Goal: Task Accomplishment & Management: Use online tool/utility

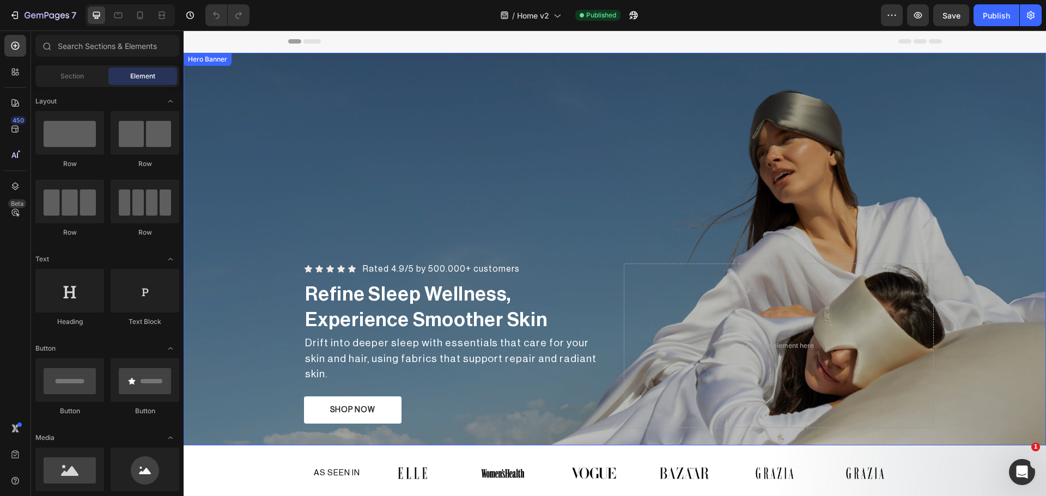
click at [319, 116] on div "Overlay" at bounding box center [615, 249] width 862 height 393
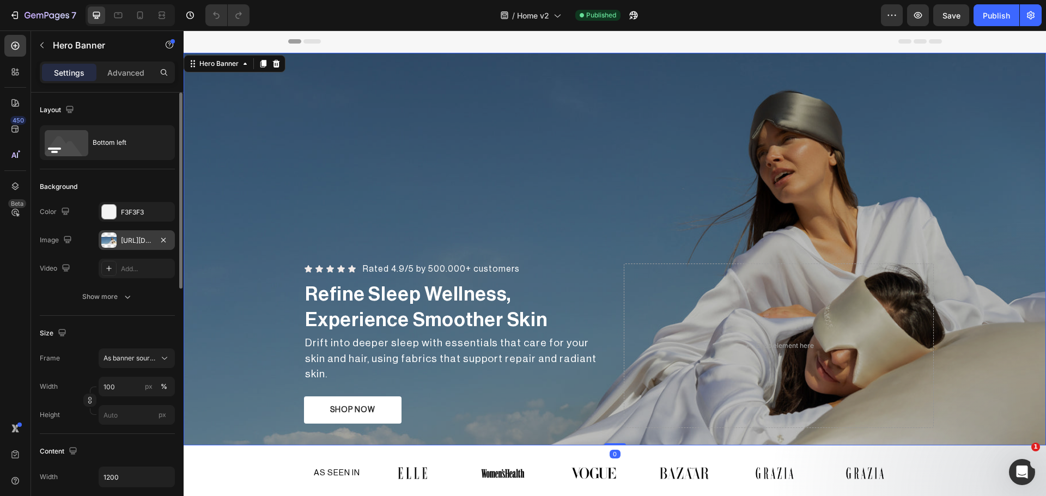
click at [111, 240] on div at bounding box center [108, 240] width 15 height 15
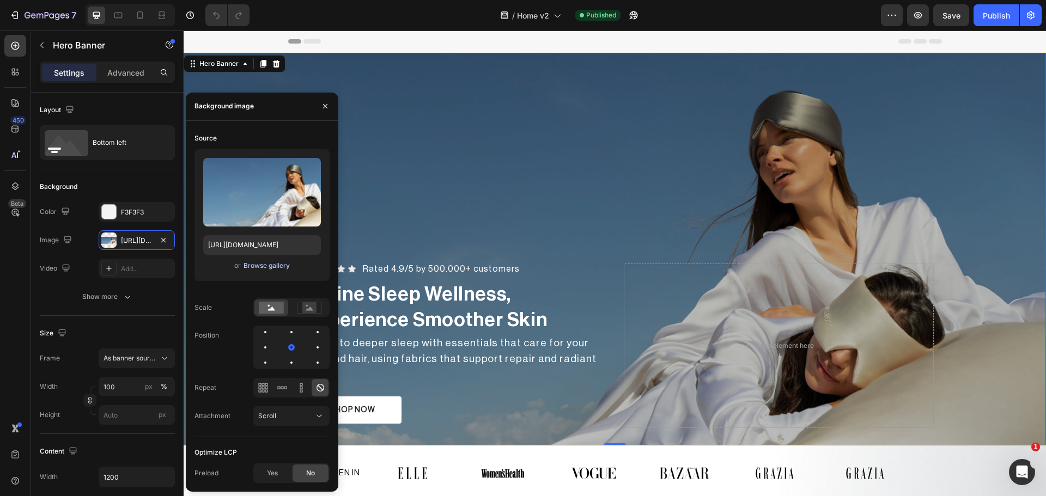
click at [256, 263] on div "Browse gallery" at bounding box center [267, 266] width 46 height 10
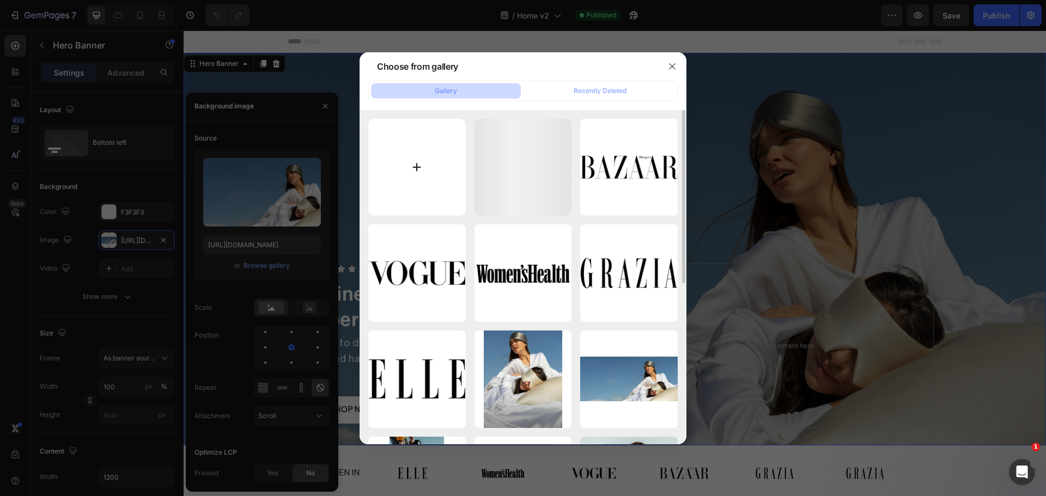
click at [398, 158] on input "file" at bounding box center [417, 168] width 98 height 98
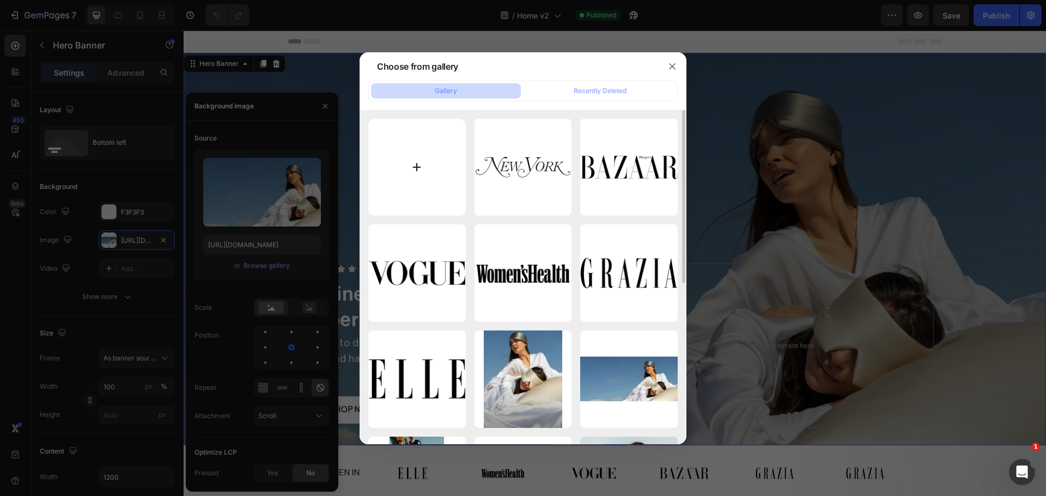
click at [419, 169] on input "file" at bounding box center [417, 168] width 98 height 98
type input "C:\fakepath\desktop-hero.png"
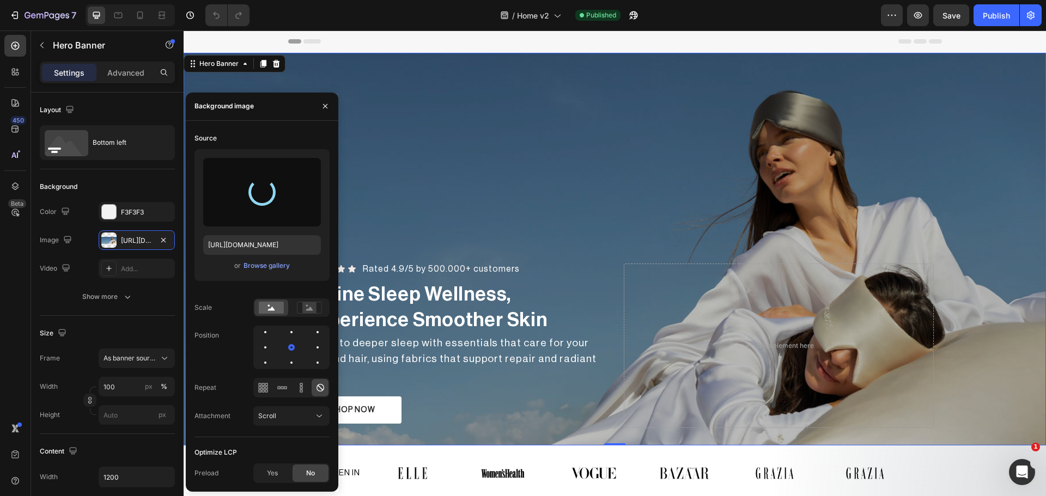
type input "https://cdn.shopify.com/s/files/1/0931/0480/0127/files/gempages_576690581959344…"
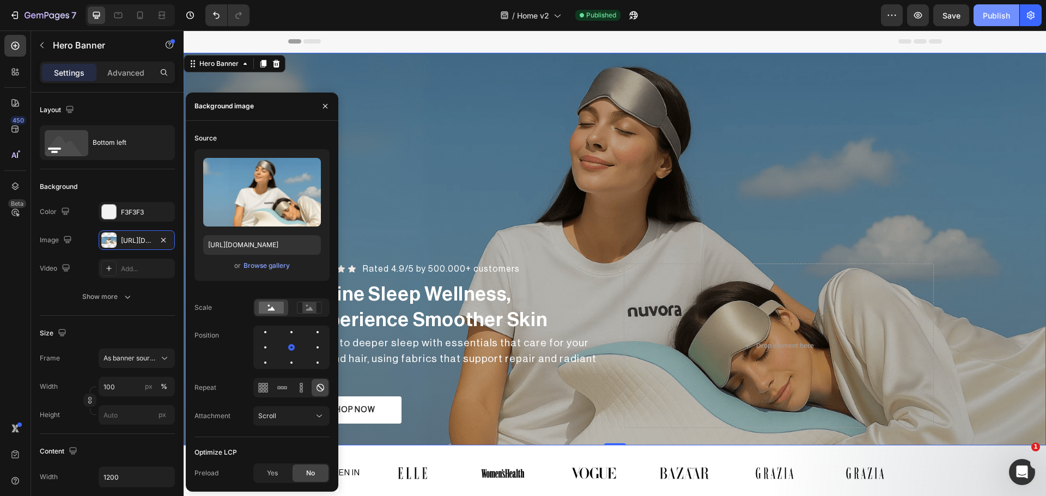
click at [997, 14] on div "Publish" at bounding box center [996, 15] width 27 height 11
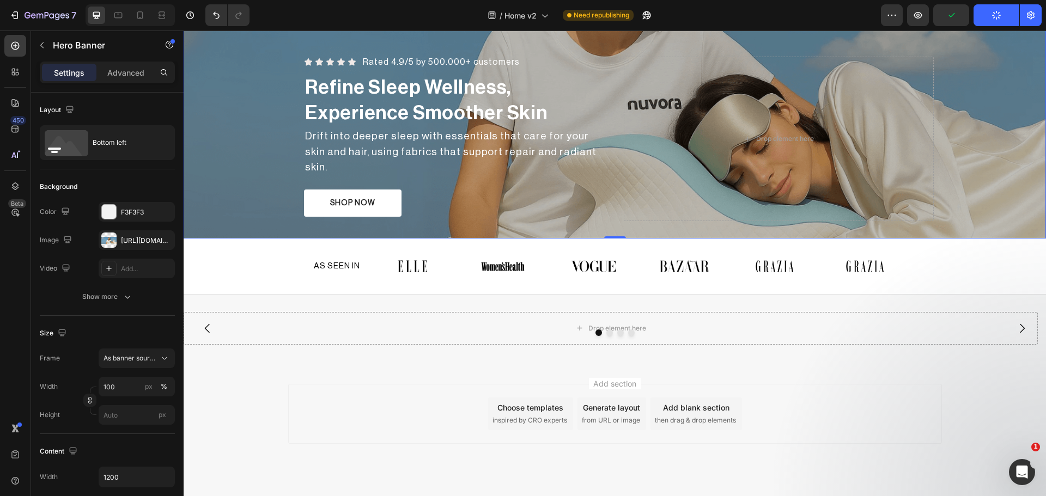
scroll to position [226, 0]
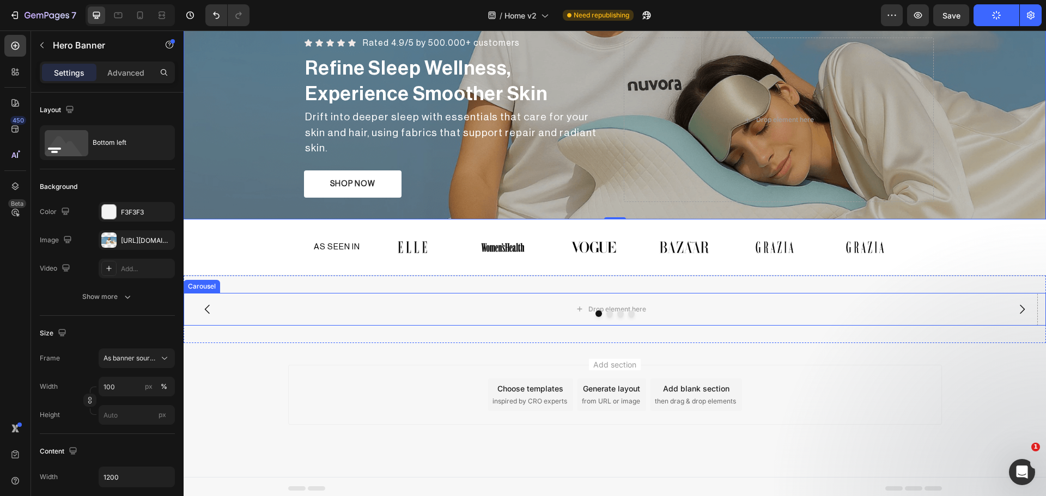
click at [718, 311] on div at bounding box center [615, 314] width 862 height 7
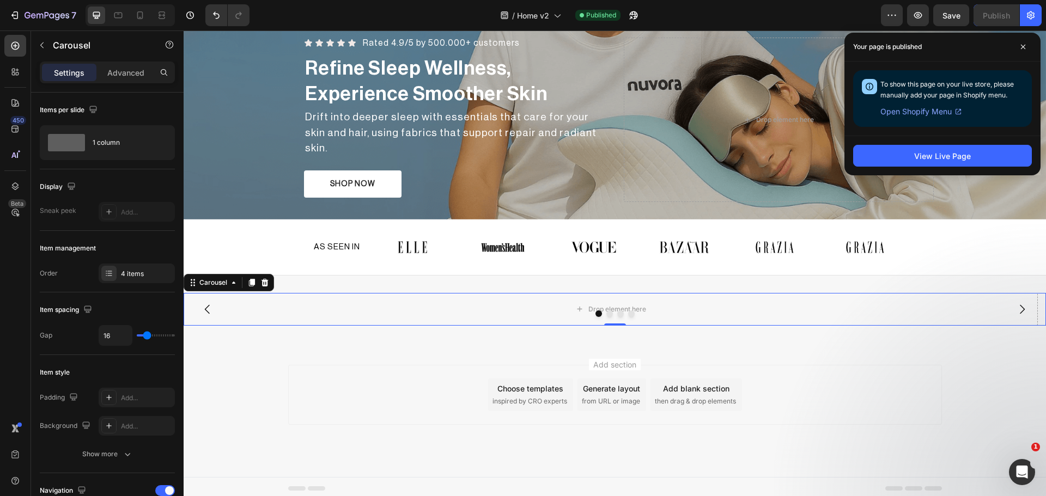
click at [519, 311] on div at bounding box center [615, 314] width 862 height 7
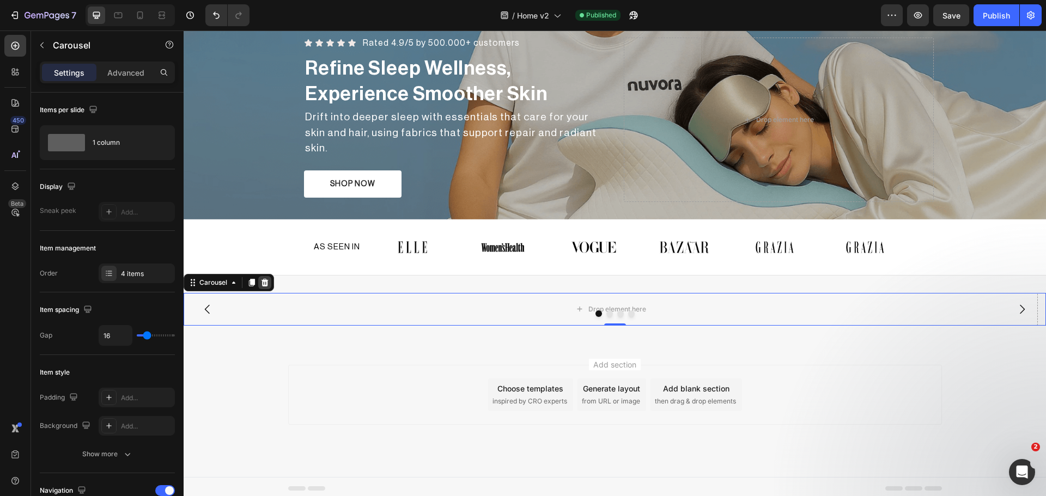
click at [262, 278] on icon at bounding box center [264, 282] width 9 height 9
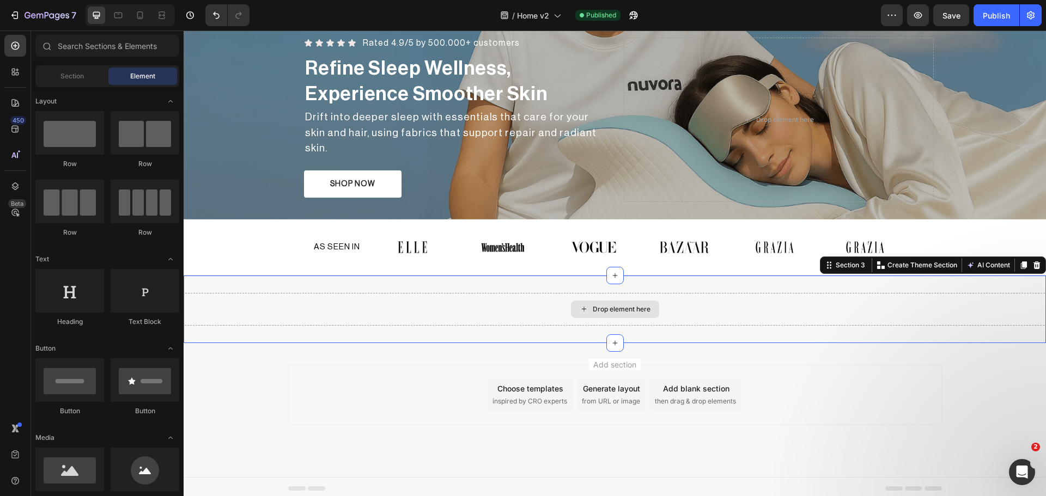
click at [625, 293] on div "Drop element here" at bounding box center [615, 309] width 862 height 33
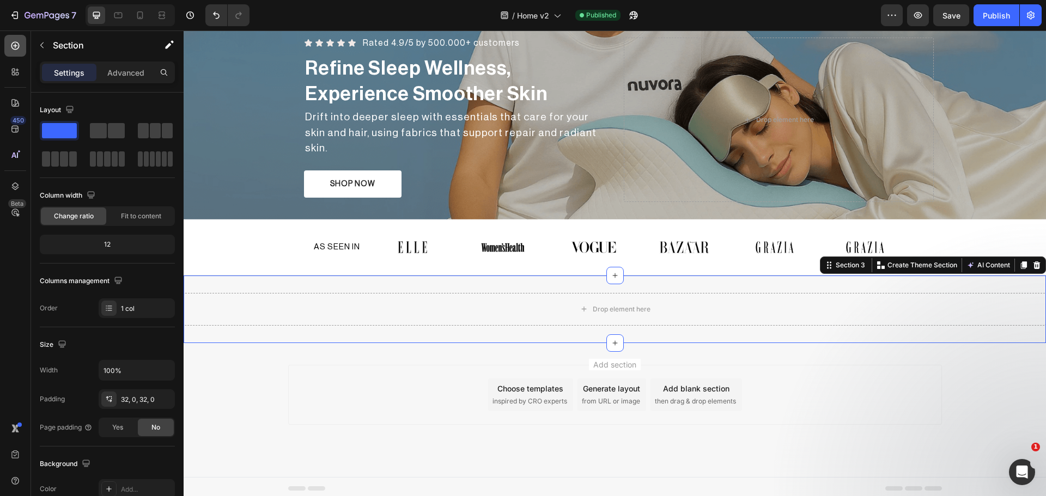
click at [20, 46] on icon at bounding box center [15, 45] width 11 height 11
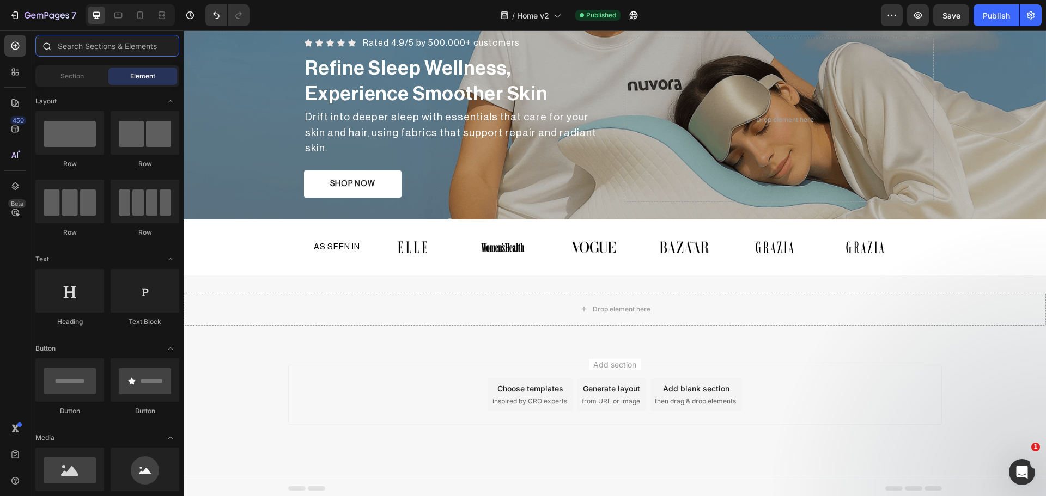
click at [114, 53] on input "text" at bounding box center [107, 46] width 144 height 22
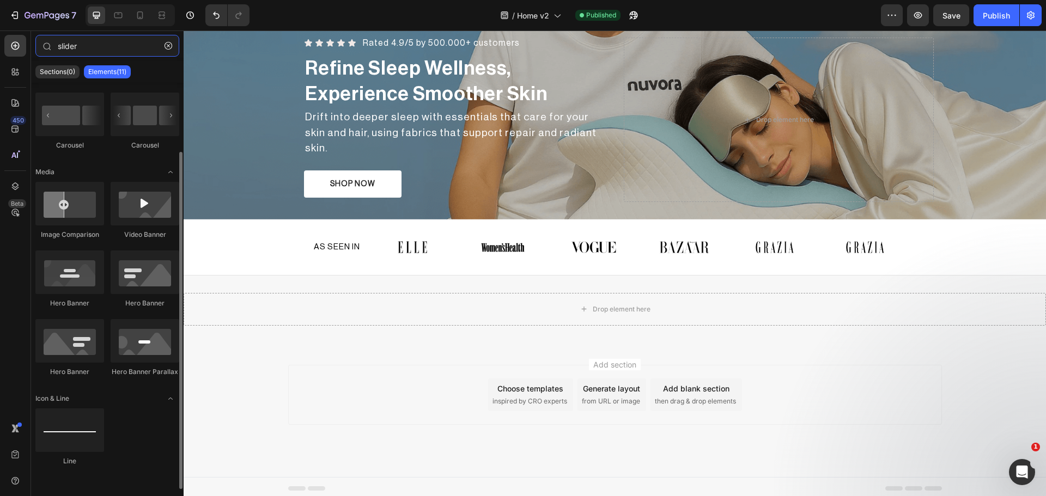
scroll to position [0, 0]
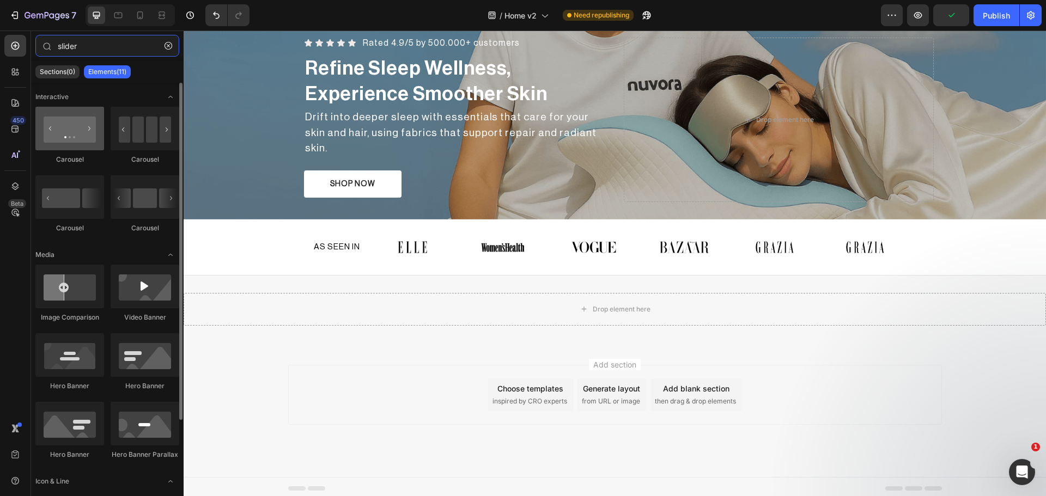
type input "slider"
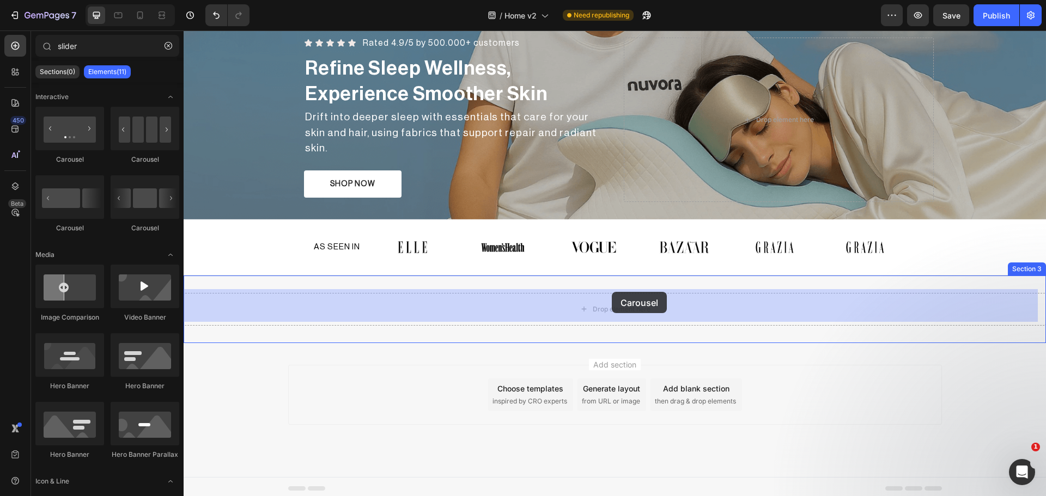
drag, startPoint x: 253, startPoint y: 160, endPoint x: 612, endPoint y: 292, distance: 382.7
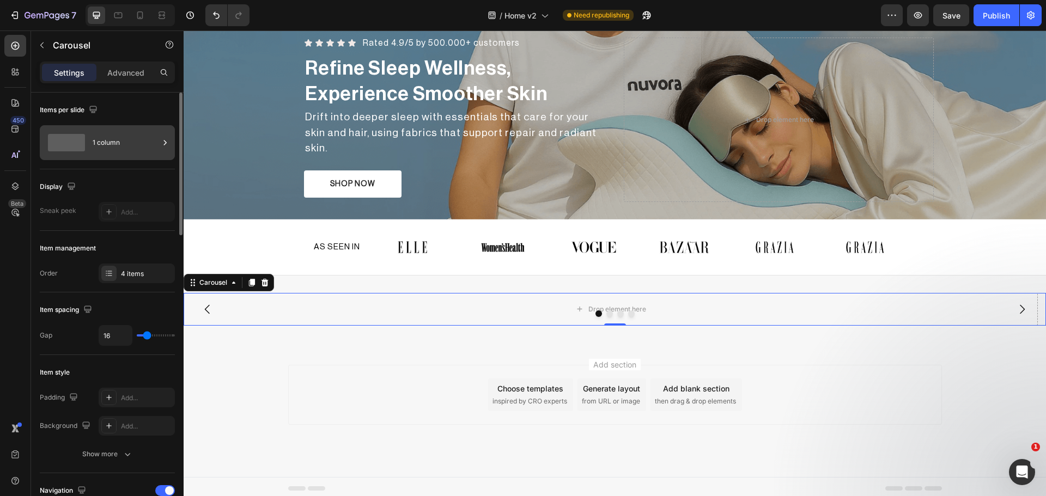
click at [68, 135] on span at bounding box center [66, 142] width 37 height 17
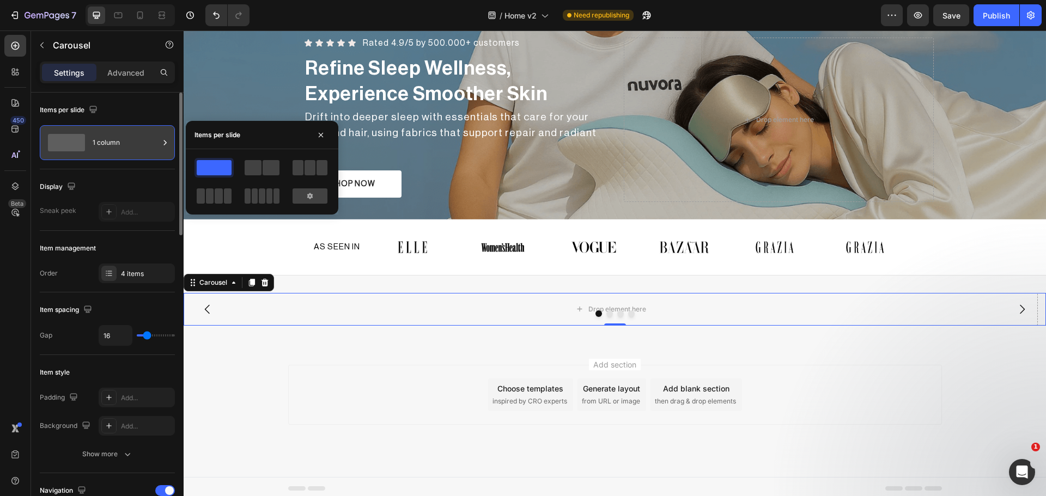
click at [68, 135] on span at bounding box center [66, 142] width 37 height 17
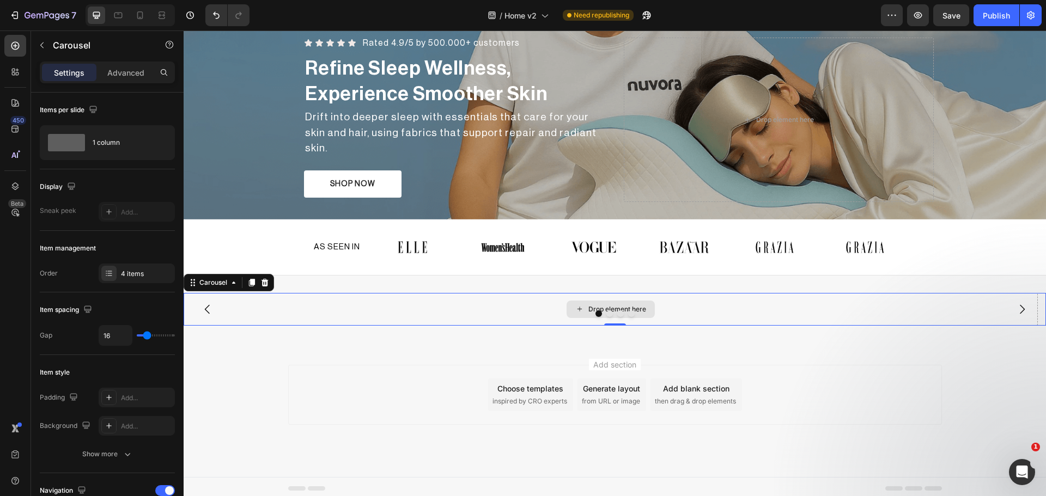
click at [362, 302] on div "Drop element here" at bounding box center [611, 309] width 854 height 33
click at [563, 301] on div "Drop element here" at bounding box center [611, 309] width 854 height 33
click at [11, 47] on icon at bounding box center [15, 45] width 11 height 11
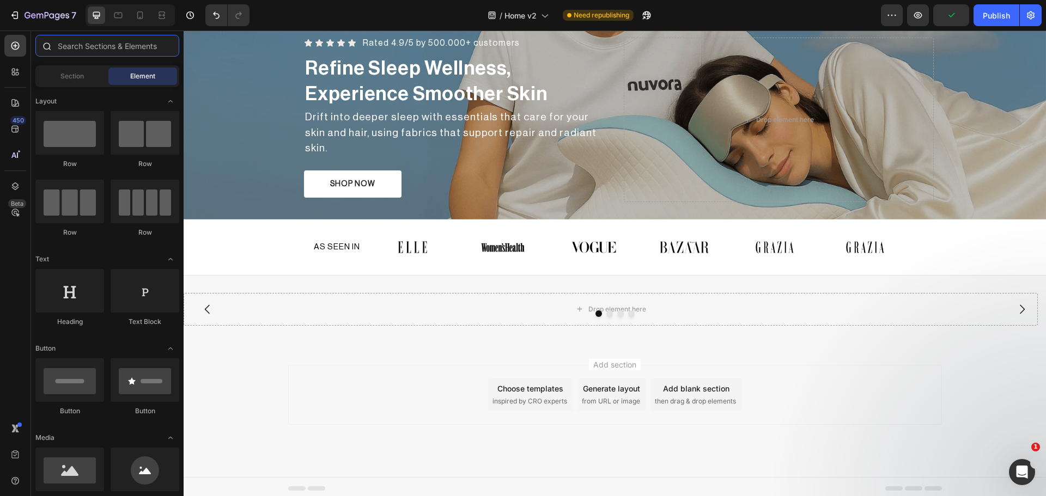
click at [83, 52] on input "text" at bounding box center [107, 46] width 144 height 22
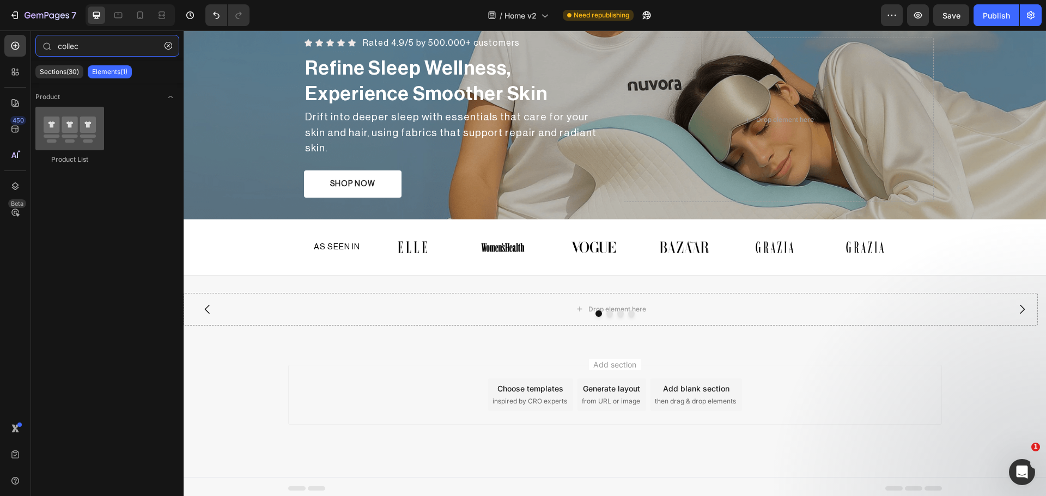
type input "collec"
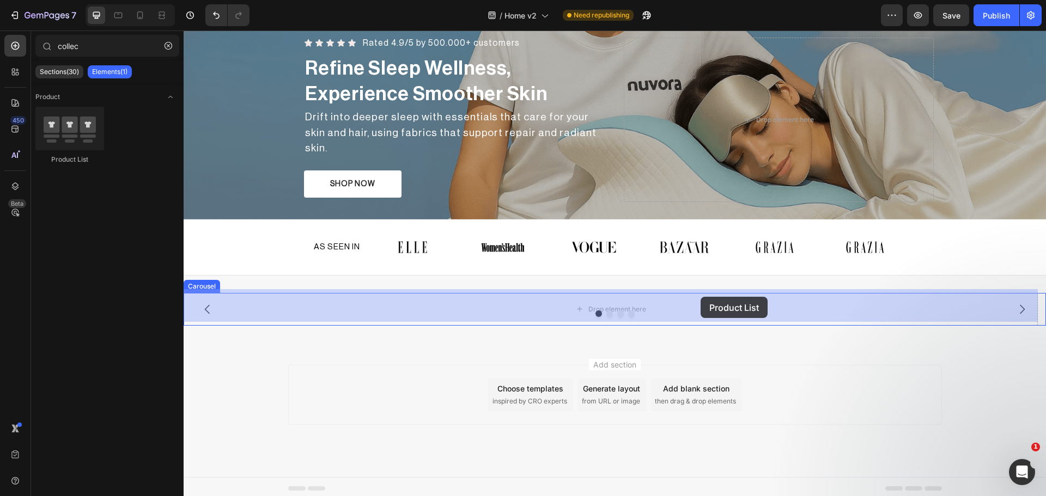
drag, startPoint x: 267, startPoint y: 153, endPoint x: 701, endPoint y: 297, distance: 456.9
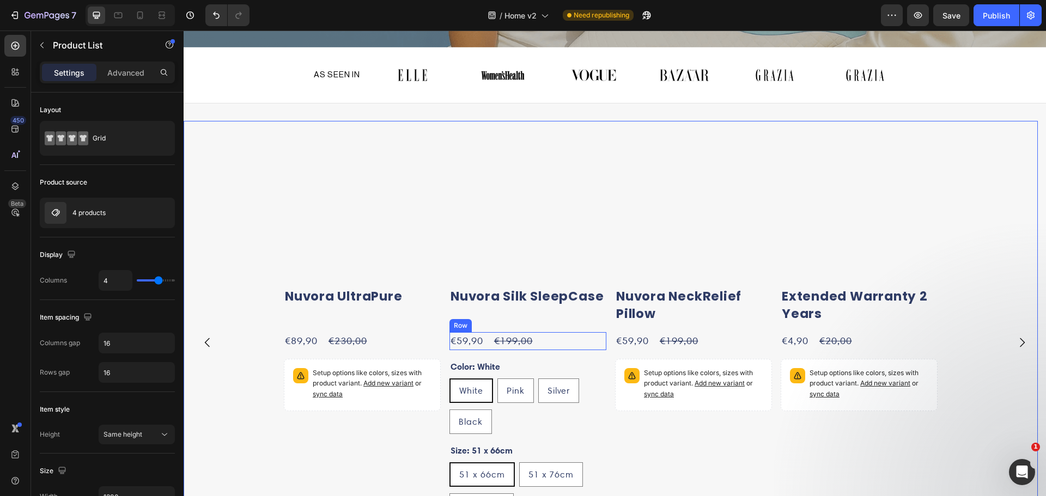
scroll to position [408, 0]
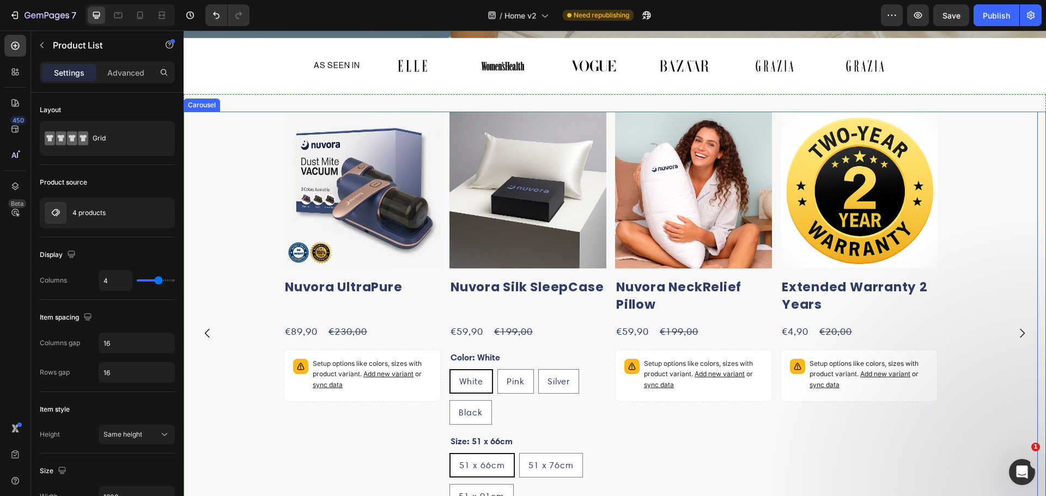
click at [1016, 327] on icon "Carousel Next Arrow" at bounding box center [1022, 333] width 13 height 13
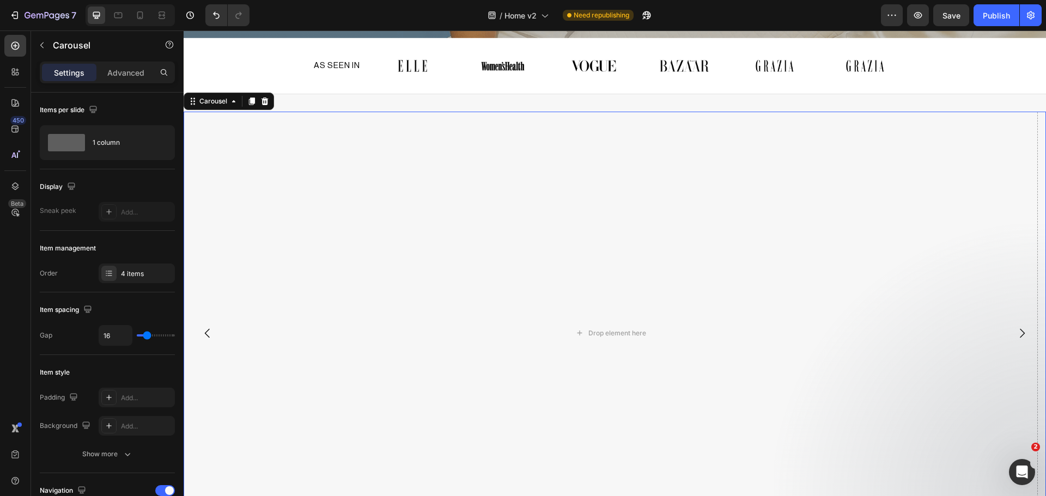
click at [210, 327] on icon "Carousel Back Arrow" at bounding box center [207, 333] width 13 height 13
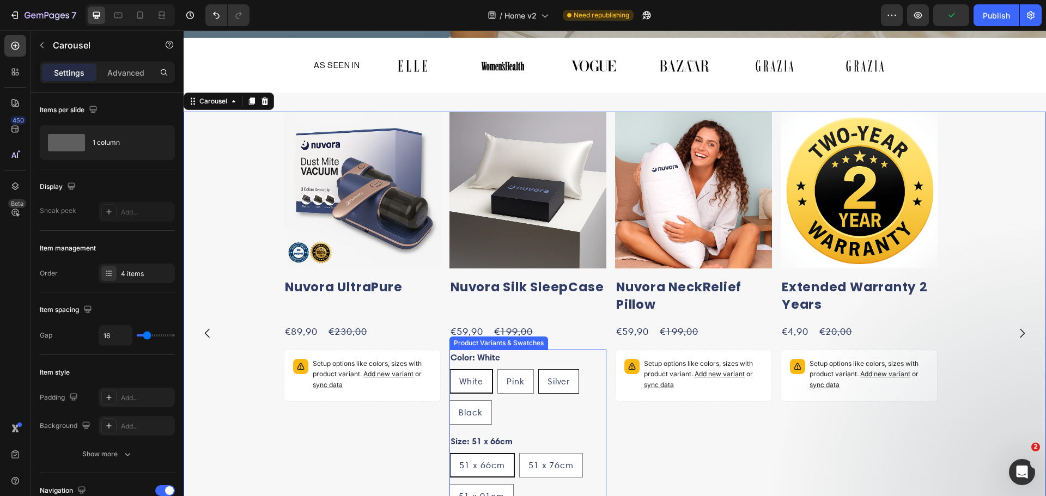
click at [575, 372] on div "Silver" at bounding box center [559, 381] width 40 height 23
click at [538, 369] on input "Silver Silver Silver" at bounding box center [538, 369] width 1 height 1
radio input "true"
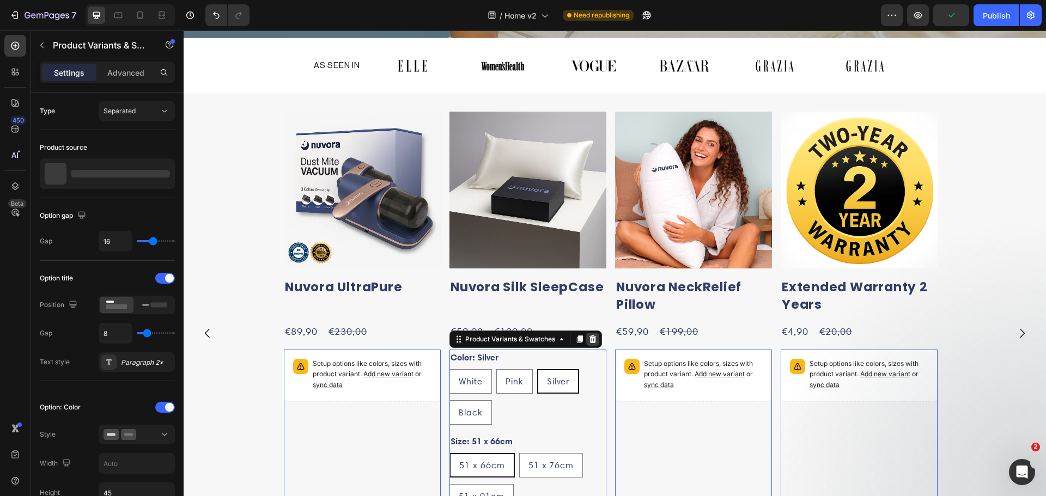
click at [184, 31] on icon at bounding box center [184, 31] width 0 height 0
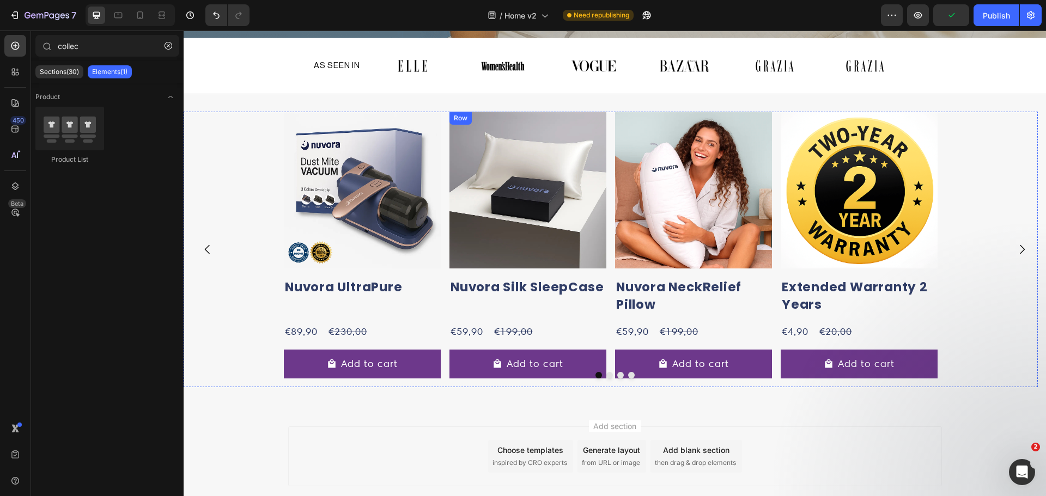
click at [441, 318] on div "Product Images Nuvora Silk SleepCase Product Title €59,90 Product Price Product…" at bounding box center [362, 250] width 157 height 276
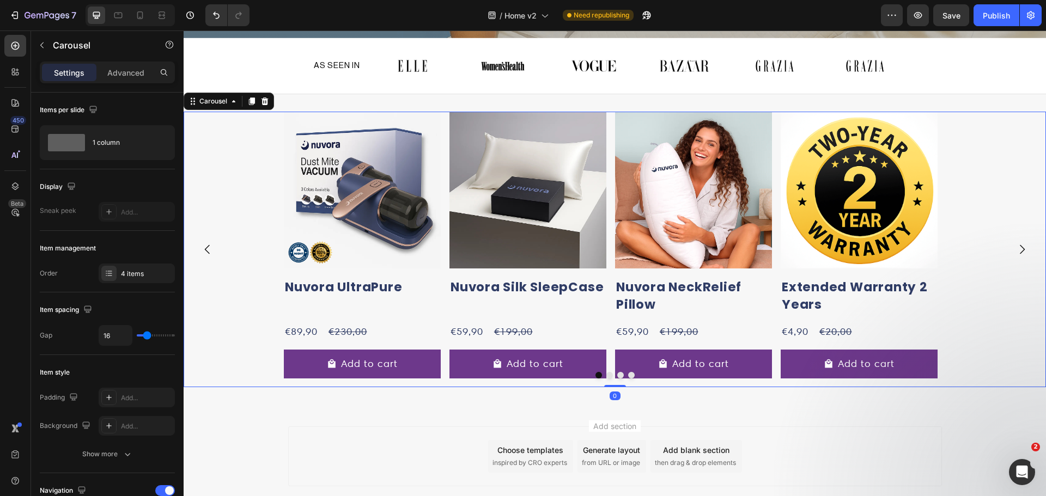
click at [606, 372] on button "Dot" at bounding box center [609, 375] width 7 height 7
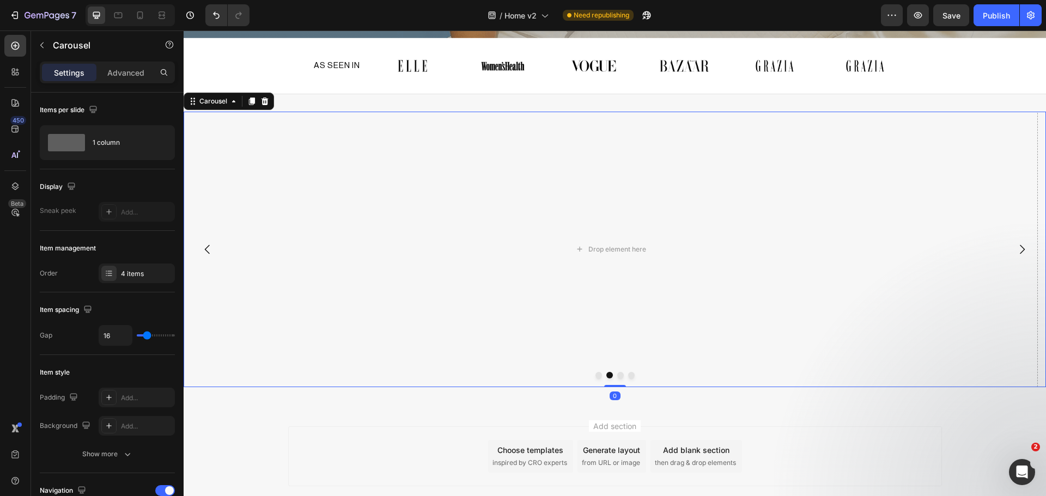
click at [590, 372] on div at bounding box center [615, 375] width 862 height 7
click at [596, 372] on button "Dot" at bounding box center [599, 375] width 7 height 7
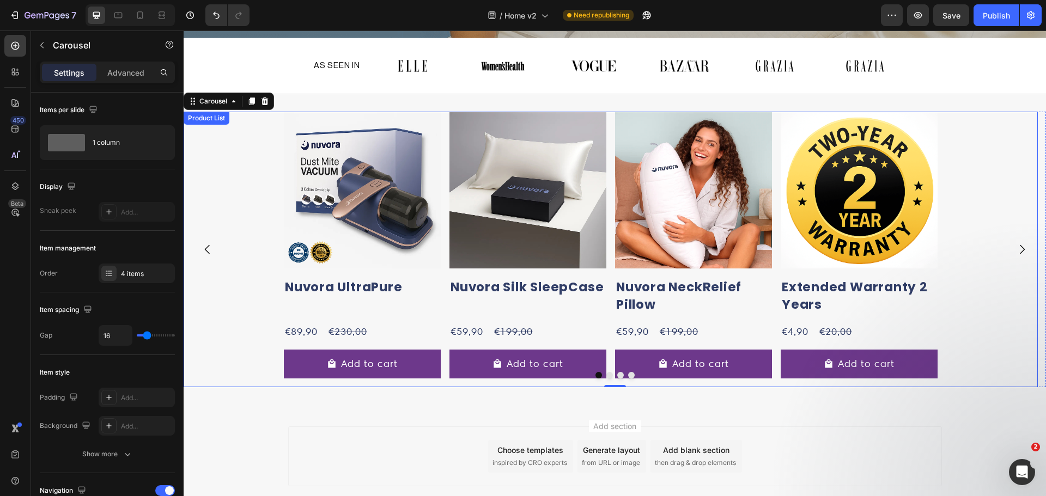
click at [447, 146] on div "Product Images Nuvora UltraPure Product Title €89,90 Product Price Product Pric…" at bounding box center [611, 250] width 654 height 276
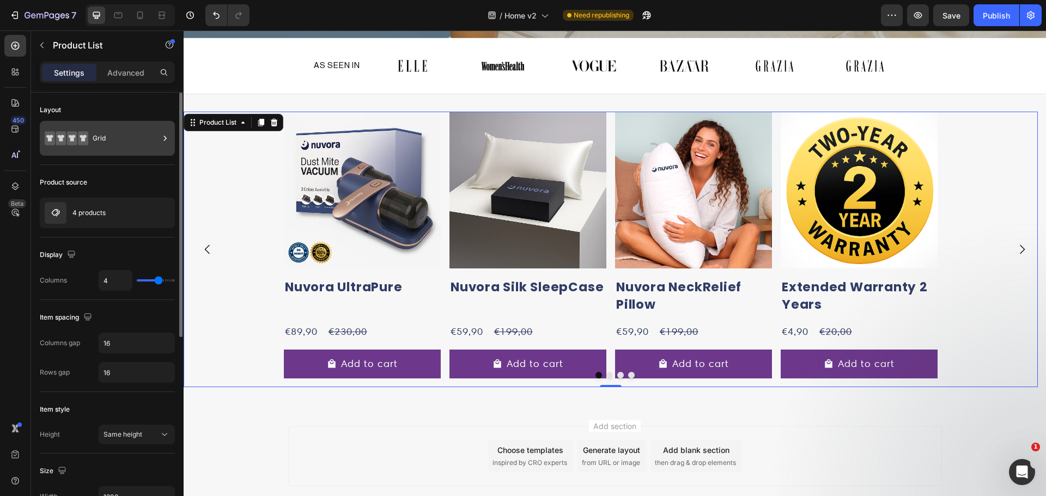
click at [107, 145] on div "Grid" at bounding box center [126, 138] width 66 height 25
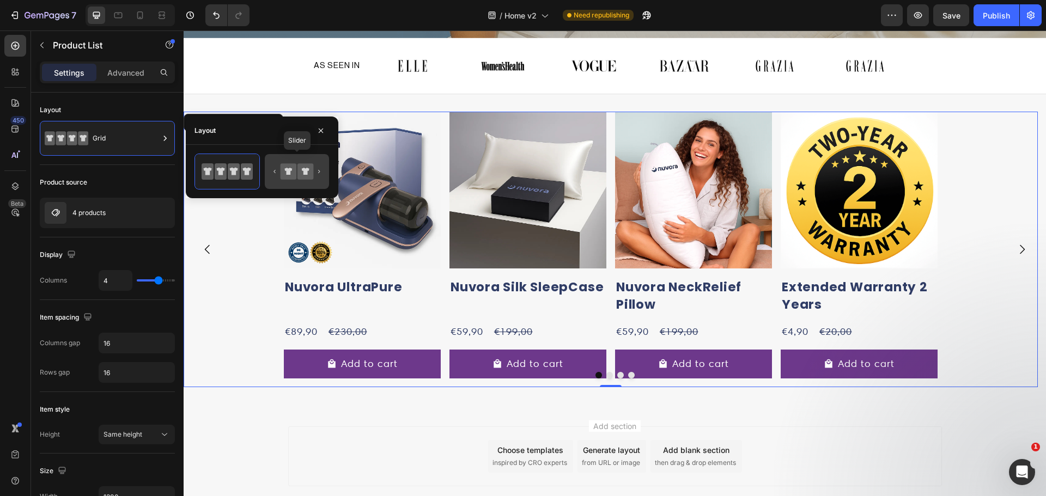
click at [293, 166] on icon at bounding box center [289, 171] width 16 height 16
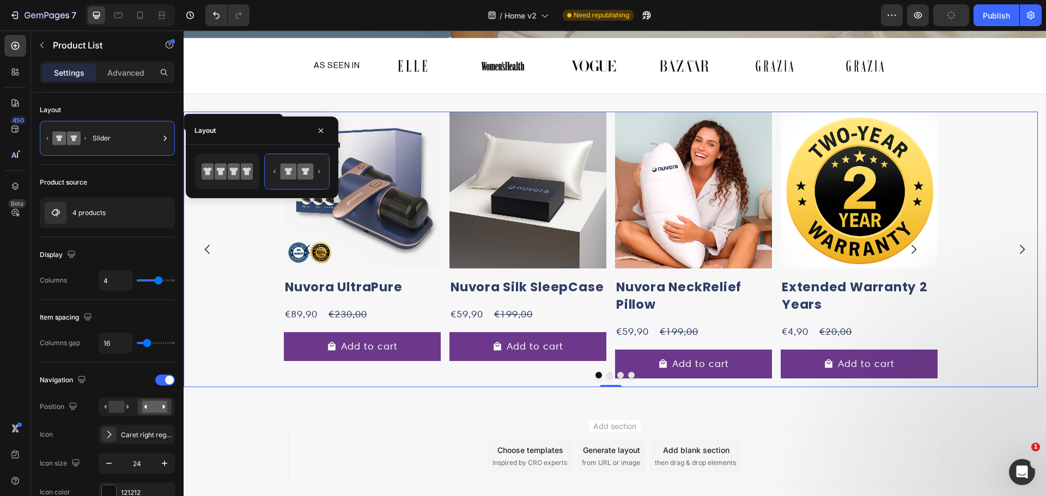
click at [992, 318] on div "Product Images Nuvora UltraPure Product Title €89,90 Product Price Product Pric…" at bounding box center [611, 250] width 854 height 276
click at [1007, 157] on div "Product Images Nuvora UltraPure Product Title €89,90 Product Price Product Pric…" at bounding box center [611, 250] width 854 height 276
click at [322, 130] on icon "button" at bounding box center [321, 130] width 4 height 4
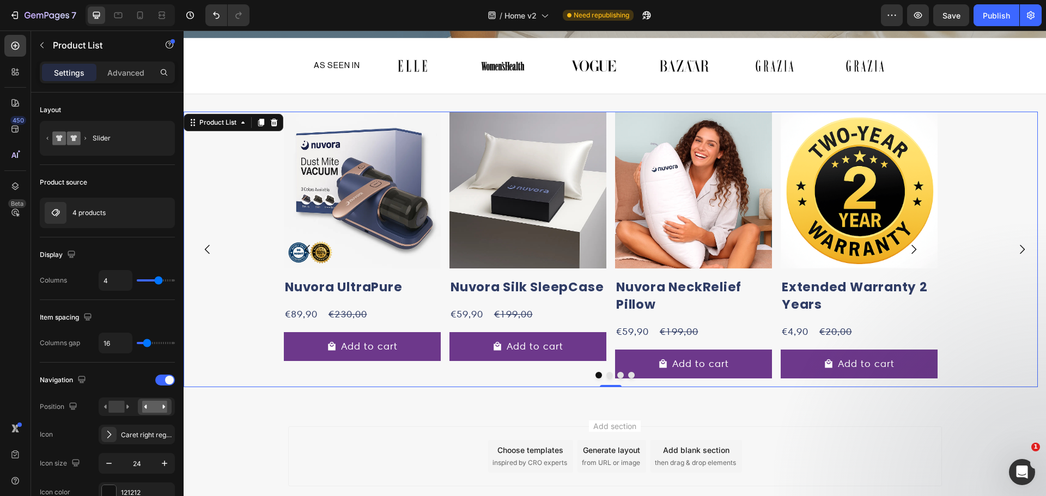
click at [241, 233] on div "Product Images Nuvora UltraPure Product Title €89,90 Product Price Product Pric…" at bounding box center [611, 250] width 854 height 276
click at [276, 120] on icon at bounding box center [274, 123] width 7 height 8
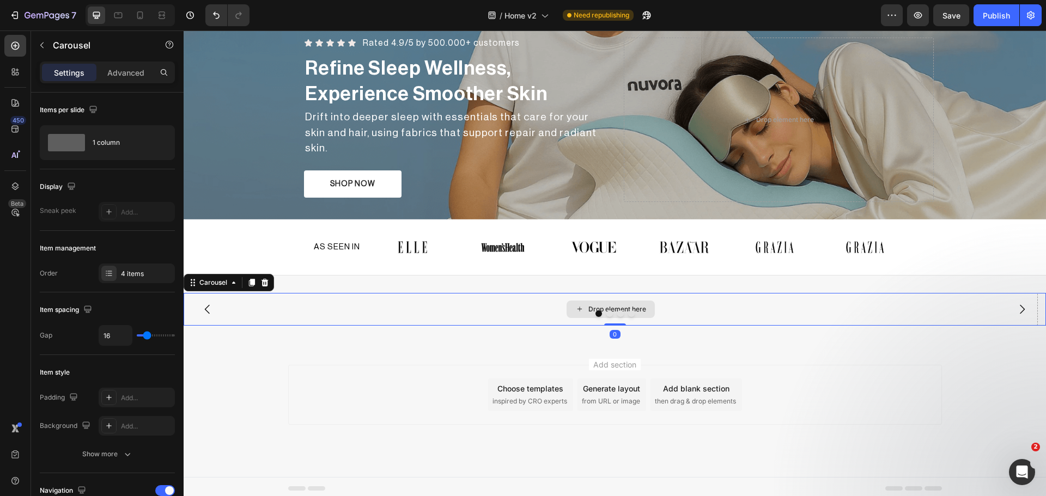
click at [735, 300] on div "Drop element here" at bounding box center [611, 309] width 854 height 33
click at [262, 281] on icon at bounding box center [264, 282] width 9 height 9
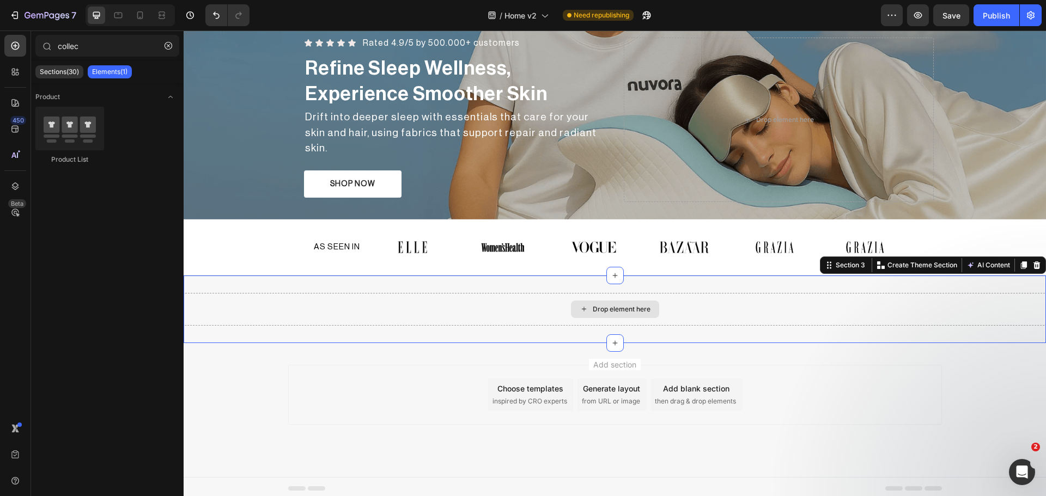
click at [563, 304] on div "Drop element here" at bounding box center [615, 309] width 862 height 33
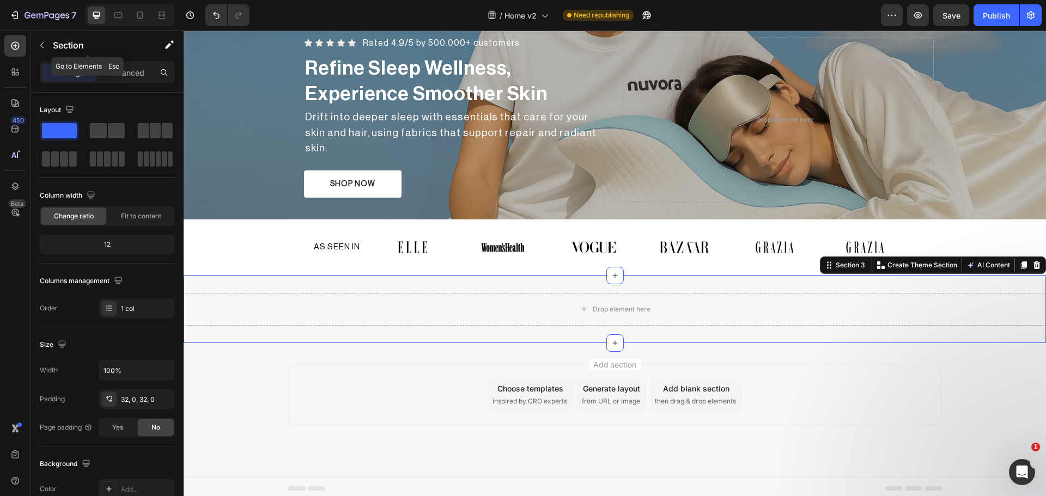
click at [32, 52] on div "Section" at bounding box center [87, 45] width 113 height 28
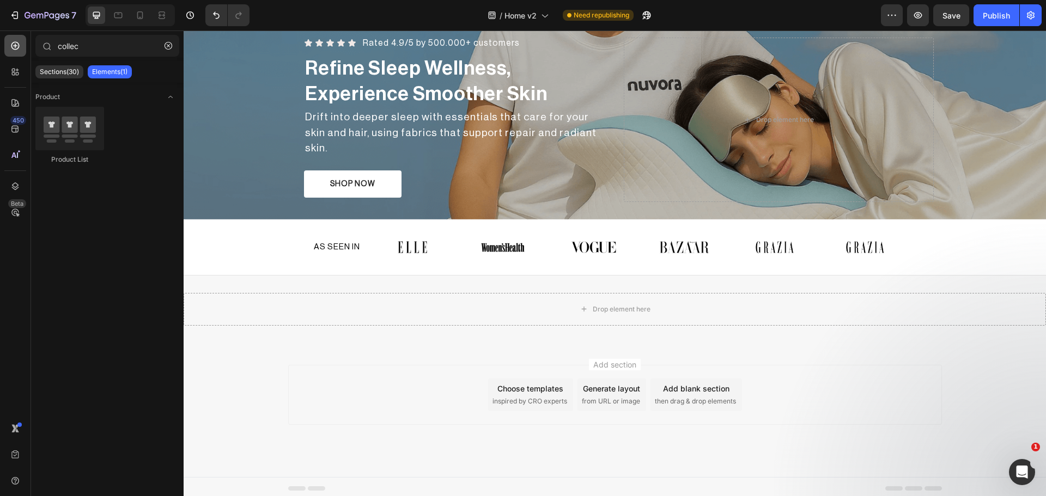
click at [8, 48] on div at bounding box center [15, 46] width 22 height 22
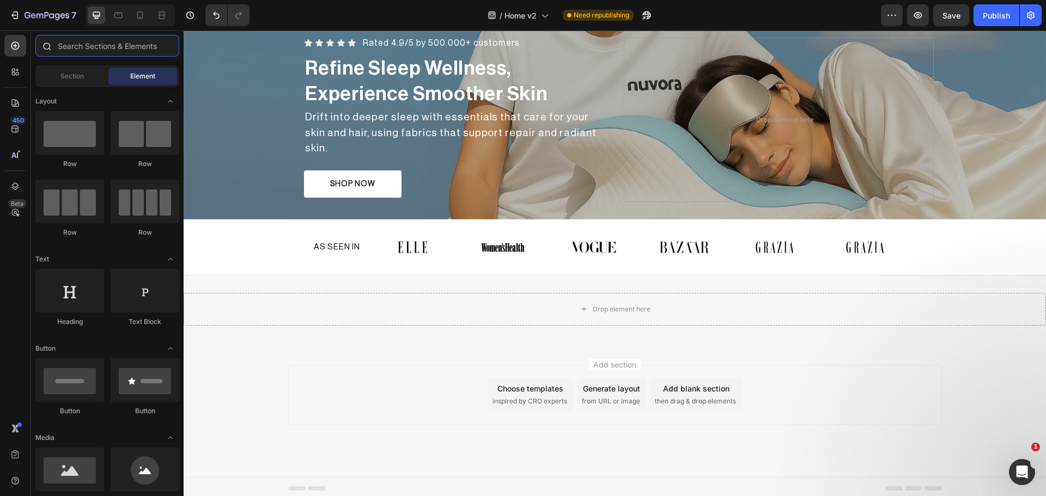
click at [78, 48] on input "text" at bounding box center [107, 46] width 144 height 22
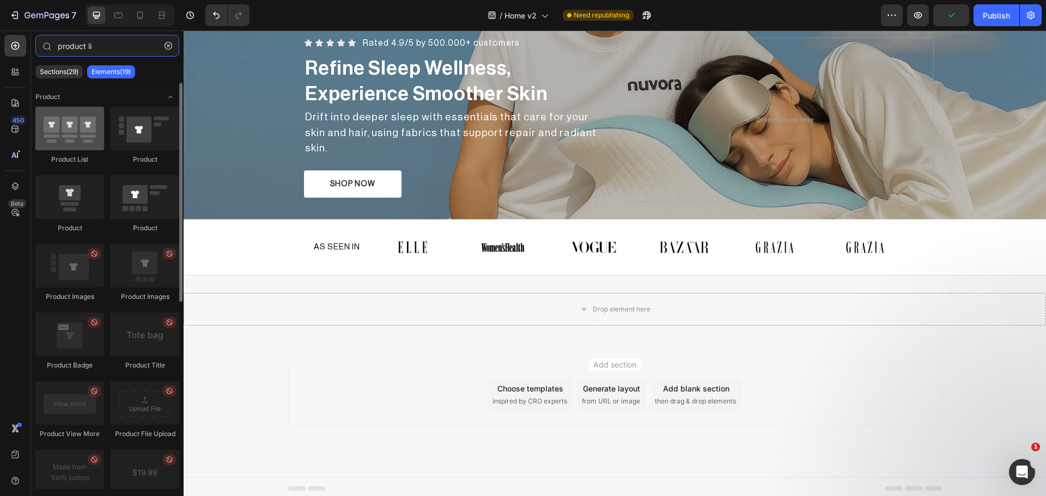
type input "product li"
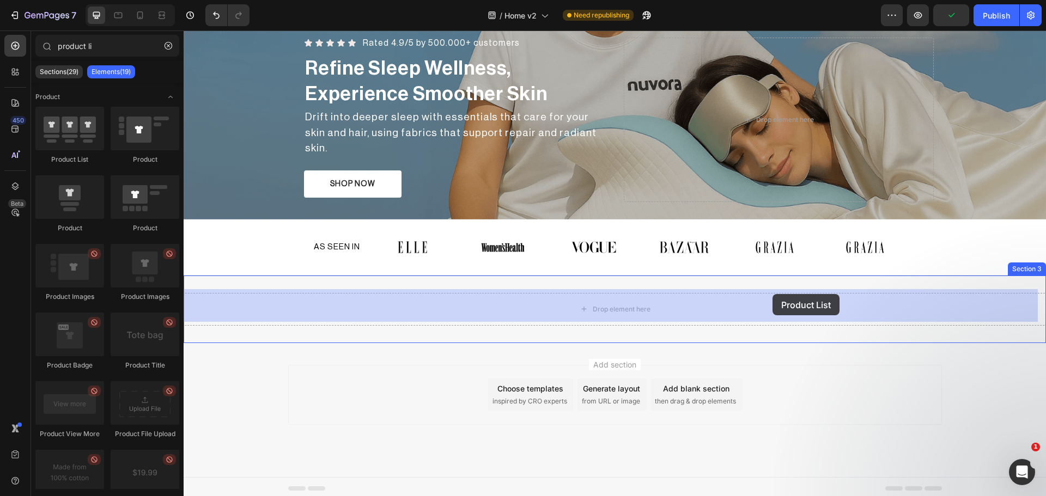
drag, startPoint x: 254, startPoint y: 160, endPoint x: 773, endPoint y: 294, distance: 535.9
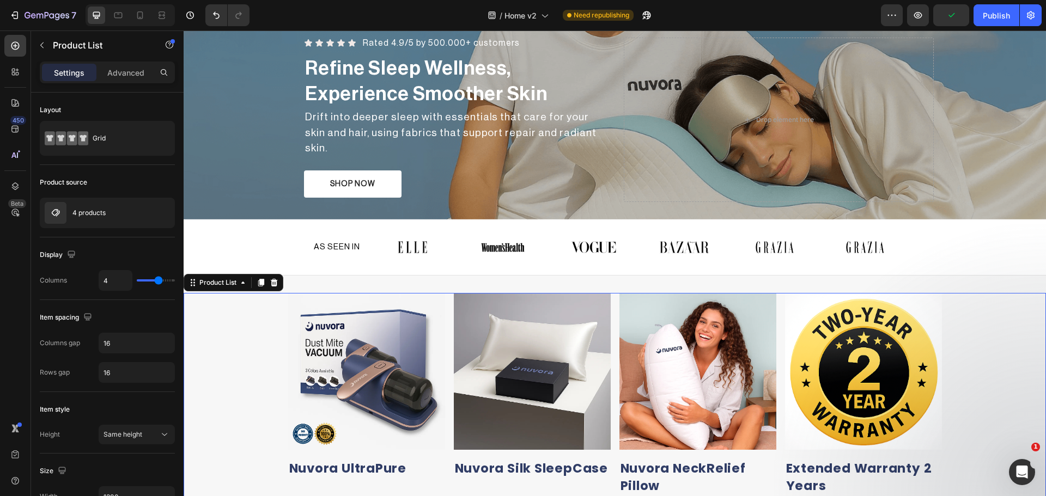
scroll to position [408, 0]
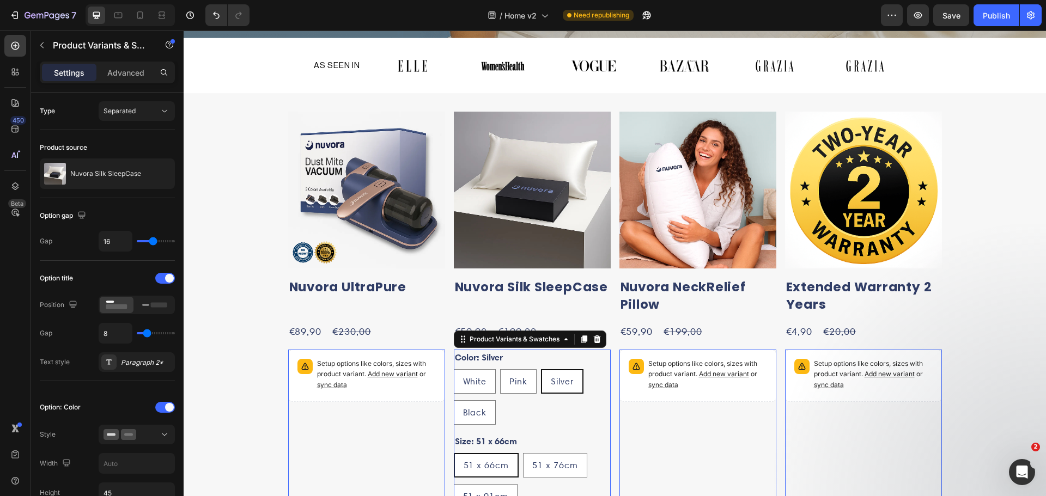
click at [589, 356] on div "Color: Silver White White White Pink Pink Pink Silver Silver Silver Black Black…" at bounding box center [532, 387] width 157 height 75
click at [388, 337] on div "Product Variants & Swatches" at bounding box center [338, 343] width 100 height 13
click at [184, 31] on icon at bounding box center [184, 31] width 0 height 0
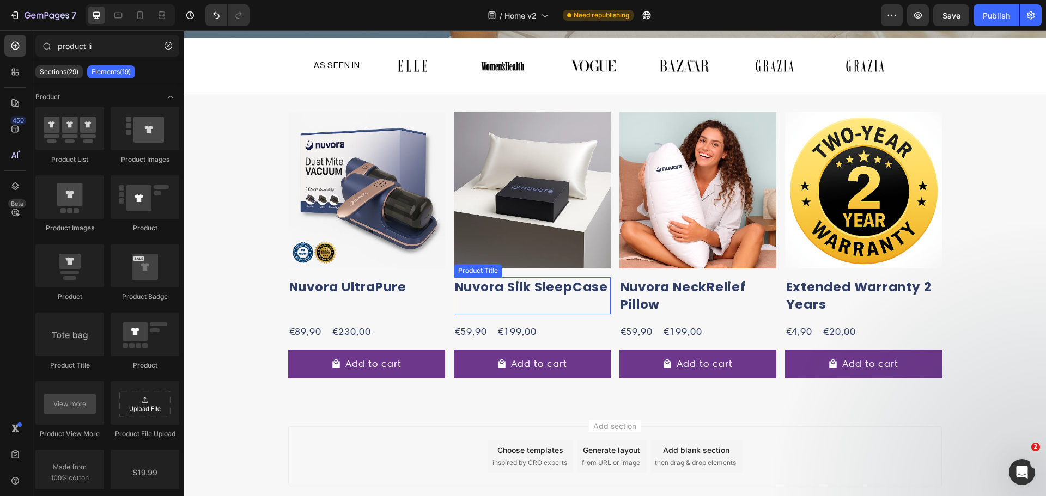
click at [445, 309] on div "Nuvora Silk SleepCase Product Title" at bounding box center [366, 295] width 157 height 37
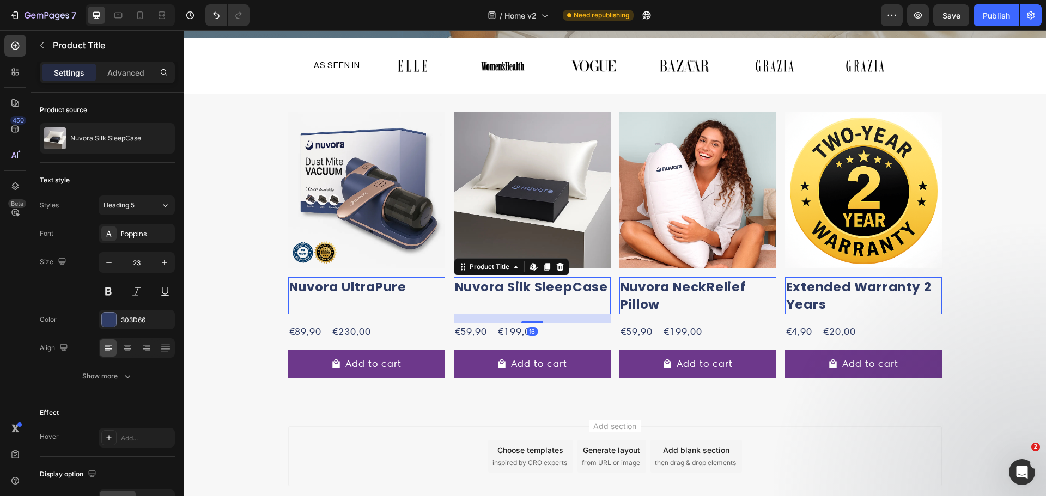
click at [184, 31] on div "16" at bounding box center [184, 31] width 0 height 0
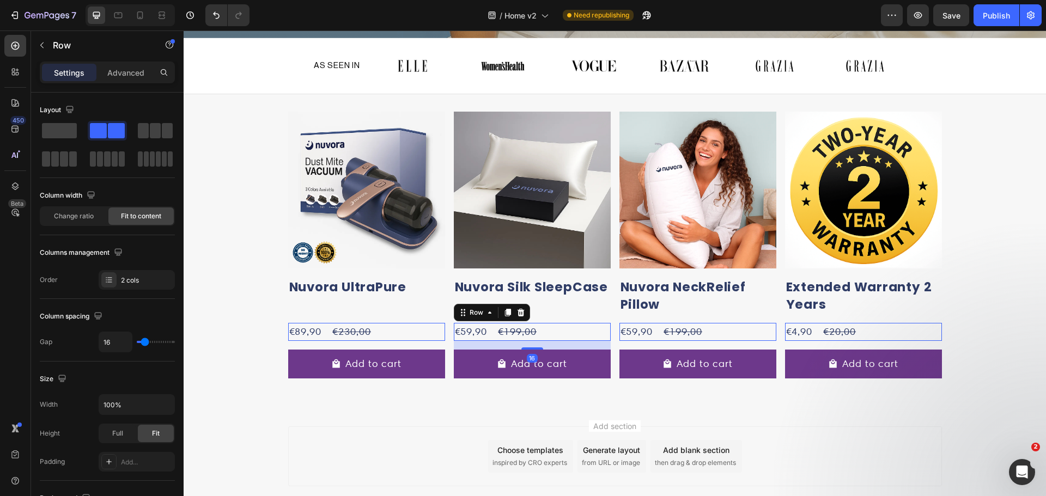
click at [445, 332] on div "€59,90 Product Price Product Price €199,00 Product Price Product Price Row 16" at bounding box center [366, 332] width 157 height 18
click at [1006, 278] on div "Product Images Nuvora UltraPure Product Title €89,90 Product Price Product Pric…" at bounding box center [615, 250] width 862 height 276
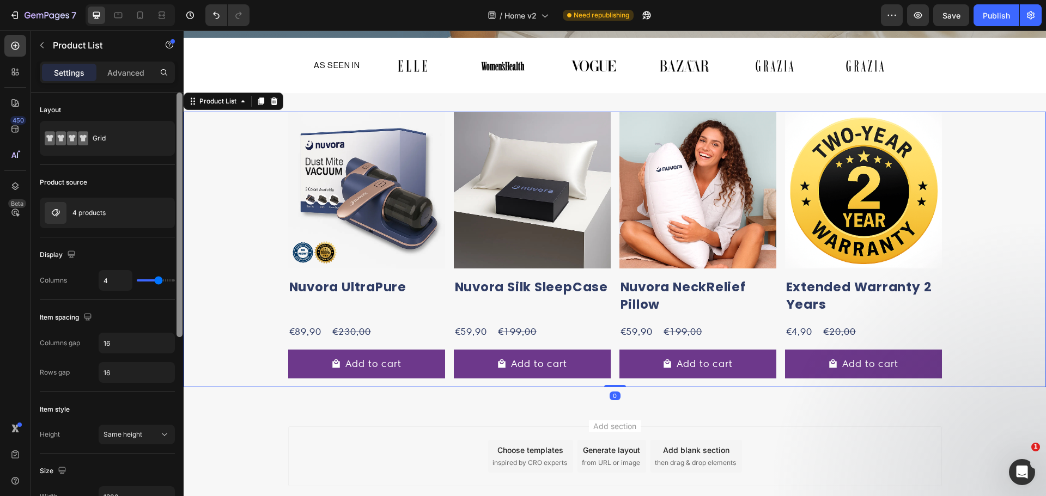
drag, startPoint x: 108, startPoint y: 133, endPoint x: 180, endPoint y: 158, distance: 76.2
click at [108, 133] on div "Grid" at bounding box center [126, 138] width 66 height 25
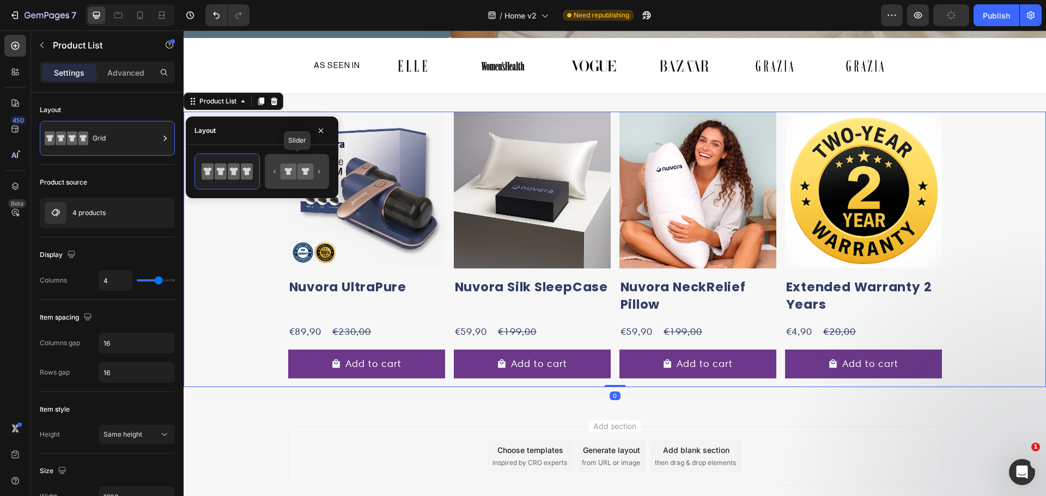
click at [302, 167] on icon at bounding box center [305, 171] width 16 height 16
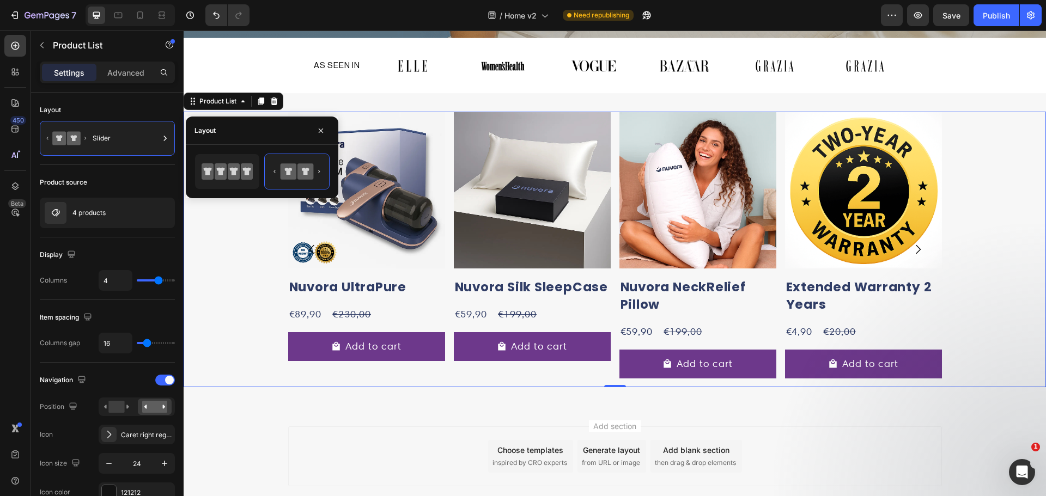
click at [1000, 276] on div "Product Images Nuvora UltraPure Product Title €89,90 Product Price Product Pric…" at bounding box center [615, 250] width 862 height 276
click at [118, 212] on div "4 products" at bounding box center [107, 213] width 135 height 31
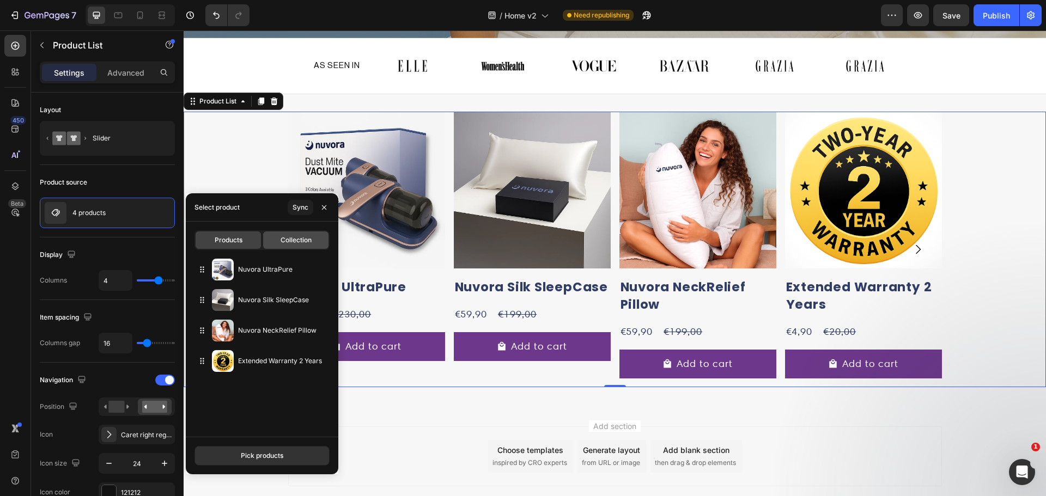
click at [283, 242] on span "Collection" at bounding box center [296, 240] width 31 height 10
type input "10"
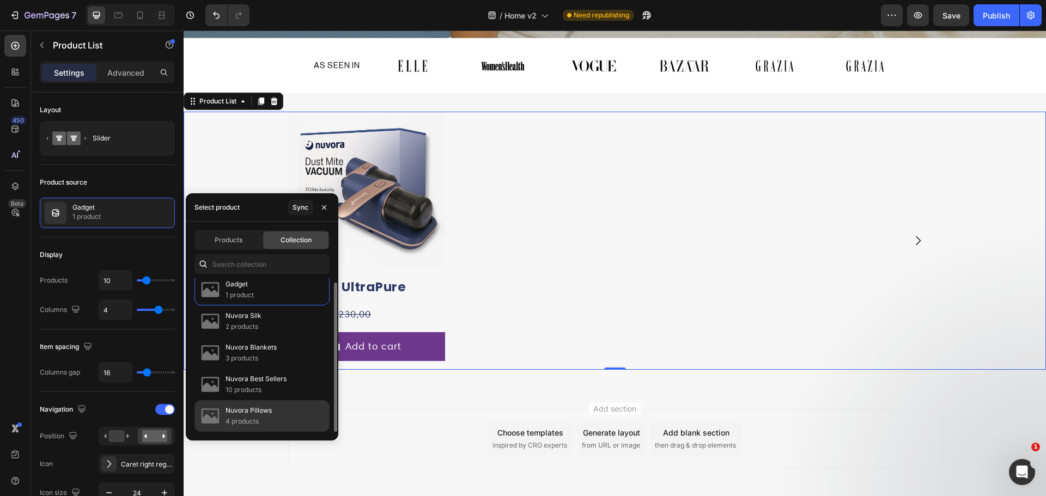
scroll to position [0, 0]
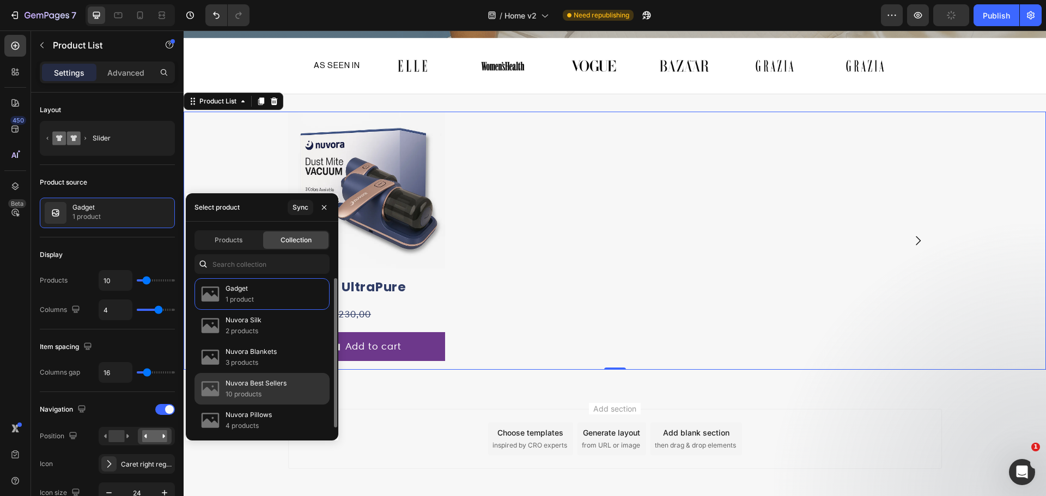
click at [266, 389] on p "10 products" at bounding box center [256, 394] width 61 height 11
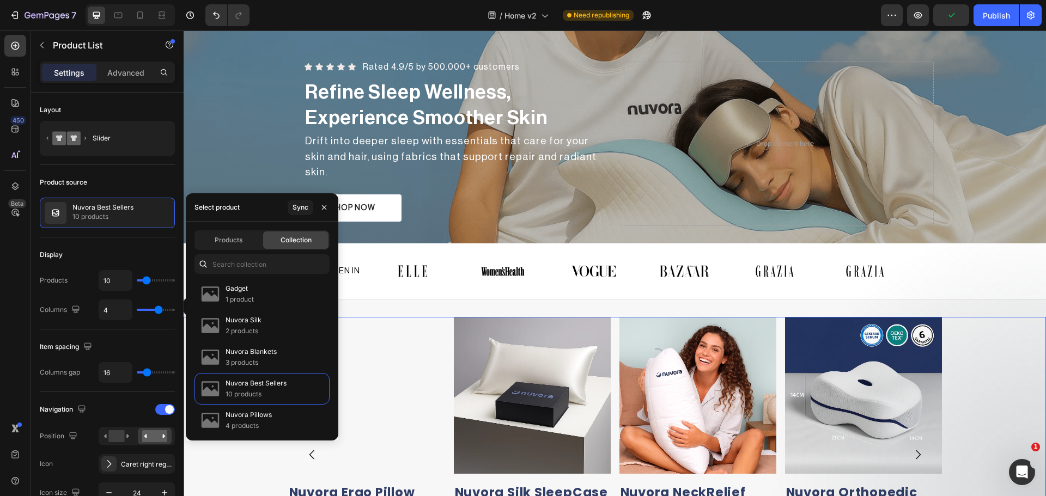
scroll to position [408, 0]
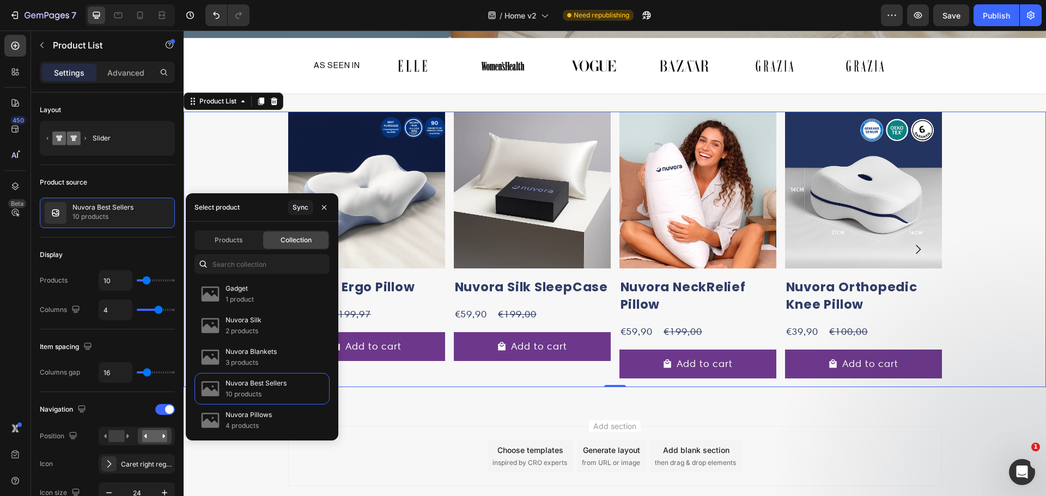
click at [970, 329] on div "Product Images Nuvora Ergo Pillow Product Title €59,99 Product Price Product Pr…" at bounding box center [615, 250] width 862 height 276
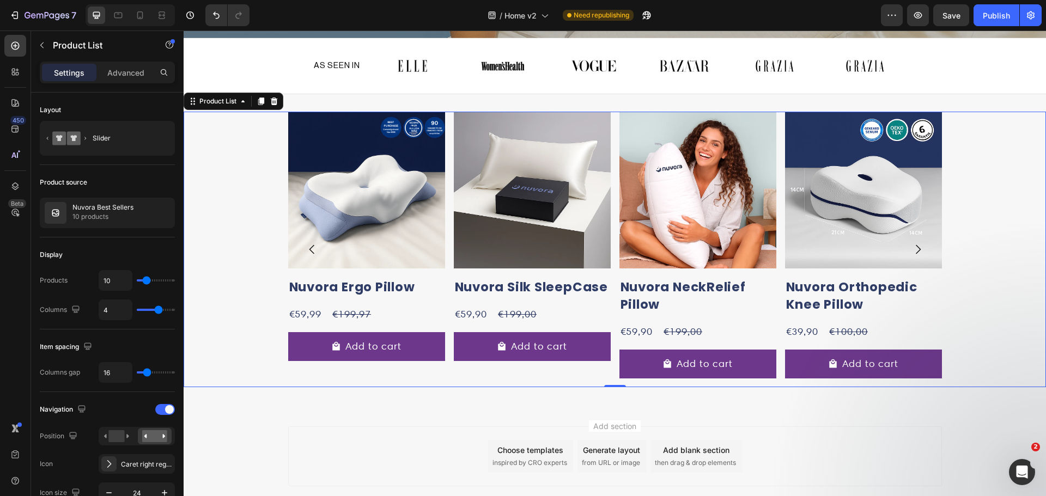
click at [378, 374] on div "Product Images Nuvora Ergo Pillow Product Title €59,99 Product Price Product Pr…" at bounding box center [366, 250] width 157 height 276
drag, startPoint x: 994, startPoint y: 13, endPoint x: 981, endPoint y: 25, distance: 17.4
click at [994, 13] on div "Publish" at bounding box center [996, 15] width 27 height 11
click at [306, 244] on icon "Carousel Back Arrow" at bounding box center [312, 249] width 13 height 13
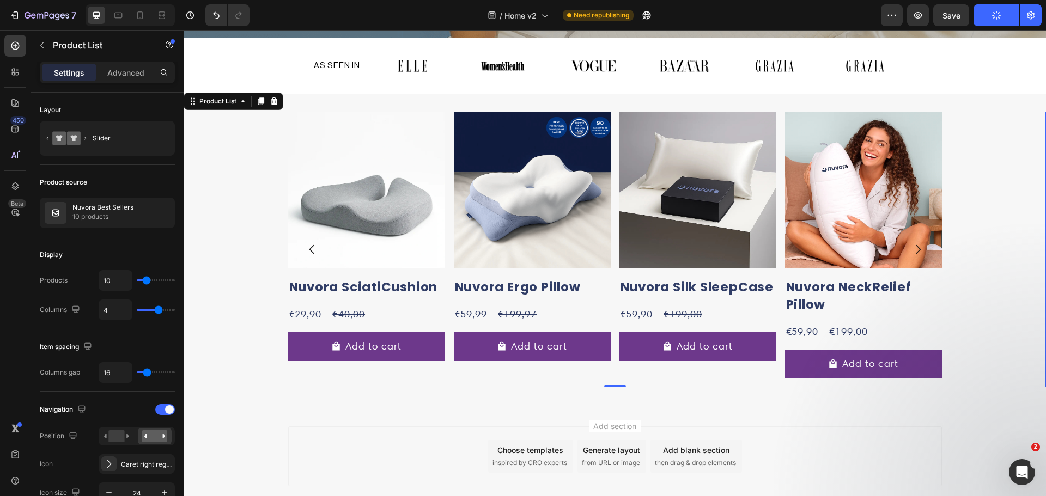
click at [306, 244] on icon "Carousel Back Arrow" at bounding box center [312, 249] width 13 height 13
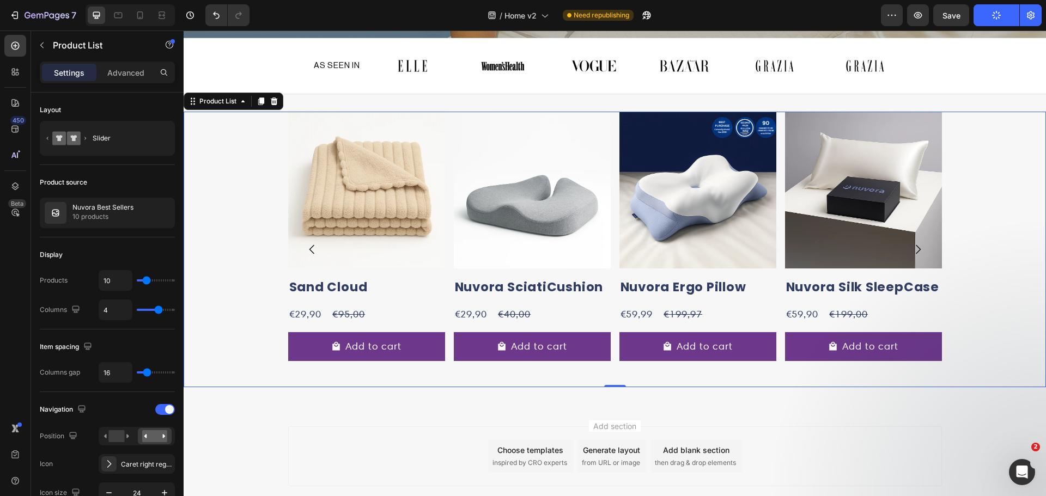
click at [953, 262] on div "Product Images Nuvora Ergo Pillow Product Title €59,99 Product Price Product Pr…" at bounding box center [615, 250] width 862 height 276
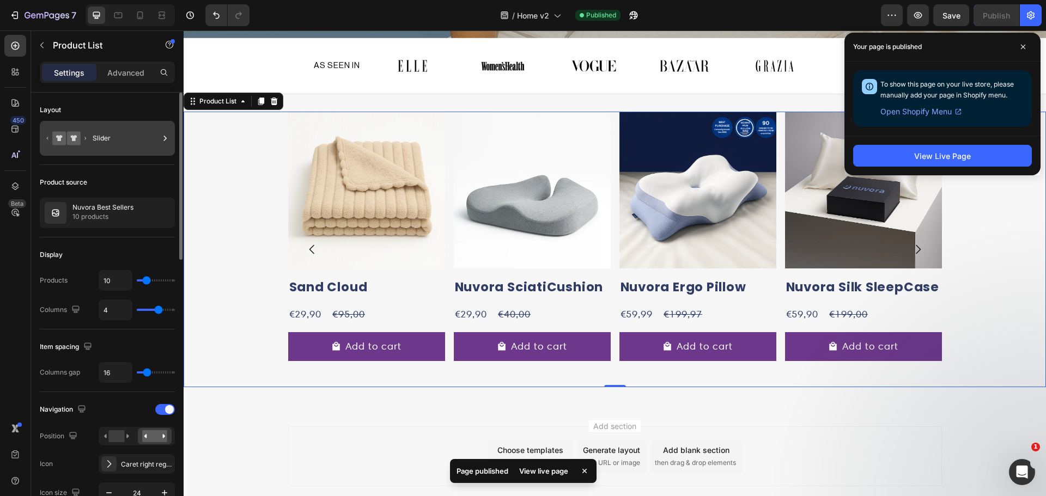
click at [104, 135] on div "Slider" at bounding box center [126, 138] width 66 height 25
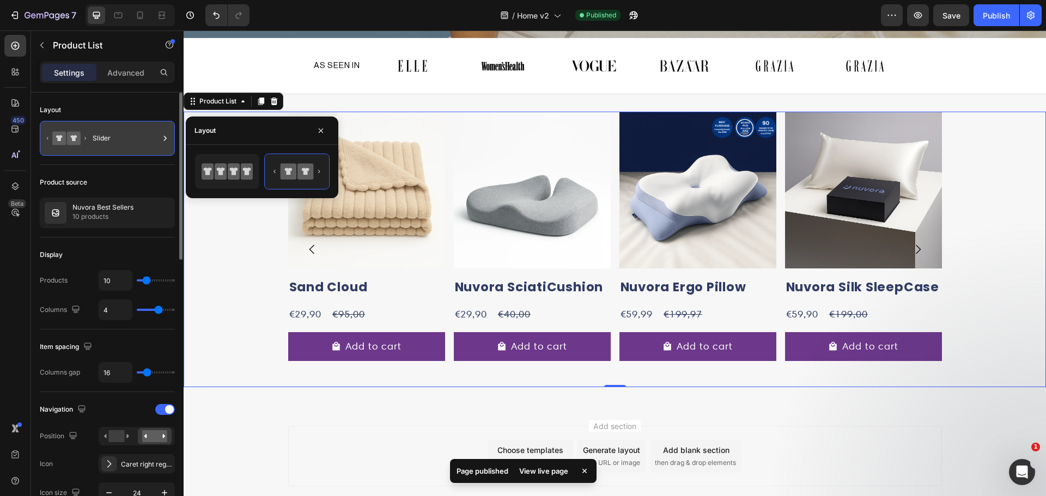
click at [104, 135] on div "Slider" at bounding box center [126, 138] width 66 height 25
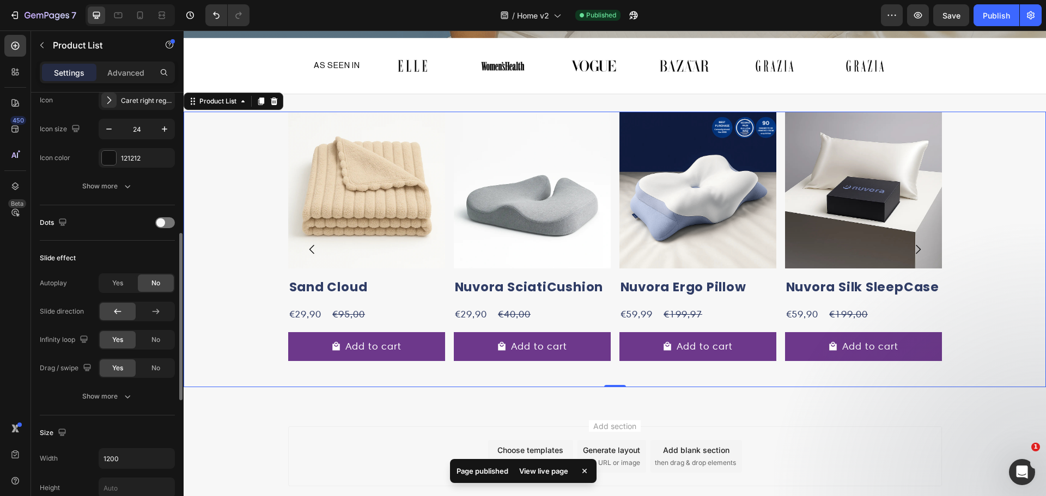
scroll to position [273, 0]
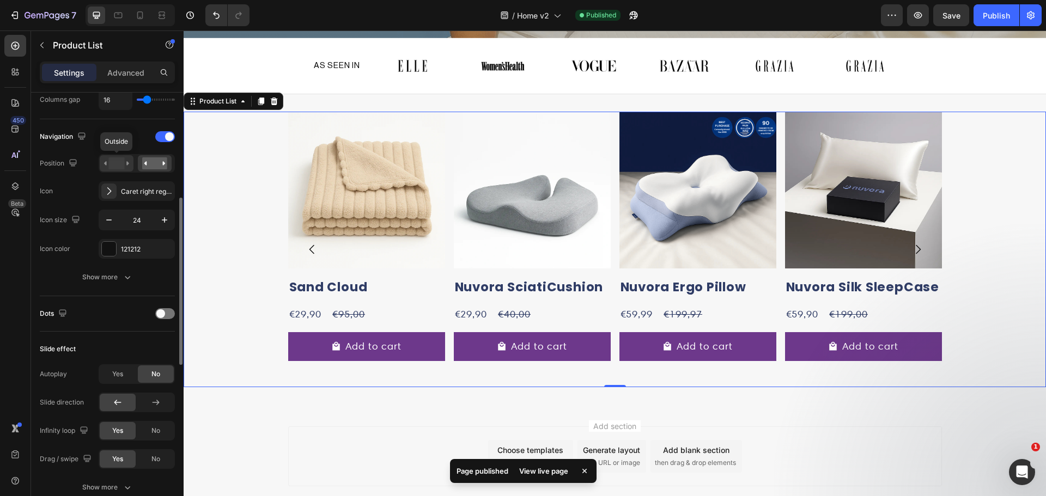
click at [123, 162] on rect at bounding box center [116, 163] width 16 height 12
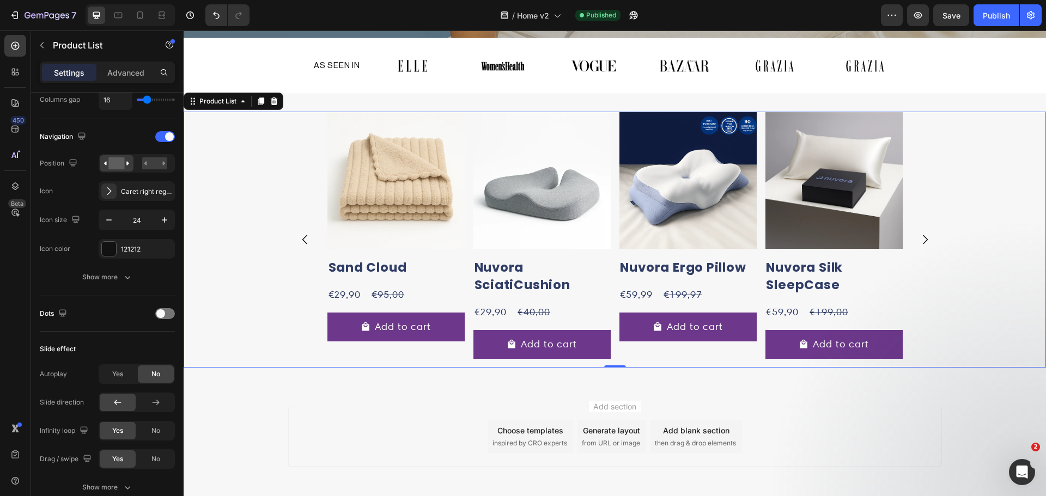
click at [460, 275] on div "Product Images Nuvora Ergo Pillow Product Title €59,99 Product Price Product Pr…" at bounding box center [614, 240] width 575 height 256
click at [919, 282] on div "Product Images Nuvora Ergo Pillow Product Title €59,99 Product Price Product Pr…" at bounding box center [615, 240] width 654 height 256
click at [372, 198] on img at bounding box center [395, 180] width 137 height 137
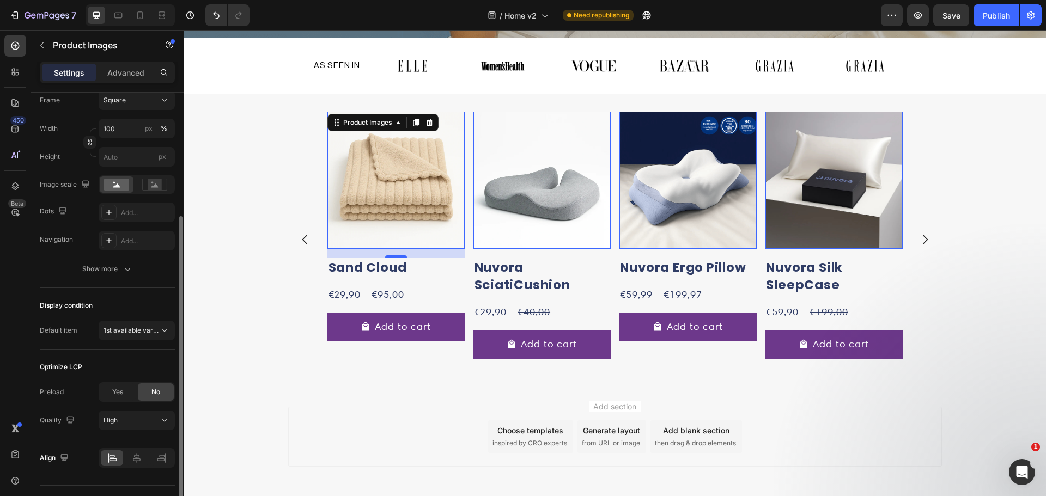
scroll to position [206, 0]
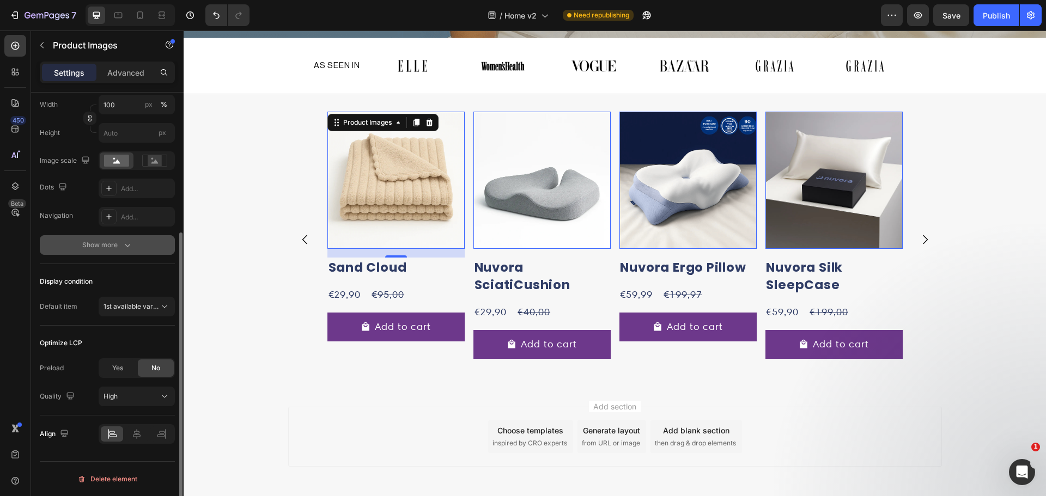
click at [127, 245] on icon "button" at bounding box center [127, 245] width 11 height 11
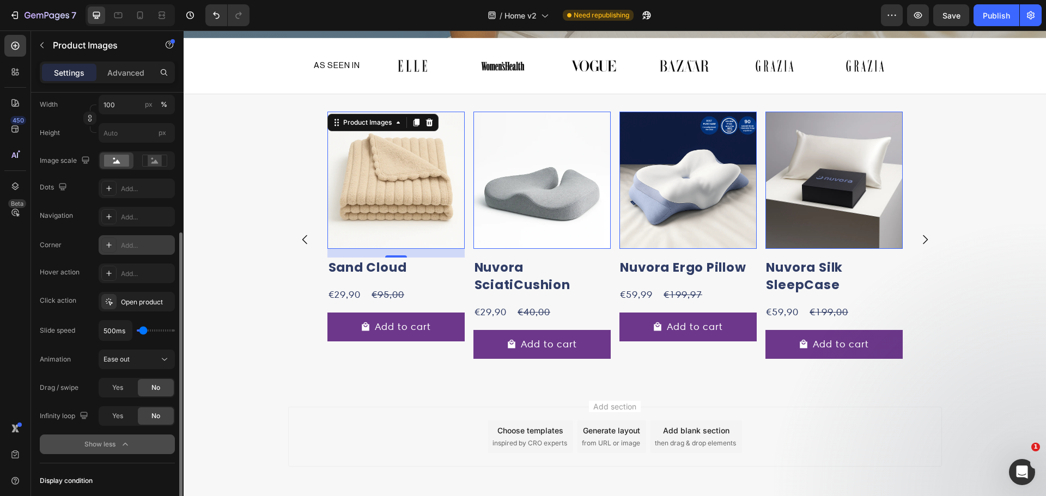
click at [108, 248] on icon at bounding box center [109, 245] width 9 height 9
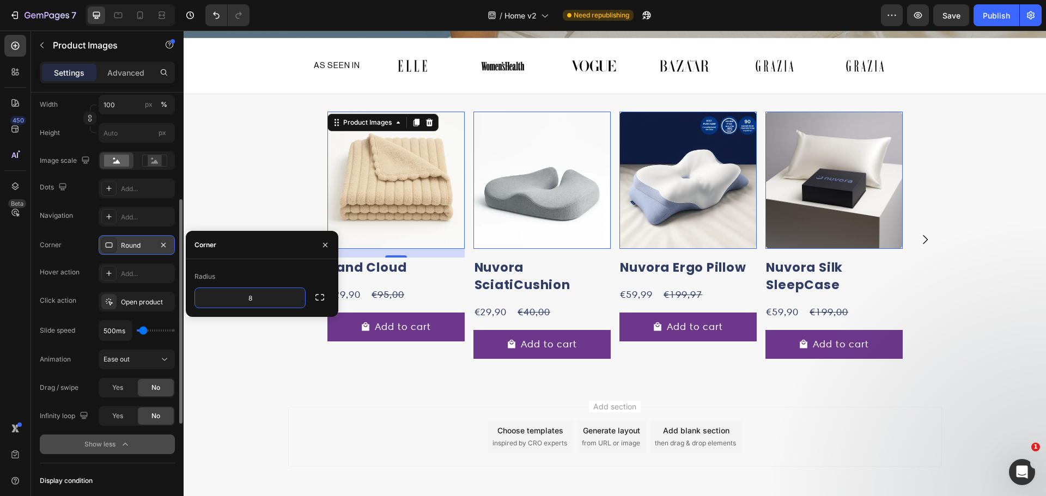
click at [74, 255] on div "Corner Round" at bounding box center [107, 245] width 135 height 20
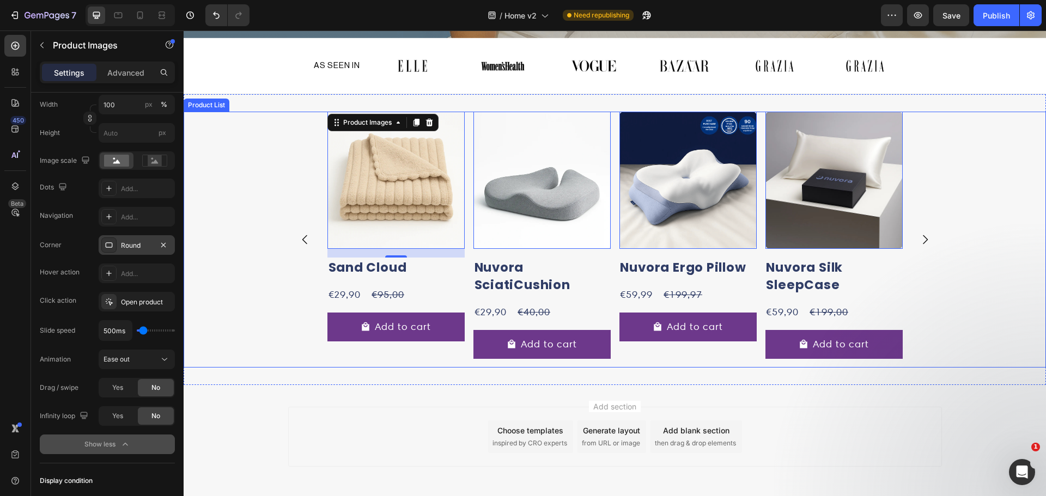
click at [251, 230] on div "Product Images 0 Nuvora Ergo Pillow Product Title €59,99 Product Price Product …" at bounding box center [615, 240] width 862 height 256
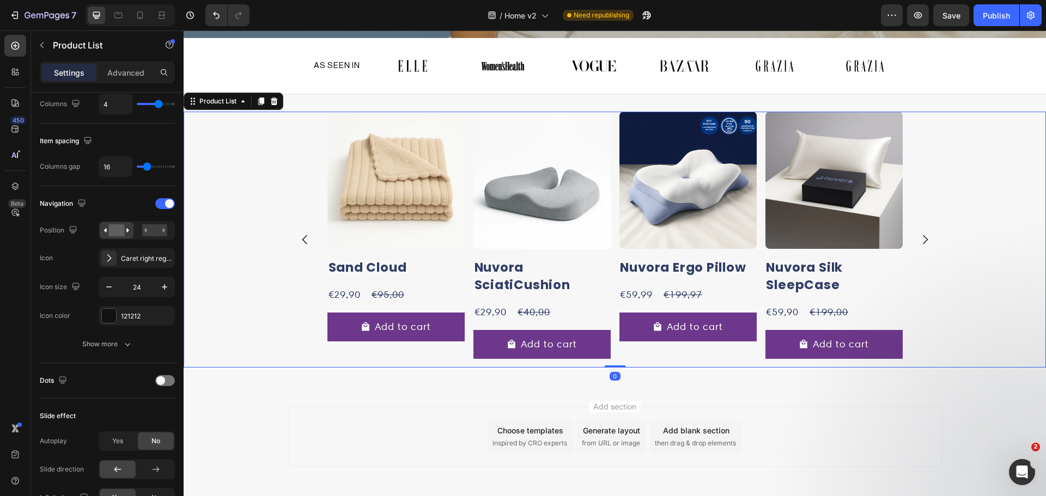
scroll to position [0, 0]
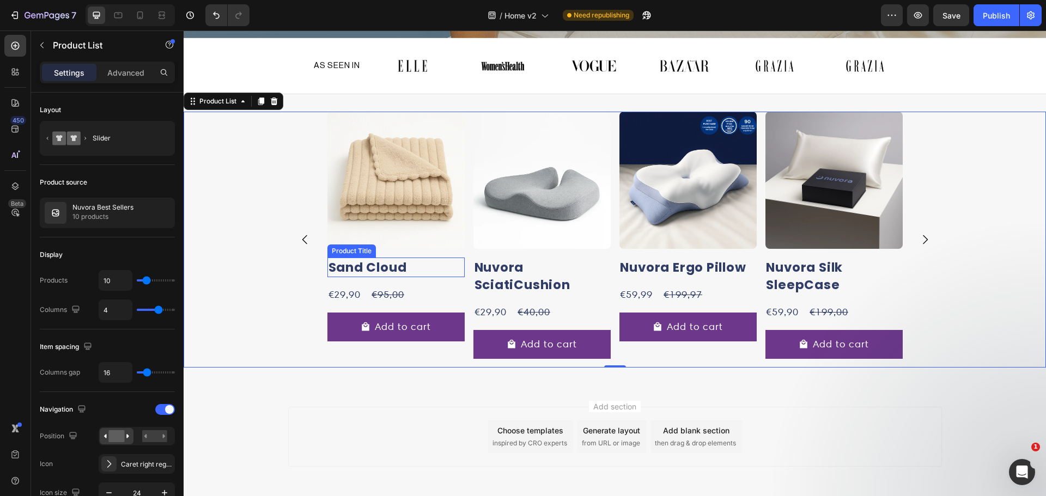
click at [619, 265] on h2 "Sand Cloud" at bounding box center [687, 268] width 137 height 20
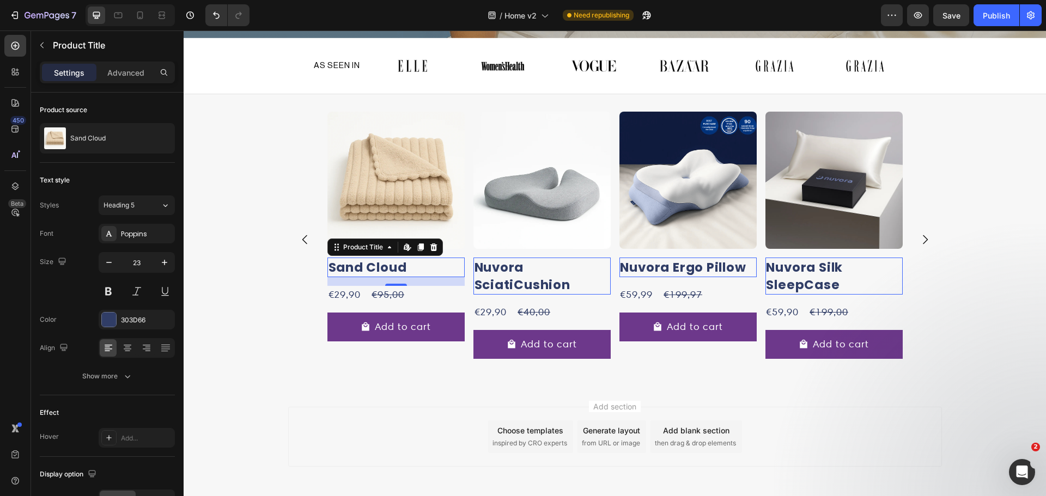
click at [619, 260] on h2 "Sand Cloud" at bounding box center [687, 268] width 137 height 20
click at [114, 323] on div at bounding box center [109, 320] width 14 height 14
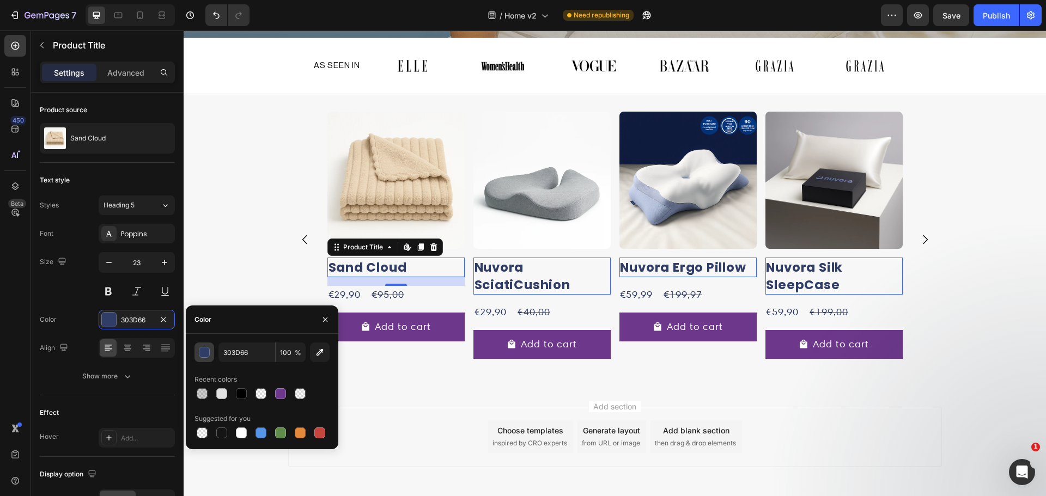
click at [205, 361] on button "button" at bounding box center [205, 353] width 20 height 20
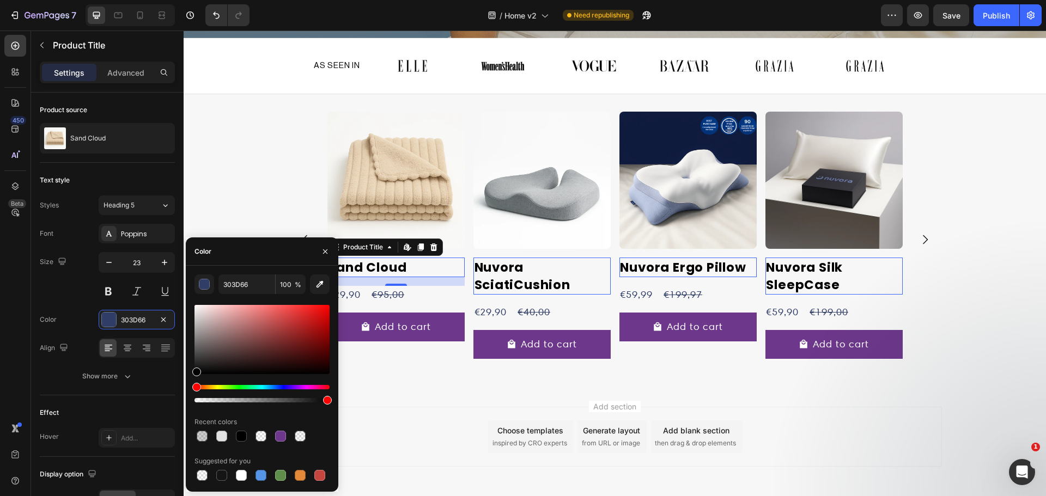
drag, startPoint x: 214, startPoint y: 374, endPoint x: 186, endPoint y: 389, distance: 31.4
click at [186, 389] on div "303D66 100 % Recent colors Suggested for you" at bounding box center [262, 379] width 153 height 209
type input "000000"
click at [127, 347] on icon at bounding box center [127, 348] width 11 height 11
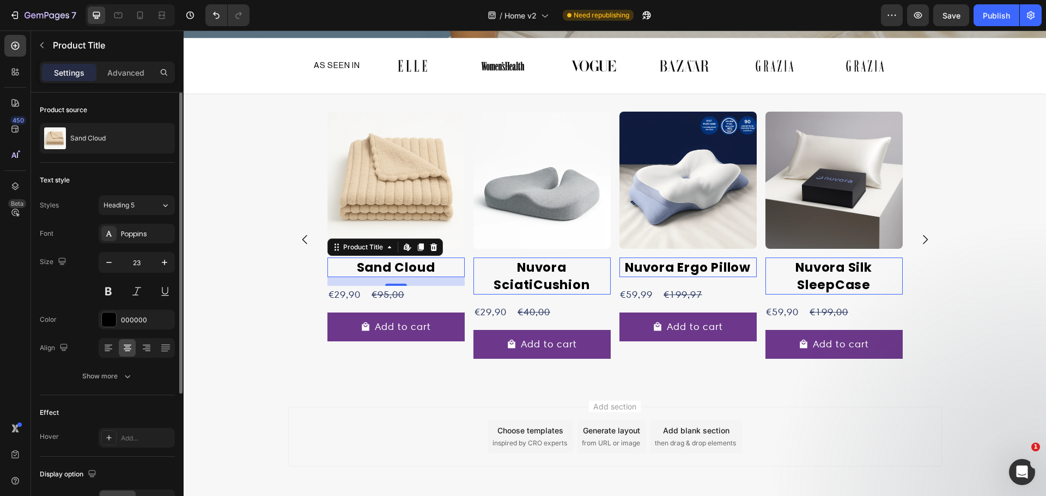
click at [77, 306] on div "Font Poppins Size 23 Color 000000 Align Show more" at bounding box center [107, 305] width 135 height 162
click at [105, 261] on icon "button" at bounding box center [109, 262] width 11 height 11
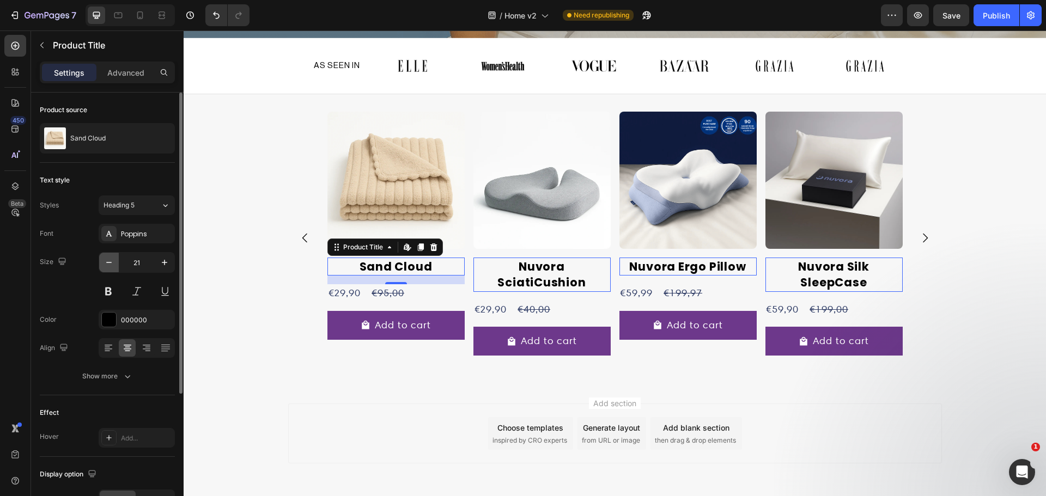
click at [105, 261] on icon "button" at bounding box center [109, 262] width 11 height 11
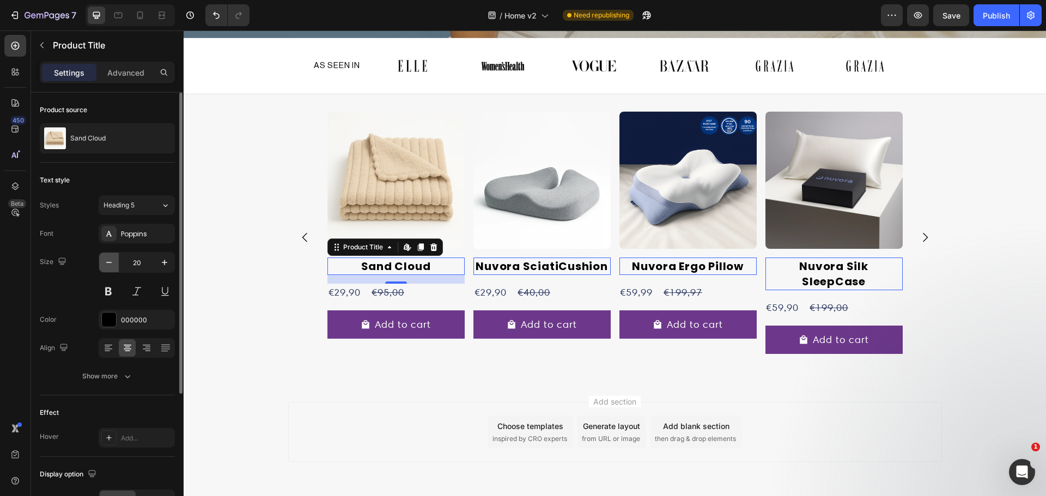
click at [105, 261] on icon "button" at bounding box center [109, 262] width 11 height 11
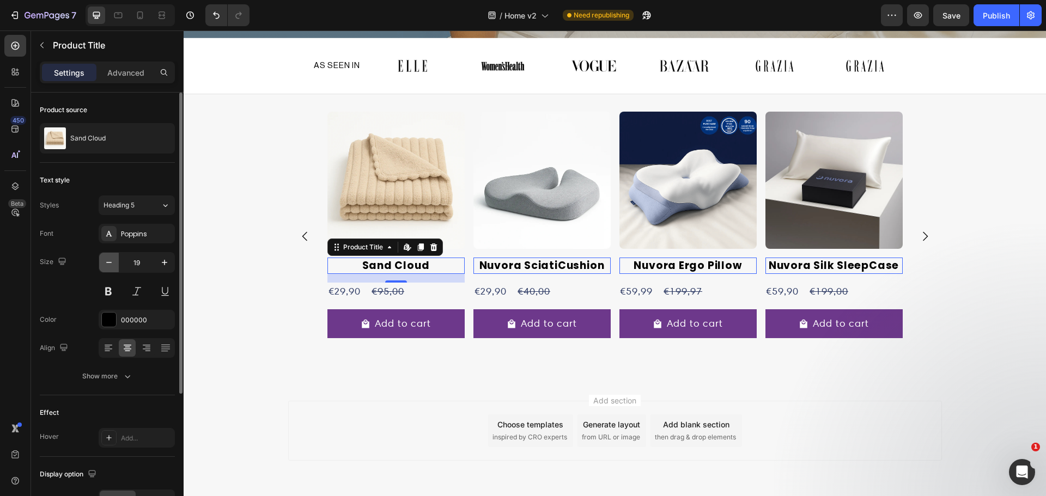
click at [105, 261] on icon "button" at bounding box center [109, 262] width 11 height 11
type input "18"
click at [156, 232] on div "Poppins" at bounding box center [146, 234] width 51 height 10
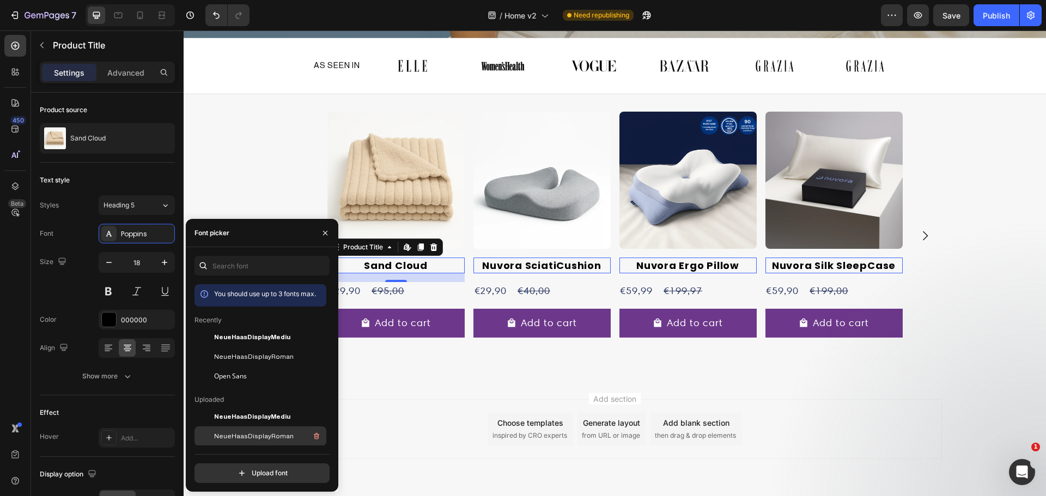
click at [253, 434] on span "NeueHaasDisplayRoman" at bounding box center [254, 437] width 80 height 10
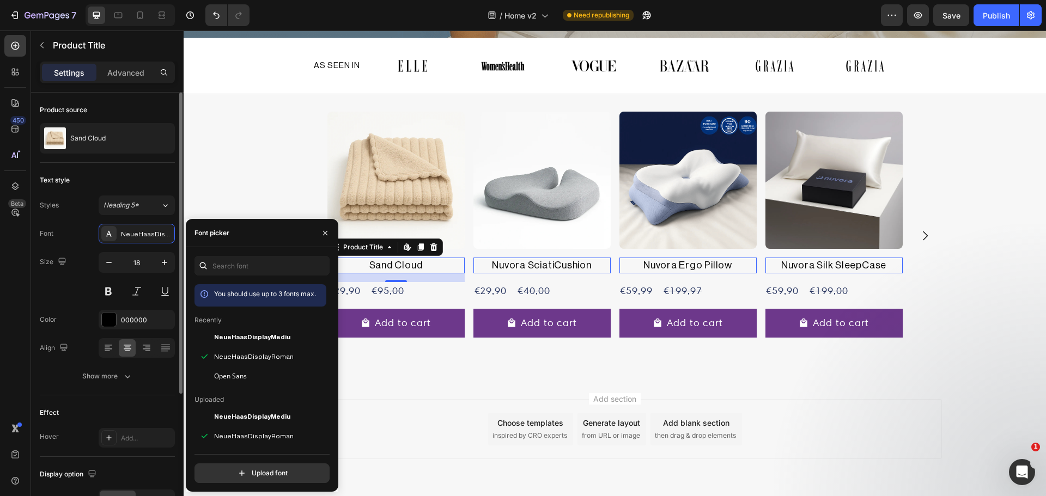
click at [57, 301] on div "Font NeueHaasDisplayRoman Size 18 Color 000000 Align Show more" at bounding box center [107, 305] width 135 height 162
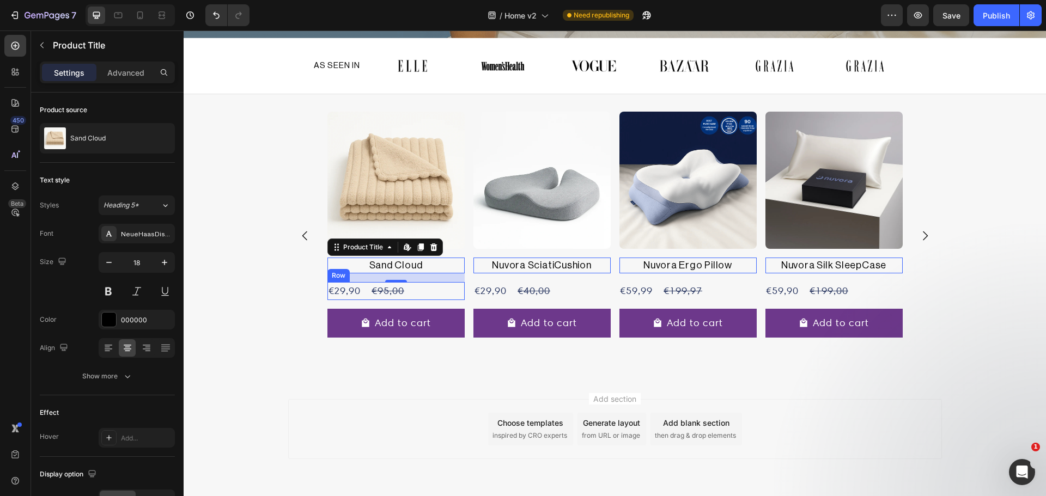
click at [619, 284] on div "€29,90 Product Price Product Price €95,00 Product Price Product Price Row" at bounding box center [687, 291] width 137 height 18
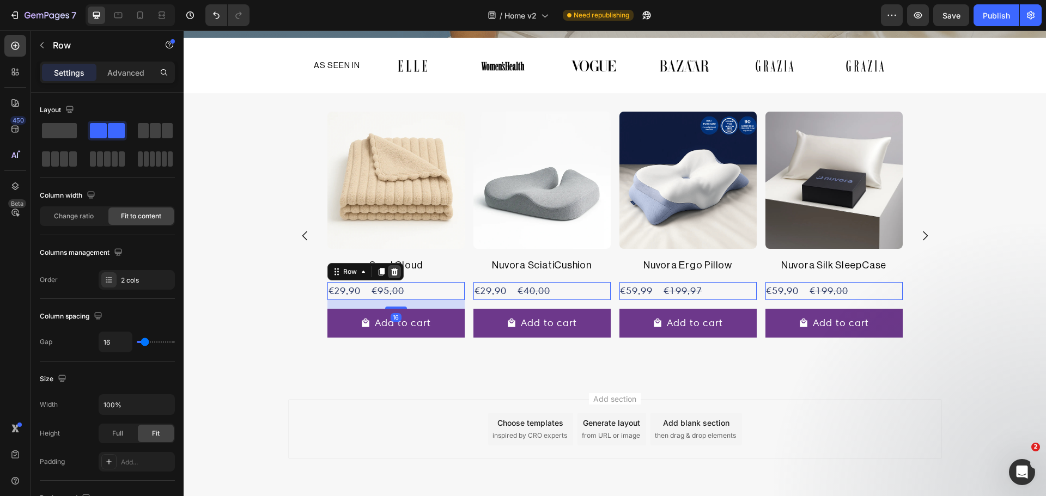
click at [184, 31] on div at bounding box center [184, 31] width 0 height 0
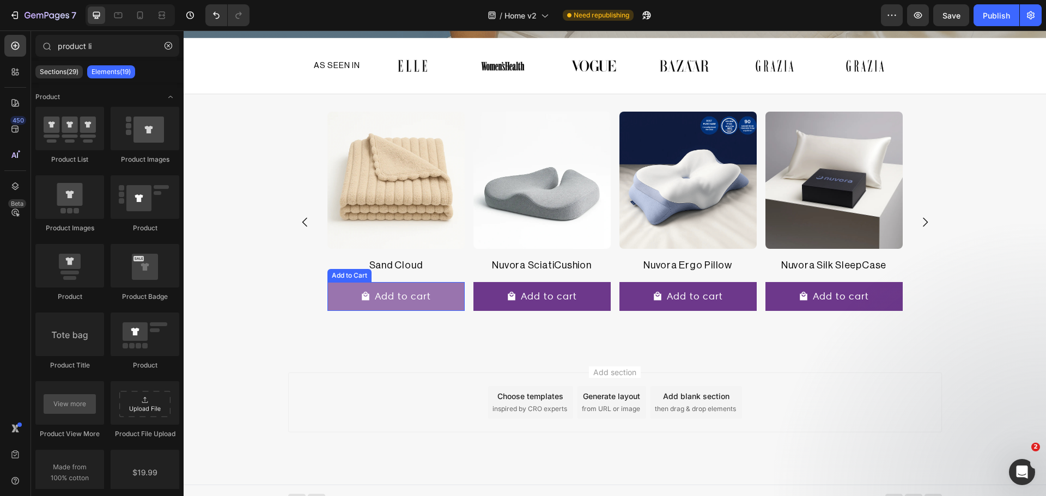
click at [619, 291] on button "Add to cart" at bounding box center [687, 296] width 137 height 29
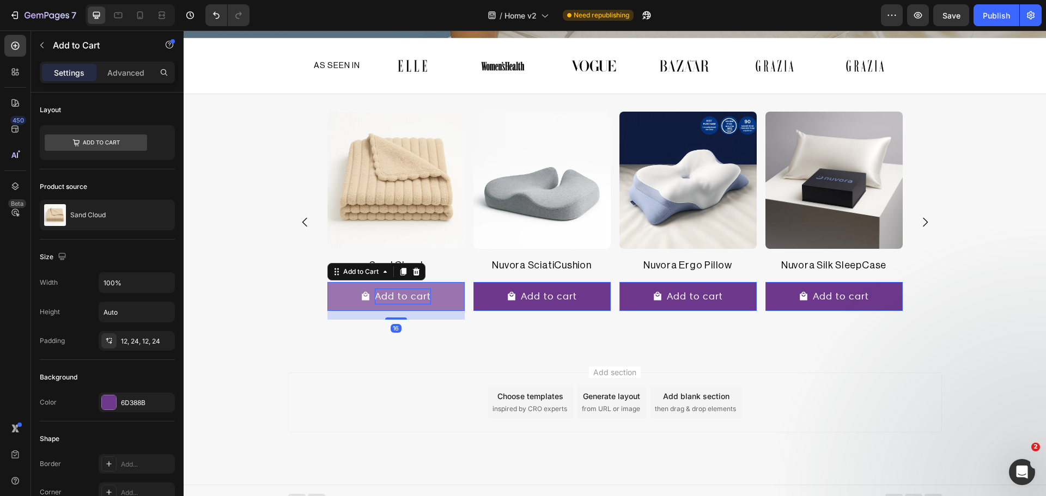
click at [667, 297] on div "Add to cart" at bounding box center [695, 297] width 57 height 16
click at [409, 297] on p "Add to cart" at bounding box center [403, 297] width 57 height 16
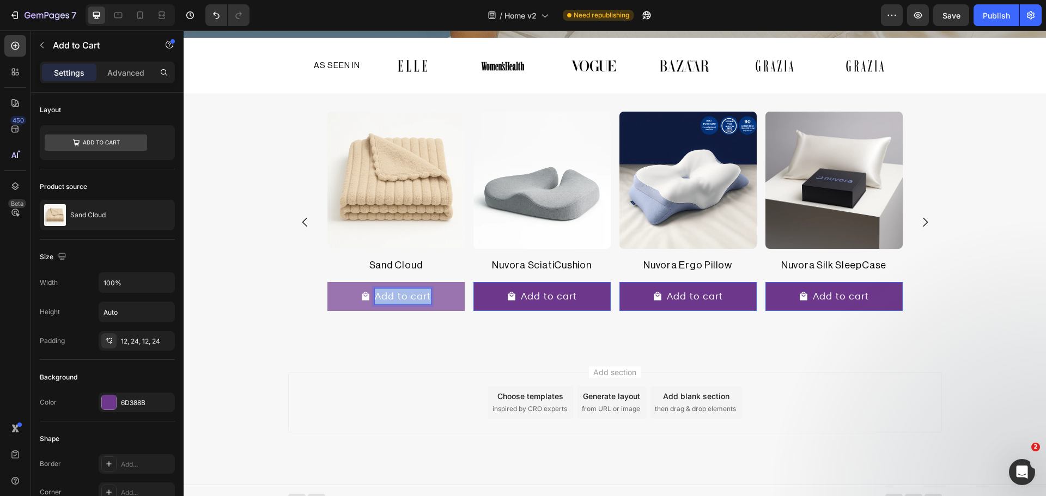
click at [409, 297] on p "Add to cart" at bounding box center [403, 297] width 57 height 16
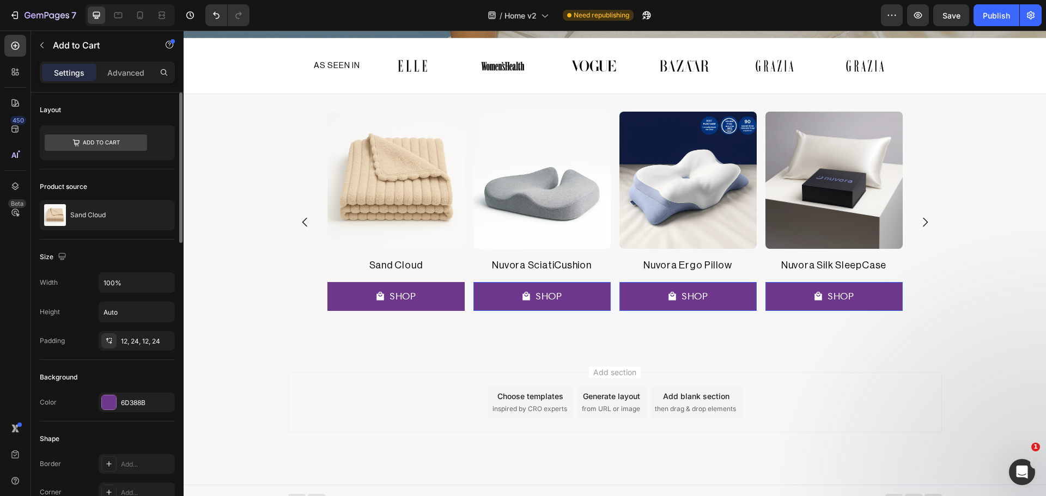
click at [69, 258] on div "Size" at bounding box center [107, 256] width 135 height 17
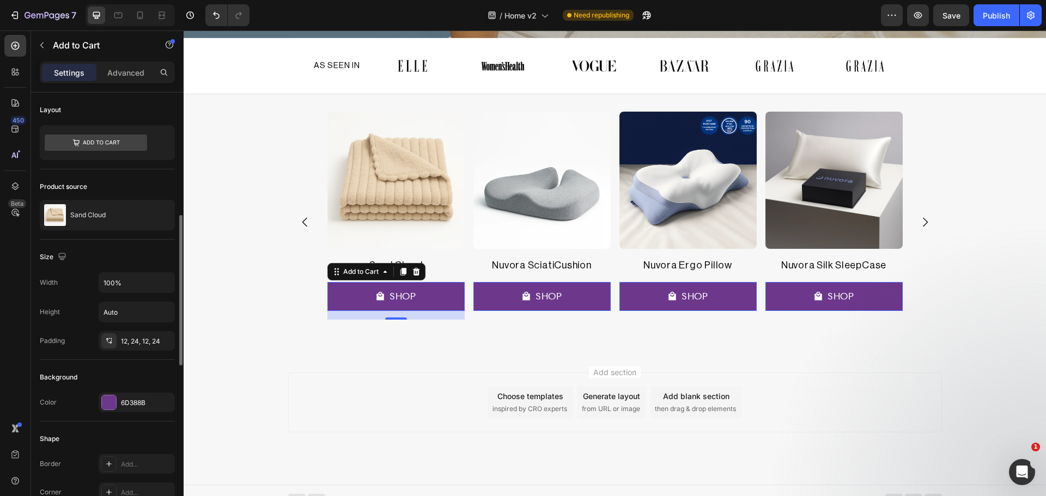
scroll to position [182, 0]
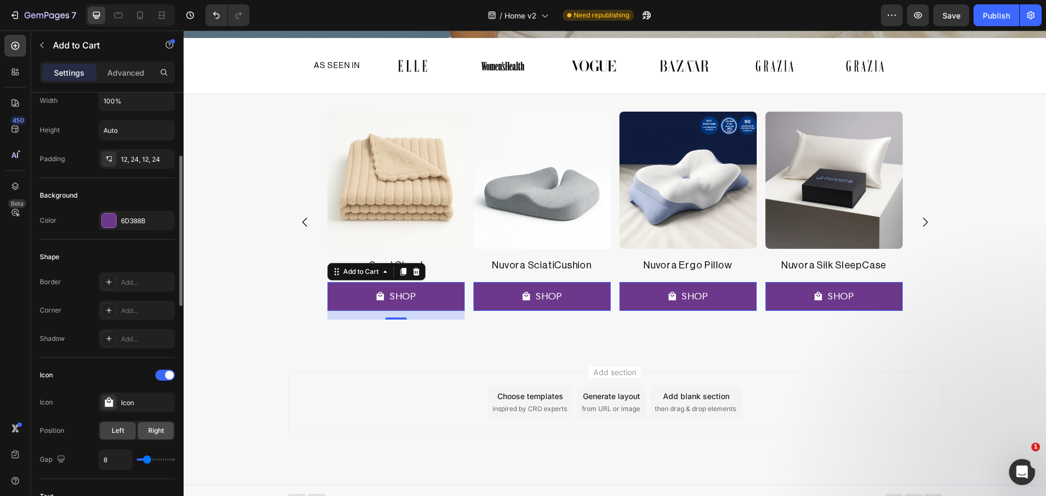
click at [159, 432] on span "Right" at bounding box center [156, 431] width 16 height 10
click at [105, 406] on icon at bounding box center [109, 403] width 8 height 10
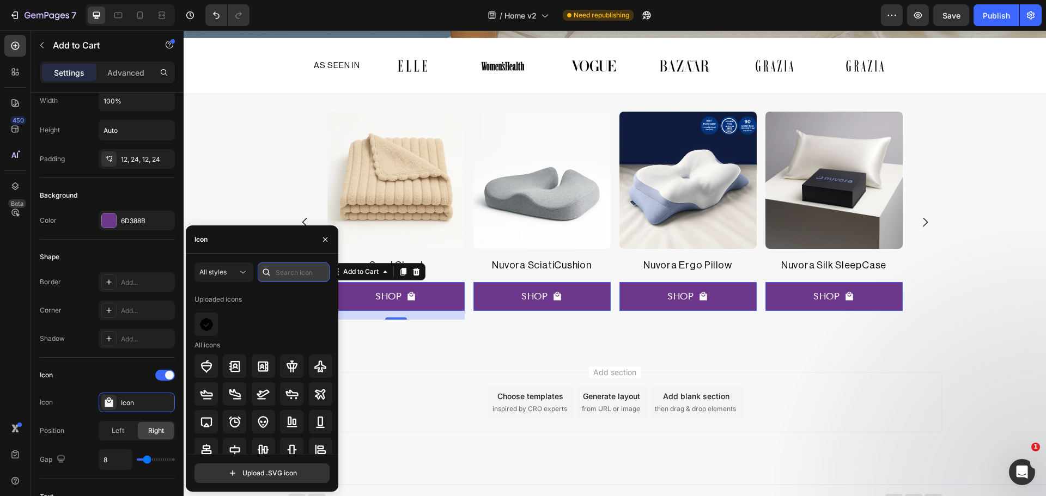
click at [285, 268] on input "text" at bounding box center [294, 273] width 72 height 20
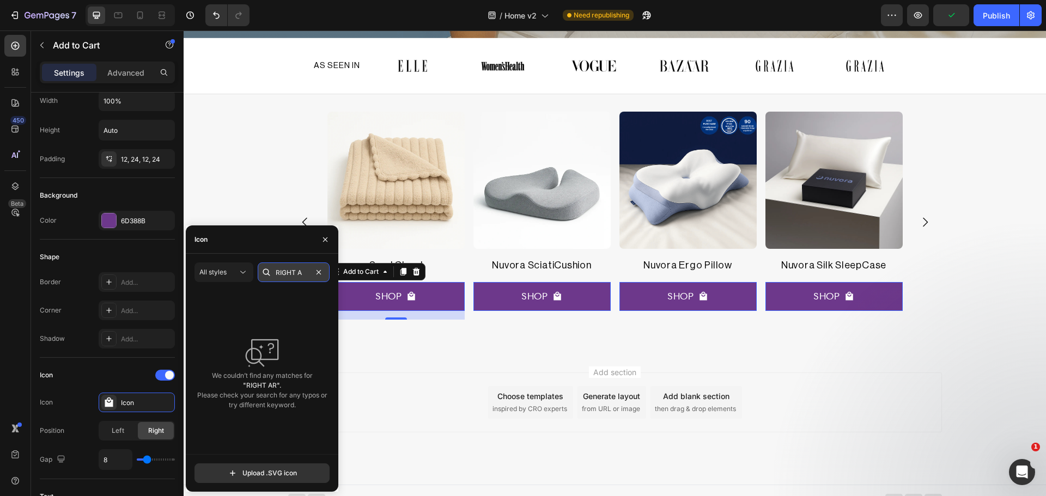
scroll to position [0, 0]
type input "R"
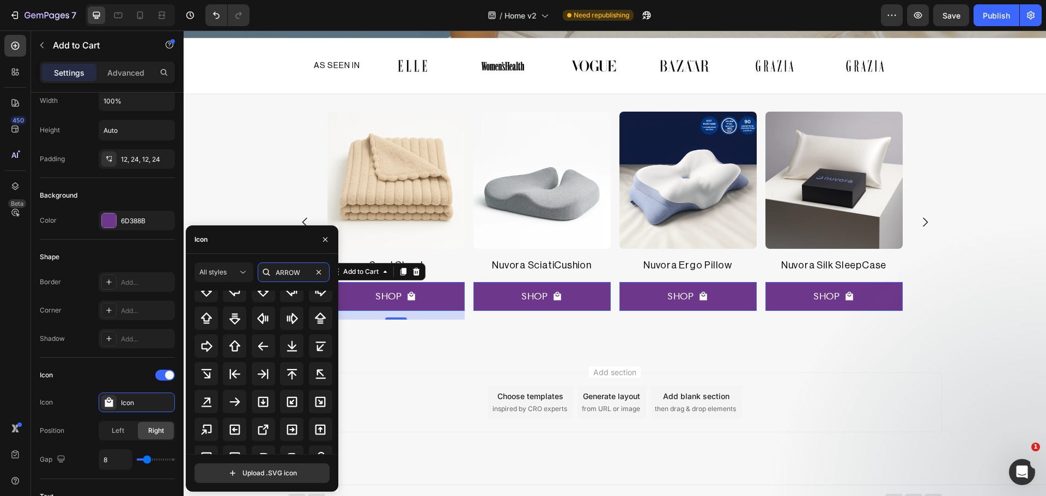
scroll to position [211, 0]
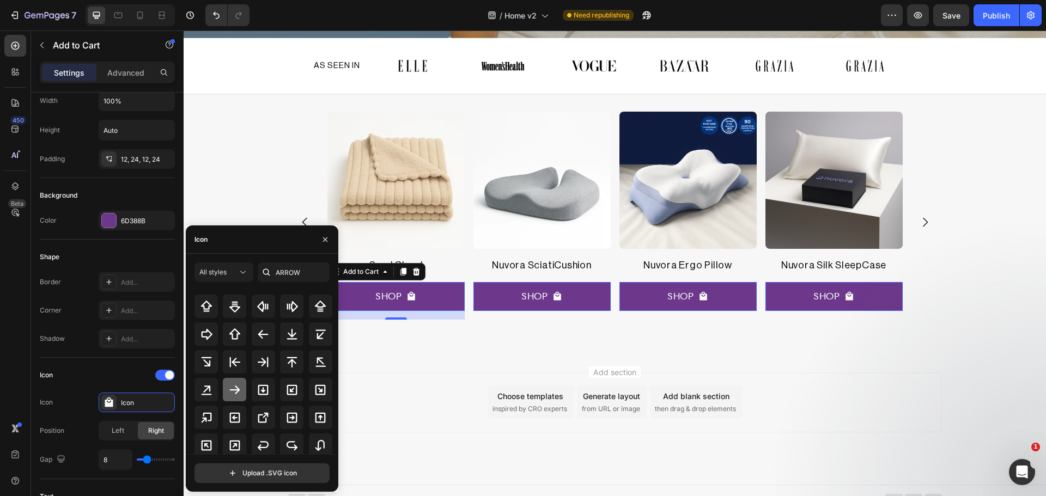
click at [233, 396] on icon at bounding box center [234, 390] width 13 height 13
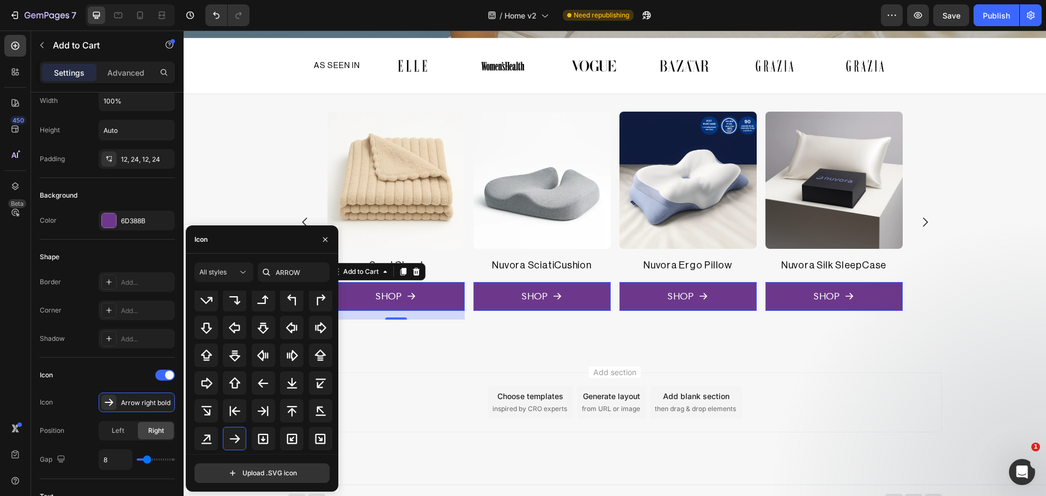
scroll to position [181, 0]
drag, startPoint x: 234, startPoint y: 435, endPoint x: 291, endPoint y: 428, distance: 58.2
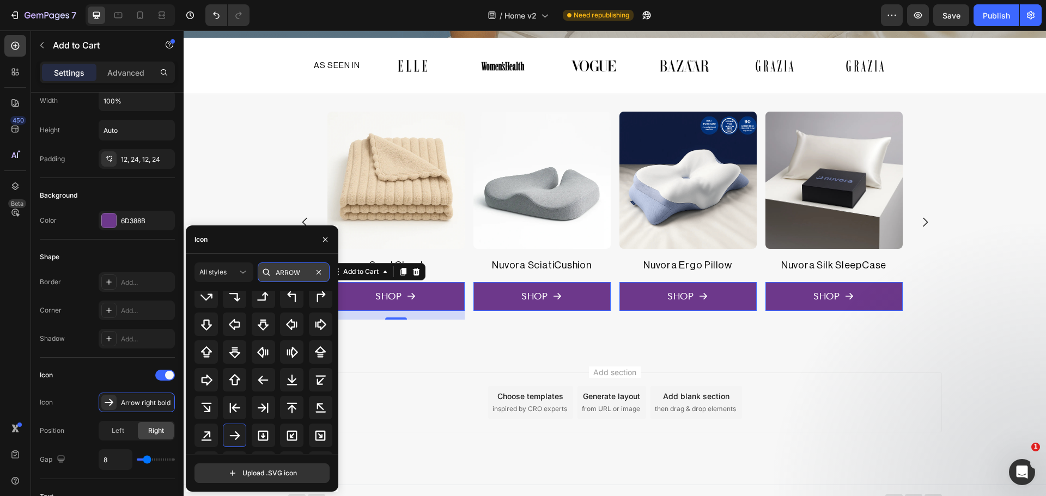
click at [297, 272] on input "ARROW" at bounding box center [294, 273] width 72 height 20
click at [298, 272] on input "ARROW" at bounding box center [294, 273] width 72 height 20
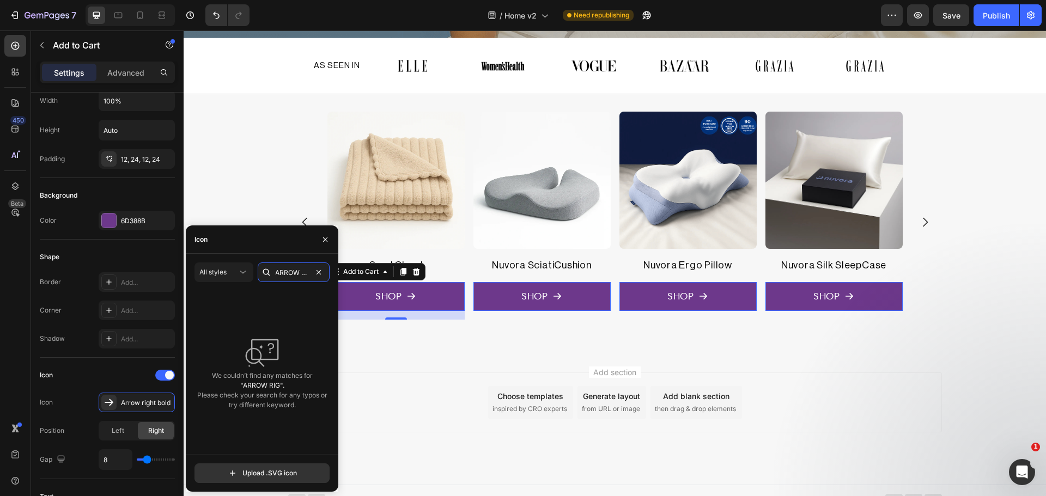
scroll to position [0, 0]
type input "A"
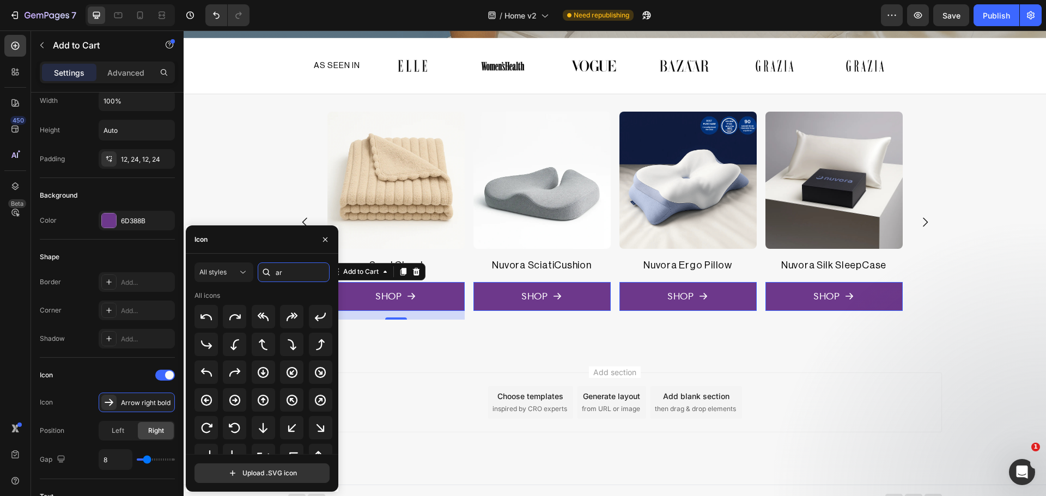
type input "a"
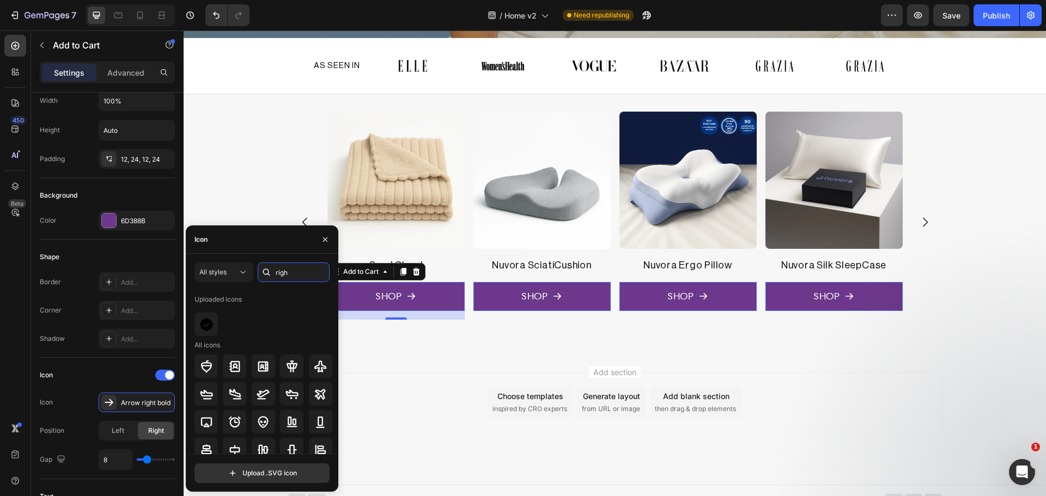
type input "right"
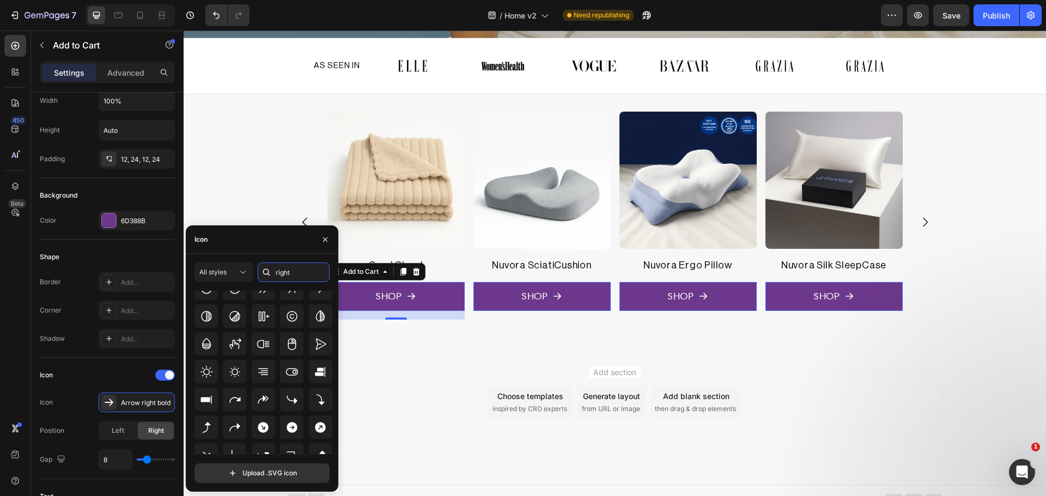
scroll to position [530, 0]
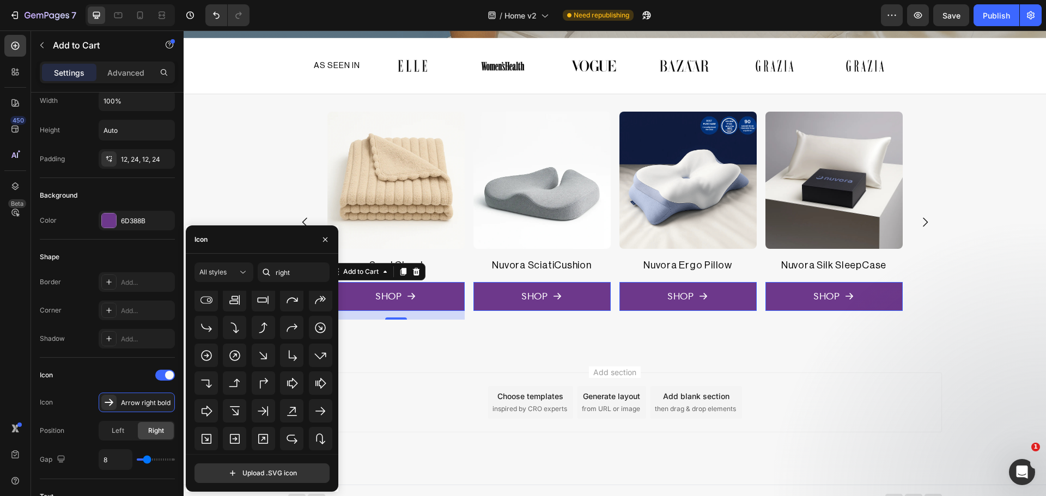
click at [423, 347] on div "Product Images Nuvora Ergo Pillow Product Title SHOP Add to Cart 0 Row Product …" at bounding box center [615, 222] width 862 height 257
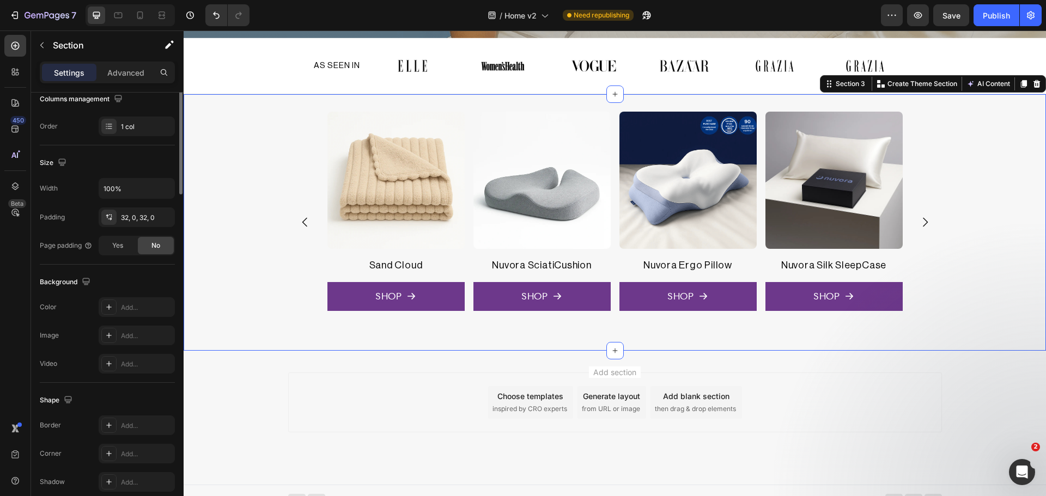
scroll to position [0, 0]
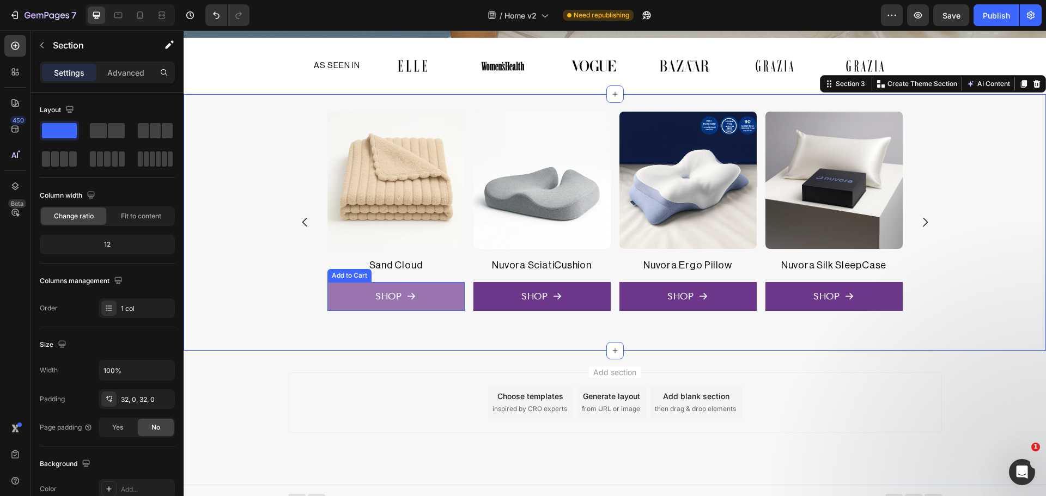
click at [619, 288] on button "SHOP" at bounding box center [687, 296] width 137 height 29
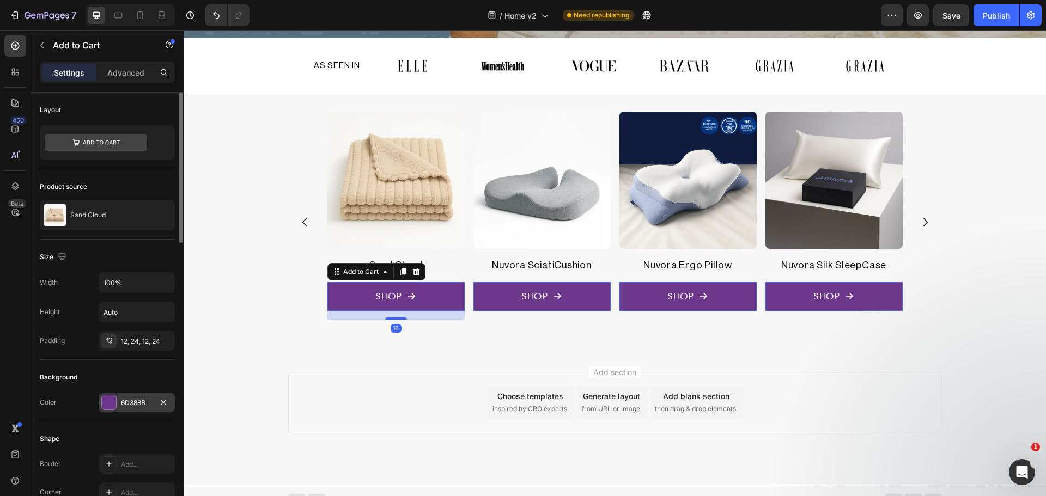
click at [112, 395] on div at bounding box center [108, 402] width 15 height 15
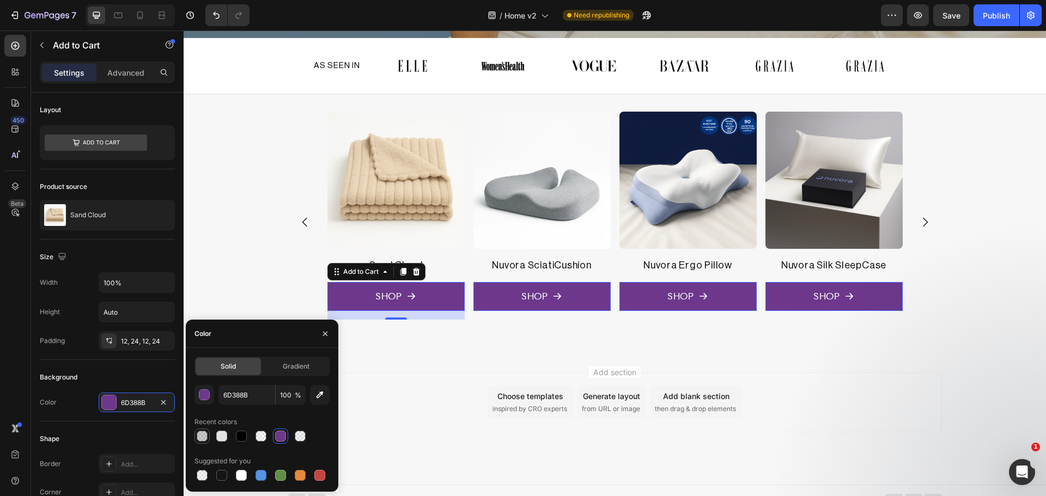
click at [199, 432] on div at bounding box center [202, 436] width 11 height 11
type input "121212"
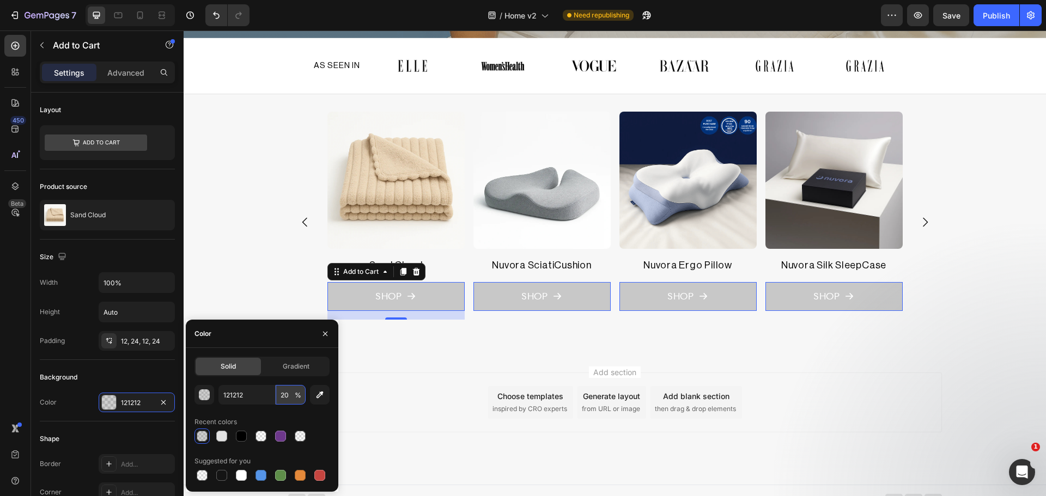
click at [289, 396] on input "20" at bounding box center [291, 395] width 30 height 20
type input "0"
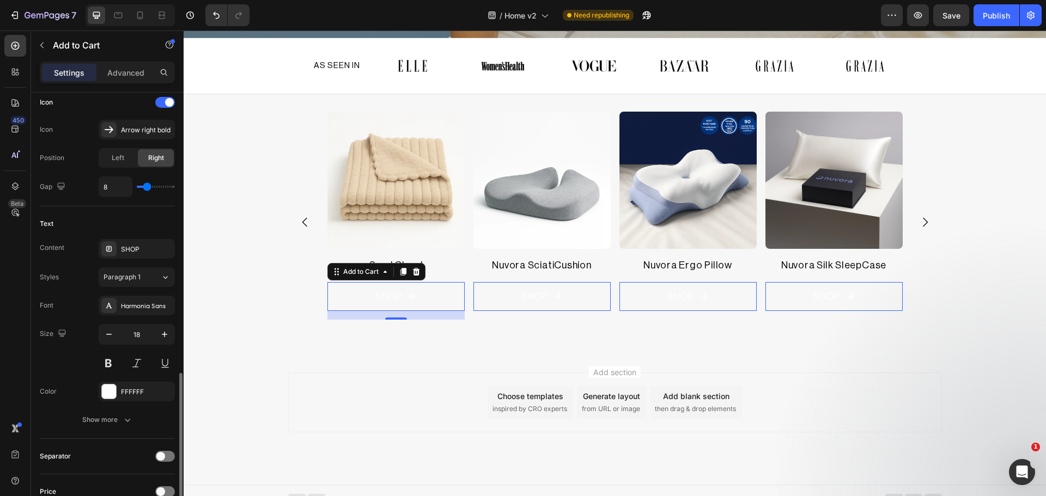
scroll to position [546, 0]
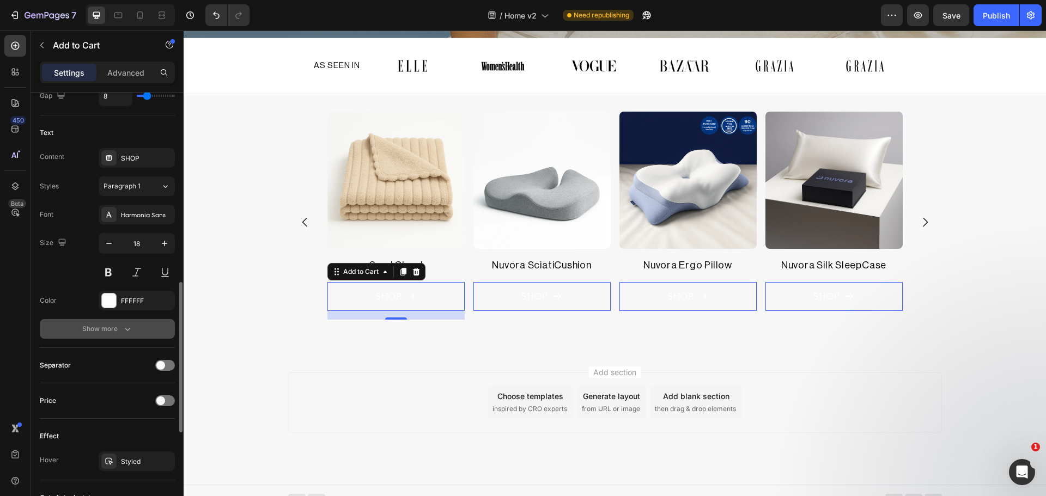
click at [96, 329] on div "Show more" at bounding box center [107, 329] width 51 height 11
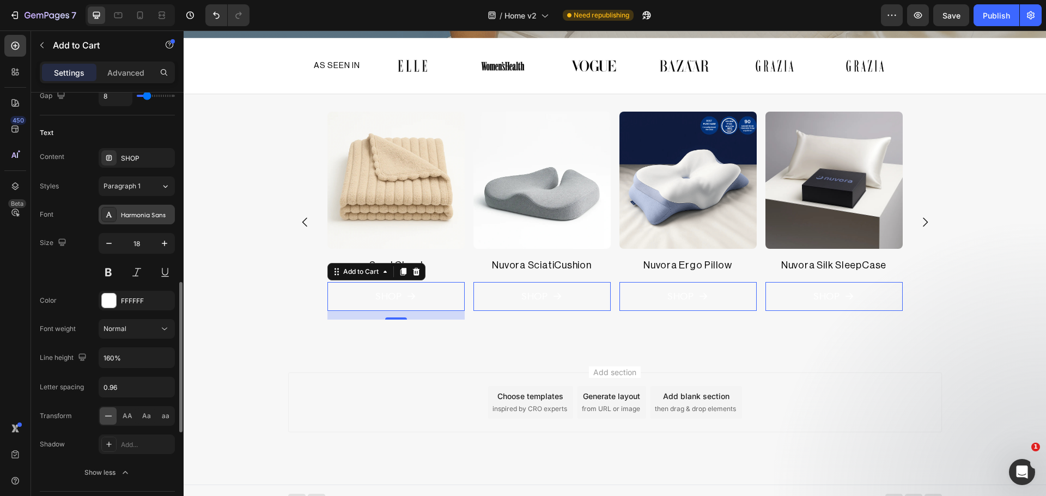
click at [132, 212] on div "Harmonia Sans" at bounding box center [146, 215] width 51 height 10
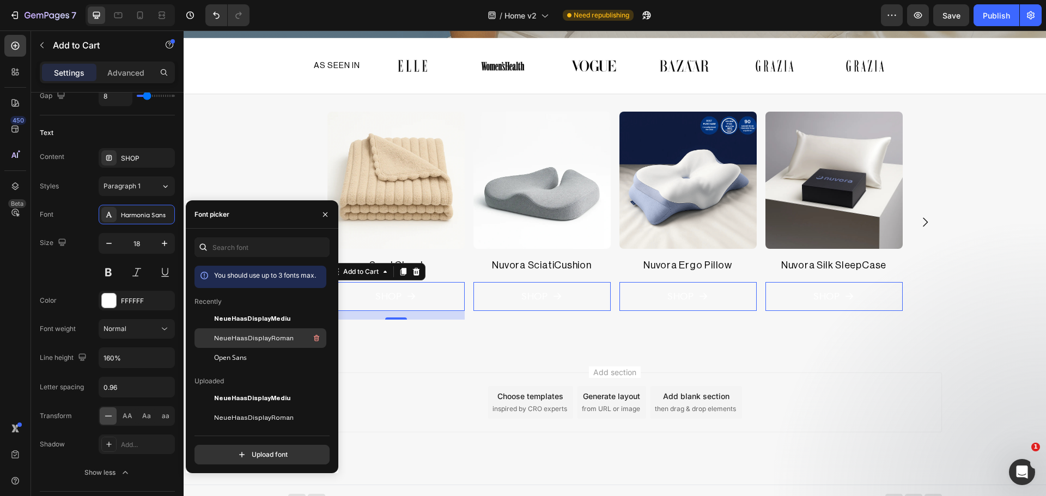
drag, startPoint x: 249, startPoint y: 338, endPoint x: 195, endPoint y: 332, distance: 54.3
click at [249, 338] on span "NeueHaasDisplayRoman" at bounding box center [254, 338] width 80 height 10
click at [102, 299] on div at bounding box center [109, 301] width 14 height 14
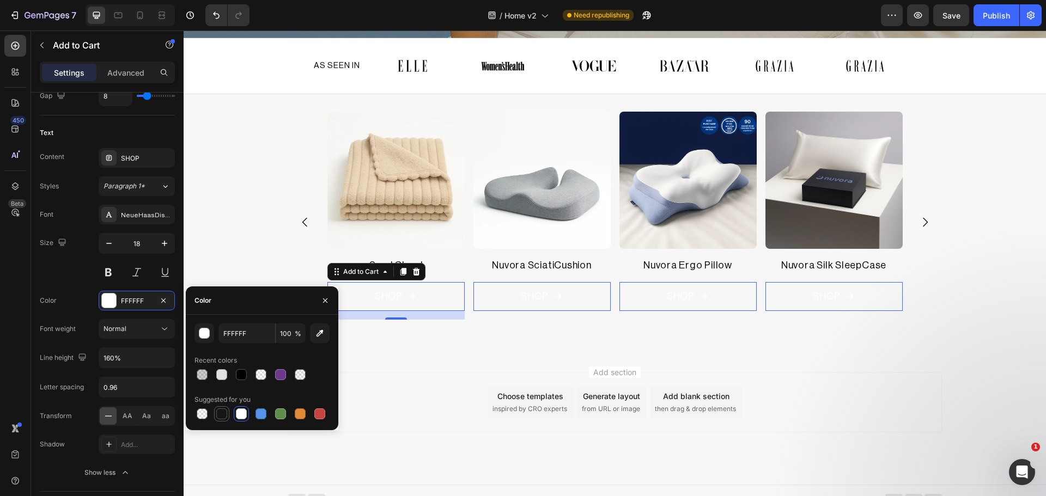
click at [224, 409] on div at bounding box center [221, 414] width 11 height 11
type input "151515"
click at [209, 336] on div "button" at bounding box center [204, 334] width 11 height 11
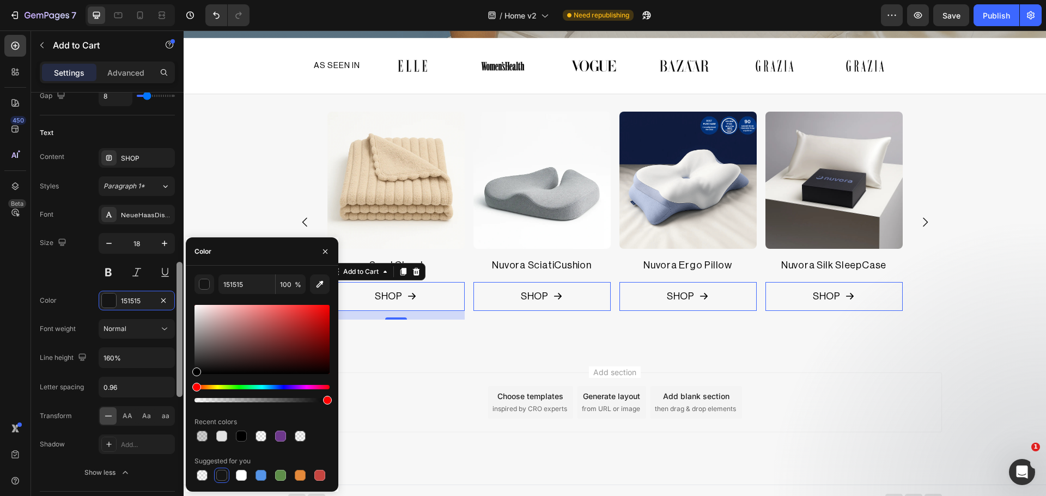
drag, startPoint x: 200, startPoint y: 358, endPoint x: 177, endPoint y: 380, distance: 32.0
click at [187, 379] on div "151515 100 % Recent colors Suggested for you" at bounding box center [262, 379] width 153 height 209
click at [82, 307] on div "Color 151515" at bounding box center [107, 301] width 135 height 20
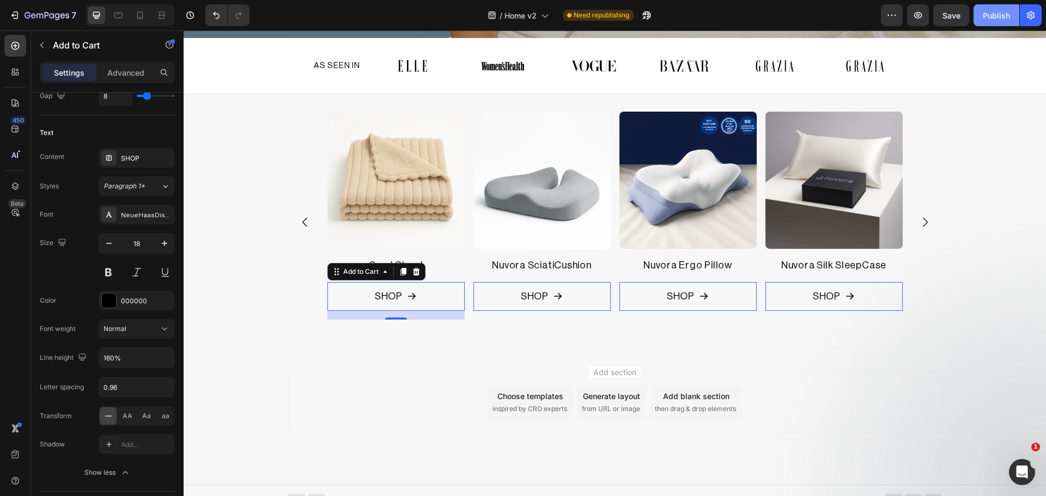
click at [994, 15] on div "Publish" at bounding box center [996, 15] width 27 height 11
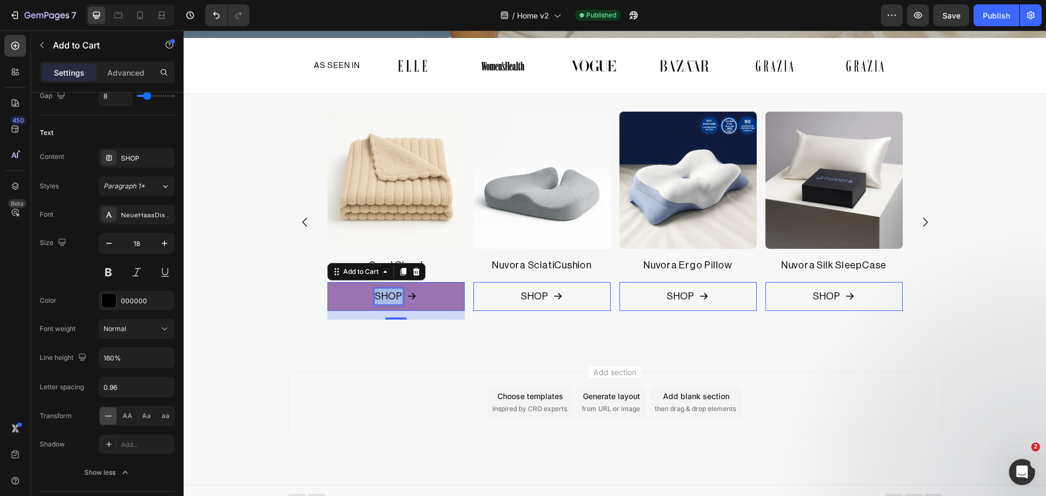
click at [394, 299] on p "SHOP" at bounding box center [389, 297] width 28 height 16
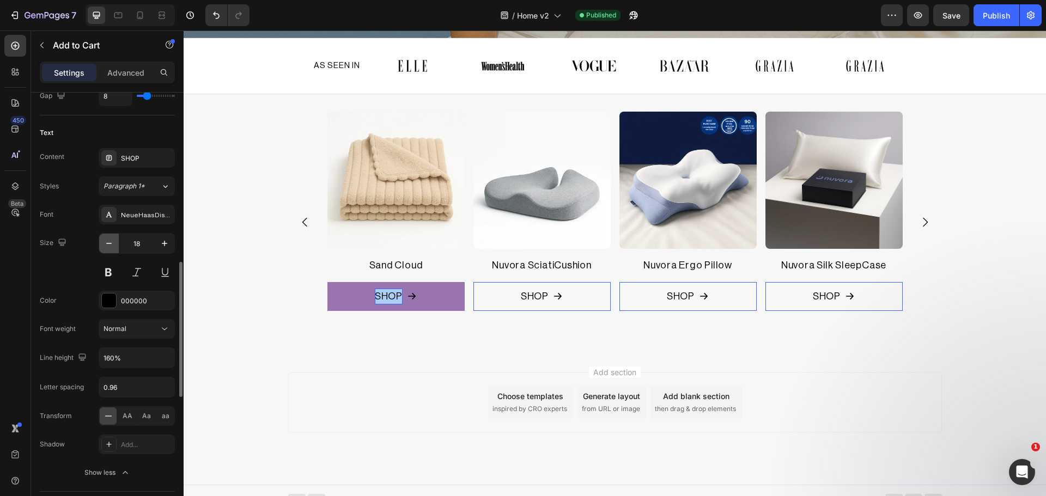
click at [110, 245] on icon "button" at bounding box center [109, 243] width 11 height 11
type input "15"
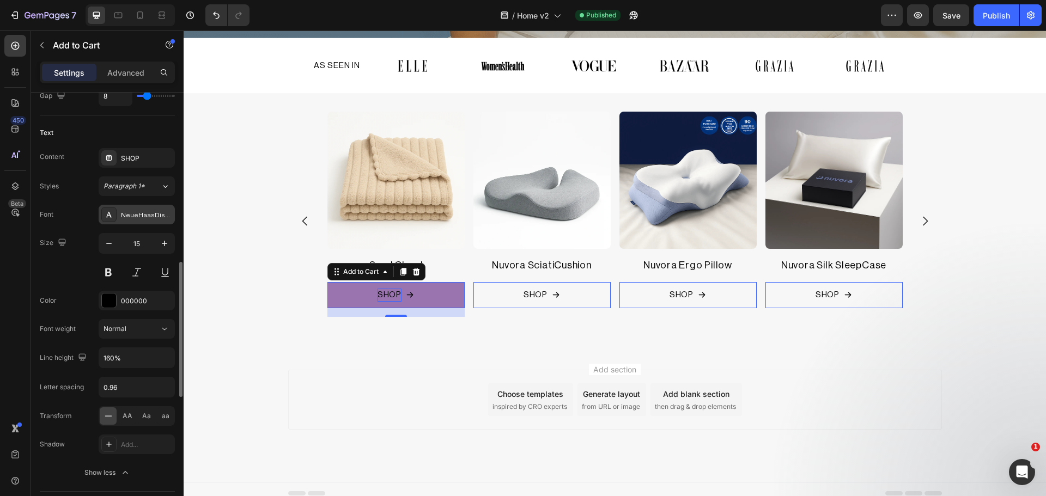
click at [127, 214] on div "NeueHaasDisplayRoman" at bounding box center [146, 215] width 51 height 10
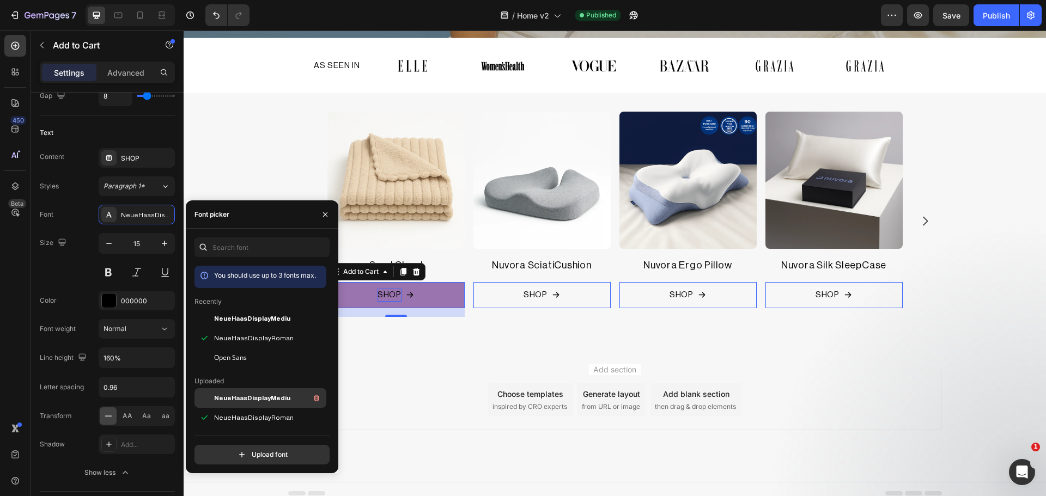
click at [262, 401] on span "NeueHaasDisplayMediu" at bounding box center [252, 398] width 76 height 10
click at [83, 279] on div "Size 15" at bounding box center [107, 257] width 135 height 49
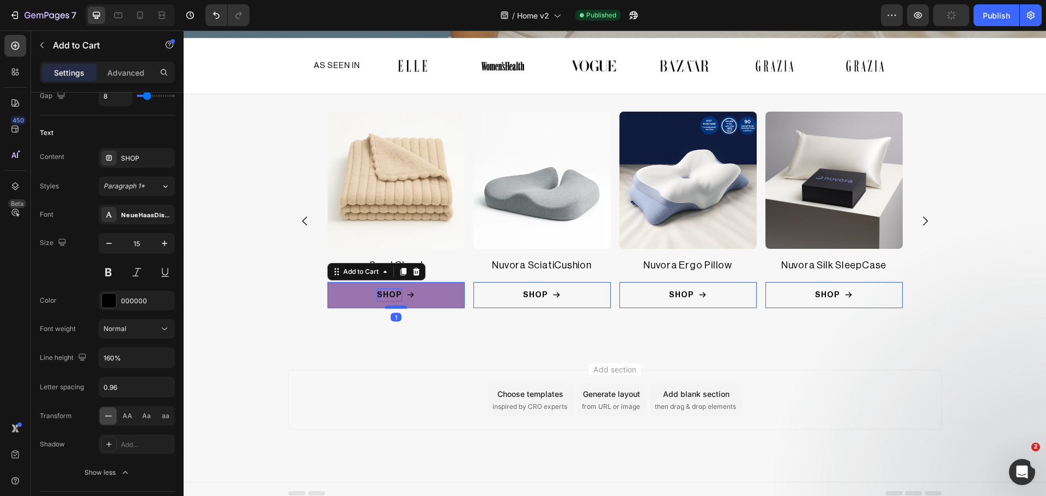
drag, startPoint x: 392, startPoint y: 312, endPoint x: 392, endPoint y: 303, distance: 8.2
click at [184, 31] on div at bounding box center [184, 31] width 0 height 0
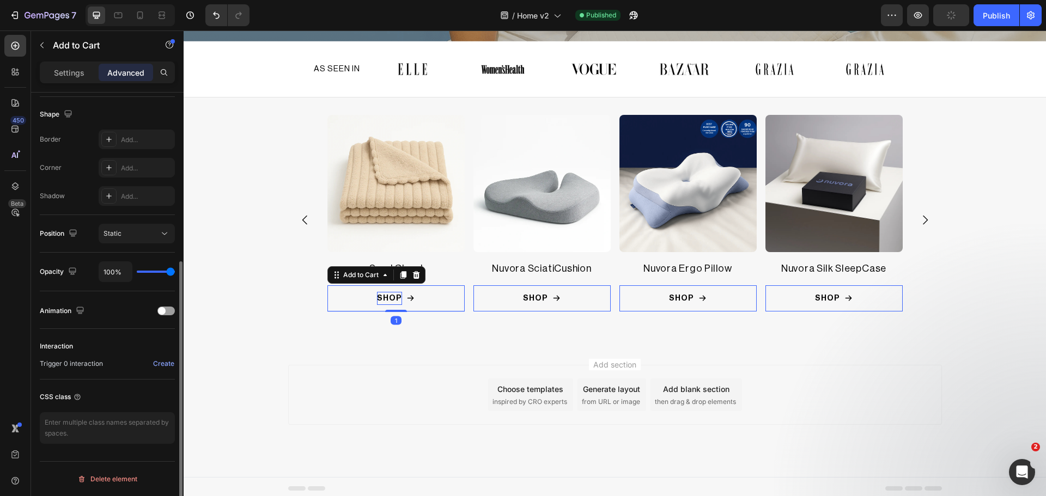
scroll to position [276, 0]
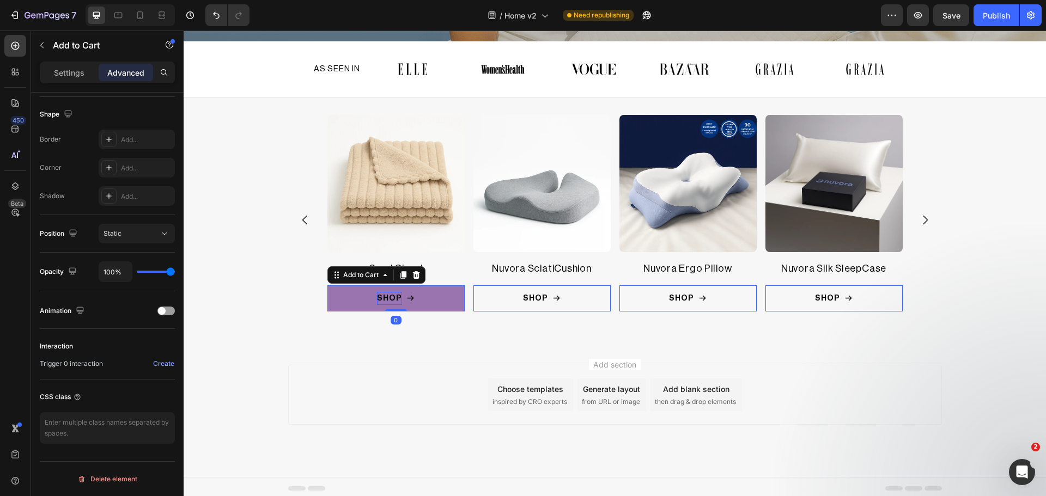
click at [619, 302] on div "SHOP Add to Cart 0" at bounding box center [687, 298] width 137 height 26
type input "0"
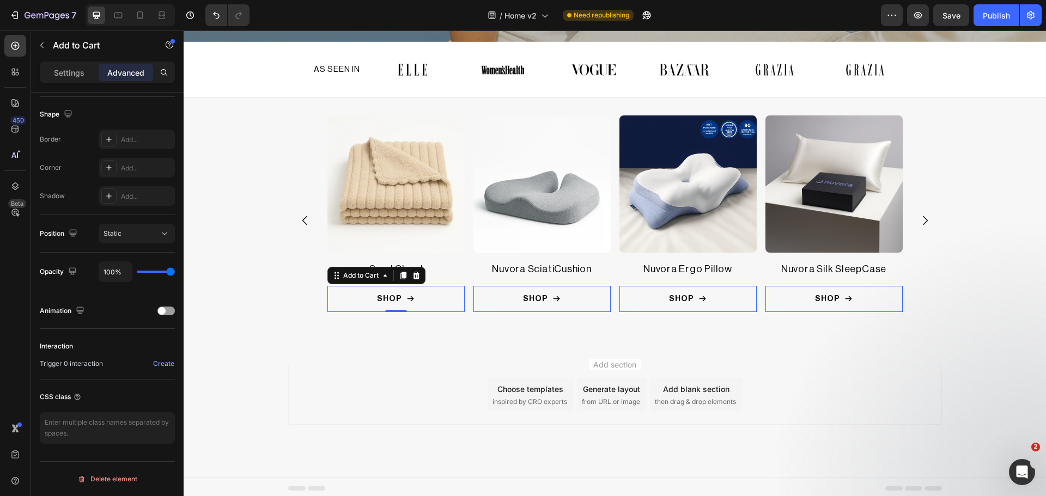
click at [619, 298] on button "SHOP" at bounding box center [687, 299] width 137 height 26
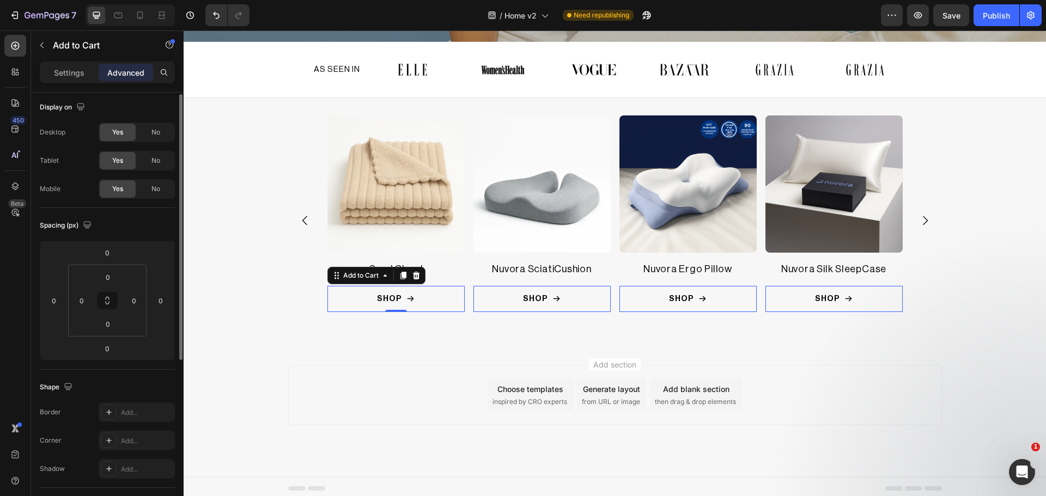
scroll to position [0, 0]
click at [66, 77] on p "Settings" at bounding box center [69, 72] width 31 height 11
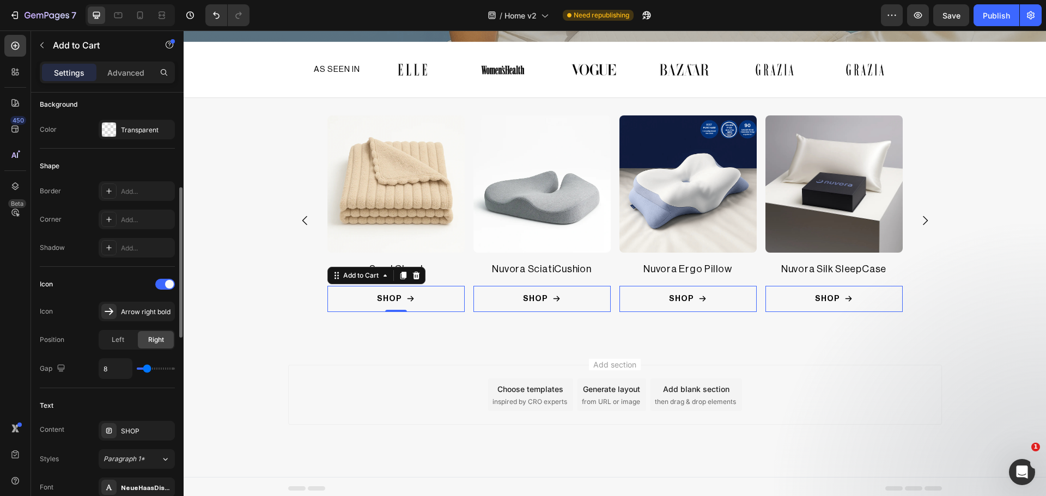
scroll to position [364, 0]
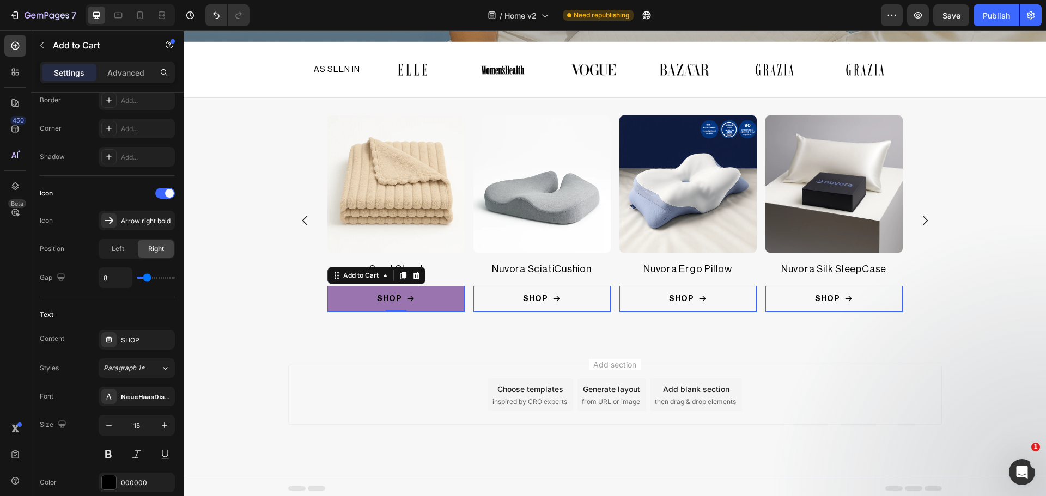
click at [619, 292] on button "SHOP" at bounding box center [687, 299] width 137 height 26
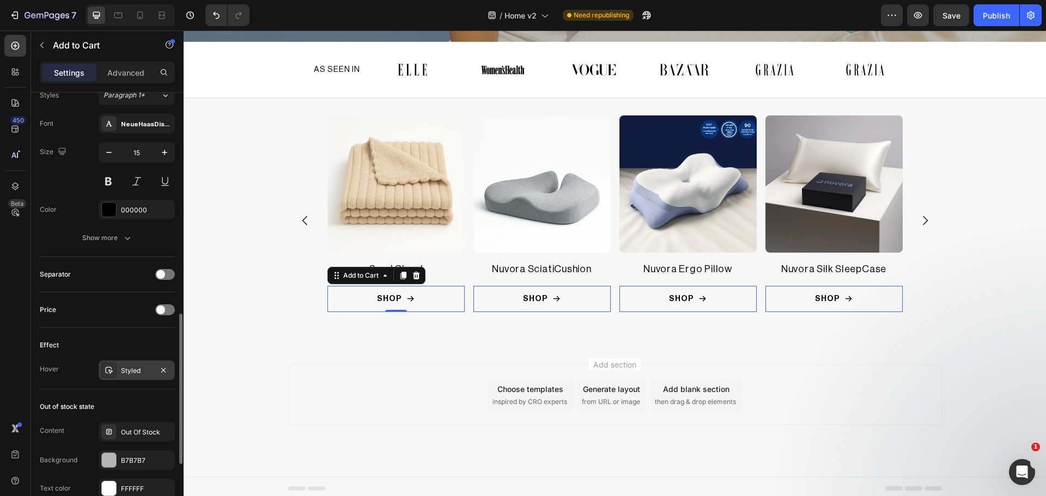
click at [115, 378] on div "Styled" at bounding box center [137, 371] width 76 height 20
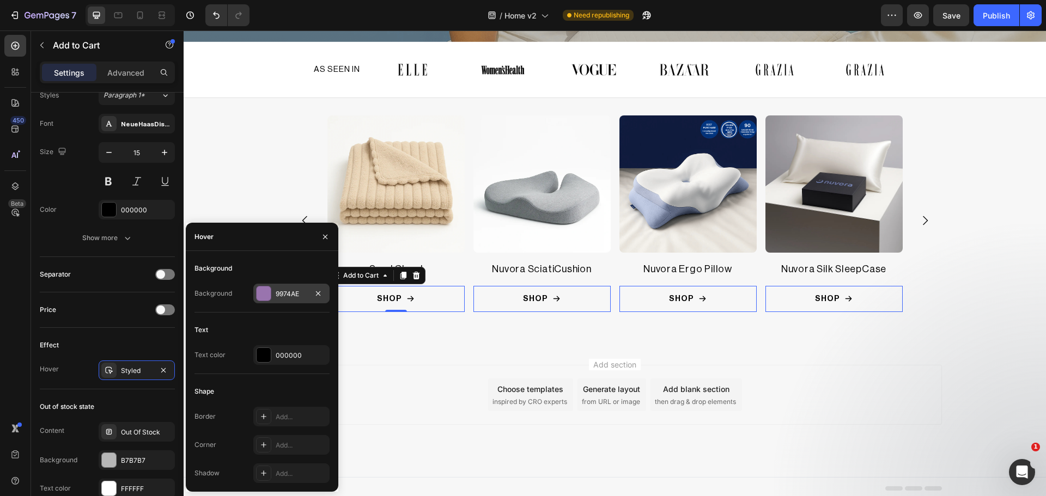
click at [263, 296] on div at bounding box center [264, 294] width 14 height 14
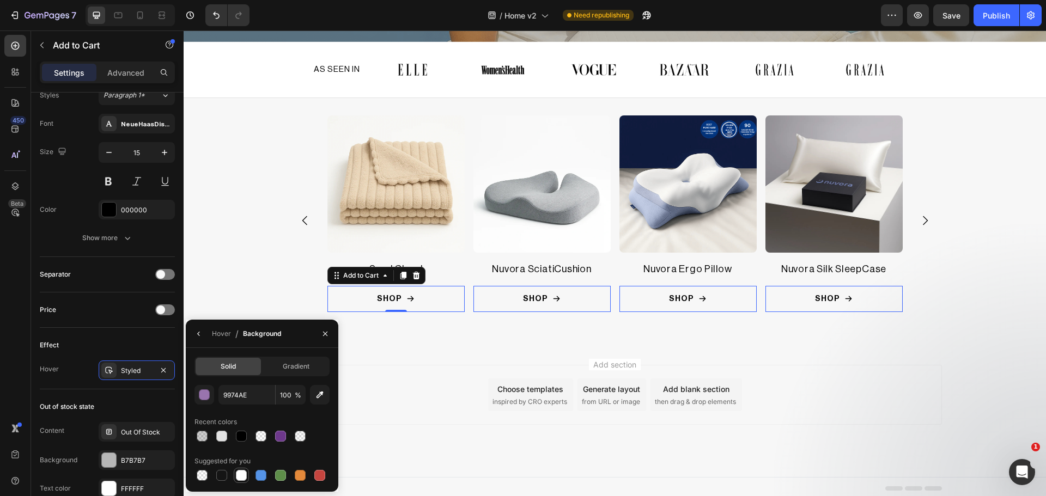
click at [244, 474] on div at bounding box center [241, 475] width 11 height 11
type input "FFFFFF"
click at [126, 347] on div "Effect" at bounding box center [107, 345] width 135 height 17
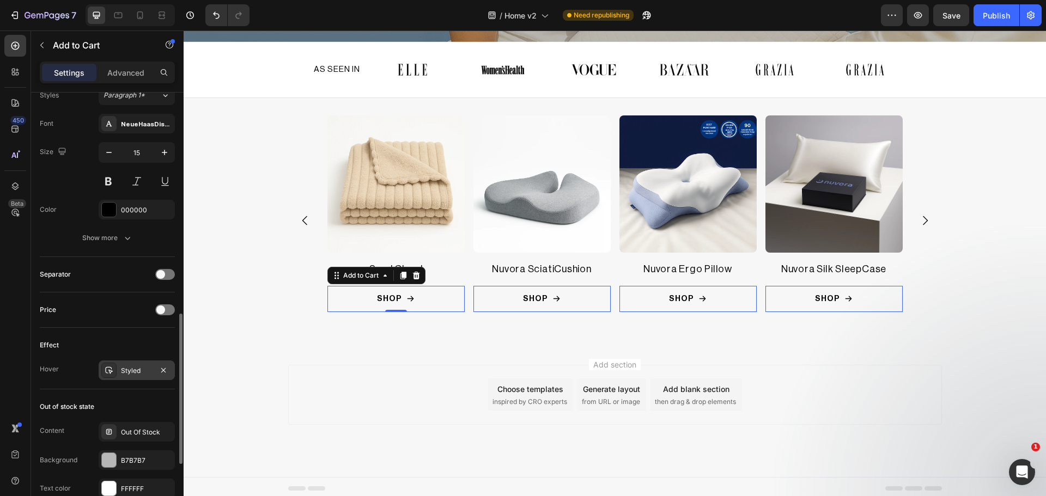
click at [113, 370] on icon at bounding box center [109, 370] width 9 height 9
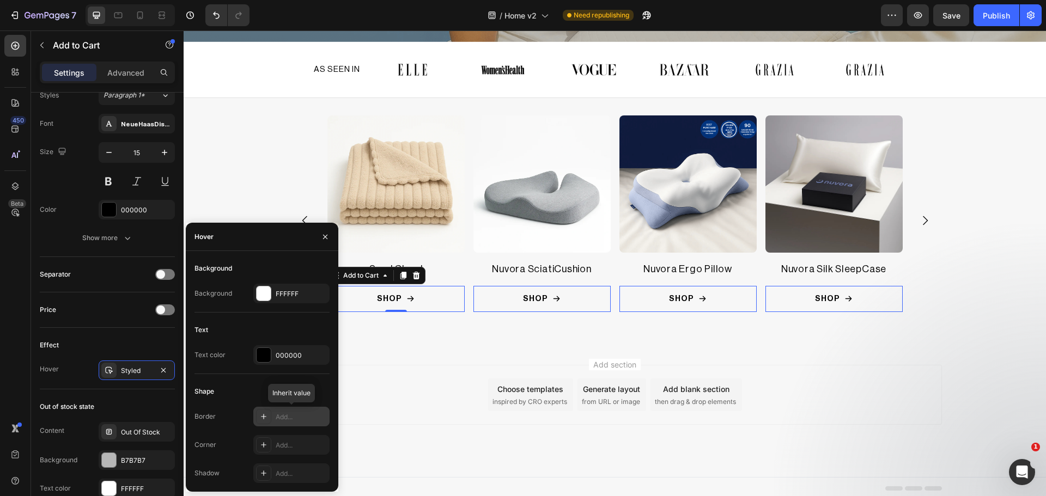
click at [265, 418] on icon at bounding box center [263, 416] width 9 height 9
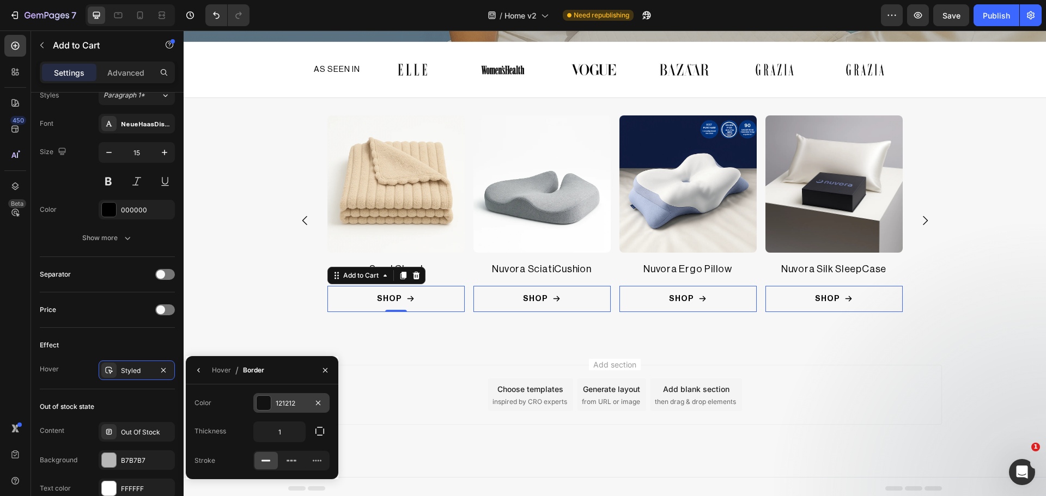
click at [261, 405] on div at bounding box center [264, 403] width 14 height 14
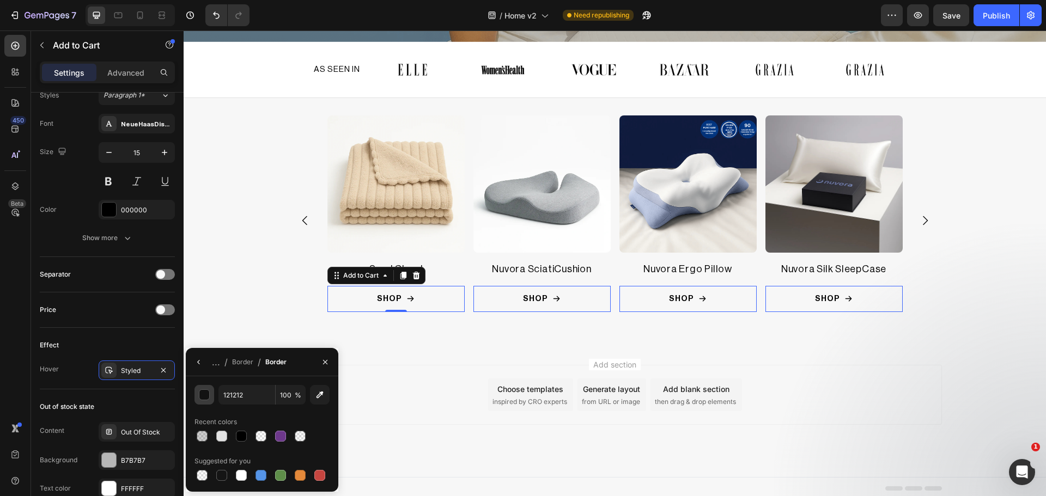
click at [205, 399] on div "button" at bounding box center [204, 395] width 11 height 11
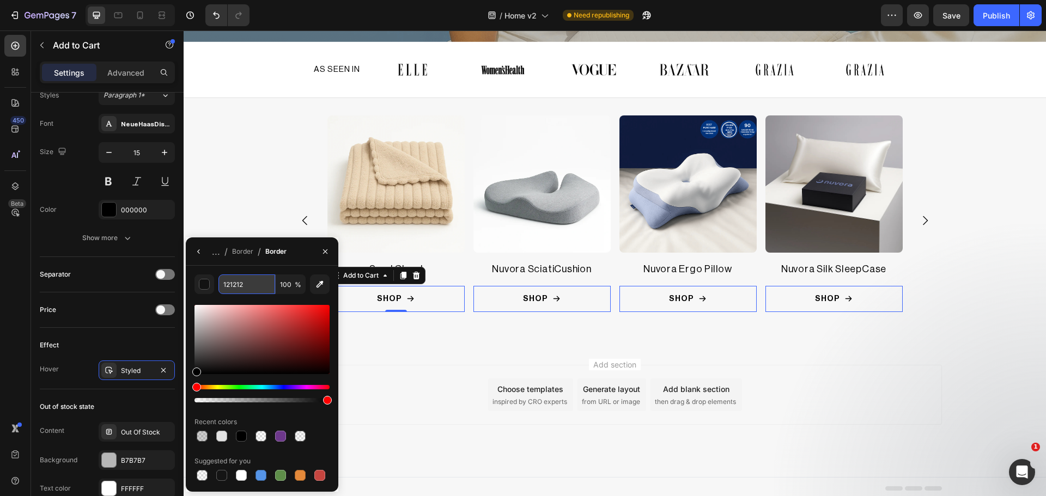
click at [0, 0] on input "121212" at bounding box center [0, 0] width 0 height 0
paste input "#b9b9b9"
type input "B9B9B9"
click at [218, 254] on span "..." at bounding box center [216, 251] width 8 height 13
click at [236, 251] on div "Border" at bounding box center [242, 252] width 21 height 10
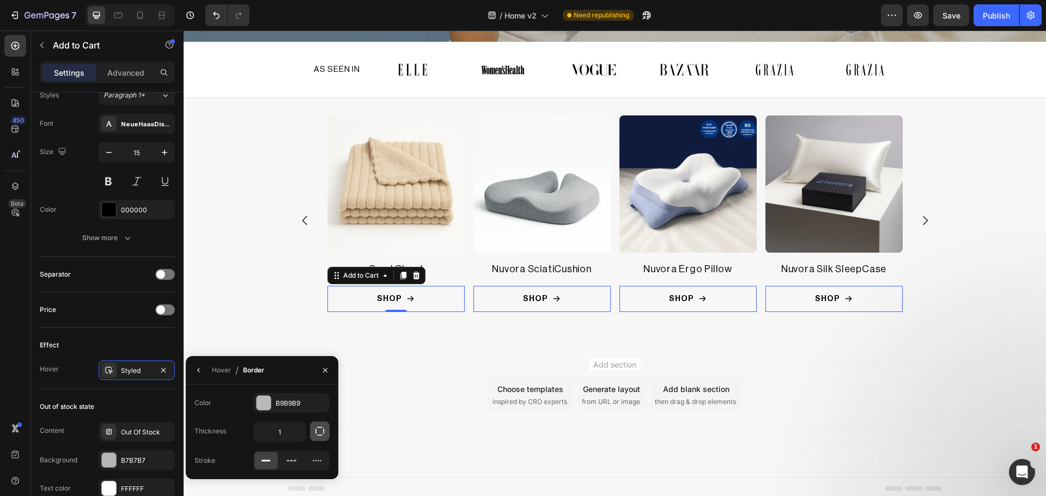
click at [321, 429] on icon "button" at bounding box center [319, 431] width 11 height 11
click at [285, 368] on div "Hover / Border" at bounding box center [262, 370] width 153 height 28
click at [323, 428] on icon "button" at bounding box center [319, 431] width 9 height 9
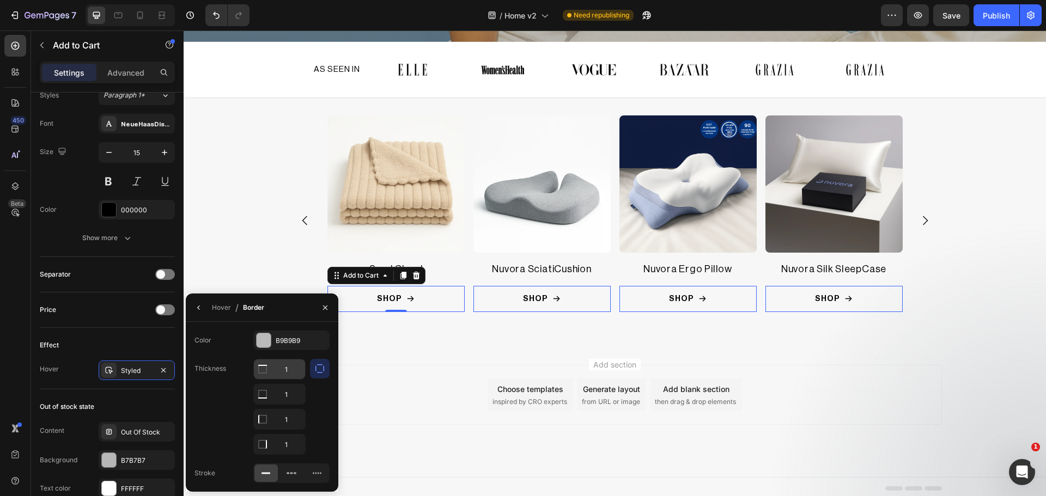
click at [294, 373] on input "1" at bounding box center [279, 370] width 51 height 20
type input "0"
click at [444, 361] on div "Add section Choose templates inspired by CRO experts Generate layout from URL o…" at bounding box center [615, 410] width 862 height 134
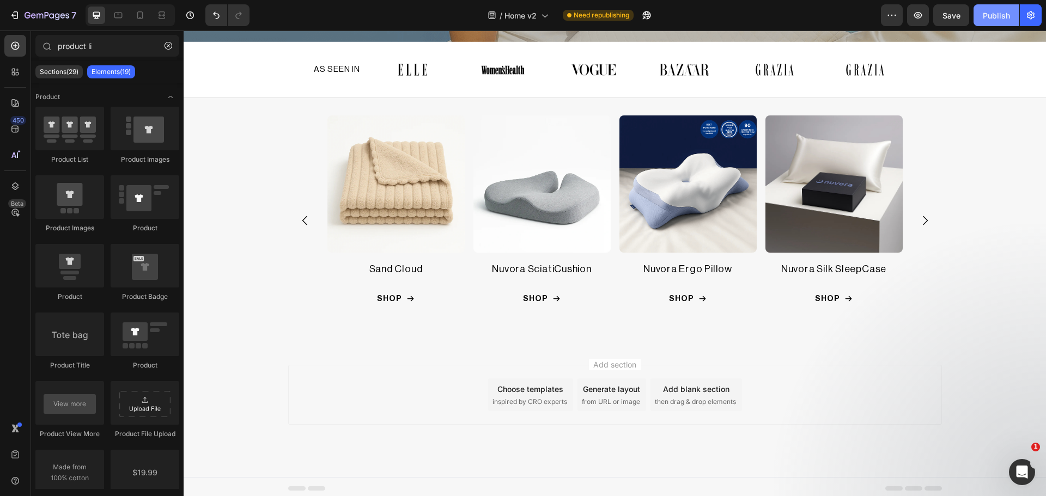
click at [982, 19] on button "Publish" at bounding box center [997, 15] width 46 height 22
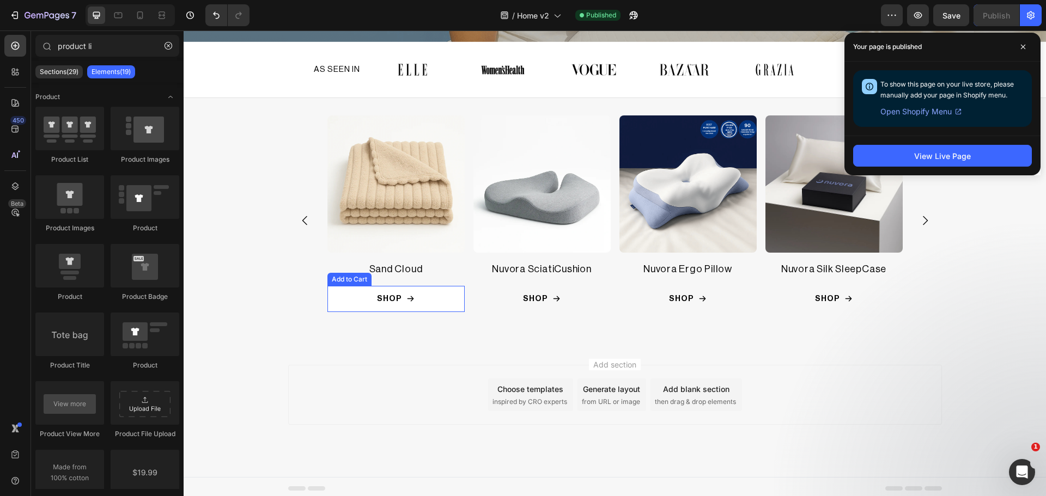
click at [619, 300] on button "SHOP" at bounding box center [687, 299] width 137 height 26
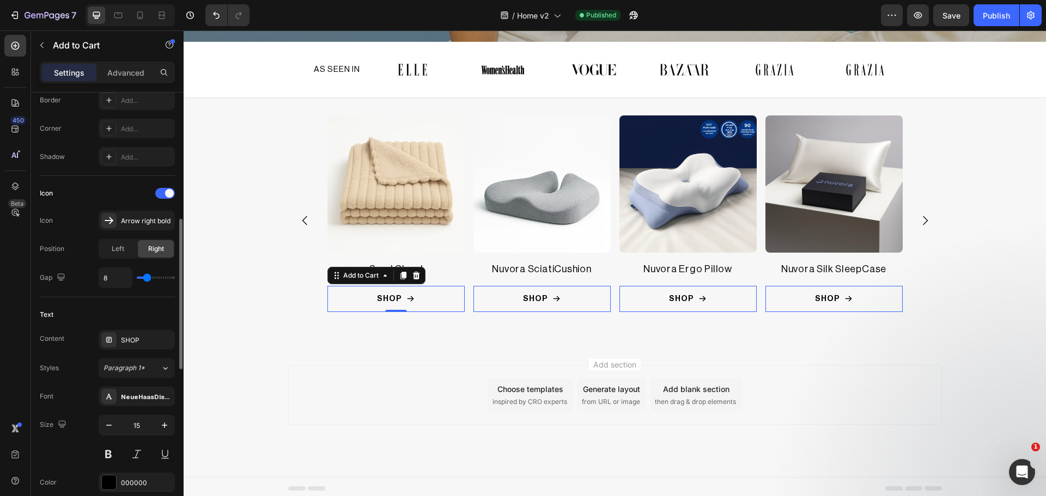
scroll to position [546, 0]
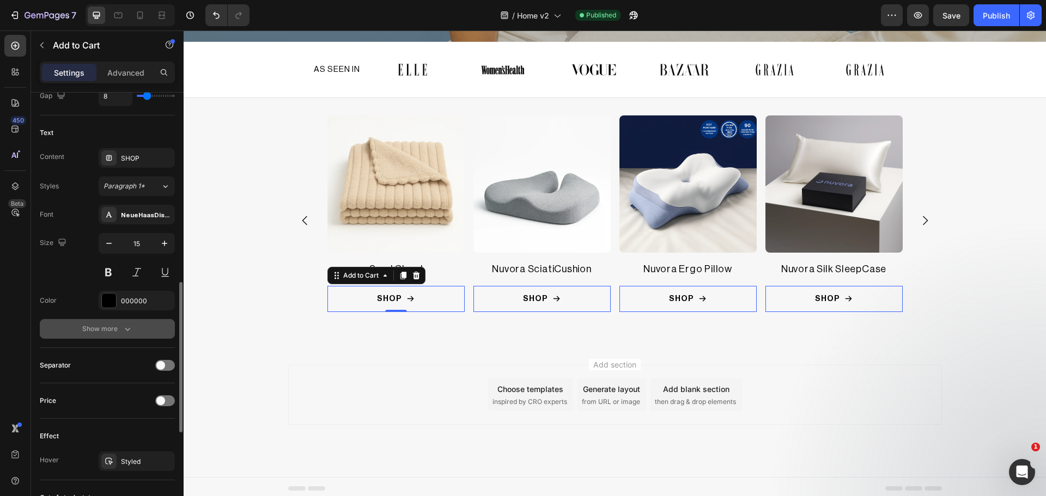
click at [76, 332] on button "Show more" at bounding box center [107, 329] width 135 height 20
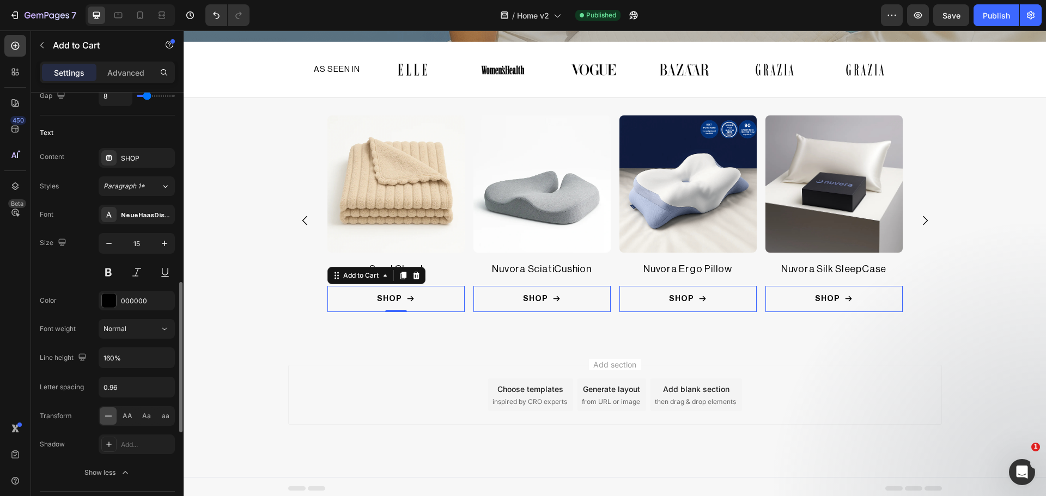
scroll to position [819, 0]
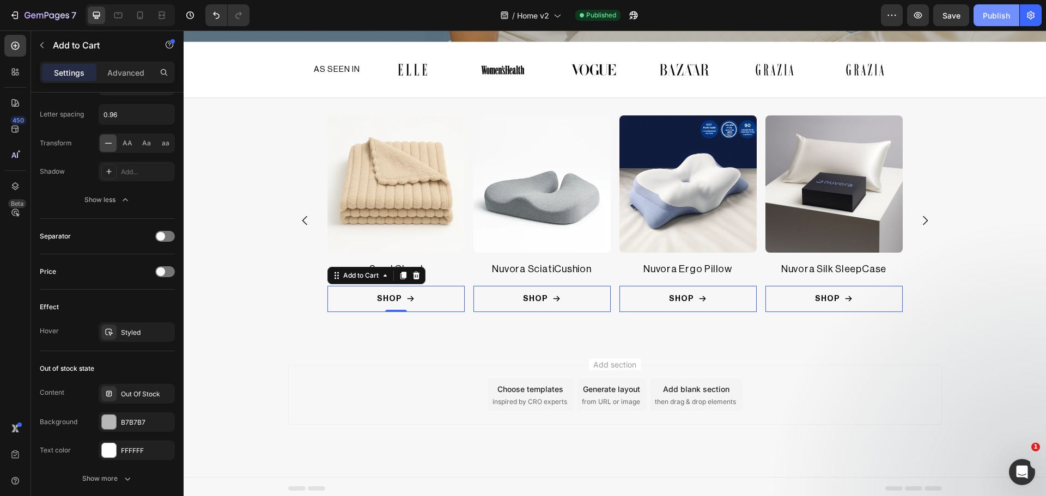
click at [997, 14] on div "Publish" at bounding box center [996, 15] width 27 height 11
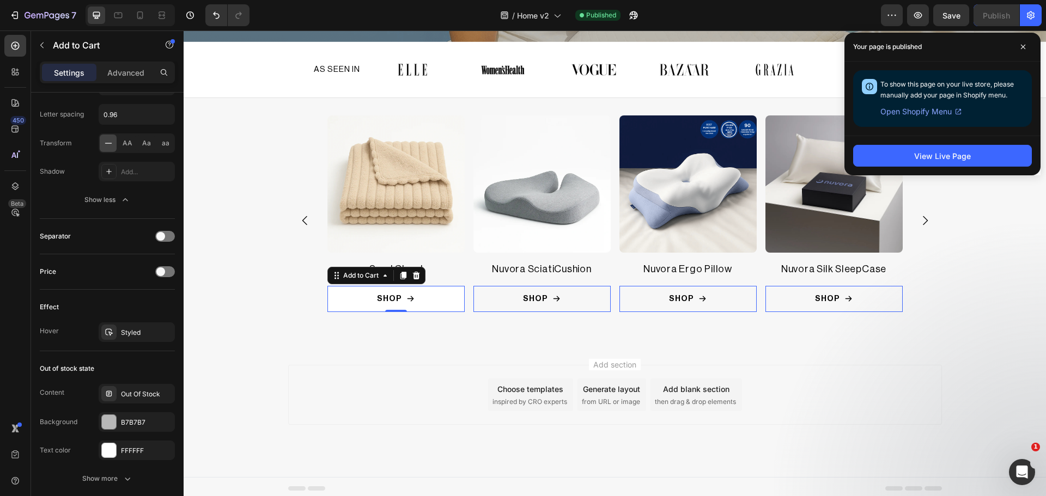
click at [619, 289] on button "SHOP" at bounding box center [687, 299] width 137 height 26
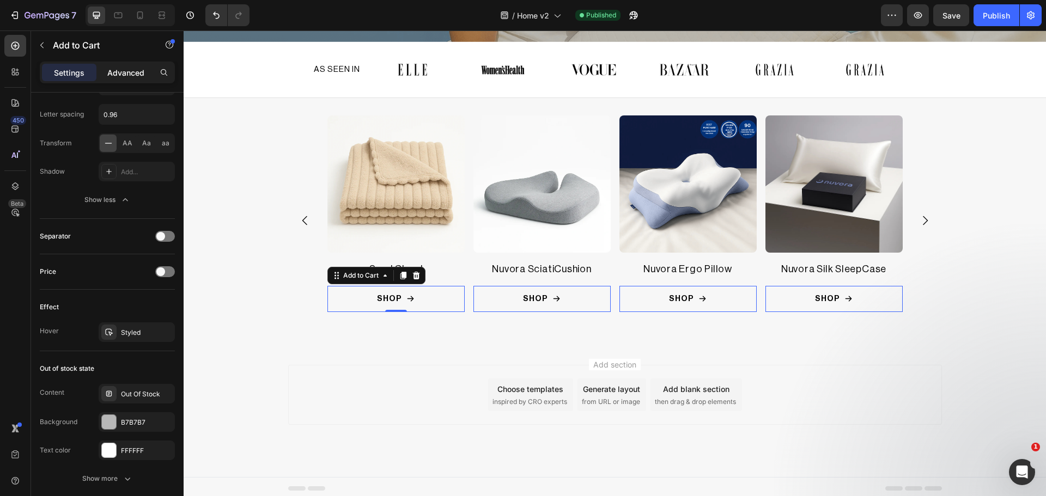
click at [119, 75] on p "Advanced" at bounding box center [125, 72] width 37 height 11
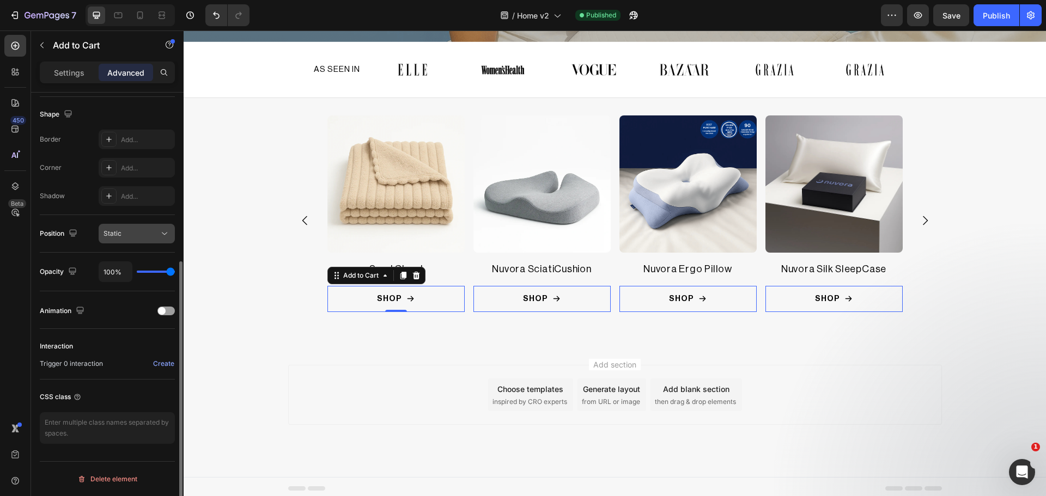
scroll to position [276, 0]
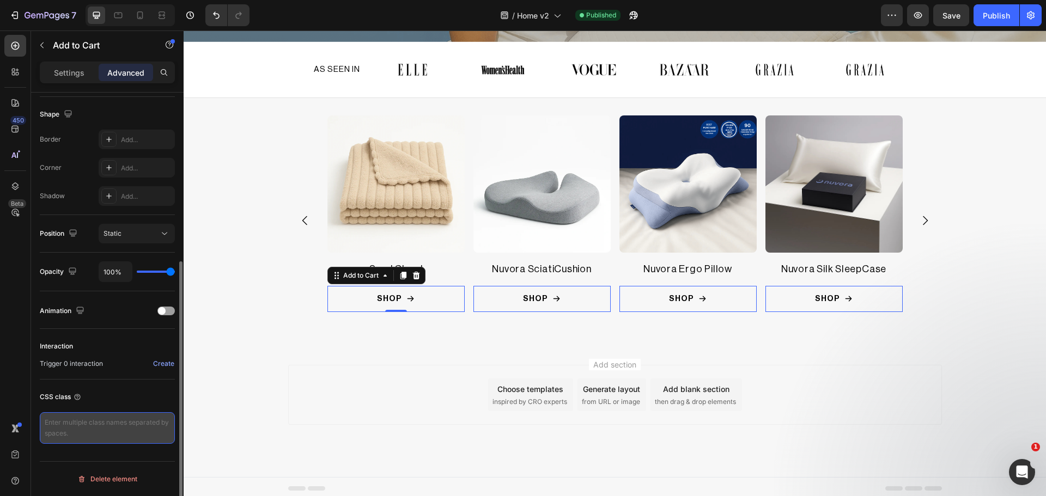
click at [88, 420] on textarea at bounding box center [107, 428] width 135 height 32
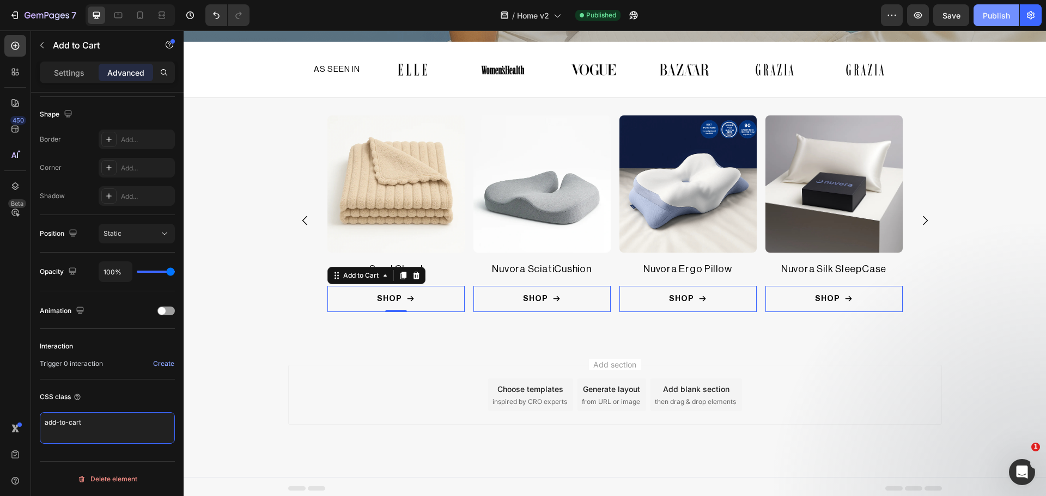
type textarea "add-to-cart"
click at [996, 17] on div "Publish" at bounding box center [996, 15] width 27 height 11
click at [162, 311] on span at bounding box center [162, 311] width 8 height 8
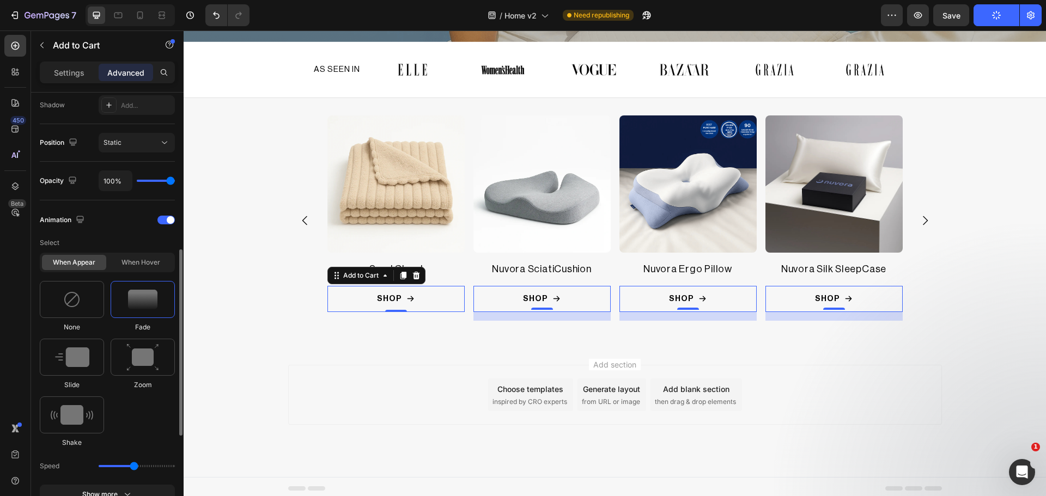
scroll to position [549, 0]
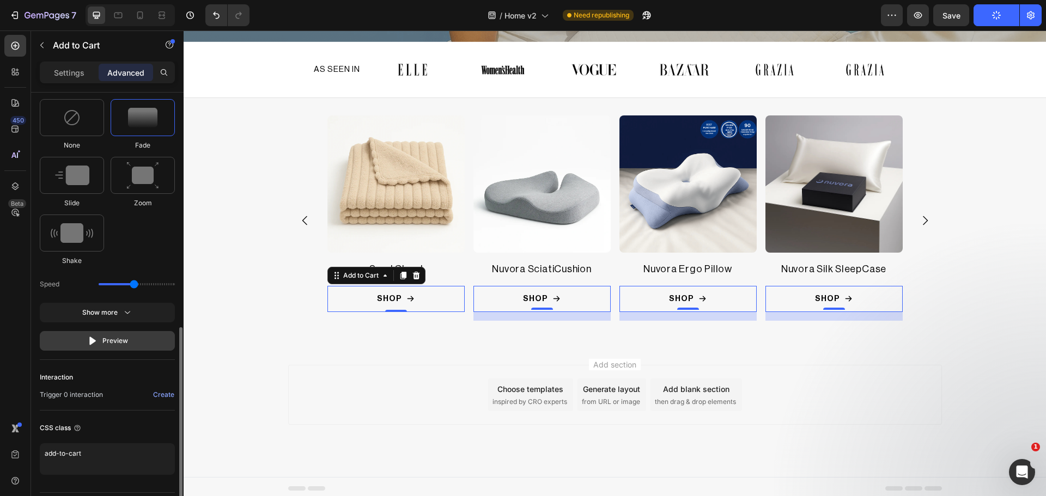
click at [106, 341] on div "Preview" at bounding box center [107, 341] width 41 height 11
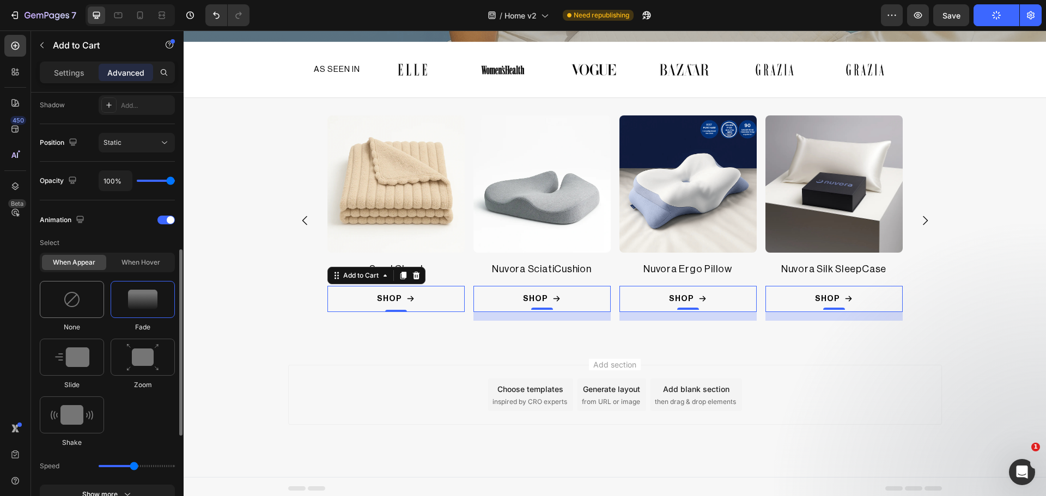
click at [77, 290] on div at bounding box center [72, 299] width 64 height 37
click at [137, 259] on div "When hover" at bounding box center [140, 262] width 64 height 15
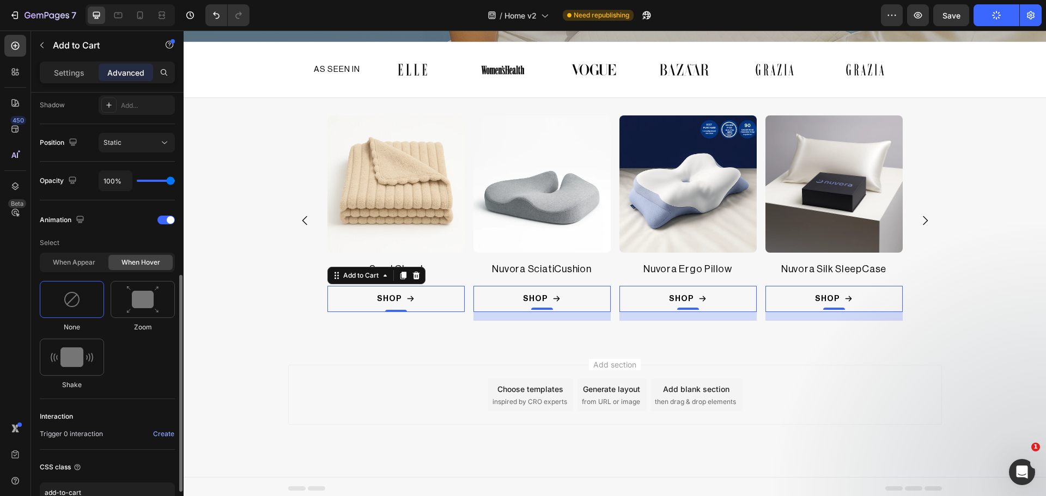
click at [114, 373] on div "None Zoom Shake" at bounding box center [107, 335] width 135 height 109
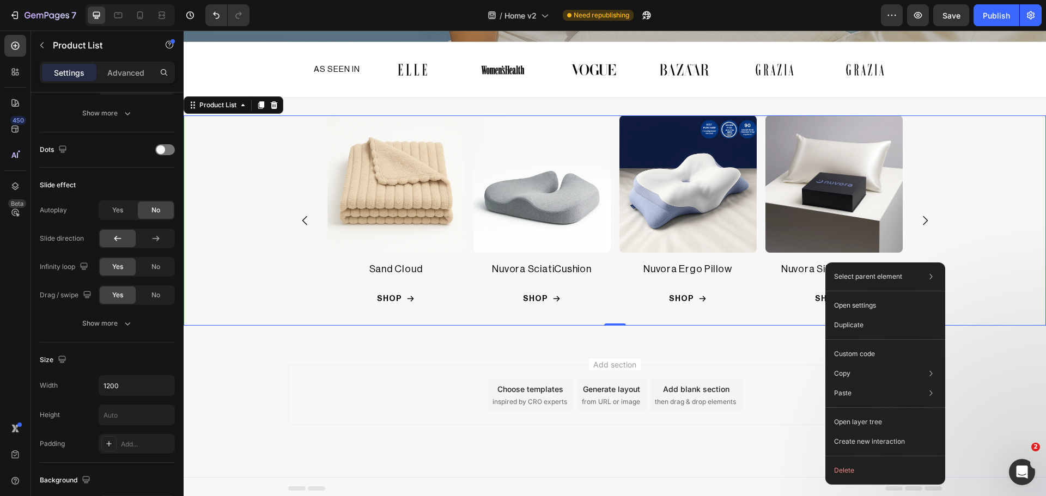
scroll to position [0, 0]
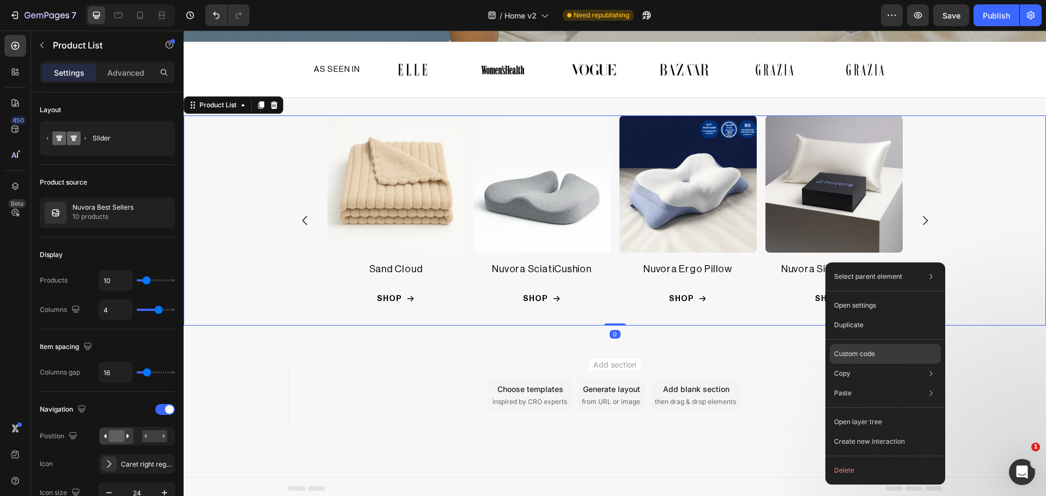
click at [879, 384] on div "Custom code" at bounding box center [885, 394] width 111 height 20
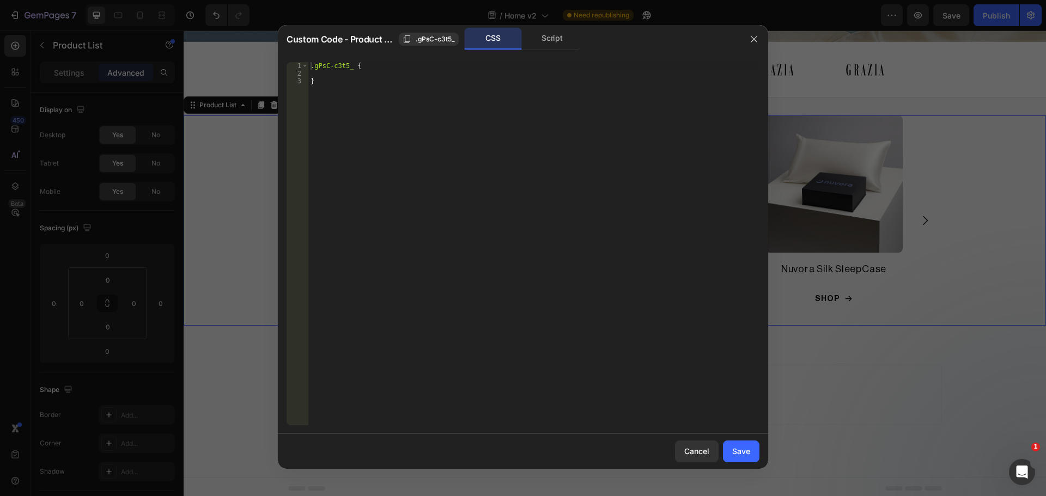
click at [455, 101] on div ".gPsC-c3t5_ { }" at bounding box center [533, 251] width 451 height 379
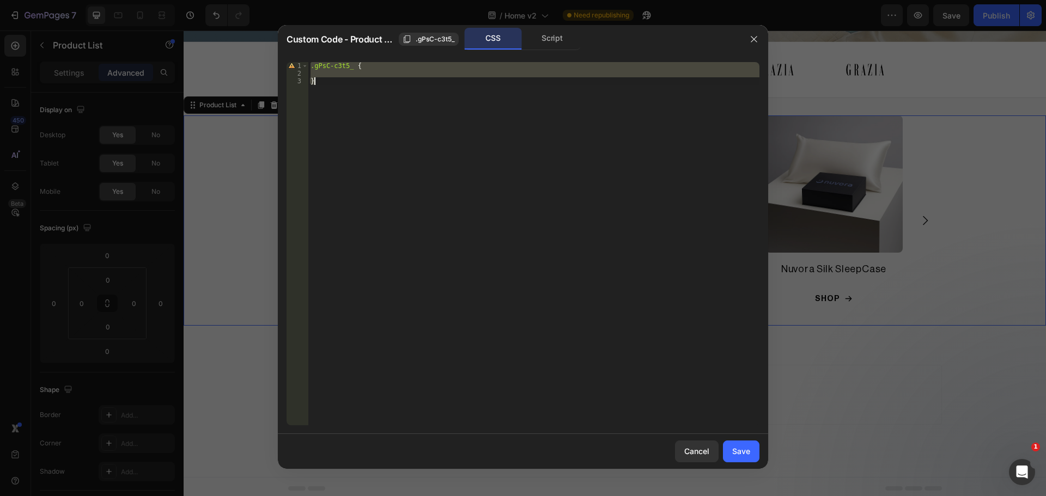
paste textarea
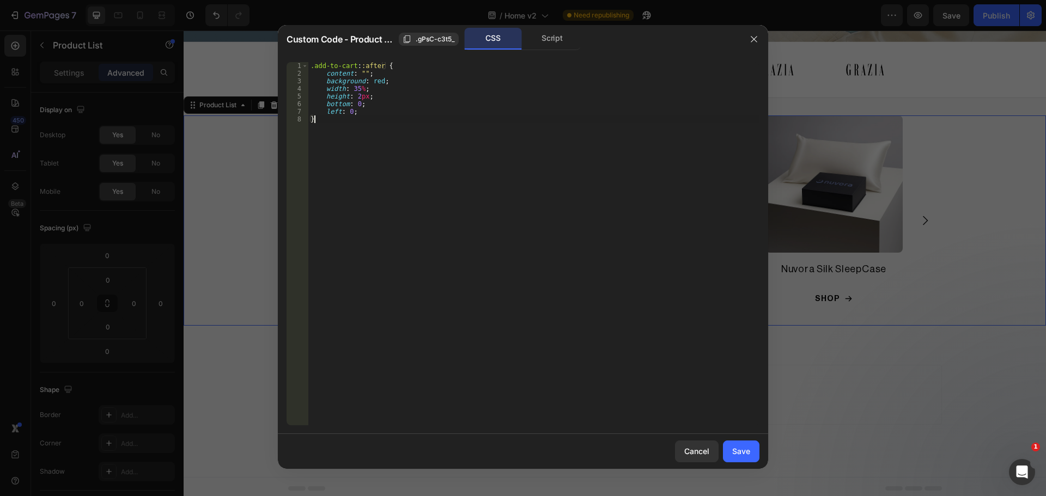
click at [477, 161] on div ".add-to-cart : :after { content : " " ; background : red ; width : 35 % ; heigh…" at bounding box center [533, 251] width 451 height 379
drag, startPoint x: 379, startPoint y: 67, endPoint x: 307, endPoint y: 65, distance: 72.5
click at [307, 65] on div "} 1 2 3 4 5 6 7 8 .add-to-cart : :after { content : " " ; background : red ; wi…" at bounding box center [523, 243] width 473 height 363
type textarea ".add-to-cart::after {"
paste textarea ".add-to-cart::after"
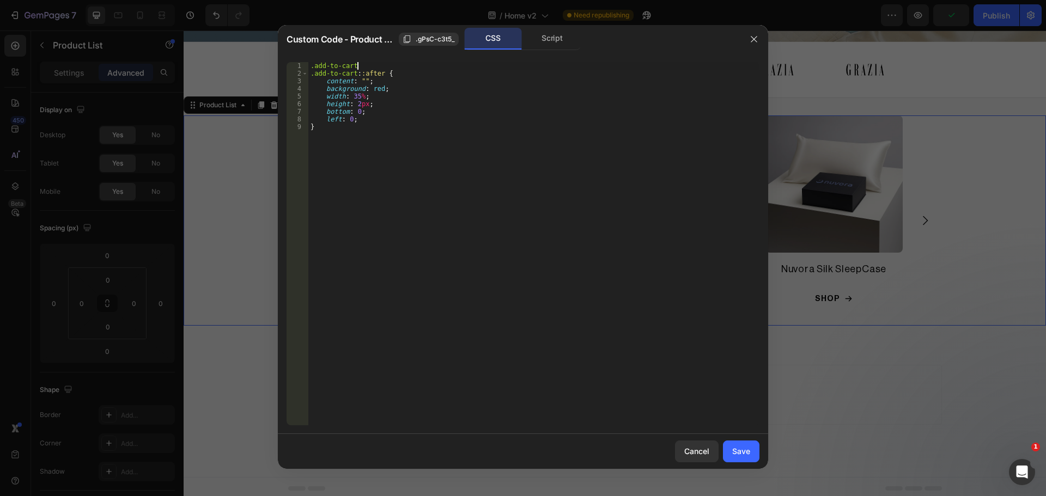
type textarea ".add-to-cart {"
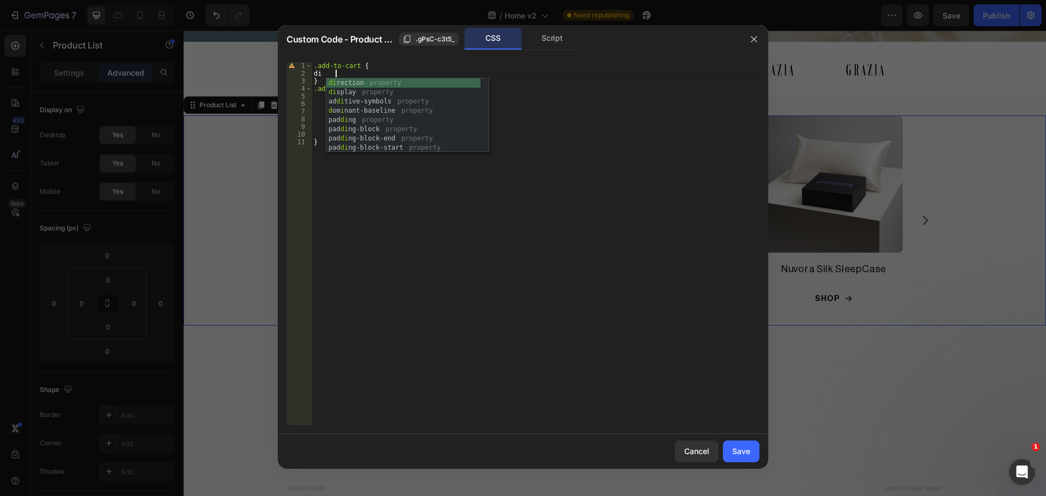
scroll to position [0, 1]
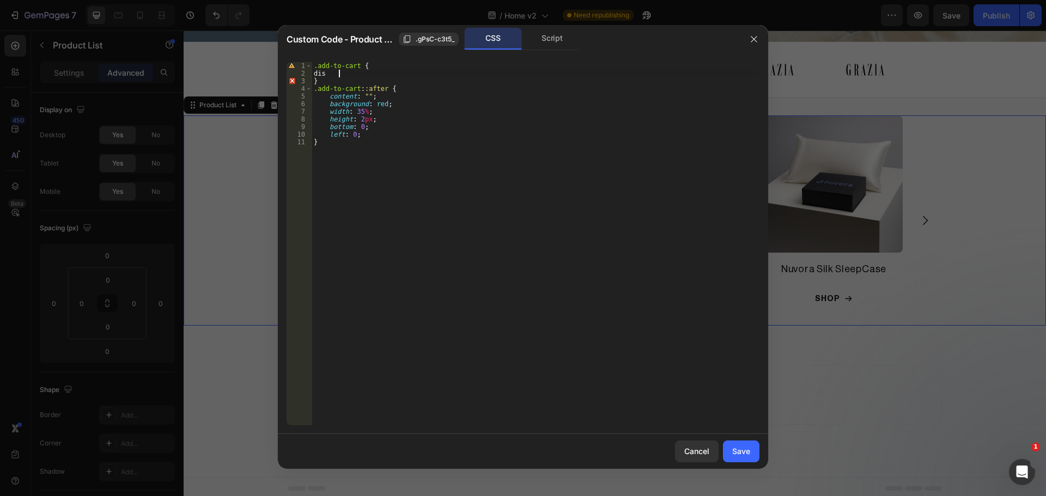
type textarea "d"
type textarea "position: relative;"
type textarea "flex-direction: column;"
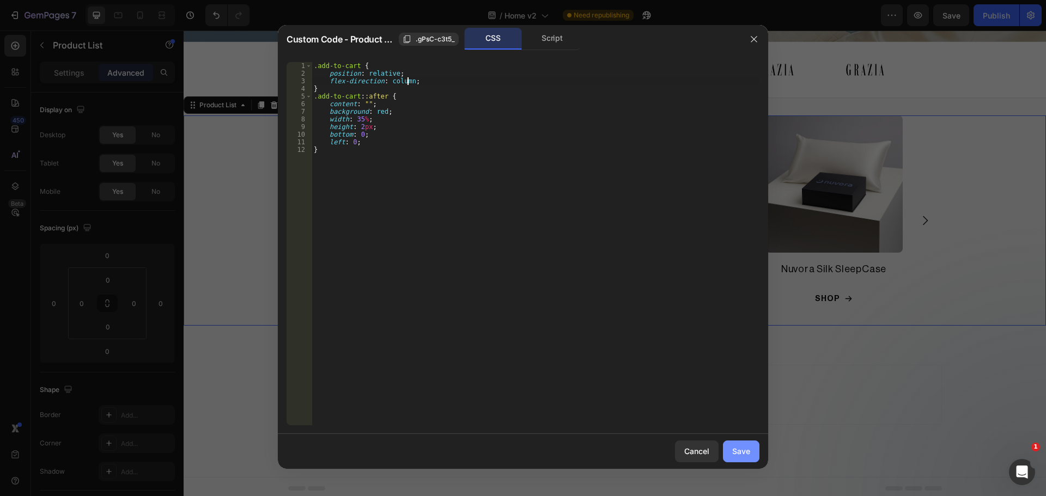
click at [744, 453] on div "Save" at bounding box center [741, 451] width 18 height 11
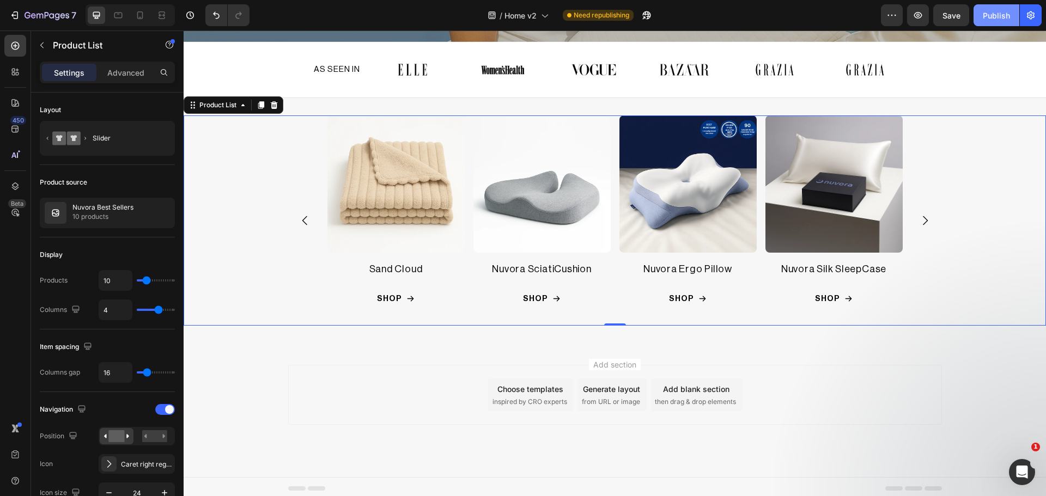
click at [1000, 12] on div "Publish" at bounding box center [996, 15] width 27 height 11
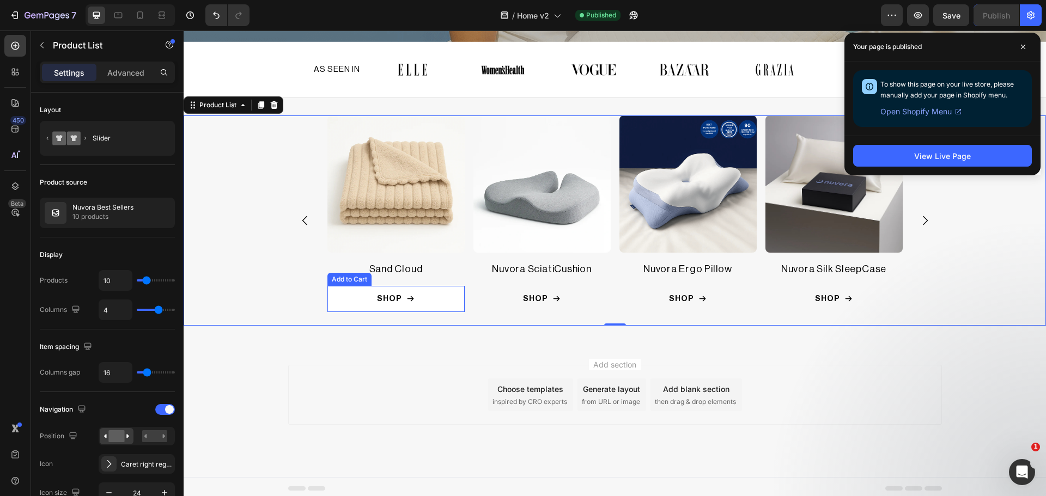
click at [619, 293] on button "SHOP" at bounding box center [687, 299] width 137 height 26
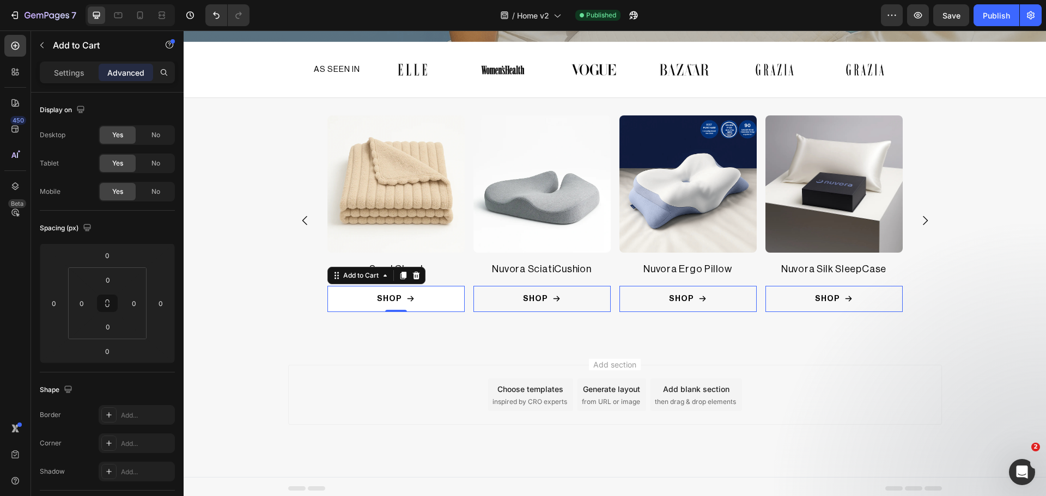
click at [619, 299] on button "SHOP" at bounding box center [687, 299] width 137 height 26
click at [67, 81] on div "Settings" at bounding box center [69, 72] width 54 height 17
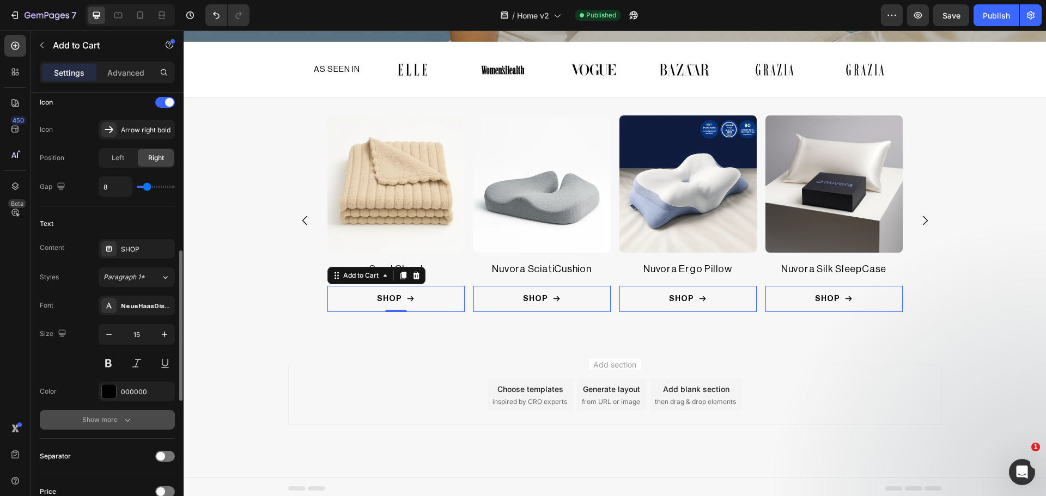
scroll to position [637, 0]
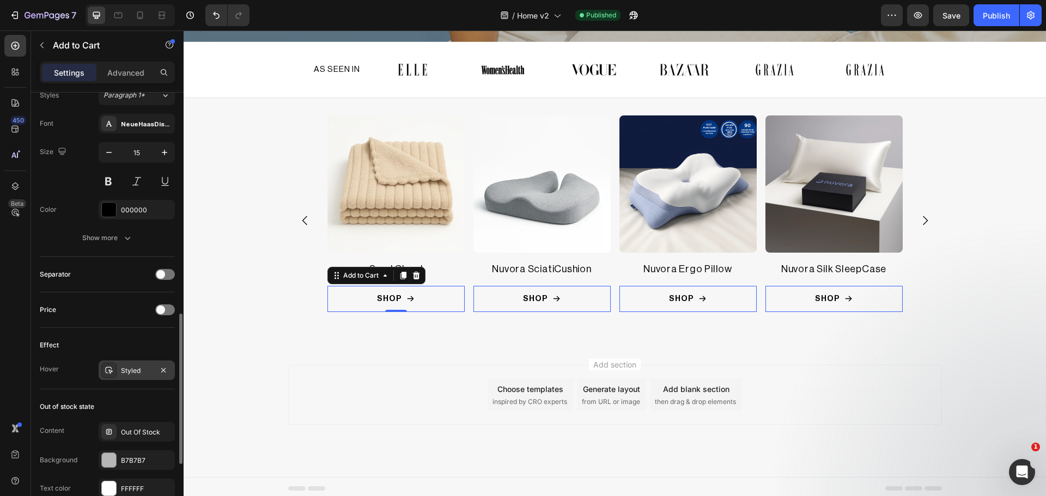
click at [114, 366] on div at bounding box center [108, 370] width 15 height 15
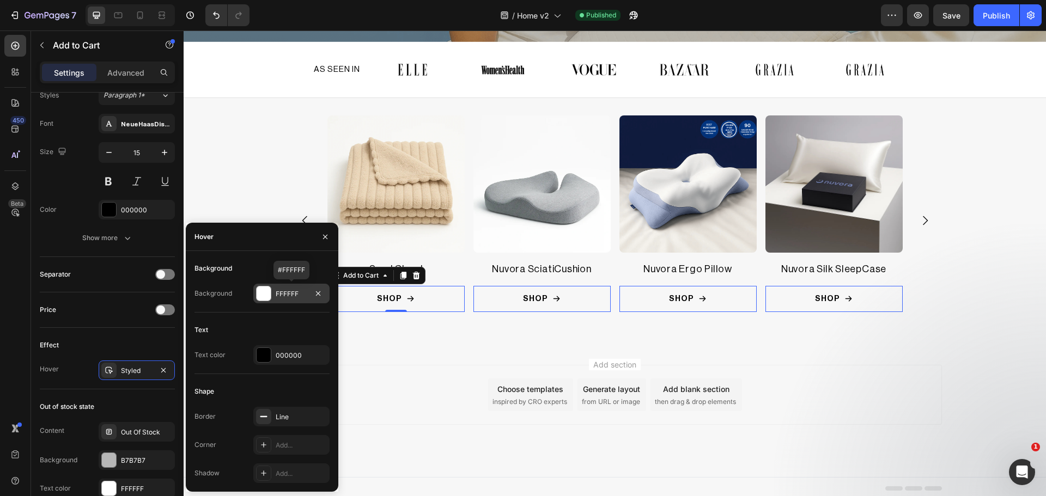
click at [272, 299] on div "FFFFFF" at bounding box center [291, 294] width 76 height 20
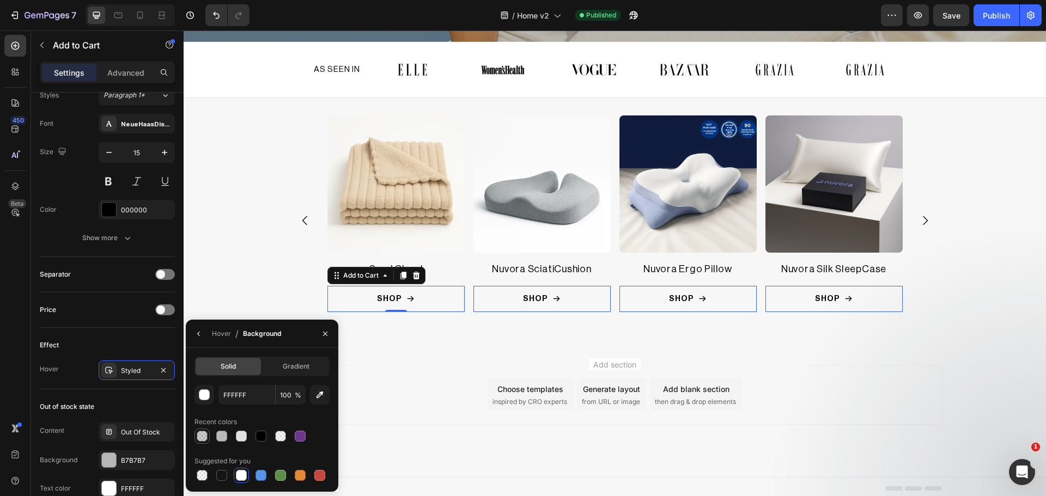
click at [206, 436] on div at bounding box center [202, 436] width 11 height 11
type input "121212"
click at [290, 397] on input "20" at bounding box center [291, 395] width 30 height 20
type input "0"
click at [426, 320] on div "Product Images Sand Cloud Product Title SHOP Add to Cart 0 Row Product List" at bounding box center [395, 221] width 137 height 210
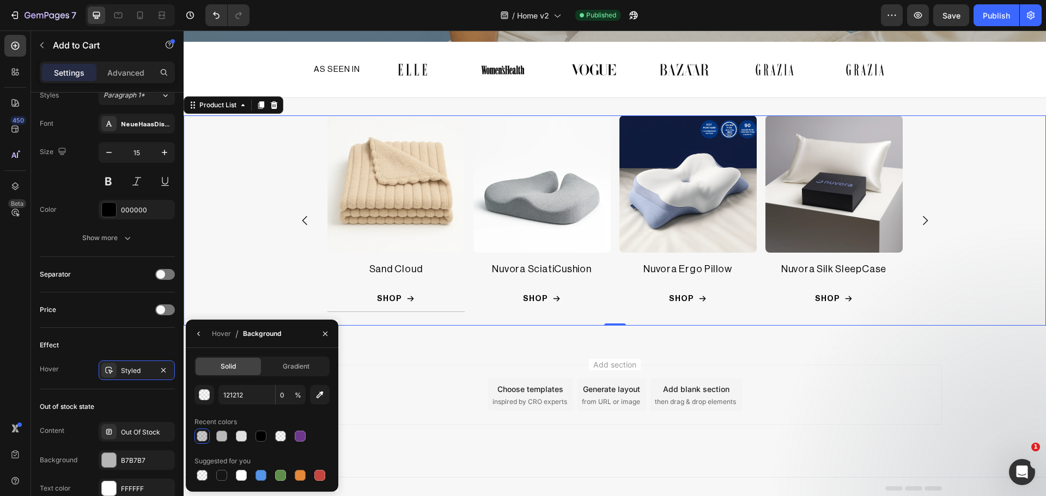
scroll to position [0, 0]
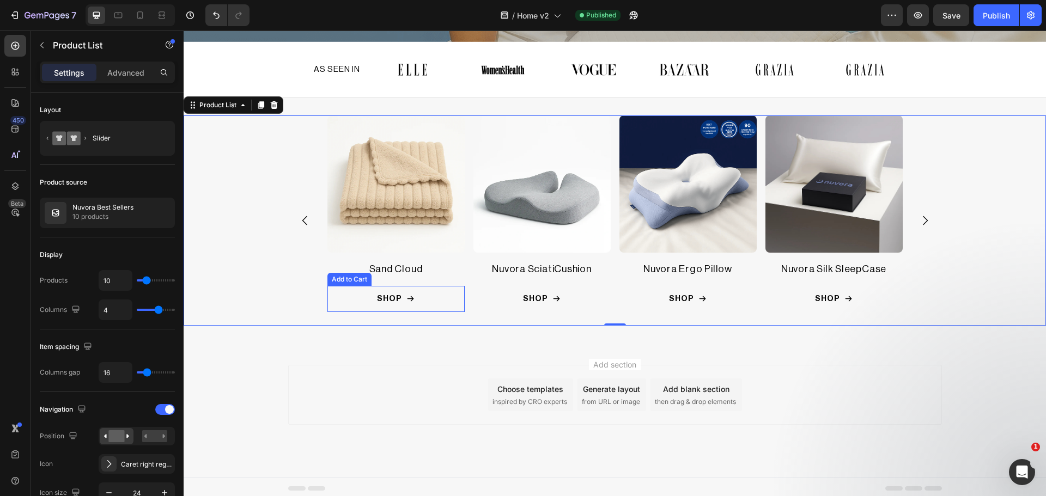
click at [619, 297] on button "SHOP" at bounding box center [687, 299] width 137 height 26
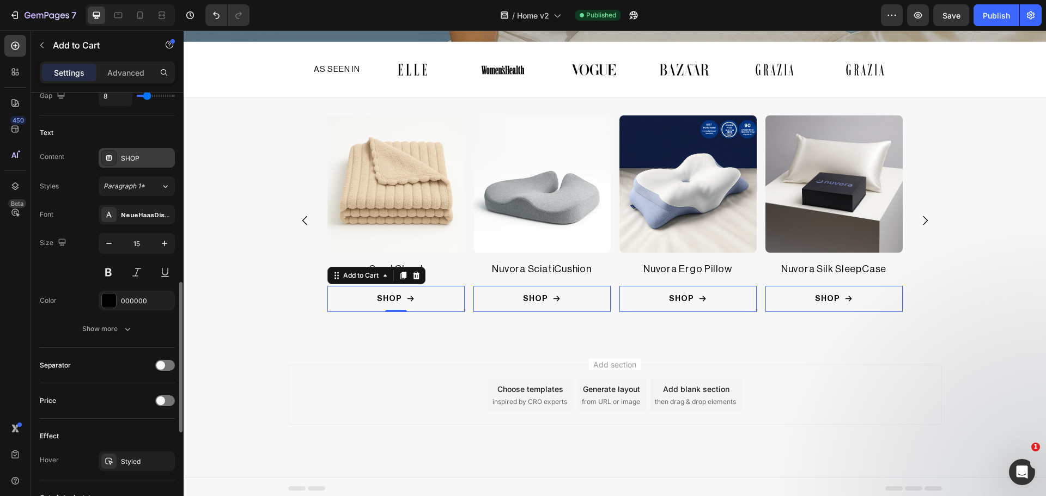
scroll to position [637, 0]
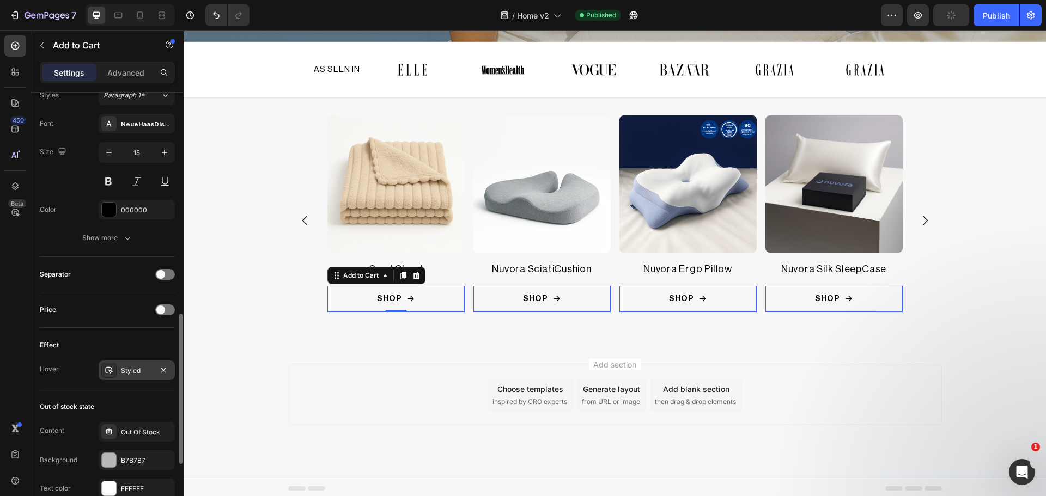
click at [105, 372] on icon at bounding box center [109, 370] width 9 height 9
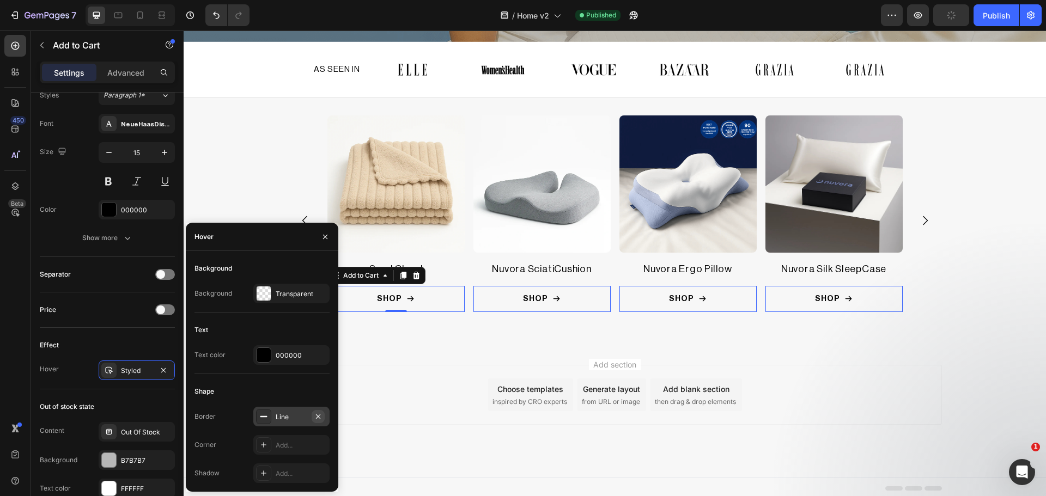
click at [320, 418] on icon "button" at bounding box center [318, 416] width 4 height 4
click at [278, 396] on div "Shape" at bounding box center [262, 391] width 135 height 17
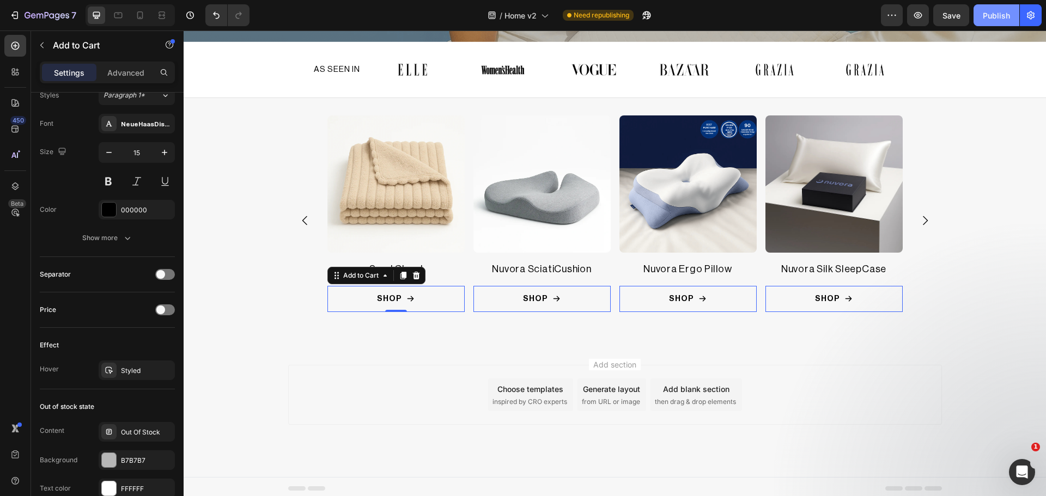
click at [999, 14] on div "Publish" at bounding box center [996, 15] width 27 height 11
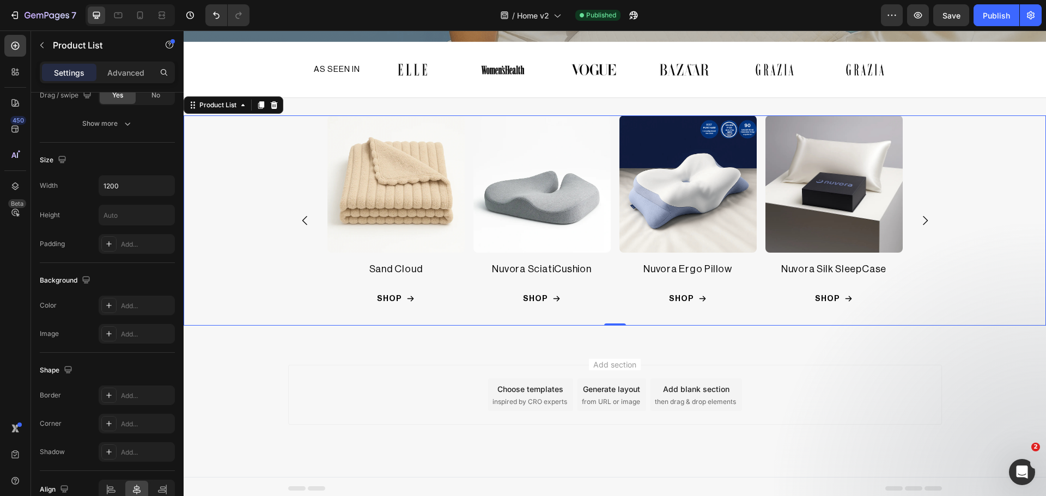
scroll to position [0, 0]
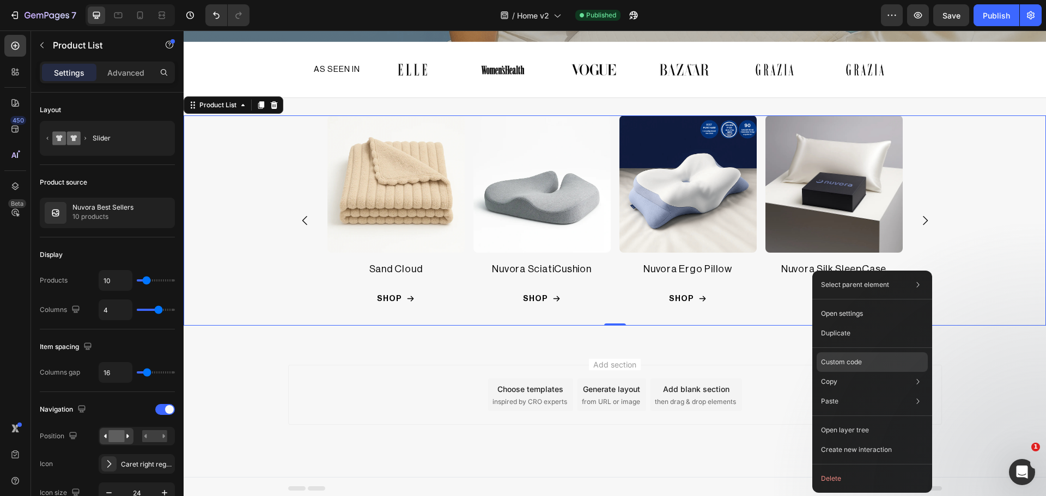
click at [855, 361] on p "Custom code" at bounding box center [841, 362] width 41 height 10
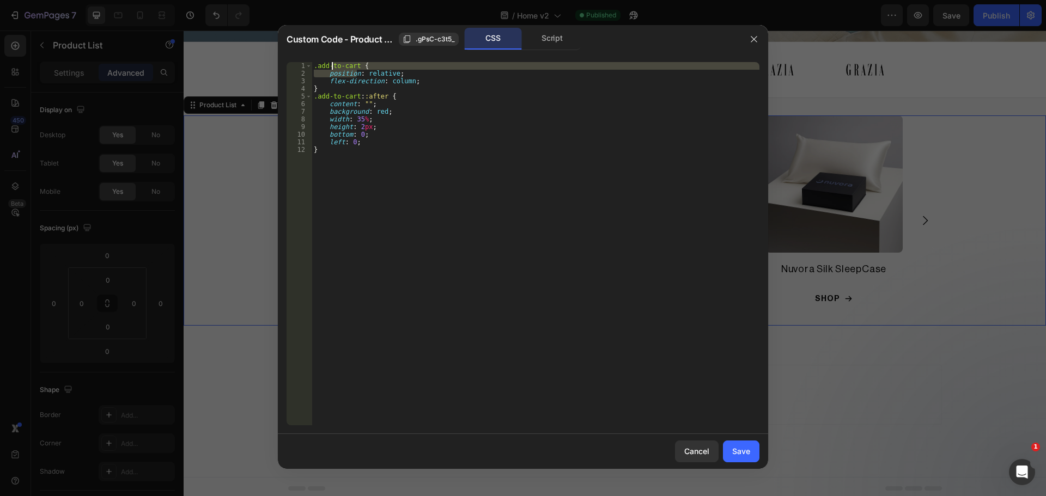
drag, startPoint x: 357, startPoint y: 71, endPoint x: 326, endPoint y: 68, distance: 30.7
click at [326, 68] on div ".add-to-cart { position : relative ; flex-direction : column ; } .add-to-cart :…" at bounding box center [536, 251] width 448 height 379
click at [369, 75] on div ".add-to-cart { position : relative ; flex-direction : column ; } .add-to-cart :…" at bounding box center [536, 251] width 448 height 379
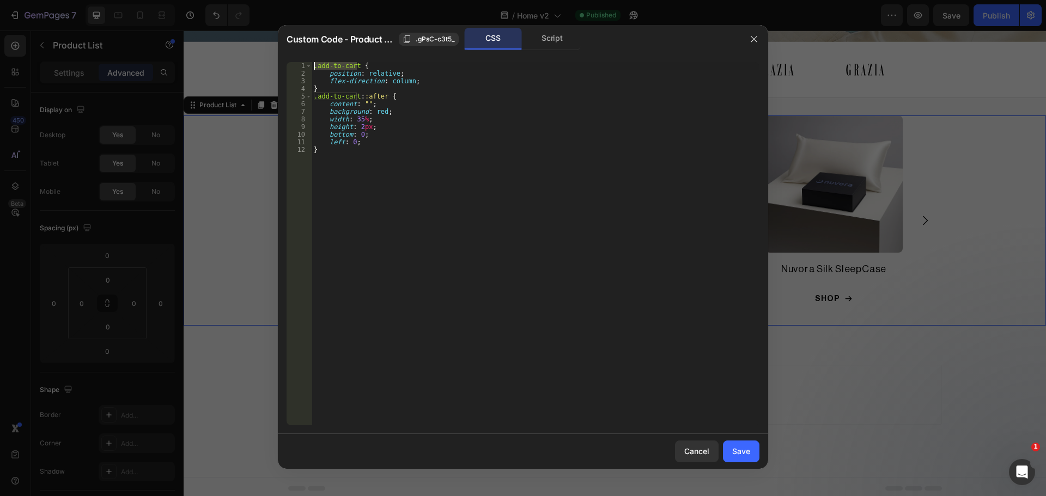
drag, startPoint x: 357, startPoint y: 67, endPoint x: 314, endPoint y: 68, distance: 42.5
click at [314, 68] on div ".add-to-cart { position : relative ; flex-direction : column ; } .add-to-cart :…" at bounding box center [536, 251] width 448 height 379
click at [393, 197] on div ".add-to-cart { position : relative ; flex-direction : column ; } .add-to-cart :…" at bounding box center [536, 251] width 448 height 379
type textarea "}"
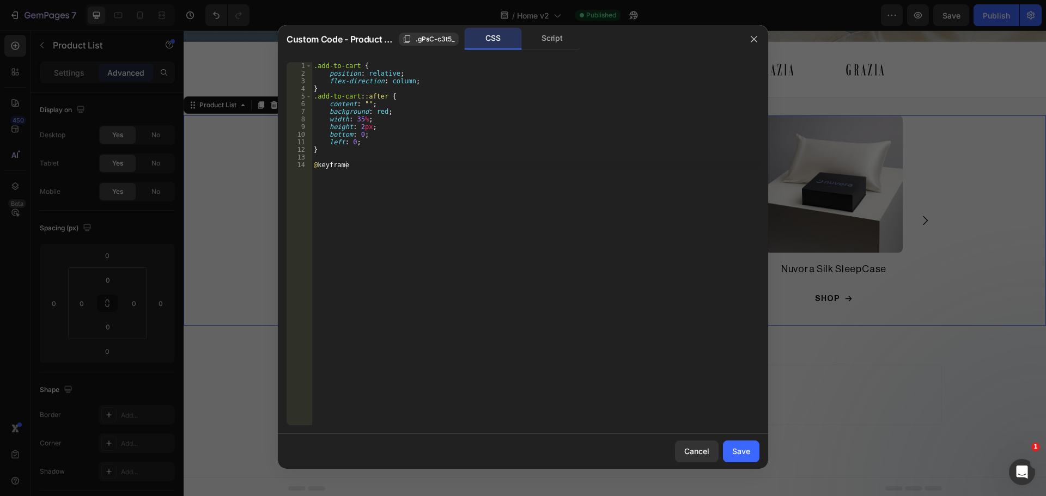
click at [393, 181] on div ".add-to-cart { position : relative ; flex-direction : column ; } .add-to-cart :…" at bounding box center [536, 251] width 448 height 379
drag, startPoint x: 378, startPoint y: 170, endPoint x: 305, endPoint y: 164, distance: 73.3
click at [305, 164] on div "@keyframe 1 2 3 4 5 6 7 8 9 10 11 12 13 14 .add-to-cart { position : relative ;…" at bounding box center [523, 243] width 473 height 363
paste textarea "s animation-name"
drag, startPoint x: 355, startPoint y: 166, endPoint x: 402, endPoint y: 166, distance: 47.4
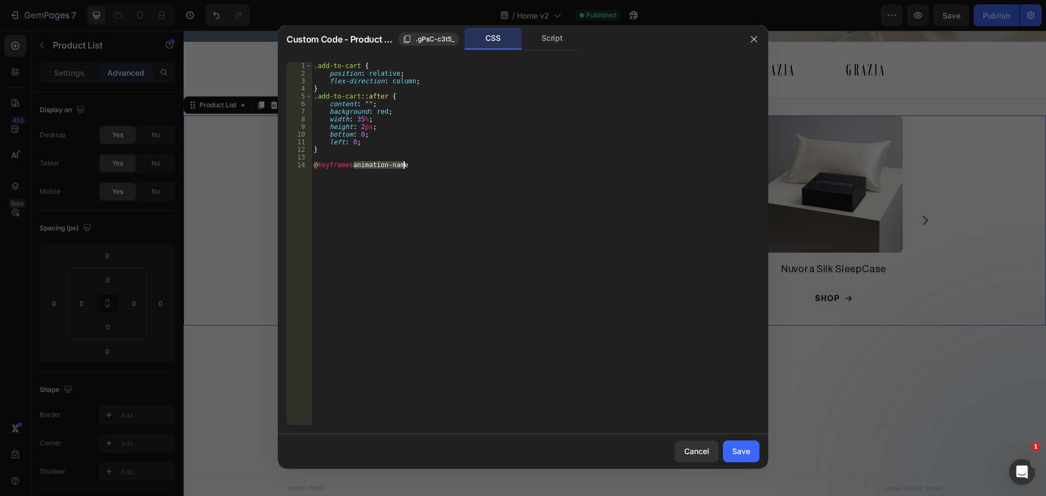
click at [402, 166] on div ".add-to-cart { position : relative ; flex-direction : column ; } .add-to-cart :…" at bounding box center [536, 251] width 448 height 379
type textarea "@keyframes slid-right {"
type textarea "0% {"
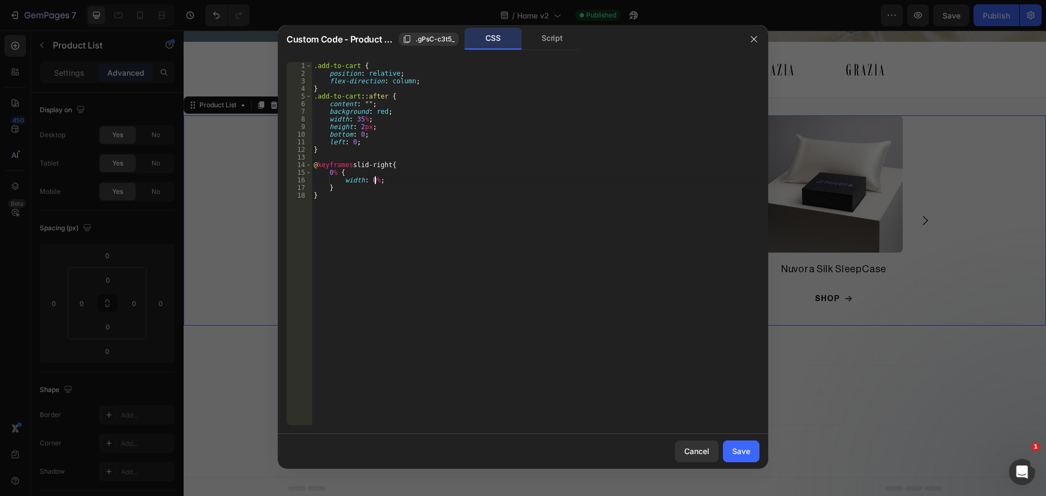
scroll to position [0, 4]
type textarea "}"
type textarea "100% {"
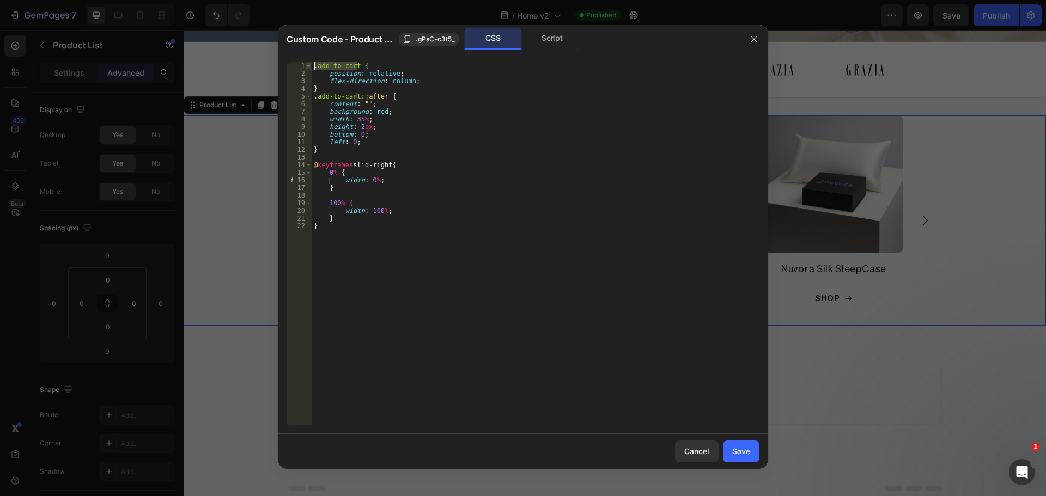
drag, startPoint x: 357, startPoint y: 66, endPoint x: 311, endPoint y: 66, distance: 45.8
click at [311, 66] on div "width: 100%; 1 2 3 4 5 6 7 8 9 10 11 12 13 14 15 16 17 18 19 20 21 22 .add-to-c…" at bounding box center [523, 243] width 473 height 363
click at [318, 150] on div ".add-to-cart { position : relative ; flex-direction : column ; } .add-to-cart :…" at bounding box center [536, 251] width 448 height 379
type textarea "}"
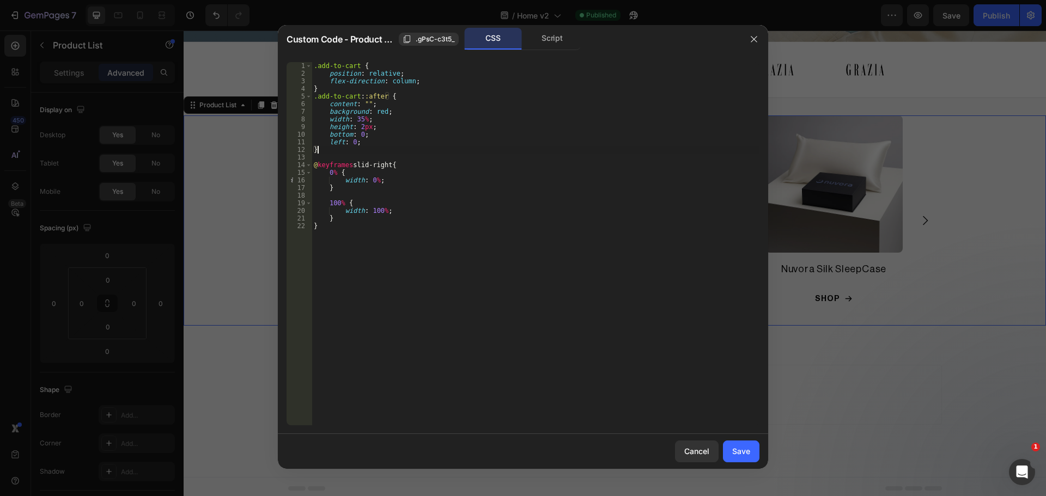
scroll to position [0, 0]
paste textarea ".add-to-cart"
type textarea "."
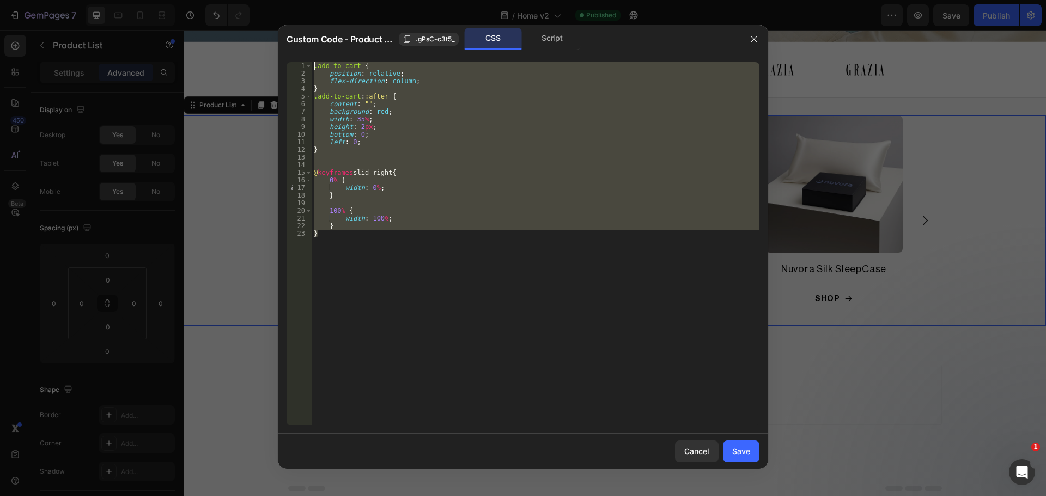
drag, startPoint x: 333, startPoint y: 235, endPoint x: 293, endPoint y: 50, distance: 189.6
click at [293, 50] on div "Custom Code - Product List .gPsC-c3t5_ CSS Script 1 2 3 4 5 6 7 8 9 10 11 12 13…" at bounding box center [523, 247] width 490 height 444
click at [551, 182] on div ".add-to-cart { position : relative ; flex-direction : column ; } .add-to-cart :…" at bounding box center [536, 243] width 448 height 363
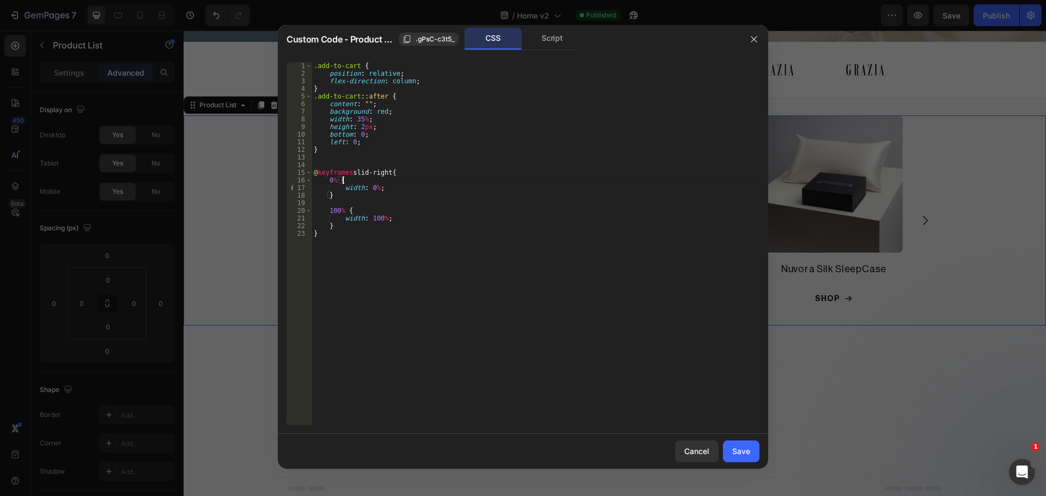
type textarea "} }"
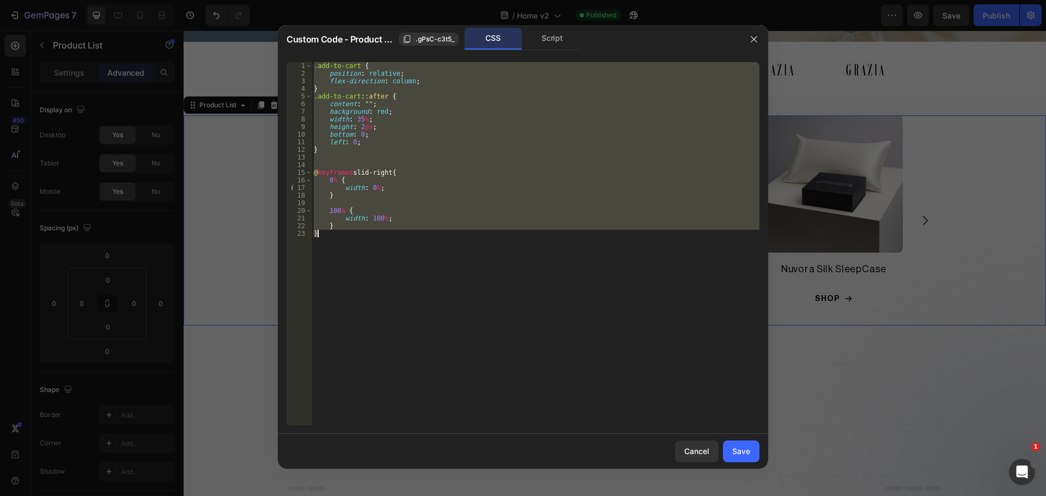
paste textarea
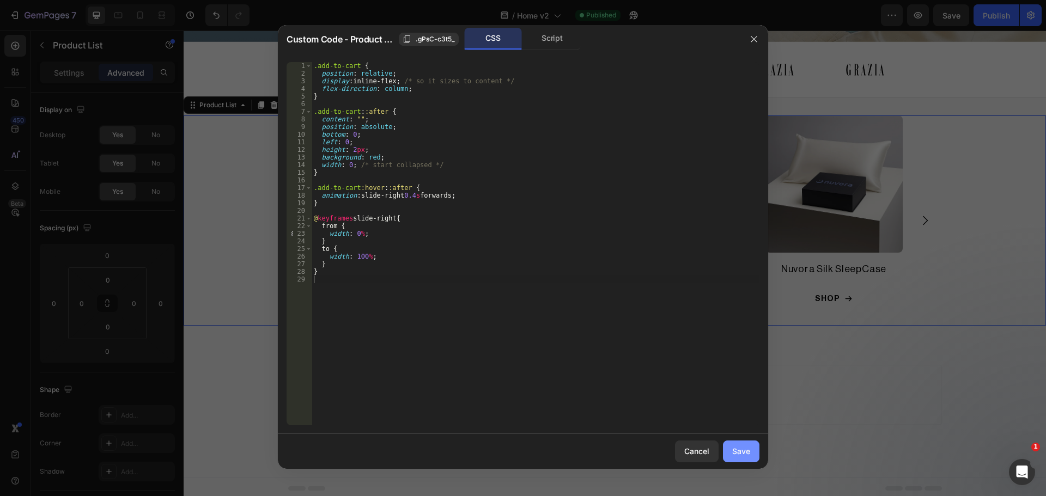
drag, startPoint x: 750, startPoint y: 450, endPoint x: 577, endPoint y: 404, distance: 178.8
click at [750, 450] on div "Save" at bounding box center [741, 451] width 18 height 11
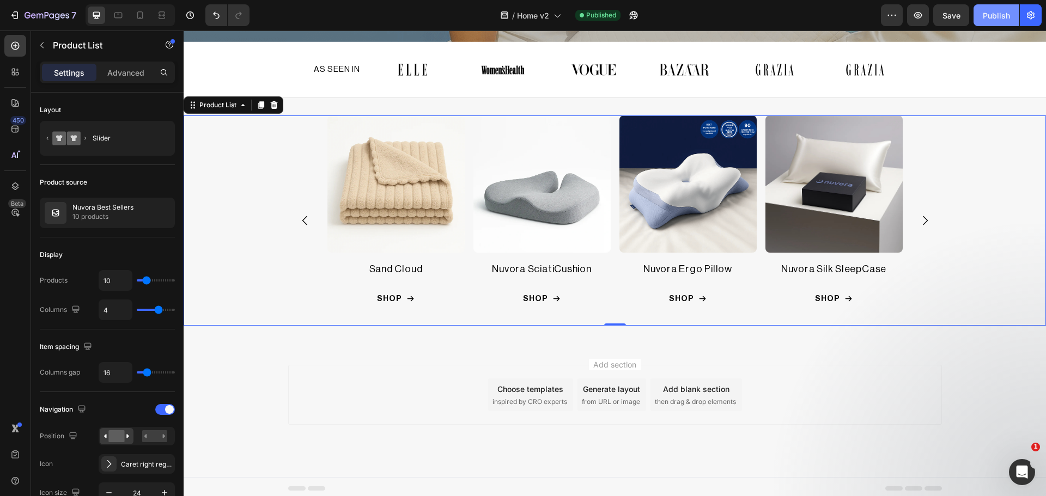
click at [1006, 14] on div "Publish" at bounding box center [996, 15] width 27 height 11
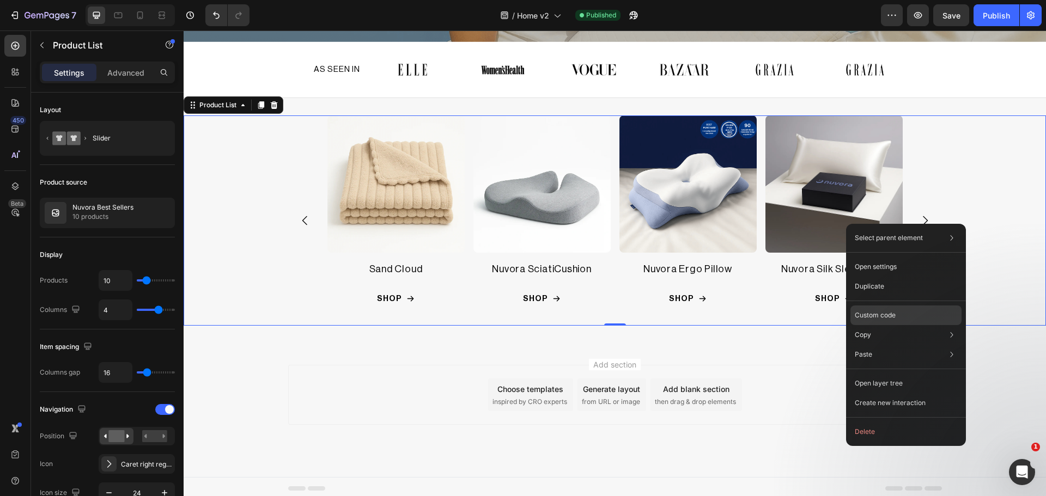
click at [879, 319] on p "Custom code" at bounding box center [875, 316] width 41 height 10
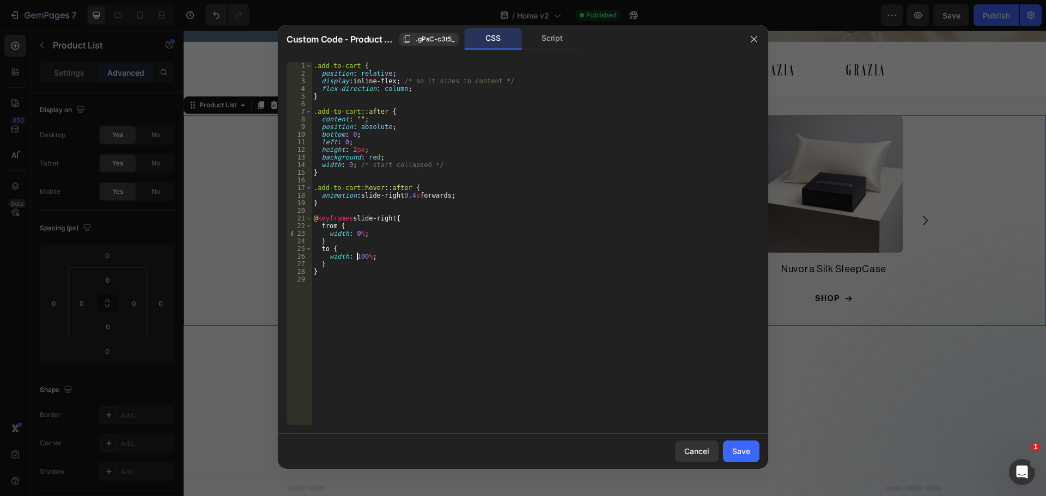
click at [358, 254] on div ".add-to-cart { position : relative ; display : inline-flex ; /* so it sizes to …" at bounding box center [536, 251] width 448 height 379
type textarea "width: 35%;"
drag, startPoint x: 606, startPoint y: 349, endPoint x: 744, endPoint y: 448, distance: 169.4
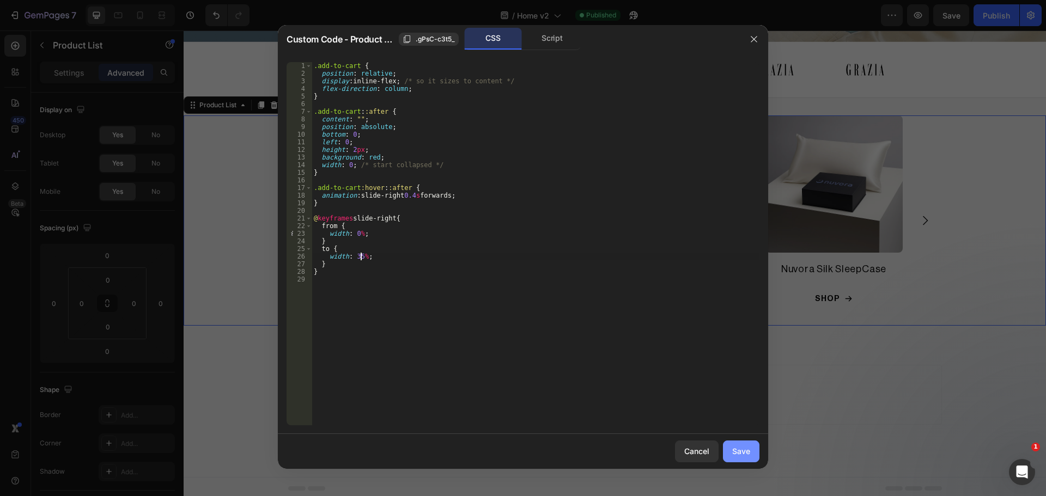
click at [744, 448] on div "Save" at bounding box center [741, 451] width 18 height 11
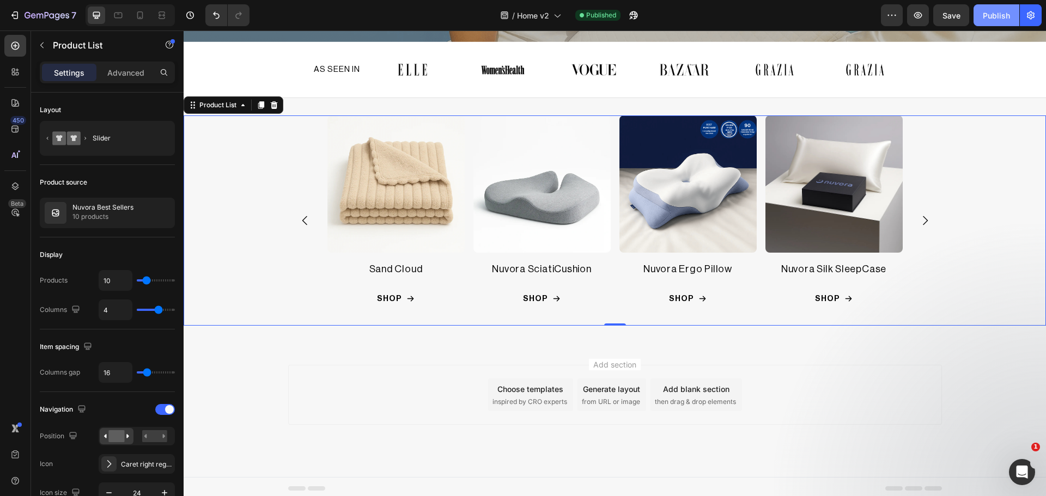
click at [1010, 11] on div "Publish" at bounding box center [996, 15] width 27 height 11
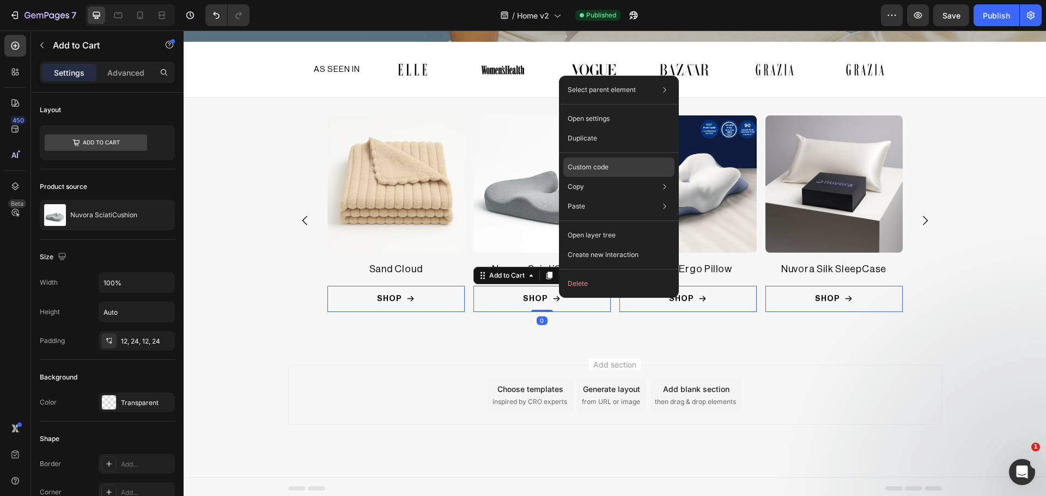
click at [600, 166] on p "Custom code" at bounding box center [588, 167] width 41 height 10
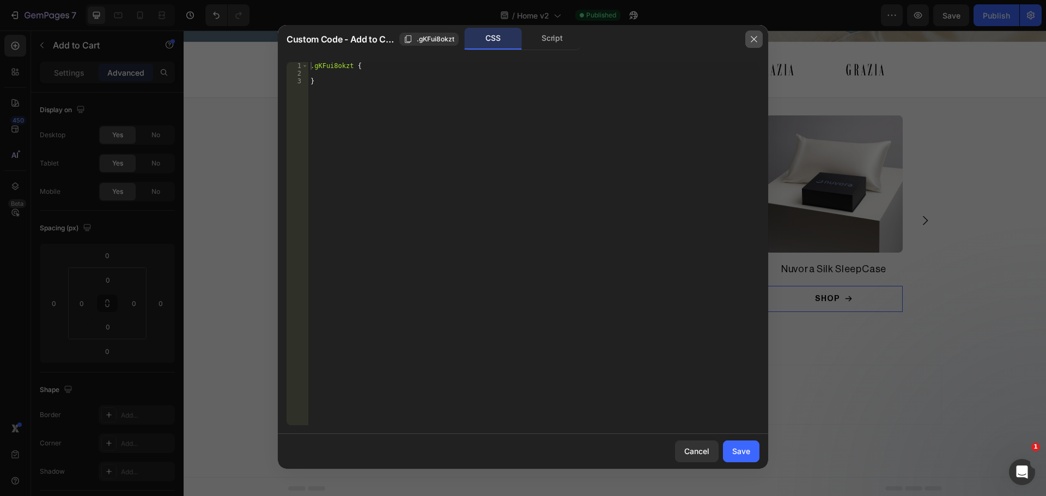
drag, startPoint x: 749, startPoint y: 37, endPoint x: 752, endPoint y: 143, distance: 106.8
click at [749, 37] on button "button" at bounding box center [753, 39] width 17 height 17
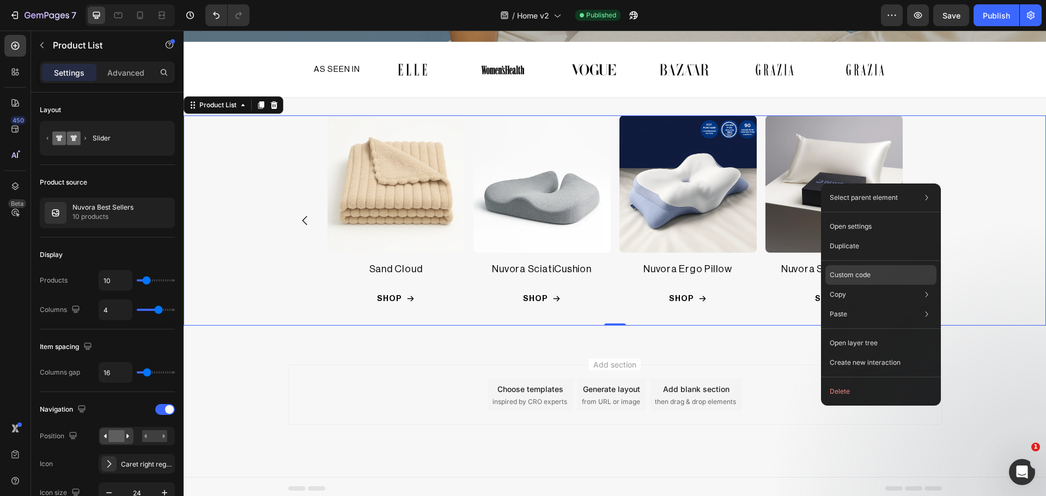
click at [871, 277] on p "Custom code" at bounding box center [850, 275] width 41 height 10
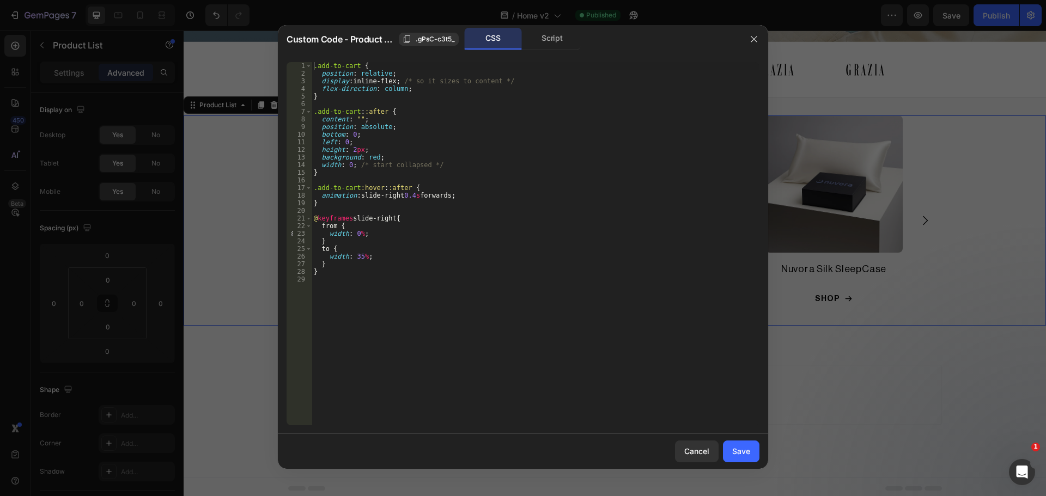
click at [507, 81] on div ".add-to-cart { position : relative ; display : inline-flex ; /* so it sizes to …" at bounding box center [536, 251] width 448 height 379
click at [396, 81] on div ".add-to-cart { position : relative ; display : inline-flex ; /* so it sizes to …" at bounding box center [536, 251] width 448 height 379
click at [319, 82] on div ".add-to-cart { position : relative ; display : inline-flex ; /* so it sizes to …" at bounding box center [536, 251] width 448 height 379
drag, startPoint x: 423, startPoint y: 79, endPoint x: 455, endPoint y: 190, distance: 115.2
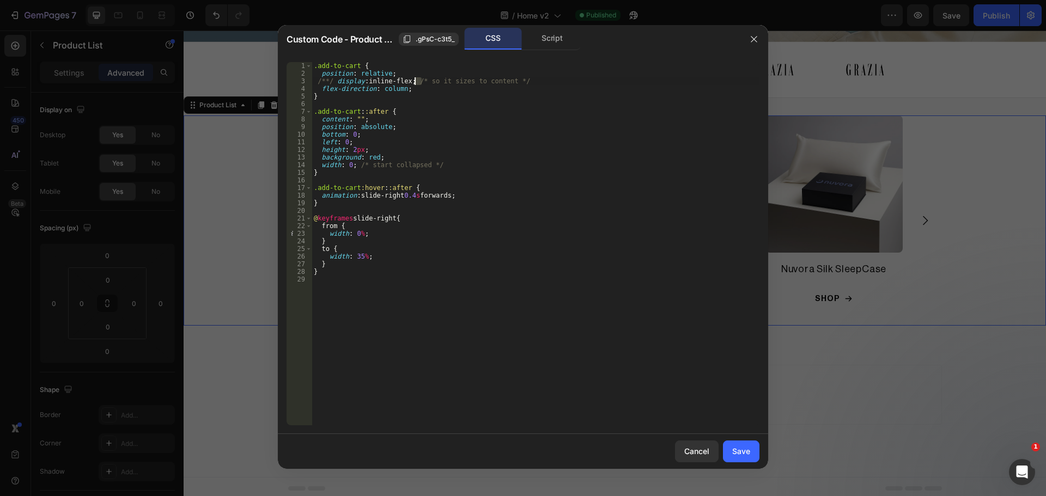
click at [412, 83] on div ".add-to-cart { position : relative ; /**/ display : inline-flex ; /* so it size…" at bounding box center [536, 251] width 448 height 379
drag, startPoint x: 331, startPoint y: 81, endPoint x: 325, endPoint y: 83, distance: 6.9
click at [325, 83] on div ".add-to-cart { position : relative ; /**/ display : inline-flex ; so it sizes t…" at bounding box center [536, 251] width 448 height 379
type textarea "/* display: inline-flex; so it sizes to content */"
drag, startPoint x: 746, startPoint y: 455, endPoint x: 654, endPoint y: 288, distance: 190.9
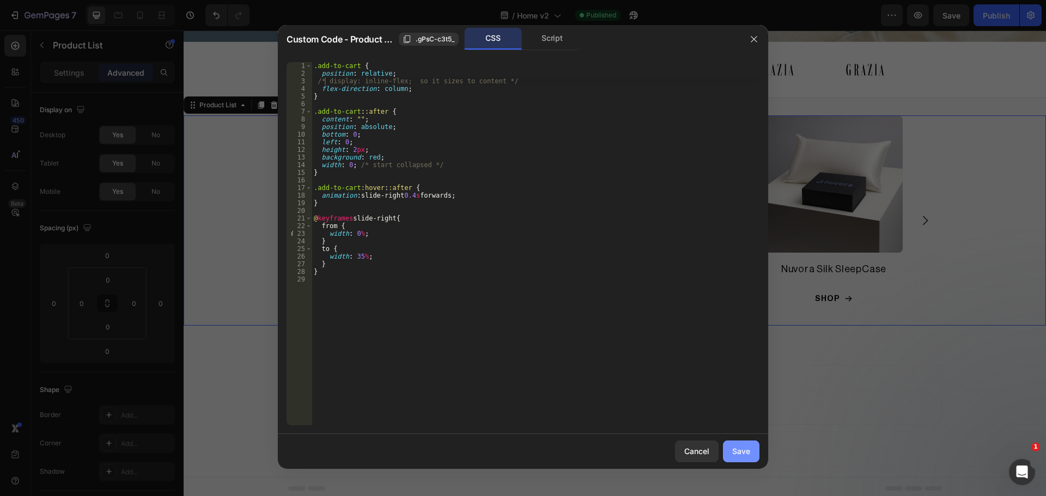
click at [746, 455] on div "Save" at bounding box center [741, 451] width 18 height 11
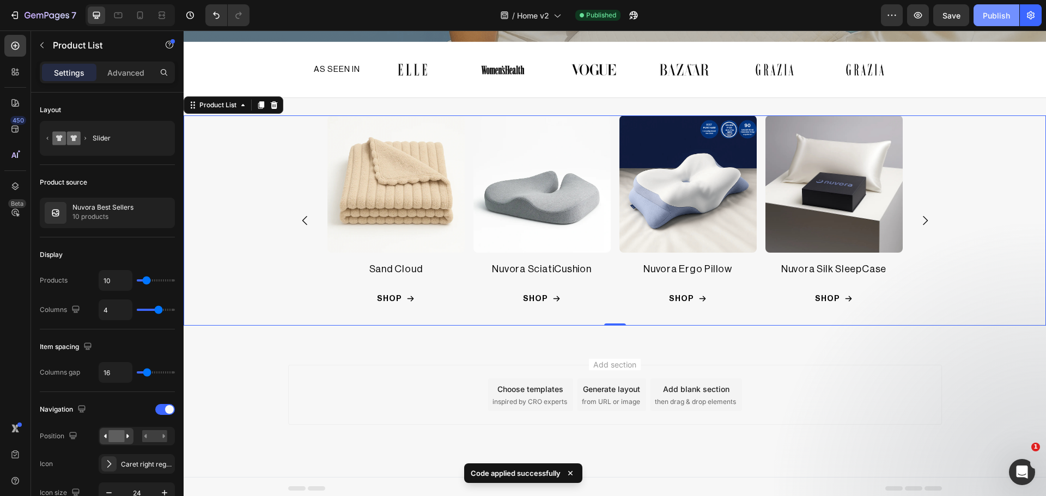
click at [986, 21] on div "Publish" at bounding box center [996, 15] width 27 height 11
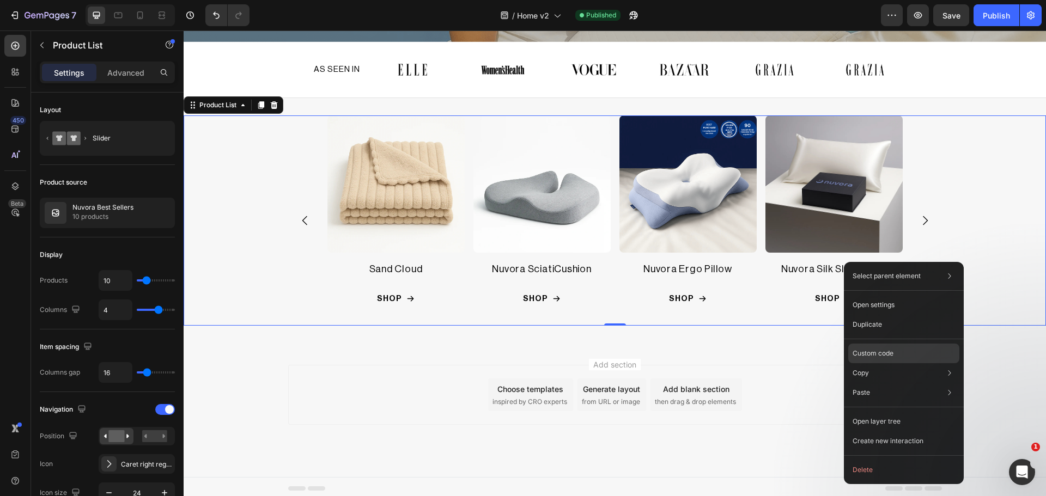
click at [909, 383] on div "Custom code" at bounding box center [903, 393] width 111 height 20
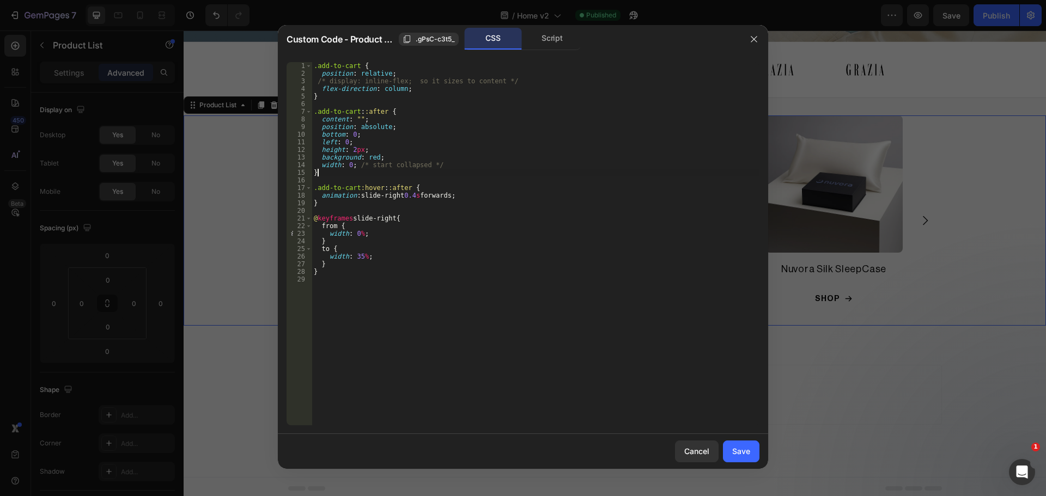
click at [467, 171] on div ".add-to-cart { position : relative ; /* display: inline-flex; so it sizes to co…" at bounding box center [536, 251] width 448 height 379
click at [482, 164] on div ".add-to-cart { position : relative ; /* display: inline-flex; so it sizes to co…" at bounding box center [536, 251] width 448 height 379
type textarea "width: 0; /* start collapsed */"
type textarea "margin: 0 auto;"
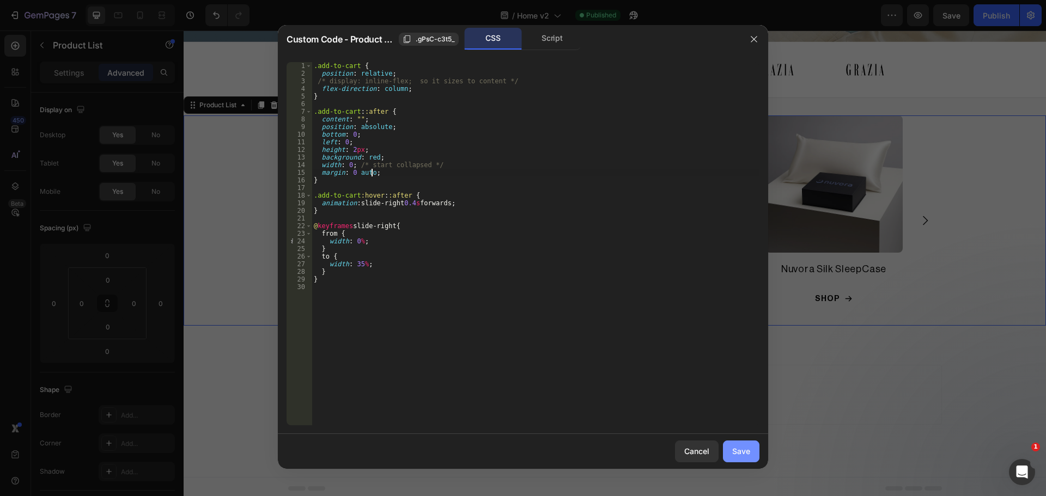
click at [733, 448] on div "Save" at bounding box center [741, 451] width 18 height 11
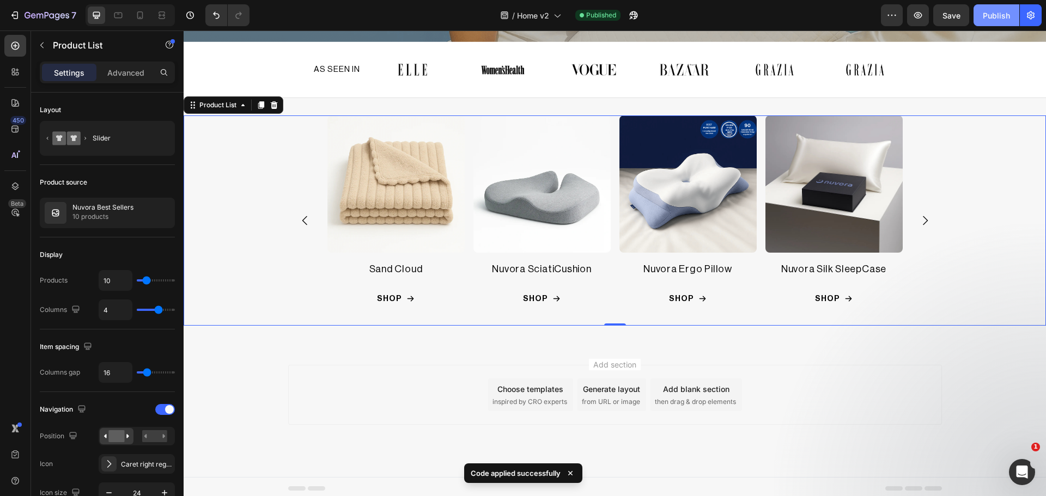
click at [1002, 14] on div "Publish" at bounding box center [996, 15] width 27 height 11
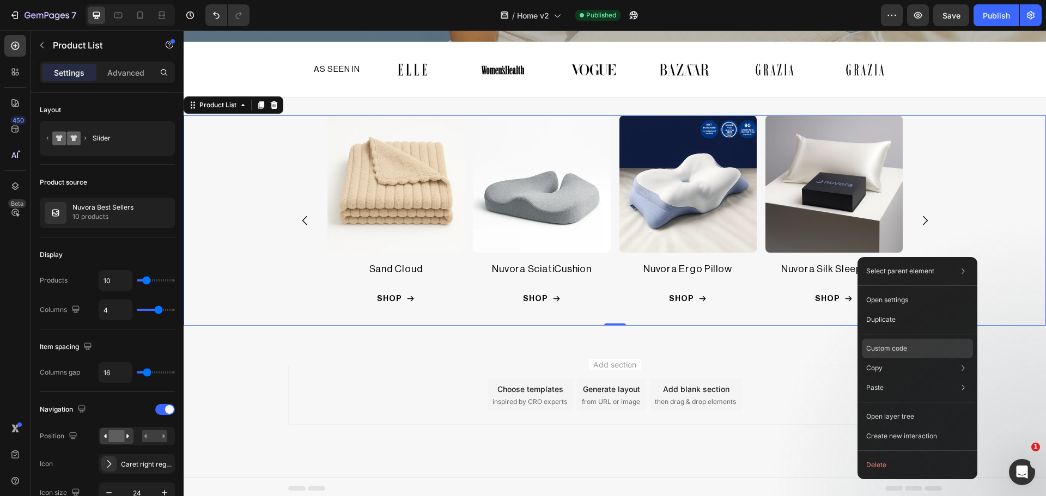
click at [910, 378] on div "Custom code" at bounding box center [917, 388] width 111 height 20
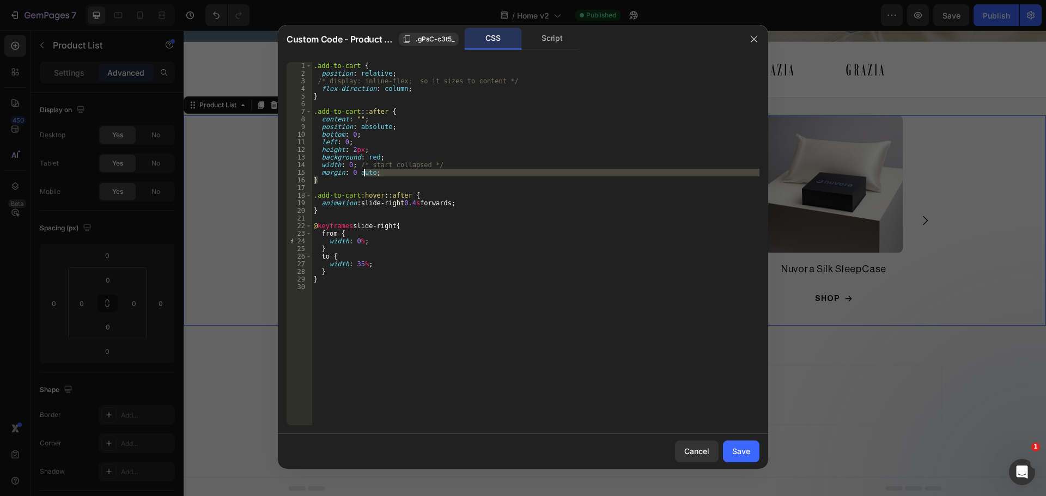
drag, startPoint x: 405, startPoint y: 179, endPoint x: 365, endPoint y: 173, distance: 40.8
click at [365, 173] on div ".add-to-cart { position : relative ; /* display: inline-flex; so it sizes to co…" at bounding box center [536, 251] width 448 height 379
click at [398, 173] on div ".add-to-cart { position : relative ; /* display: inline-flex; so it sizes to co…" at bounding box center [536, 243] width 448 height 363
type textarea "margin: 0 auto;"
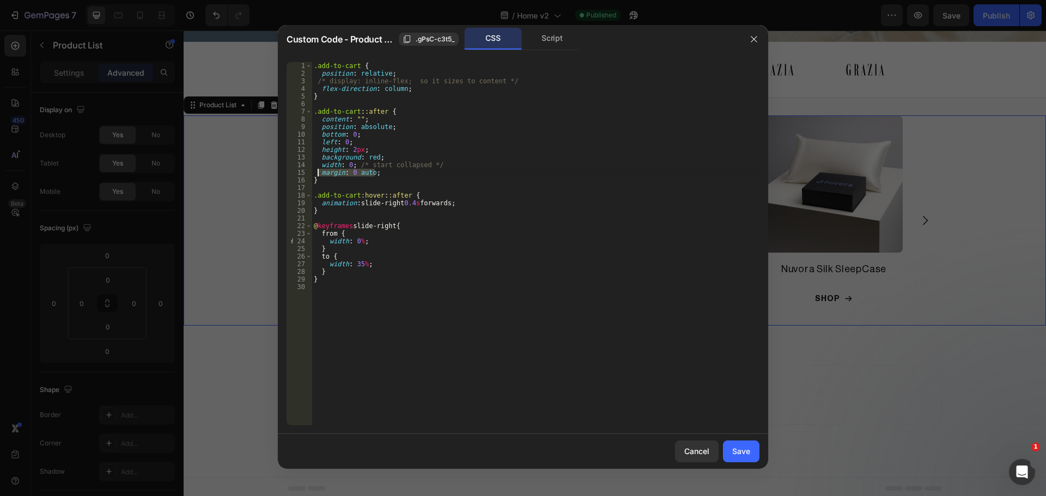
drag, startPoint x: 389, startPoint y: 173, endPoint x: 318, endPoint y: 172, distance: 71.4
click at [318, 172] on div ".add-to-cart { position : relative ; /* display: inline-flex; so it sizes to co…" at bounding box center [536, 251] width 448 height 379
type textarea "width: 0; /* start collapsed */"
paste textarea "transform: translateX(-50%);"
type textarea "transform: translateX(-50%);"
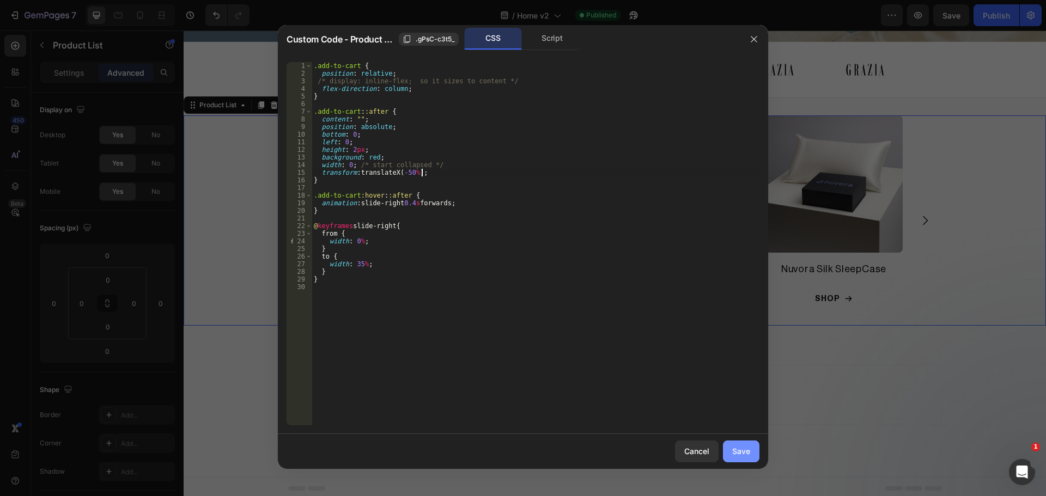
click at [742, 453] on div "Save" at bounding box center [741, 451] width 18 height 11
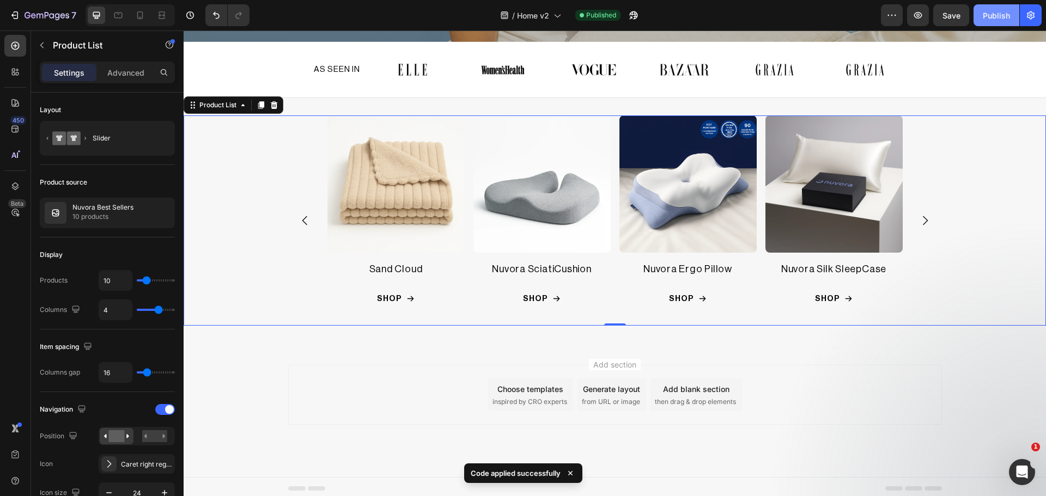
click at [992, 17] on div "Publish" at bounding box center [996, 15] width 27 height 11
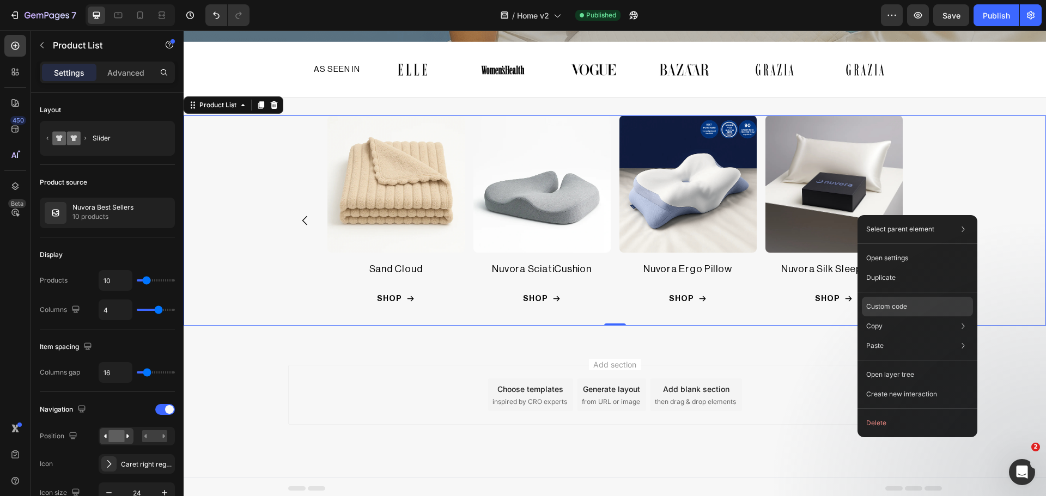
click at [901, 308] on p "Custom code" at bounding box center [886, 307] width 41 height 10
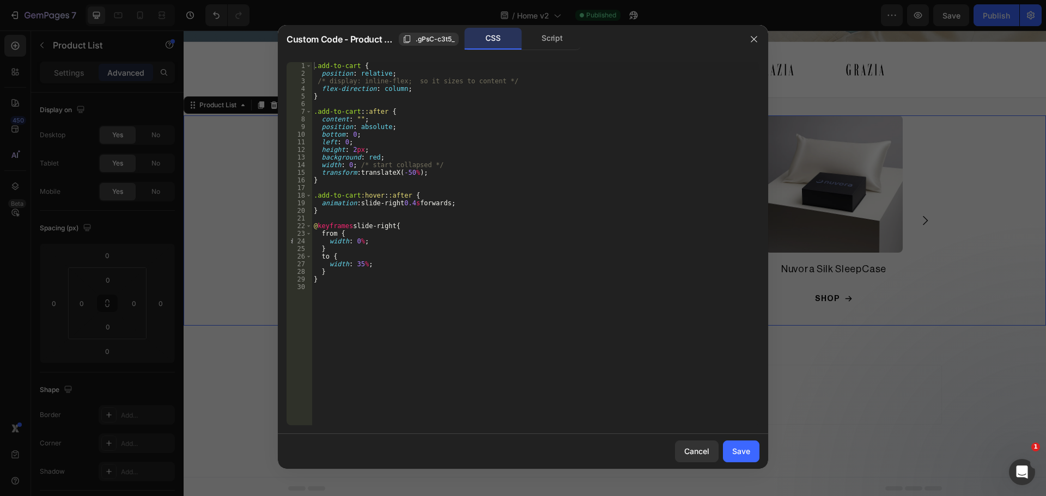
click at [404, 177] on div ".add-to-cart { position : relative ; /* display: inline-flex; so it sizes to co…" at bounding box center [536, 251] width 448 height 379
click at [400, 176] on div ".add-to-cart { position : relative ; /* display: inline-flex; so it sizes to co…" at bounding box center [536, 251] width 448 height 379
type textarea "transform: translateX(50%);"
click at [729, 447] on button "Save" at bounding box center [741, 452] width 37 height 22
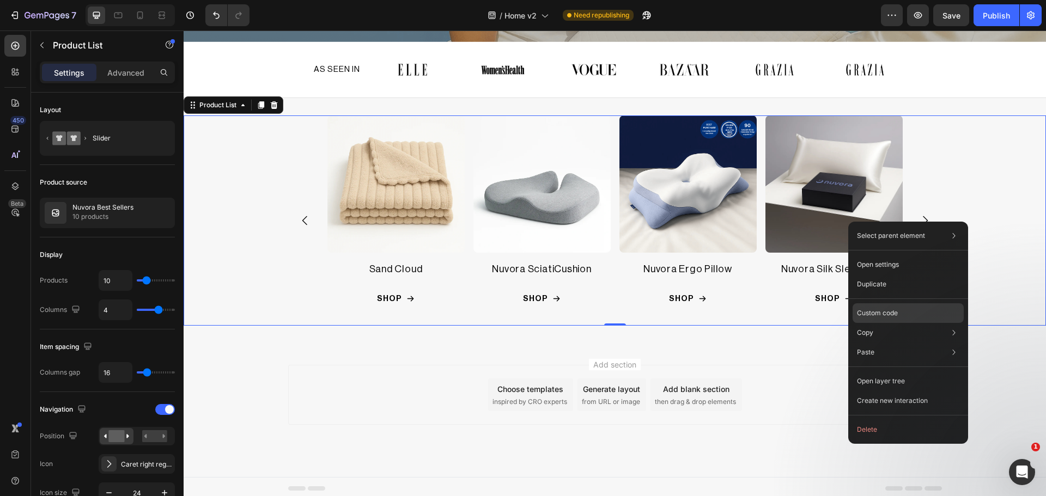
click at [894, 343] on div "Custom code" at bounding box center [908, 353] width 111 height 20
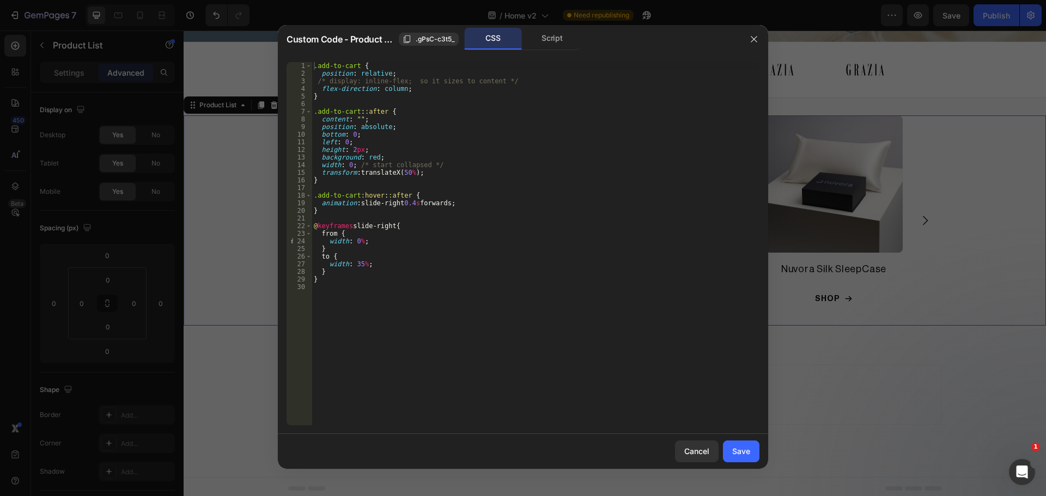
click at [399, 171] on div ".add-to-cart { position : relative ; /* display: inline-flex; so it sizes to co…" at bounding box center [536, 251] width 448 height 379
click at [347, 142] on div ".add-to-cart { position : relative ; /* display: inline-flex; so it sizes to co…" at bounding box center [536, 251] width 448 height 379
type textarea "left: 50%;"
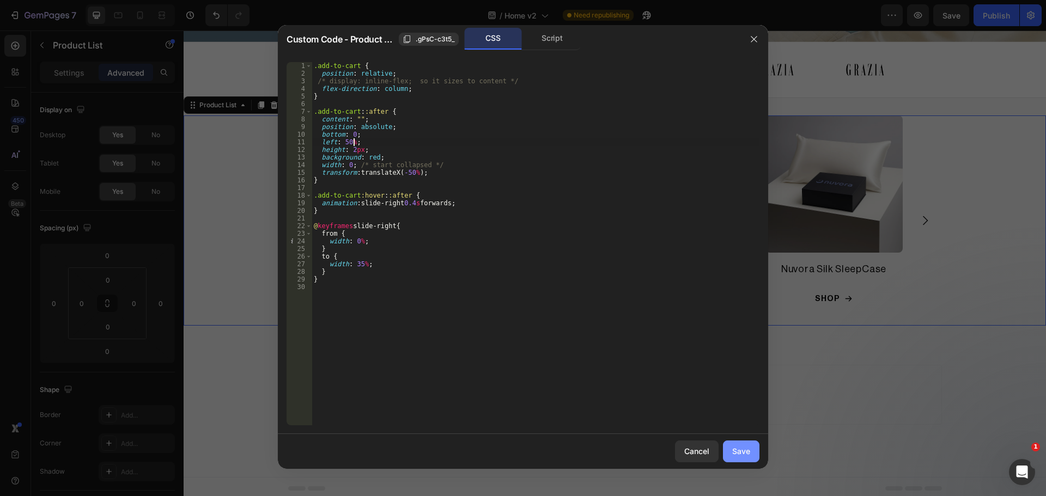
click at [739, 454] on div "Save" at bounding box center [741, 451] width 18 height 11
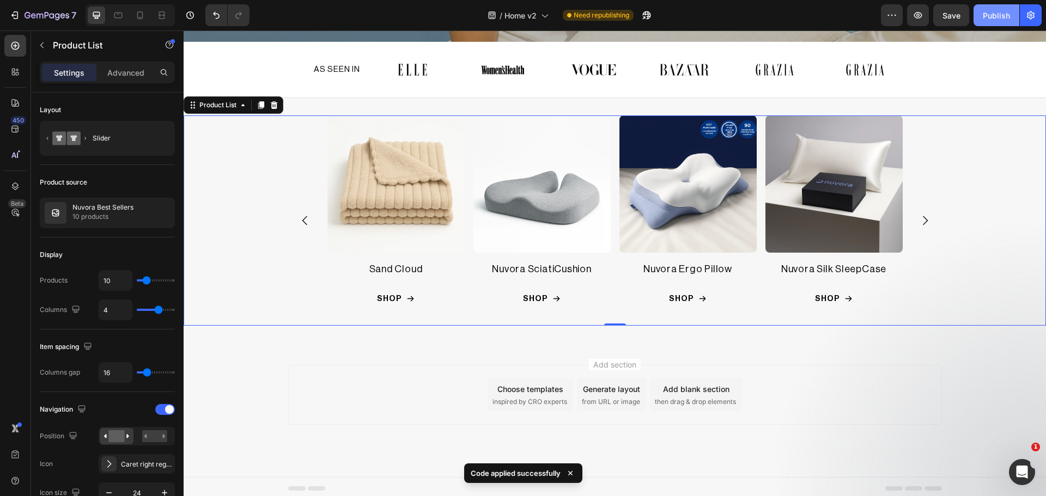
click at [987, 16] on div "Publish" at bounding box center [996, 15] width 27 height 11
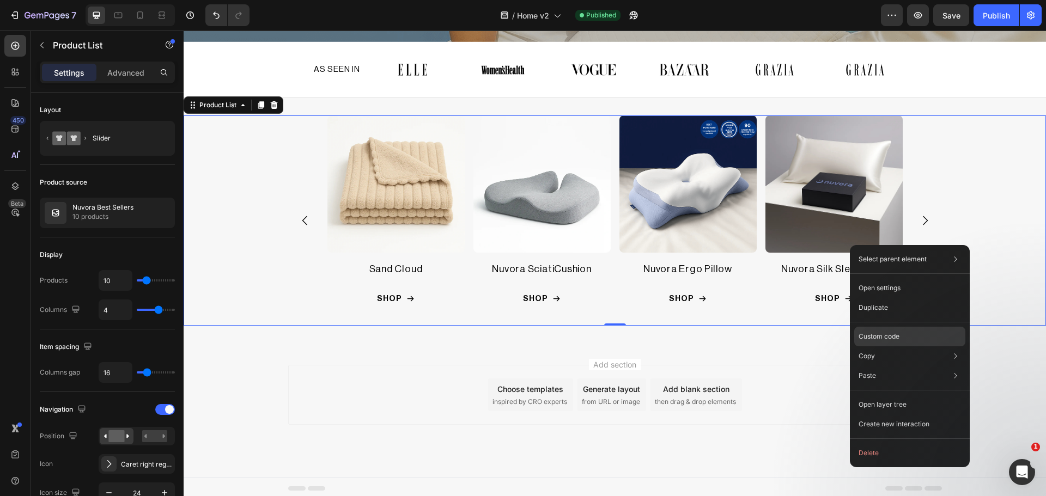
click at [907, 366] on div "Custom code" at bounding box center [909, 376] width 111 height 20
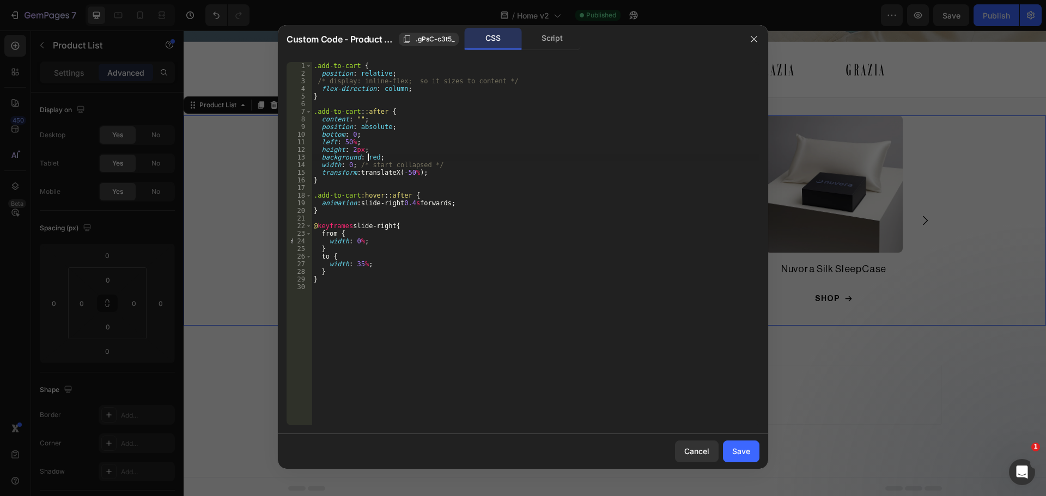
click at [369, 156] on div ".add-to-cart { position : relative ; /* display: inline-flex; so it sizes to co…" at bounding box center [536, 251] width 448 height 379
paste textarea "#b9b9b9"
type textarea "background: #b9b9b9;"
click at [743, 452] on div "Save" at bounding box center [741, 451] width 18 height 11
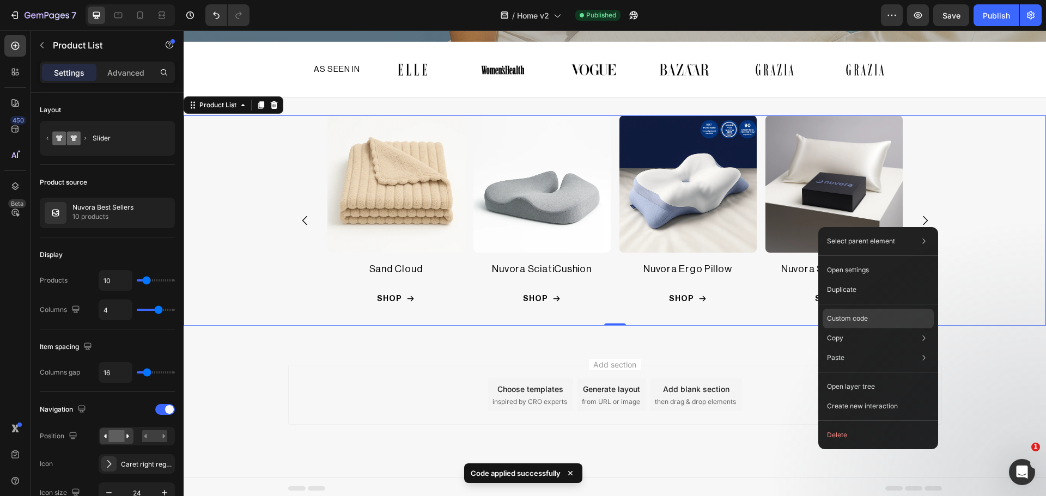
click at [866, 315] on p "Custom code" at bounding box center [847, 319] width 41 height 10
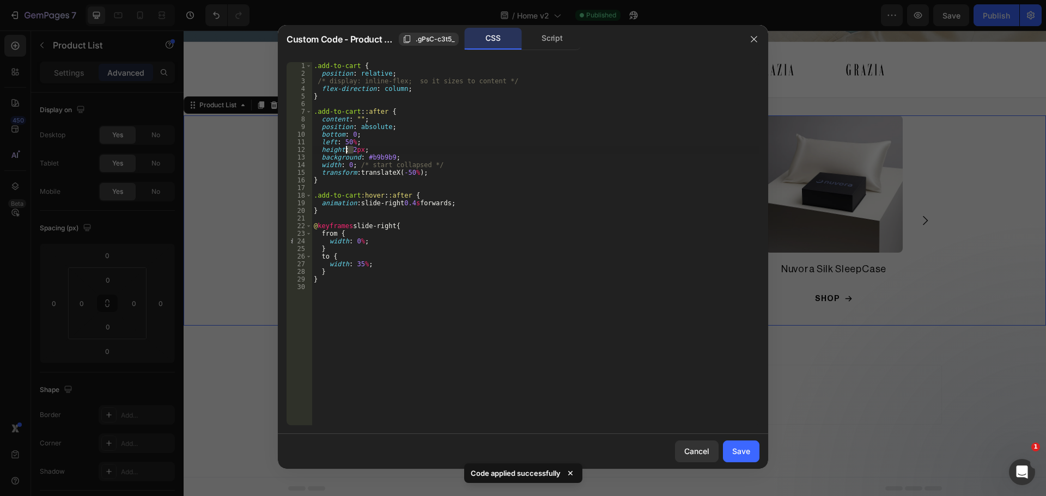
drag, startPoint x: 353, startPoint y: 147, endPoint x: 347, endPoint y: 147, distance: 5.5
click at [347, 147] on div ".add-to-cart { position : relative ; /* display: inline-flex; so it sizes to co…" at bounding box center [536, 251] width 448 height 379
click at [354, 153] on div ".add-to-cart { position : relative ; /* display: inline-flex; so it sizes to co…" at bounding box center [536, 243] width 448 height 363
type textarea "height: 3px;"
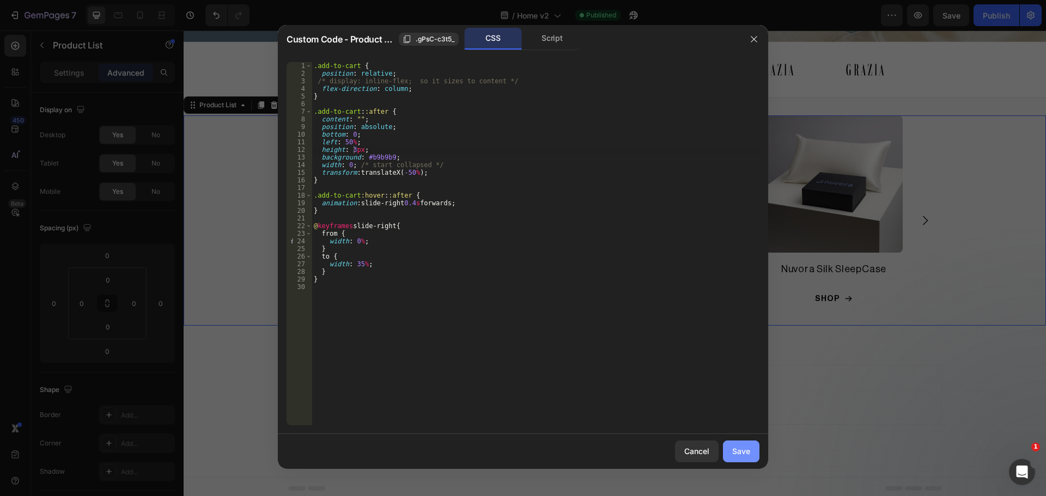
drag, startPoint x: 736, startPoint y: 451, endPoint x: 684, endPoint y: 254, distance: 203.0
click at [736, 451] on div "Save" at bounding box center [741, 451] width 18 height 11
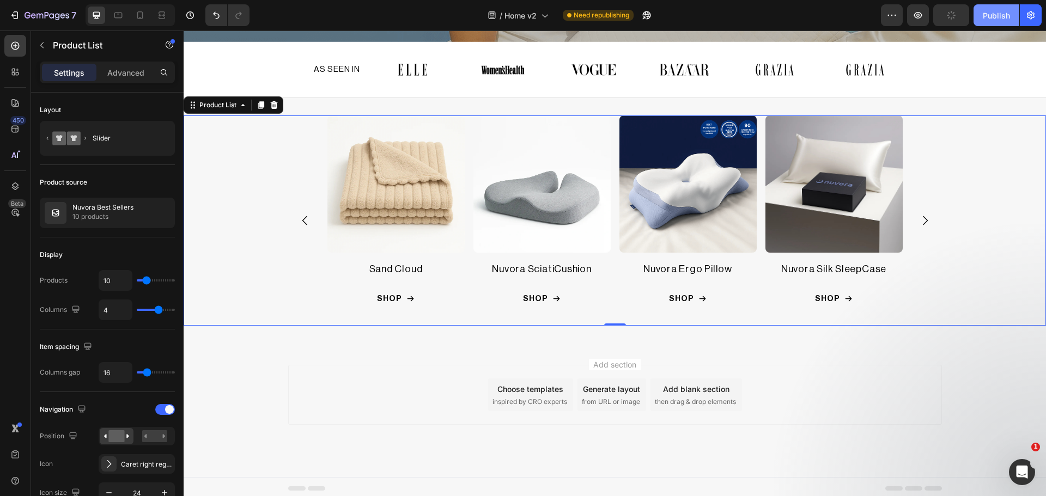
click at [990, 17] on div "Publish" at bounding box center [996, 15] width 27 height 11
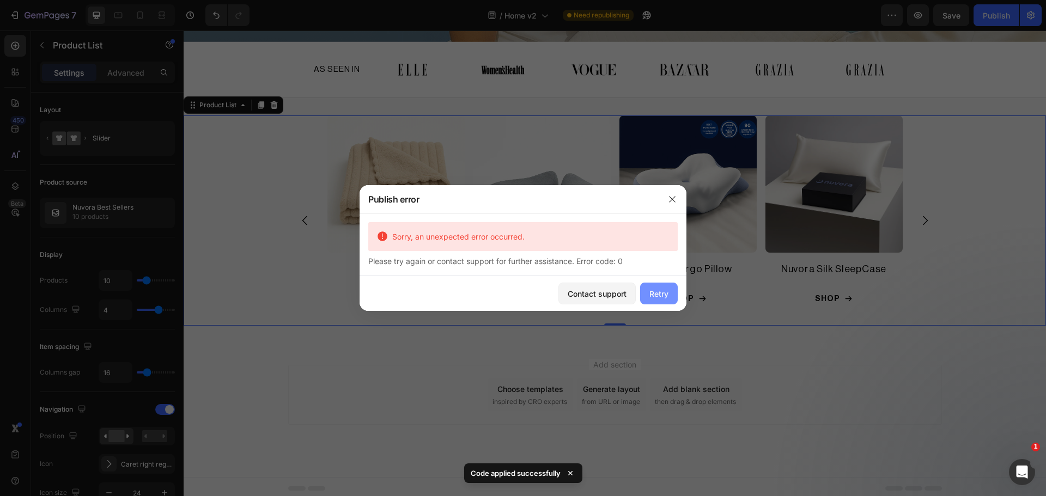
drag, startPoint x: 669, startPoint y: 288, endPoint x: 669, endPoint y: 254, distance: 34.3
click at [669, 288] on button "Retry" at bounding box center [659, 294] width 38 height 22
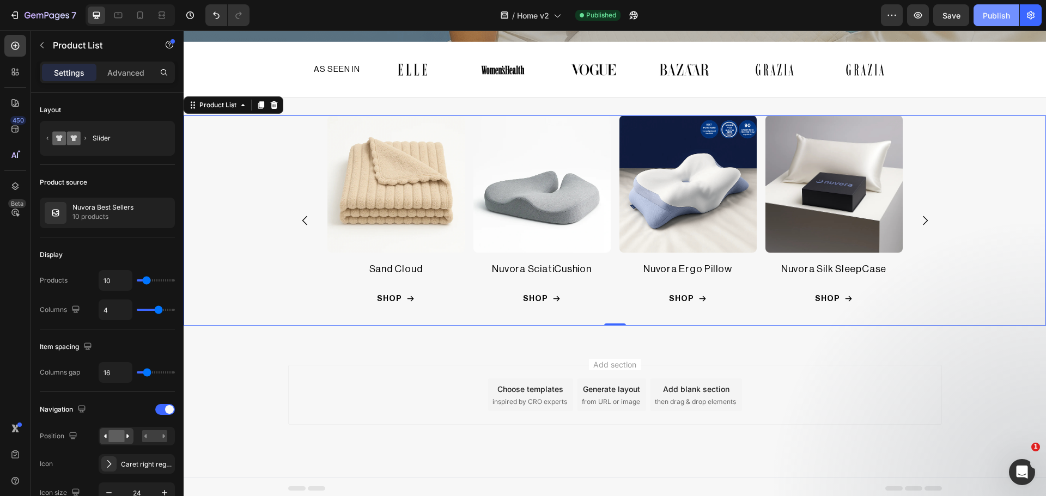
click at [992, 17] on div "Publish" at bounding box center [996, 15] width 27 height 11
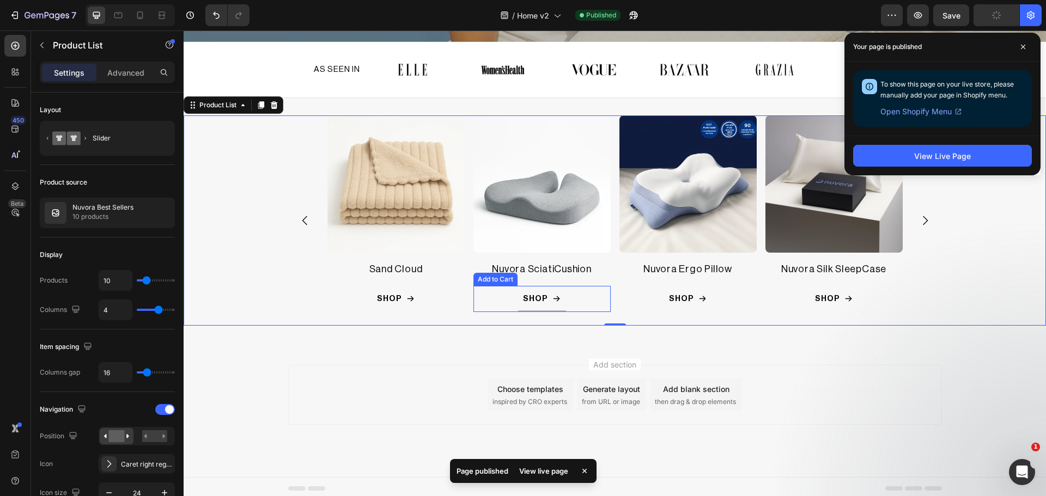
click at [619, 286] on button "SHOP" at bounding box center [687, 299] width 137 height 26
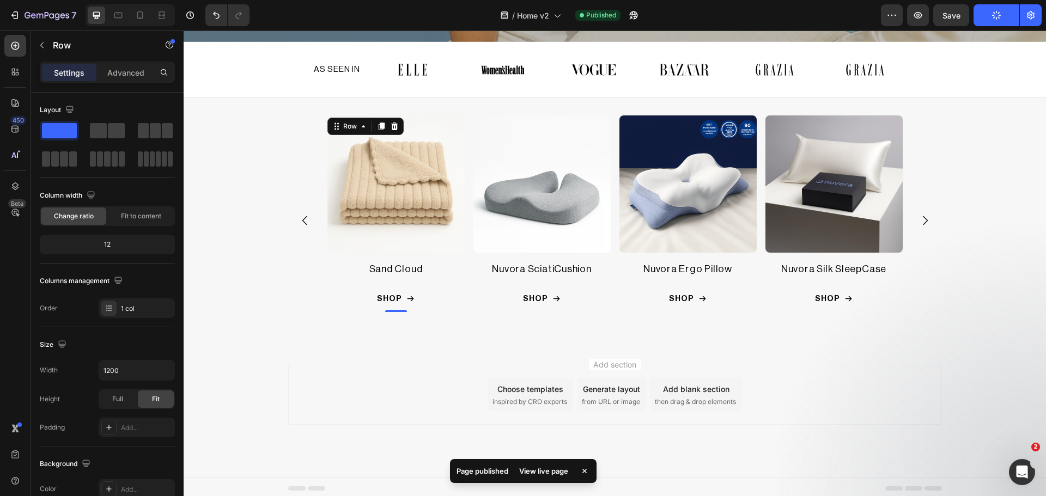
click at [619, 280] on div "Product Images Sand Cloud Product Title SHOP Add to Cart Row 0" at bounding box center [687, 214] width 137 height 197
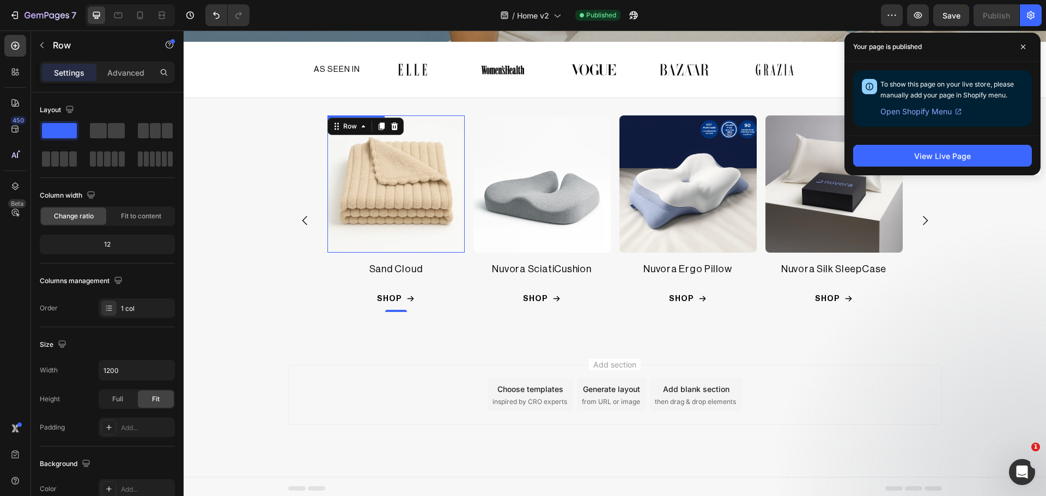
click at [403, 219] on img at bounding box center [395, 184] width 137 height 137
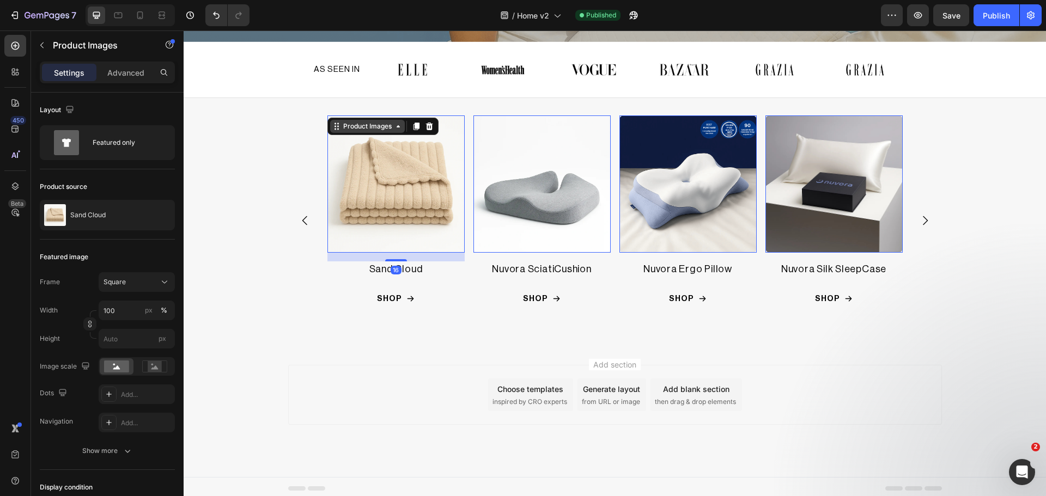
click at [622, 114] on div "Product Images" at bounding box center [648, 109] width 53 height 10
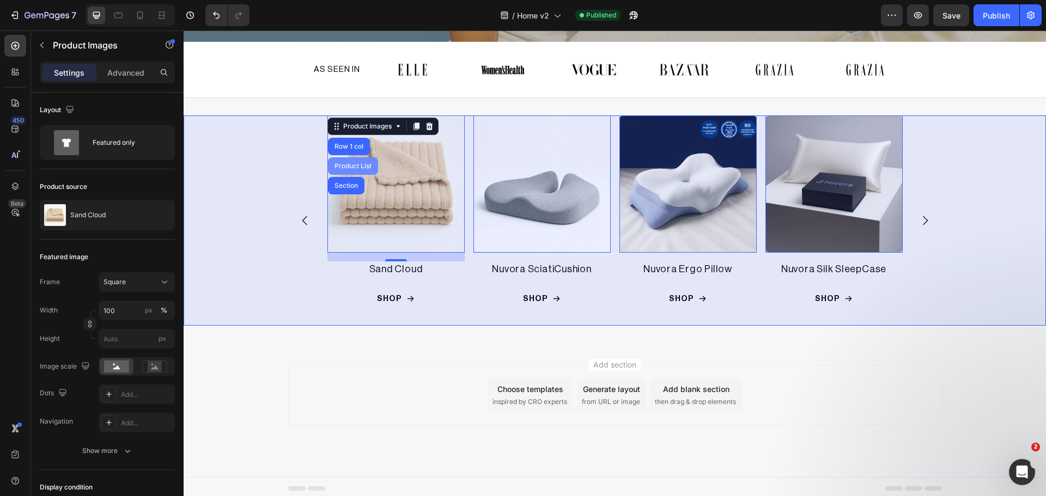
click at [184, 31] on div "Product List" at bounding box center [184, 31] width 0 height 0
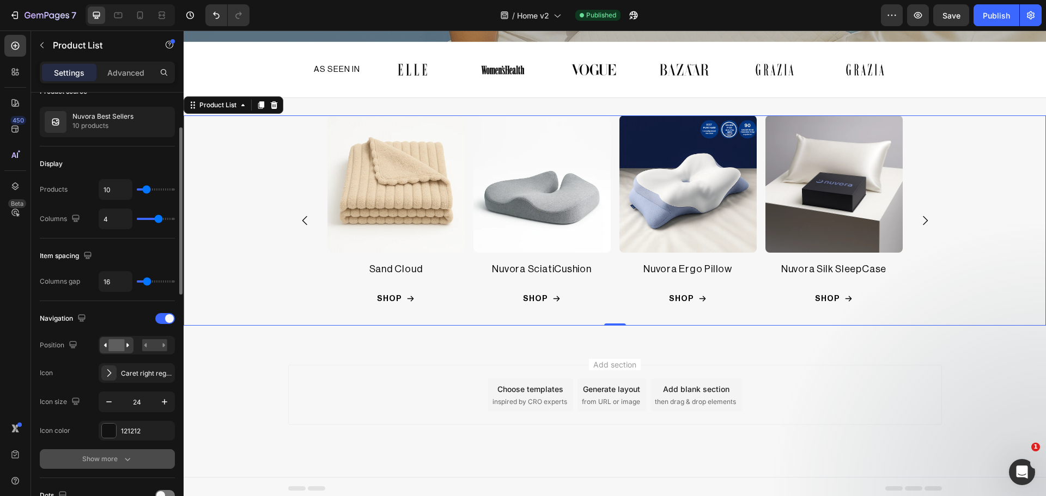
scroll to position [182, 0]
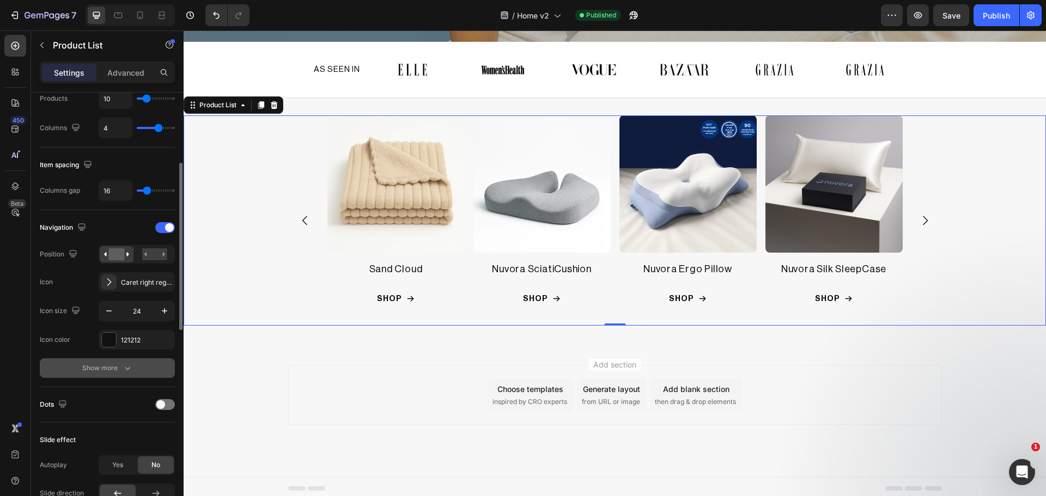
click at [83, 366] on div "Show more" at bounding box center [107, 368] width 51 height 11
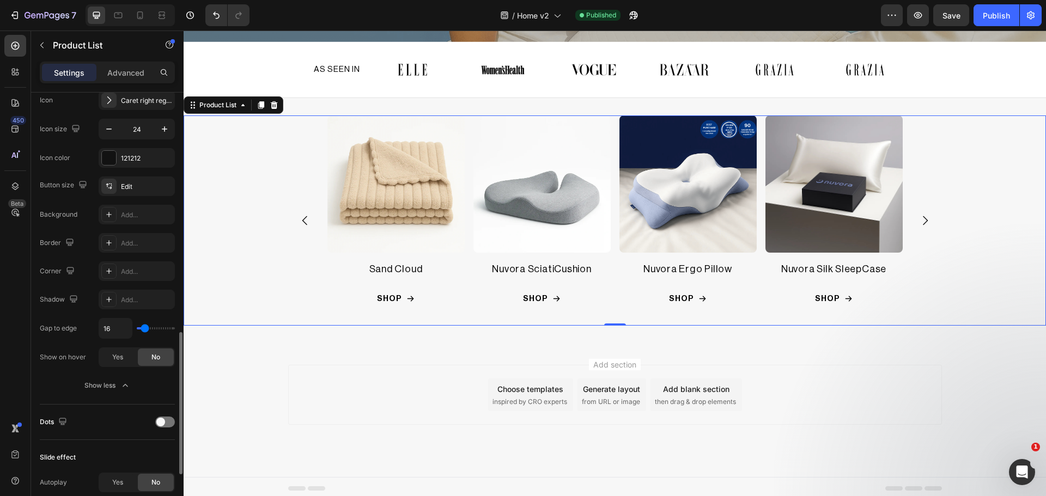
scroll to position [455, 0]
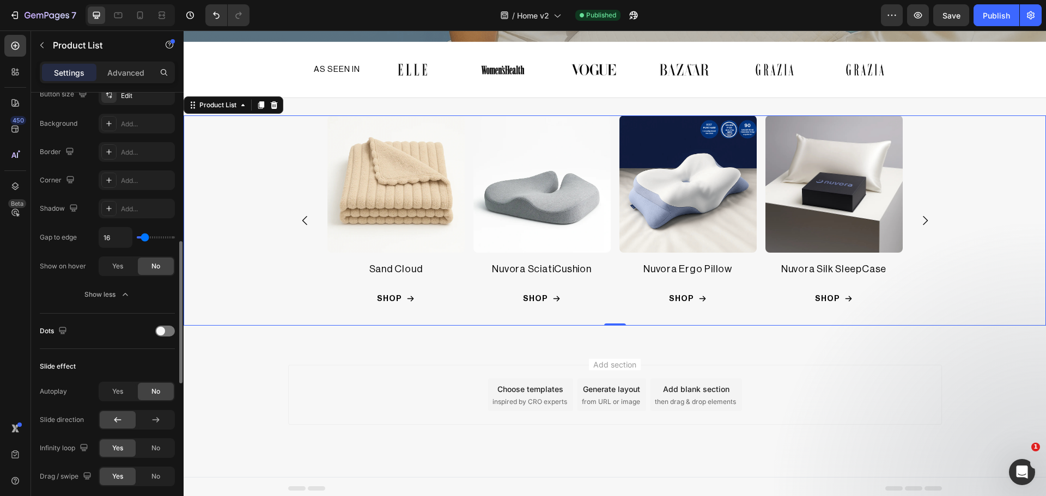
click at [169, 324] on div "Dots" at bounding box center [107, 331] width 135 height 17
click at [166, 330] on div at bounding box center [165, 331] width 20 height 11
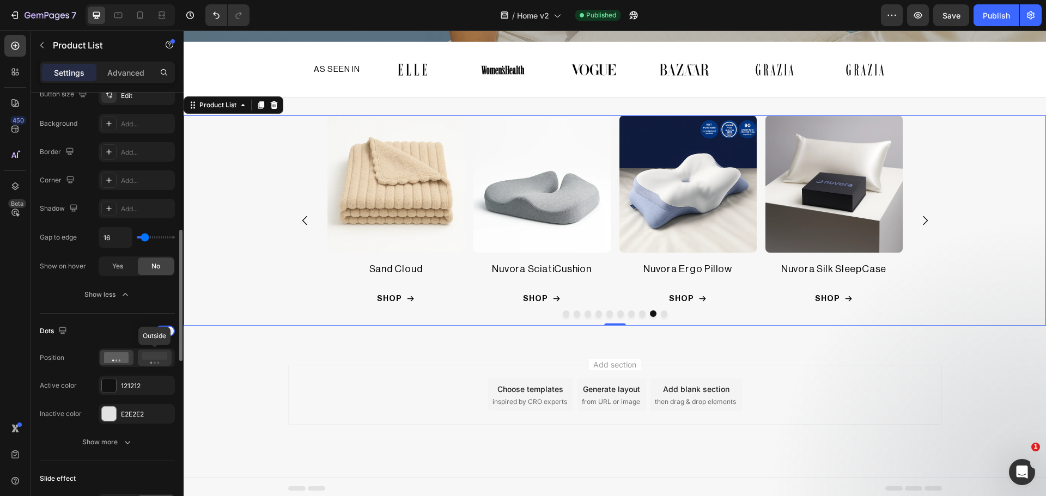
click at [147, 360] on icon at bounding box center [154, 358] width 25 height 12
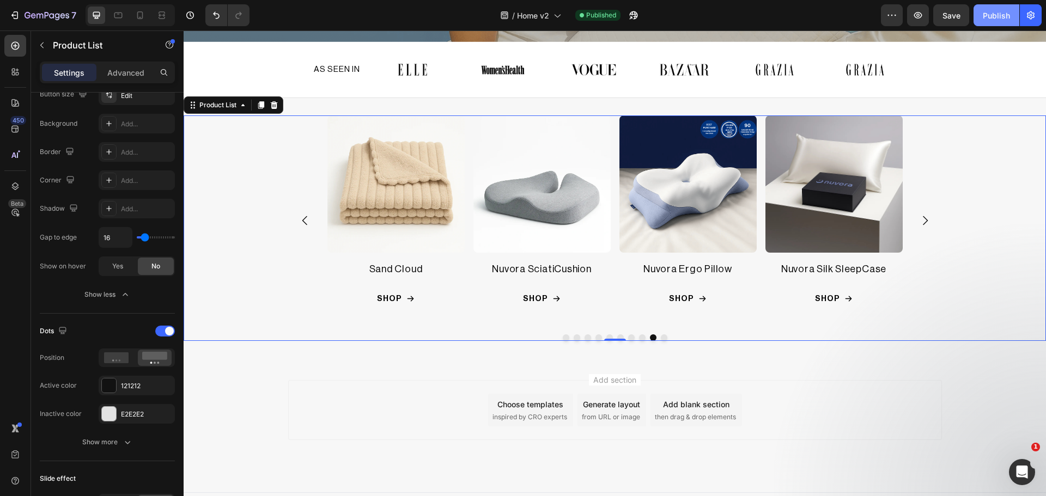
click at [998, 18] on div "Publish" at bounding box center [996, 15] width 27 height 11
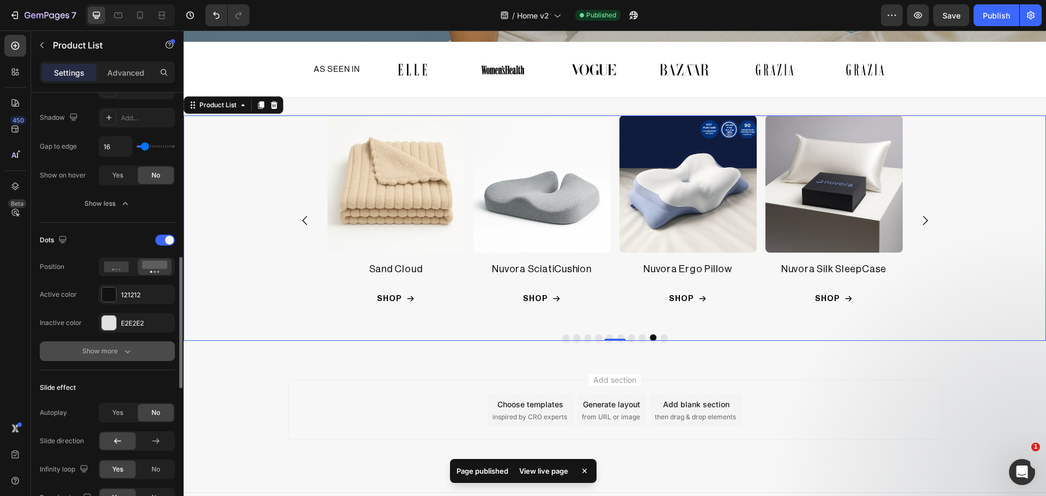
click at [108, 355] on div "Show more" at bounding box center [107, 351] width 51 height 11
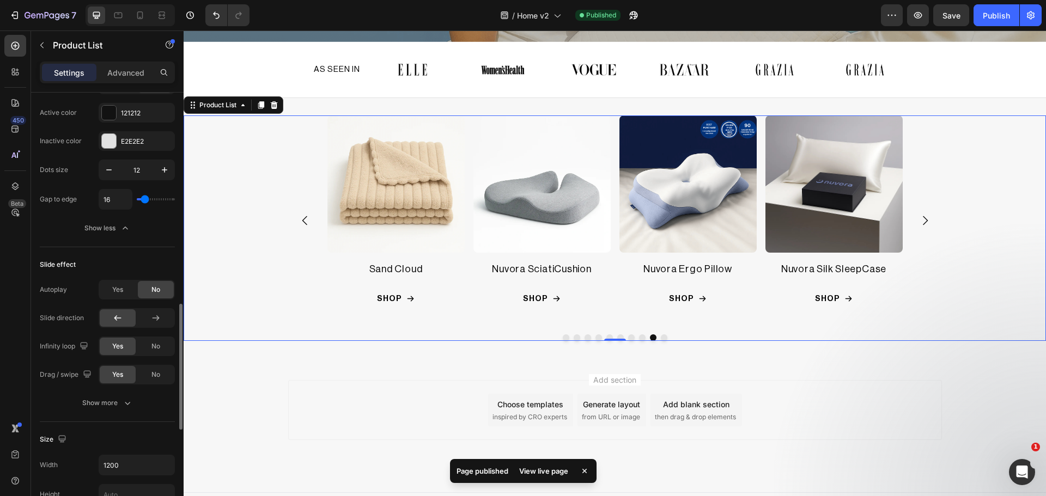
scroll to position [819, 0]
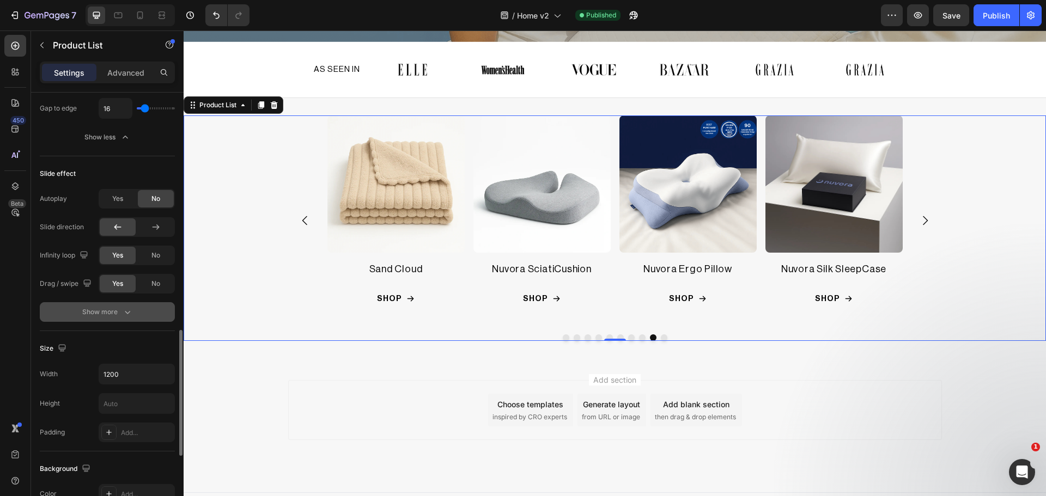
click at [110, 321] on button "Show more" at bounding box center [107, 312] width 135 height 20
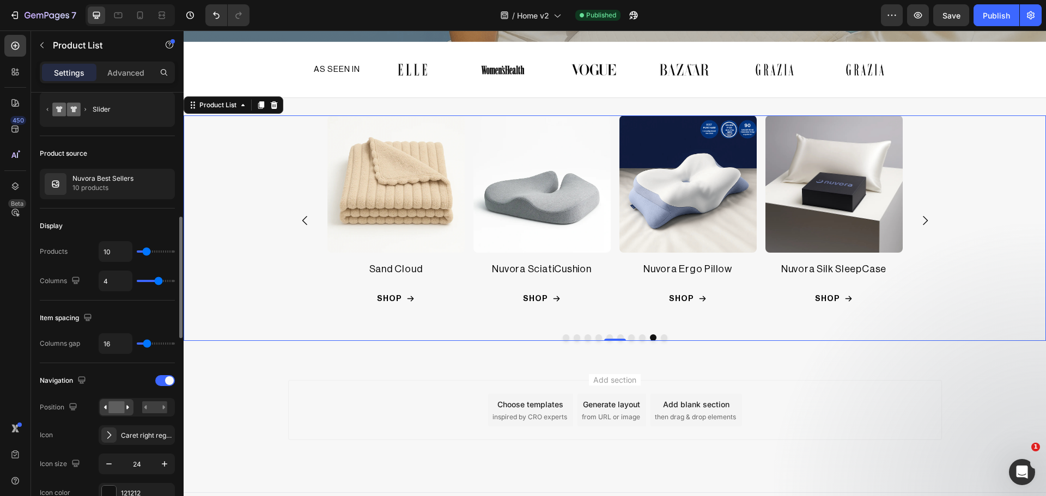
scroll to position [0, 0]
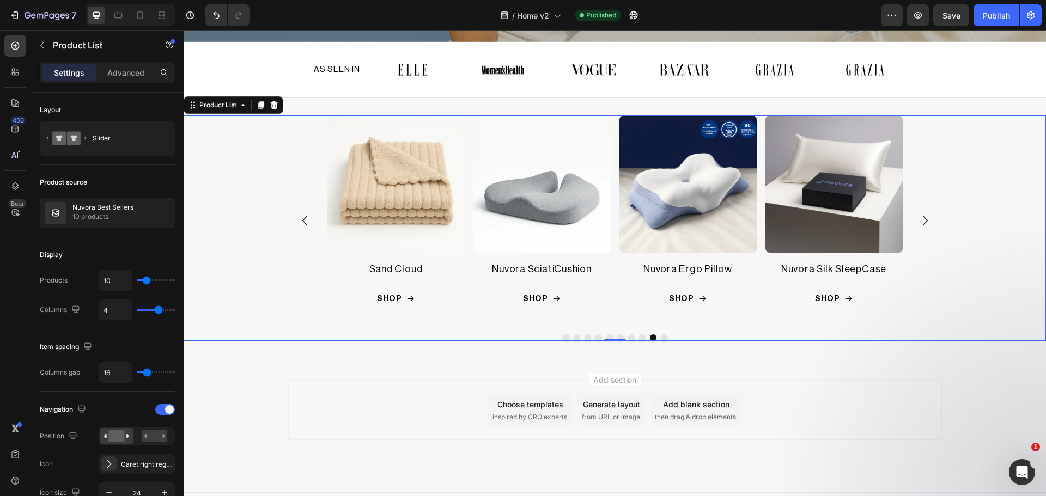
click at [281, 135] on div "Product Images Nuvora Ergo Pillow Product Title SHOP Add to Cart Row Product Li…" at bounding box center [615, 229] width 862 height 226
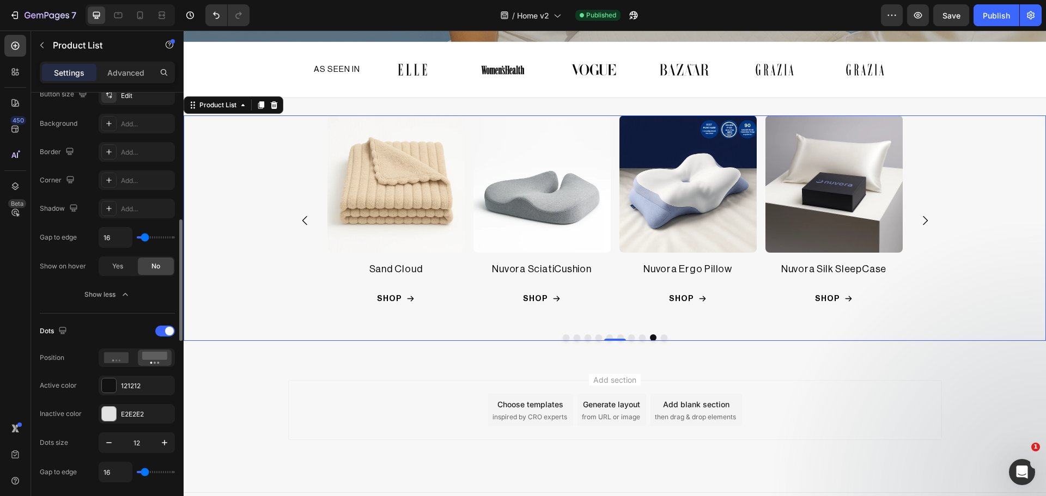
scroll to position [546, 0]
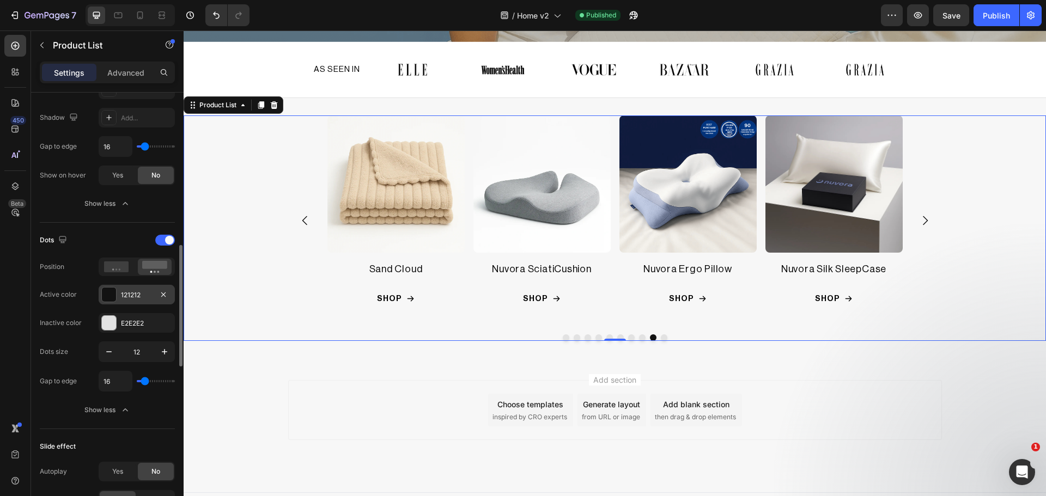
click at [105, 295] on div at bounding box center [109, 295] width 14 height 14
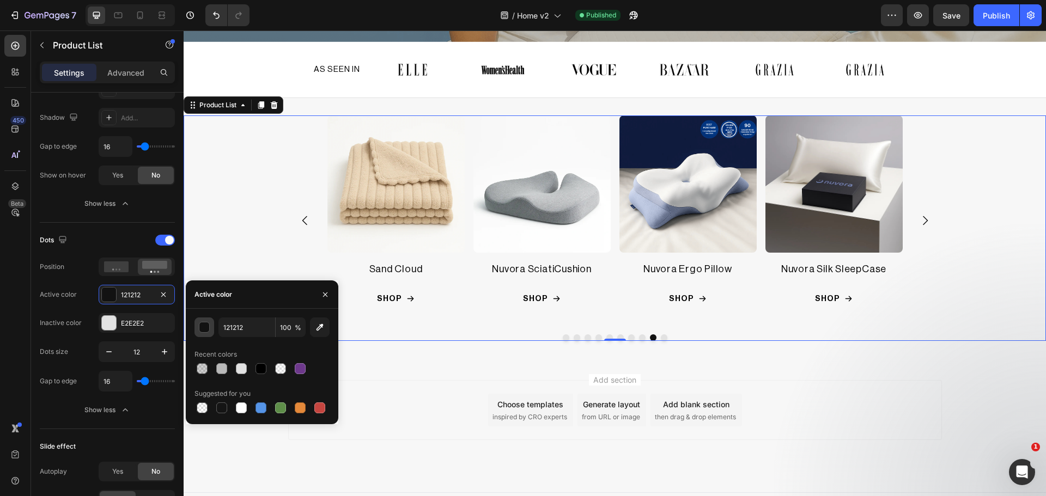
click at [205, 325] on div "button" at bounding box center [204, 328] width 11 height 11
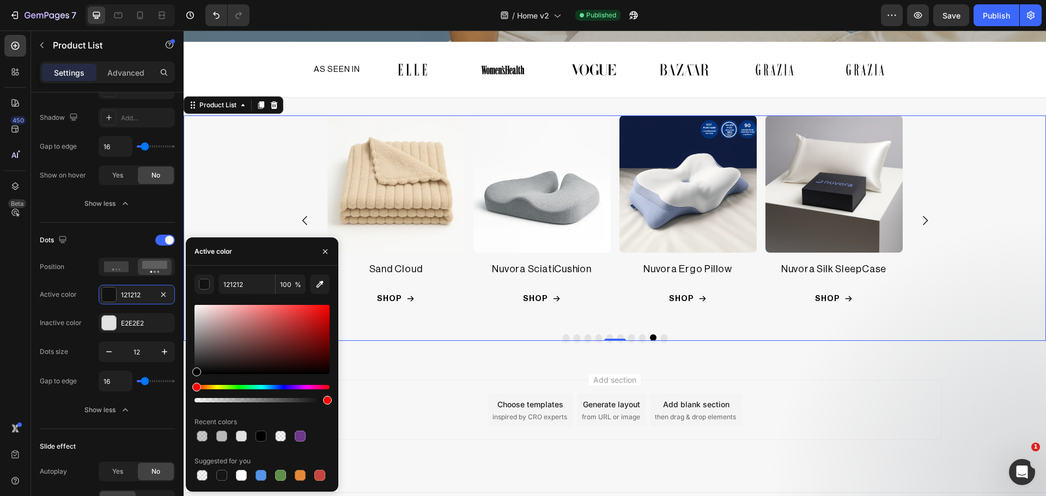
drag, startPoint x: 198, startPoint y: 374, endPoint x: 186, endPoint y: 385, distance: 16.6
click at [187, 384] on div "121212 100 % Recent colors Suggested for you" at bounding box center [262, 379] width 153 height 209
type input "000000"
click at [84, 307] on div "Dots Position Active color 000000 Inactive color E2E2E2" at bounding box center [107, 282] width 135 height 101
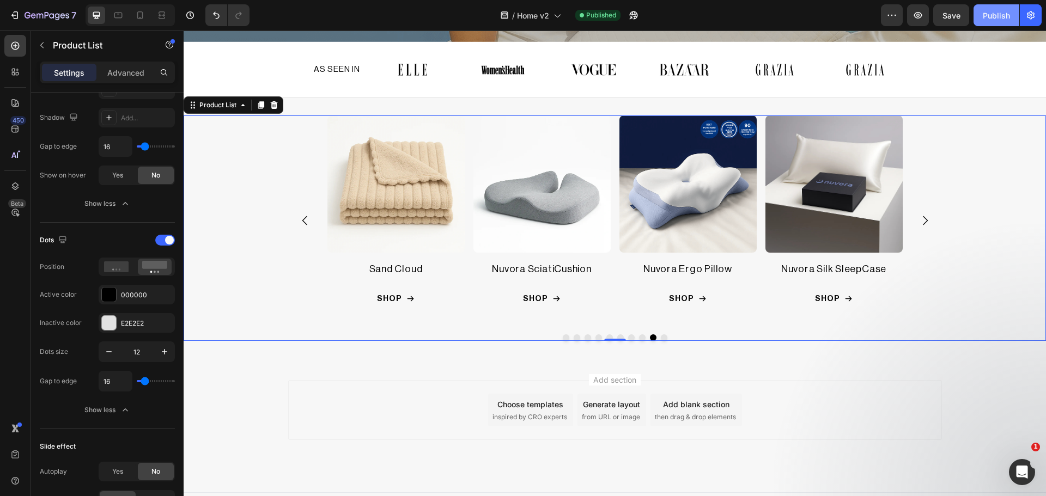
click at [996, 10] on div "Publish" at bounding box center [996, 15] width 27 height 11
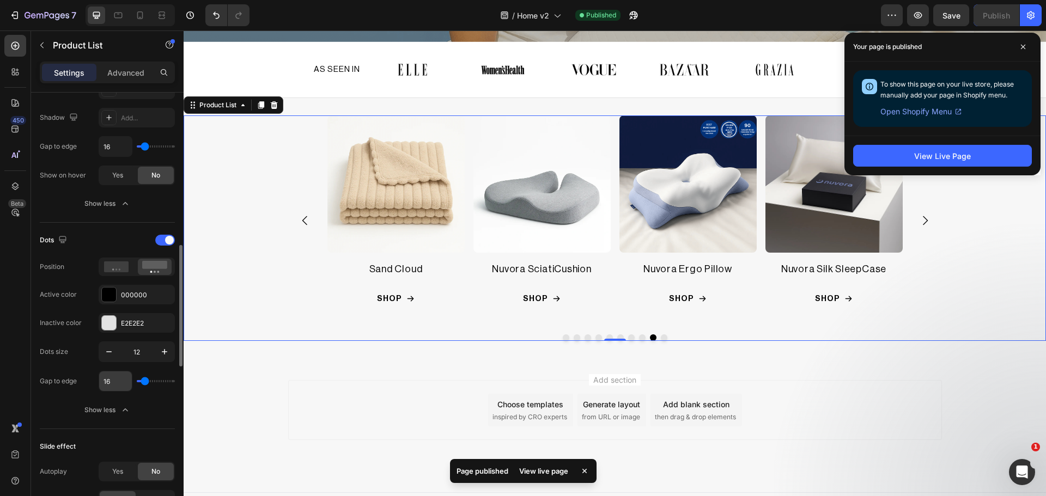
click at [113, 383] on input "16" at bounding box center [115, 382] width 33 height 20
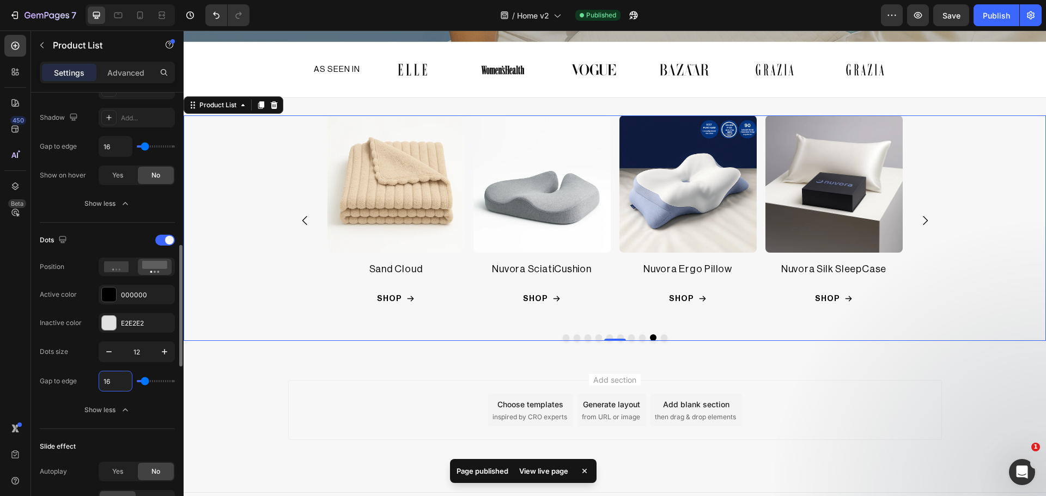
type input "1"
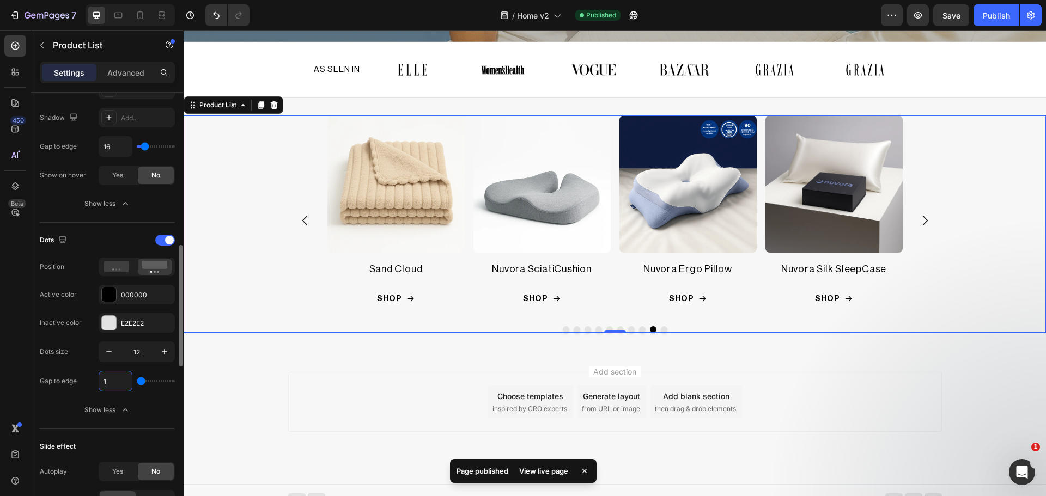
type input "10"
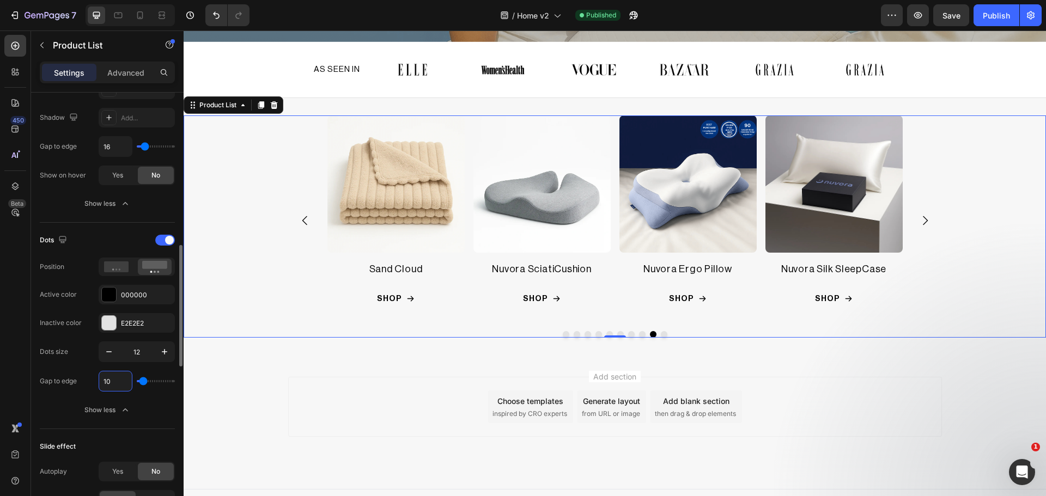
type input "10"
click at [86, 367] on div "Dots size 12 Gap to edge 10" at bounding box center [107, 367] width 135 height 50
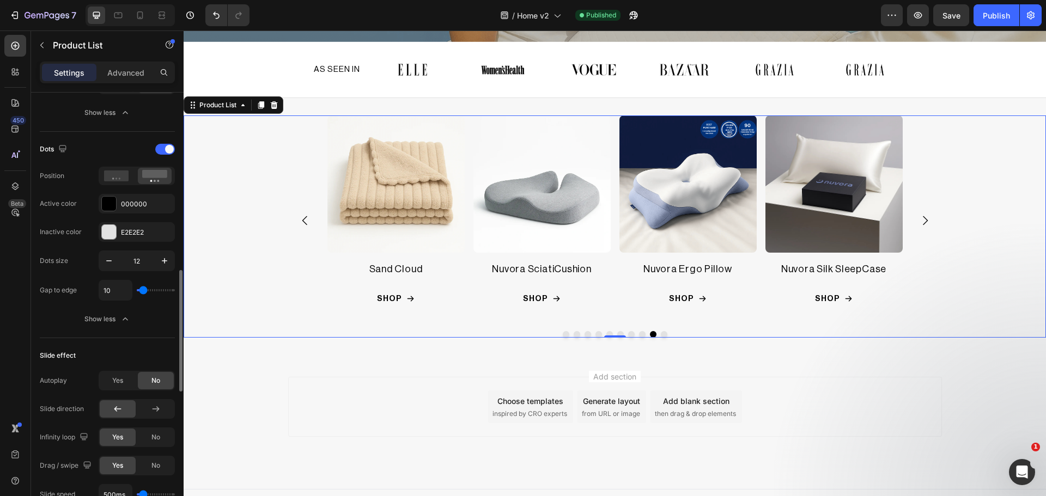
scroll to position [728, 0]
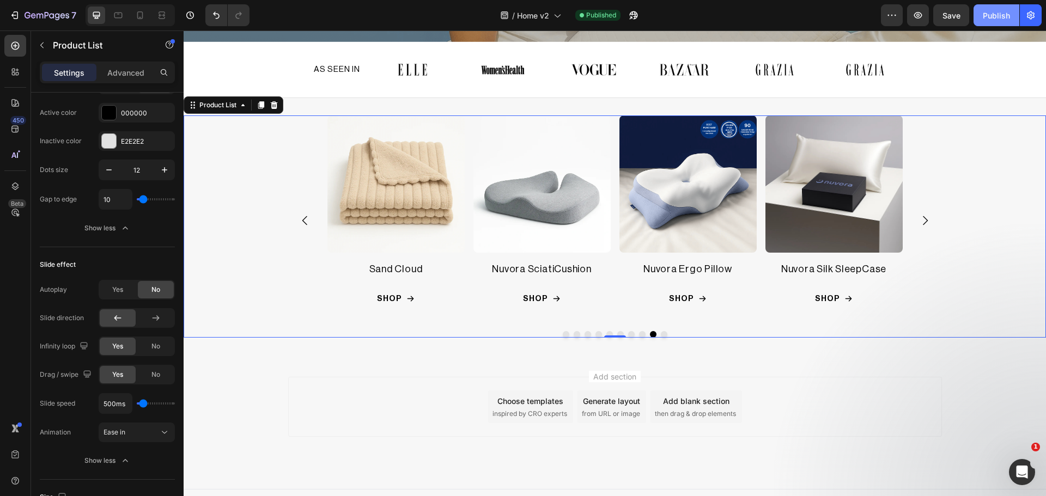
click at [995, 20] on div "Publish" at bounding box center [996, 15] width 27 height 11
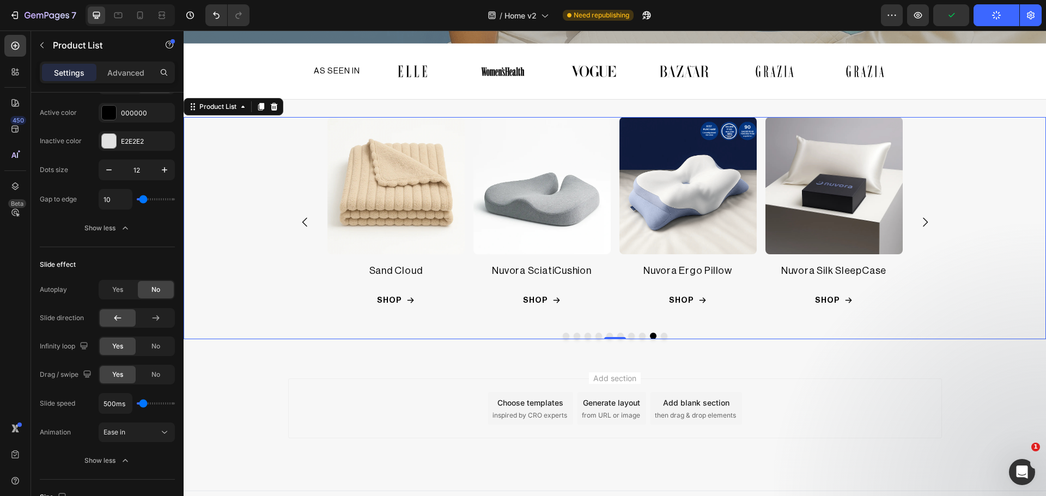
scroll to position [404, 0]
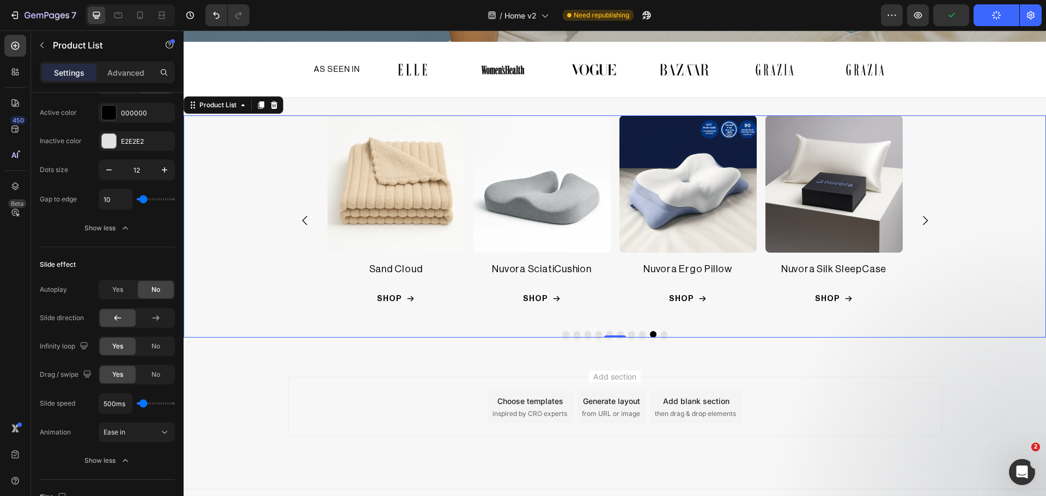
click at [919, 217] on icon "Carousel Next Arrow" at bounding box center [925, 220] width 13 height 13
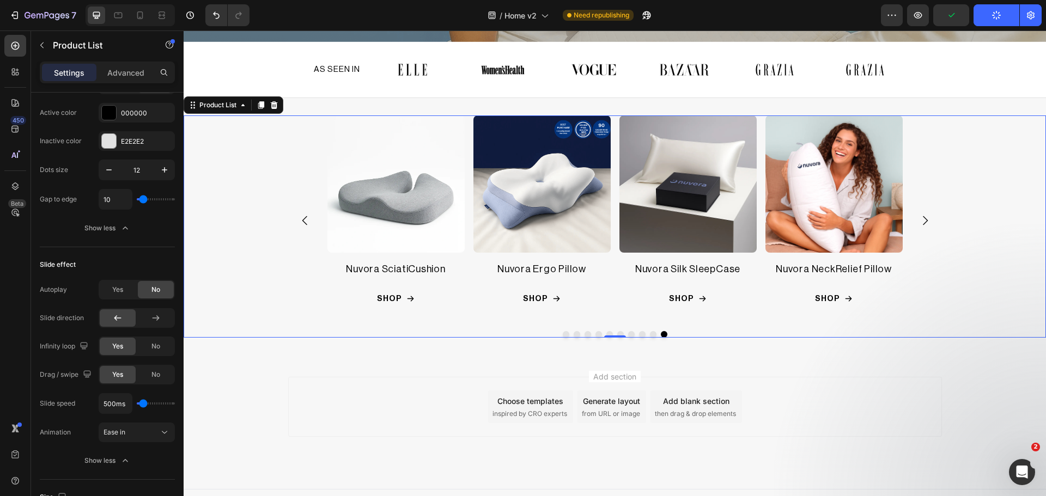
click at [919, 217] on icon "Carousel Next Arrow" at bounding box center [925, 220] width 13 height 13
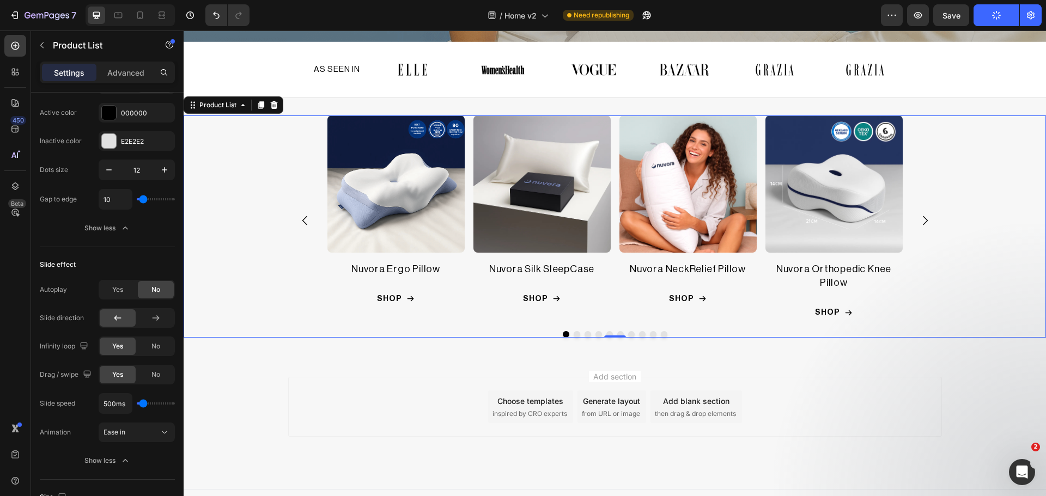
click at [919, 217] on icon "Carousel Next Arrow" at bounding box center [925, 220] width 13 height 13
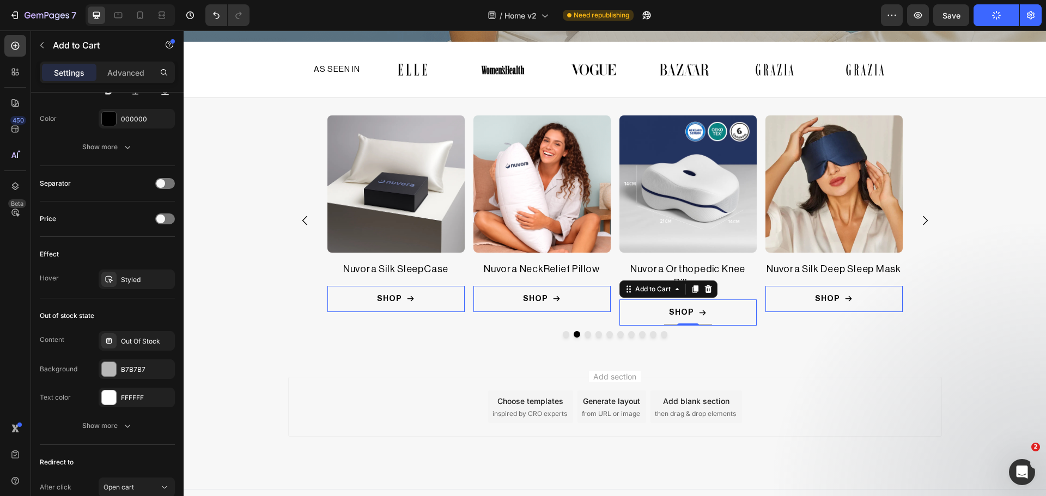
click at [319, 298] on button "SHOP" at bounding box center [249, 299] width 137 height 26
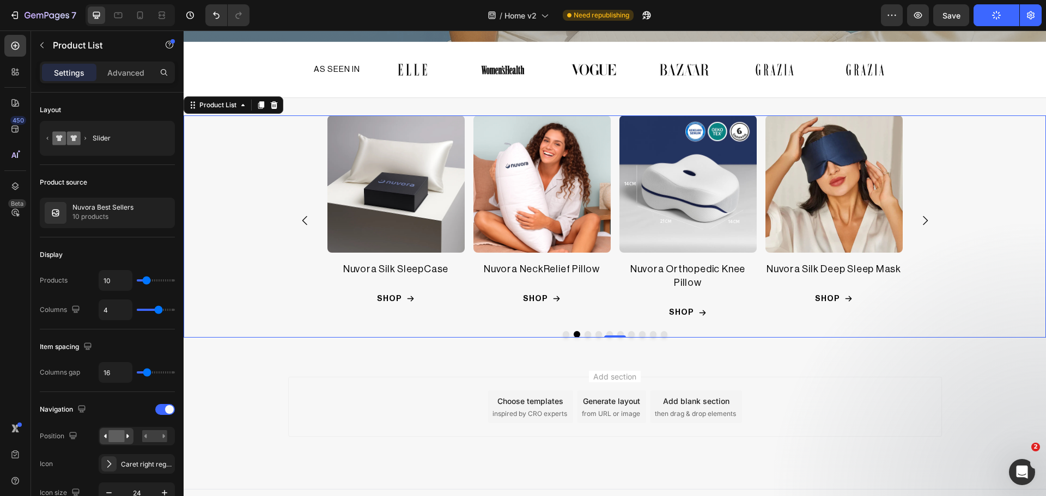
click at [758, 285] on div "Product Images Nuvora Ergo Pillow Product Title SHOP Add to Cart Row Product Li…" at bounding box center [614, 221] width 575 height 210
click at [319, 274] on div "Product Images Nuvora Silk SleepCase Product Title SHOP Add to Cart Row" at bounding box center [249, 214] width 137 height 197
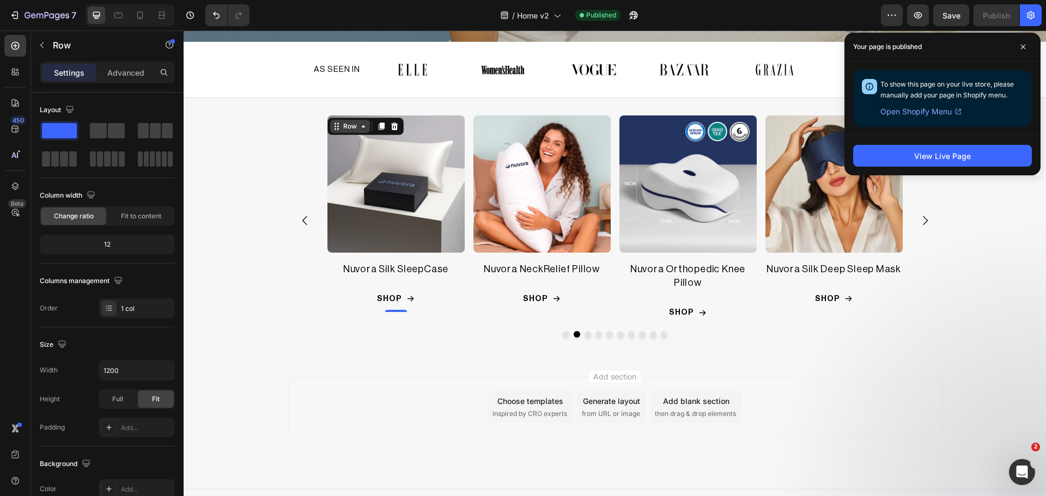
click at [202, 114] on div "Row" at bounding box center [193, 109] width 18 height 10
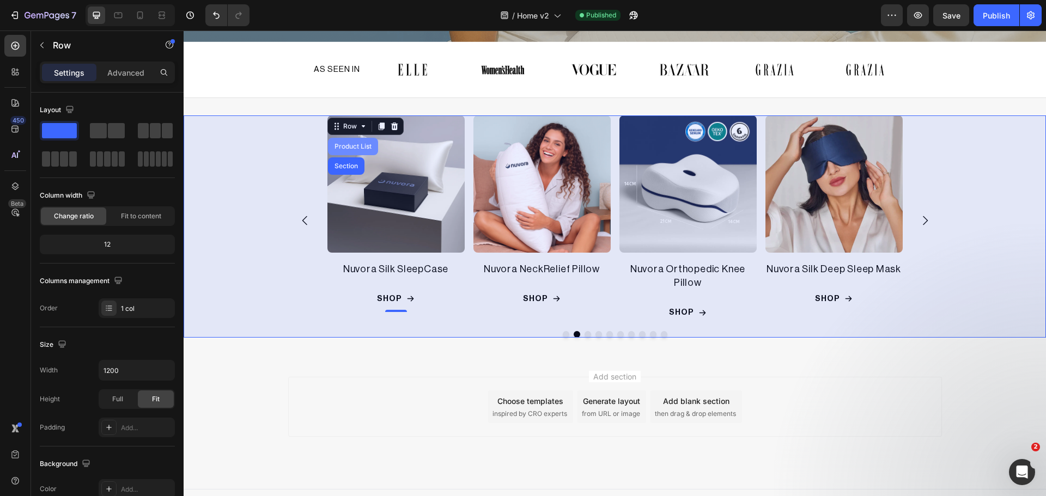
click at [345, 143] on div "Product List" at bounding box center [352, 146] width 41 height 7
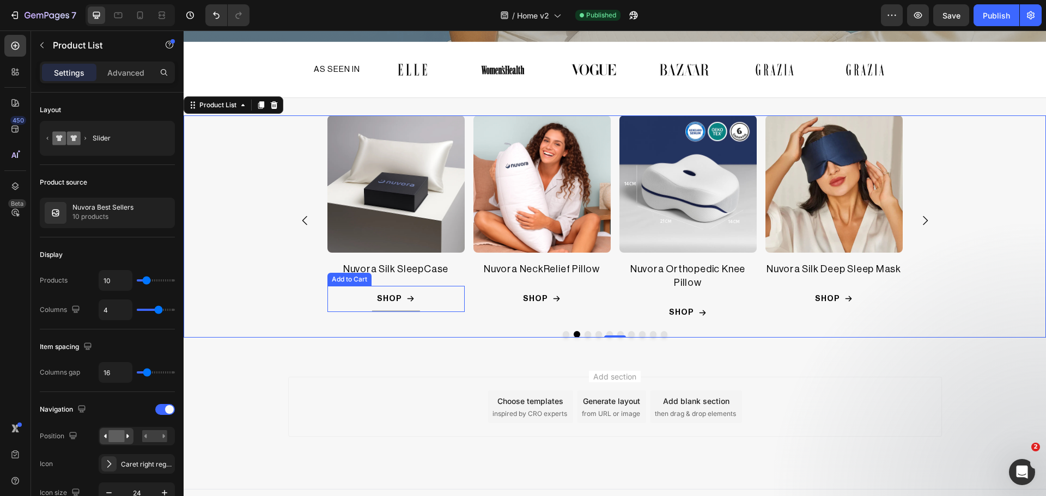
click at [319, 299] on button "SHOP" at bounding box center [249, 299] width 137 height 26
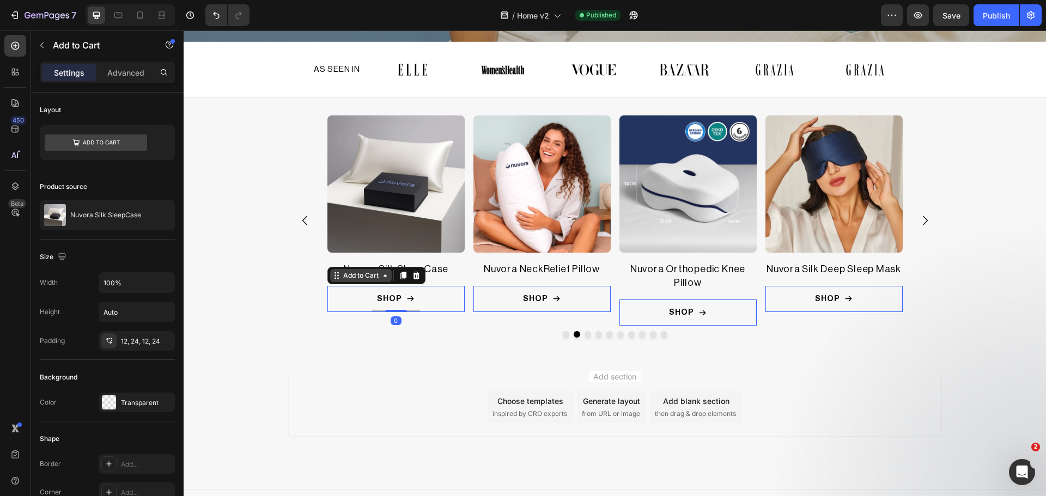
click at [224, 275] on div "Add to Cart" at bounding box center [204, 280] width 40 height 10
click at [184, 31] on div "Row 1 col" at bounding box center [184, 31] width 0 height 0
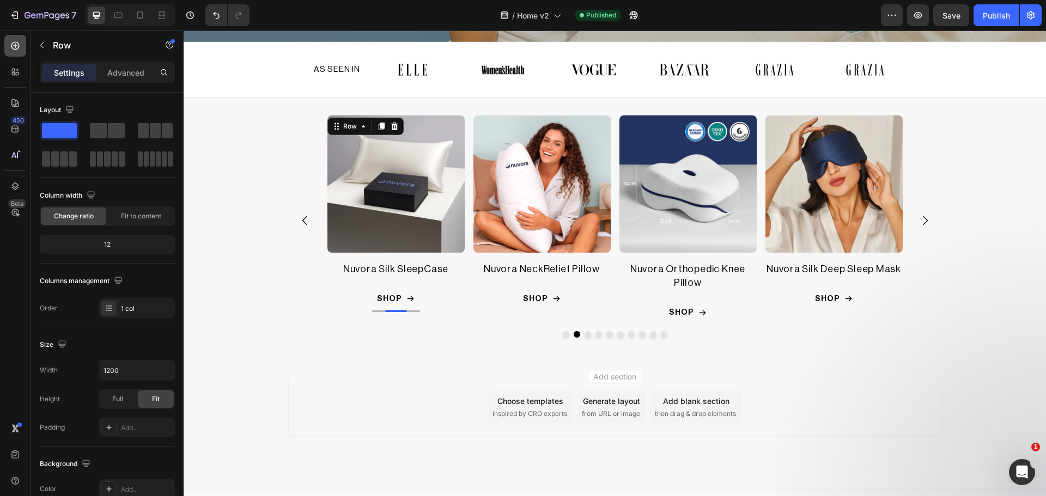
click at [17, 44] on icon at bounding box center [15, 45] width 11 height 11
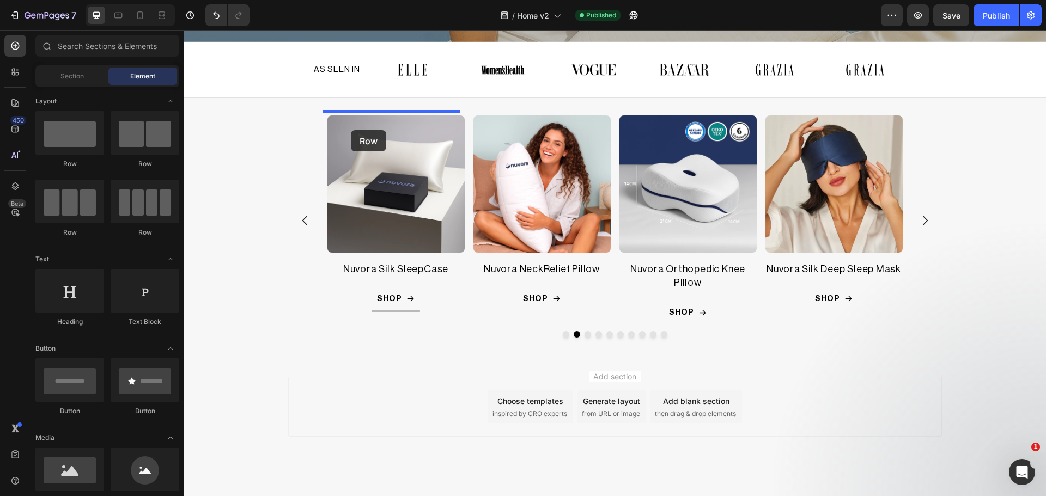
drag, startPoint x: 258, startPoint y: 173, endPoint x: 351, endPoint y: 130, distance: 101.9
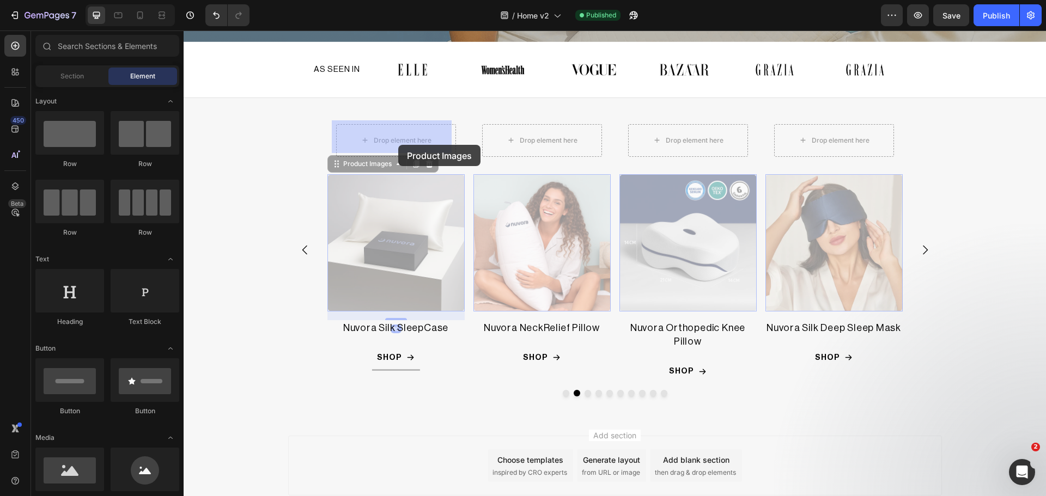
drag, startPoint x: 403, startPoint y: 236, endPoint x: 398, endPoint y: 134, distance: 102.0
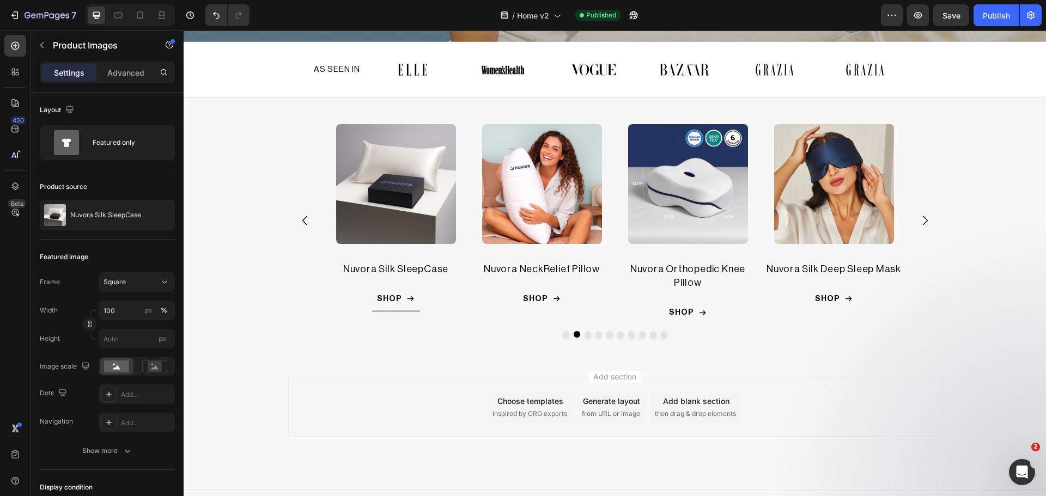
click at [398, 134] on img at bounding box center [396, 184] width 120 height 120
click at [342, 155] on img at bounding box center [396, 184] width 120 height 120
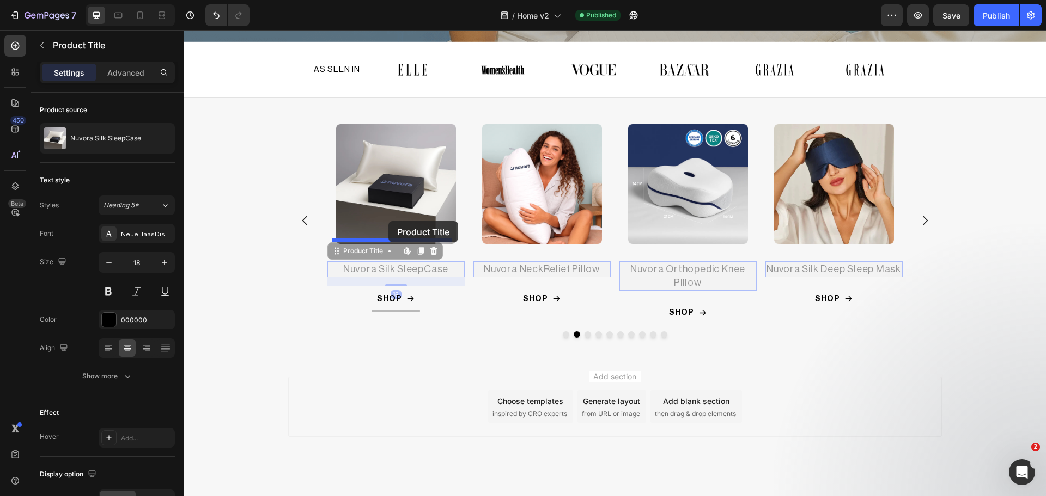
drag, startPoint x: 389, startPoint y: 267, endPoint x: 388, endPoint y: 221, distance: 45.8
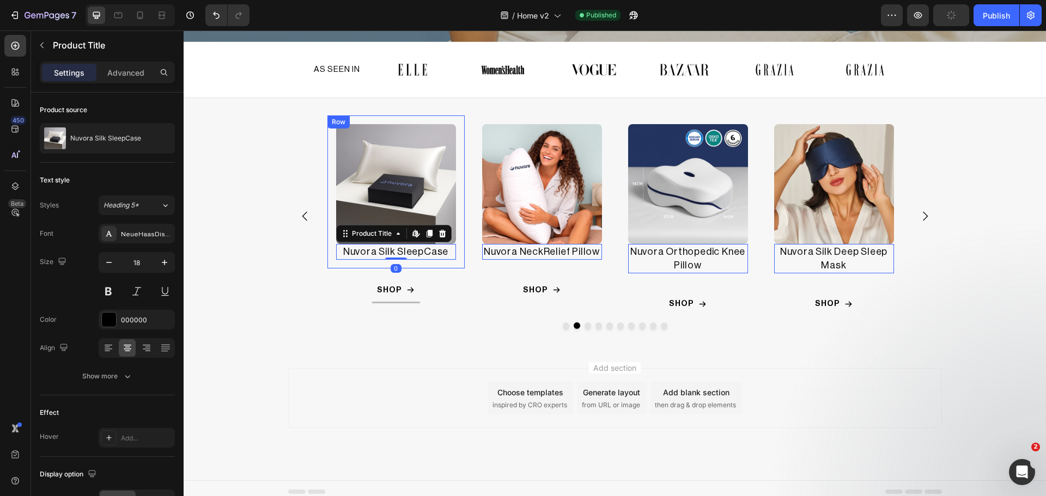
click at [319, 172] on div "Product Images Nuvora Silk SleepCase Product Title Edit content in Shopify 0 Row" at bounding box center [249, 192] width 137 height 153
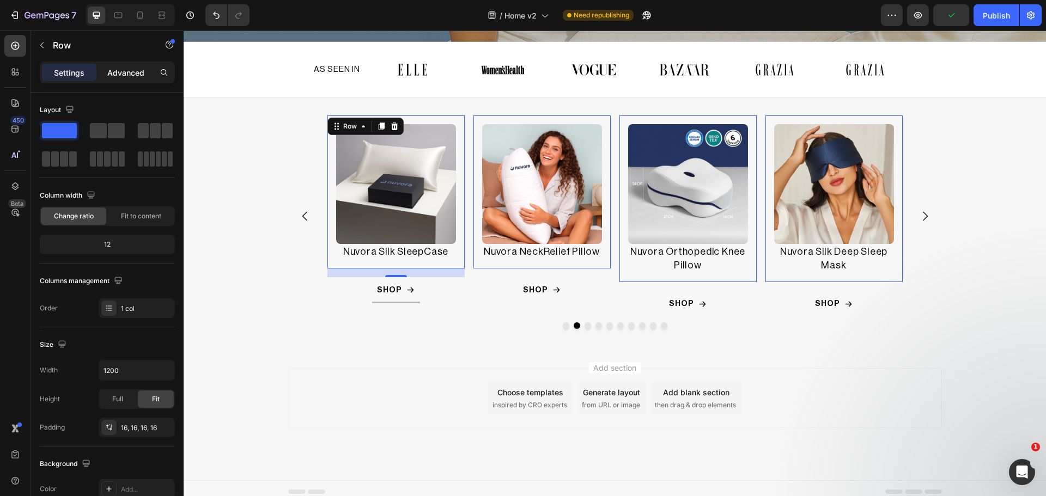
click at [136, 75] on p "Advanced" at bounding box center [125, 72] width 37 height 11
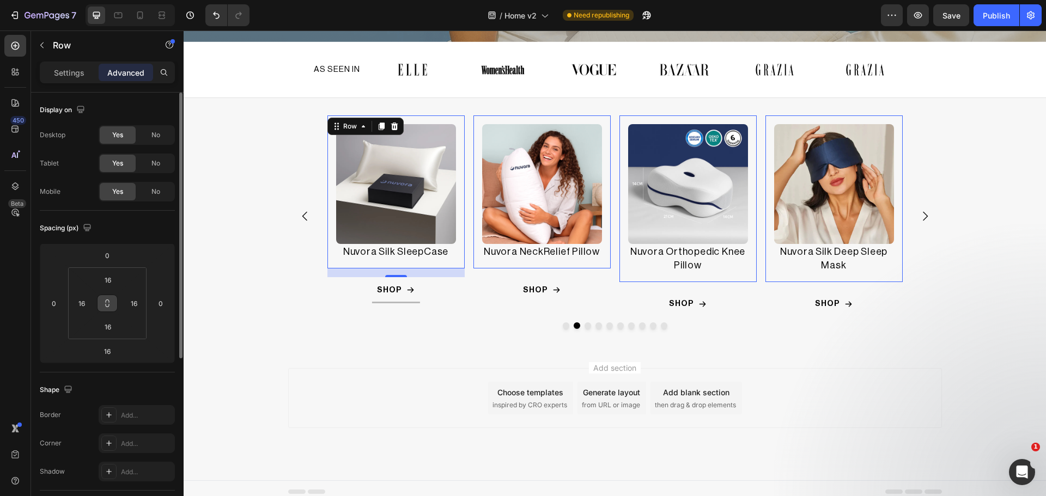
click at [109, 303] on icon at bounding box center [107, 303] width 9 height 9
click at [114, 279] on input "16" at bounding box center [108, 280] width 22 height 16
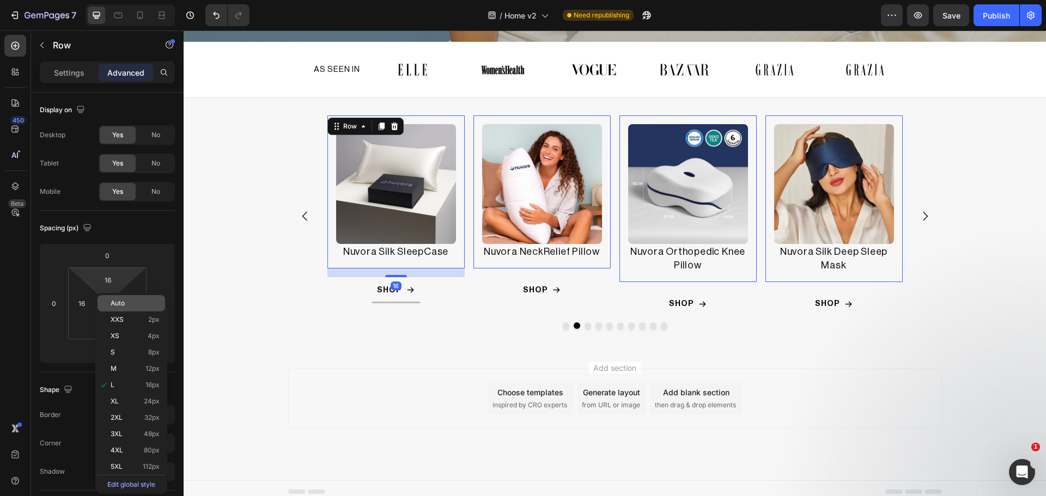
click at [114, 297] on div "Auto" at bounding box center [132, 303] width 68 height 16
type input "Auto"
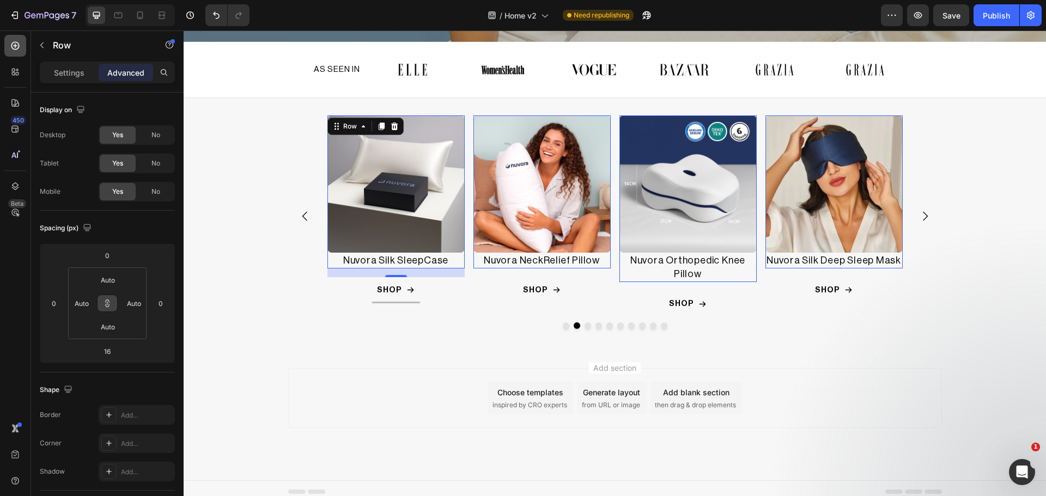
click at [13, 50] on icon at bounding box center [15, 45] width 11 height 11
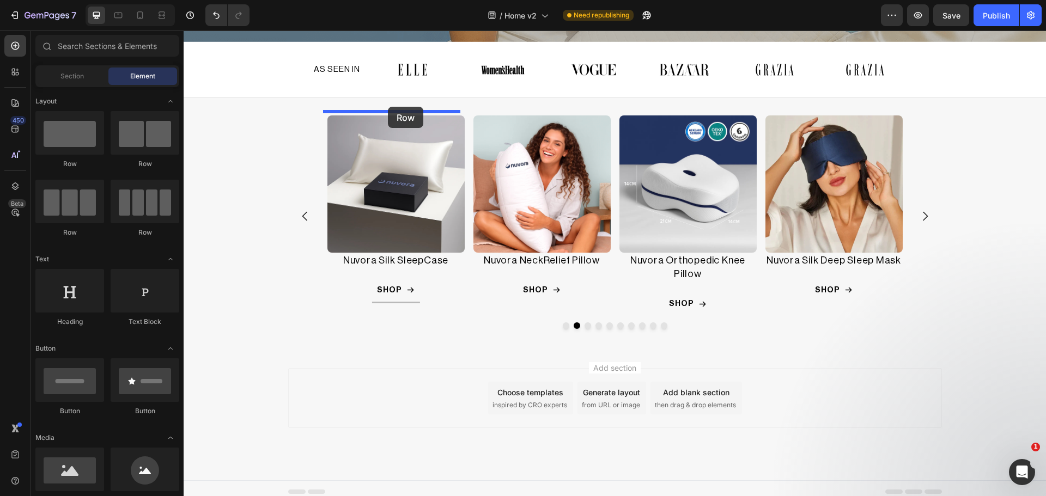
drag, startPoint x: 257, startPoint y: 169, endPoint x: 388, endPoint y: 107, distance: 145.0
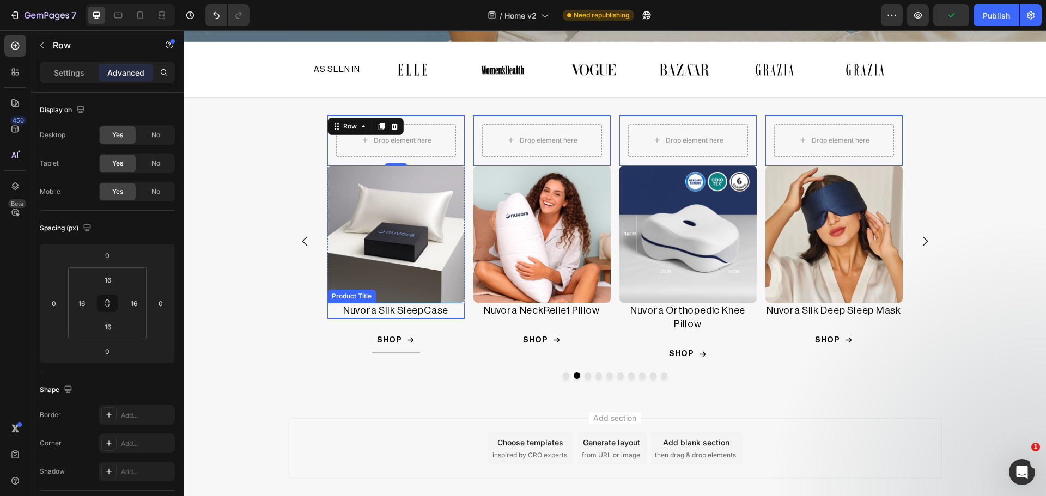
click at [228, 295] on div "Product Title" at bounding box center [206, 296] width 44 height 10
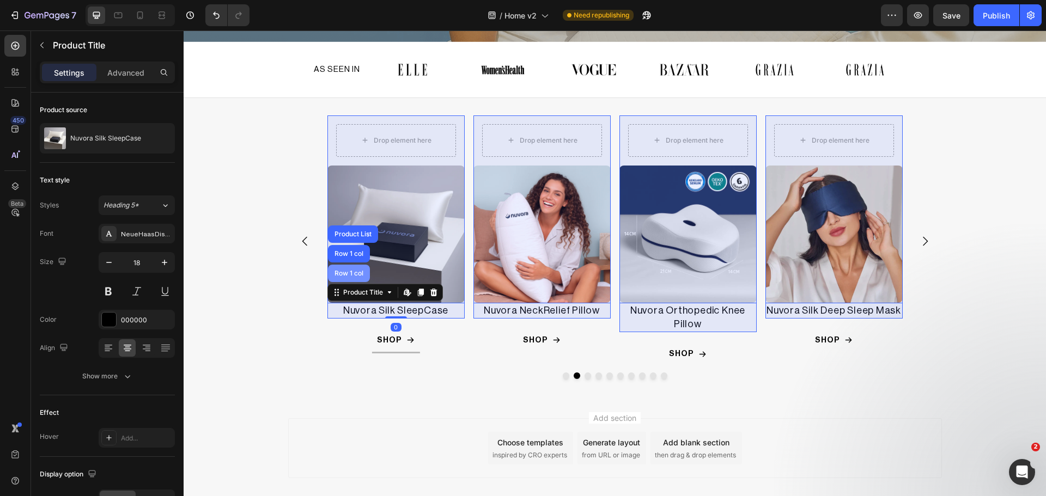
click at [184, 31] on div "Row 1 col" at bounding box center [184, 31] width 0 height 0
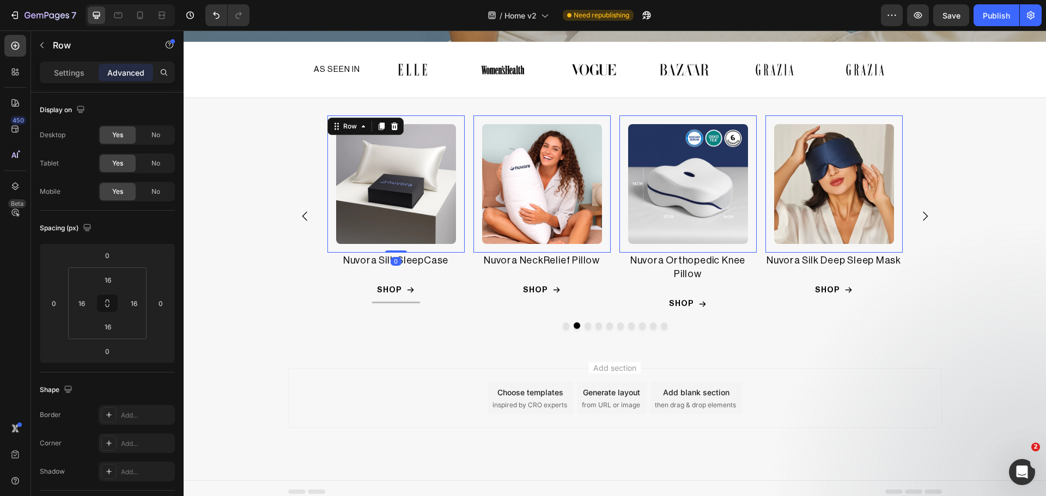
click at [319, 200] on div "Product Images Row 0" at bounding box center [249, 184] width 137 height 137
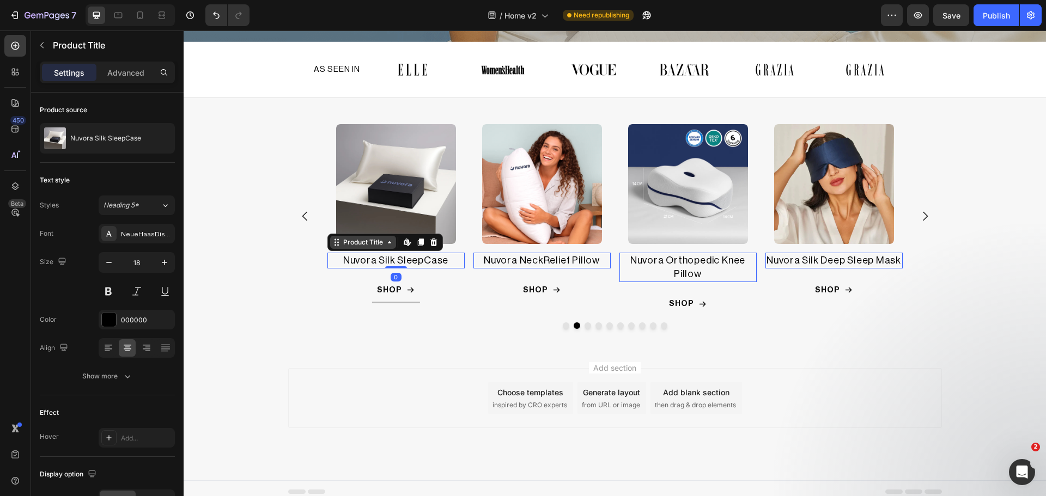
click at [228, 241] on div "Product Title" at bounding box center [206, 246] width 44 height 10
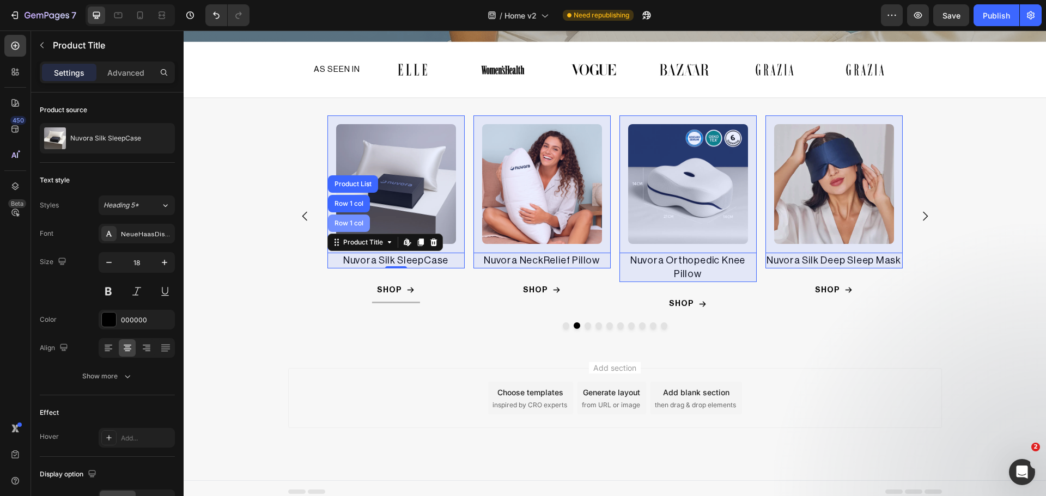
click at [184, 31] on div "Row 1 col" at bounding box center [184, 31] width 0 height 0
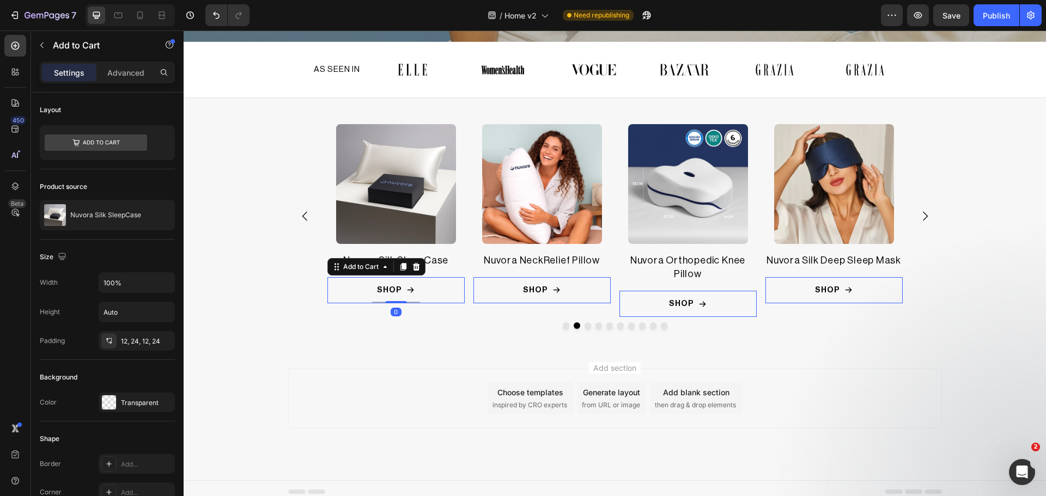
click at [319, 279] on button "SHOP" at bounding box center [249, 290] width 137 height 26
click at [319, 297] on button "SHOP" at bounding box center [249, 290] width 137 height 26
click at [319, 232] on div "Product Images Row" at bounding box center [249, 184] width 137 height 137
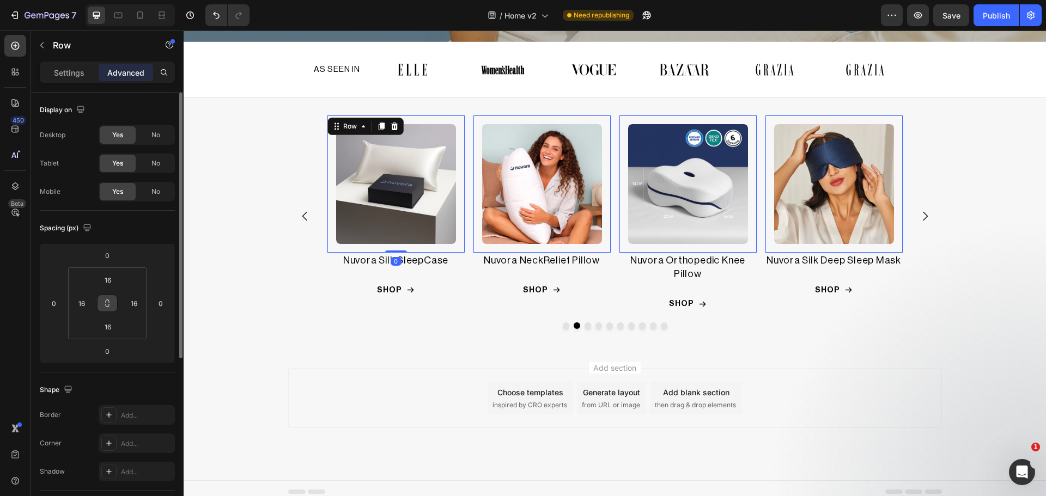
click at [106, 303] on icon at bounding box center [107, 303] width 9 height 9
click at [106, 282] on input "16" at bounding box center [108, 280] width 22 height 16
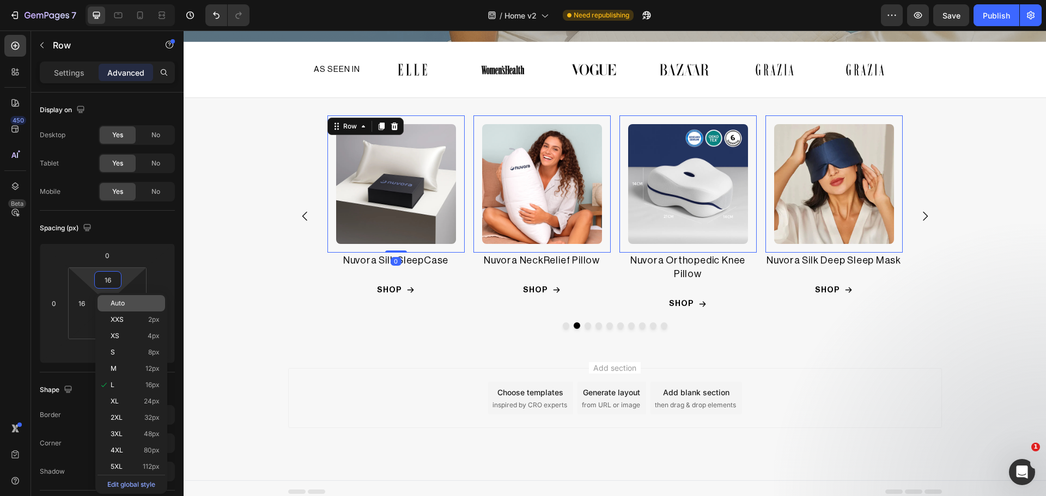
click at [116, 301] on span "Auto" at bounding box center [118, 304] width 14 height 8
type input "Auto"
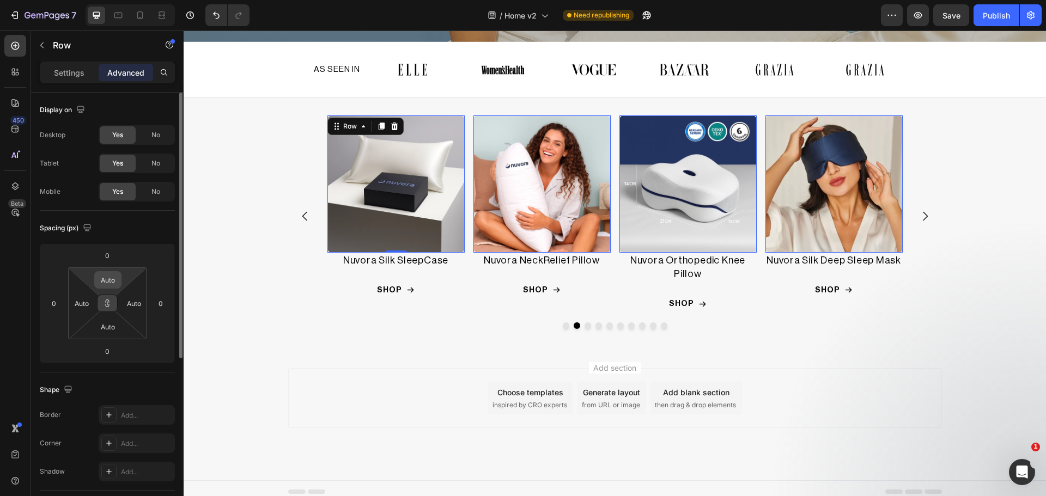
click at [107, 287] on input "Auto" at bounding box center [108, 280] width 22 height 16
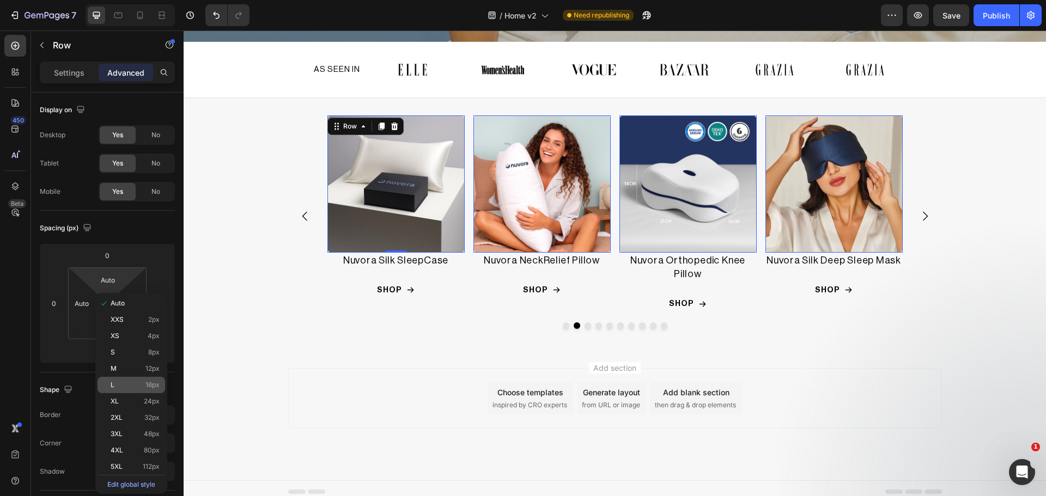
click at [124, 381] on div "L 16px" at bounding box center [132, 385] width 68 height 16
type input "16"
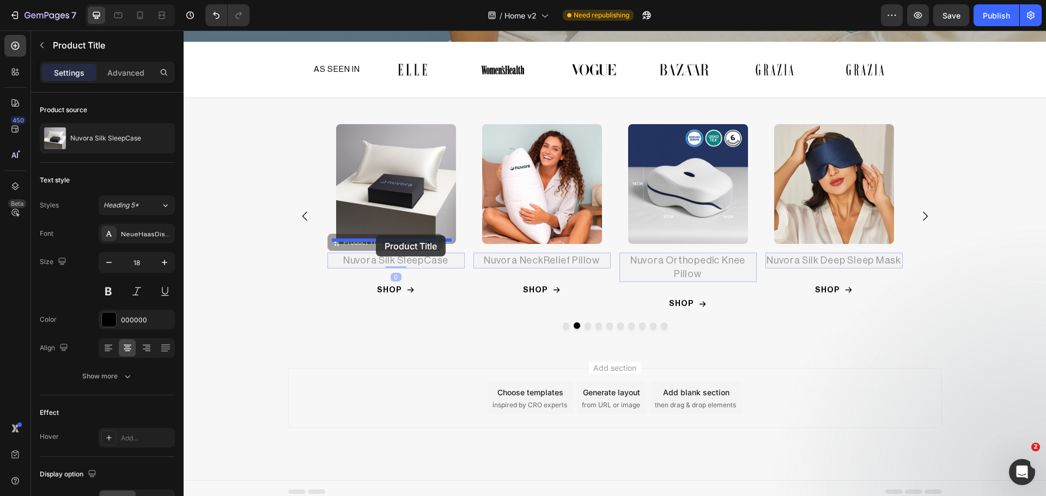
drag, startPoint x: 370, startPoint y: 257, endPoint x: 376, endPoint y: 235, distance: 22.5
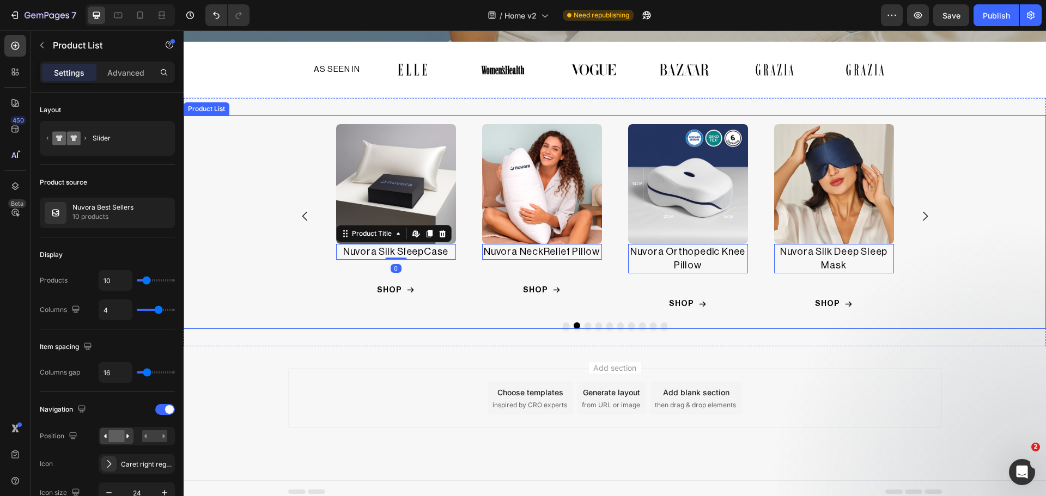
click at [317, 204] on div "Product Images Nuvora Ergo Pillow Product Title Edit content in Shopify 0 Row R…" at bounding box center [615, 217] width 654 height 202
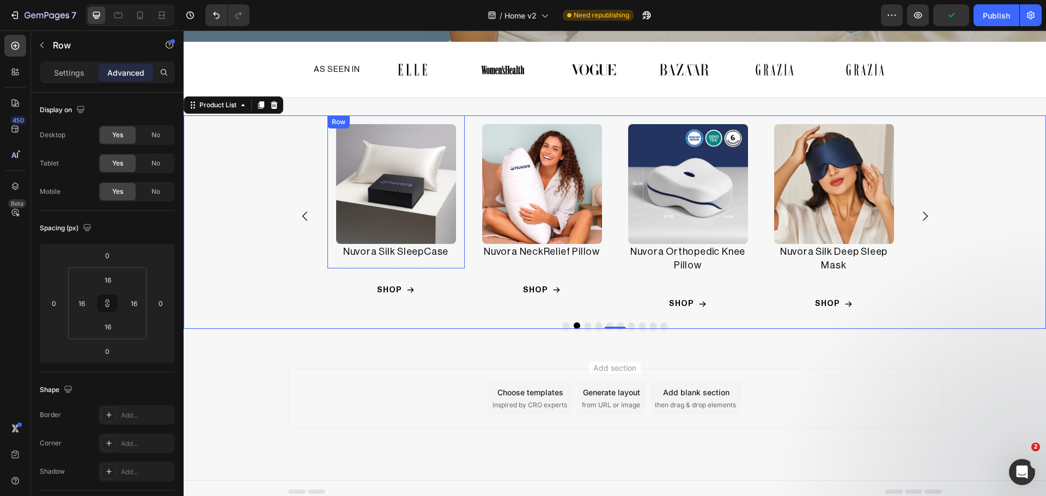
click at [319, 260] on div "Product Images Nuvora Silk SleepCase Product Title Row" at bounding box center [249, 192] width 137 height 153
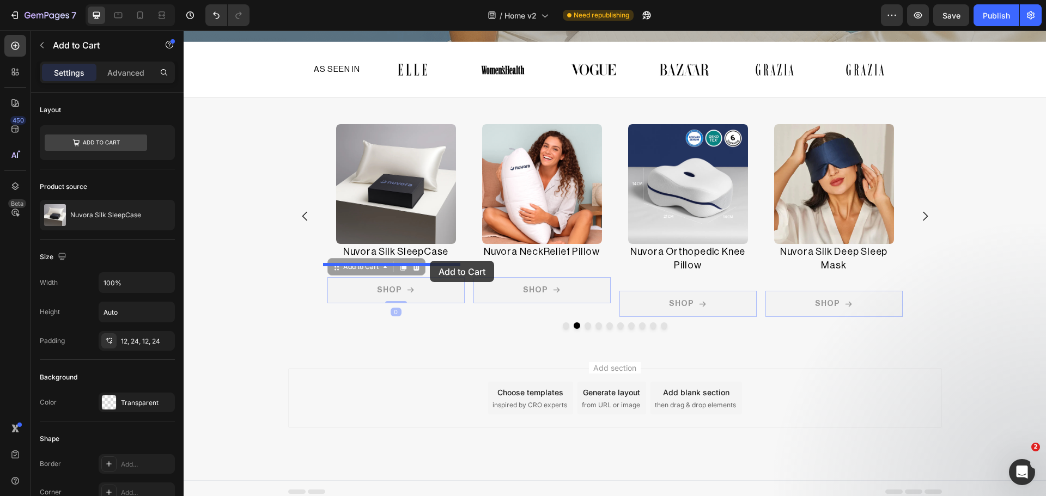
drag, startPoint x: 424, startPoint y: 283, endPoint x: 430, endPoint y: 261, distance: 23.0
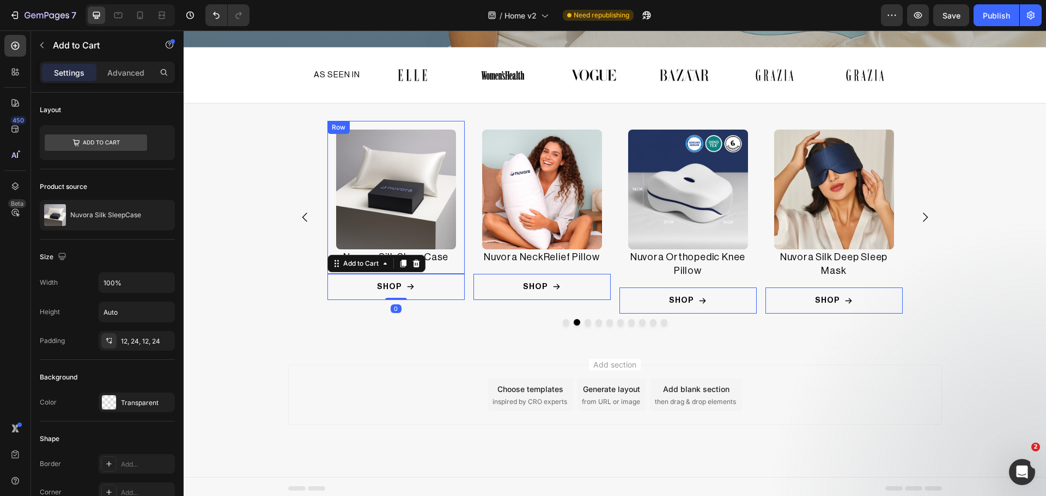
click at [319, 239] on div "Product Images Nuvora Silk SleepCase Product Title Row" at bounding box center [249, 197] width 137 height 153
click at [319, 283] on button "SHOP" at bounding box center [249, 287] width 137 height 26
click at [224, 263] on div "Add to Cart" at bounding box center [204, 268] width 40 height 10
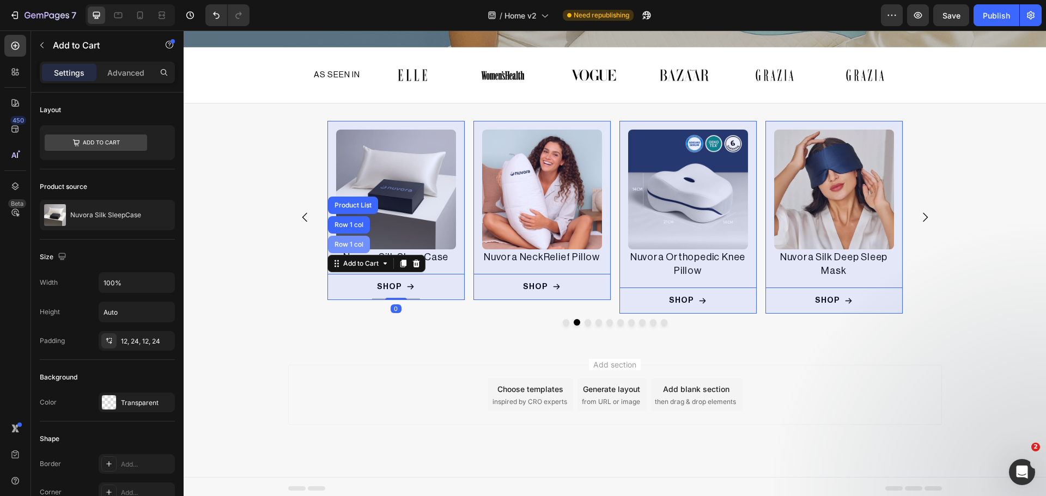
click at [184, 31] on div "Row 1 col" at bounding box center [184, 31] width 0 height 0
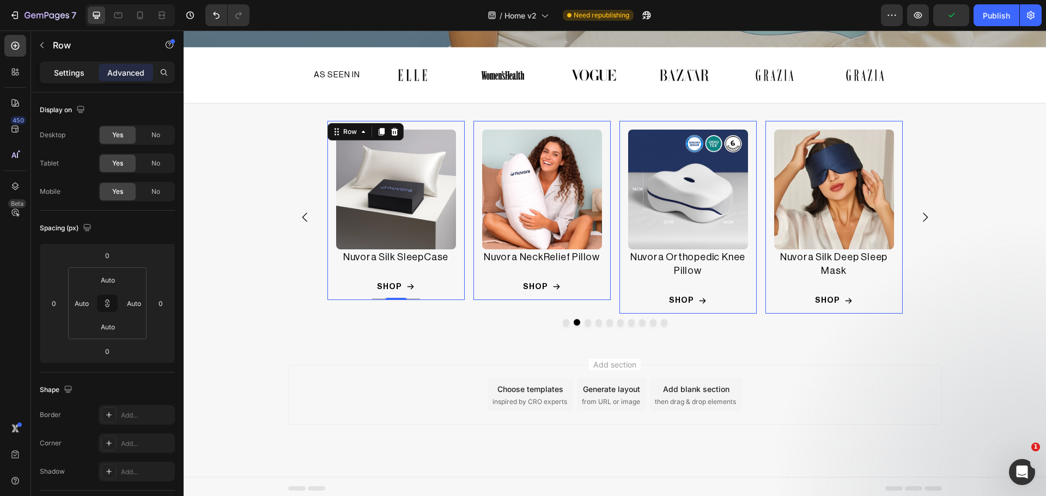
click at [60, 79] on div "Settings" at bounding box center [69, 72] width 54 height 17
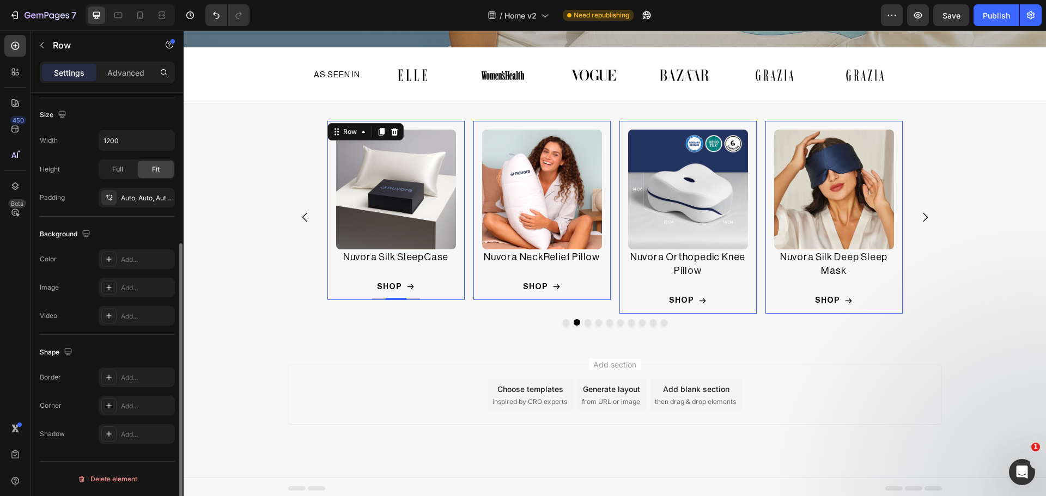
scroll to position [139, 0]
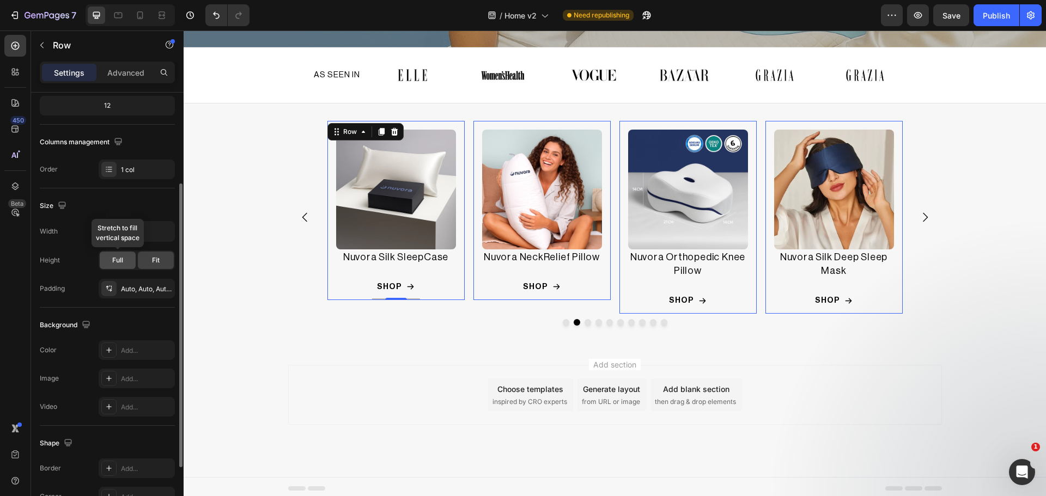
click at [125, 257] on div "Full" at bounding box center [118, 260] width 36 height 17
click at [149, 260] on div "Fit" at bounding box center [156, 260] width 36 height 17
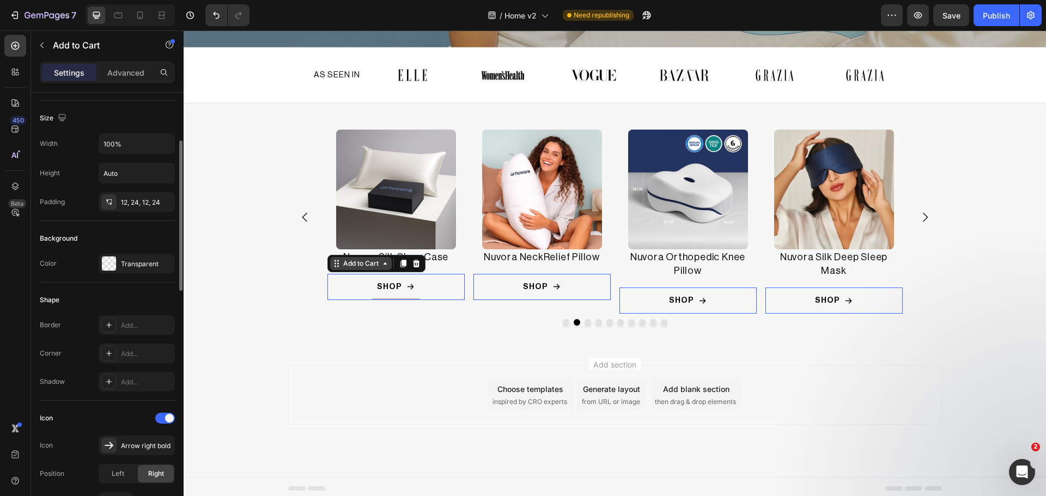
click at [224, 265] on div "Add to Cart" at bounding box center [204, 268] width 40 height 10
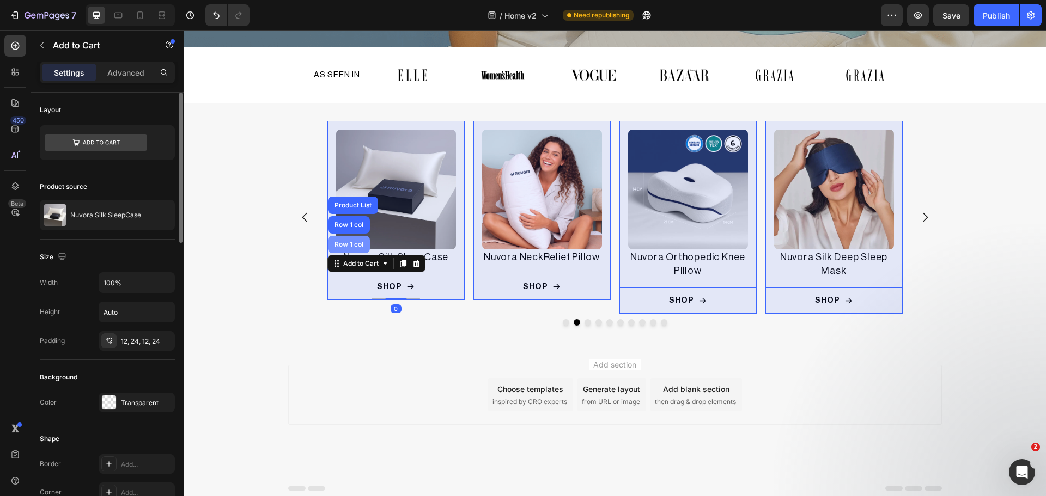
click at [184, 31] on div "Row 1 col" at bounding box center [184, 31] width 0 height 0
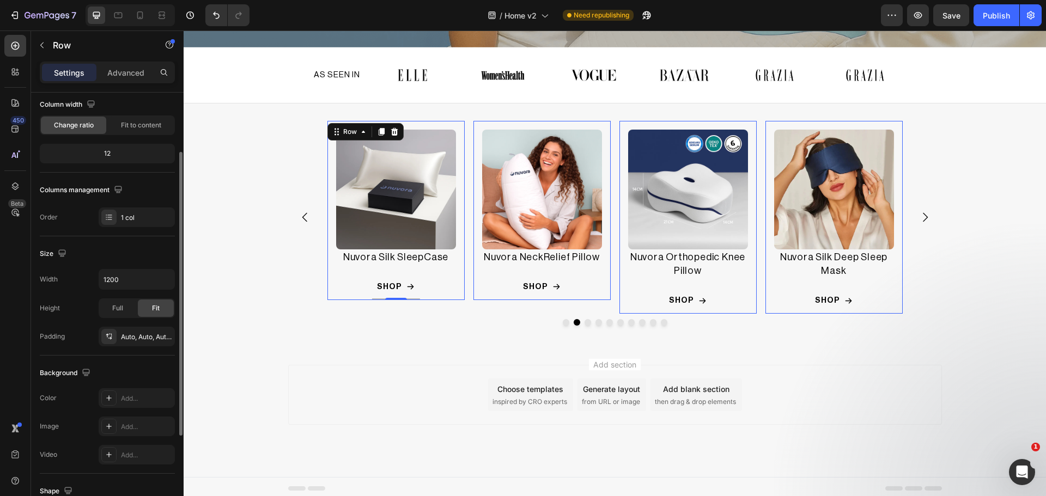
scroll to position [182, 0]
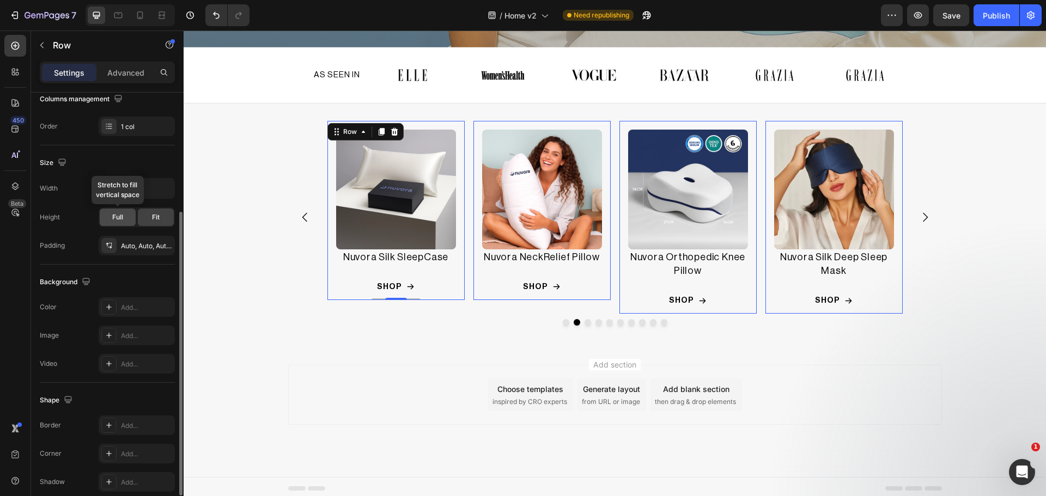
click at [108, 216] on div "Full" at bounding box center [118, 217] width 36 height 17
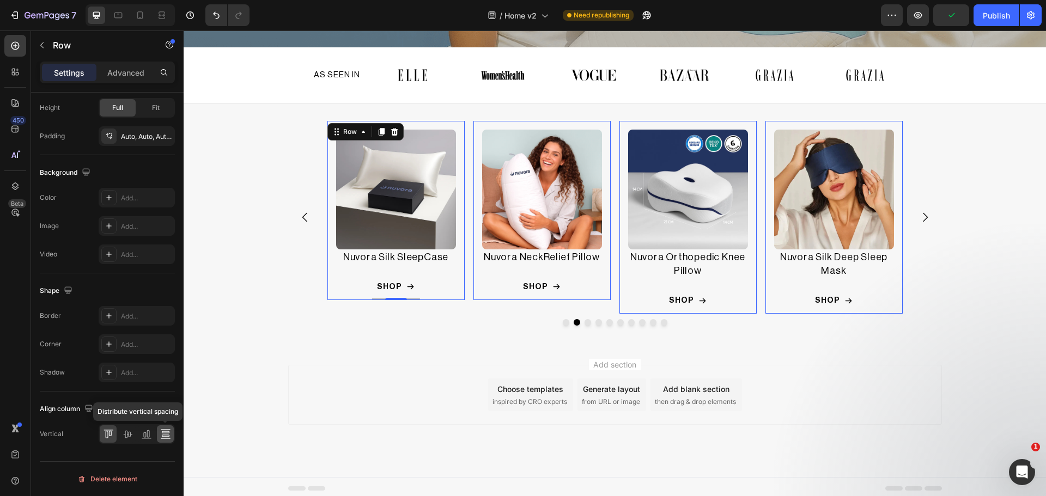
click at [167, 433] on icon at bounding box center [165, 433] width 8 height 2
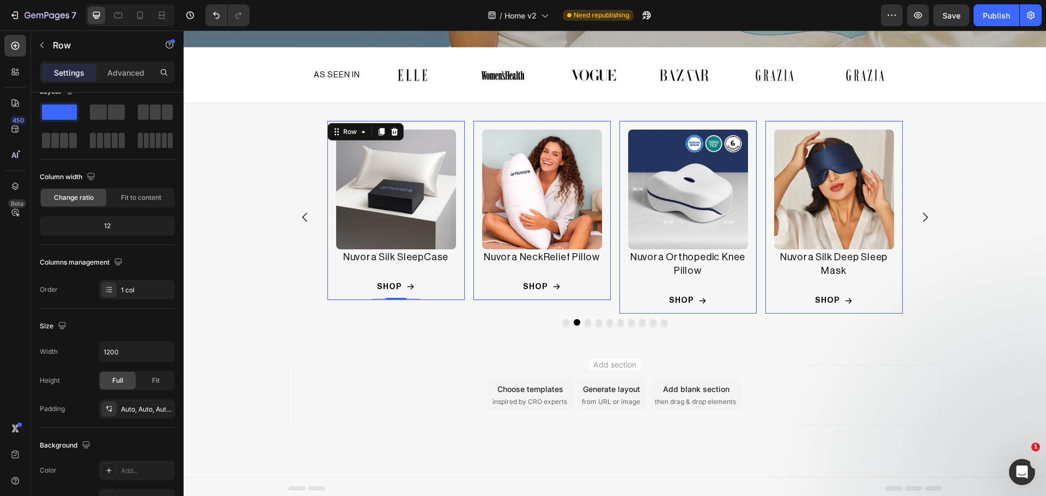
scroll to position [110, 0]
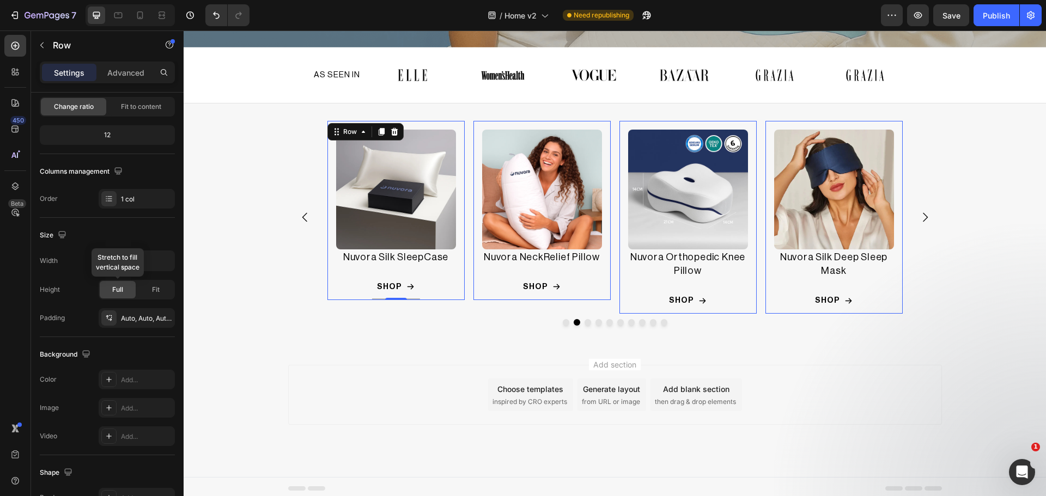
click at [112, 289] on div "Full" at bounding box center [118, 289] width 36 height 17
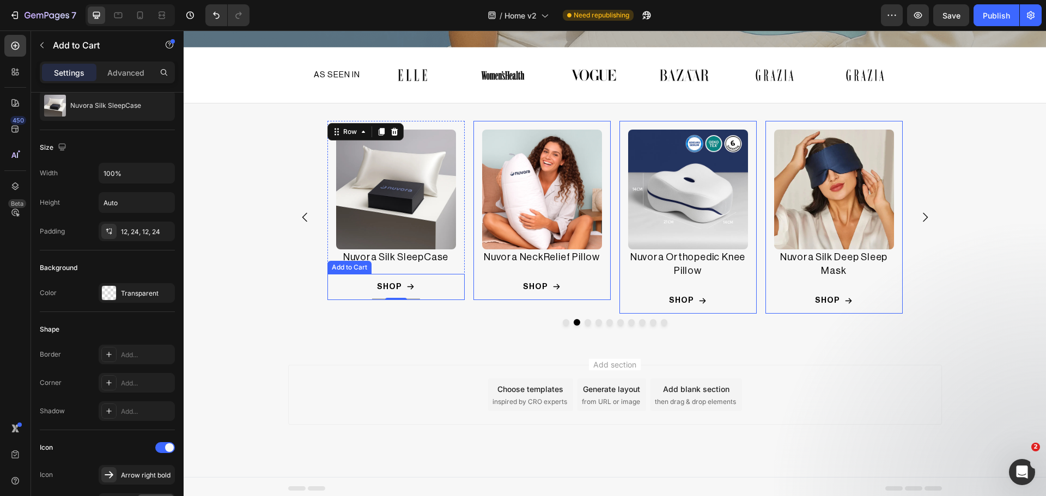
click at [319, 291] on button "SHOP" at bounding box center [249, 287] width 137 height 26
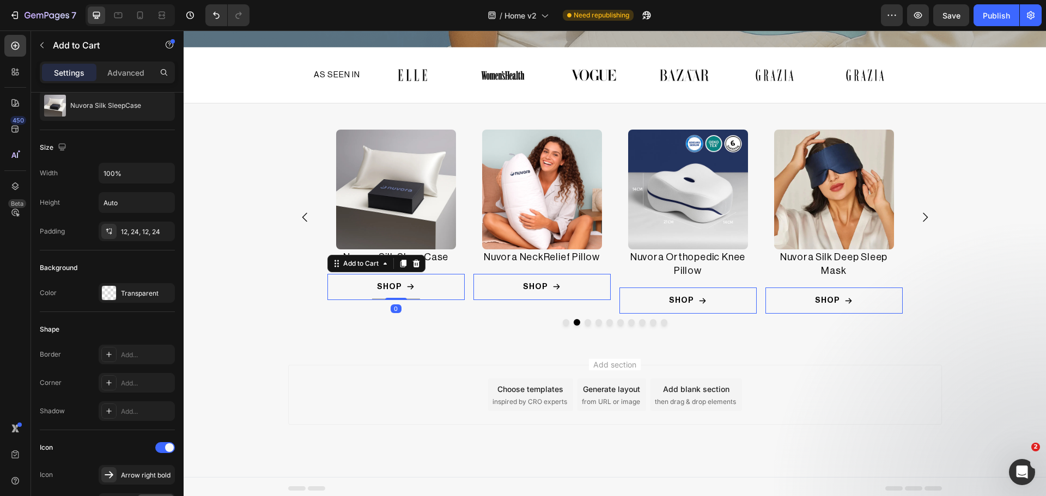
scroll to position [0, 0]
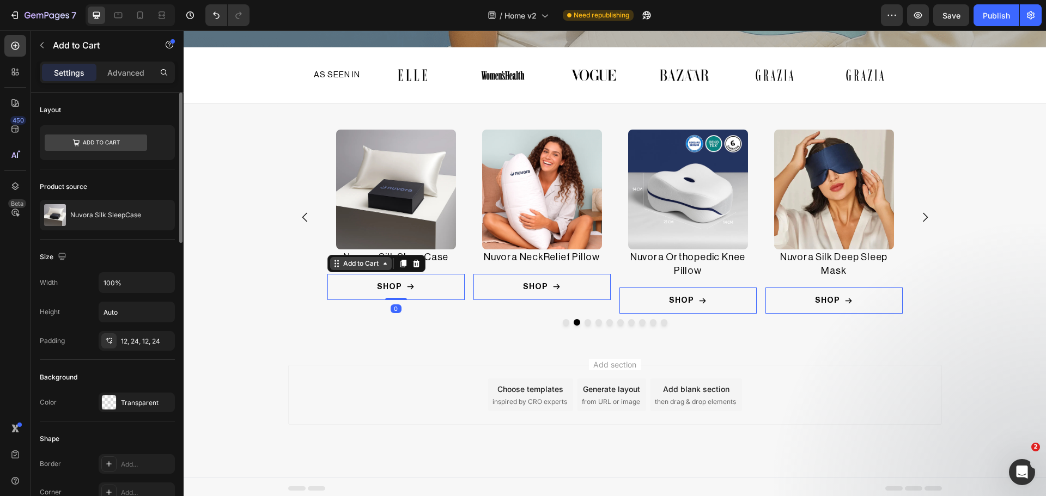
click at [224, 263] on div "Add to Cart" at bounding box center [204, 268] width 40 height 10
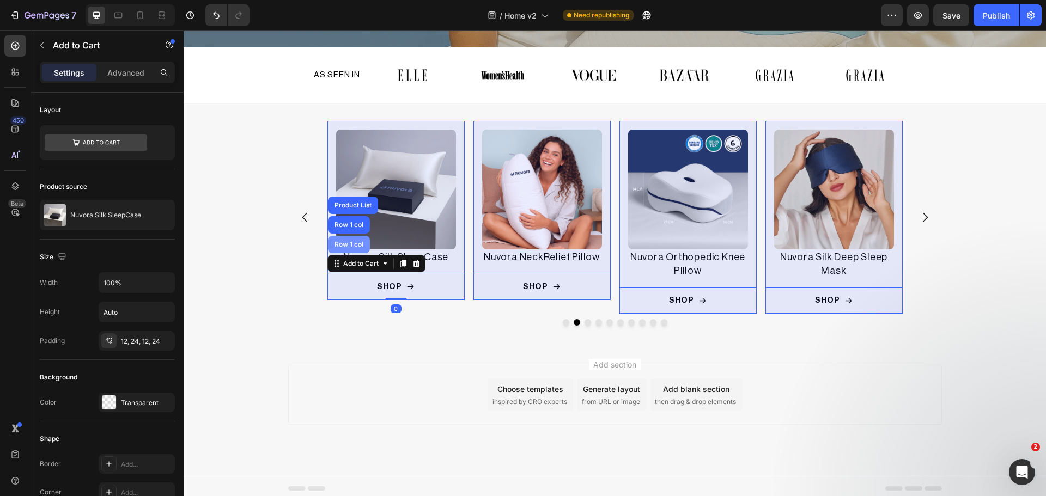
click at [338, 242] on div "Row 1 col" at bounding box center [348, 244] width 33 height 7
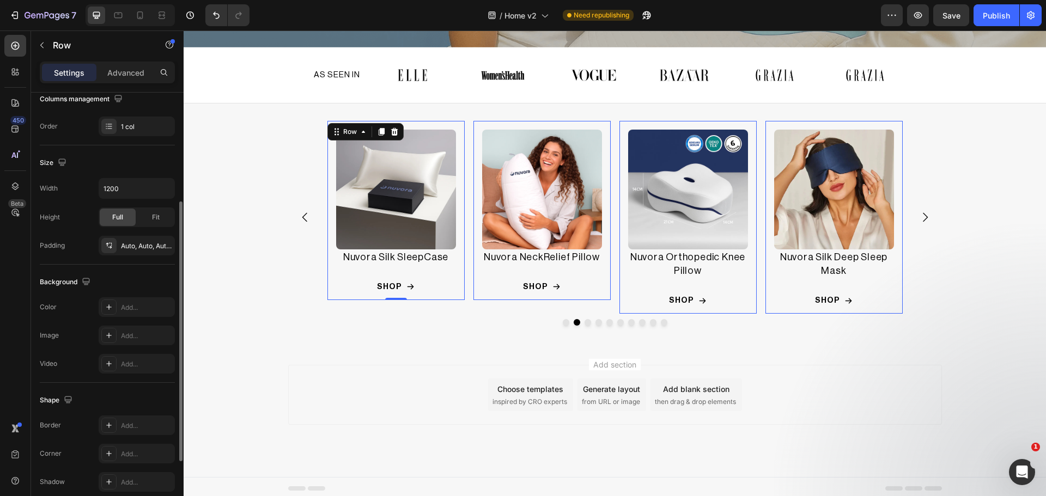
scroll to position [291, 0]
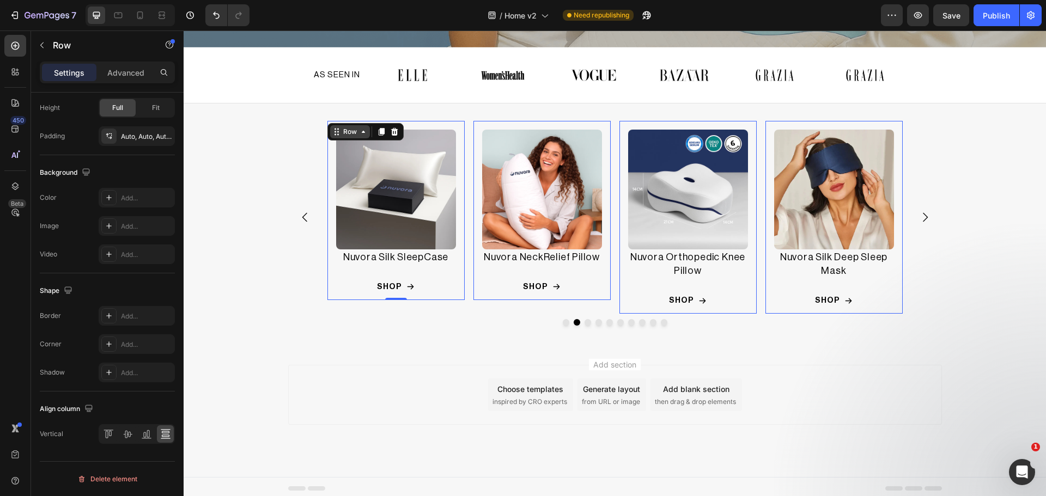
click at [202, 119] on div "Row" at bounding box center [193, 115] width 18 height 10
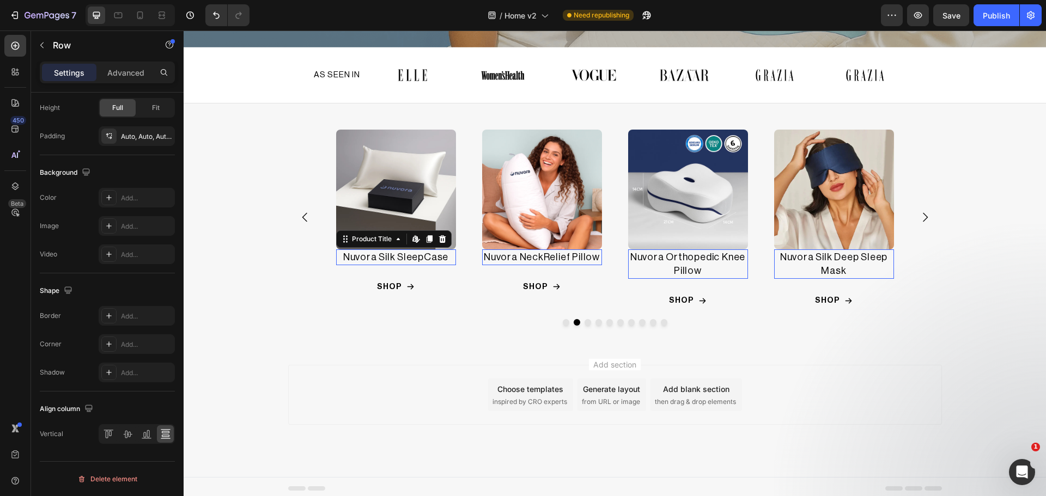
scroll to position [0, 0]
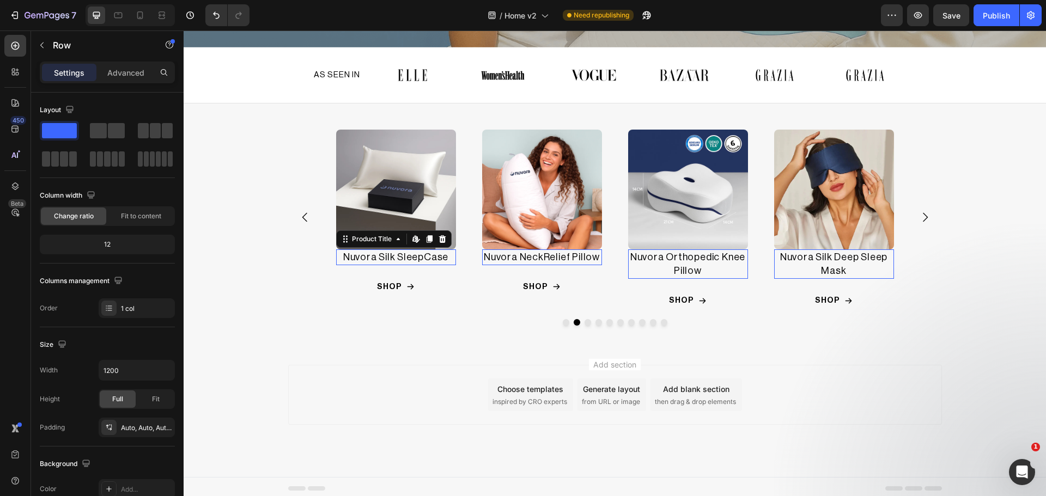
click at [310, 257] on h2 "Nuvora Silk SleepCase" at bounding box center [250, 258] width 120 height 16
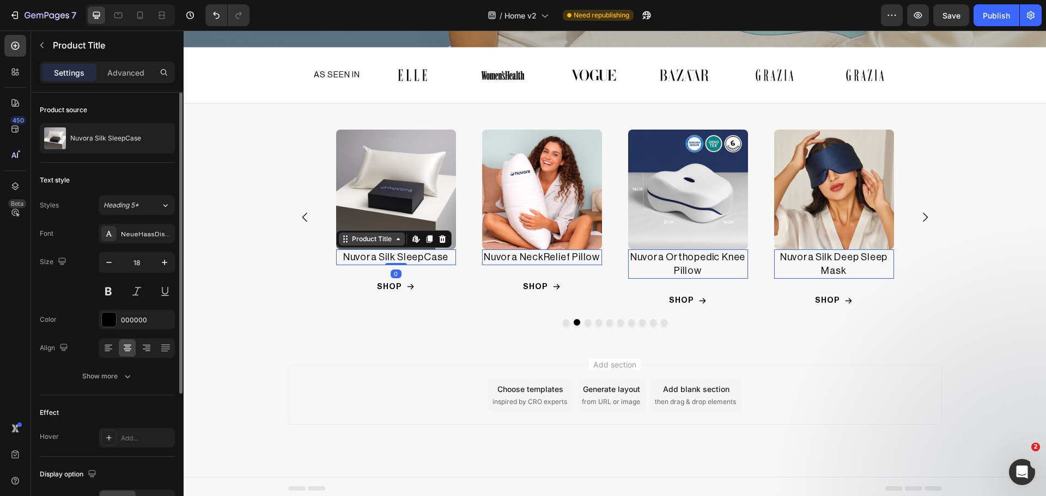
click at [237, 240] on div "Product Title" at bounding box center [215, 243] width 44 height 10
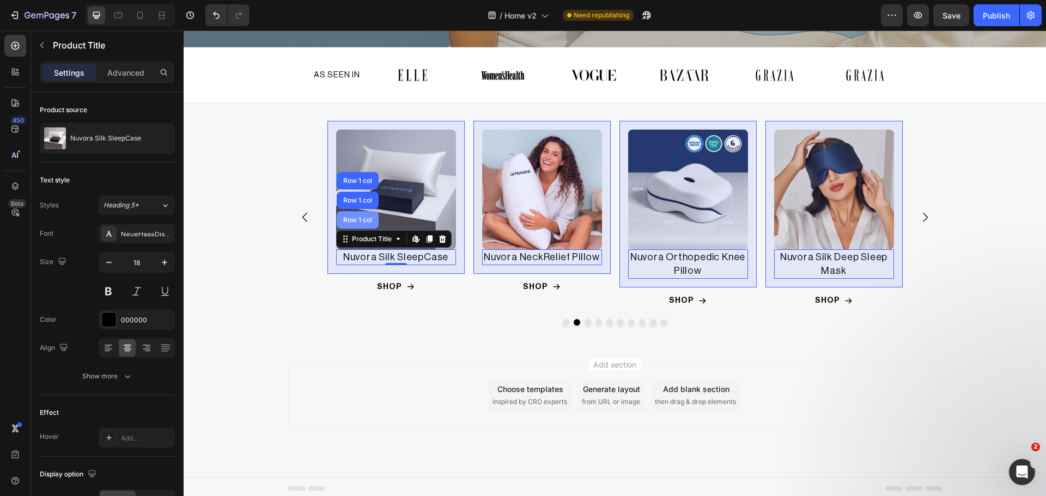
click at [184, 31] on div "Row 1 col" at bounding box center [184, 31] width 0 height 0
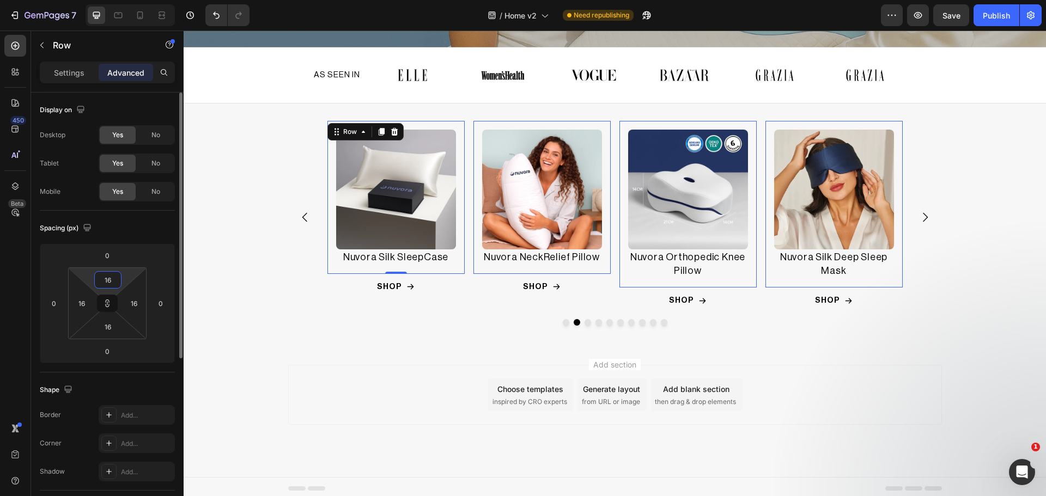
click at [106, 276] on input "16" at bounding box center [108, 280] width 22 height 16
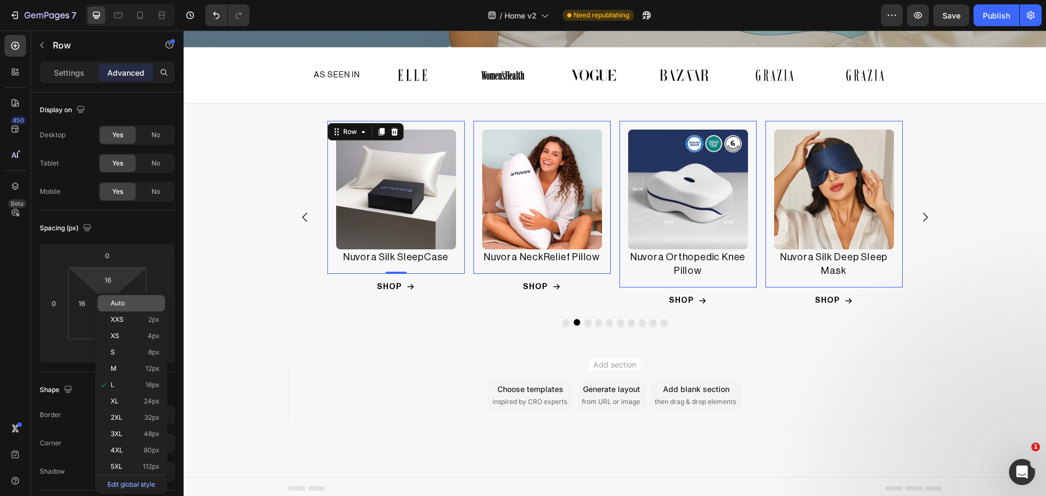
click at [122, 307] on div "Auto" at bounding box center [132, 303] width 68 height 16
type input "Auto"
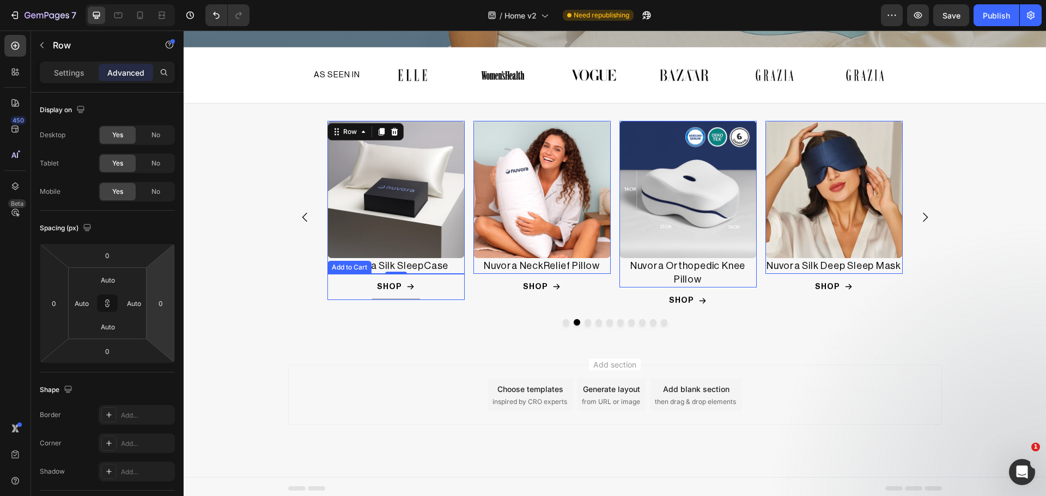
click at [319, 282] on button "SHOP" at bounding box center [249, 287] width 137 height 26
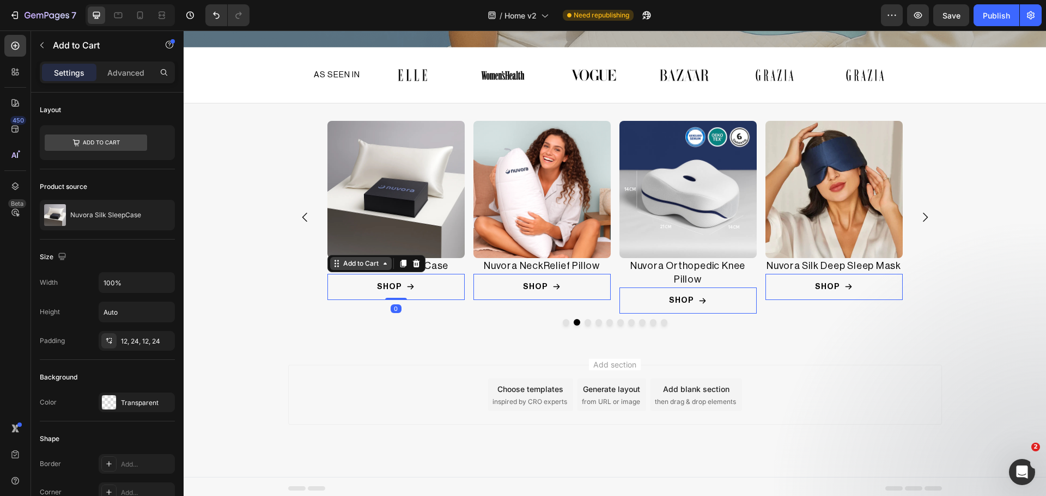
click at [184, 31] on icon at bounding box center [184, 31] width 0 height 0
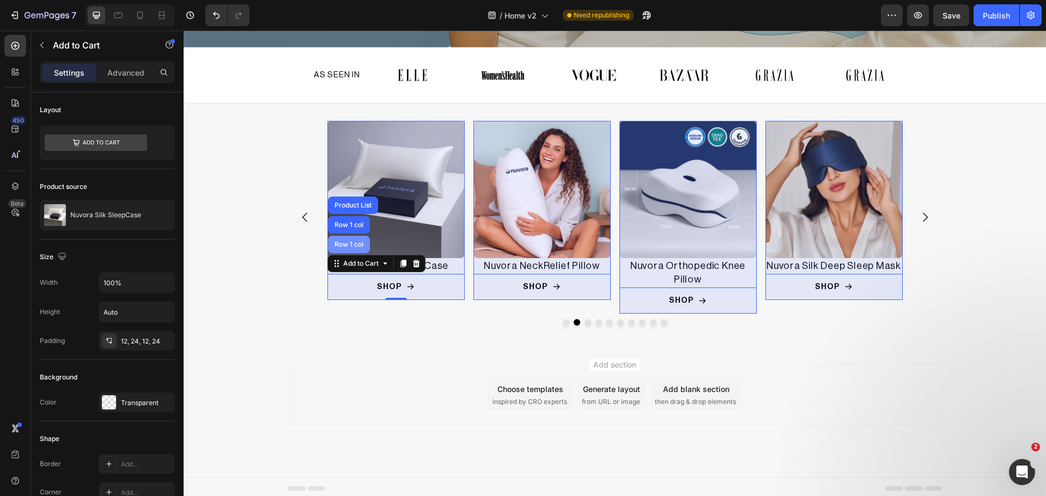
click at [184, 31] on div "Row 1 col" at bounding box center [184, 31] width 0 height 0
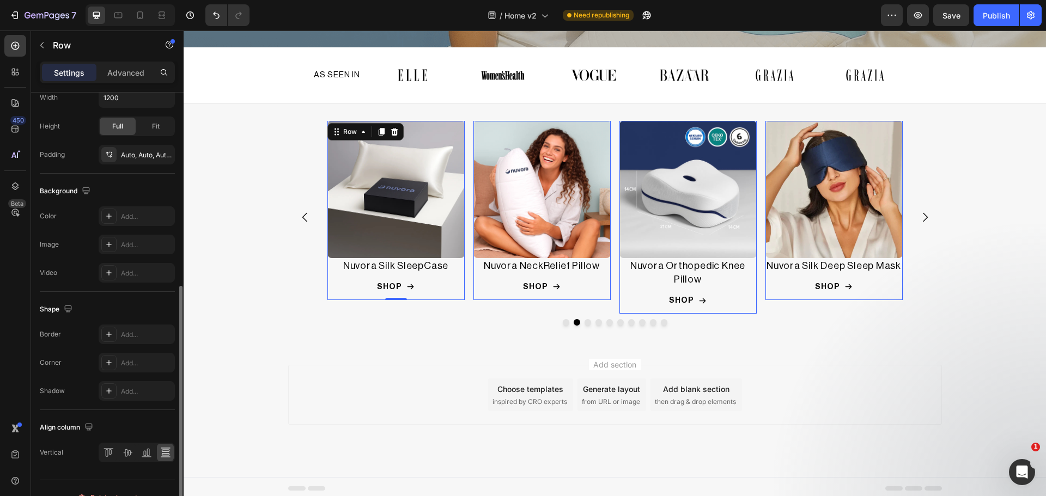
scroll to position [291, 0]
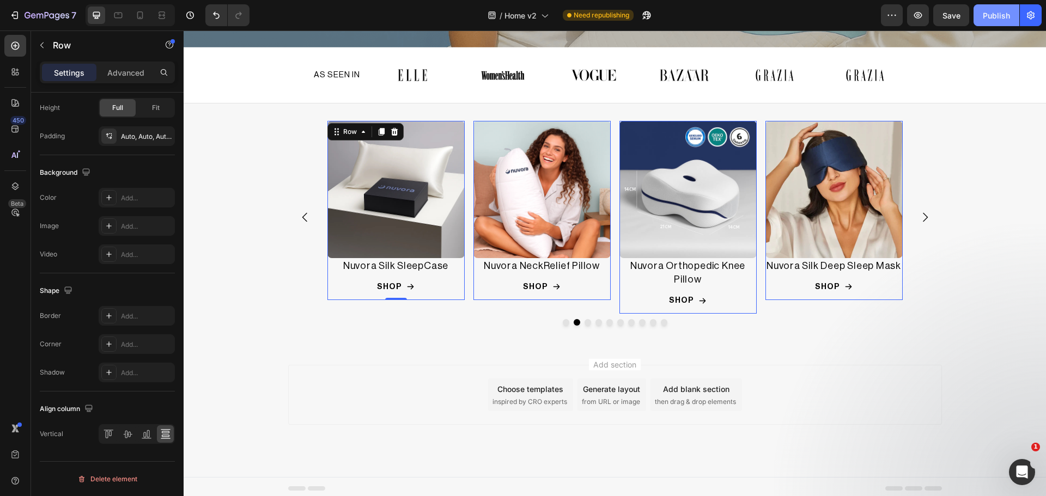
click at [1000, 16] on div "Publish" at bounding box center [996, 15] width 27 height 11
click at [202, 119] on div "Row" at bounding box center [193, 115] width 18 height 10
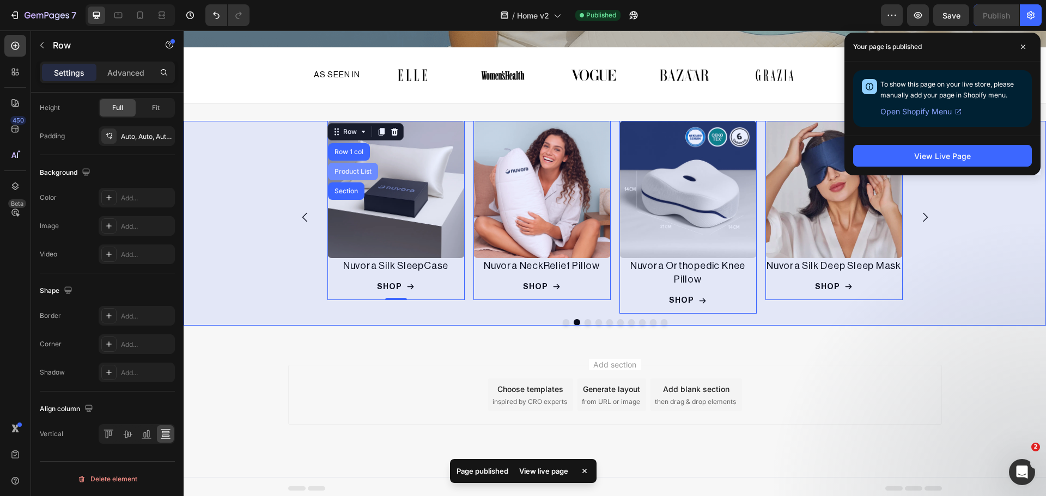
click at [354, 169] on div "Product List" at bounding box center [352, 171] width 41 height 7
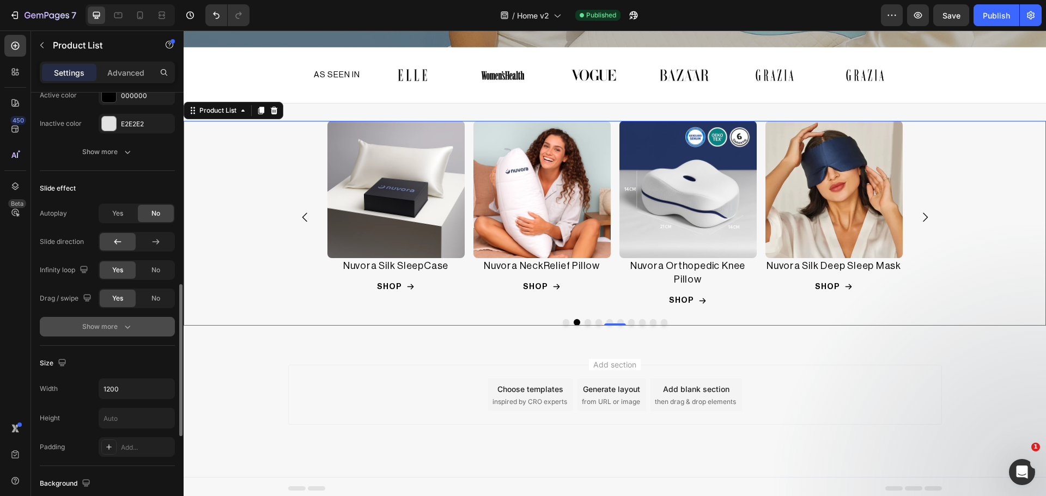
scroll to position [637, 0]
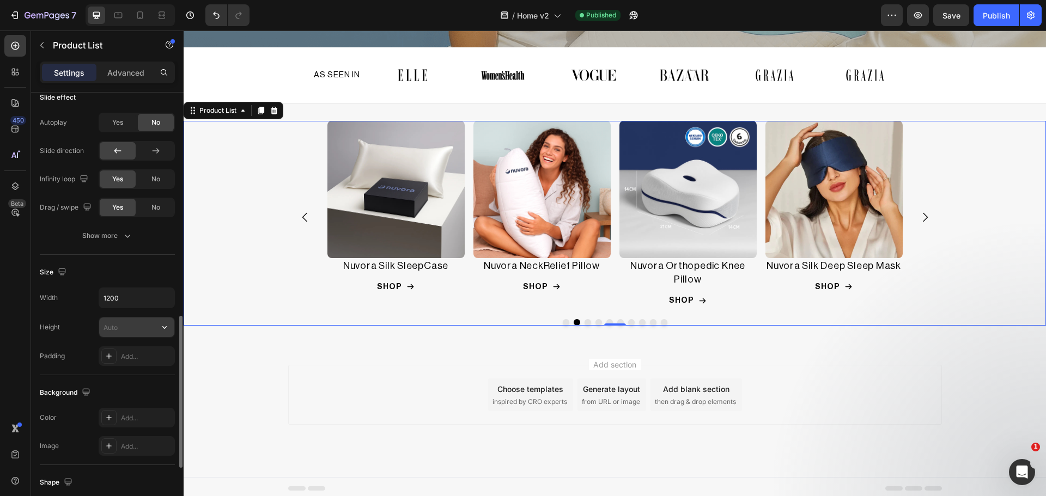
click at [116, 326] on input "text" at bounding box center [136, 328] width 75 height 20
click at [166, 327] on icon "button" at bounding box center [164, 327] width 4 height 3
click at [143, 354] on p "Fit content" at bounding box center [134, 355] width 62 height 10
type input "Auto"
click at [160, 329] on icon "button" at bounding box center [164, 327] width 11 height 11
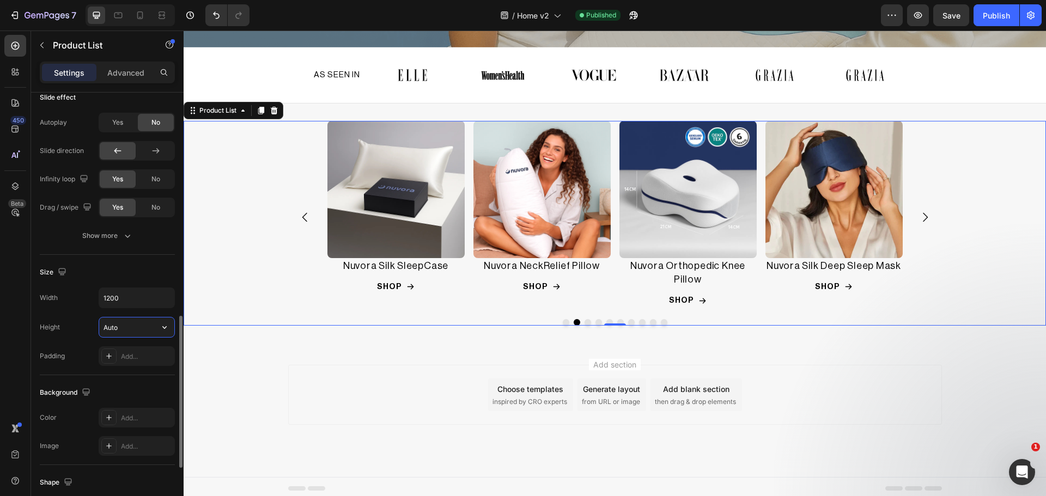
click at [117, 330] on input "Auto" at bounding box center [136, 328] width 75 height 20
click at [66, 330] on div "Height Auto" at bounding box center [107, 327] width 135 height 21
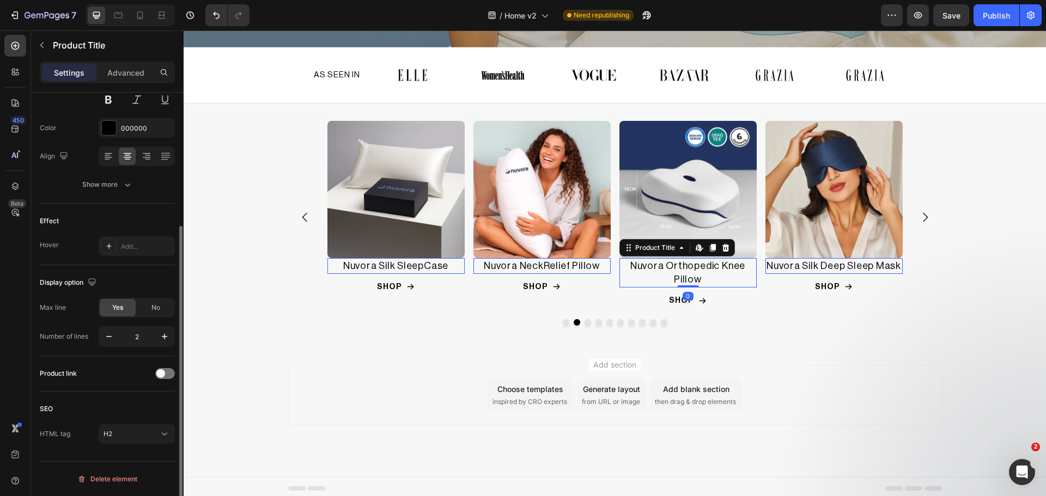
scroll to position [0, 0]
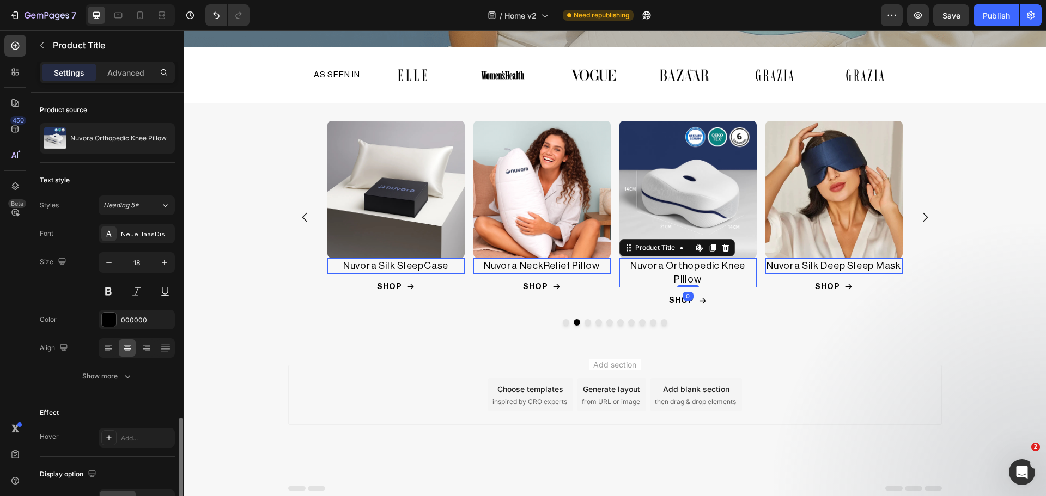
click at [319, 274] on h2 "Nuvora Orthopedic Knee Pillow" at bounding box center [249, 266] width 137 height 16
click at [112, 262] on icon "button" at bounding box center [109, 262] width 11 height 11
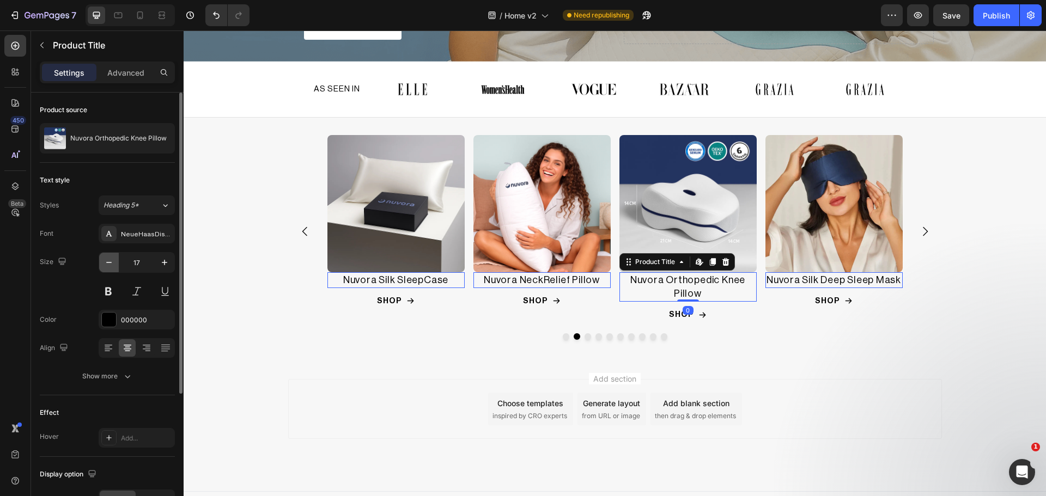
click at [112, 262] on icon "button" at bounding box center [109, 262] width 11 height 11
type input "16"
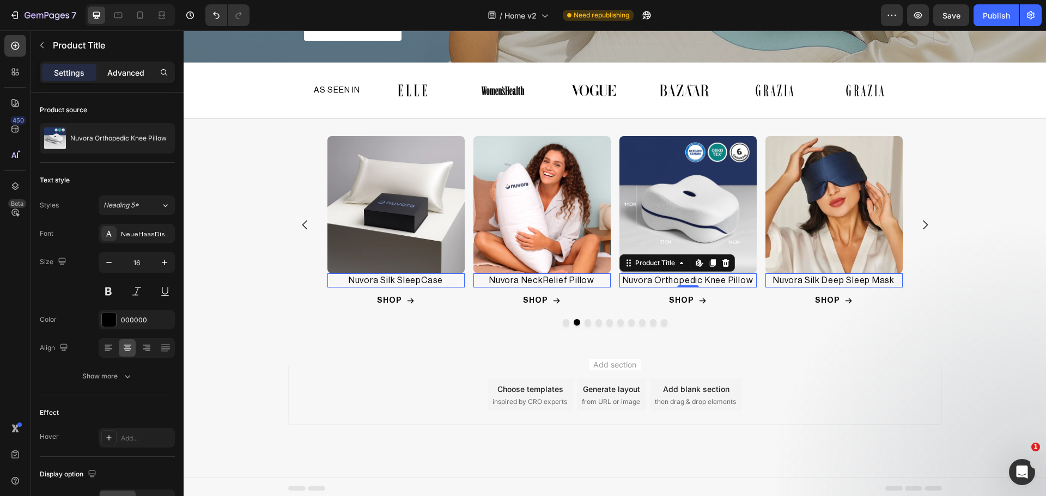
click at [124, 75] on p "Advanced" at bounding box center [125, 72] width 37 height 11
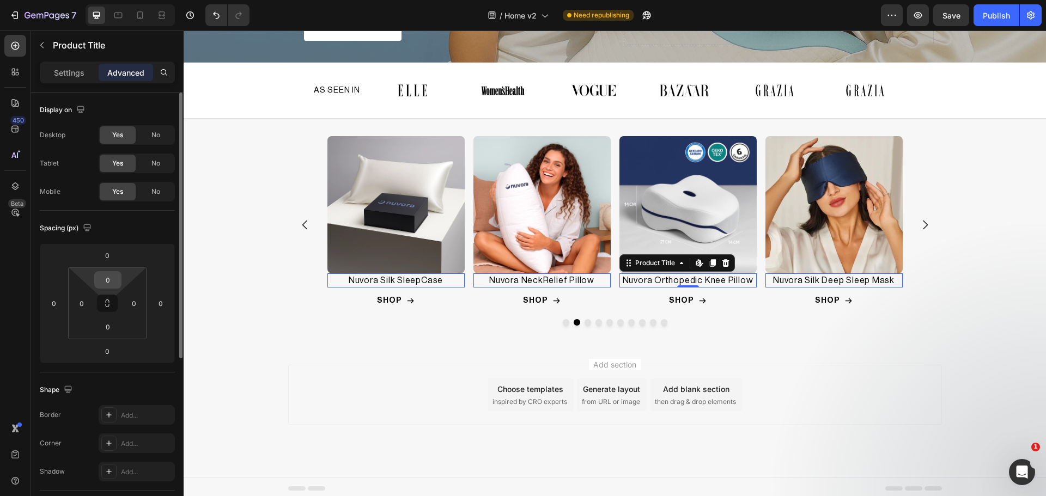
click at [104, 283] on input "0" at bounding box center [108, 280] width 22 height 16
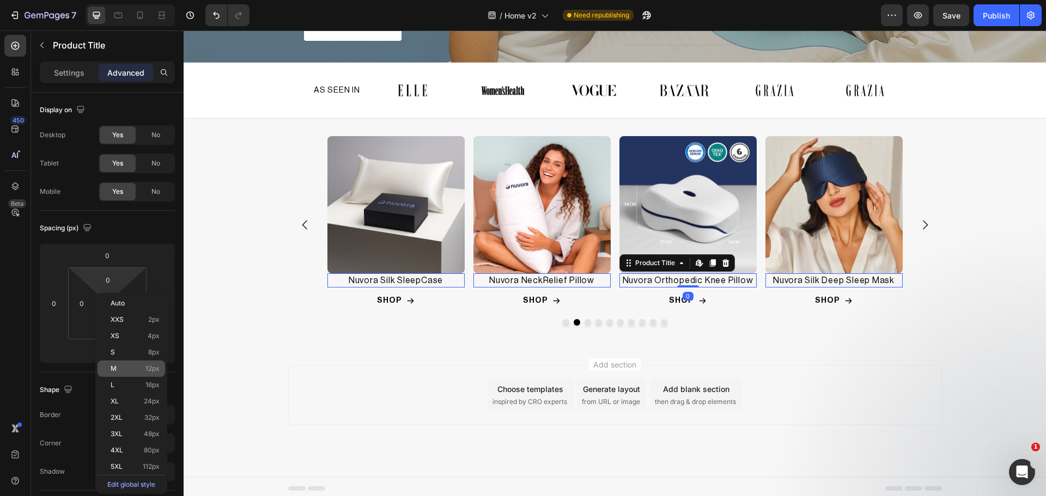
click at [131, 366] on p "M 12px" at bounding box center [135, 369] width 49 height 8
type input "12"
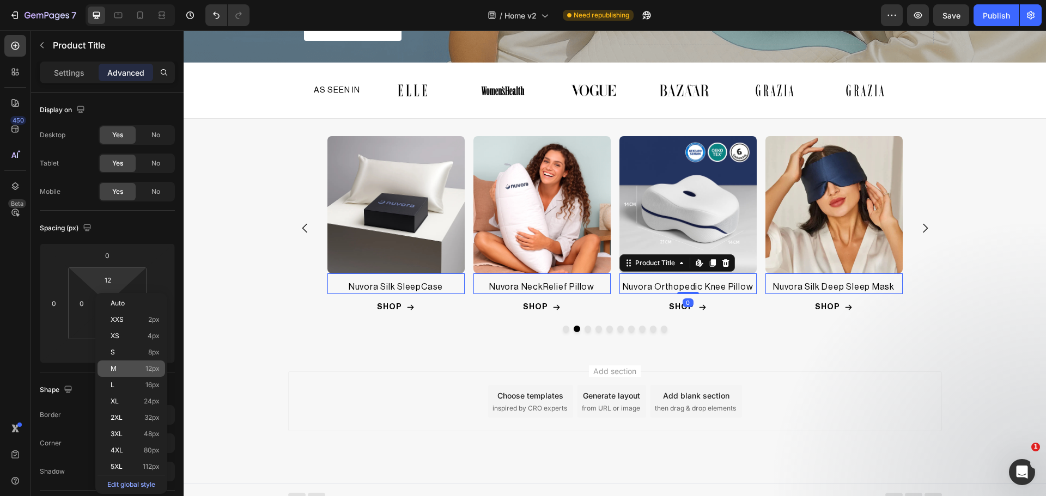
scroll to position [390, 0]
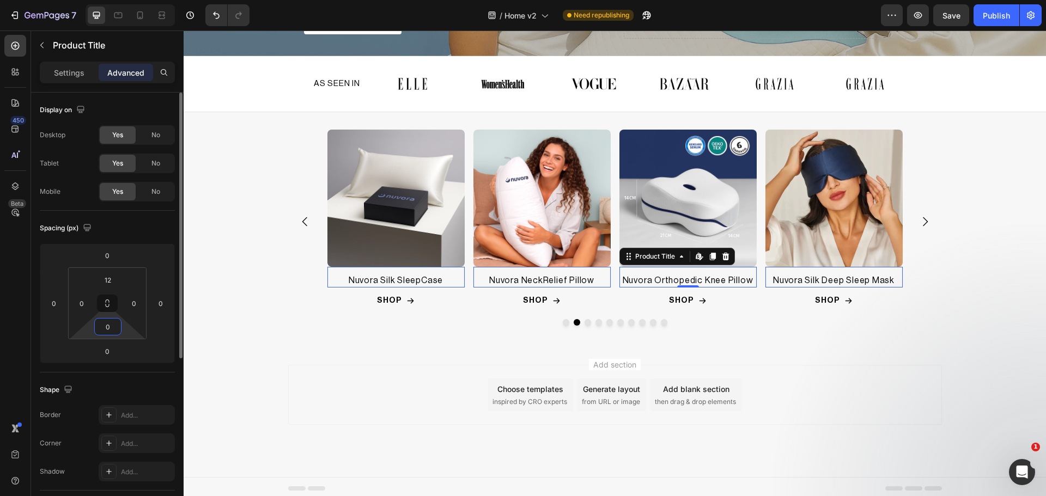
click at [105, 331] on input "0" at bounding box center [108, 327] width 22 height 16
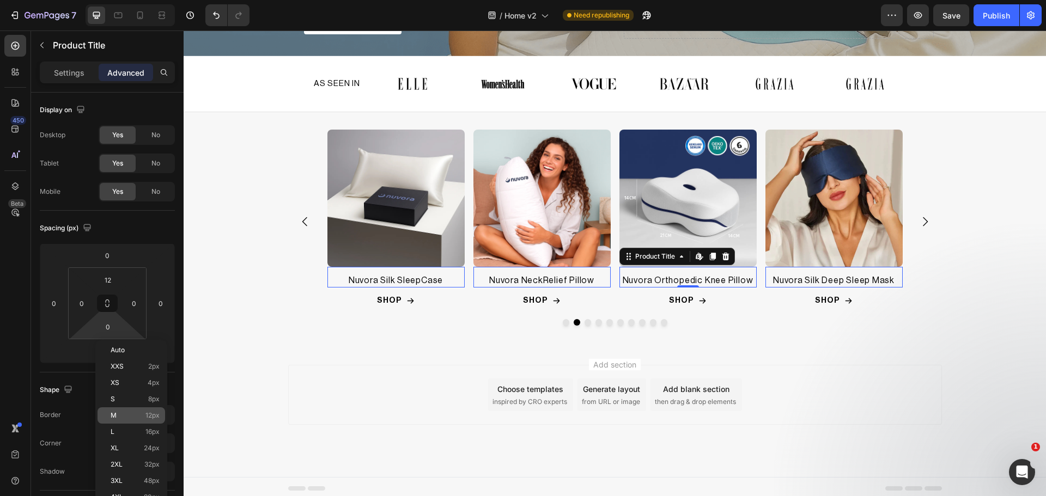
click at [121, 412] on p "M 12px" at bounding box center [135, 416] width 49 height 8
type input "12"
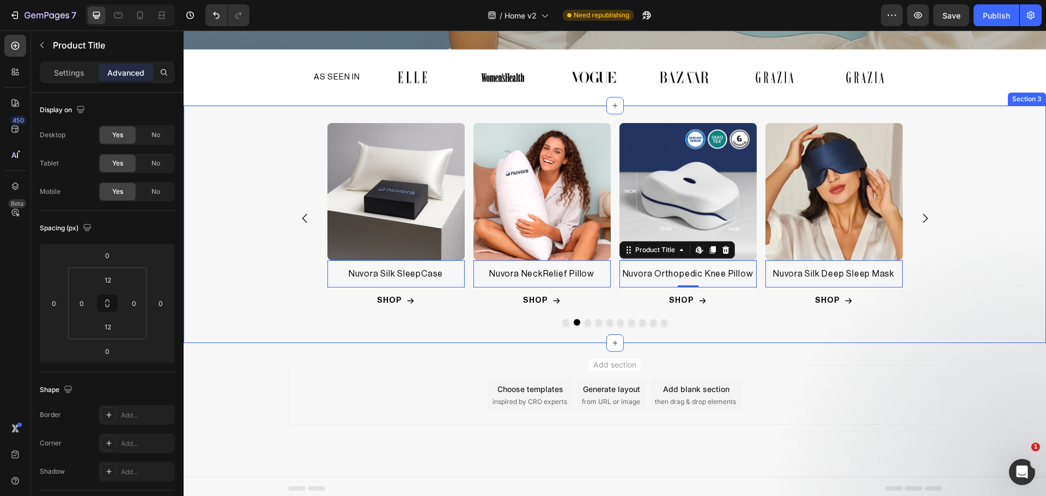
click at [296, 327] on div "Product Images Nuvora Ergo Pillow Product Title Edit content in Shopify 0 Row S…" at bounding box center [615, 225] width 862 height 238
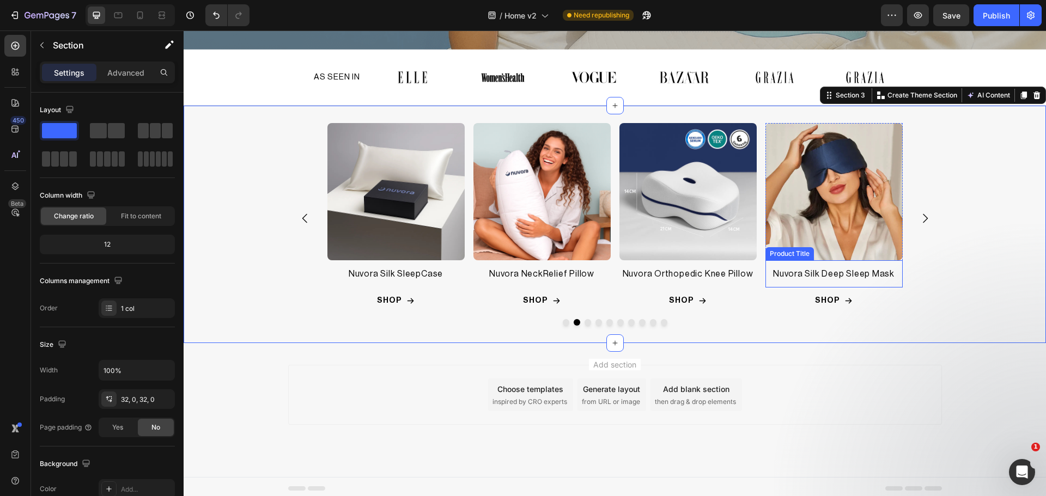
click at [319, 274] on h2 "Nuvora Silk Deep Sleep Mask" at bounding box center [249, 274] width 137 height 14
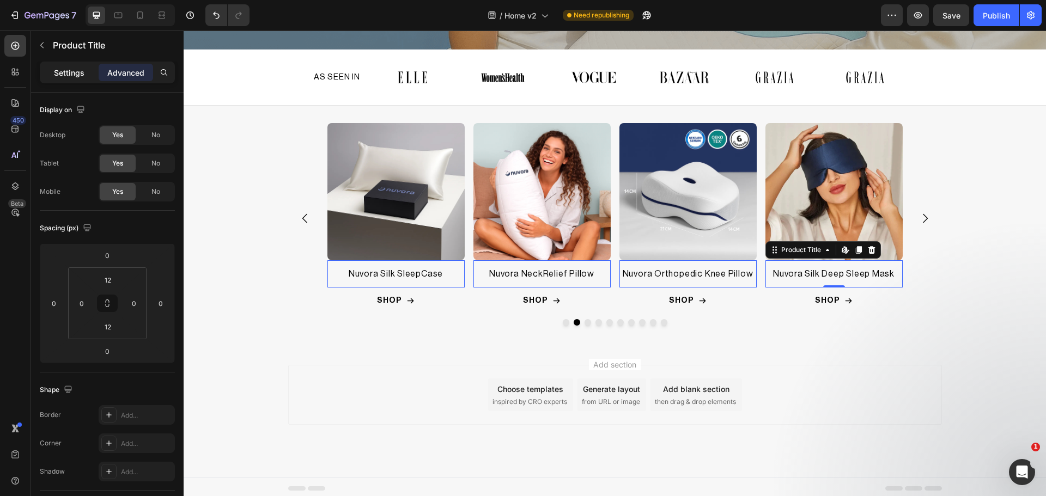
click at [75, 76] on p "Settings" at bounding box center [69, 72] width 31 height 11
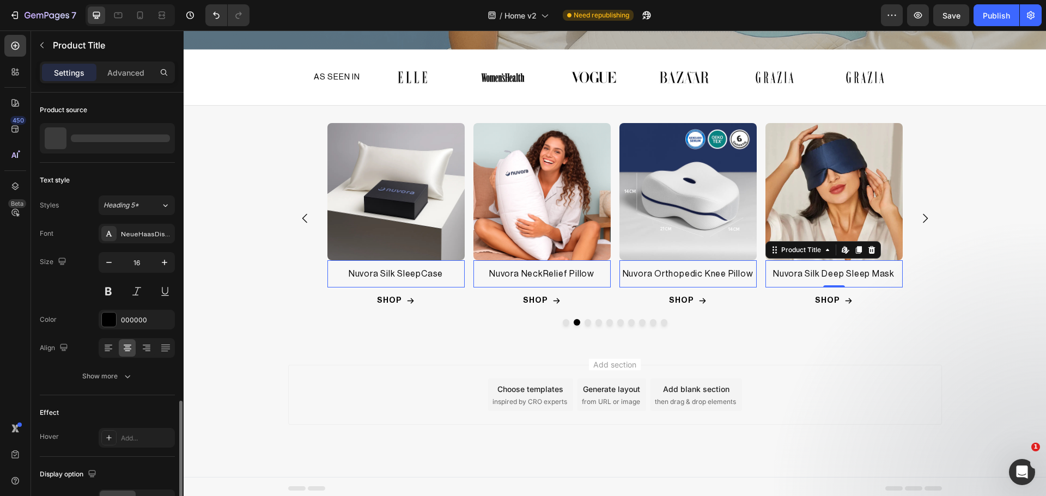
scroll to position [192, 0]
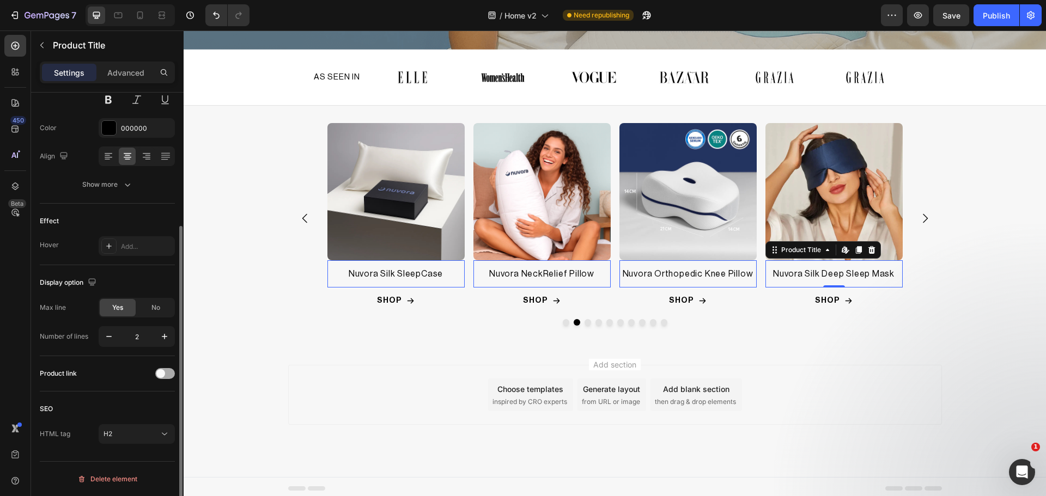
click at [167, 376] on div at bounding box center [165, 373] width 20 height 11
click at [596, 190] on img at bounding box center [541, 191] width 137 height 137
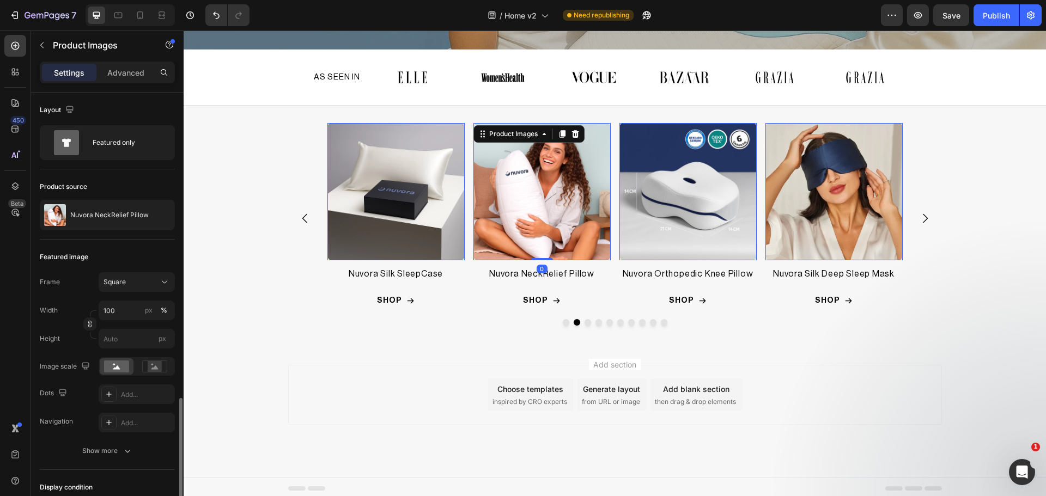
scroll to position [206, 0]
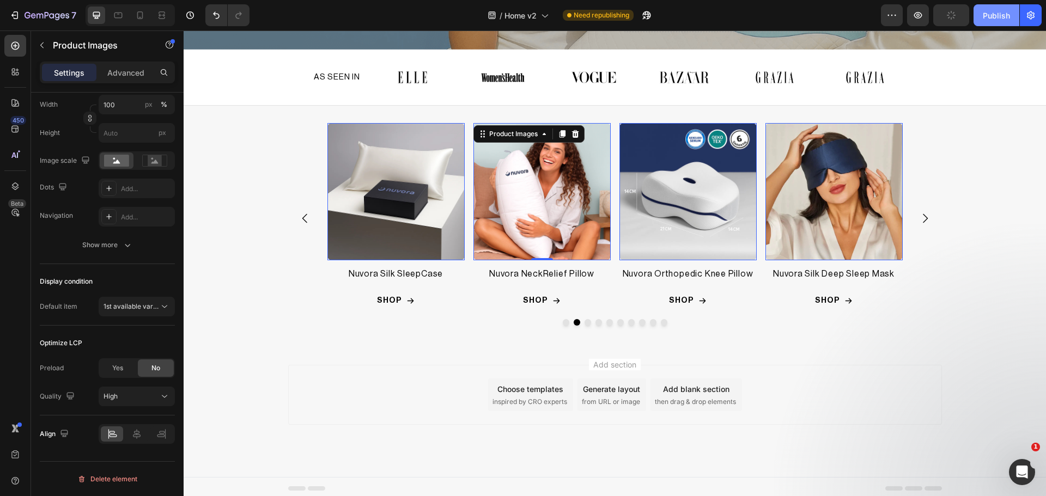
click at [994, 15] on div "Publish" at bounding box center [996, 15] width 27 height 11
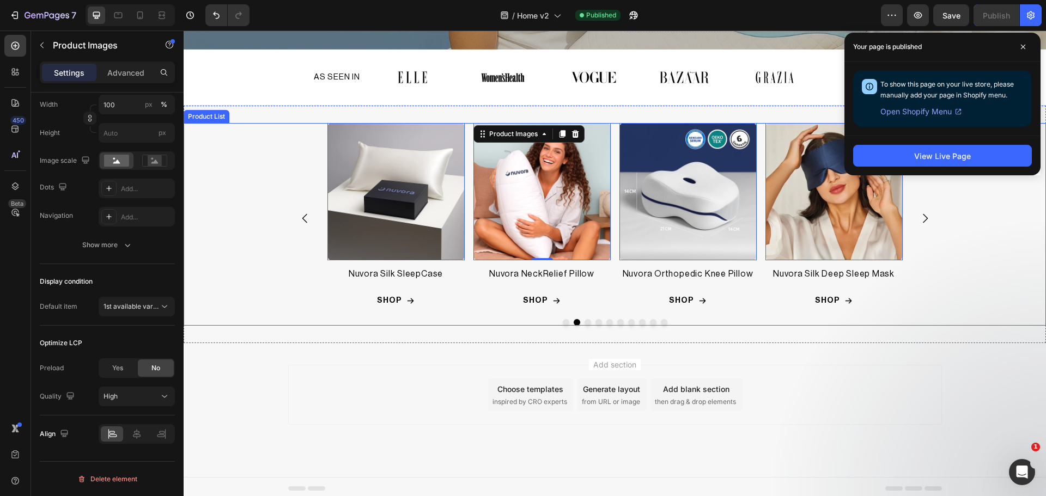
click at [280, 171] on div "Product Images 0 Nuvora Ergo Pillow Product Title Row SHOP Add to Cart Row Row …" at bounding box center [615, 224] width 862 height 203
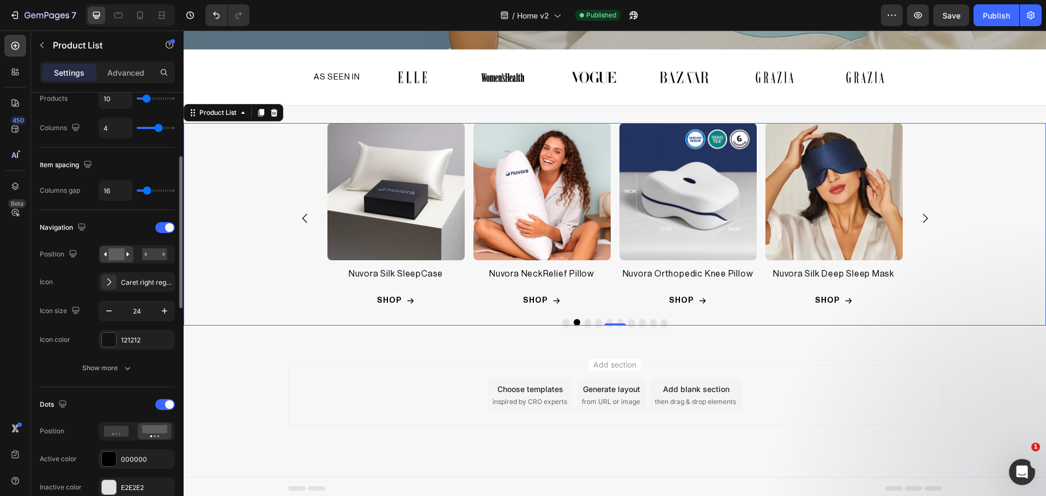
scroll to position [0, 0]
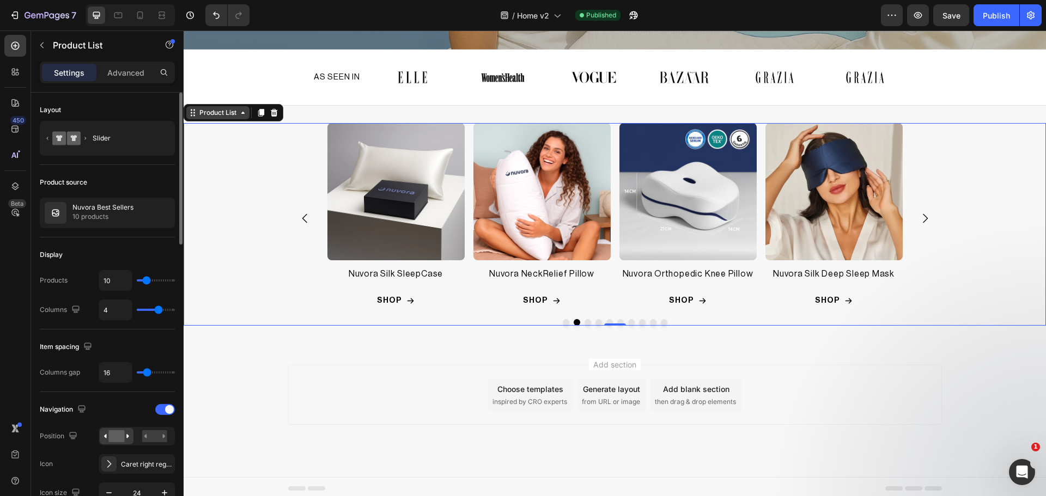
click at [225, 109] on div "Product List" at bounding box center [217, 113] width 41 height 10
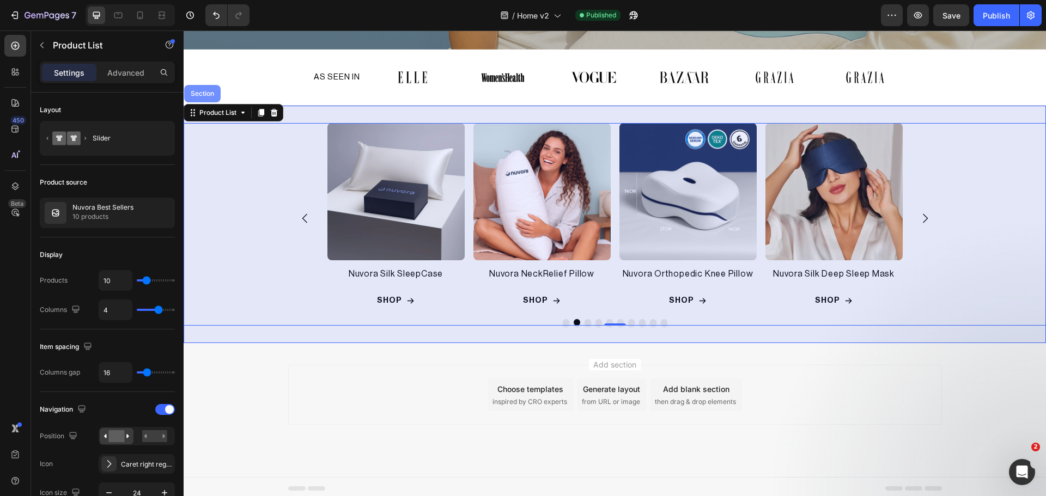
click at [207, 99] on div "Section" at bounding box center [202, 93] width 37 height 17
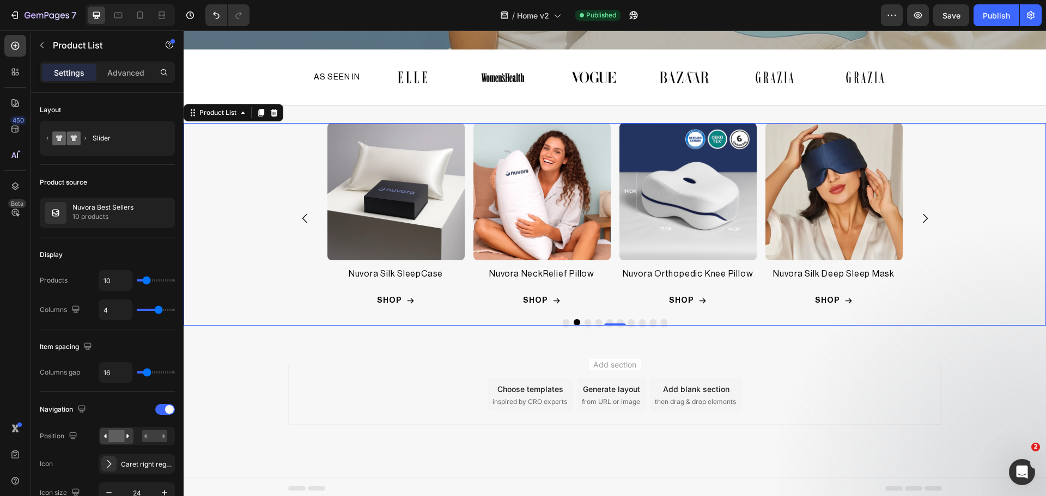
click at [311, 244] on div "Product Images Nuvora Ergo Pillow Product Title Row SHOP Add to Cart Row Row Pr…" at bounding box center [615, 218] width 654 height 191
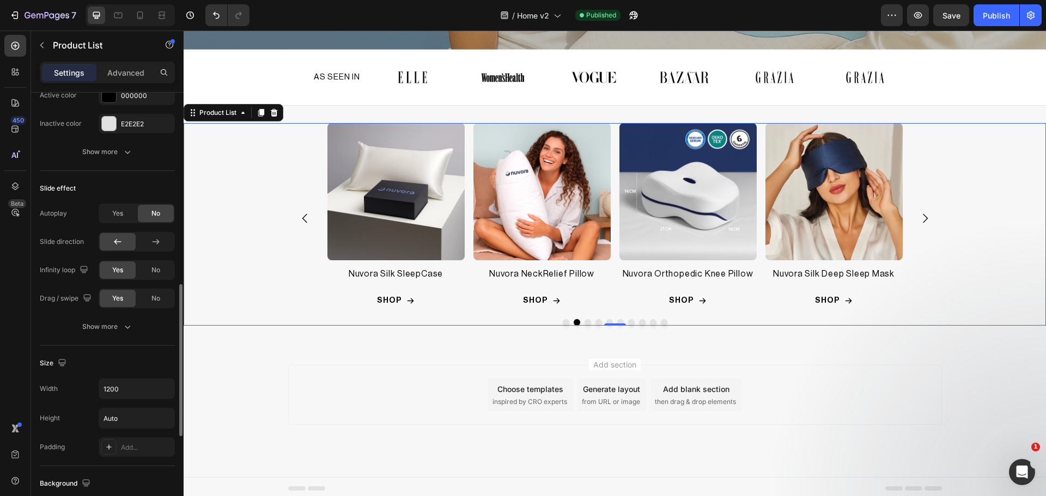
scroll to position [637, 0]
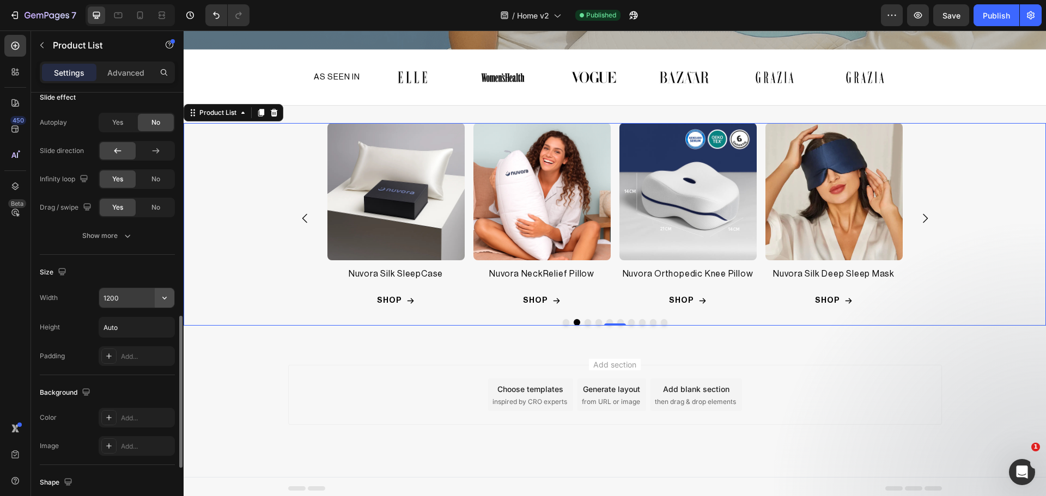
click at [159, 295] on button "button" at bounding box center [165, 298] width 20 height 20
click at [147, 326] on p "Full 100%" at bounding box center [134, 326] width 62 height 10
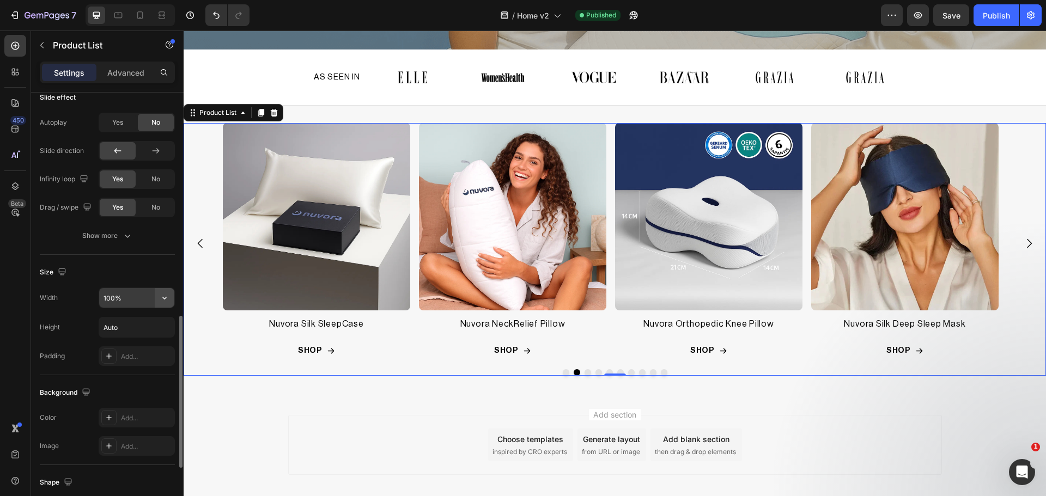
click at [162, 297] on icon "button" at bounding box center [164, 298] width 11 height 11
click at [132, 341] on div "Default 1200px" at bounding box center [125, 346] width 89 height 21
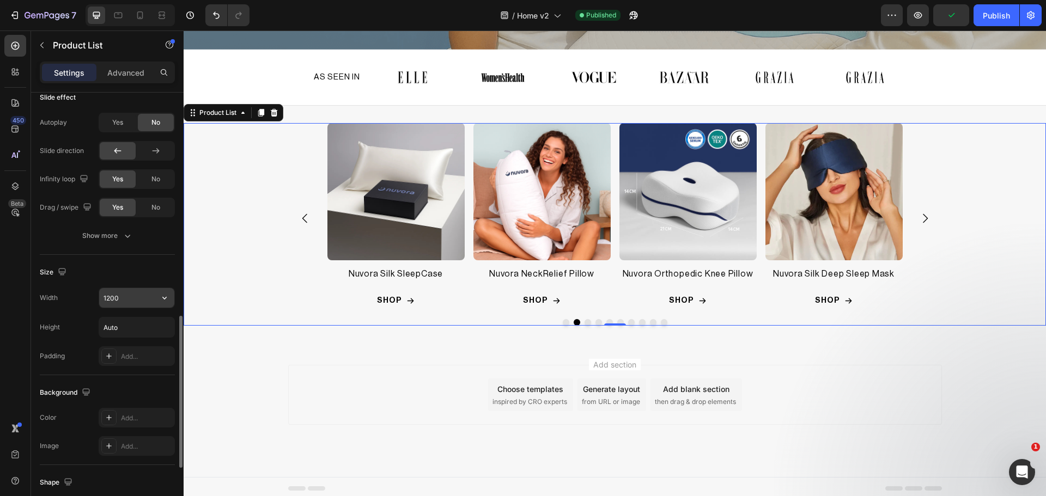
click at [118, 292] on input "1200" at bounding box center [136, 298] width 75 height 20
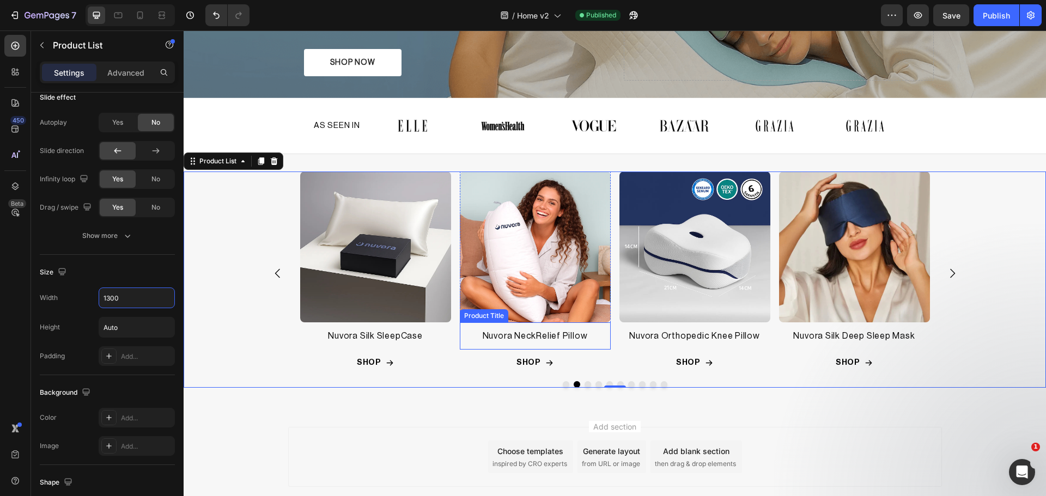
scroll to position [215, 0]
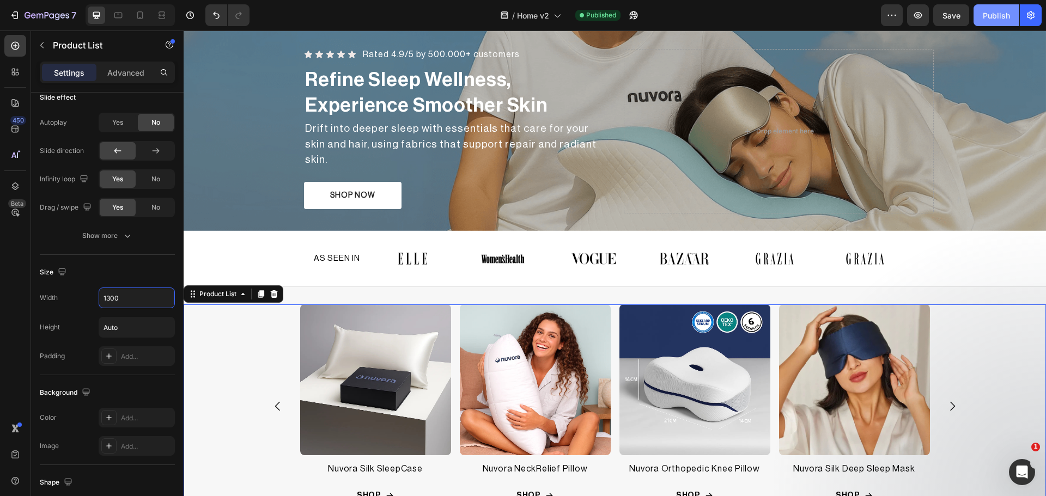
type input "1300"
click at [975, 12] on button "Publish" at bounding box center [997, 15] width 46 height 22
click at [994, 377] on div "Product Images Nuvora Ergo Pillow Product Title Row SHOP Add to Cart Row Row Pr…" at bounding box center [615, 413] width 862 height 216
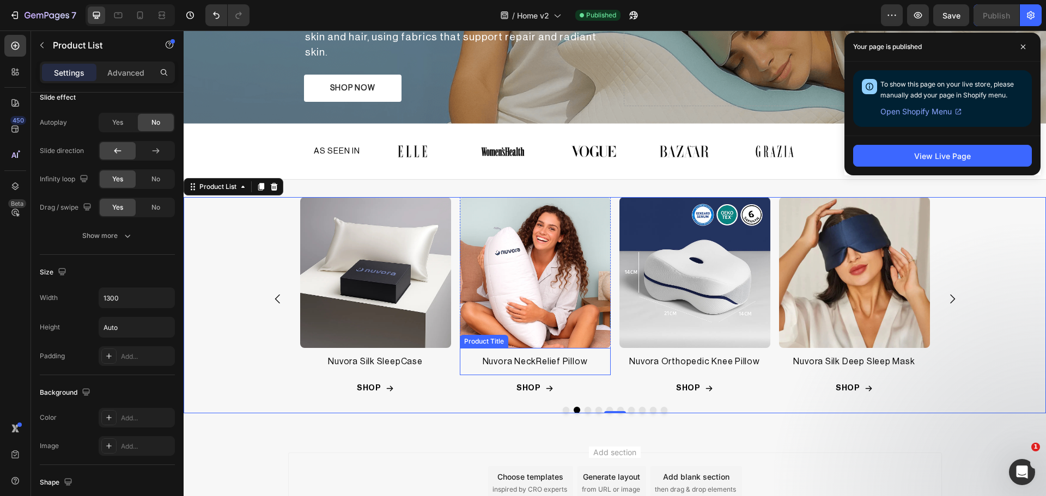
scroll to position [319, 0]
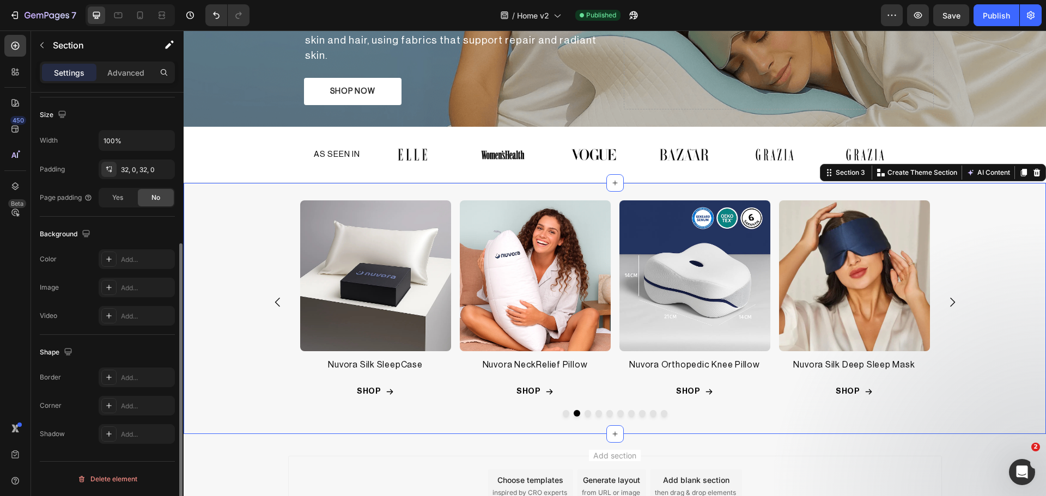
click at [648, 185] on div "Product Images Nuvora Ergo Pillow Product Title Row SHOP Add to Cart Row Row Pr…" at bounding box center [615, 308] width 862 height 251
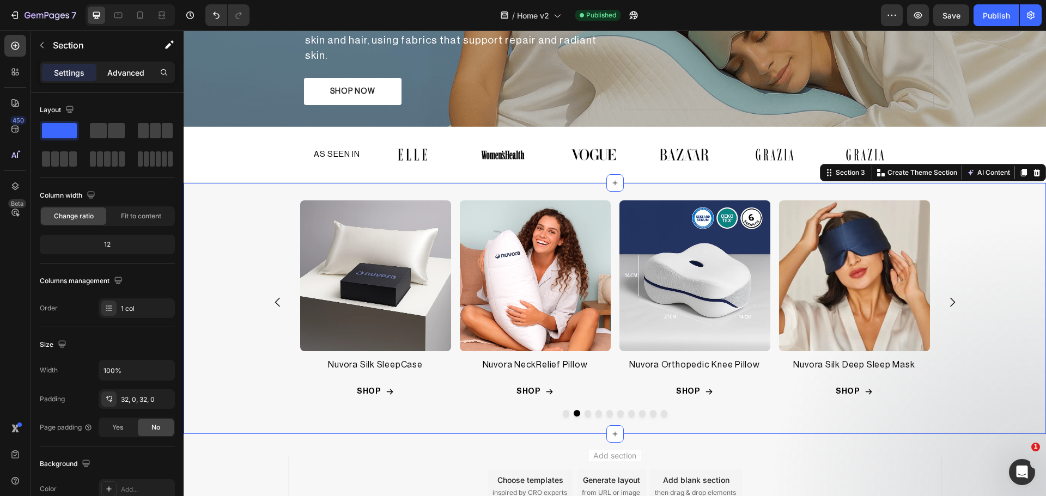
click at [125, 71] on p "Advanced" at bounding box center [125, 72] width 37 height 11
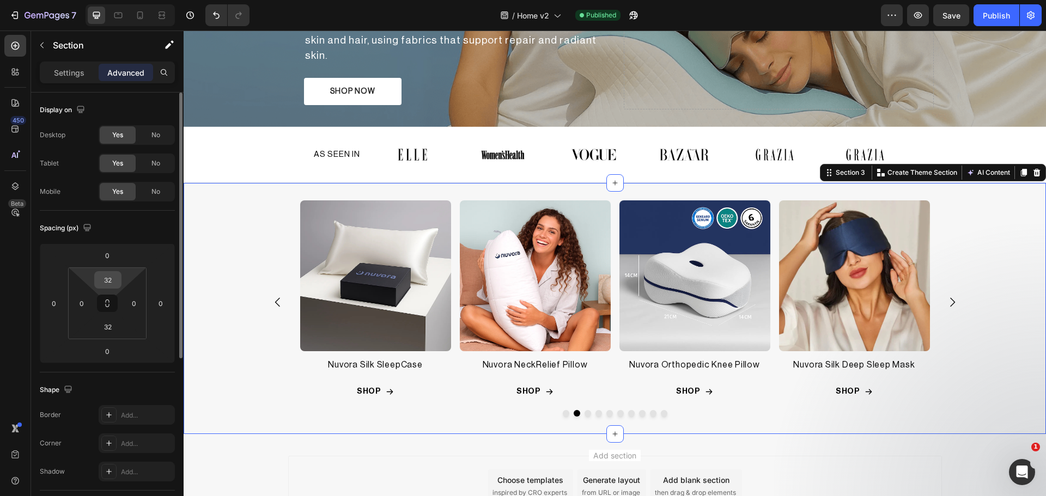
click at [115, 288] on input "32" at bounding box center [108, 280] width 22 height 16
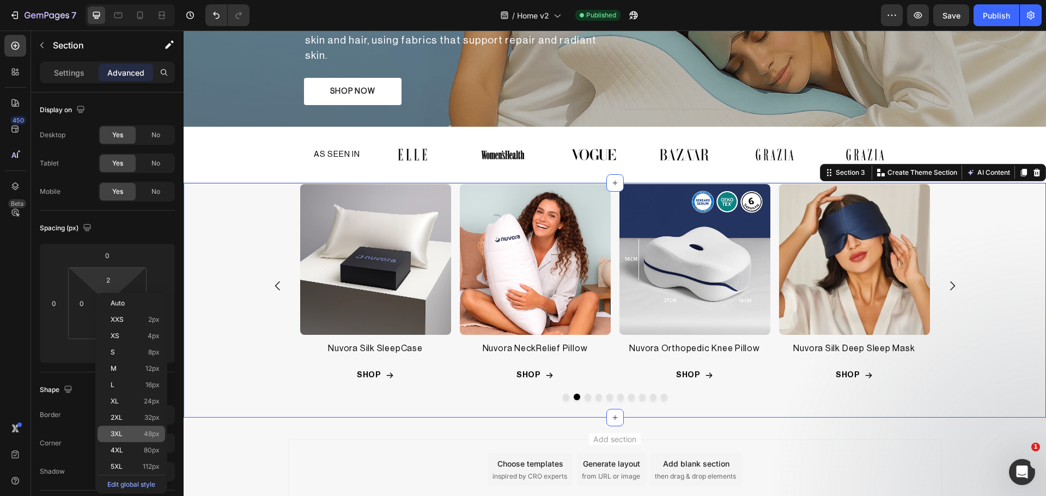
click at [128, 433] on p "3XL 48px" at bounding box center [135, 434] width 49 height 8
type input "48"
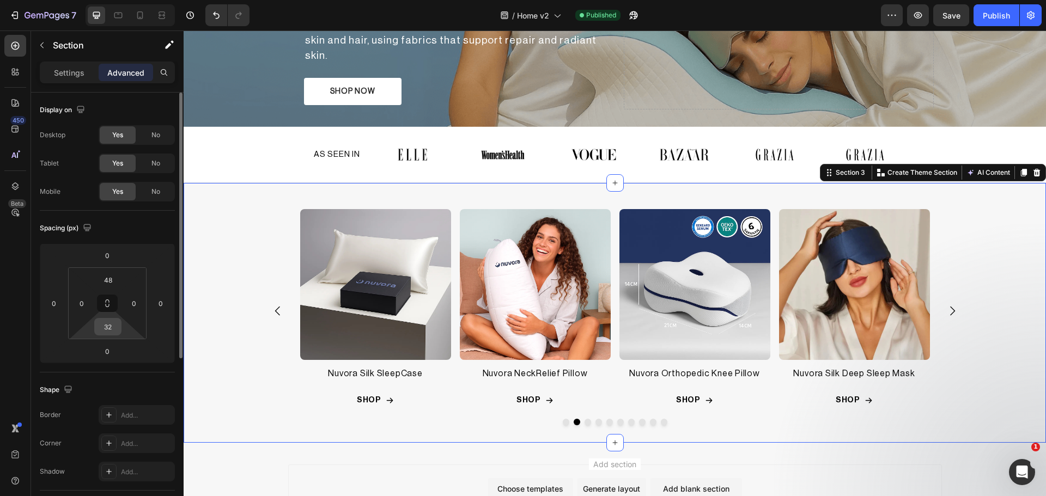
click at [113, 327] on input "32" at bounding box center [108, 327] width 22 height 16
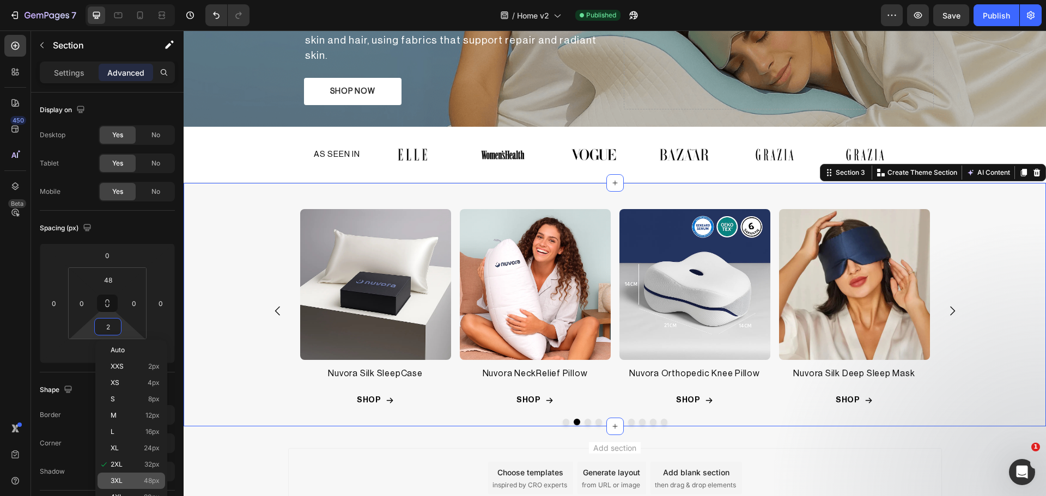
click at [119, 475] on div "3XL 48px" at bounding box center [132, 481] width 68 height 16
type input "48"
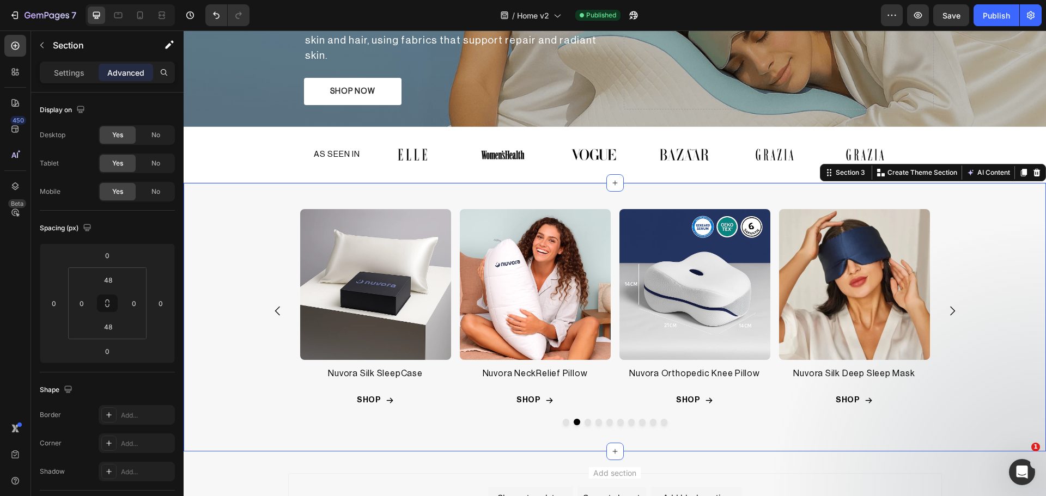
click at [1010, 4] on div "7 Version history / Home v2 Published Preview Save Publish" at bounding box center [523, 15] width 1046 height 31
click at [999, 19] on div "Publish" at bounding box center [996, 15] width 27 height 11
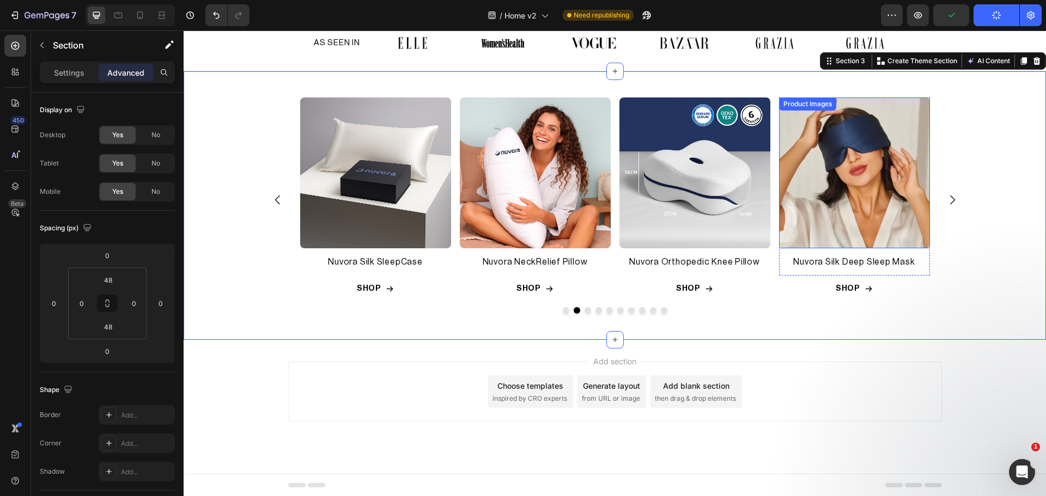
scroll to position [427, 0]
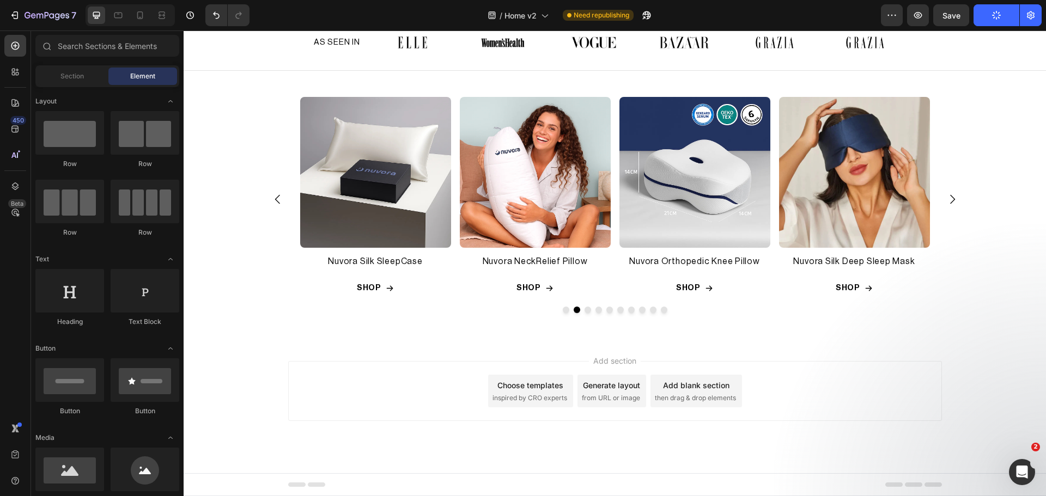
click at [898, 355] on div "Add section Choose templates inspired by CRO experts Generate layout from URL o…" at bounding box center [615, 406] width 862 height 134
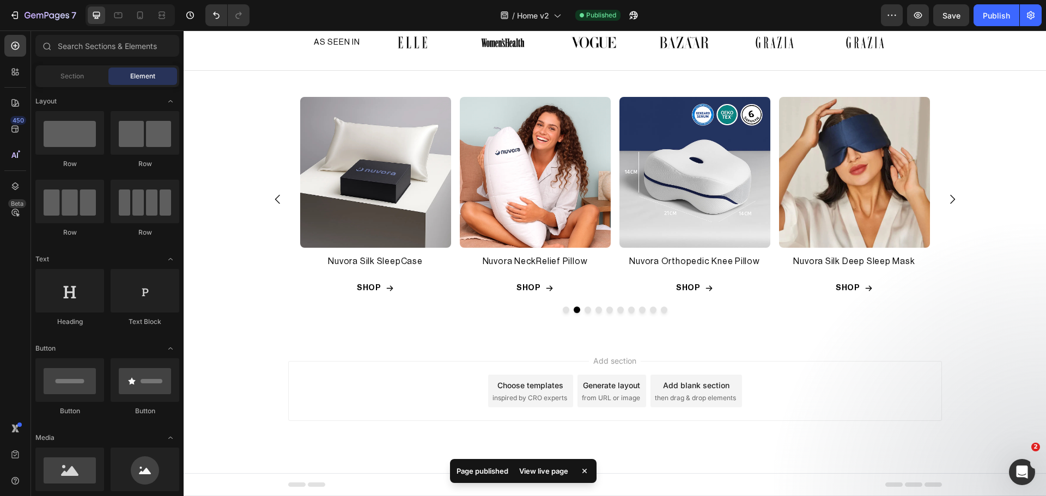
click at [693, 396] on span "then drag & drop elements" at bounding box center [695, 398] width 81 height 10
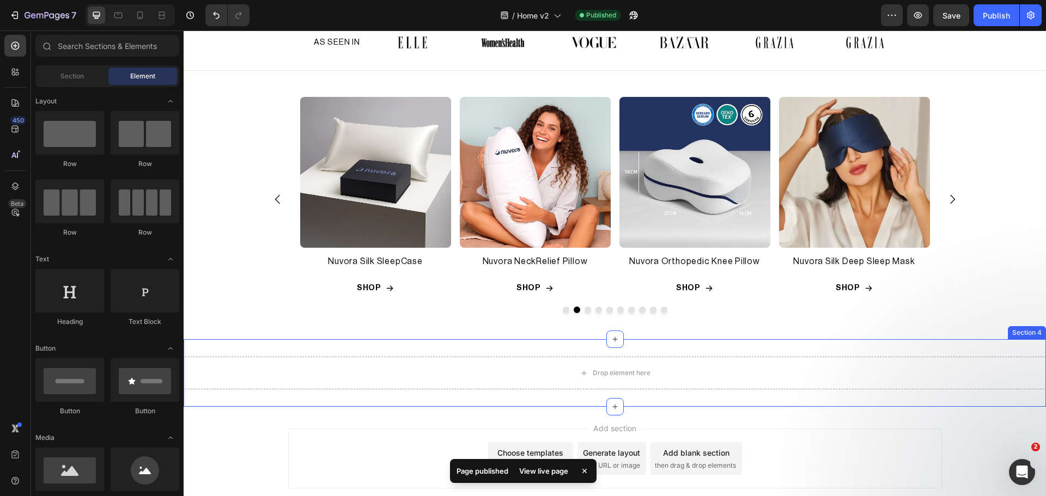
click at [694, 351] on div "Drop element here Section 4" at bounding box center [615, 373] width 862 height 68
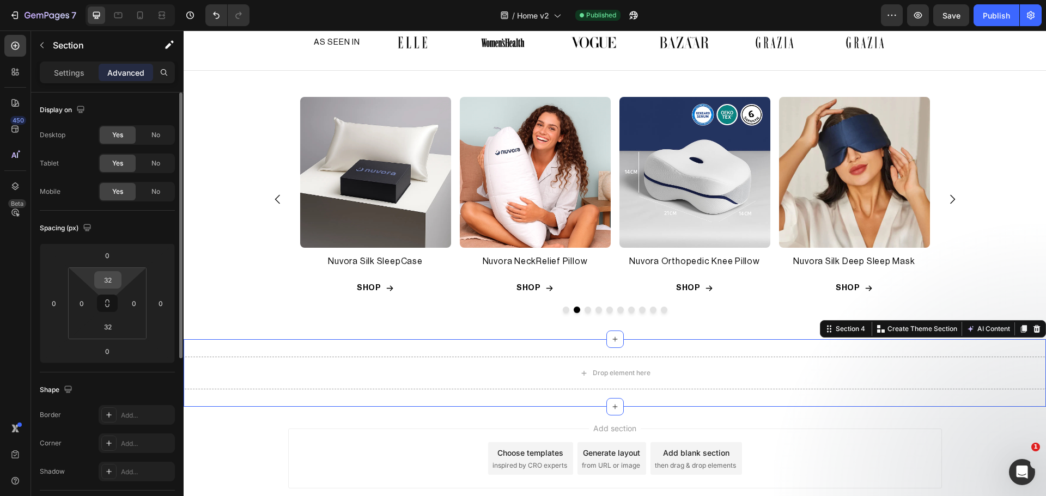
click at [116, 278] on input "32" at bounding box center [108, 280] width 22 height 16
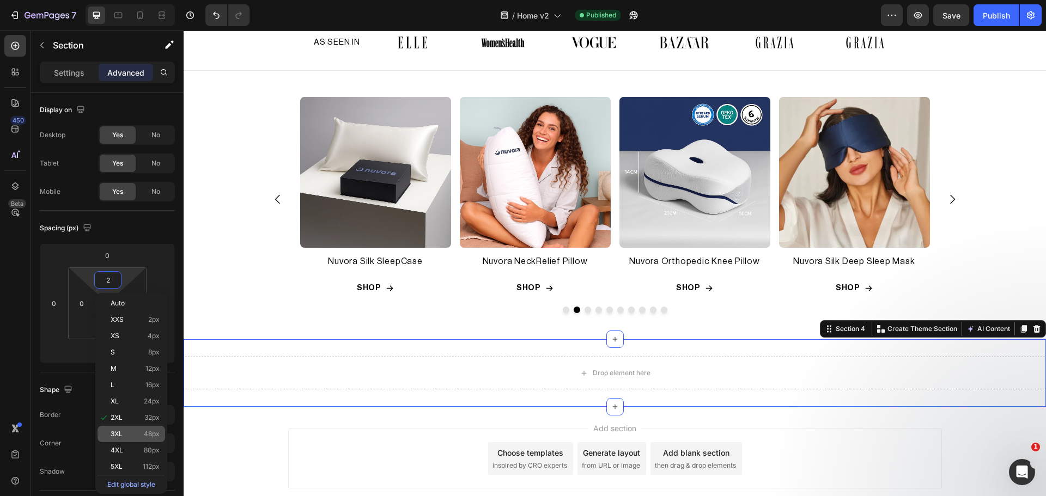
click at [121, 427] on div "3XL 48px" at bounding box center [132, 434] width 68 height 16
type input "48"
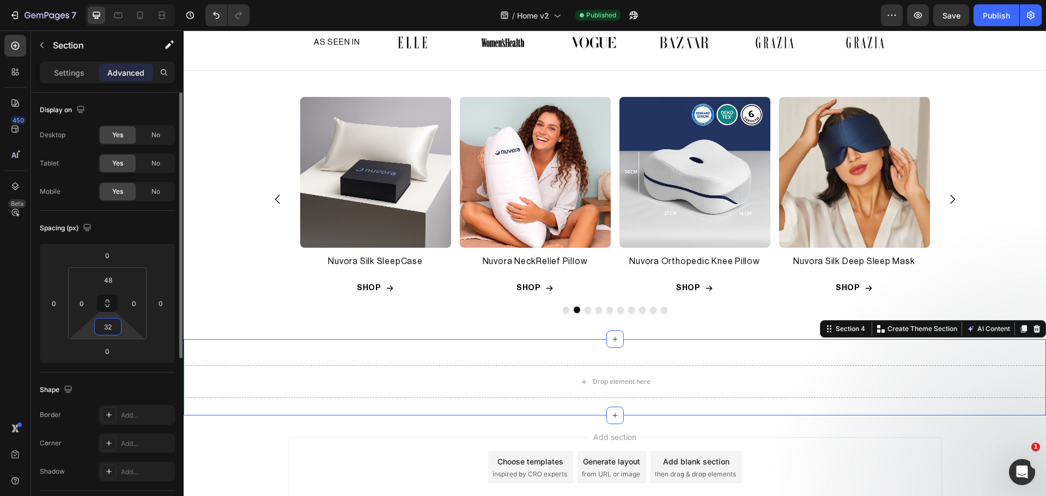
click at [103, 325] on input "32" at bounding box center [108, 327] width 22 height 16
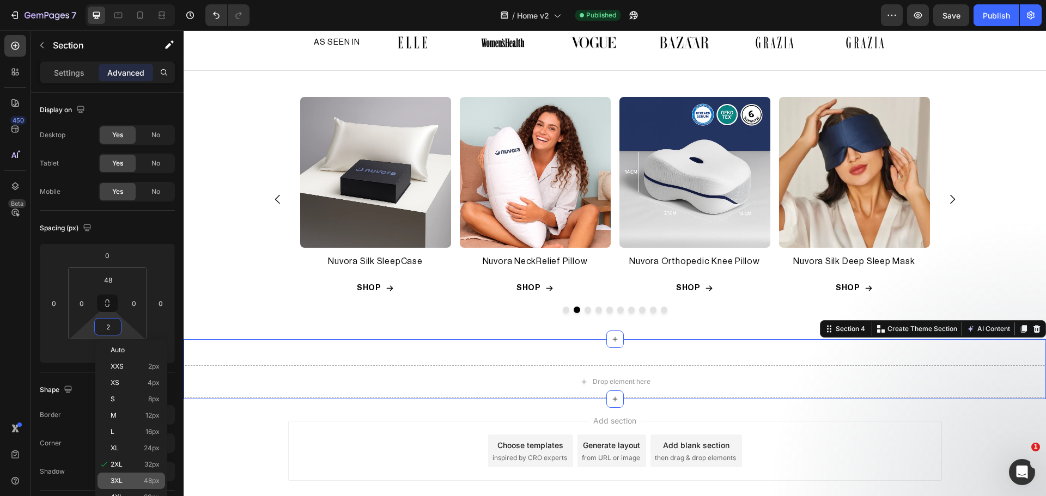
click at [125, 473] on div "3XL 48px" at bounding box center [132, 481] width 68 height 16
type input "48"
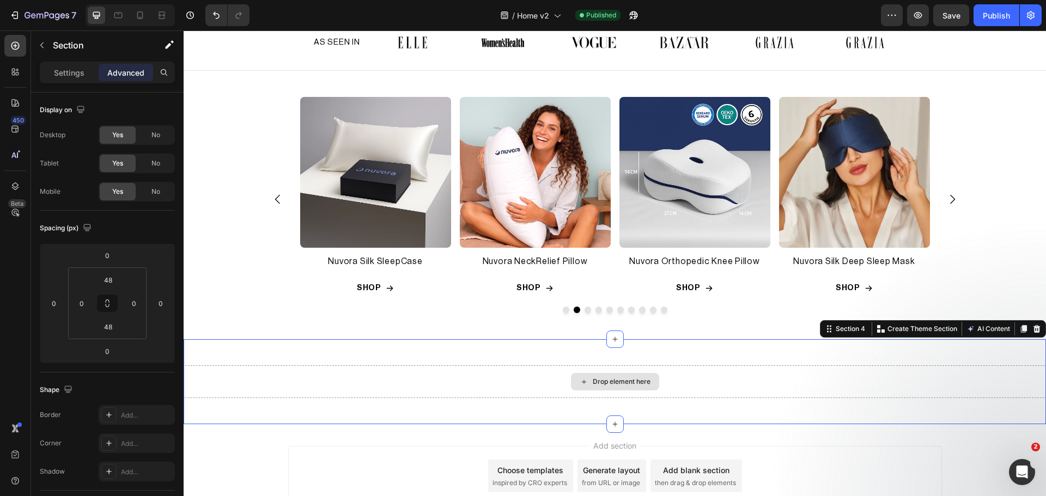
click at [658, 376] on div "Drop element here" at bounding box center [615, 382] width 862 height 33
click at [69, 72] on p "Settings" at bounding box center [69, 72] width 31 height 11
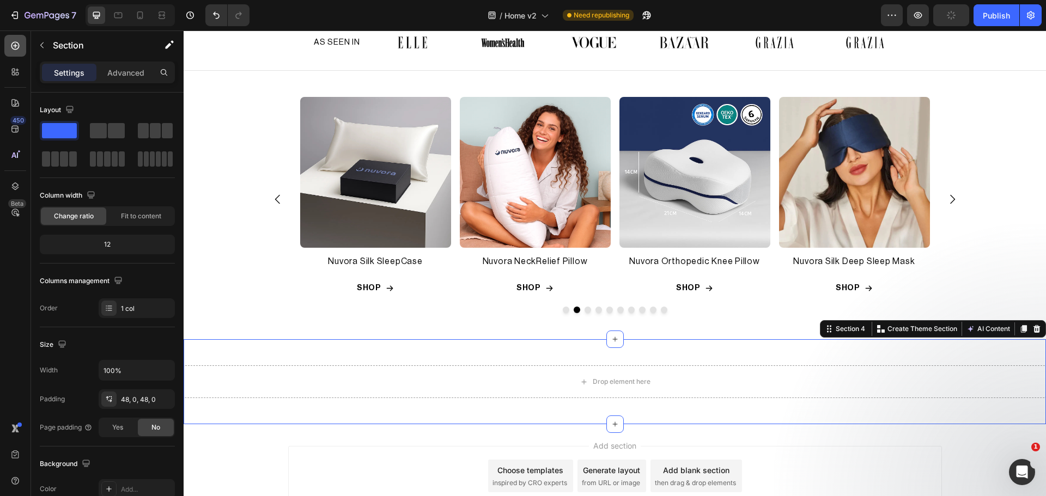
click at [13, 43] on icon at bounding box center [15, 46] width 8 height 8
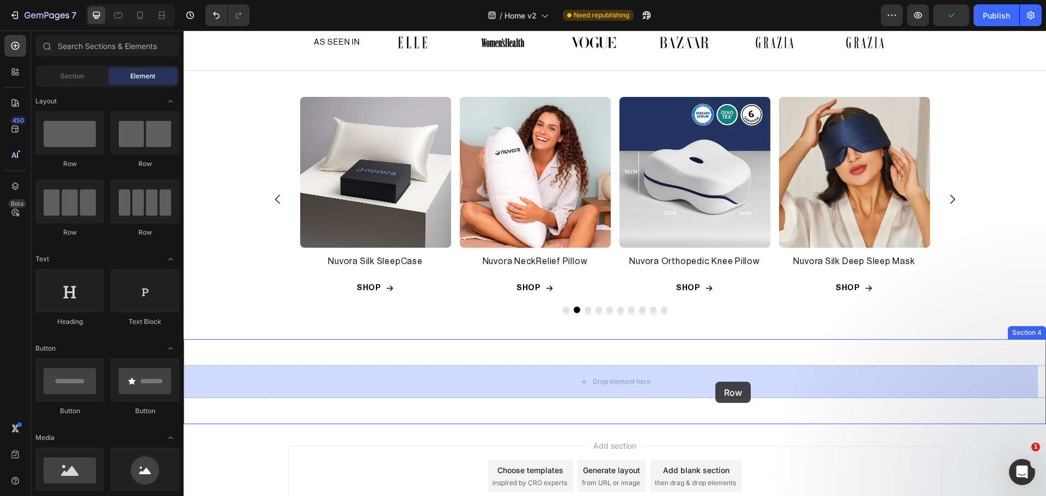
drag, startPoint x: 362, startPoint y: 214, endPoint x: 715, endPoint y: 380, distance: 390.5
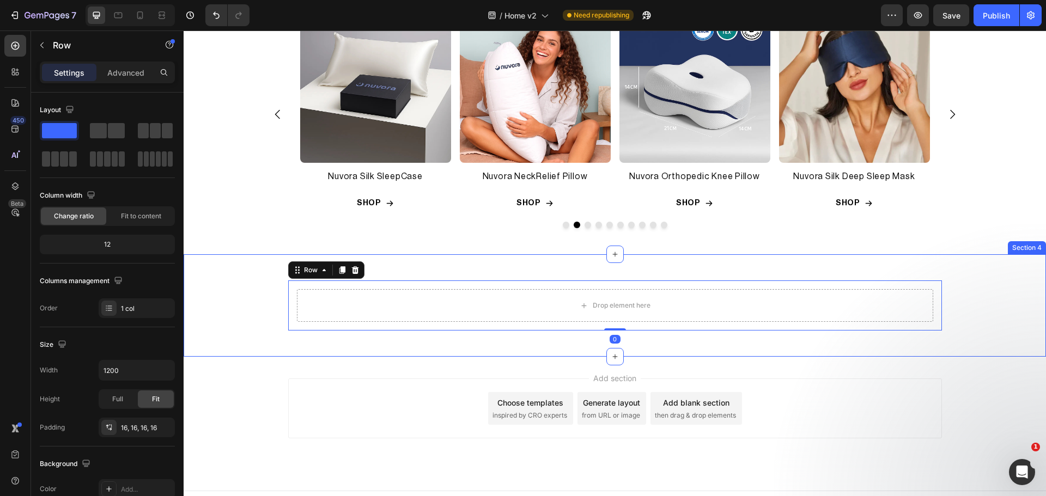
scroll to position [519, 0]
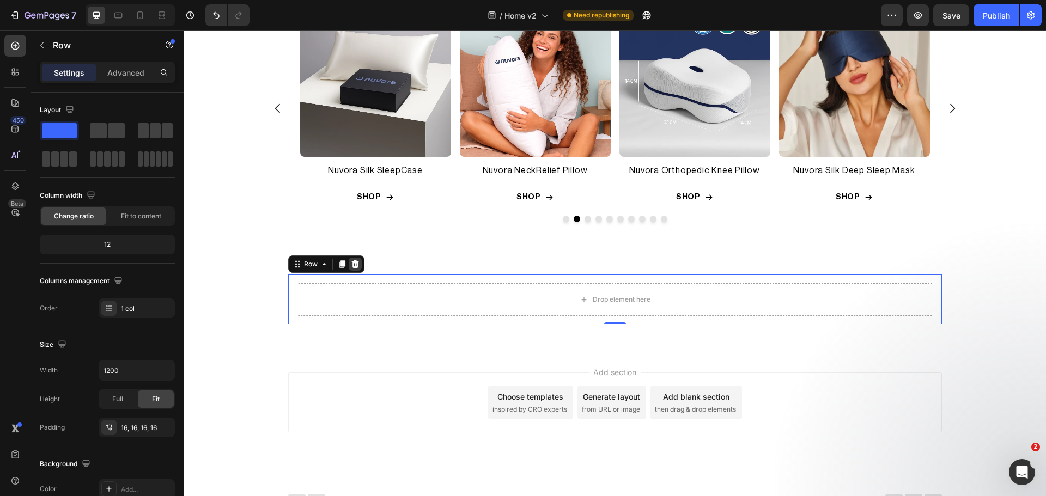
click at [354, 262] on icon at bounding box center [354, 264] width 7 height 8
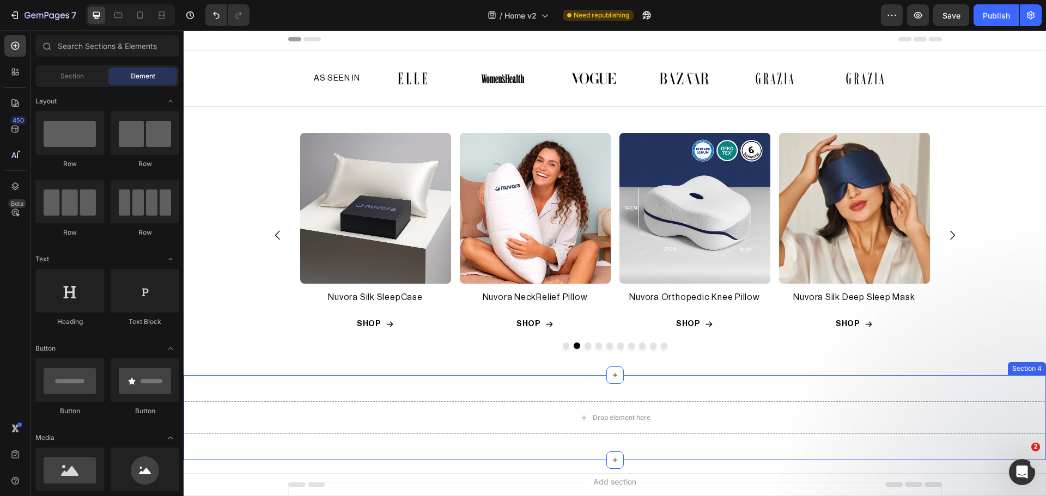
scroll to position [0, 0]
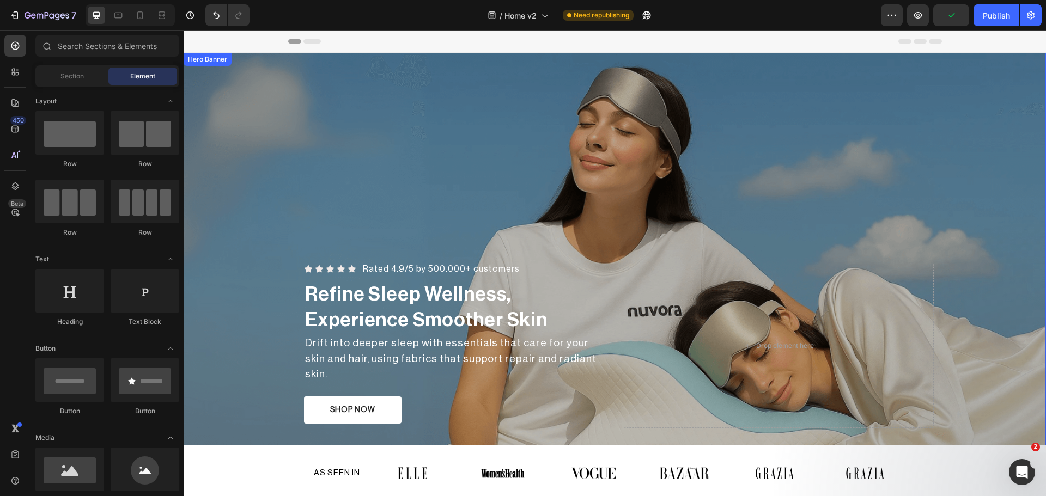
click at [323, 82] on div "Overlay" at bounding box center [615, 249] width 862 height 393
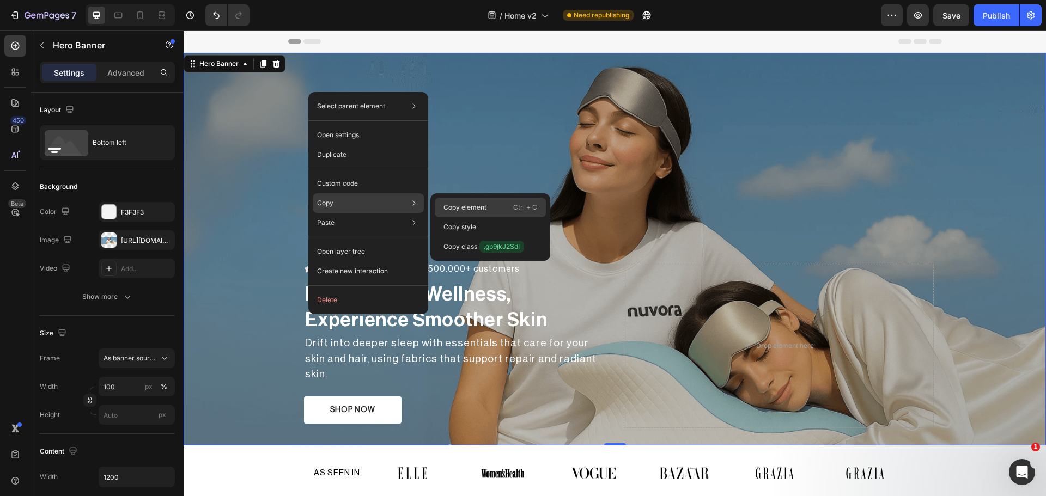
click at [483, 212] on p "Copy element" at bounding box center [464, 208] width 43 height 10
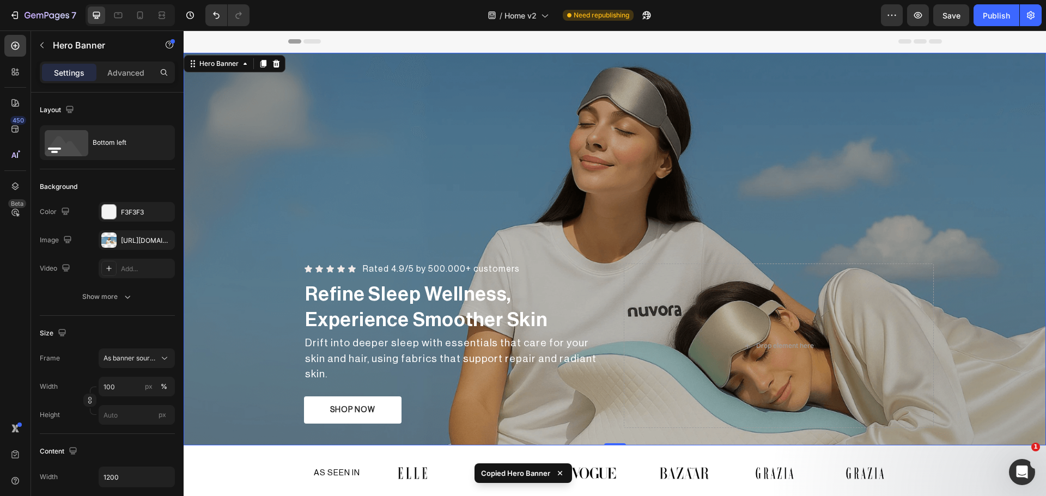
scroll to position [305, 0]
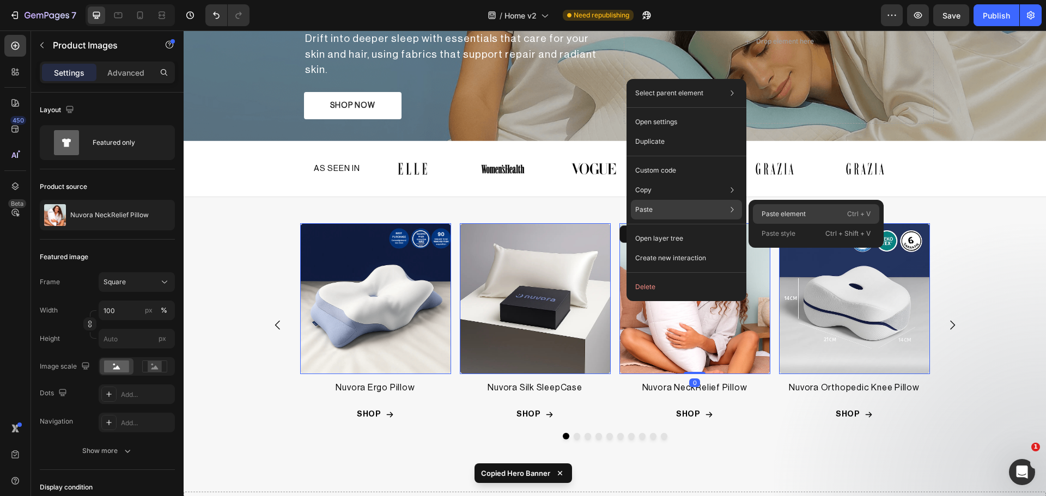
click at [824, 224] on div "Paste element Ctrl + V" at bounding box center [816, 234] width 126 height 20
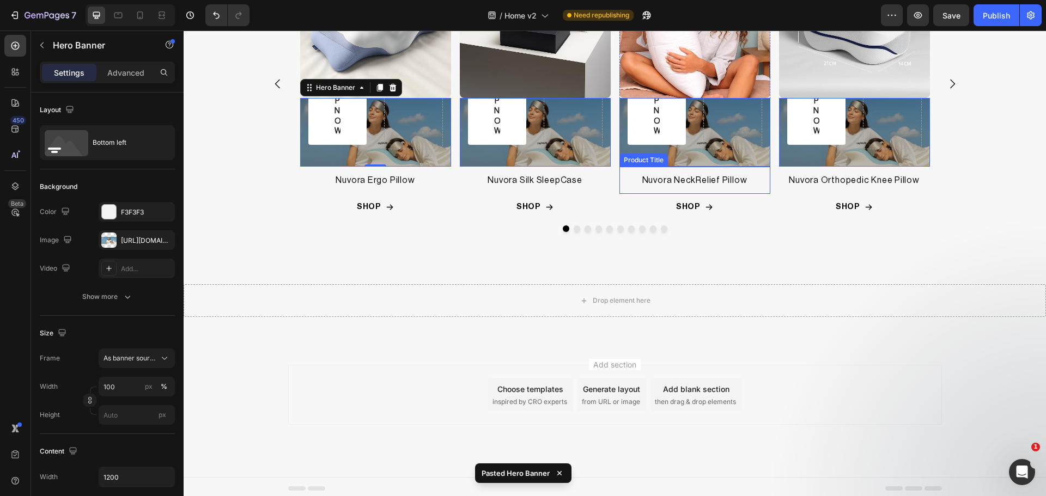
scroll to position [513, 0]
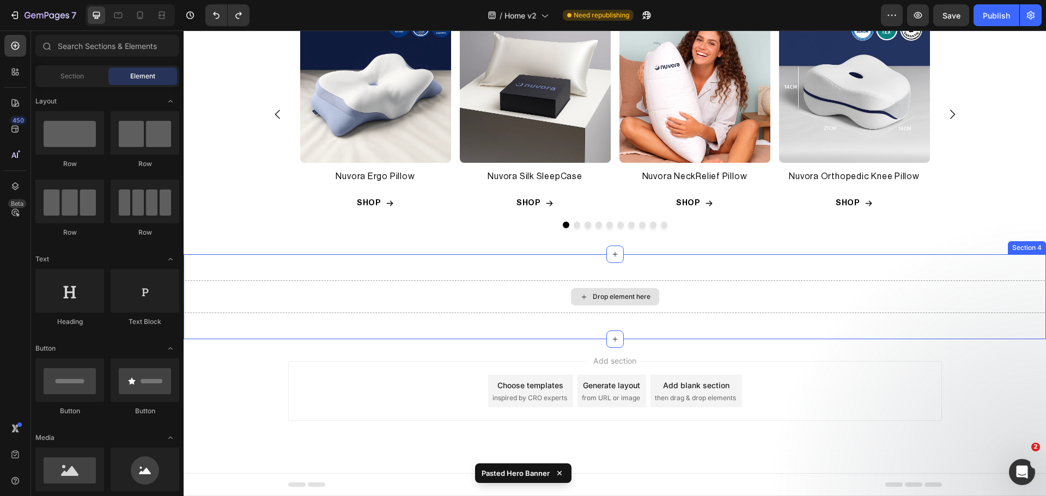
click at [622, 301] on div "Drop element here" at bounding box center [622, 297] width 58 height 9
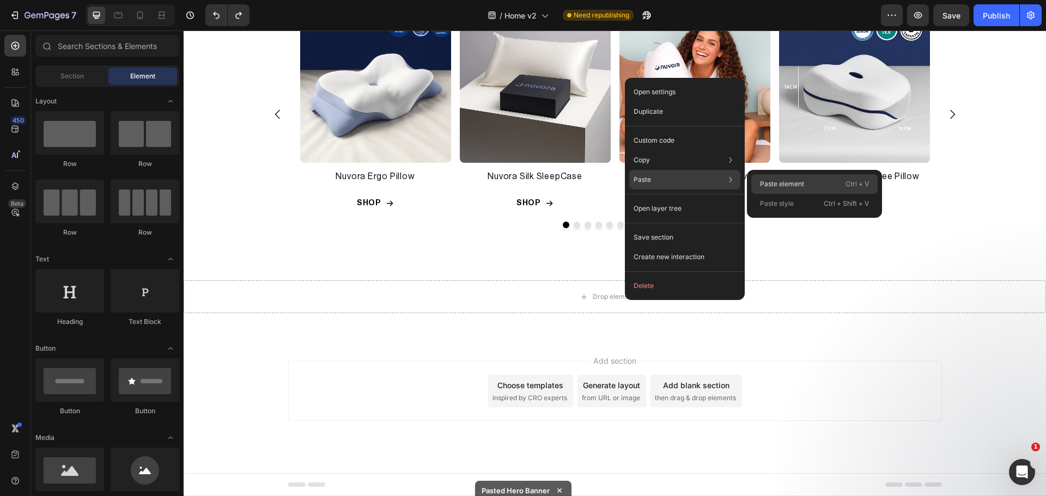
click at [806, 194] on div "Paste element Ctrl + V" at bounding box center [814, 204] width 126 height 20
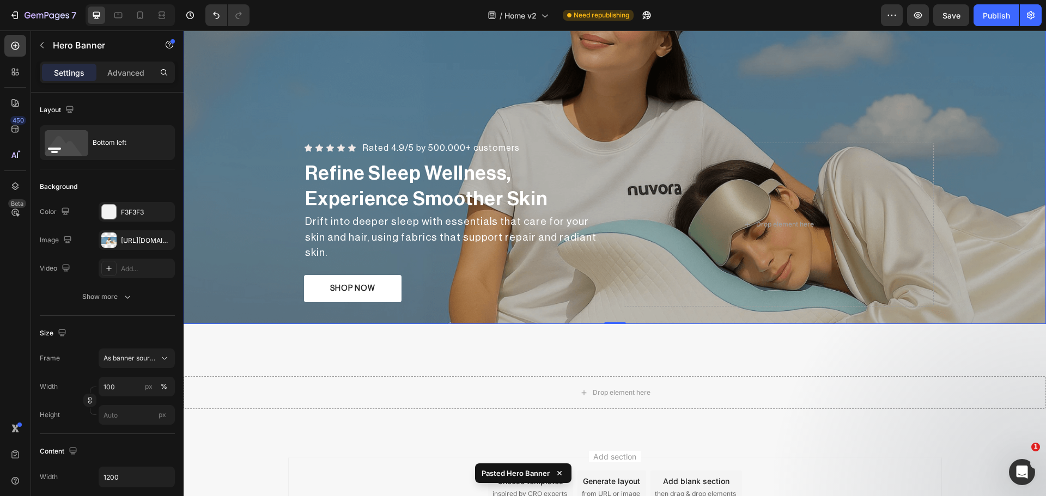
scroll to position [816, 0]
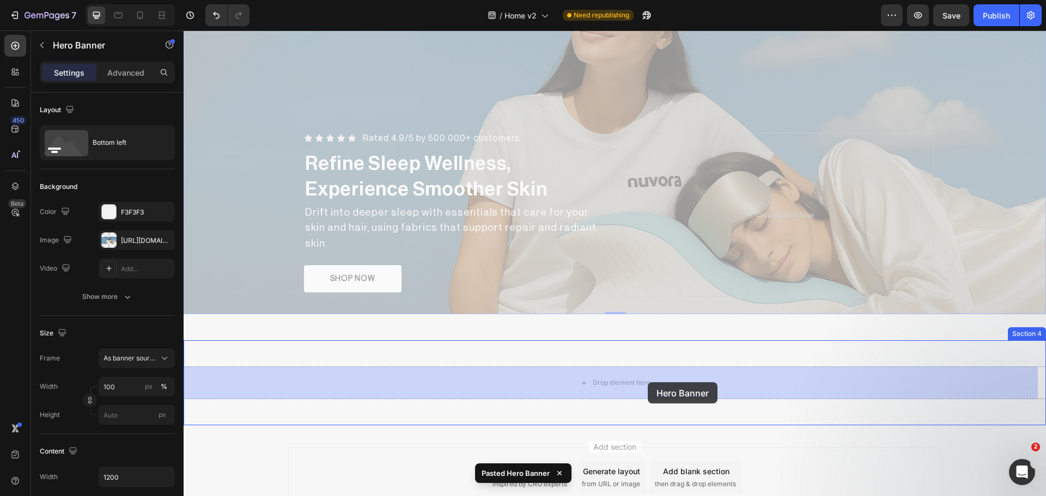
drag, startPoint x: 654, startPoint y: 200, endPoint x: 648, endPoint y: 382, distance: 182.1
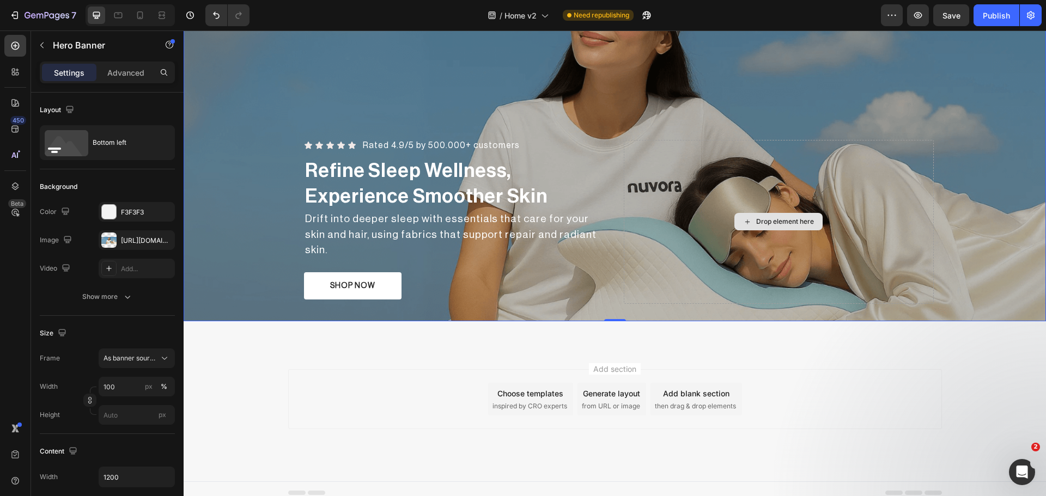
scroll to position [869, 0]
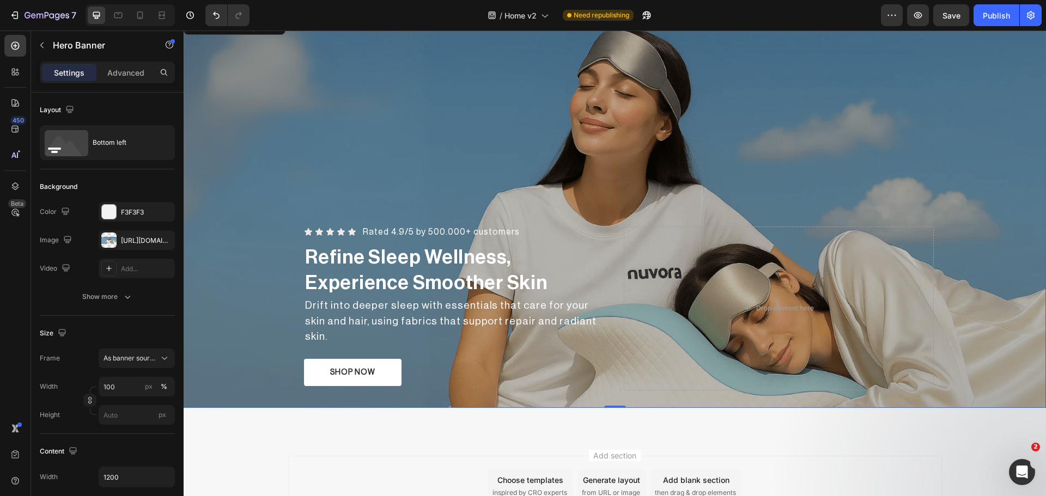
click at [445, 136] on div "Overlay" at bounding box center [615, 211] width 862 height 393
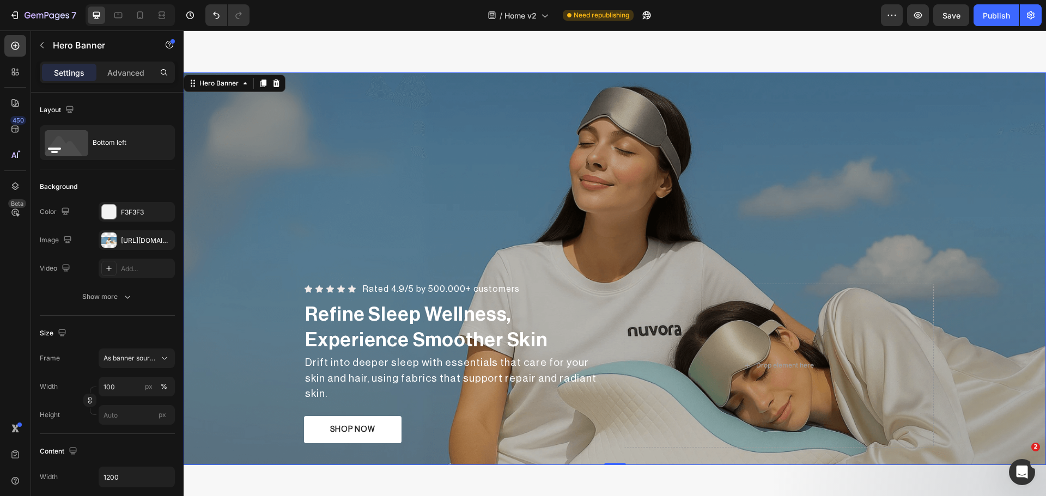
scroll to position [587, 0]
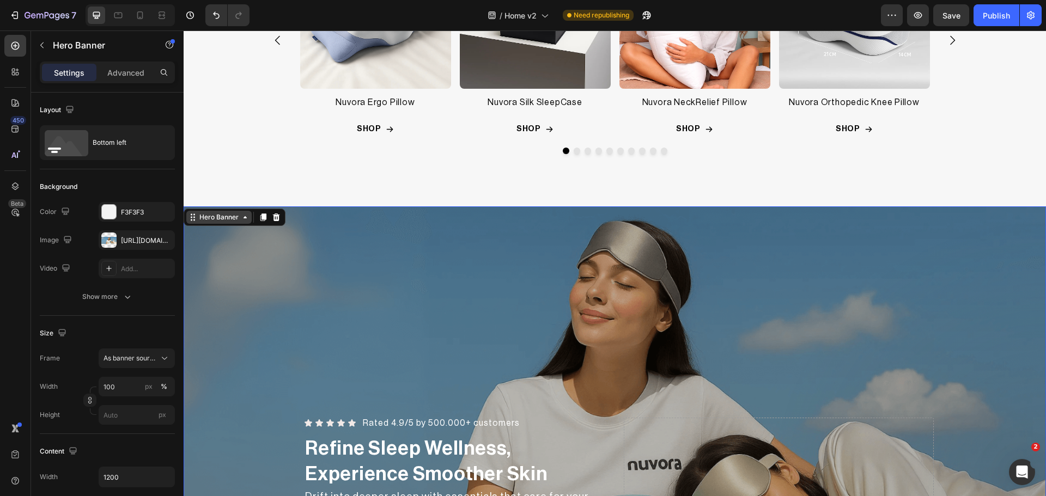
click at [216, 218] on div "Hero Banner" at bounding box center [219, 217] width 44 height 10
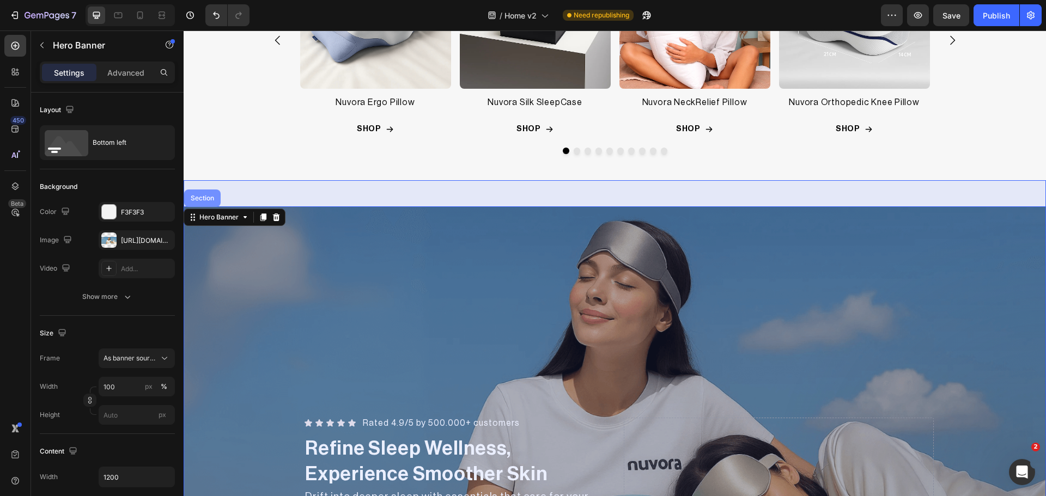
click at [208, 199] on div "Section" at bounding box center [203, 198] width 28 height 7
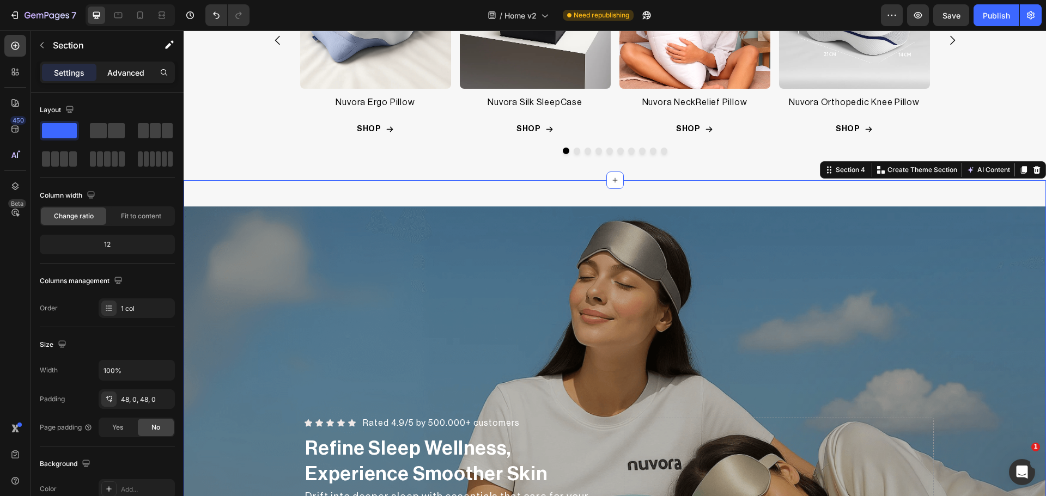
click at [117, 70] on p "Advanced" at bounding box center [125, 72] width 37 height 11
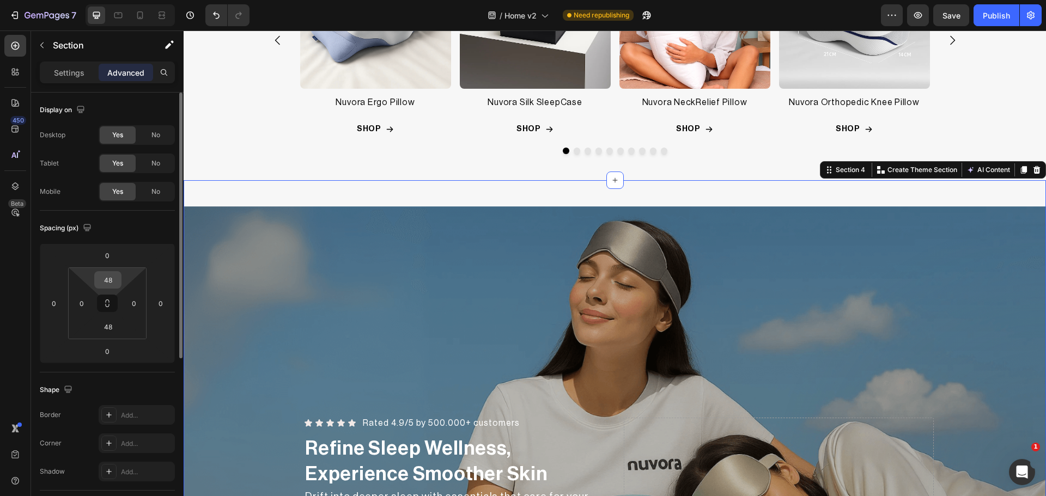
click at [116, 287] on input "48" at bounding box center [108, 280] width 22 height 16
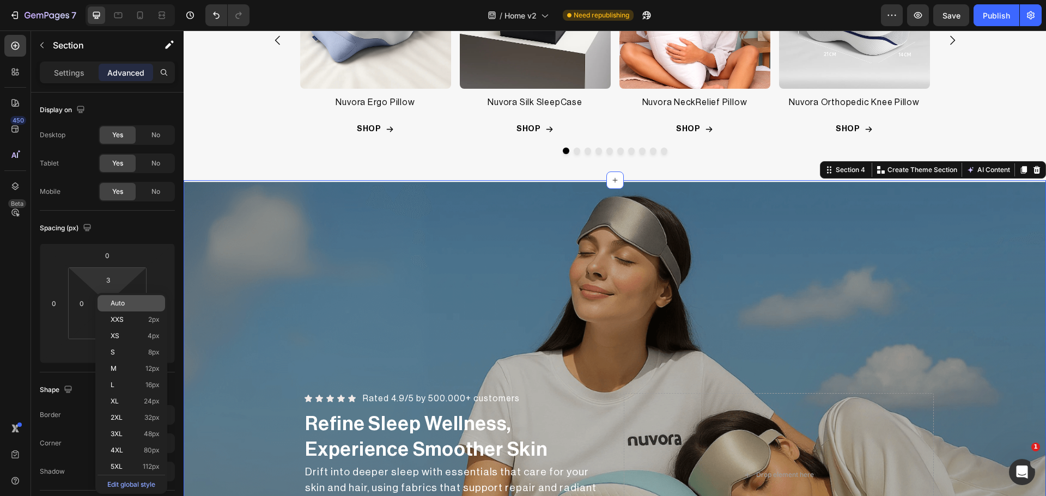
click at [122, 302] on span "Auto" at bounding box center [118, 304] width 14 height 8
type input "Auto"
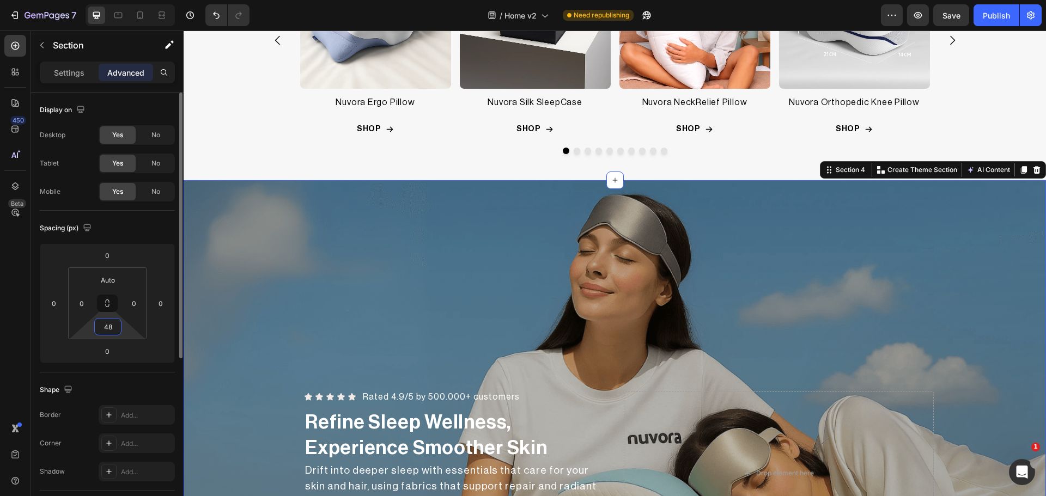
click at [116, 331] on input "48" at bounding box center [108, 327] width 22 height 16
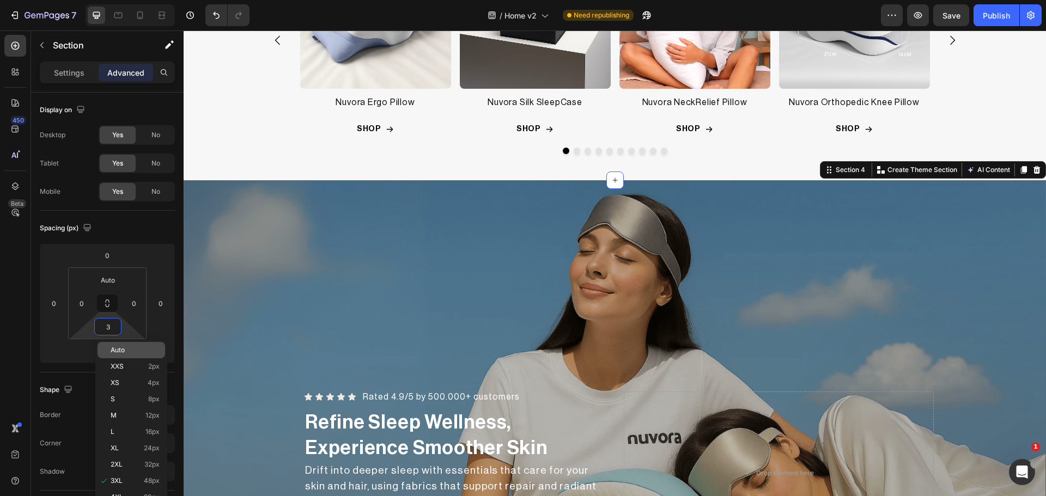
click at [125, 351] on span "Auto" at bounding box center [118, 351] width 14 height 8
type input "Auto"
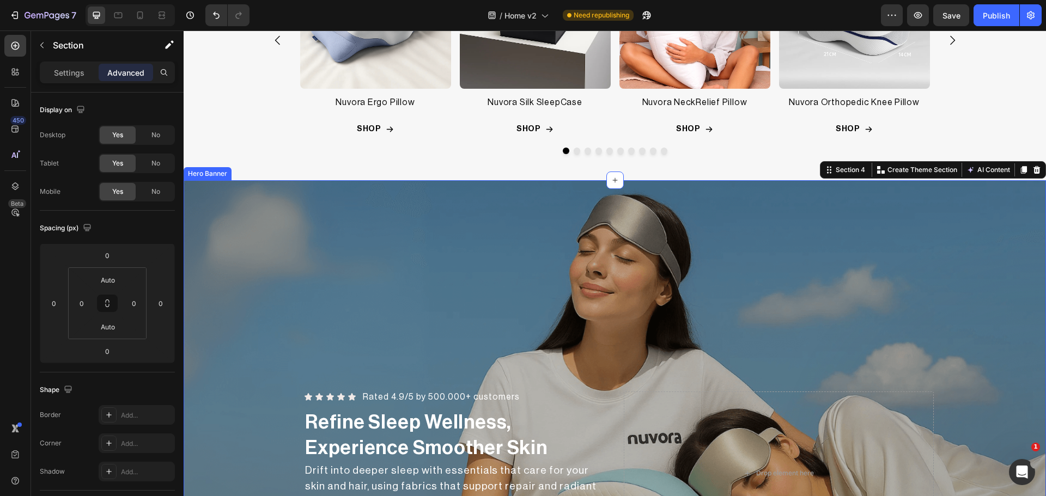
click at [524, 257] on div "Overlay" at bounding box center [615, 376] width 862 height 393
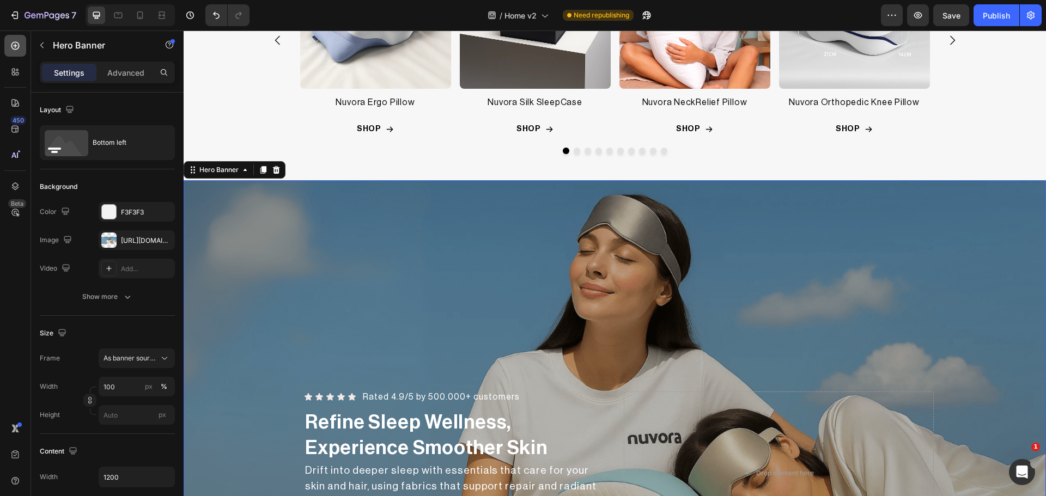
click at [5, 44] on div at bounding box center [15, 46] width 22 height 22
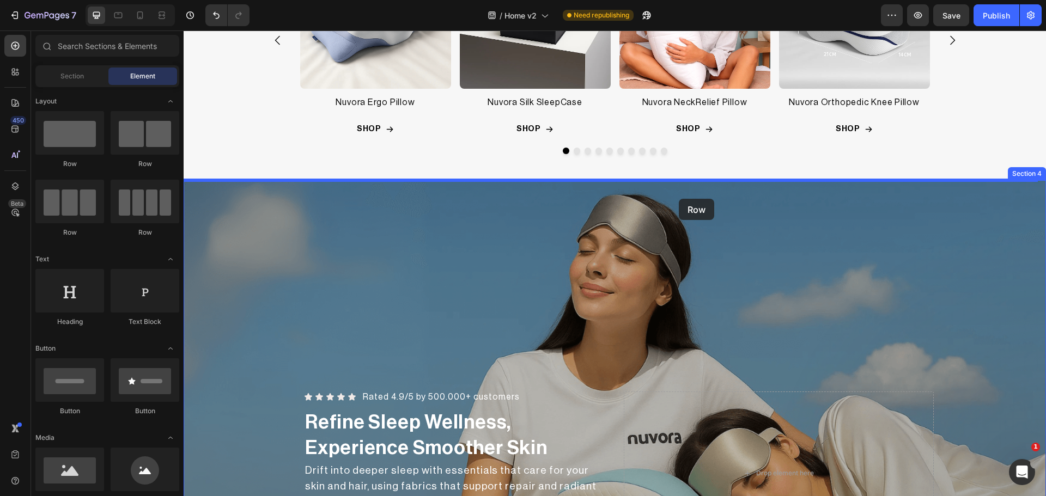
drag, startPoint x: 362, startPoint y: 184, endPoint x: 679, endPoint y: 199, distance: 316.9
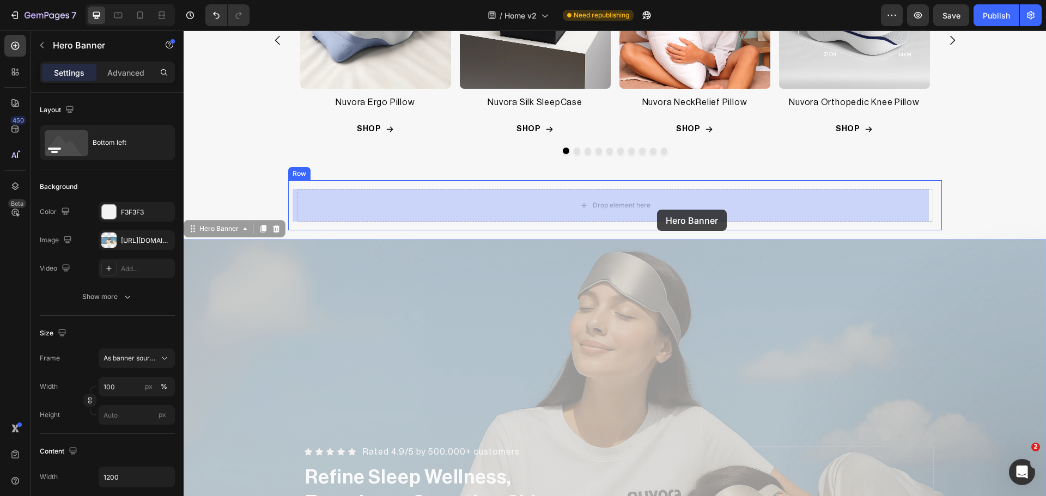
drag, startPoint x: 630, startPoint y: 342, endPoint x: 657, endPoint y: 210, distance: 134.6
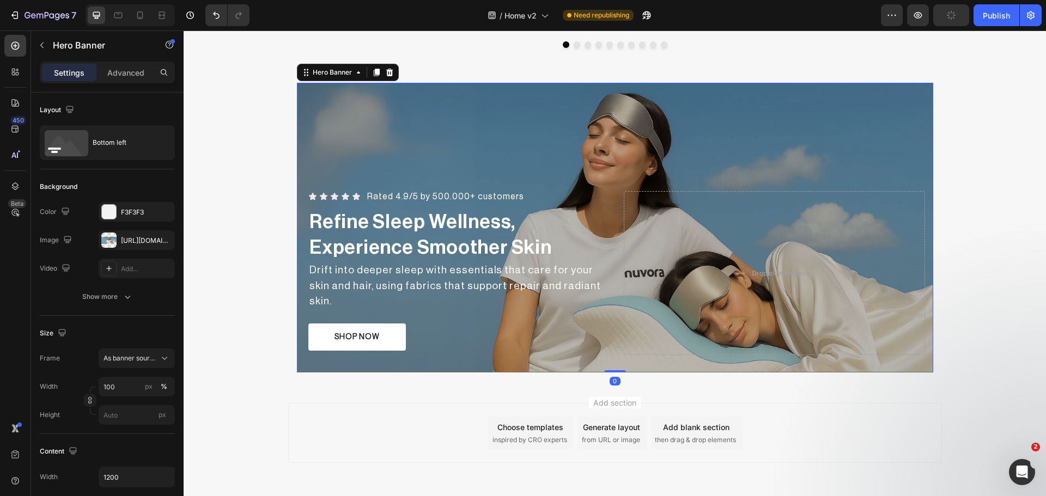
scroll to position [735, 0]
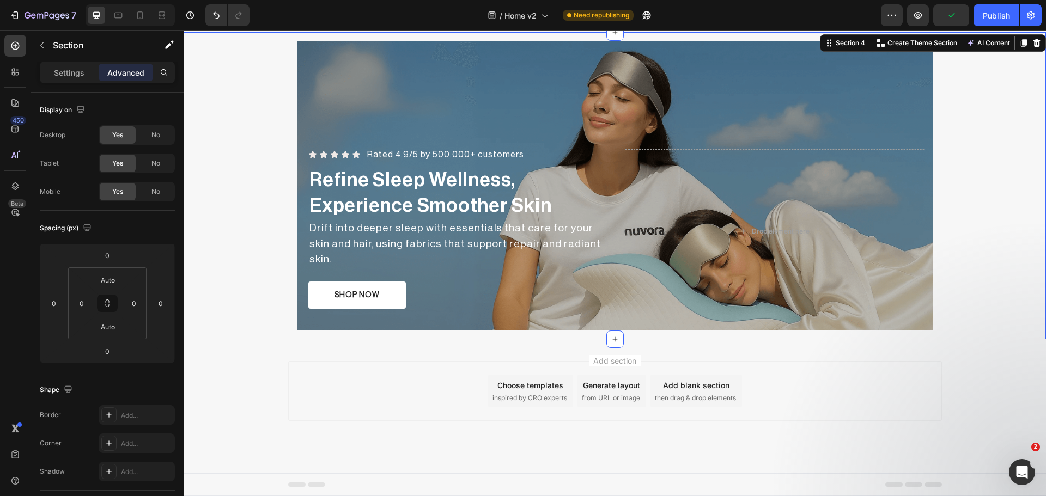
click at [235, 314] on div "Icon Icon Icon Icon Icon Icon List Rated 4.9/5 by 500.000+ customers Heading Ro…" at bounding box center [615, 185] width 862 height 307
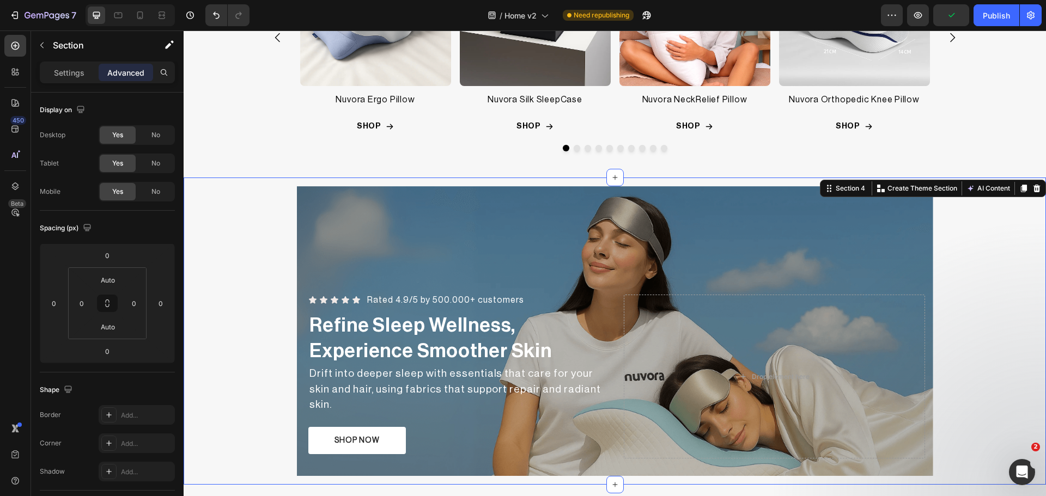
scroll to position [554, 0]
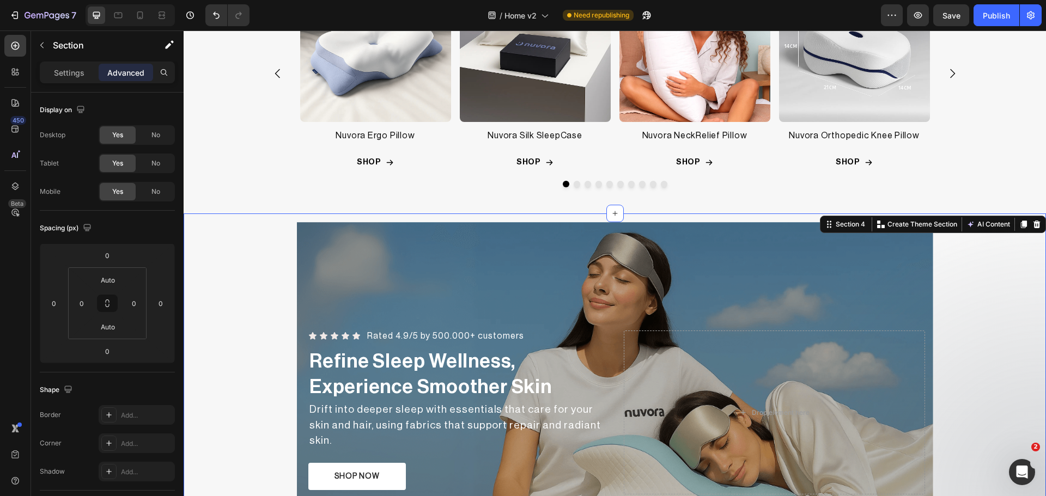
click at [272, 241] on div "Icon Icon Icon Icon Icon Icon List Rated 4.9/5 by 500.000+ customers Heading Ro…" at bounding box center [615, 367] width 862 height 307
click at [113, 285] on input "Auto" at bounding box center [108, 280] width 22 height 16
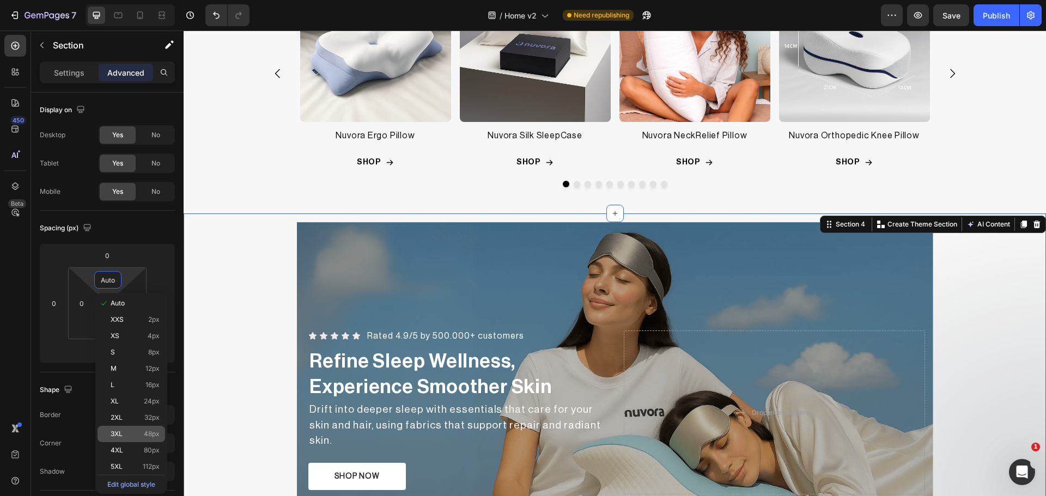
click at [132, 428] on div "3XL 48px" at bounding box center [132, 434] width 68 height 16
type input "48"
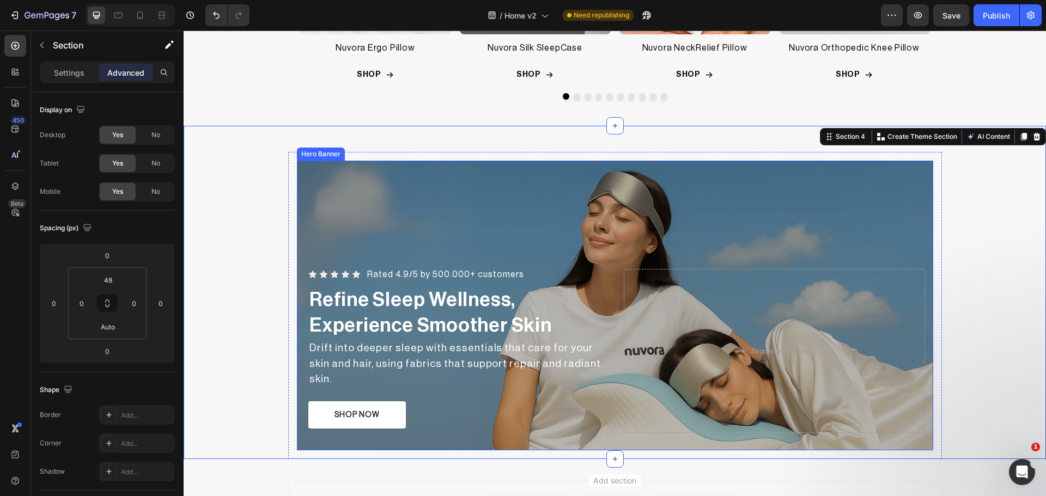
scroll to position [644, 0]
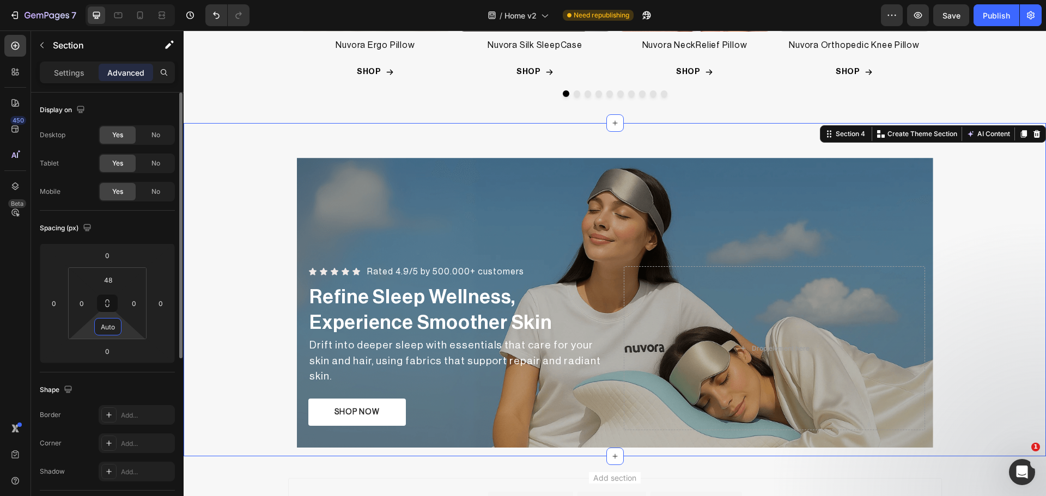
click at [104, 326] on input "Auto" at bounding box center [108, 327] width 22 height 16
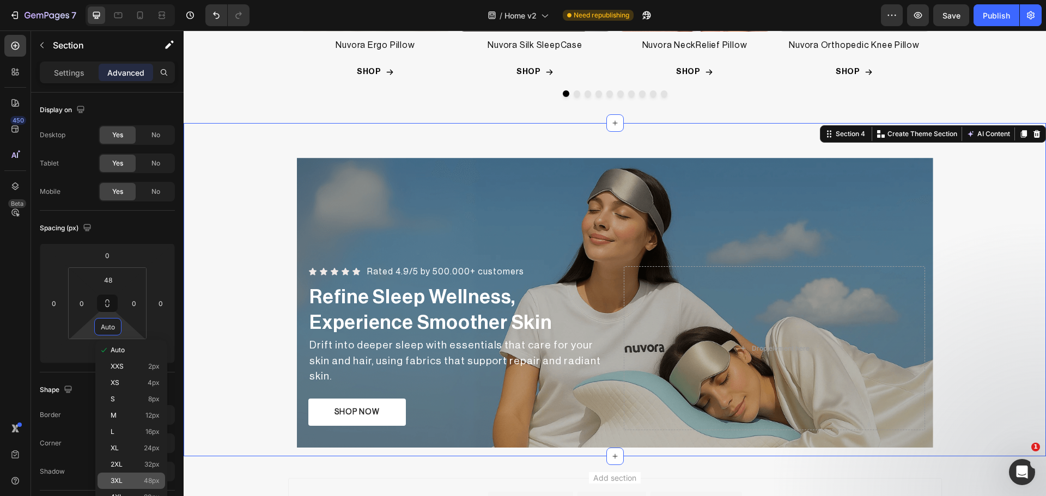
click at [120, 486] on div "3XL 48px" at bounding box center [132, 481] width 68 height 16
type input "48"
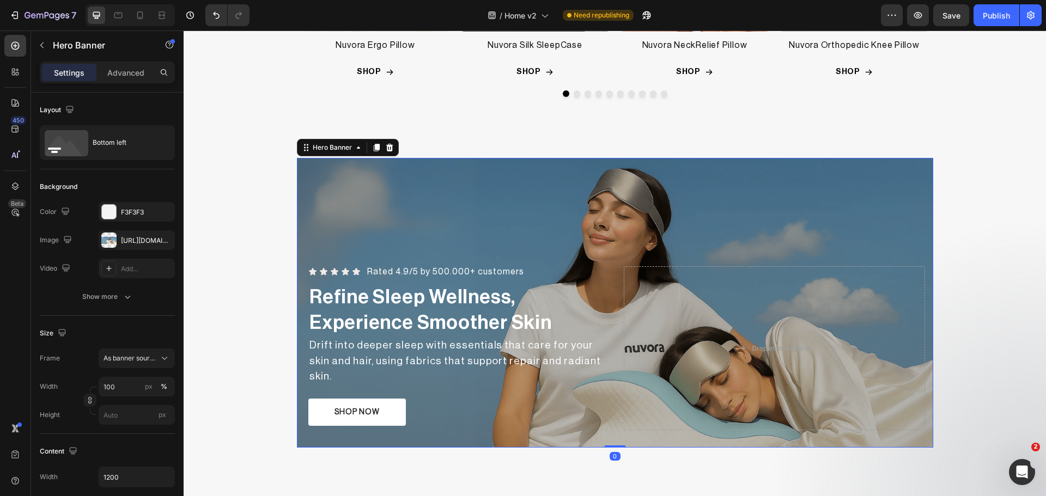
click at [701, 245] on div "Overlay" at bounding box center [615, 303] width 636 height 290
click at [335, 153] on div "Hero Banner" at bounding box center [332, 147] width 65 height 13
click at [311, 253] on div "Overlay" at bounding box center [615, 303] width 636 height 290
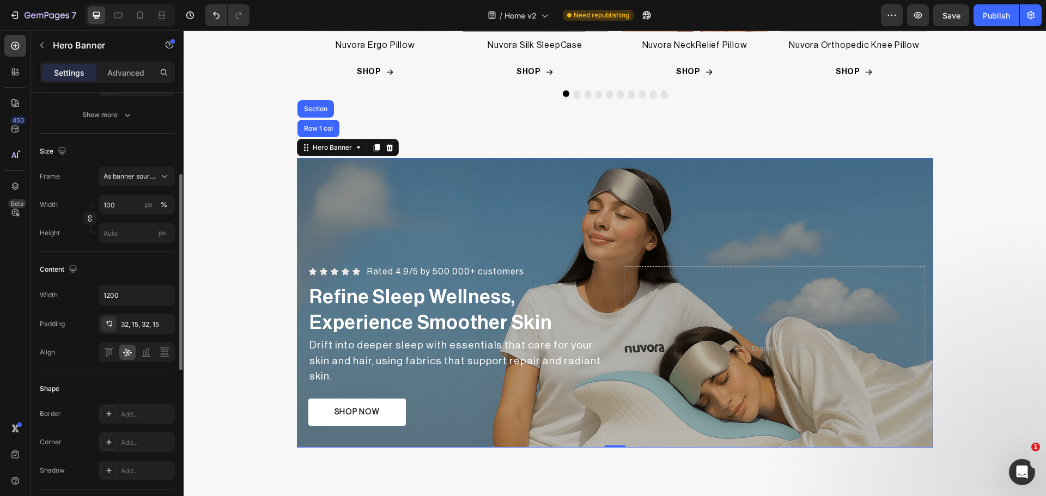
scroll to position [273, 0]
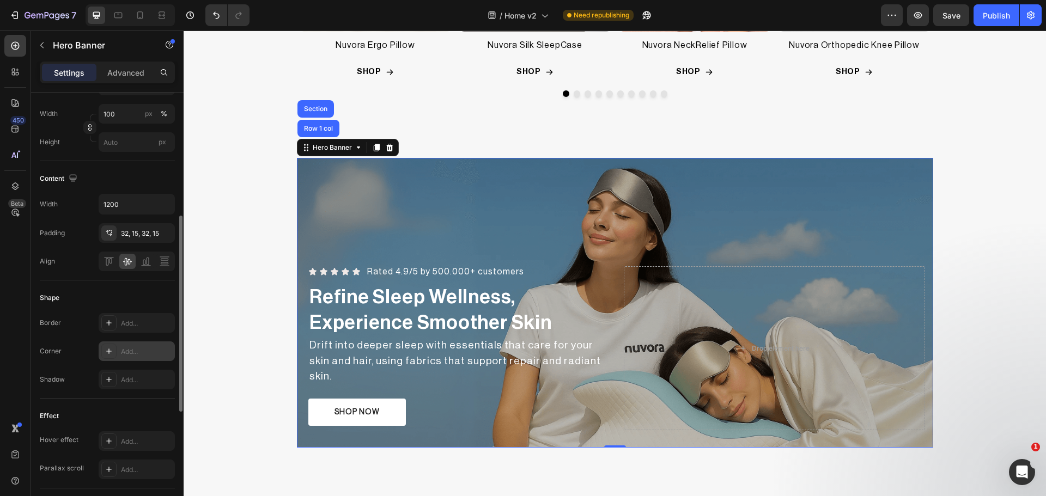
click at [109, 354] on icon at bounding box center [108, 351] width 5 height 5
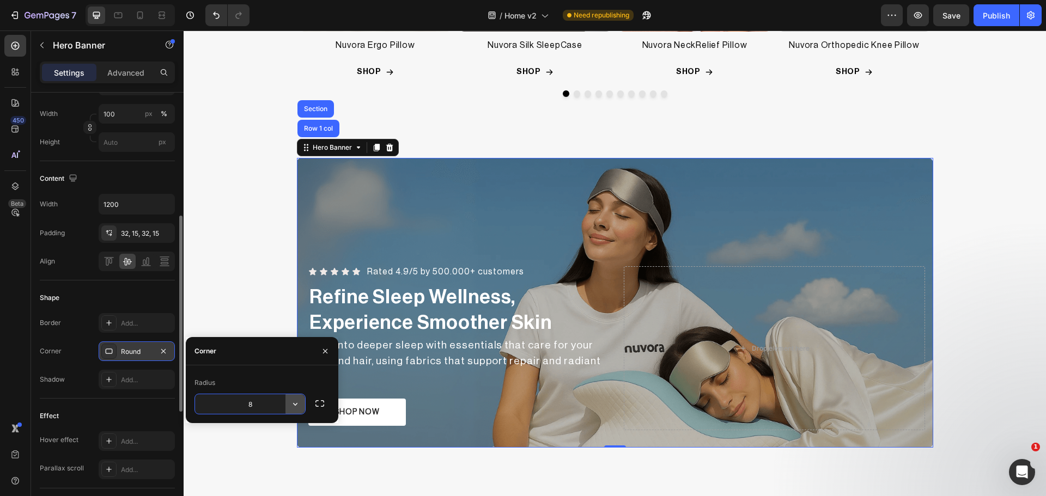
click at [292, 400] on icon "button" at bounding box center [295, 404] width 11 height 11
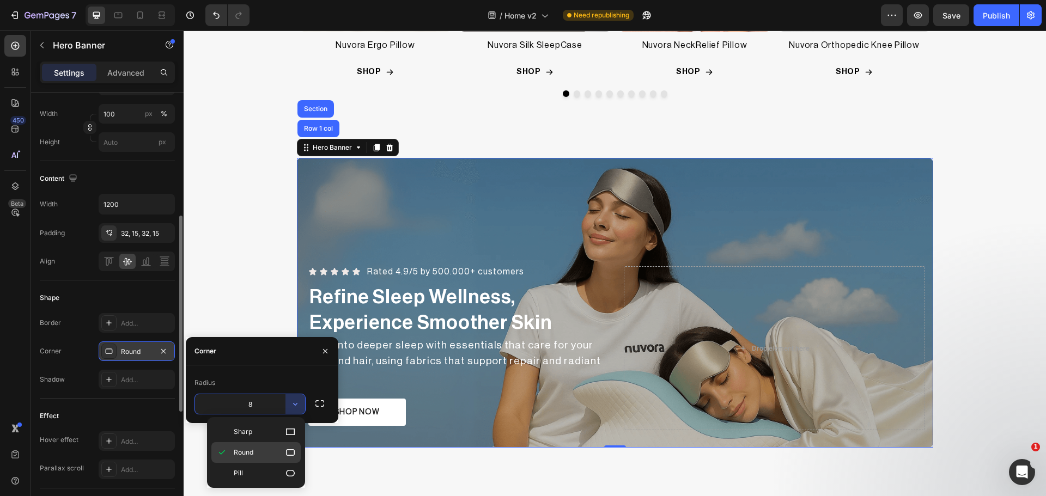
click at [263, 463] on div "Round" at bounding box center [255, 473] width 89 height 21
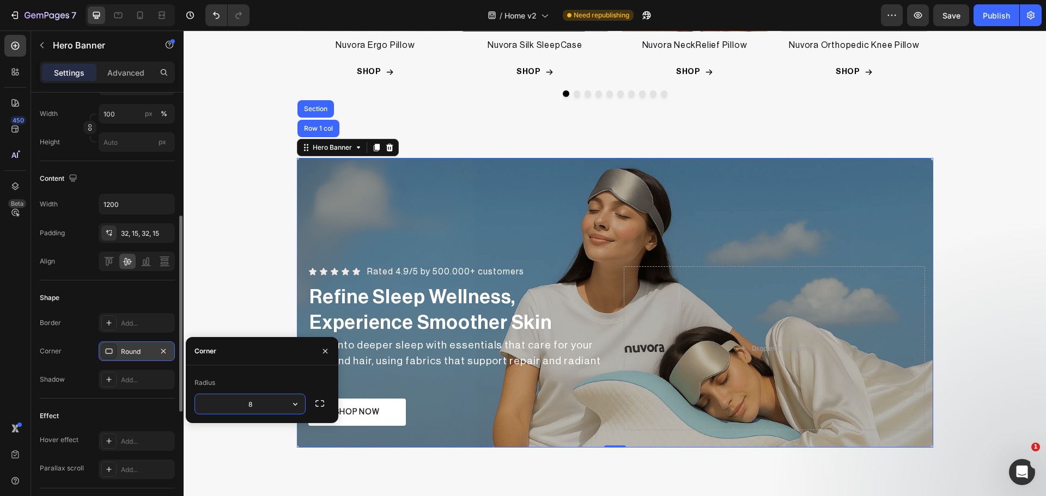
click at [250, 409] on input "8" at bounding box center [250, 404] width 110 height 20
type input "12"
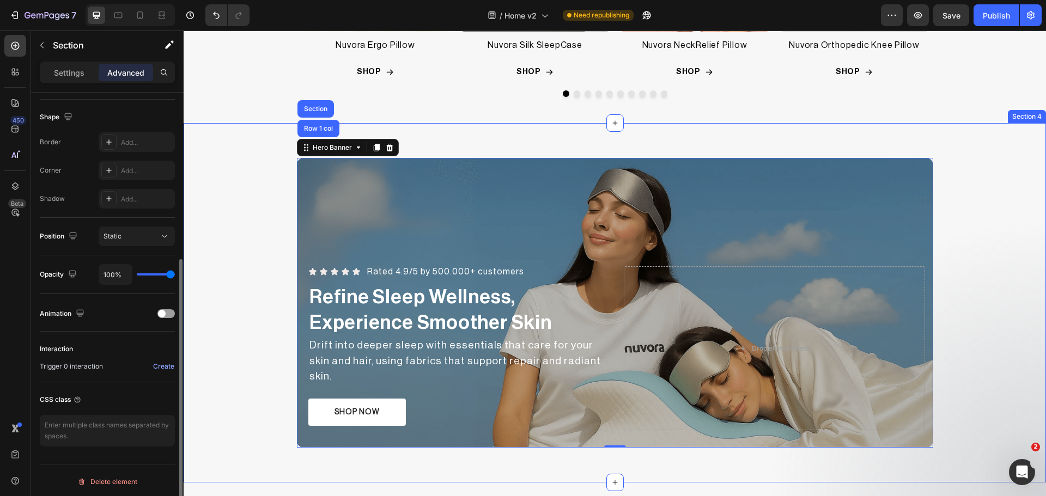
click at [221, 270] on div "Icon Icon Icon Icon Icon Icon List Rated 4.9/5 by 500.000+ customers Heading Ro…" at bounding box center [615, 302] width 862 height 307
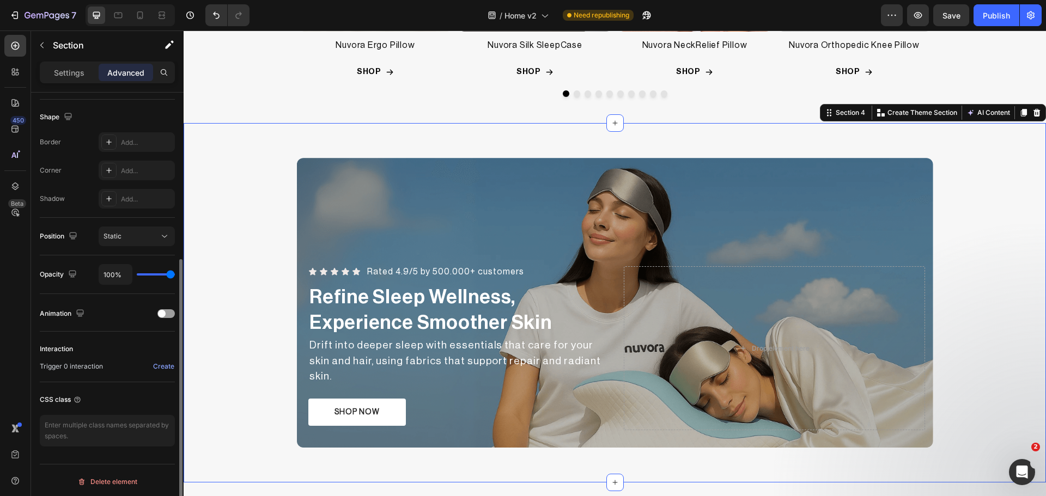
scroll to position [0, 0]
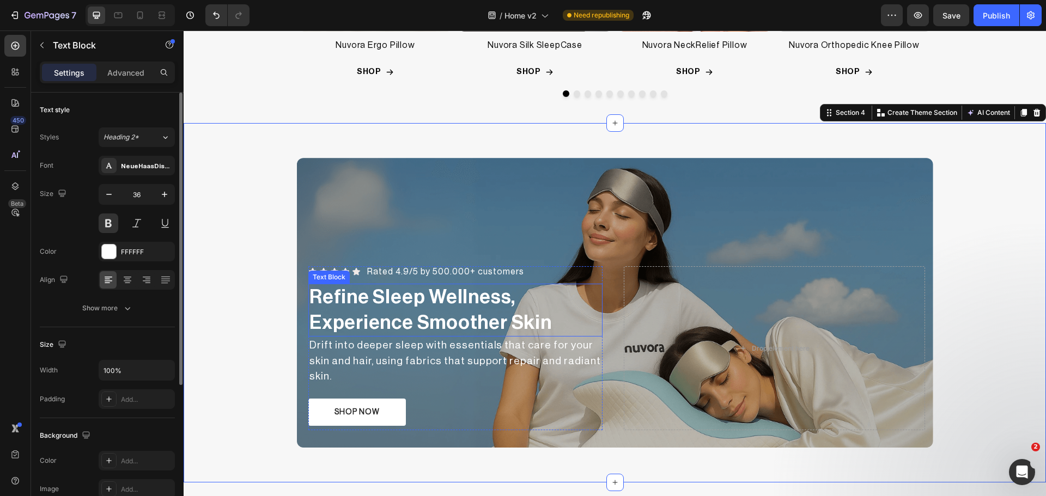
click at [436, 314] on p "Refine Sleep Wellness, Experience Smoother Skin" at bounding box center [455, 310] width 292 height 51
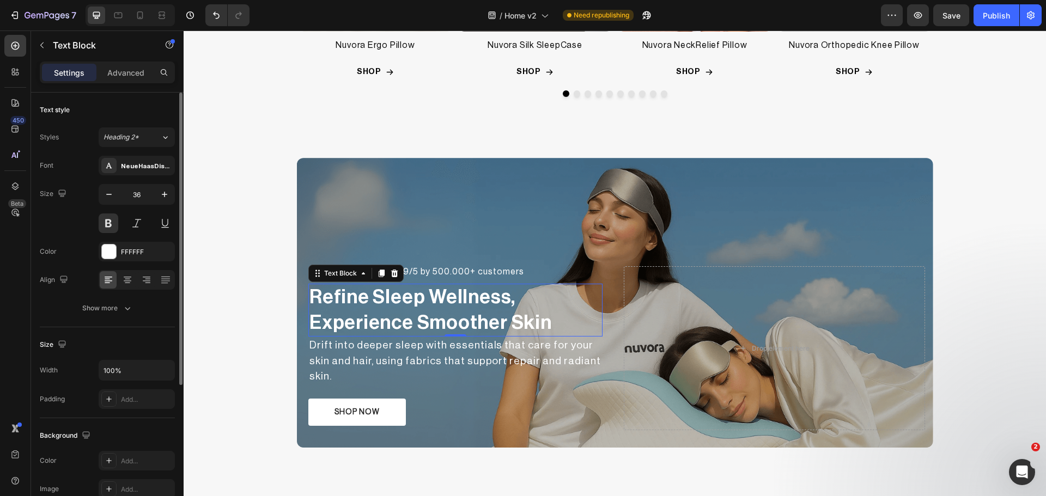
click at [438, 313] on p "Refine Sleep Wellness, Experience Smoother Skin" at bounding box center [455, 310] width 292 height 51
click at [479, 327] on p "Refine Sleep Wellness, Experience Smoother Skin" at bounding box center [455, 310] width 292 height 51
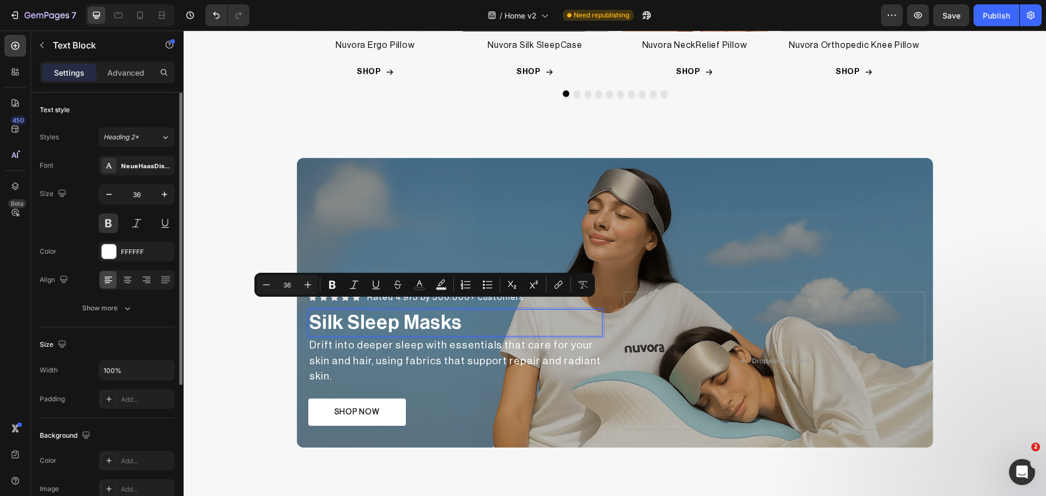
scroll to position [670, 0]
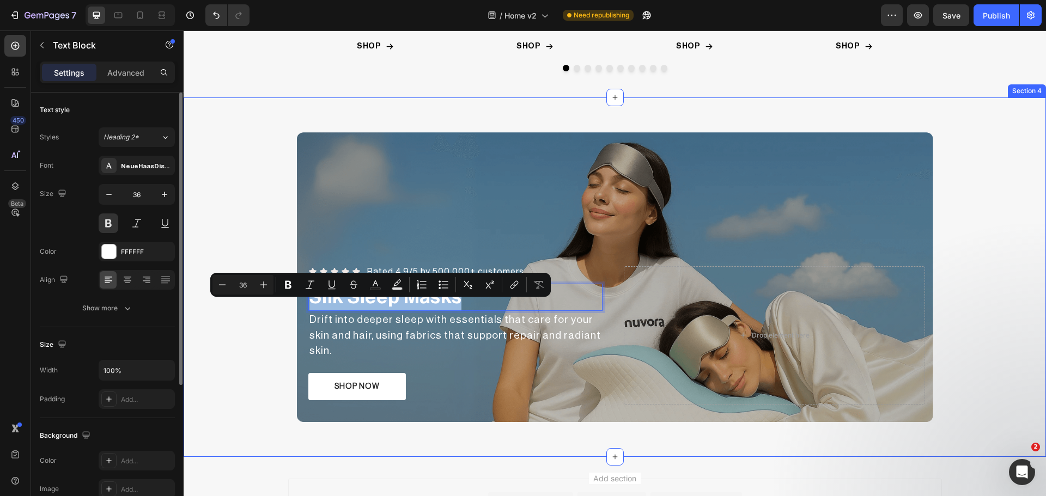
click at [257, 325] on div "Icon Icon Icon Icon Icon Icon List Rated 4.9/5 by 500.000+ customers Heading Ro…" at bounding box center [615, 277] width 862 height 307
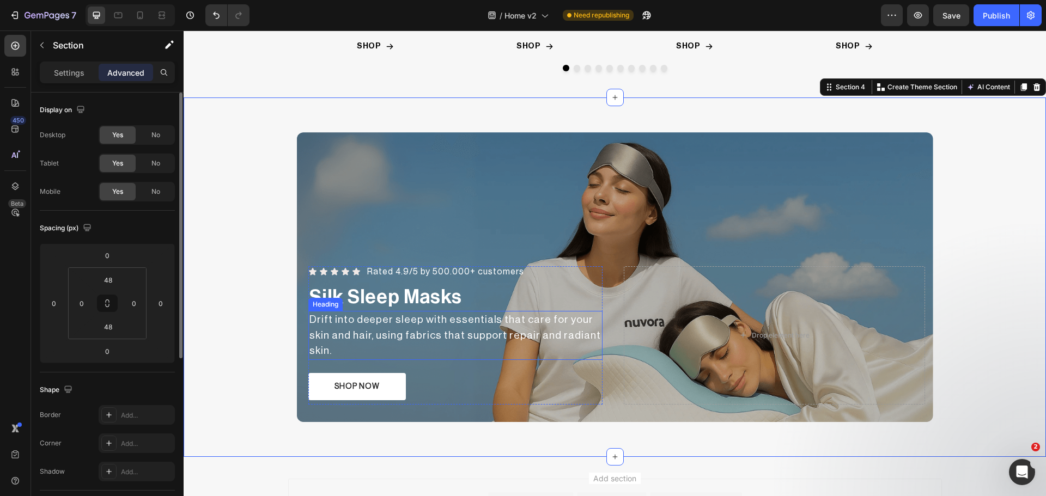
drag, startPoint x: 408, startPoint y: 346, endPoint x: 467, endPoint y: 336, distance: 60.3
click at [408, 346] on h2 "Drift into deeper sleep with essentials that care for your skin and hair, using…" at bounding box center [455, 335] width 294 height 49
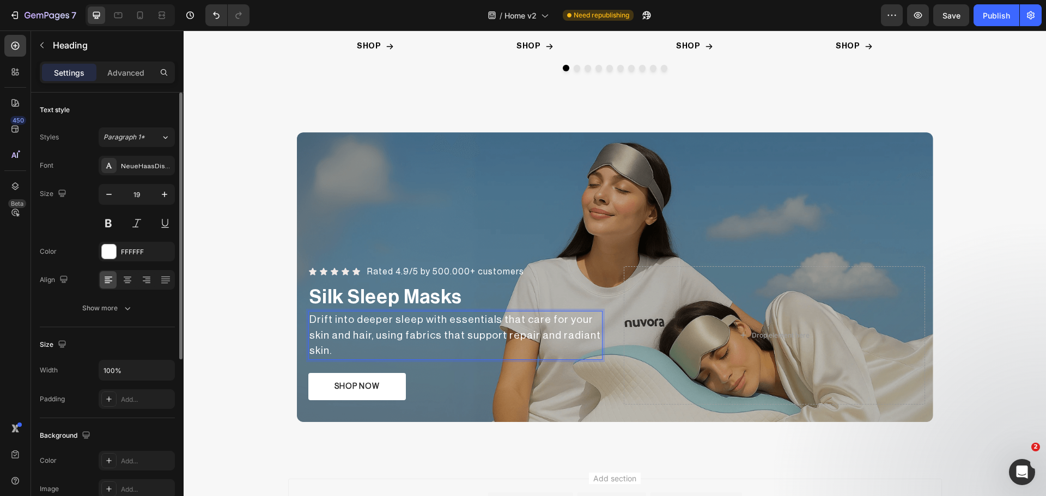
click at [477, 331] on h2 "Drift into deeper sleep with essentials that care for your skin and hair, using…" at bounding box center [455, 335] width 294 height 49
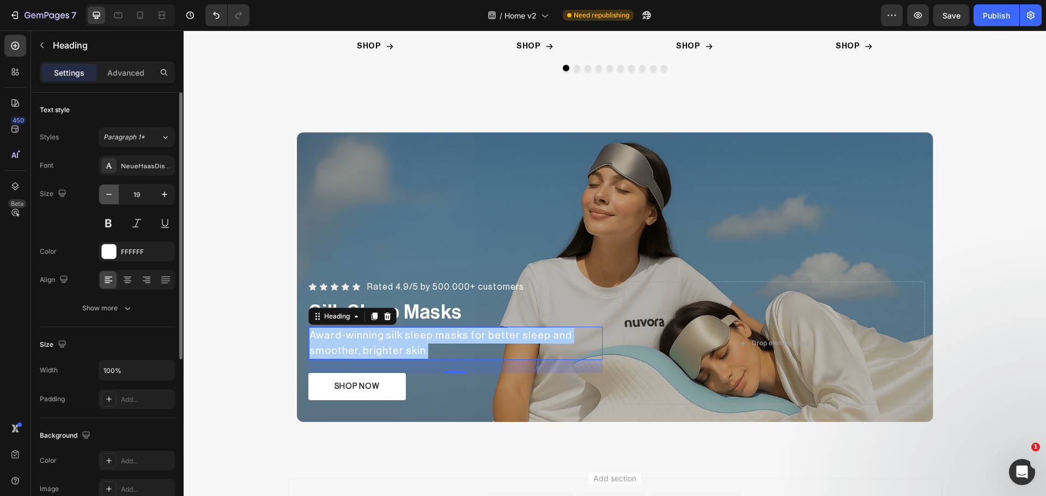
click at [113, 196] on icon "button" at bounding box center [109, 194] width 11 height 11
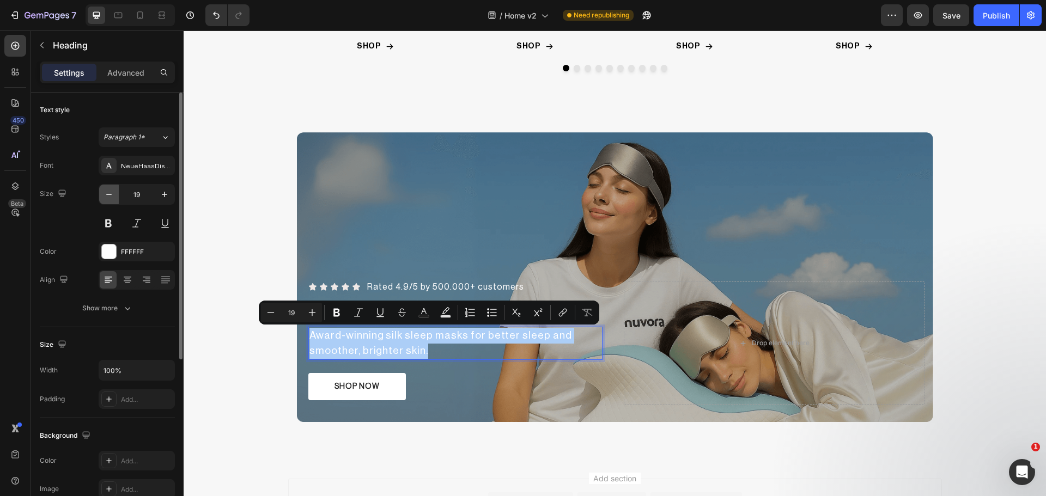
type input "18"
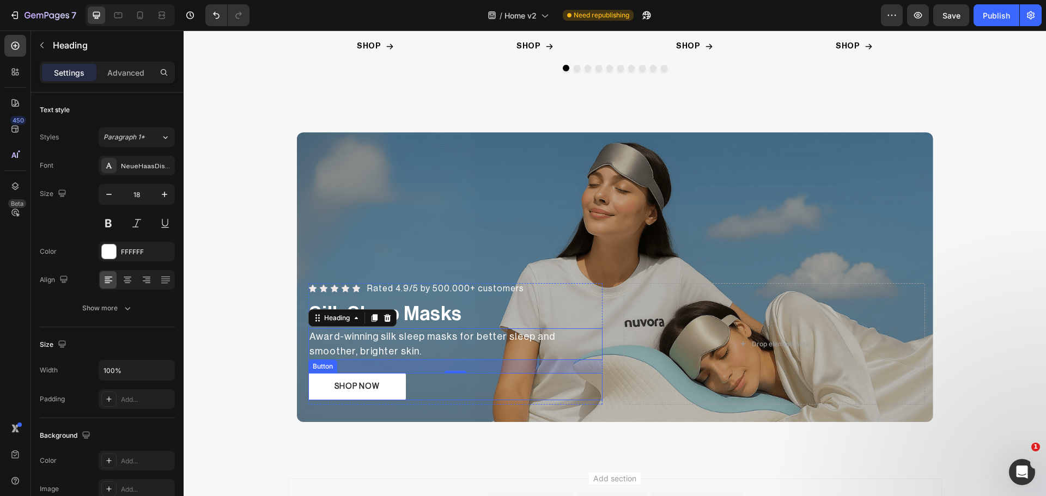
click at [433, 390] on div "SHOP NOW Button" at bounding box center [455, 386] width 294 height 27
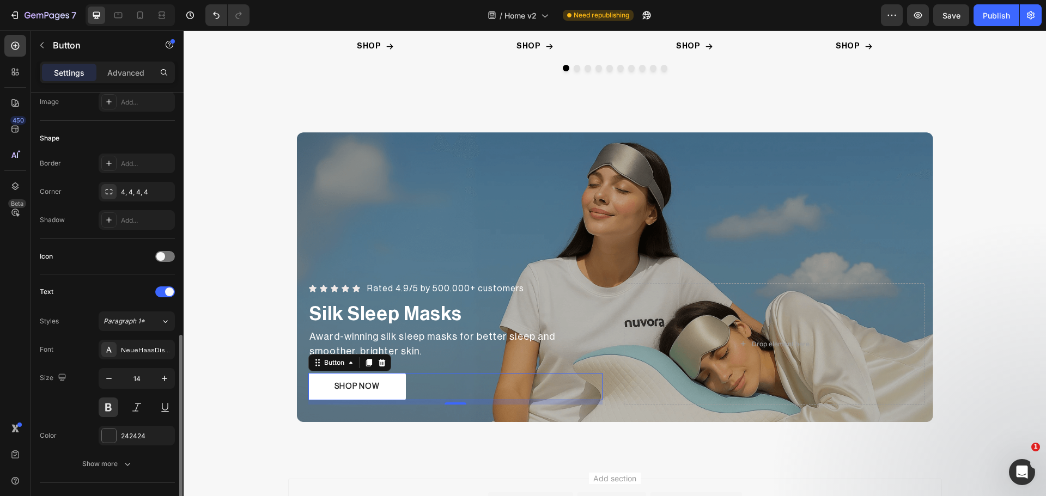
scroll to position [273, 0]
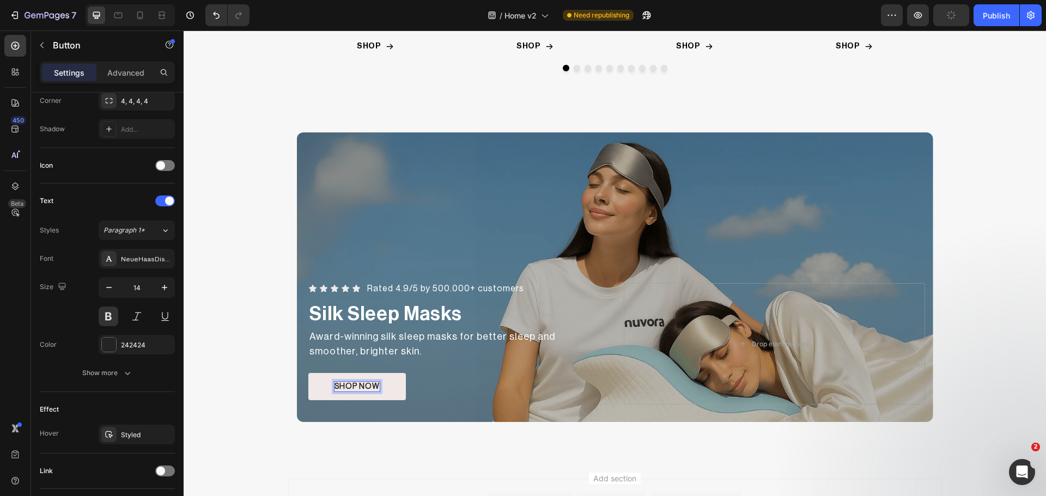
click at [371, 390] on p "SHOP NOW" at bounding box center [357, 387] width 45 height 10
click at [368, 388] on p "SHOP NOW" at bounding box center [357, 387] width 45 height 10
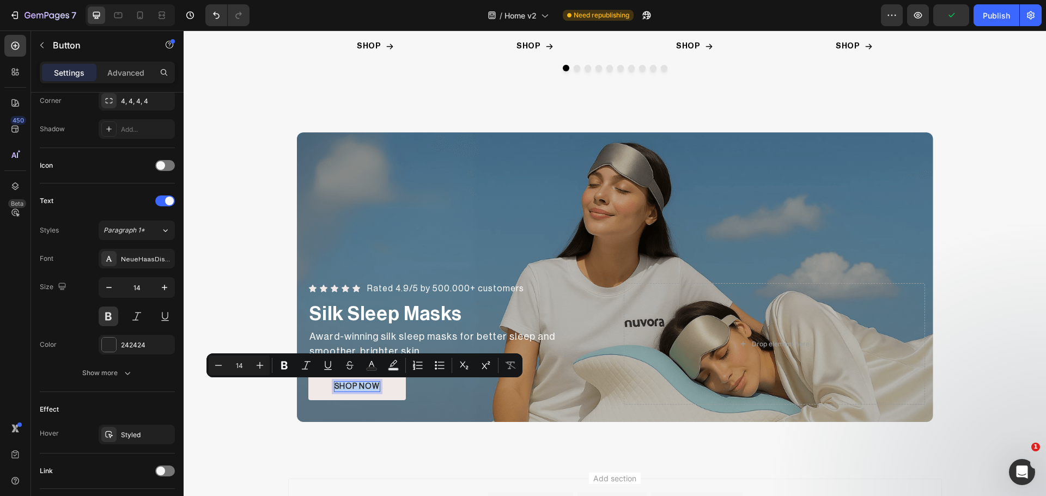
click at [368, 388] on p "SHOP NOW" at bounding box center [357, 387] width 45 height 10
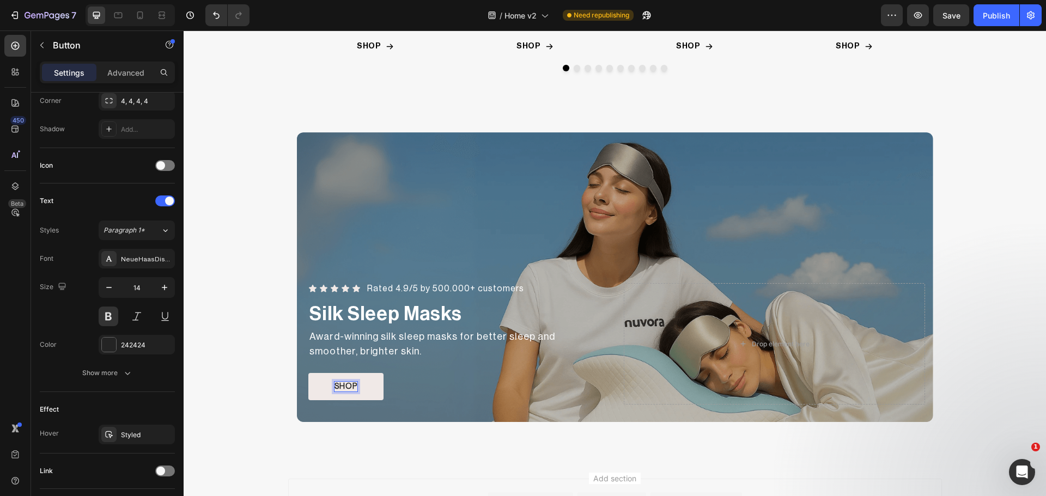
click at [308, 373] on button "SHOP" at bounding box center [345, 386] width 75 height 27
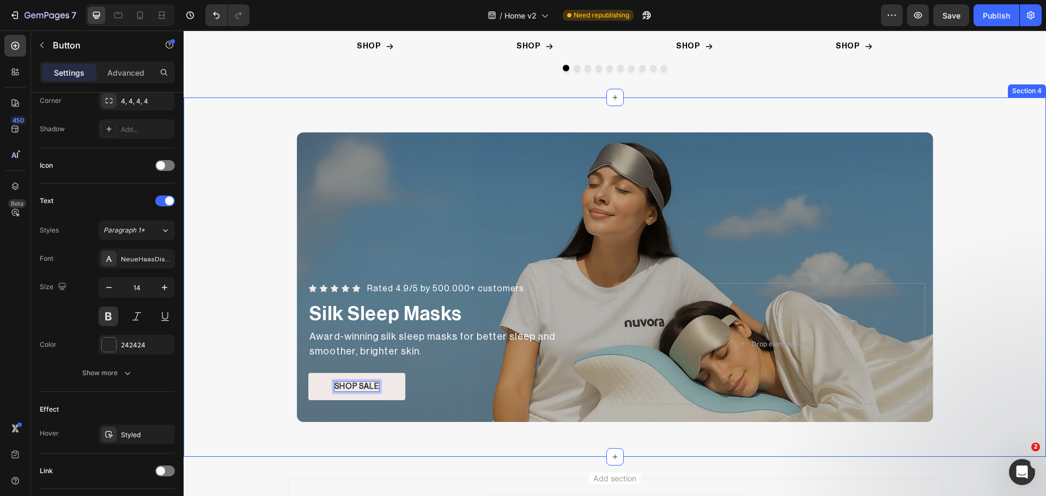
click at [250, 373] on div "Icon Icon Icon Icon Icon Icon List Rated 4.9/5 by 500.000+ customers Heading Ro…" at bounding box center [615, 277] width 862 height 307
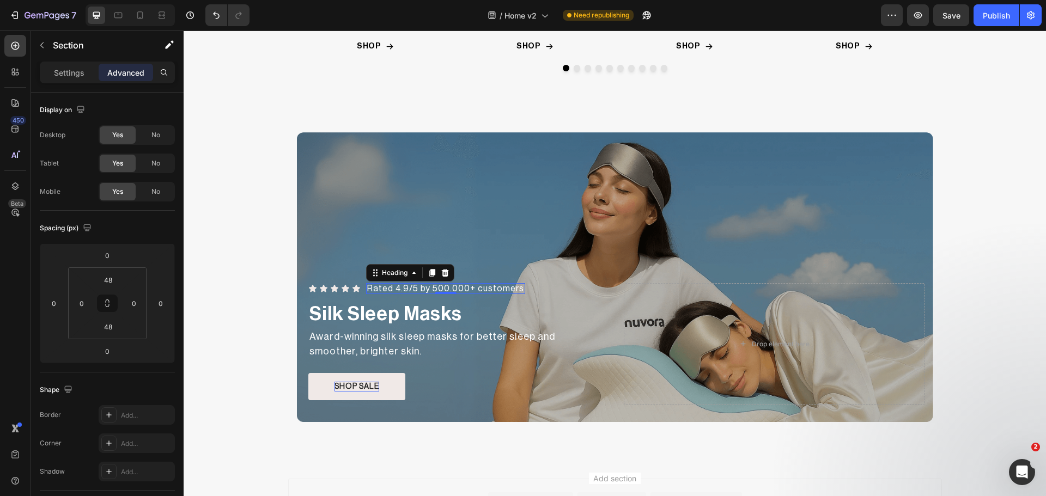
click at [491, 289] on h2 "Rated 4.9/5 by 500.000+ customers" at bounding box center [445, 288] width 159 height 11
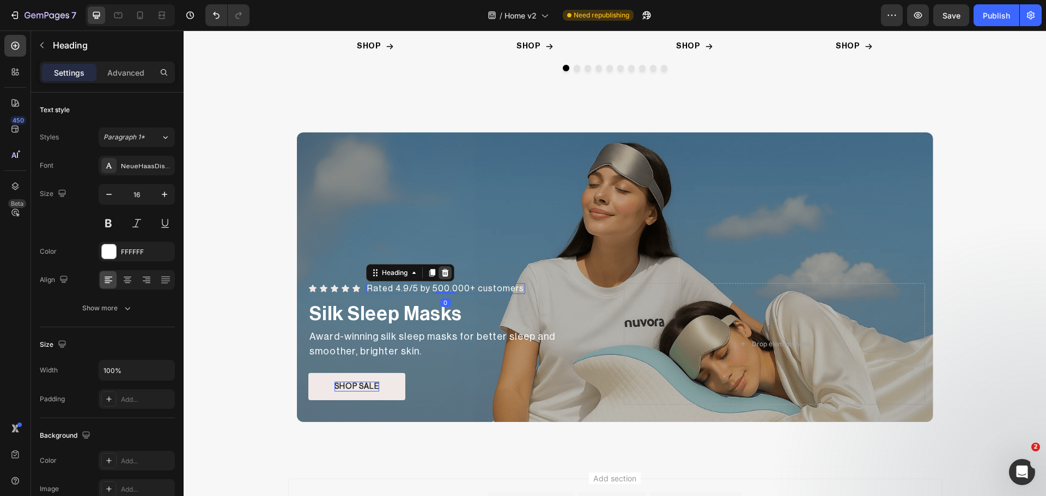
click at [443, 269] on icon at bounding box center [445, 273] width 9 height 9
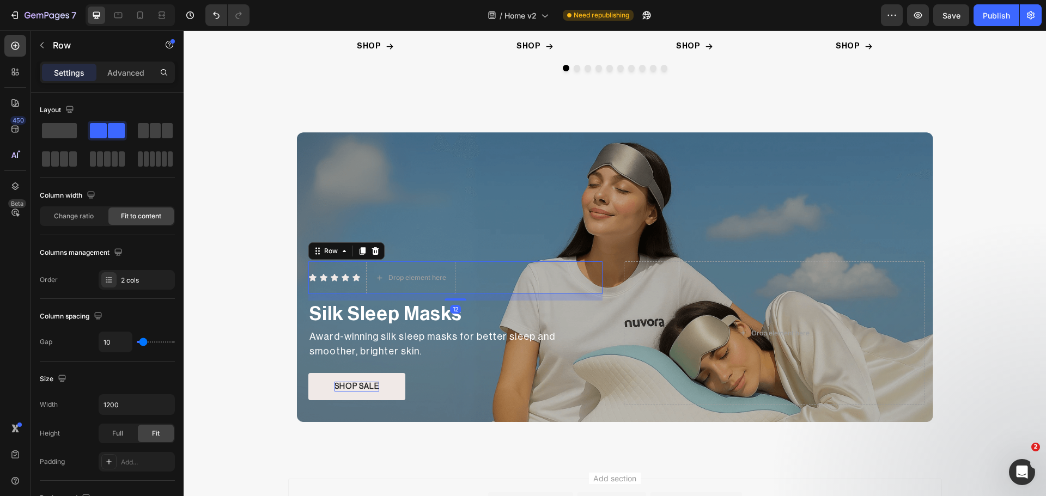
click at [486, 282] on div "Icon Icon Icon Icon Icon Icon List Drop element here Row 12" at bounding box center [455, 278] width 294 height 33
click at [66, 126] on span at bounding box center [59, 130] width 35 height 15
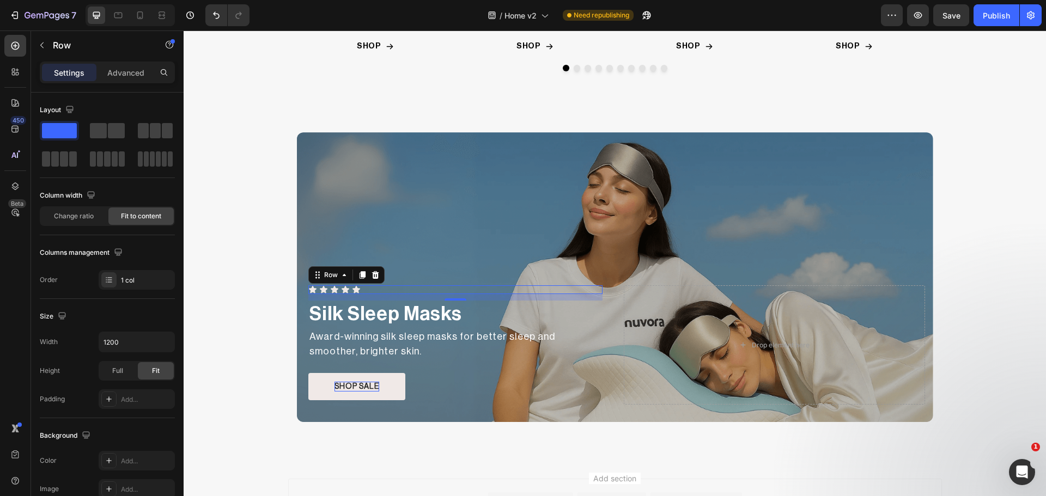
click at [375, 291] on div "Icon Icon Icon Icon Icon Icon List Row 12" at bounding box center [455, 289] width 294 height 9
click at [371, 274] on icon at bounding box center [375, 275] width 9 height 9
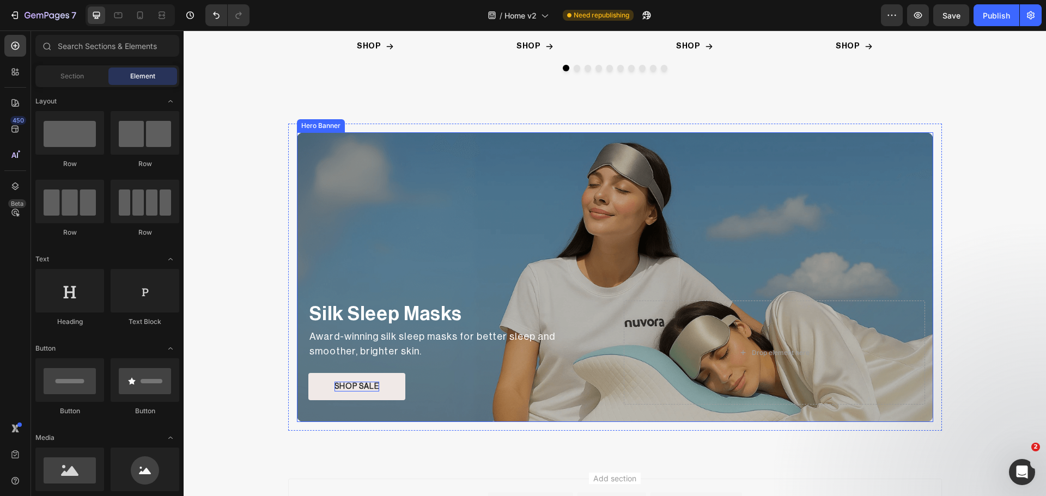
click at [372, 288] on div "Silk Sleep Masks Text Block Award-winning silk sleep masks for better sleep and…" at bounding box center [615, 352] width 636 height 139
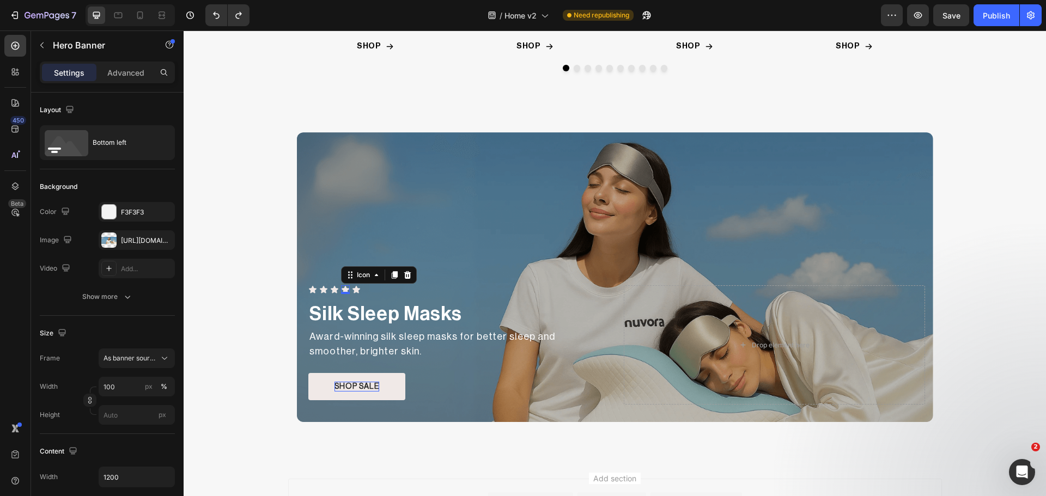
click at [341, 291] on div "Icon 0" at bounding box center [345, 289] width 9 height 9
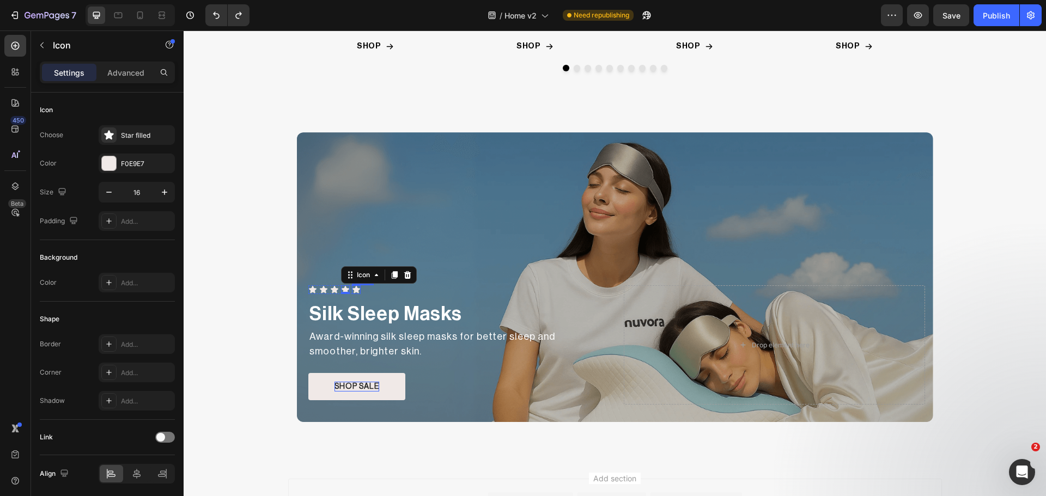
click at [353, 291] on div "Icon" at bounding box center [356, 289] width 9 height 9
click at [367, 275] on div "Icon" at bounding box center [374, 275] width 17 height 0
click at [374, 237] on div "Row 1 col" at bounding box center [373, 236] width 33 height 7
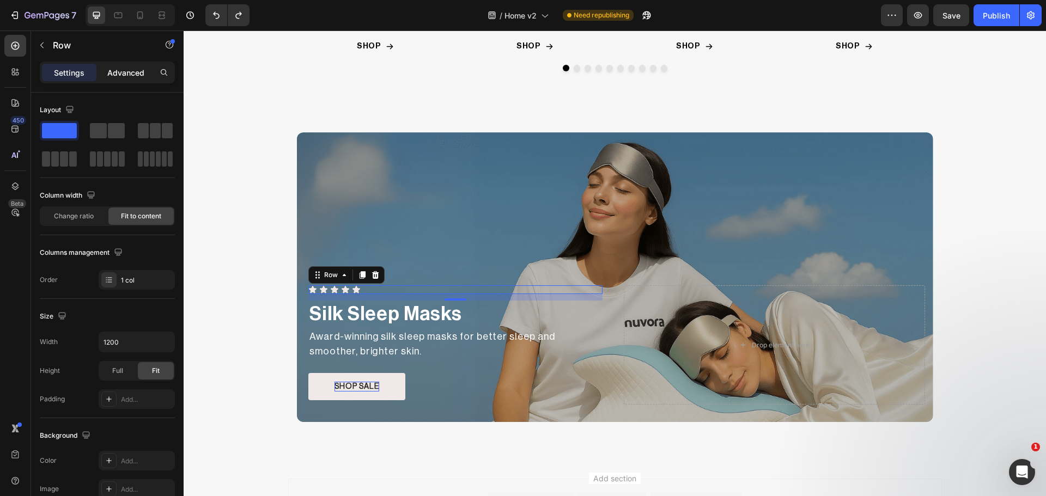
click at [118, 69] on p "Advanced" at bounding box center [125, 72] width 37 height 11
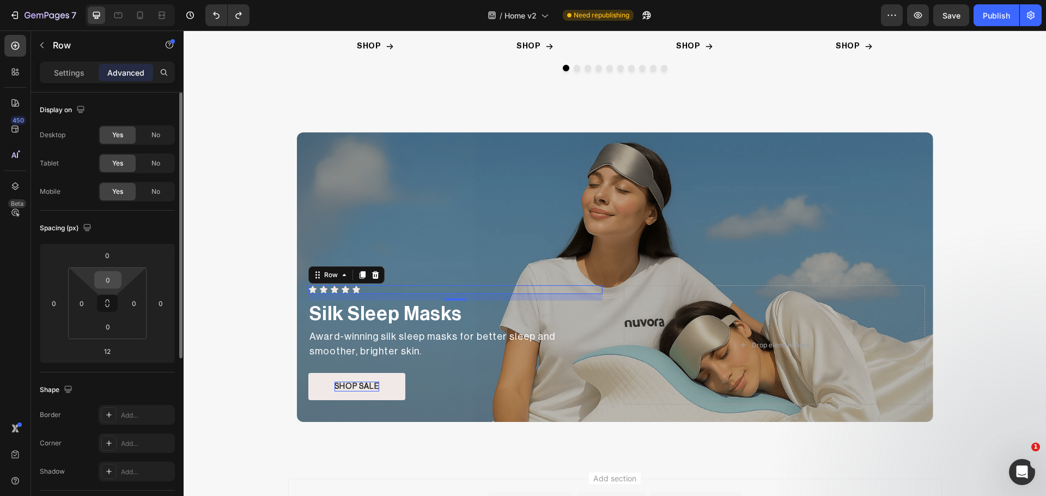
click at [105, 285] on input "0" at bounding box center [108, 280] width 22 height 16
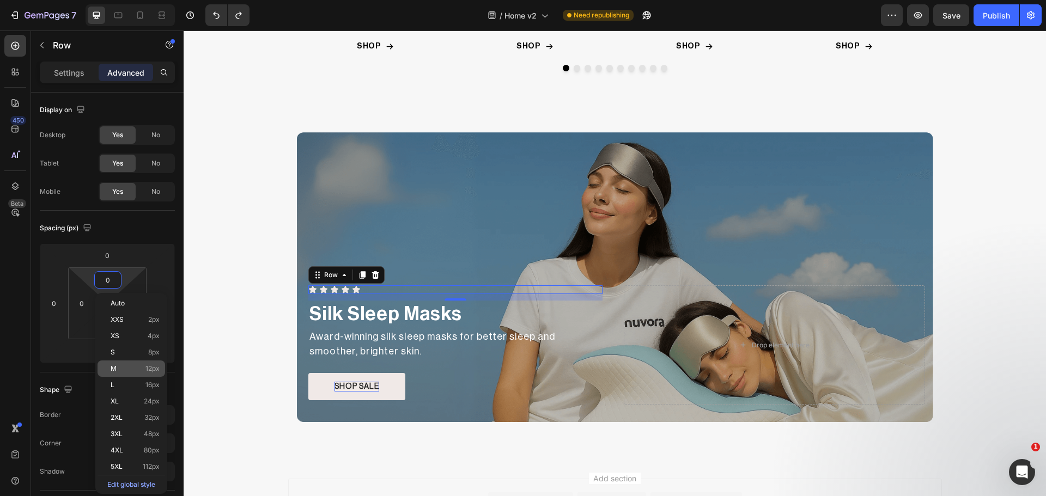
click at [124, 363] on div "M 12px" at bounding box center [132, 369] width 68 height 16
type input "12"
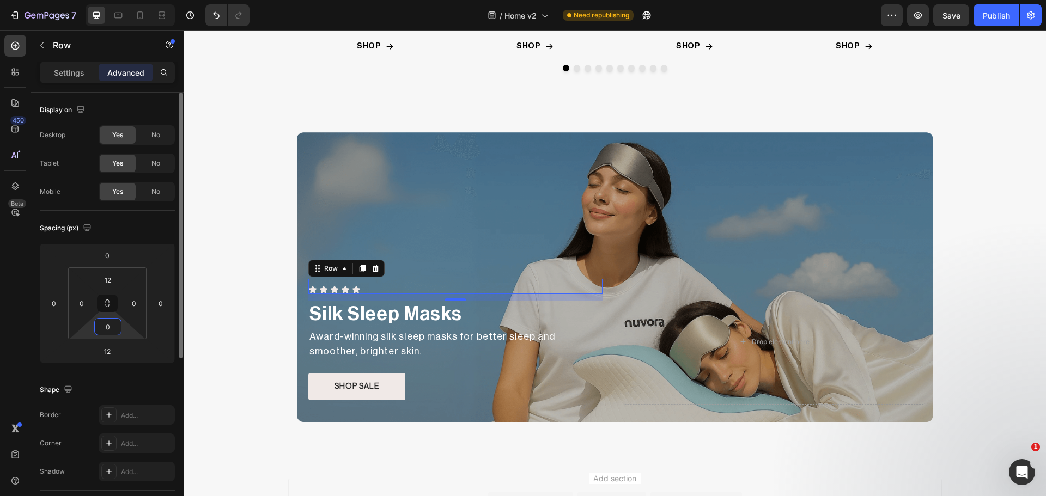
click at [112, 321] on input "0" at bounding box center [108, 327] width 22 height 16
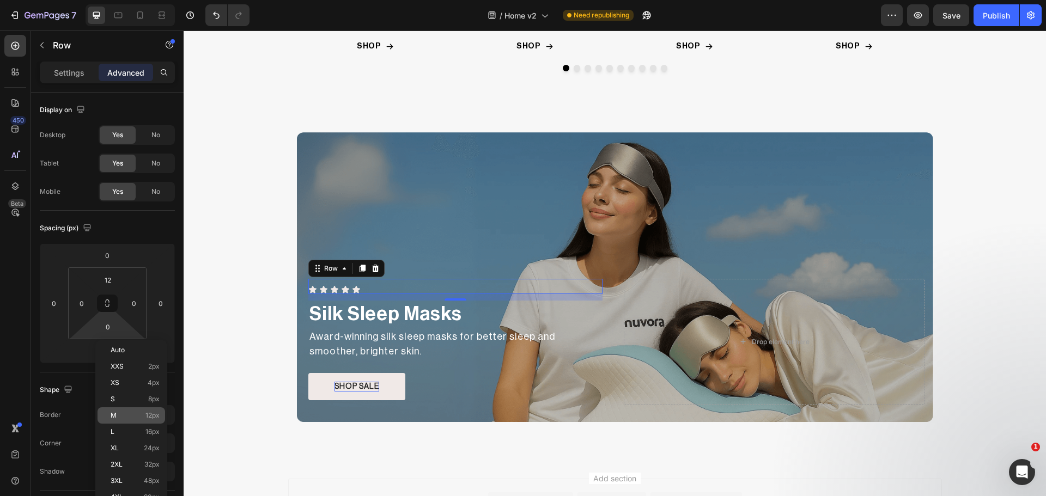
click at [130, 411] on div "M 12px" at bounding box center [132, 416] width 68 height 16
type input "12"
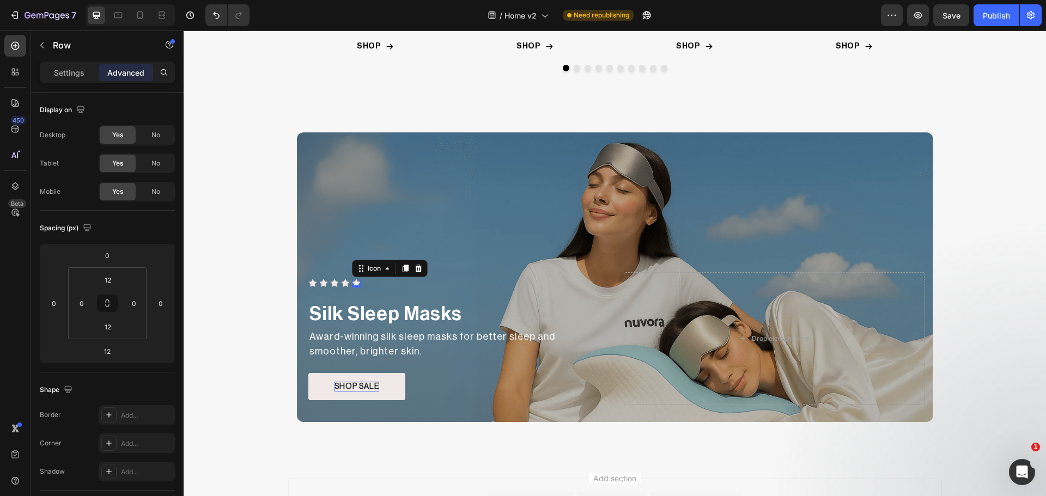
click at [354, 282] on icon at bounding box center [356, 283] width 9 height 9
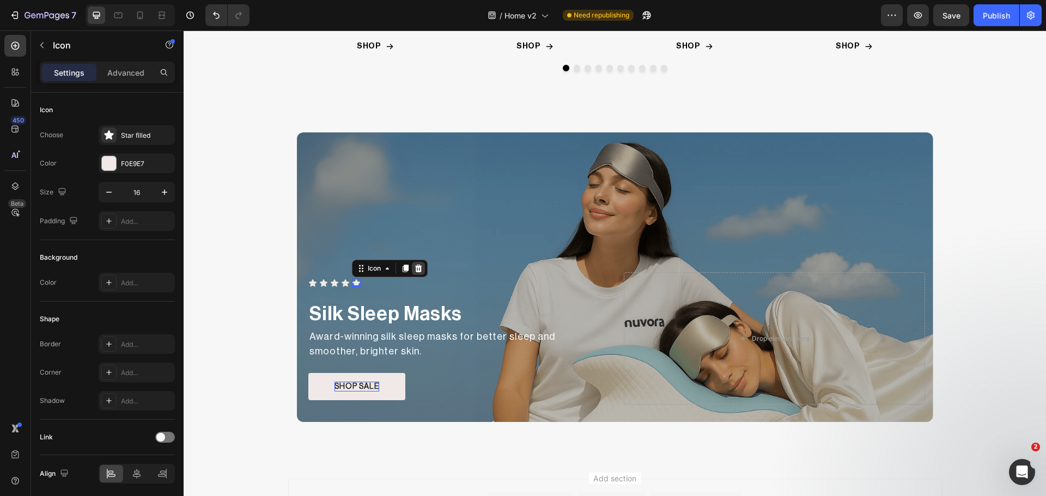
click at [412, 271] on div at bounding box center [418, 268] width 13 height 13
click at [330, 259] on div "Icon 0" at bounding box center [334, 259] width 9 height 9
click at [353, 245] on div "Icon" at bounding box center [352, 245] width 17 height 0
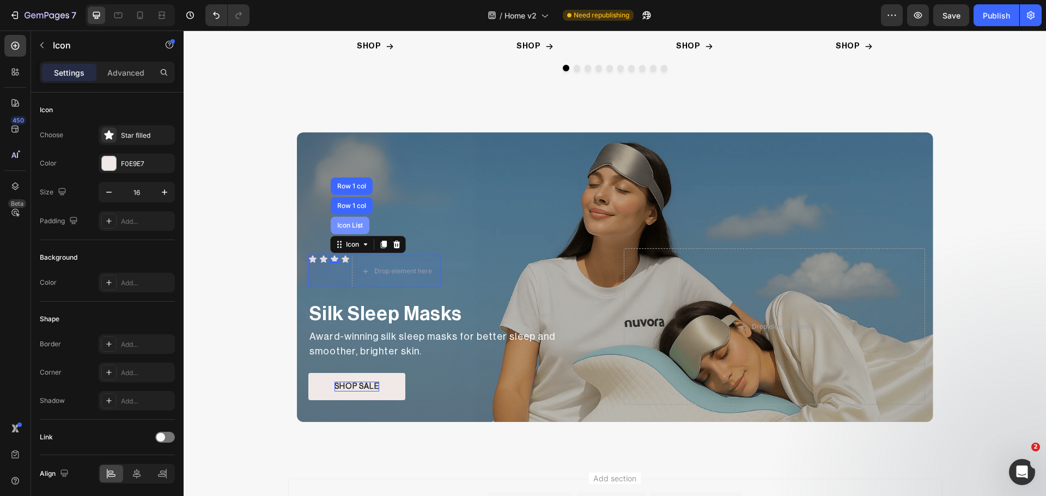
click at [349, 230] on div "Icon List" at bounding box center [350, 225] width 39 height 17
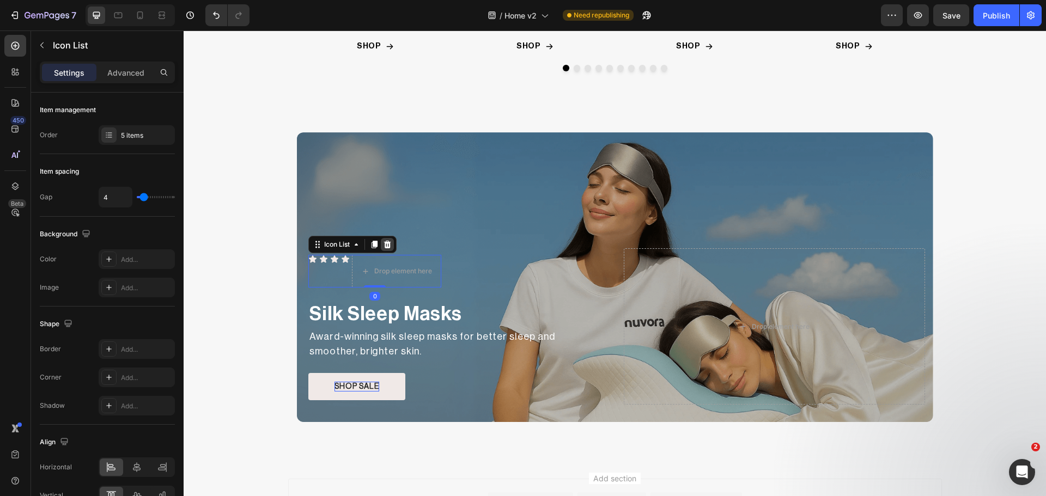
click at [385, 244] on icon at bounding box center [387, 245] width 7 height 8
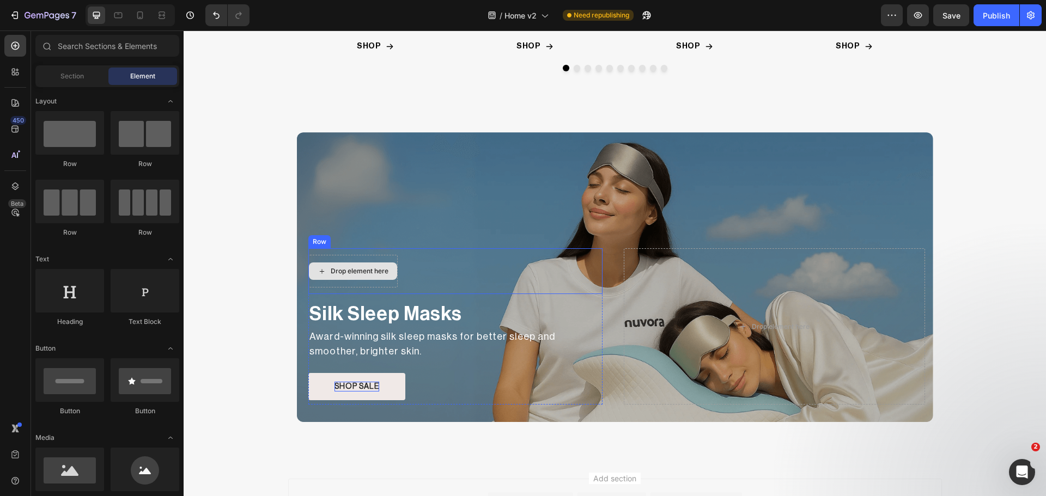
click at [353, 268] on div "Drop element here" at bounding box center [360, 271] width 58 height 9
drag, startPoint x: 264, startPoint y: 330, endPoint x: 354, endPoint y: 264, distance: 111.8
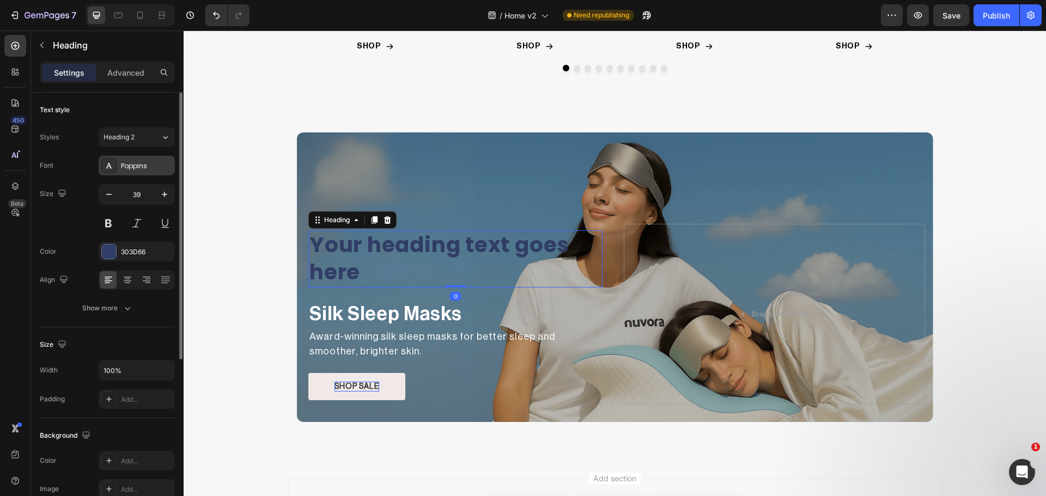
click at [124, 163] on div "Poppins" at bounding box center [146, 166] width 51 height 10
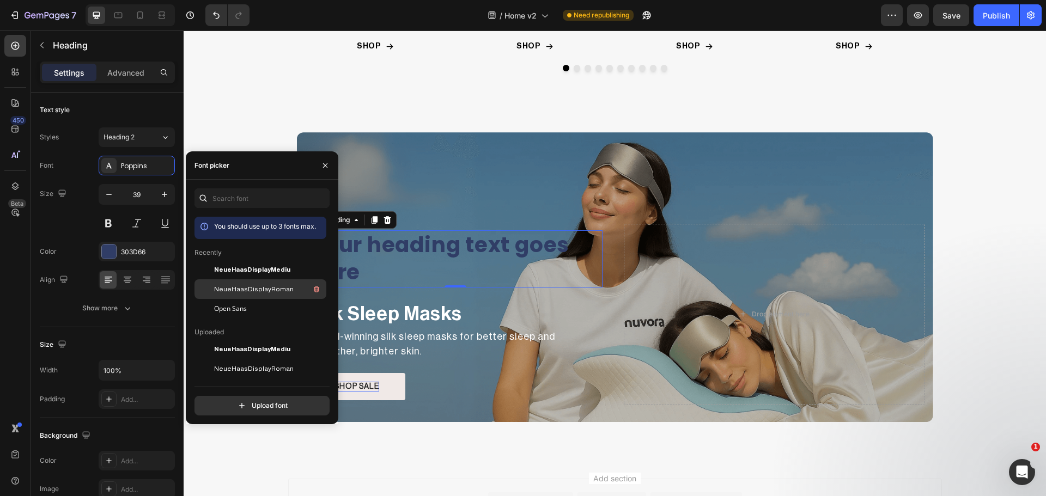
click at [241, 291] on span "NeueHaasDisplayRoman" at bounding box center [254, 289] width 80 height 10
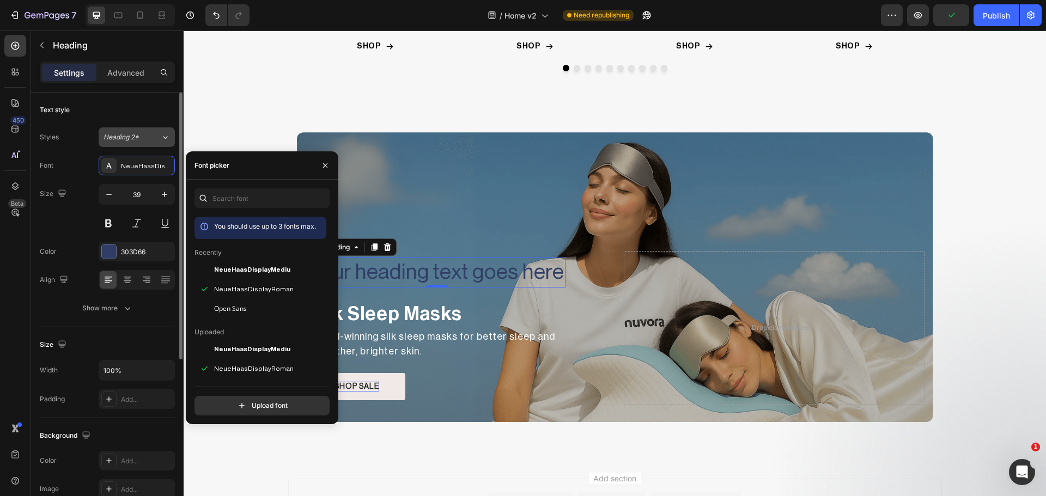
click at [116, 143] on button "Heading 2*" at bounding box center [137, 137] width 76 height 20
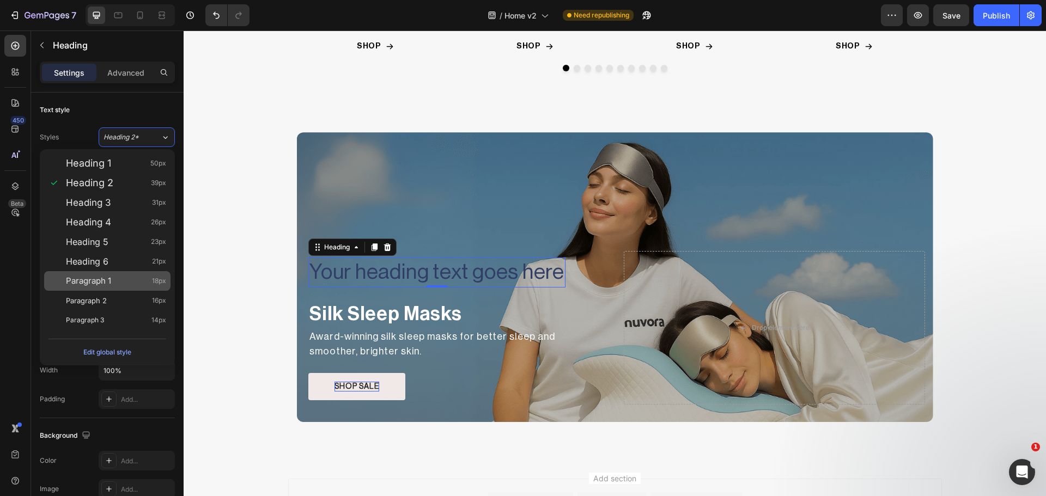
click at [109, 282] on span "Paragraph 1" at bounding box center [88, 281] width 45 height 11
type input "18"
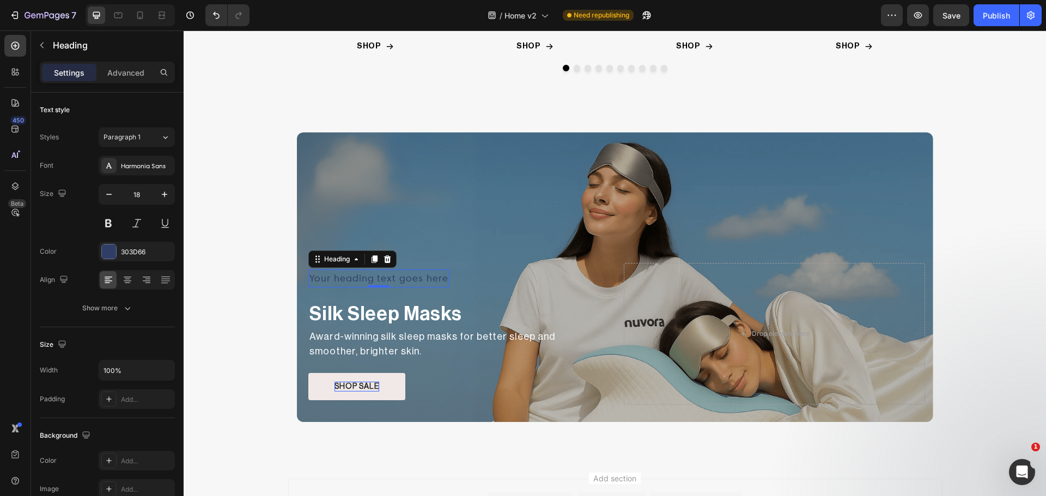
click at [390, 282] on h2 "Your heading text goes here" at bounding box center [378, 279] width 141 height 18
click at [390, 282] on p "Your heading text goes here" at bounding box center [378, 279] width 139 height 16
click at [105, 256] on div at bounding box center [109, 252] width 14 height 14
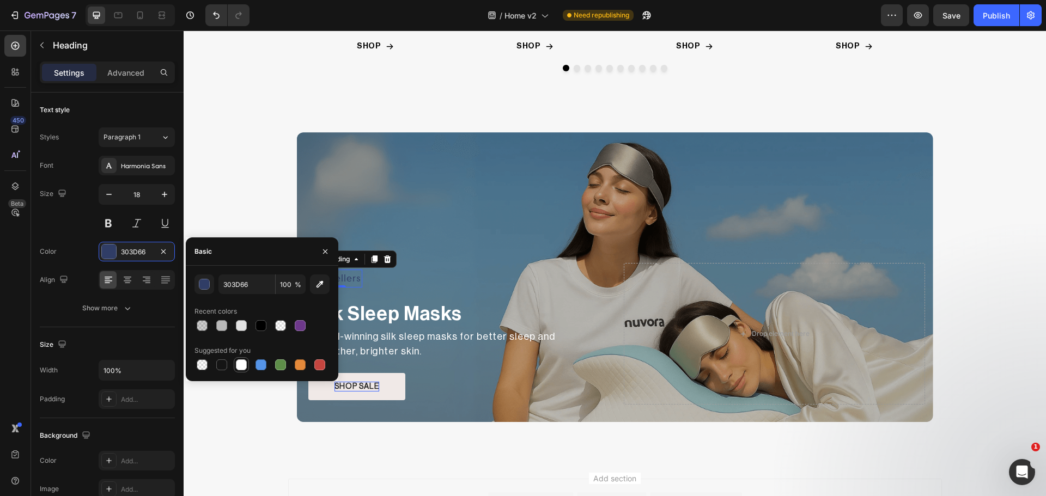
click at [240, 367] on div at bounding box center [241, 365] width 11 height 11
type input "FFFFFF"
click at [420, 271] on div "Bestsellers Heading 0 Row" at bounding box center [455, 278] width 294 height 31
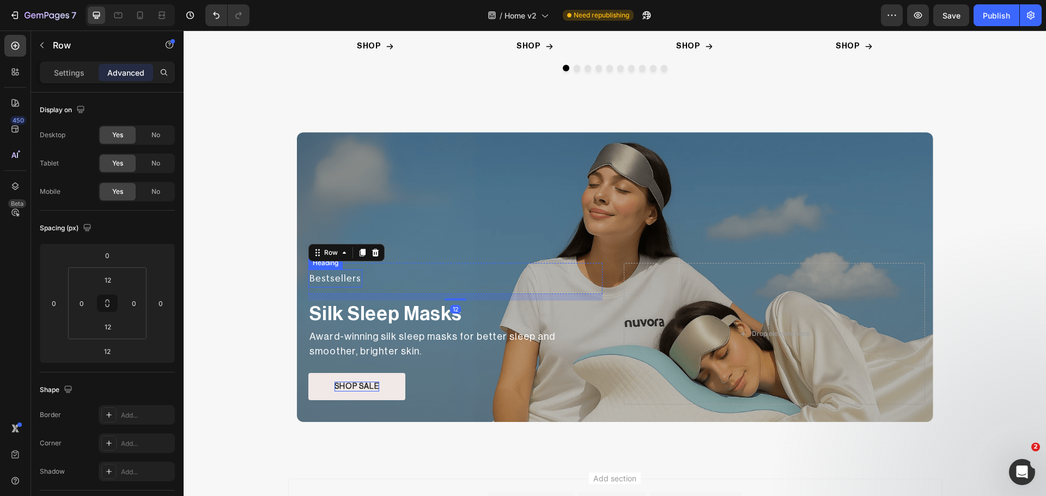
click at [336, 281] on p "Bestsellers" at bounding box center [335, 279] width 52 height 16
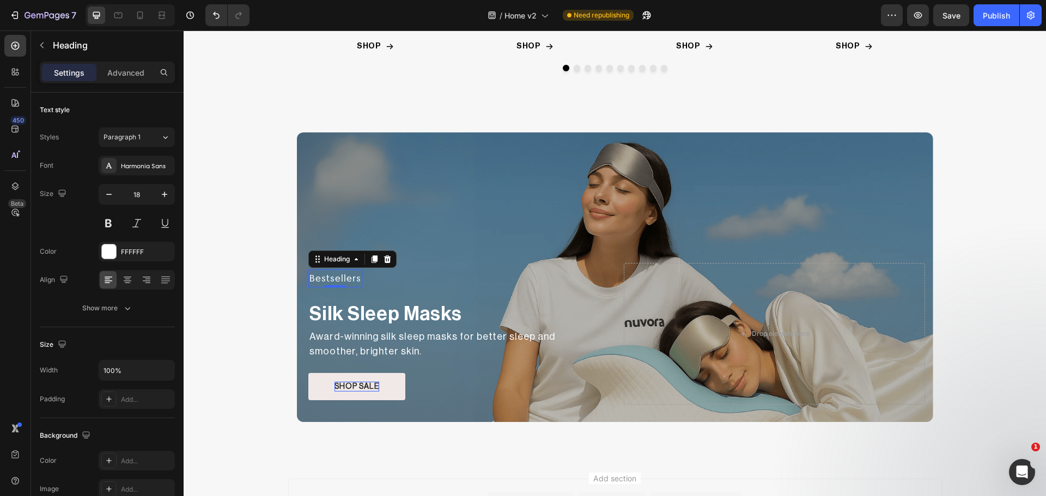
click at [119, 63] on div "Settings Advanced" at bounding box center [107, 73] width 135 height 22
click at [117, 72] on p "Advanced" at bounding box center [125, 72] width 37 height 11
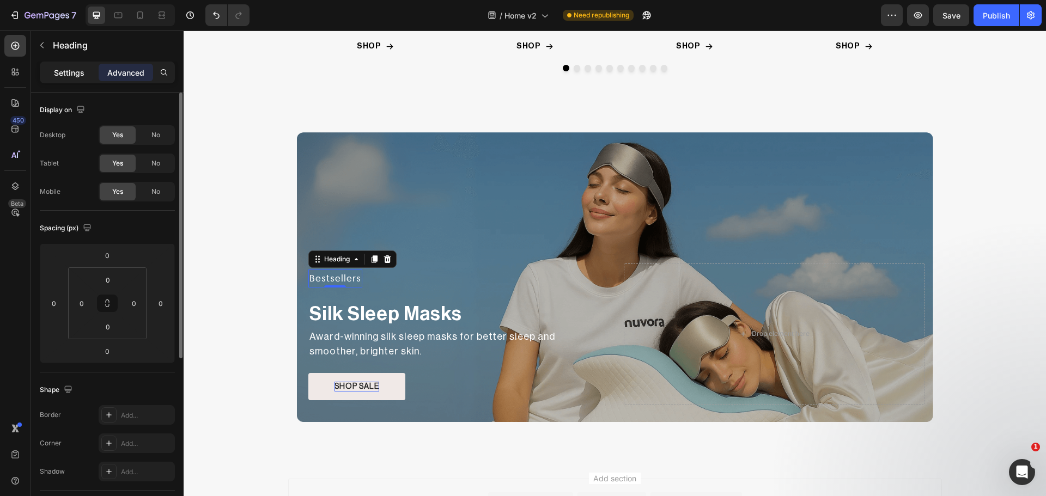
click at [68, 71] on p "Settings" at bounding box center [69, 72] width 31 height 11
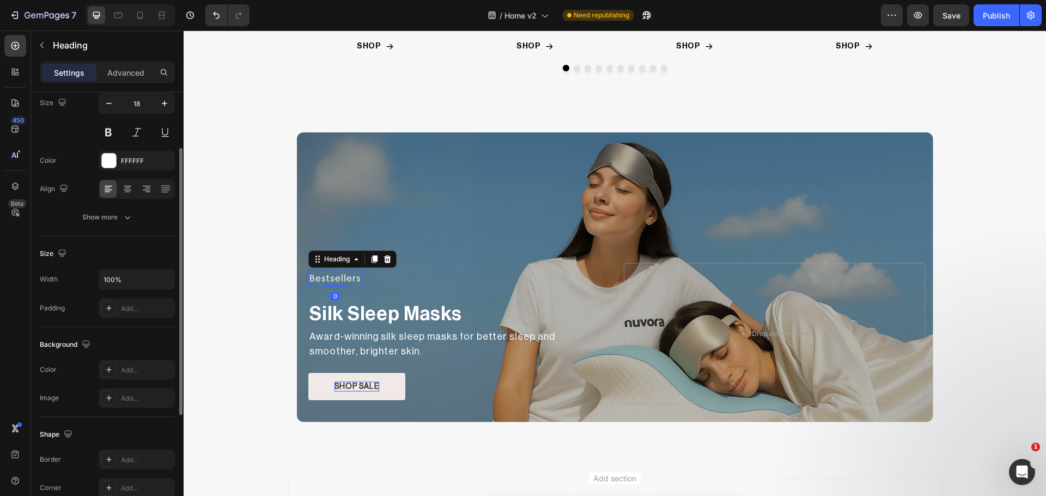
scroll to position [182, 0]
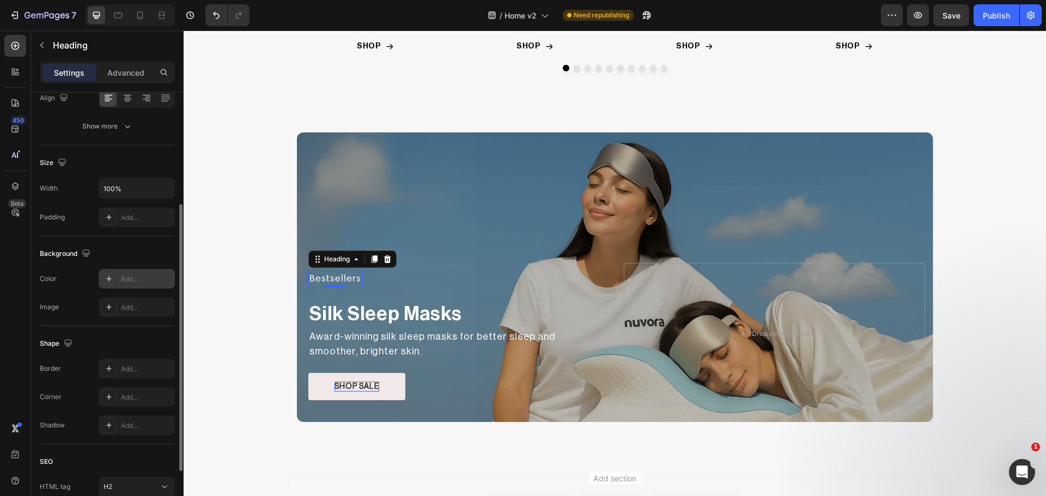
click at [110, 280] on icon at bounding box center [109, 279] width 9 height 9
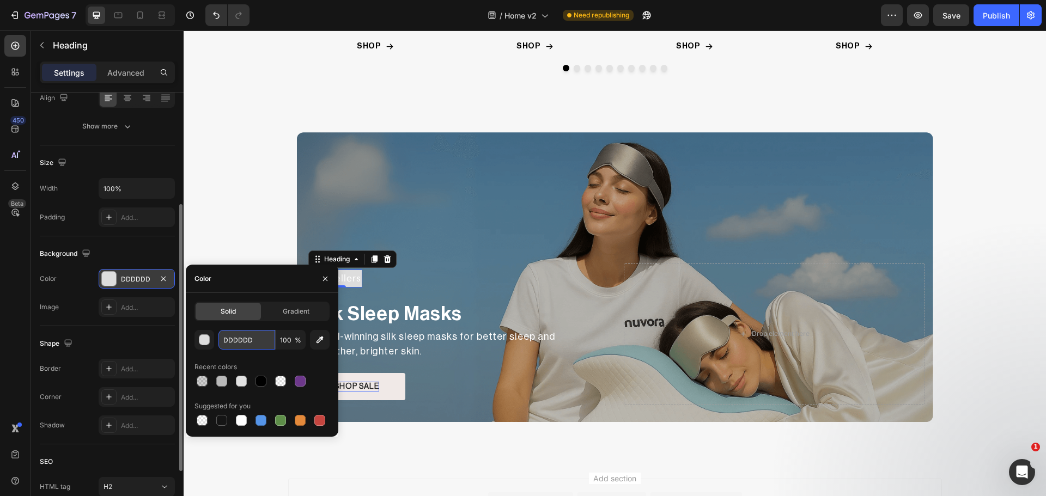
click at [250, 331] on input "DDDDDD" at bounding box center [246, 340] width 57 height 20
paste input "#0f1338"
type input "#0f1338"
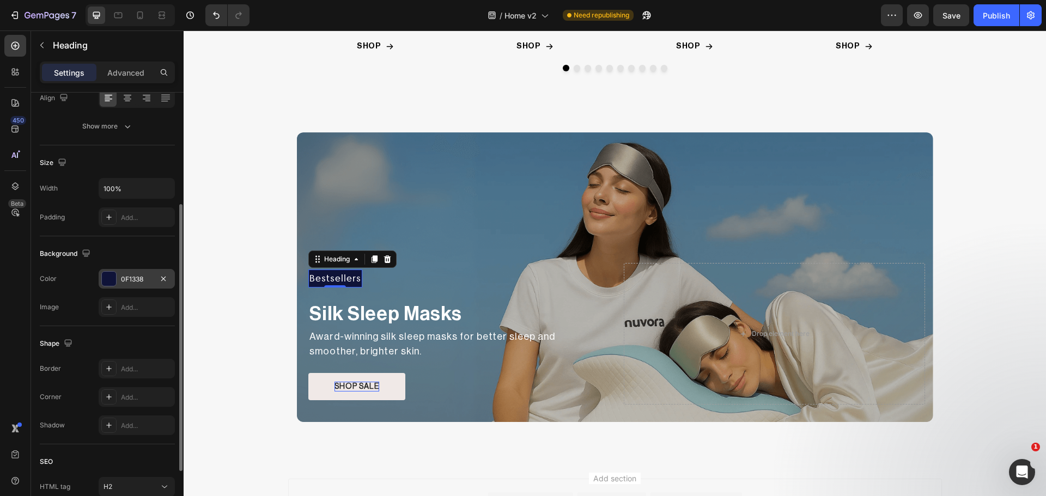
click at [98, 294] on div "The changes might be hidden by the video. Color 0F1338 Image Add..." at bounding box center [107, 293] width 135 height 48
click at [106, 399] on icon at bounding box center [109, 397] width 9 height 9
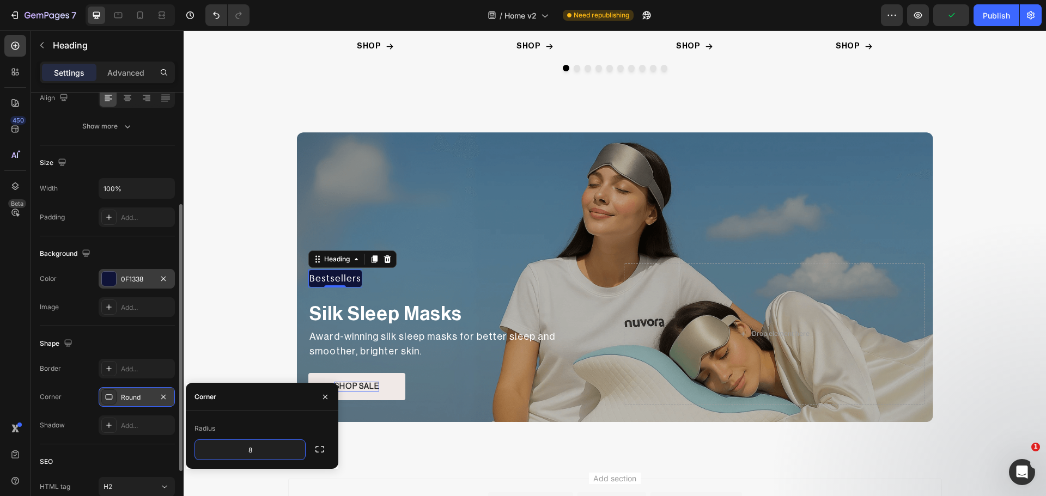
click at [83, 345] on div "Shape" at bounding box center [107, 343] width 135 height 17
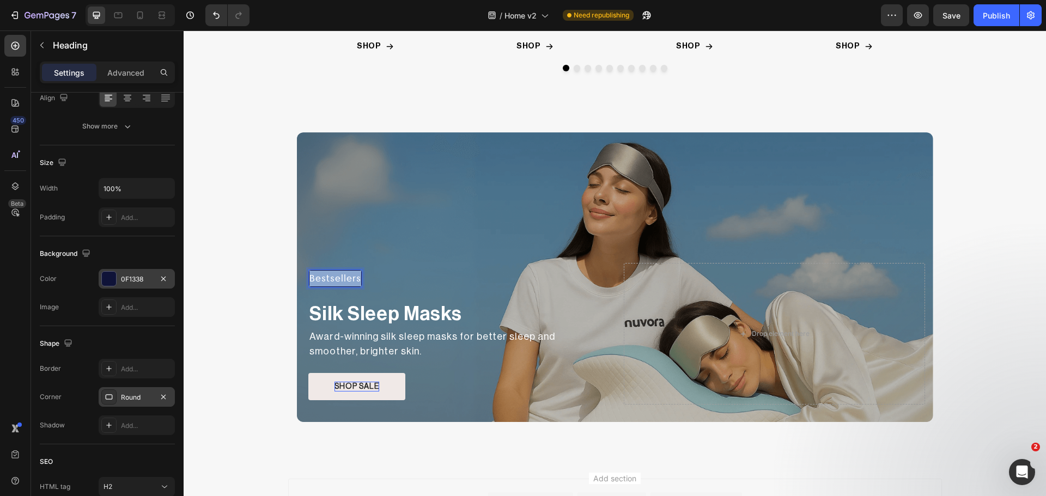
click at [328, 282] on p "Bestsellers" at bounding box center [335, 279] width 52 height 16
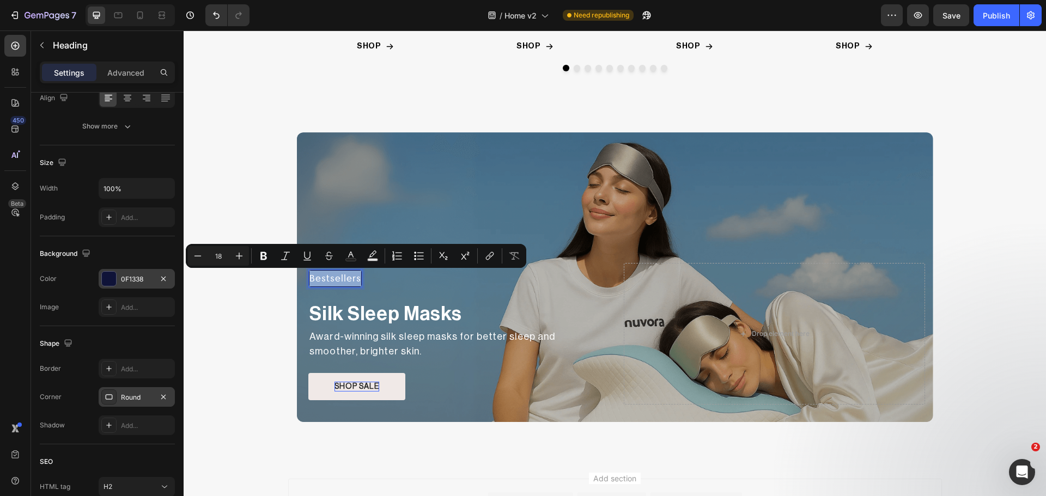
click at [328, 282] on p "Bestsellers" at bounding box center [335, 279] width 52 height 16
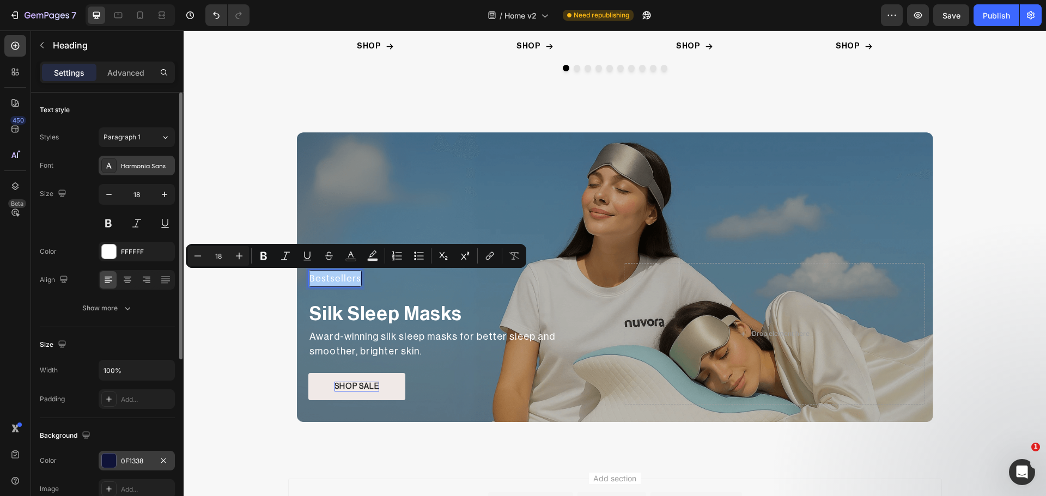
click at [138, 171] on div "Harmonia Sans" at bounding box center [146, 166] width 51 height 10
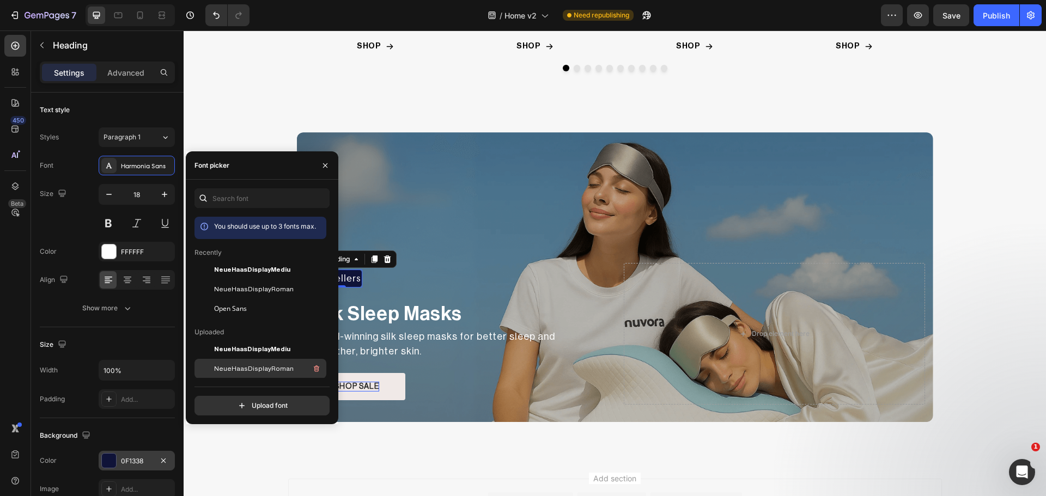
click at [248, 365] on span "NeueHaasDisplayRoman" at bounding box center [254, 369] width 80 height 10
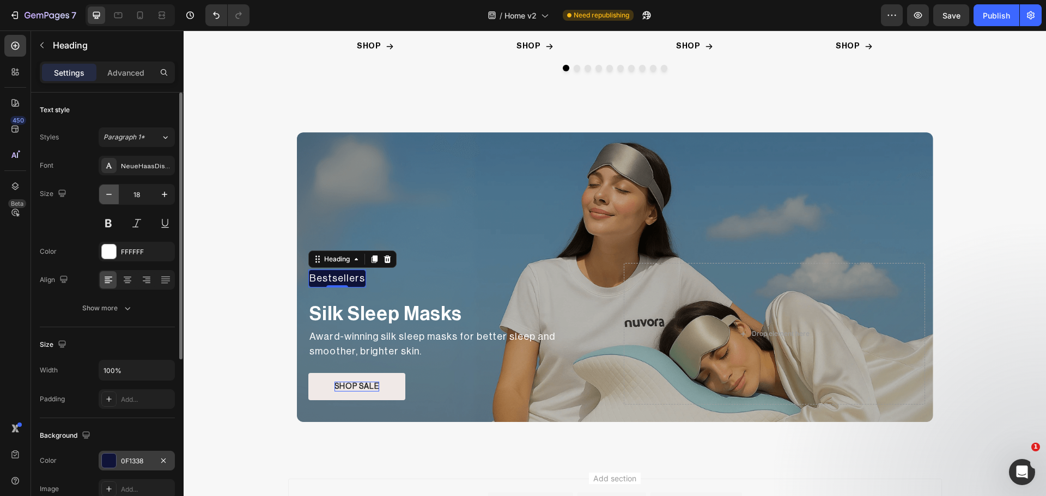
click at [111, 195] on icon "button" at bounding box center [109, 194] width 11 height 11
drag, startPoint x: 105, startPoint y: 192, endPoint x: 106, endPoint y: 199, distance: 7.3
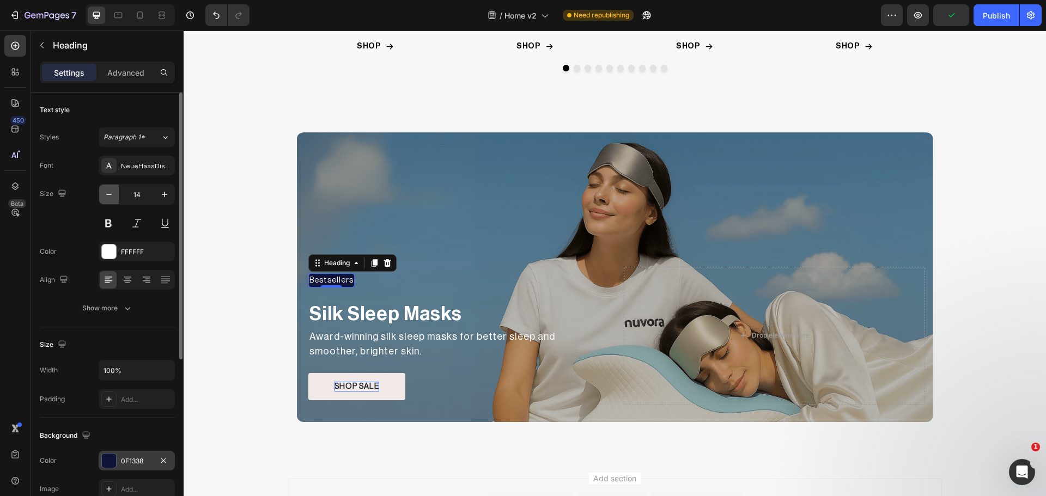
click at [105, 192] on icon "button" at bounding box center [109, 194] width 11 height 11
type input "13"
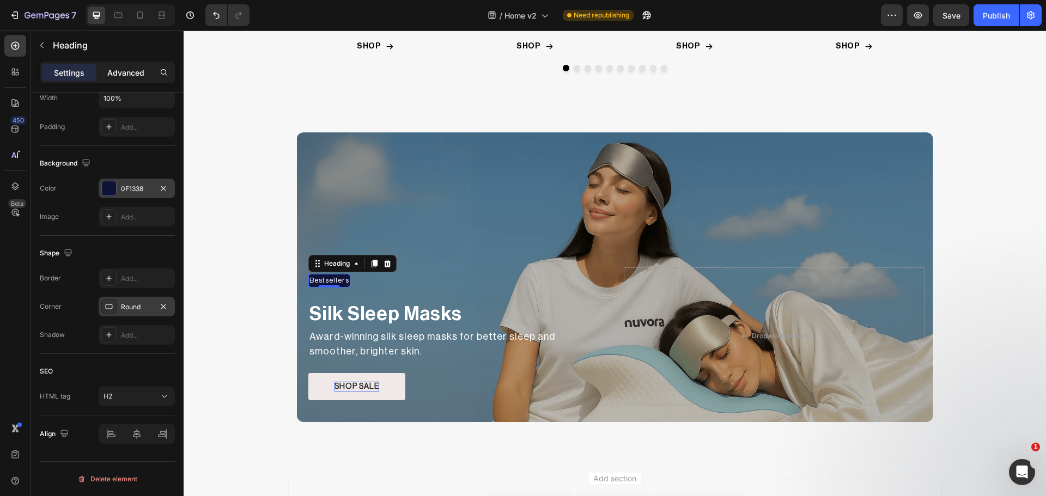
click at [136, 70] on p "Advanced" at bounding box center [125, 72] width 37 height 11
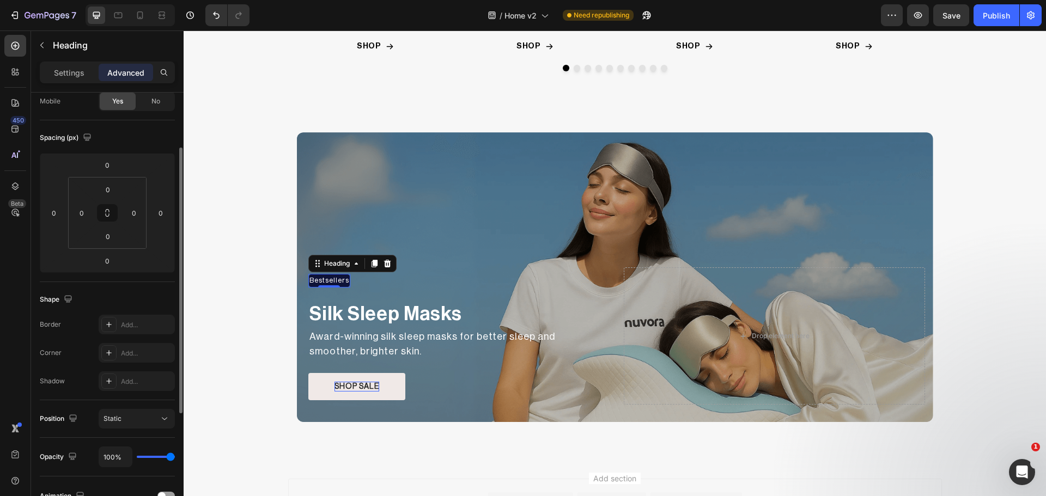
scroll to position [0, 0]
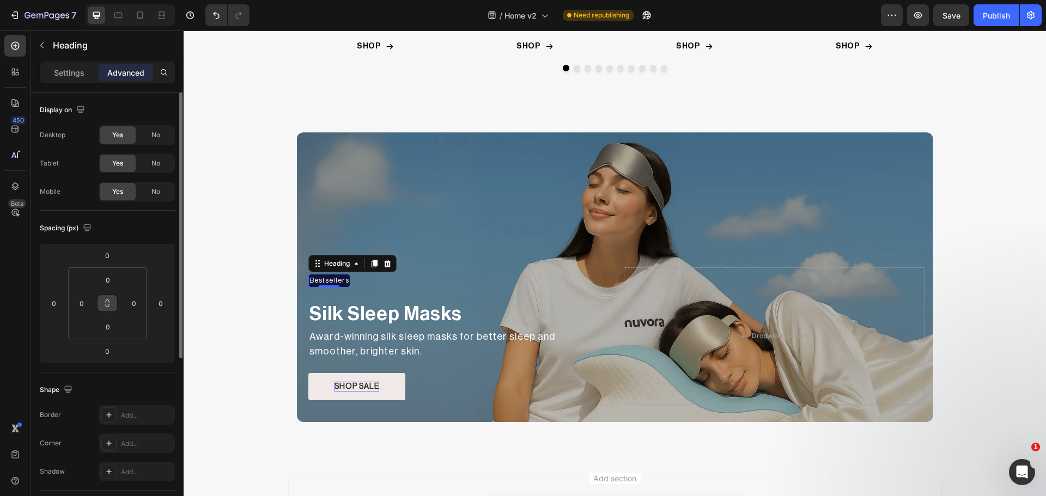
click at [102, 303] on button at bounding box center [107, 303] width 21 height 17
click at [111, 281] on input "0" at bounding box center [108, 280] width 22 height 16
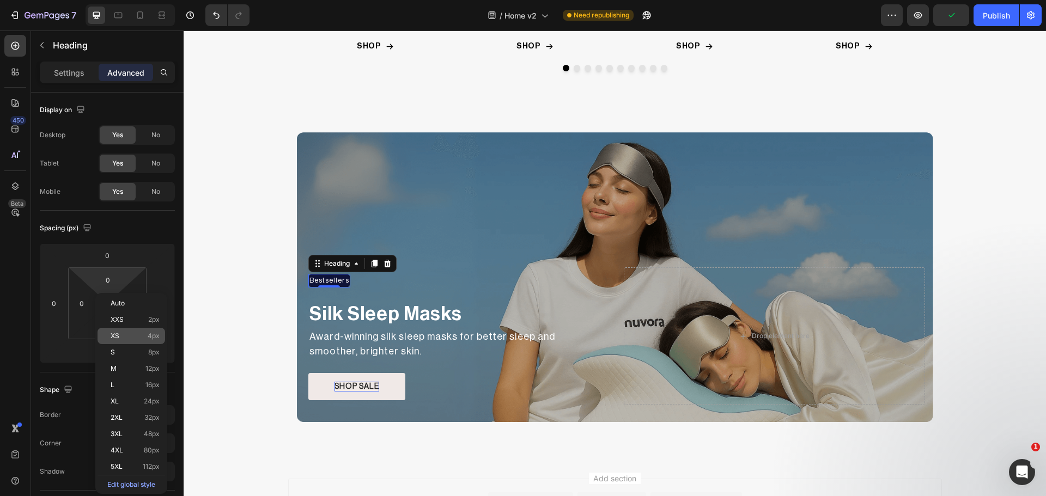
click at [136, 340] on div "XS 4px" at bounding box center [132, 336] width 68 height 16
type input "4"
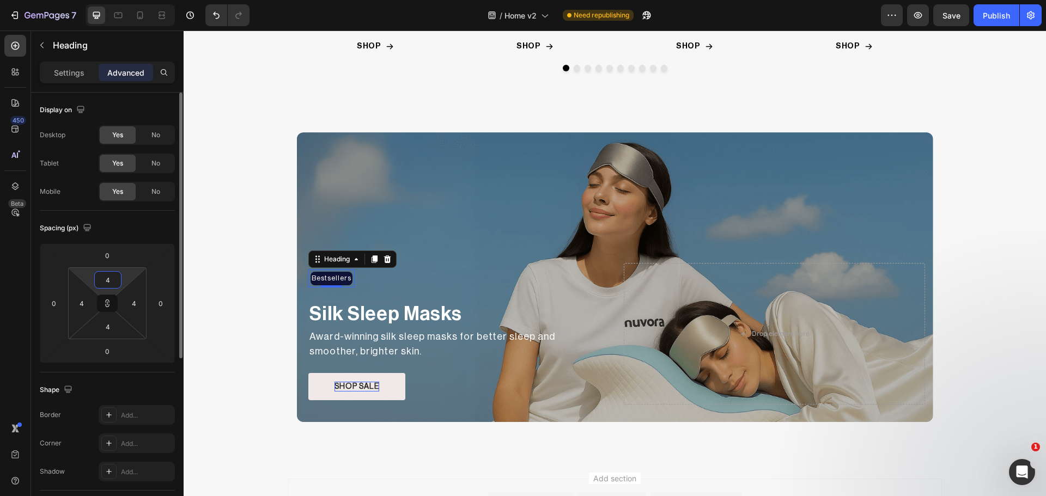
click at [108, 284] on input "4" at bounding box center [108, 280] width 22 height 16
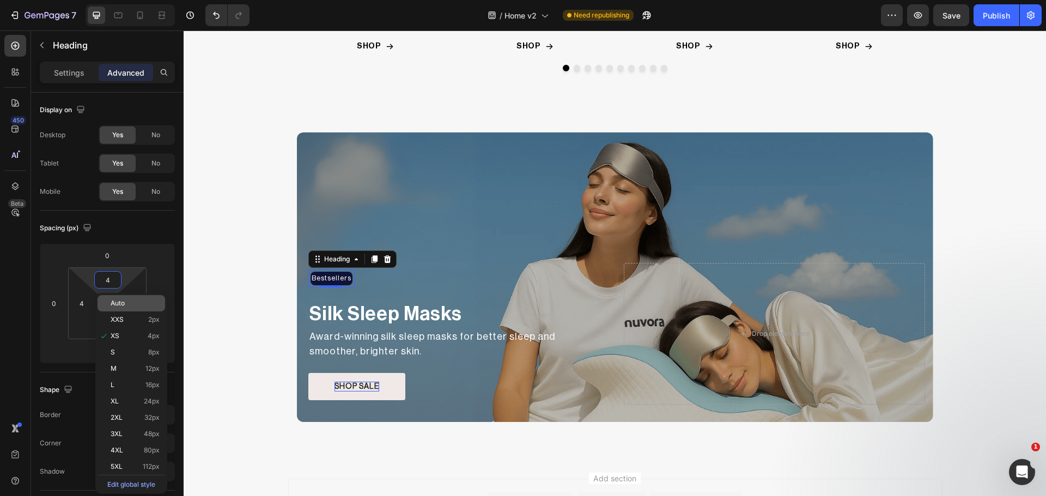
click at [123, 302] on span "Auto" at bounding box center [118, 304] width 14 height 8
type input "Auto"
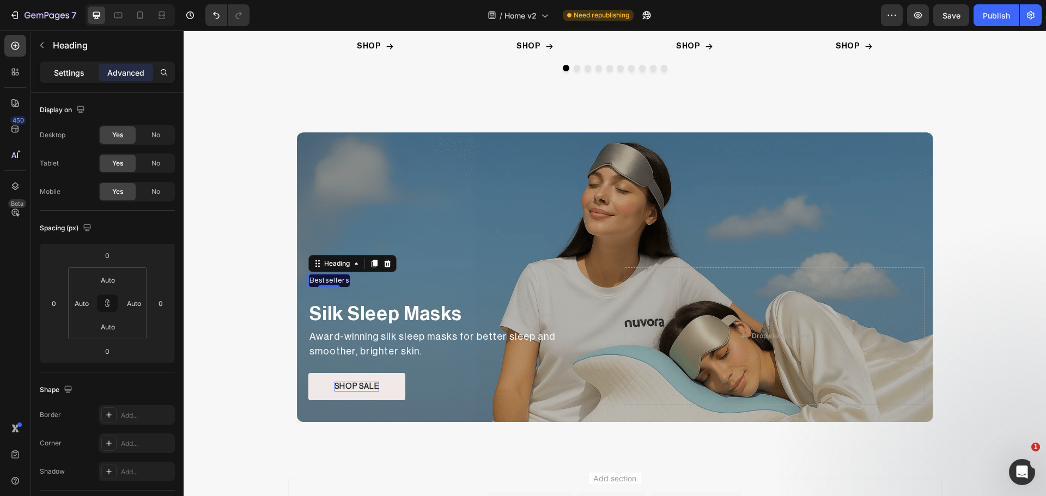
click at [65, 75] on p "Settings" at bounding box center [69, 72] width 31 height 11
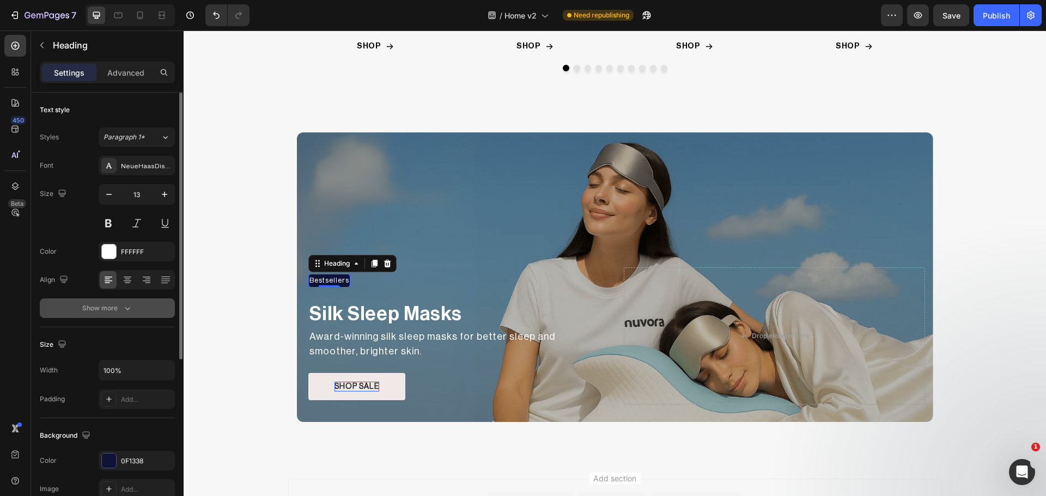
click at [125, 308] on icon "button" at bounding box center [127, 308] width 5 height 3
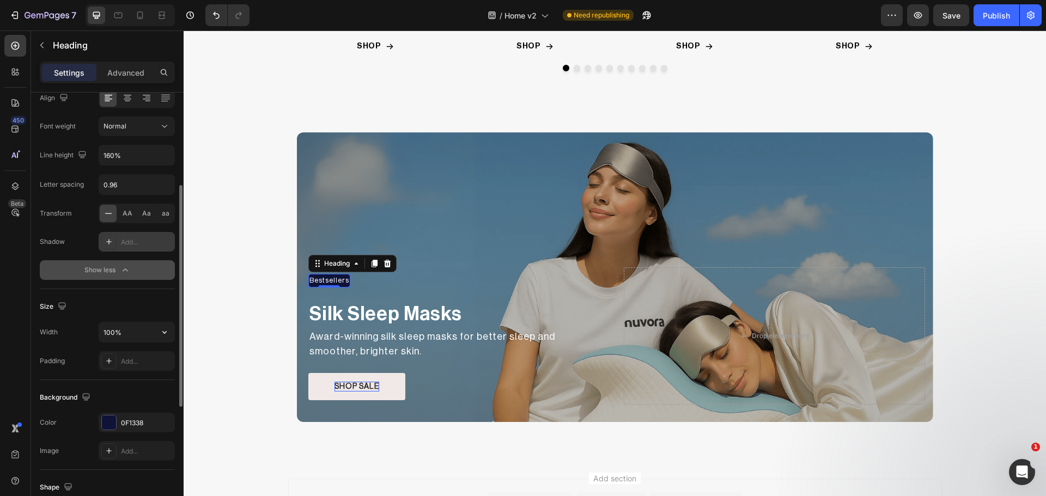
scroll to position [273, 0]
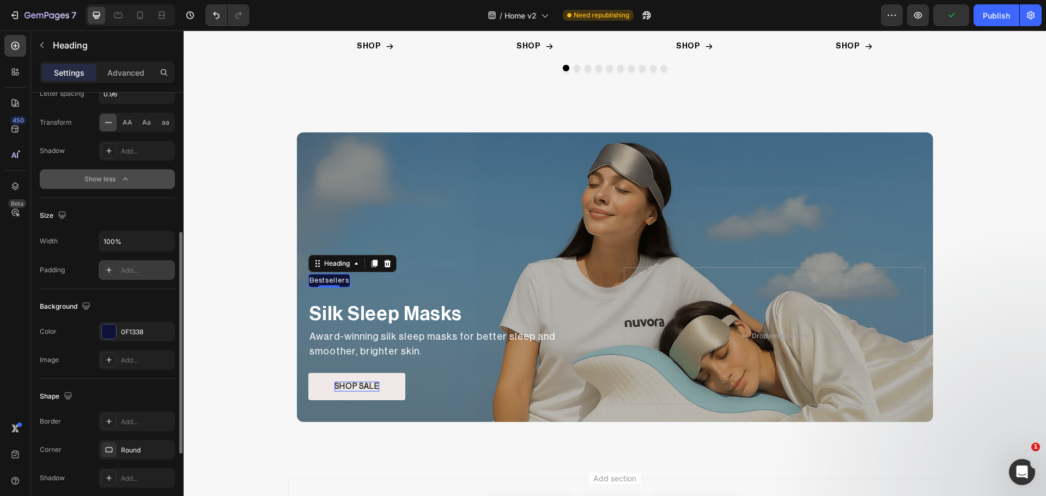
click at [103, 270] on div at bounding box center [108, 270] width 15 height 15
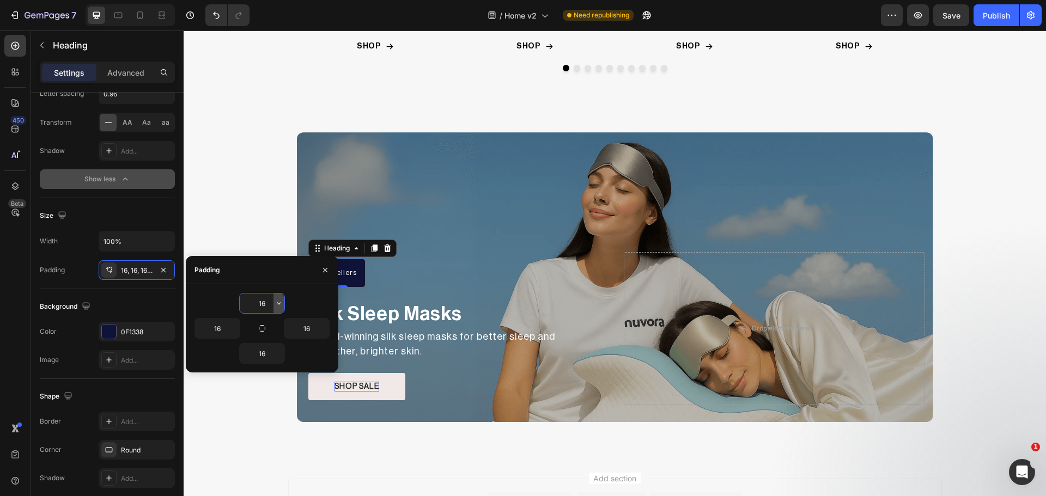
click at [281, 306] on icon "button" at bounding box center [279, 303] width 9 height 9
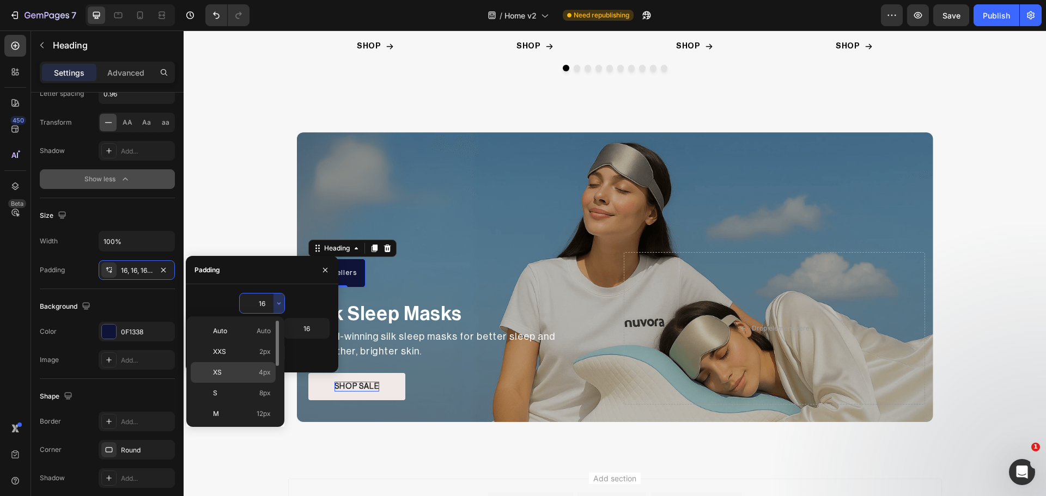
click at [255, 370] on p "XS 4px" at bounding box center [242, 373] width 58 height 10
type input "4"
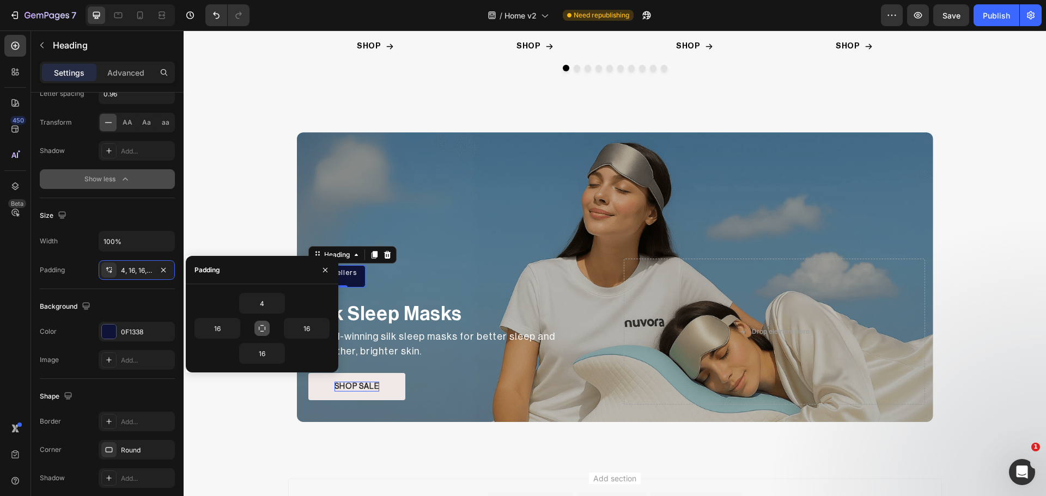
click at [263, 335] on button "button" at bounding box center [261, 328] width 15 height 15
type input "4"
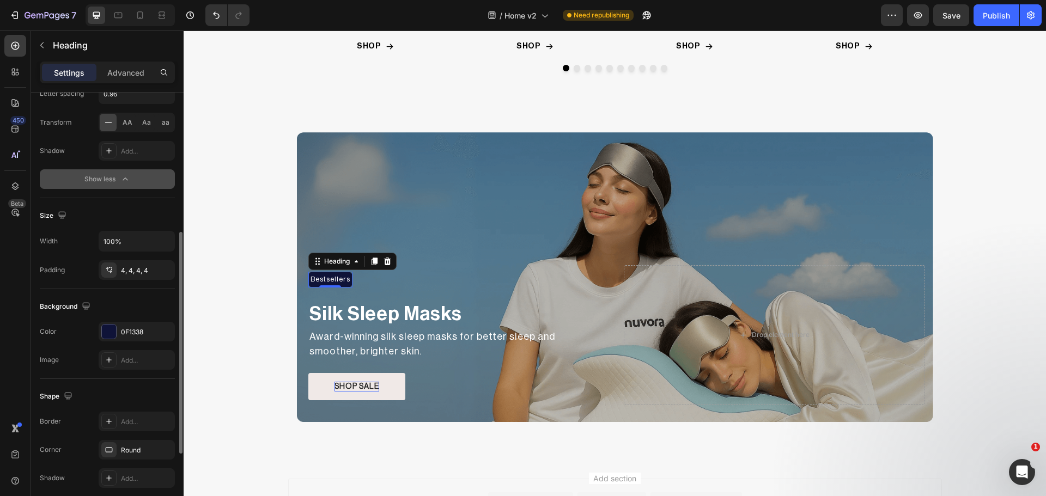
click at [135, 299] on div "Background" at bounding box center [107, 306] width 135 height 17
click at [446, 277] on div "Bestsellers Heading 0 Row" at bounding box center [455, 279] width 294 height 29
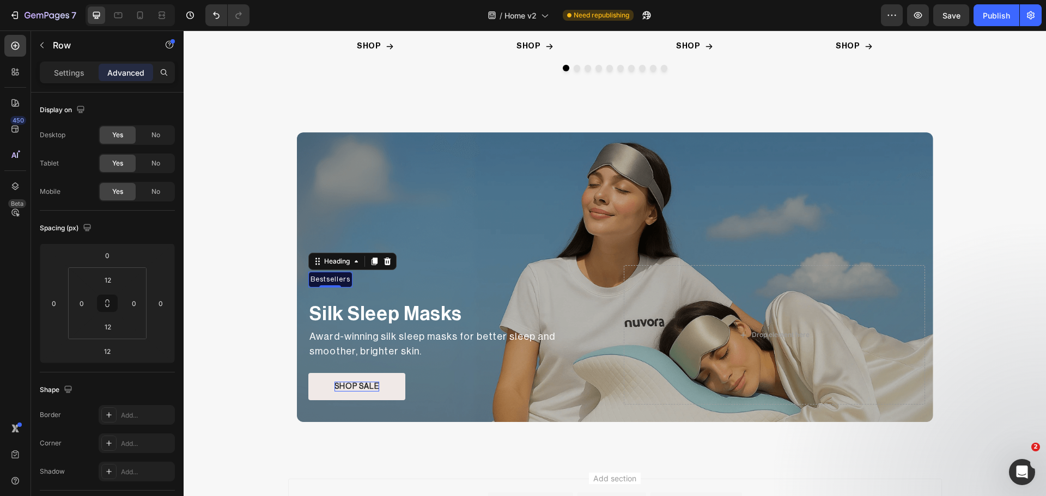
click at [311, 279] on p "Bestsellers" at bounding box center [331, 279] width 40 height 11
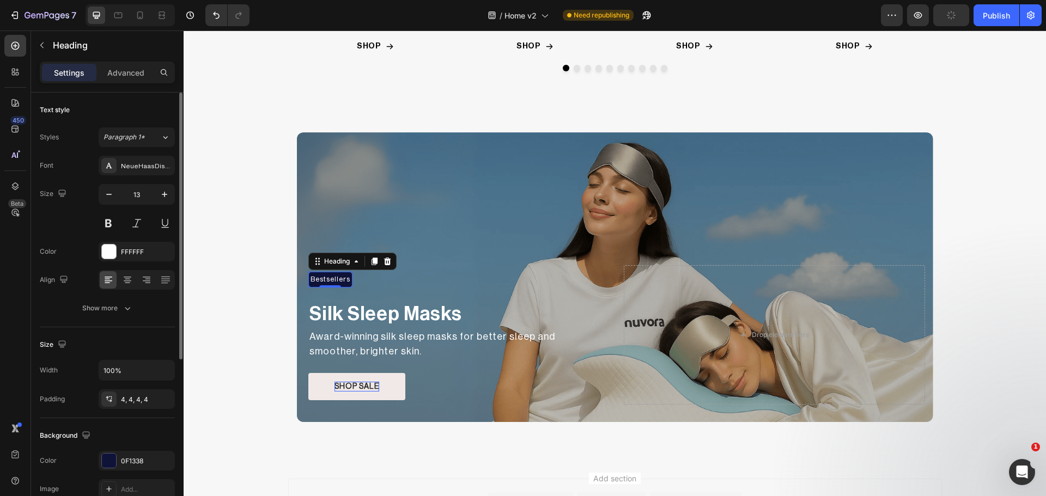
click at [120, 418] on div "Text style Styles Paragraph 1* Font NeueHaasDisplayRoman Size 13 Color FFFFFF A…" at bounding box center [107, 463] width 135 height 90
click at [122, 304] on icon "button" at bounding box center [127, 308] width 11 height 11
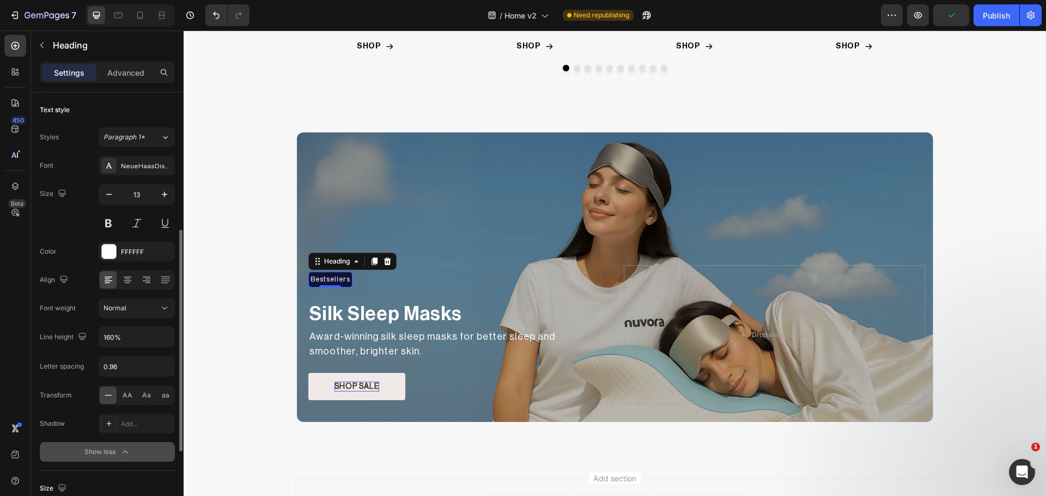
scroll to position [273, 0]
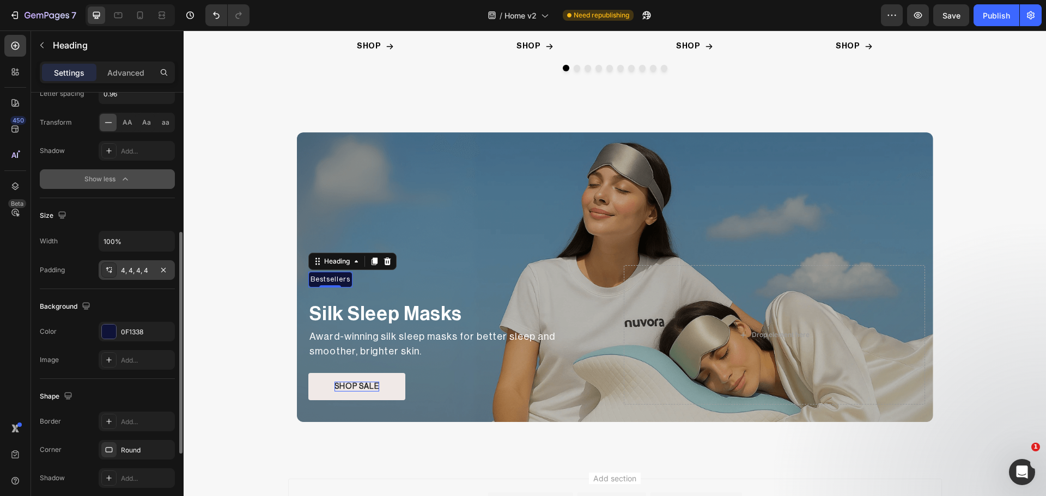
click at [110, 272] on icon at bounding box center [110, 272] width 4 height 3
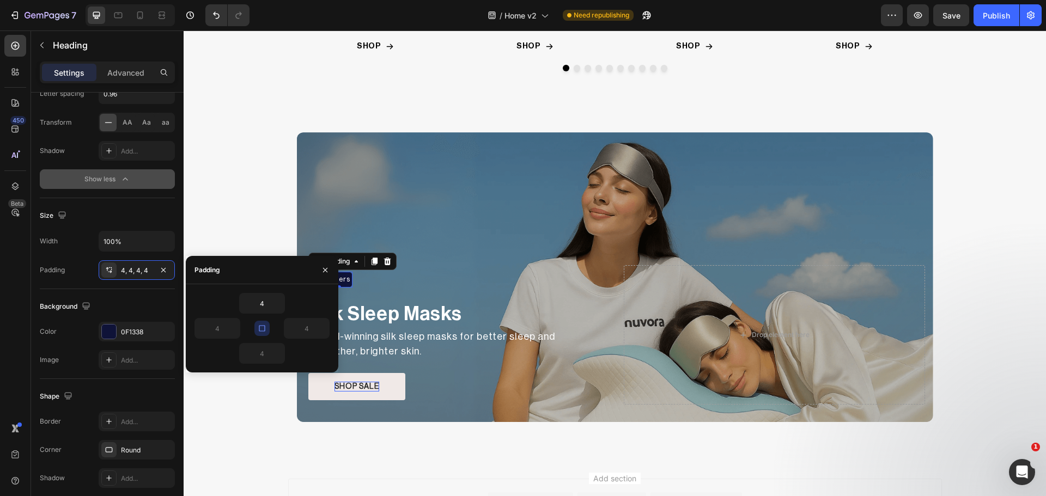
click at [266, 329] on icon "button" at bounding box center [262, 328] width 9 height 9
click at [232, 325] on icon "button" at bounding box center [234, 328] width 9 height 9
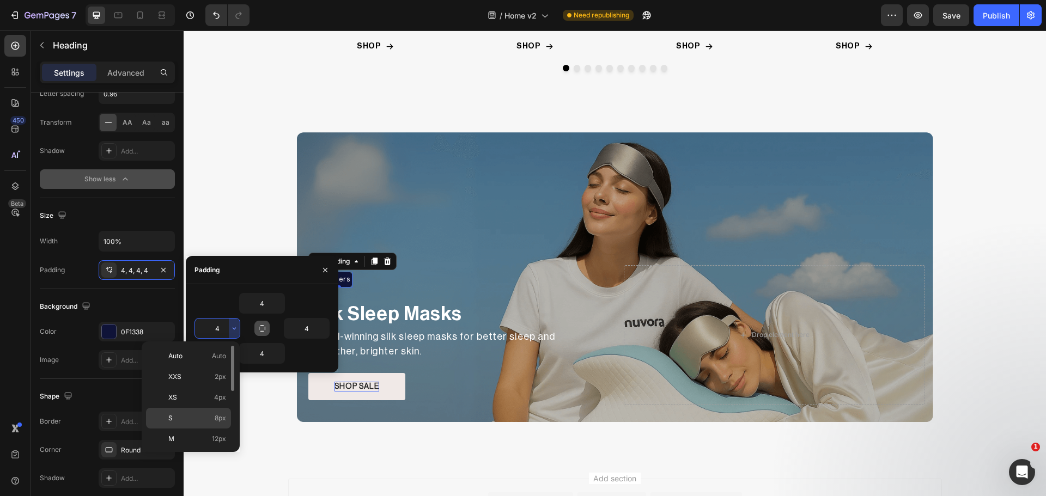
click at [215, 416] on span "8px" at bounding box center [220, 419] width 11 height 10
type input "8"
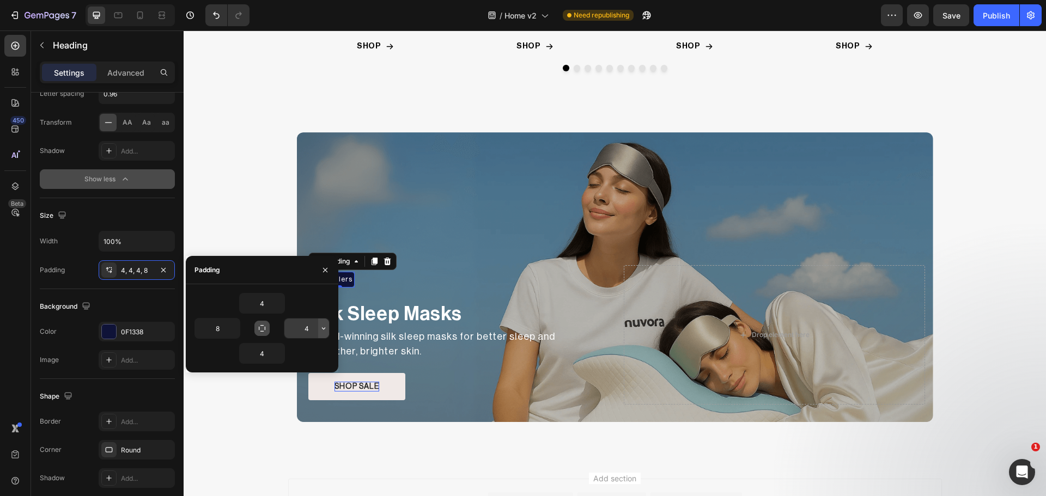
click at [325, 333] on button "button" at bounding box center [323, 329] width 11 height 20
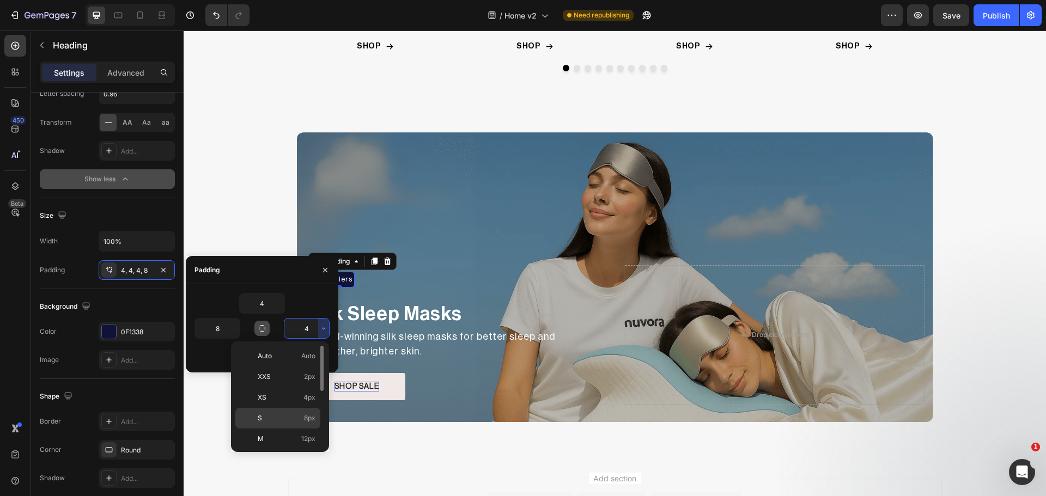
click at [290, 417] on p "S 8px" at bounding box center [287, 419] width 58 height 10
type input "8"
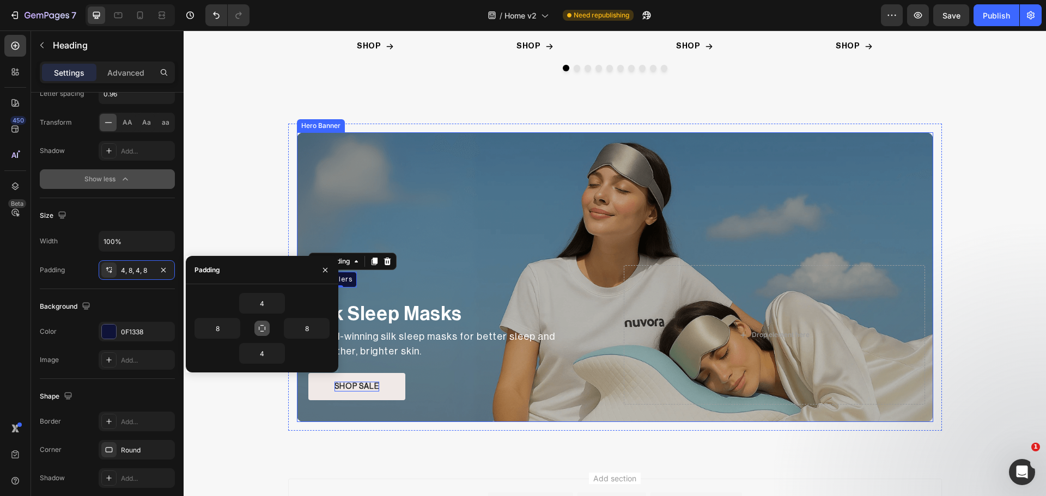
click at [412, 217] on div "Overlay" at bounding box center [615, 277] width 636 height 290
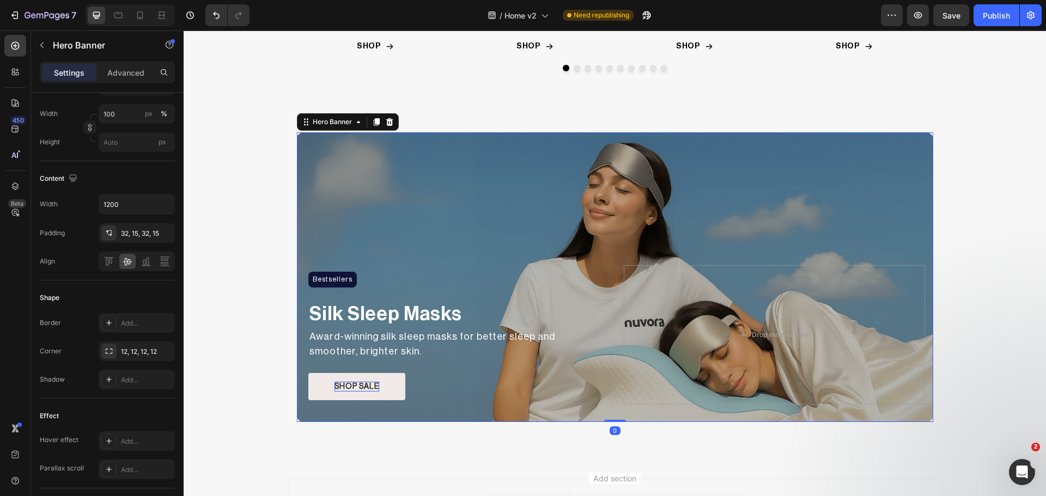
scroll to position [0, 0]
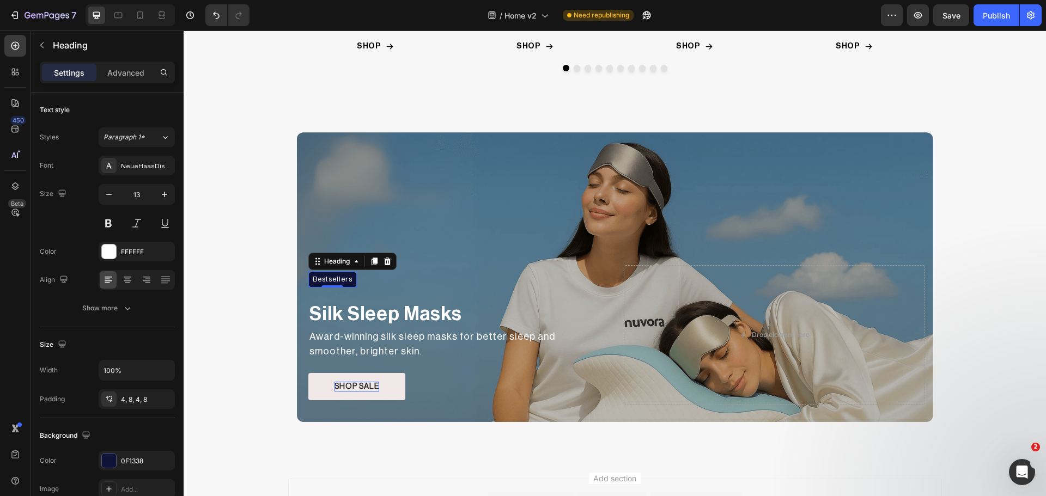
click at [342, 282] on p "Bestsellers" at bounding box center [333, 279] width 40 height 11
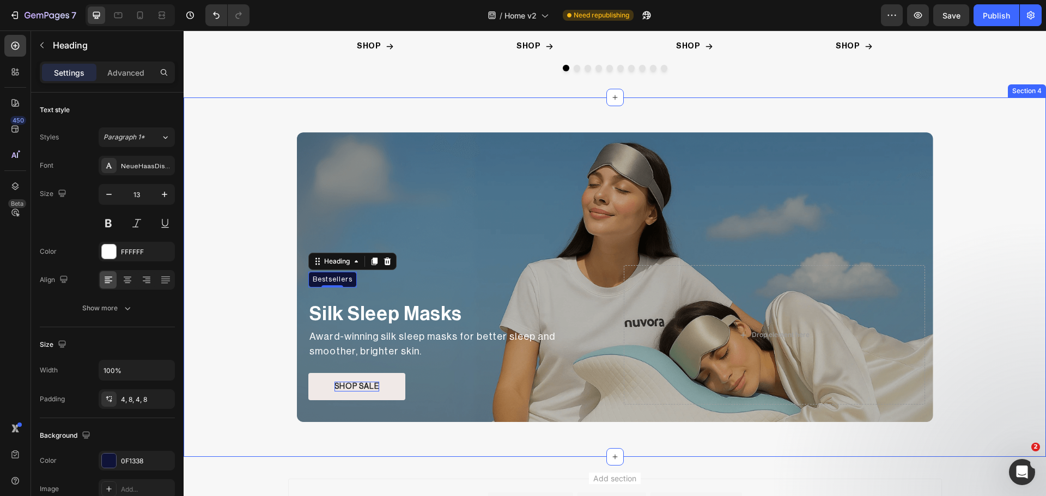
click at [277, 250] on div "Bestsellers Heading 0 Row Silk Sleep Masks Text Block Award-winning silk sleep …" at bounding box center [615, 277] width 862 height 307
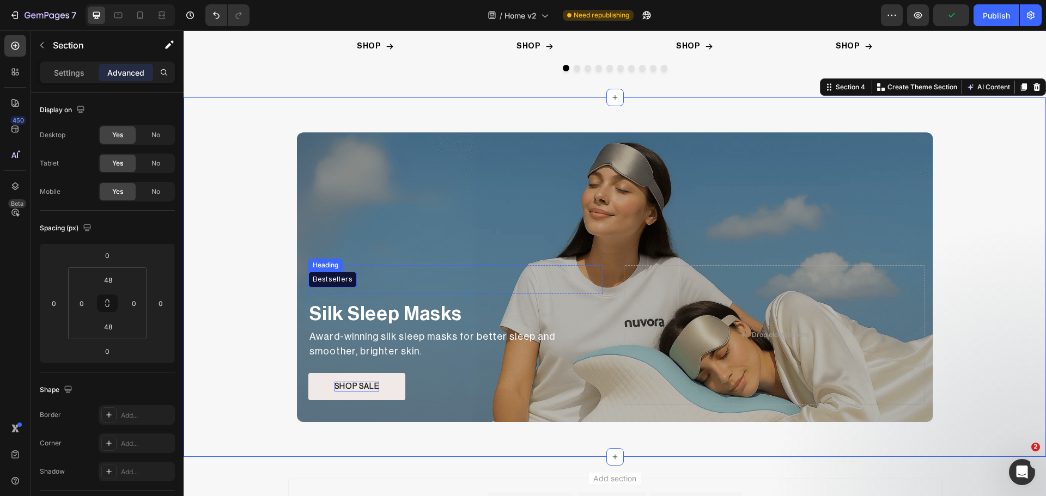
click at [341, 281] on p "Bestsellers" at bounding box center [333, 279] width 40 height 11
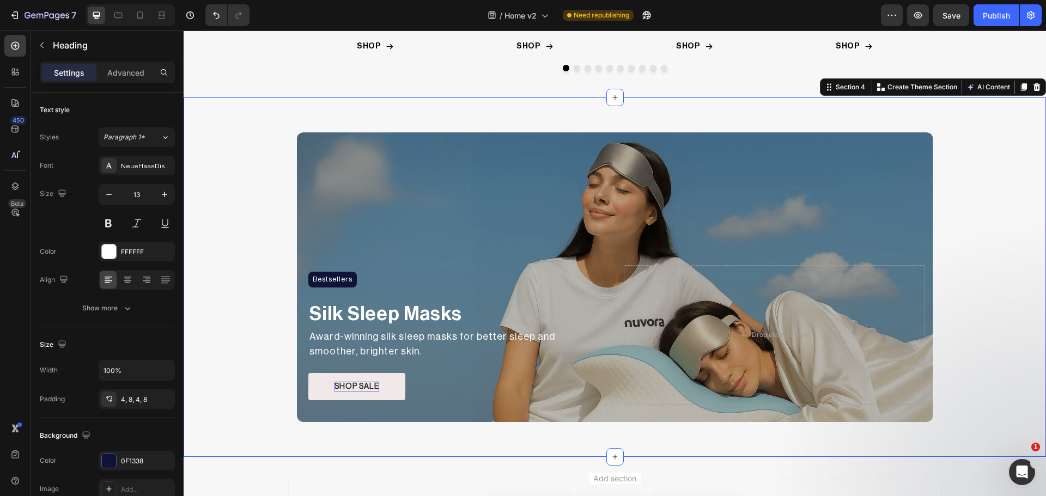
click at [242, 301] on div "Bestsellers Heading Row Silk Sleep Masks Text Block Award-winning silk sleep ma…" at bounding box center [615, 277] width 862 height 307
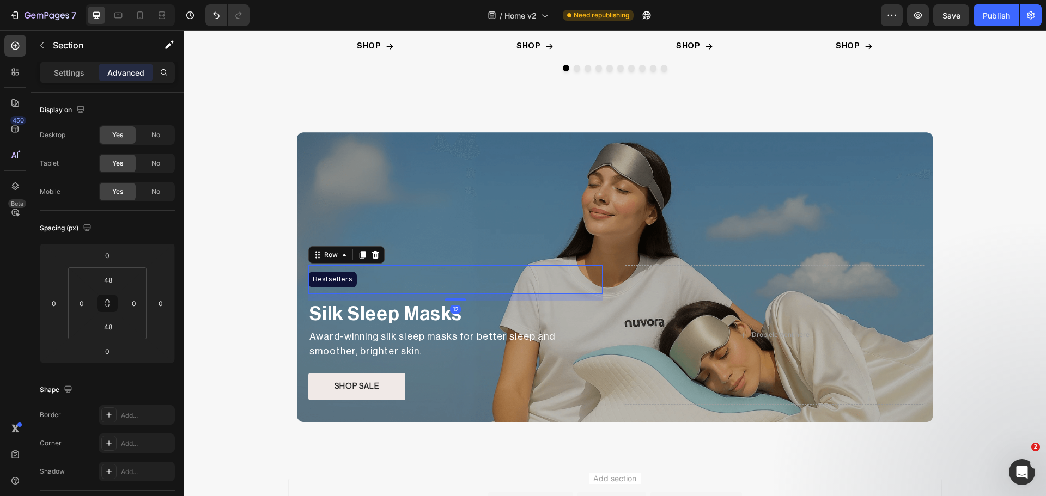
click at [380, 281] on div "Bestsellers Heading Row 12" at bounding box center [455, 279] width 294 height 29
click at [455, 294] on div "Bestsellers Heading Row 3" at bounding box center [455, 284] width 294 height 29
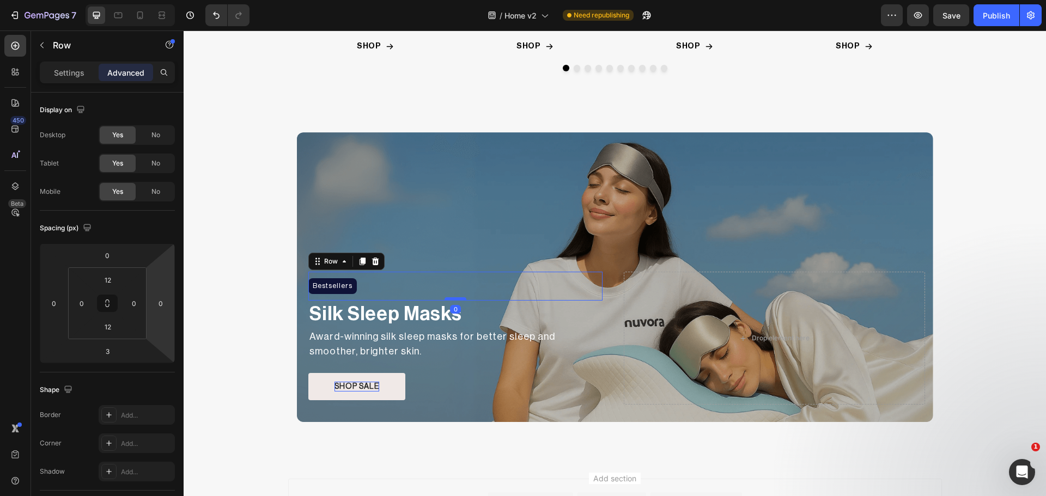
click at [457, 297] on div at bounding box center [456, 298] width 22 height 3
type input "0"
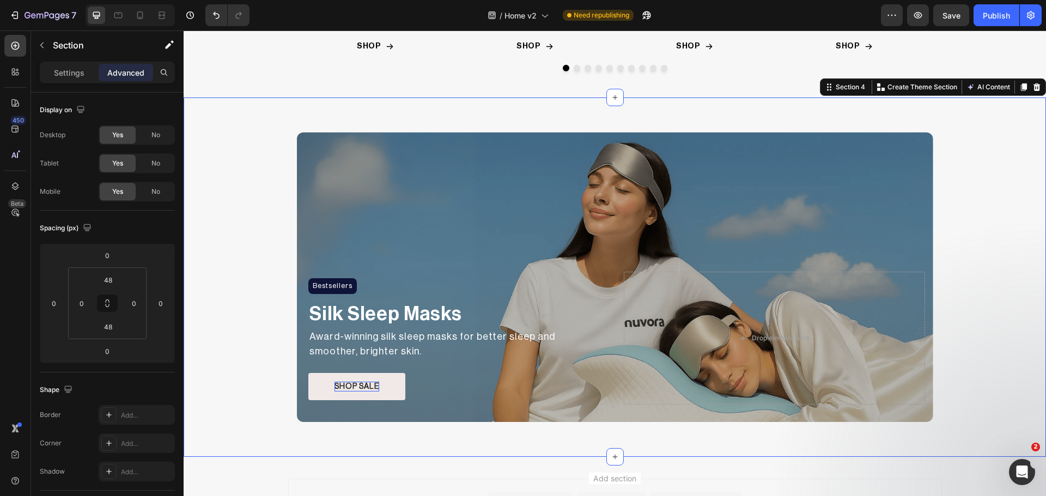
click at [243, 278] on div "Bestsellers Heading Row Silk Sleep Masks Text Block Award-winning silk sleep ma…" at bounding box center [615, 277] width 862 height 307
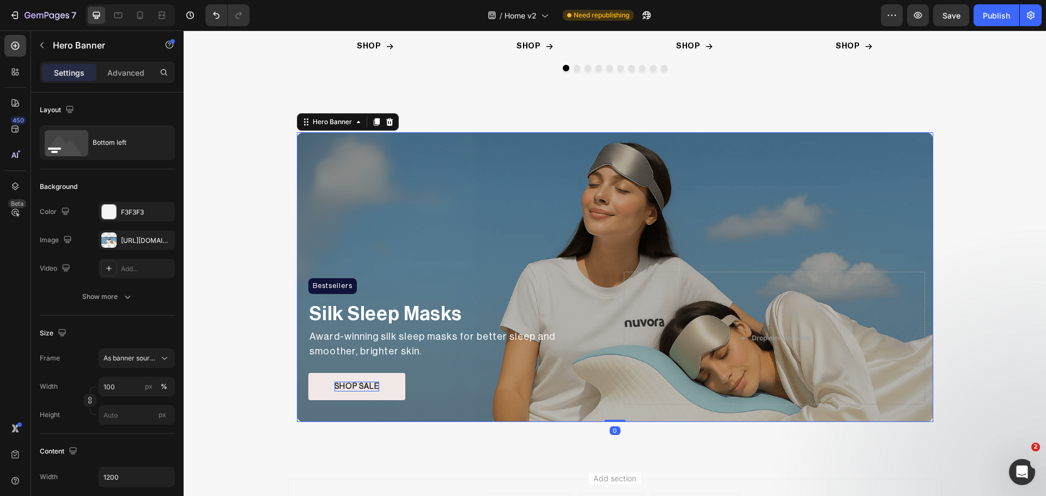
click at [342, 156] on div "Overlay" at bounding box center [615, 277] width 636 height 290
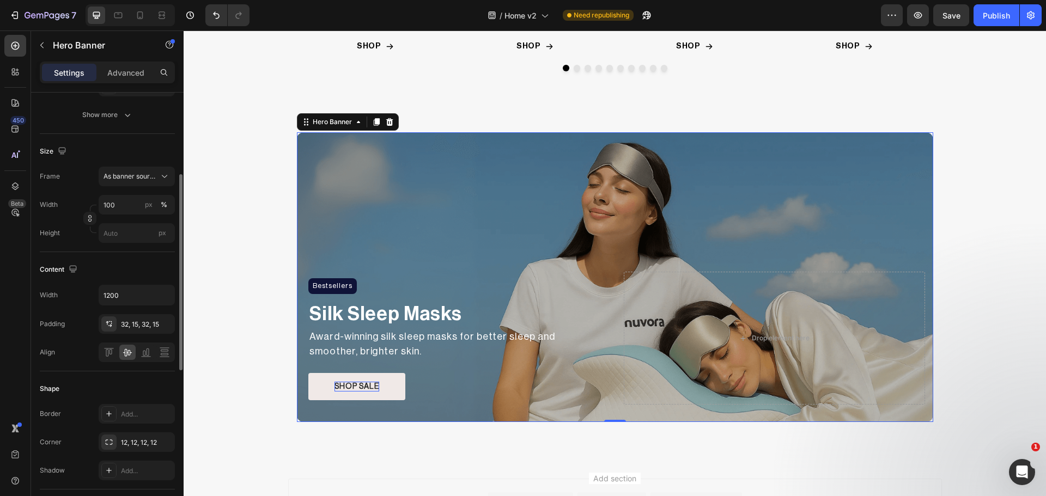
click at [105, 325] on icon at bounding box center [109, 324] width 9 height 9
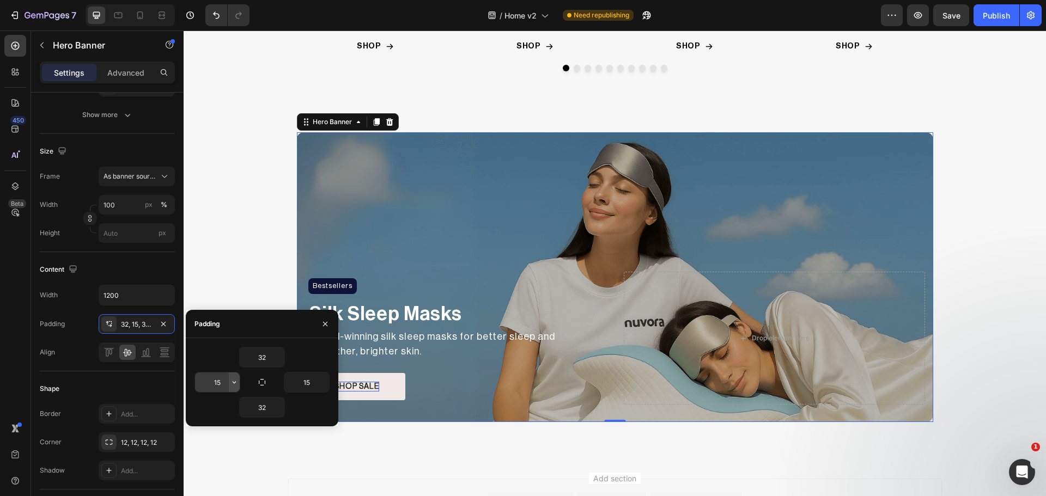
click at [231, 383] on icon "button" at bounding box center [234, 382] width 9 height 9
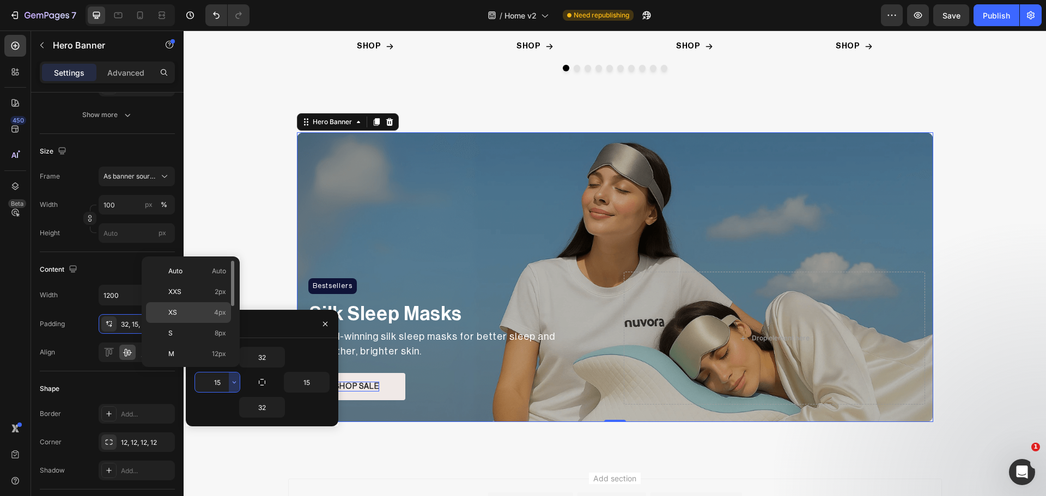
scroll to position [126, 0]
click at [203, 321] on div "3XL 48px" at bounding box center [188, 331] width 85 height 21
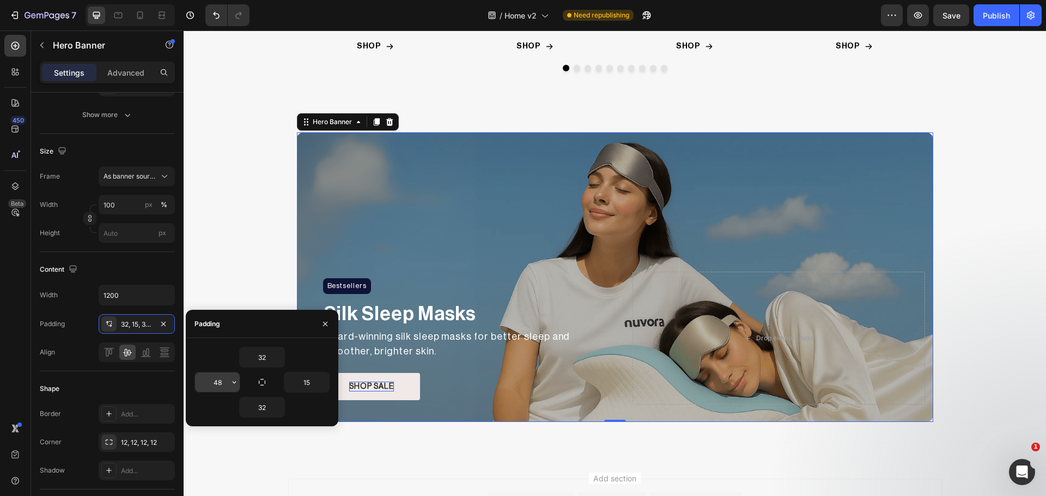
click at [240, 378] on div "48" at bounding box center [218, 382] width 46 height 21
click at [232, 381] on icon "button" at bounding box center [234, 382] width 9 height 9
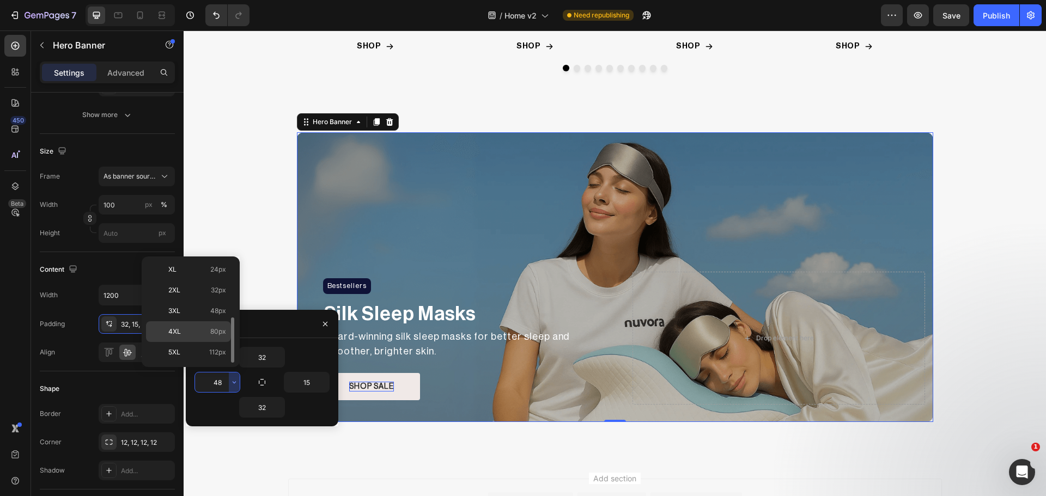
click at [206, 336] on p "4XL 80px" at bounding box center [197, 332] width 58 height 10
type input "80"
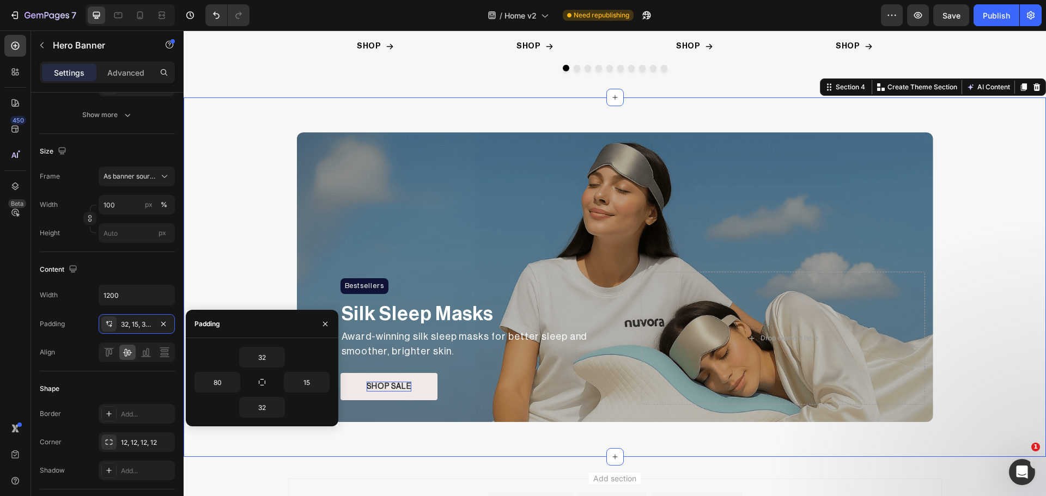
click at [263, 239] on div "Bestsellers Heading Row Silk Sleep Masks Text Block Award-winning silk sleep ma…" at bounding box center [615, 277] width 862 height 307
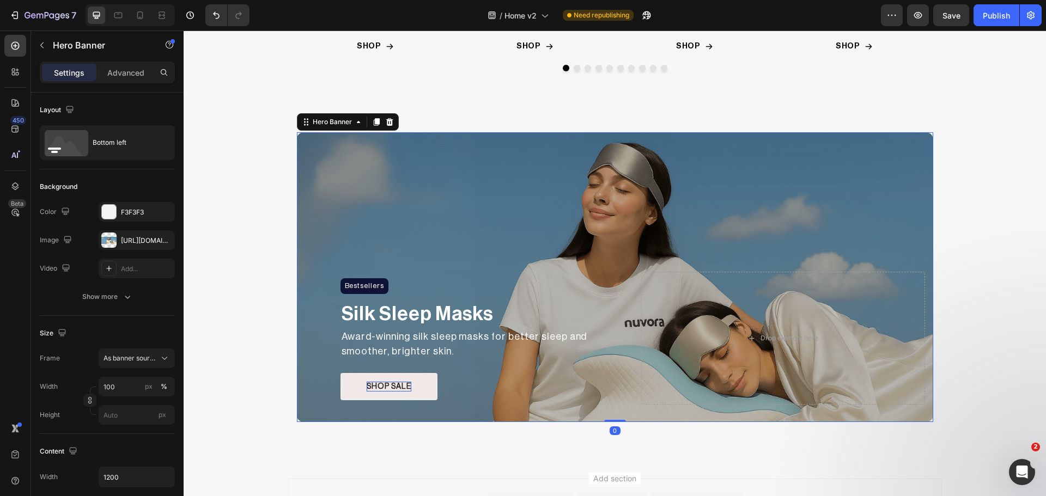
click at [438, 212] on div "Overlay" at bounding box center [615, 277] width 636 height 290
drag, startPoint x: 366, startPoint y: 175, endPoint x: 295, endPoint y: 198, distance: 75.0
click at [366, 175] on div "Overlay" at bounding box center [615, 277] width 636 height 290
click at [109, 244] on div at bounding box center [108, 240] width 15 height 15
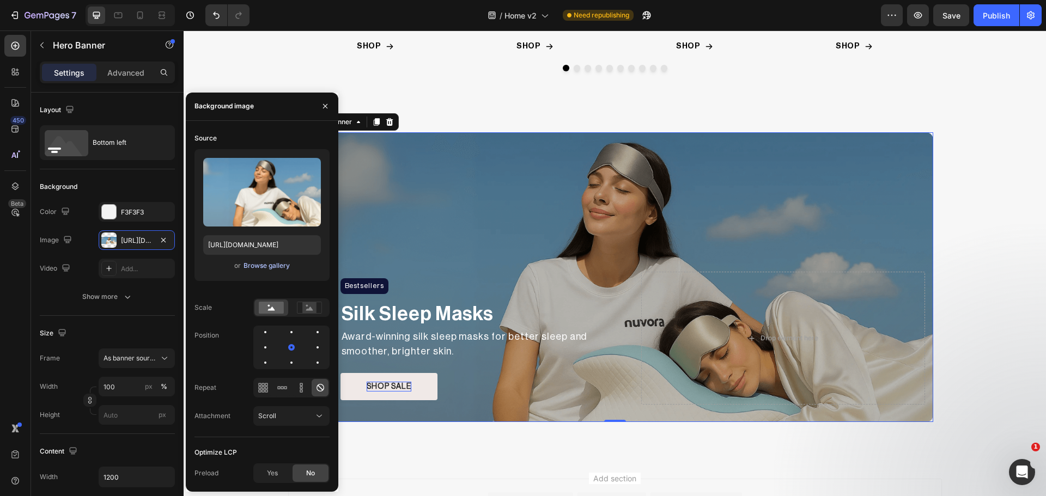
click at [257, 268] on div "Browse gallery" at bounding box center [267, 266] width 46 height 10
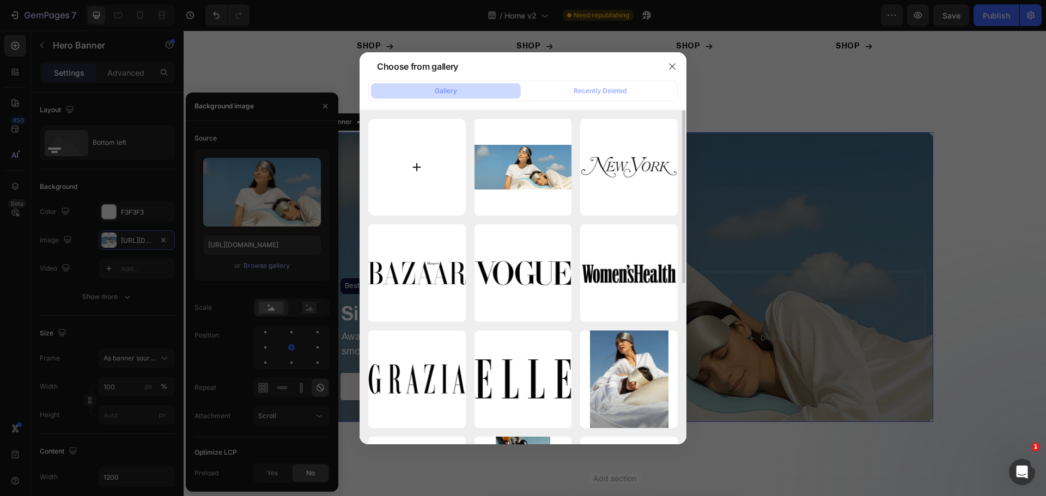
click at [447, 156] on input "file" at bounding box center [417, 168] width 98 height 98
type input "C:\fakepath\20240930_Dore_Rose_Look3_050_1_1_1_2000x2000.jpg"
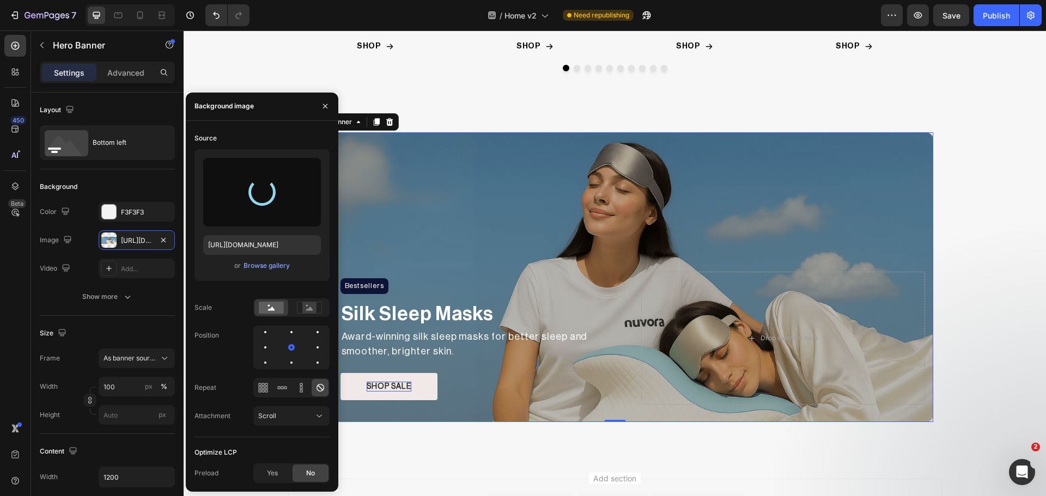
type input "[URL][DOMAIN_NAME]"
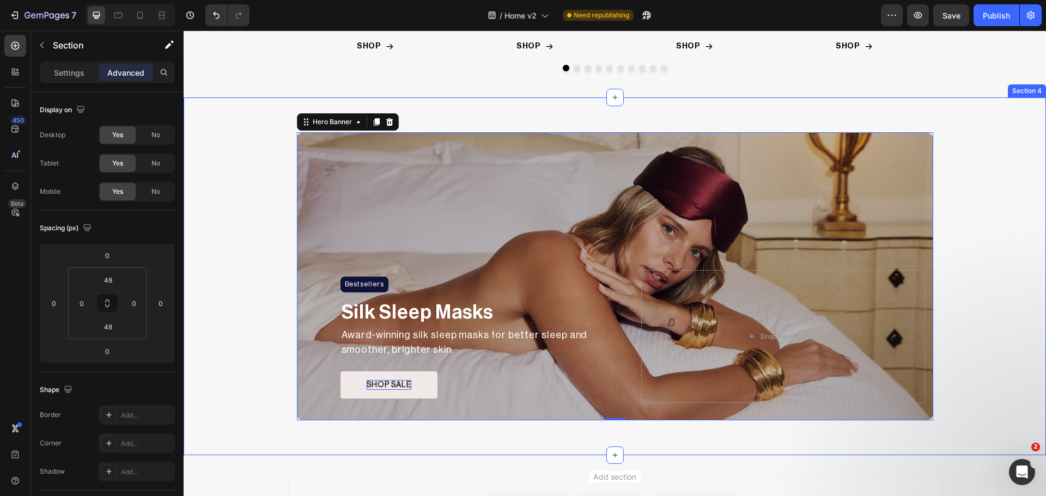
click at [1014, 290] on div "Bestsellers Heading Row Silk Sleep Masks Text Block Award-winning silk sleep ma…" at bounding box center [615, 277] width 862 height 306
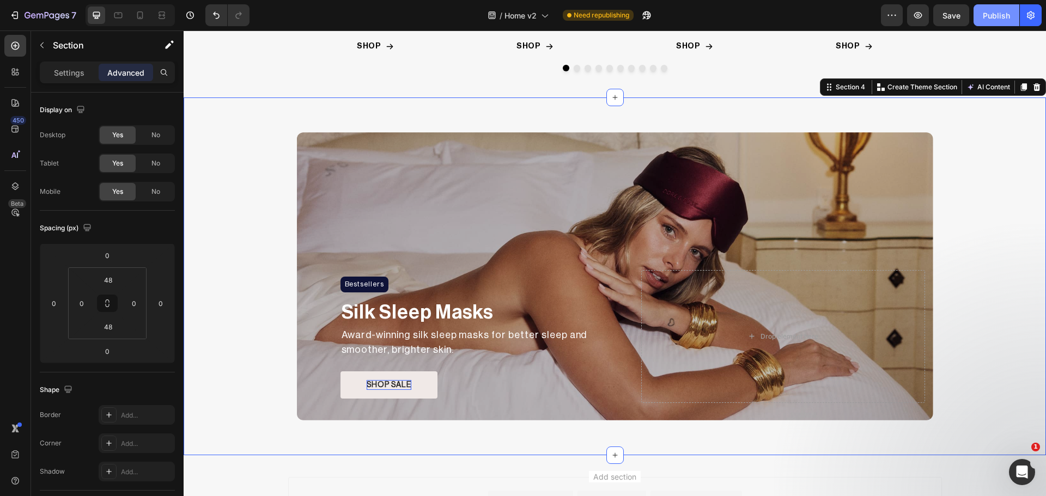
drag, startPoint x: 1005, startPoint y: 14, endPoint x: 1002, endPoint y: 20, distance: 5.9
click at [1004, 14] on div "Publish" at bounding box center [996, 15] width 27 height 11
click at [136, 11] on icon at bounding box center [140, 15] width 11 height 11
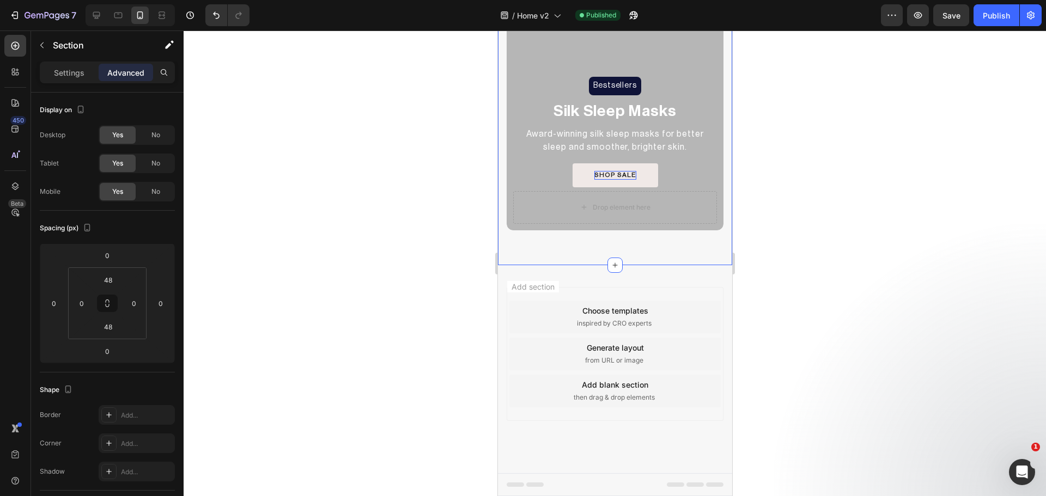
scroll to position [495, 0]
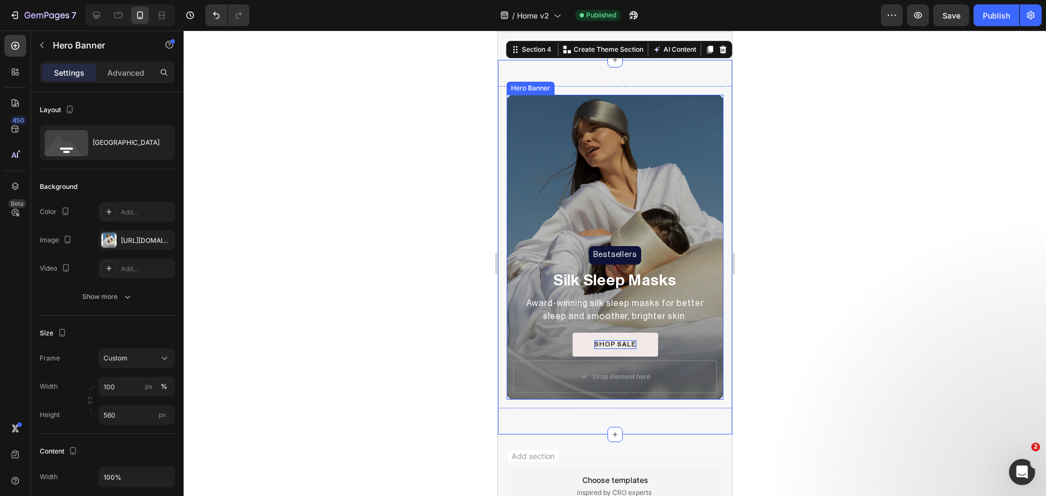
click at [530, 120] on div "Overlay" at bounding box center [614, 247] width 217 height 305
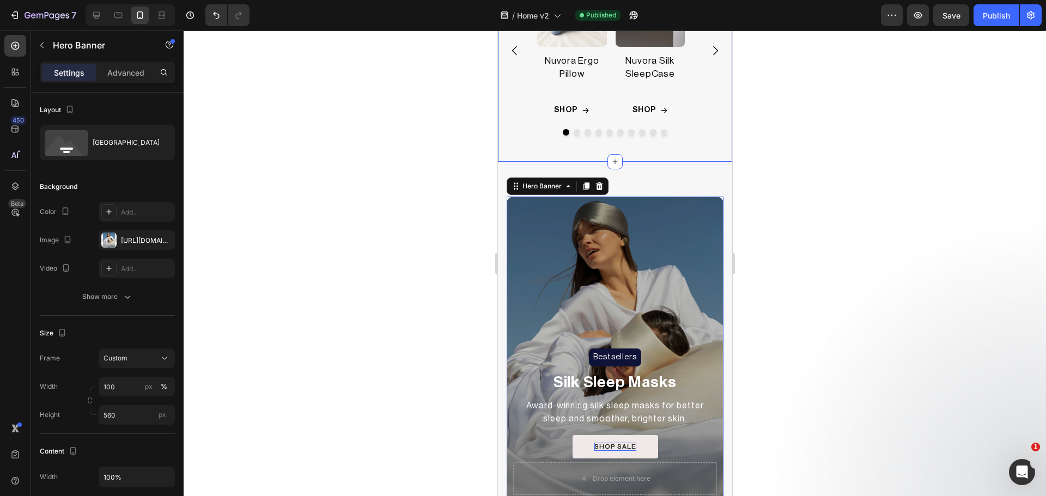
scroll to position [677, 0]
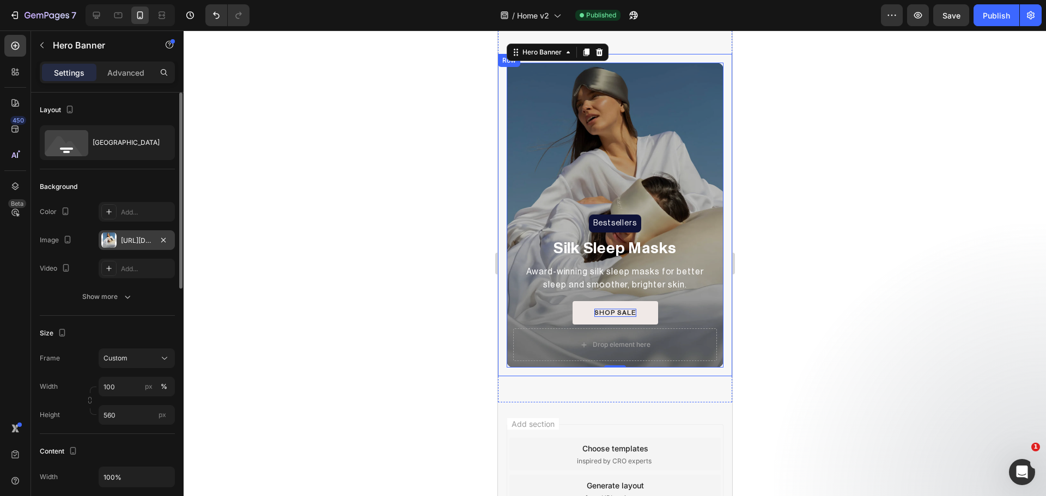
click at [111, 244] on div at bounding box center [108, 240] width 15 height 15
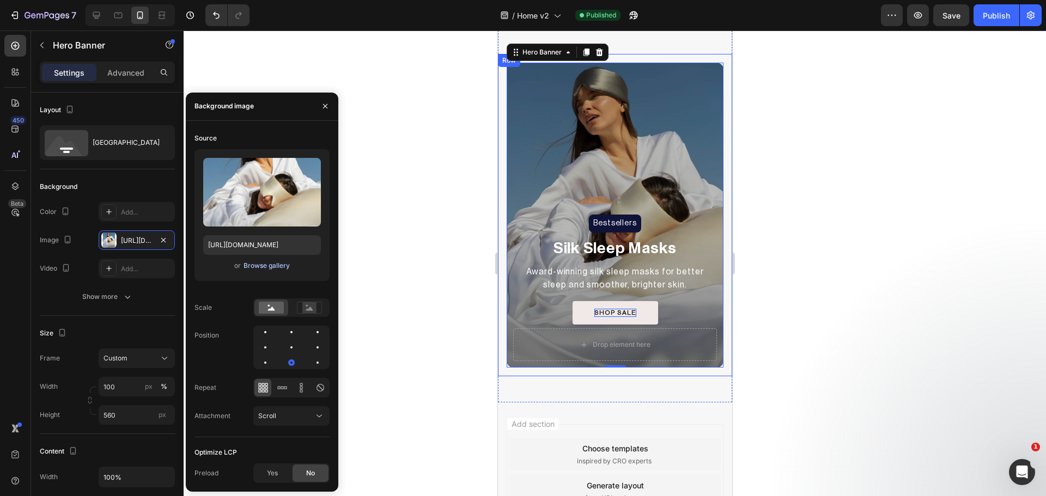
click at [262, 268] on div "Browse gallery" at bounding box center [267, 266] width 46 height 10
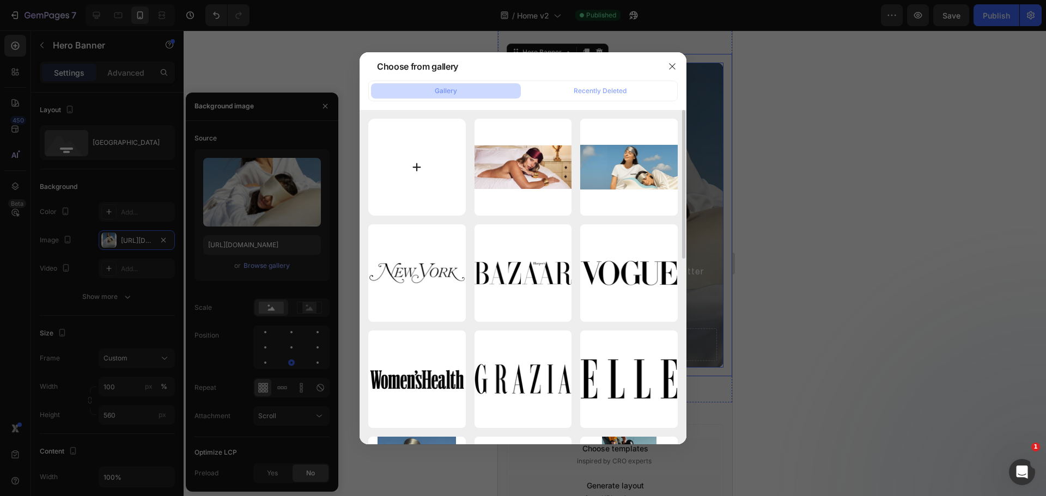
click at [421, 165] on input "file" at bounding box center [417, 168] width 98 height 98
type input "C:\fakepath\Sleep_Masks_1_2000x2000.jpg"
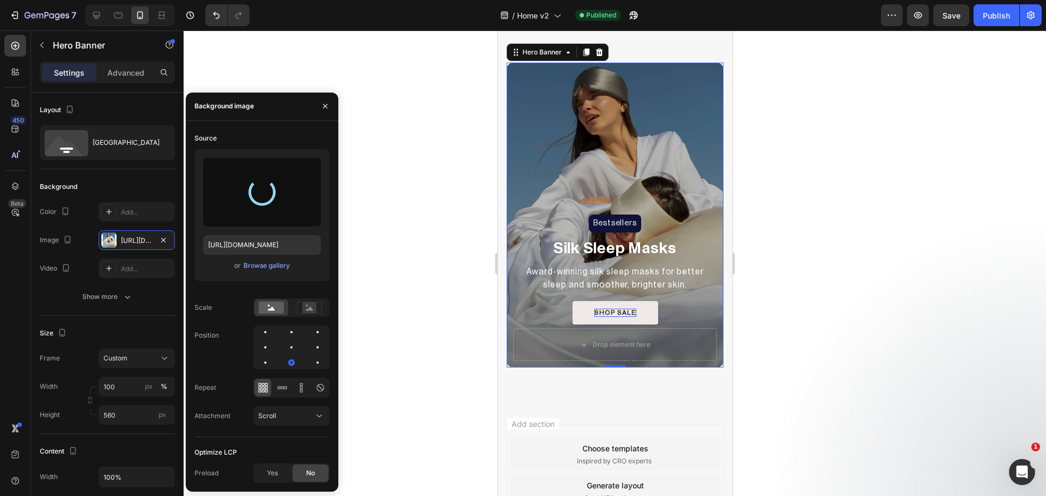
type input "https://cdn.shopify.com/s/files/1/0931/0480/0127/files/gempages_576690581959344…"
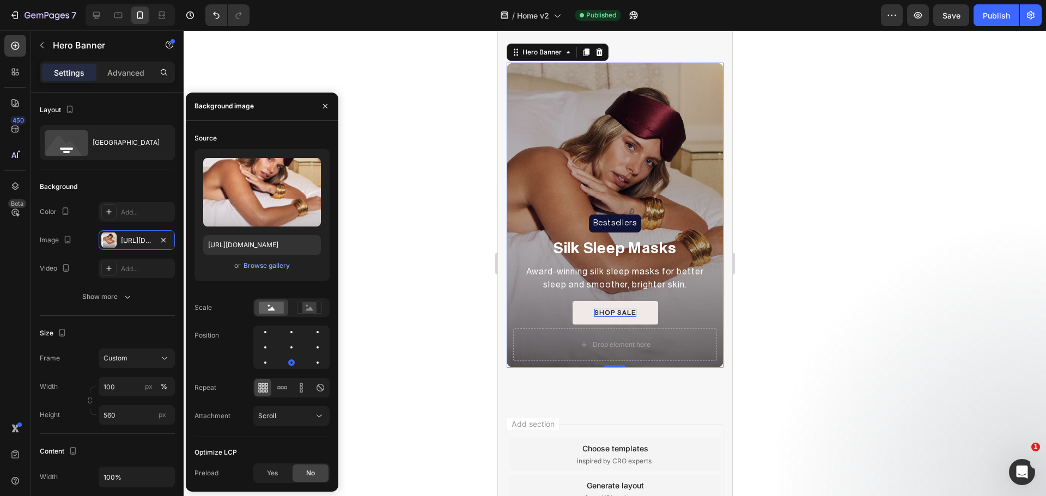
click at [838, 258] on div at bounding box center [615, 264] width 862 height 466
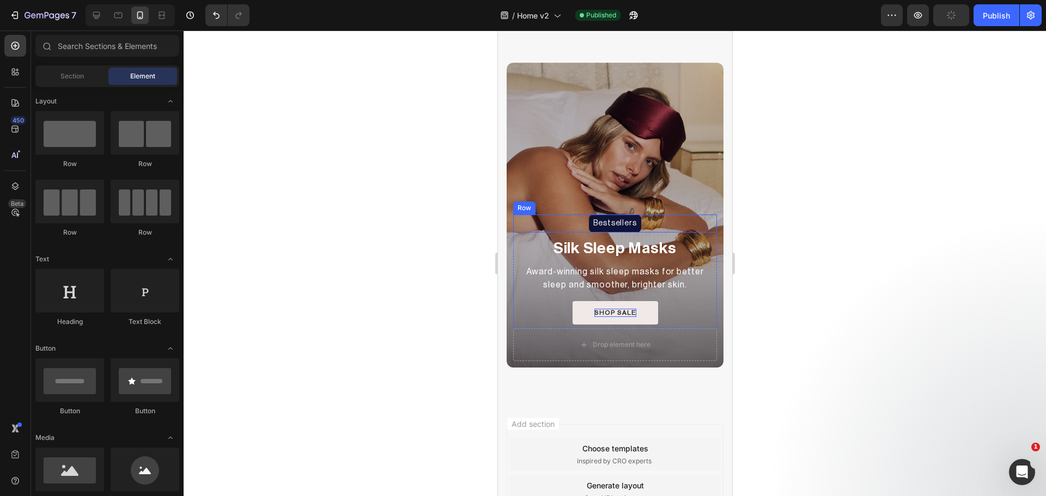
click at [545, 216] on div "Bestsellers Heading Row" at bounding box center [615, 224] width 204 height 18
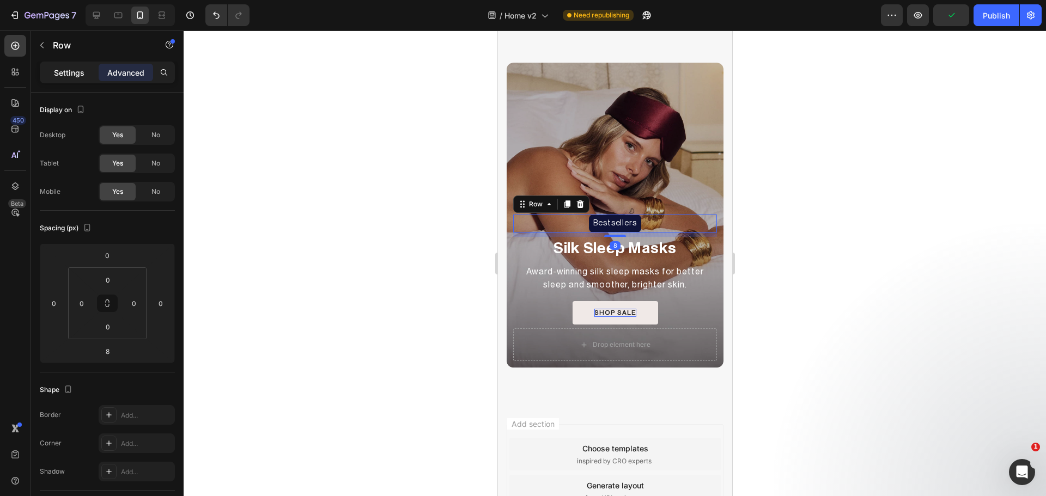
click at [61, 72] on p "Settings" at bounding box center [69, 72] width 31 height 11
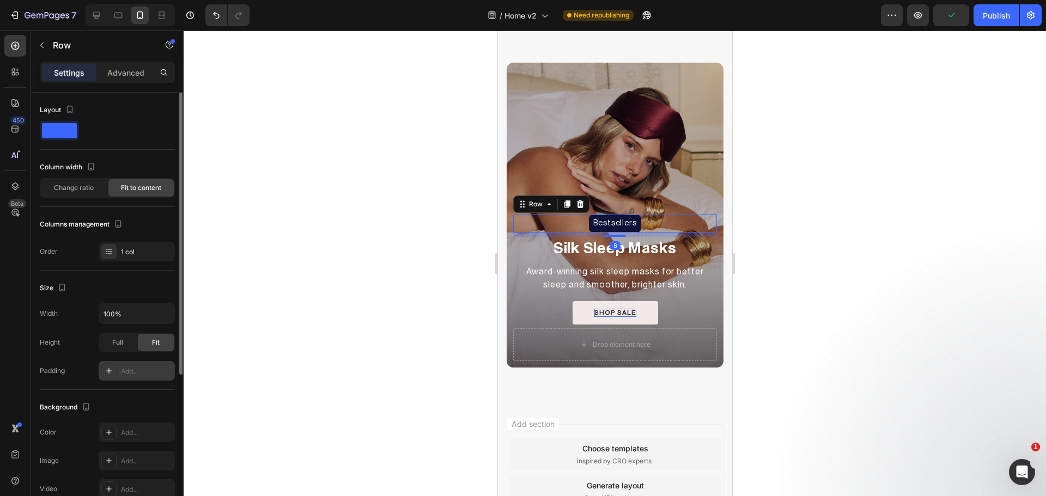
scroll to position [235, 0]
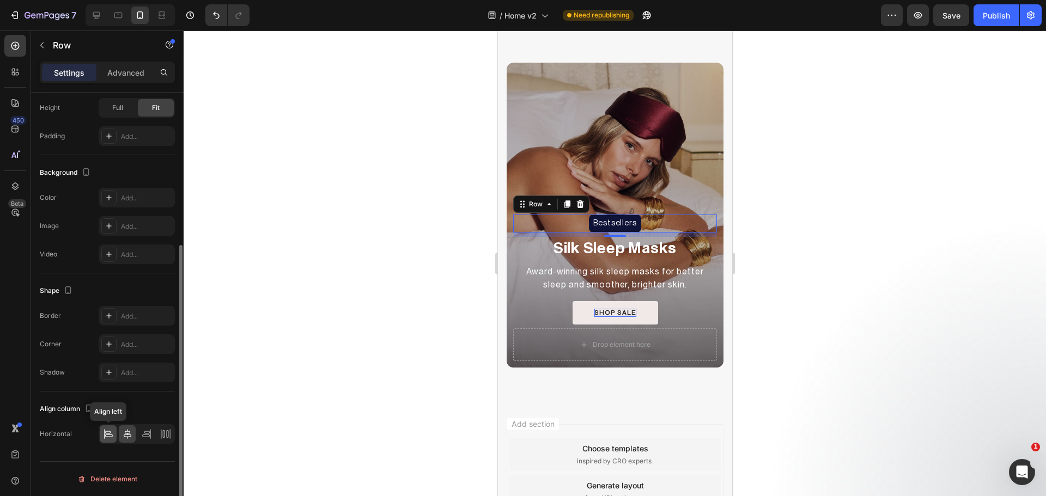
click at [114, 441] on div at bounding box center [108, 434] width 17 height 17
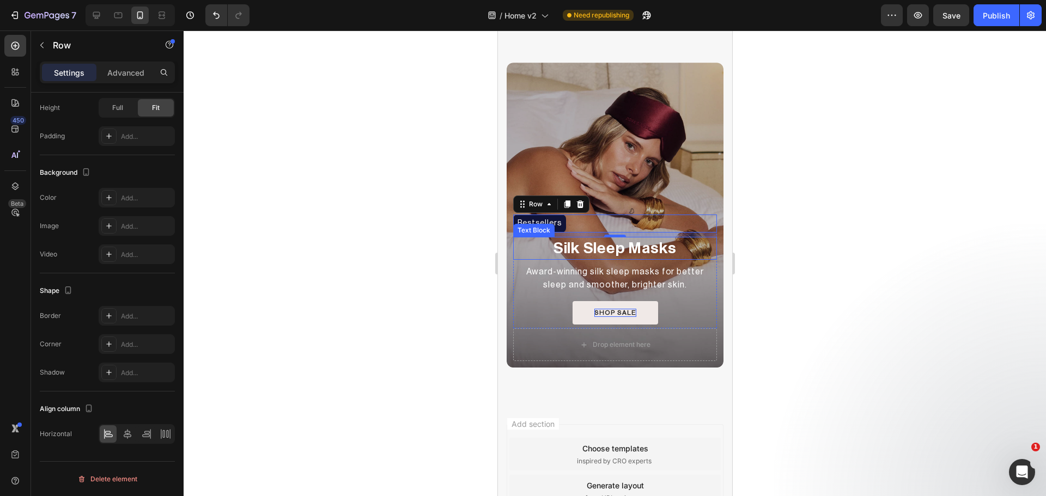
click at [596, 251] on p "Silk Sleep Masks" at bounding box center [615, 248] width 202 height 21
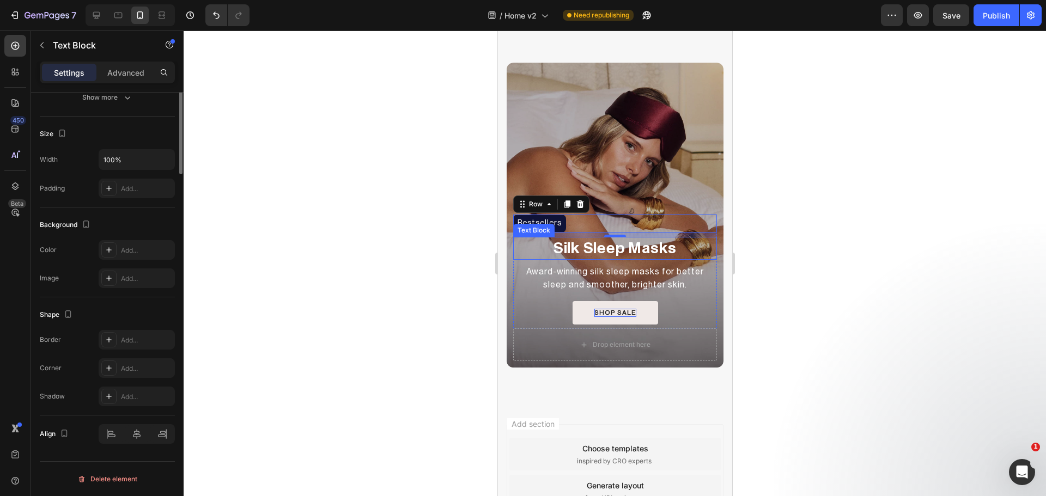
scroll to position [0, 0]
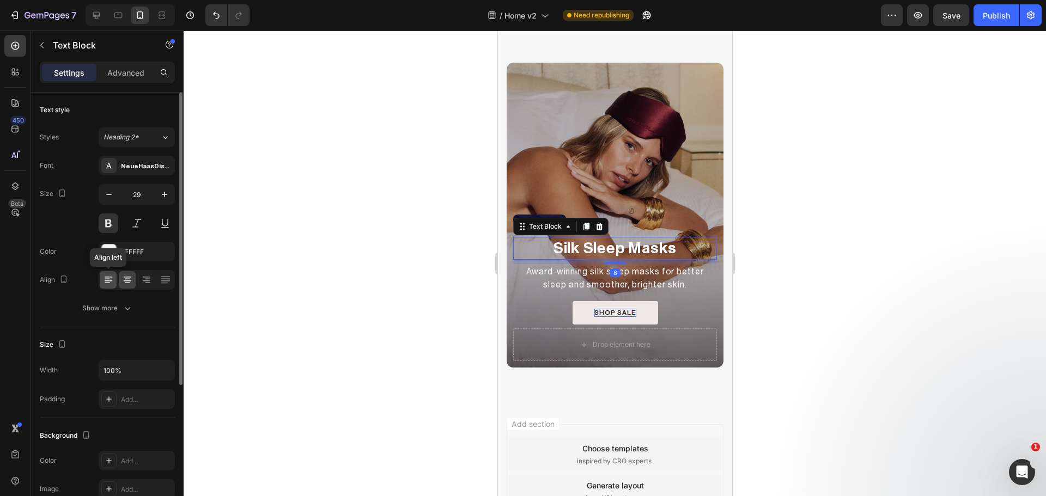
click at [101, 282] on div "Align left" at bounding box center [137, 280] width 76 height 20
click at [108, 281] on icon at bounding box center [109, 281] width 8 height 1
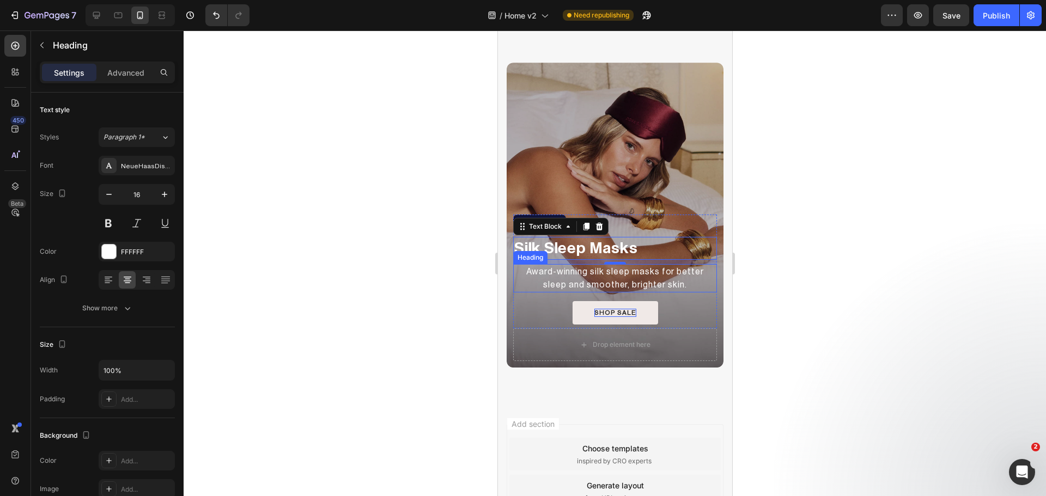
click at [602, 283] on p "Award-winning silk sleep masks for better sleep and smoother, brighter skin." at bounding box center [615, 278] width 202 height 26
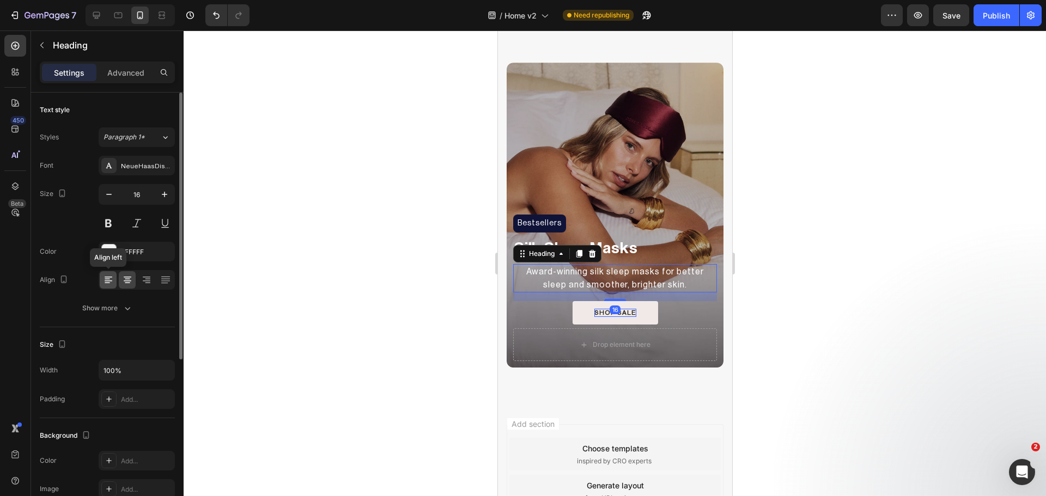
click at [112, 276] on icon at bounding box center [108, 280] width 11 height 11
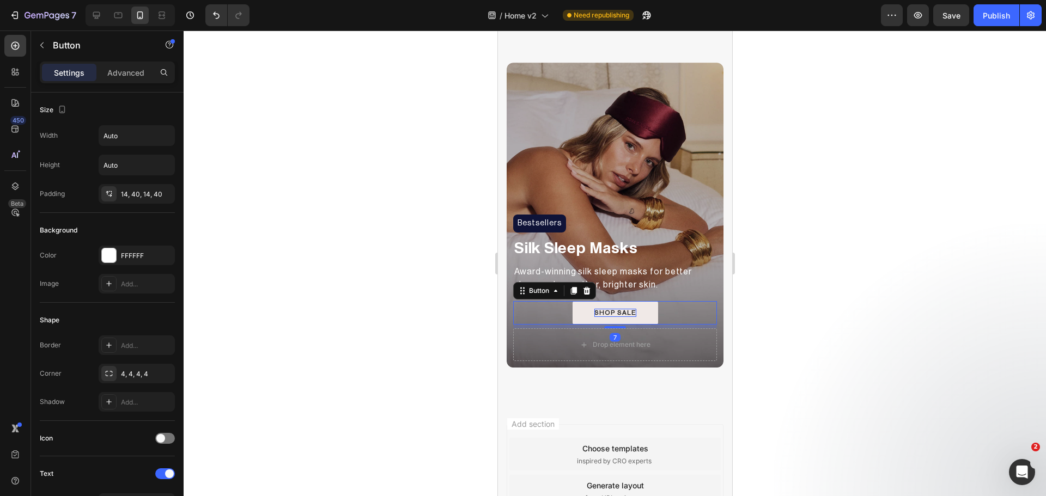
drag, startPoint x: 557, startPoint y: 311, endPoint x: 920, endPoint y: 368, distance: 367.3
click at [557, 311] on div "SHOP SALE Button 7" at bounding box center [615, 313] width 204 height 24
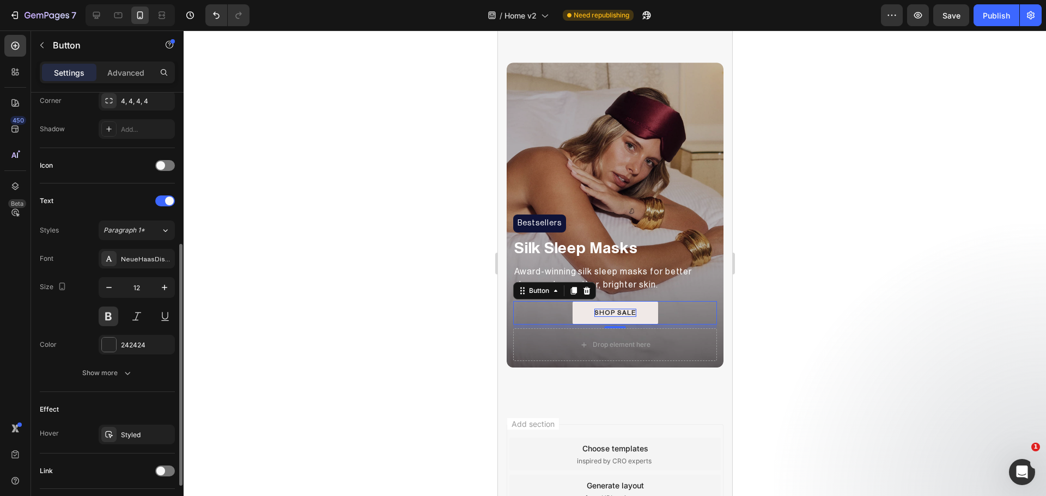
scroll to position [347, 0]
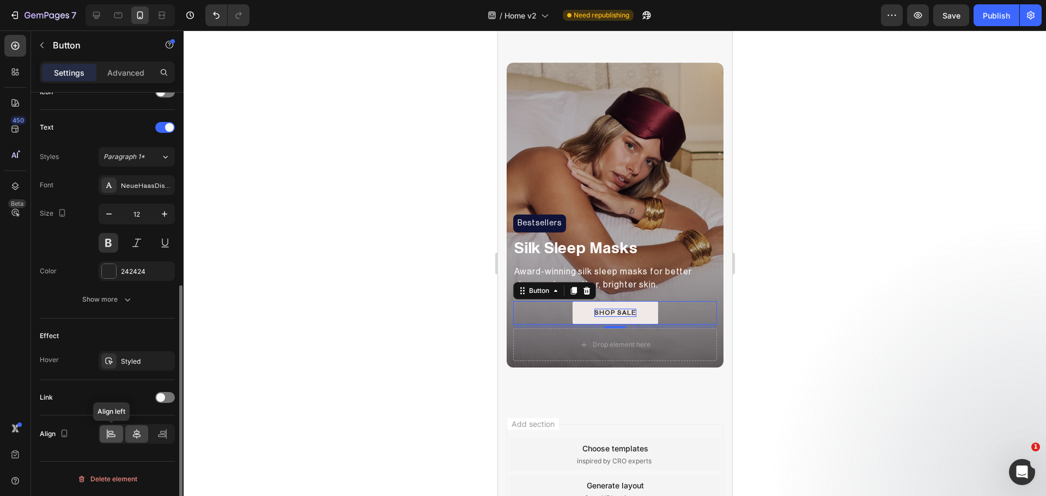
click at [117, 438] on icon at bounding box center [111, 434] width 11 height 11
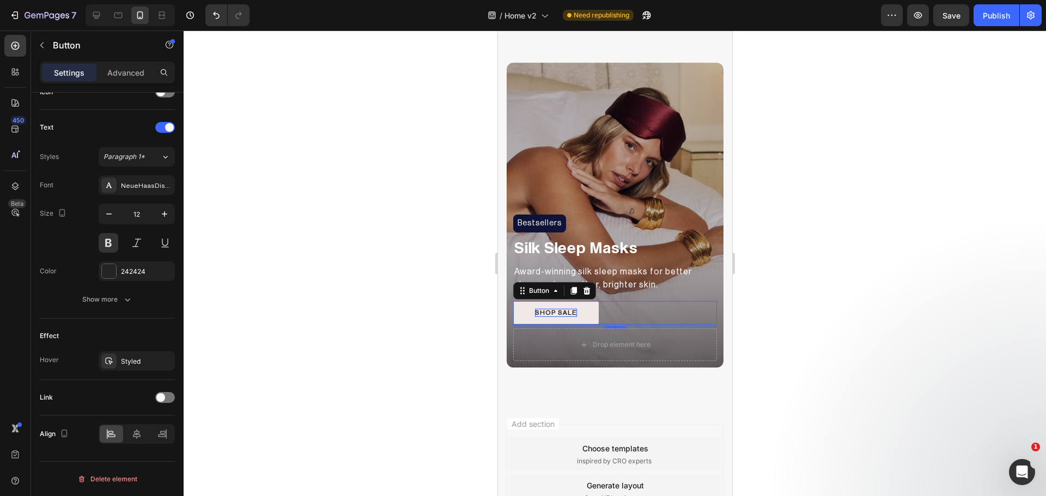
click at [371, 315] on div at bounding box center [615, 264] width 862 height 466
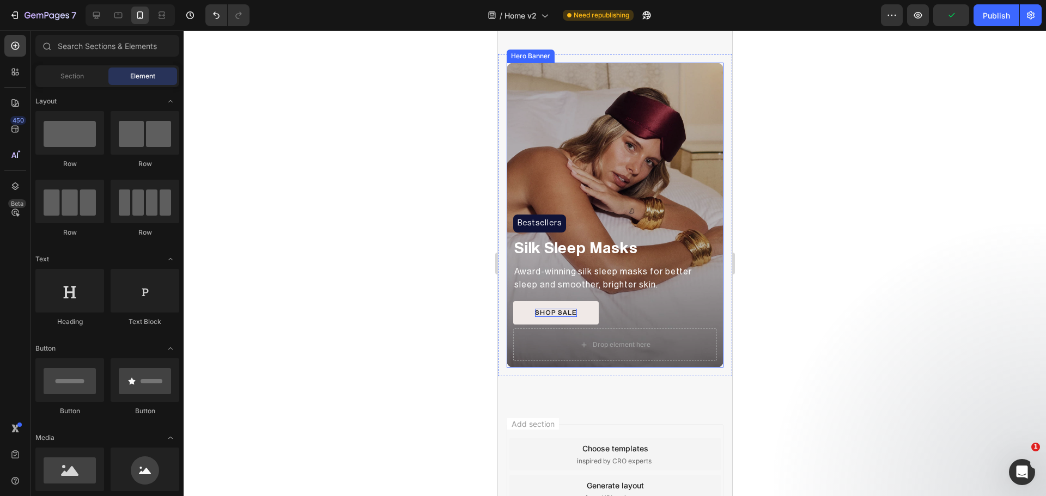
click at [532, 112] on div "Overlay" at bounding box center [614, 215] width 217 height 305
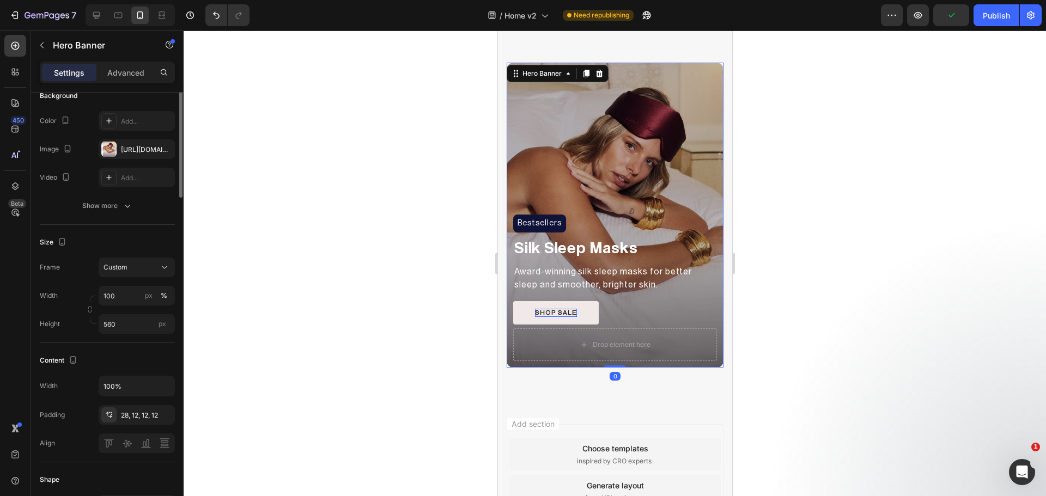
scroll to position [182, 0]
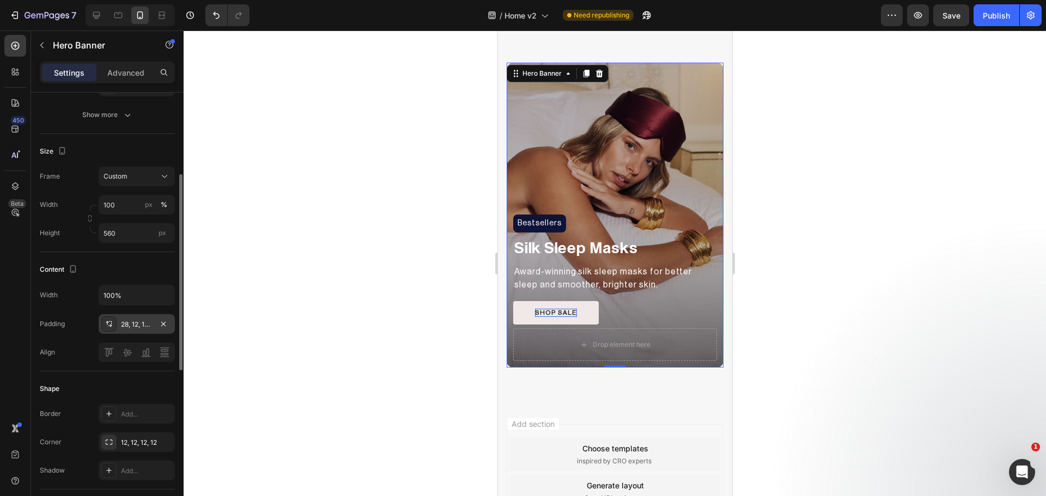
click at [107, 319] on div at bounding box center [108, 324] width 15 height 15
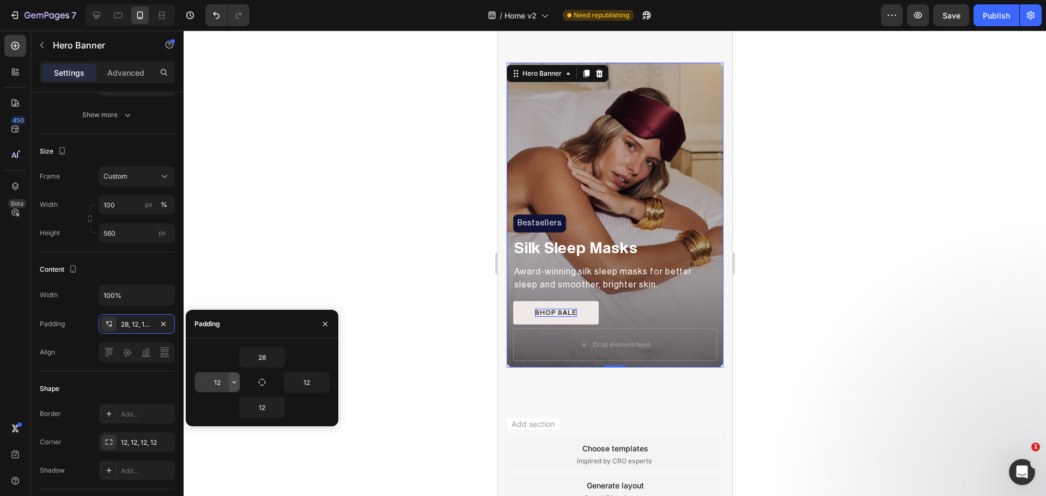
click at [234, 386] on icon "button" at bounding box center [234, 382] width 9 height 9
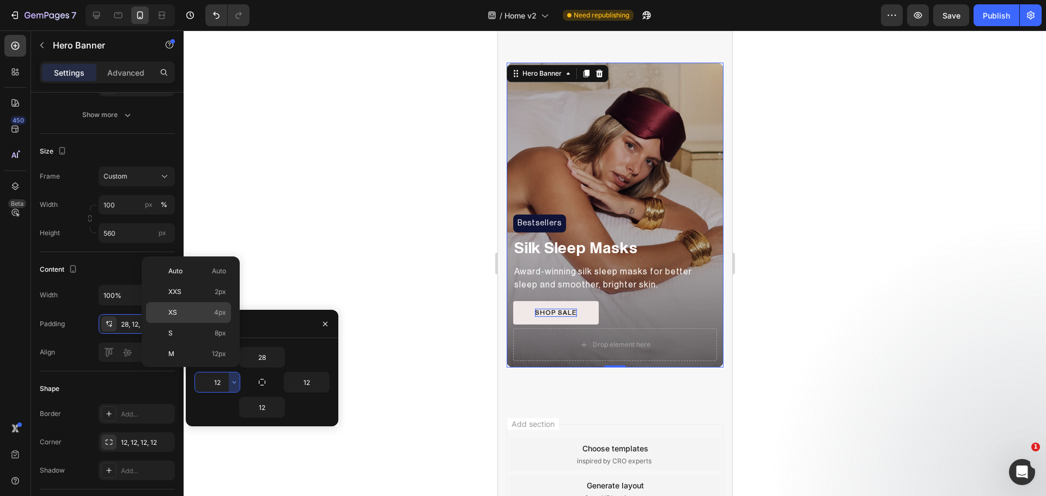
scroll to position [91, 0]
click at [207, 294] on div "L 16px" at bounding box center [188, 304] width 85 height 21
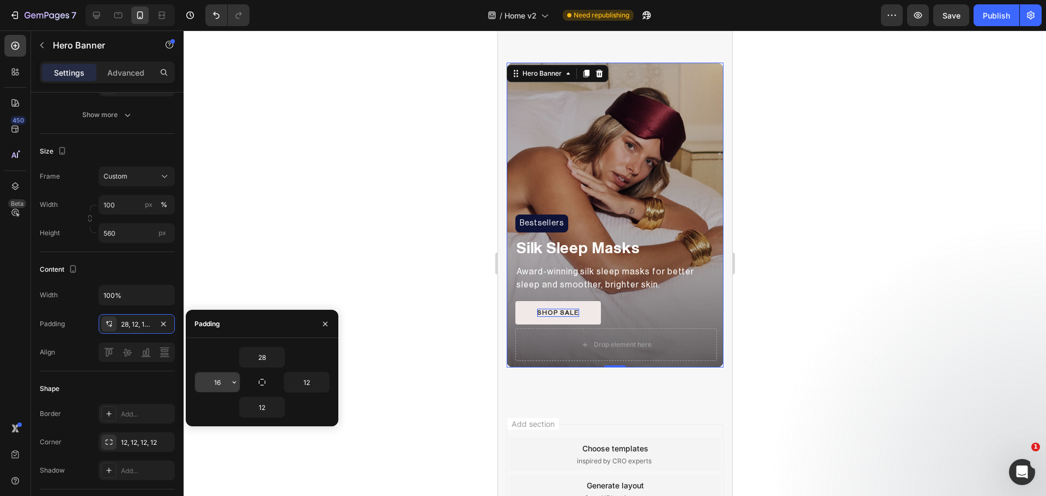
click at [227, 384] on input "16" at bounding box center [217, 383] width 45 height 20
click at [233, 383] on icon "button" at bounding box center [234, 382] width 9 height 9
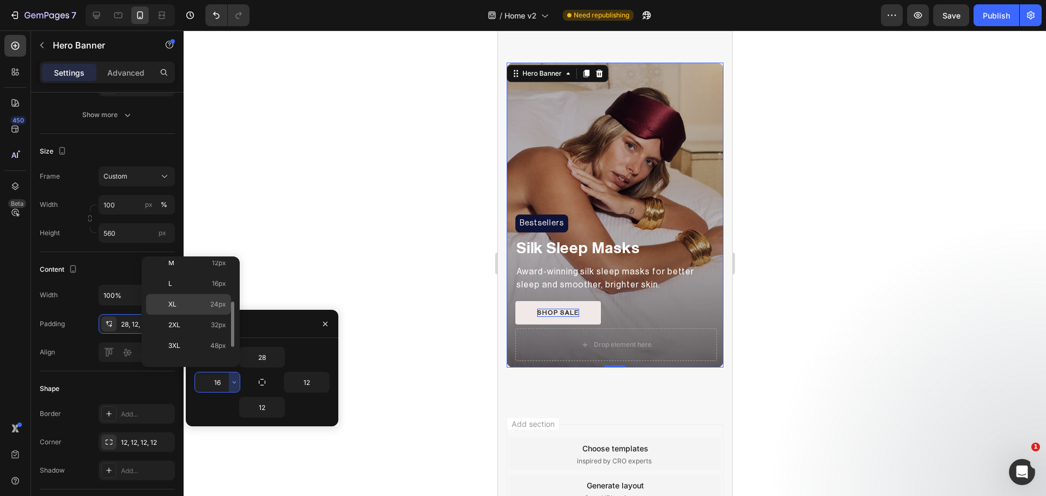
click at [200, 308] on p "XL 24px" at bounding box center [197, 305] width 58 height 10
type input "24"
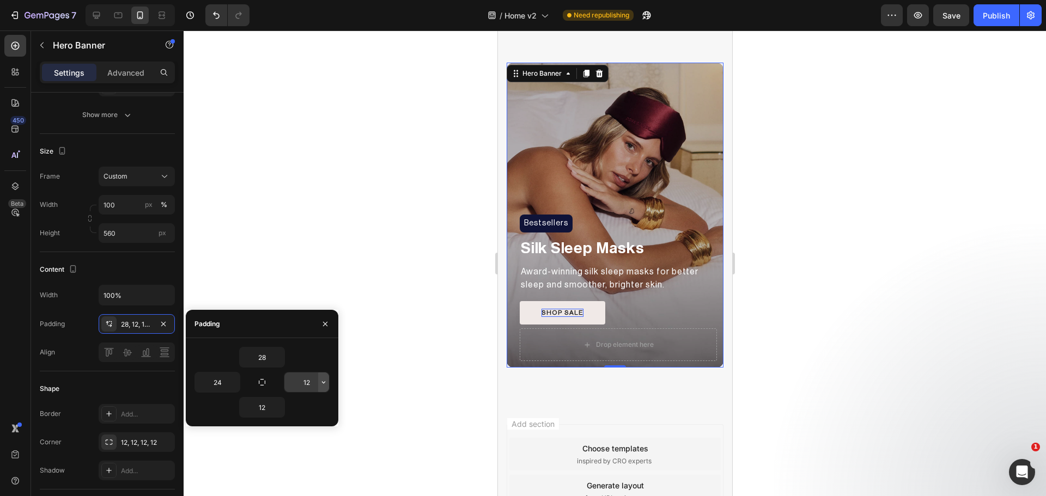
click at [322, 386] on icon "button" at bounding box center [323, 382] width 9 height 9
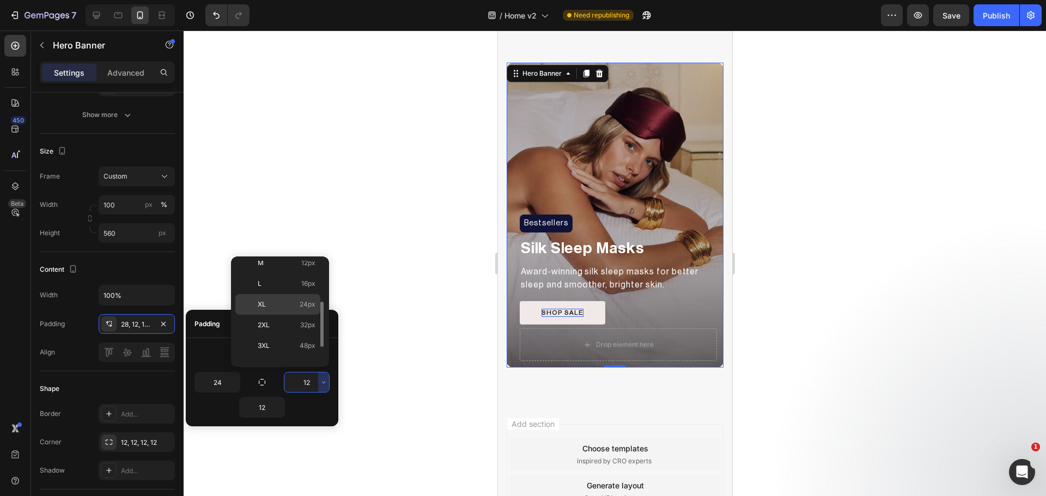
click at [294, 308] on p "XL 24px" at bounding box center [287, 305] width 58 height 10
type input "24"
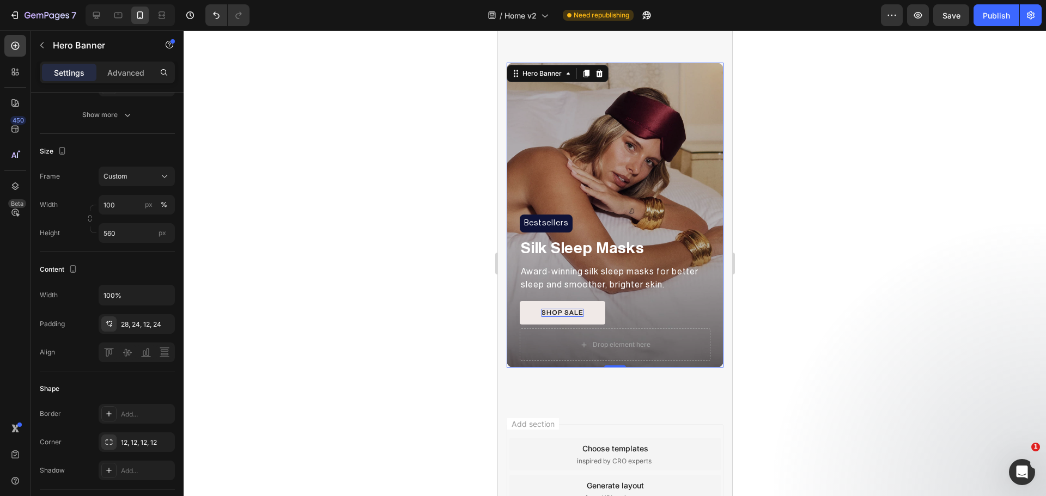
click at [429, 252] on div at bounding box center [615, 264] width 862 height 466
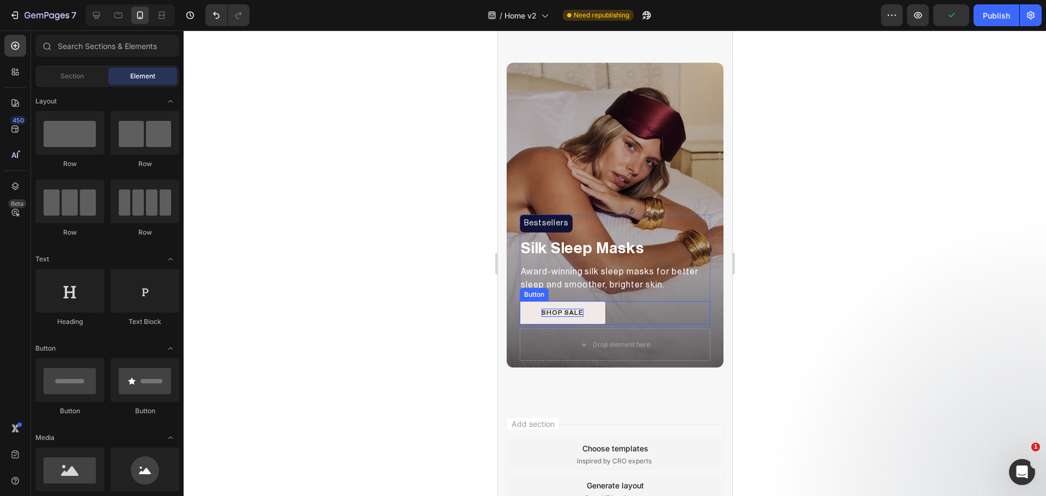
click at [621, 304] on div "SHOP SALE Button" at bounding box center [614, 313] width 191 height 24
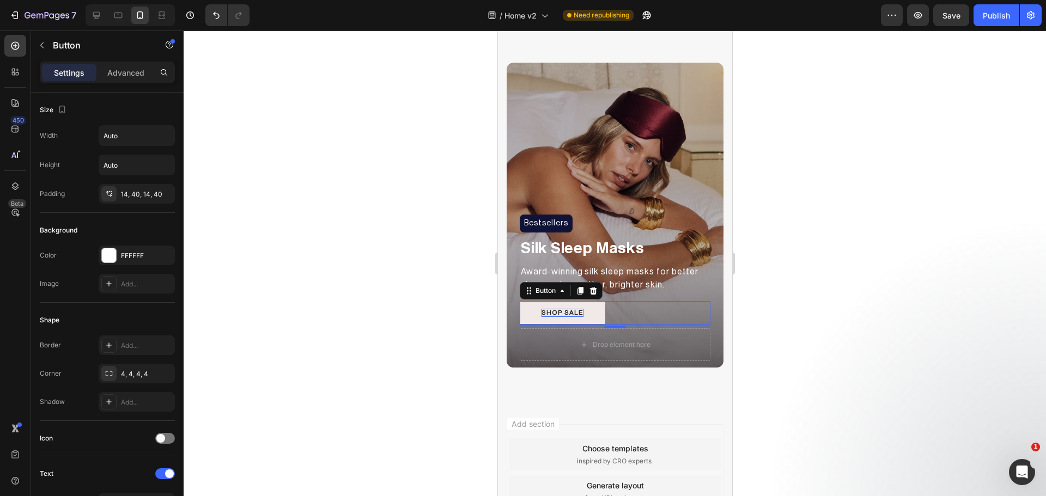
click at [201, 273] on div at bounding box center [615, 264] width 862 height 466
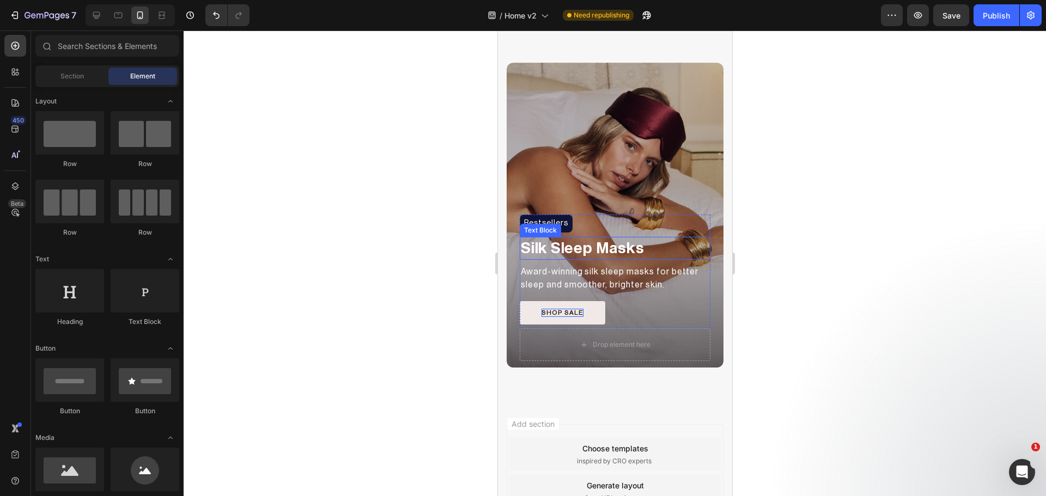
click at [607, 245] on p "Silk Sleep Masks" at bounding box center [614, 248] width 189 height 21
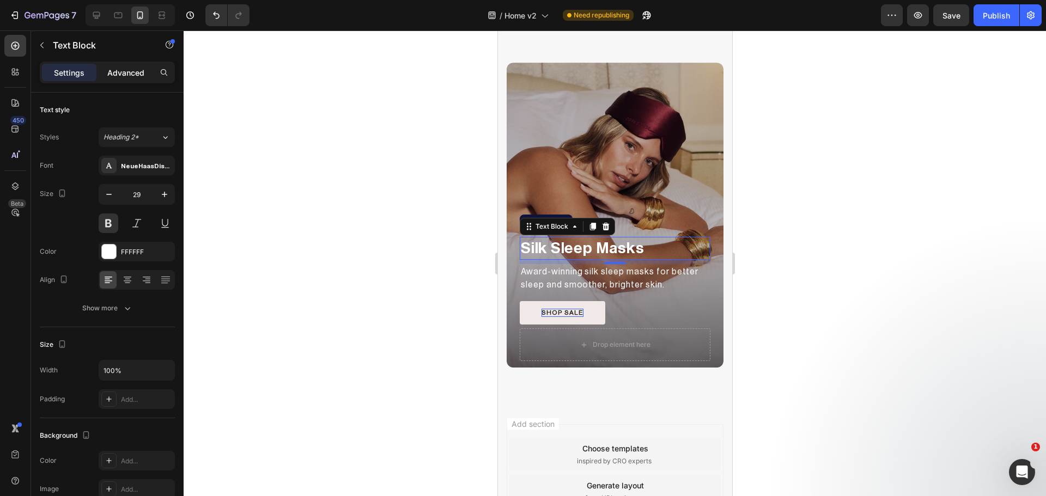
click at [110, 64] on div "Advanced" at bounding box center [126, 72] width 54 height 17
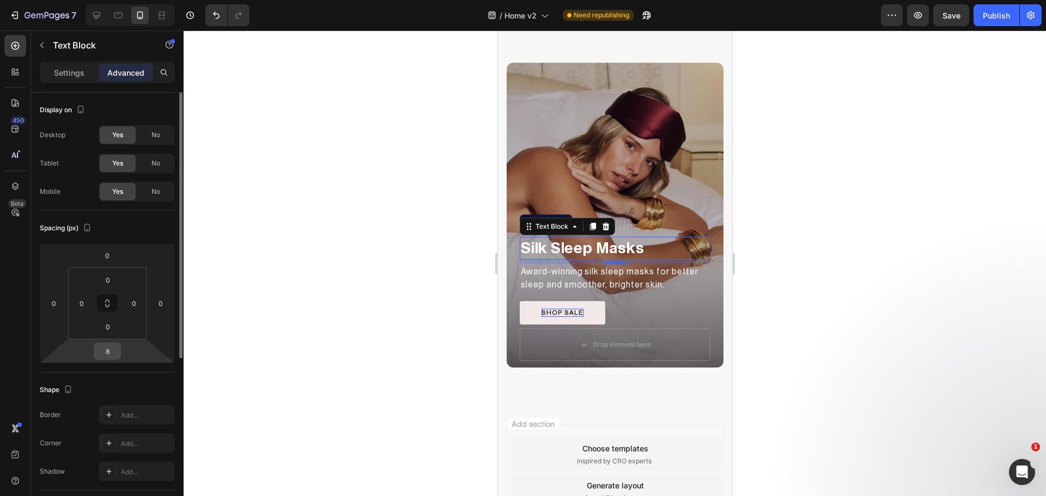
click at [113, 354] on input "8" at bounding box center [107, 351] width 22 height 16
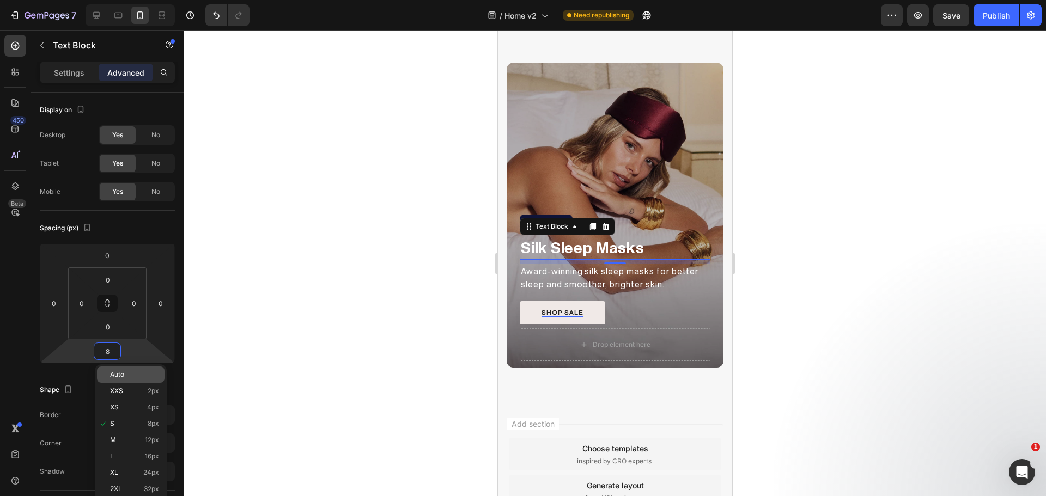
click at [113, 380] on div "Auto" at bounding box center [131, 375] width 68 height 16
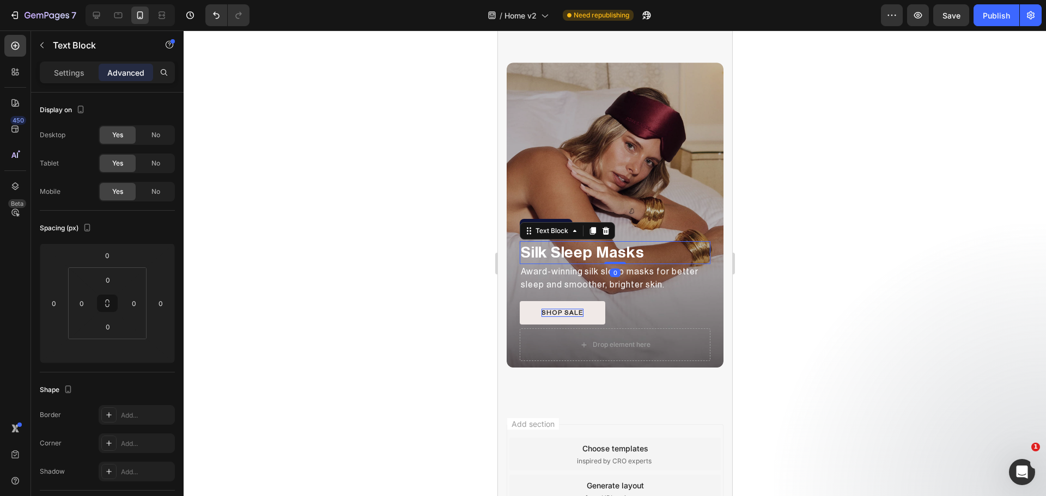
click at [372, 293] on div at bounding box center [615, 264] width 862 height 466
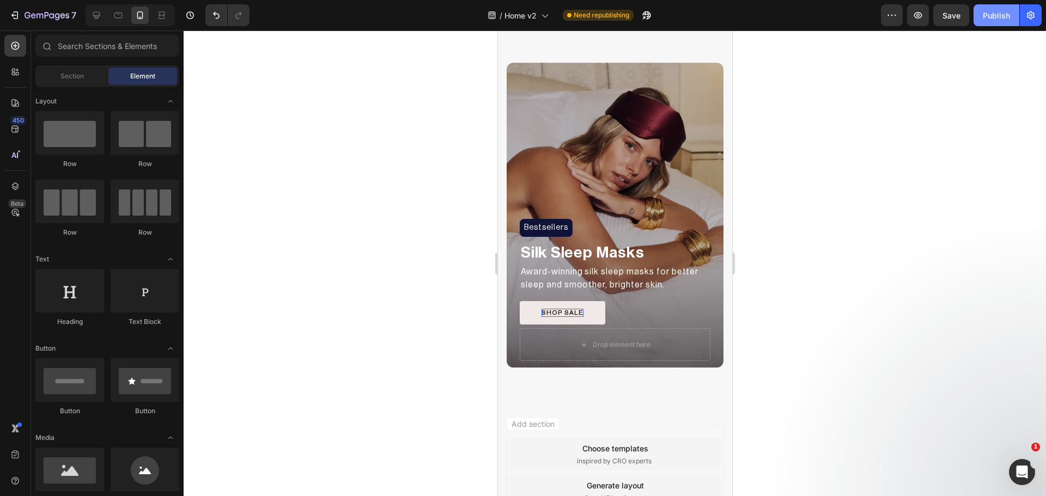
click at [990, 16] on div "Publish" at bounding box center [996, 15] width 27 height 11
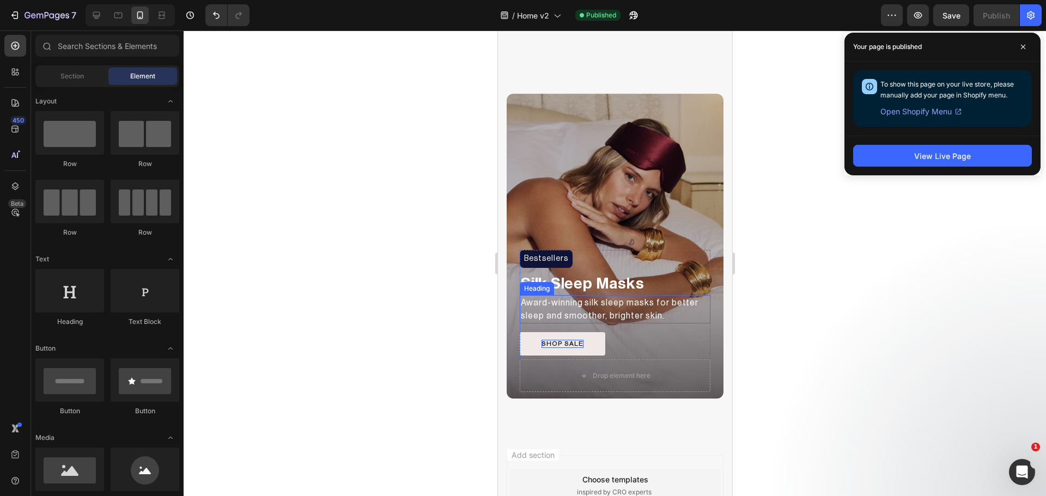
scroll to position [449, 0]
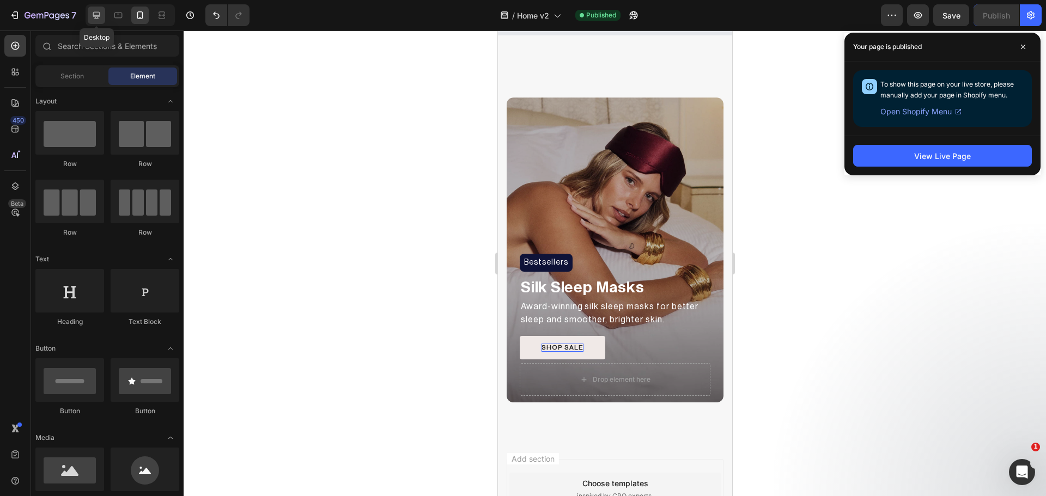
click at [92, 13] on icon at bounding box center [96, 15] width 11 height 11
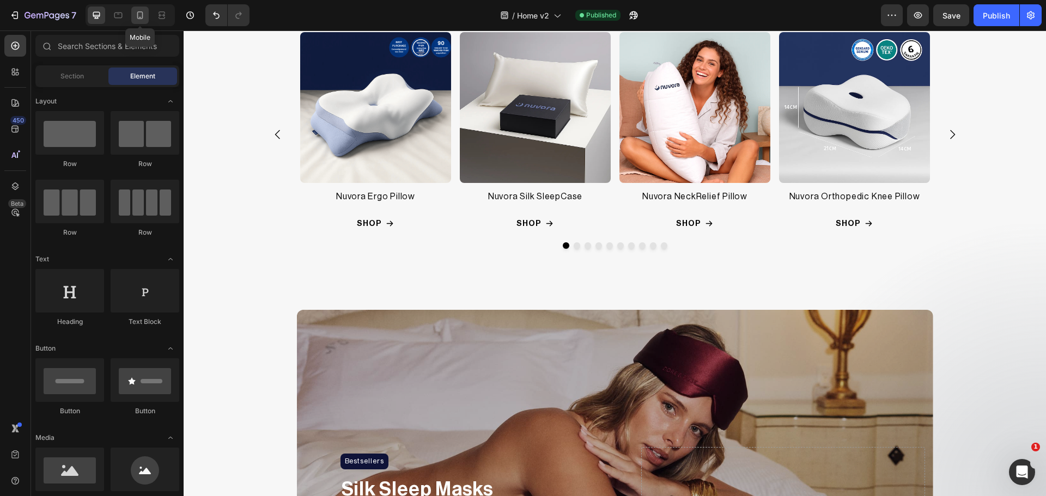
click at [133, 13] on div at bounding box center [139, 15] width 17 height 17
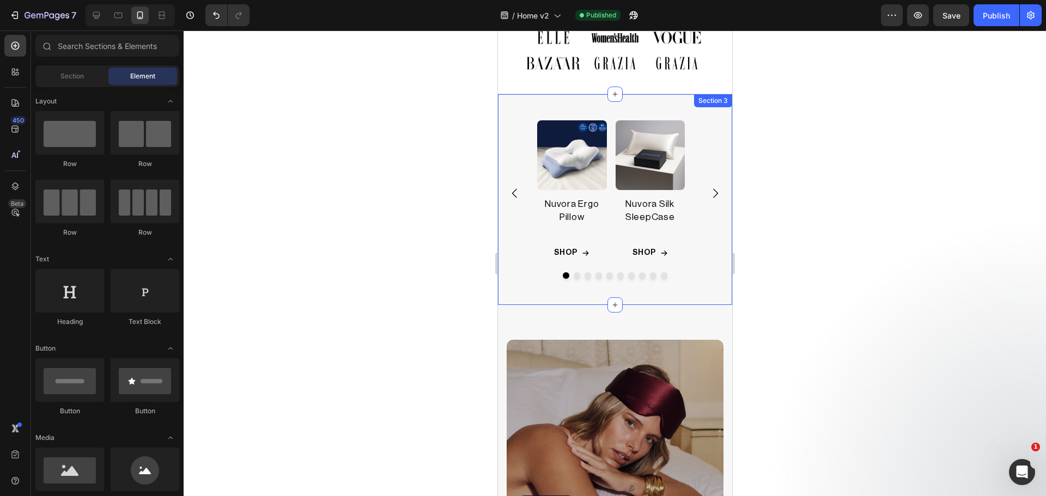
scroll to position [354, 0]
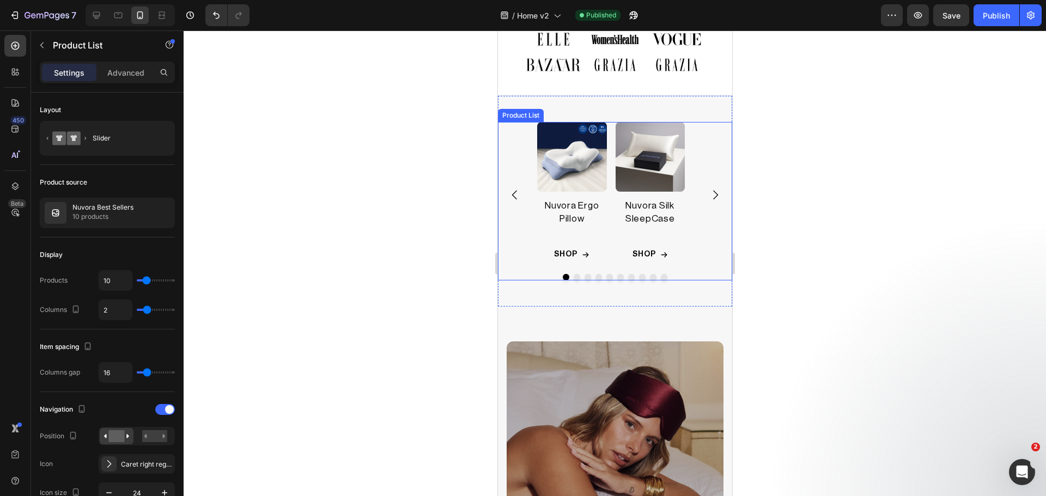
click at [512, 126] on div "Product Images Nuvora Ergo Pillow Product Title Row SHOP Add to Cart Row Row Pr…" at bounding box center [614, 195] width 234 height 146
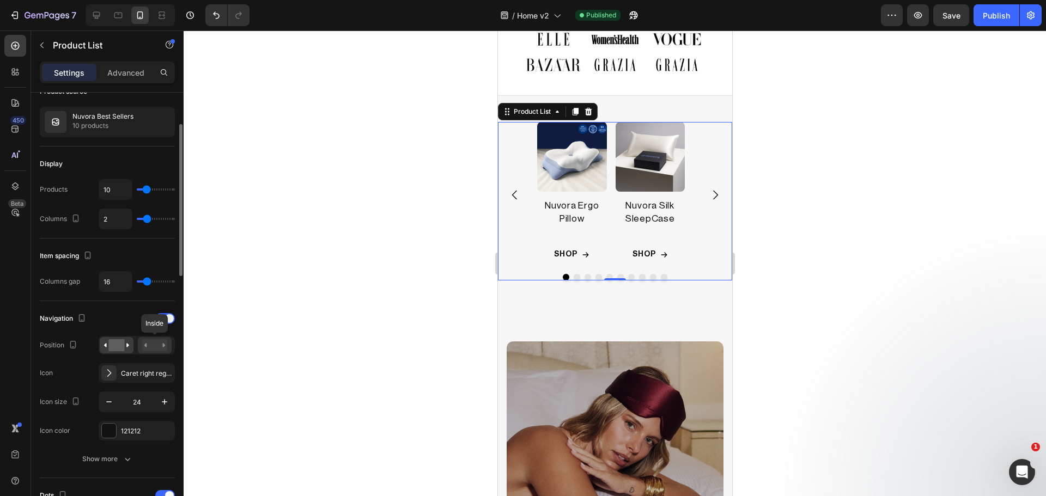
click at [151, 351] on rect at bounding box center [154, 345] width 25 height 12
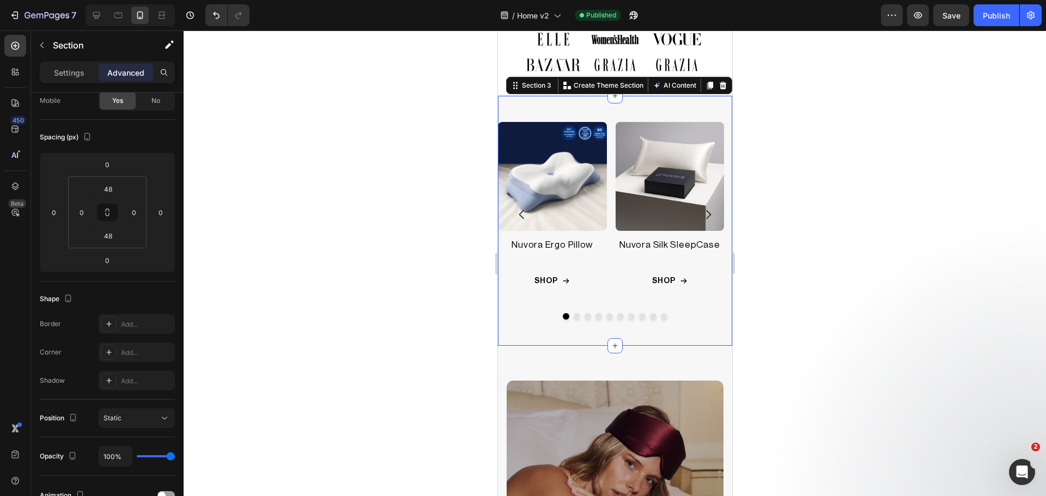
click at [622, 116] on div "Product Images Nuvora Ergo Pillow Product Title Row SHOP Add to Cart Row Row Pr…" at bounding box center [614, 221] width 234 height 250
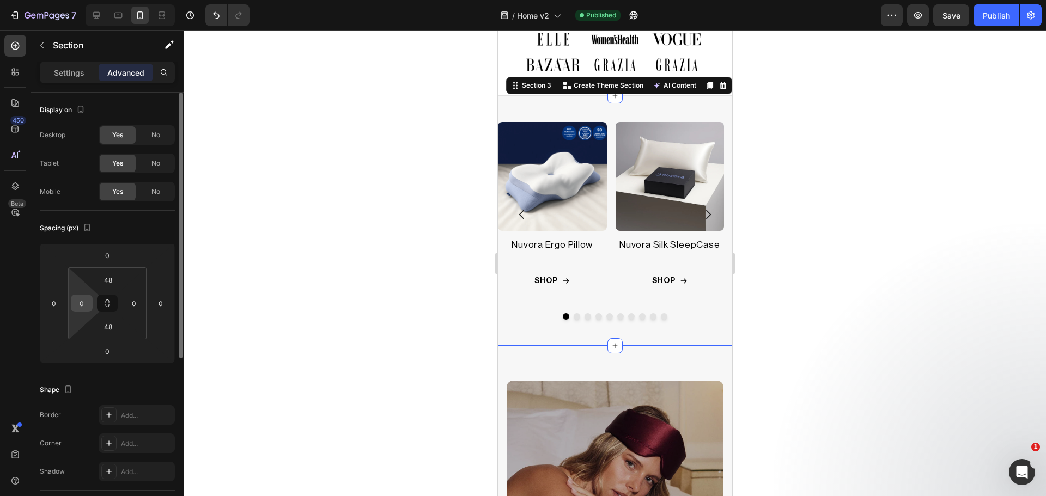
click at [80, 303] on input "0" at bounding box center [82, 303] width 16 height 16
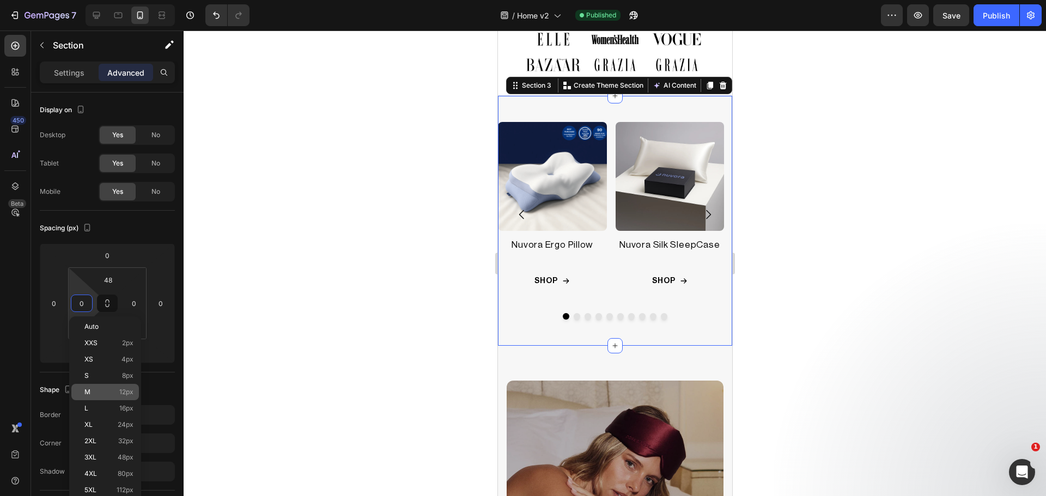
click at [101, 392] on p "M 12px" at bounding box center [108, 392] width 49 height 8
type input "12"
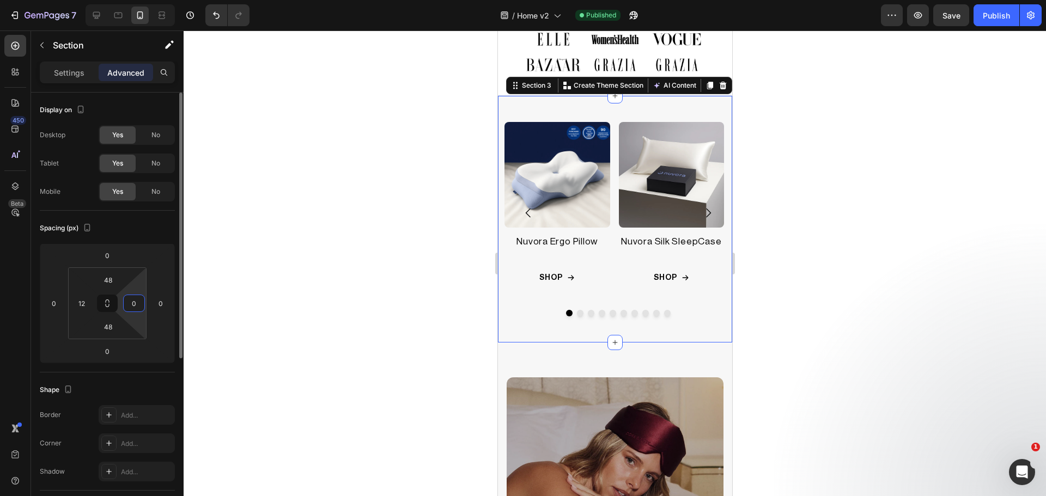
click at [134, 306] on input "0" at bounding box center [134, 303] width 16 height 16
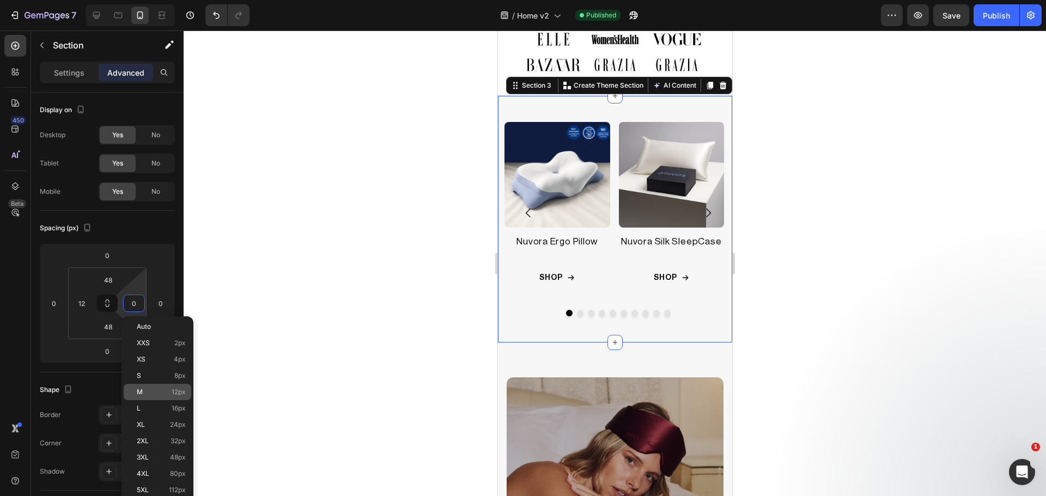
click at [167, 391] on p "M 12px" at bounding box center [161, 392] width 49 height 8
type input "12"
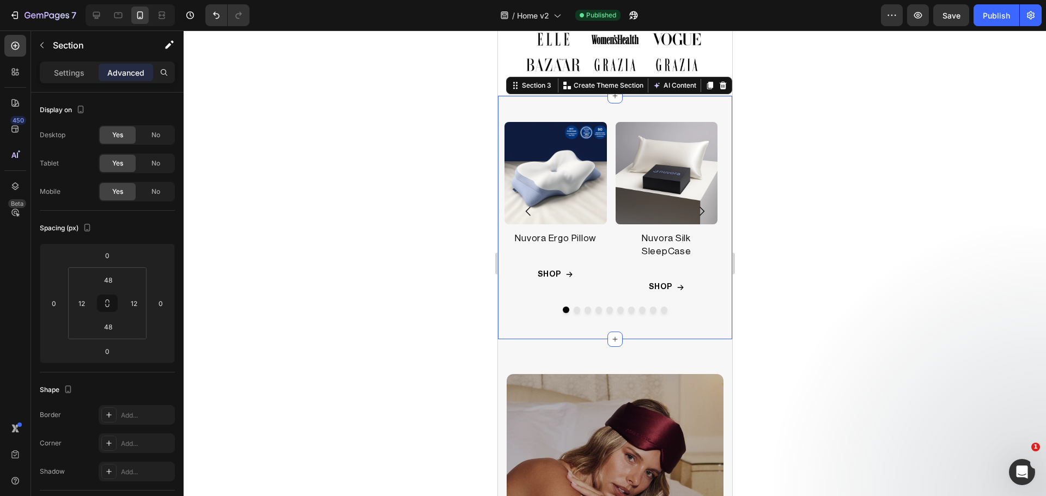
click at [318, 321] on div at bounding box center [615, 264] width 862 height 466
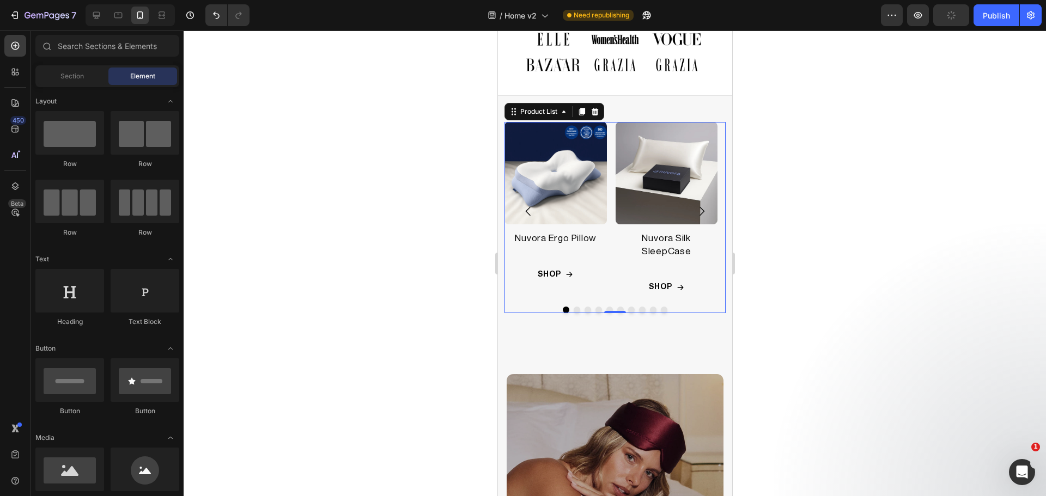
click at [610, 186] on div "Product Images Nuvora Ergo Pillow Product Title Row SHOP Add to Cart Row Row Pr…" at bounding box center [614, 211] width 221 height 179
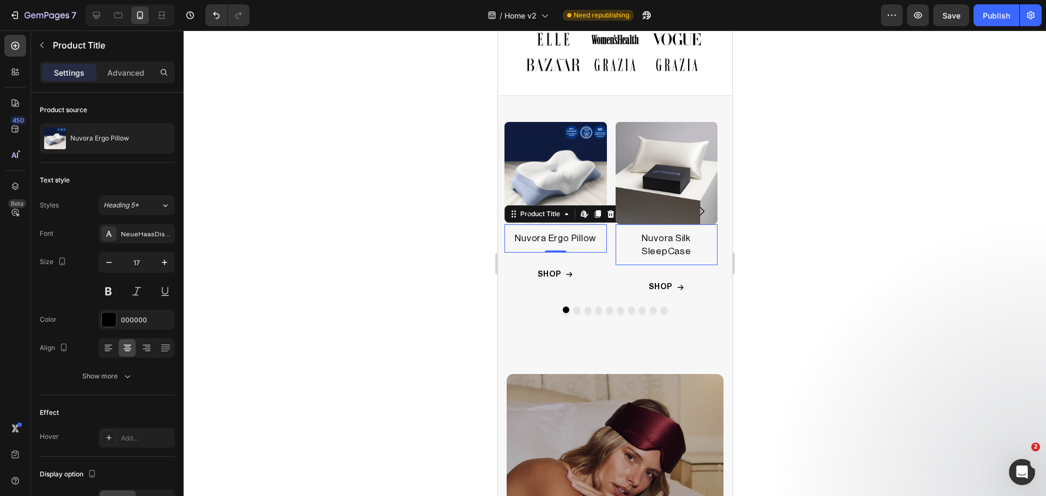
click at [530, 241] on h2 "Nuvora Ergo Pillow" at bounding box center [555, 238] width 102 height 15
click at [118, 78] on div "Advanced" at bounding box center [126, 72] width 54 height 17
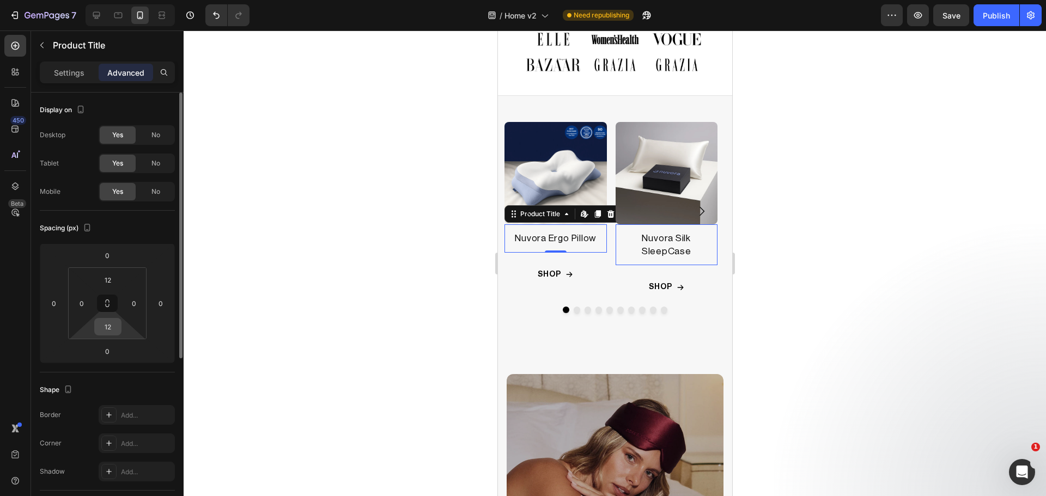
click at [108, 324] on input "12" at bounding box center [108, 327] width 22 height 16
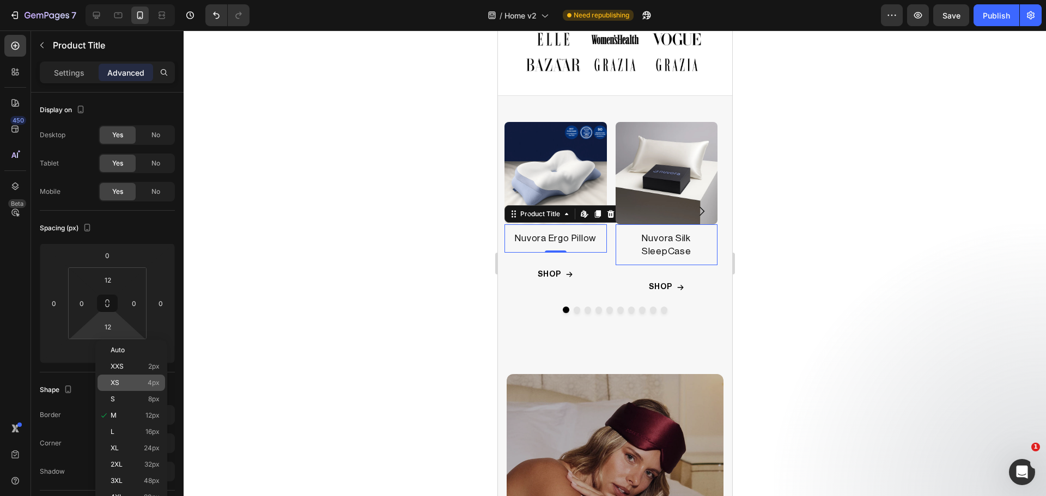
click at [133, 386] on p "XS 4px" at bounding box center [135, 383] width 49 height 8
type input "4"
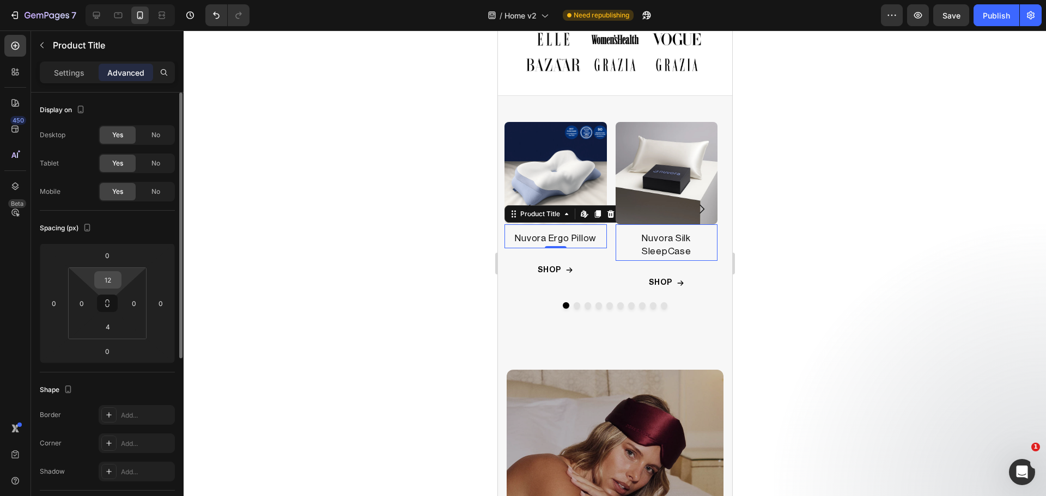
click at [112, 281] on input "12" at bounding box center [108, 280] width 22 height 16
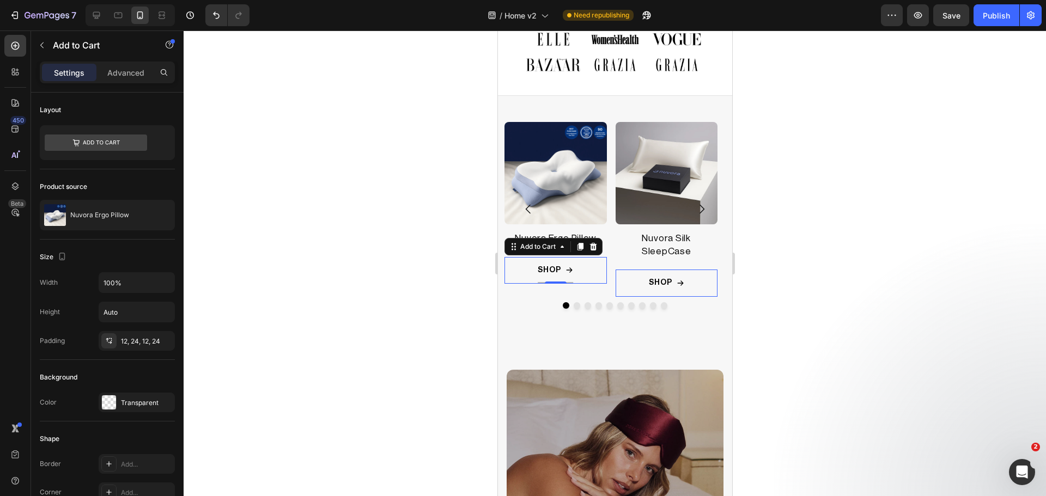
click at [517, 266] on button "SHOP" at bounding box center [555, 270] width 102 height 27
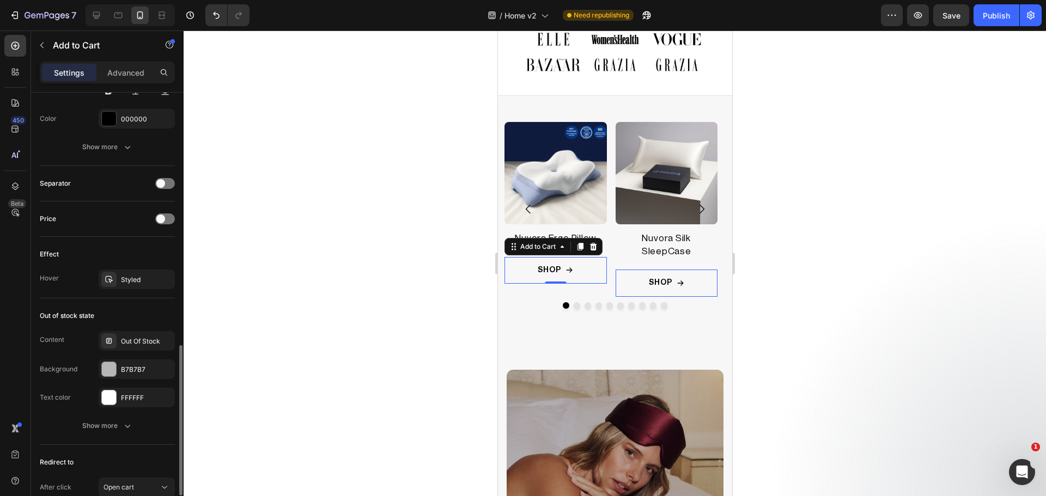
scroll to position [819, 0]
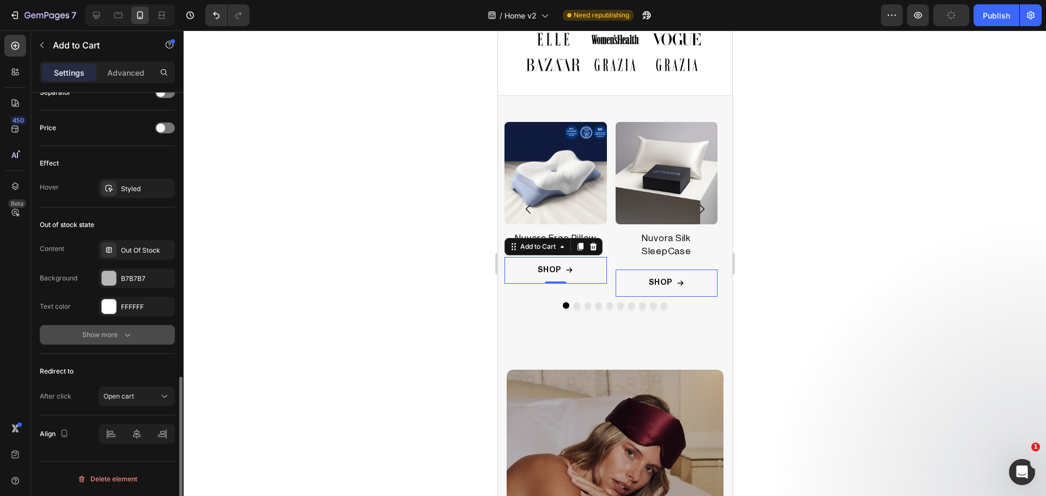
click at [99, 334] on div "Show more" at bounding box center [107, 335] width 51 height 11
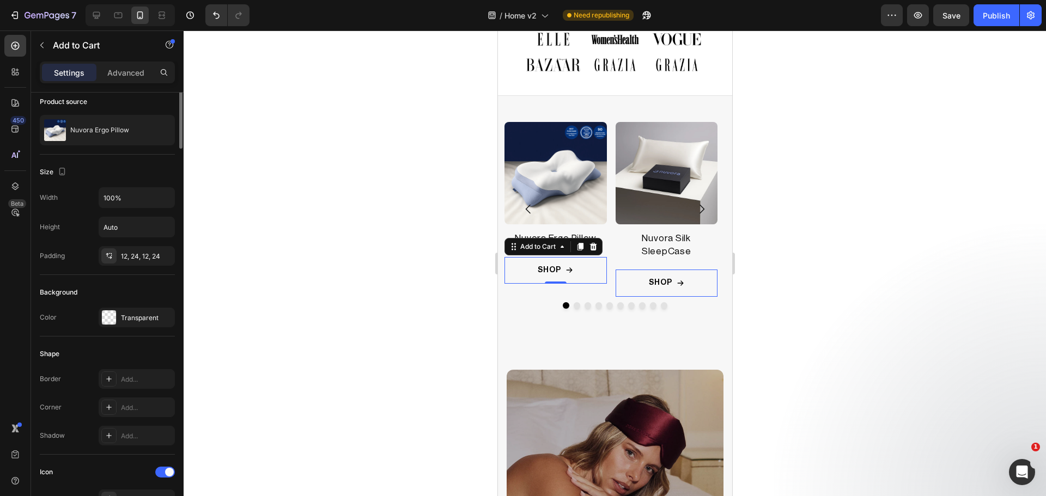
scroll to position [0, 0]
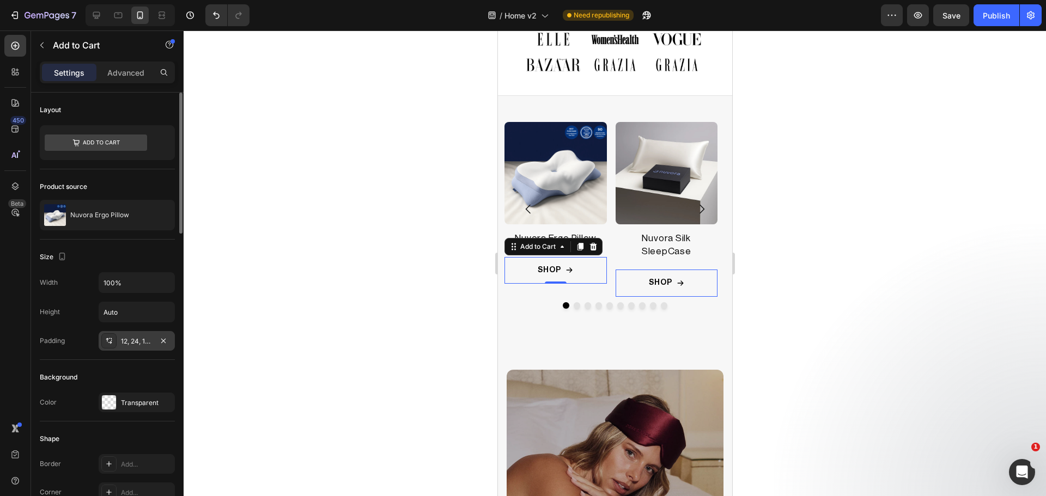
click at [105, 343] on icon at bounding box center [109, 341] width 9 height 9
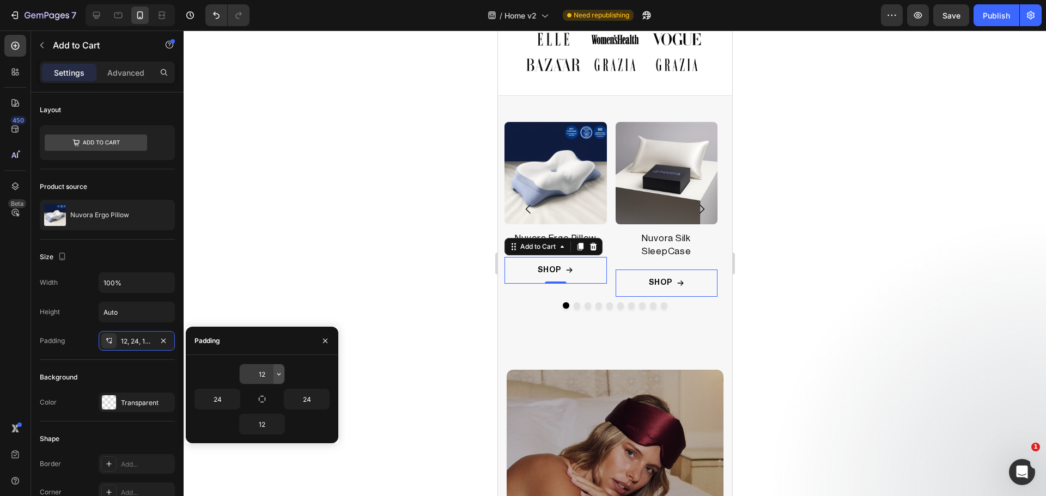
click at [276, 373] on icon "button" at bounding box center [279, 374] width 9 height 9
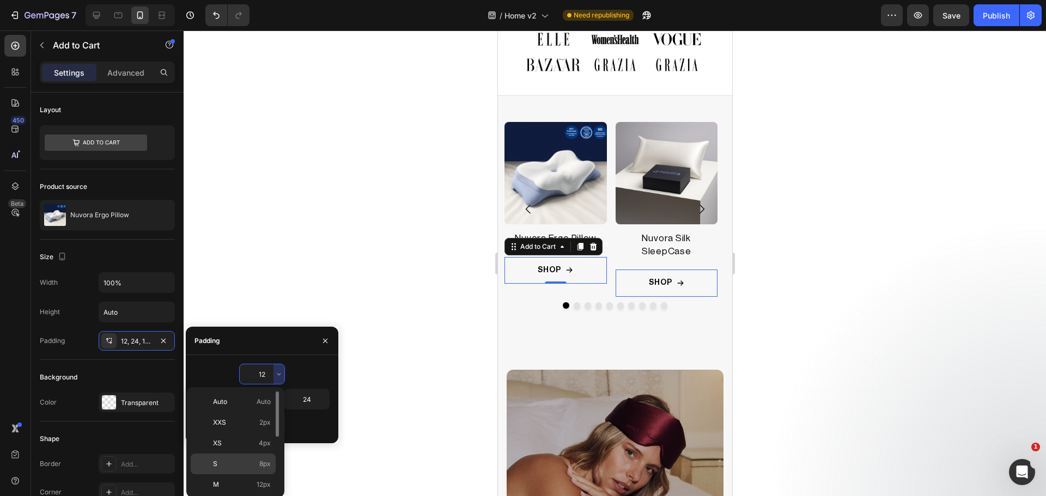
click at [251, 459] on p "S 8px" at bounding box center [242, 464] width 58 height 10
type input "8"
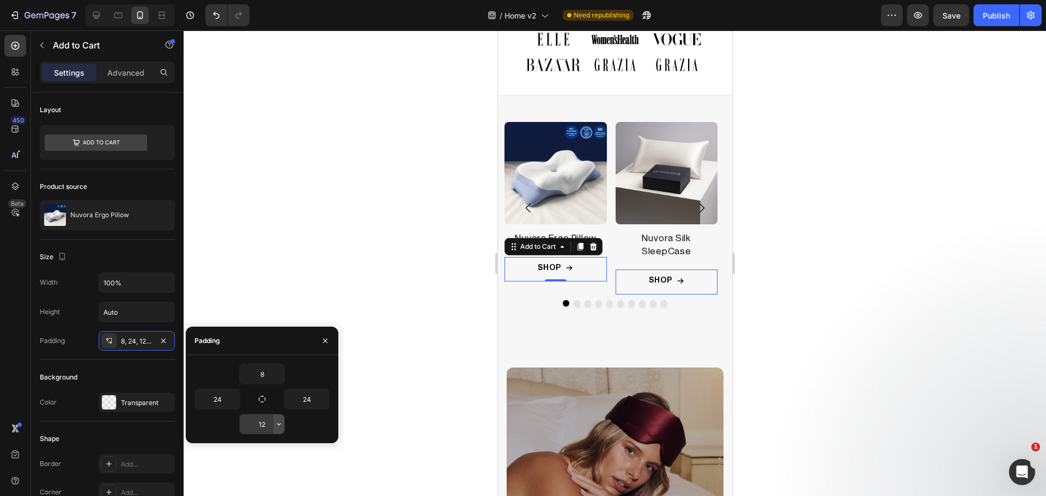
click at [276, 426] on icon "button" at bounding box center [279, 424] width 9 height 9
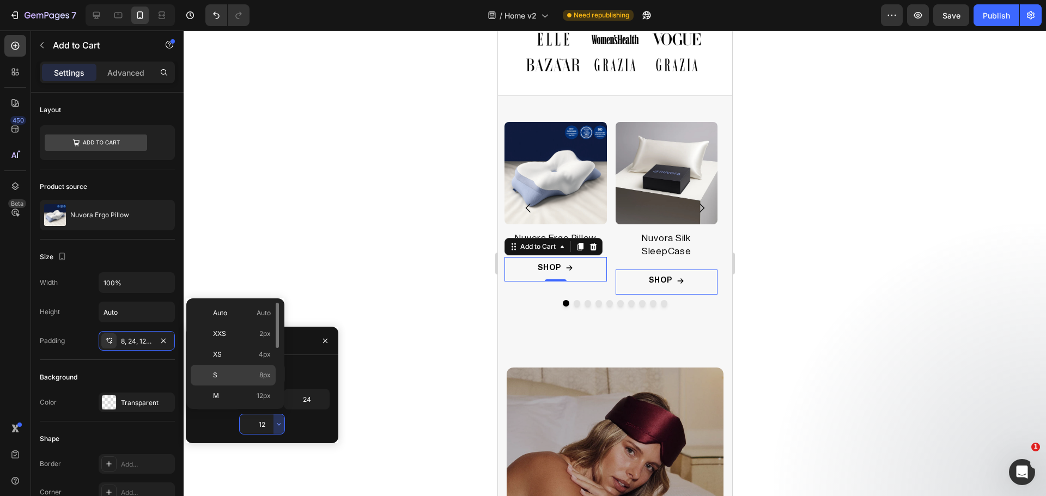
click at [243, 374] on p "S 8px" at bounding box center [242, 375] width 58 height 10
type input "8"
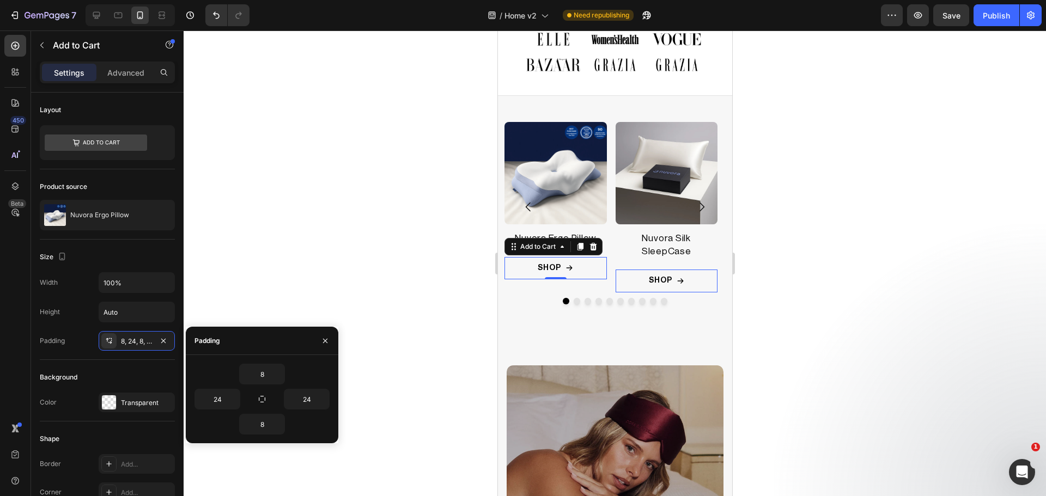
click at [434, 270] on div at bounding box center [615, 264] width 862 height 466
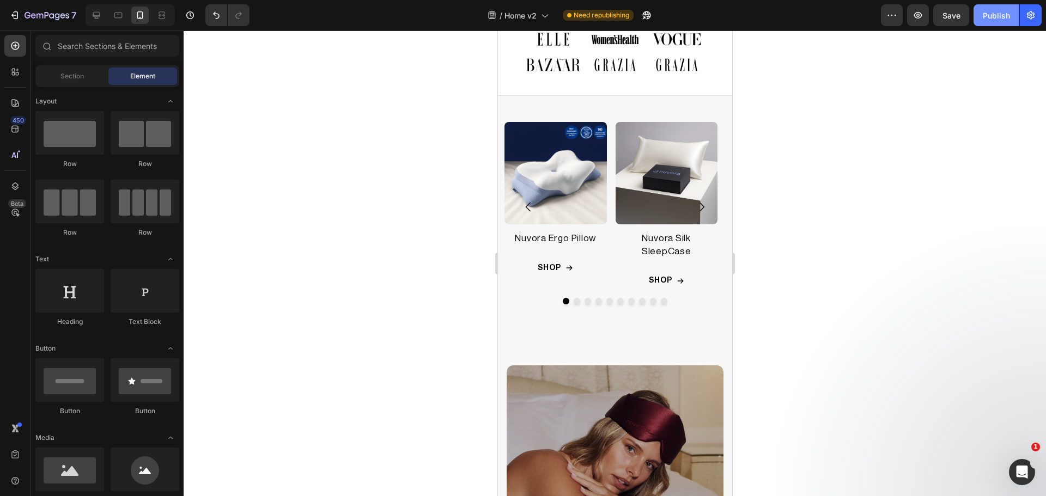
click at [992, 11] on div "Publish" at bounding box center [996, 15] width 27 height 11
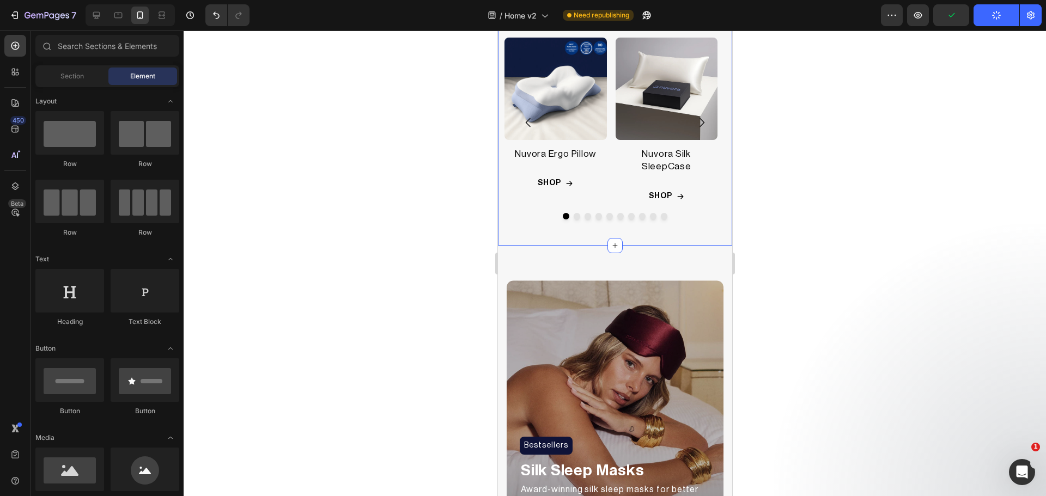
scroll to position [445, 0]
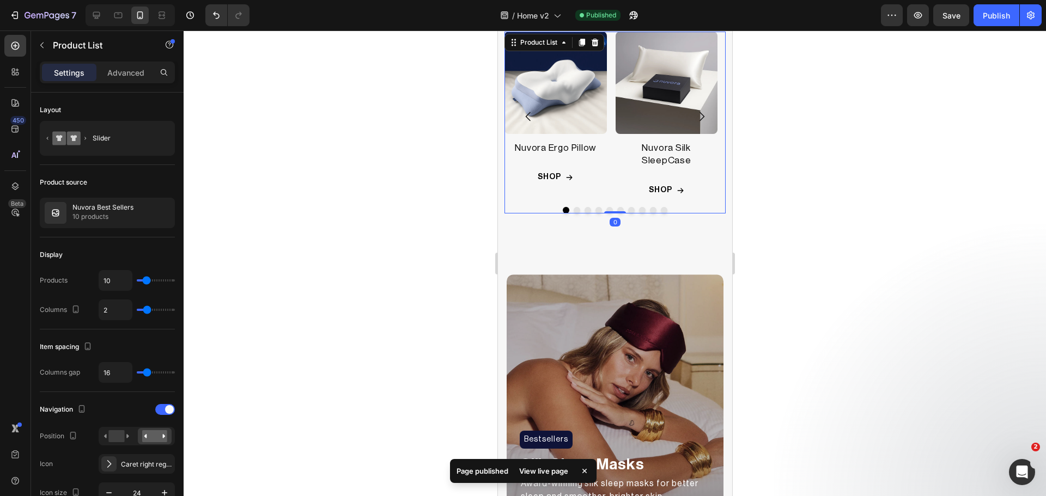
click at [627, 205] on div "Product Images Nuvora Ergo Pillow Product Title Row SHOP Add to Cart Row Row Pr…" at bounding box center [614, 123] width 221 height 182
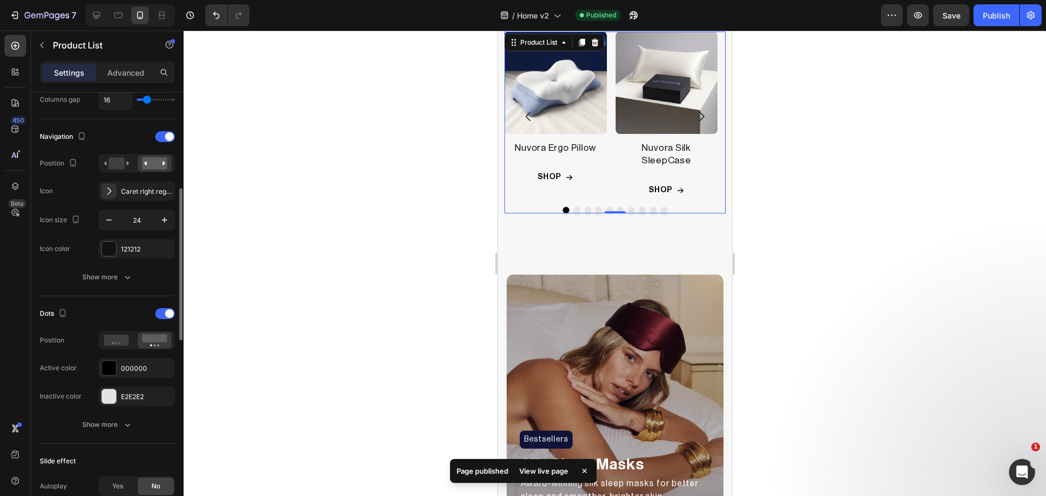
scroll to position [364, 0]
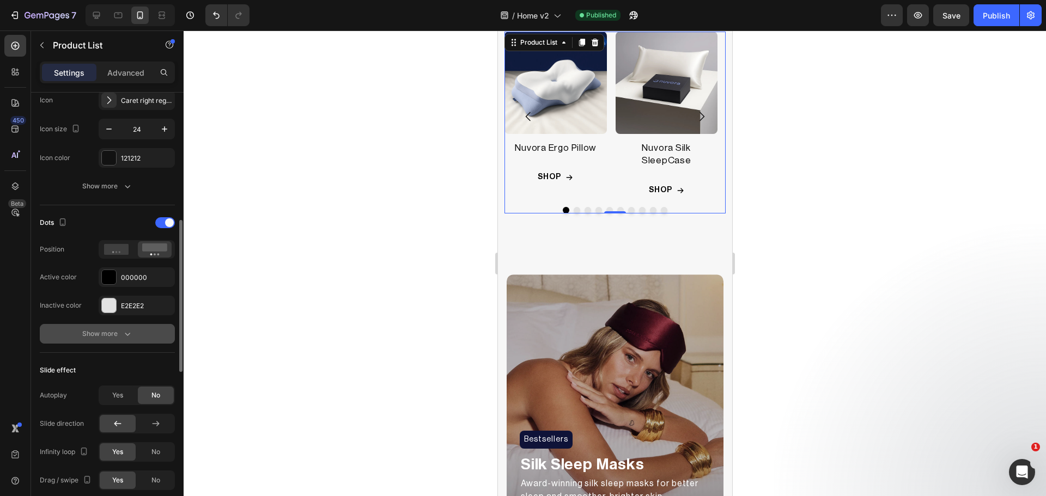
click at [106, 335] on div "Show more" at bounding box center [107, 334] width 51 height 11
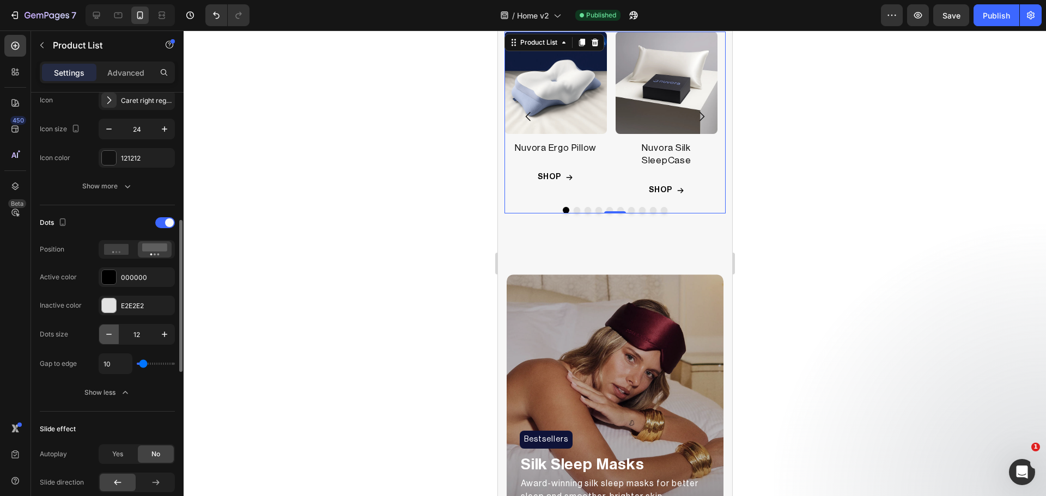
click at [110, 333] on icon "button" at bounding box center [109, 334] width 11 height 11
type input "10"
click at [342, 286] on div at bounding box center [615, 264] width 862 height 466
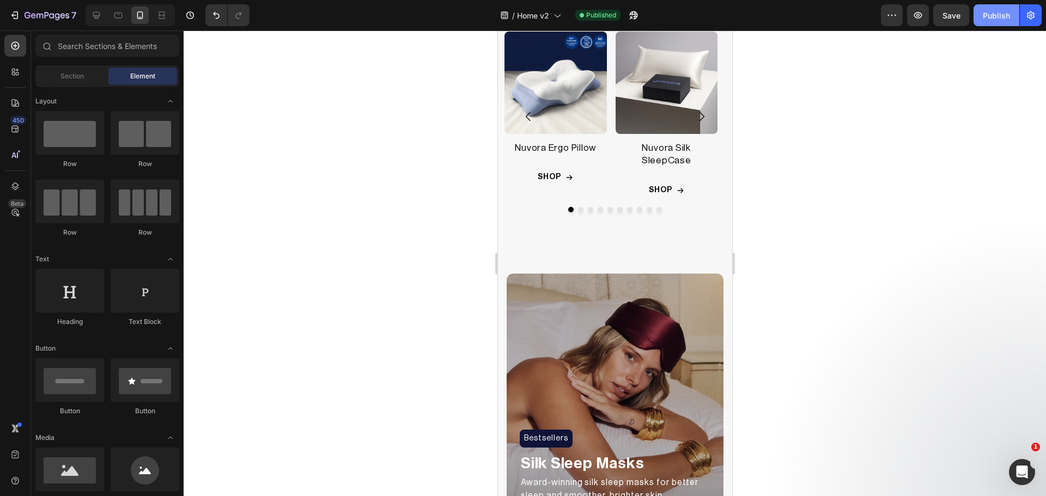
click at [991, 21] on div "Publish" at bounding box center [996, 15] width 27 height 11
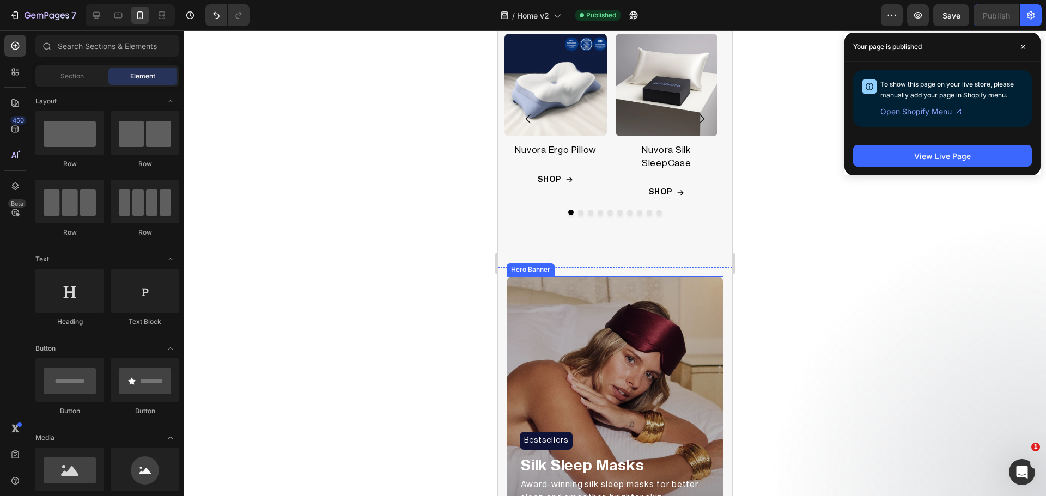
scroll to position [445, 0]
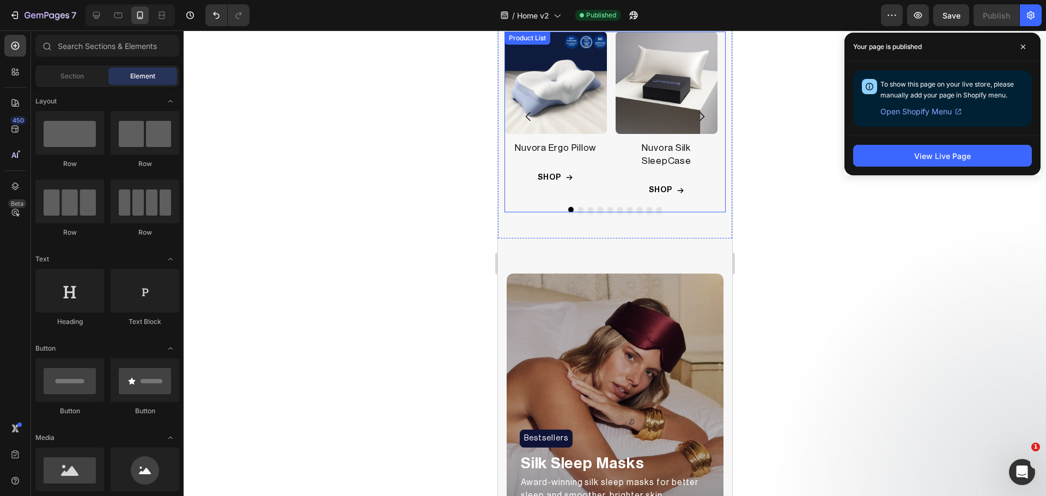
click at [597, 205] on div "Product Images Nuvora Ergo Pillow Product Title Row SHOP Add to Cart Row Row Pr…" at bounding box center [614, 122] width 221 height 181
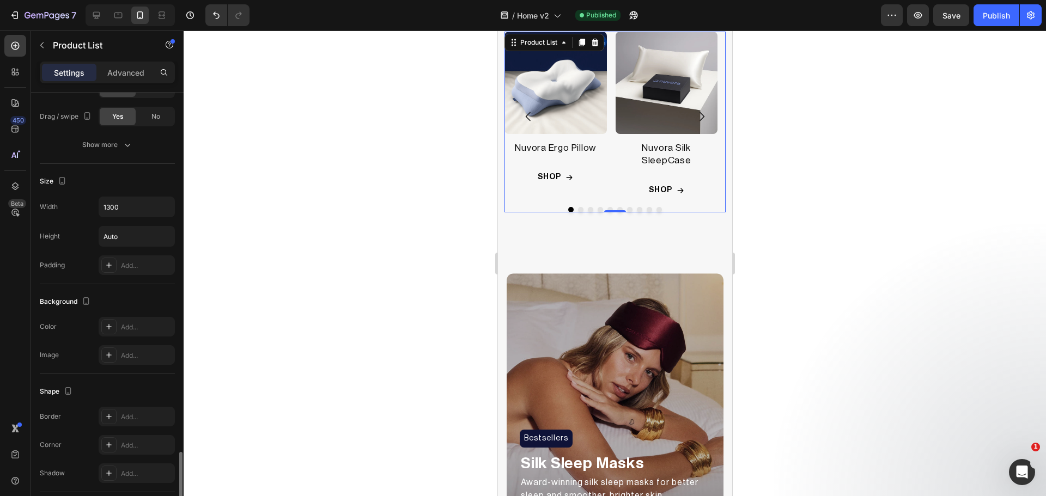
scroll to position [805, 0]
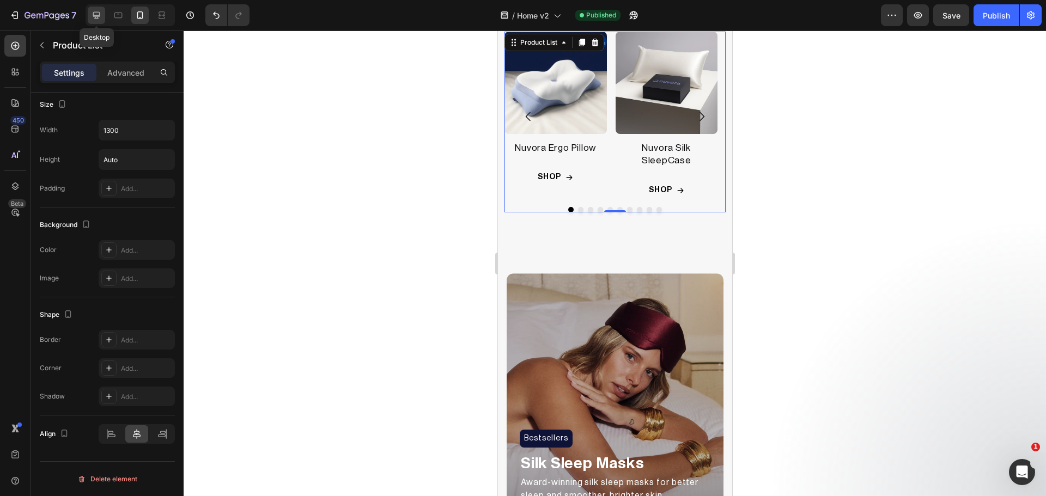
click at [99, 20] on icon at bounding box center [96, 15] width 11 height 11
type input "4"
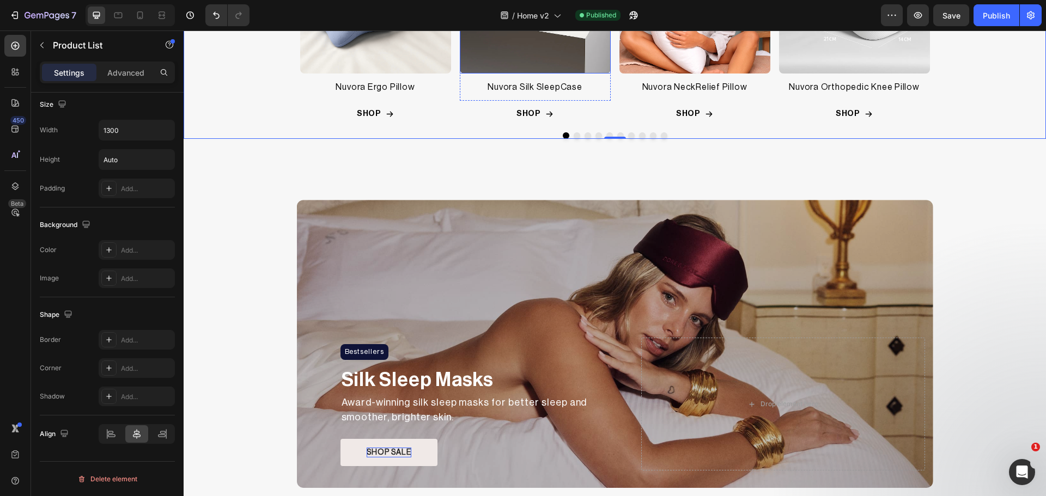
scroll to position [702, 0]
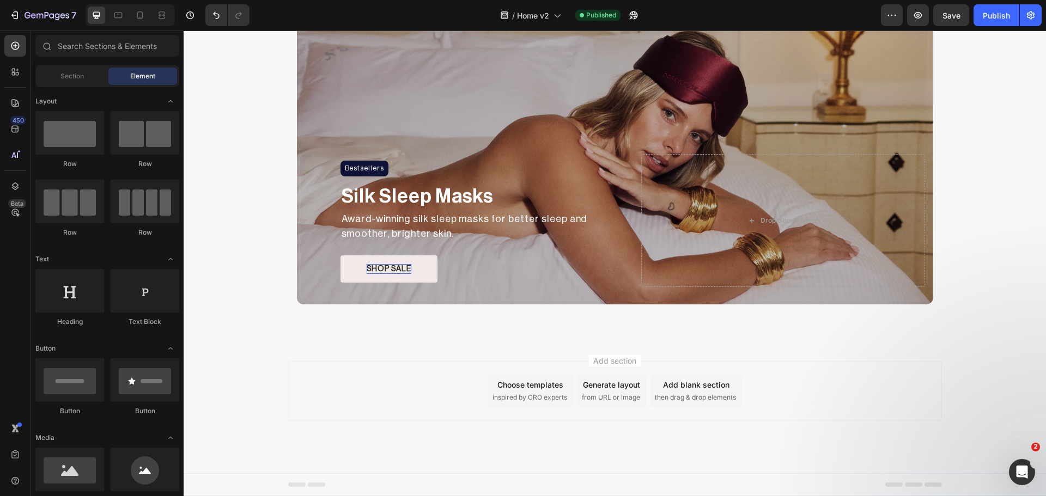
click at [723, 387] on div "Add blank section" at bounding box center [696, 384] width 66 height 11
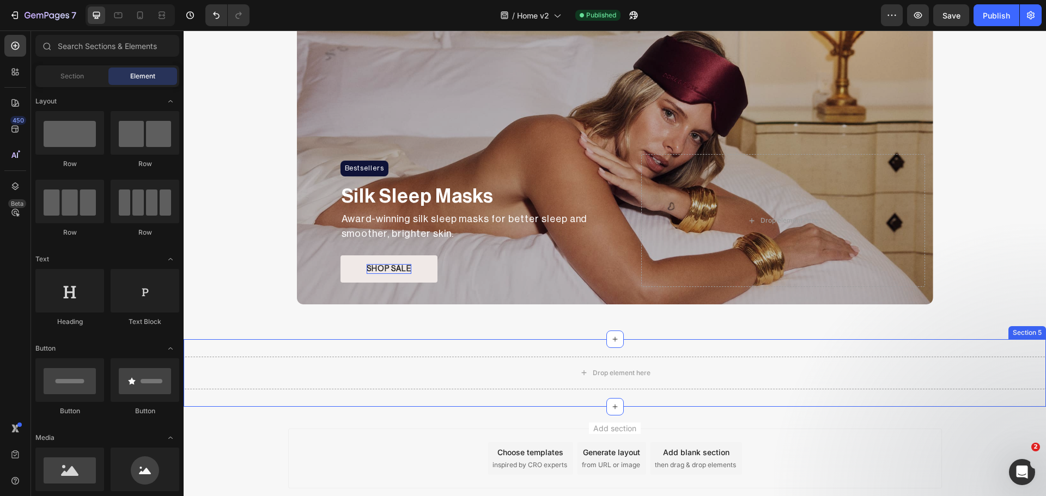
click at [422, 343] on div "Drop element here Section 5" at bounding box center [615, 373] width 862 height 68
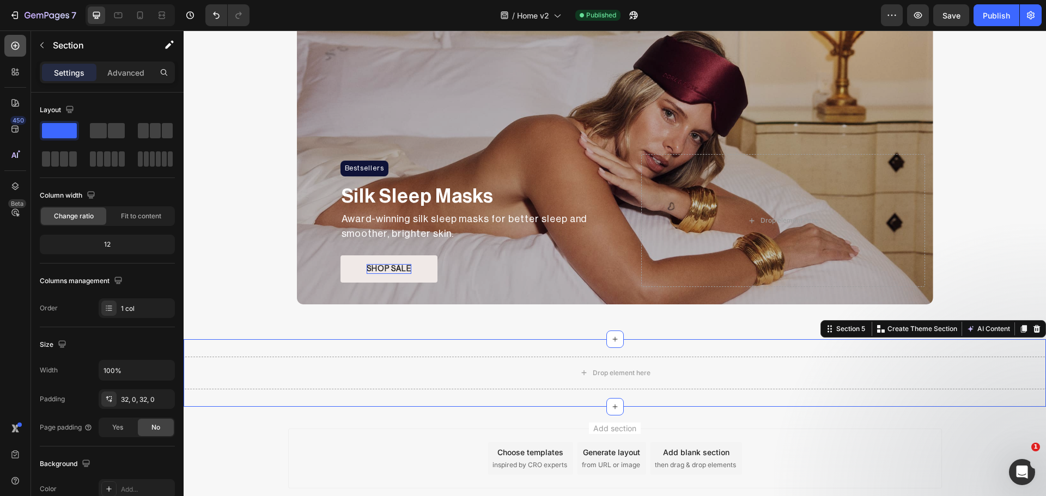
click at [17, 45] on icon at bounding box center [15, 45] width 11 height 11
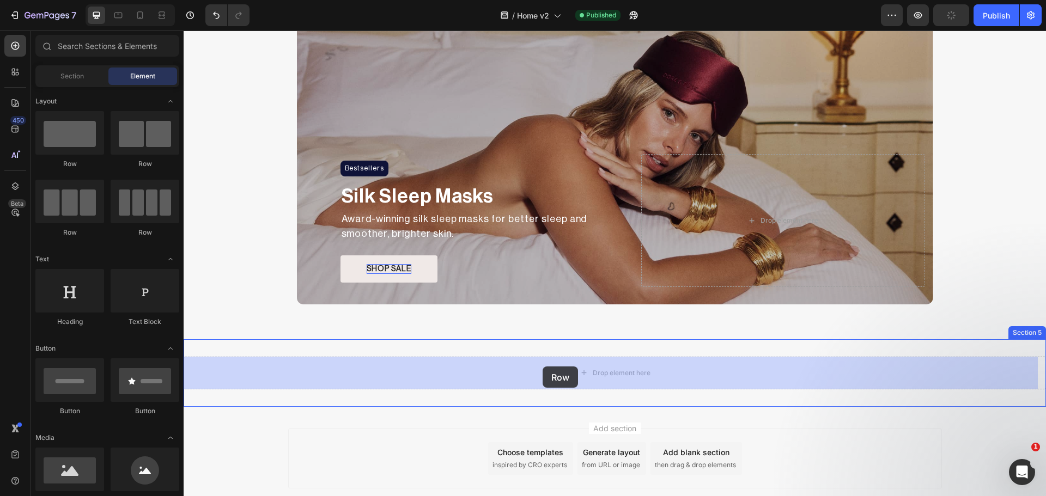
drag, startPoint x: 337, startPoint y: 191, endPoint x: 543, endPoint y: 367, distance: 270.1
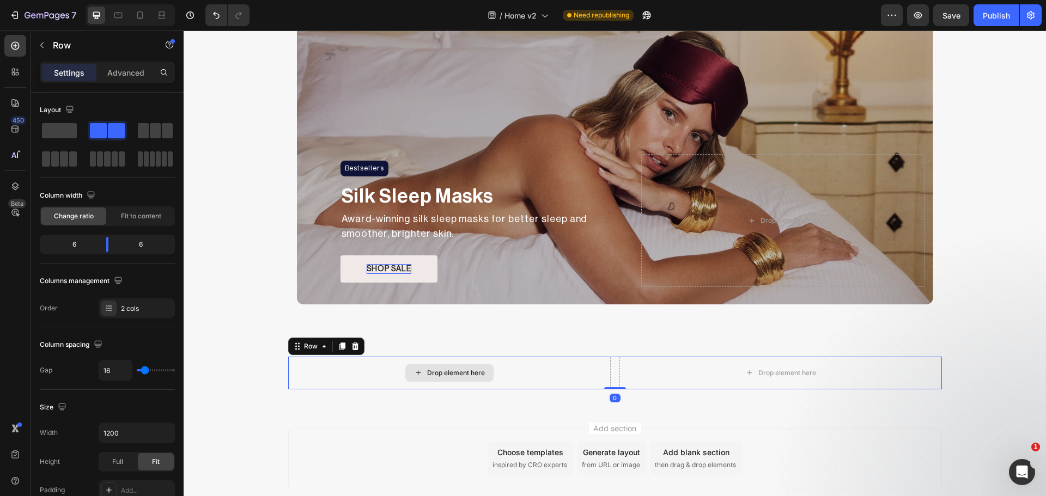
click at [306, 375] on div "Drop element here" at bounding box center [449, 373] width 323 height 33
drag, startPoint x: 107, startPoint y: 250, endPoint x: 72, endPoint y: 249, distance: 34.3
click at [72, 0] on body "7 Version history / Home v2 Need republishing Preview Save Publish 450 Beta Sec…" at bounding box center [523, 0] width 1046 height 0
click at [353, 364] on div "Drop element here" at bounding box center [369, 372] width 88 height 17
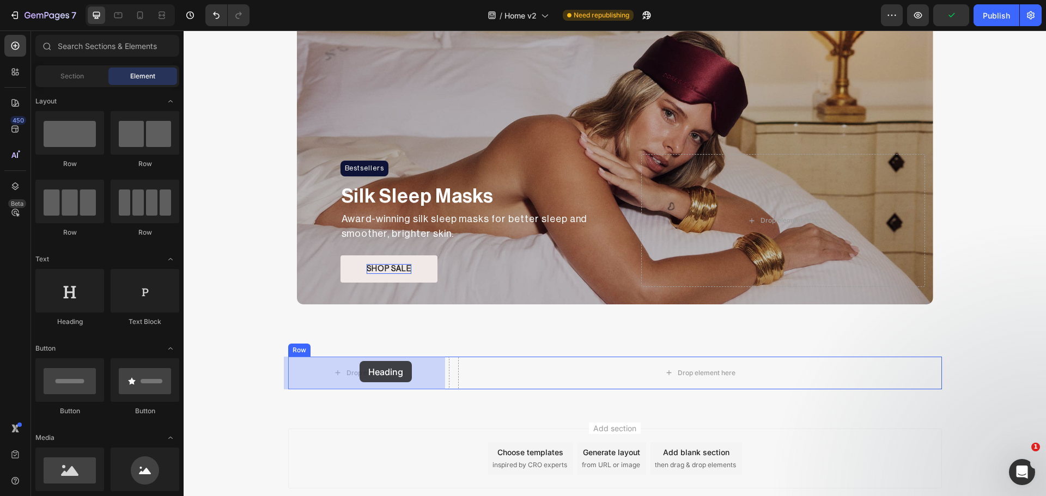
drag, startPoint x: 290, startPoint y: 329, endPoint x: 360, endPoint y: 361, distance: 76.5
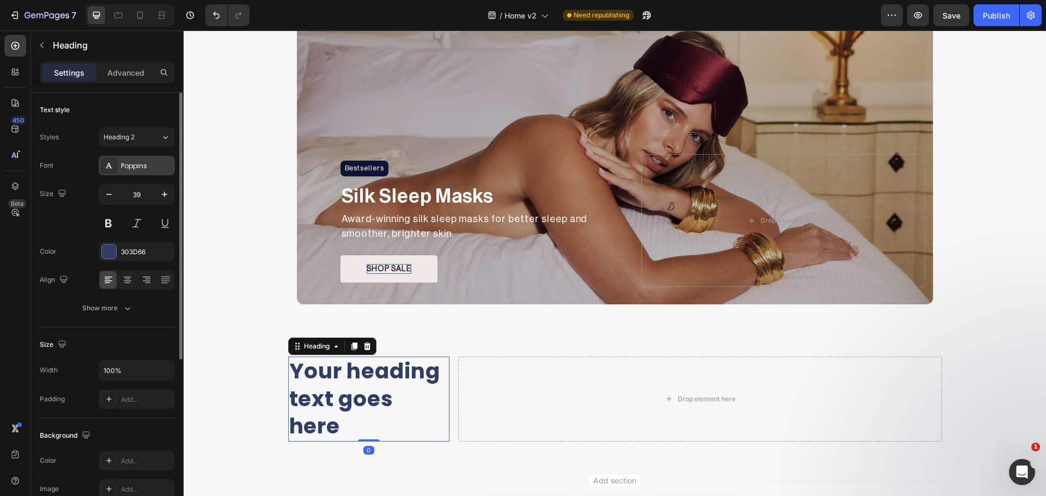
click at [126, 167] on div "Poppins" at bounding box center [146, 166] width 51 height 10
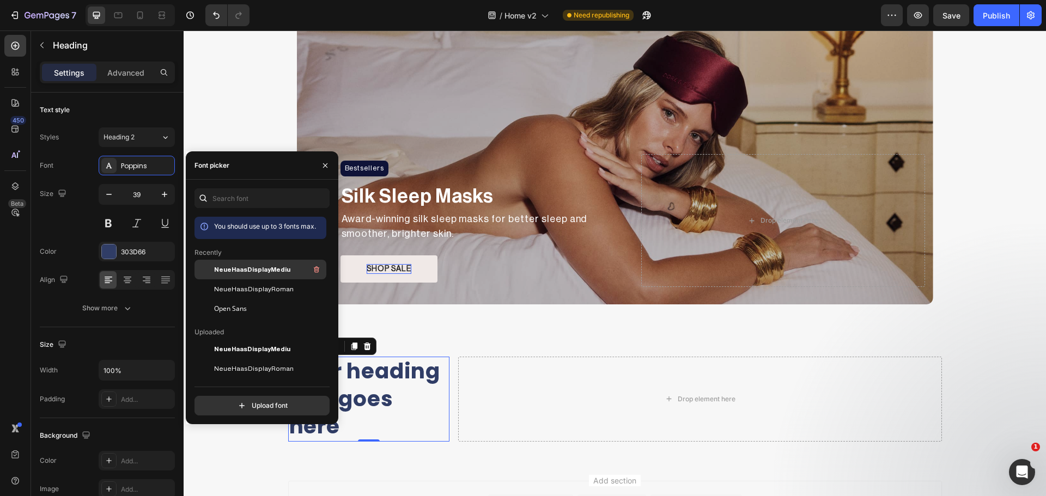
click at [237, 272] on span "NeueHaasDisplayMediu" at bounding box center [252, 270] width 76 height 10
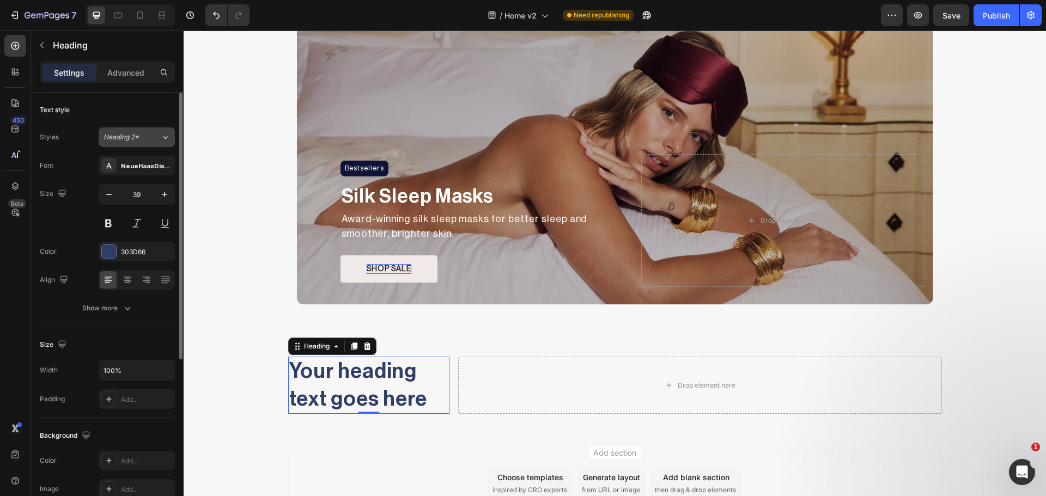
click at [121, 142] on button "Heading 2*" at bounding box center [137, 137] width 76 height 20
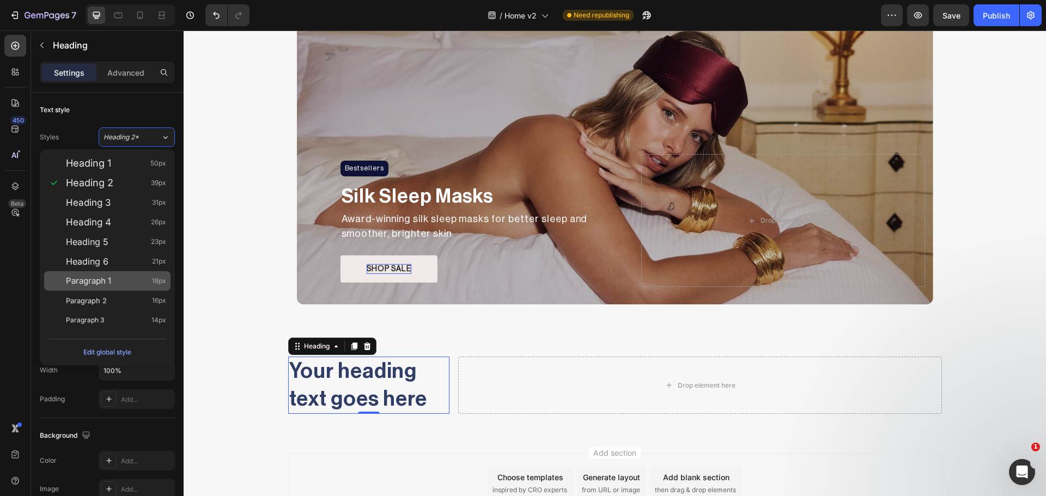
click at [112, 282] on div "Paragraph 1 18px" at bounding box center [116, 281] width 100 height 11
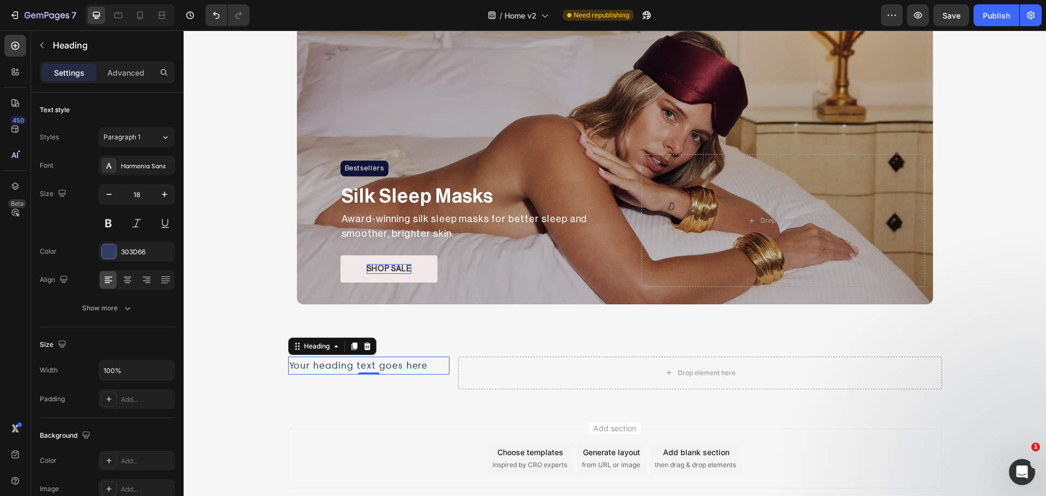
click at [415, 367] on h2 "Your heading text goes here" at bounding box center [368, 366] width 161 height 18
click at [162, 196] on icon "button" at bounding box center [164, 194] width 11 height 11
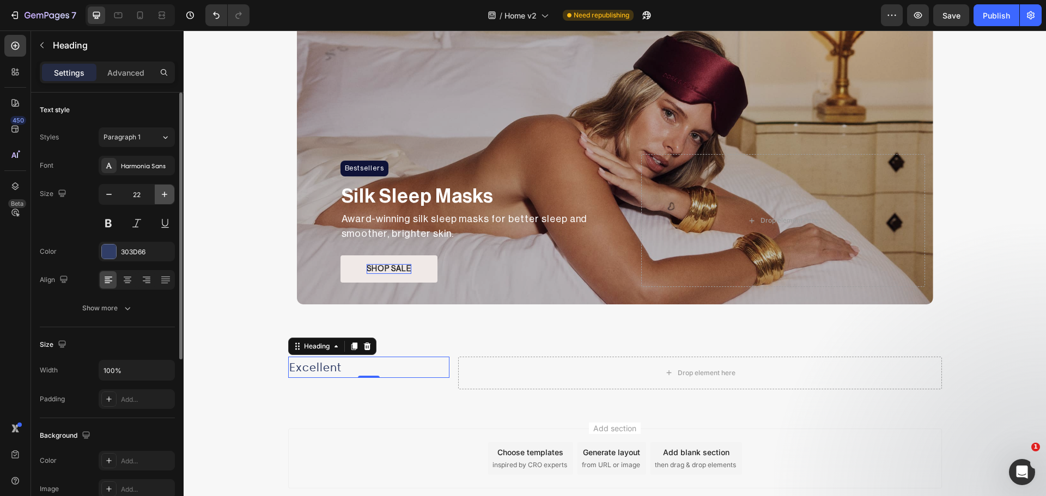
click at [162, 196] on icon "button" at bounding box center [164, 194] width 11 height 11
type input "24"
click at [124, 278] on icon at bounding box center [127, 280] width 11 height 11
click at [113, 222] on button at bounding box center [109, 224] width 20 height 20
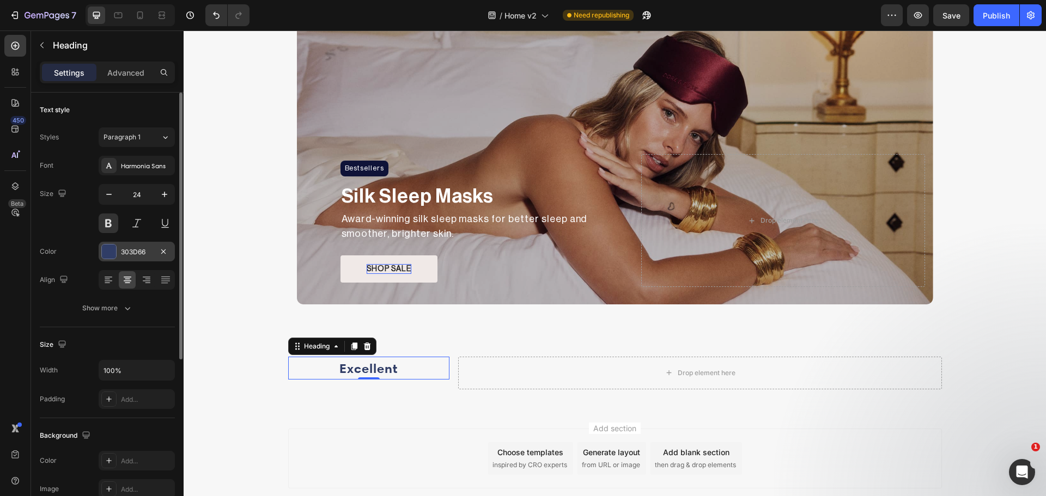
click at [111, 256] on div at bounding box center [109, 252] width 14 height 14
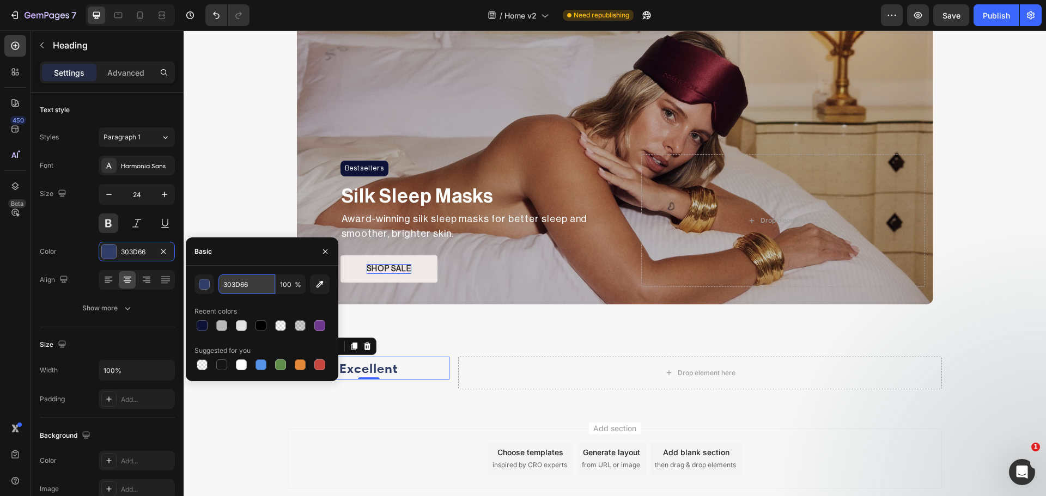
click at [244, 291] on input "303D66" at bounding box center [246, 285] width 57 height 20
type input "191919"
click at [86, 230] on div "Size 24" at bounding box center [107, 208] width 135 height 49
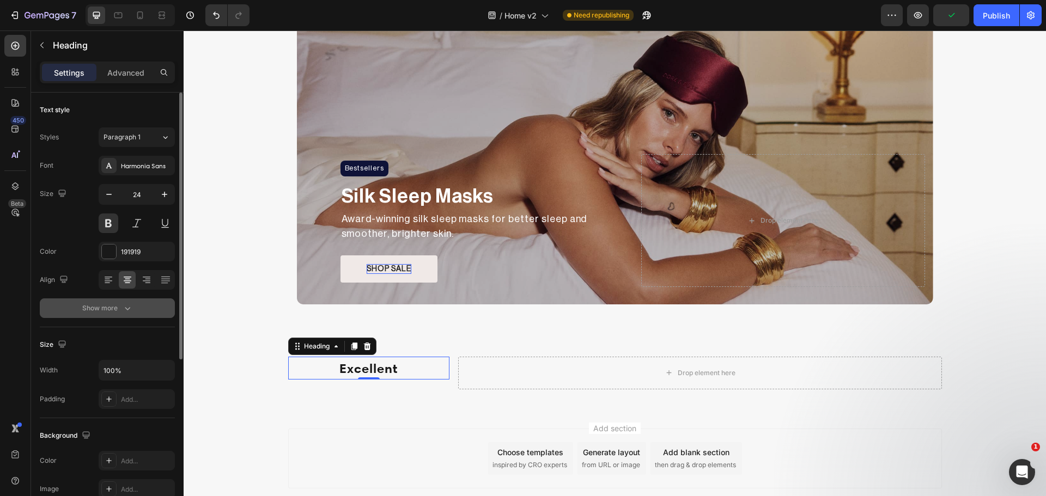
click at [125, 305] on icon "button" at bounding box center [127, 308] width 11 height 11
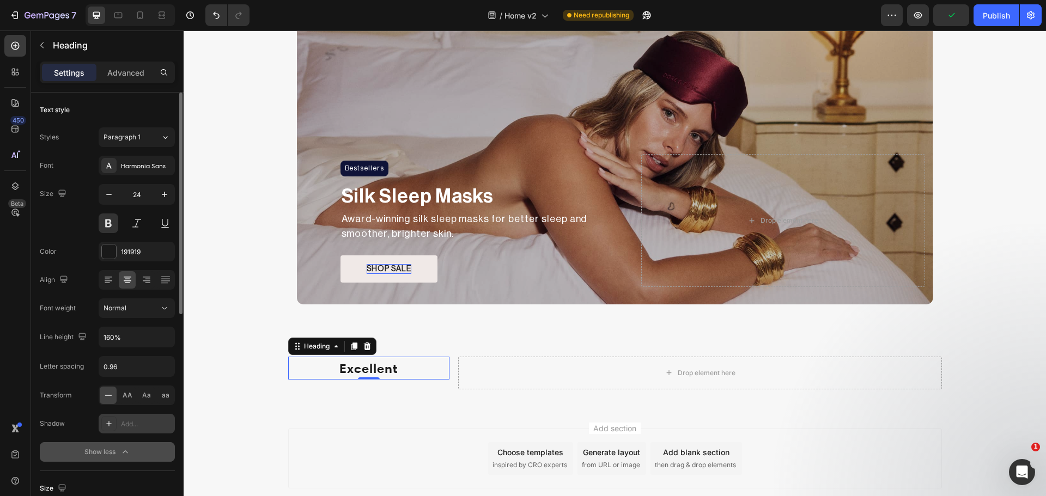
scroll to position [91, 0]
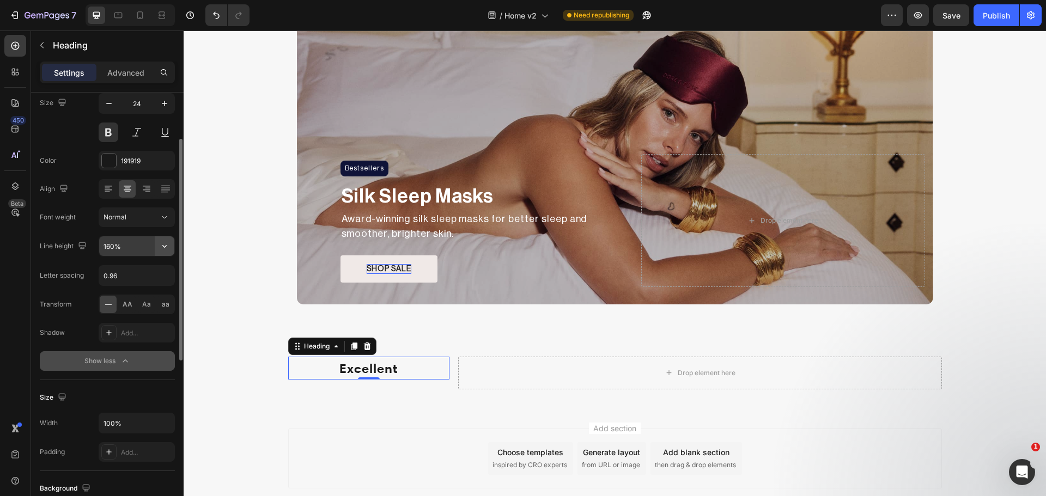
click at [166, 247] on icon "button" at bounding box center [164, 246] width 11 height 11
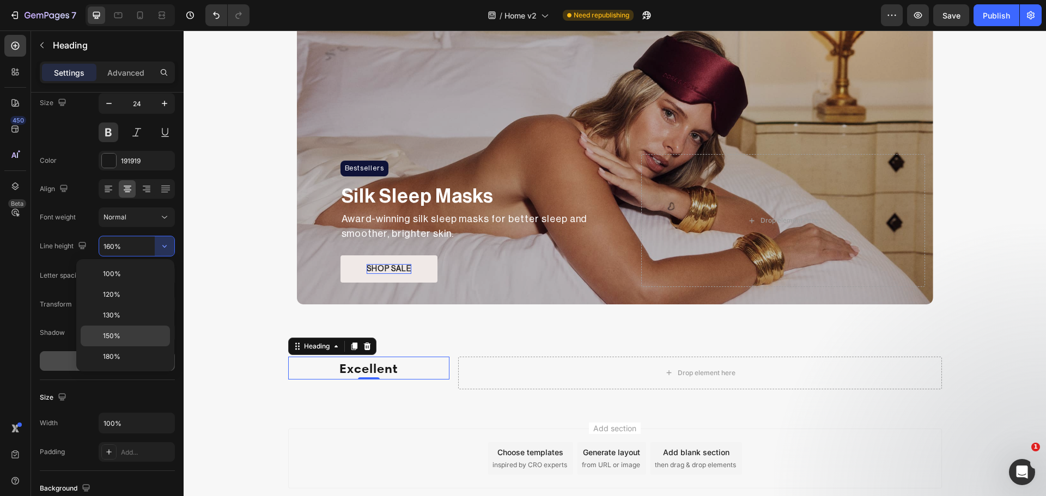
click at [128, 347] on div "150%" at bounding box center [125, 357] width 89 height 21
type input "150%"
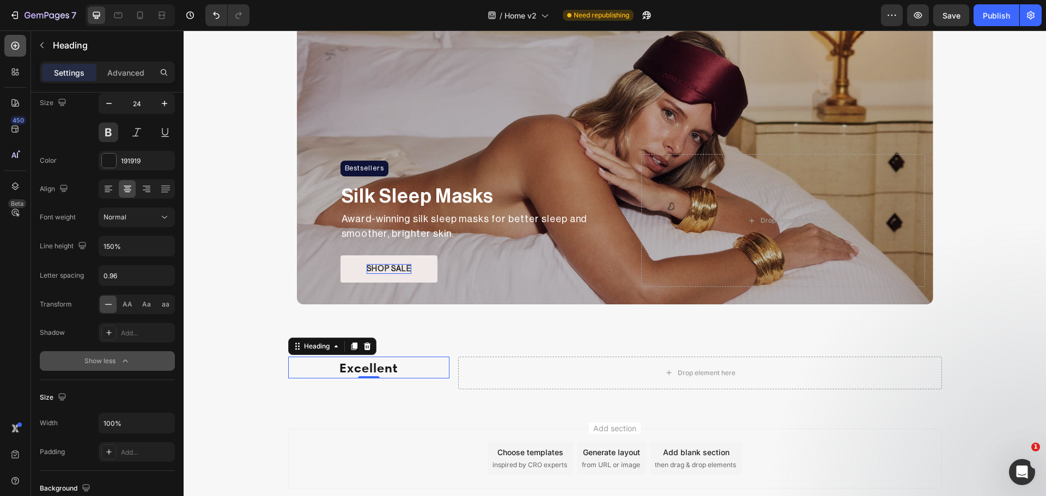
click at [7, 44] on div at bounding box center [15, 46] width 22 height 22
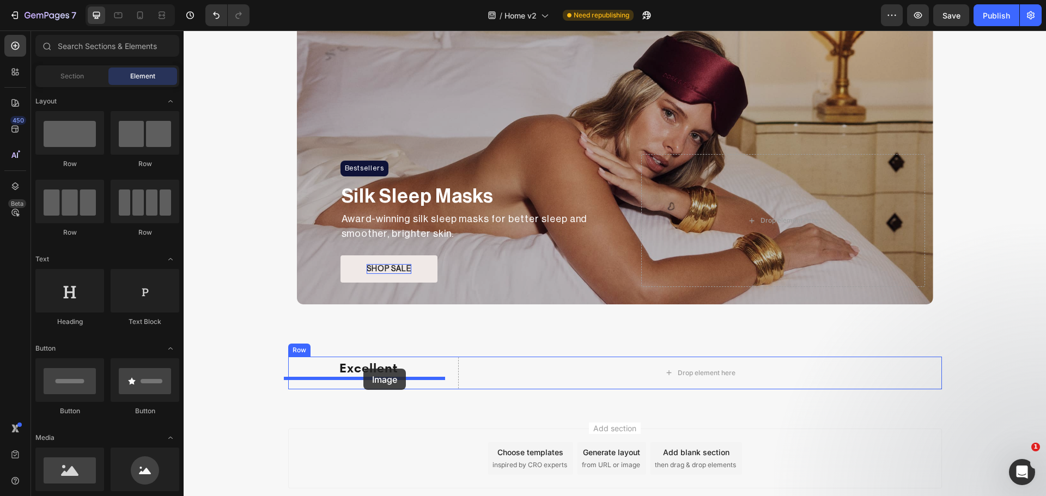
drag, startPoint x: 251, startPoint y: 503, endPoint x: 363, endPoint y: 369, distance: 175.2
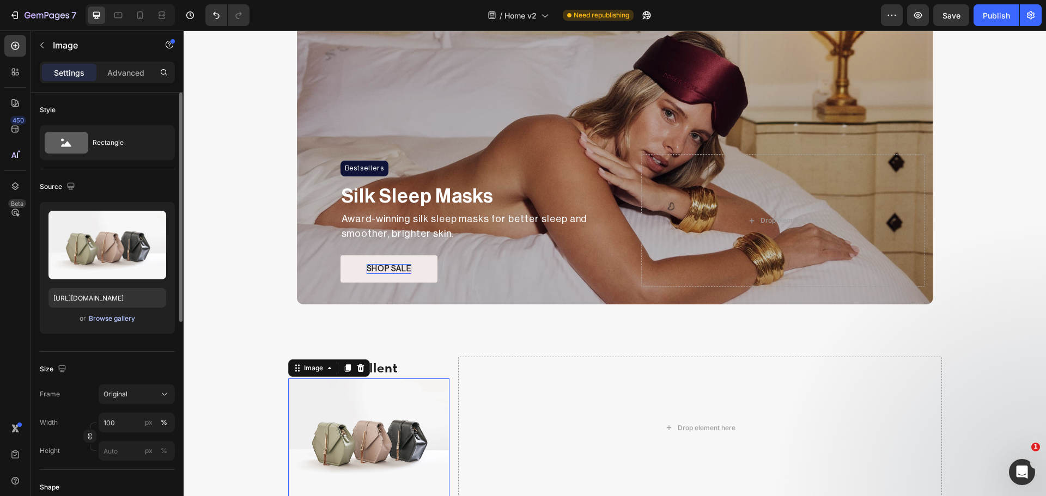
click at [101, 321] on div "Browse gallery" at bounding box center [112, 319] width 46 height 10
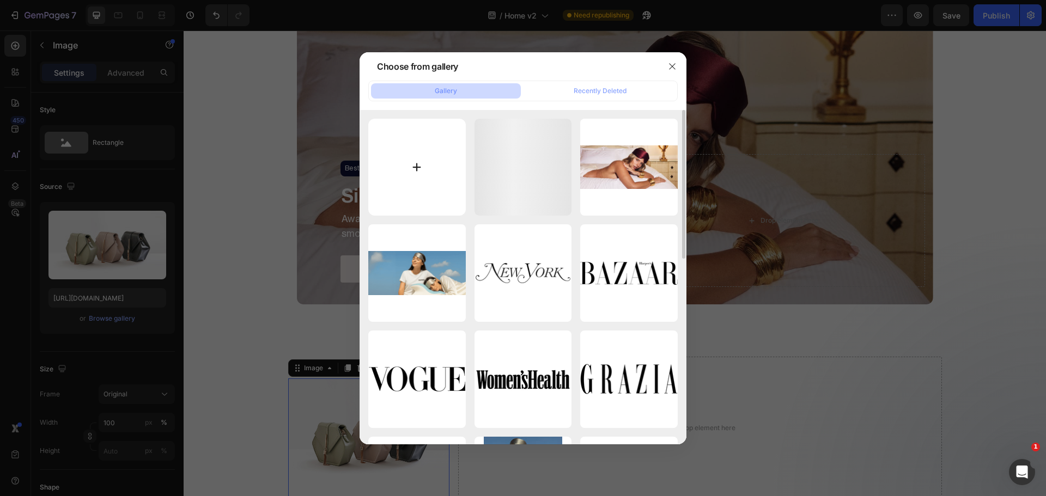
click at [396, 163] on input "file" at bounding box center [417, 168] width 98 height 98
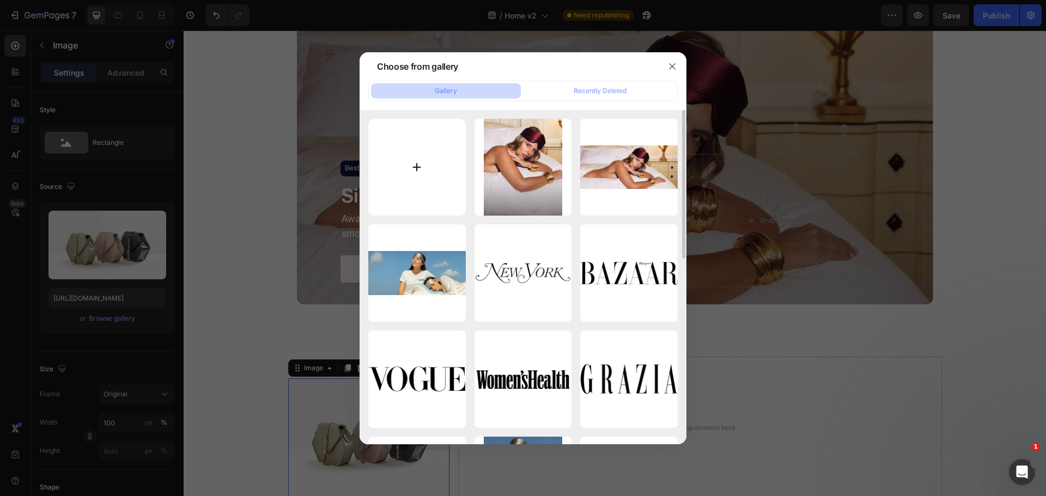
type input "C:\fakepath\Trustpilot-4.4.svg"
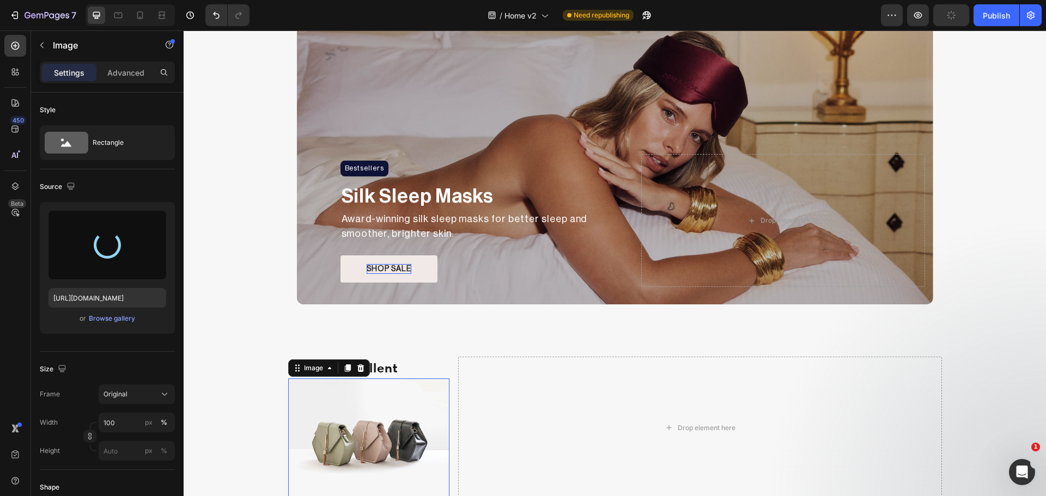
type input "https://cdn.shopify.com/s/files/1/0931/0480/0127/files/gempages_576690581959344…"
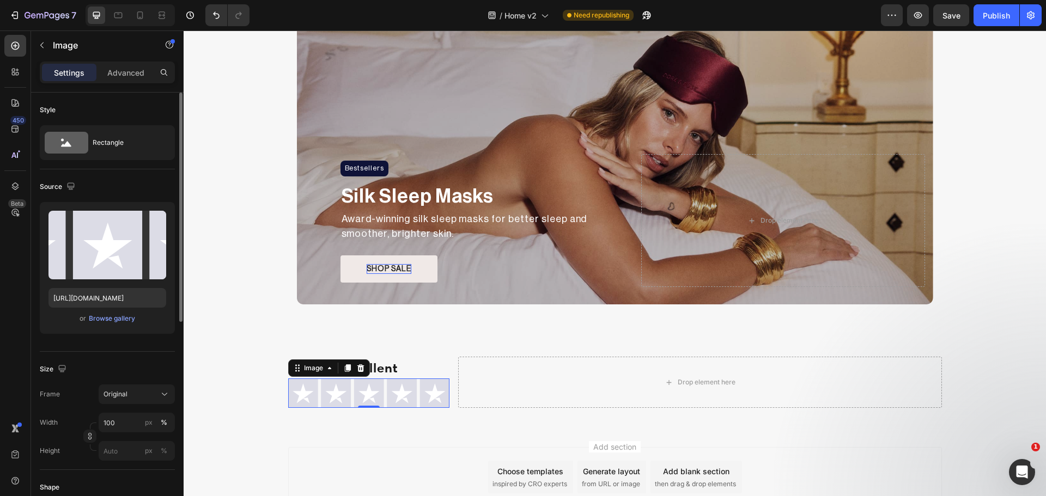
click at [127, 366] on div "Size" at bounding box center [107, 369] width 135 height 17
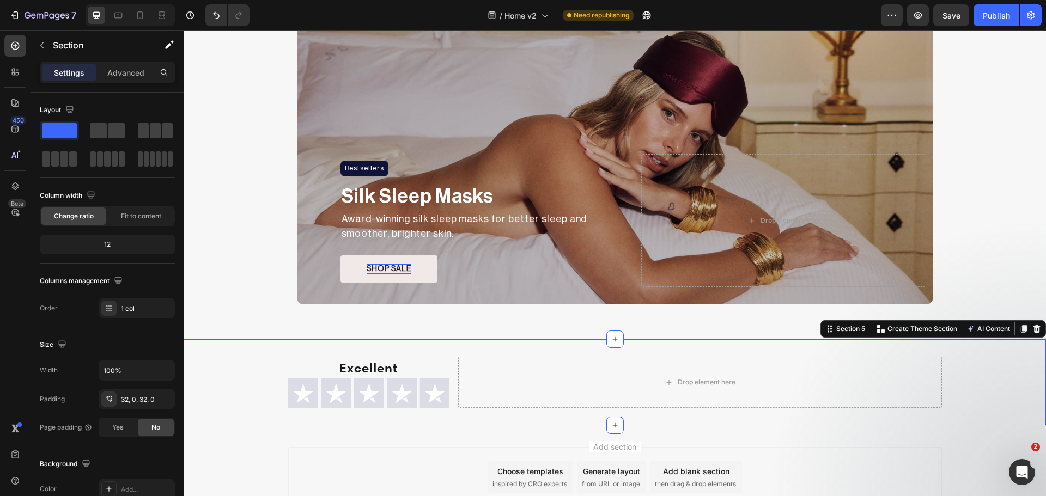
click at [479, 345] on div "Excellent Heading Image Drop element here Row Section 5 You can create reusable…" at bounding box center [615, 382] width 862 height 86
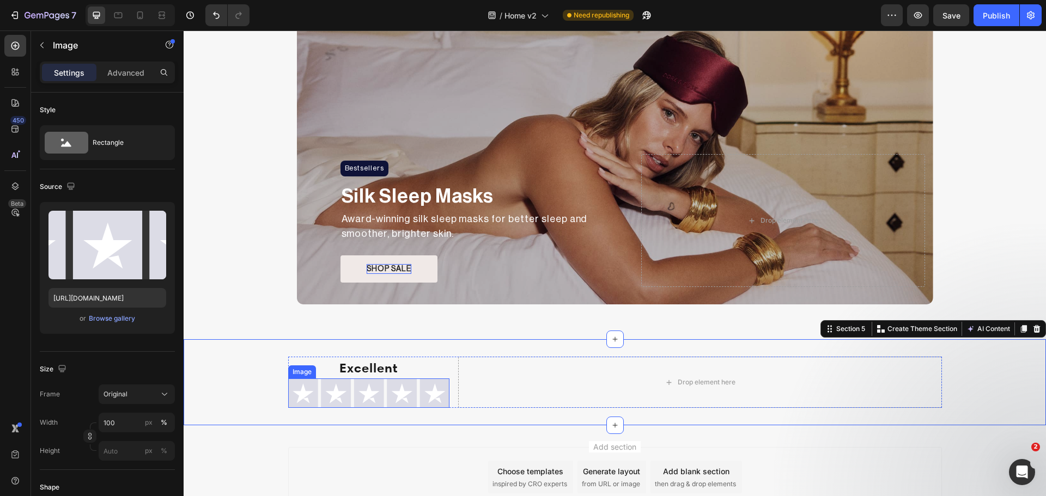
click at [411, 402] on img at bounding box center [368, 393] width 161 height 29
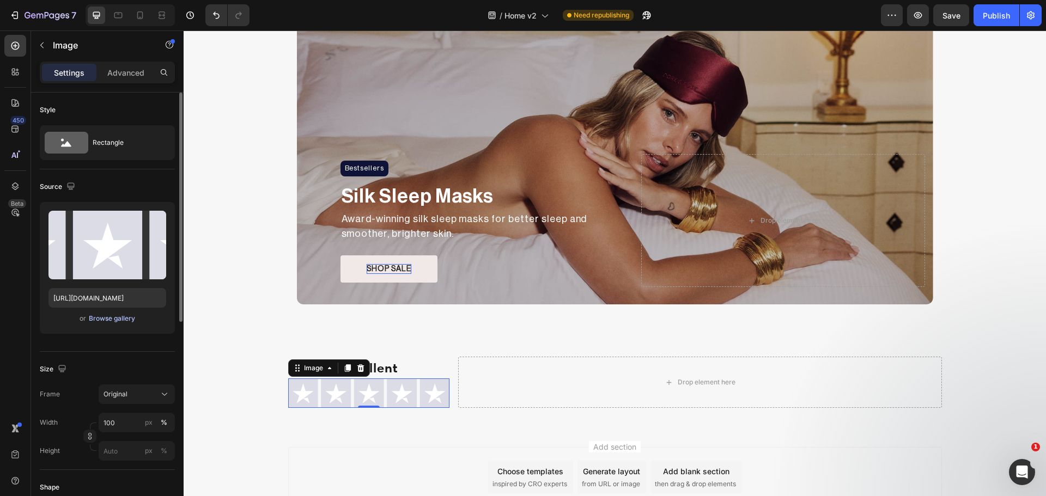
click at [116, 320] on div "Browse gallery" at bounding box center [112, 319] width 46 height 10
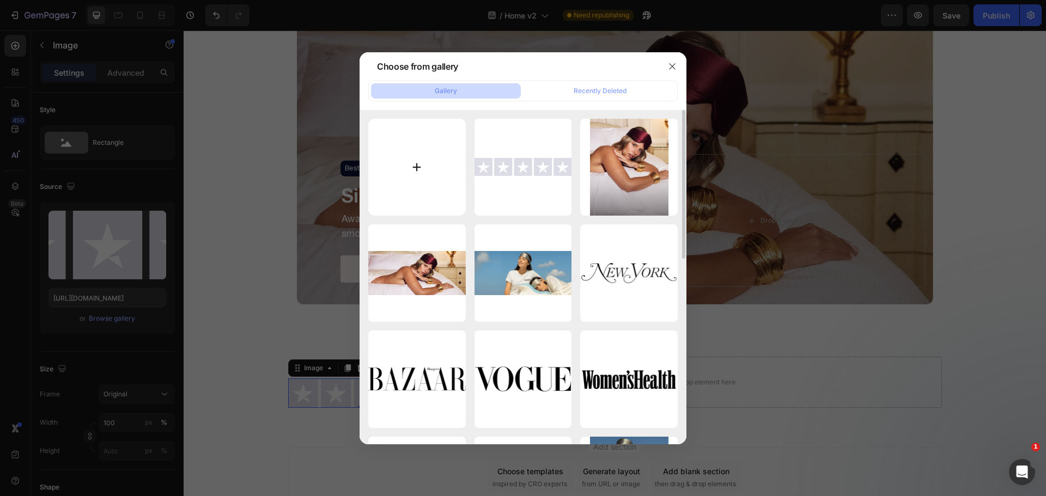
click at [411, 167] on input "file" at bounding box center [417, 168] width 98 height 98
type input "C:\fakepath\Trustpilot-4.4.svg"
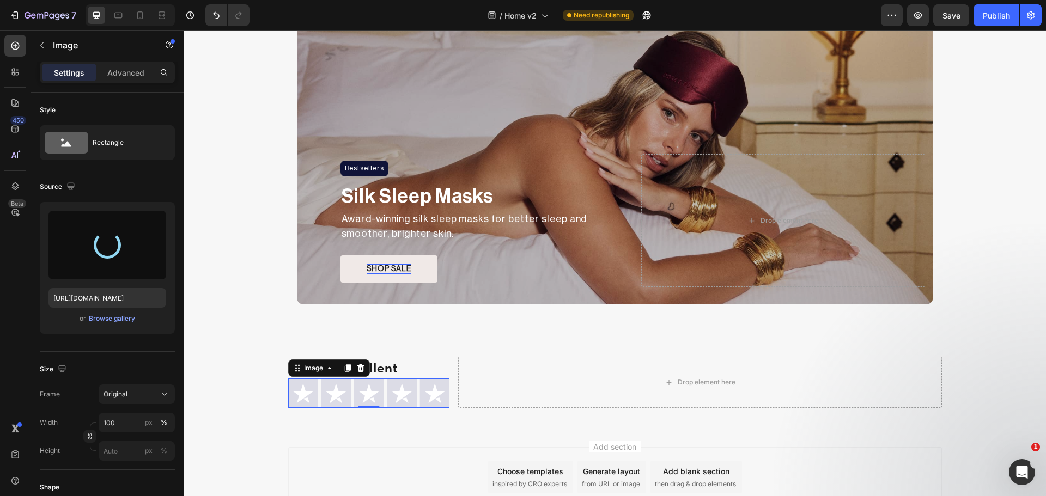
type input "https://cdn.shopify.com/s/files/1/0931/0480/0127/files/gempages_576690581959344…"
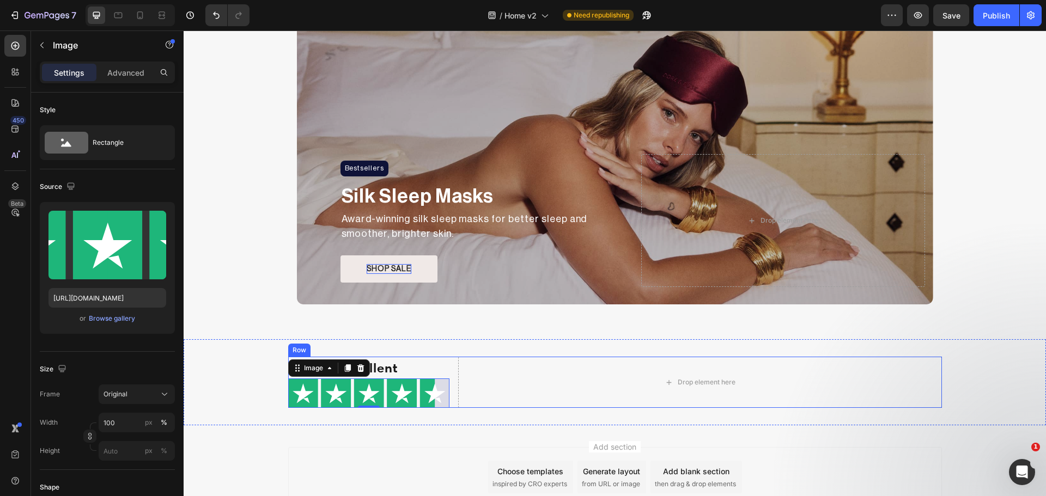
click at [448, 366] on div "Excellent Heading Image 0 Drop element here Row" at bounding box center [615, 382] width 654 height 51
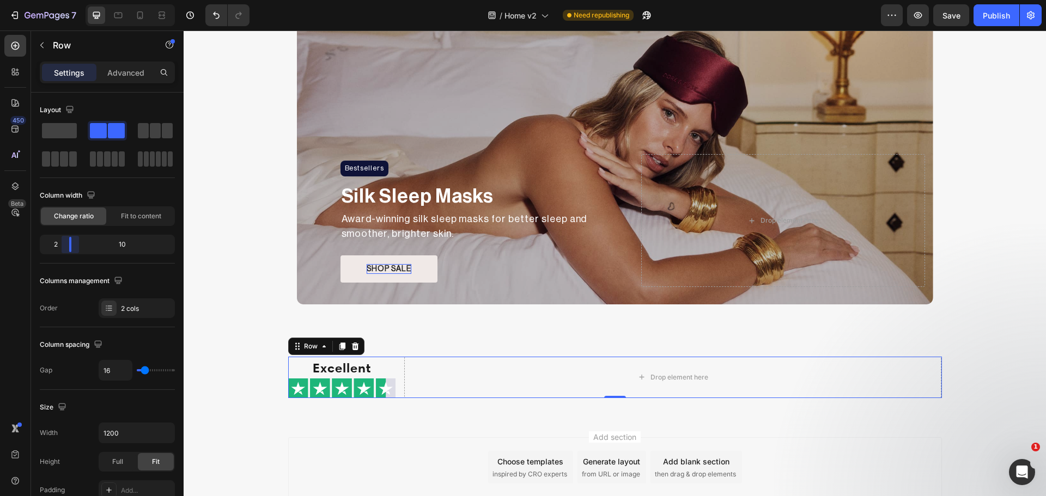
drag, startPoint x: 80, startPoint y: 243, endPoint x: 64, endPoint y: 247, distance: 16.8
click at [64, 0] on body "7 Version history / Home v2 Need republishing Preview Save Publish 450 Beta Sec…" at bounding box center [523, 0] width 1046 height 0
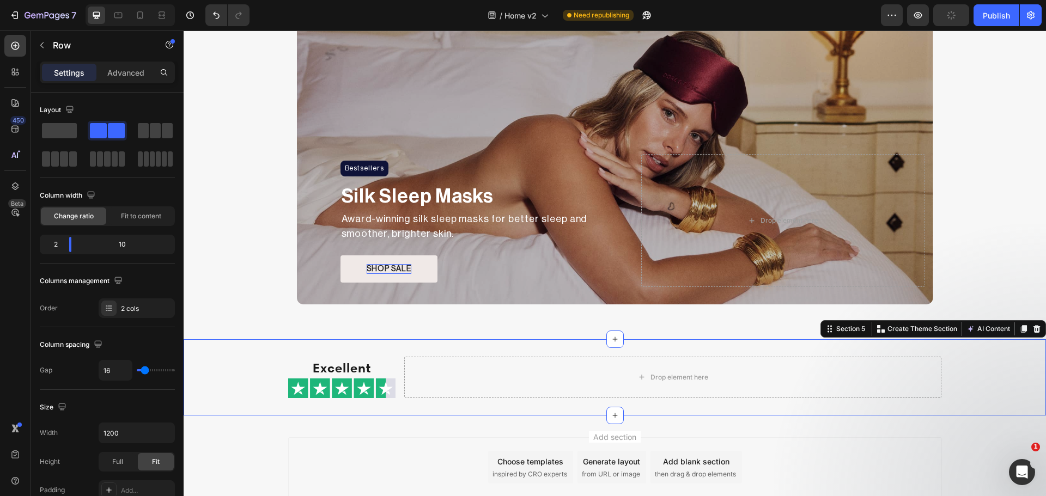
click at [253, 374] on div "Excellent Heading Image Drop element here Row" at bounding box center [615, 377] width 862 height 41
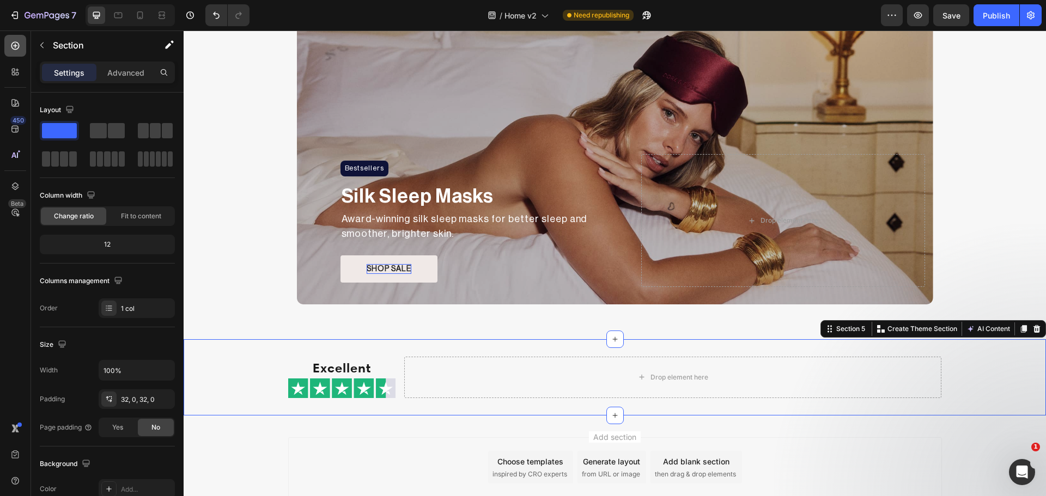
click at [14, 44] on icon at bounding box center [15, 45] width 11 height 11
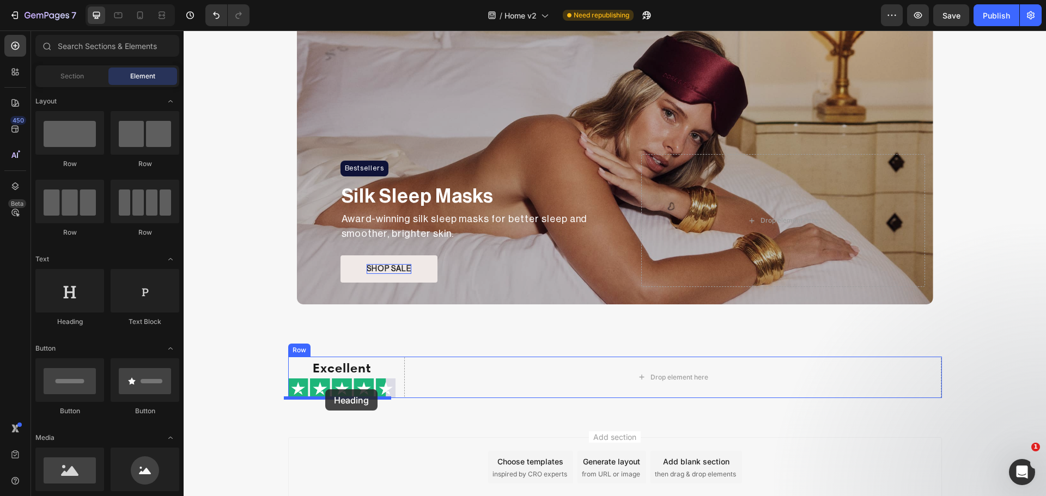
drag, startPoint x: 358, startPoint y: 357, endPoint x: 325, endPoint y: 389, distance: 46.3
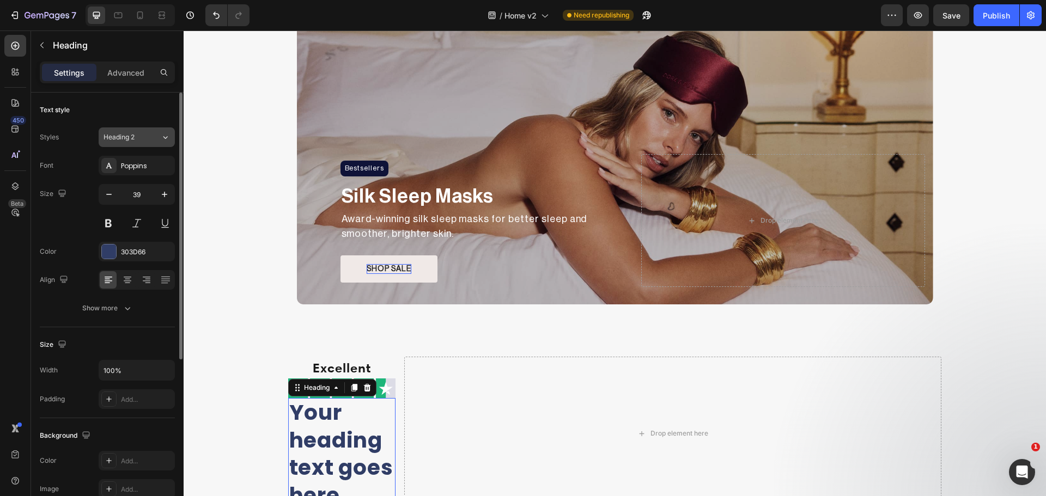
click at [115, 132] on button "Heading 2" at bounding box center [137, 137] width 76 height 20
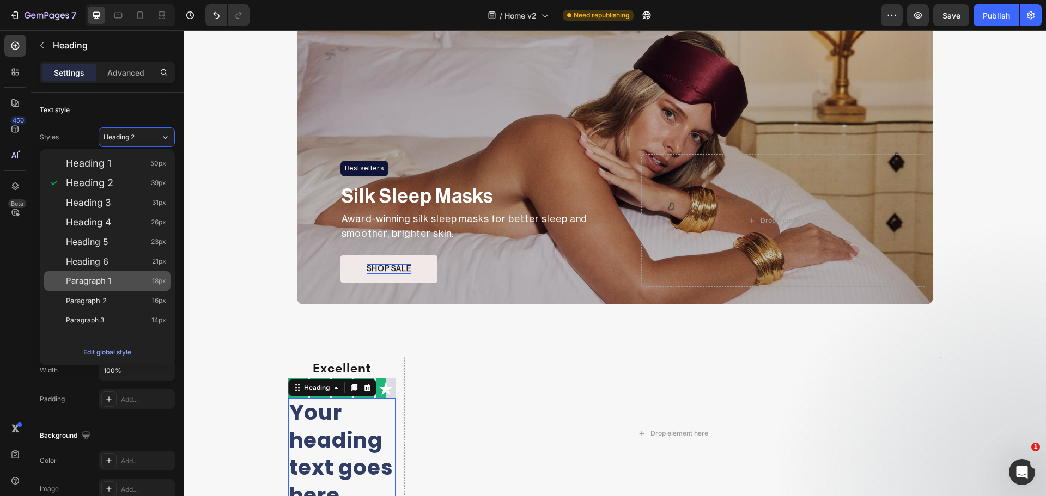
click at [103, 277] on span "Paragraph 1" at bounding box center [88, 281] width 45 height 11
type input "18"
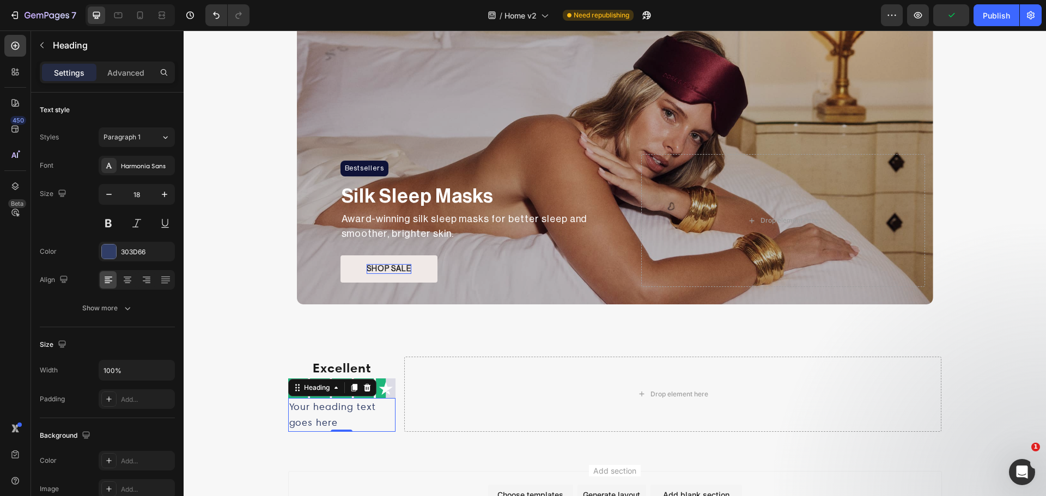
click at [349, 427] on h2 "Your heading text goes here" at bounding box center [341, 415] width 107 height 34
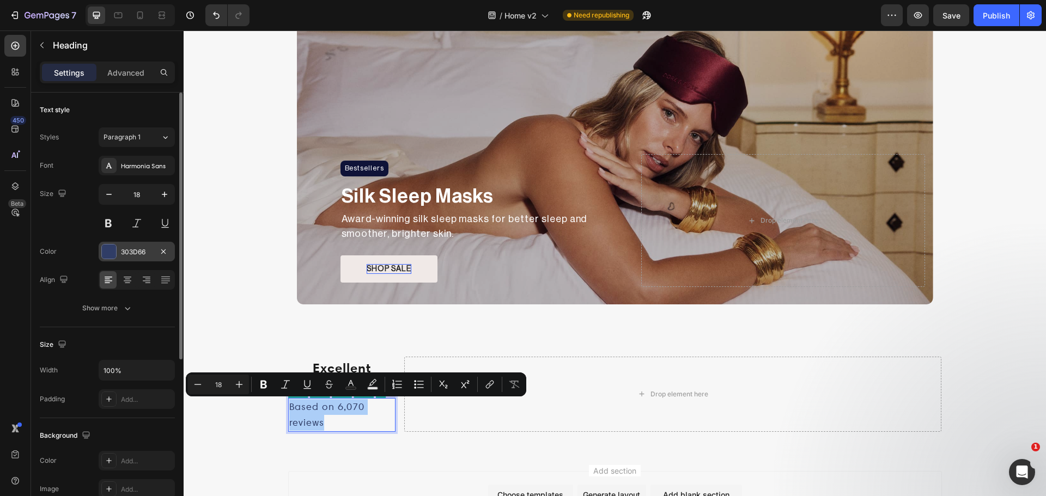
click at [117, 249] on div "303D66" at bounding box center [137, 252] width 76 height 20
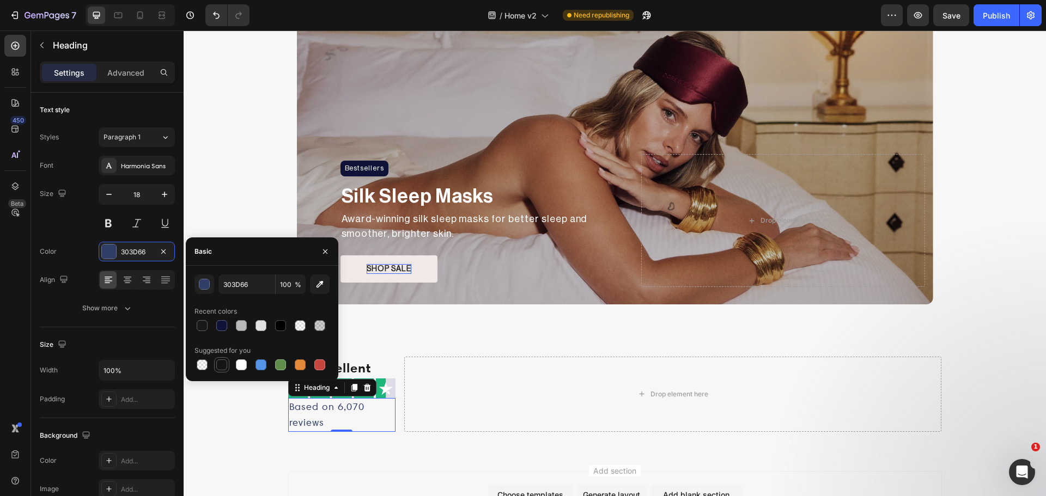
click at [226, 361] on div at bounding box center [221, 365] width 11 height 11
click at [200, 285] on div "button" at bounding box center [204, 284] width 11 height 11
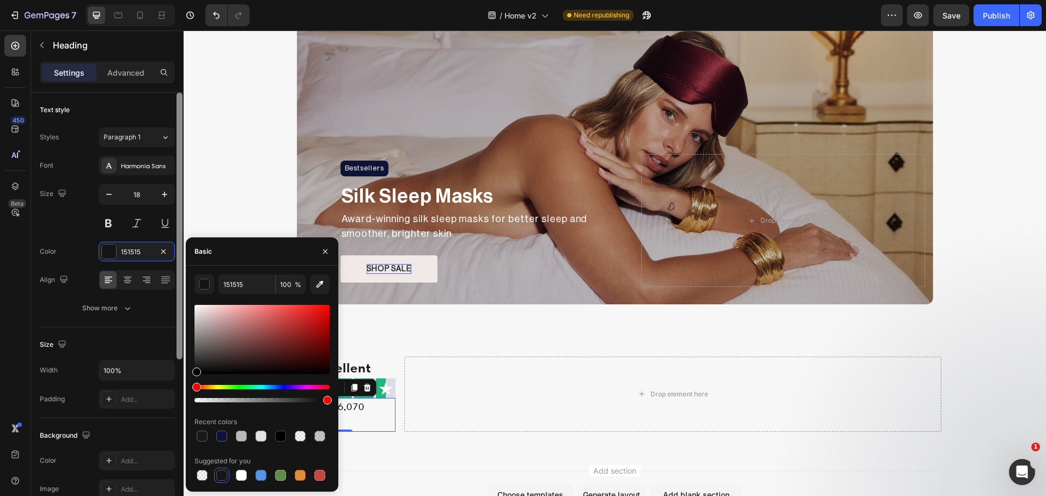
drag, startPoint x: 214, startPoint y: 350, endPoint x: 175, endPoint y: 390, distance: 55.5
click at [183, 390] on div "450 Beta Sections(30) Elements(83) Section Element Hero Section Product Detail …" at bounding box center [92, 264] width 184 height 466
type input "000000"
click at [76, 245] on div "Color 000000" at bounding box center [107, 252] width 135 height 20
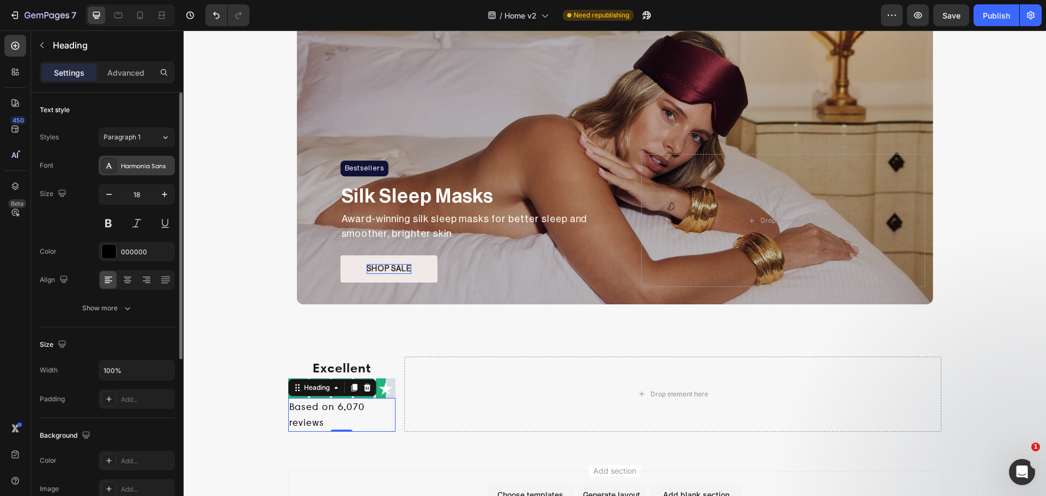
click at [133, 159] on div "Harmonia Sans" at bounding box center [137, 166] width 76 height 20
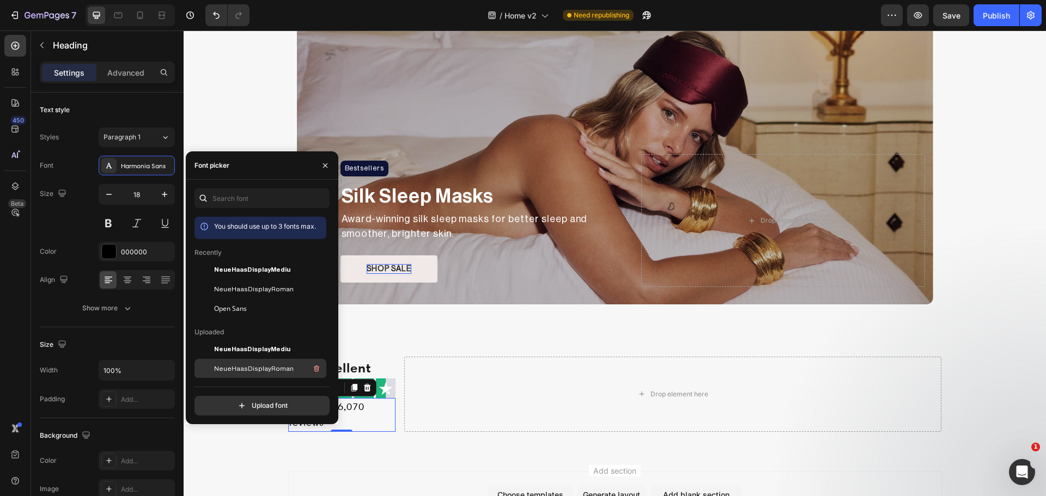
click at [104, 199] on icon "button" at bounding box center [109, 194] width 11 height 11
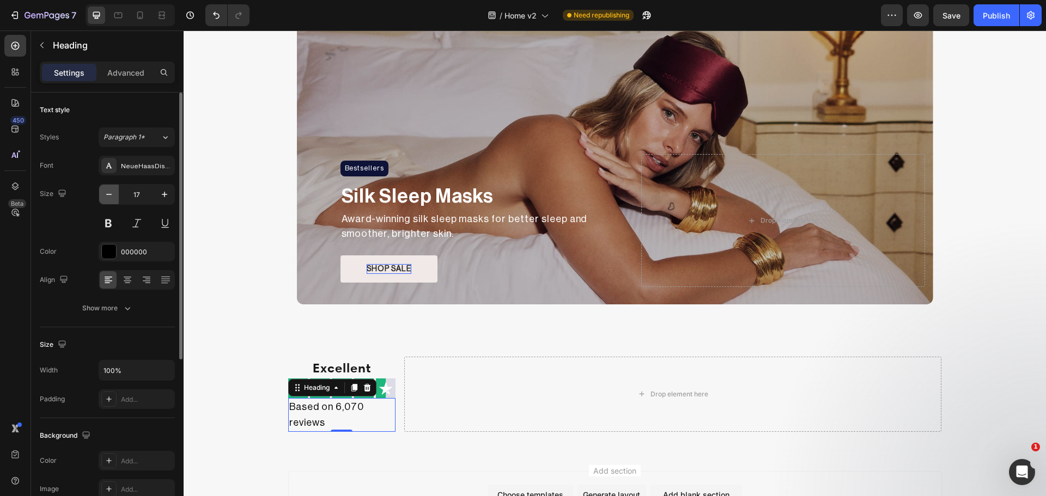
click at [104, 199] on icon "button" at bounding box center [109, 194] width 11 height 11
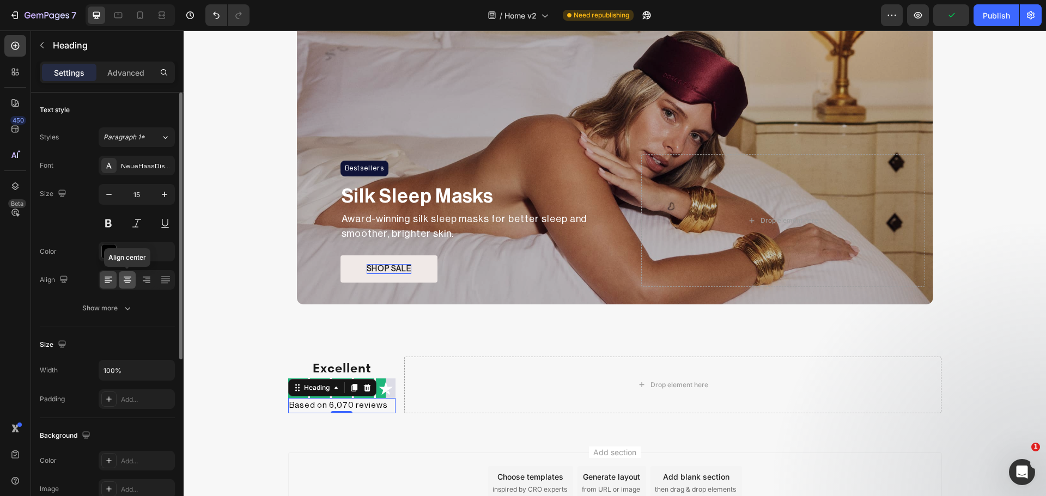
click at [123, 279] on icon at bounding box center [127, 280] width 11 height 11
click at [111, 193] on icon "button" at bounding box center [109, 194] width 11 height 11
type input "14"
click at [329, 408] on p "Based on 6,070 reviews" at bounding box center [341, 405] width 105 height 12
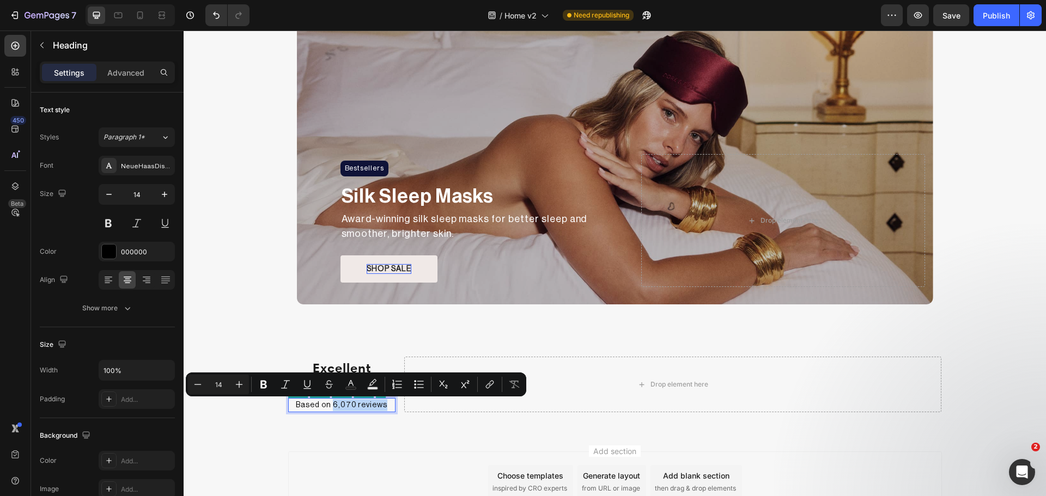
drag, startPoint x: 332, startPoint y: 404, endPoint x: 380, endPoint y: 410, distance: 48.3
click at [380, 410] on p "Based on 6,070 reviews" at bounding box center [341, 405] width 105 height 12
click at [308, 384] on icon "Editor contextual toolbar" at bounding box center [307, 384] width 11 height 11
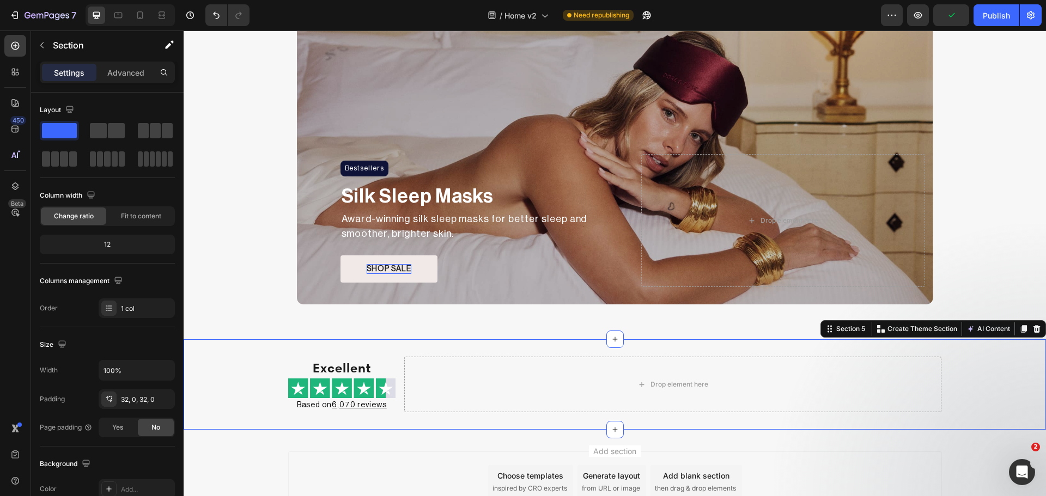
click at [267, 416] on div "Excellent Heading Image Based on 6,070 reviews Heading Drop element here Row Se…" at bounding box center [615, 384] width 862 height 91
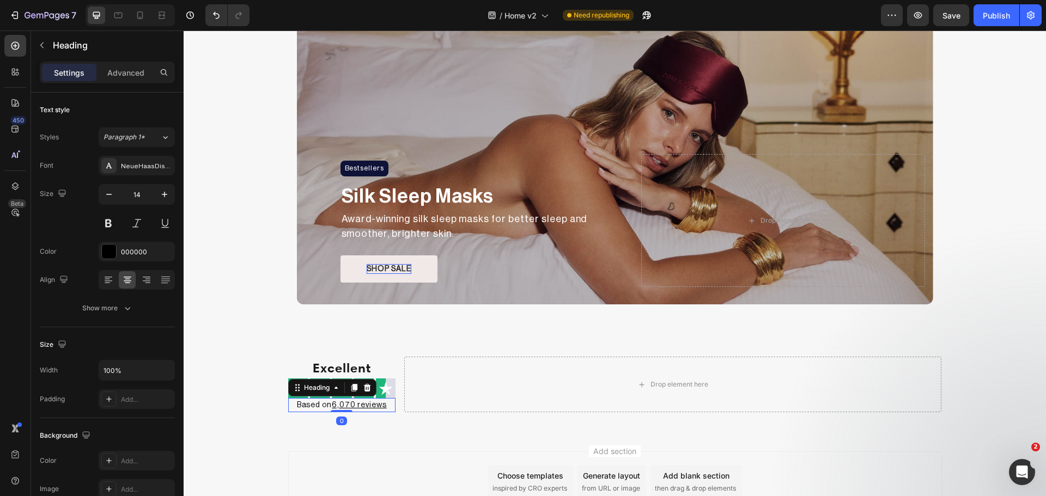
click at [289, 404] on p "Based on 6,070 reviews" at bounding box center [341, 405] width 105 height 12
click at [132, 79] on div "Advanced" at bounding box center [126, 72] width 54 height 17
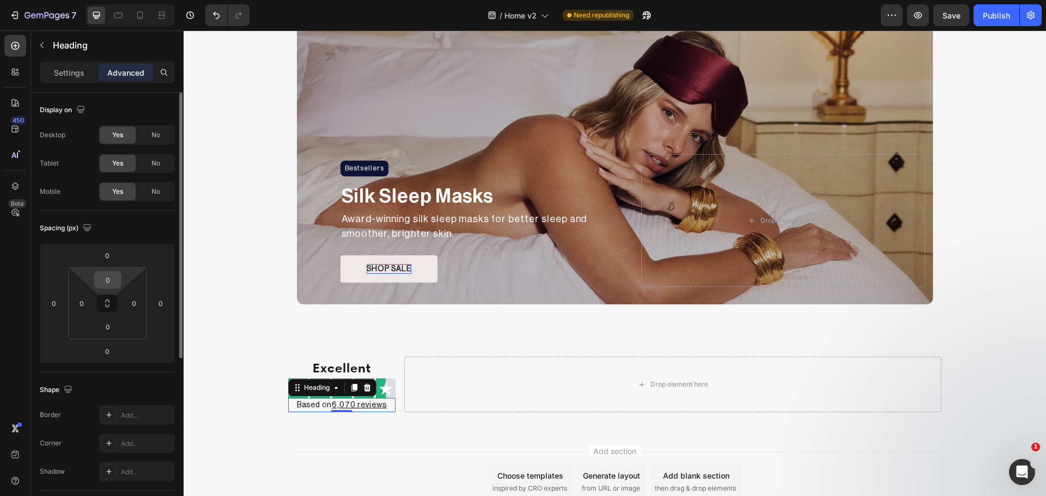
click at [109, 284] on input "0" at bounding box center [108, 280] width 22 height 16
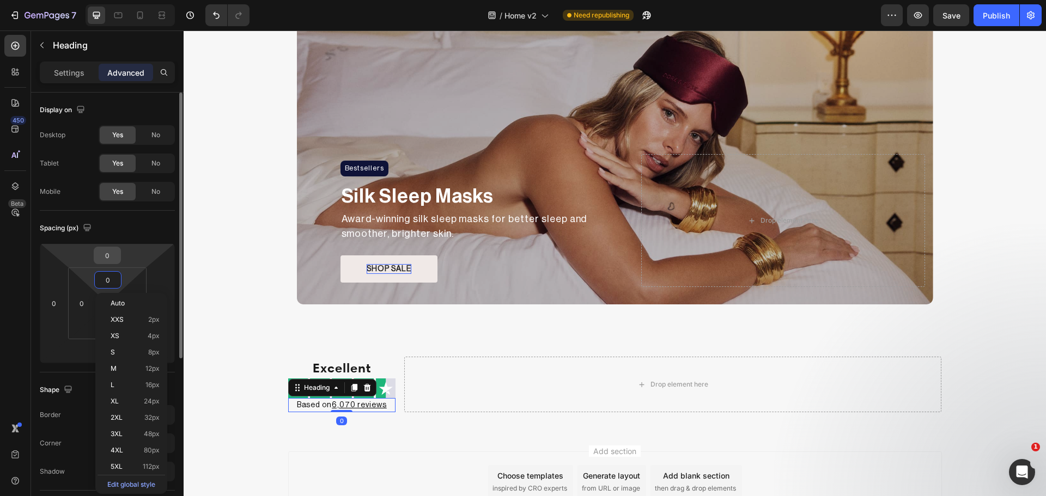
click at [112, 258] on input "0" at bounding box center [107, 255] width 22 height 16
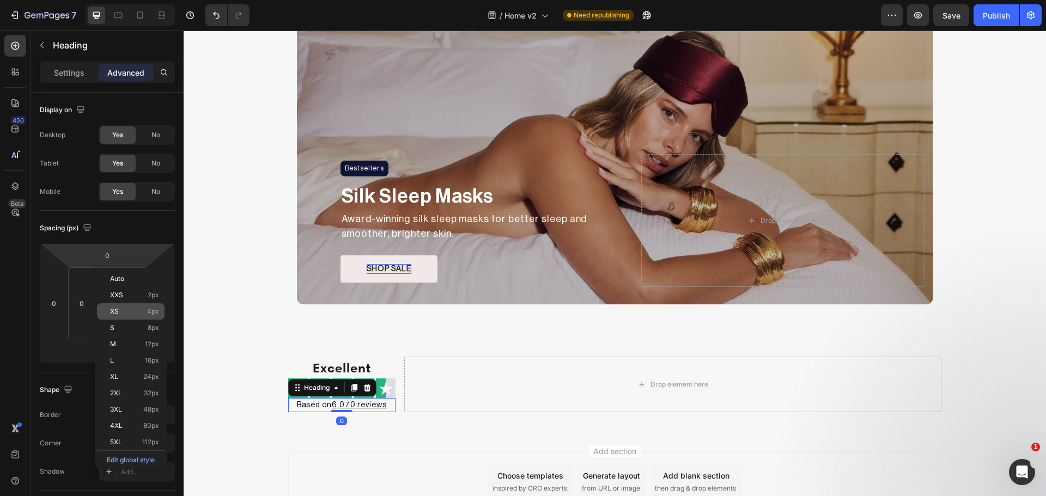
click at [114, 309] on span "XS" at bounding box center [114, 312] width 9 height 8
type input "4"
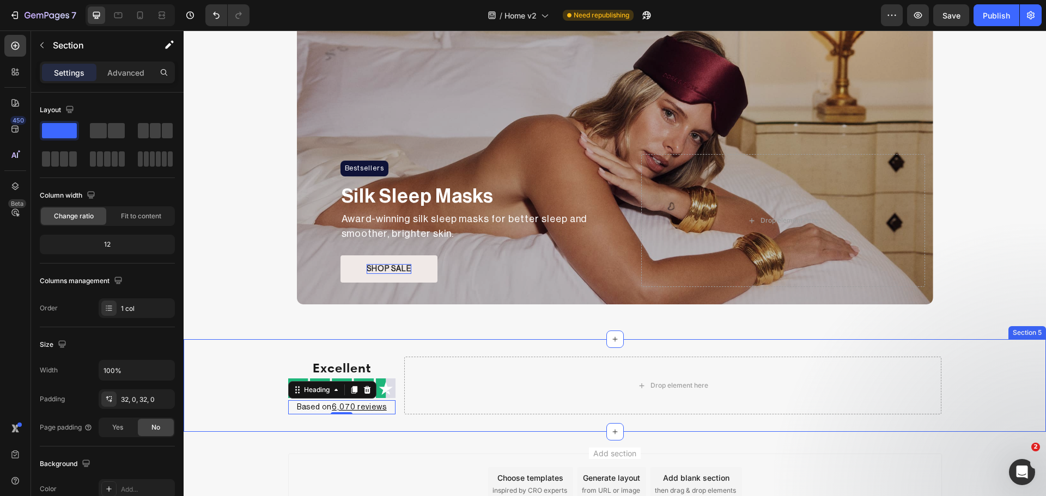
click at [218, 385] on div "Excellent Heading Image Based on 6,070 reviews Heading 0 Drop element here Row" at bounding box center [615, 386] width 862 height 58
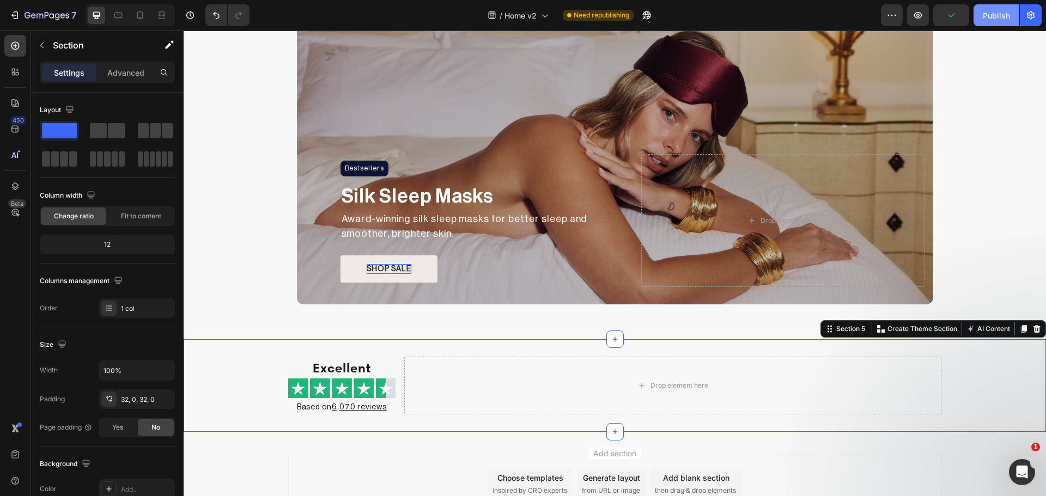
click at [1002, 23] on button "Publish" at bounding box center [997, 15] width 46 height 22
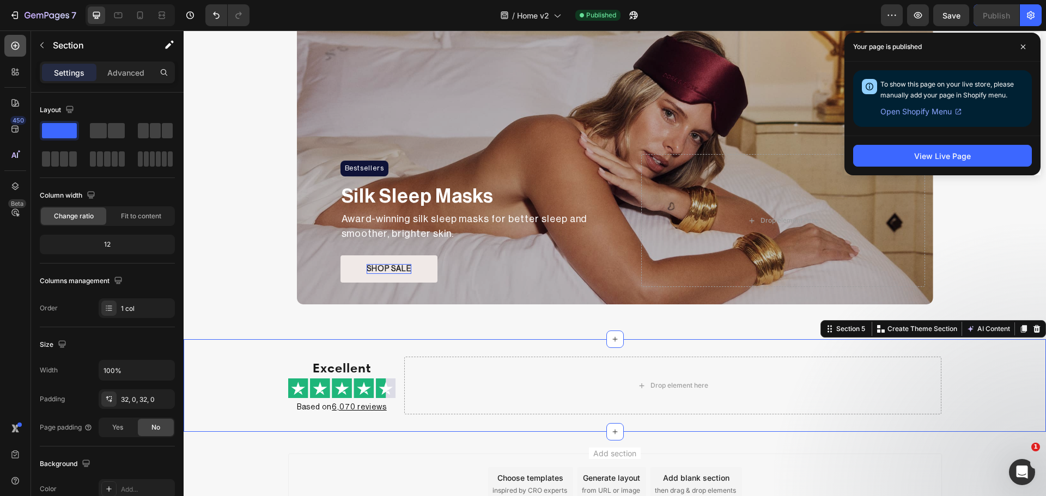
click at [20, 49] on icon at bounding box center [15, 45] width 11 height 11
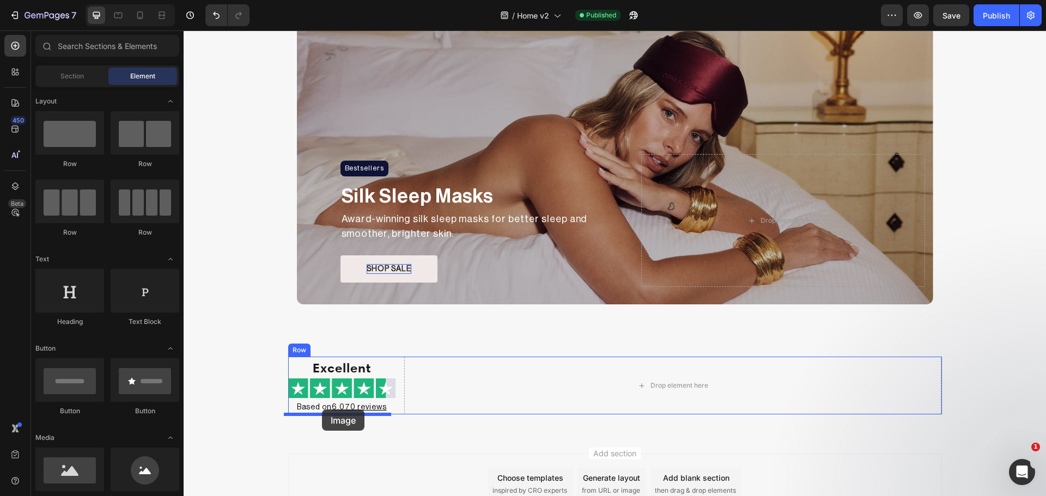
drag, startPoint x: 261, startPoint y: 502, endPoint x: 322, endPoint y: 410, distance: 110.5
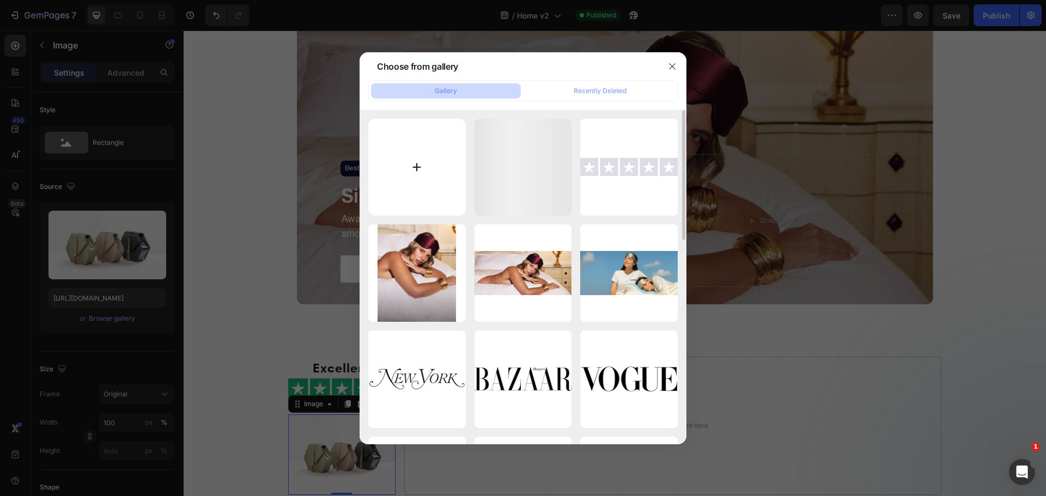
click at [418, 156] on input "file" at bounding box center [417, 168] width 98 height 98
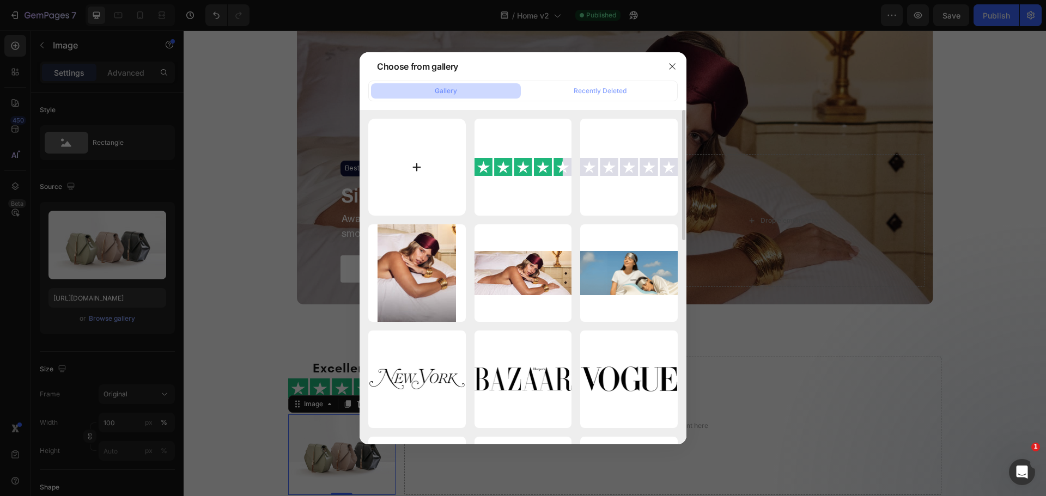
type input "C:\fakepath\trustpilot-logo.svg"
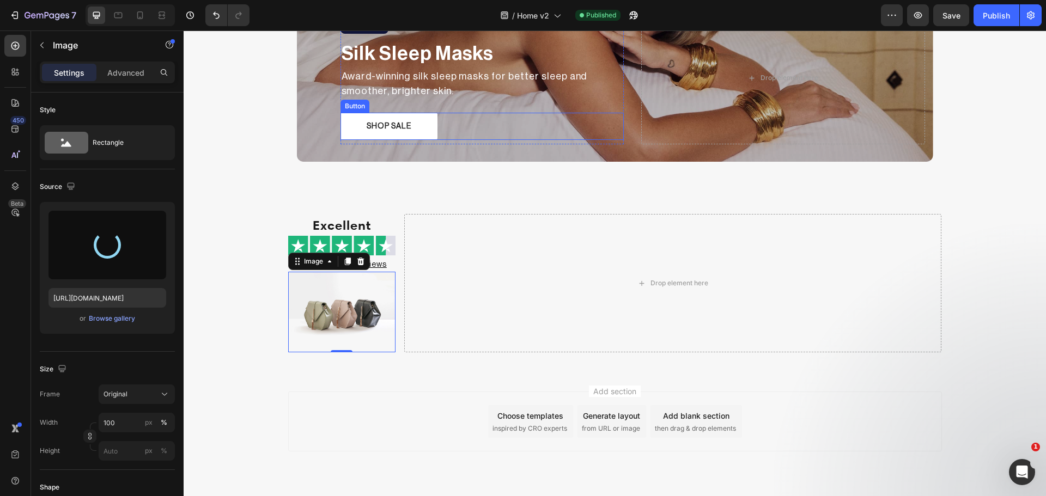
scroll to position [876, 0]
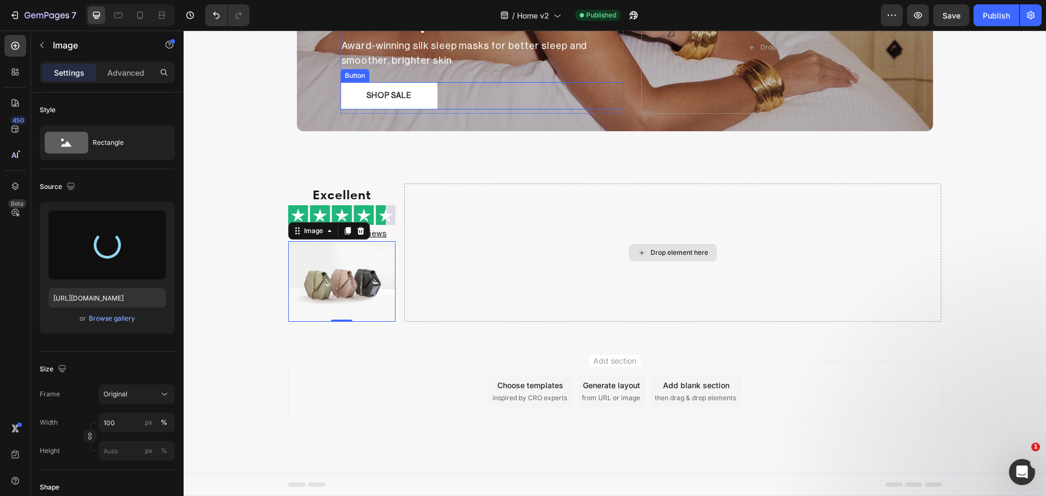
type input "https://cdn.shopify.com/s/files/1/0931/0480/0127/files/gempages_576690581959344…"
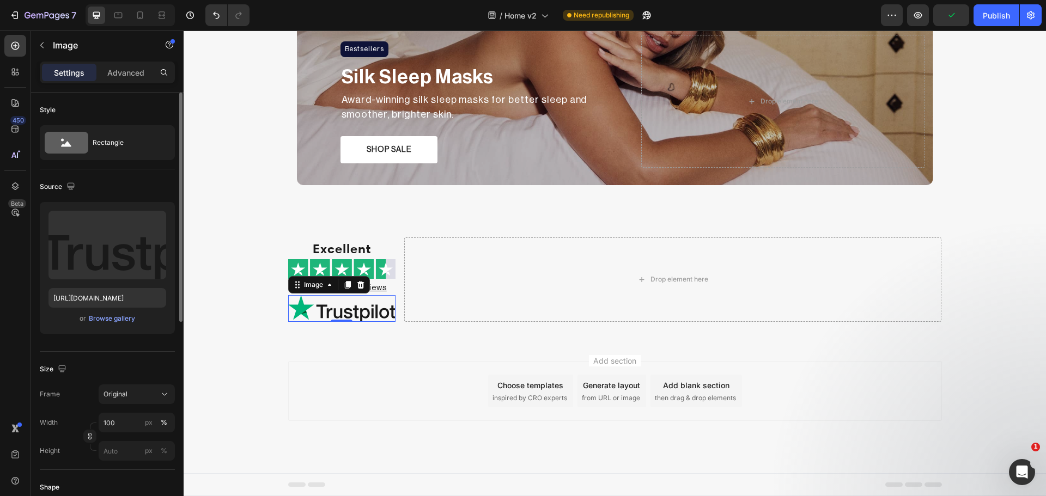
scroll to position [182, 0]
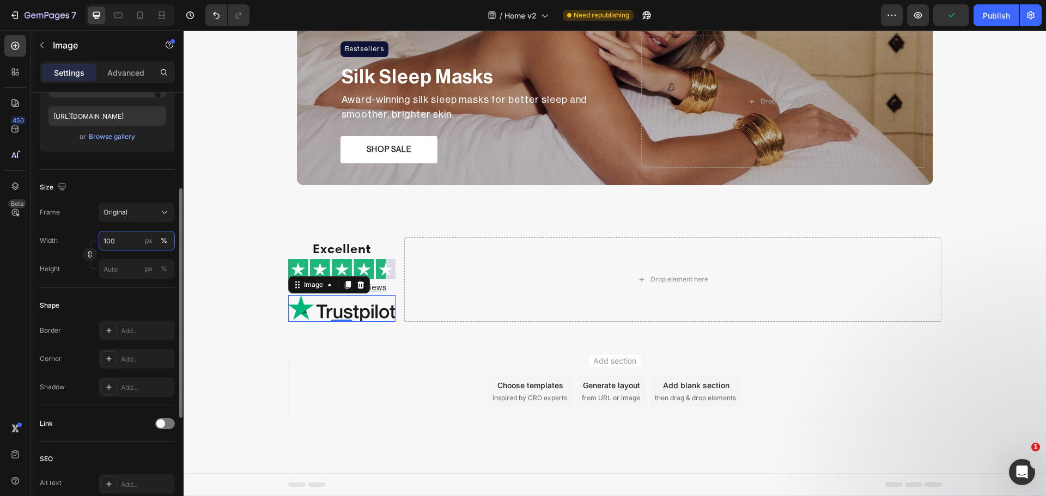
click at [114, 236] on input "100" at bounding box center [137, 241] width 76 height 20
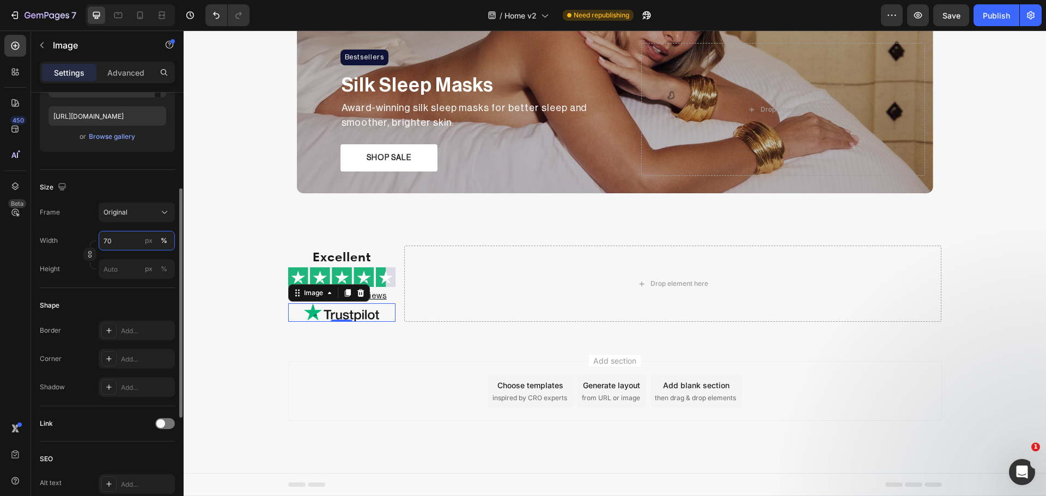
scroll to position [812, 0]
type input "65"
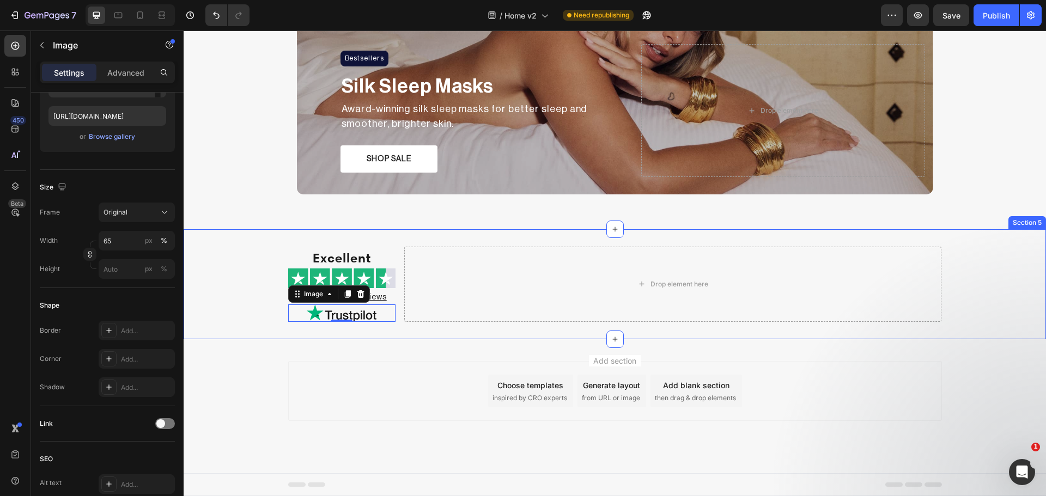
click at [240, 336] on div "Excellent Heading Image Based on 6,070 reviews Heading Image 0 Drop element her…" at bounding box center [615, 284] width 862 height 110
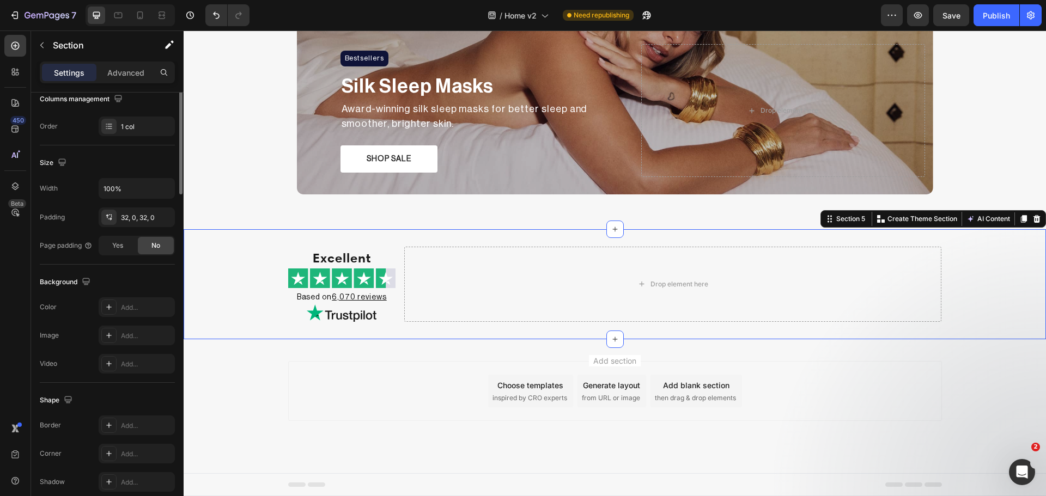
scroll to position [0, 0]
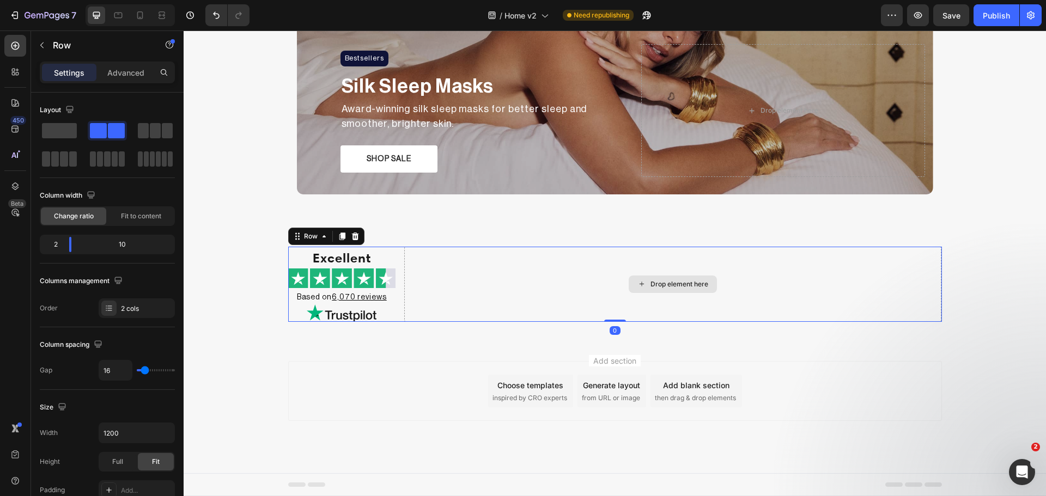
click at [510, 278] on div "Drop element here" at bounding box center [673, 284] width 538 height 75
click at [353, 274] on img at bounding box center [341, 279] width 107 height 20
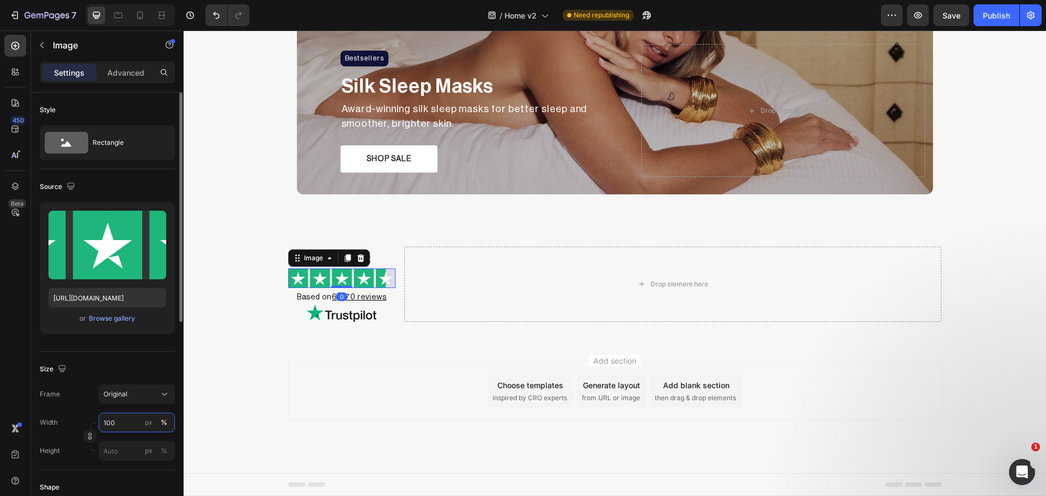
click at [114, 430] on input "100" at bounding box center [137, 423] width 76 height 20
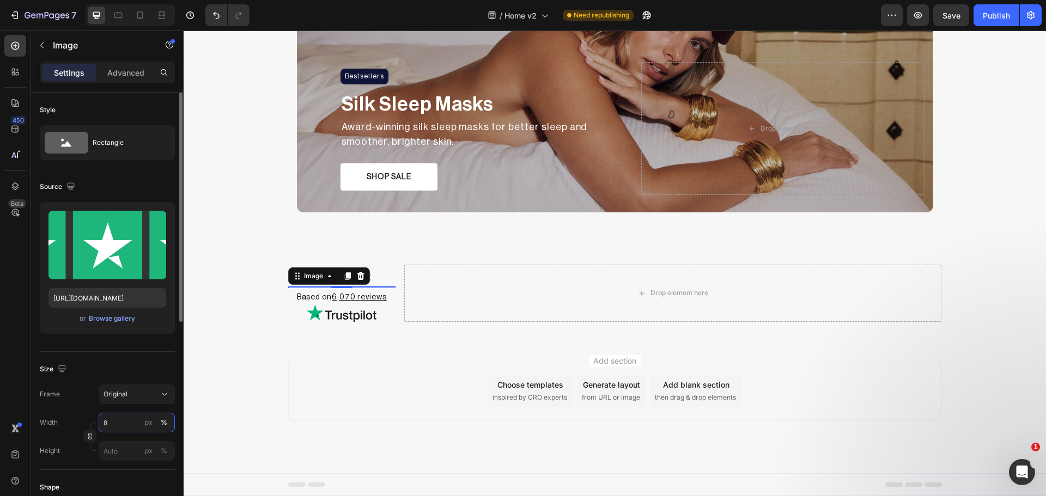
type input "85"
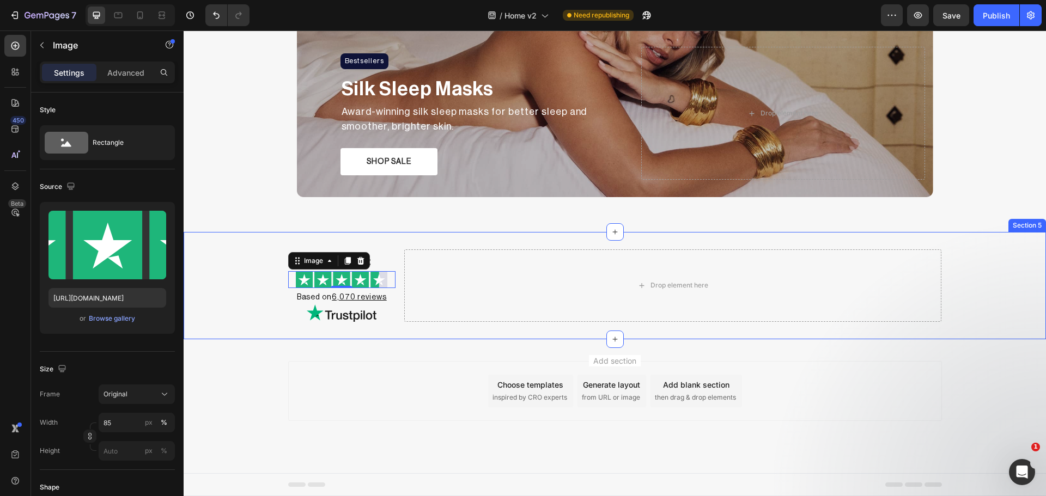
click at [212, 337] on div "Excellent Heading Image 0 Based on 6,070 reviews Heading Image Drop element her…" at bounding box center [615, 285] width 862 height 107
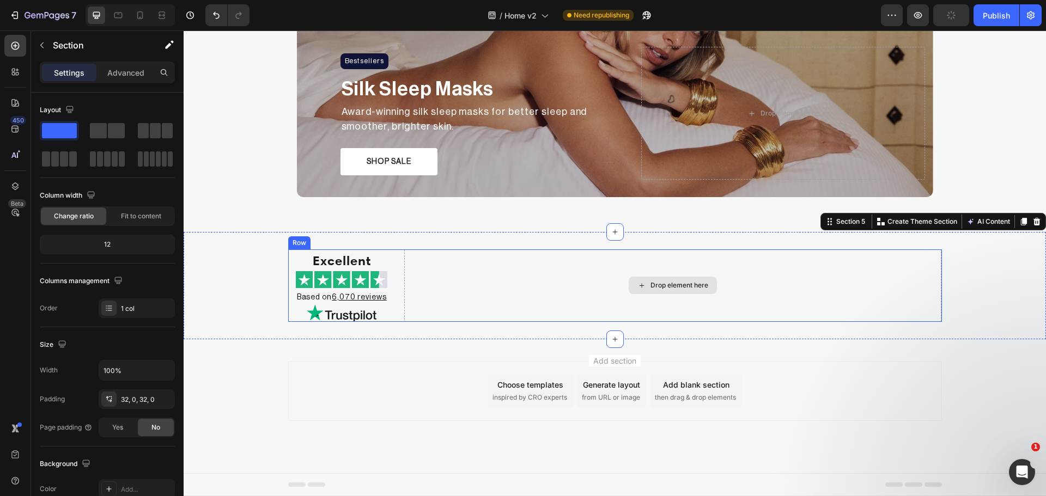
click at [551, 276] on div "Drop element here" at bounding box center [673, 286] width 538 height 72
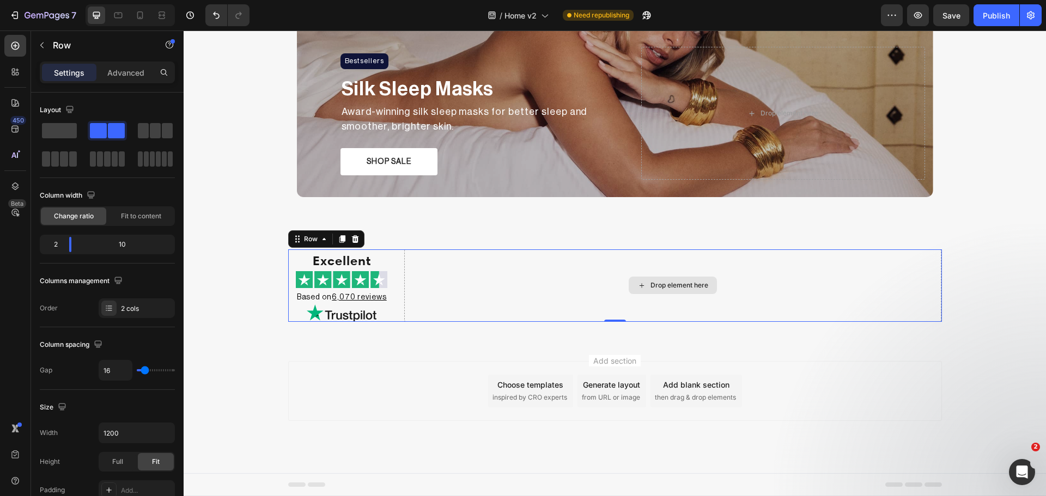
click at [602, 282] on div "Drop element here" at bounding box center [673, 286] width 538 height 72
click at [21, 44] on div at bounding box center [15, 46] width 22 height 22
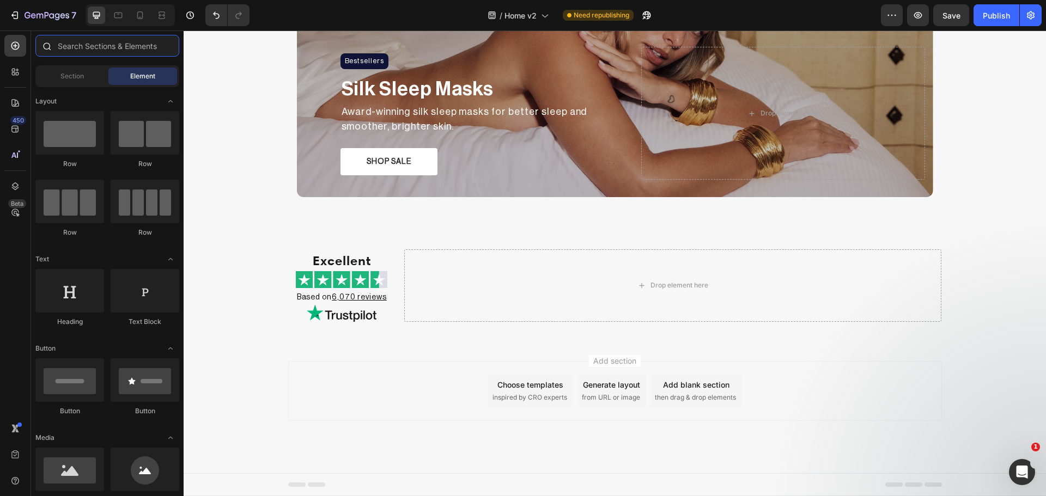
click at [99, 51] on input "text" at bounding box center [107, 46] width 144 height 22
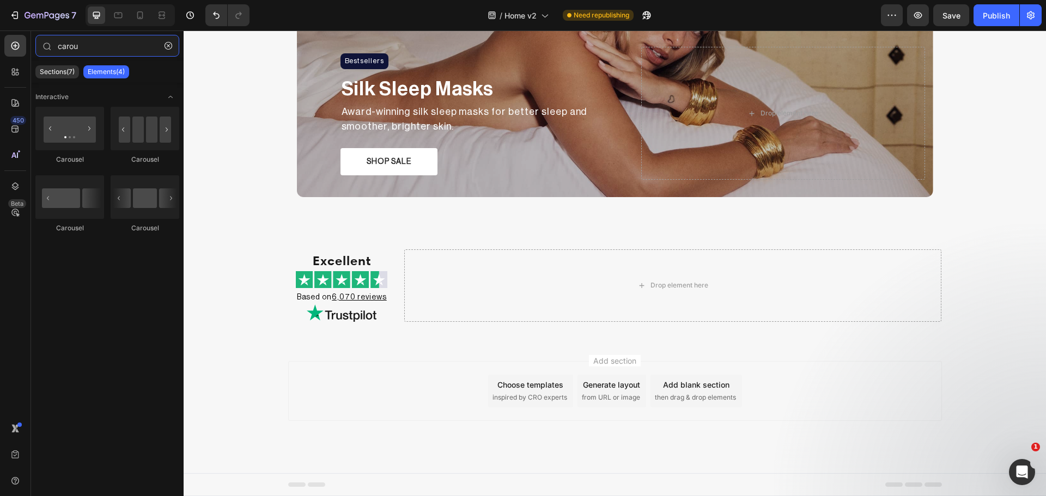
type input "carou"
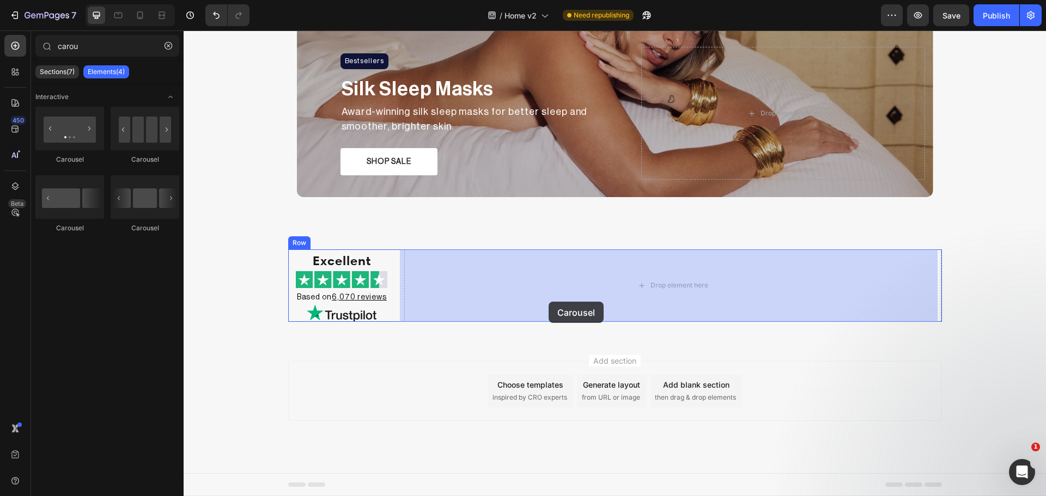
drag, startPoint x: 315, startPoint y: 166, endPoint x: 549, endPoint y: 302, distance: 269.8
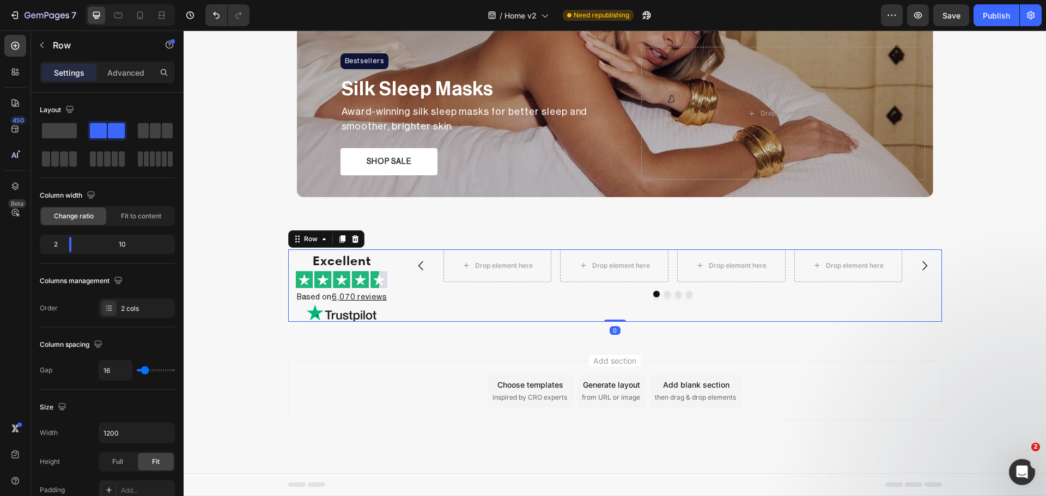
click at [771, 301] on div "Drop element here Drop element here Drop element here Drop element here Carousel" at bounding box center [673, 286] width 538 height 72
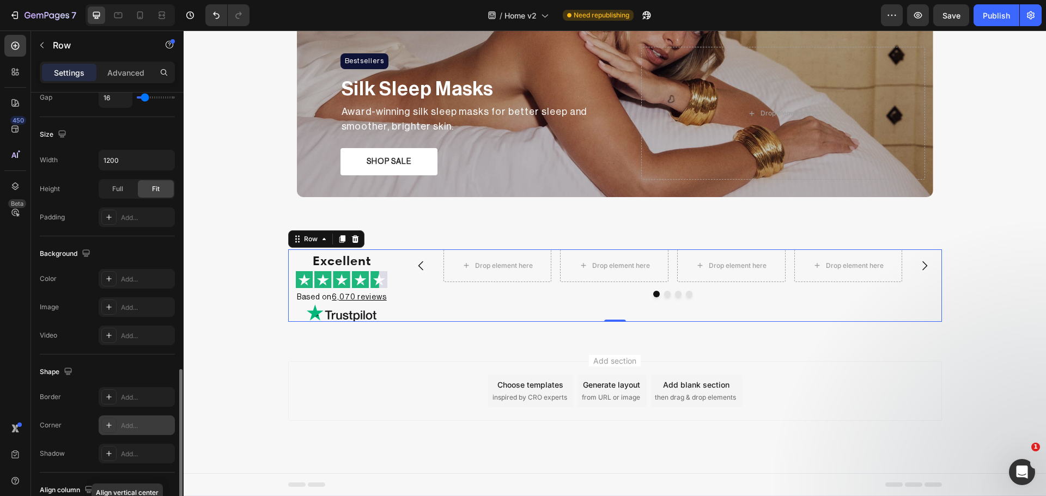
scroll to position [354, 0]
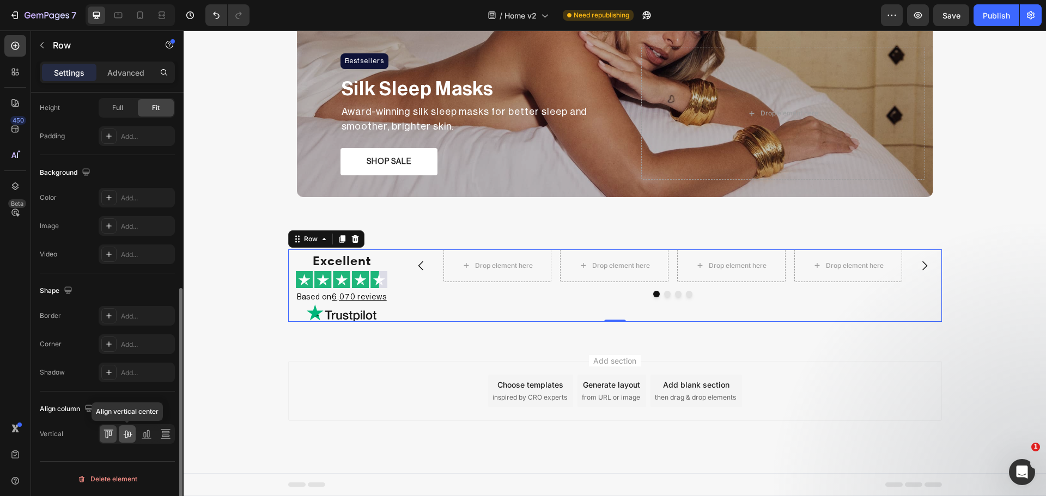
click at [125, 439] on icon at bounding box center [127, 434] width 11 height 11
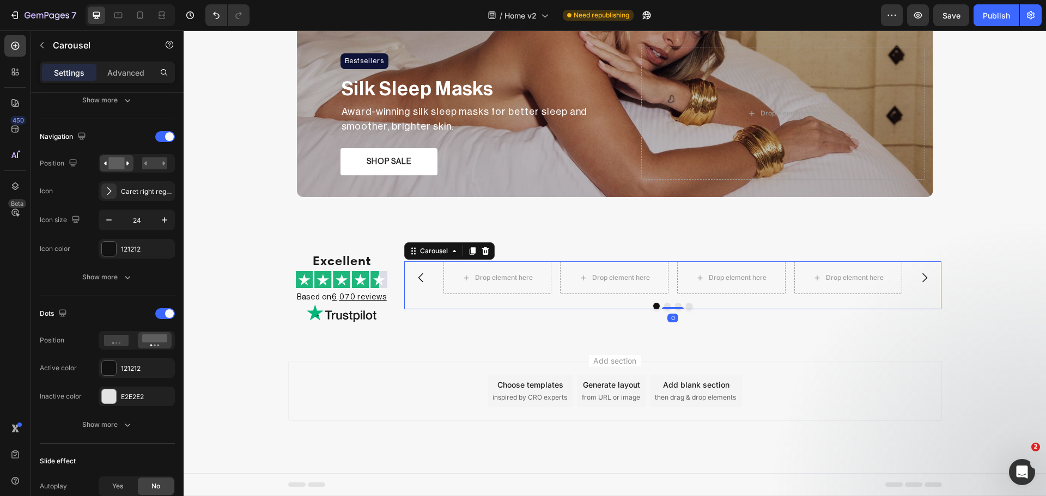
click at [512, 307] on div at bounding box center [673, 306] width 538 height 7
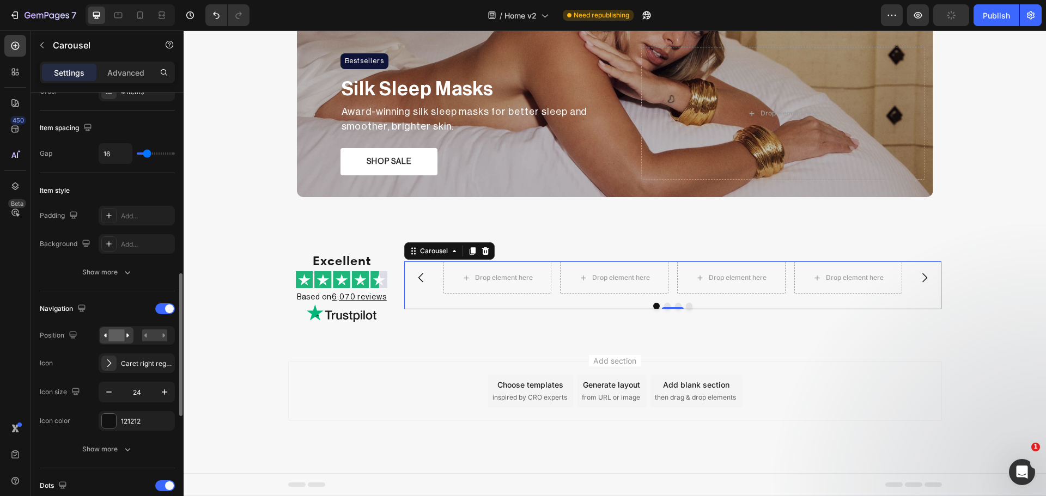
scroll to position [273, 0]
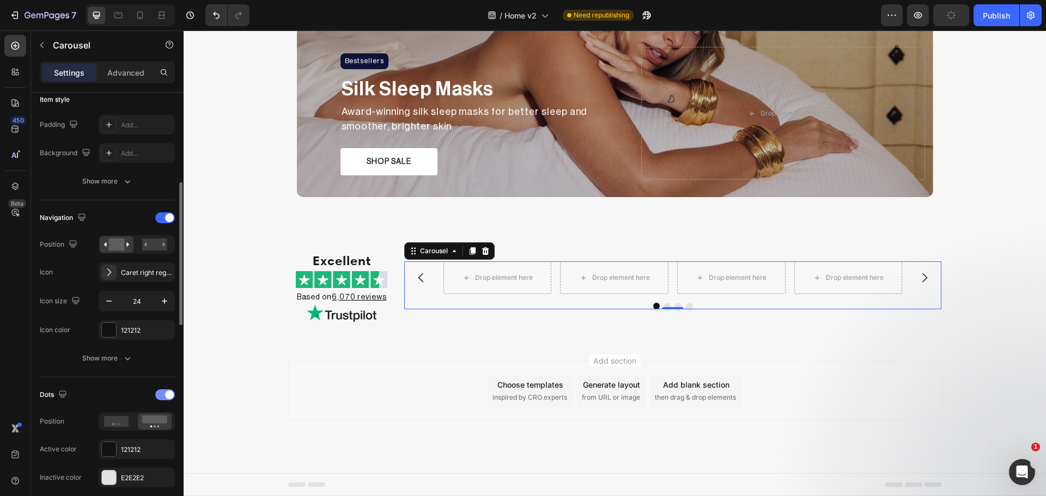
click at [157, 398] on div at bounding box center [165, 395] width 20 height 11
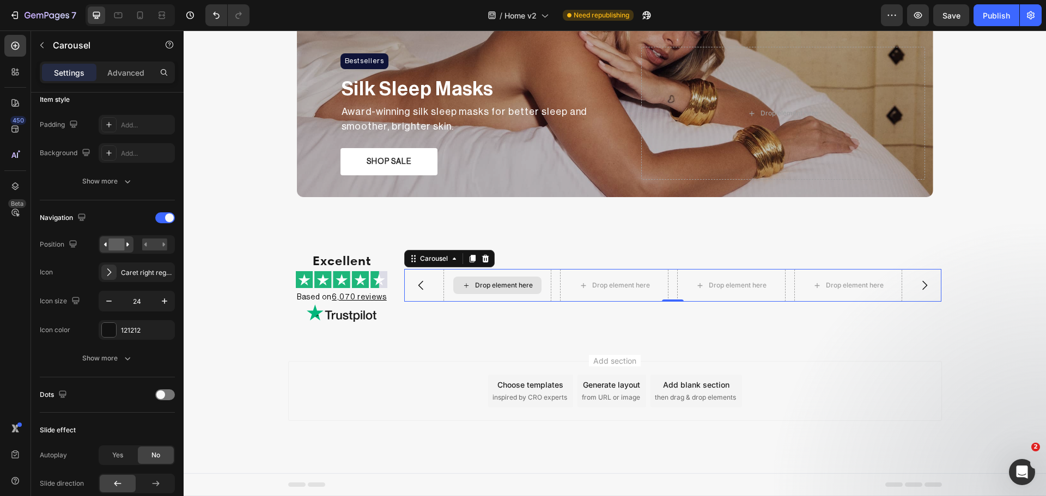
click at [494, 287] on div "Drop element here" at bounding box center [504, 285] width 58 height 9
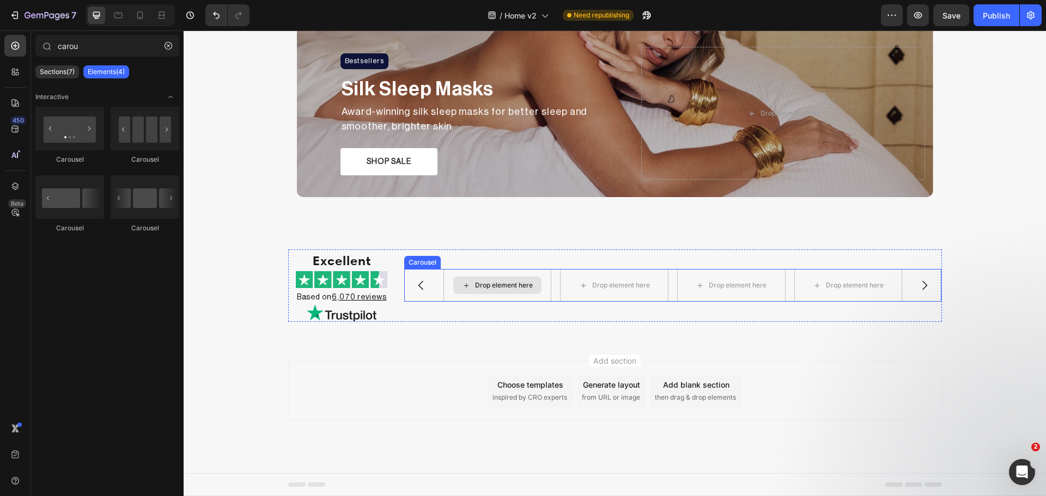
click at [503, 281] on div "Drop element here" at bounding box center [497, 285] width 88 height 17
click at [552, 290] on div "Drop element here Drop element here Drop element here Drop element here" at bounding box center [672, 285] width 459 height 33
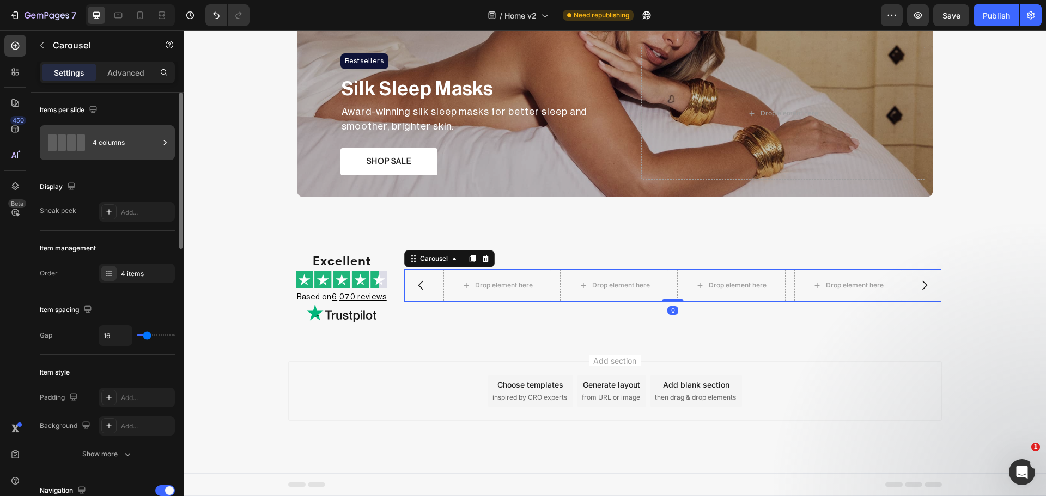
click at [94, 149] on div "4 columns" at bounding box center [126, 142] width 66 height 25
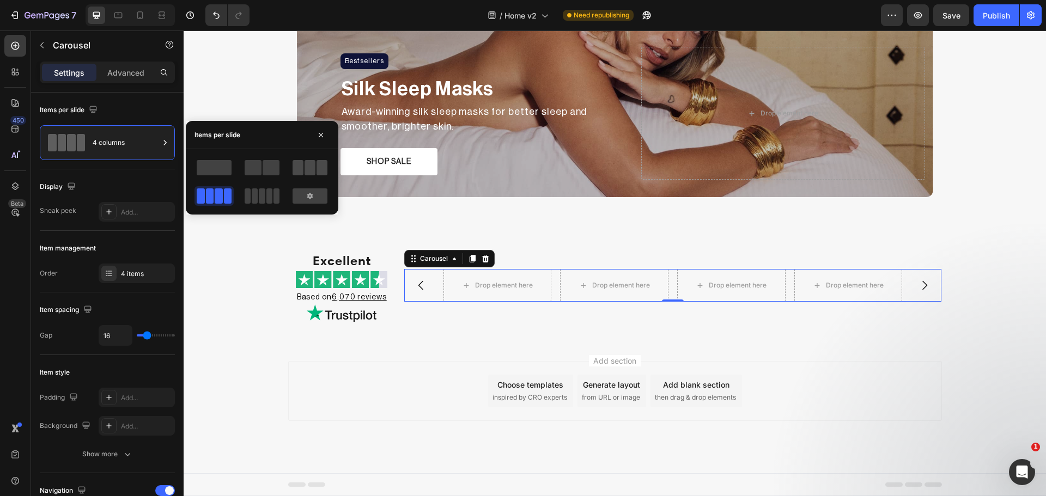
click at [311, 167] on span at bounding box center [310, 167] width 11 height 15
click at [531, 276] on div "Drop element here" at bounding box center [516, 285] width 147 height 33
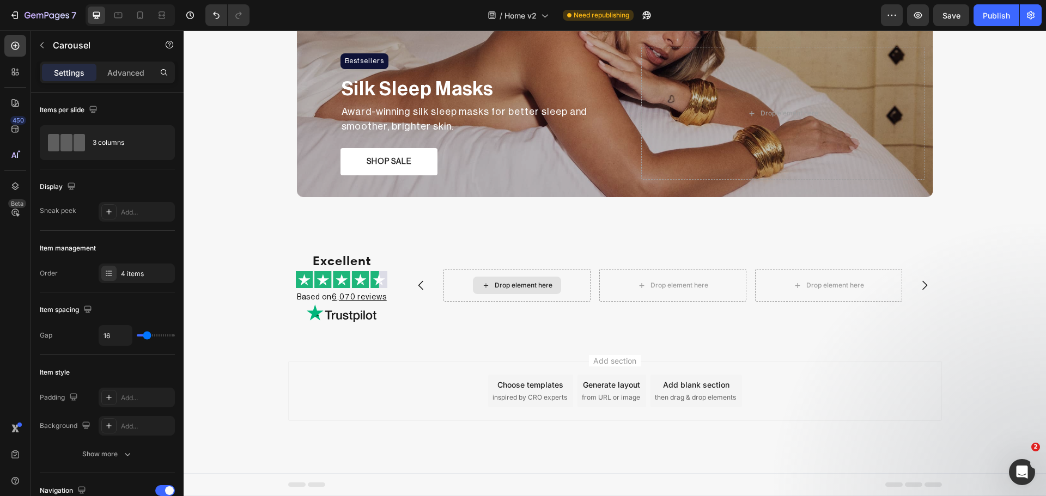
click at [540, 286] on div "Drop element here" at bounding box center [524, 285] width 58 height 9
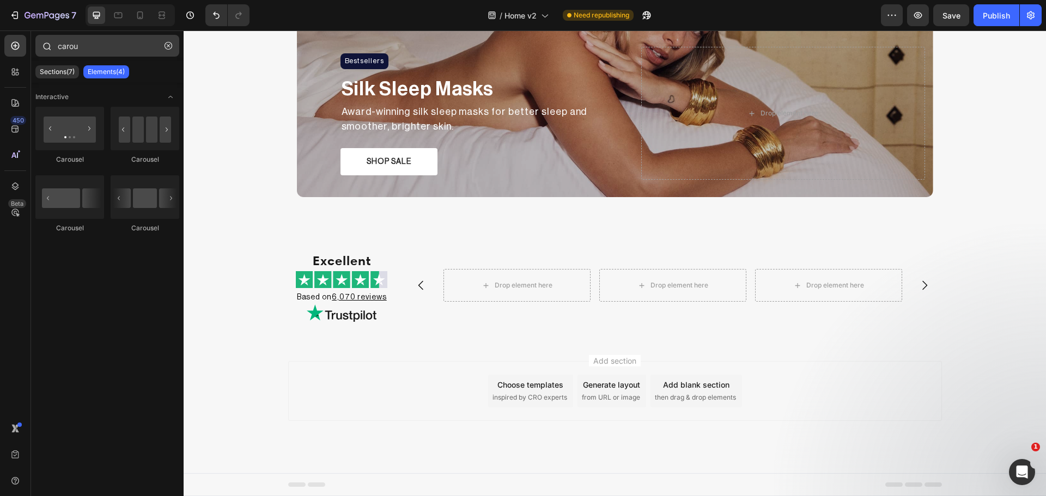
drag, startPoint x: 170, startPoint y: 41, endPoint x: 153, endPoint y: 51, distance: 20.0
click at [170, 42] on button "button" at bounding box center [168, 45] width 17 height 17
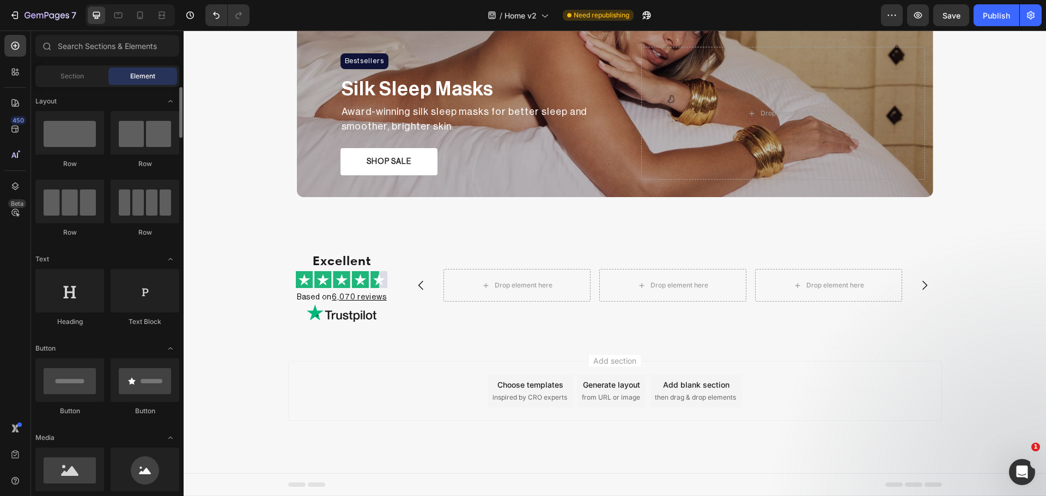
scroll to position [91, 0]
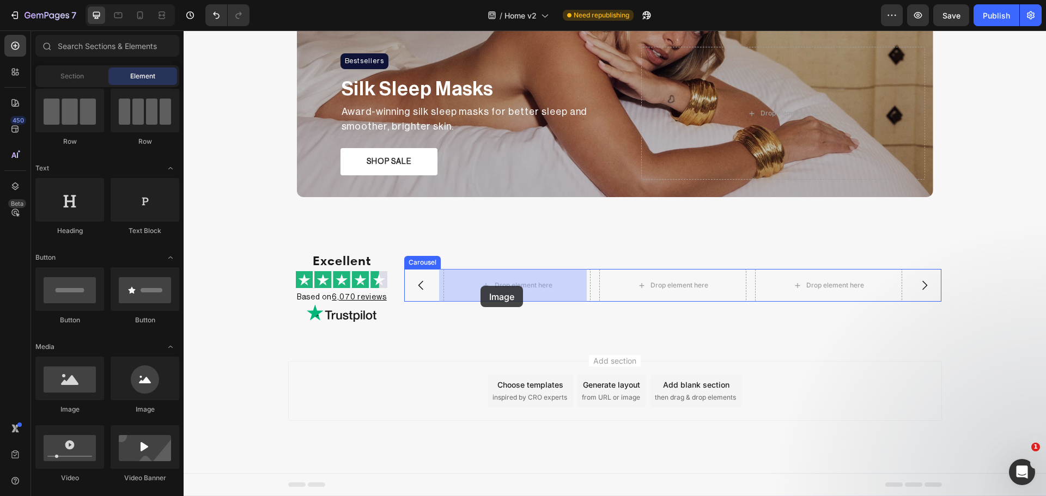
drag, startPoint x: 258, startPoint y: 415, endPoint x: 481, endPoint y: 286, distance: 257.5
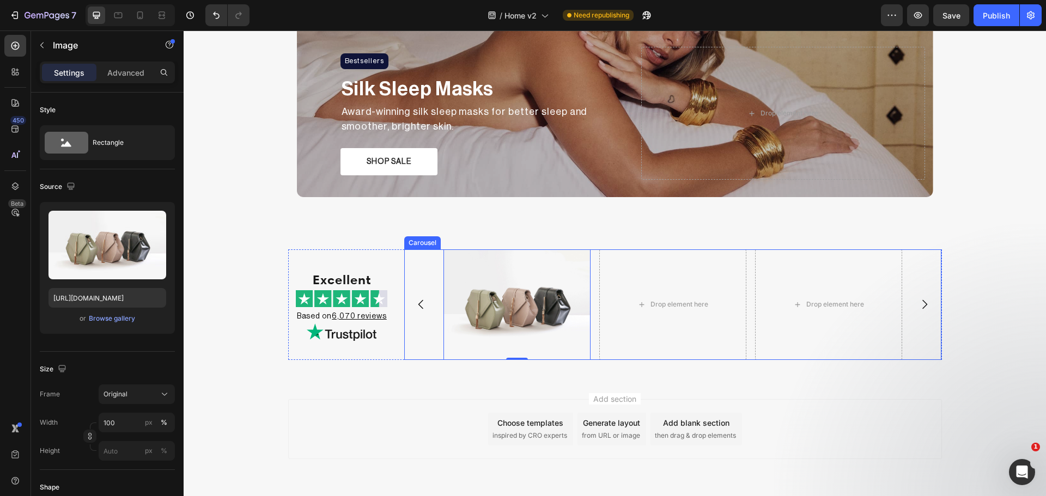
scroll to position [847, 0]
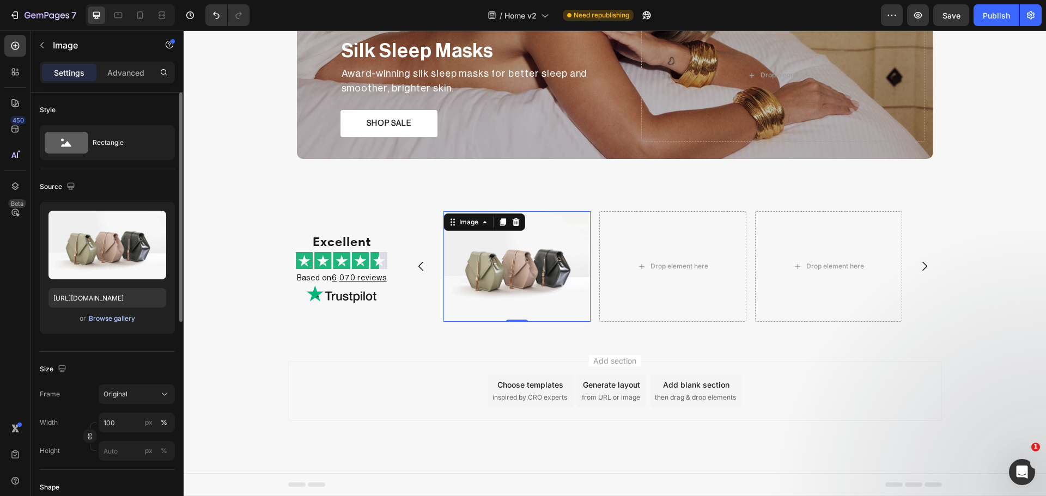
click at [111, 318] on div "Browse gallery" at bounding box center [112, 319] width 46 height 10
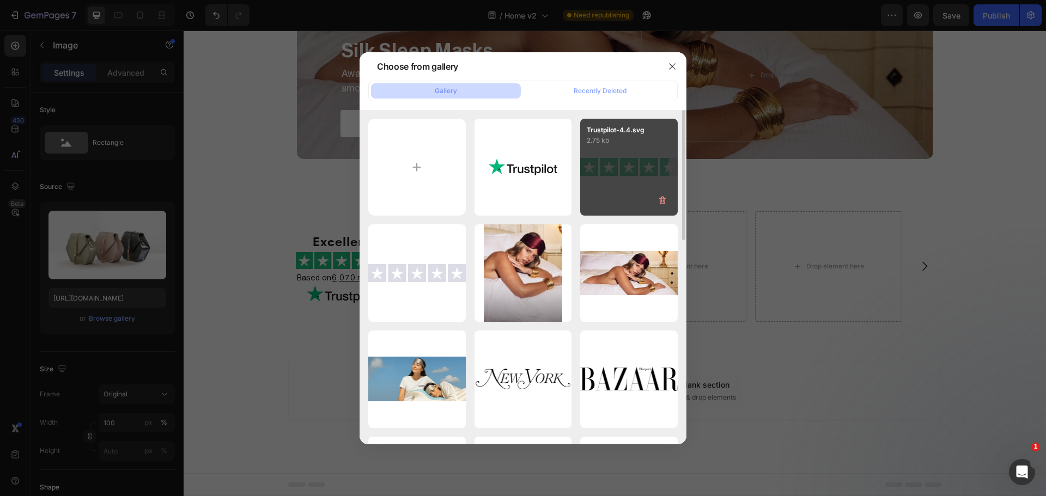
click at [611, 178] on div "Trustpilot-4.4.svg 2.75 kb" at bounding box center [629, 168] width 98 height 98
type input "https://cdn.shopify.com/s/files/1/0931/0480/0127/files/gempages_576690581959344…"
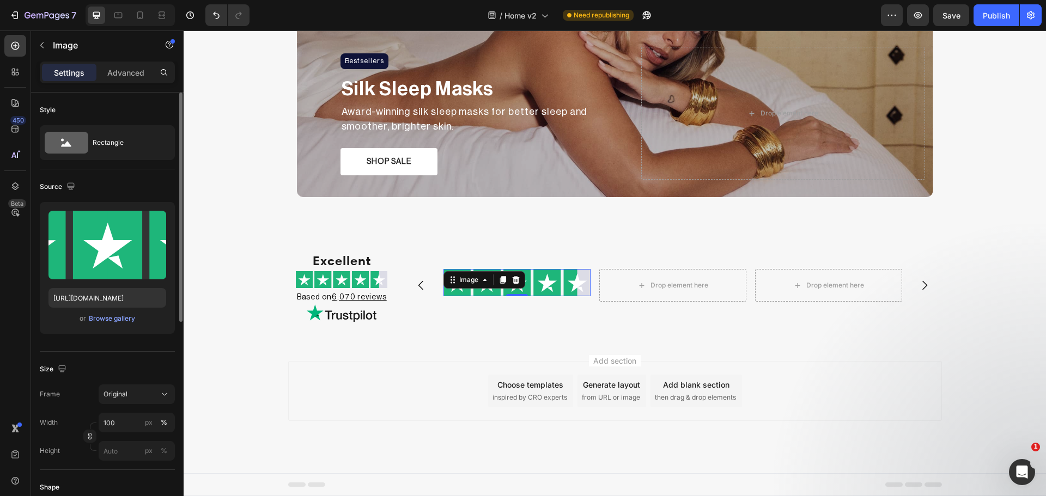
scroll to position [91, 0]
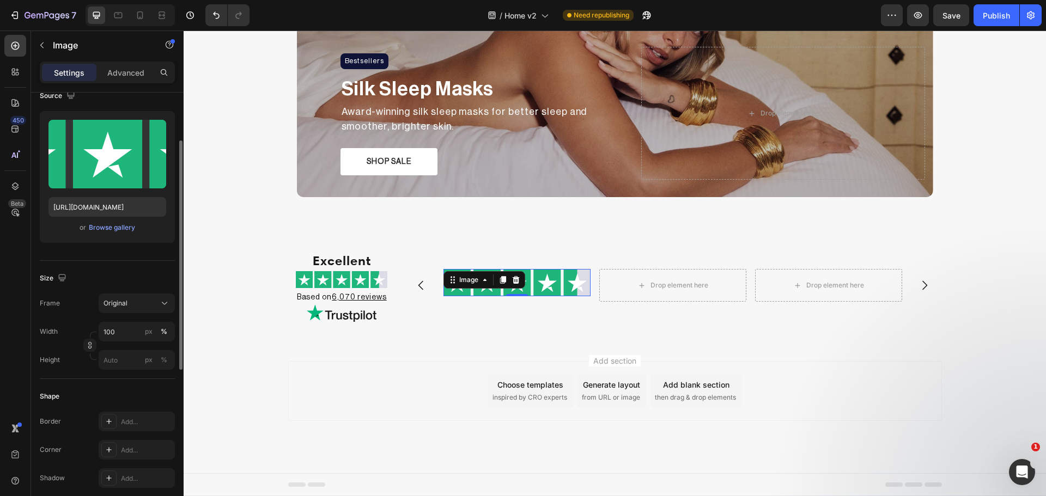
click at [105, 342] on div "Width 100 px % Height px %" at bounding box center [107, 346] width 135 height 48
click at [111, 333] on input "100" at bounding box center [137, 332] width 76 height 20
click at [146, 331] on div "px" at bounding box center [149, 332] width 8 height 10
click at [119, 333] on input "100" at bounding box center [137, 332] width 76 height 20
type input "120"
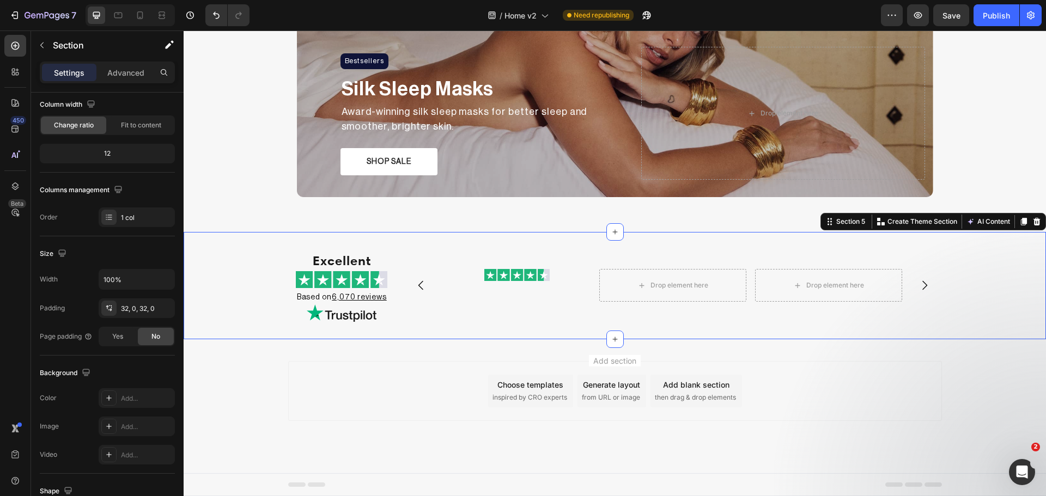
click at [555, 335] on div "Excellent Heading Image Based on 6,070 reviews Heading Image Image Drop element…" at bounding box center [615, 285] width 862 height 107
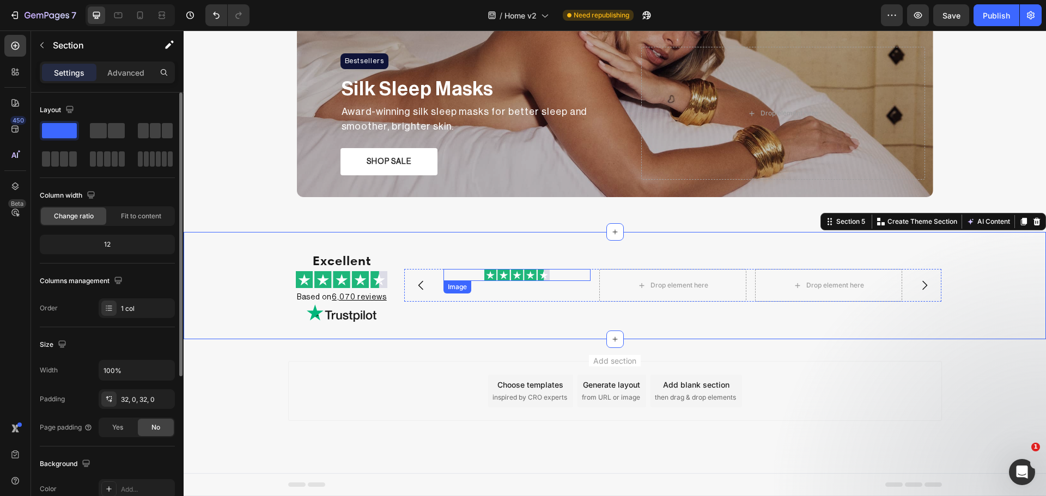
click at [539, 281] on img at bounding box center [516, 275] width 65 height 12
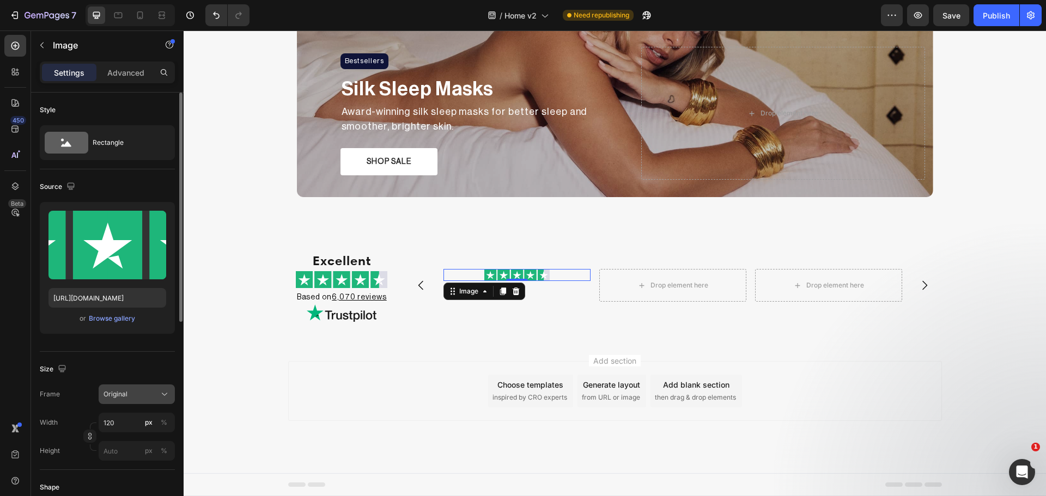
scroll to position [388, 0]
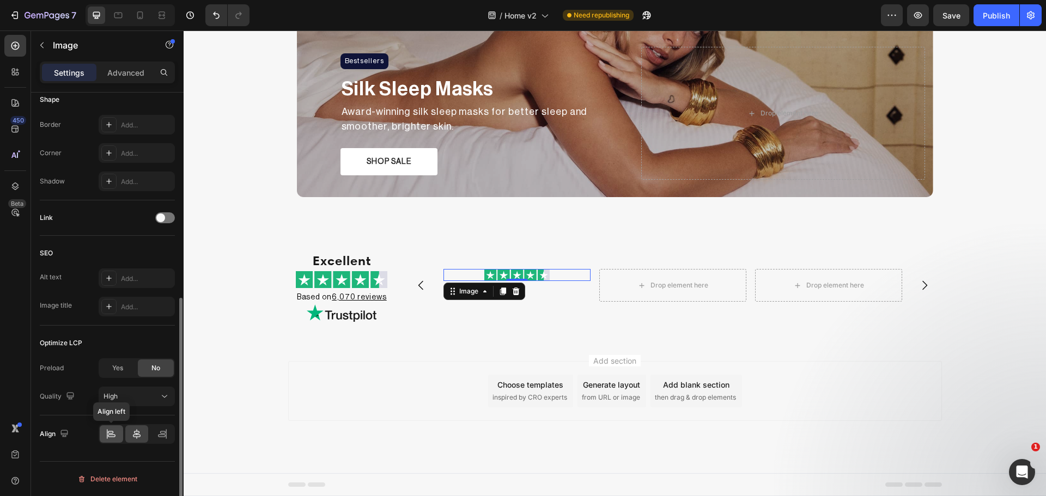
click at [111, 437] on icon at bounding box center [112, 436] width 8 height 3
click at [19, 45] on icon at bounding box center [15, 46] width 8 height 8
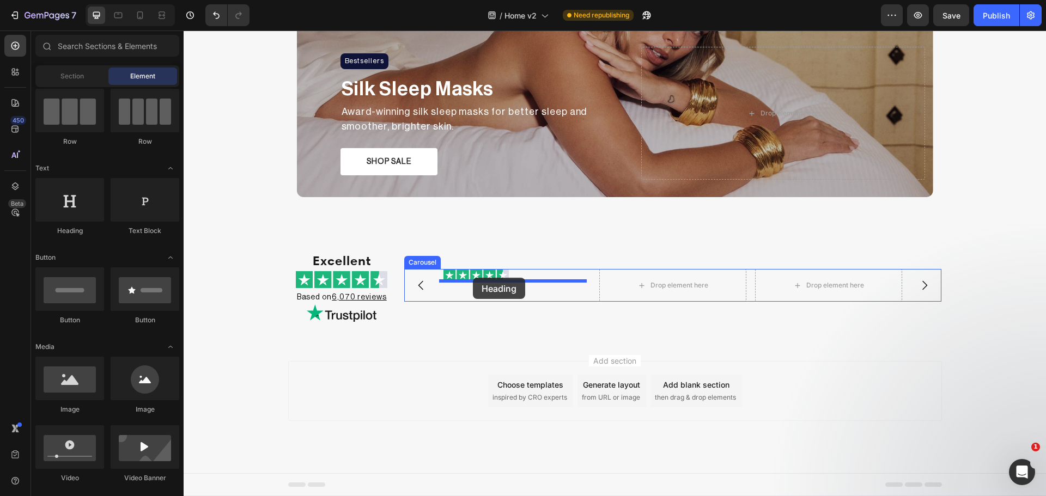
drag, startPoint x: 261, startPoint y: 234, endPoint x: 473, endPoint y: 278, distance: 216.4
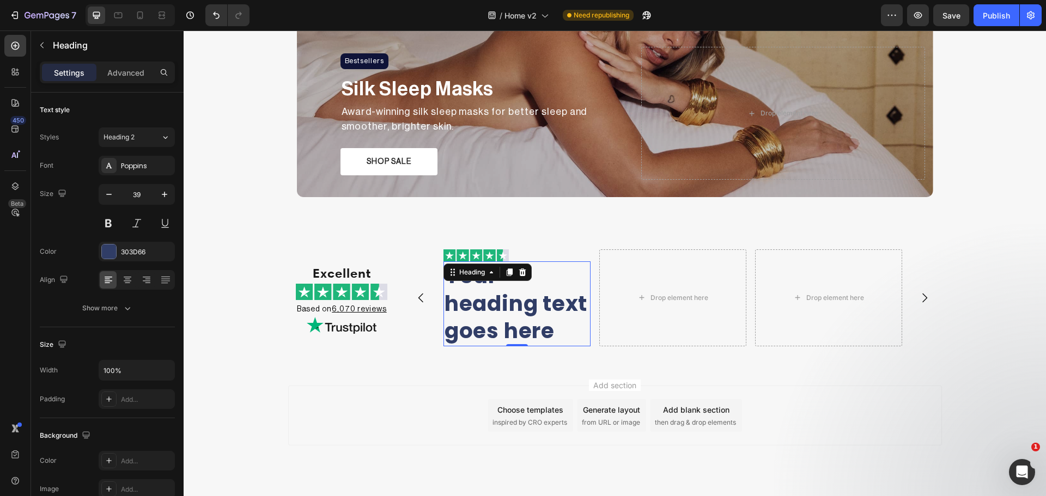
scroll to position [834, 0]
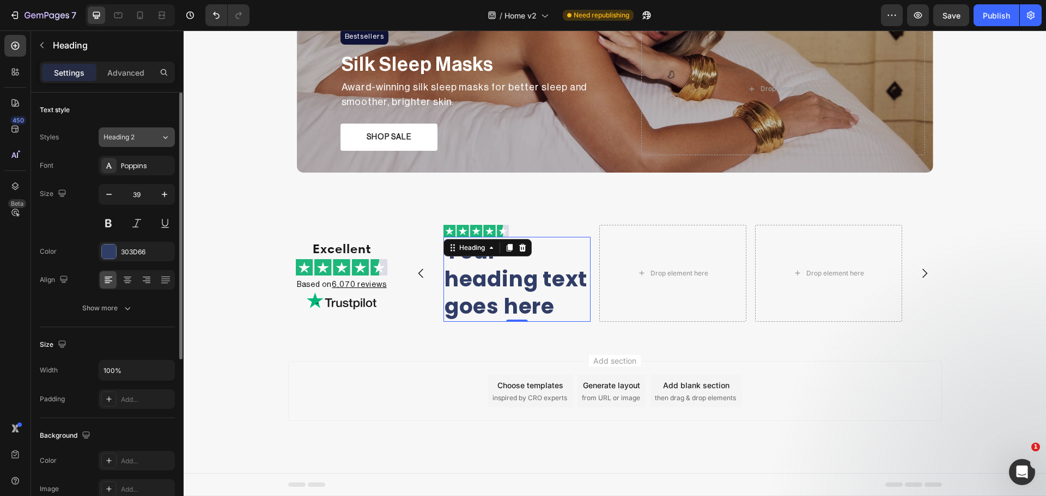
click at [145, 142] on button "Heading 2" at bounding box center [137, 137] width 76 height 20
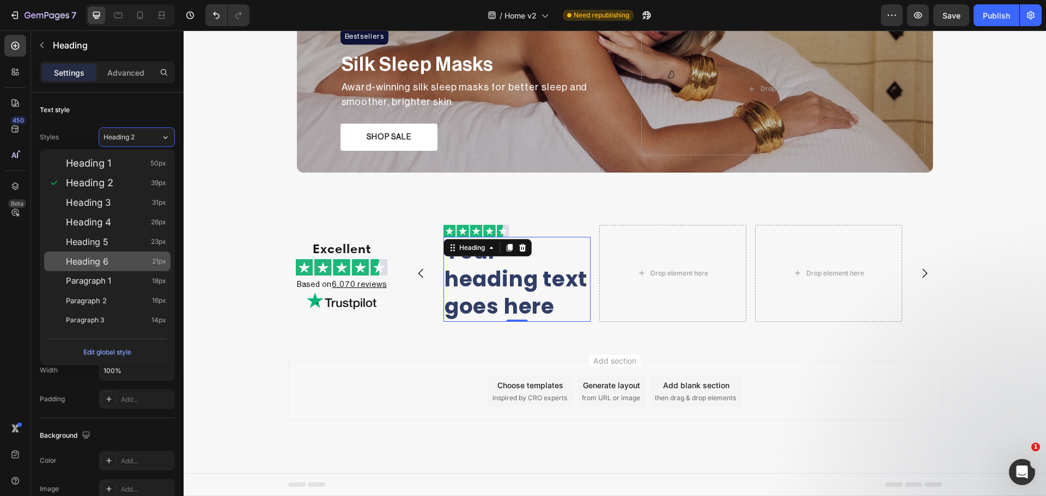
click at [113, 269] on div "Heading 6 21px" at bounding box center [107, 262] width 126 height 20
type input "21"
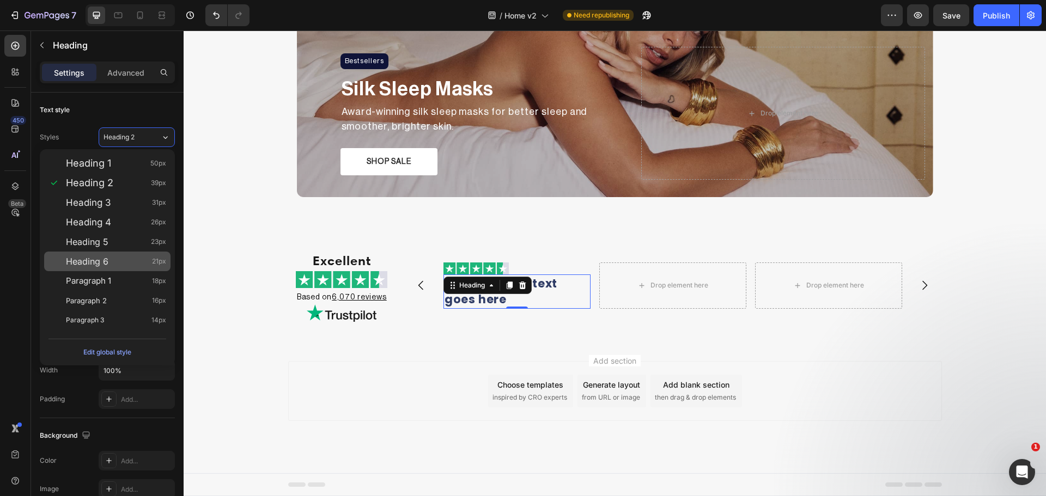
scroll to position [809, 0]
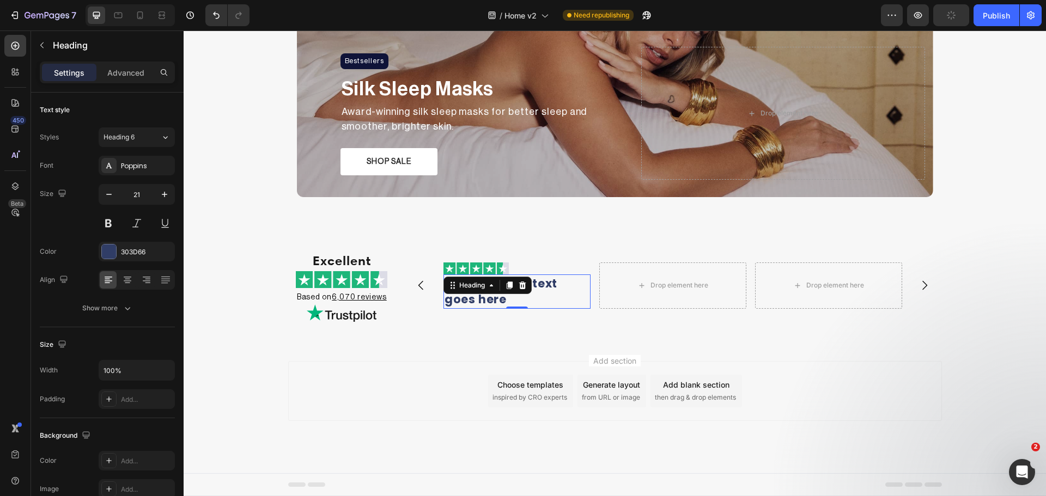
click at [501, 300] on h2 "Your heading text goes here" at bounding box center [516, 292] width 147 height 34
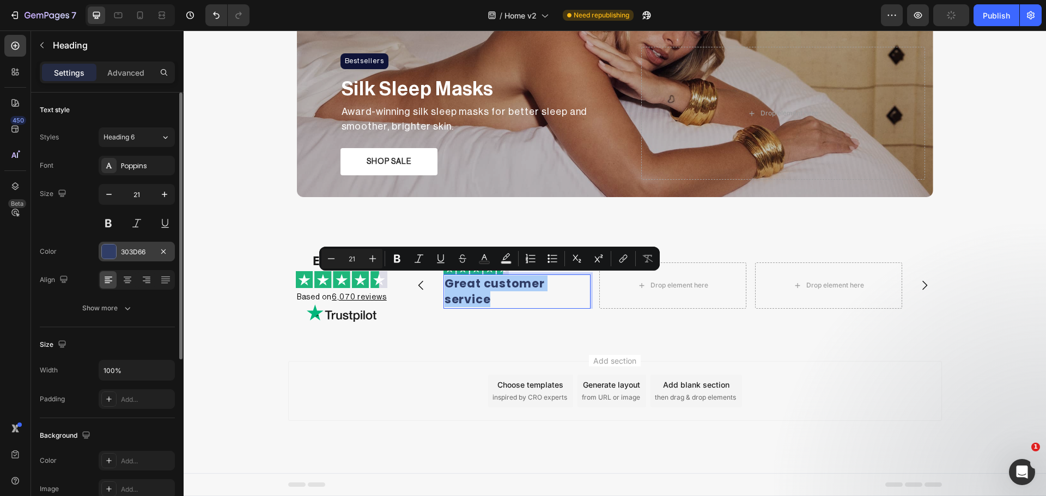
click at [112, 252] on div at bounding box center [109, 252] width 14 height 14
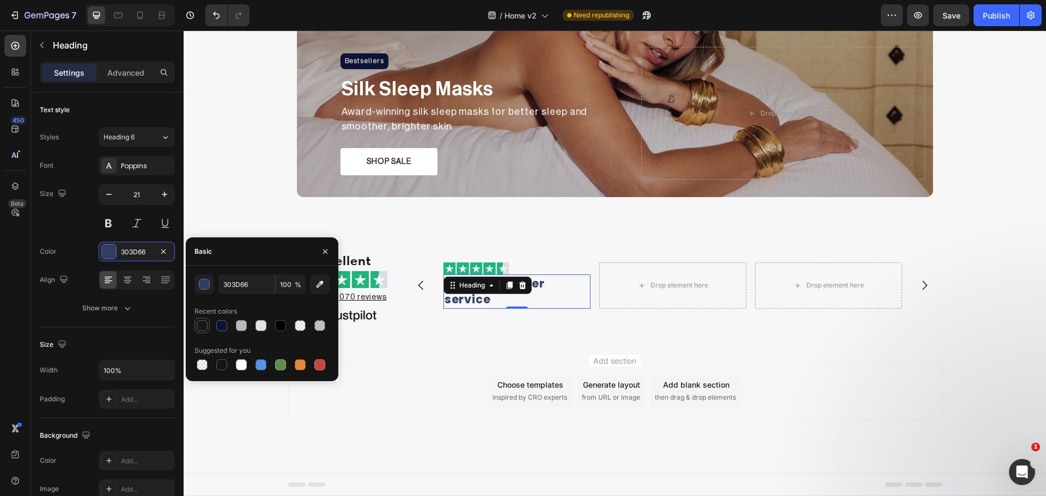
click at [198, 330] on div at bounding box center [202, 325] width 11 height 11
type input "191919"
click at [196, 283] on button "button" at bounding box center [205, 285] width 20 height 20
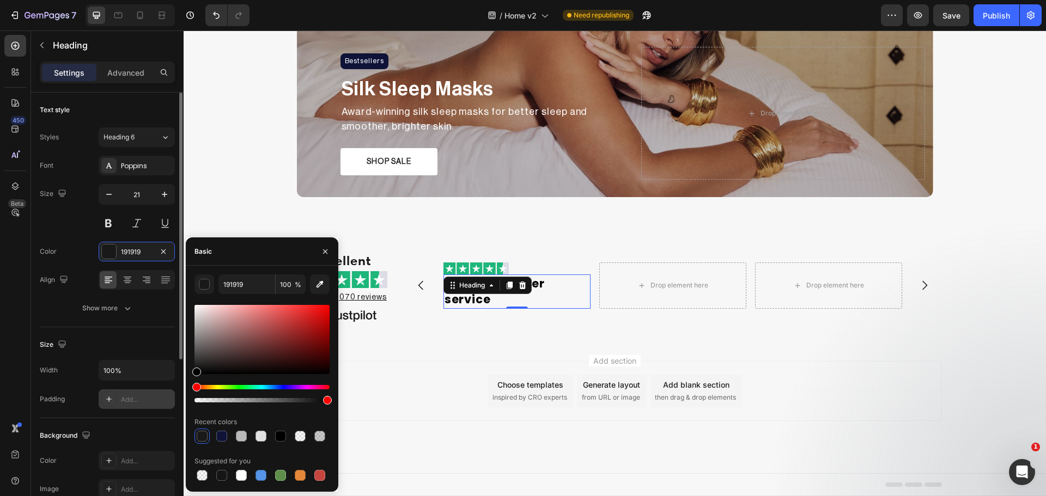
drag, startPoint x: 203, startPoint y: 384, endPoint x: 150, endPoint y: 395, distance: 53.5
click at [175, 392] on div "450 Beta Sections(30) Elements(83) Section Element Hero Section Product Detail …" at bounding box center [92, 264] width 184 height 466
click at [53, 257] on div "Color" at bounding box center [48, 251] width 17 height 17
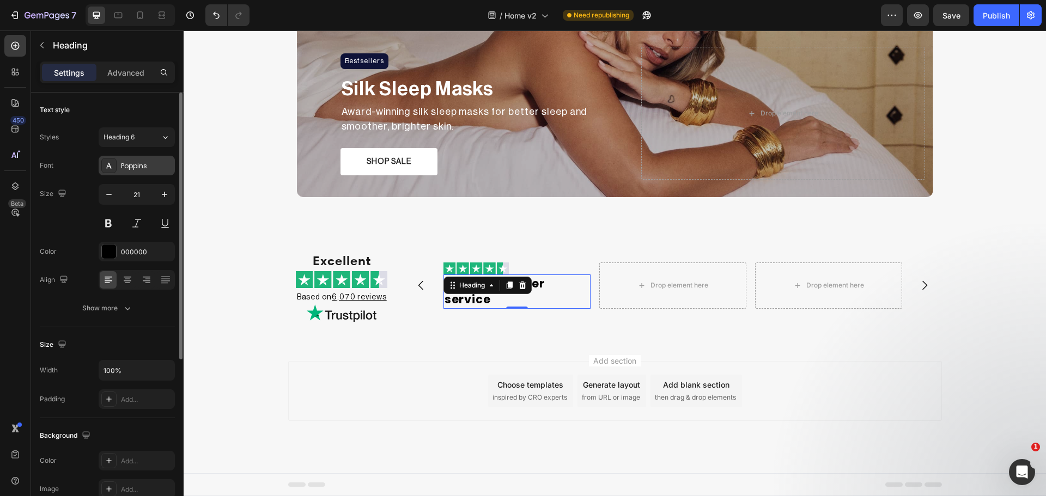
click at [120, 174] on div "Poppins" at bounding box center [137, 166] width 76 height 20
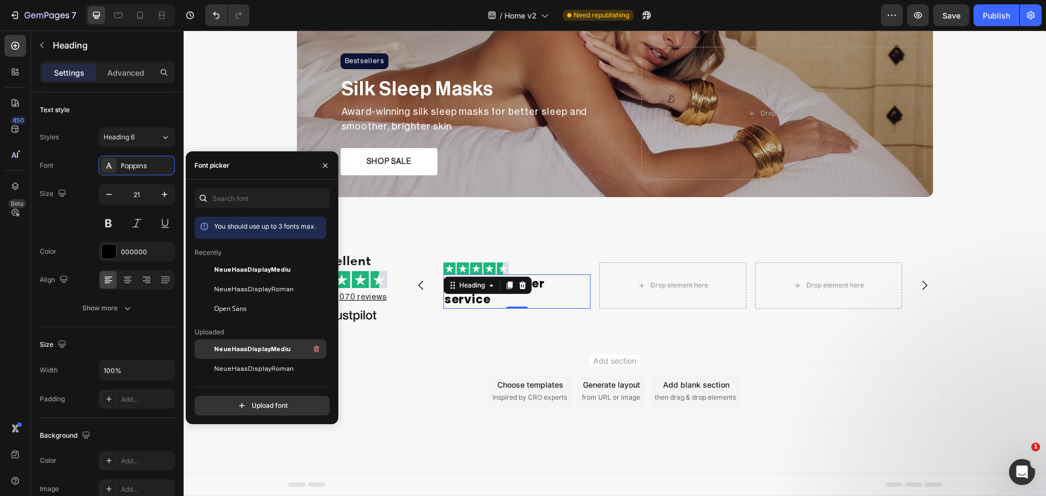
click at [243, 350] on span "NeueHaasDisplayMediu" at bounding box center [252, 349] width 76 height 10
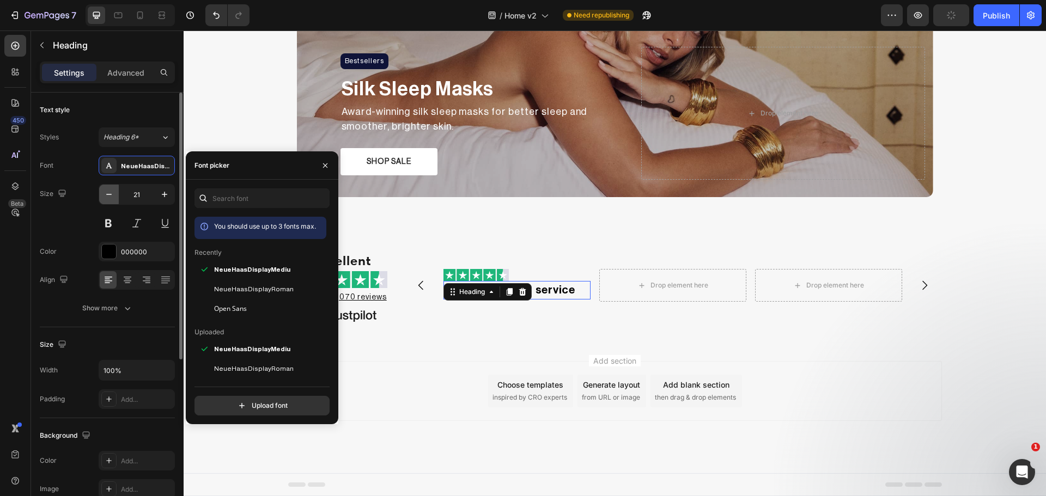
click at [116, 198] on button "button" at bounding box center [109, 195] width 20 height 20
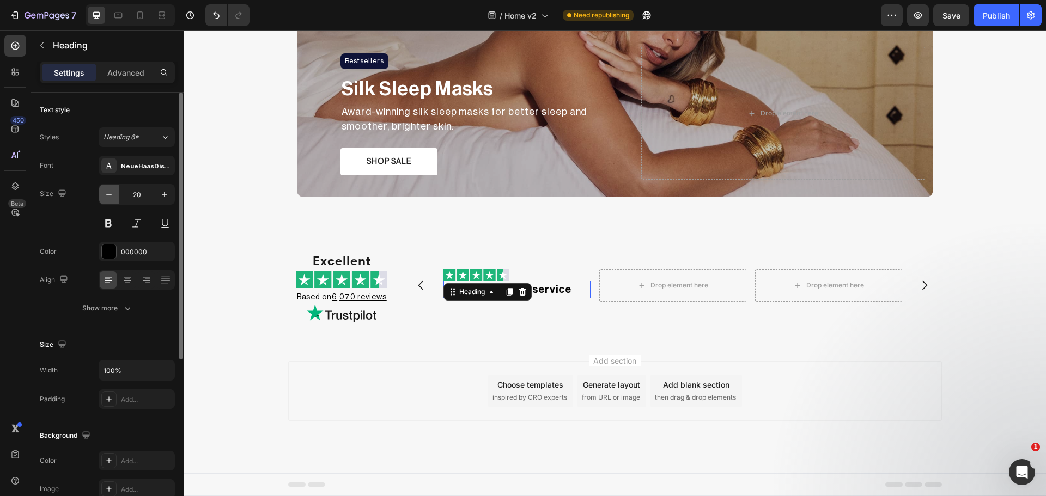
click at [115, 198] on button "button" at bounding box center [109, 195] width 20 height 20
type input "16"
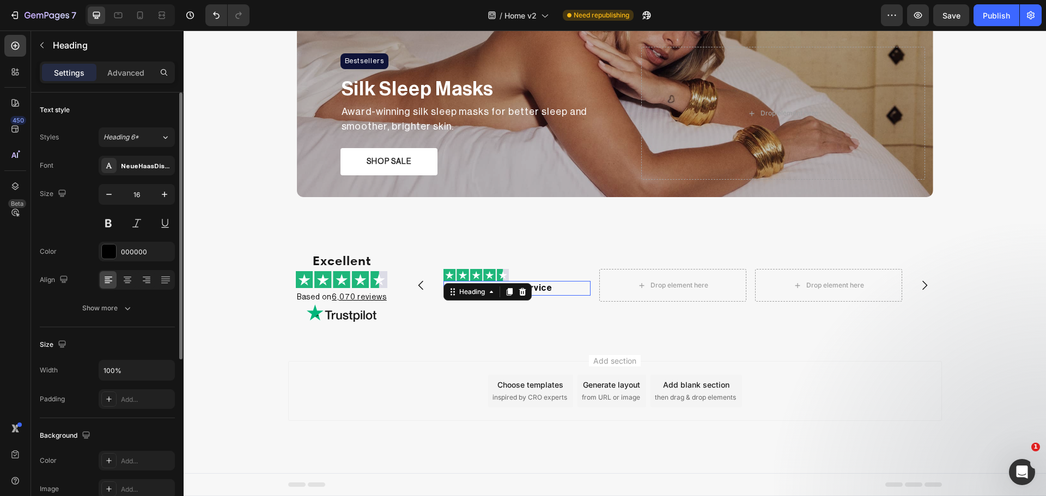
click at [73, 228] on div "Size 16" at bounding box center [107, 208] width 135 height 49
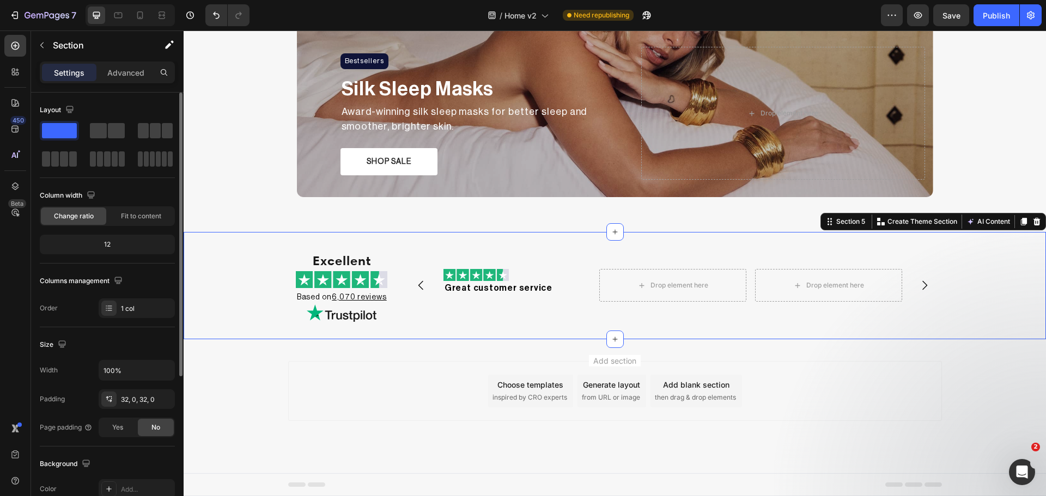
click at [430, 324] on div "Excellent Heading Image Based on 6,070 reviews Heading Image Image Great custom…" at bounding box center [615, 285] width 862 height 107
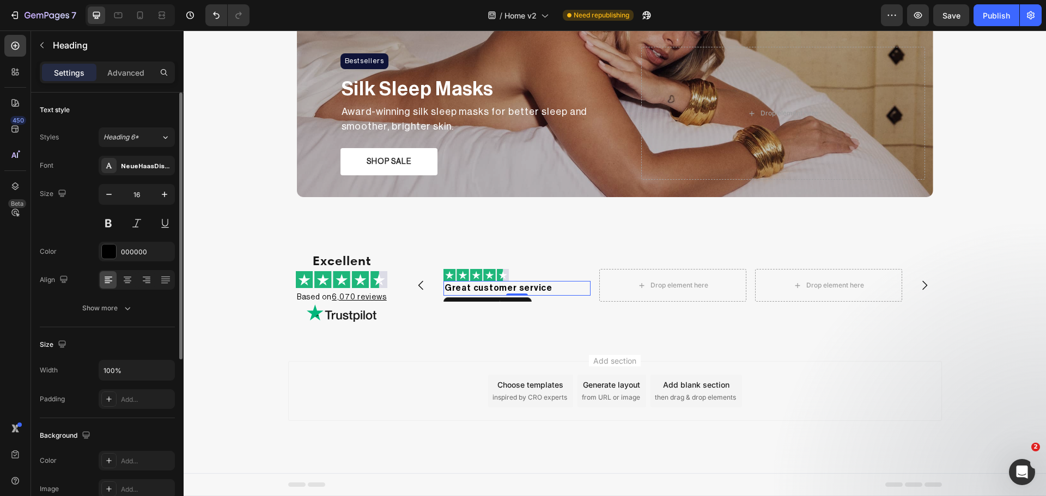
click at [482, 290] on p "Great customer service" at bounding box center [517, 288] width 145 height 12
click at [100, 77] on div "Advanced" at bounding box center [126, 72] width 54 height 17
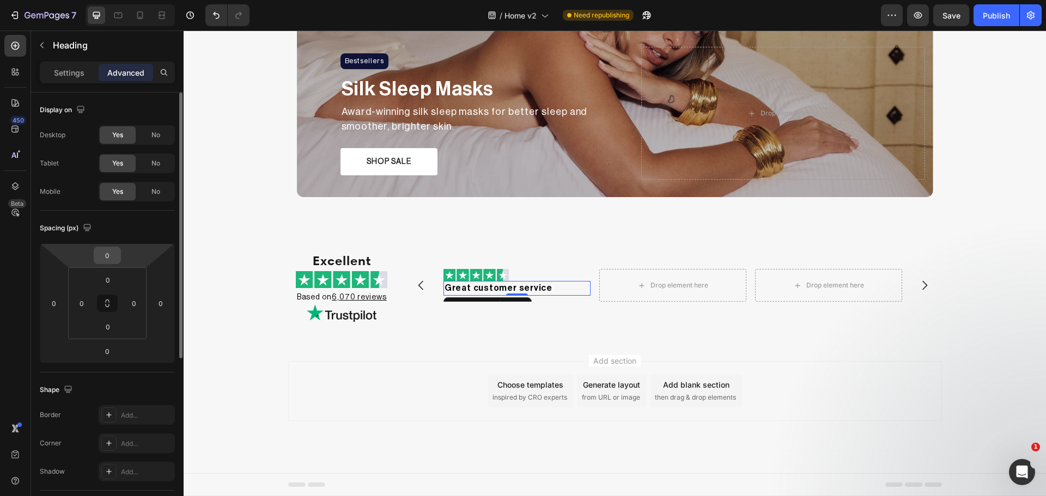
click at [109, 256] on input "0" at bounding box center [107, 255] width 22 height 16
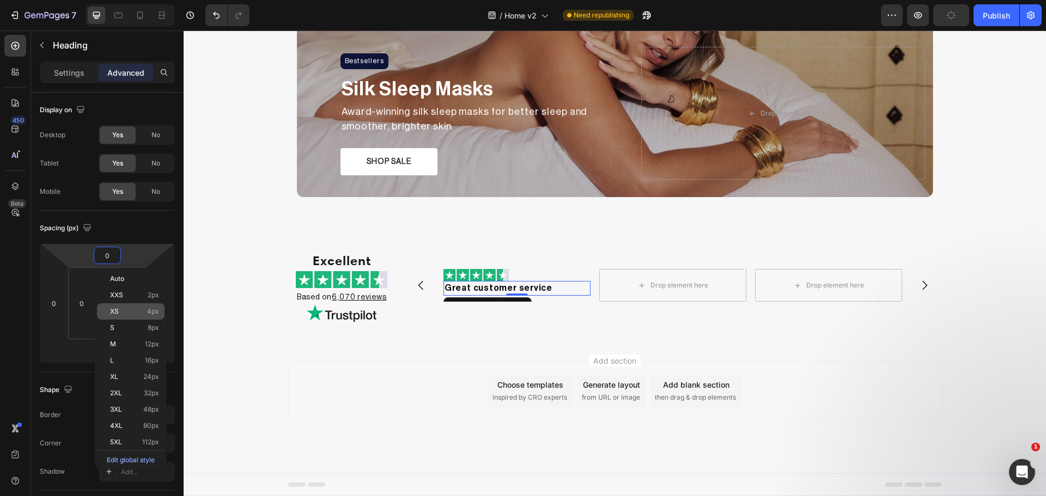
click at [133, 313] on p "XS 4px" at bounding box center [134, 312] width 49 height 8
type input "4"
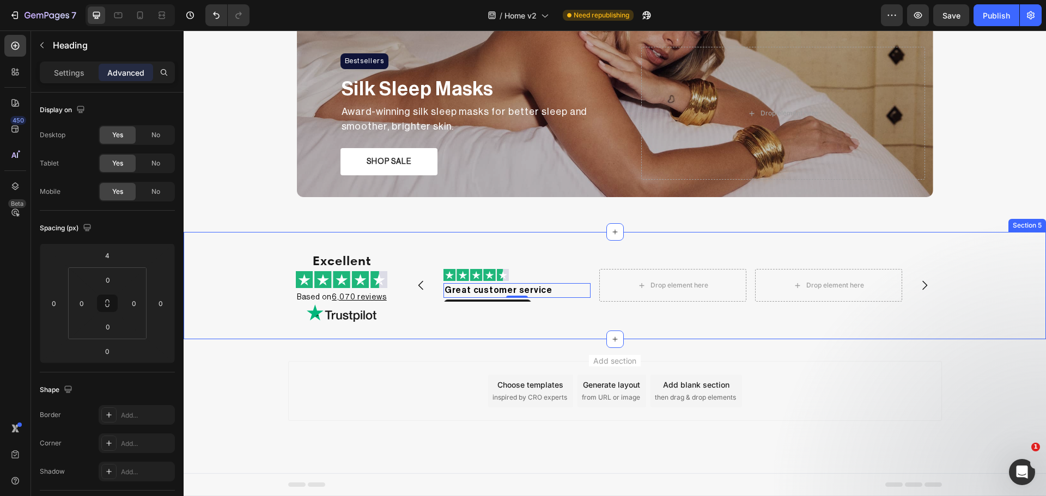
click at [251, 297] on div "Excellent Heading Image Based on 6,070 reviews Heading Image Image Great custom…" at bounding box center [615, 286] width 862 height 72
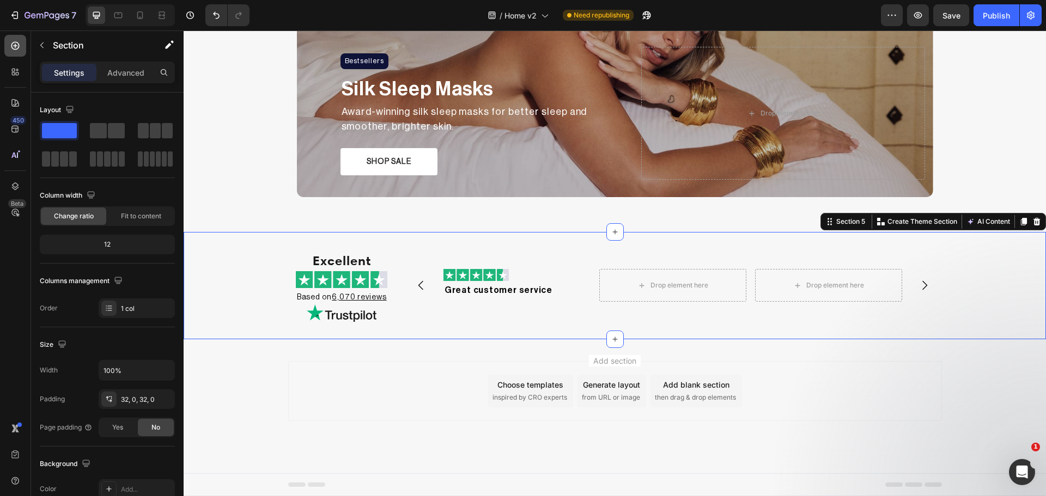
click at [23, 56] on div at bounding box center [15, 46] width 22 height 22
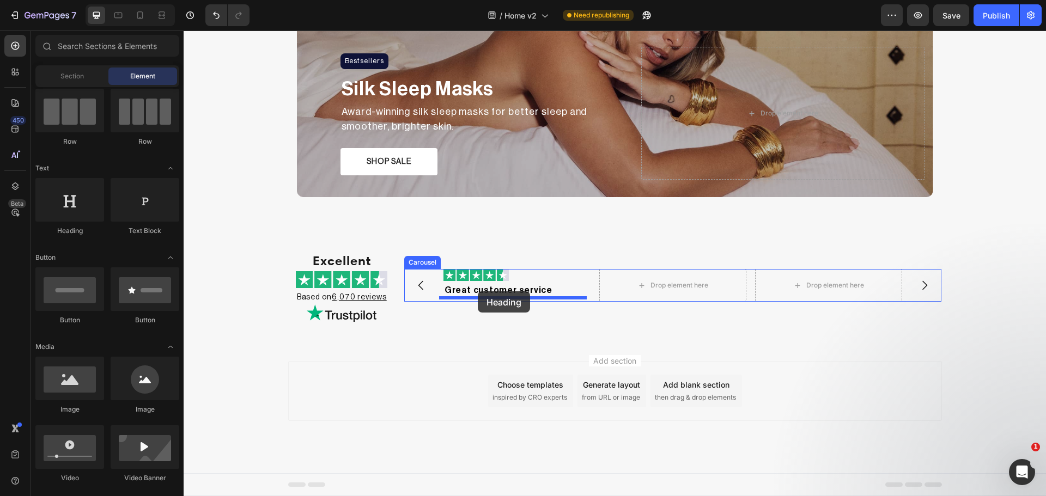
drag, startPoint x: 305, startPoint y: 253, endPoint x: 478, endPoint y: 291, distance: 176.9
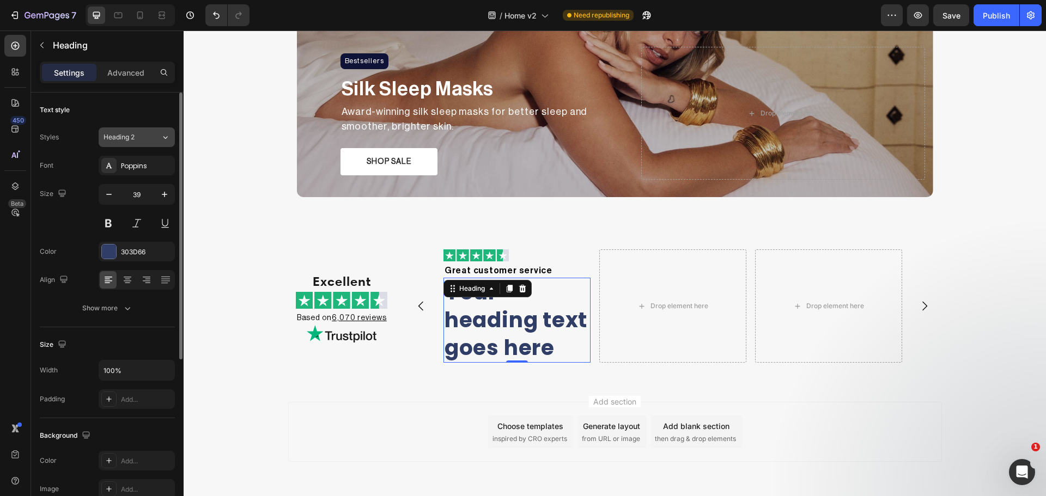
click at [126, 141] on span "Heading 2" at bounding box center [119, 137] width 31 height 10
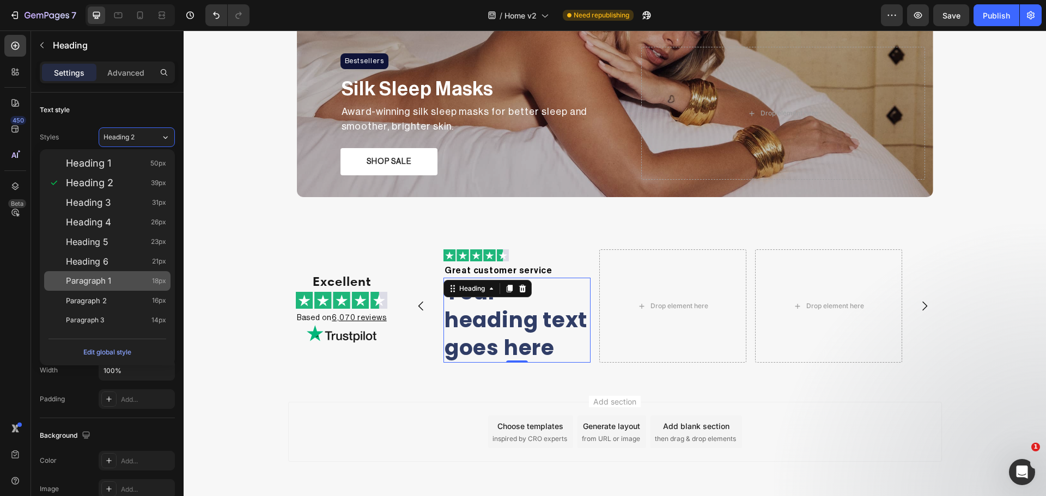
click at [106, 283] on span "Paragraph 1" at bounding box center [88, 281] width 45 height 11
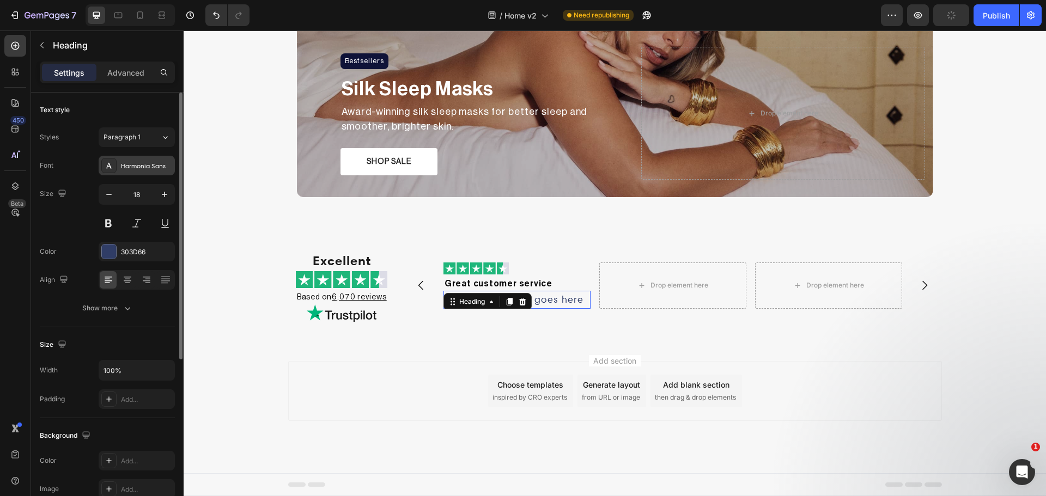
click at [135, 169] on div "Harmonia Sans" at bounding box center [146, 166] width 51 height 10
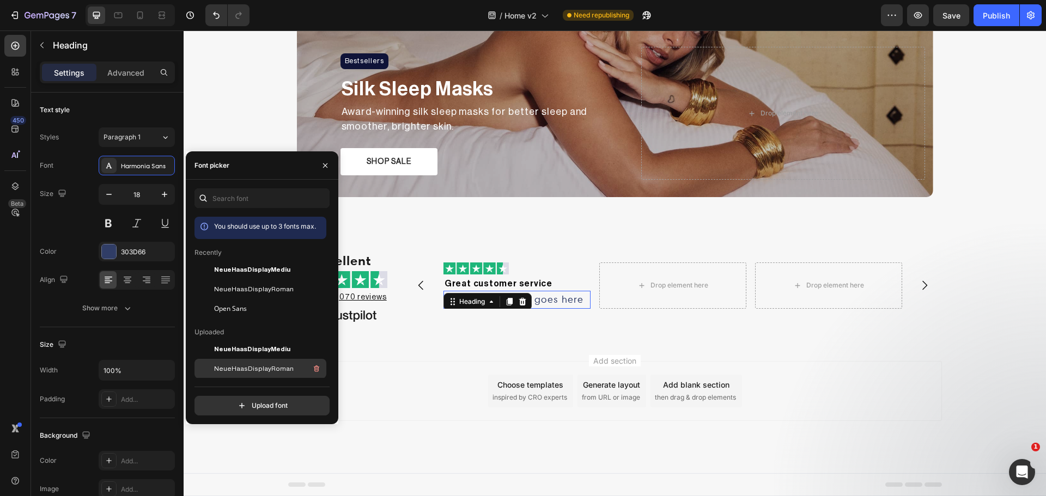
click at [247, 367] on span "NeueHaasDisplayRoman" at bounding box center [254, 369] width 80 height 10
click at [577, 294] on h2 "Your heading text goes here" at bounding box center [516, 300] width 147 height 18
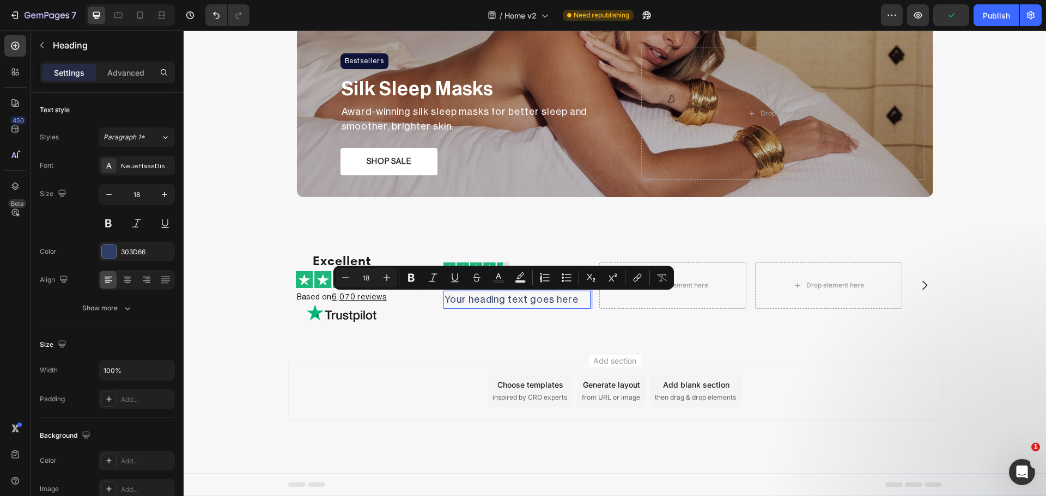
scroll to position [796, 0]
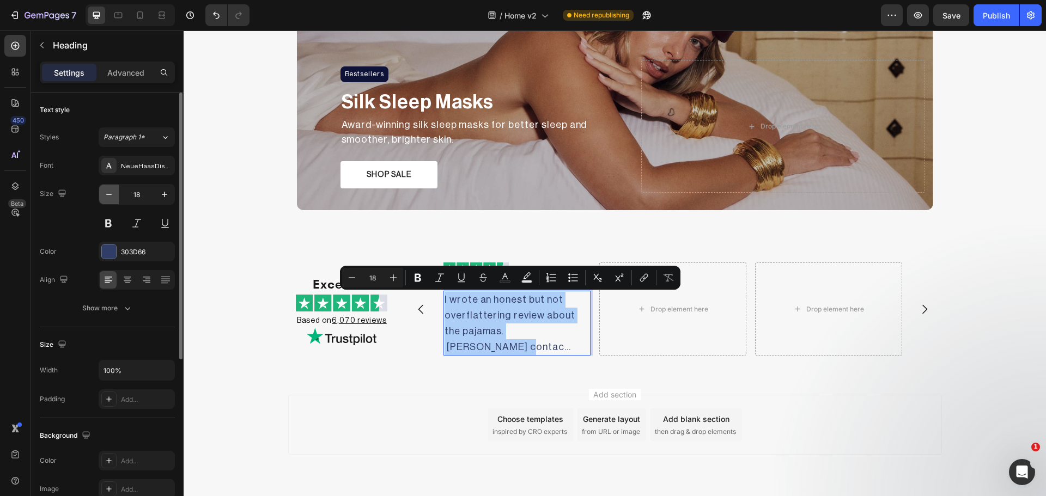
click at [103, 191] on button "button" at bounding box center [109, 195] width 20 height 20
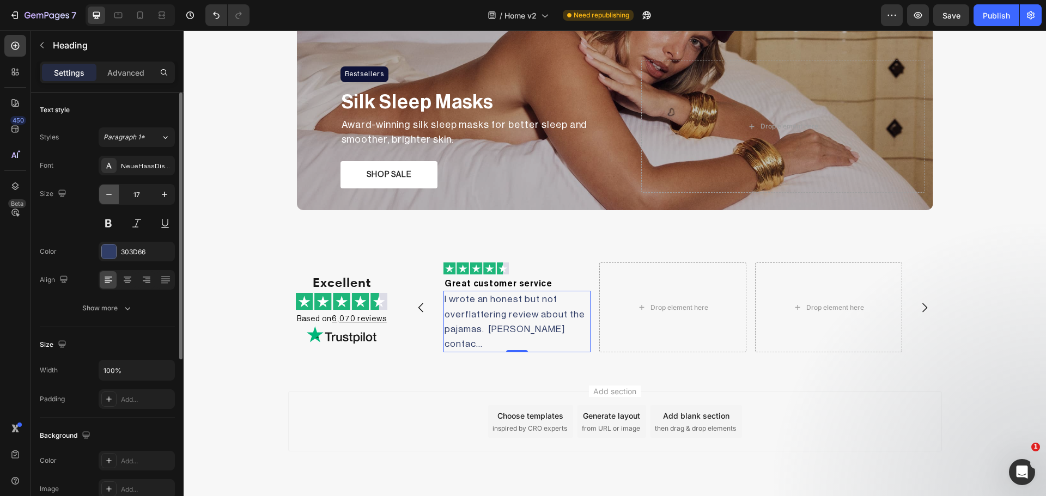
click at [104, 191] on icon "button" at bounding box center [109, 194] width 11 height 11
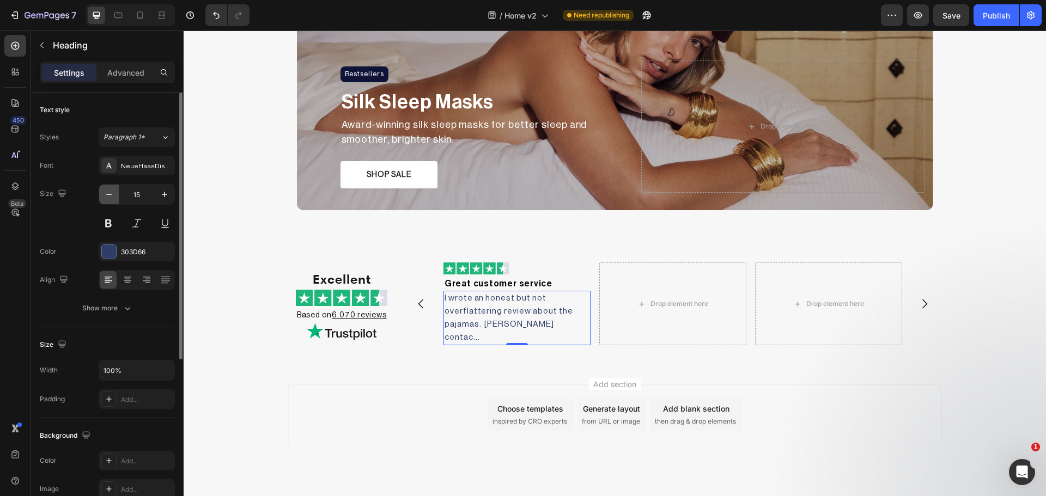
click at [104, 191] on icon "button" at bounding box center [109, 194] width 11 height 11
type input "14"
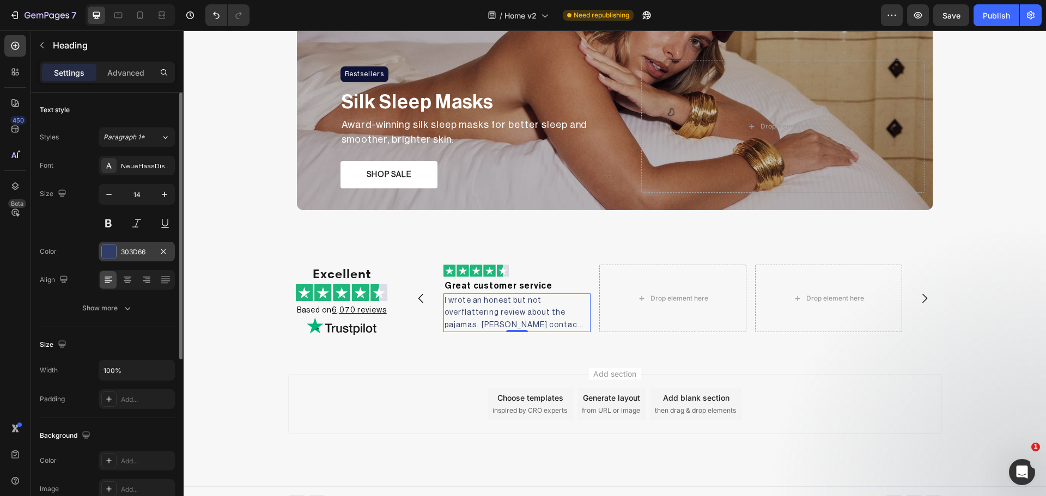
click at [113, 255] on div at bounding box center [109, 252] width 14 height 14
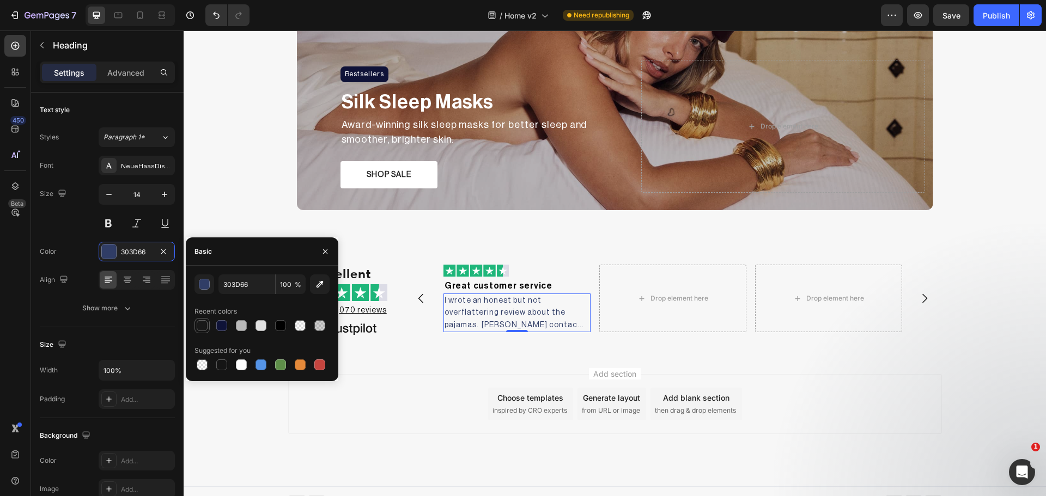
click at [203, 330] on div at bounding box center [202, 325] width 11 height 11
click at [208, 284] on div "button" at bounding box center [204, 284] width 11 height 11
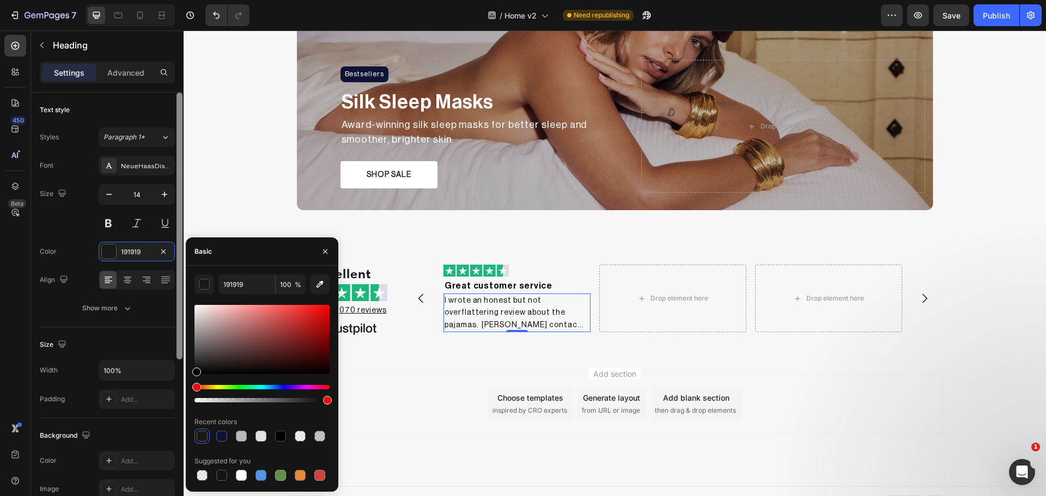
drag, startPoint x: 210, startPoint y: 343, endPoint x: 181, endPoint y: 375, distance: 43.2
click at [189, 375] on div "191919 100 % Recent colors Suggested for you" at bounding box center [262, 379] width 153 height 209
type input "000000"
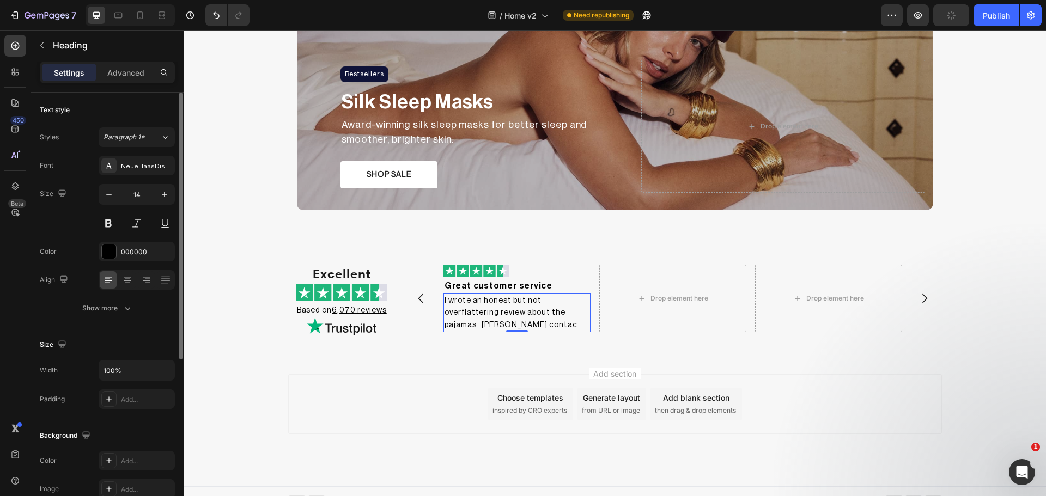
click at [83, 271] on div "Align" at bounding box center [107, 280] width 135 height 20
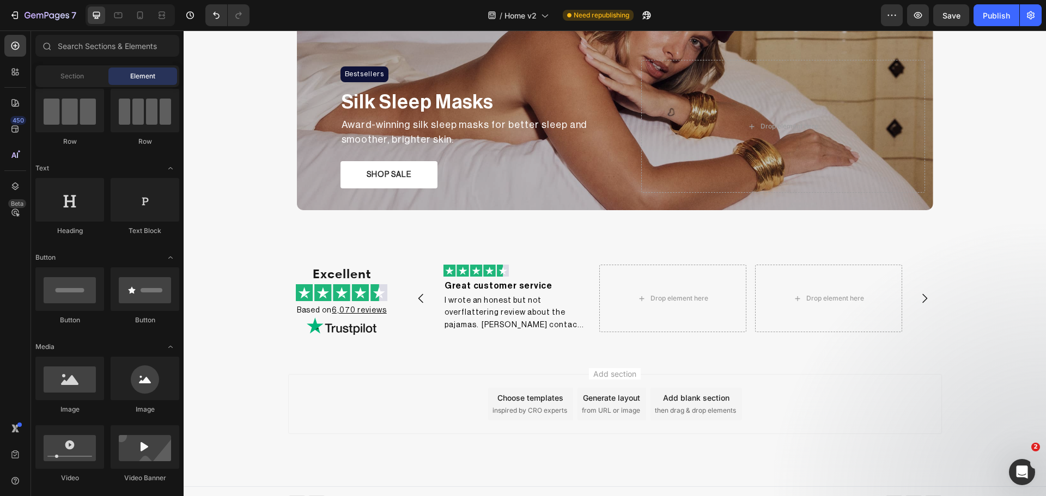
click at [437, 359] on div "Add section Choose templates inspired by CRO experts Generate layout from URL o…" at bounding box center [615, 420] width 862 height 134
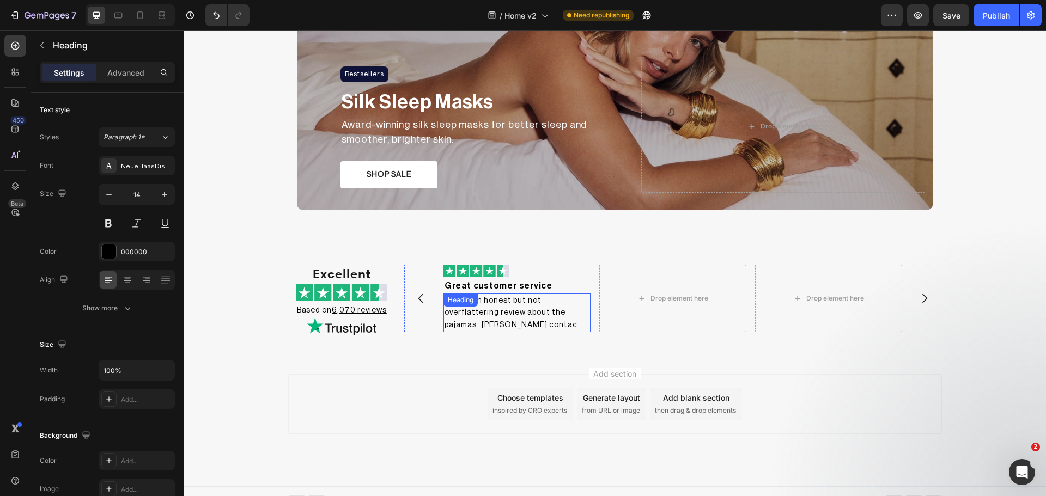
click at [497, 313] on p "I wrote an honest but not overflattering review about the pajamas. [PERSON_NAME…" at bounding box center [517, 313] width 145 height 37
click at [509, 306] on icon at bounding box center [510, 305] width 6 height 8
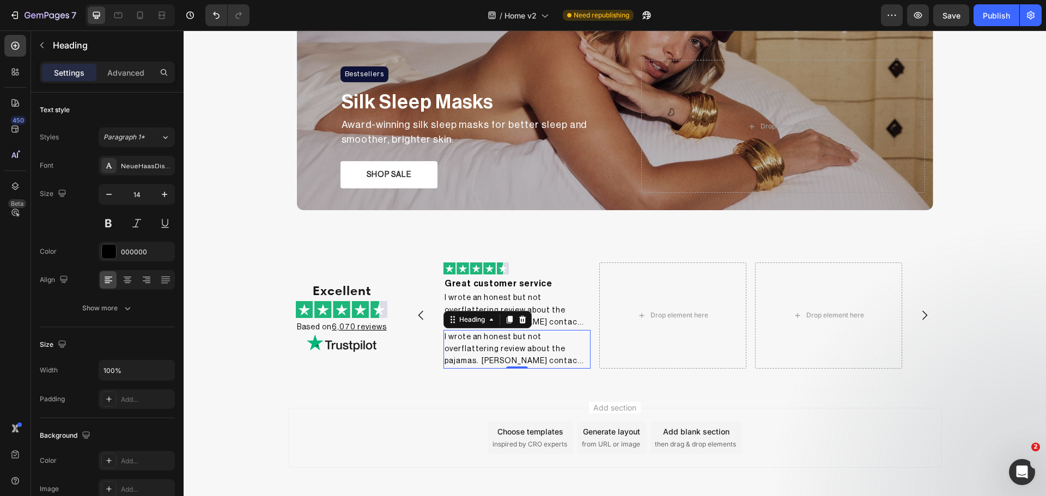
scroll to position [272, 0]
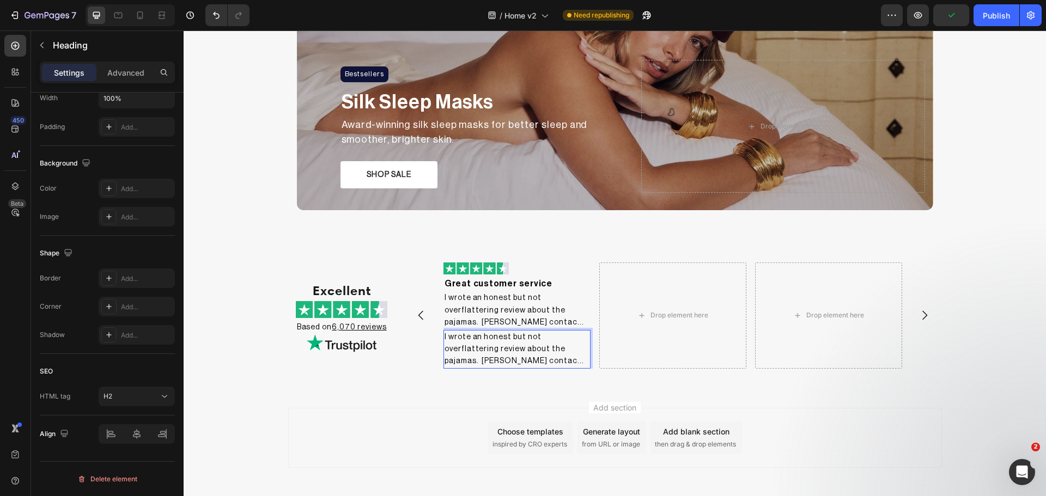
click at [477, 351] on h2 "I wrote an honest but not overflattering review about the pajamas. [PERSON_NAME…" at bounding box center [516, 349] width 147 height 39
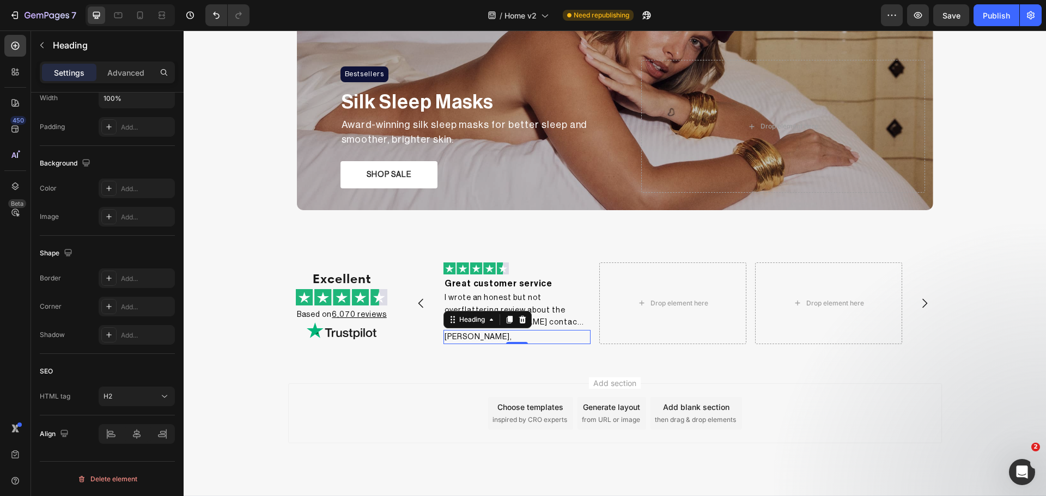
click at [509, 335] on p "TERESA B.," at bounding box center [517, 337] width 145 height 12
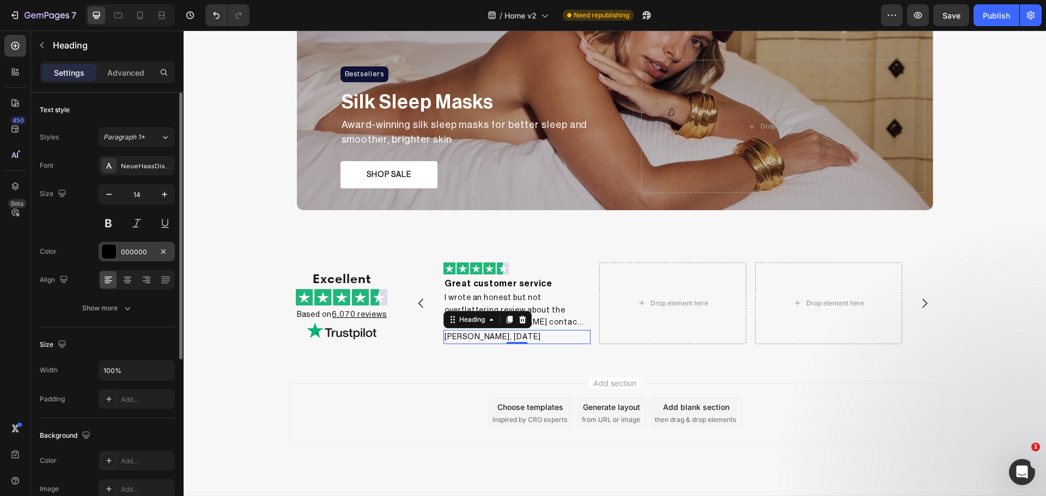
click at [110, 257] on div at bounding box center [109, 252] width 14 height 14
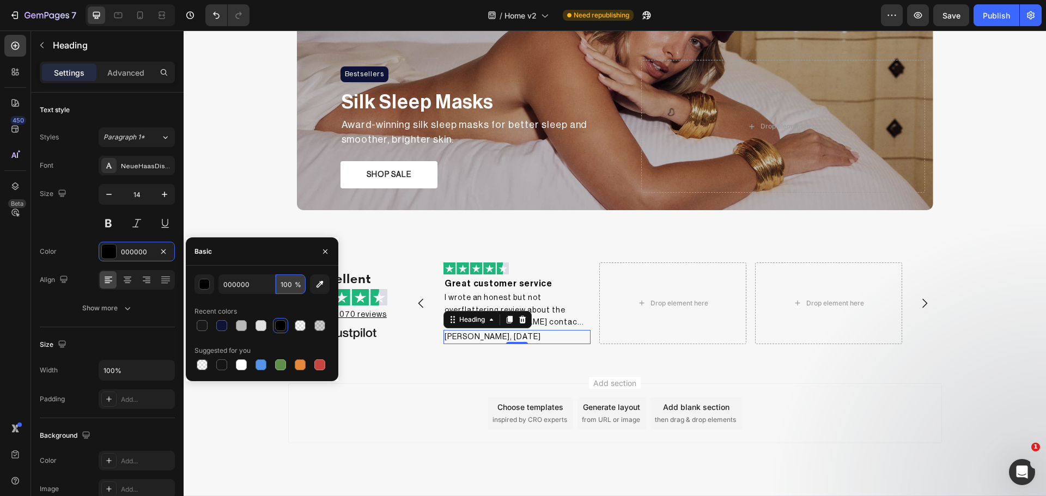
click at [283, 288] on input "100" at bounding box center [291, 285] width 30 height 20
type input "60"
click at [521, 366] on div "Add section Choose templates inspired by CRO experts Generate layout from URL o…" at bounding box center [615, 429] width 862 height 134
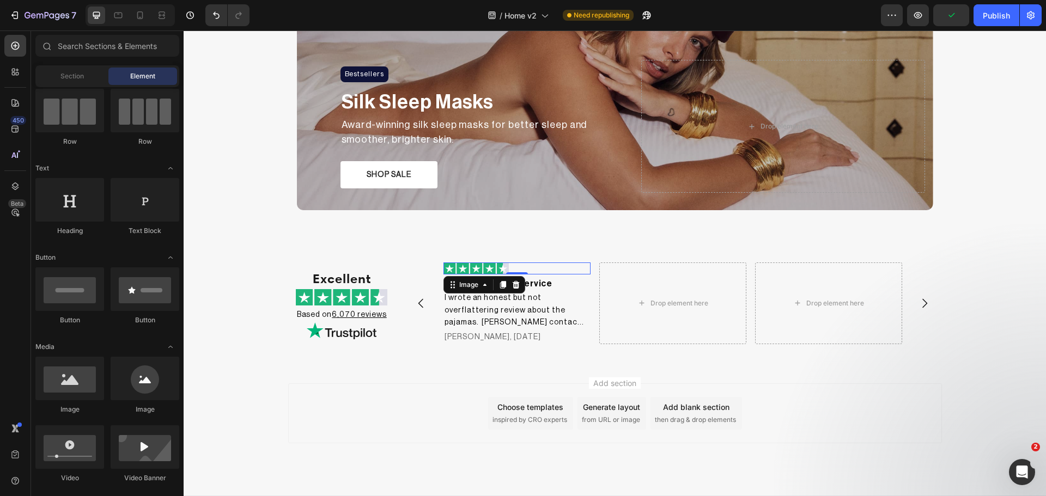
click at [514, 266] on div at bounding box center [516, 269] width 147 height 12
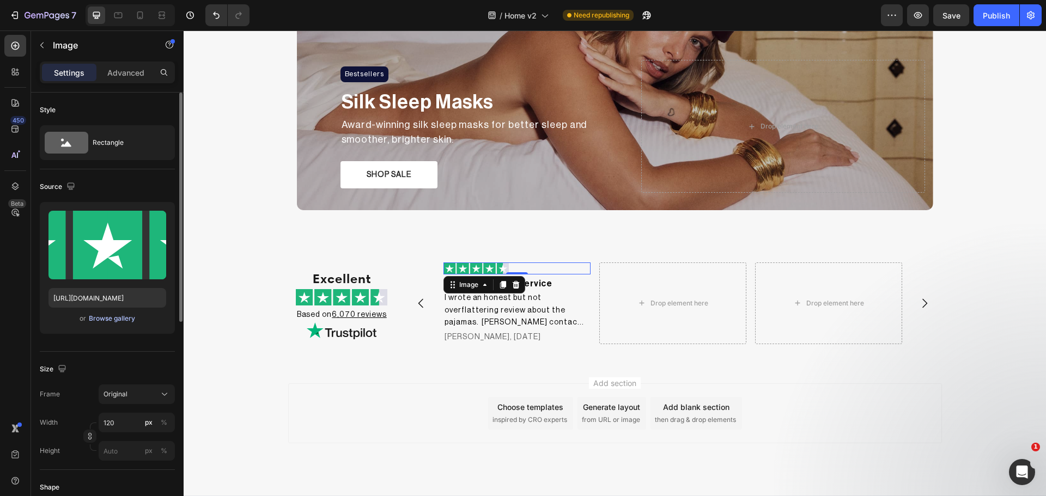
click at [119, 317] on div "Browse gallery" at bounding box center [112, 319] width 46 height 10
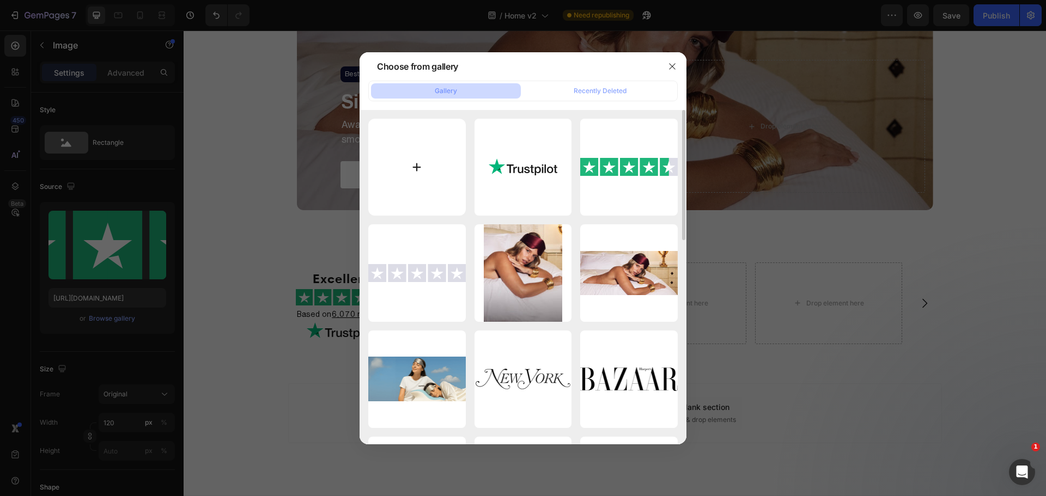
click at [447, 155] on input "file" at bounding box center [417, 168] width 98 height 98
type input "C:\fakepath\Trustpilot-5.svg"
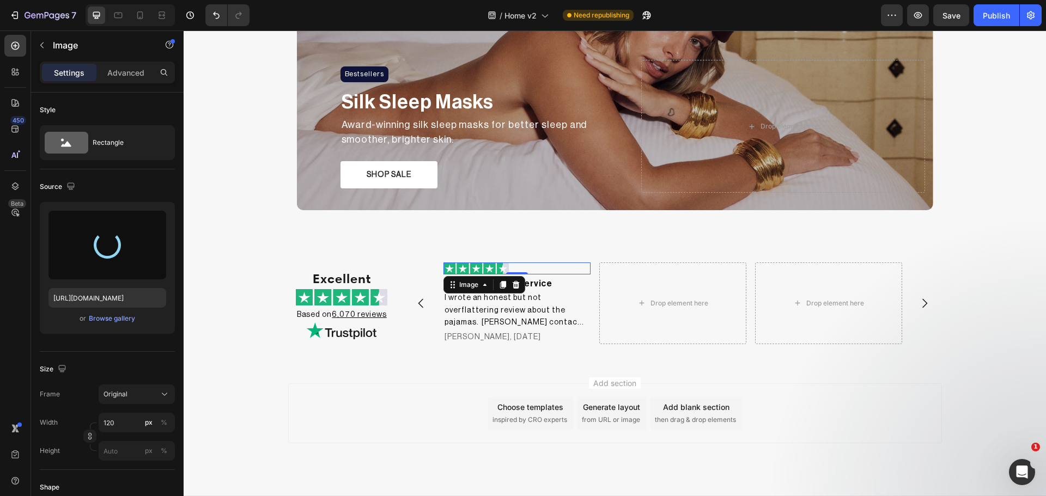
type input "https://cdn.shopify.com/s/files/1/0931/0480/0127/files/gempages_576690581959344…"
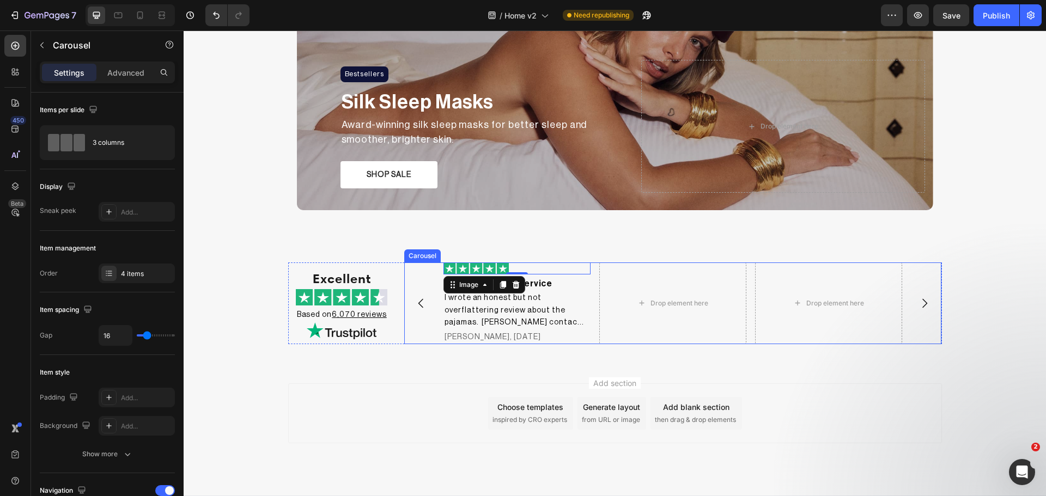
click at [415, 323] on div "Image 0 Great customer service Heading I wrote an honest but not overflattering…" at bounding box center [673, 304] width 538 height 82
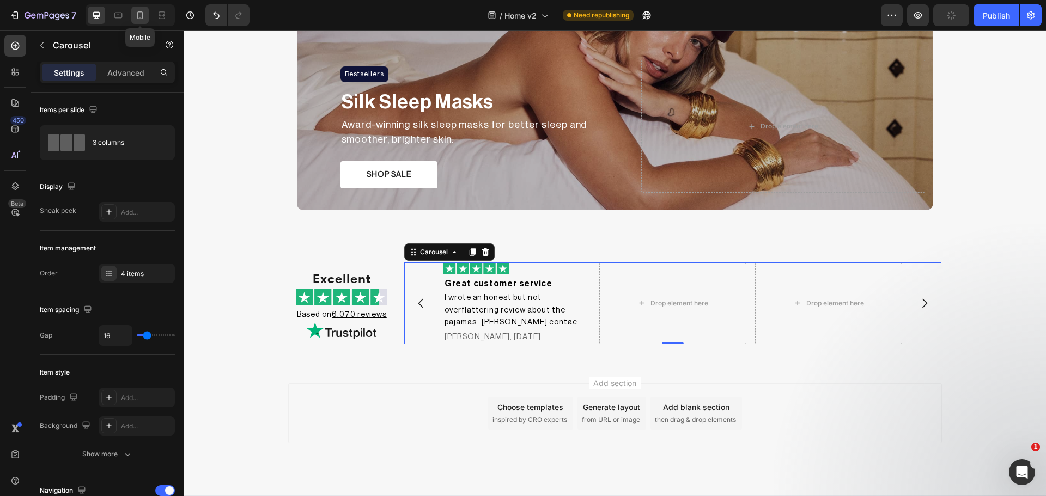
click at [141, 14] on icon at bounding box center [140, 15] width 11 height 11
type input "100%"
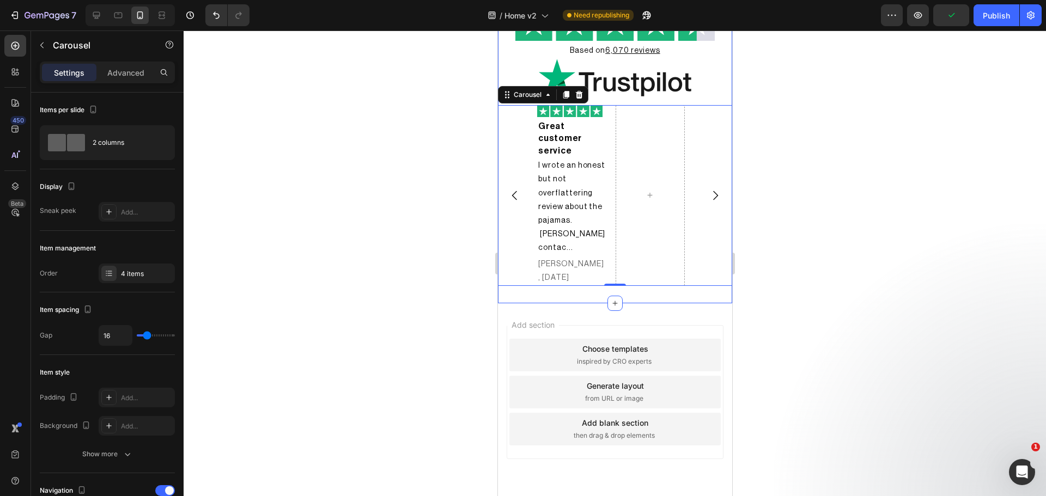
scroll to position [1092, 0]
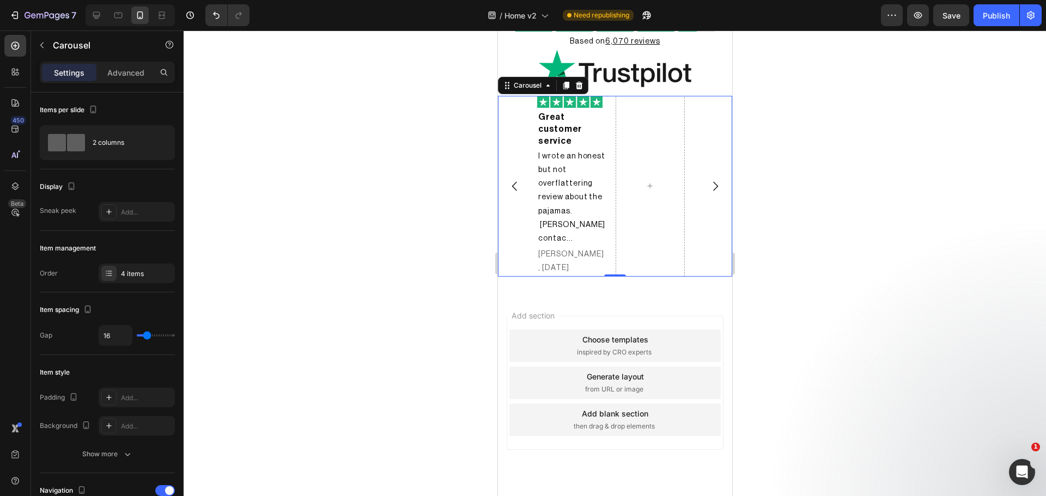
click at [701, 236] on div "Image Great customer service Heading I wrote an honest but not overflattering r…" at bounding box center [614, 186] width 234 height 181
click at [77, 145] on span at bounding box center [76, 142] width 18 height 17
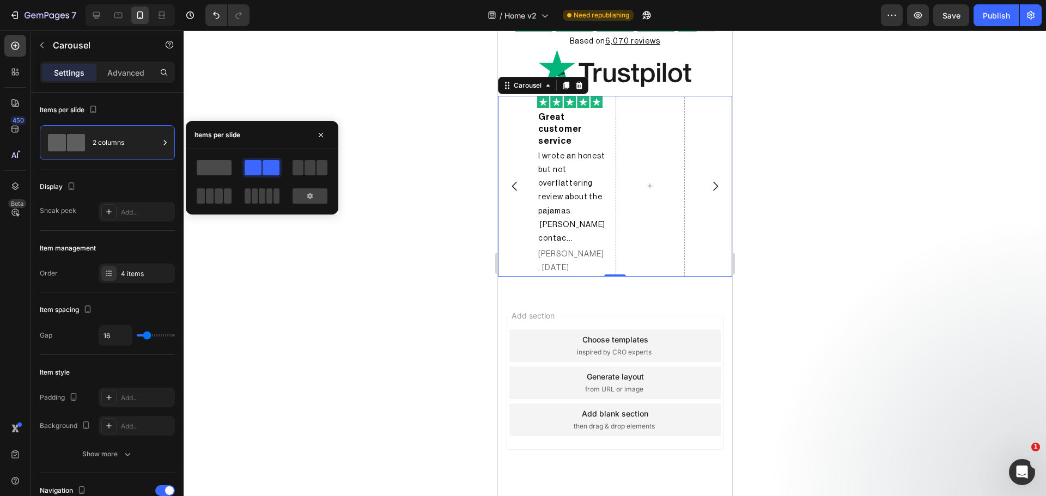
click at [221, 167] on span at bounding box center [214, 167] width 35 height 15
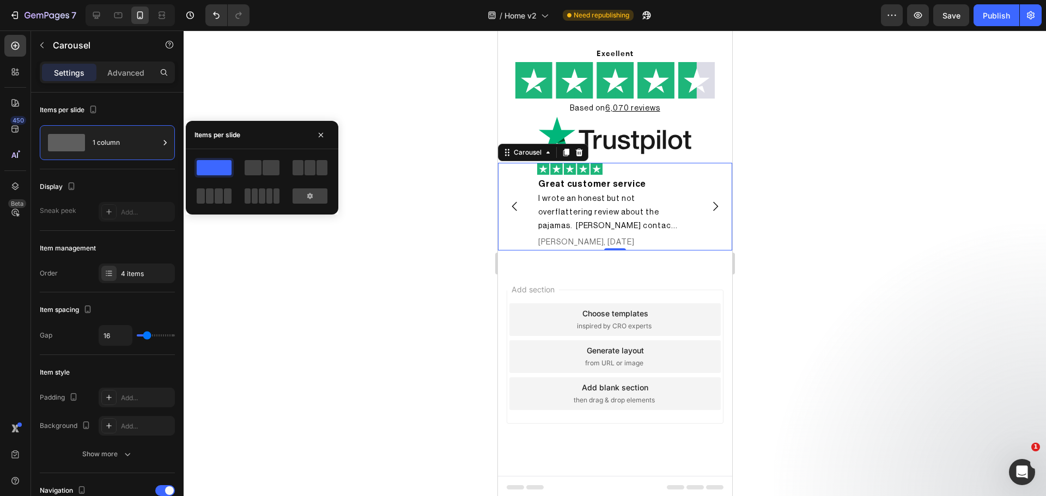
click at [893, 270] on div at bounding box center [615, 264] width 862 height 466
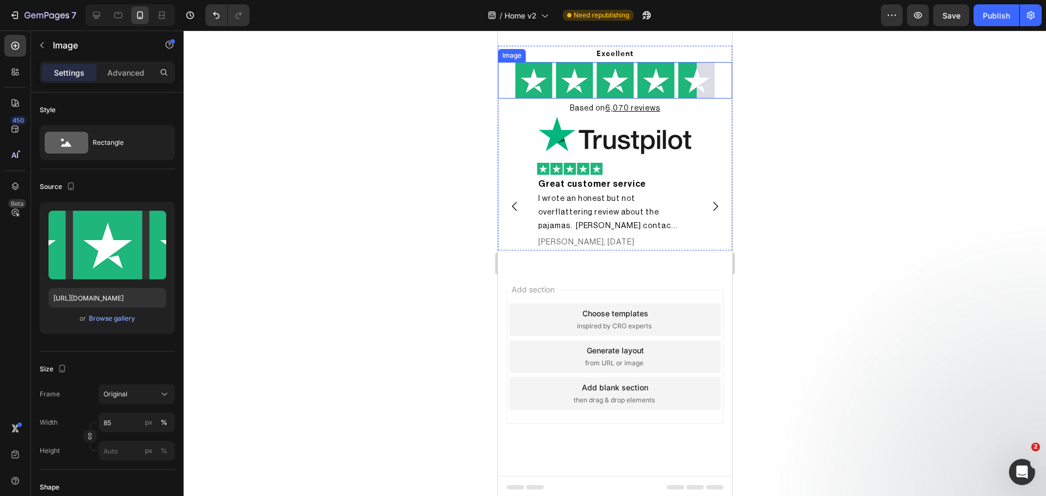
click at [667, 70] on img at bounding box center [614, 80] width 199 height 37
click at [112, 421] on input "85" at bounding box center [137, 423] width 76 height 20
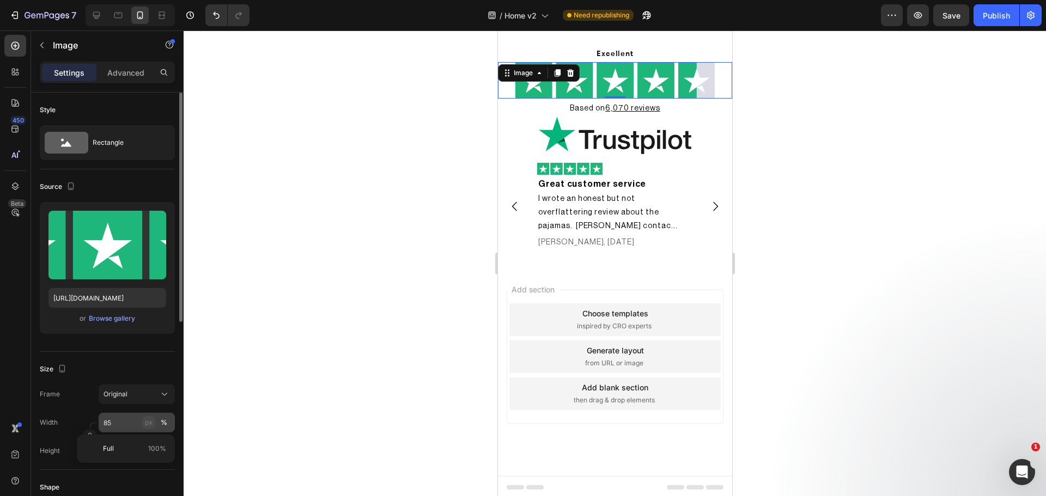
click at [151, 424] on div "px" at bounding box center [149, 423] width 8 height 10
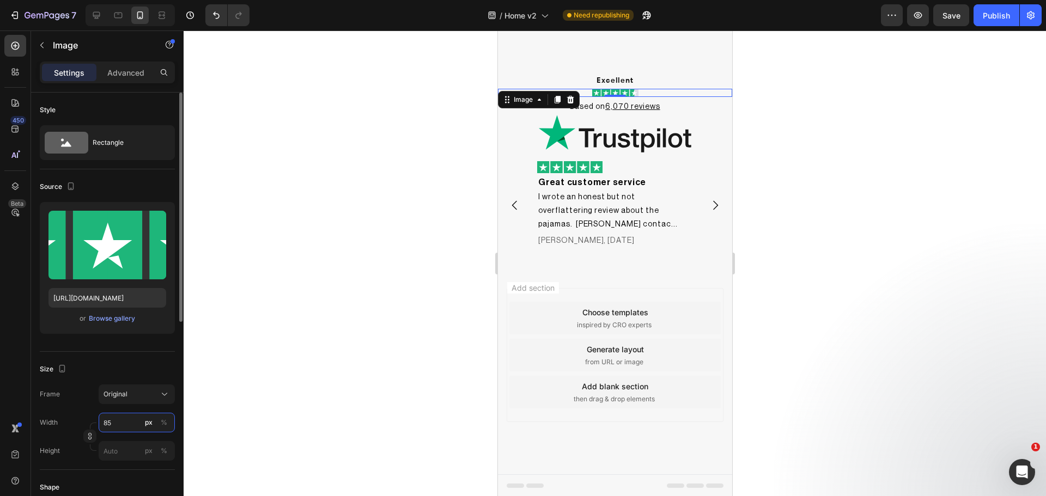
click at [127, 422] on input "85" at bounding box center [137, 423] width 76 height 20
drag, startPoint x: 127, startPoint y: 422, endPoint x: 93, endPoint y: 422, distance: 34.3
click at [93, 422] on div "Width 85 px %" at bounding box center [107, 423] width 135 height 20
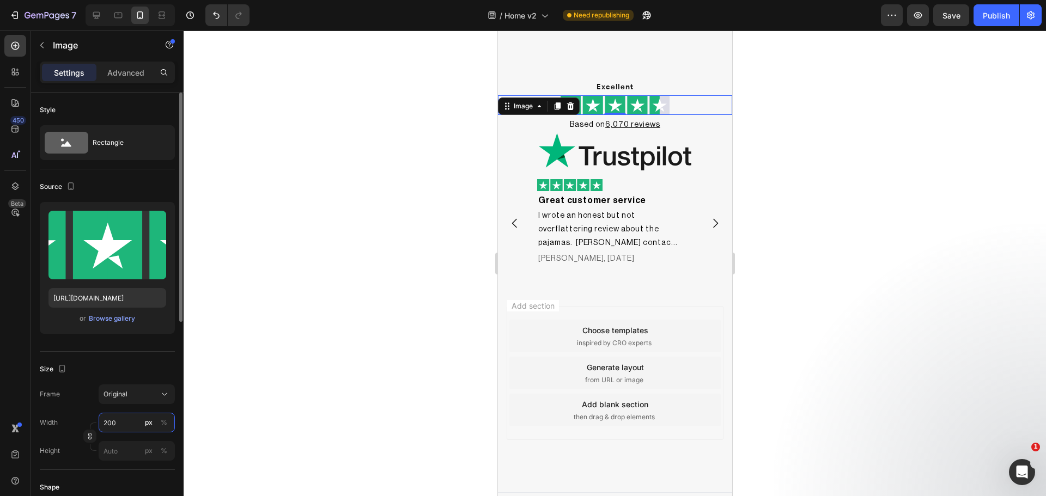
scroll to position [1010, 0]
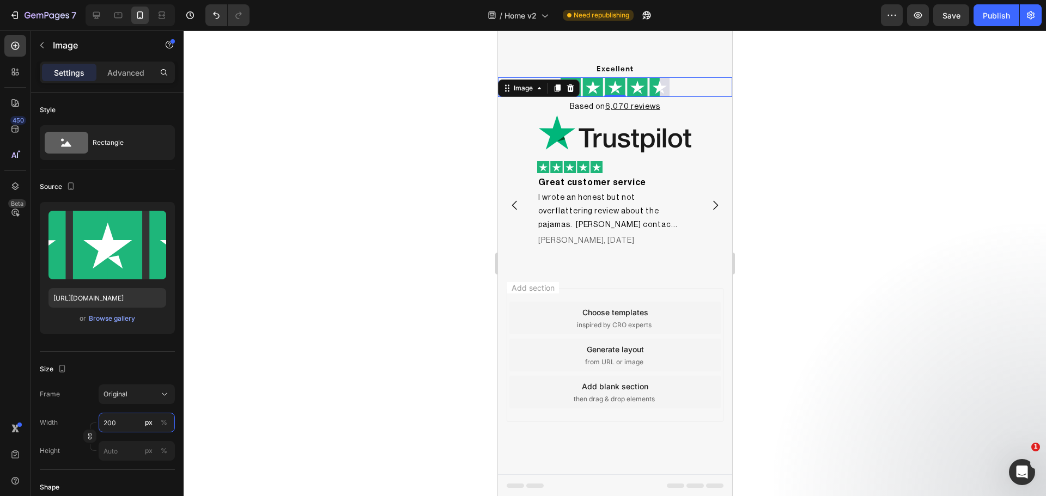
type input "200"
click at [916, 233] on div at bounding box center [615, 264] width 862 height 466
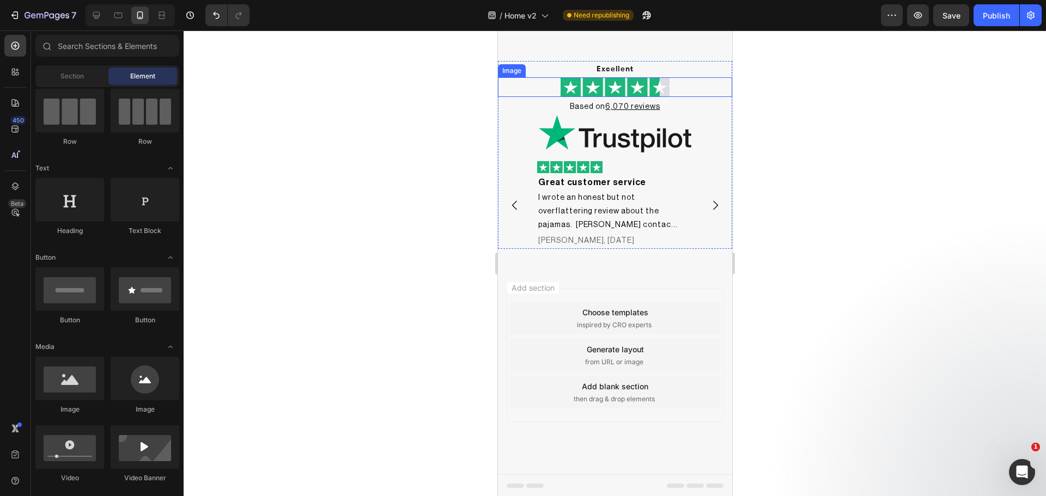
click at [603, 95] on div "Image" at bounding box center [614, 87] width 234 height 20
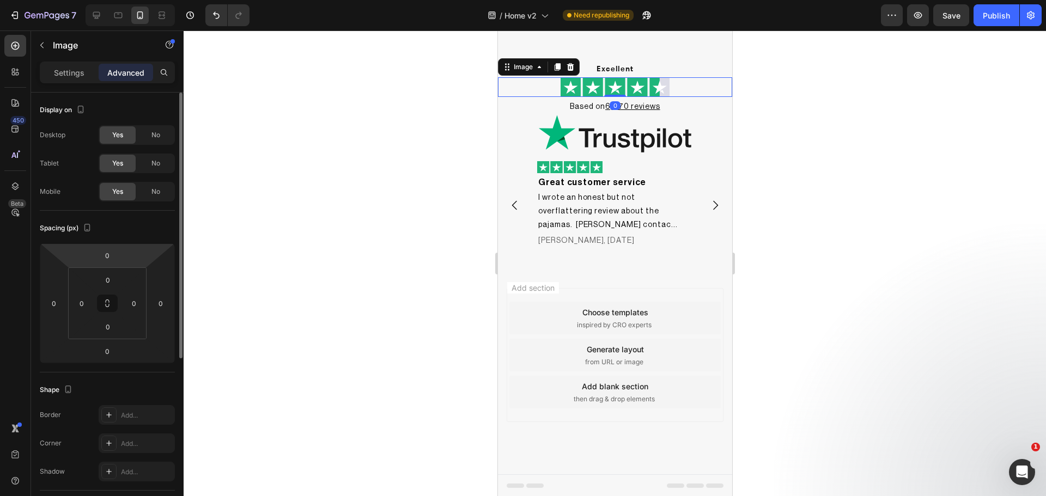
click at [69, 68] on p "Settings" at bounding box center [69, 72] width 31 height 11
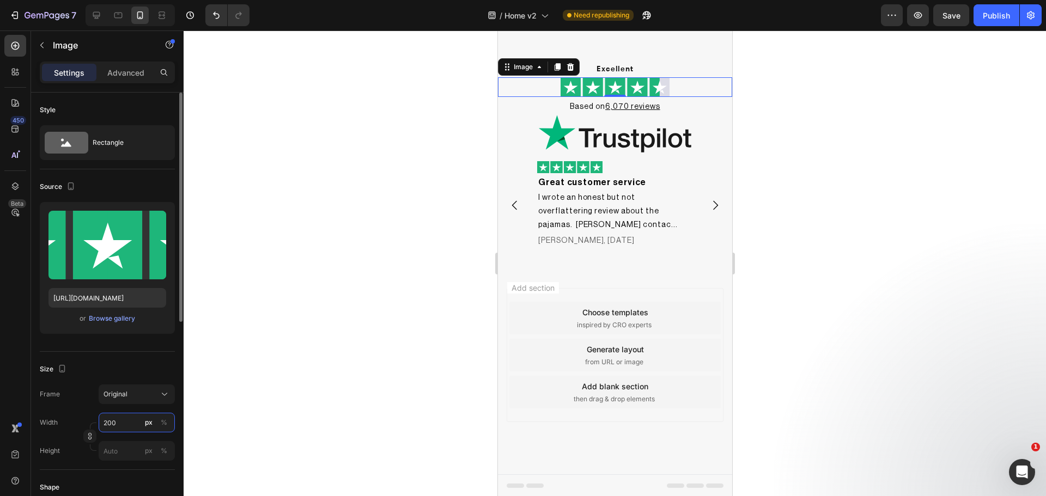
click at [113, 420] on input "200" at bounding box center [137, 423] width 76 height 20
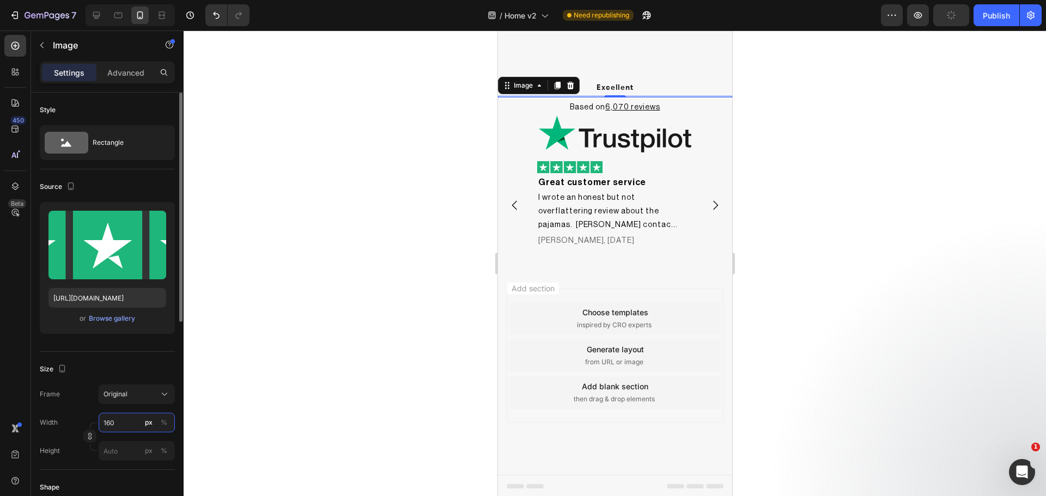
scroll to position [1006, 0]
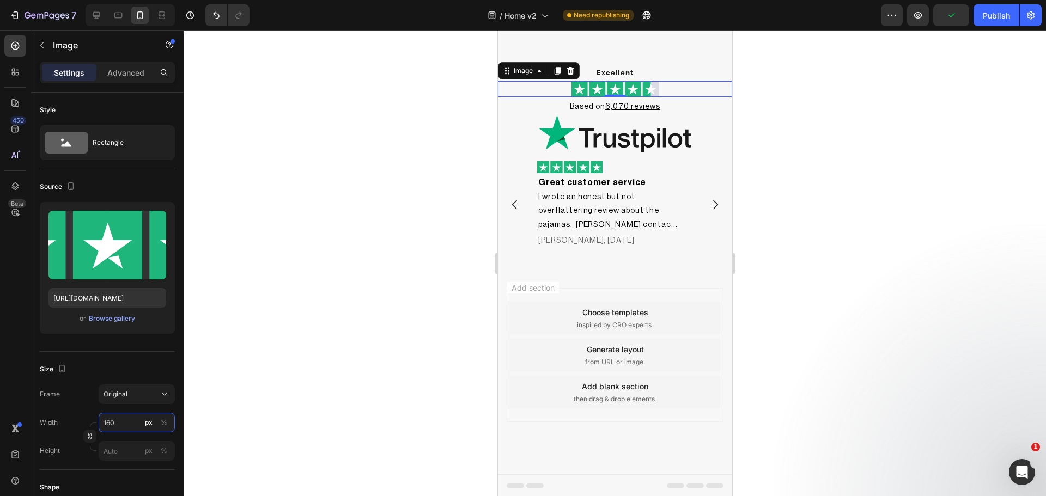
type input "160"
click at [958, 264] on div at bounding box center [615, 264] width 862 height 466
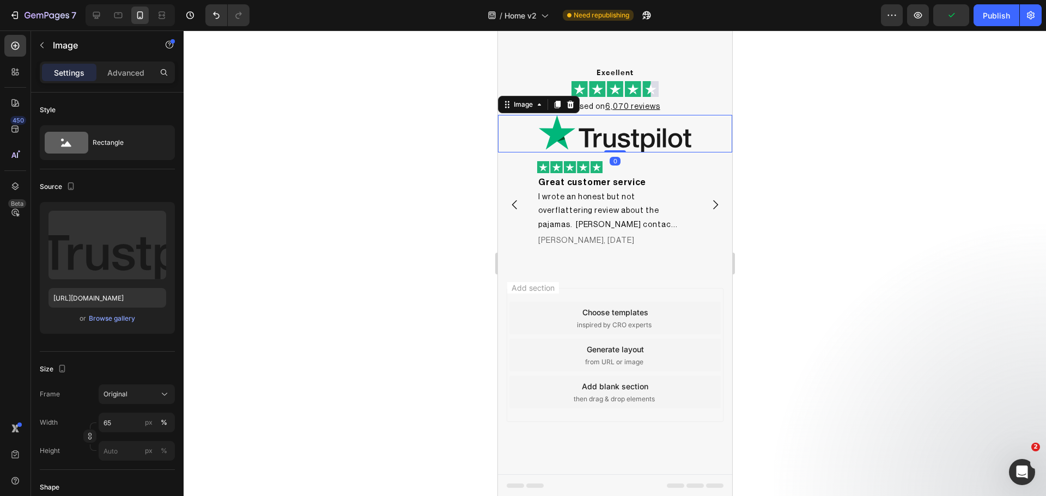
drag, startPoint x: 603, startPoint y: 133, endPoint x: 912, endPoint y: 217, distance: 320.1
click at [603, 133] on img at bounding box center [614, 134] width 153 height 38
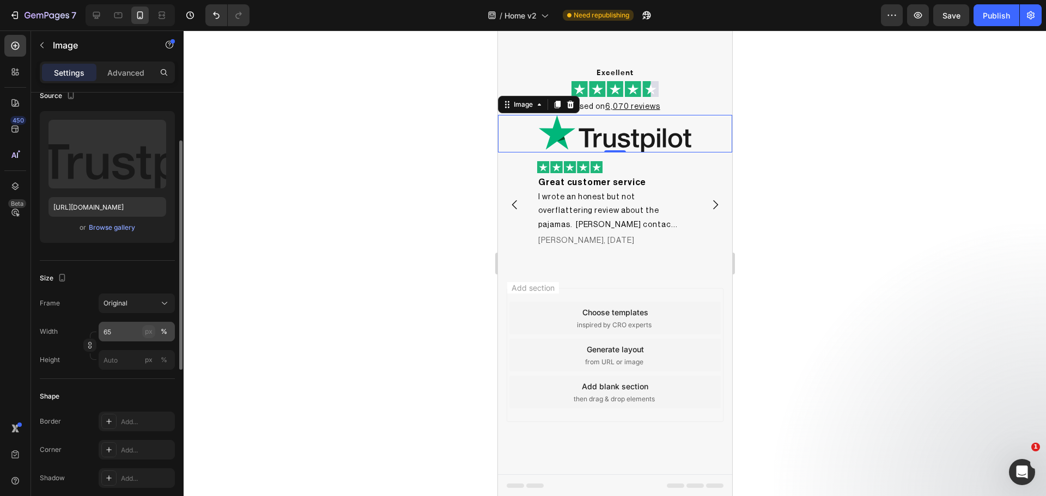
click at [148, 327] on div "px" at bounding box center [149, 332] width 8 height 10
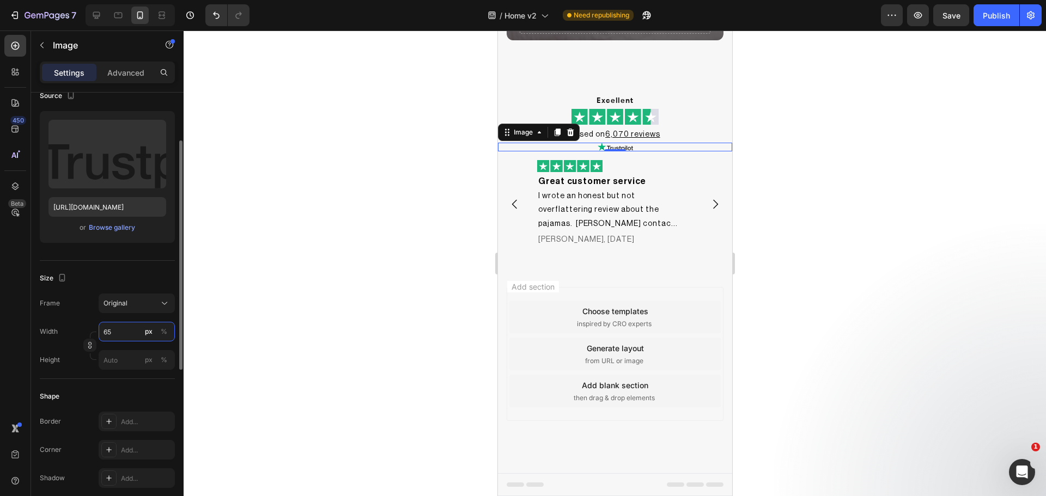
click at [123, 336] on input "65" at bounding box center [137, 332] width 76 height 20
drag, startPoint x: 117, startPoint y: 333, endPoint x: 90, endPoint y: 335, distance: 26.7
click at [90, 335] on div "Width 65 px % Height px %" at bounding box center [107, 346] width 135 height 48
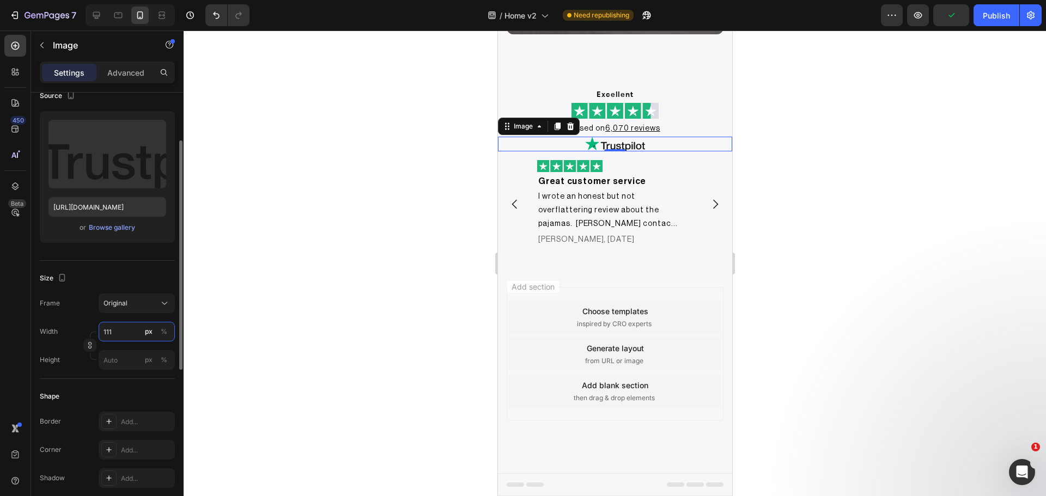
scroll to position [985, 0]
type input "114"
click at [274, 265] on div at bounding box center [615, 264] width 862 height 466
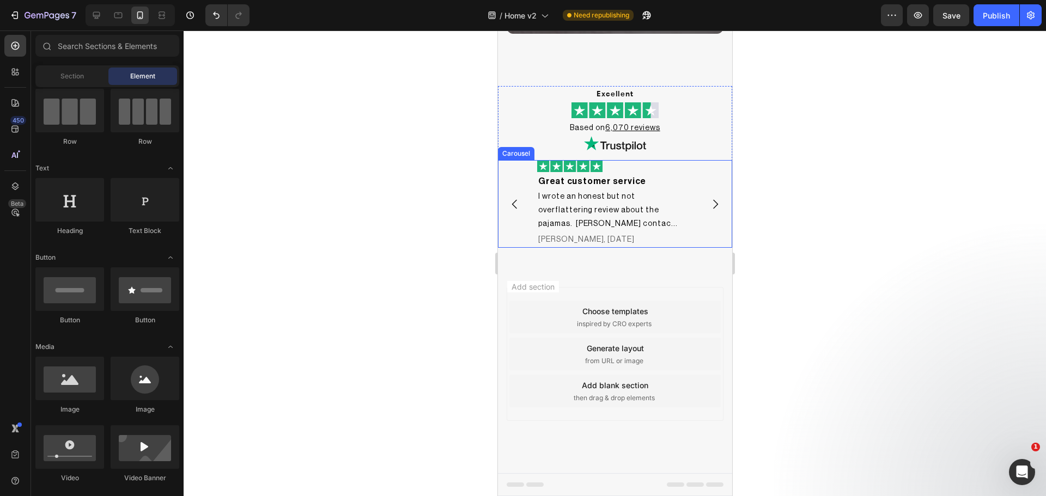
click at [694, 175] on div "Image Great customer service Heading I wrote an honest but not overflattering r…" at bounding box center [614, 204] width 234 height 88
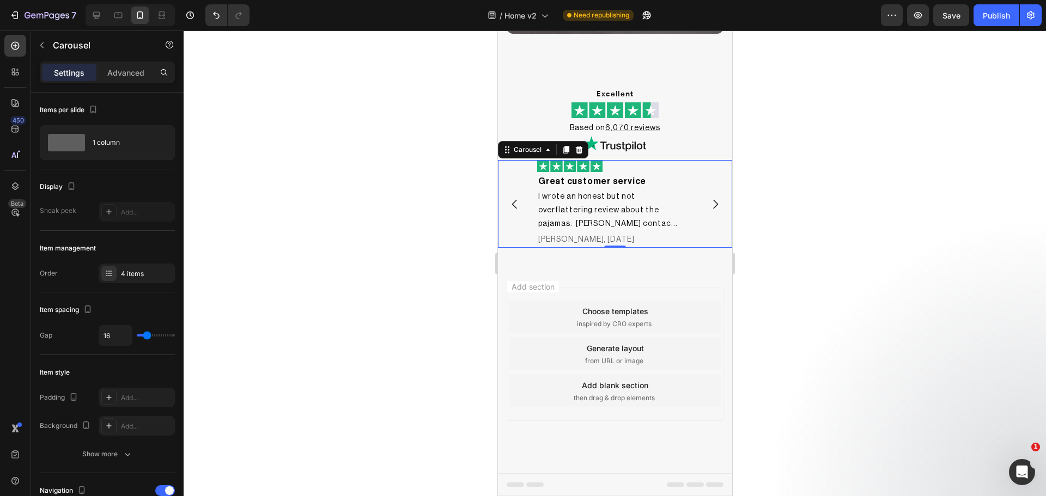
click at [980, 270] on div at bounding box center [615, 264] width 862 height 466
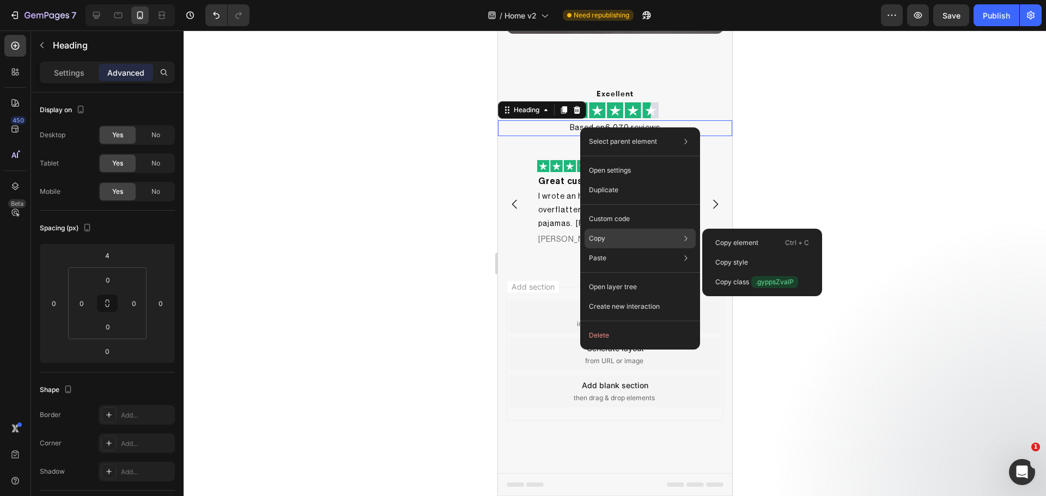
click at [616, 237] on div "Copy Copy element Ctrl + C Copy style Copy class .gyppsZvalP" at bounding box center [640, 239] width 111 height 20
click at [765, 253] on div "Copy element Ctrl + C" at bounding box center [762, 263] width 111 height 20
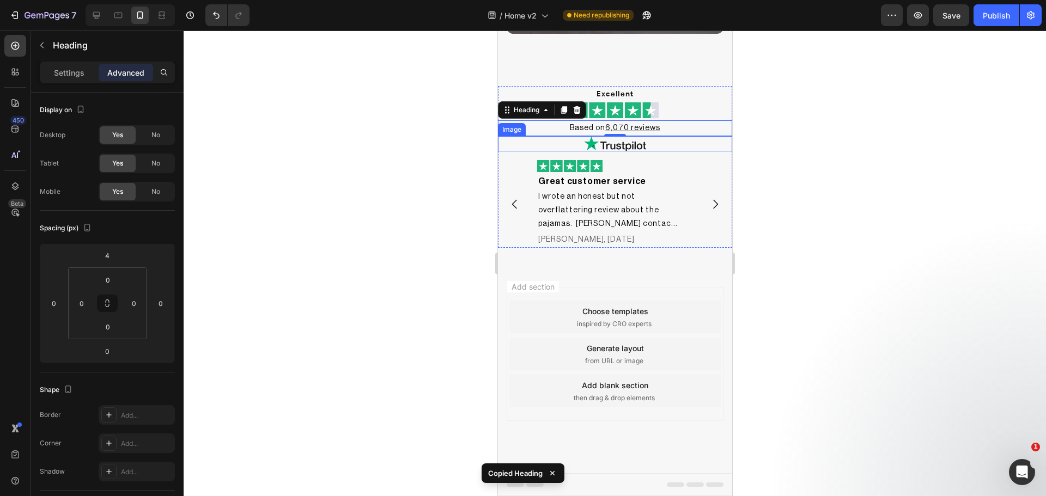
click at [515, 132] on div "Image" at bounding box center [511, 130] width 23 height 10
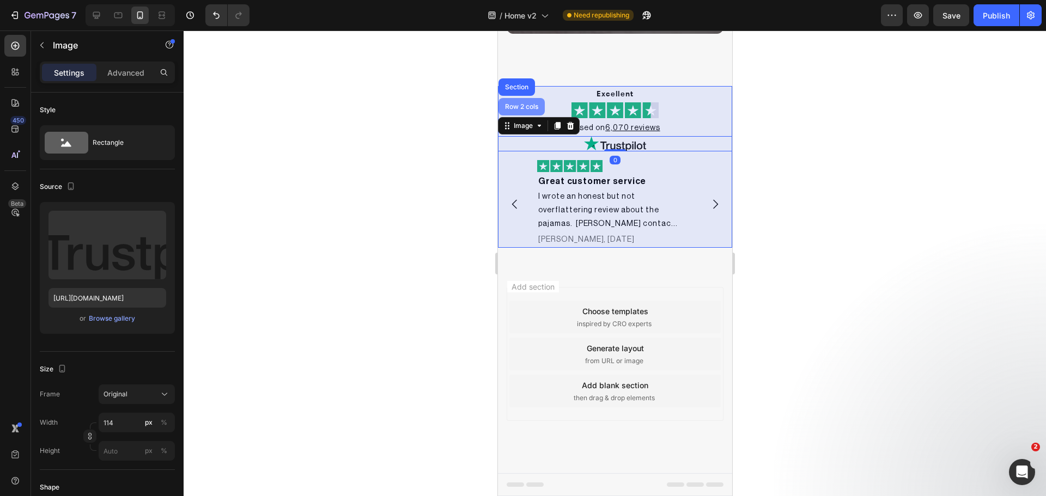
click at [512, 106] on div "Row 2 cols" at bounding box center [521, 107] width 38 height 7
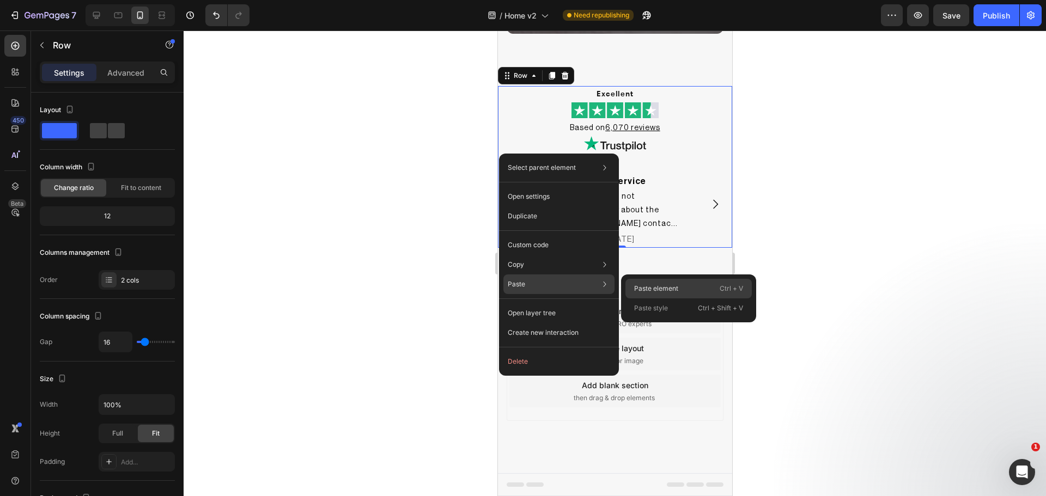
click at [646, 288] on p "Paste element" at bounding box center [656, 289] width 44 height 10
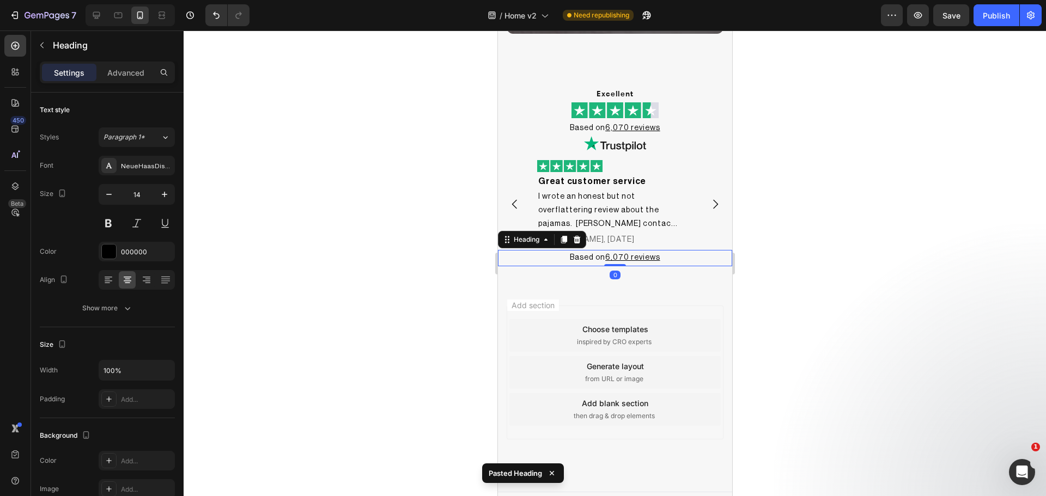
scroll to position [1004, 0]
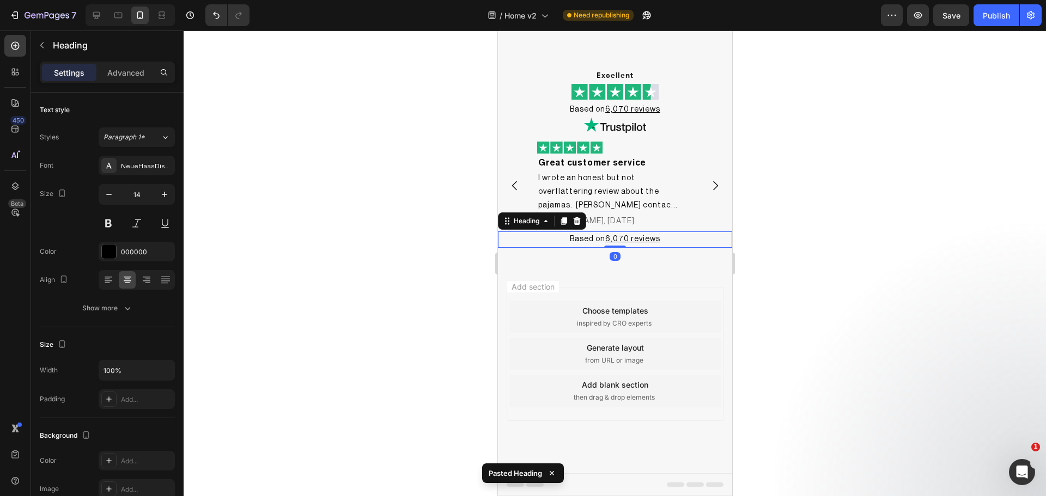
click at [887, 312] on div at bounding box center [615, 264] width 862 height 466
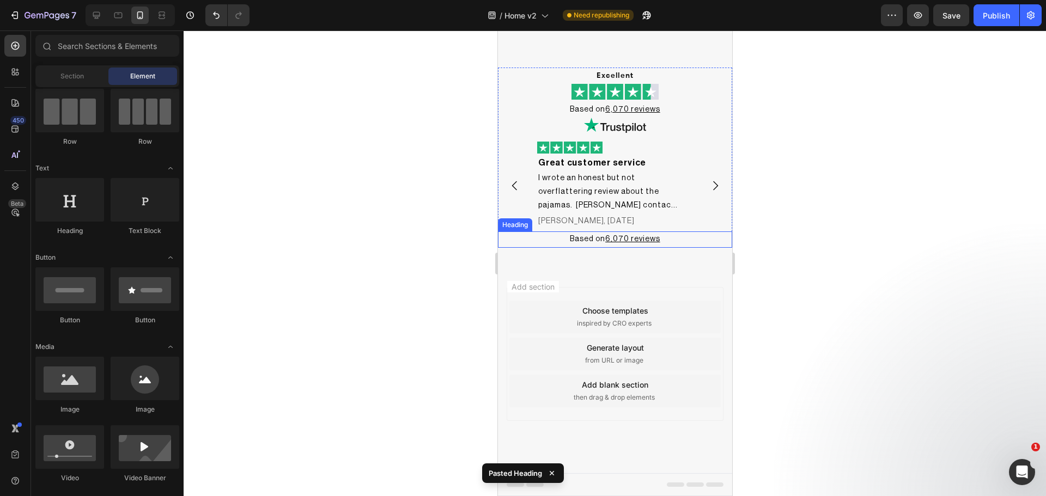
click at [673, 240] on h2 "Based on 6,070 reviews" at bounding box center [614, 240] width 234 height 16
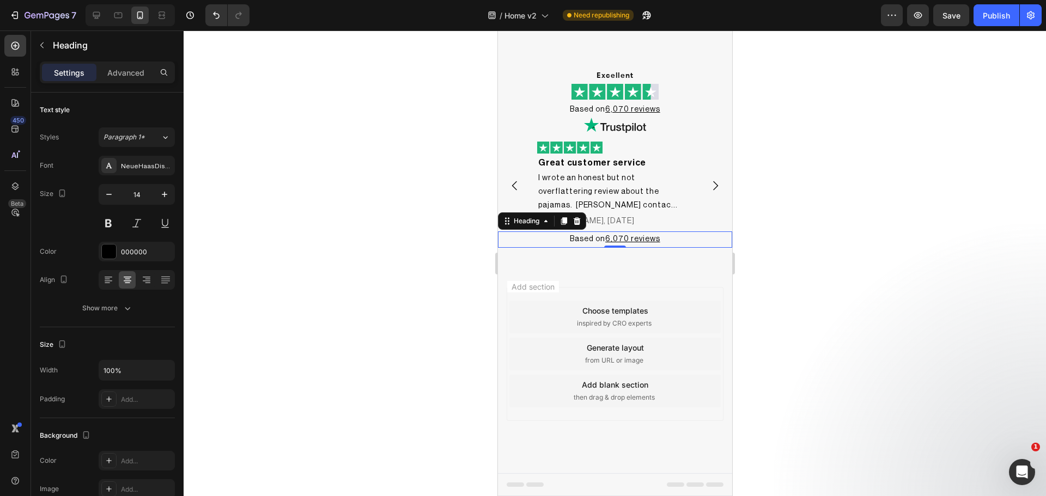
click at [673, 238] on h2 "Based on 6,070 reviews" at bounding box center [614, 240] width 234 height 16
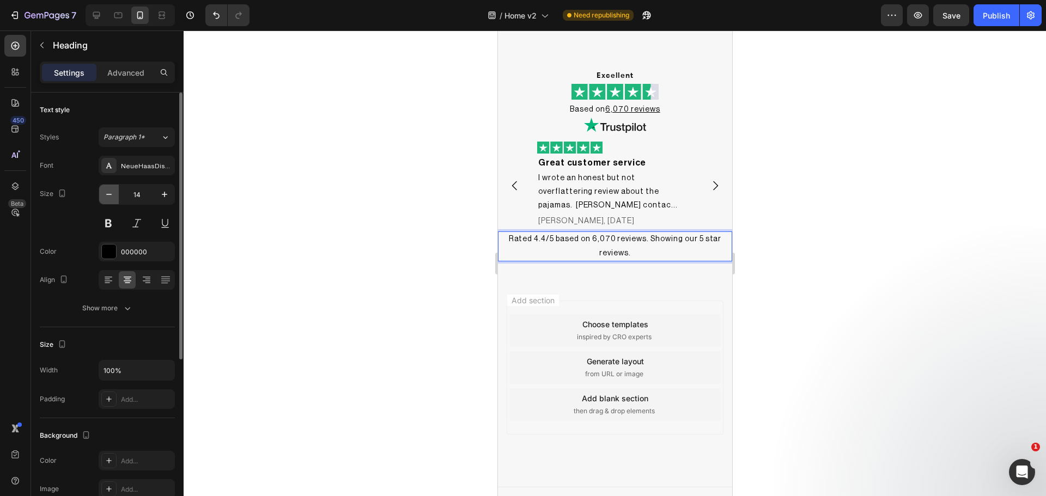
click at [107, 197] on icon "button" at bounding box center [109, 194] width 11 height 11
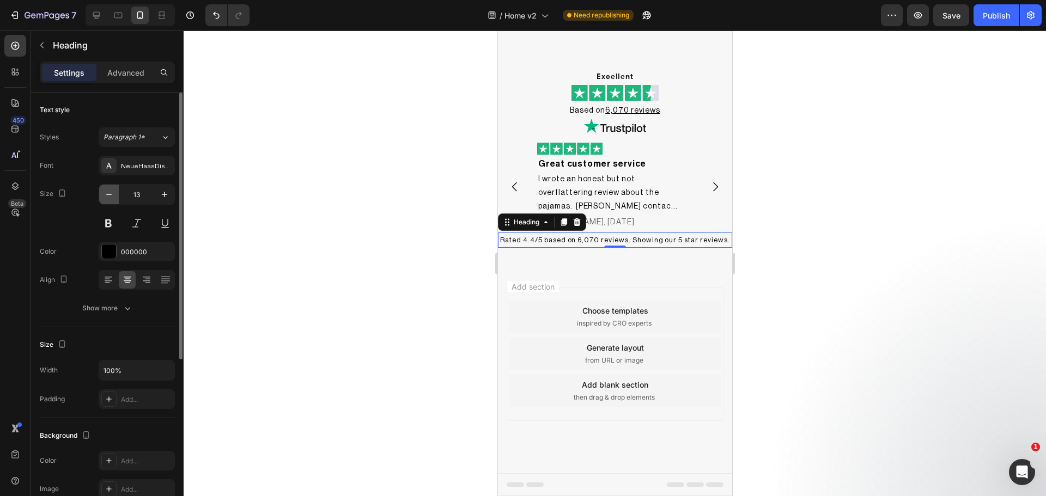
type input "12"
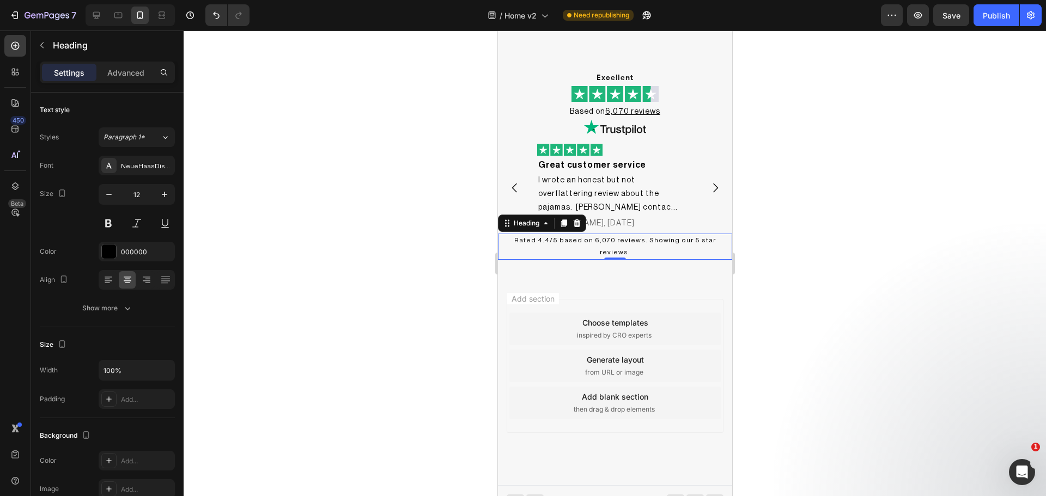
click at [290, 253] on div at bounding box center [615, 264] width 862 height 466
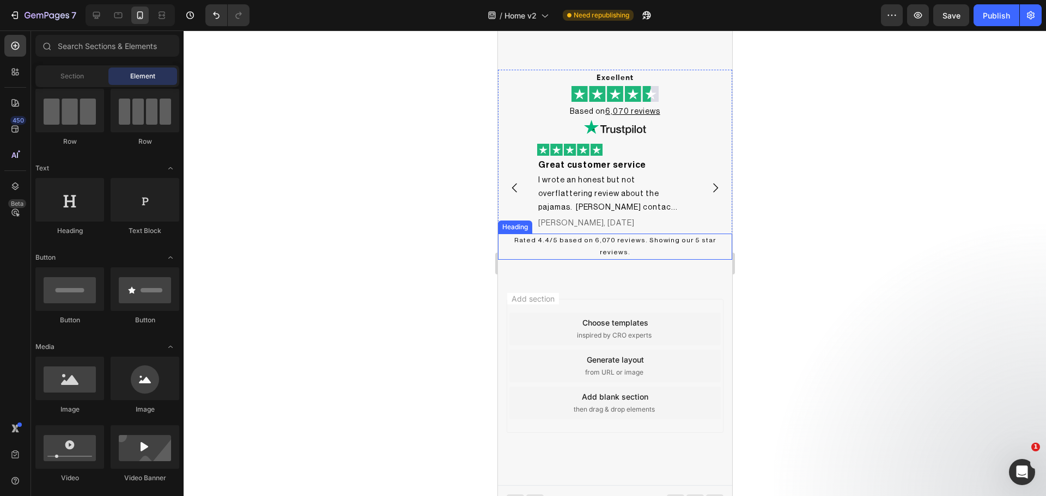
click at [560, 239] on p "Rated 4.4/5 based on 6,070 reviews. Showing our 5 star reviews." at bounding box center [615, 246] width 232 height 23
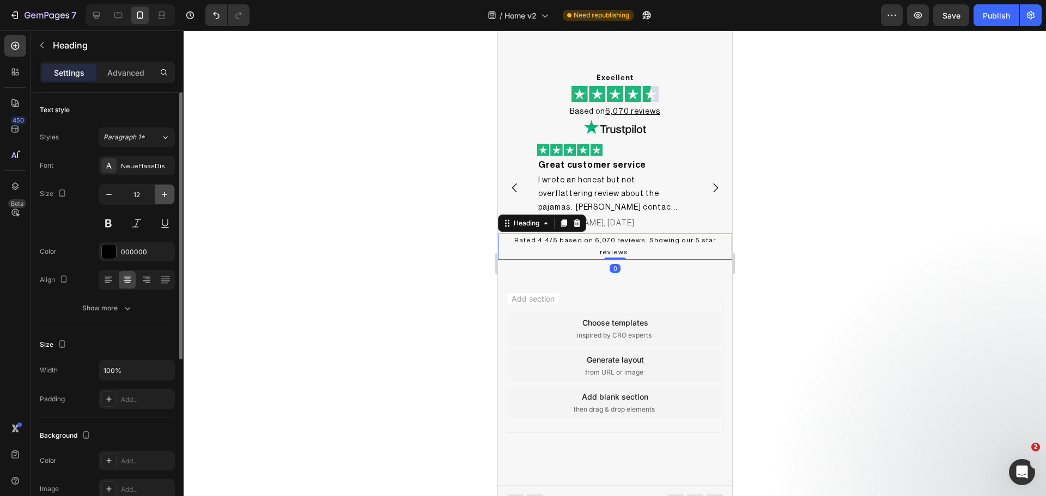
click at [168, 197] on icon "button" at bounding box center [164, 194] width 11 height 11
type input "13"
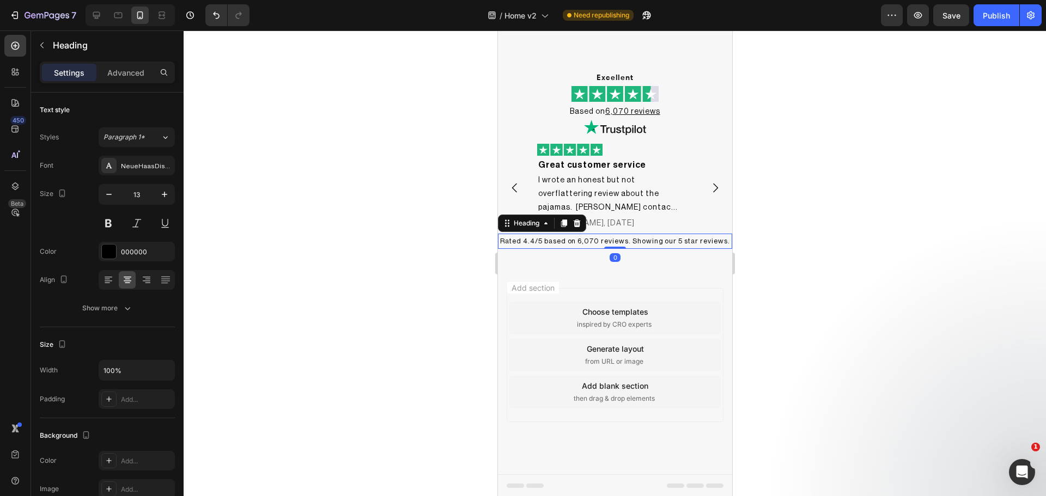
scroll to position [1002, 0]
click at [349, 286] on div at bounding box center [615, 264] width 862 height 466
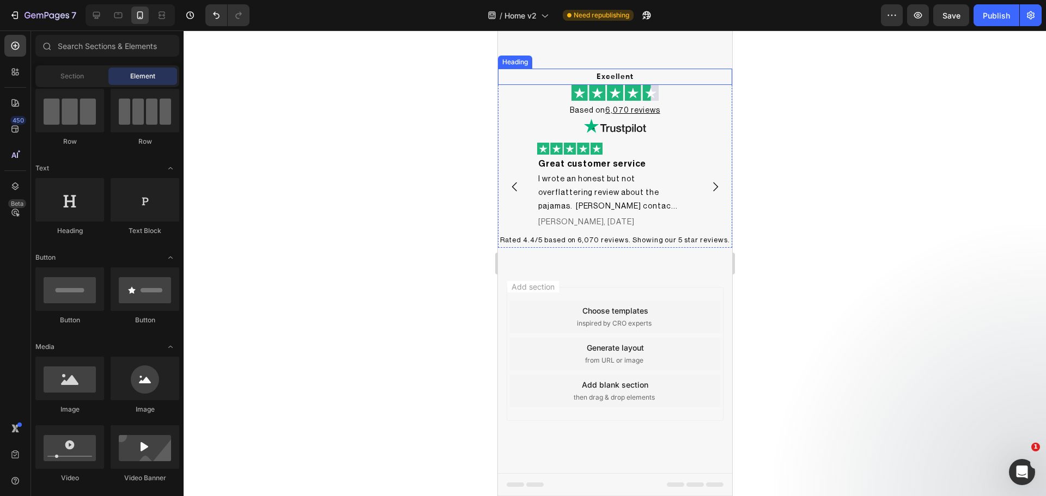
click at [542, 74] on p "Excellent" at bounding box center [615, 77] width 232 height 14
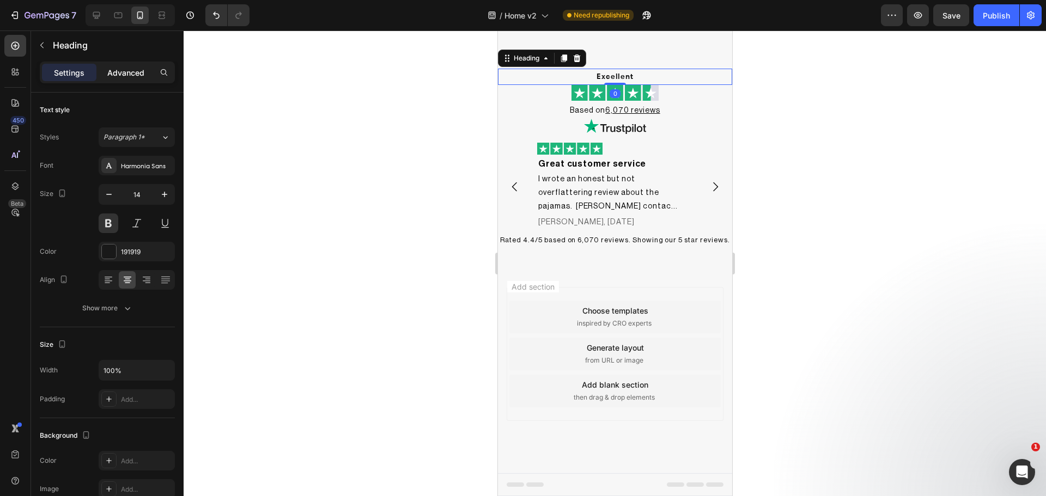
click at [131, 70] on p "Advanced" at bounding box center [125, 72] width 37 height 11
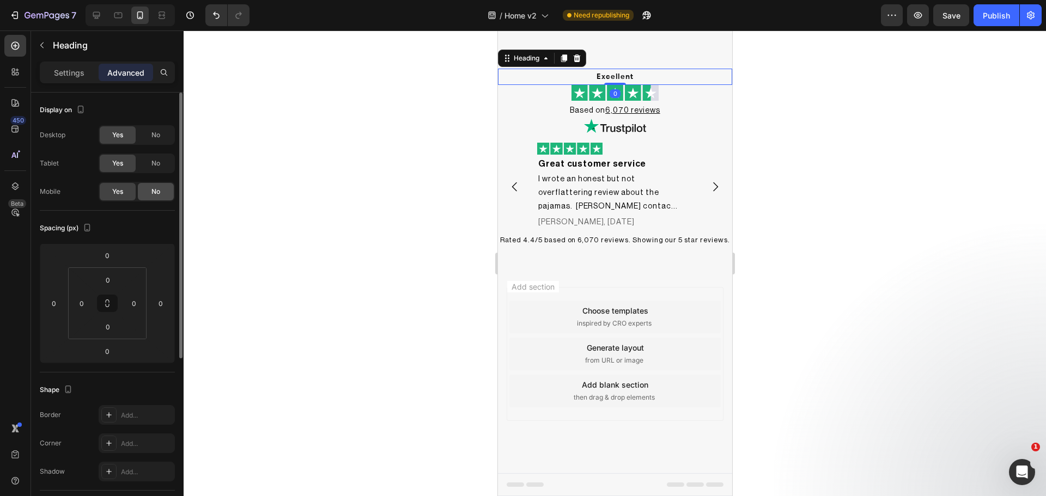
click at [143, 191] on div "No" at bounding box center [156, 191] width 36 height 17
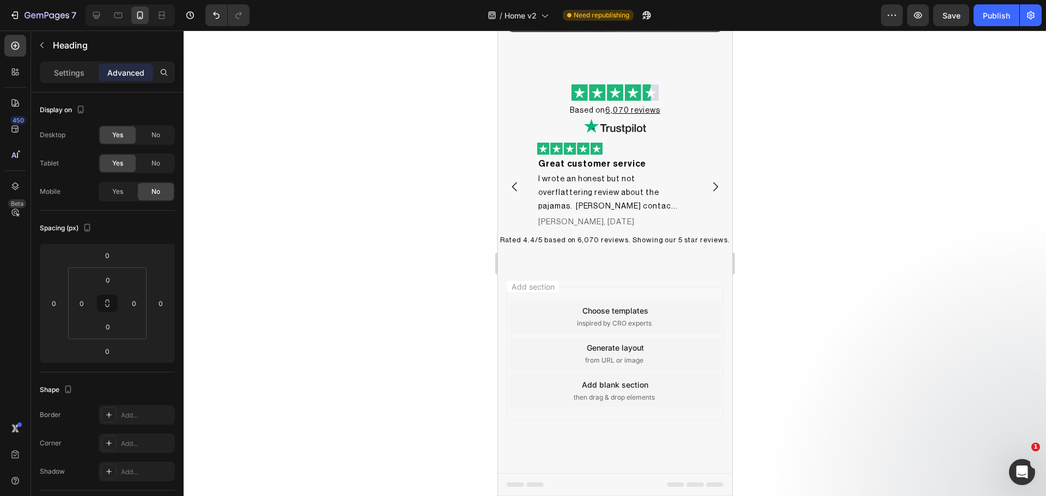
scroll to position [987, 0]
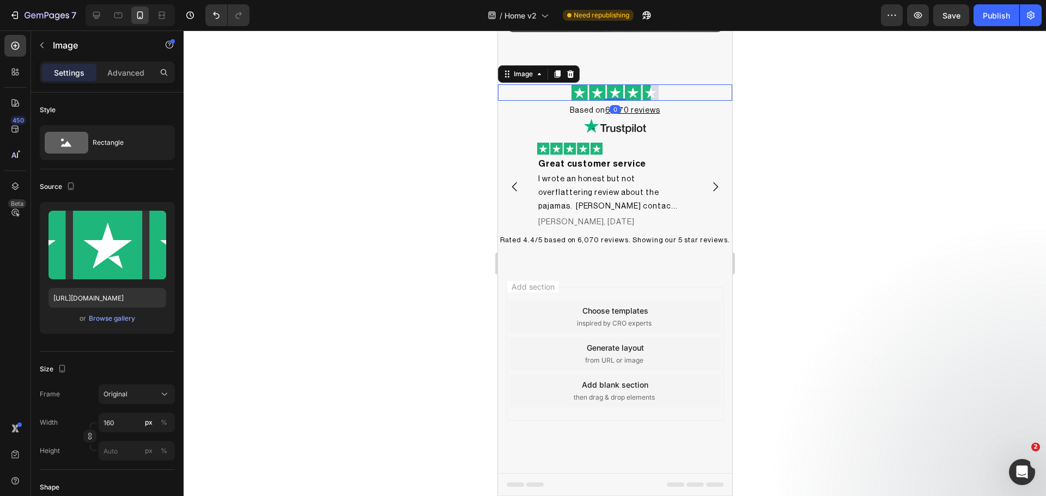
drag, startPoint x: 593, startPoint y: 92, endPoint x: 497, endPoint y: 106, distance: 96.3
click at [592, 92] on img at bounding box center [614, 92] width 87 height 16
click at [142, 71] on p "Advanced" at bounding box center [125, 72] width 37 height 11
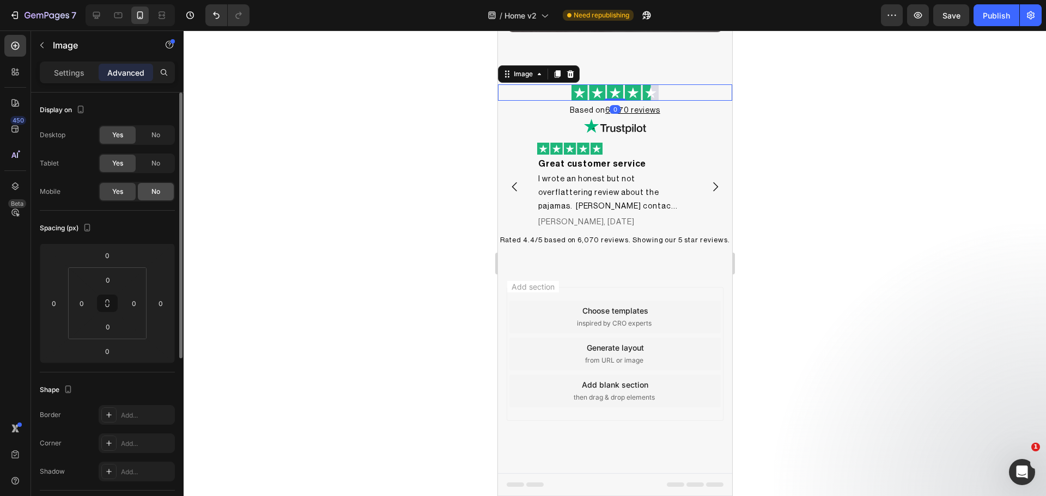
click at [160, 194] on span "No" at bounding box center [155, 192] width 9 height 10
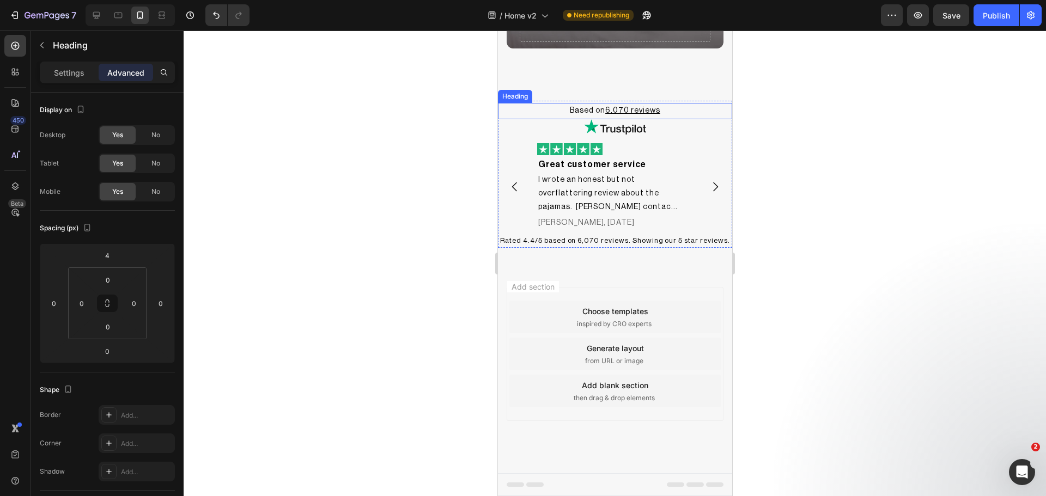
click at [663, 107] on p "Based on 6,070 reviews" at bounding box center [615, 111] width 232 height 14
click at [127, 68] on p "Advanced" at bounding box center [125, 72] width 37 height 11
click at [71, 80] on div "Settings" at bounding box center [69, 72] width 54 height 17
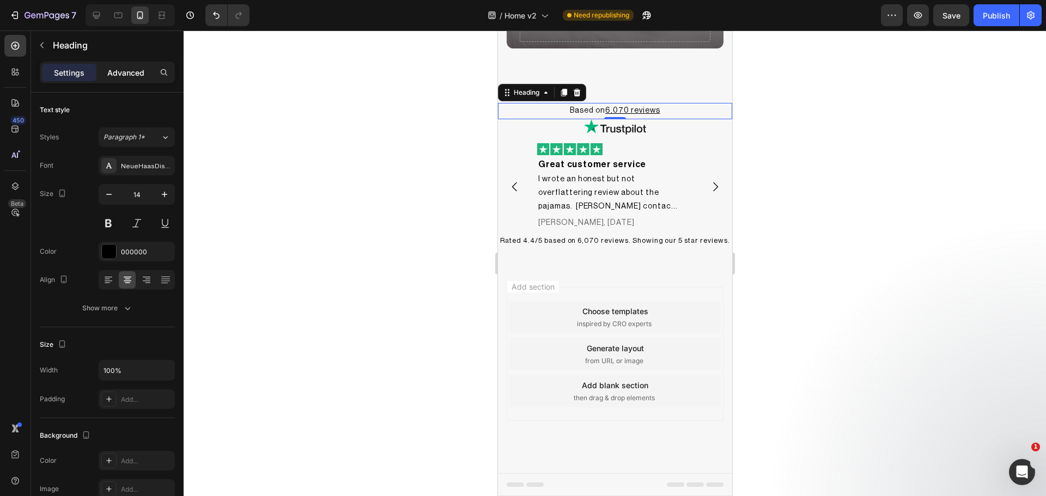
click at [110, 75] on p "Advanced" at bounding box center [125, 72] width 37 height 11
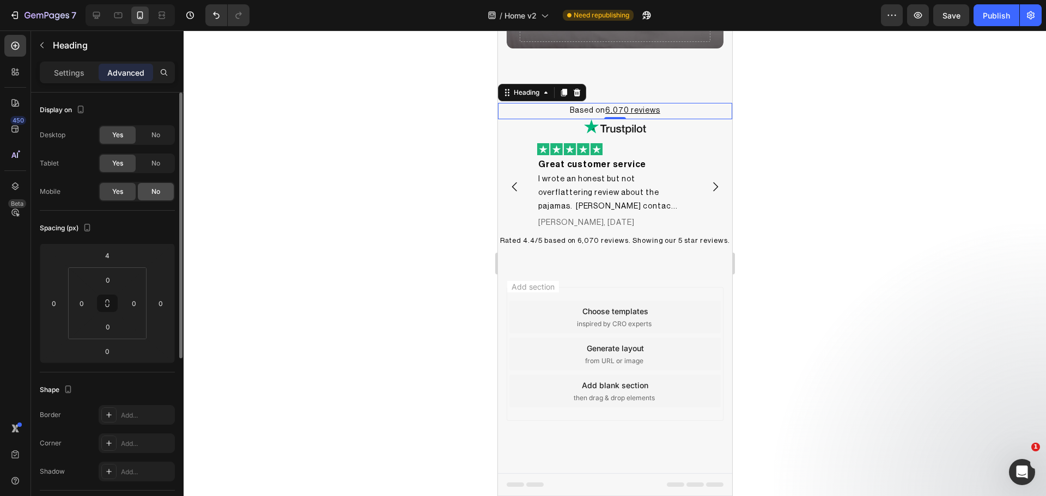
click at [157, 193] on span "No" at bounding box center [155, 192] width 9 height 10
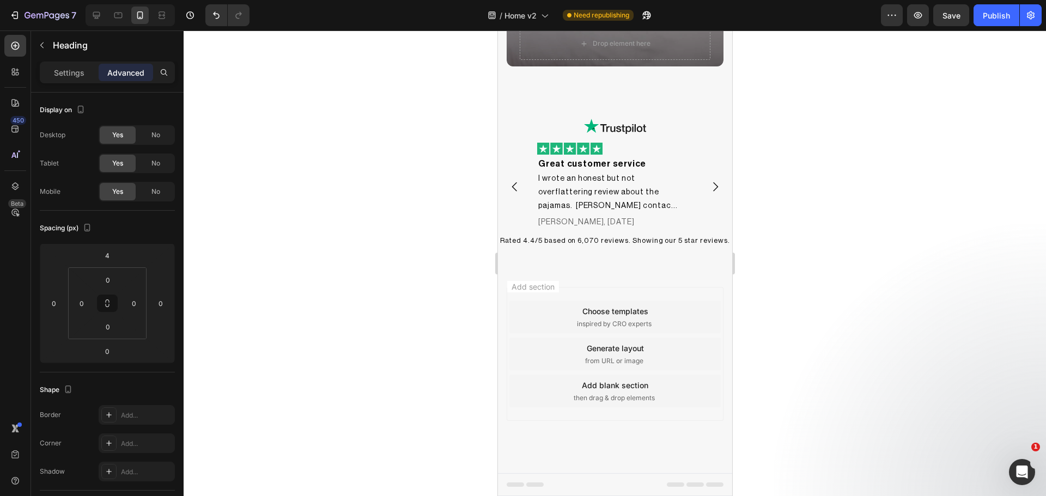
scroll to position [952, 0]
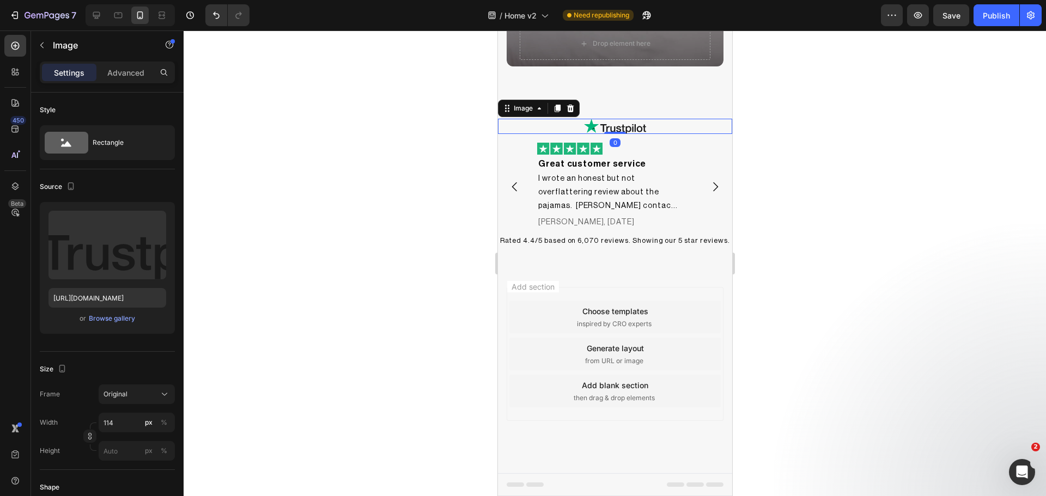
click at [641, 125] on div at bounding box center [614, 126] width 234 height 15
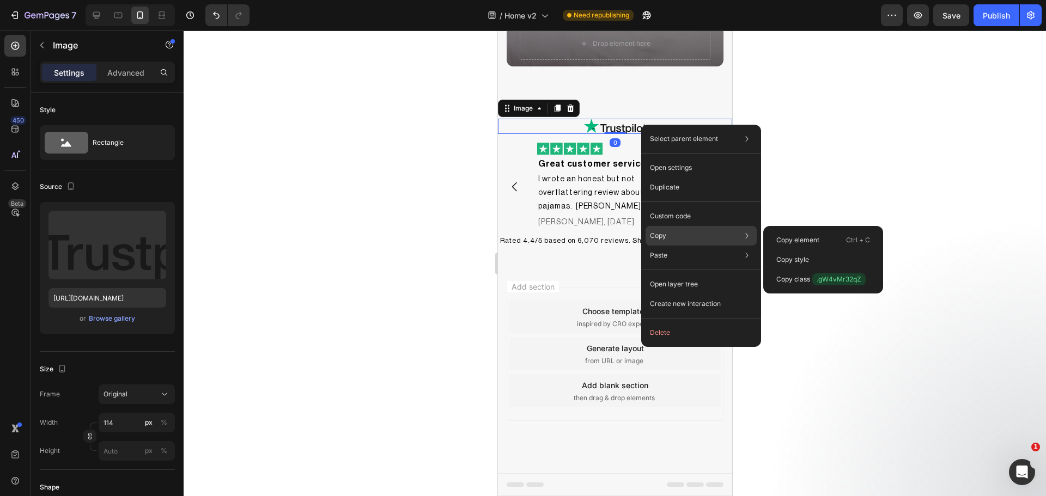
click at [688, 230] on div "Copy Copy element Ctrl + C Copy style Copy class .gW4vMr32qZ" at bounding box center [701, 236] width 111 height 20
click at [805, 250] on div "Copy element Ctrl + C" at bounding box center [823, 260] width 111 height 20
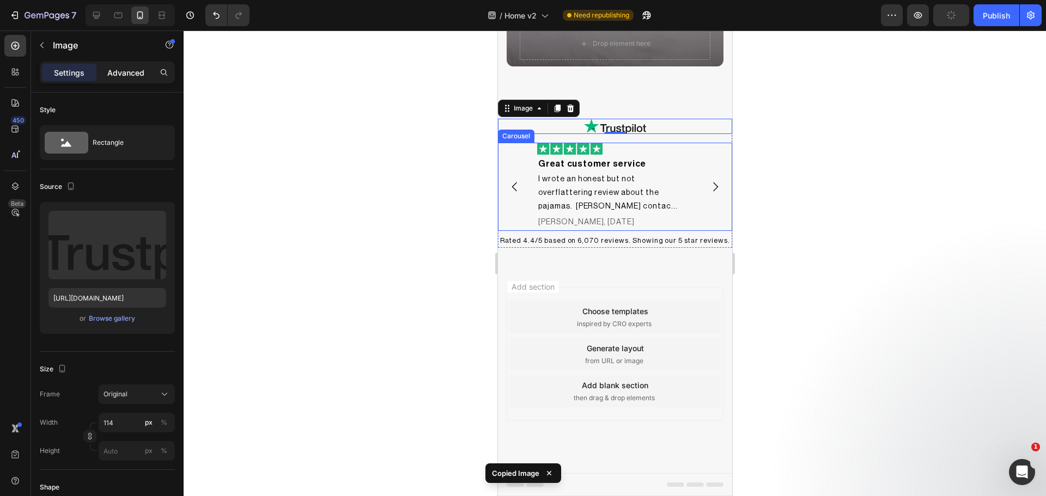
click at [138, 76] on p "Advanced" at bounding box center [125, 72] width 37 height 11
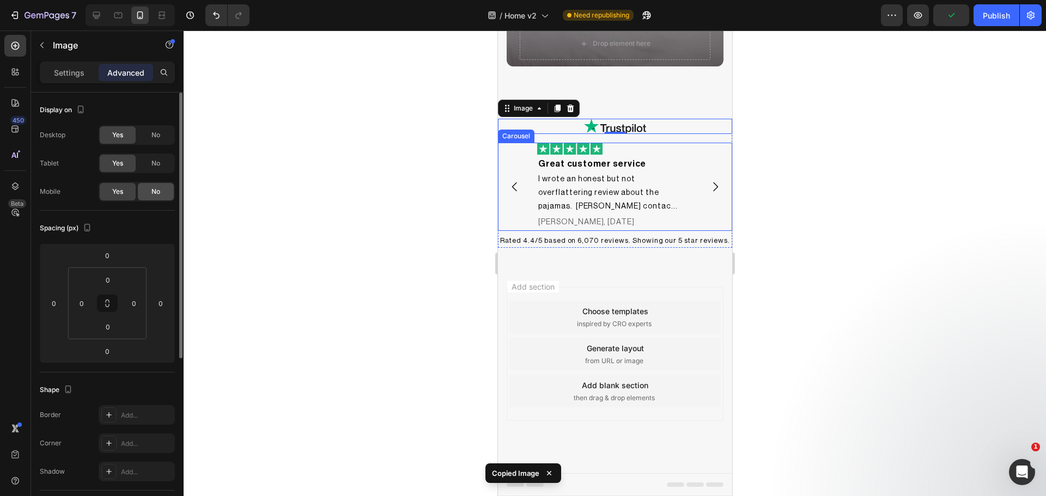
click at [150, 196] on div "No" at bounding box center [156, 191] width 36 height 17
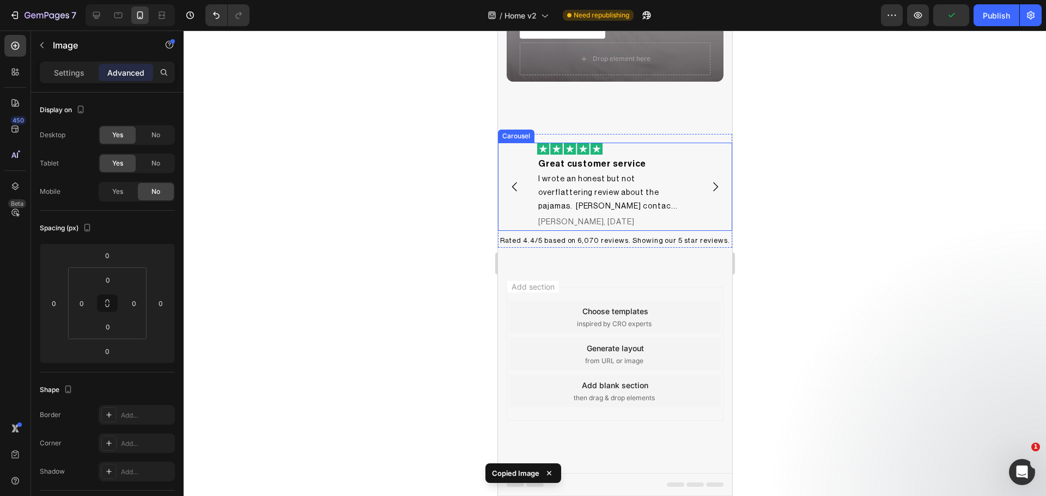
scroll to position [937, 0]
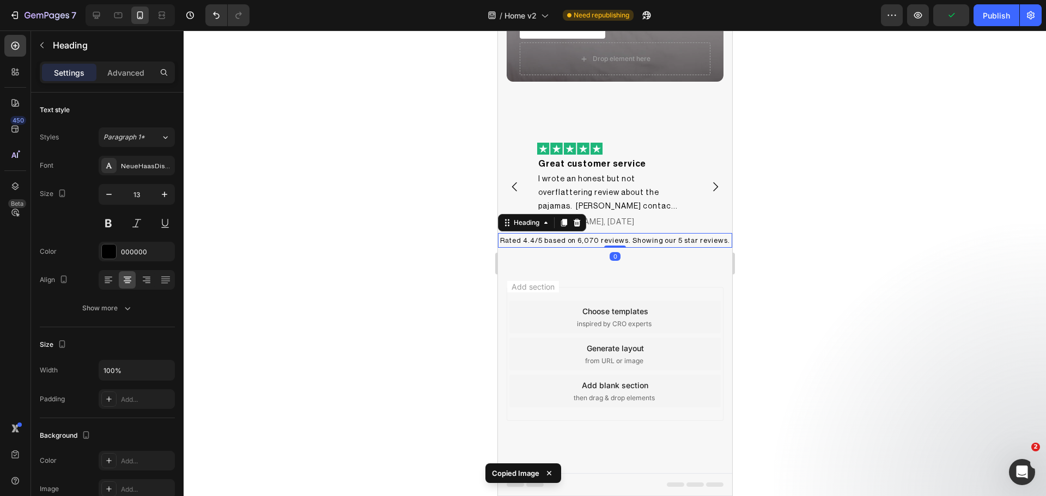
click at [665, 244] on p "Rated 4.4/5 based on 6,070 reviews. Showing our 5 star reviews." at bounding box center [615, 240] width 232 height 13
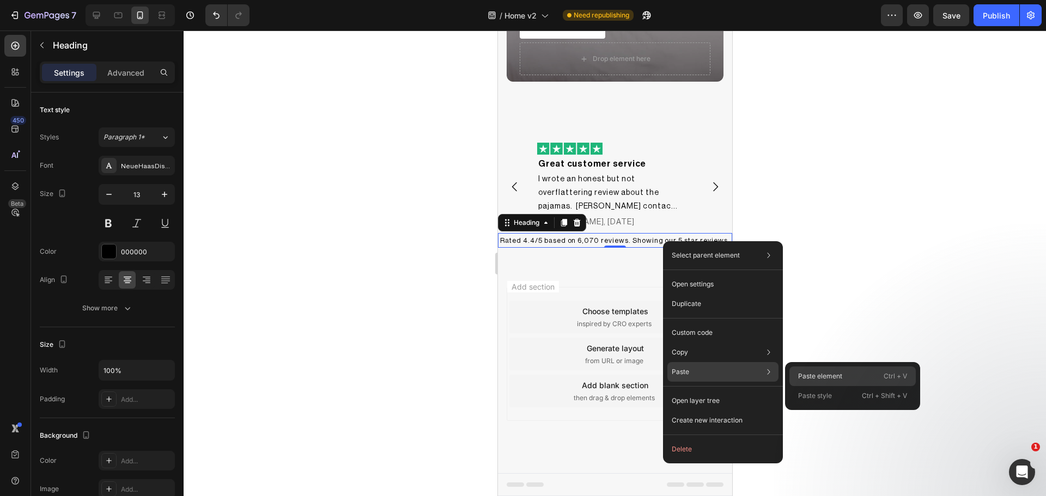
click at [825, 373] on p "Paste element" at bounding box center [820, 377] width 44 height 10
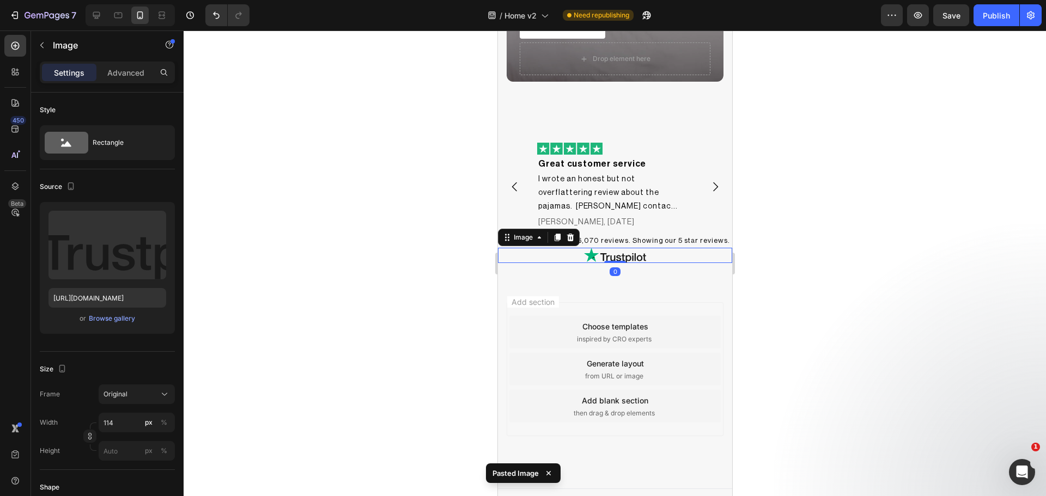
scroll to position [952, 0]
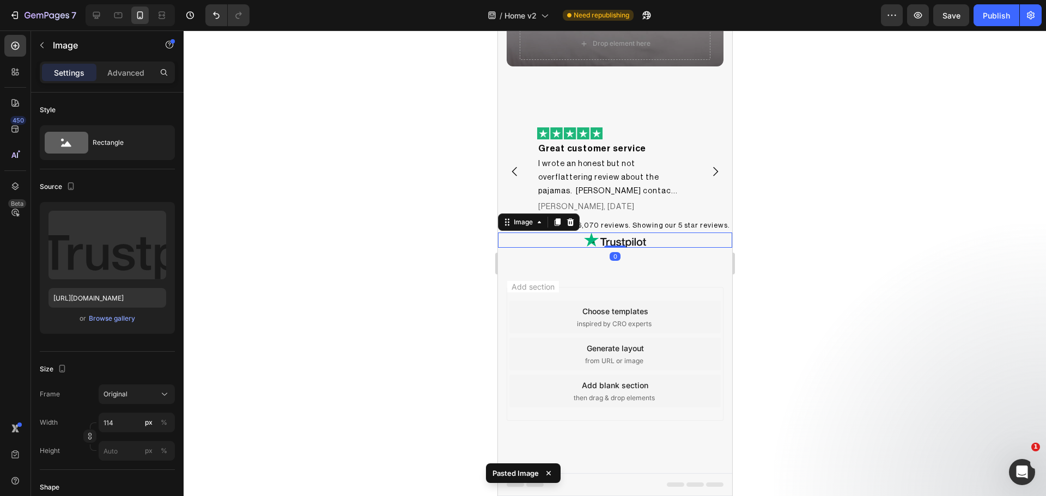
click at [815, 293] on div at bounding box center [615, 264] width 862 height 466
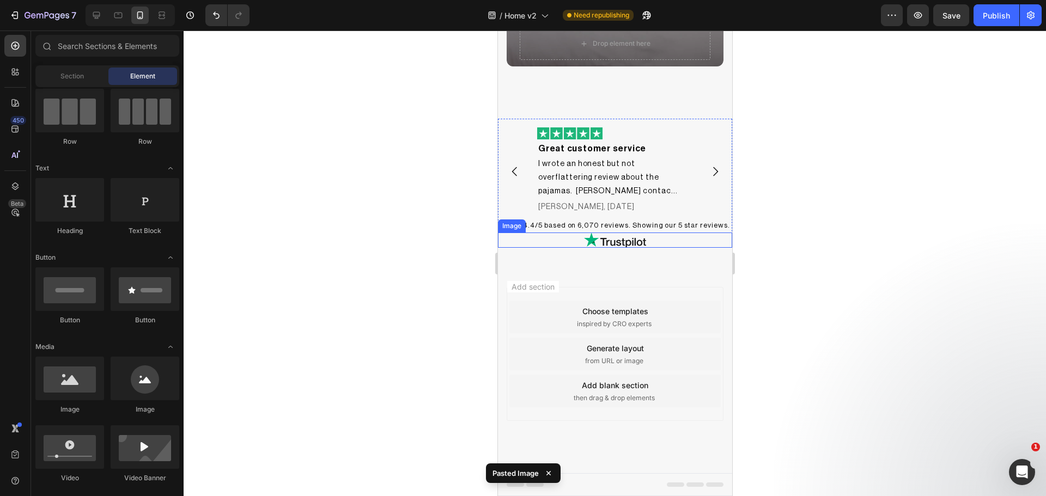
click at [646, 242] on div at bounding box center [614, 240] width 234 height 15
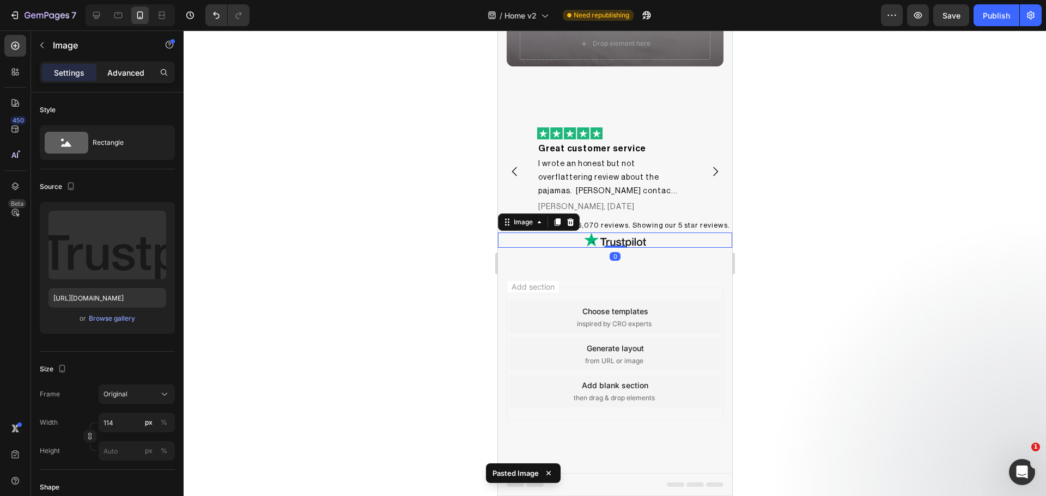
click at [135, 71] on p "Advanced" at bounding box center [125, 72] width 37 height 11
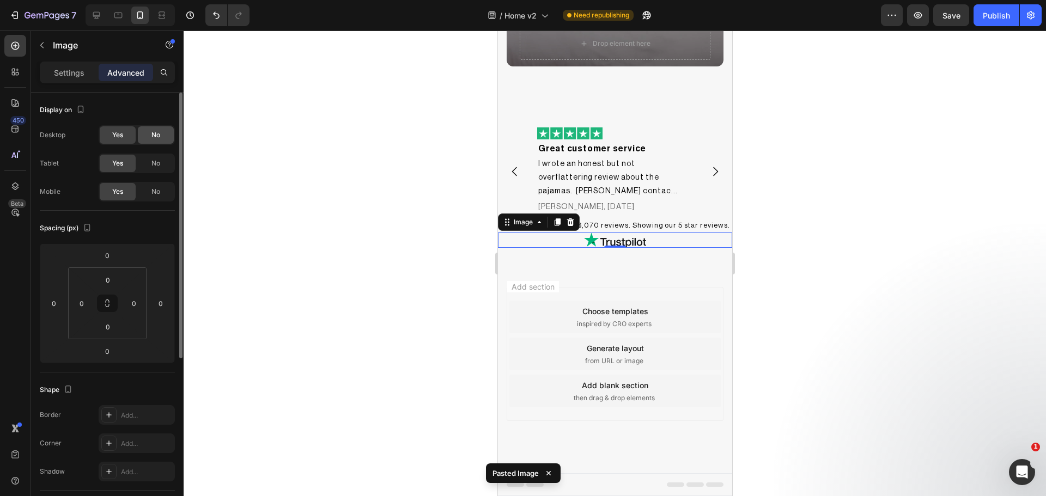
click at [159, 129] on div "No" at bounding box center [156, 134] width 36 height 17
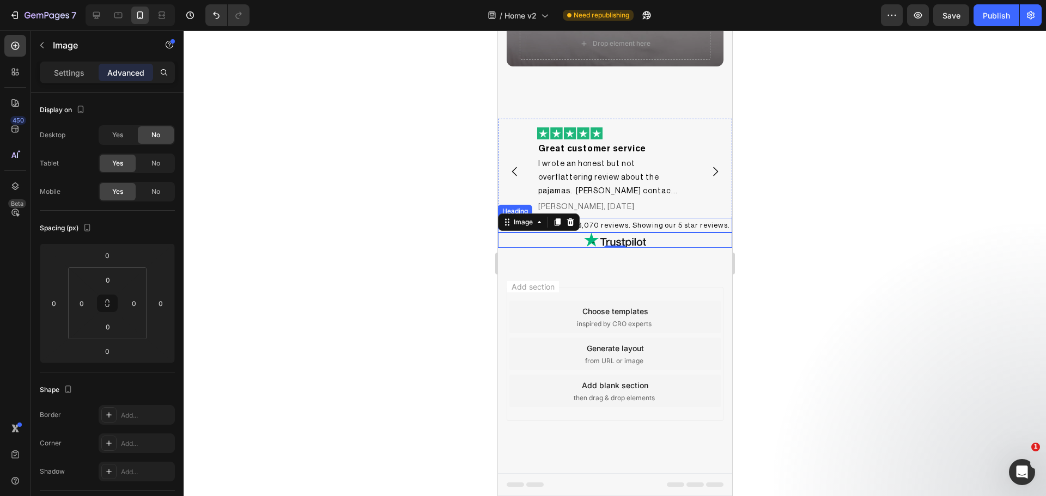
click at [642, 227] on p "Rated 4.4/5 based on 6,070 reviews. Showing our 5 star reviews." at bounding box center [615, 225] width 232 height 13
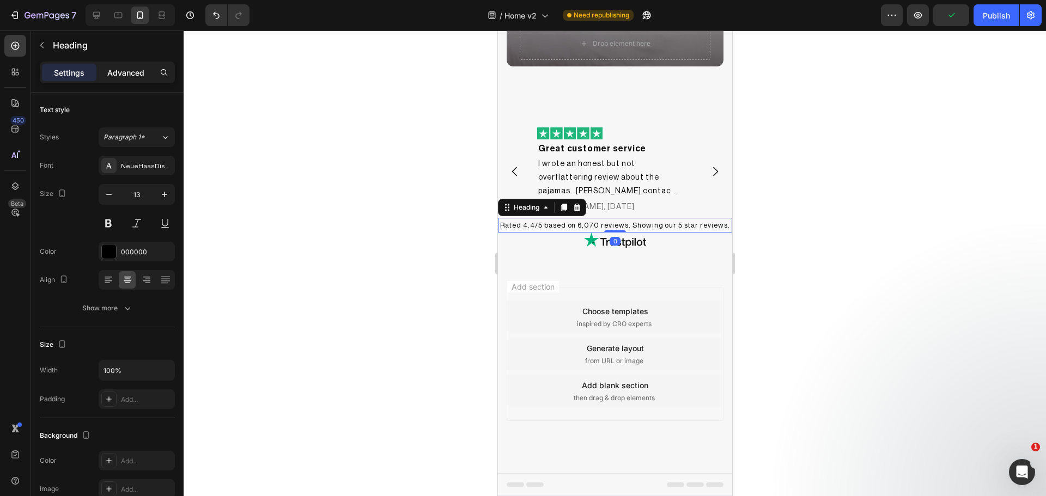
click at [144, 74] on p "Advanced" at bounding box center [125, 72] width 37 height 11
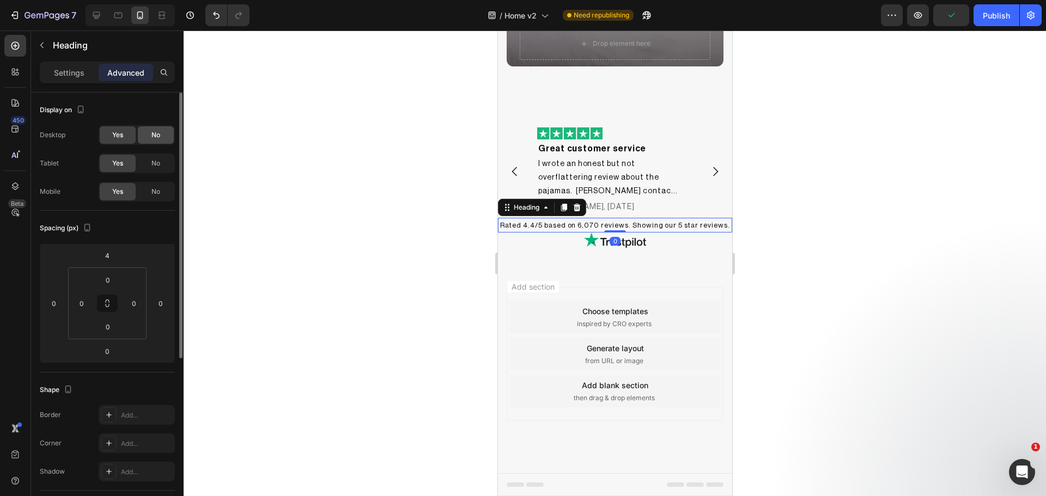
click at [153, 130] on div "No" at bounding box center [156, 134] width 36 height 17
click at [282, 210] on div at bounding box center [615, 264] width 862 height 466
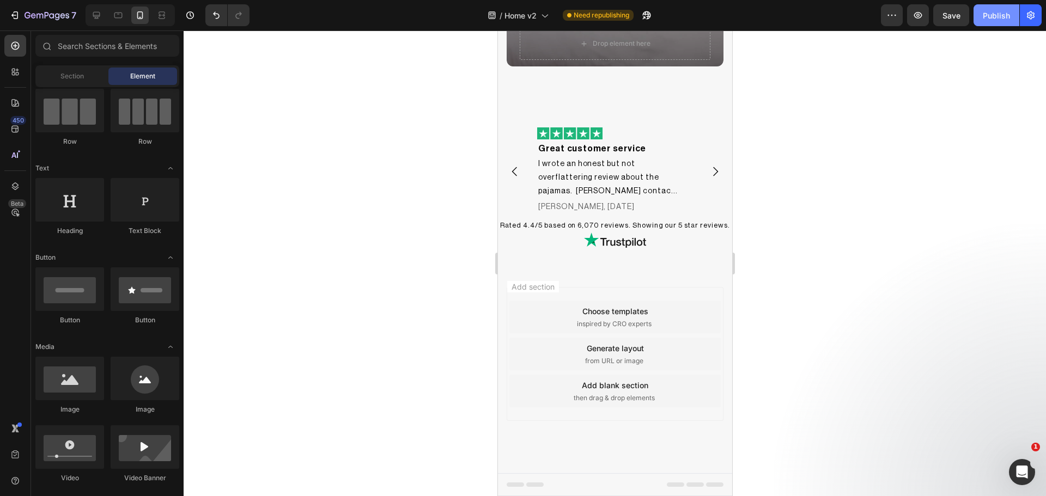
click at [998, 5] on button "Publish" at bounding box center [997, 15] width 46 height 22
click at [95, 19] on icon at bounding box center [96, 15] width 11 height 11
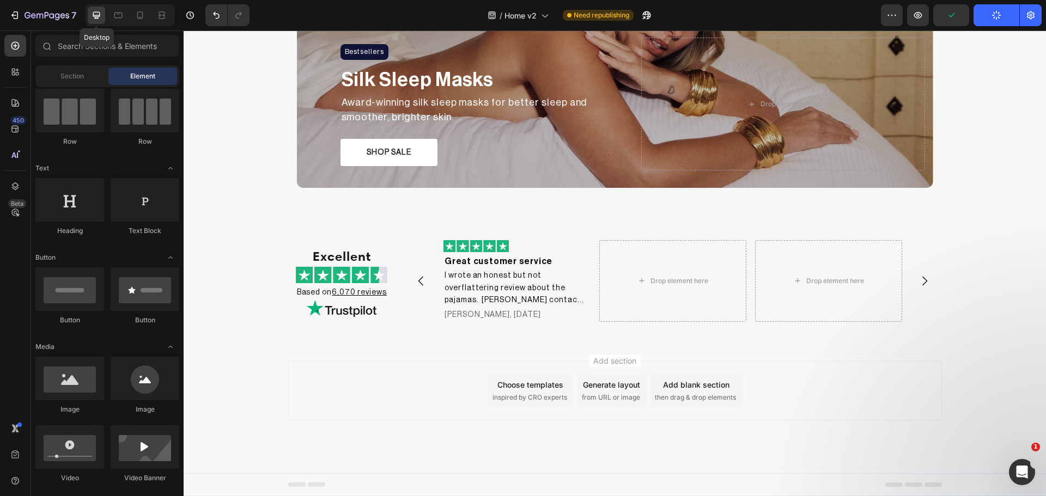
scroll to position [776, 0]
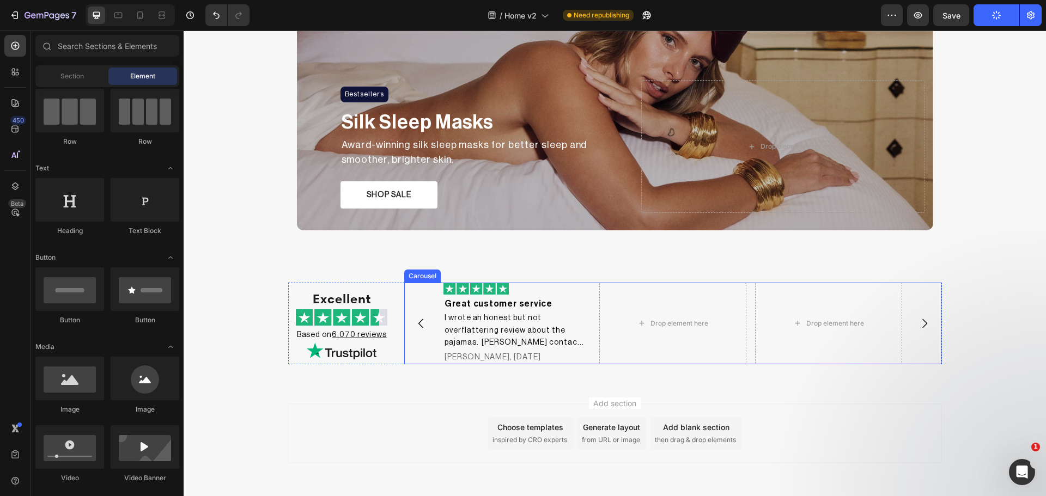
click at [590, 302] on div "Image Great customer service Heading I wrote an honest but not overflattering r…" at bounding box center [672, 324] width 459 height 82
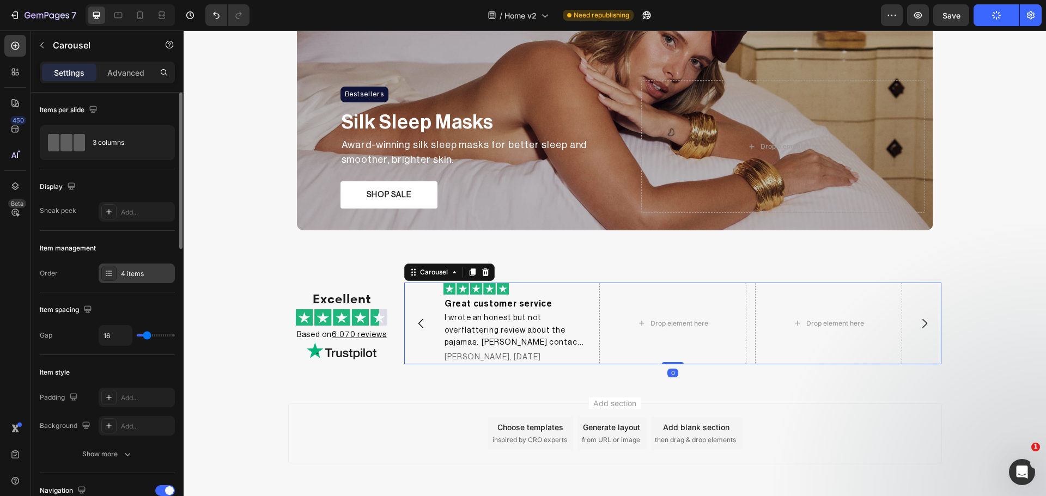
click at [112, 269] on icon at bounding box center [109, 273] width 9 height 9
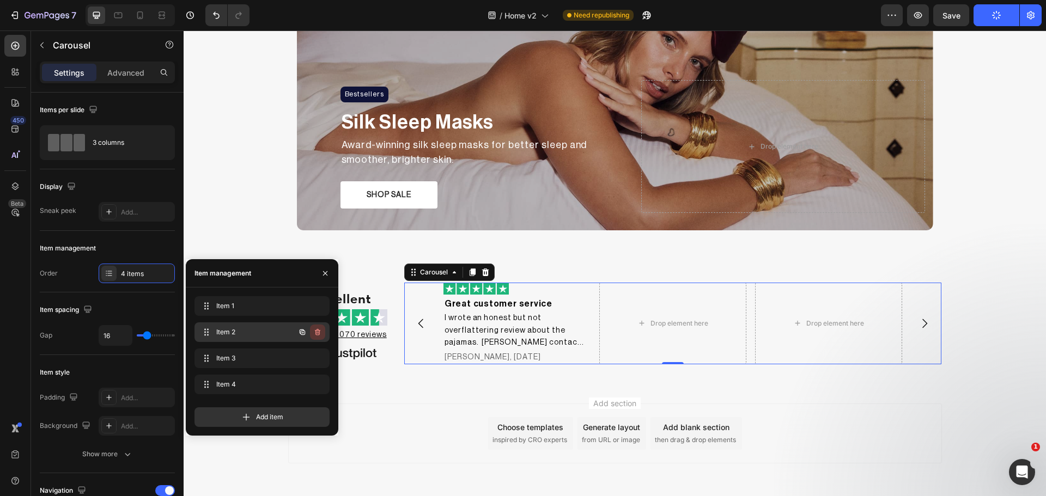
click at [317, 336] on icon "button" at bounding box center [317, 332] width 9 height 9
click at [317, 336] on div "Delete" at bounding box center [310, 332] width 20 height 10
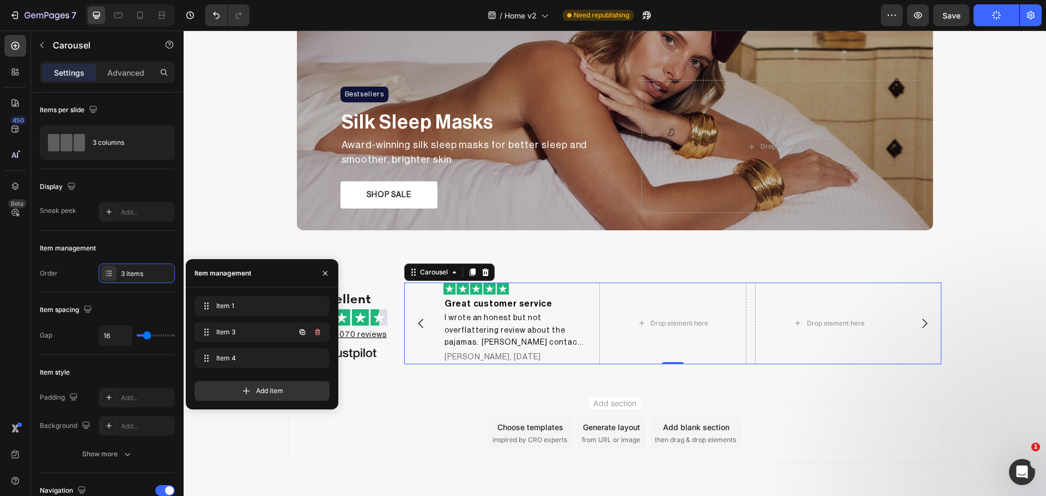
click at [317, 336] on icon "button" at bounding box center [317, 332] width 9 height 9
click at [317, 336] on div "Delete" at bounding box center [310, 332] width 20 height 10
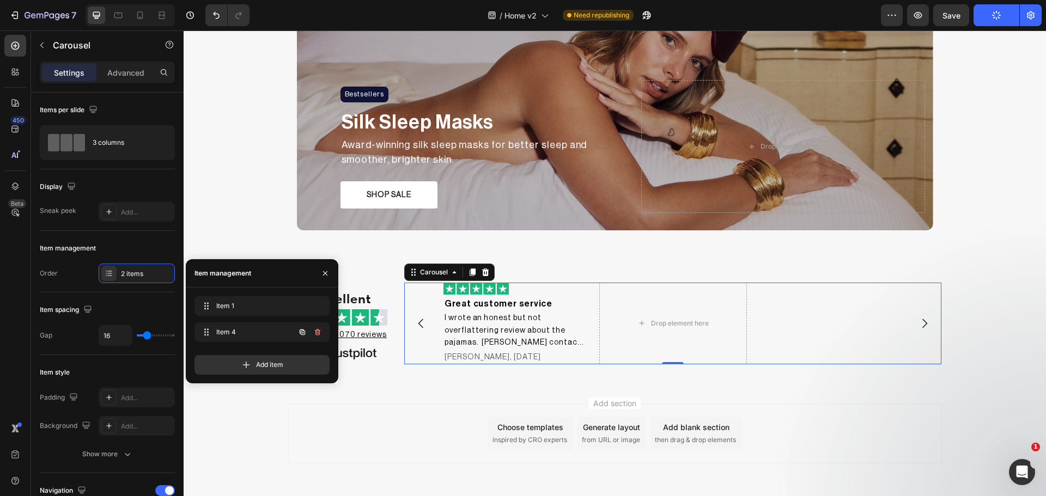
click at [317, 336] on icon "button" at bounding box center [317, 332] width 9 height 9
click at [317, 336] on div "Delete" at bounding box center [310, 332] width 20 height 10
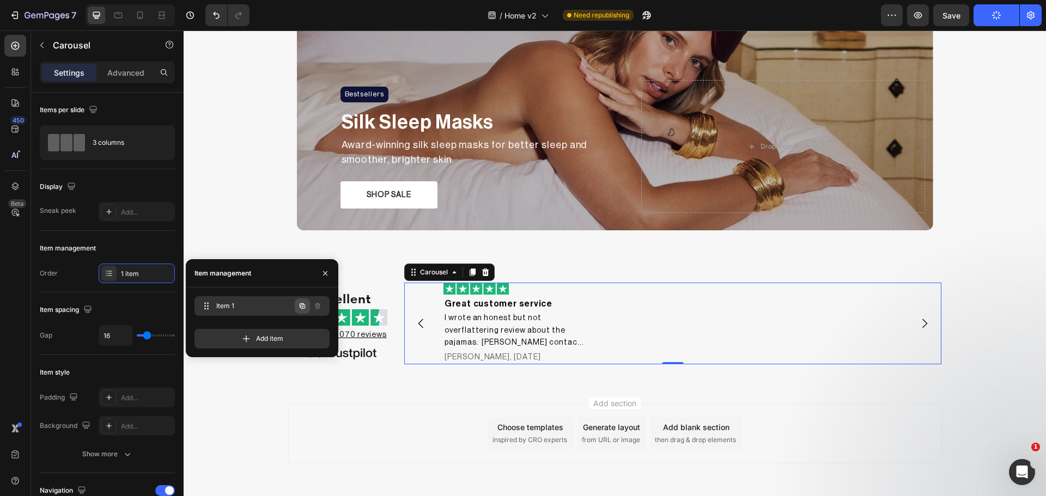
click at [300, 307] on icon "button" at bounding box center [302, 305] width 5 height 5
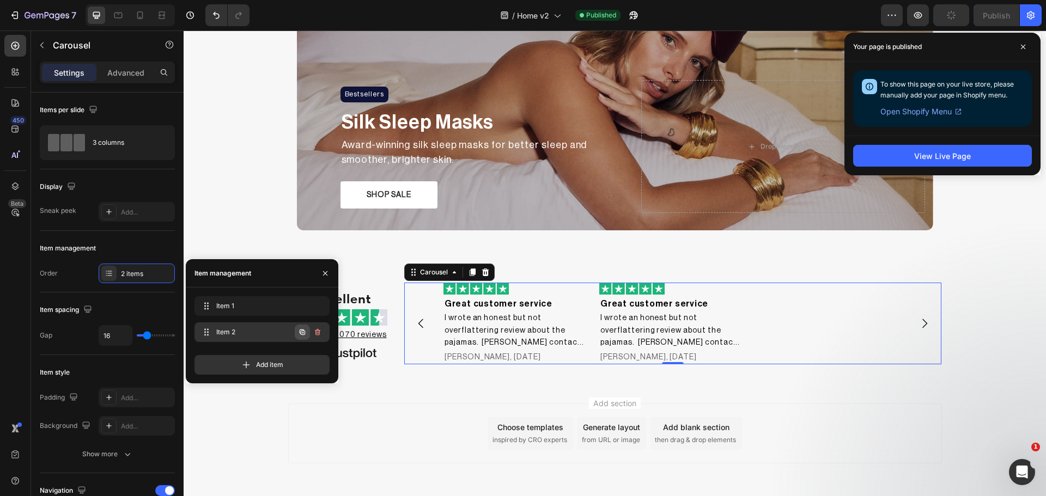
click at [302, 331] on icon "button" at bounding box center [302, 332] width 5 height 5
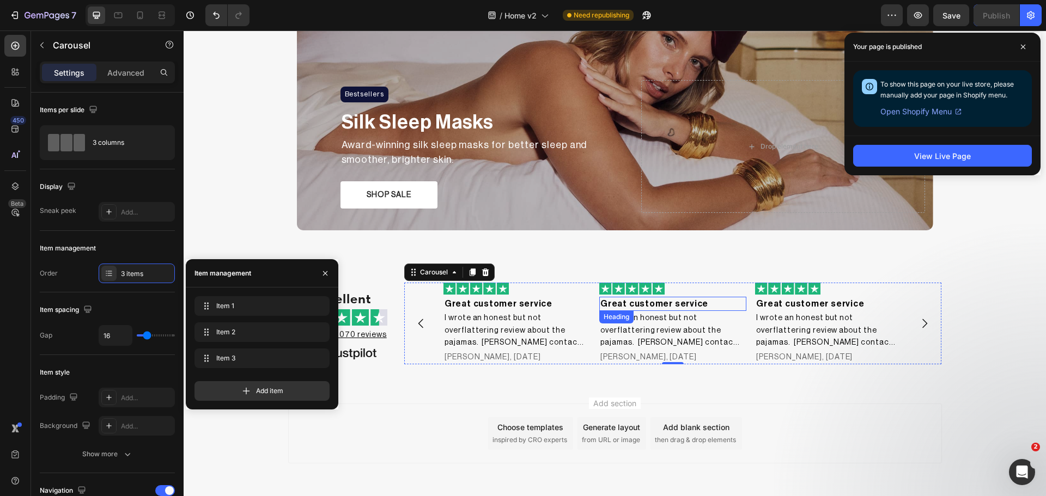
click at [635, 306] on h2 "Great customer service" at bounding box center [672, 304] width 147 height 14
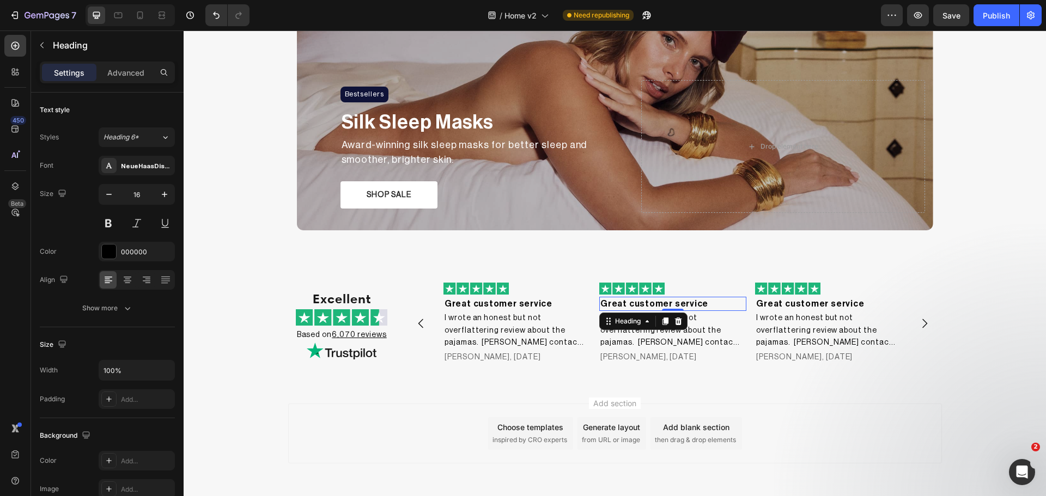
click at [636, 305] on h2 "Great customer service" at bounding box center [672, 304] width 147 height 14
click at [636, 305] on p "Great customer service" at bounding box center [672, 304] width 145 height 12
click at [717, 329] on h2 "I wrote an honest but not overflattering review about the pajamas. [PERSON_NAME…" at bounding box center [672, 330] width 147 height 39
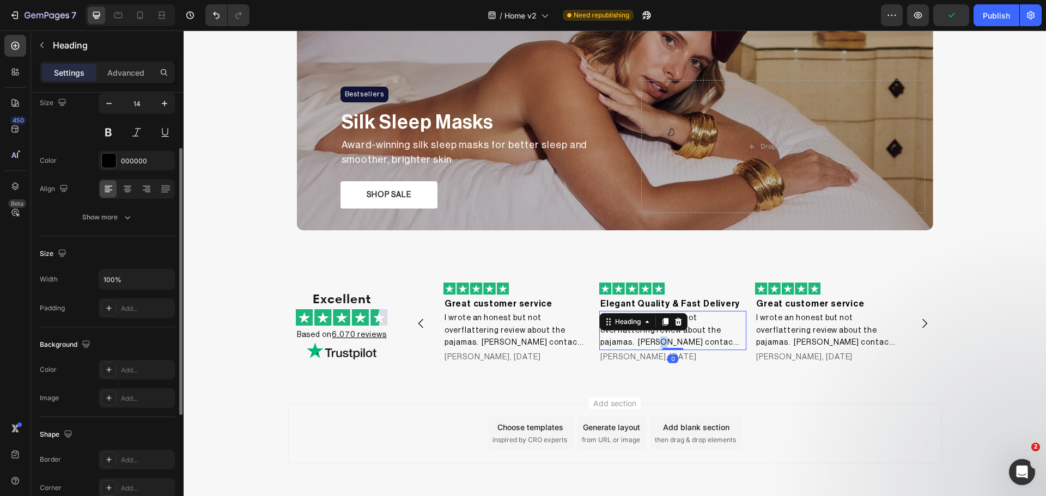
click at [717, 329] on h2 "I wrote an honest but not overflattering review about the pajamas. [PERSON_NAME…" at bounding box center [672, 330] width 147 height 39
click at [717, 329] on p "I wrote an honest but not overflattering review about the pajamas. [PERSON_NAME…" at bounding box center [672, 330] width 145 height 37
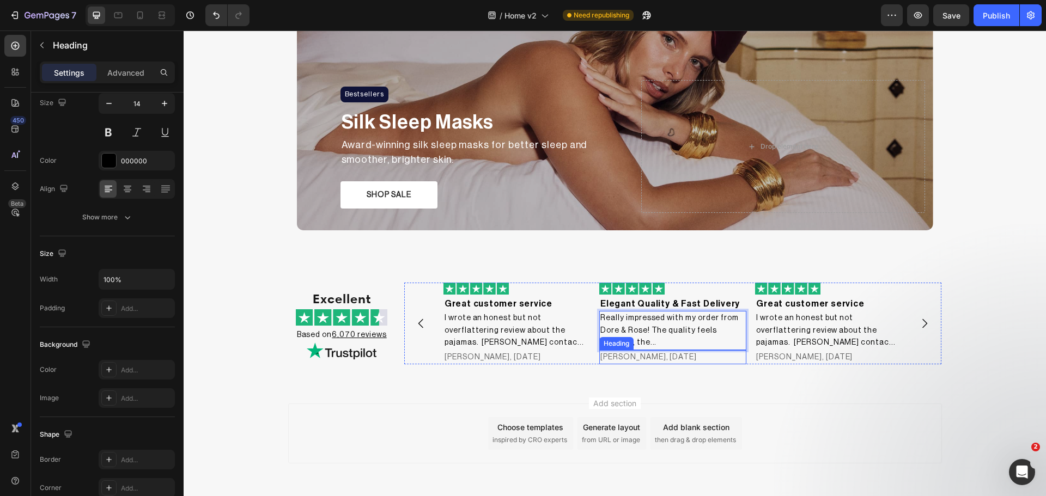
click at [680, 358] on h2 "[PERSON_NAME], [DATE]" at bounding box center [672, 357] width 147 height 14
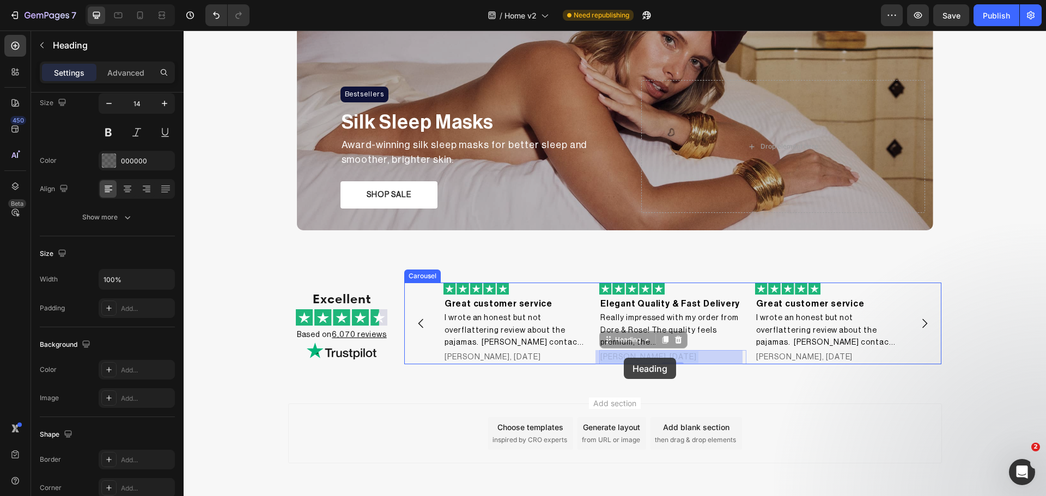
drag, startPoint x: 637, startPoint y: 358, endPoint x: 624, endPoint y: 358, distance: 13.1
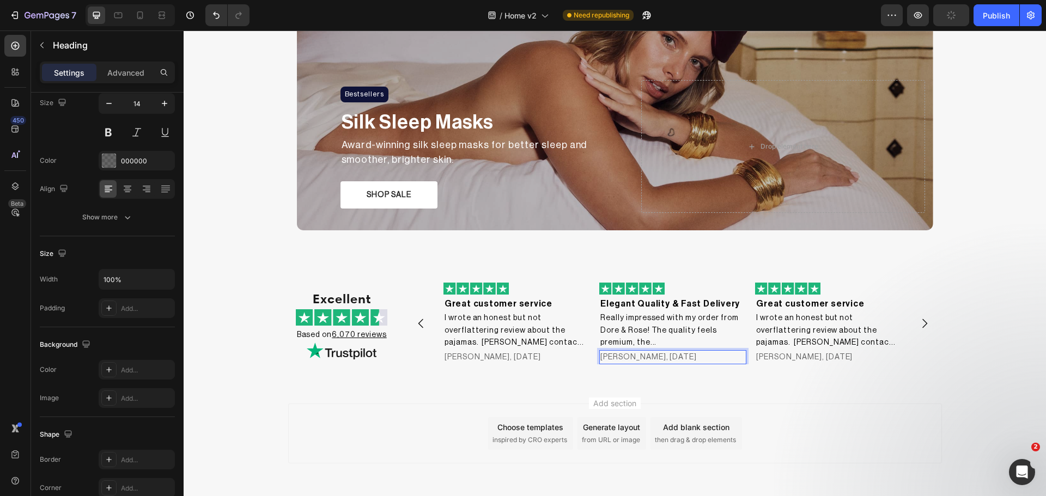
click at [639, 361] on p "[PERSON_NAME], [DATE]" at bounding box center [672, 357] width 145 height 12
click at [636, 359] on p "[PERSON_NAME], [DATE]" at bounding box center [672, 357] width 145 height 12
click at [798, 300] on h2 "Great customer service" at bounding box center [828, 304] width 147 height 14
click at [798, 300] on p "Great customer service" at bounding box center [828, 304] width 145 height 12
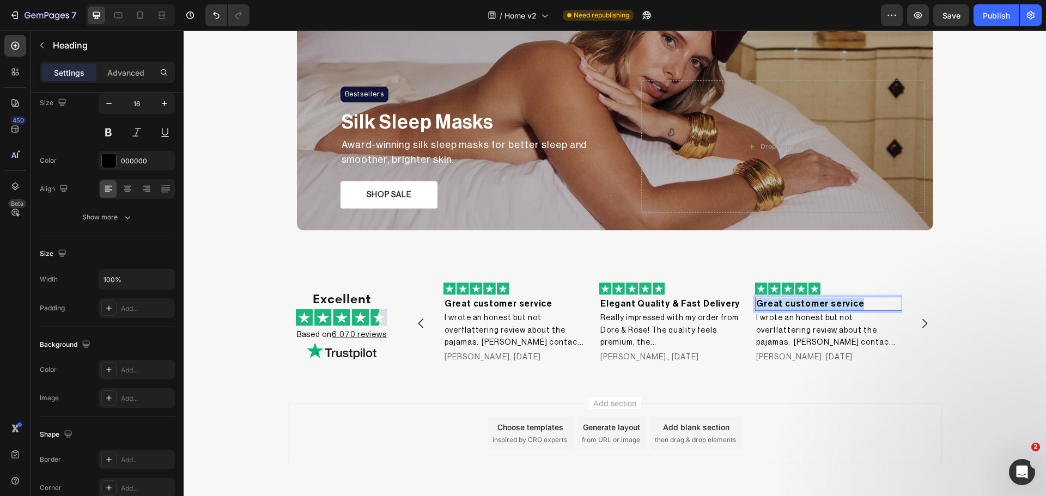
click at [798, 300] on p "Great customer service" at bounding box center [828, 304] width 145 height 12
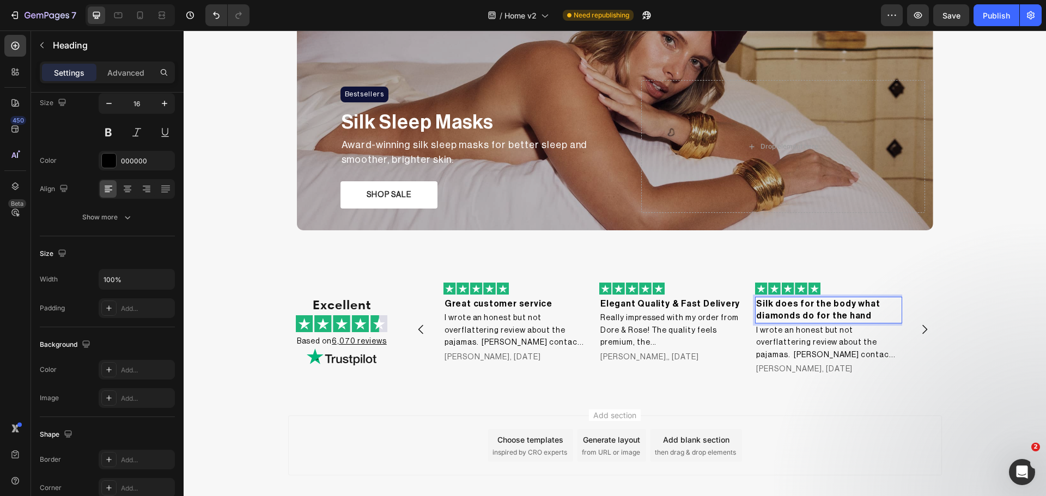
click at [760, 316] on p "Silk does for the body what diamonds do for the hand" at bounding box center [828, 310] width 145 height 25
click at [865, 318] on p "Silk does for the body what diamonds do for the hand" at bounding box center [828, 310] width 145 height 25
click at [756, 313] on p "Silk does for the body what diamonds do for the hand" at bounding box center [828, 310] width 145 height 25
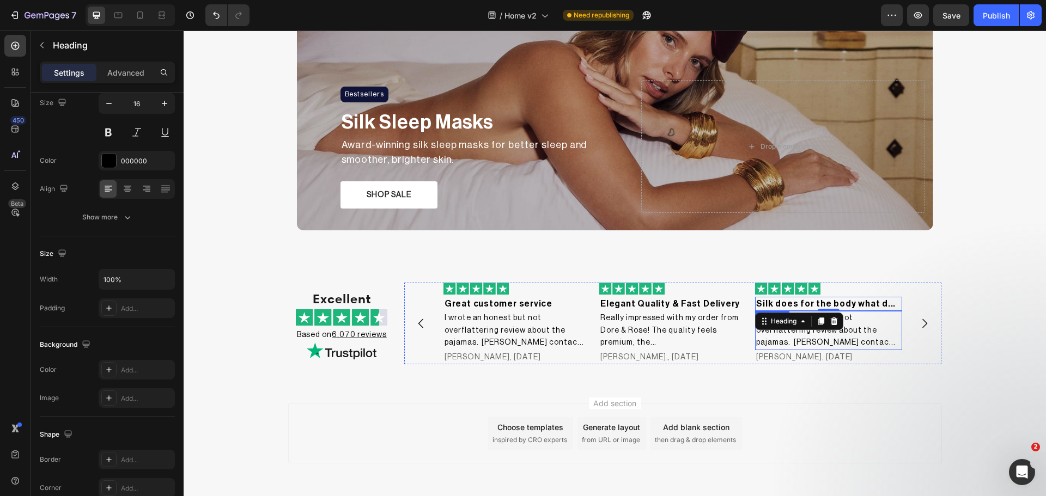
click at [879, 326] on h2 "I wrote an honest but not overflattering review about the pajamas. [PERSON_NAME…" at bounding box center [828, 330] width 147 height 39
click at [878, 327] on h2 "I wrote an honest but not overflattering review about the pajamas. [PERSON_NAME…" at bounding box center [828, 330] width 147 height 39
click at [774, 356] on h2 "[PERSON_NAME], [DATE]" at bounding box center [828, 357] width 147 height 14
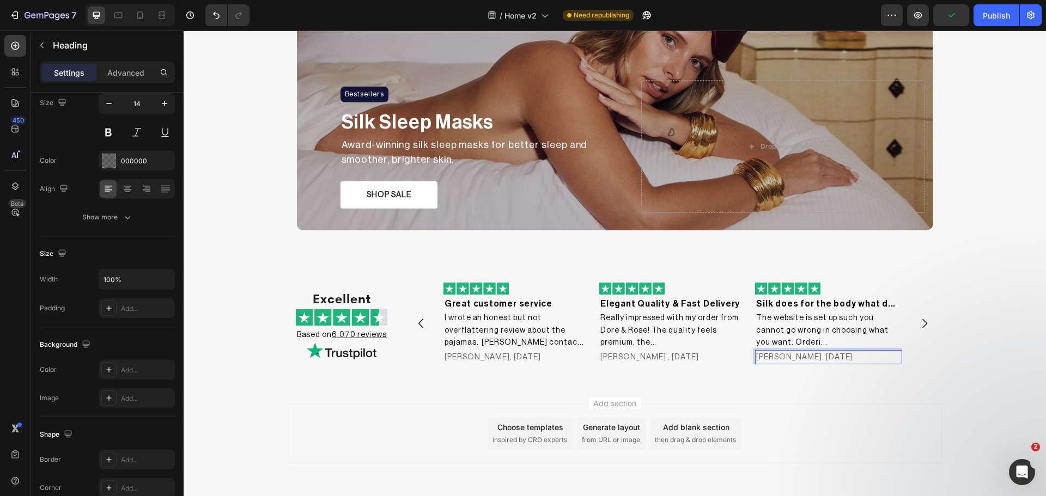
click at [794, 358] on h2 "[PERSON_NAME], [DATE]" at bounding box center [828, 357] width 147 height 14
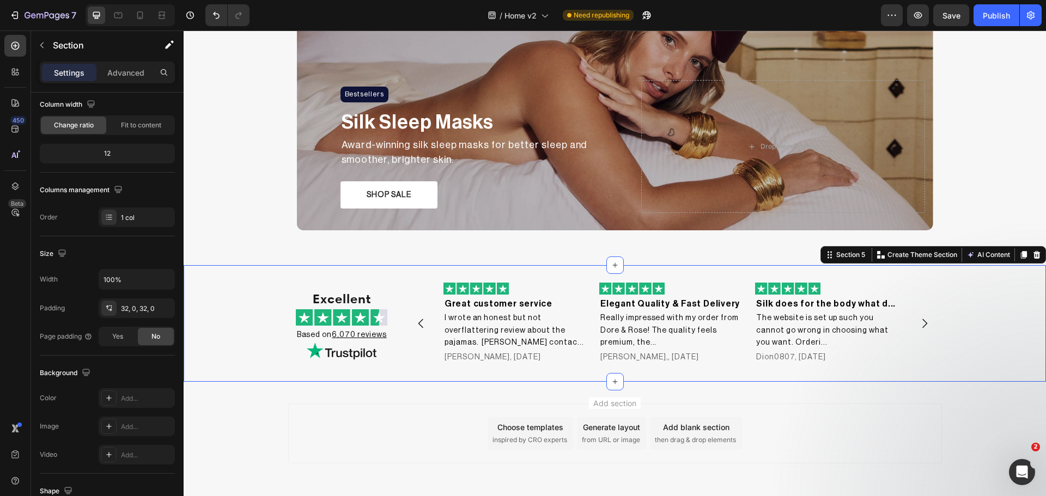
click at [950, 348] on div "Excellent Heading Image Based on 6,070 reviews Heading Image Image Great custom…" at bounding box center [615, 324] width 862 height 82
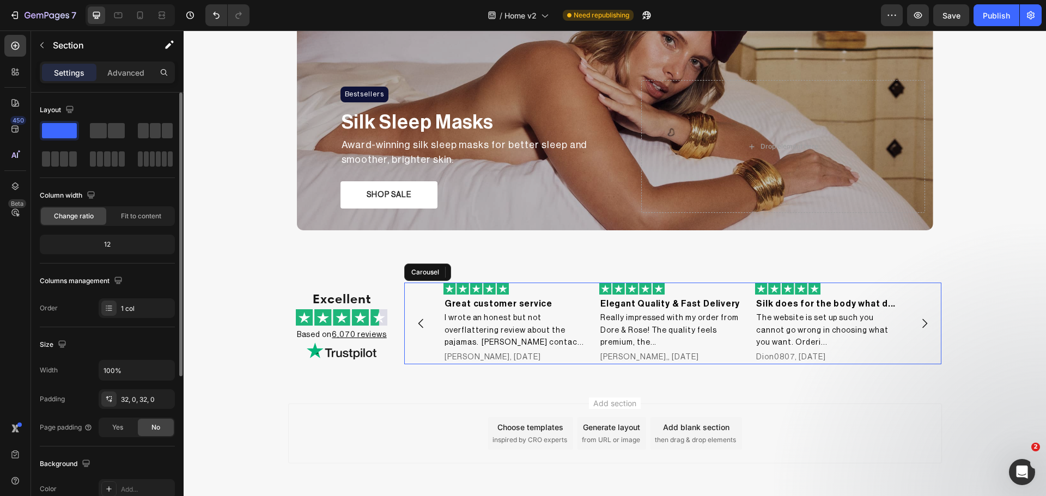
click at [925, 320] on icon "Carousel Next Arrow" at bounding box center [924, 323] width 13 height 13
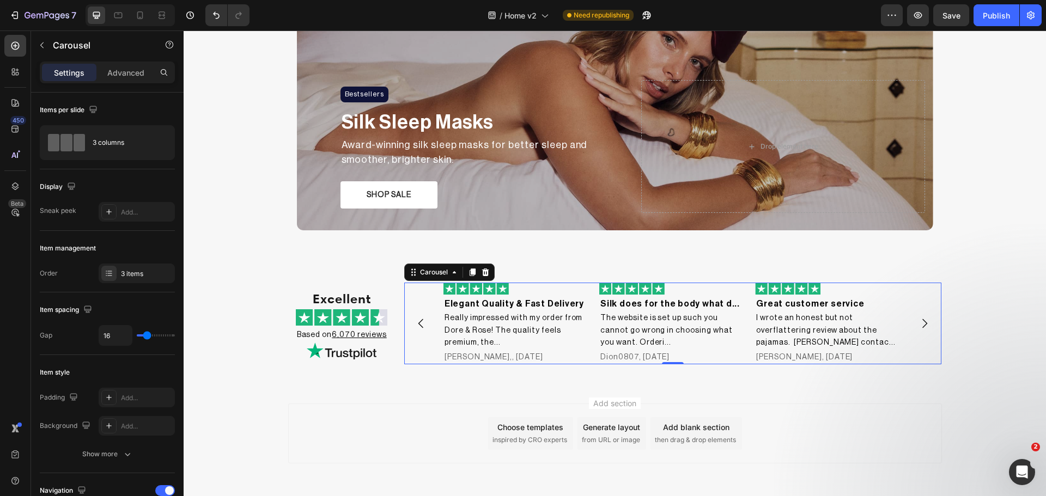
click at [919, 324] on icon "Carousel Next Arrow" at bounding box center [924, 323] width 13 height 13
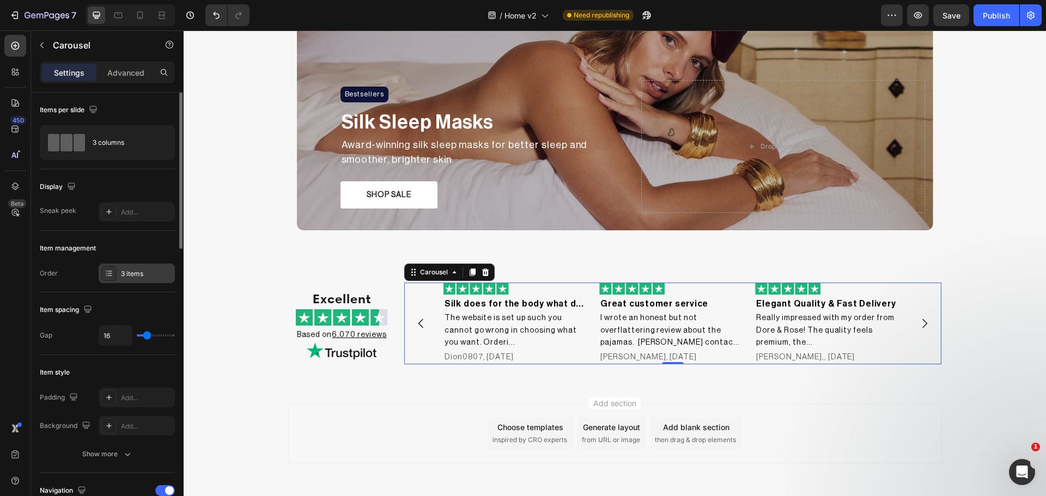
click at [107, 275] on icon at bounding box center [109, 273] width 9 height 9
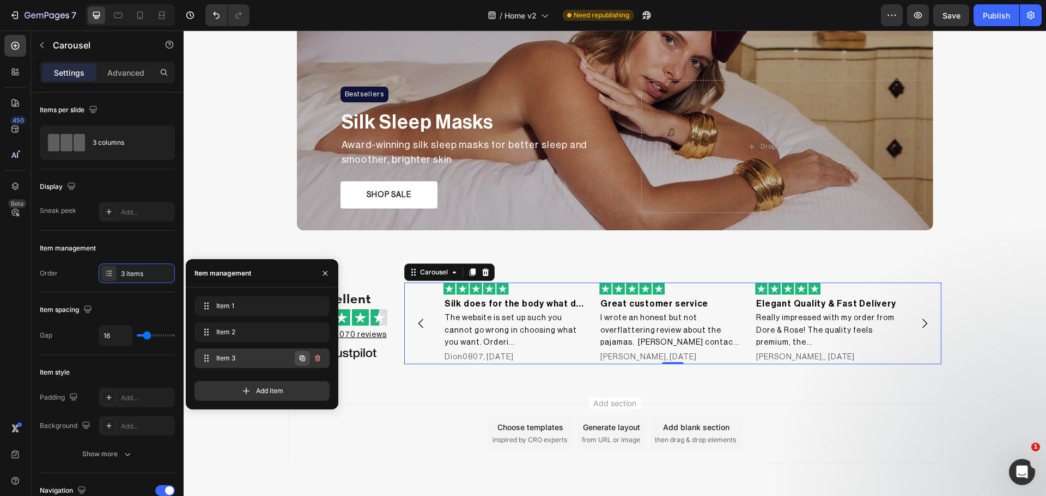
click at [302, 356] on icon "button" at bounding box center [302, 358] width 5 height 5
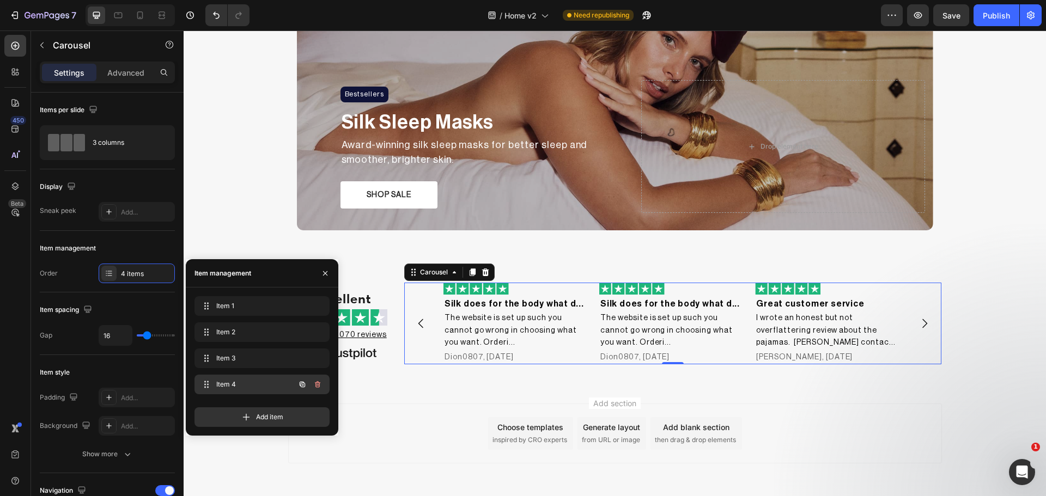
click at [252, 381] on span "Item 4" at bounding box center [247, 385] width 62 height 10
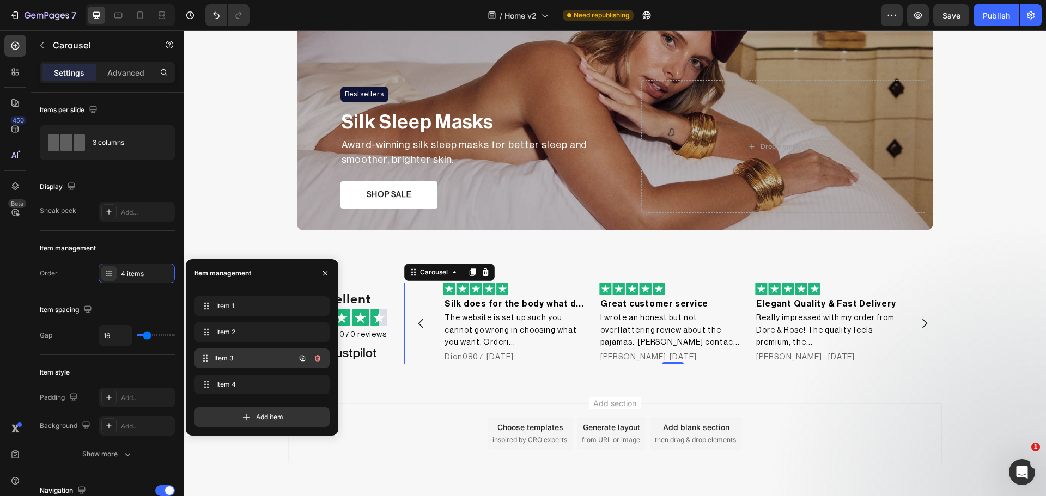
click at [238, 362] on span "Item 3" at bounding box center [254, 359] width 81 height 10
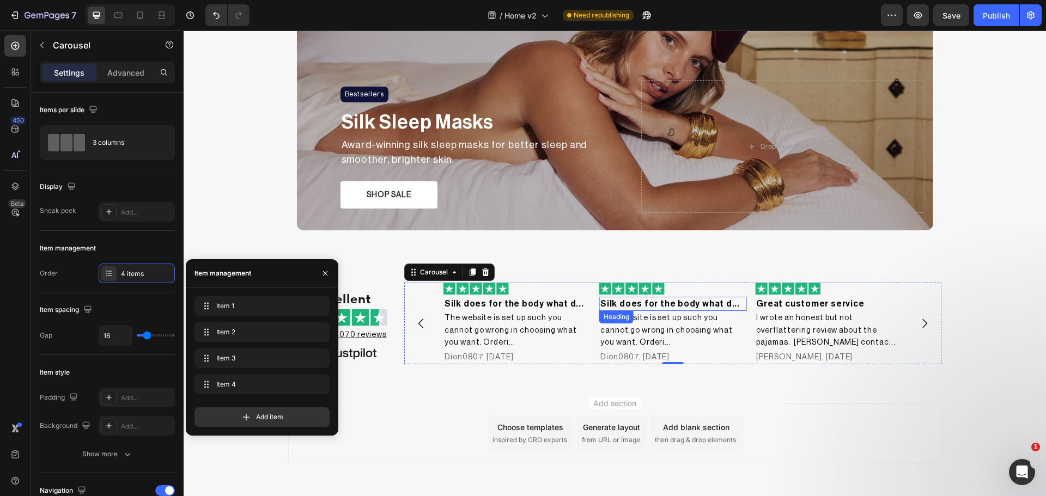
click at [646, 308] on h2 "Silk does for the body what d..." at bounding box center [672, 304] width 147 height 14
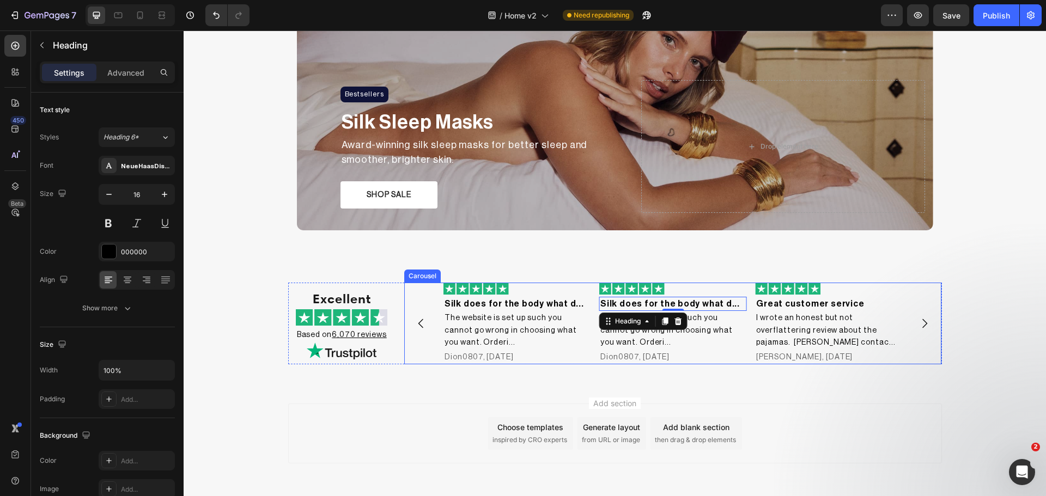
click at [415, 320] on icon "Carousel Back Arrow" at bounding box center [421, 323] width 13 height 13
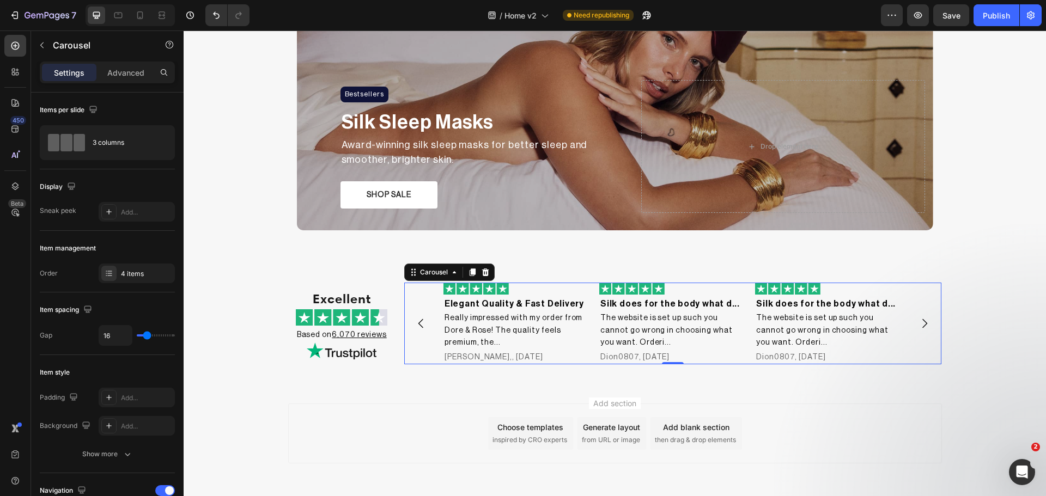
click at [923, 320] on icon "Carousel Next Arrow" at bounding box center [925, 323] width 5 height 9
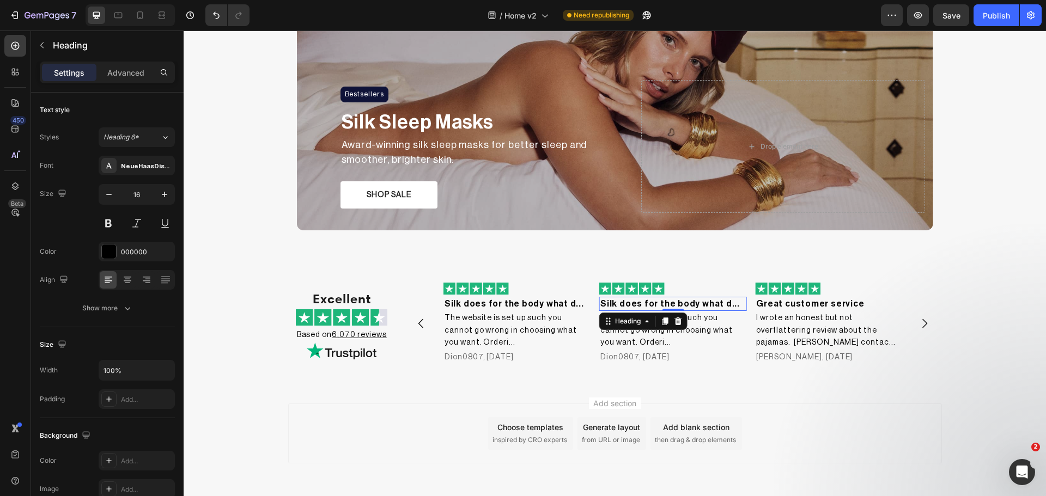
click at [659, 305] on h2 "Silk does for the body what d..." at bounding box center [672, 304] width 147 height 14
click at [659, 305] on p "Silk does for the body what d..." at bounding box center [672, 304] width 145 height 12
click at [698, 325] on h2 "The website is set up such you cannot go wrong in choosing what you want. Order…" at bounding box center [672, 330] width 147 height 39
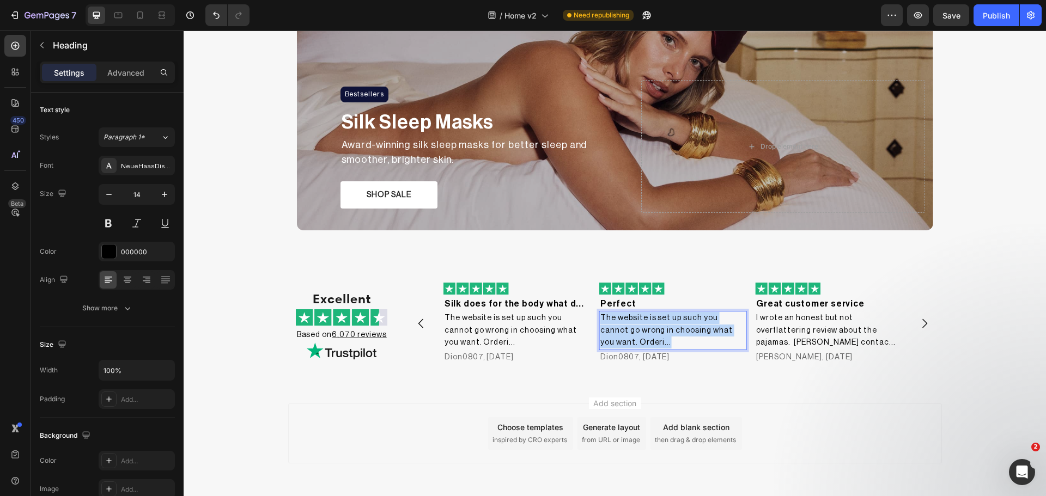
click at [698, 325] on p "The website is set up such you cannot go wrong in choosing what you want. Order…" at bounding box center [672, 330] width 145 height 37
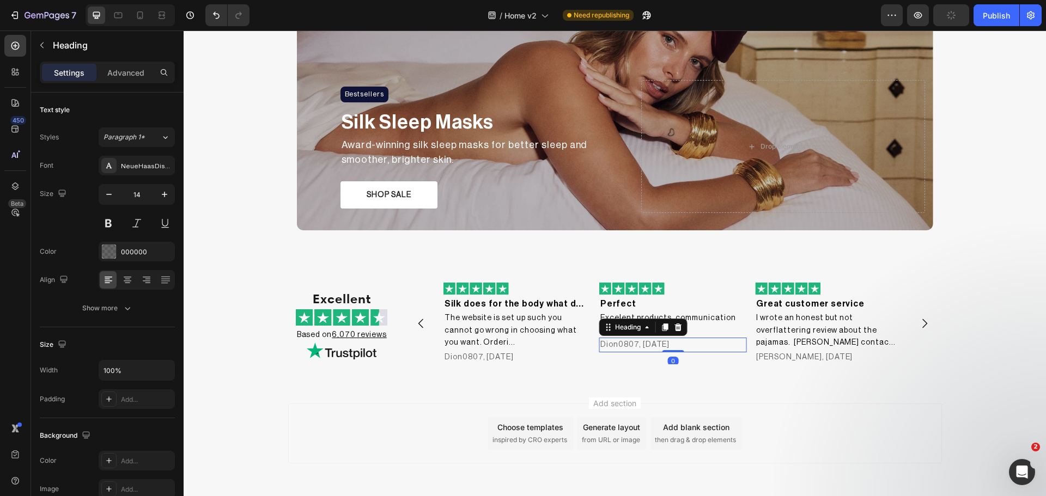
click at [670, 345] on h2 "Dion0807, [DATE]" at bounding box center [672, 345] width 147 height 14
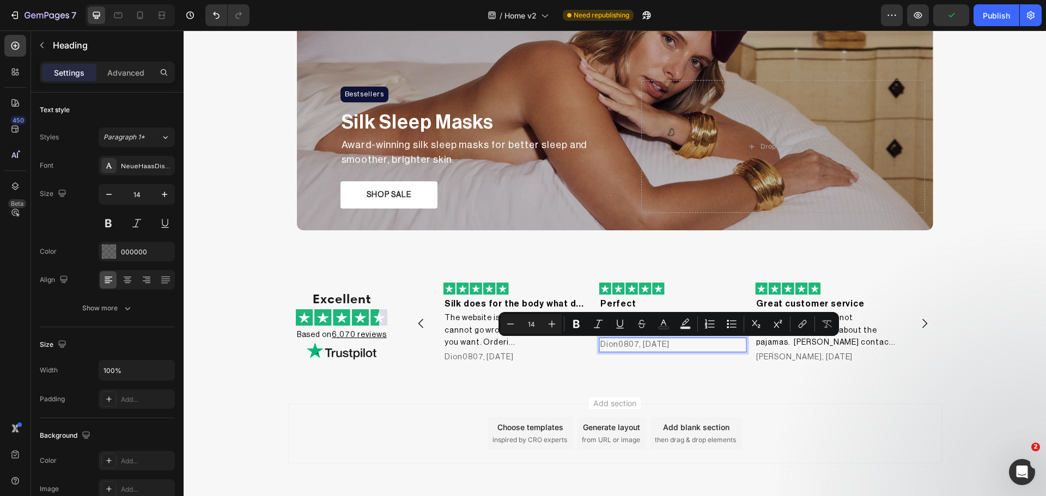
click at [630, 347] on p "Dion0807, [DATE]" at bounding box center [672, 345] width 145 height 12
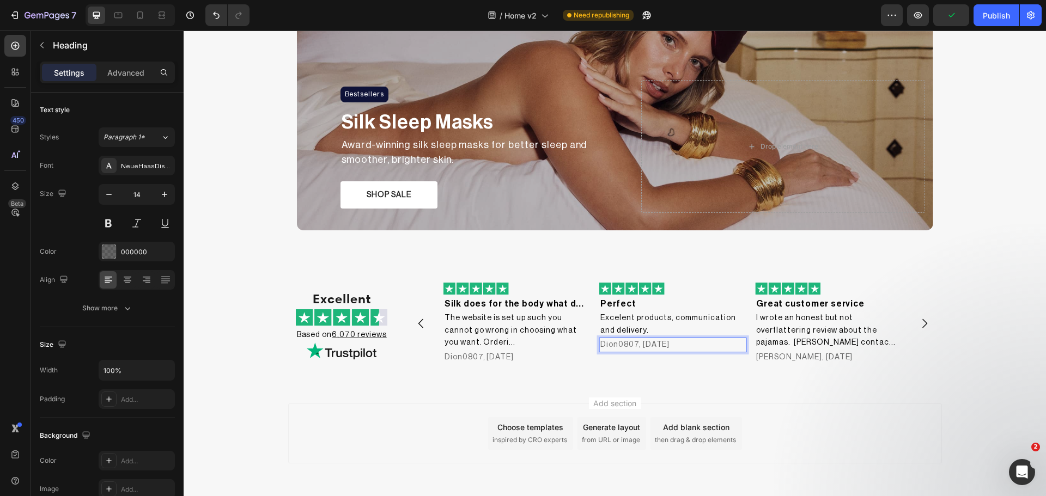
click at [633, 348] on p "Dion0807, [DATE]" at bounding box center [672, 345] width 145 height 12
click at [554, 349] on h2 "The website is set up such you cannot go wrong in choosing what you want. Order…" at bounding box center [516, 330] width 147 height 39
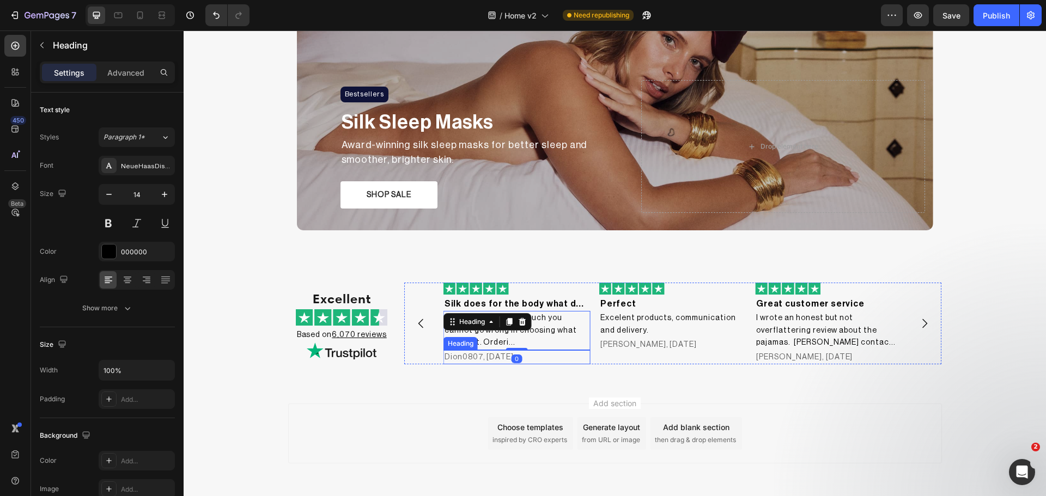
click at [571, 357] on p "Dion0807, [DATE]" at bounding box center [517, 357] width 145 height 12
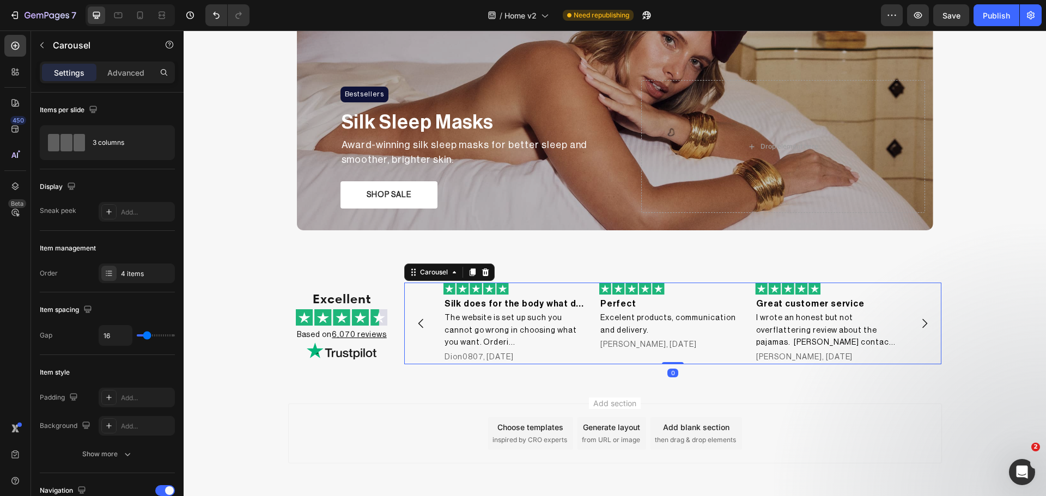
click at [599, 356] on div "Image Perfect Heading Excelent products, communication and delivery. Heading St…" at bounding box center [672, 324] width 147 height 82
click at [109, 271] on icon at bounding box center [109, 273] width 9 height 9
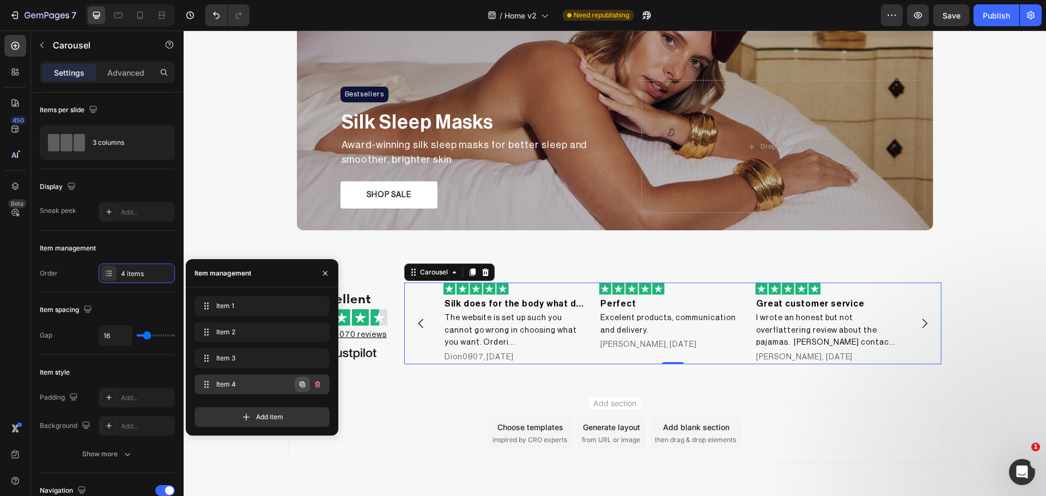
click at [306, 384] on icon "button" at bounding box center [302, 384] width 9 height 9
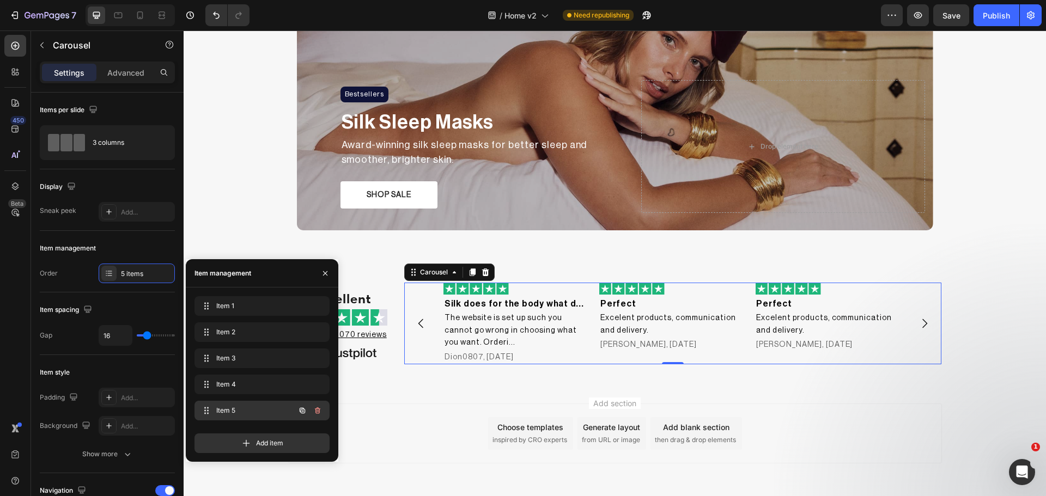
click at [254, 402] on div "Item 5 Item 5" at bounding box center [262, 411] width 135 height 20
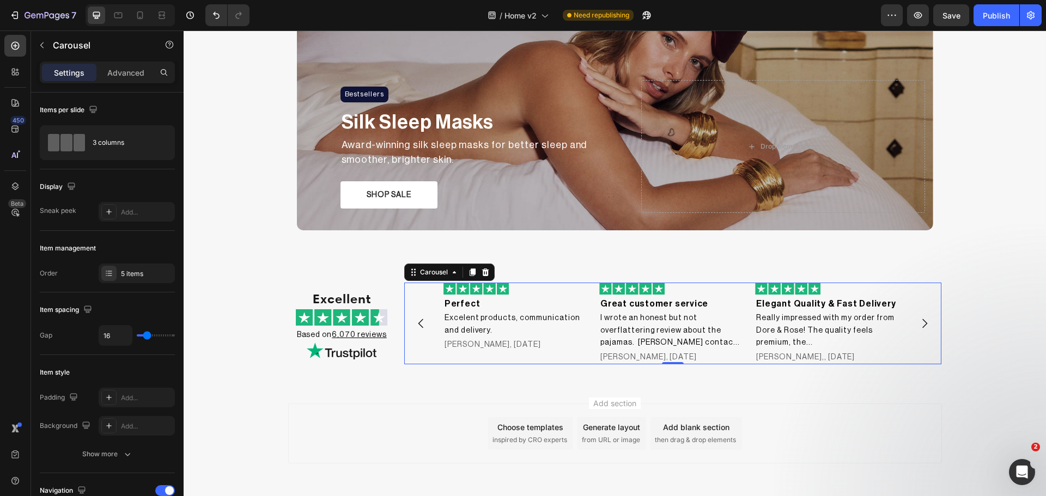
click at [419, 324] on icon "Carousel Back Arrow" at bounding box center [421, 323] width 13 height 13
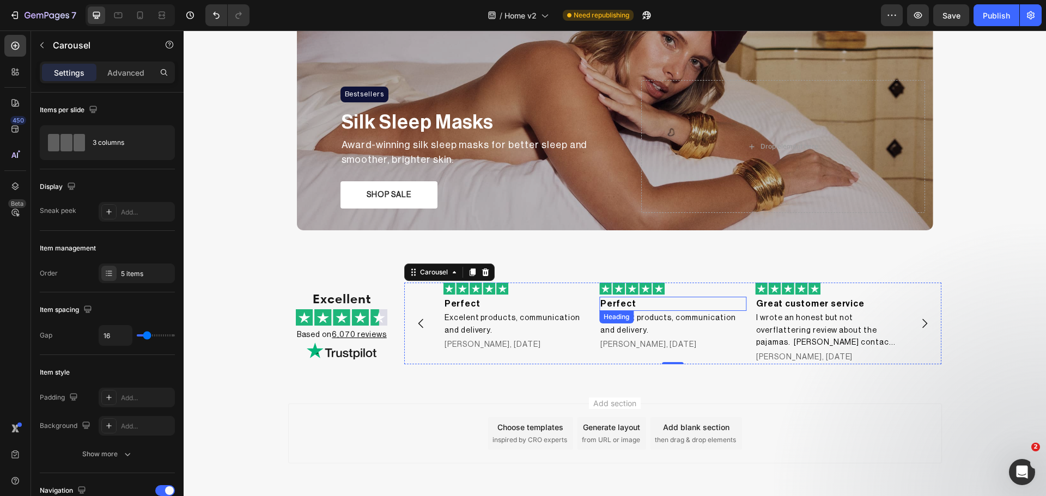
click at [625, 302] on h2 "Perfect" at bounding box center [672, 304] width 147 height 14
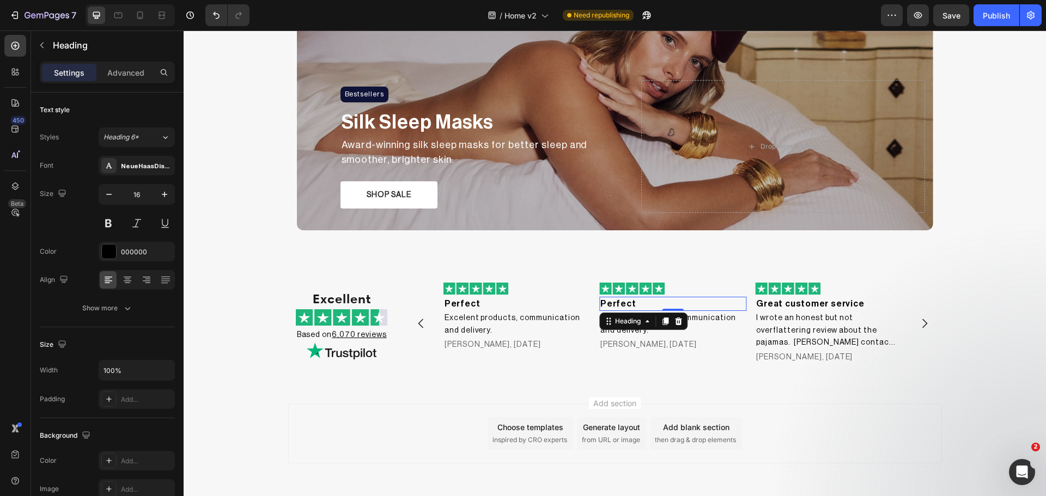
click at [637, 309] on h2 "Perfect" at bounding box center [672, 304] width 147 height 14
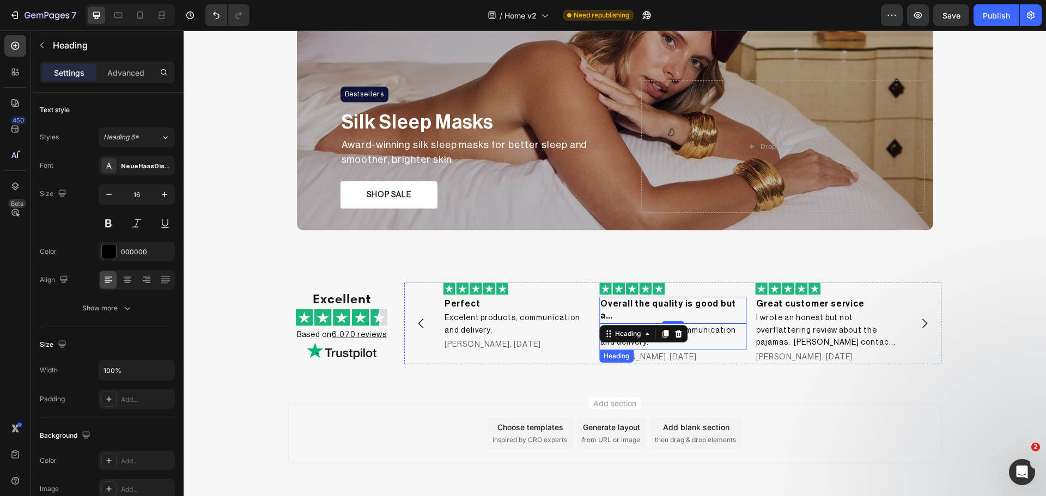
click at [716, 324] on h2 "Excelent products, communication and delivery." at bounding box center [672, 337] width 147 height 27
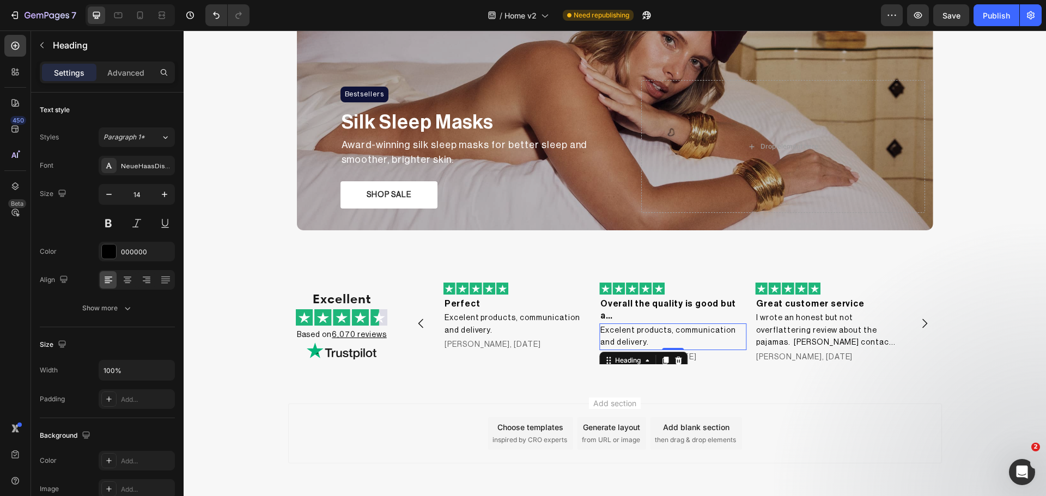
click at [716, 324] on h2 "Excelent products, communication and delivery." at bounding box center [672, 337] width 147 height 27
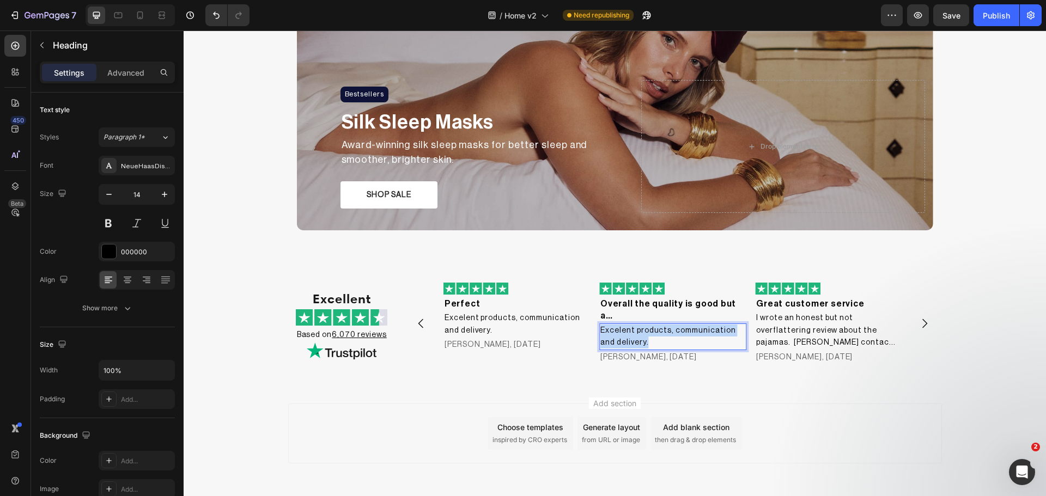
click at [716, 325] on p "Excelent products, communication and delivery." at bounding box center [672, 337] width 145 height 25
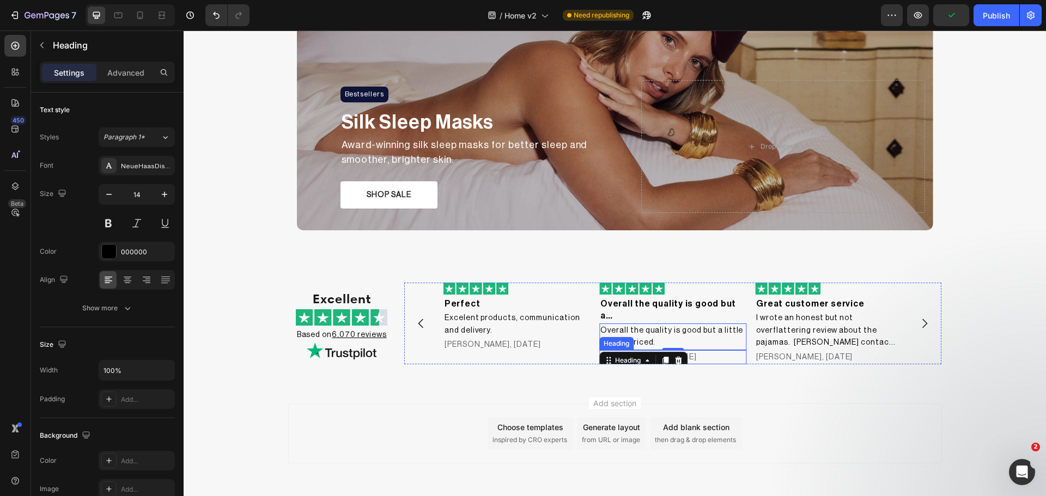
click at [710, 350] on h2 "[PERSON_NAME], [DATE]" at bounding box center [672, 357] width 147 height 14
click at [651, 350] on h2 "[PERSON_NAME], [DATE]" at bounding box center [672, 357] width 147 height 14
click at [1005, 13] on div "Publish" at bounding box center [996, 15] width 27 height 11
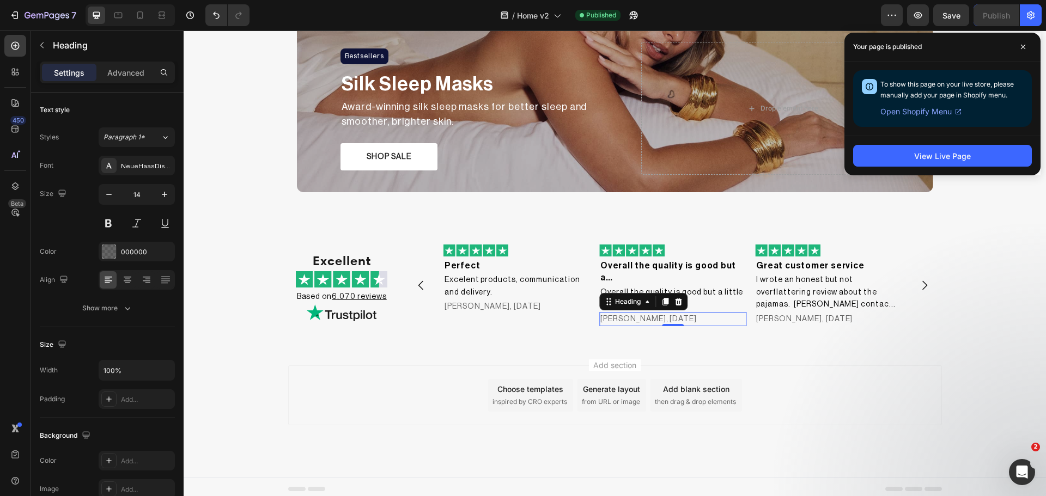
scroll to position [818, 0]
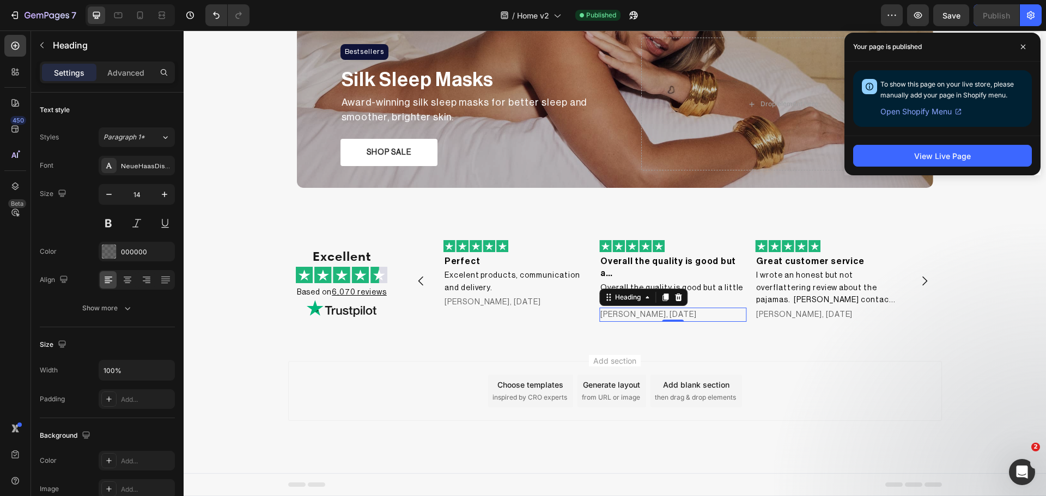
click at [713, 386] on div "Add blank section" at bounding box center [696, 384] width 66 height 11
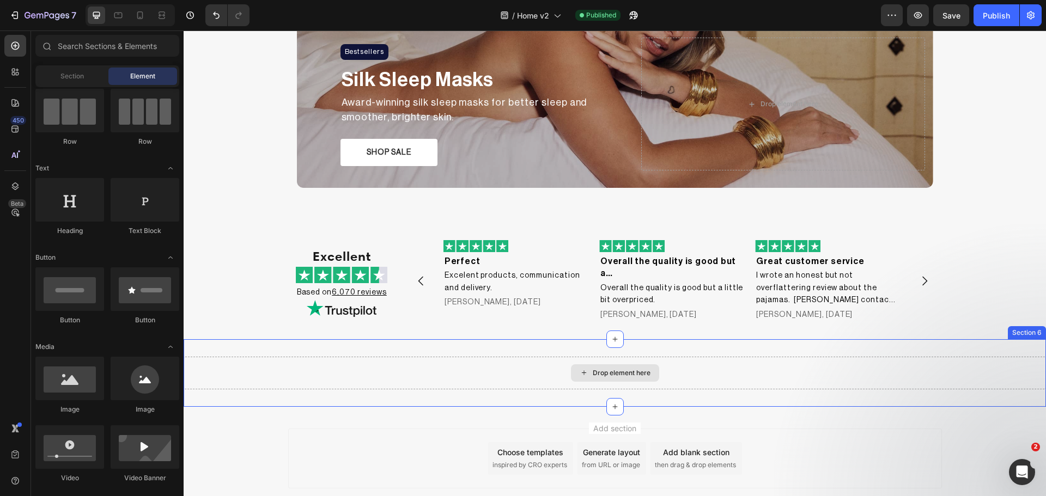
click at [651, 368] on div "Drop element here" at bounding box center [615, 372] width 88 height 17
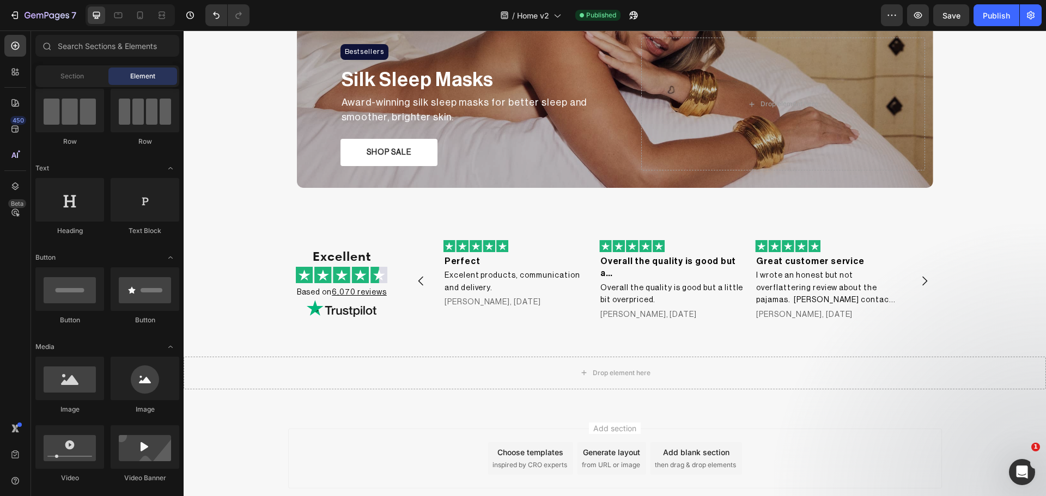
scroll to position [0, 0]
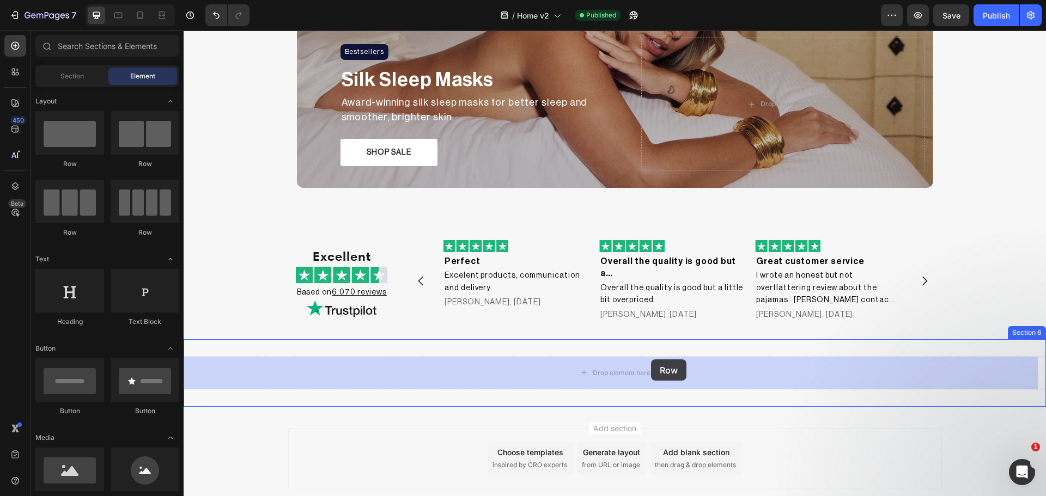
drag, startPoint x: 337, startPoint y: 175, endPoint x: 651, endPoint y: 360, distance: 363.9
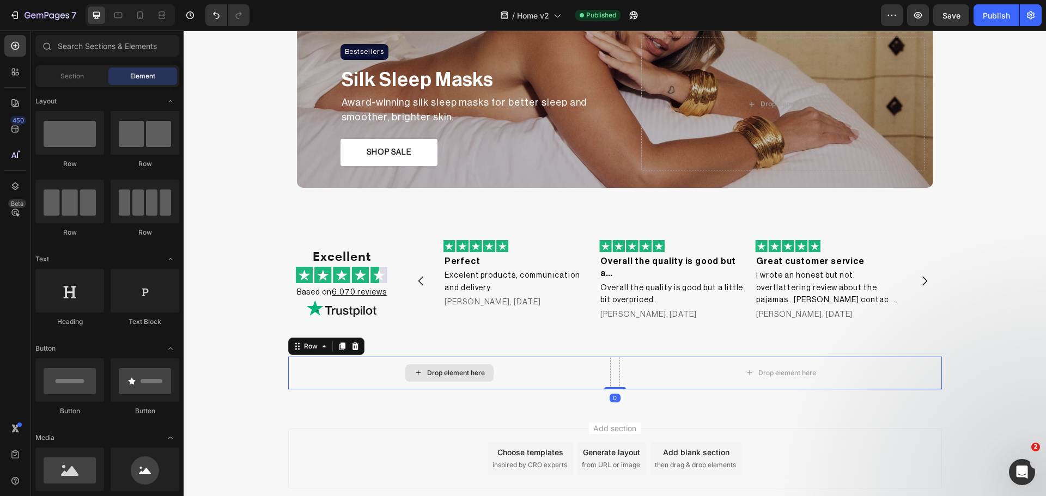
click at [444, 379] on div "Drop element here" at bounding box center [449, 372] width 88 height 17
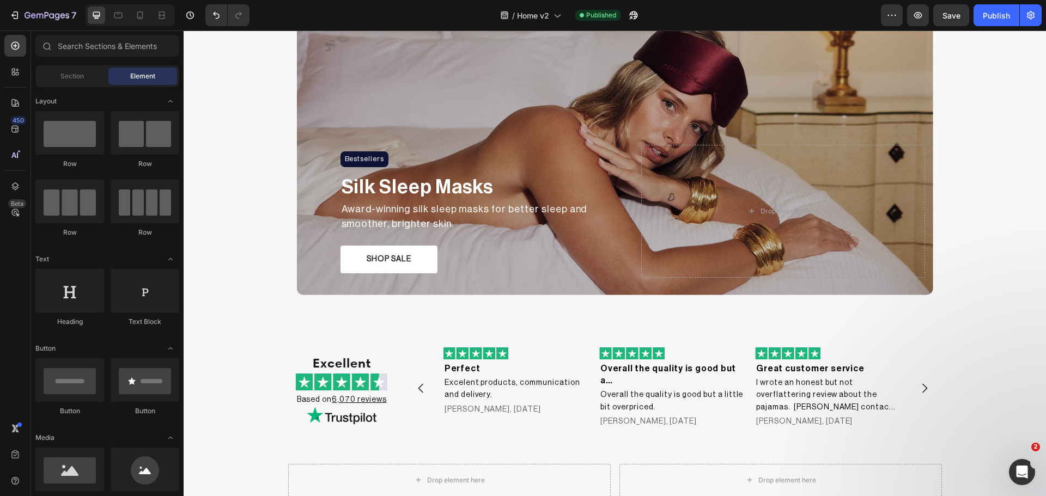
scroll to position [364, 0]
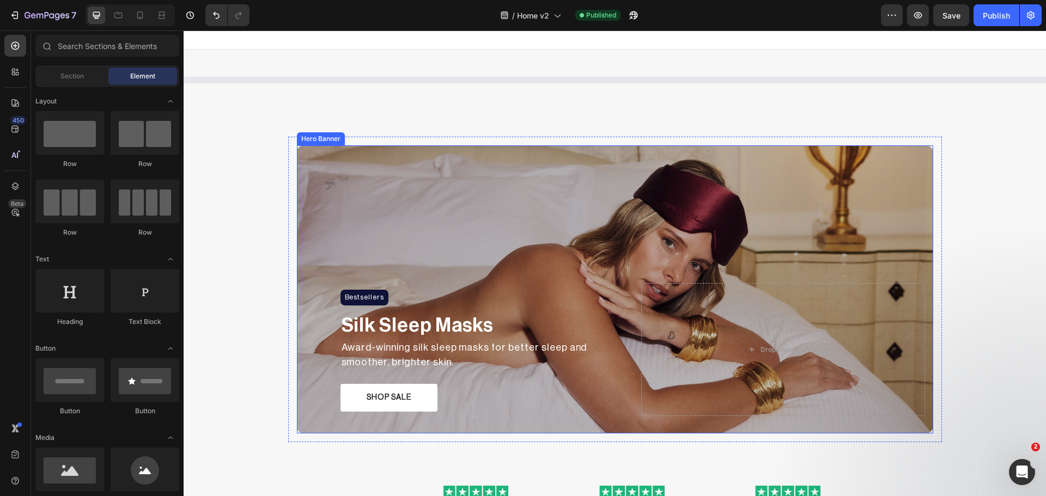
click at [391, 161] on div "Overlay" at bounding box center [615, 289] width 636 height 288
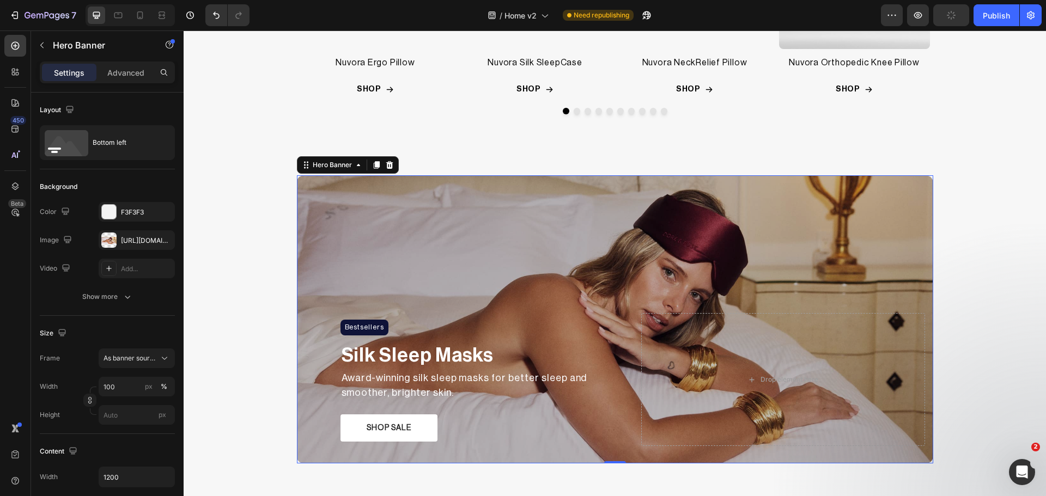
scroll to position [546, 0]
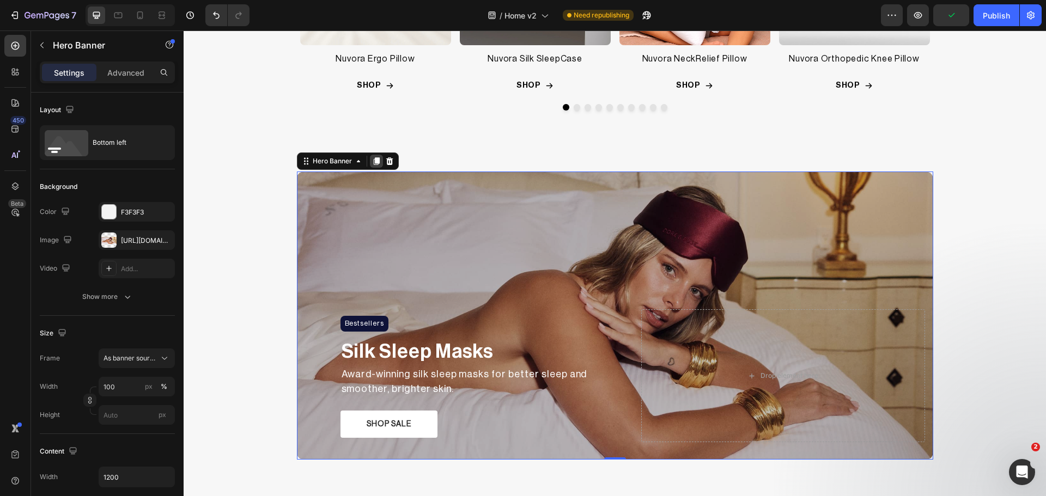
click at [373, 158] on icon at bounding box center [376, 162] width 6 height 8
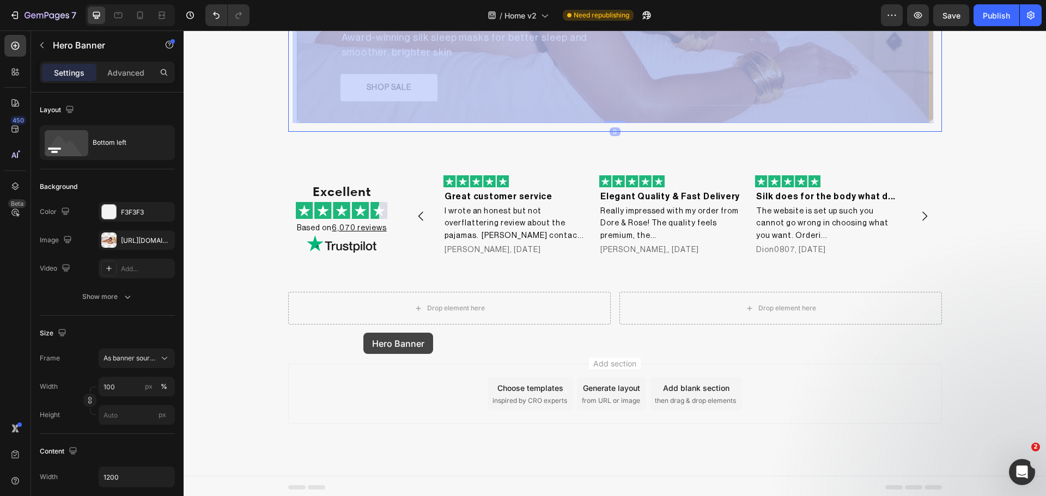
scroll to position [1174, 0]
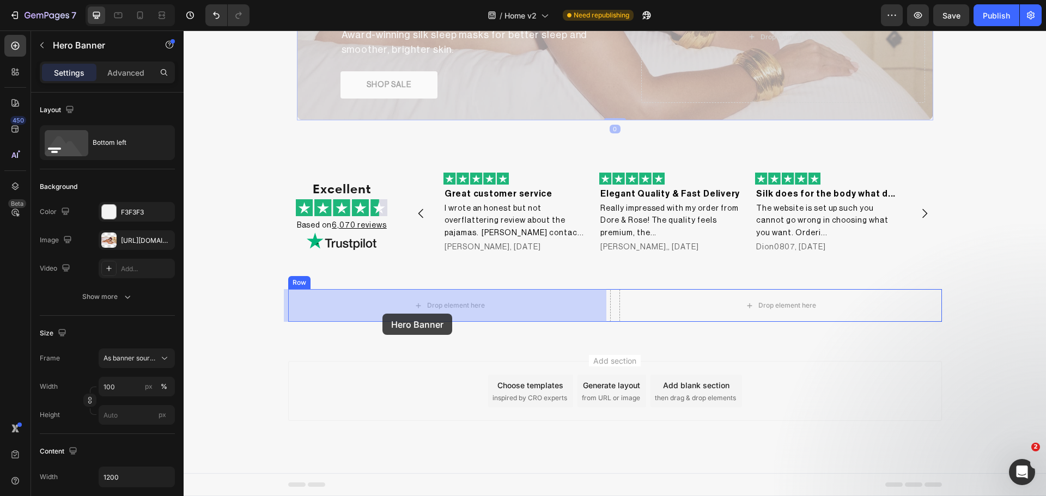
drag, startPoint x: 356, startPoint y: 120, endPoint x: 382, endPoint y: 314, distance: 195.2
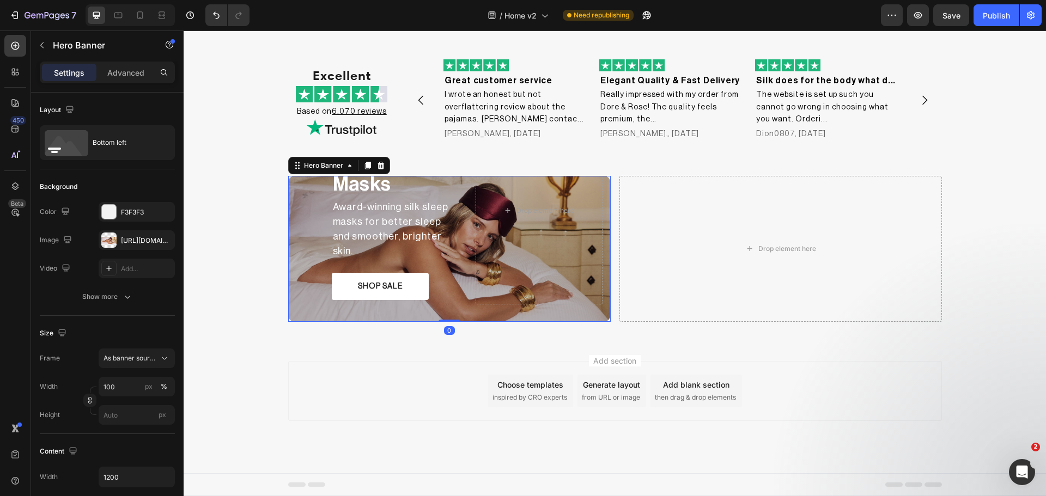
scroll to position [999, 0]
click at [767, 254] on div "Drop element here" at bounding box center [781, 248] width 88 height 17
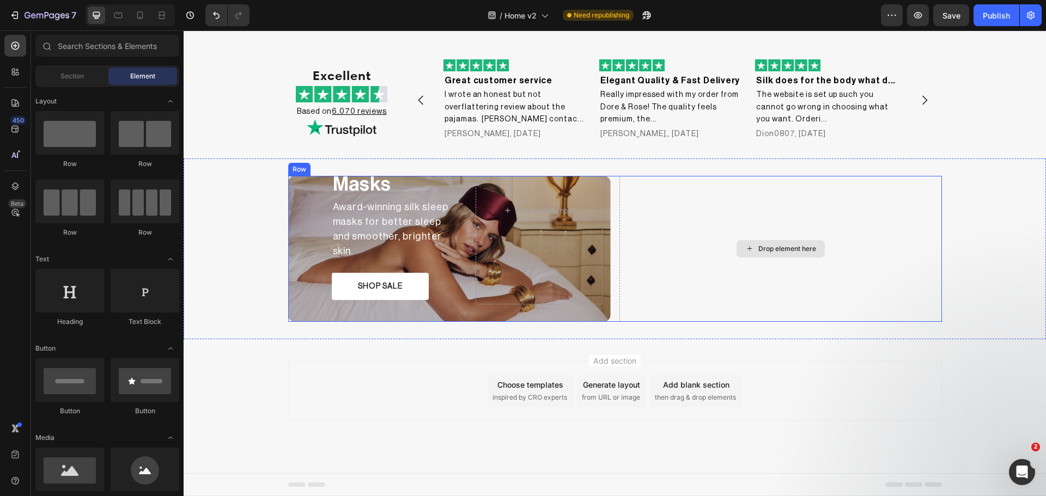
click at [758, 242] on div "Drop element here" at bounding box center [781, 248] width 88 height 17
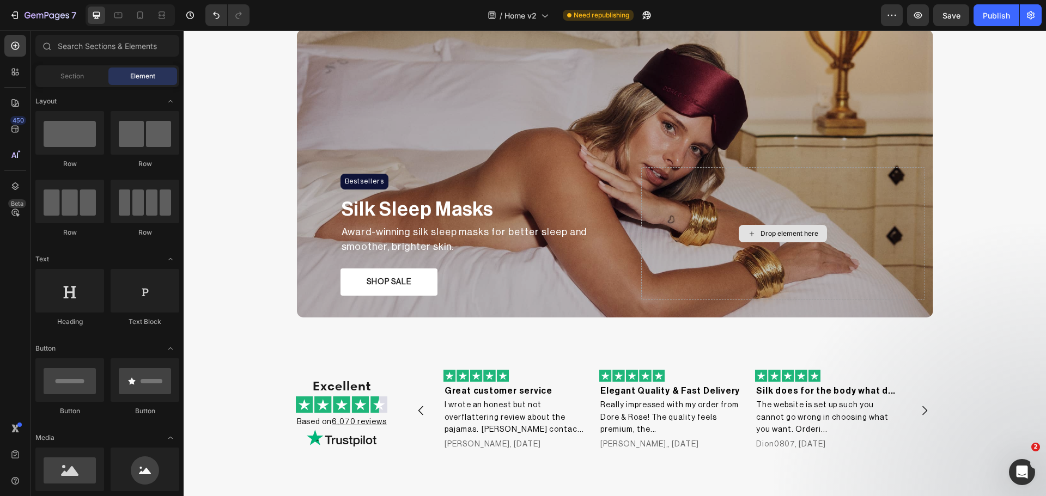
scroll to position [636, 0]
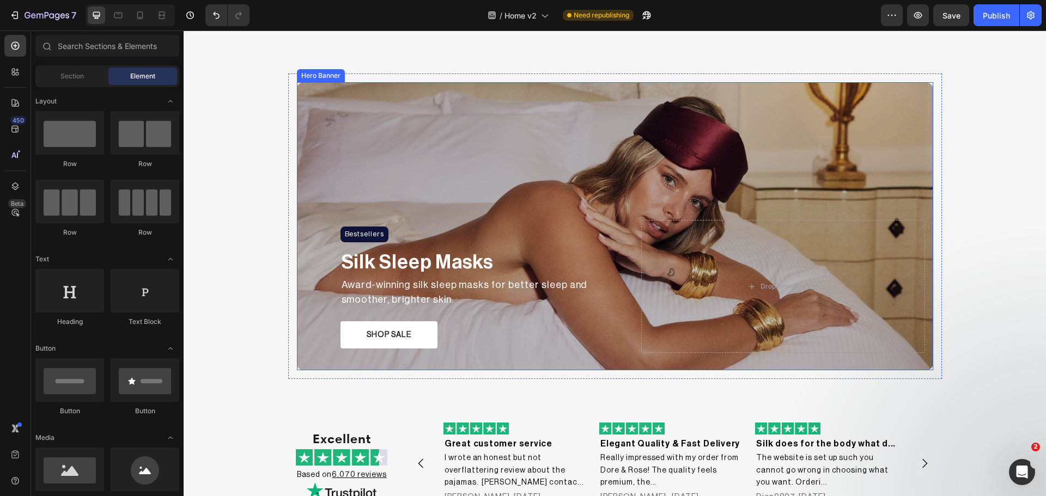
click at [787, 99] on div "Overlay" at bounding box center [615, 226] width 636 height 288
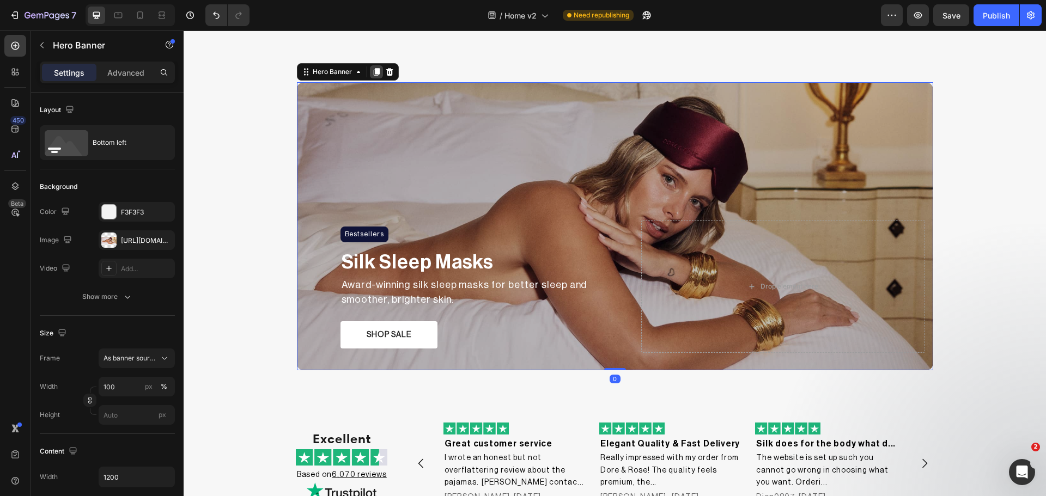
click at [373, 72] on icon at bounding box center [376, 73] width 6 height 8
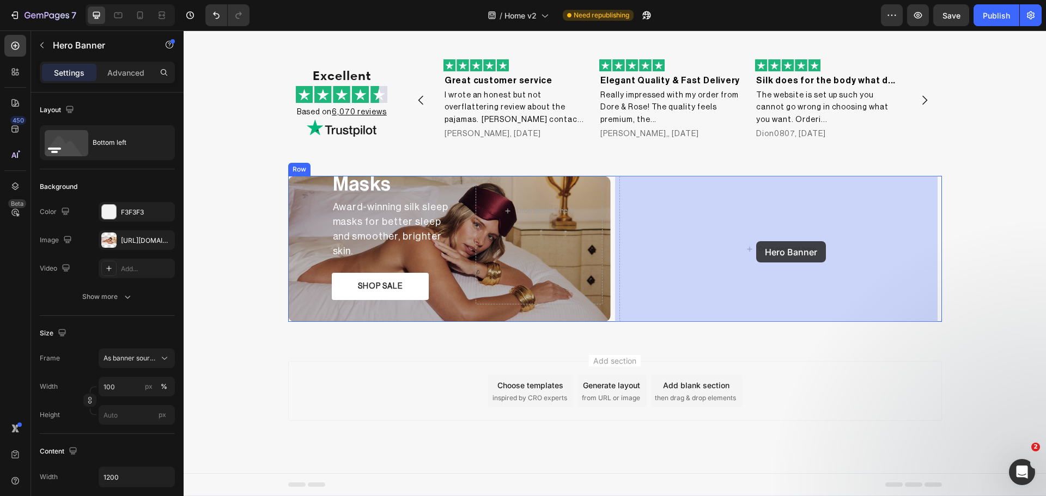
drag, startPoint x: 357, startPoint y: 106, endPoint x: 756, endPoint y: 241, distance: 421.3
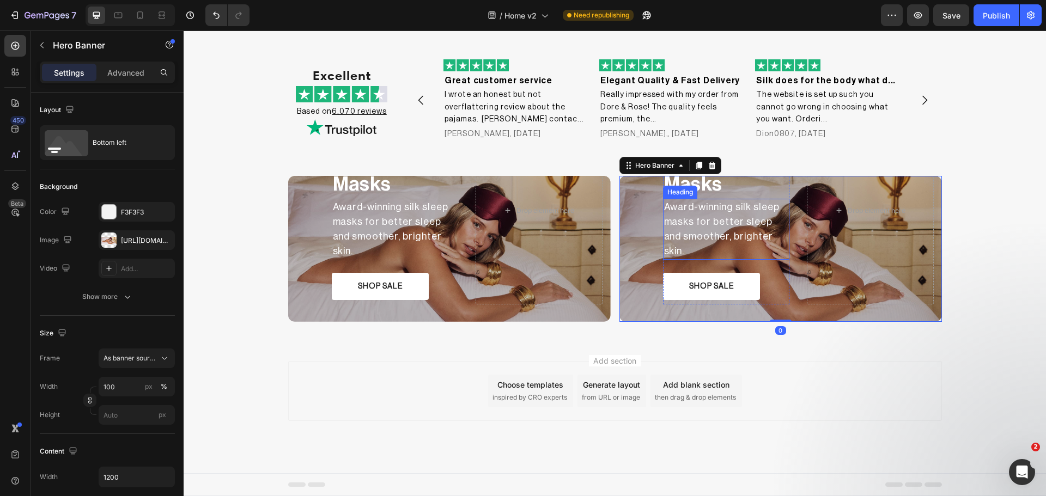
scroll to position [999, 0]
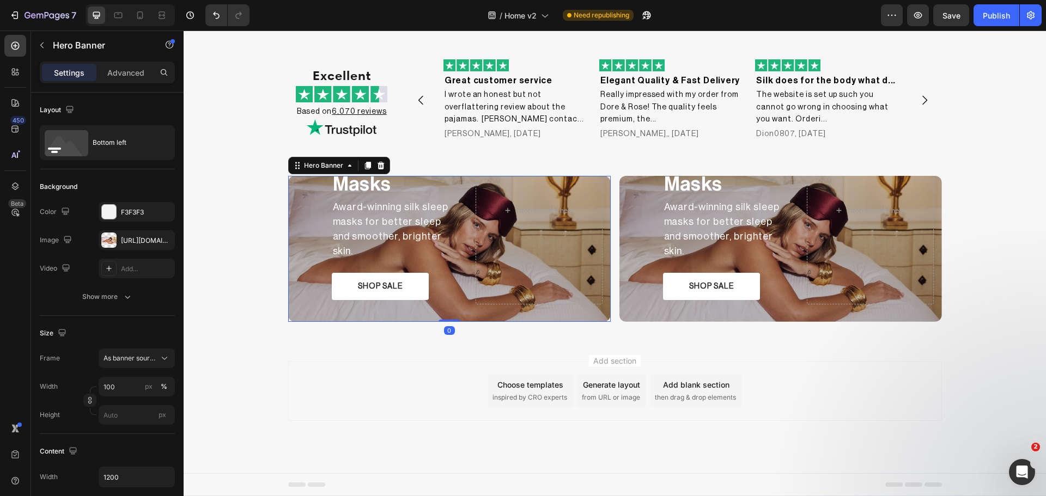
click at [303, 195] on div "Bestsellers Heading Row Silk Sleep Masks Text Block Award-winning silk sleep ma…" at bounding box center [449, 210] width 323 height 223
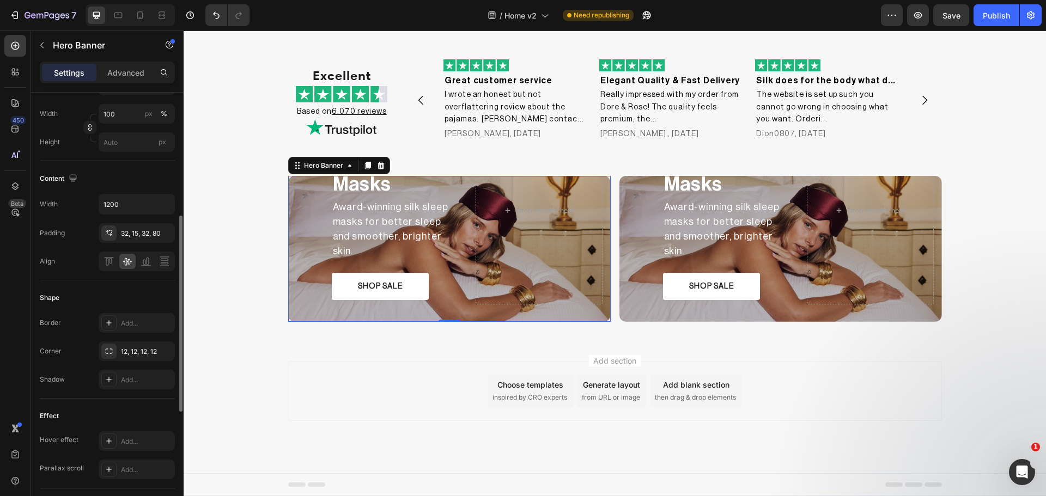
scroll to position [182, 0]
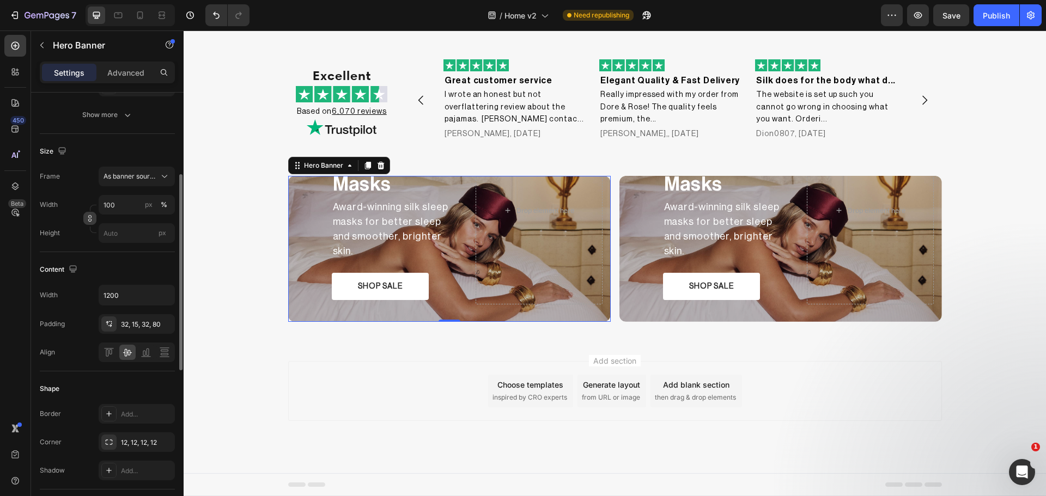
click at [89, 219] on icon "button" at bounding box center [89, 220] width 3 height 3
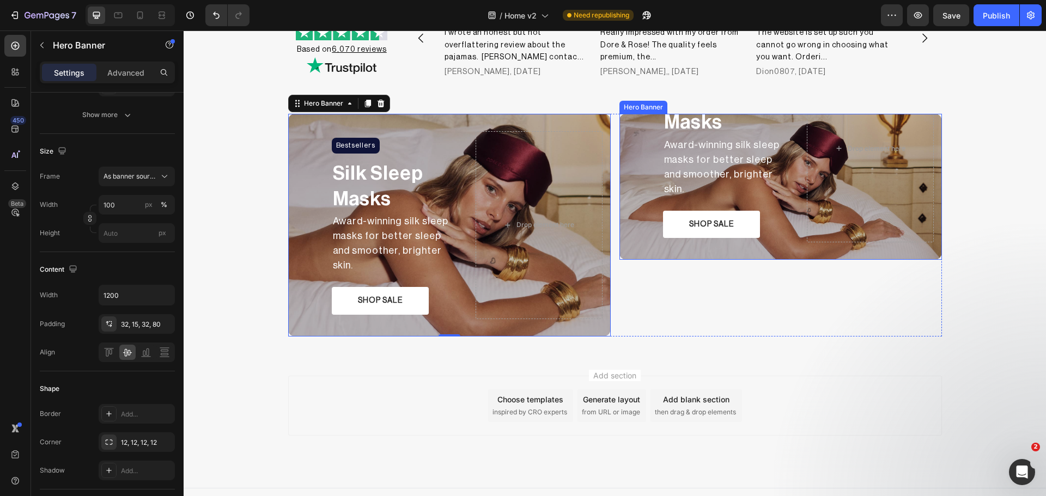
click at [630, 198] on div "Bestsellers Heading Row Silk Sleep Masks Text Block Award-winning silk sleep ma…" at bounding box center [780, 148] width 323 height 223
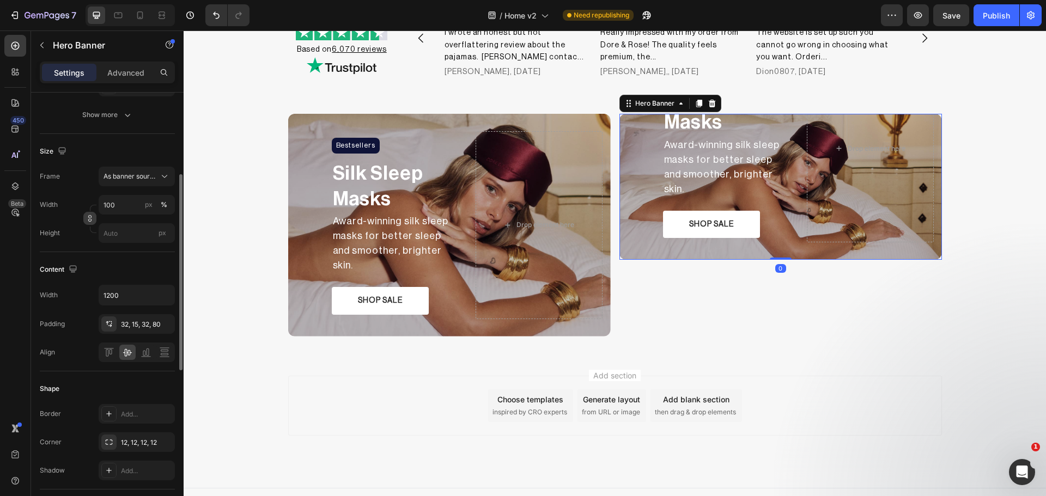
click at [87, 216] on icon "button" at bounding box center [90, 219] width 8 height 8
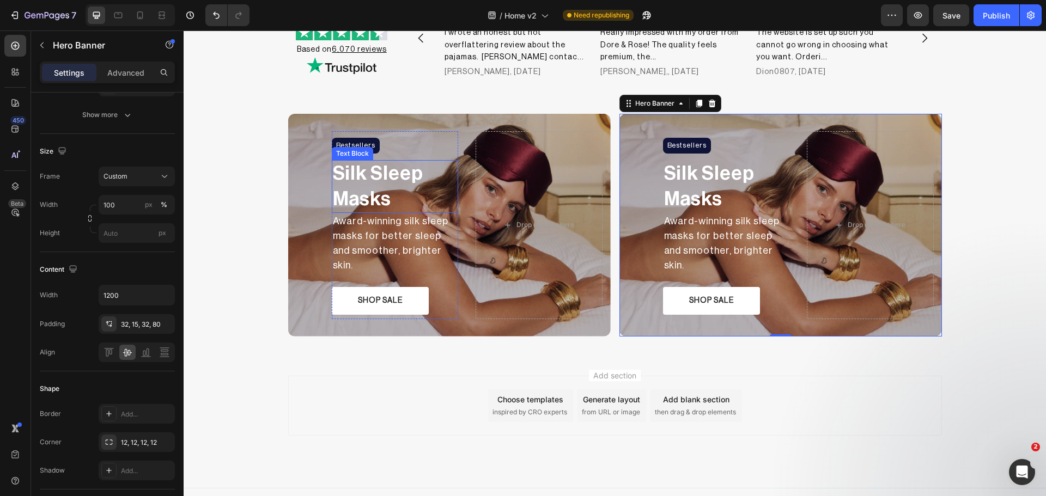
click at [364, 181] on p "Silk Sleep Masks" at bounding box center [395, 186] width 125 height 51
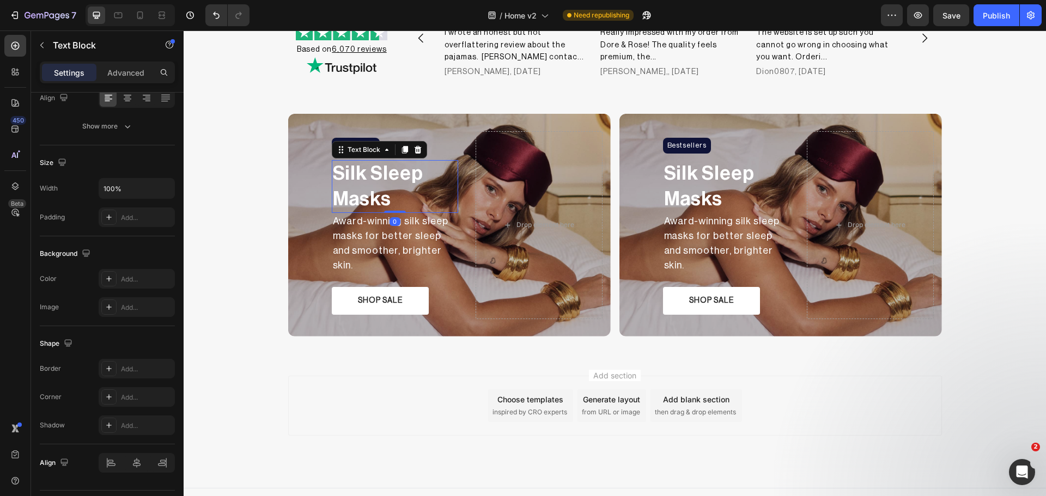
scroll to position [0, 0]
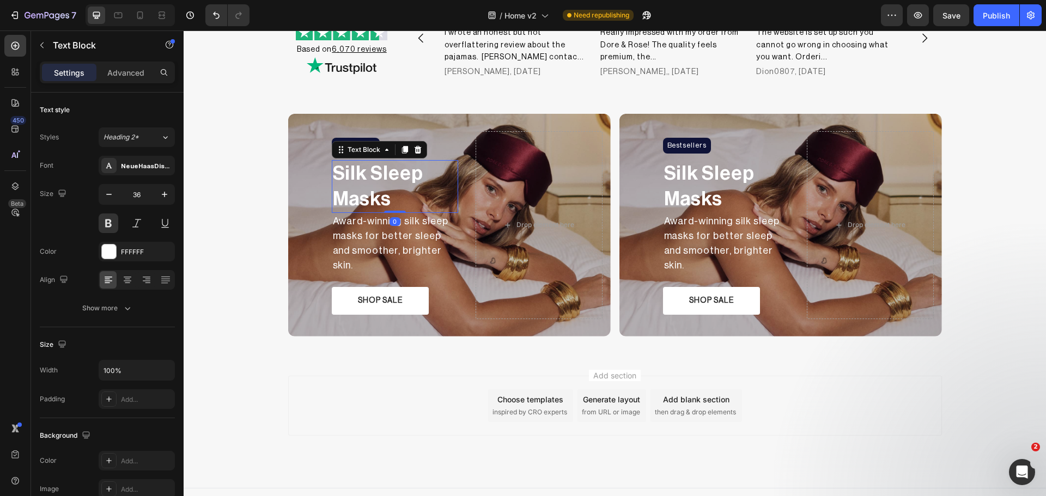
click at [364, 181] on p "Silk Sleep Masks" at bounding box center [395, 186] width 125 height 51
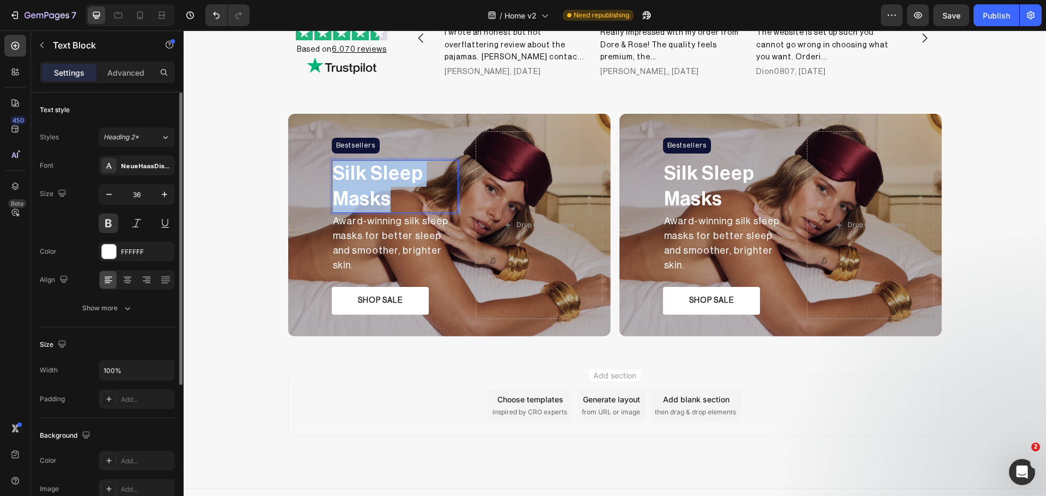
click at [364, 181] on p "Silk Sleep Masks" at bounding box center [395, 186] width 125 height 51
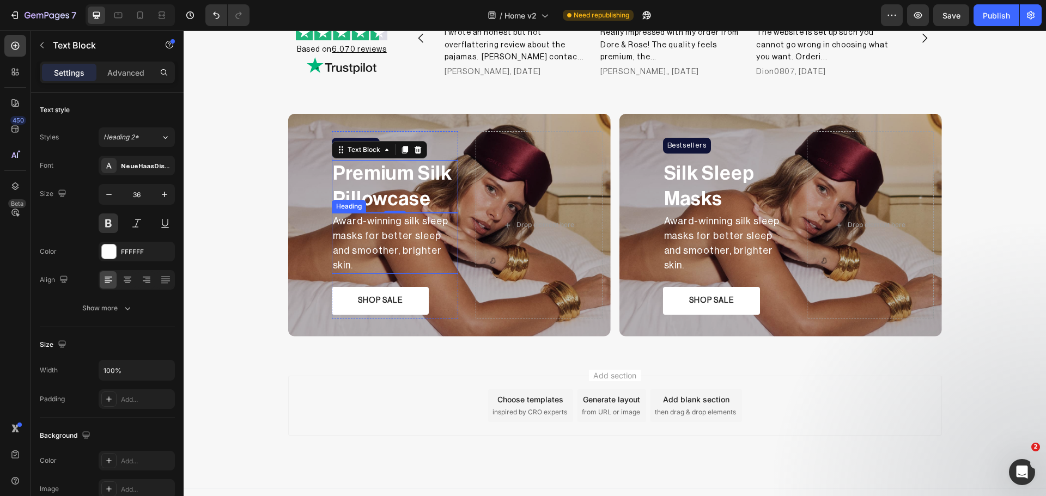
click at [385, 241] on h2 "Award-winning silk sleep masks for better sleep and smoother, brighter skin." at bounding box center [395, 243] width 127 height 61
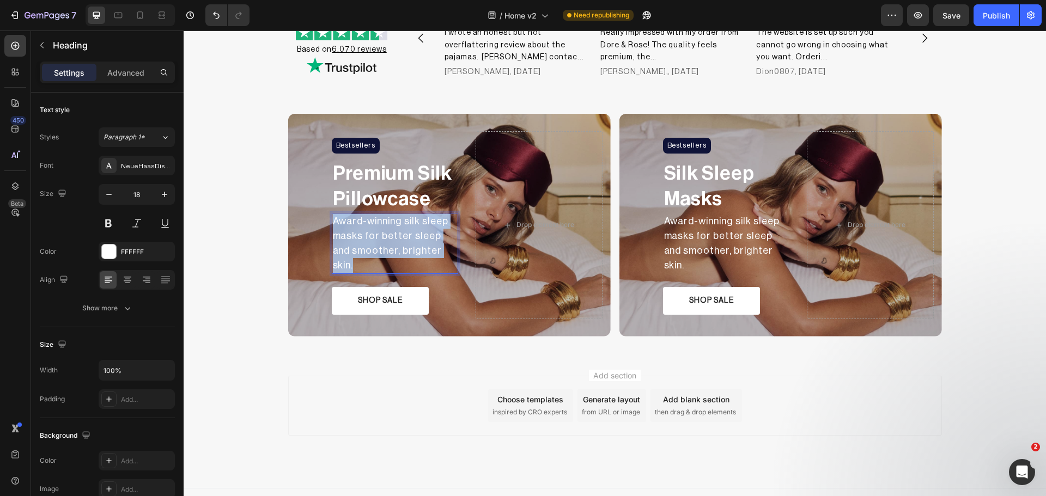
click at [385, 241] on p "Award-winning silk sleep masks for better sleep and smoother, brighter skin." at bounding box center [395, 243] width 125 height 59
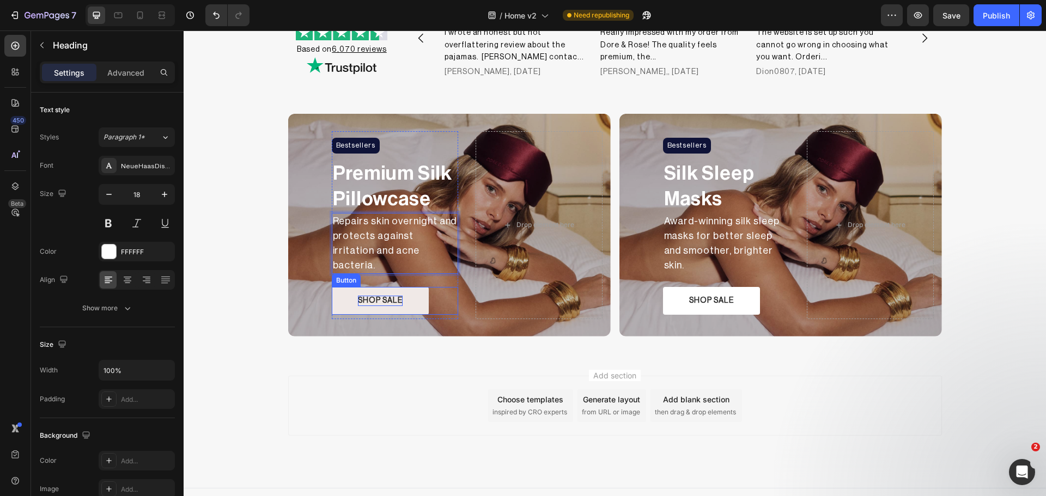
click at [393, 296] on p "SHOP SALE" at bounding box center [380, 301] width 45 height 10
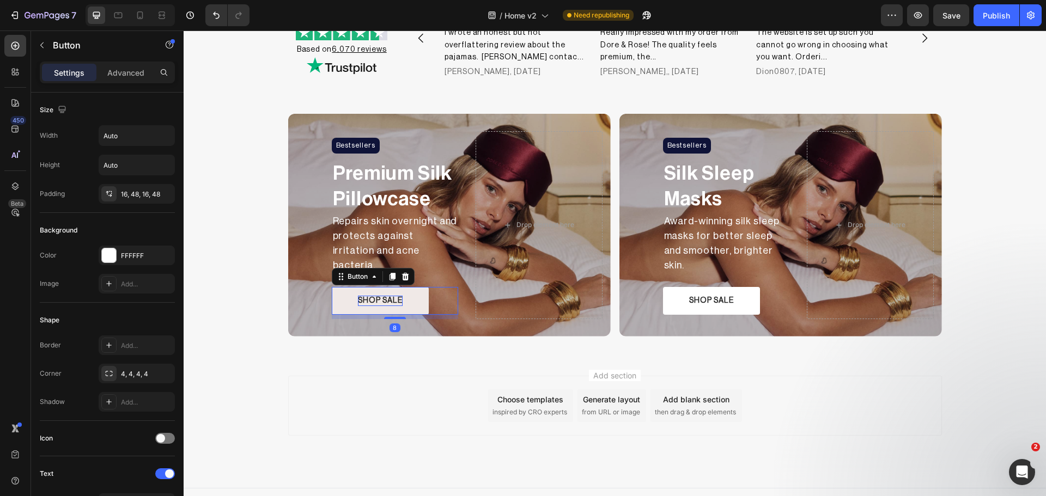
click at [393, 296] on p "SHOP SALE" at bounding box center [380, 301] width 45 height 10
click at [391, 142] on div "Bestsellers Heading Row" at bounding box center [395, 145] width 127 height 29
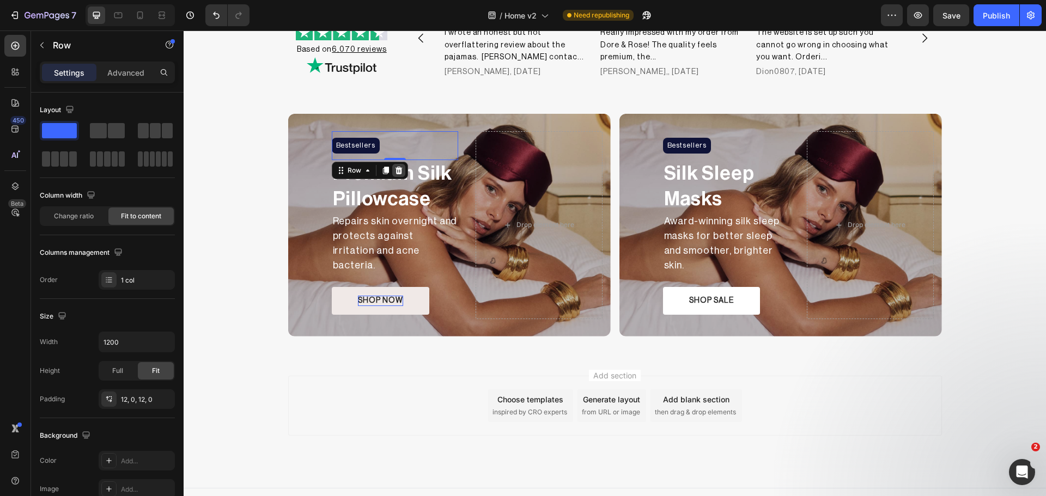
click at [396, 169] on icon at bounding box center [398, 171] width 7 height 8
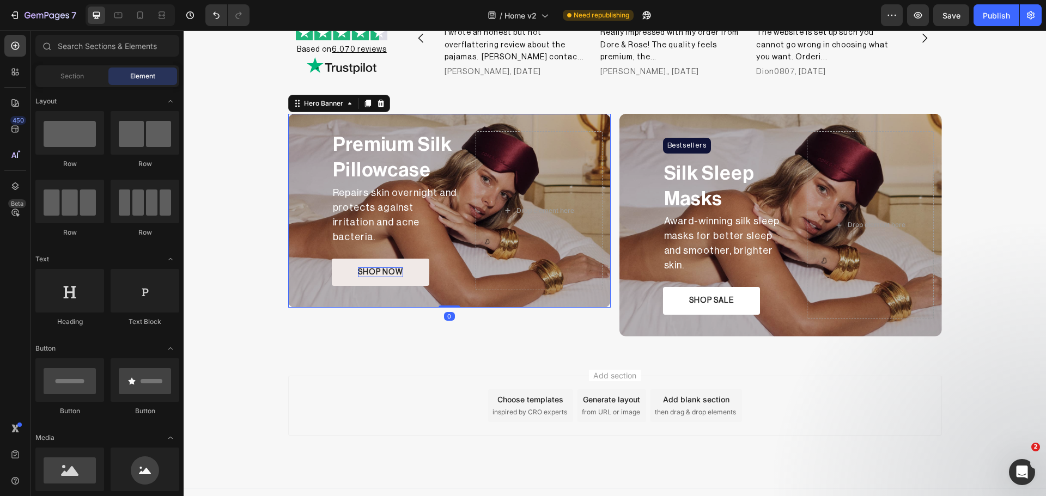
click at [323, 181] on div "Premium Silk Pillowcase Text Block Repairs skin overnight and protects against …" at bounding box center [449, 211] width 323 height 194
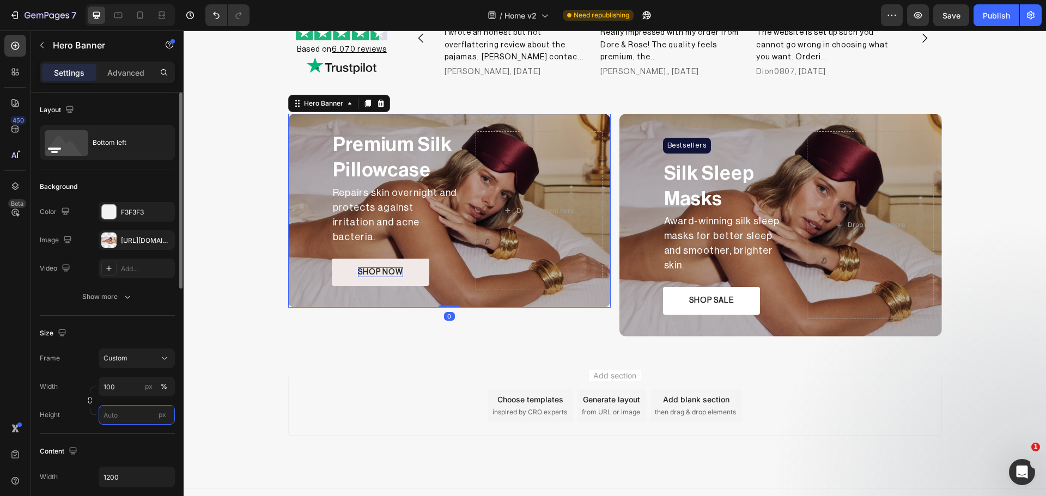
click at [111, 417] on input "px" at bounding box center [137, 415] width 76 height 20
click at [112, 413] on input "px" at bounding box center [137, 415] width 76 height 20
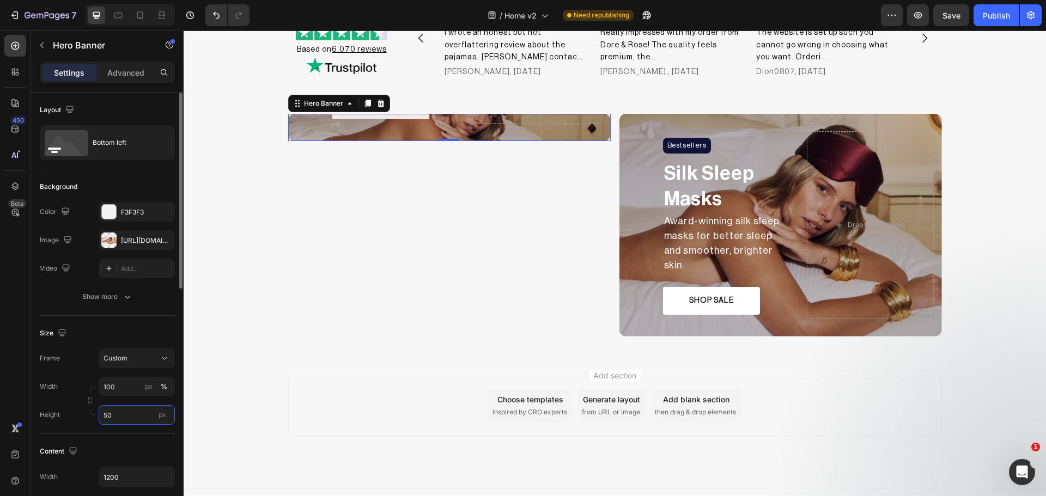
type input "500"
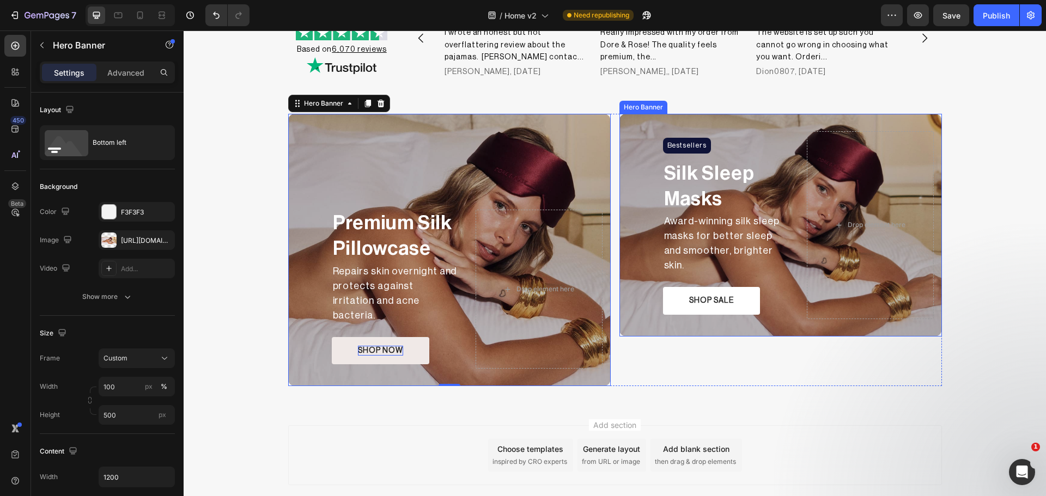
click at [844, 312] on div "Bestsellers Heading Row Silk Sleep Masks Text Block Award-winning silk sleep ma…" at bounding box center [780, 225] width 323 height 223
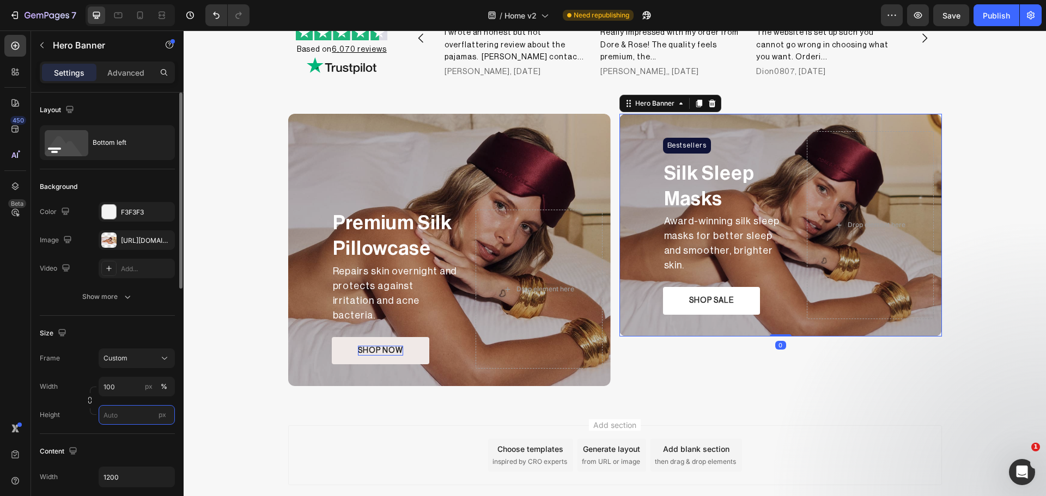
click at [128, 423] on input "px" at bounding box center [137, 415] width 76 height 20
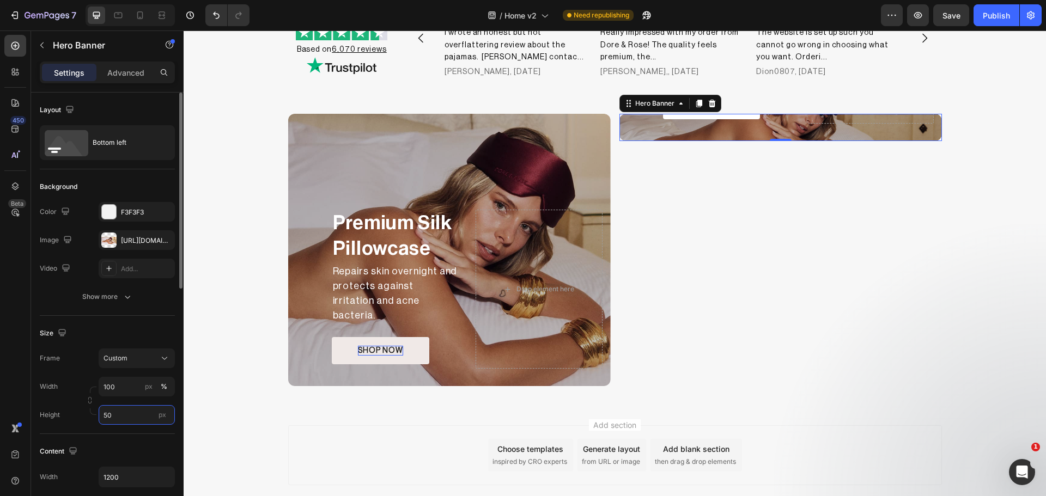
type input "500"
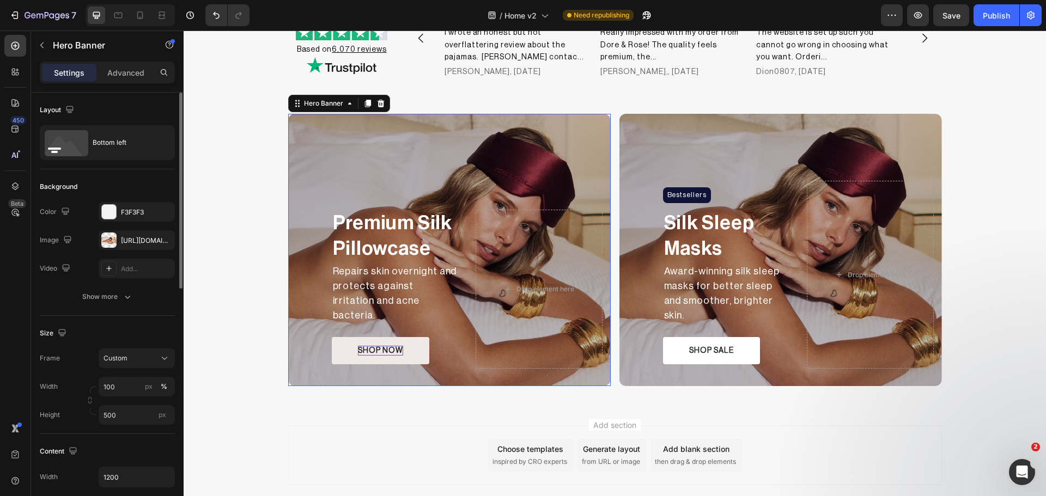
click at [327, 197] on div "Overlay" at bounding box center [449, 250] width 323 height 272
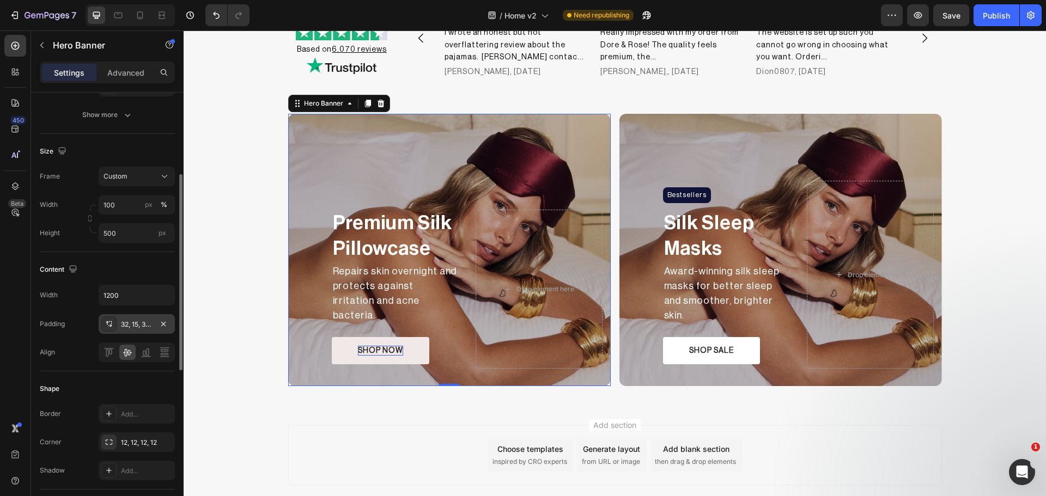
click at [107, 325] on icon at bounding box center [109, 324] width 9 height 9
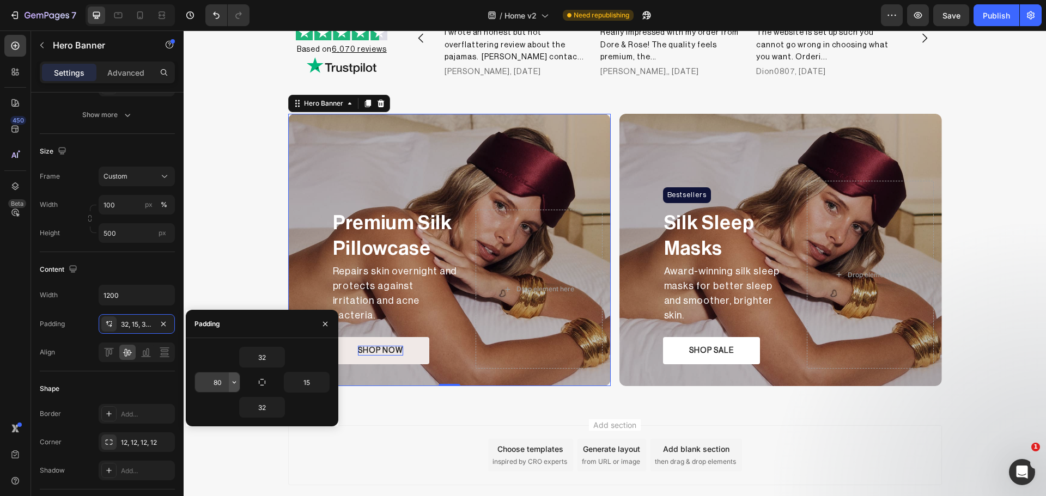
click at [230, 384] on icon "button" at bounding box center [234, 382] width 9 height 9
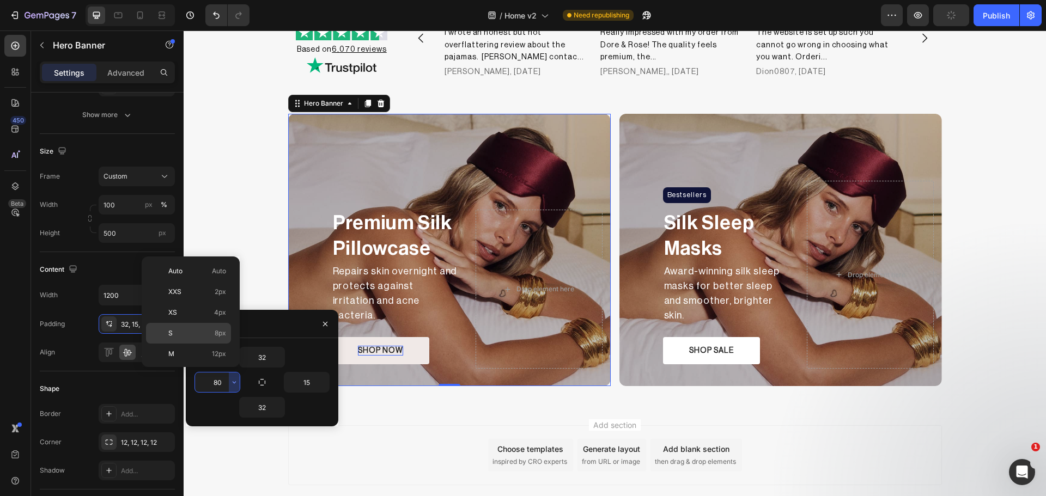
scroll to position [91, 0]
click at [198, 315] on div "XL 24px" at bounding box center [188, 325] width 85 height 21
type input "24"
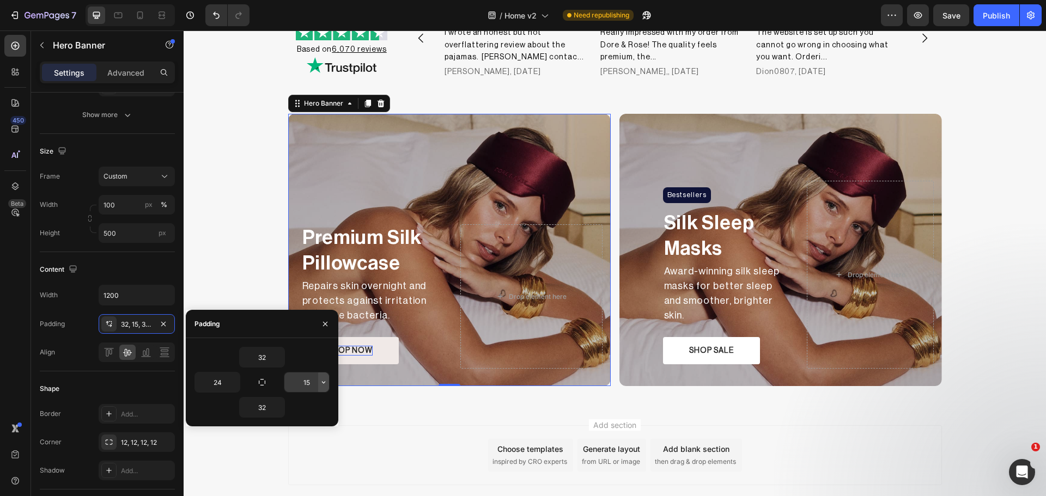
click at [322, 380] on icon "button" at bounding box center [323, 382] width 9 height 9
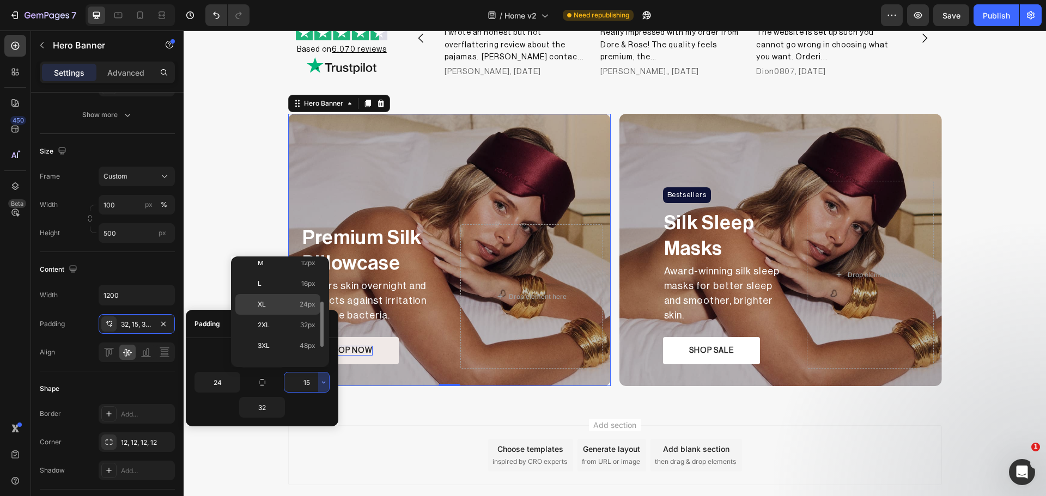
click at [295, 301] on p "XL 24px" at bounding box center [287, 305] width 58 height 10
type input "24"
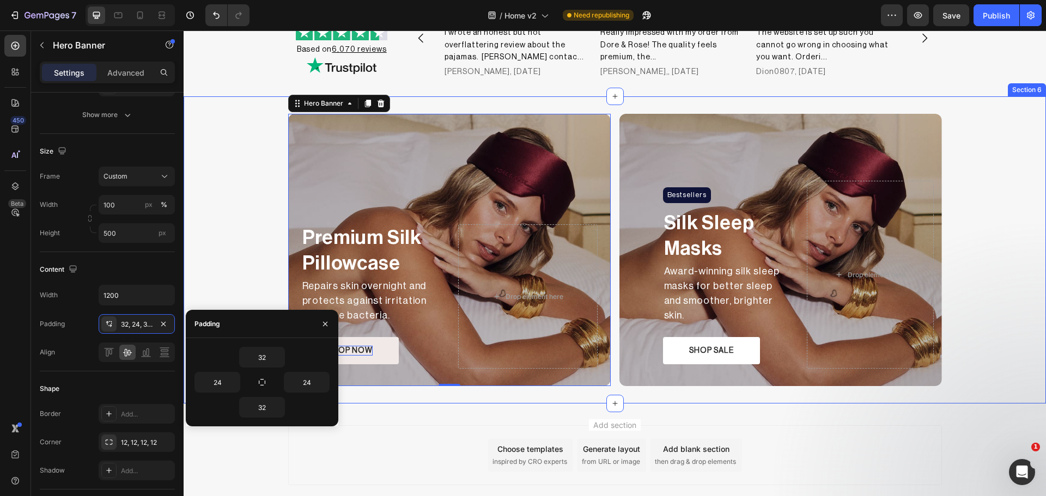
click at [248, 248] on div "Premium Silk Pillowcase Text Block Repairs skin overnight and protects against …" at bounding box center [615, 250] width 862 height 272
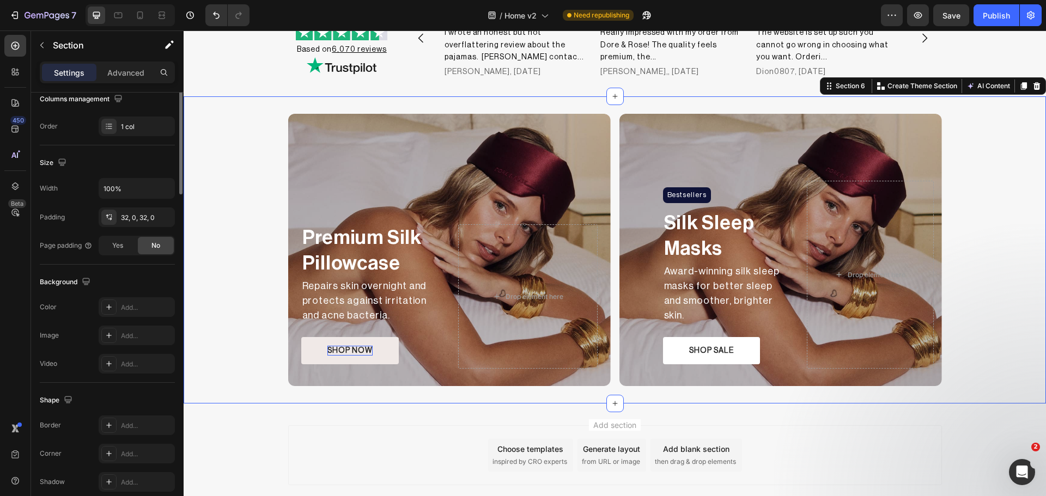
scroll to position [0, 0]
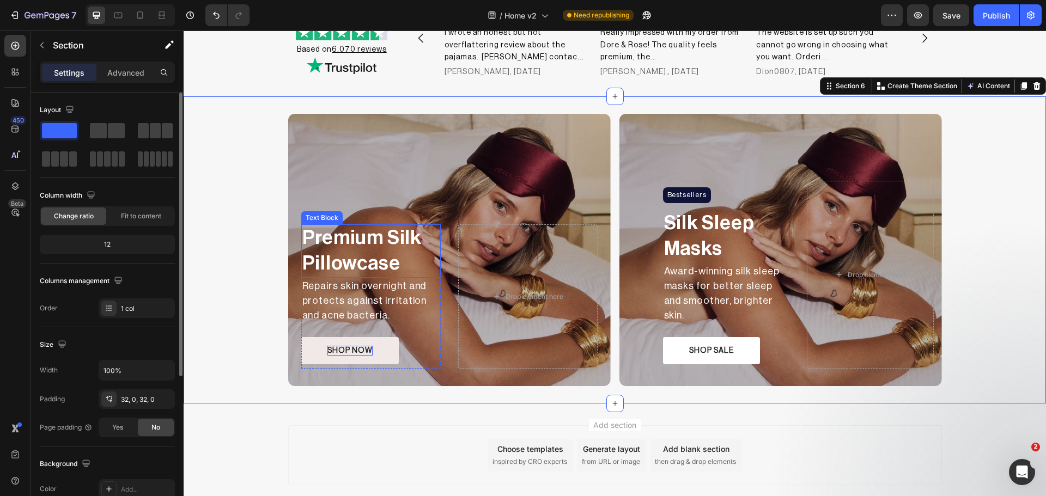
click at [347, 247] on p "Premium Silk Pillowcase" at bounding box center [370, 251] width 137 height 51
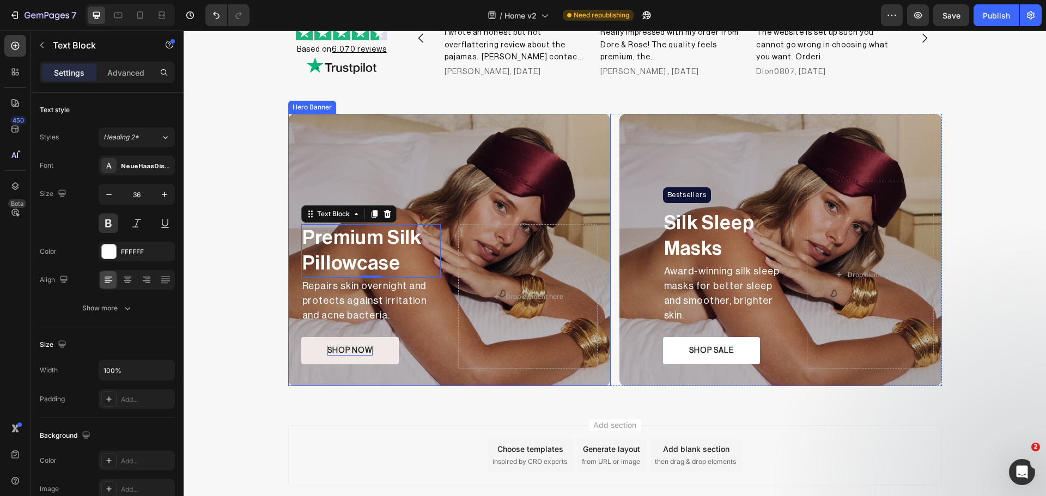
click at [441, 327] on div "Premium Silk Pillowcase Text Block 0 Repairs skin overnight and protects agains…" at bounding box center [449, 296] width 323 height 179
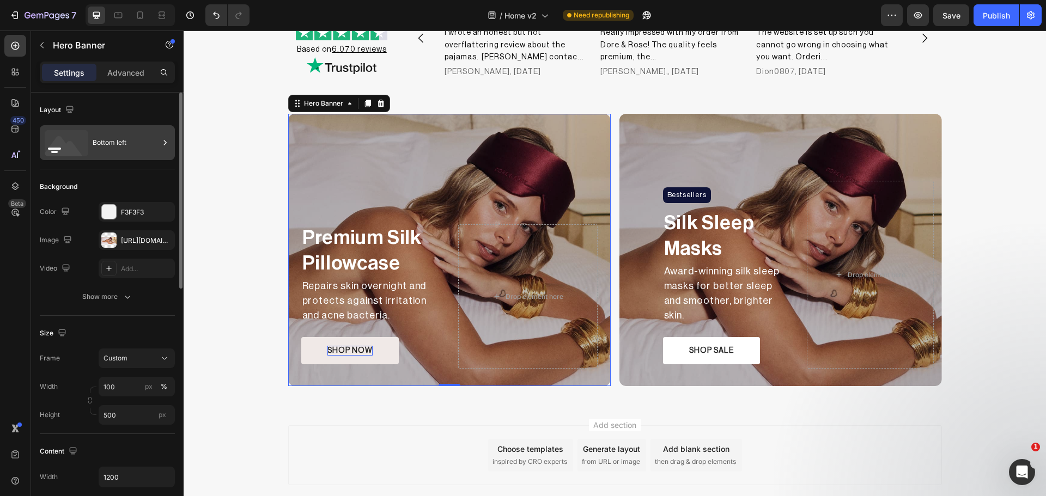
click at [121, 151] on div "Bottom left" at bounding box center [126, 142] width 66 height 25
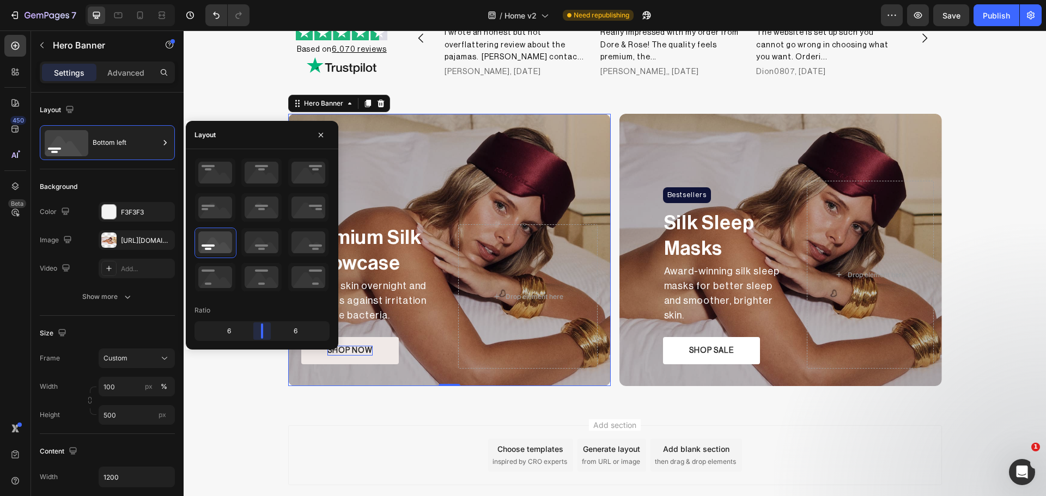
click at [259, 0] on body "7 Version history / Home v2 Need republishing Preview Save Publish 450 Beta Sec…" at bounding box center [523, 0] width 1046 height 0
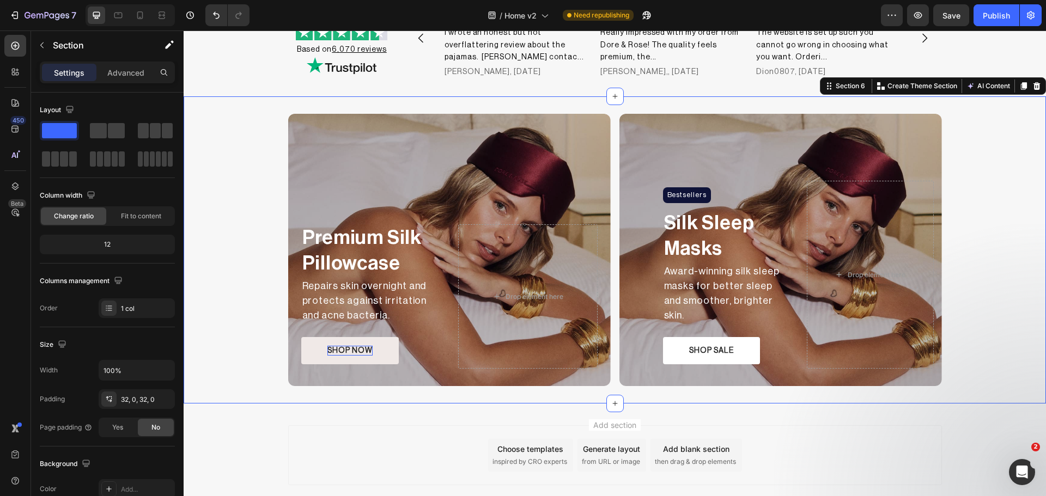
click at [250, 370] on div "Premium Silk Pillowcase Text Block Repairs skin overnight and protects against …" at bounding box center [615, 250] width 862 height 272
click at [386, 249] on p "Premium Silk Pillowcase" at bounding box center [370, 251] width 137 height 51
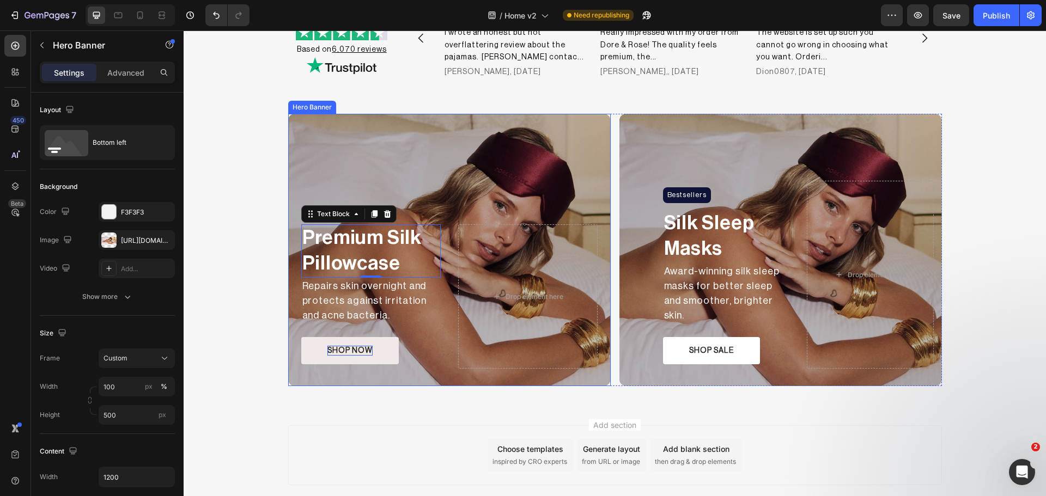
click at [334, 145] on div "Overlay" at bounding box center [449, 250] width 323 height 272
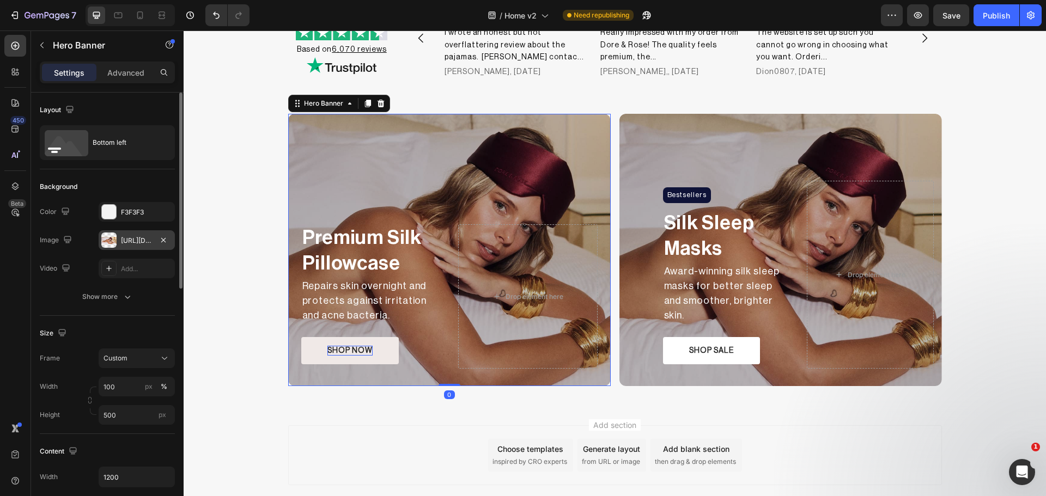
click at [105, 242] on div at bounding box center [108, 240] width 15 height 15
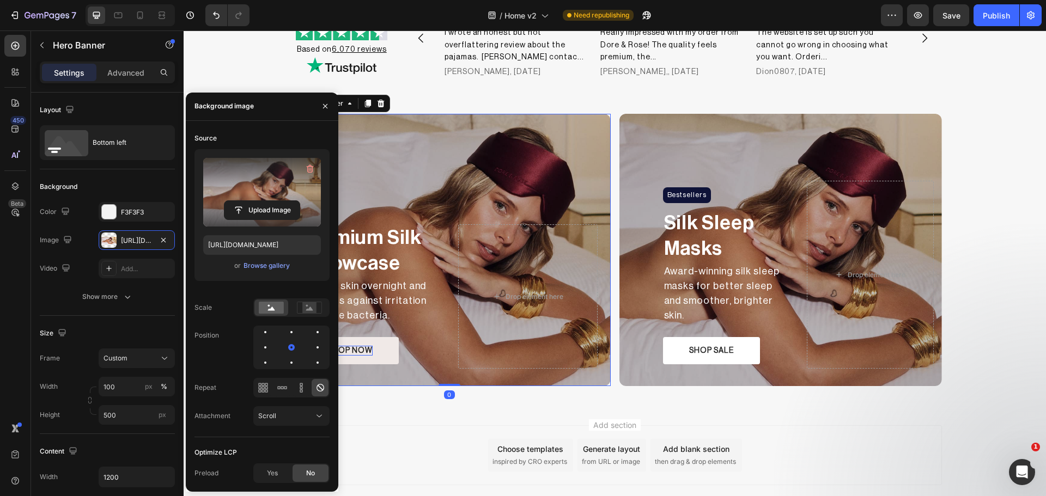
click at [244, 179] on label at bounding box center [262, 192] width 118 height 69
click at [244, 201] on input "file" at bounding box center [261, 210] width 75 height 19
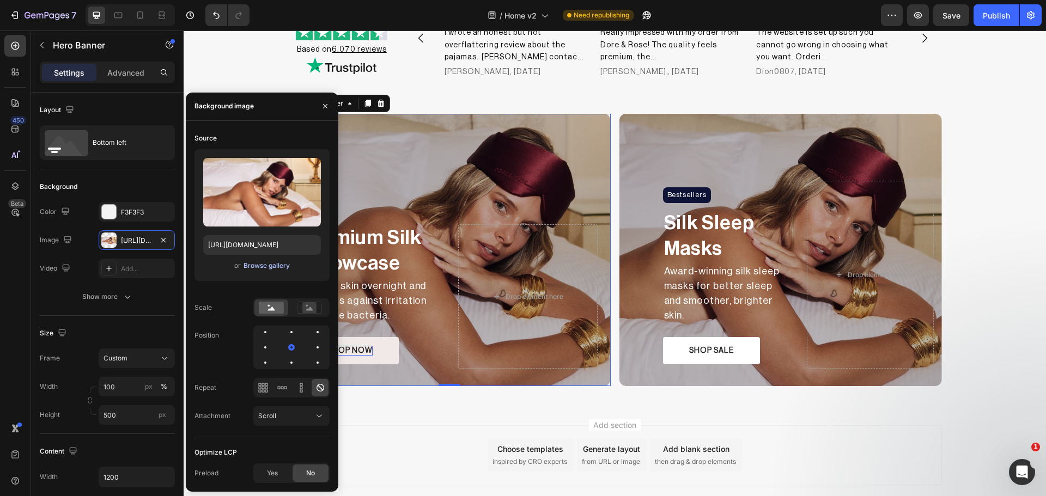
click at [269, 266] on div "Browse gallery" at bounding box center [267, 266] width 46 height 10
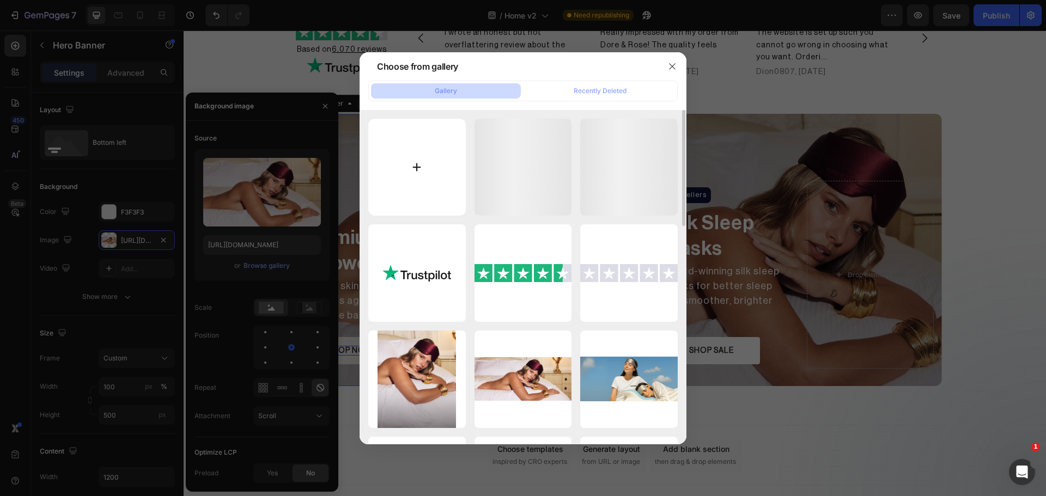
click at [427, 160] on input "file" at bounding box center [417, 168] width 98 height 98
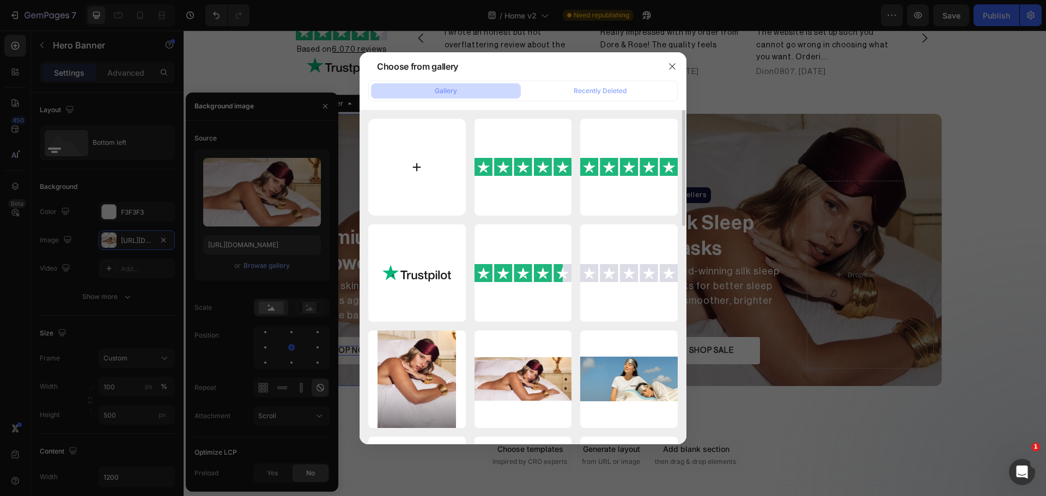
type input "C:\fakepath\bannerdubai_1000x1000.webp"
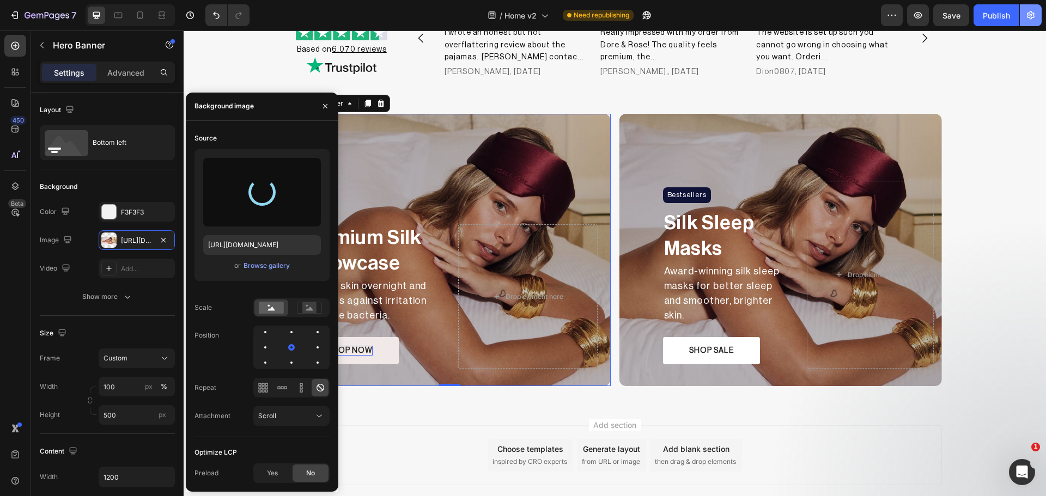
type input "https://cdn.shopify.com/s/files/1/0931/0480/0127/files/gempages_576690581959344…"
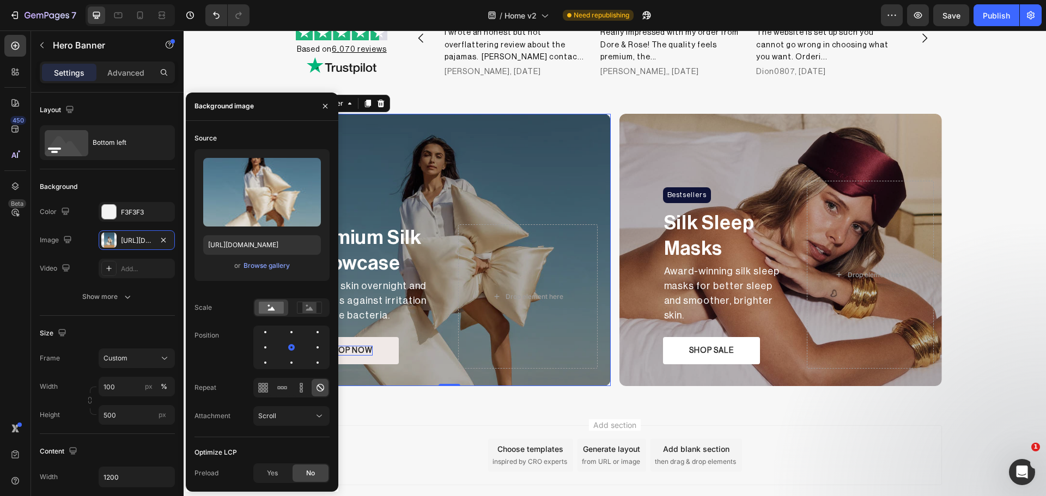
click at [446, 175] on div "Overlay" at bounding box center [449, 250] width 323 height 272
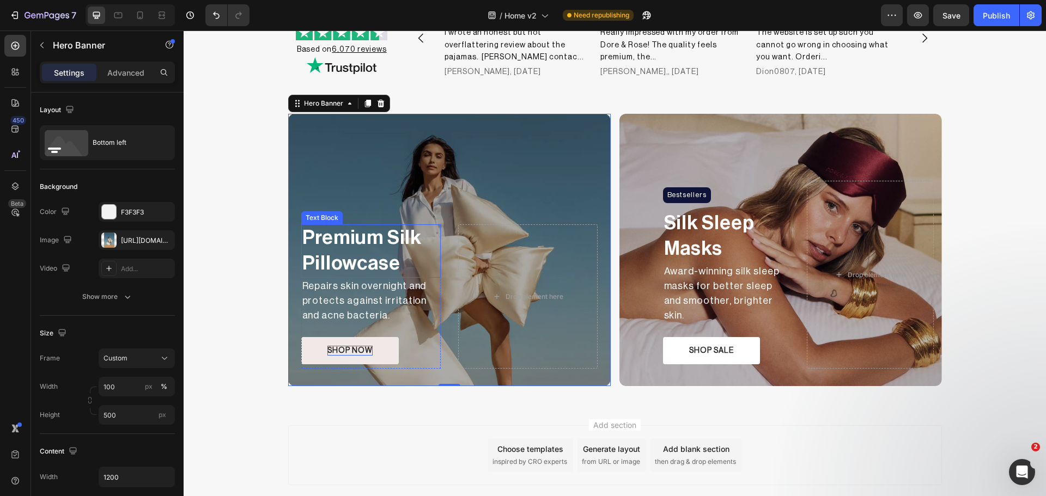
click at [353, 244] on p "Premium Silk Pillowcase" at bounding box center [370, 251] width 137 height 51
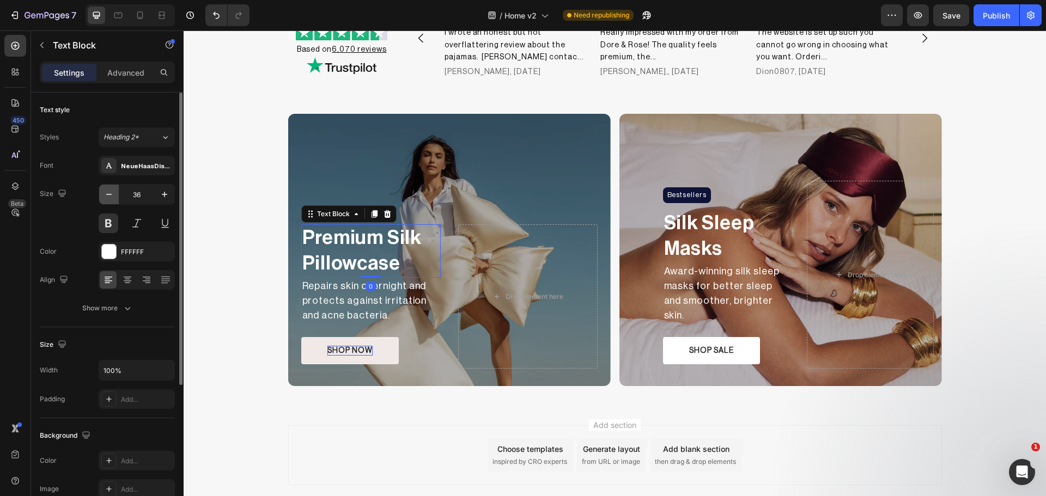
click at [110, 196] on icon "button" at bounding box center [109, 194] width 11 height 11
type input "35"
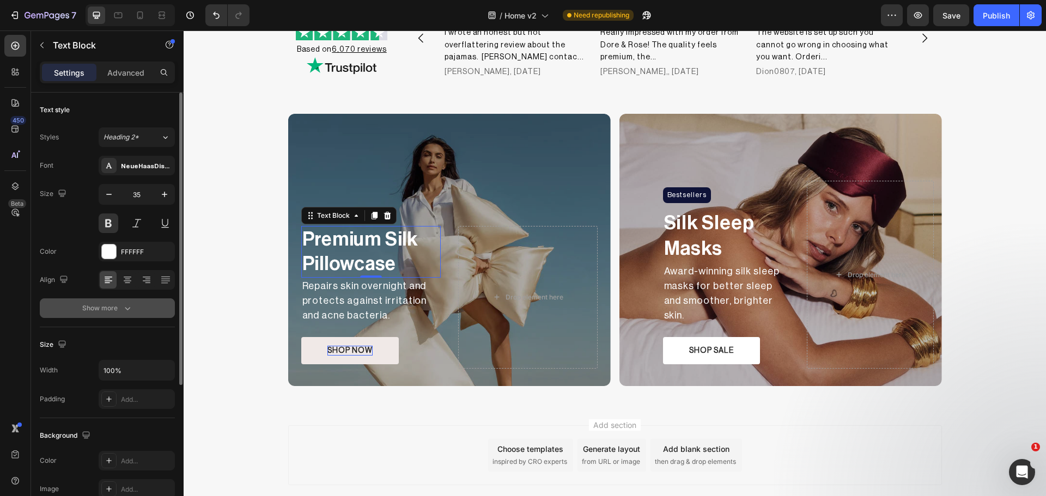
click at [128, 314] on button "Show more" at bounding box center [107, 309] width 135 height 20
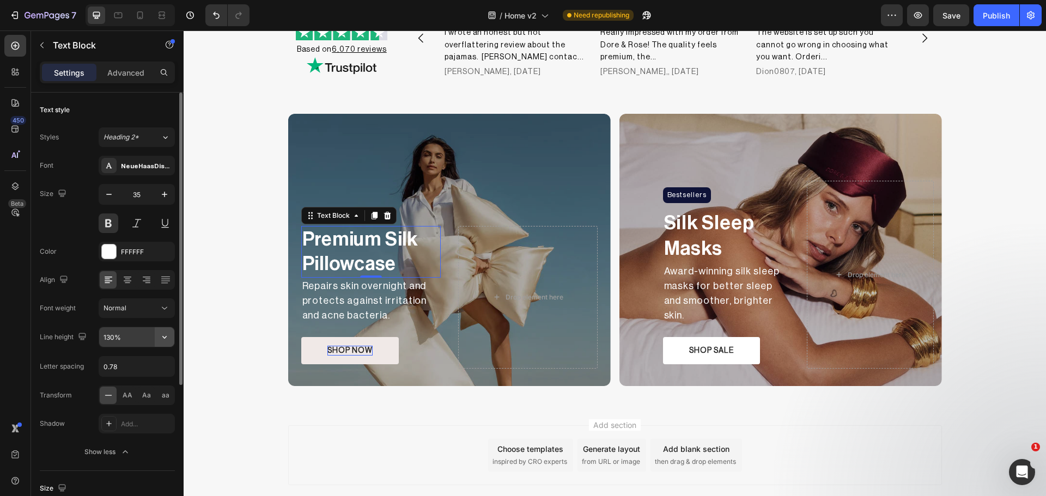
click at [157, 346] on button "button" at bounding box center [165, 337] width 20 height 20
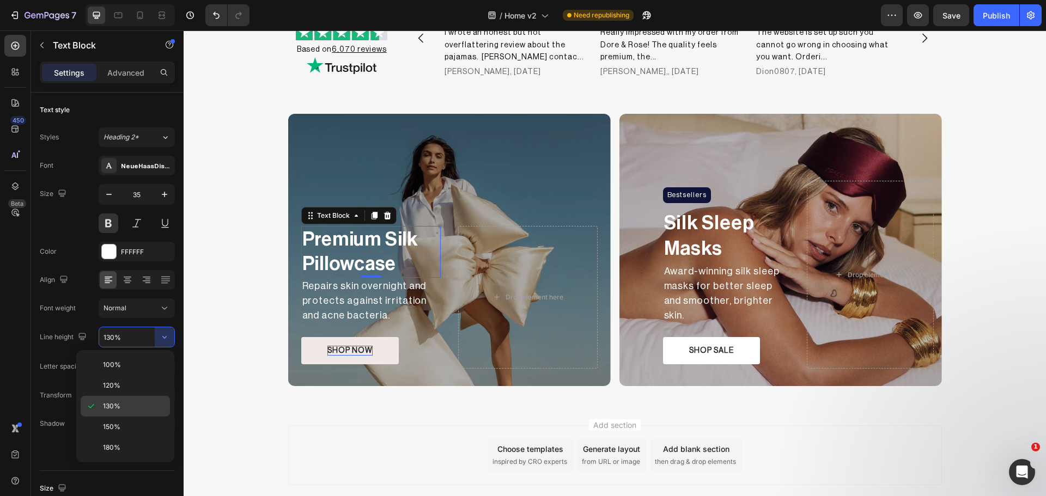
click at [134, 404] on p "130%" at bounding box center [134, 407] width 62 height 10
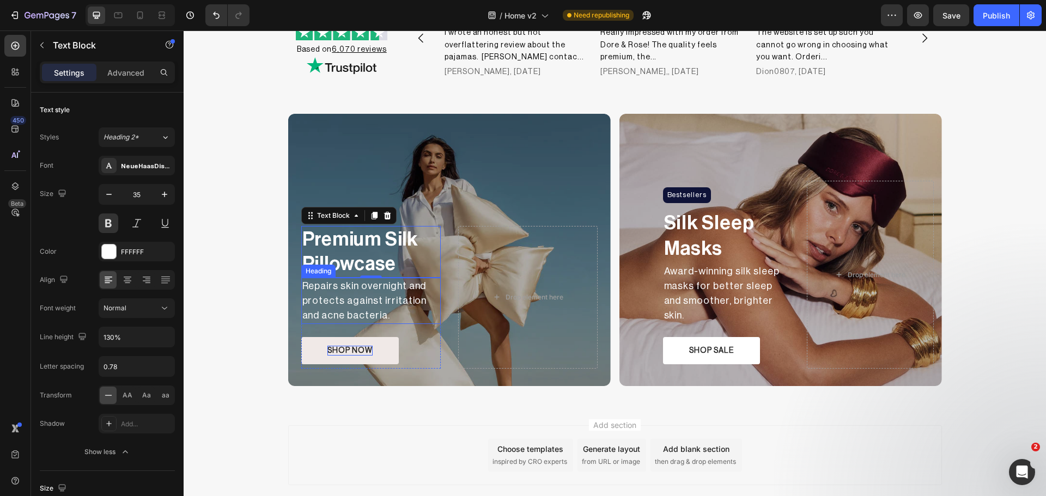
click at [393, 296] on p "Repairs skin overnight and protects against irritation and acne bacteria." at bounding box center [370, 301] width 137 height 44
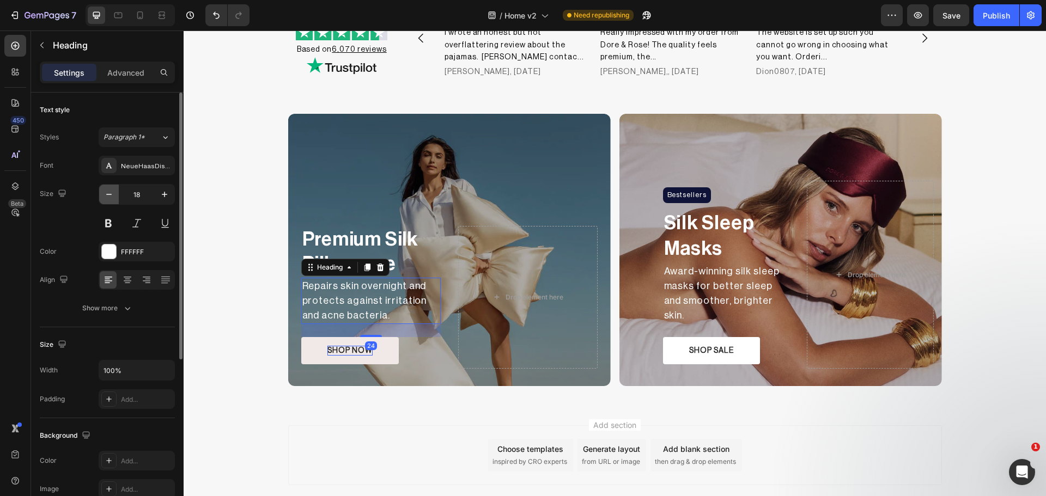
click at [106, 197] on icon "button" at bounding box center [109, 194] width 11 height 11
type input "16"
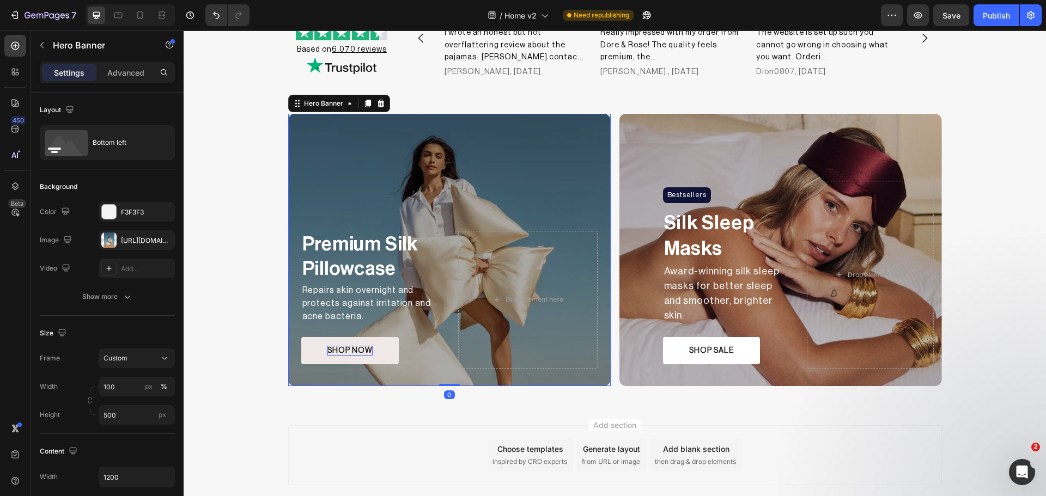
click at [447, 343] on div "Premium Silk Pillowcase Text Block Repairs skin overnight and protects against …" at bounding box center [449, 300] width 323 height 173
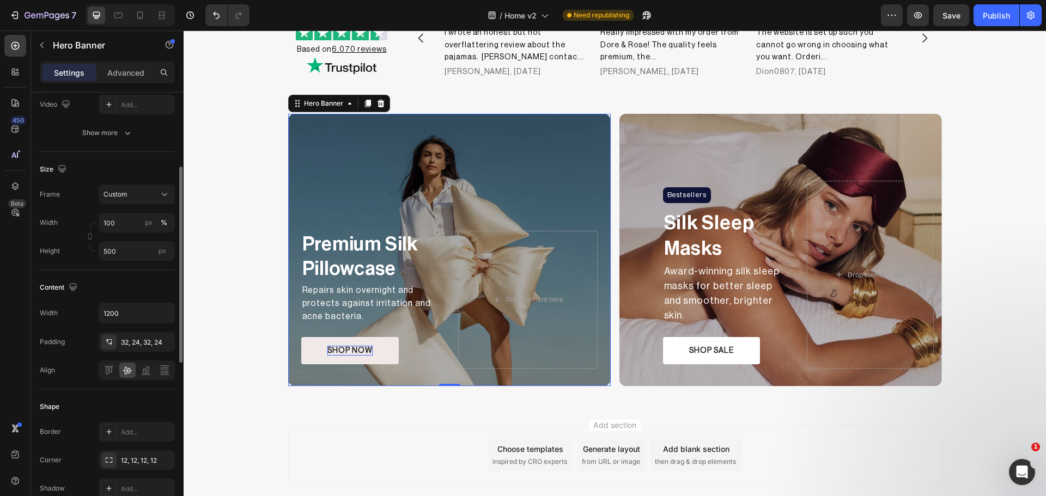
scroll to position [73, 0]
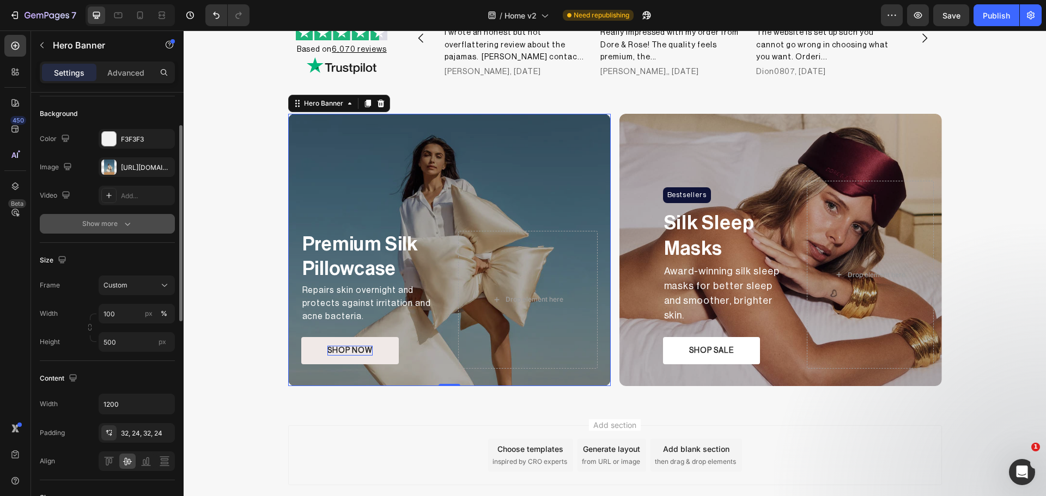
click at [111, 229] on div "Show more" at bounding box center [107, 223] width 51 height 11
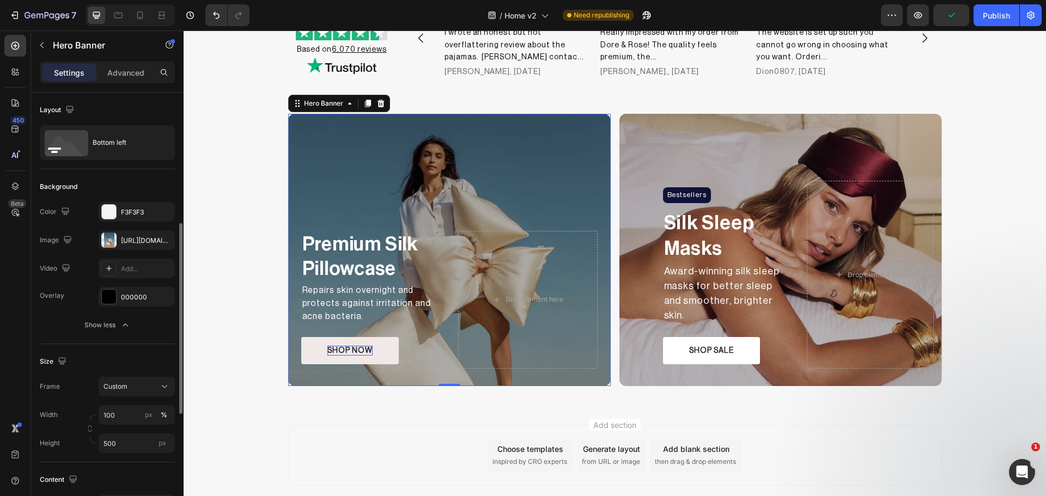
scroll to position [91, 0]
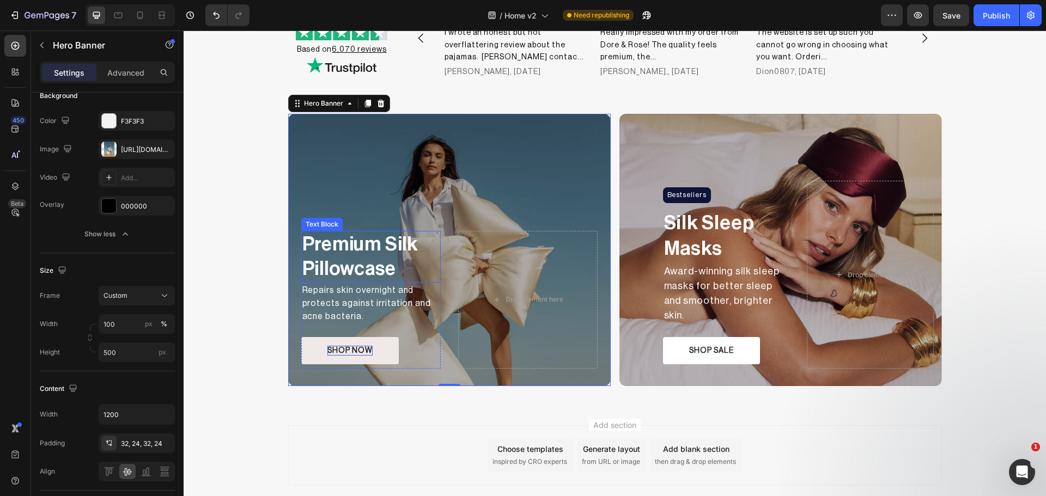
click at [435, 257] on p "Premium Silk Pillowcase" at bounding box center [370, 257] width 137 height 50
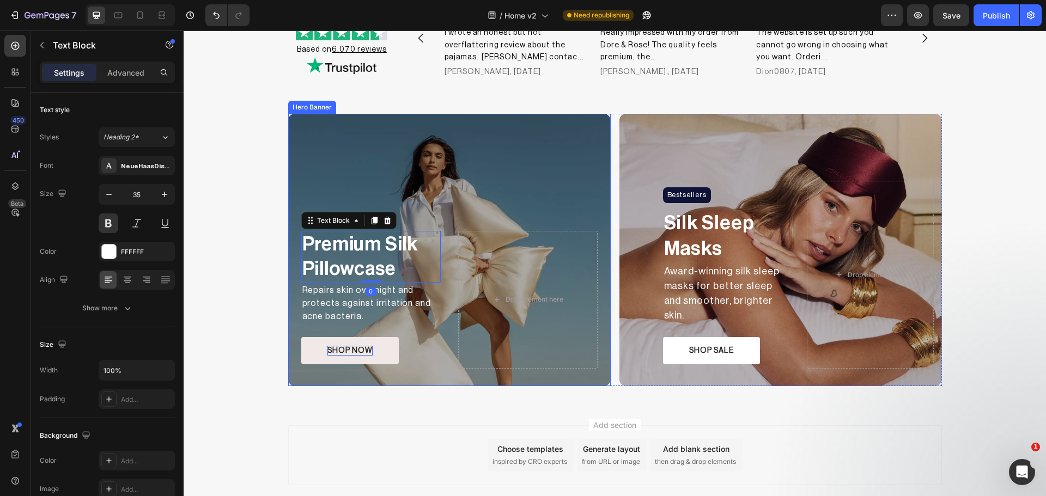
click at [450, 260] on div "Premium Silk Pillowcase Text Block 0 Repairs skin overnight and protects agains…" at bounding box center [449, 300] width 323 height 173
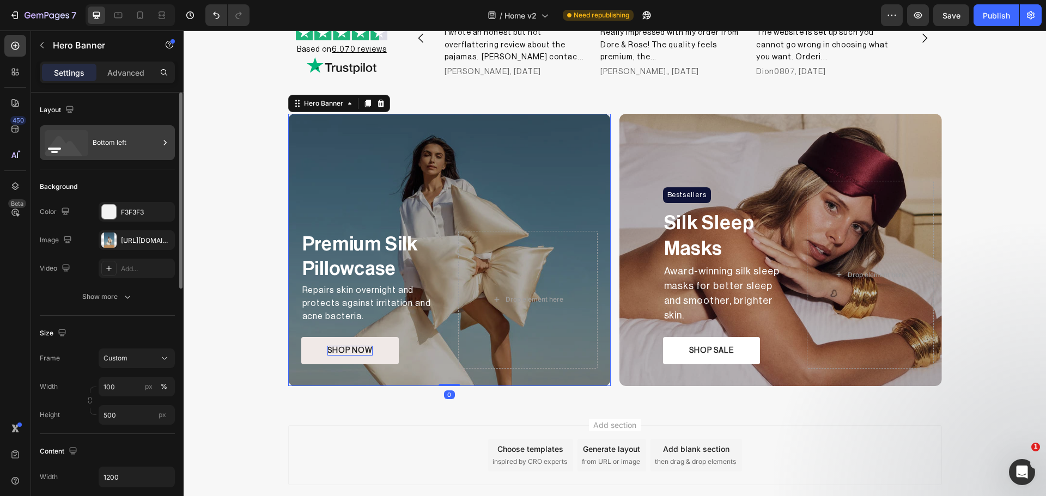
click at [138, 132] on div "Bottom left" at bounding box center [126, 142] width 66 height 25
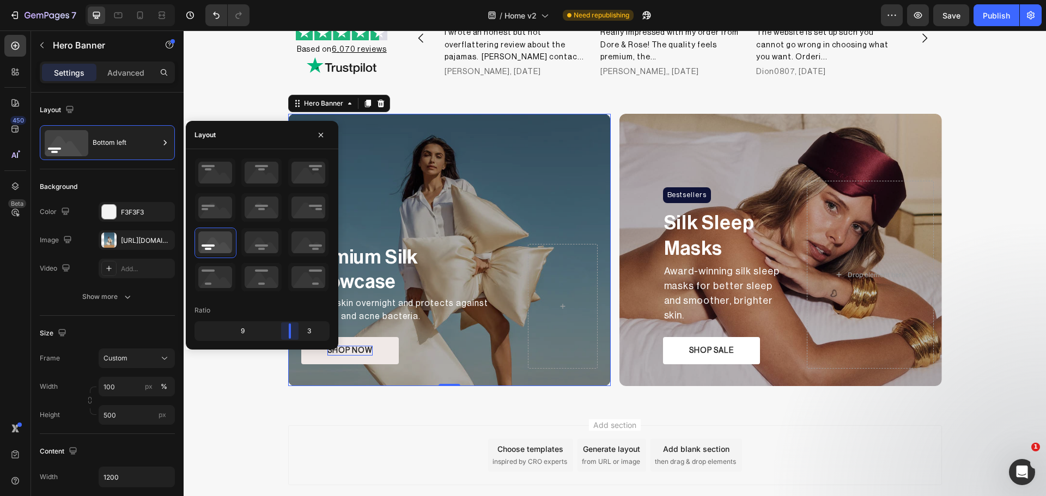
drag, startPoint x: 263, startPoint y: 336, endPoint x: 297, endPoint y: 334, distance: 34.4
click at [297, 0] on body "7 Version history / Home v2 Need republishing Preview Save Publish 450 Beta Sec…" at bounding box center [523, 0] width 1046 height 0
click at [499, 341] on div "SHOP NOW Button" at bounding box center [405, 350] width 209 height 27
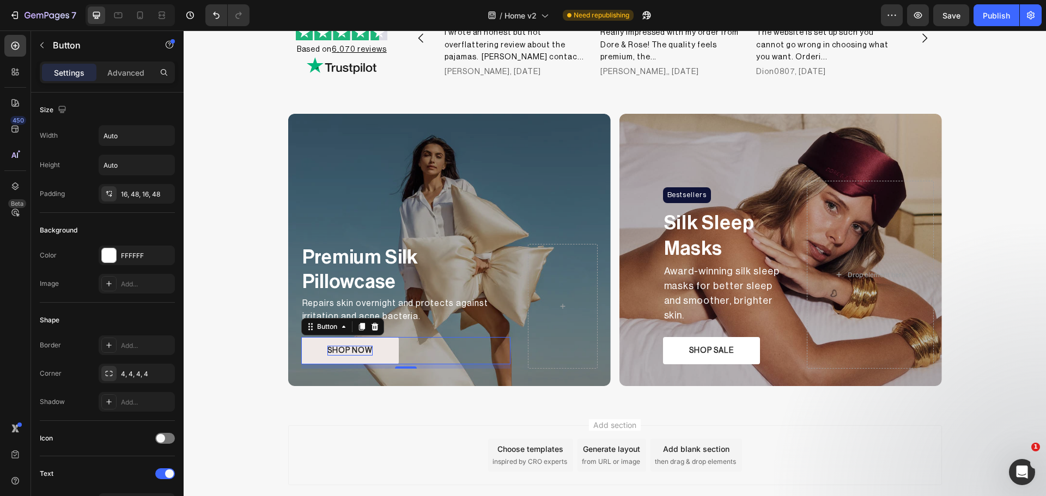
click at [301, 455] on div "Add section Choose templates inspired by CRO experts Generate layout from URL o…" at bounding box center [615, 456] width 654 height 60
drag, startPoint x: 375, startPoint y: 353, endPoint x: 299, endPoint y: 420, distance: 101.5
click at [375, 353] on button "SHOP NOW" at bounding box center [350, 350] width 98 height 27
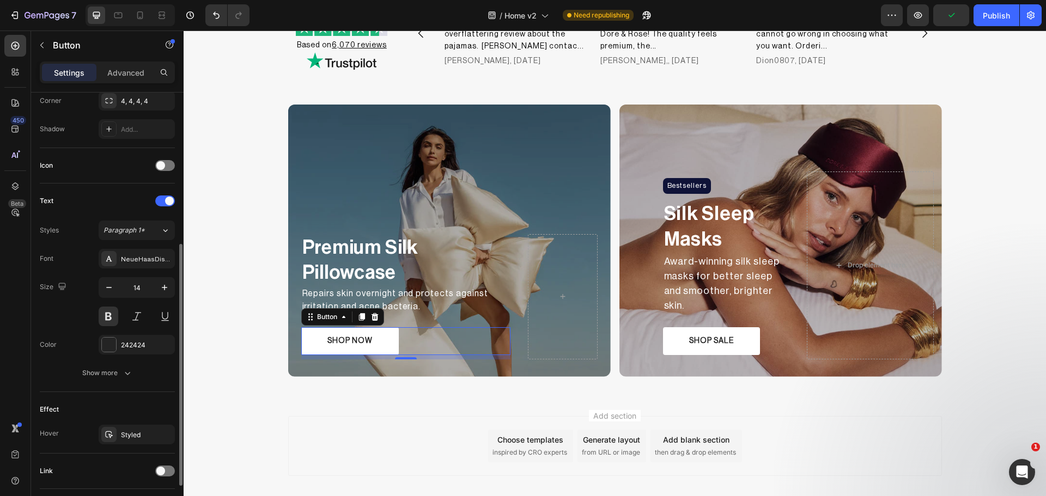
scroll to position [347, 0]
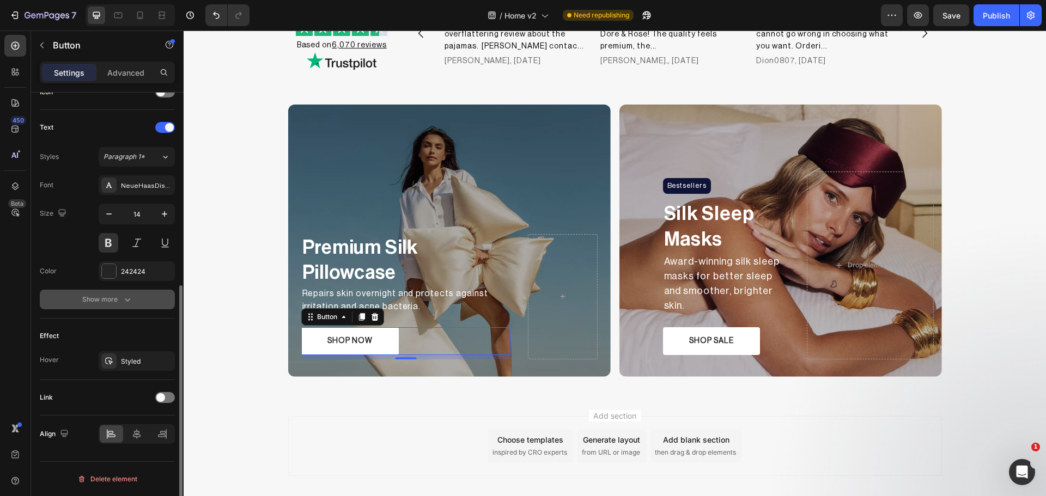
click at [93, 299] on div "Show more" at bounding box center [107, 299] width 51 height 11
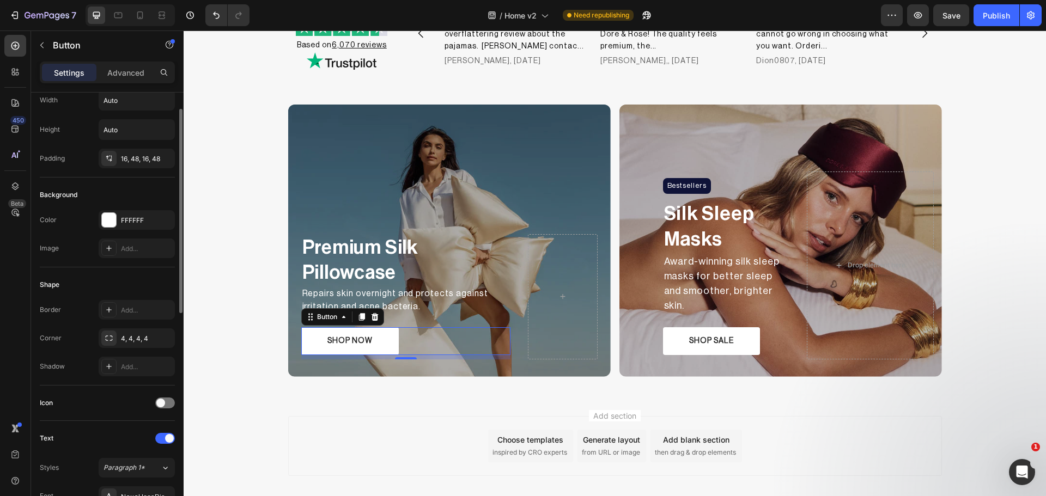
scroll to position [0, 0]
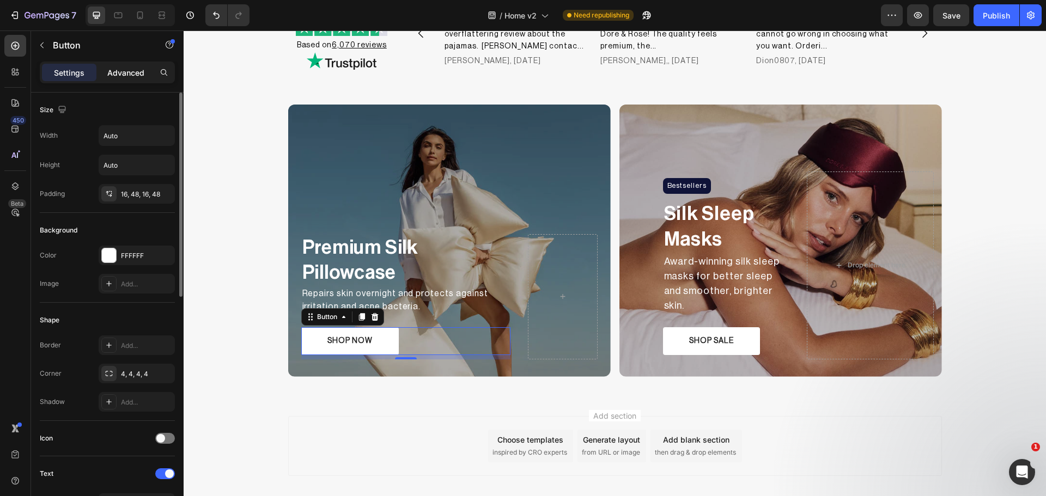
click at [128, 69] on p "Advanced" at bounding box center [125, 72] width 37 height 11
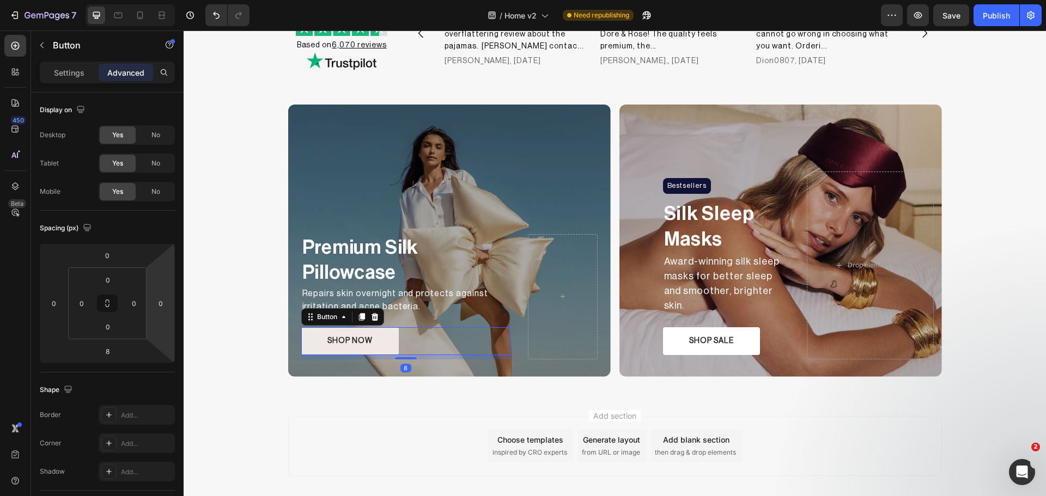
click at [351, 345] on button "SHOP NOW" at bounding box center [350, 340] width 98 height 27
click at [71, 75] on p "Settings" at bounding box center [69, 72] width 31 height 11
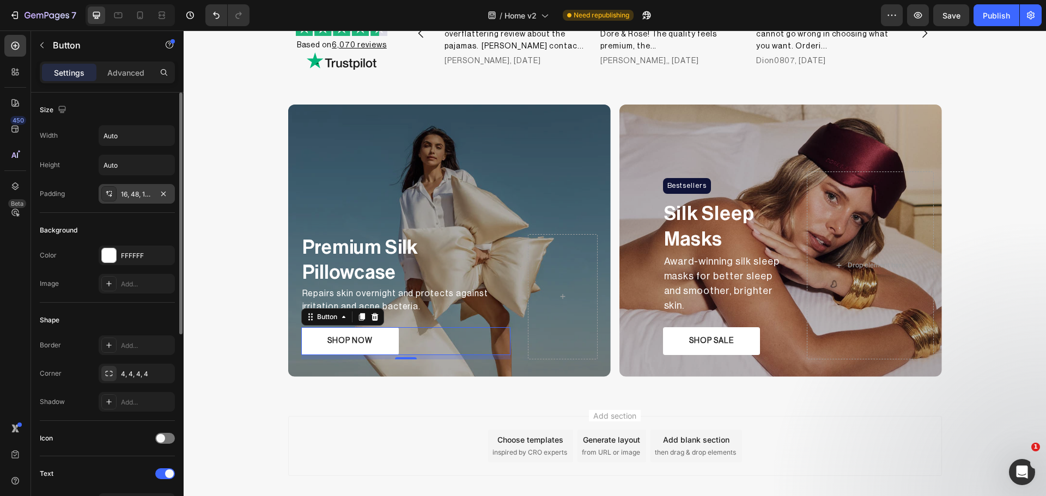
click at [117, 191] on div "16, 48, 16, 48" at bounding box center [137, 194] width 76 height 20
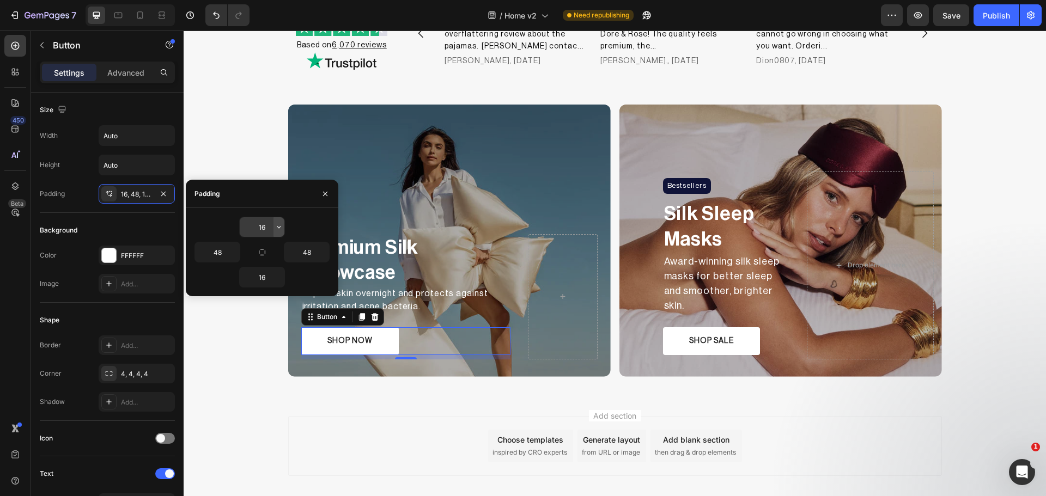
click at [275, 227] on icon "button" at bounding box center [279, 227] width 9 height 9
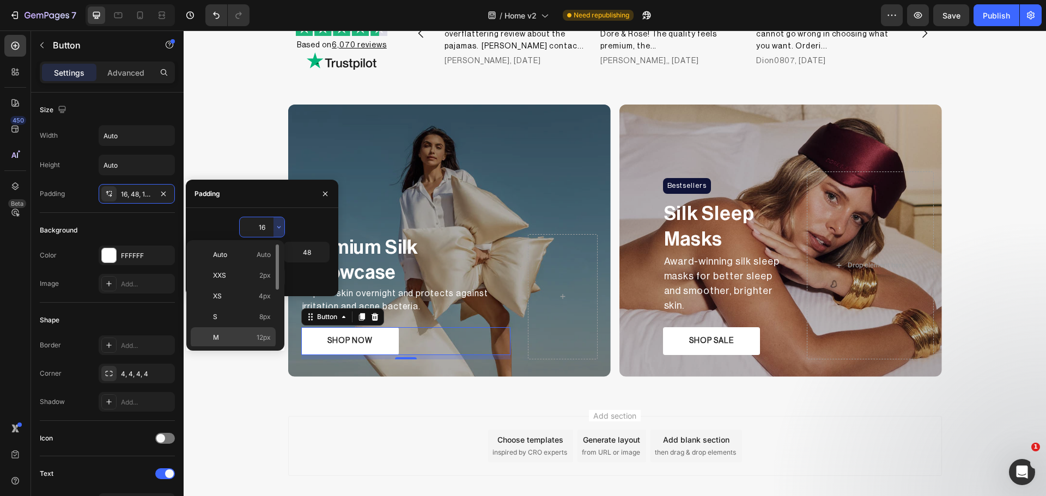
click at [246, 335] on p "M 12px" at bounding box center [242, 338] width 58 height 10
type input "12"
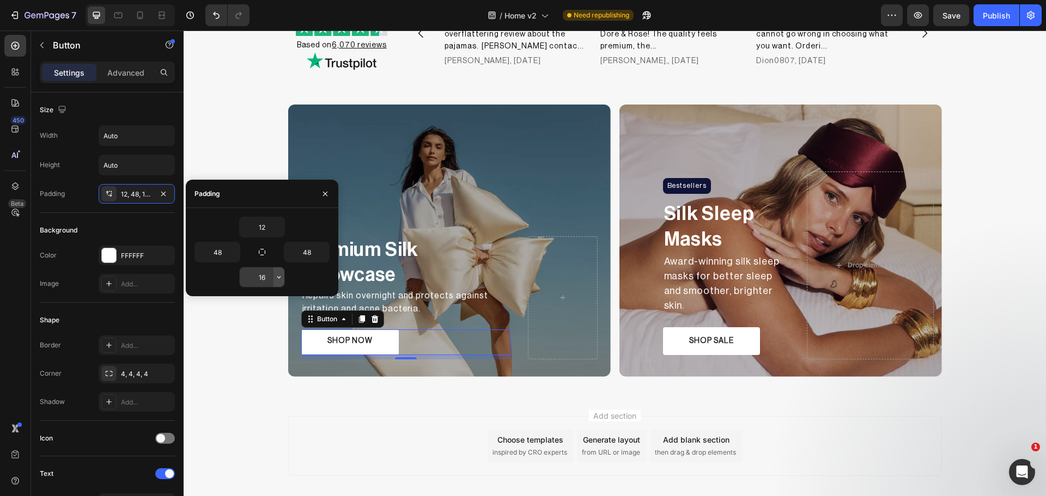
click at [274, 277] on div "16" at bounding box center [262, 278] width 45 height 20
click at [277, 277] on icon "button" at bounding box center [279, 277] width 9 height 9
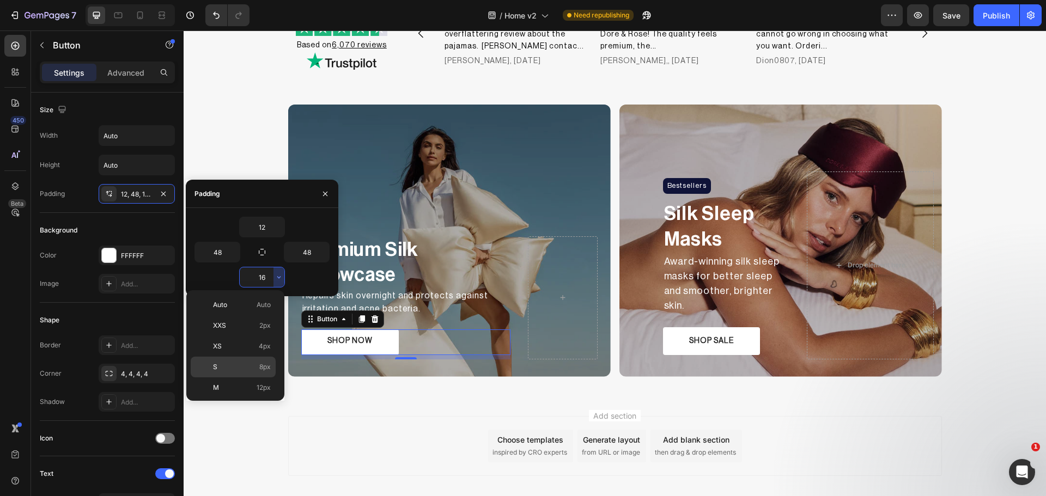
scroll to position [91, 0]
drag, startPoint x: 242, startPoint y: 302, endPoint x: 59, endPoint y: 266, distance: 186.6
click at [242, 307] on div "M 12px" at bounding box center [233, 317] width 85 height 21
type input "12"
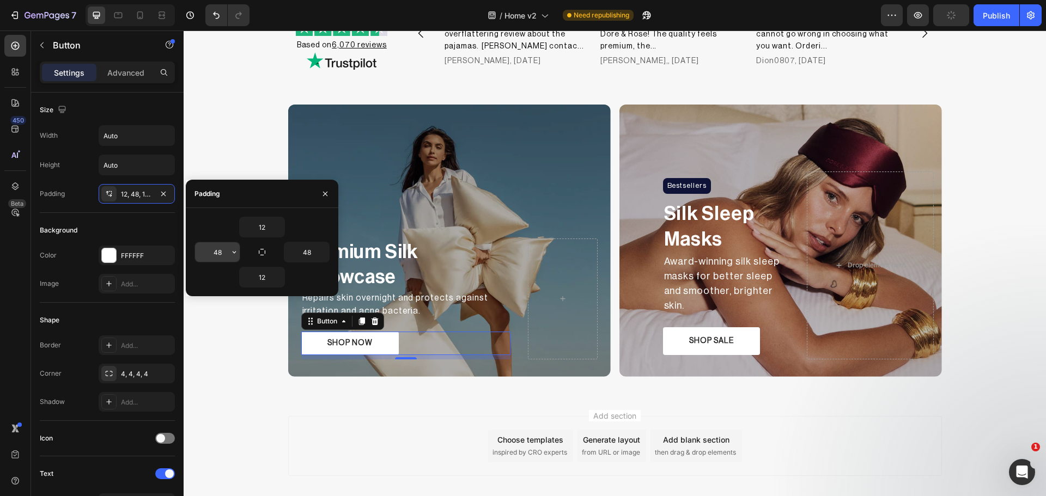
click at [235, 253] on icon "button" at bounding box center [234, 252] width 9 height 9
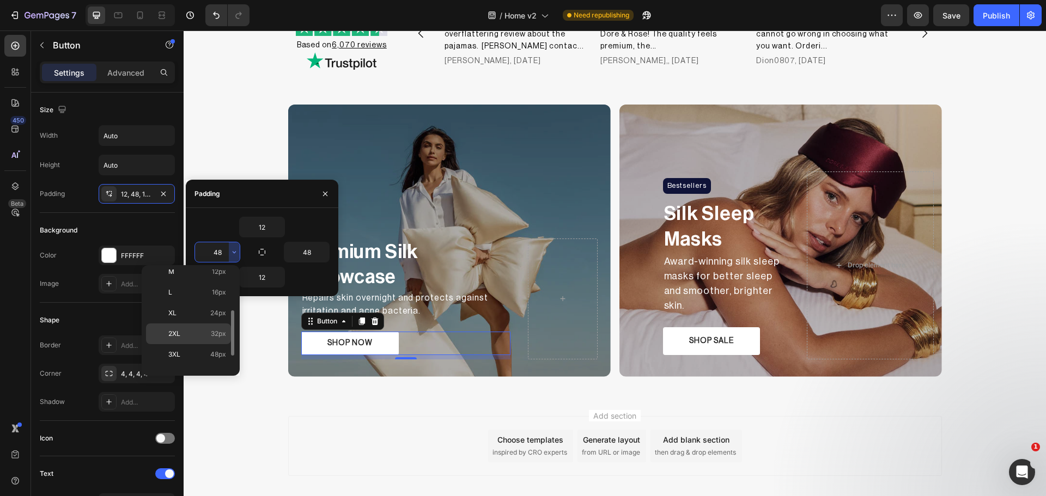
click at [212, 331] on span "32px" at bounding box center [218, 334] width 15 height 10
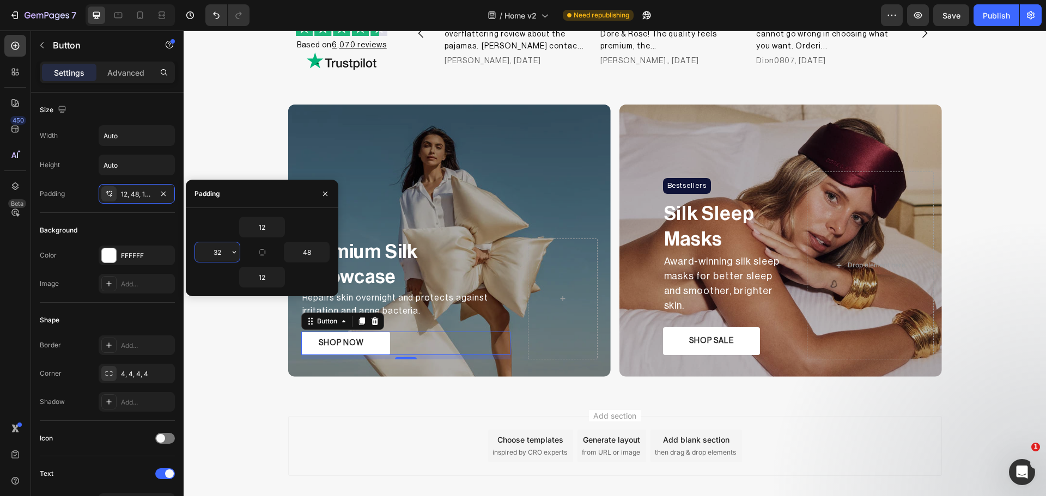
click at [227, 254] on input "32" at bounding box center [217, 252] width 45 height 20
type input "40"
type input "13"
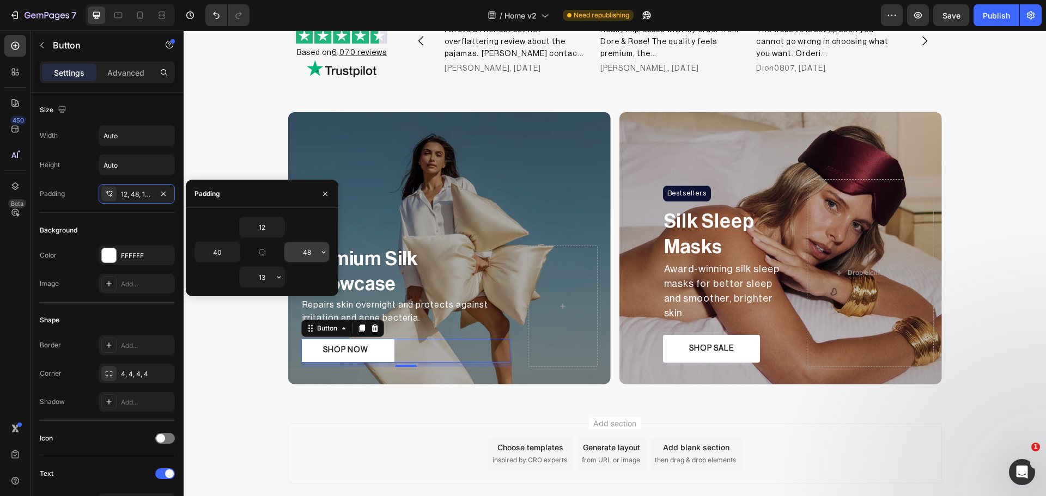
click at [305, 247] on input "48" at bounding box center [306, 252] width 45 height 20
type input "40"
click at [266, 224] on input "12" at bounding box center [262, 227] width 45 height 20
type input "14"
click at [276, 273] on icon "button" at bounding box center [279, 277] width 9 height 9
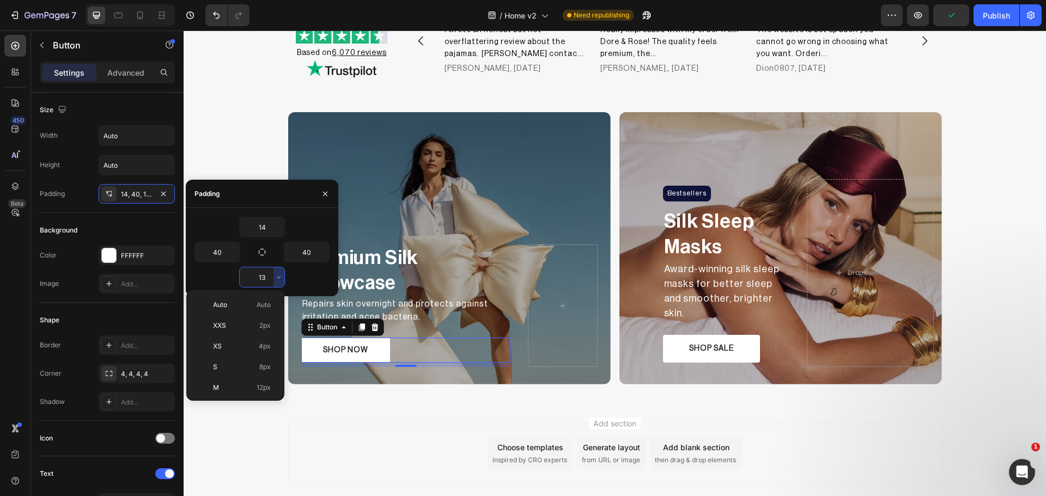
click at [261, 276] on input "13" at bounding box center [262, 278] width 45 height 20
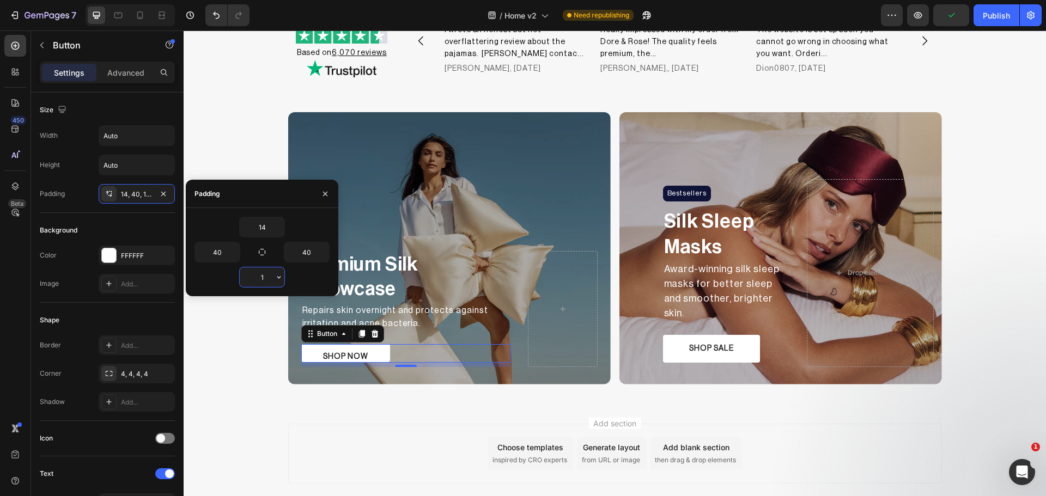
type input "14"
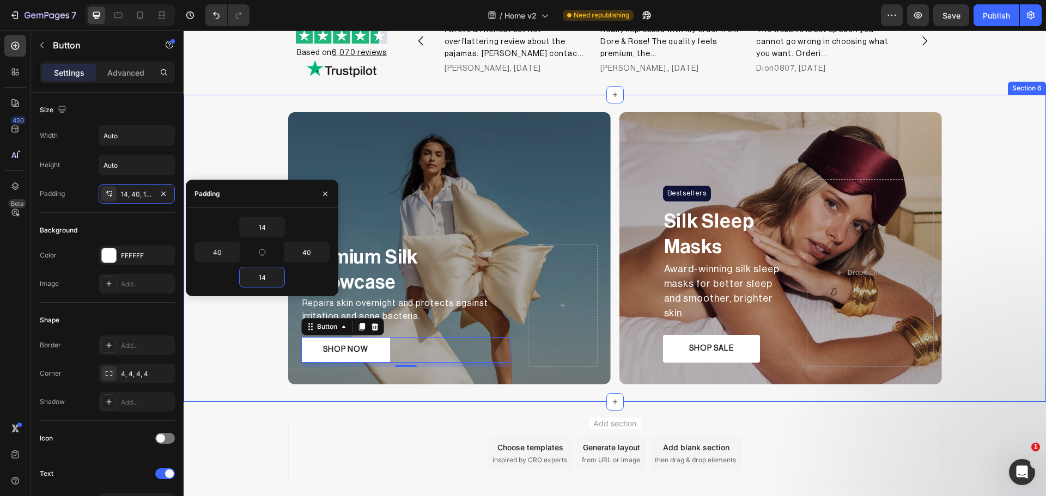
click at [257, 358] on div "Premium Silk Pillowcase Text Block Repairs skin overnight and protects against …" at bounding box center [615, 248] width 862 height 272
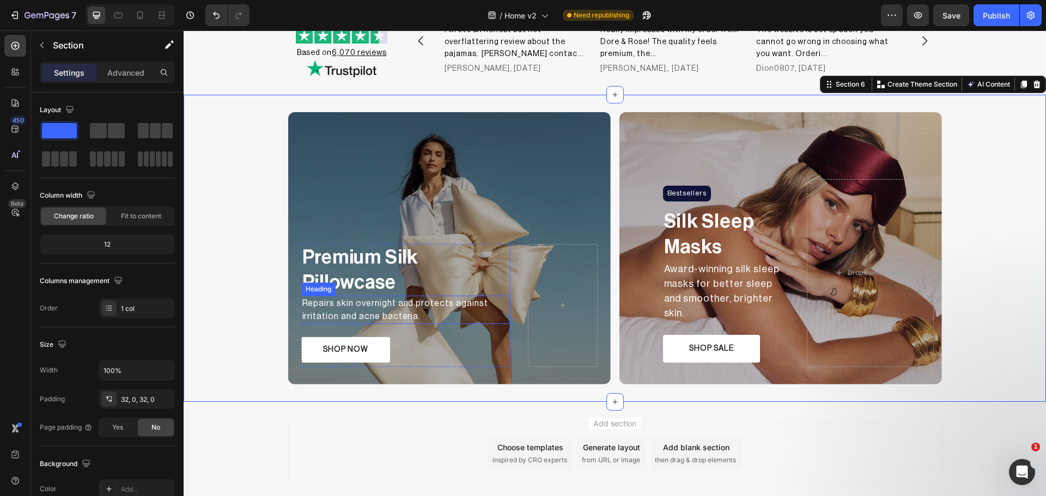
click at [345, 307] on p "Repairs skin overnight and protects against irritation and acne bacteria." at bounding box center [405, 310] width 207 height 26
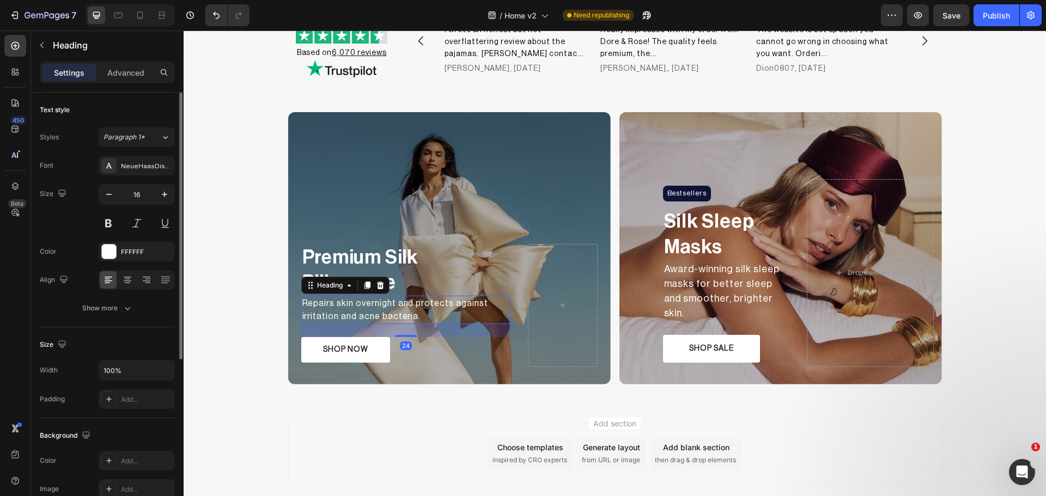
click at [122, 175] on div "Font NeueHaasDisplayRoman Size 16 Color FFFFFF Align Show more" at bounding box center [107, 237] width 135 height 162
click at [128, 168] on div "NeueHaasDisplayRoman" at bounding box center [146, 166] width 51 height 10
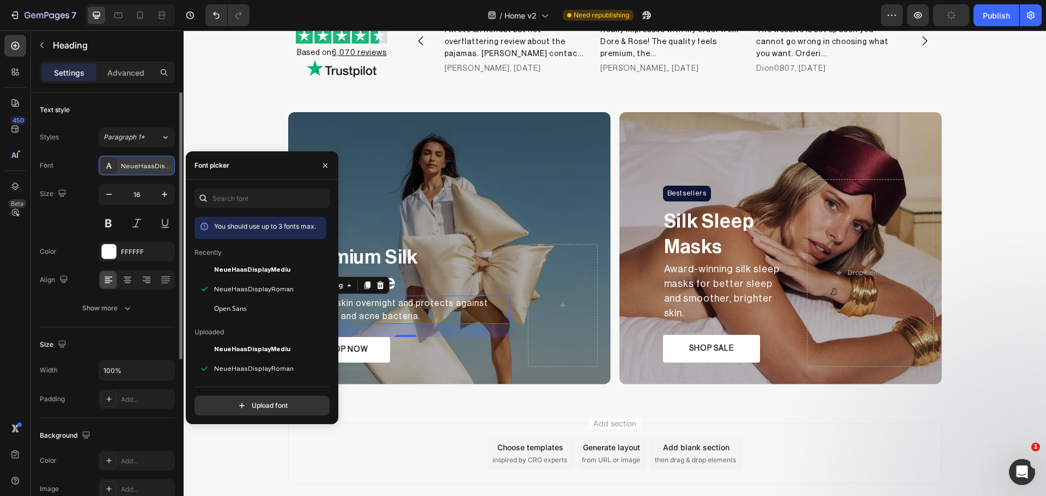
click at [128, 168] on div "NeueHaasDisplayRoman" at bounding box center [146, 166] width 51 height 10
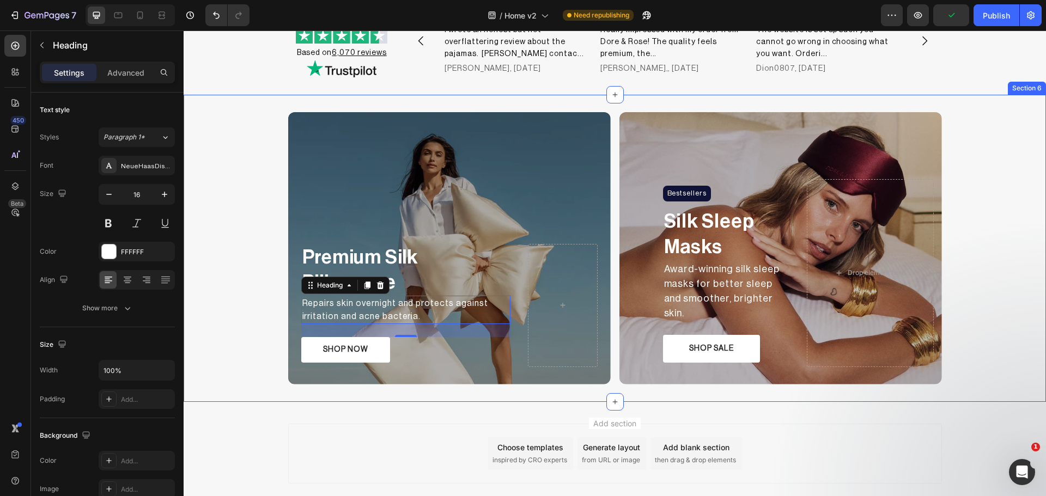
click at [269, 394] on div "Premium Silk Pillowcase Text Block Repairs skin overnight and protects against …" at bounding box center [615, 248] width 862 height 307
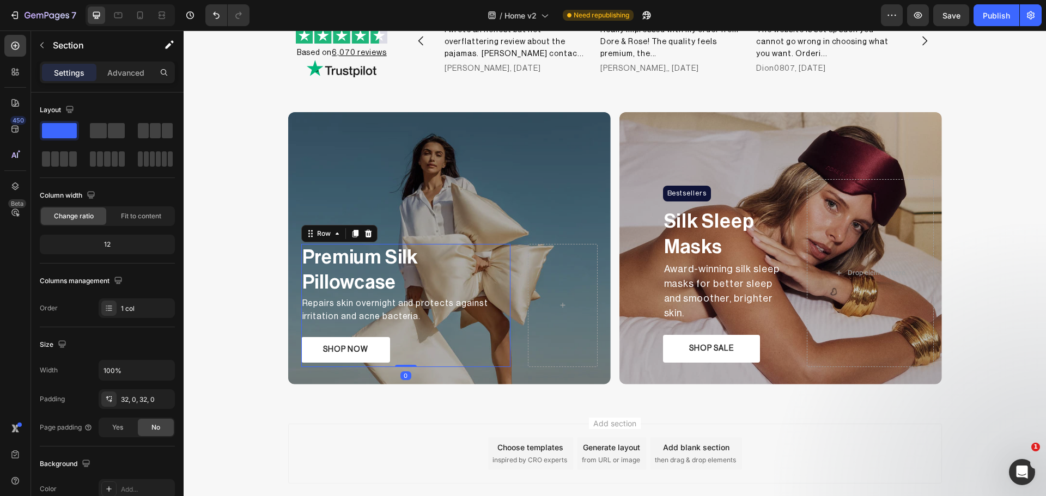
click at [364, 335] on div "Premium Silk Pillowcase Text Block Repairs skin overnight and protects against …" at bounding box center [405, 305] width 209 height 123
click at [392, 323] on p "Repairs skin overnight and protects against irritation and acne bacteria." at bounding box center [405, 310] width 207 height 26
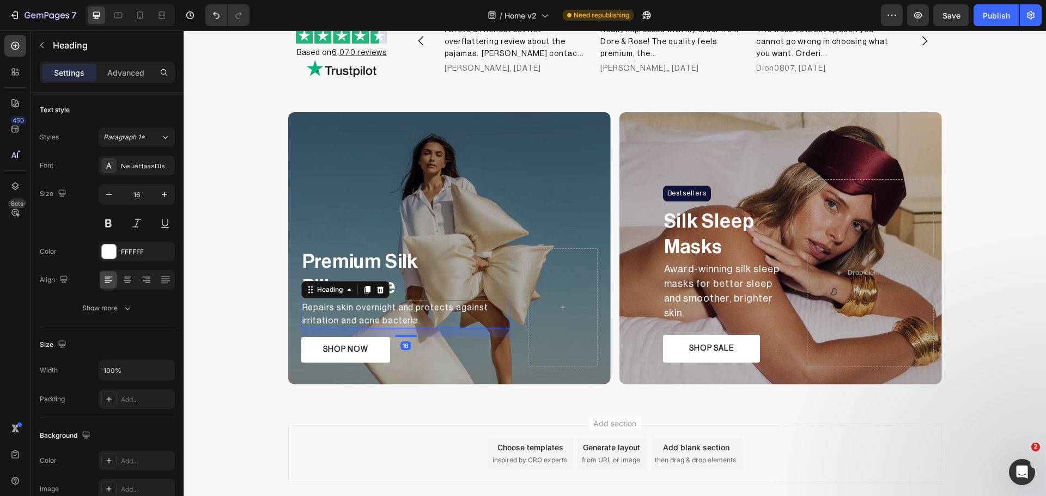
click at [409, 329] on div "16" at bounding box center [405, 329] width 209 height 0
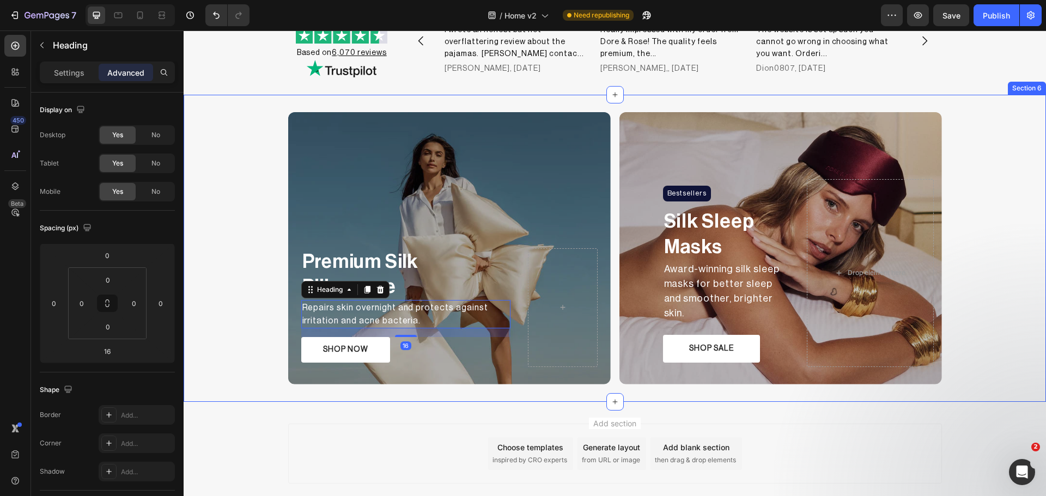
click at [248, 321] on div "Premium Silk Pillowcase Text Block Repairs skin overnight and protects against …" at bounding box center [615, 248] width 862 height 272
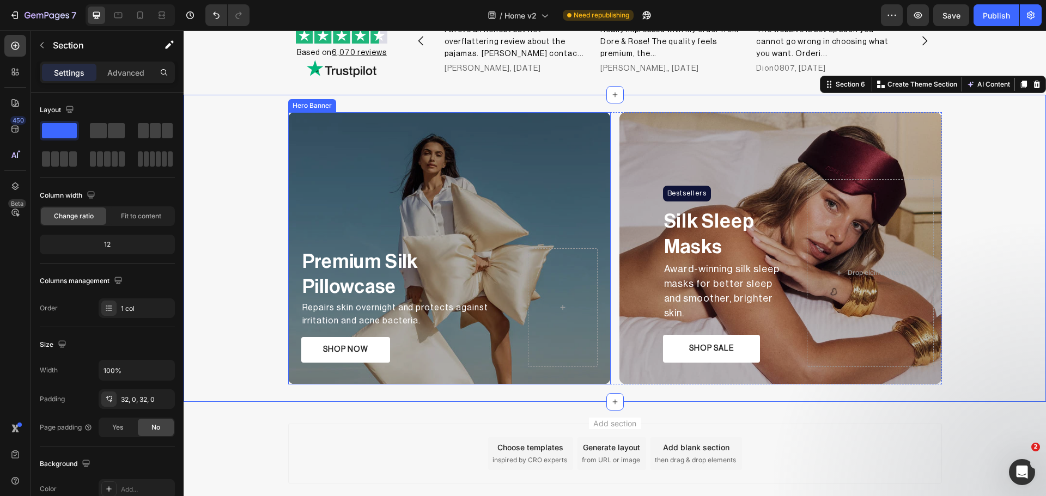
click at [536, 166] on div "Overlay" at bounding box center [449, 248] width 323 height 272
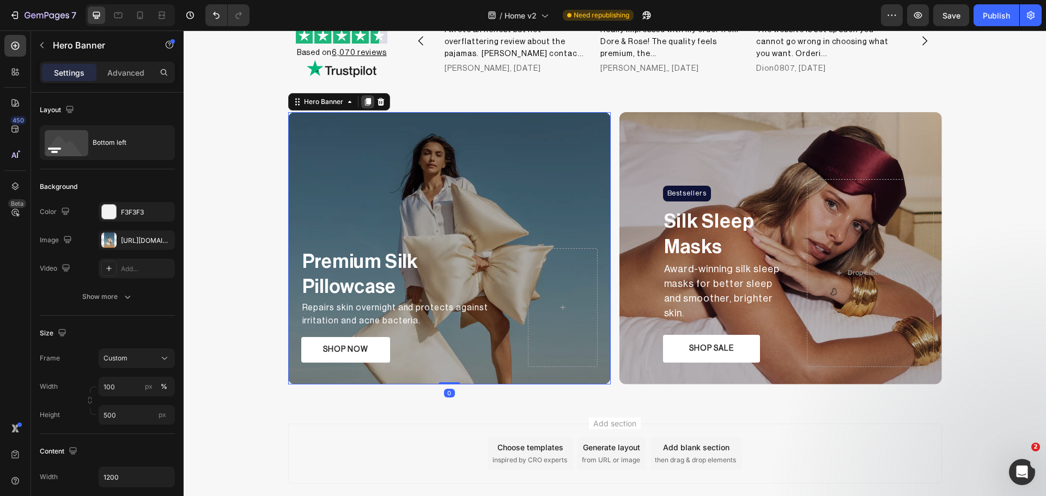
click at [365, 106] on icon at bounding box center [367, 102] width 6 height 8
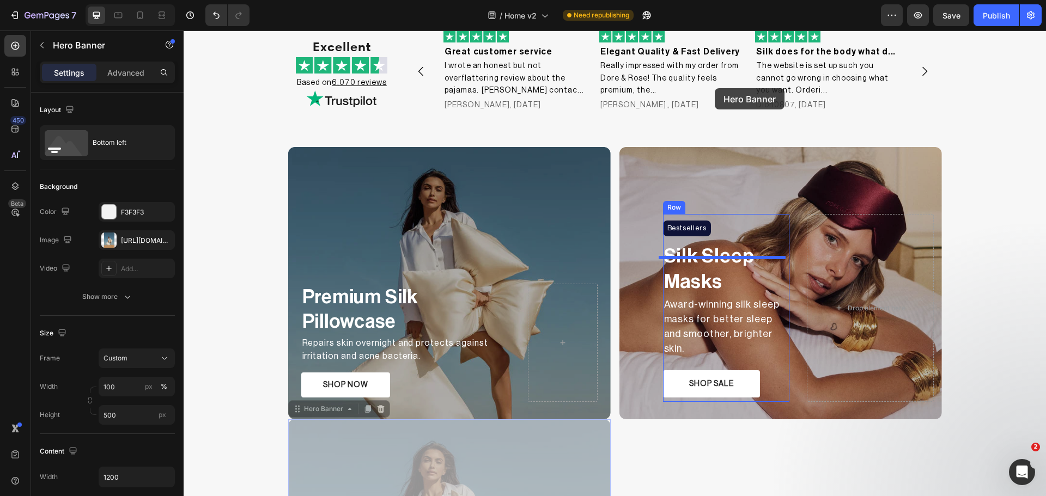
scroll to position [1020, 0]
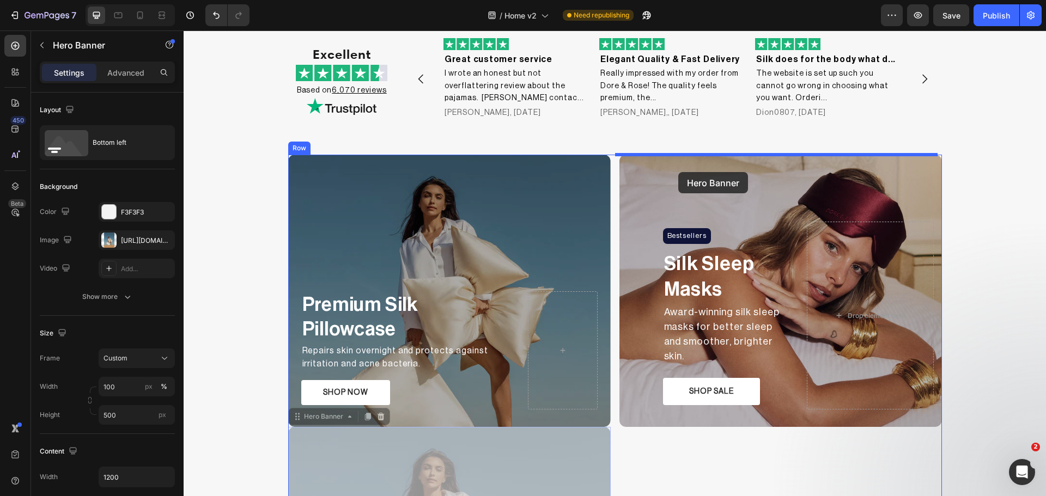
drag, startPoint x: 343, startPoint y: 303, endPoint x: 678, endPoint y: 172, distance: 360.4
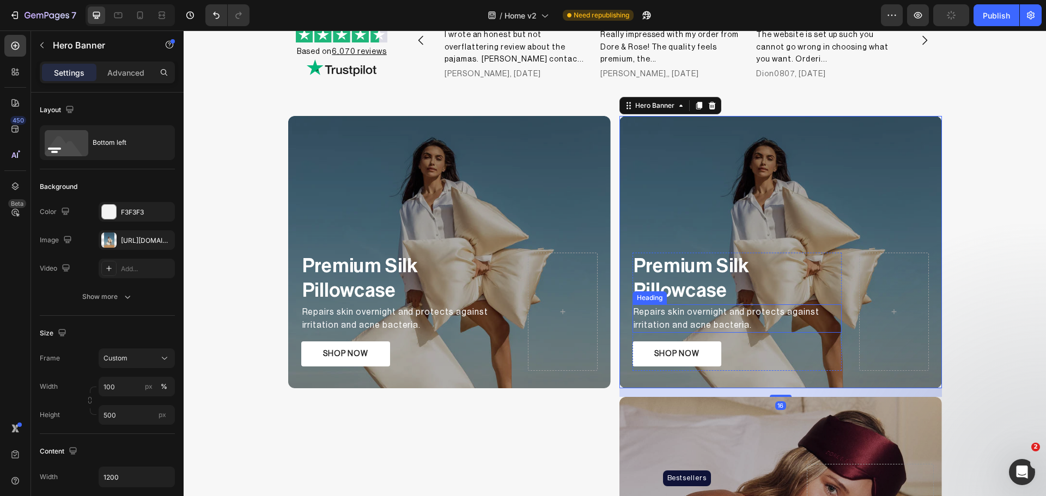
scroll to position [1202, 0]
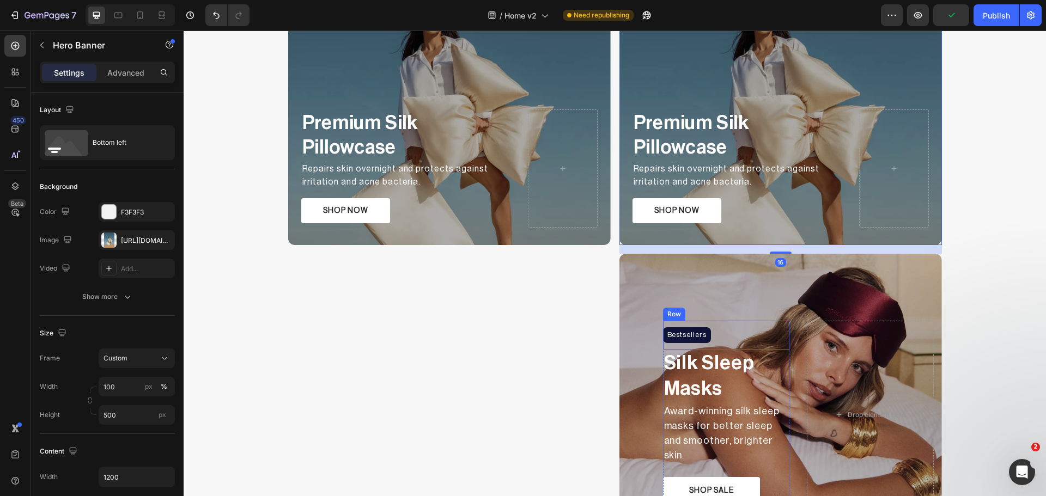
click at [725, 341] on div "Bestsellers Heading Row" at bounding box center [726, 335] width 127 height 29
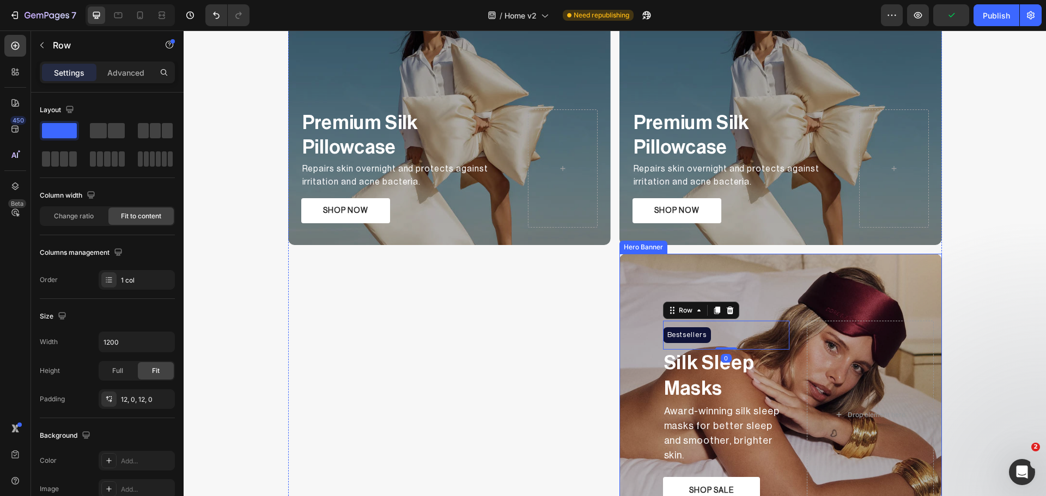
click at [816, 288] on div "Overlay" at bounding box center [780, 390] width 323 height 272
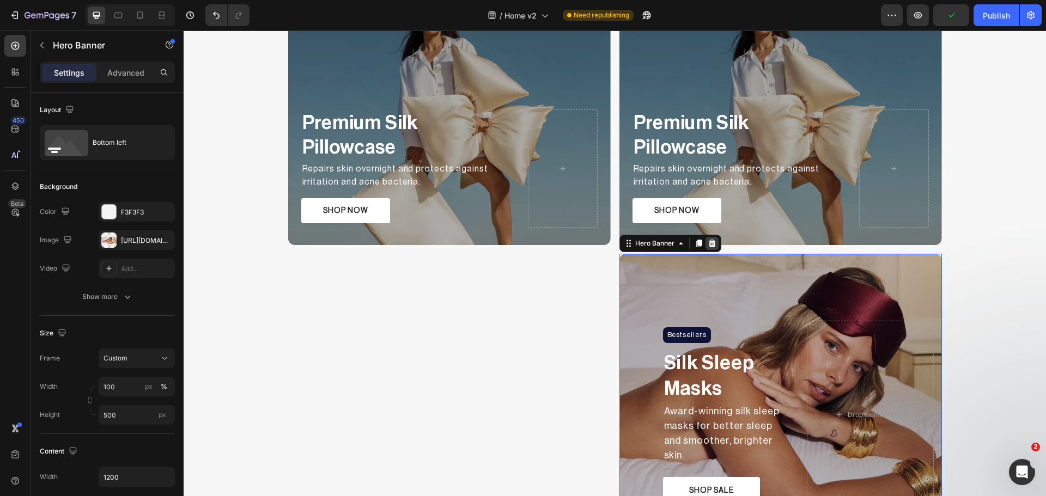
click at [708, 246] on icon at bounding box center [712, 243] width 9 height 9
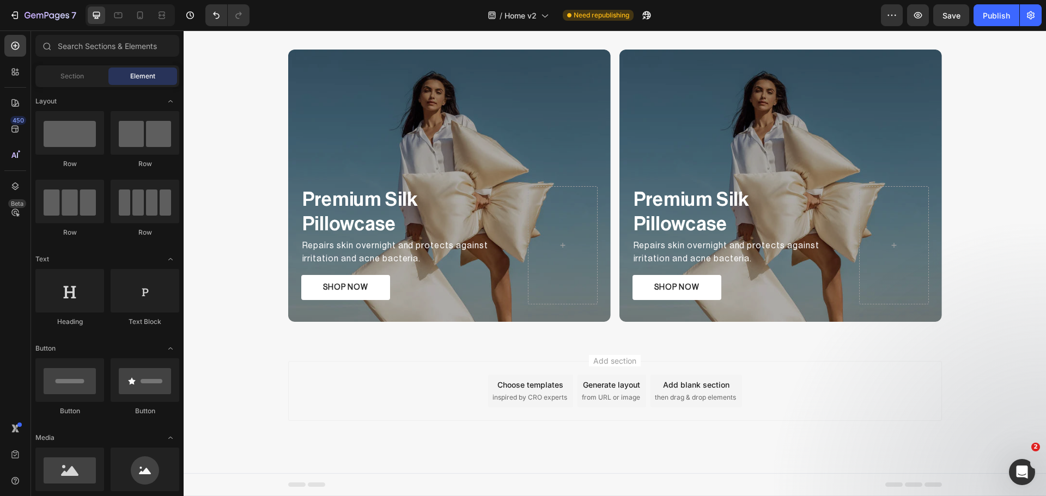
click at [832, 356] on div "Add section Choose templates inspired by CRO experts Generate layout from URL o…" at bounding box center [615, 406] width 862 height 134
click at [996, 7] on button "Publish" at bounding box center [997, 15] width 46 height 22
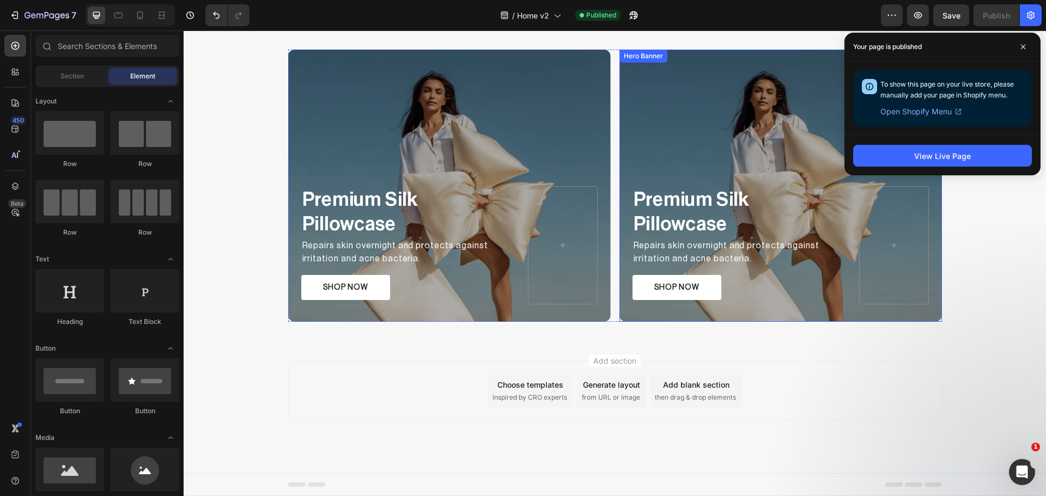
click at [704, 106] on div "Overlay" at bounding box center [780, 186] width 323 height 272
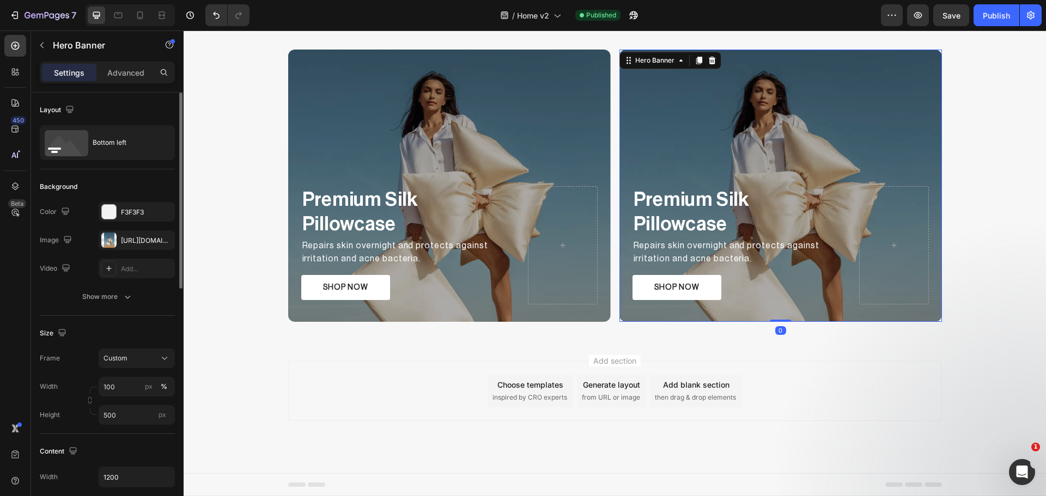
click at [97, 235] on div "Image [URL][DOMAIN_NAME]" at bounding box center [107, 240] width 135 height 20
click at [119, 239] on div "[URL][DOMAIN_NAME]" at bounding box center [137, 240] width 76 height 20
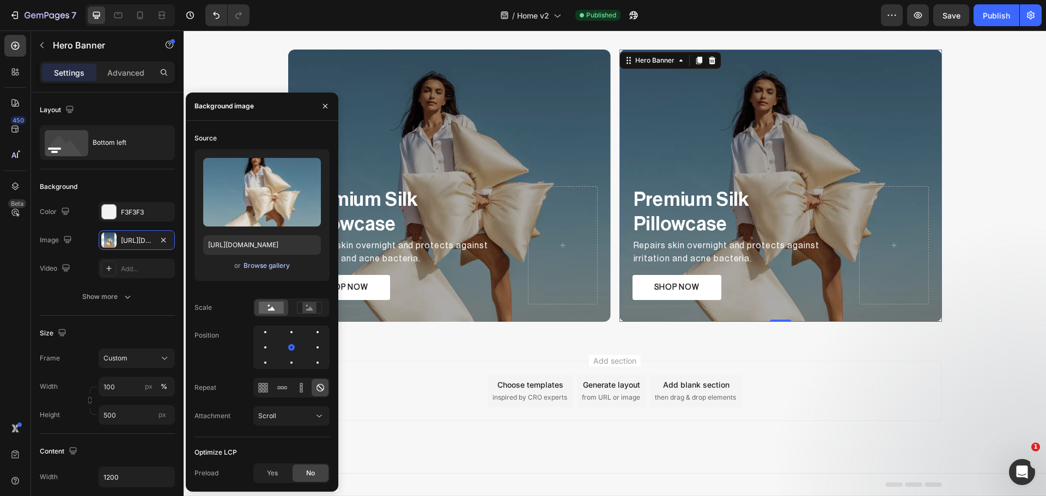
click at [257, 270] on div "Browse gallery" at bounding box center [267, 266] width 46 height 10
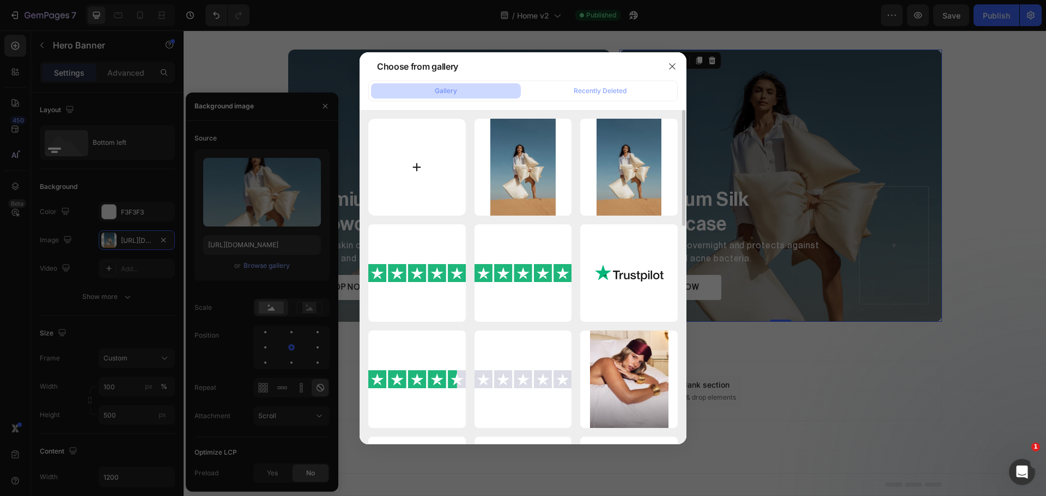
click at [430, 186] on input "file" at bounding box center [417, 168] width 98 height 98
type input "C:\fakepath\pjbannercapetown_1_1000x1000.webp"
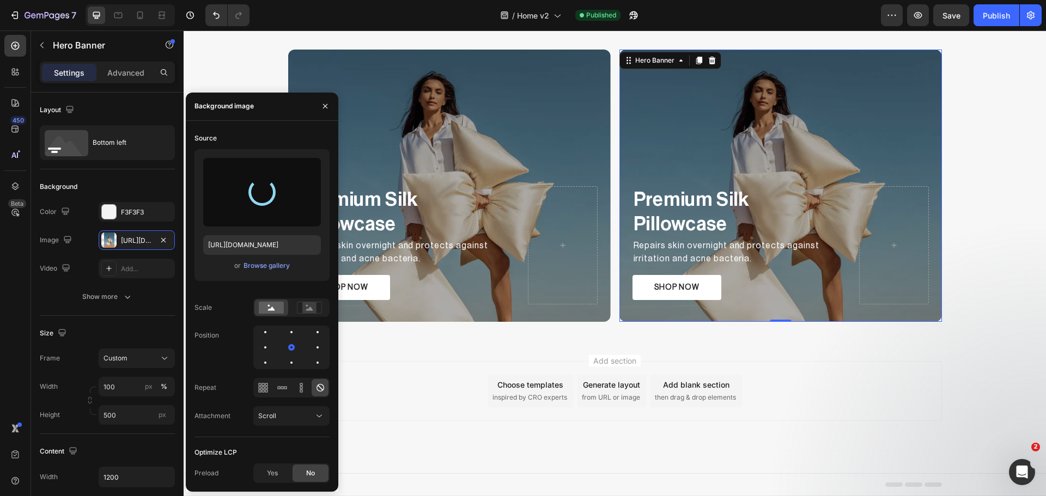
type input "[URL][DOMAIN_NAME]"
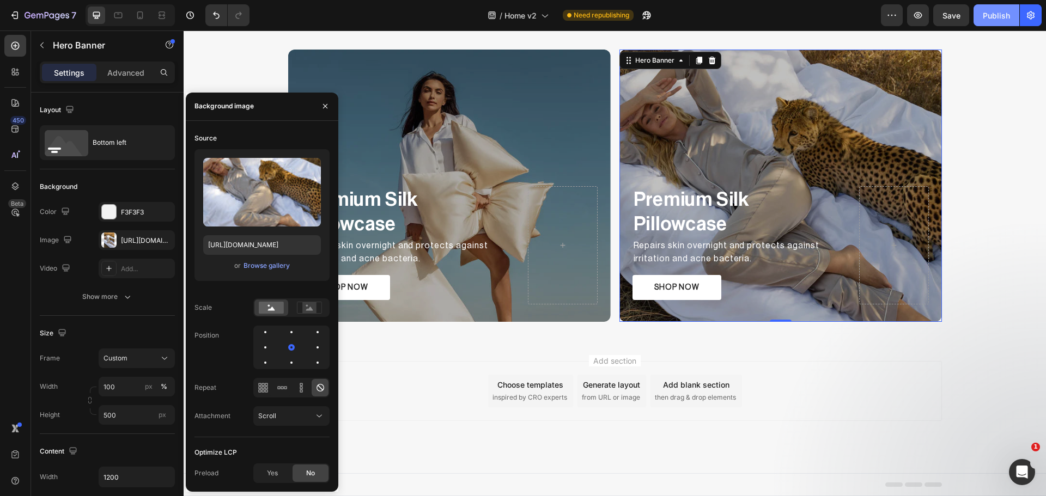
click at [1000, 15] on div "Publish" at bounding box center [996, 15] width 27 height 11
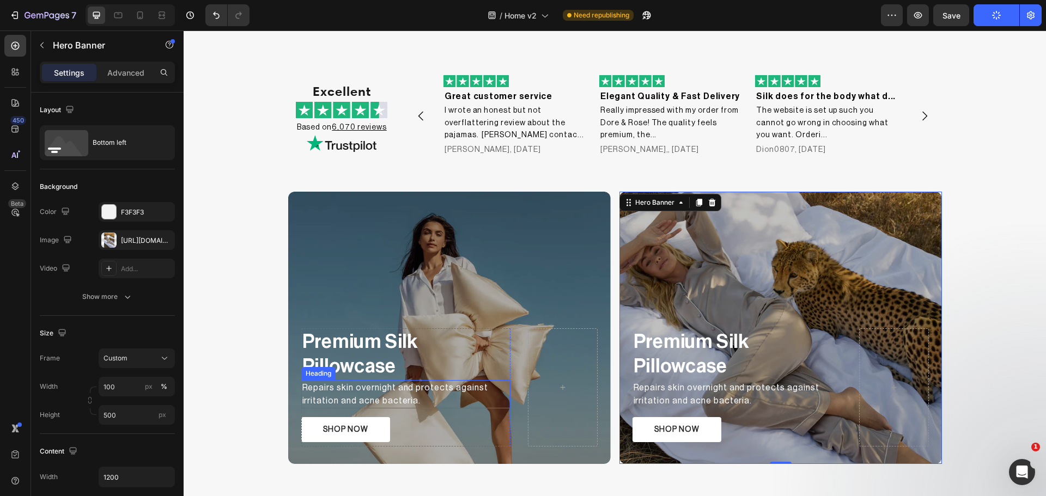
scroll to position [980, 0]
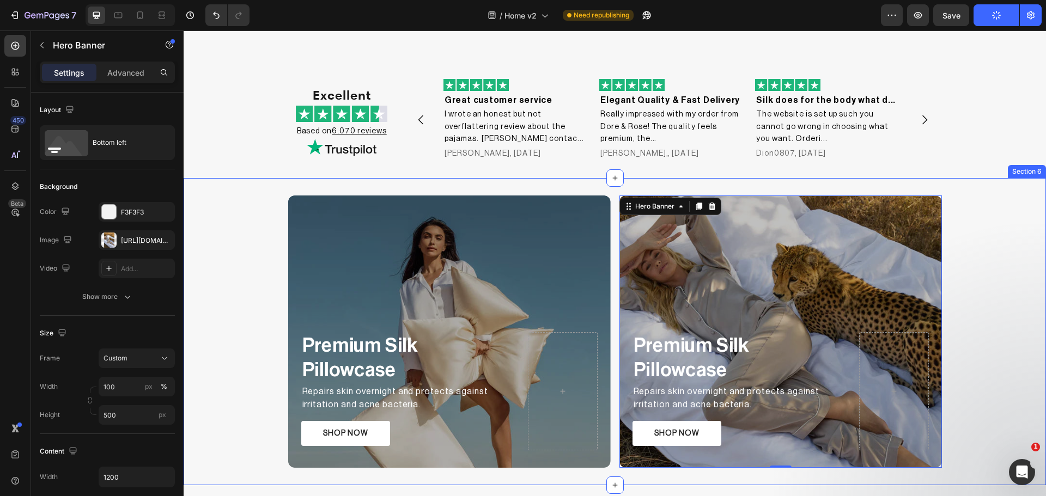
click at [260, 265] on div "Premium Silk Pillowcase Text Block Repairs skin overnight and protects against …" at bounding box center [615, 332] width 862 height 272
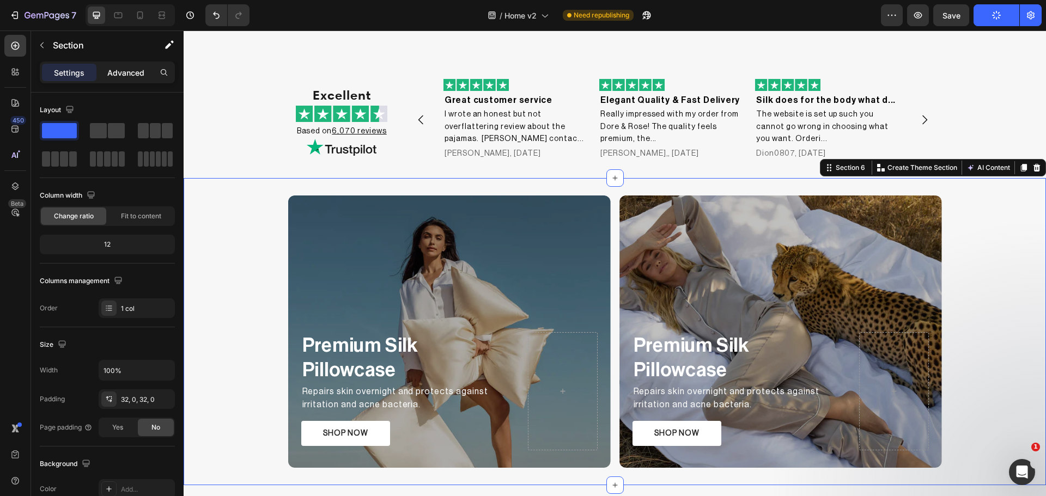
click at [113, 76] on p "Advanced" at bounding box center [125, 72] width 37 height 11
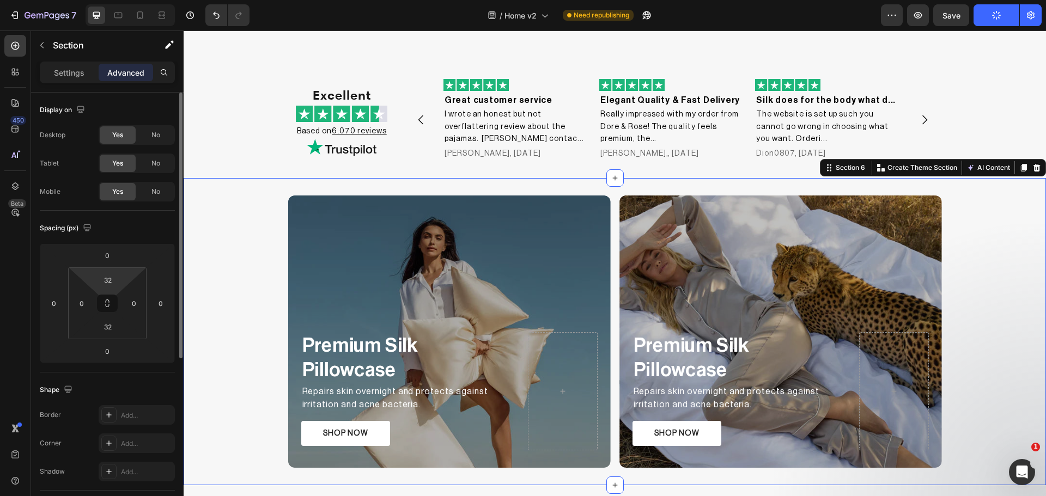
click at [114, 0] on html "7 Version history / Home v2 Need republishing Preview Save Publish 450 Beta Sec…" at bounding box center [523, 0] width 1046 height 0
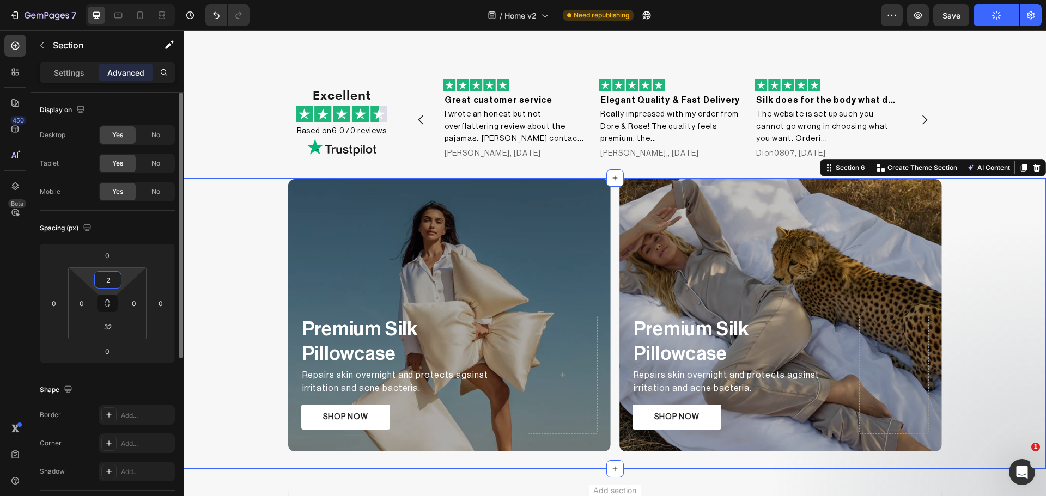
click at [107, 285] on input "2" at bounding box center [108, 280] width 22 height 16
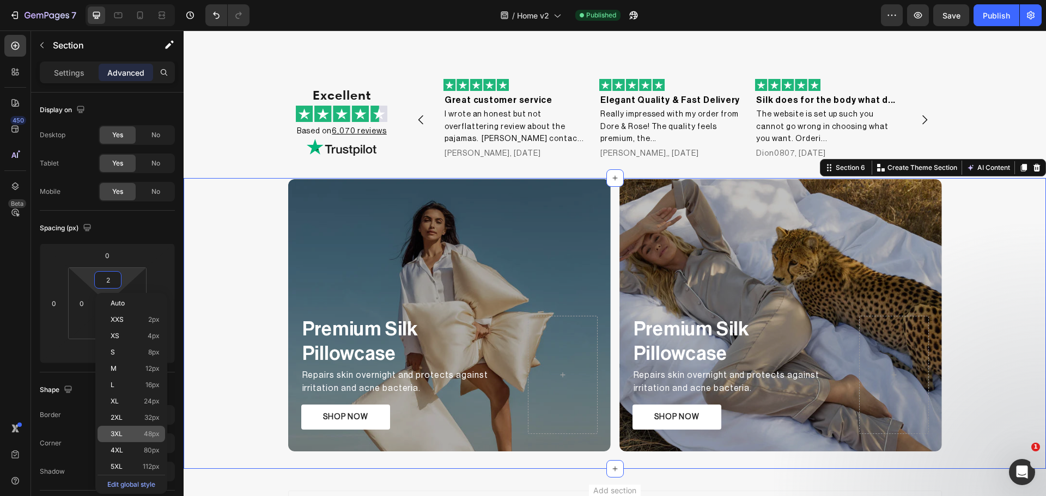
click at [106, 438] on div "3XL 48px" at bounding box center [132, 434] width 68 height 16
type input "48"
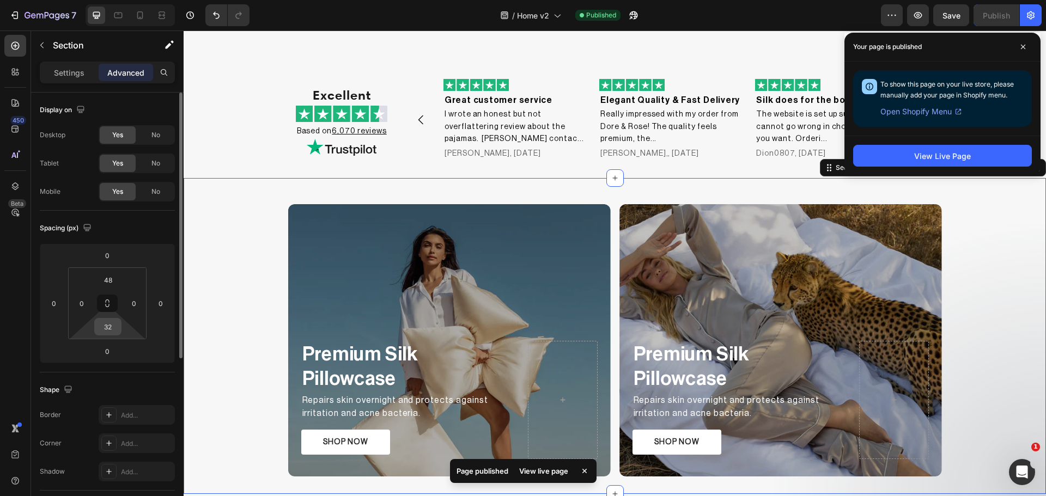
click at [116, 331] on input "32" at bounding box center [108, 327] width 22 height 16
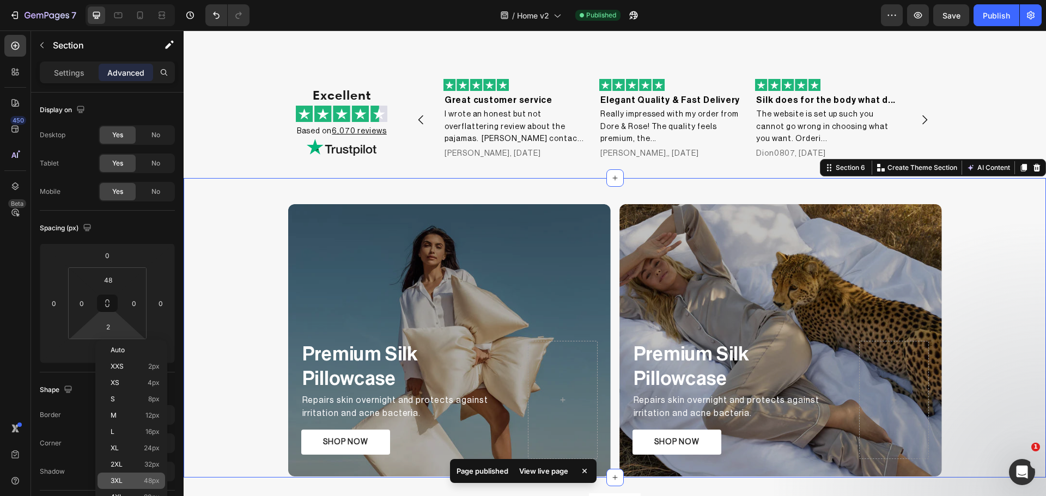
click at [122, 476] on div "3XL 48px" at bounding box center [132, 481] width 68 height 16
type input "48"
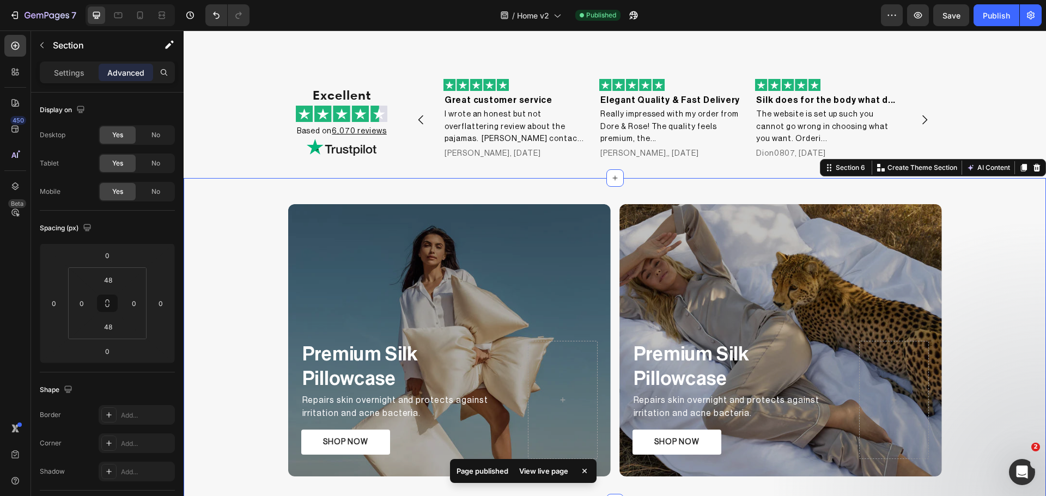
click at [228, 319] on div "Premium Silk Pillowcase Text Block Repairs skin overnight and protects against …" at bounding box center [615, 340] width 862 height 272
click at [1001, 14] on div "Publish" at bounding box center [996, 15] width 27 height 11
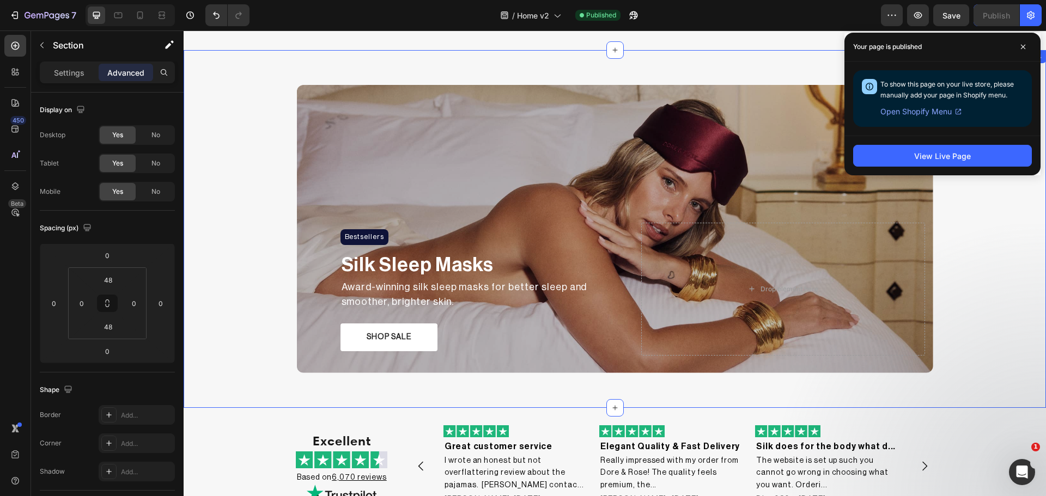
scroll to position [422, 0]
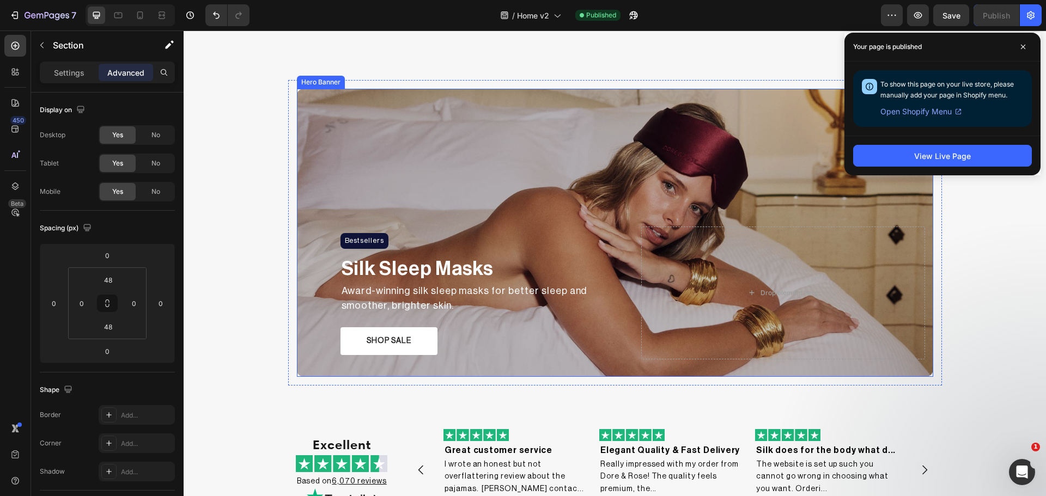
click at [328, 120] on div "Overlay" at bounding box center [615, 233] width 636 height 288
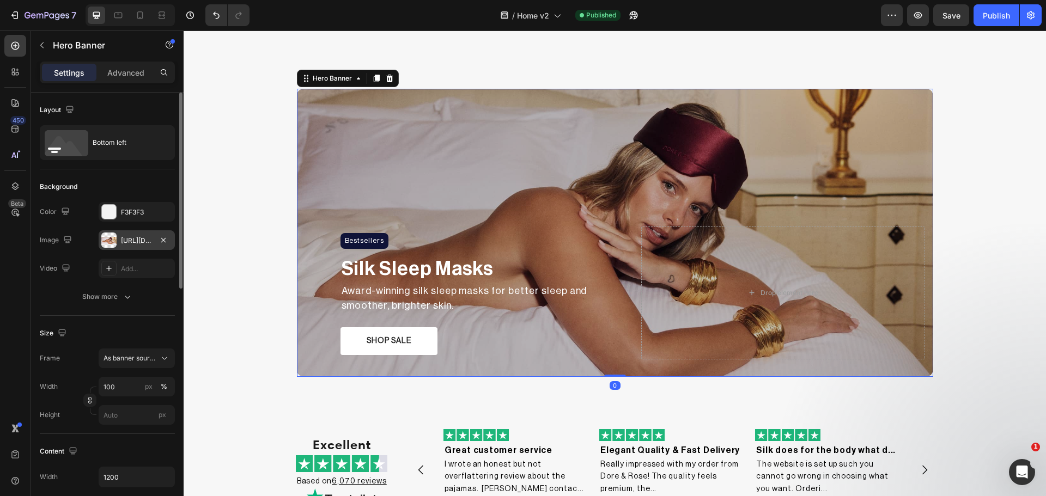
click at [123, 237] on div "[URL][DOMAIN_NAME]" at bounding box center [137, 241] width 32 height 10
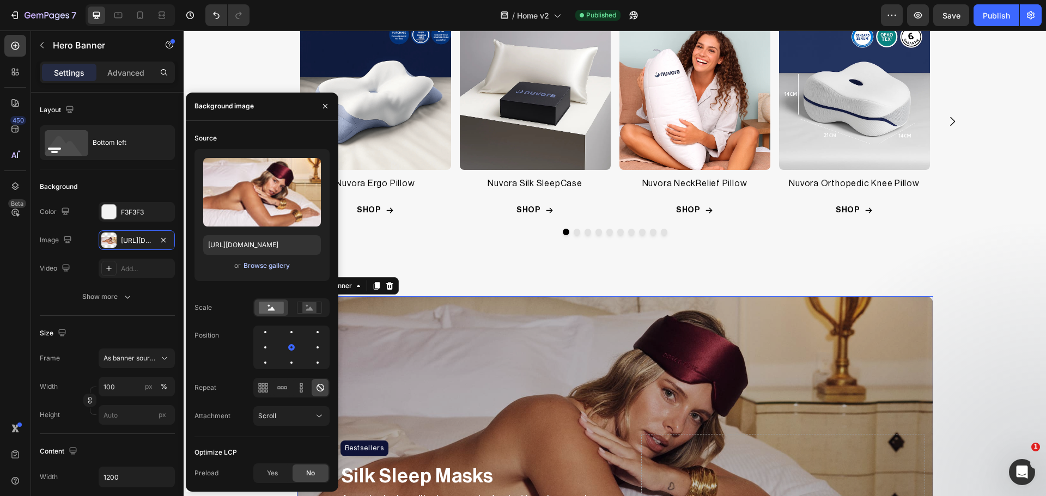
click at [264, 267] on div "Browse gallery" at bounding box center [267, 266] width 46 height 10
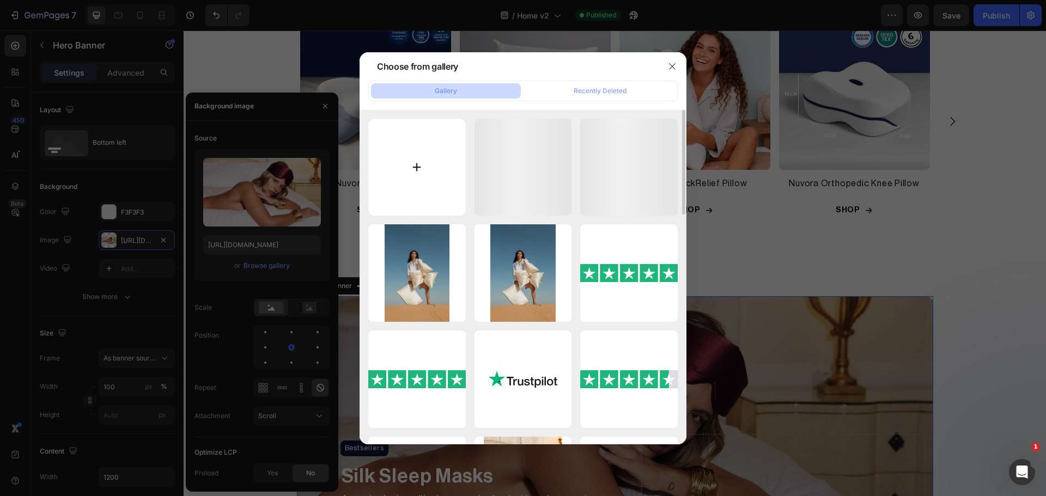
click at [416, 151] on input "file" at bounding box center [417, 168] width 98 height 98
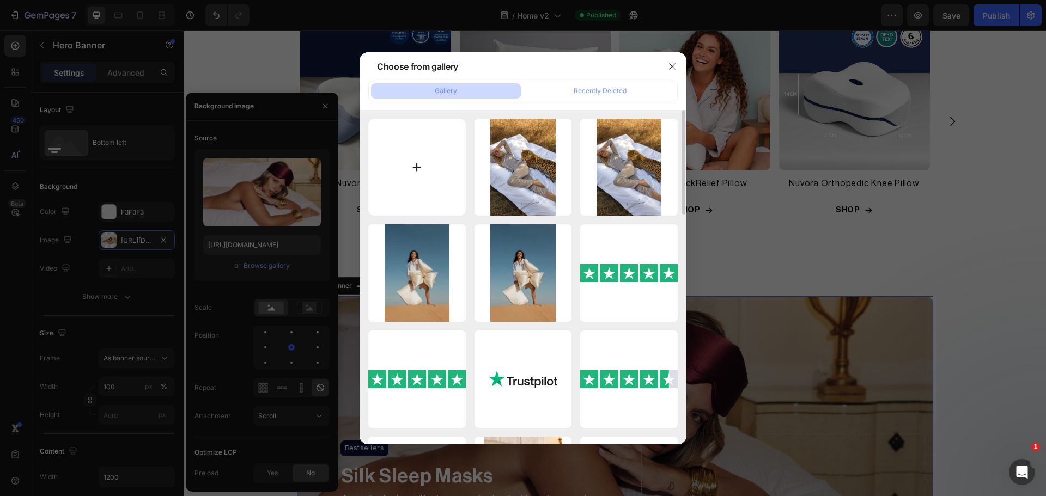
type input "C:\fakepath\sleep.png"
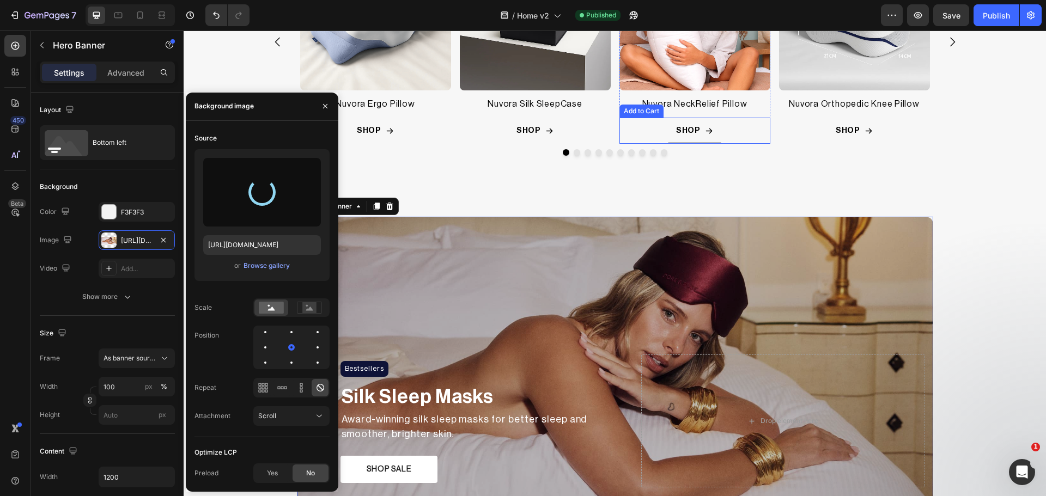
scroll to position [603, 0]
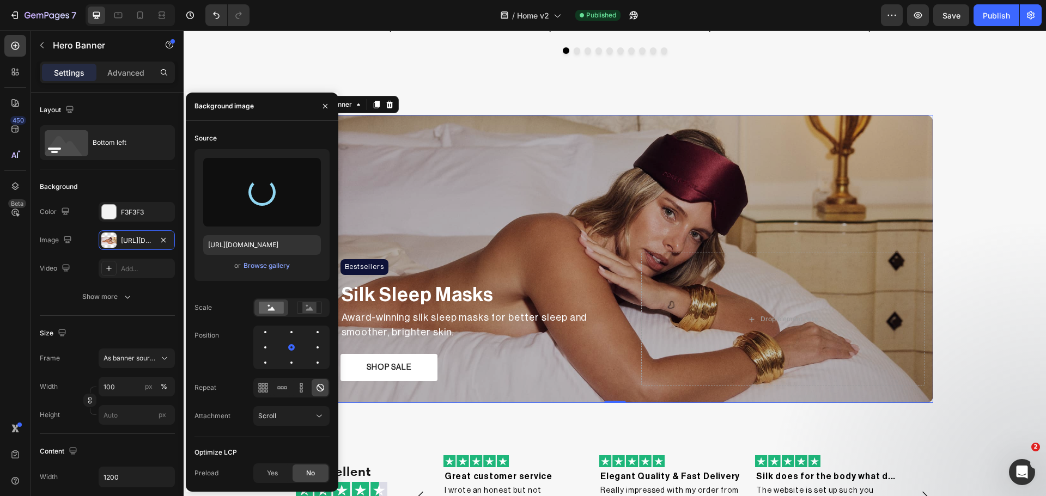
type input "[URL][DOMAIN_NAME]"
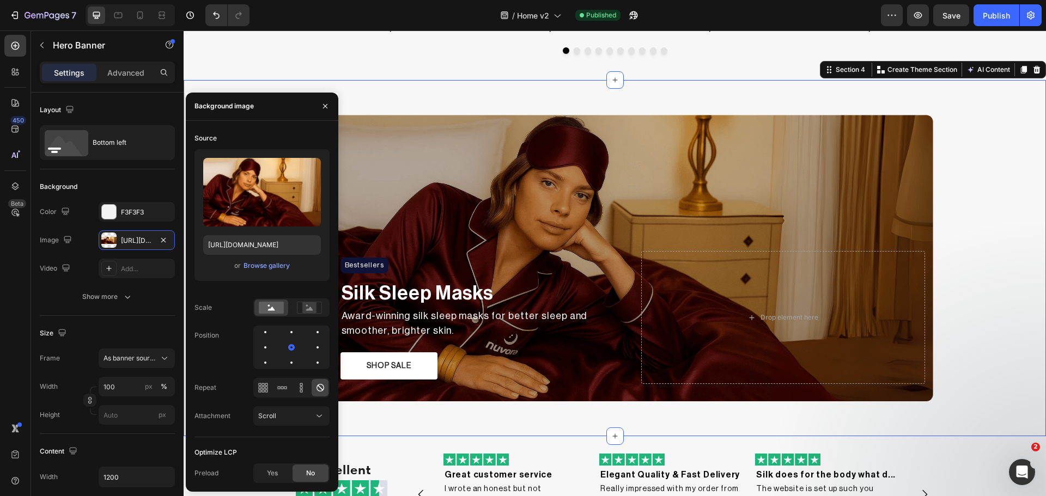
click at [960, 317] on div "Bestsellers Heading Row Silk Sleep Masks Text Block Award-winning silk sleep ma…" at bounding box center [615, 258] width 862 height 304
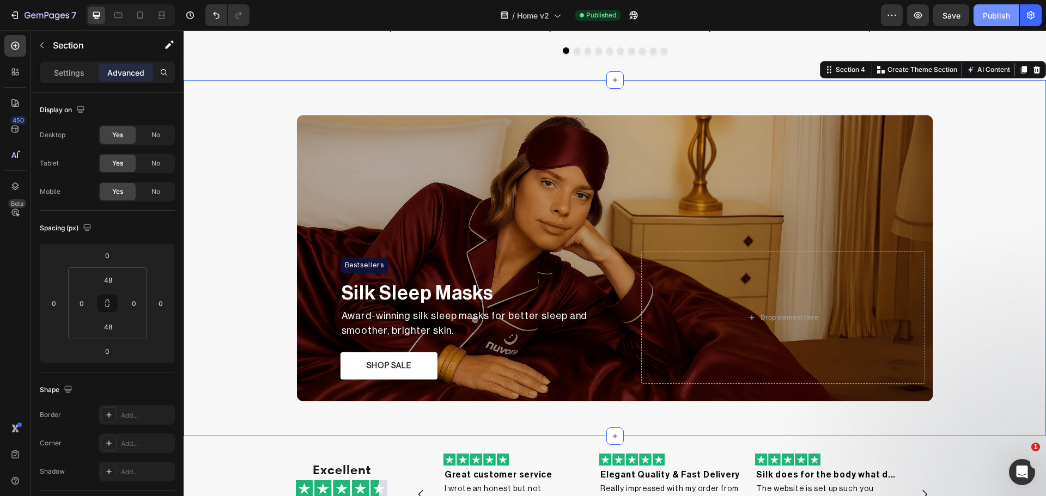
click at [993, 13] on div "Publish" at bounding box center [996, 15] width 27 height 11
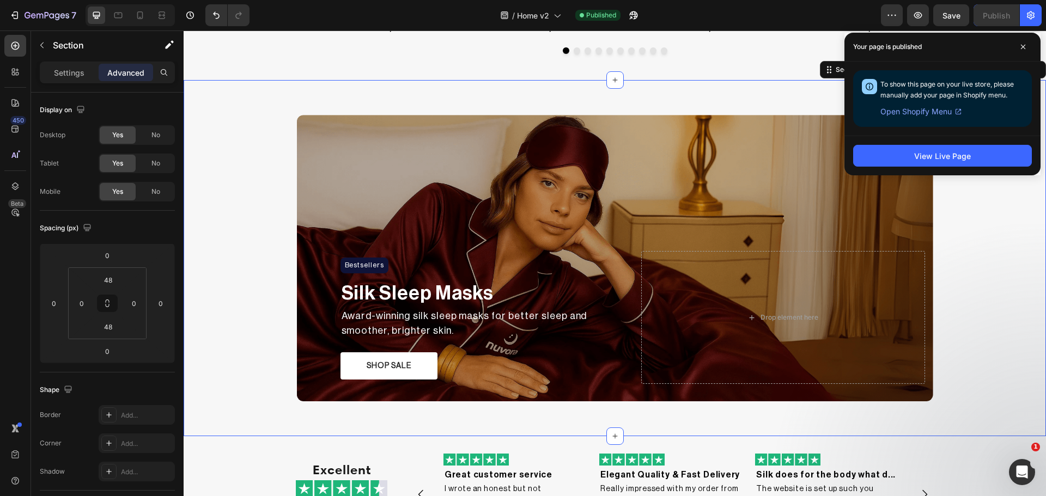
click at [260, 251] on div "Bestsellers Heading Row Silk Sleep Masks Text Block Award-winning silk sleep ma…" at bounding box center [615, 258] width 862 height 304
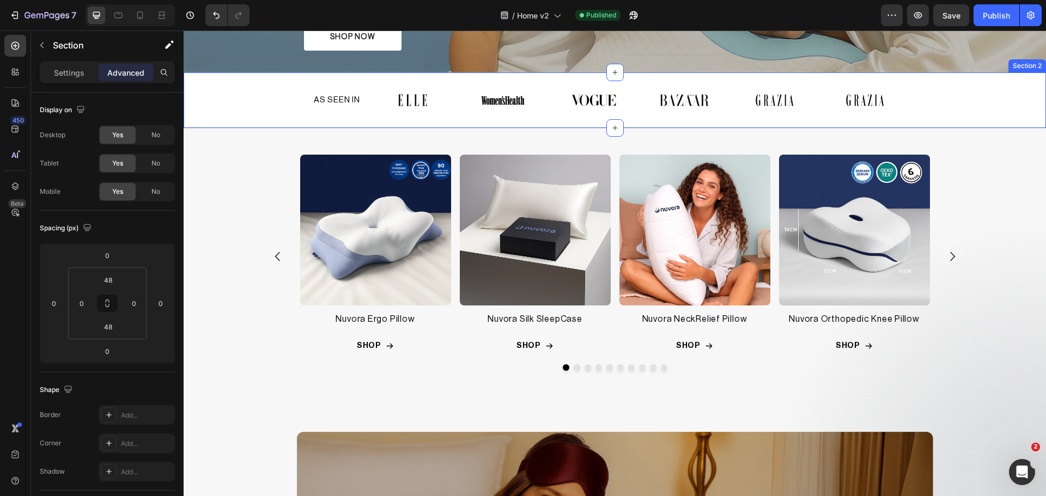
scroll to position [400, 0]
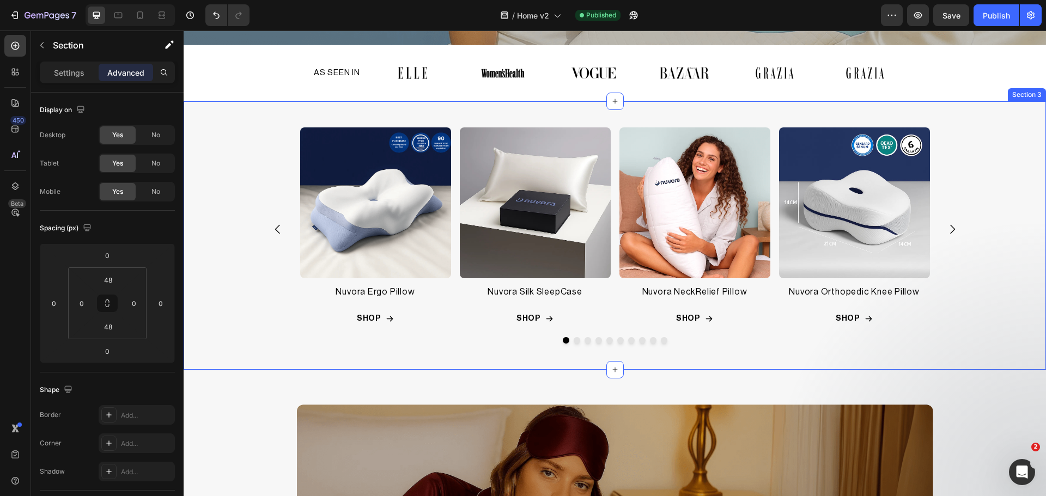
click at [998, 107] on div "Product Images Nuvora Ergo Pillow Product Title Row SHOP Add to Cart Row Row Pr…" at bounding box center [615, 235] width 862 height 269
click at [1019, 87] on icon at bounding box center [1023, 91] width 9 height 9
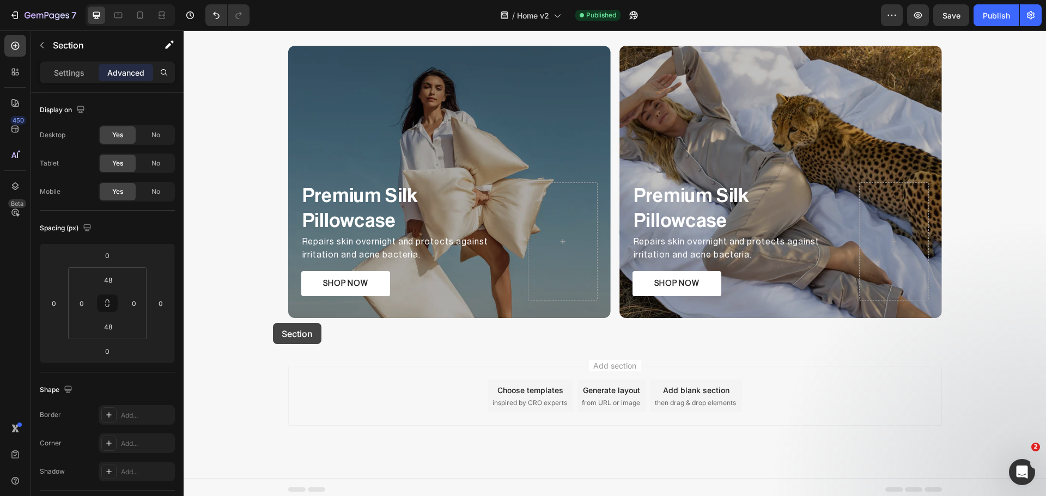
scroll to position [1494, 0]
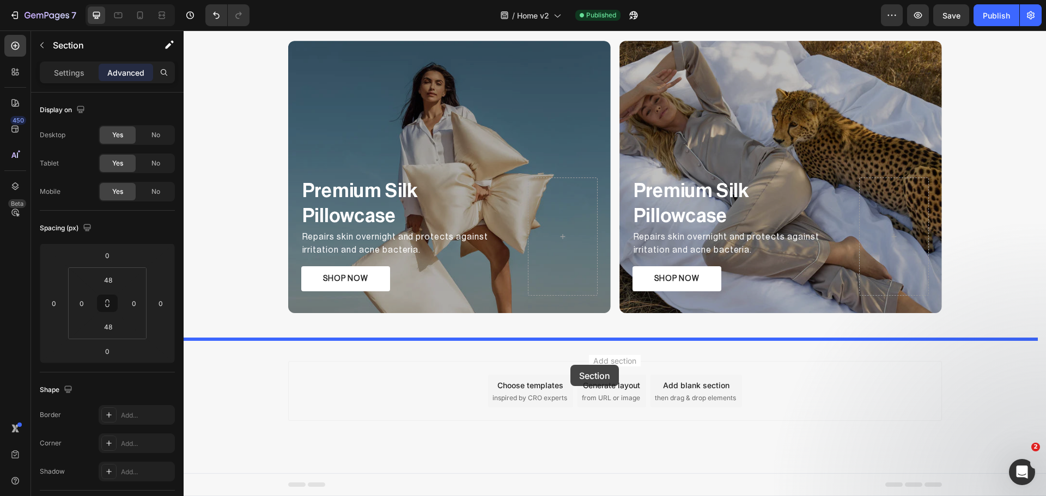
drag, startPoint x: 265, startPoint y: 81, endPoint x: 570, endPoint y: 365, distance: 417.1
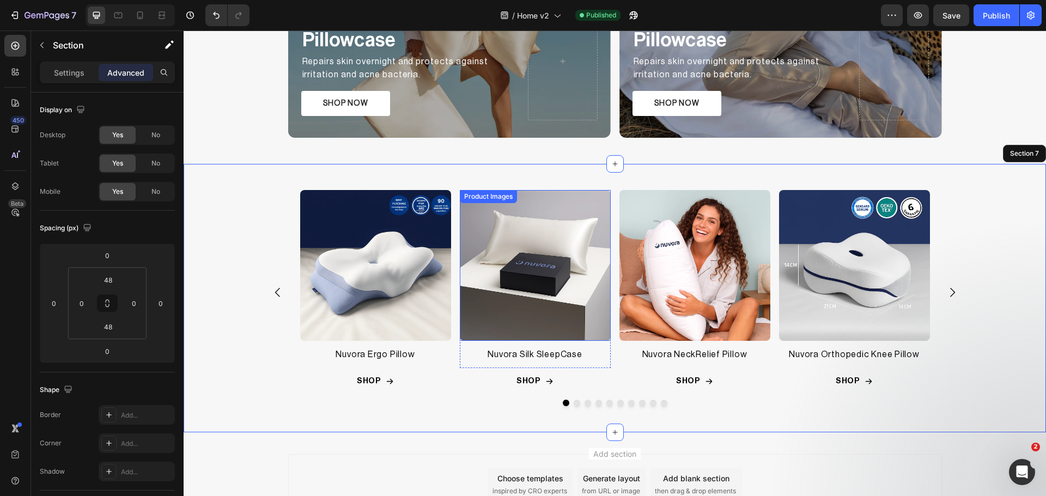
scroll to position [1407, 0]
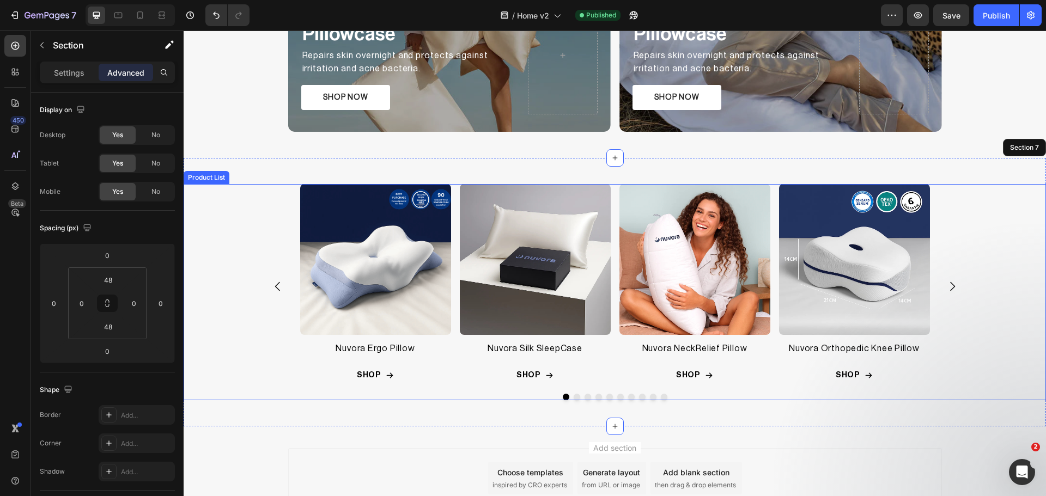
click at [988, 214] on div "Product Images Nuvora Ergo Pillow Product Title Row SHOP Add to Cart Row Row Pr…" at bounding box center [615, 292] width 862 height 216
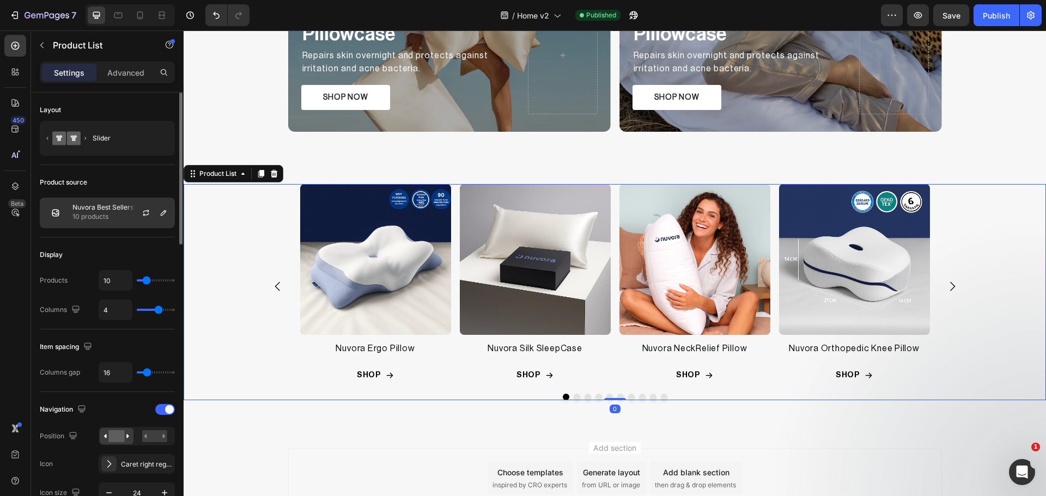
click at [103, 221] on p "10 products" at bounding box center [102, 216] width 61 height 11
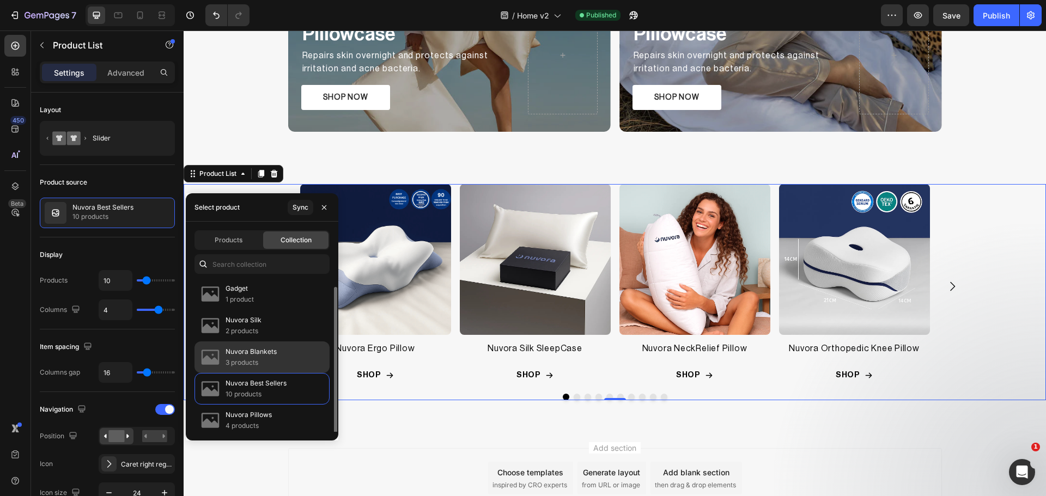
scroll to position [4, 0]
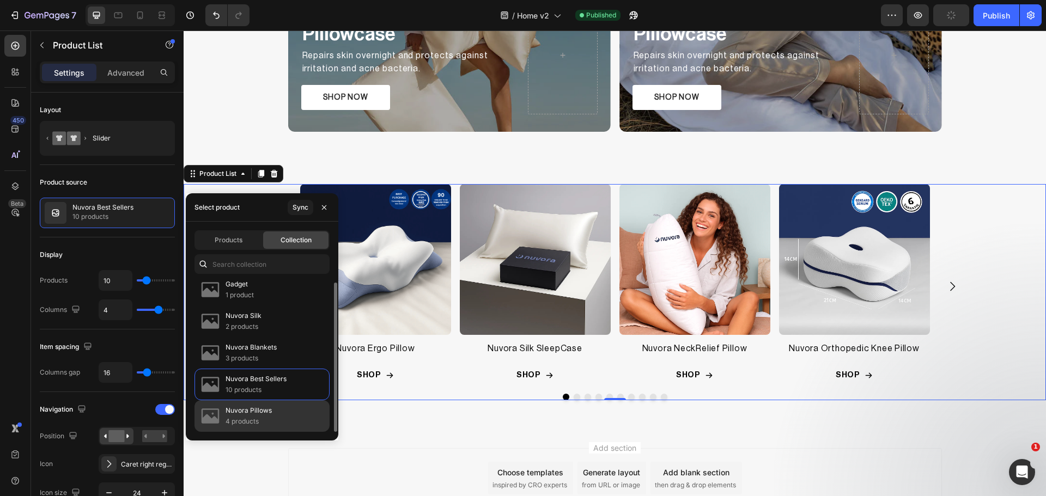
click at [246, 409] on p "Nuvora Pillows" at bounding box center [249, 410] width 46 height 11
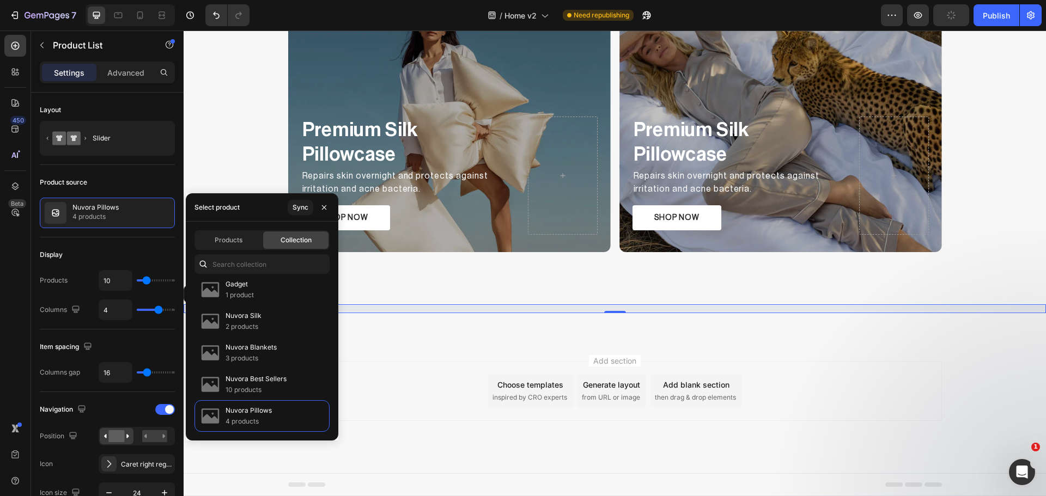
scroll to position [1407, 0]
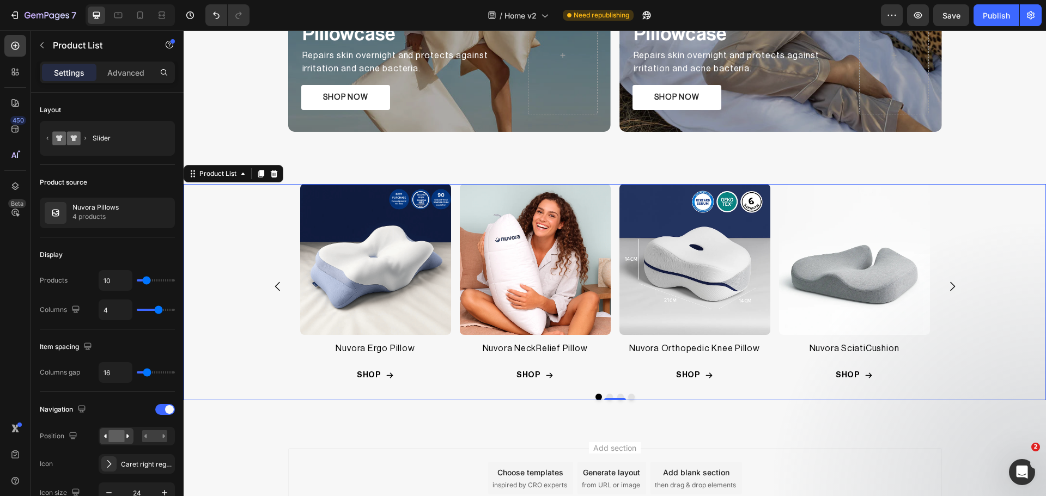
click at [972, 366] on div "Product Images Nuvora Ergo Pillow Product Title Row SHOP Add to Cart Row Row Pr…" at bounding box center [615, 292] width 862 height 216
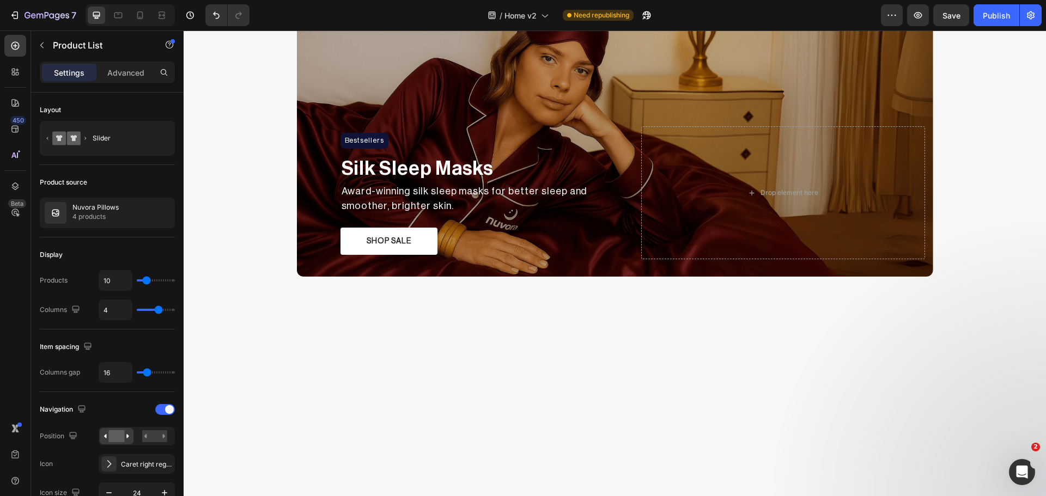
scroll to position [565, 0]
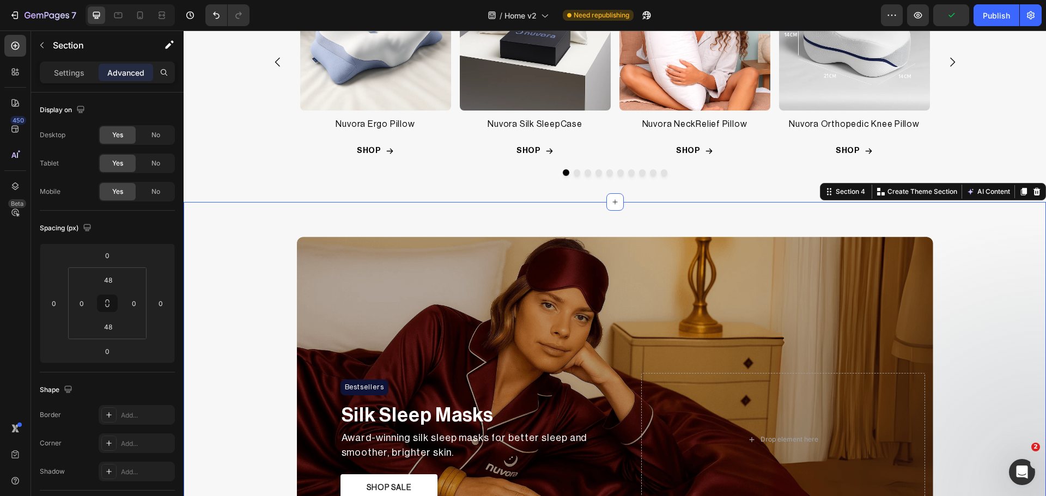
click at [251, 232] on div "Bestsellers Heading Row Silk Sleep Masks Text Block Award-winning silk sleep ma…" at bounding box center [615, 380] width 862 height 304
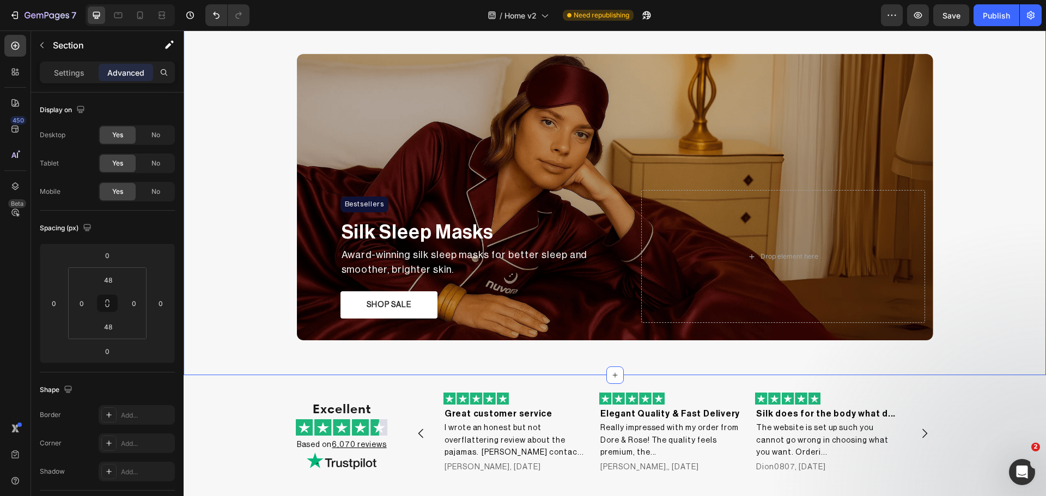
scroll to position [656, 0]
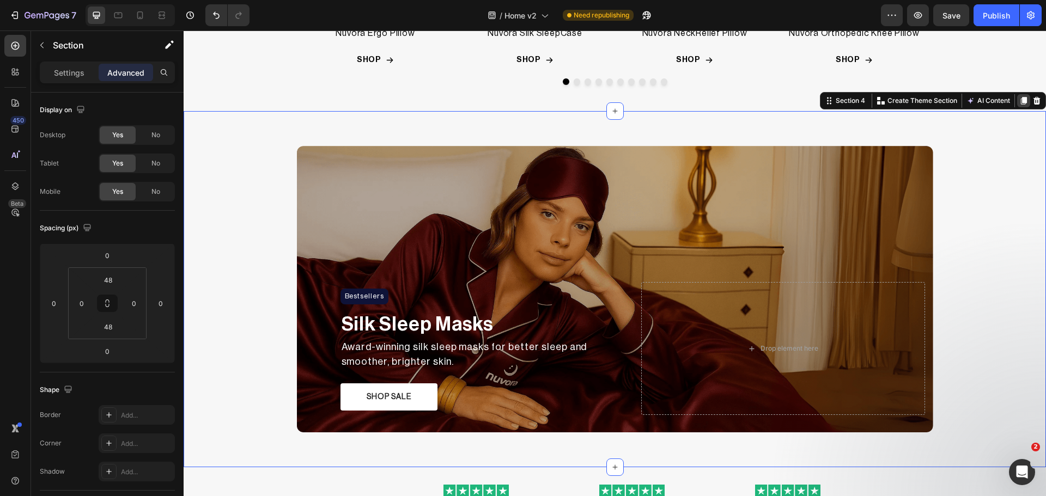
click at [1019, 102] on icon at bounding box center [1023, 100] width 9 height 9
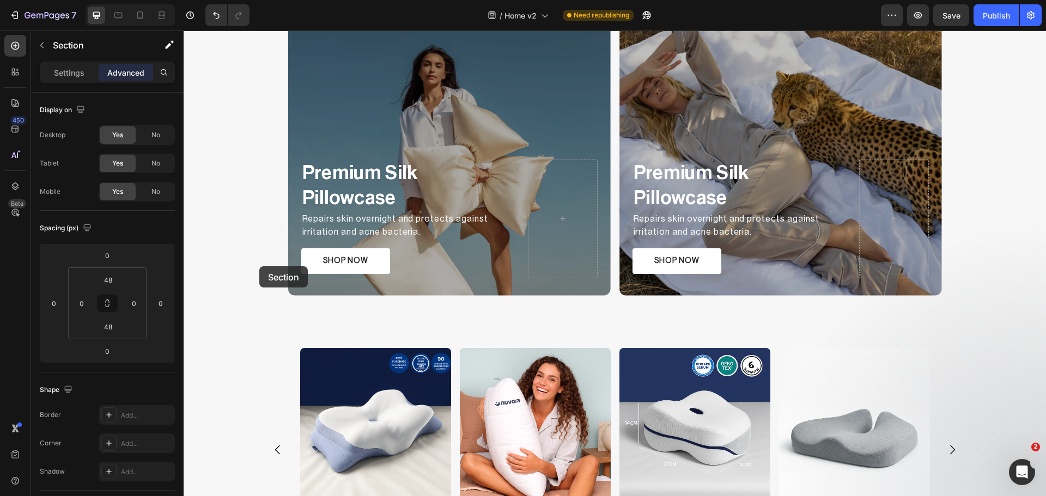
scroll to position [1850, 0]
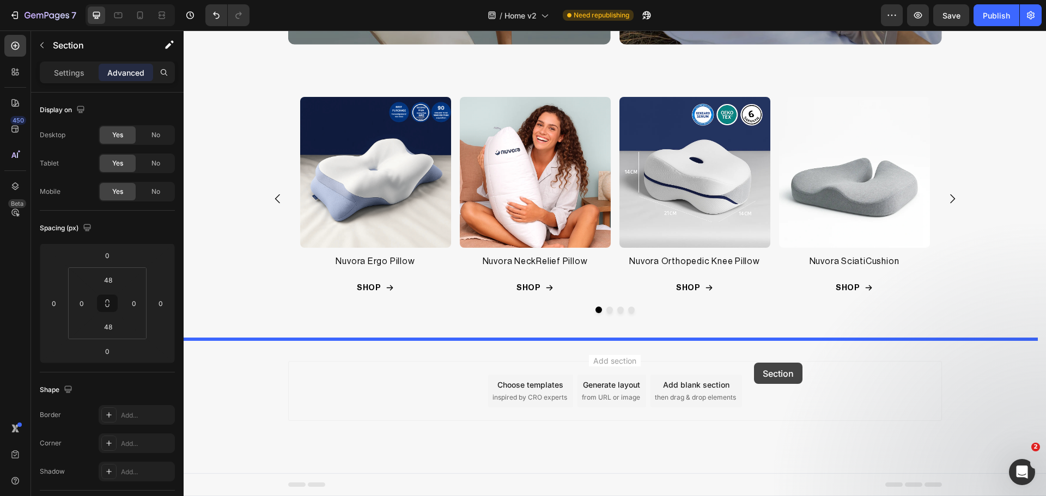
drag, startPoint x: 238, startPoint y: 128, endPoint x: 754, endPoint y: 363, distance: 567.4
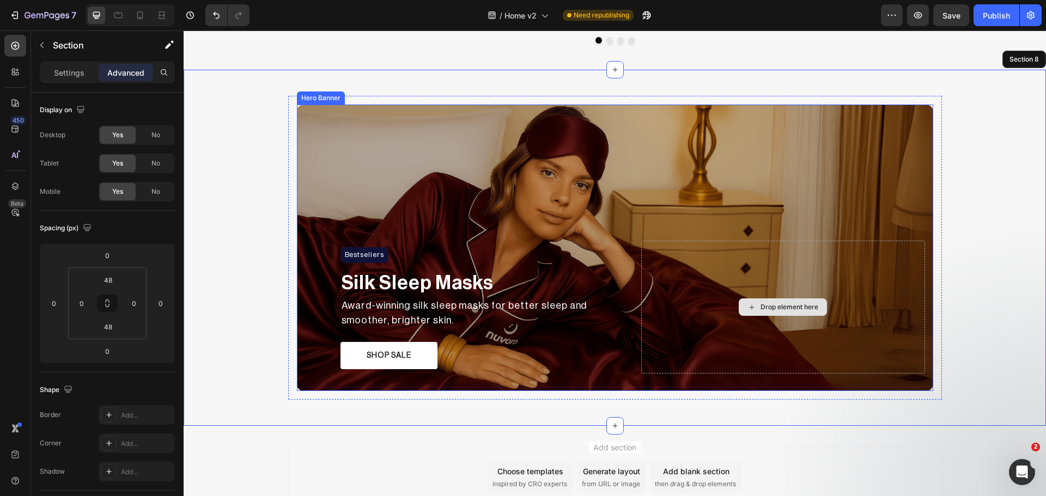
scroll to position [1766, 0]
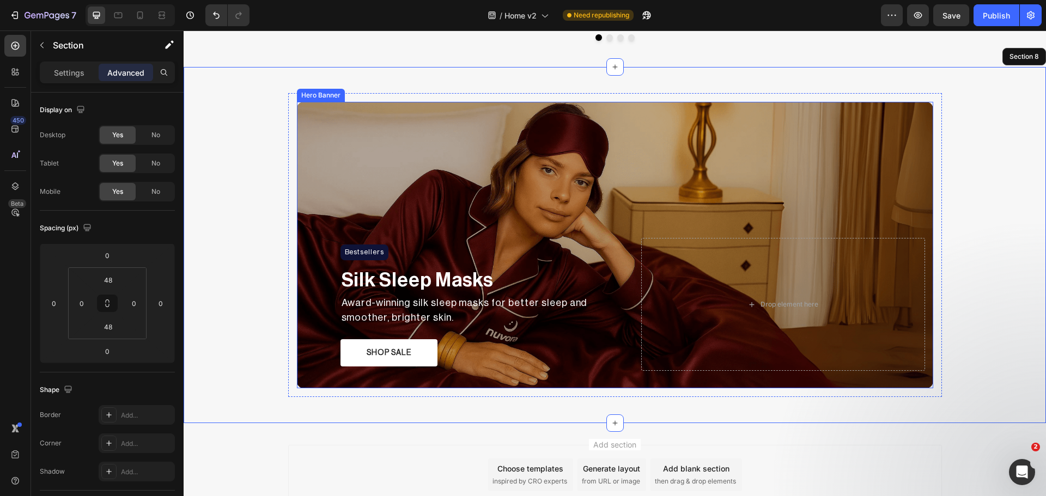
click at [362, 114] on div "Overlay" at bounding box center [615, 245] width 636 height 287
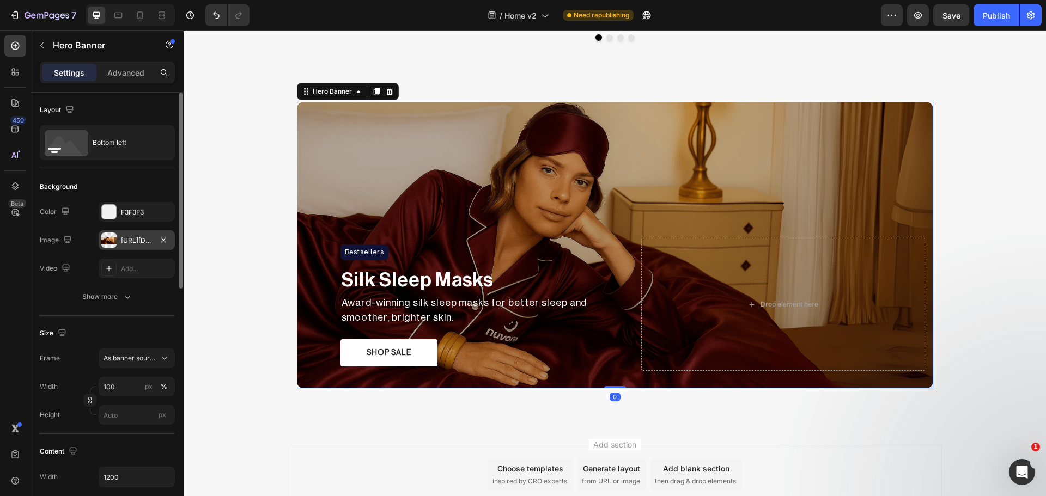
click at [112, 242] on div at bounding box center [108, 240] width 15 height 15
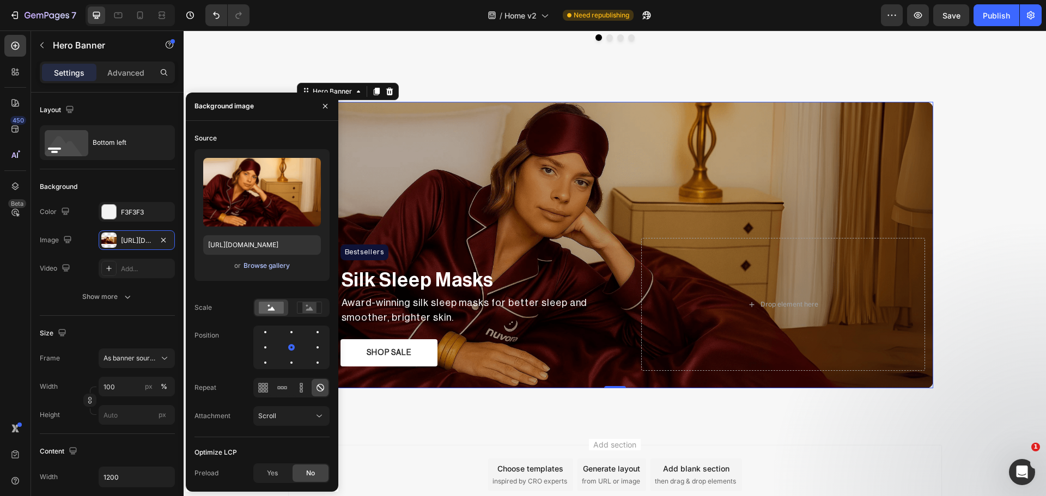
click at [253, 266] on div "Browse gallery" at bounding box center [267, 266] width 46 height 10
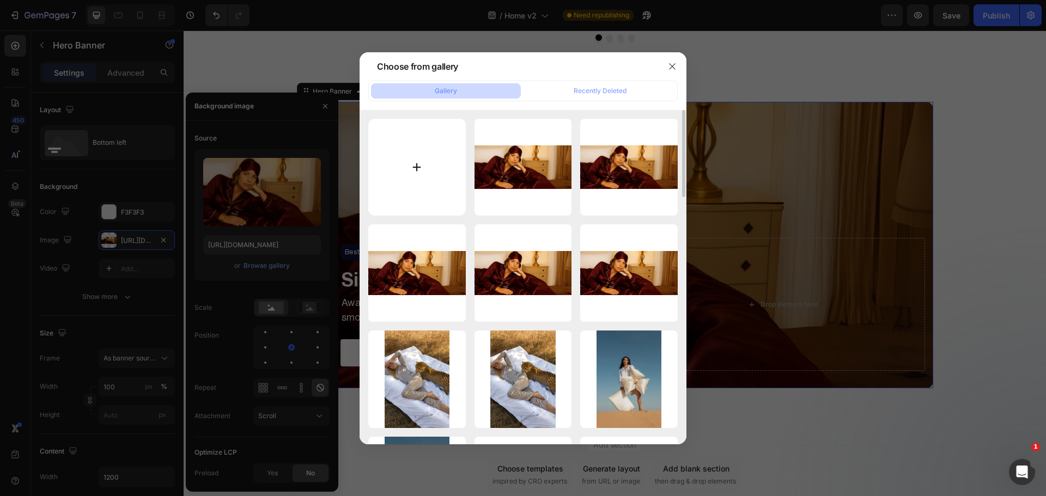
click at [412, 163] on input "file" at bounding box center [417, 168] width 98 height 98
type input "C:\fakepath\Bob_Dore_Rose_Desltop_2_2000x2000_1_2000x2000.webp"
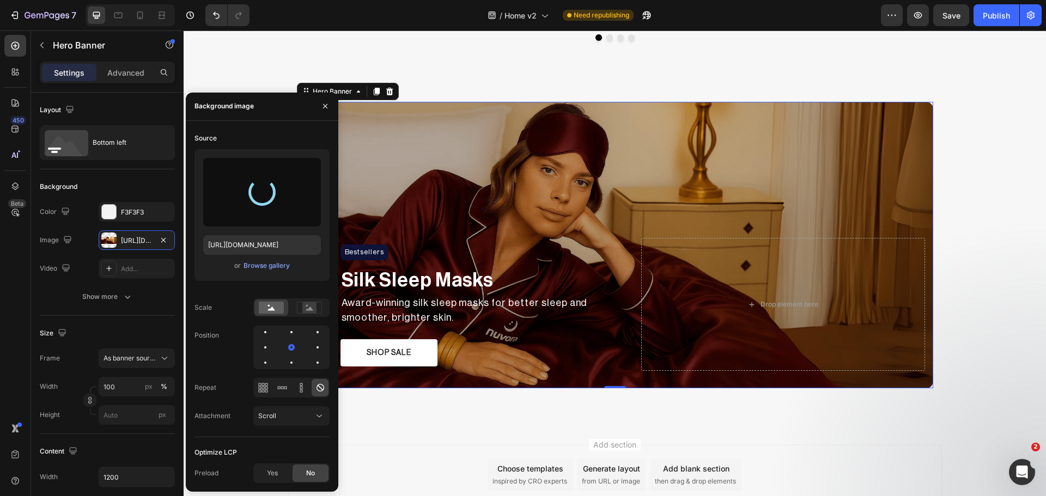
type input "[URL][DOMAIN_NAME]"
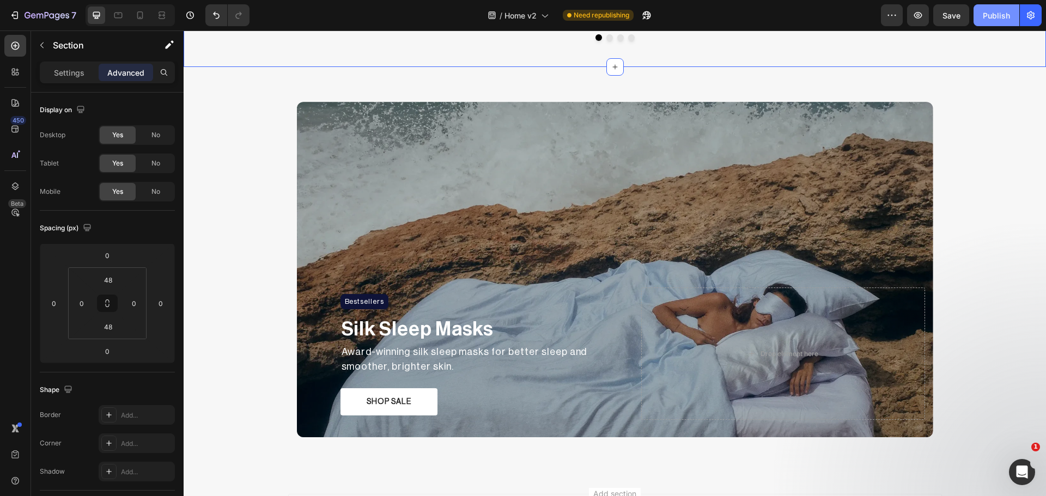
click at [979, 19] on button "Publish" at bounding box center [997, 15] width 46 height 22
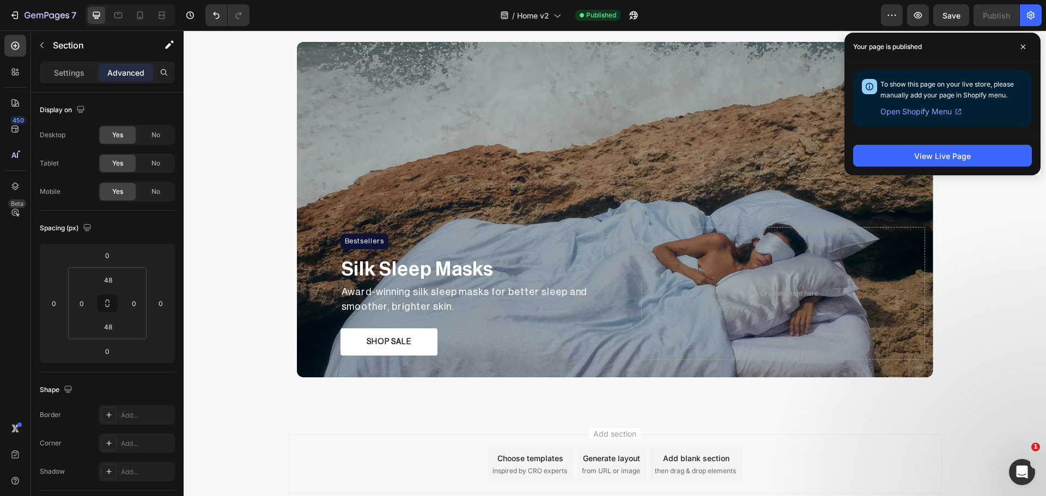
scroll to position [1624, 0]
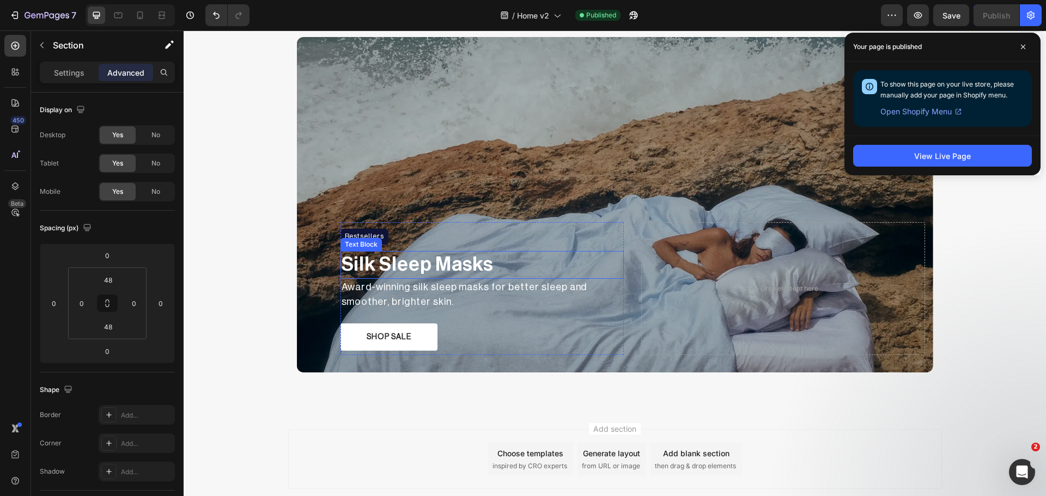
click at [406, 272] on p "Silk Sleep Masks" at bounding box center [483, 265] width 282 height 26
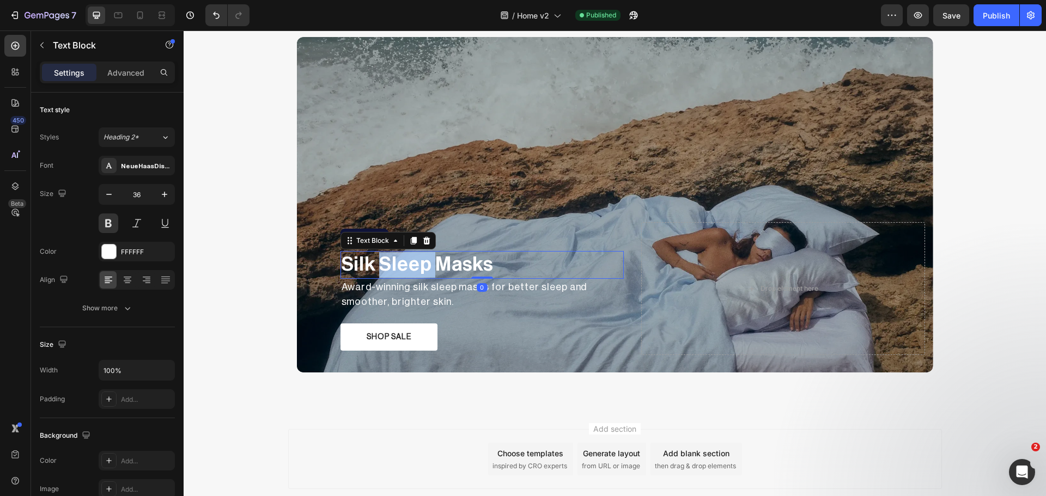
click at [406, 272] on p "Silk Sleep Masks" at bounding box center [483, 265] width 282 height 26
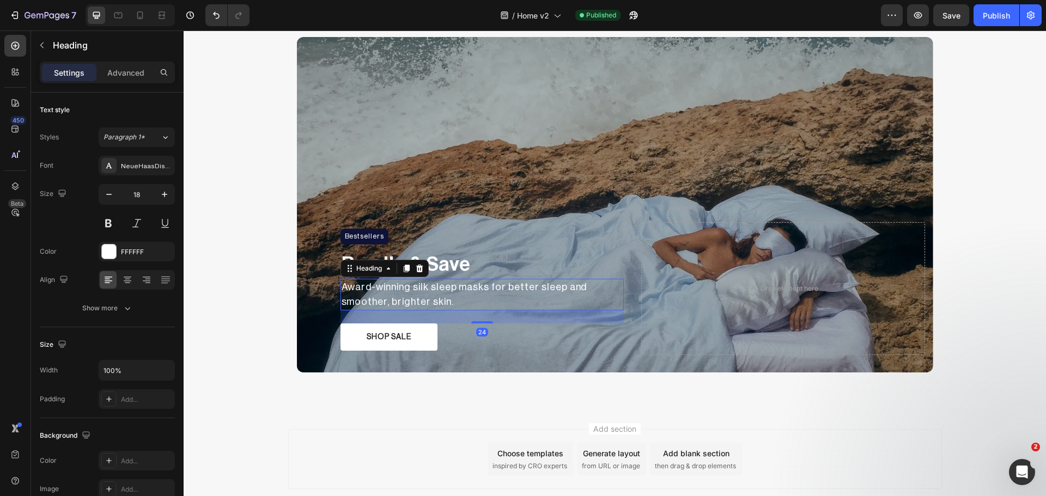
click at [427, 289] on h2 "Award-winning silk sleep masks for better sleep and smoother, brighter skin." at bounding box center [483, 295] width 284 height 32
click at [421, 285] on h2 "Award-winning silk sleep masks for better sleep and smoother, brighter skin." at bounding box center [483, 295] width 284 height 32
click at [421, 285] on p "Award-winning silk sleep masks for better sleep and smoother, brighter skin." at bounding box center [483, 294] width 282 height 29
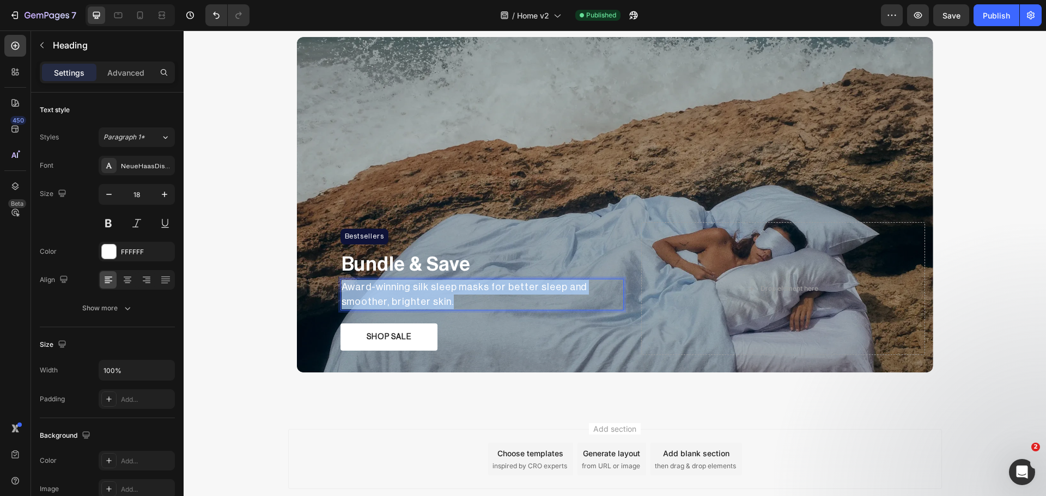
click at [421, 285] on p "Award-winning silk sleep masks for better sleep and smoother, brighter skin." at bounding box center [483, 294] width 282 height 29
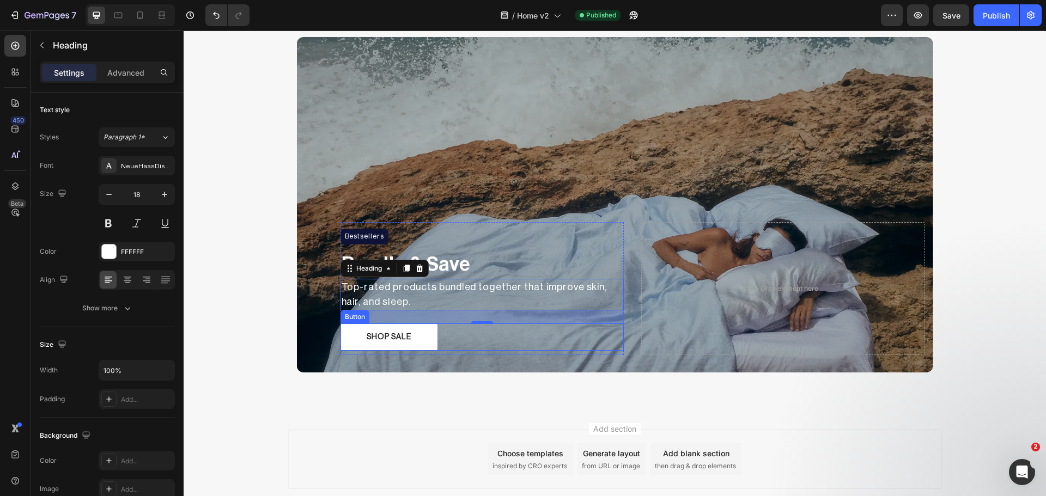
click at [465, 330] on div "SHOP SALE Button" at bounding box center [483, 337] width 284 height 27
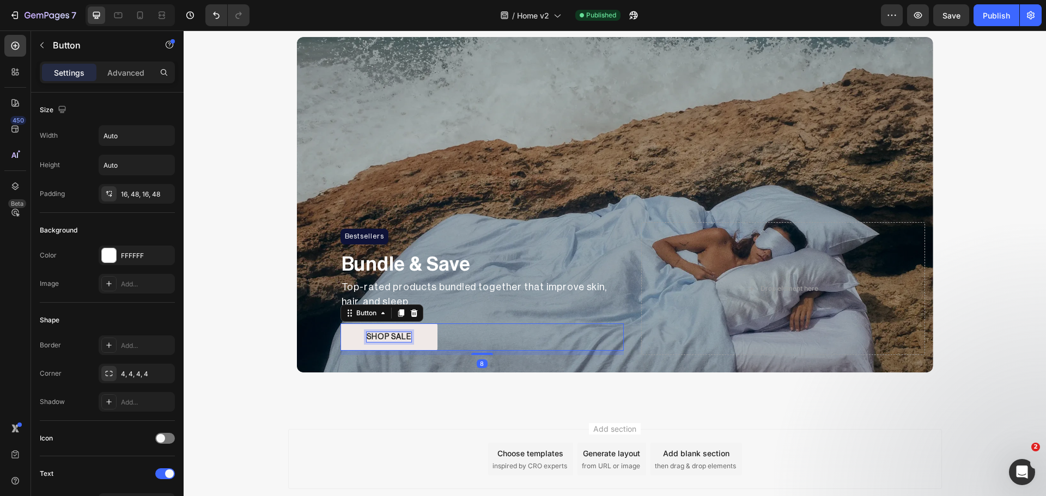
click at [402, 332] on p "SHOP SALE" at bounding box center [389, 337] width 45 height 10
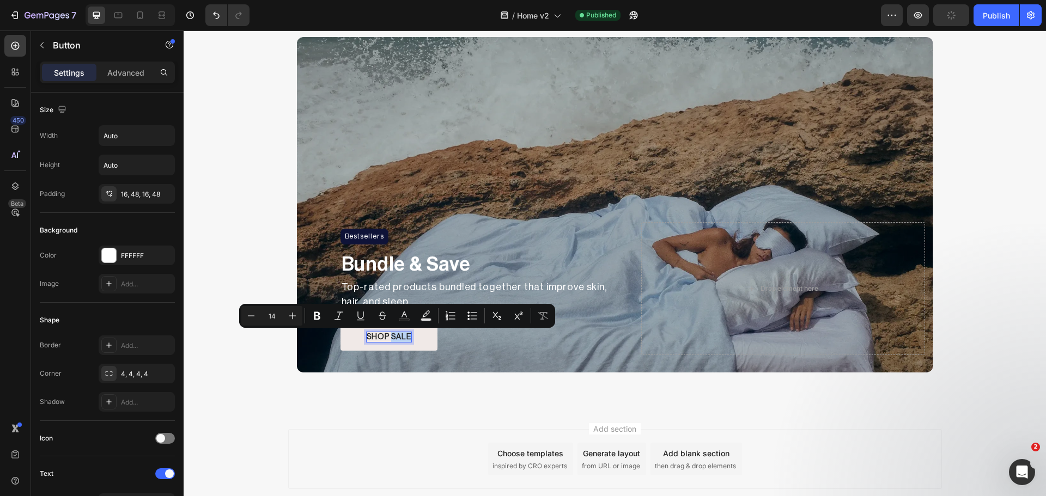
click at [402, 332] on p "SHOP SALE" at bounding box center [389, 337] width 45 height 10
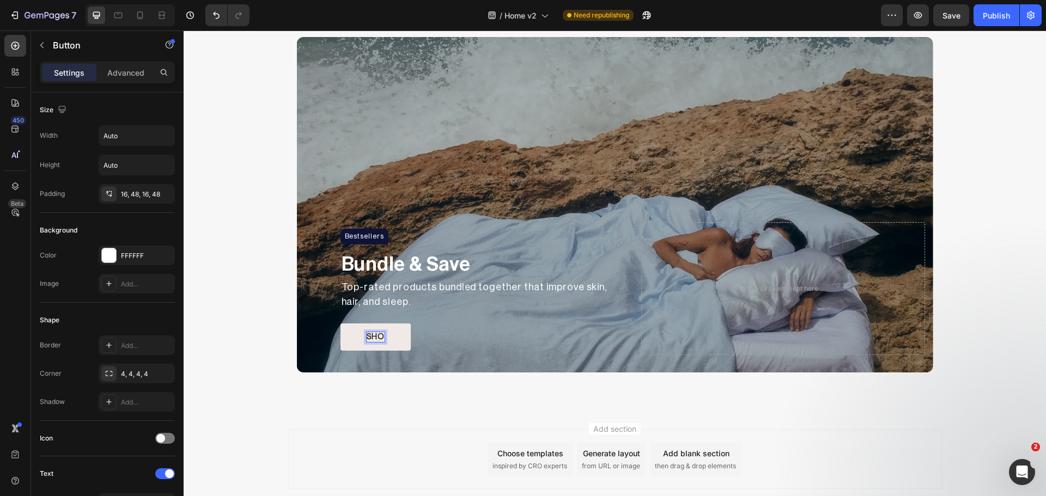
click at [341, 324] on button "SHO" at bounding box center [376, 337] width 70 height 27
click at [341, 324] on button "SHOP" at bounding box center [378, 337] width 75 height 27
click at [252, 287] on div "Bestsellers Heading Row Bundle & Save Text Block Top-rated products bundled tog…" at bounding box center [615, 204] width 862 height 353
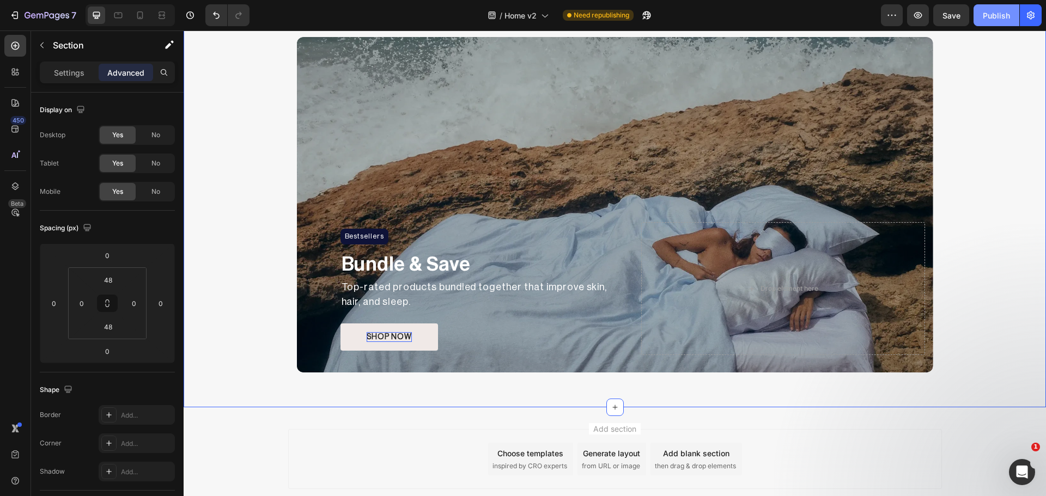
click at [994, 4] on button "Publish" at bounding box center [997, 15] width 46 height 22
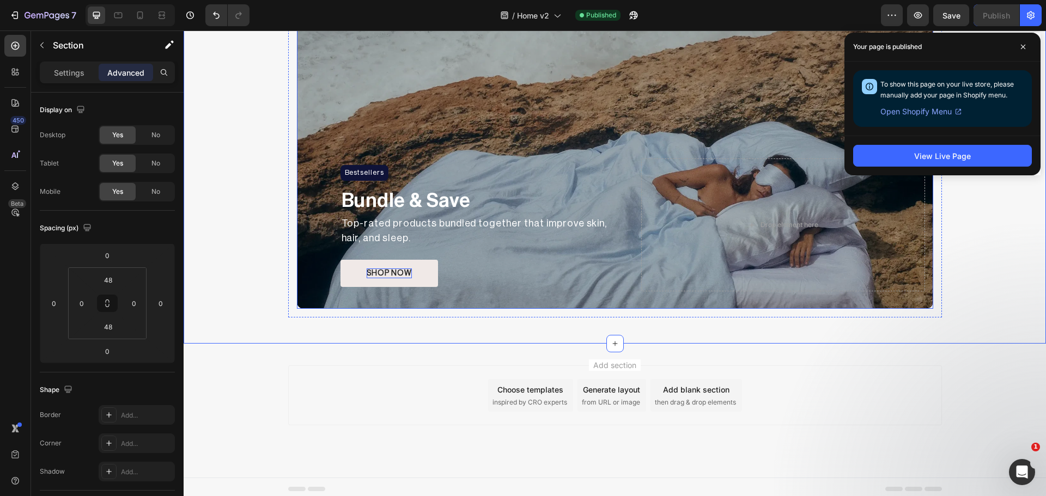
scroll to position [1692, 0]
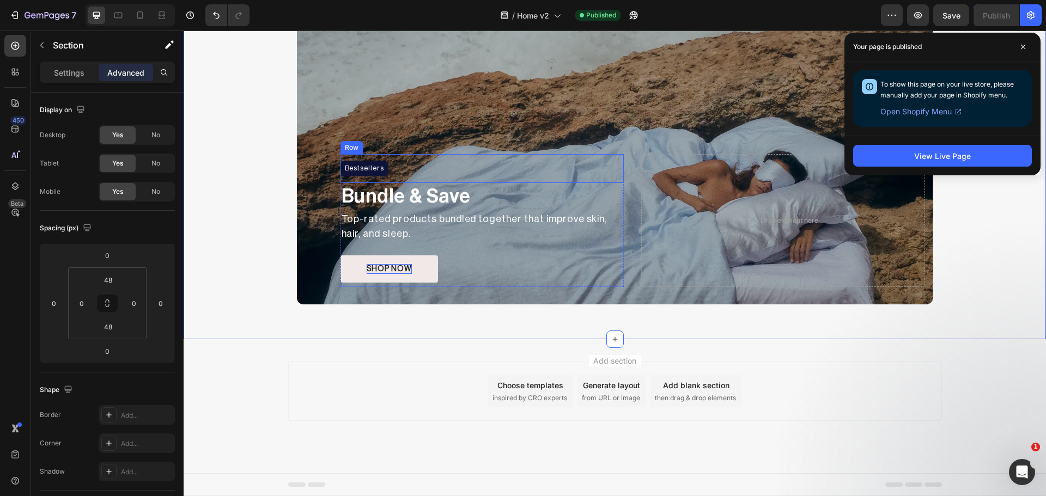
click at [430, 165] on div "Bestsellers Heading Row" at bounding box center [483, 168] width 284 height 29
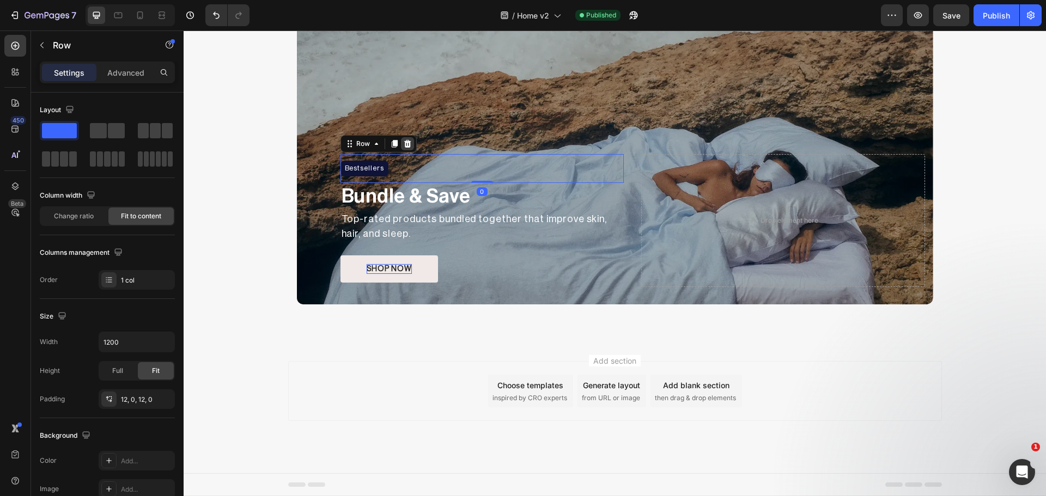
click at [404, 147] on icon at bounding box center [407, 144] width 7 height 8
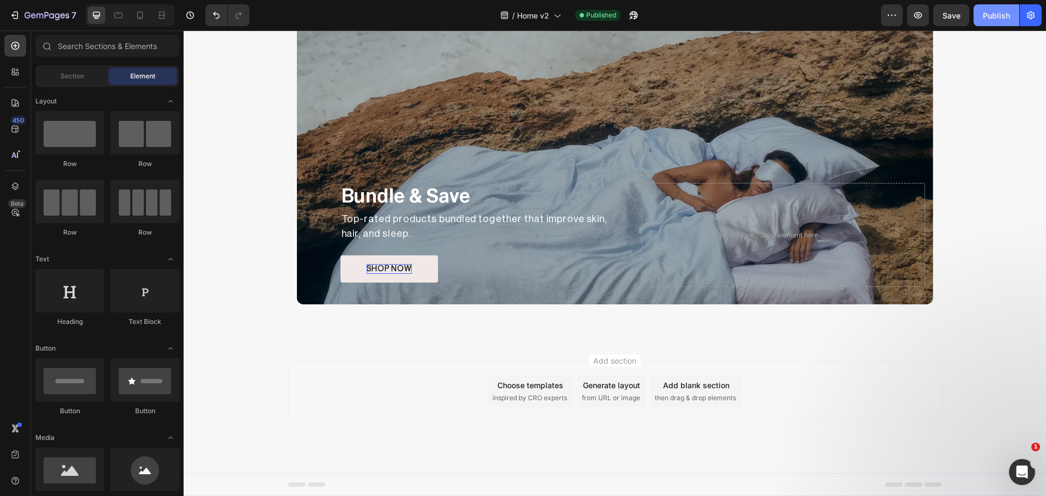
click at [1006, 17] on div "Publish" at bounding box center [996, 15] width 27 height 11
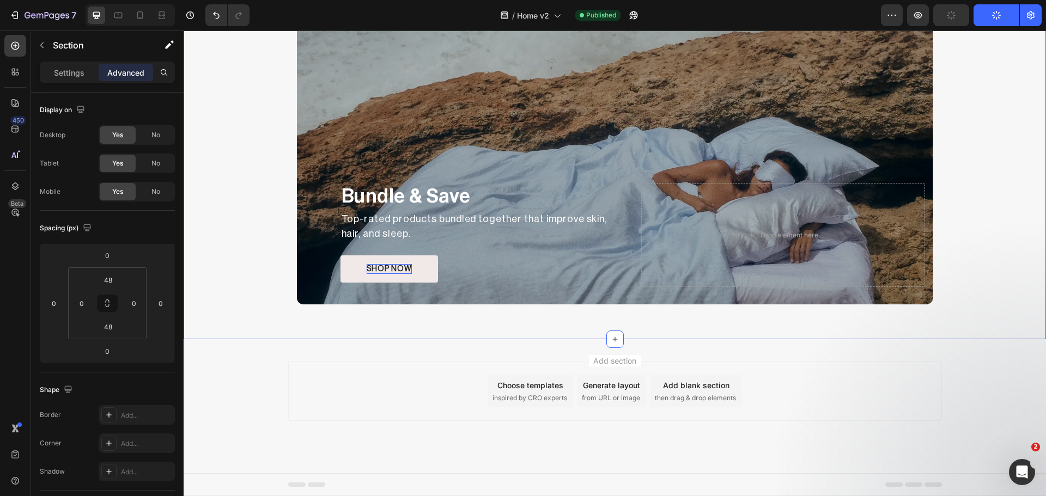
click at [1003, 183] on div "Bundle & Save Text Block Top-rated products bundled together that improve skin,…" at bounding box center [615, 136] width 862 height 353
click at [612, 339] on icon at bounding box center [614, 339] width 5 height 5
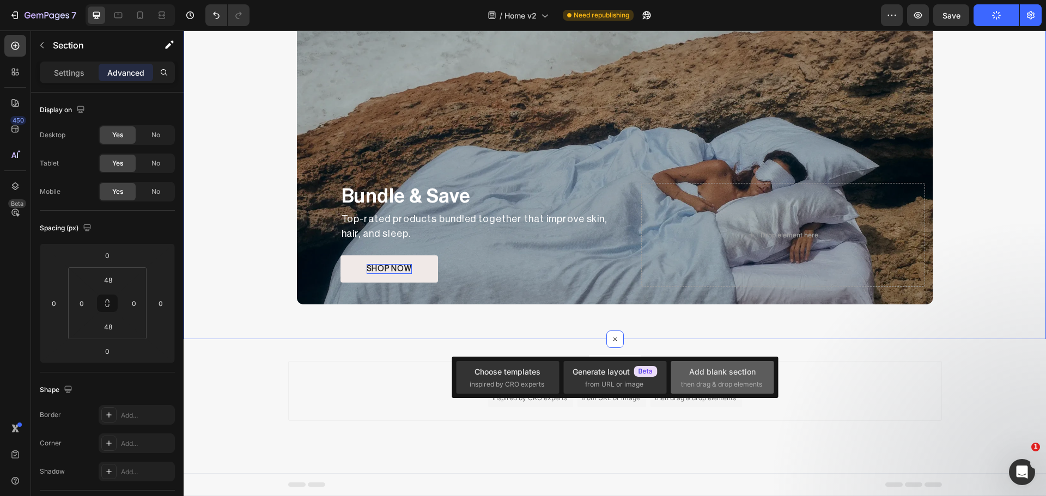
click at [725, 380] on span "then drag & drop elements" at bounding box center [721, 385] width 81 height 10
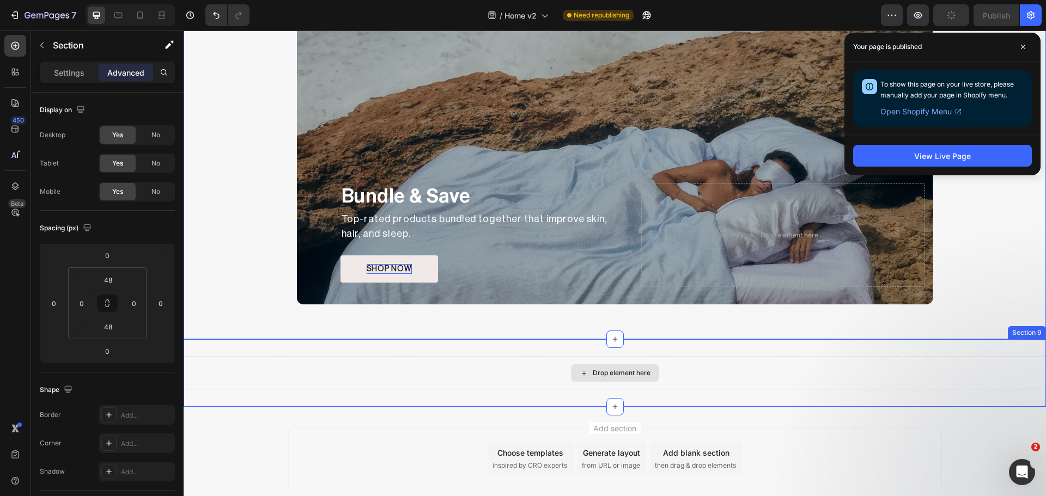
click at [625, 368] on div "Drop element here" at bounding box center [615, 372] width 88 height 17
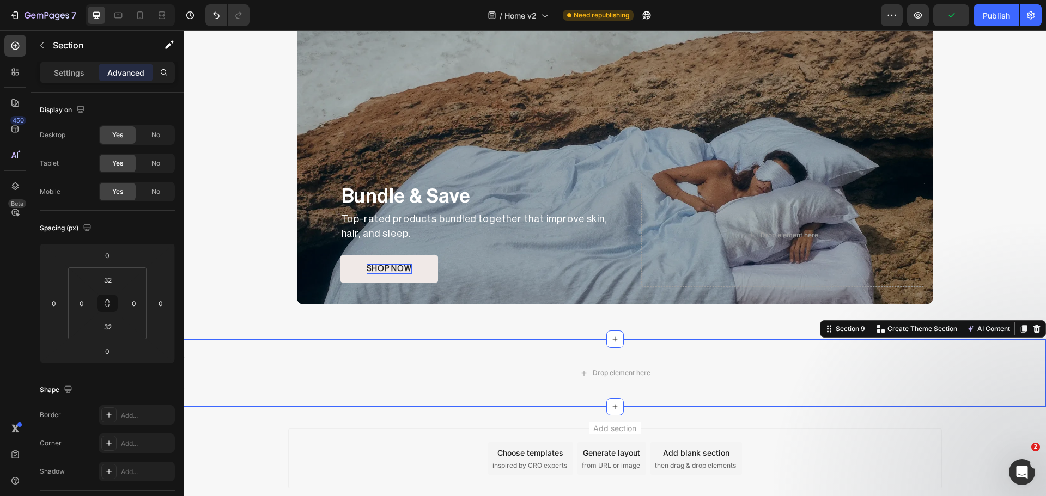
click at [703, 345] on div "Drop element here Section 9 You can create reusable sections Create Theme Secti…" at bounding box center [615, 373] width 862 height 68
click at [107, 285] on input "32" at bounding box center [108, 280] width 22 height 16
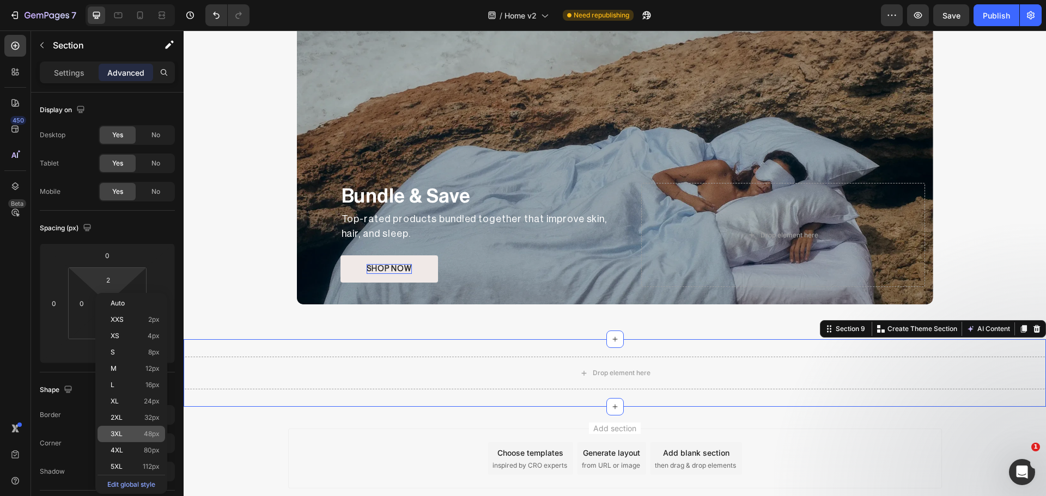
click at [132, 429] on div "3XL 48px" at bounding box center [132, 434] width 68 height 16
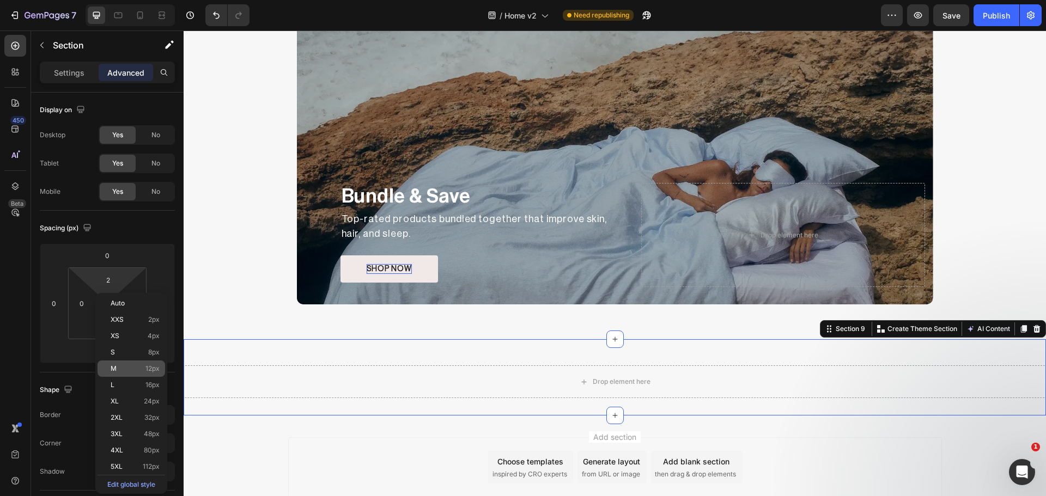
type input "48"
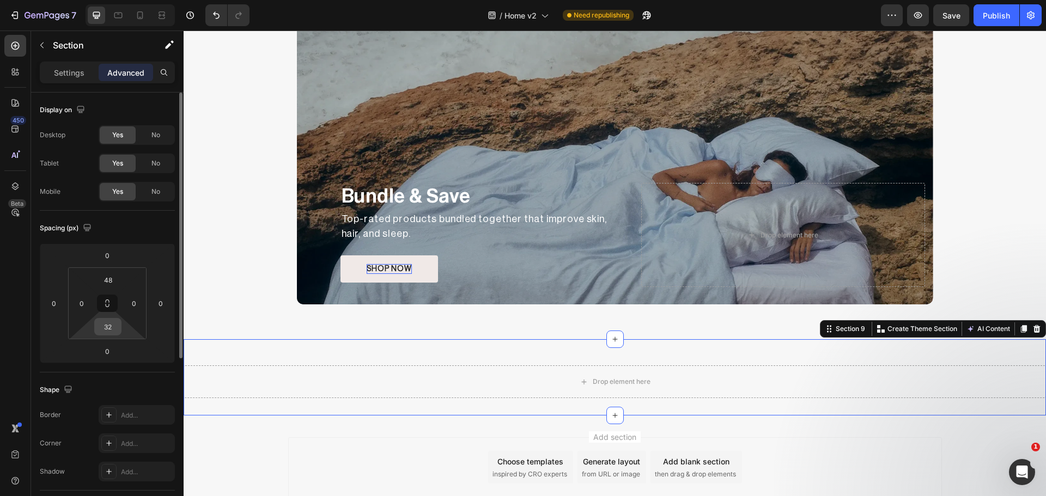
click at [107, 330] on input "32" at bounding box center [108, 327] width 22 height 16
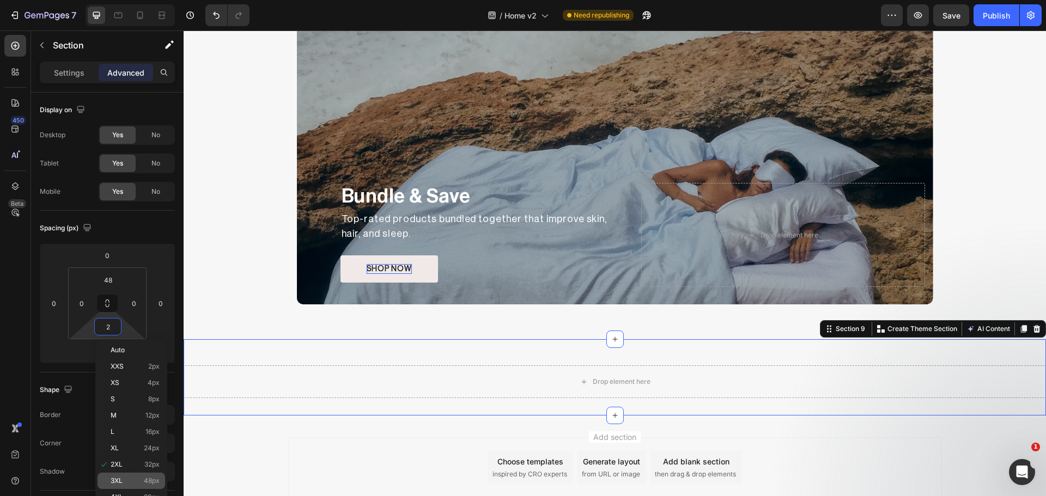
click at [127, 476] on div "3XL 48px" at bounding box center [132, 481] width 68 height 16
type input "48"
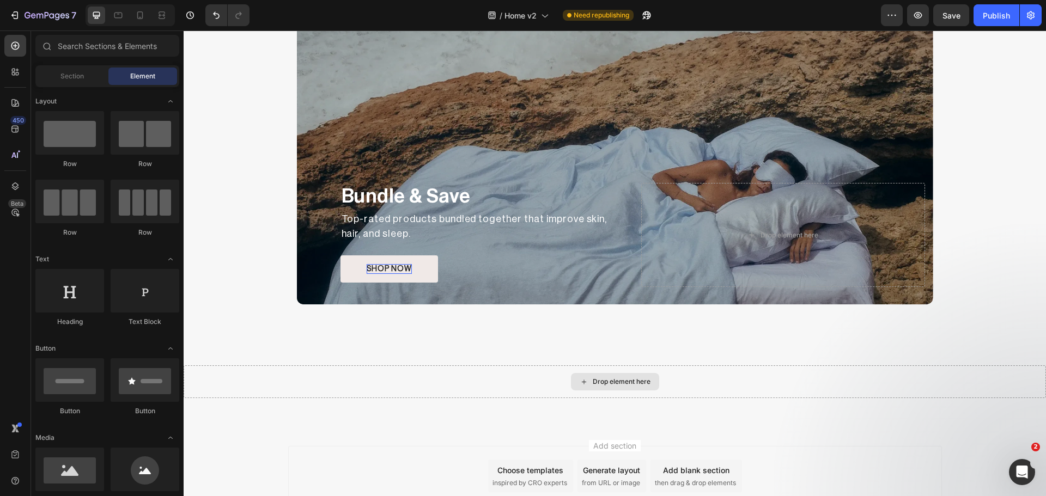
click at [585, 381] on div "Drop element here" at bounding box center [615, 381] width 88 height 17
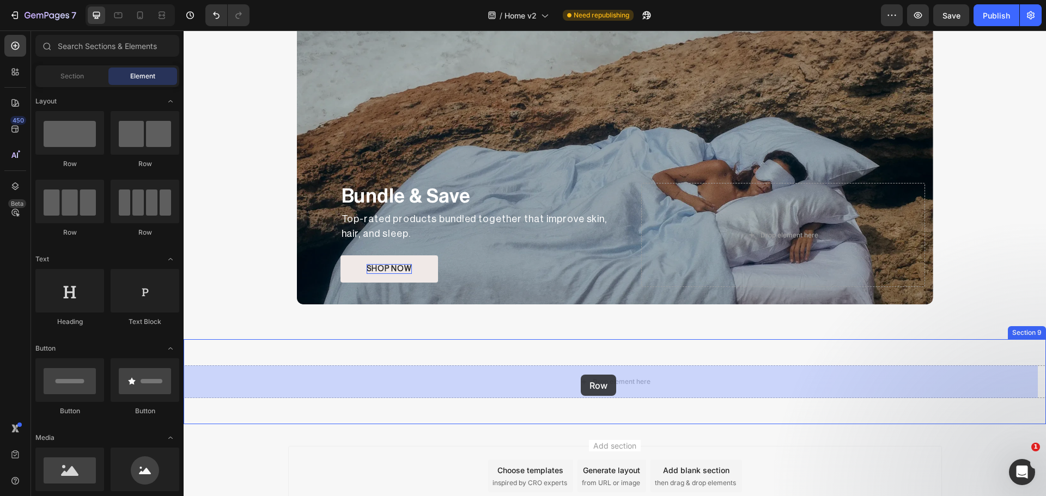
drag, startPoint x: 348, startPoint y: 207, endPoint x: 581, endPoint y: 375, distance: 287.3
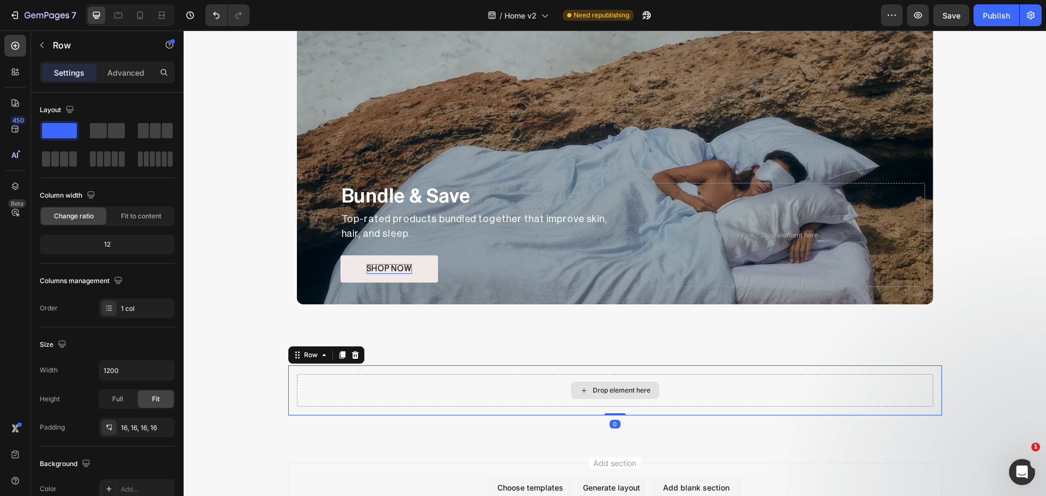
click at [429, 385] on div "Drop element here" at bounding box center [615, 390] width 636 height 33
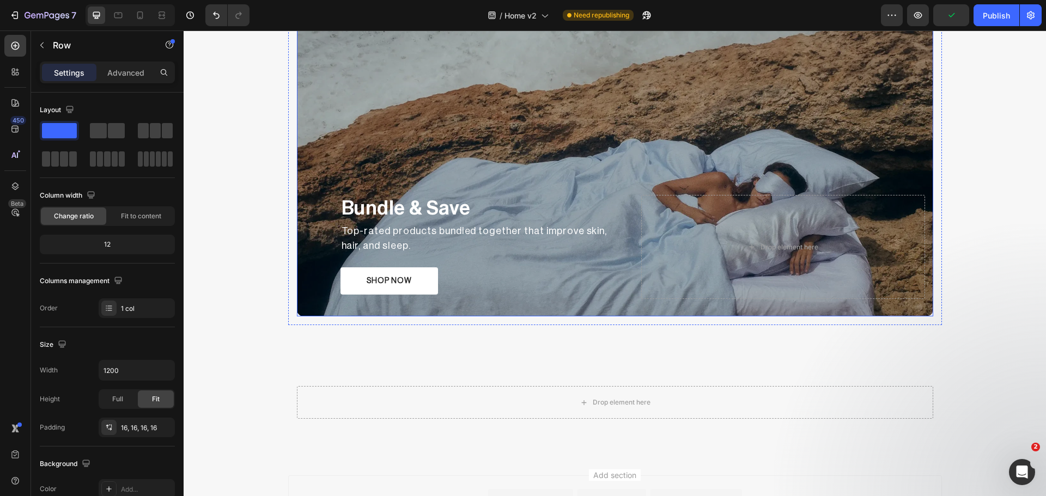
scroll to position [1794, 0]
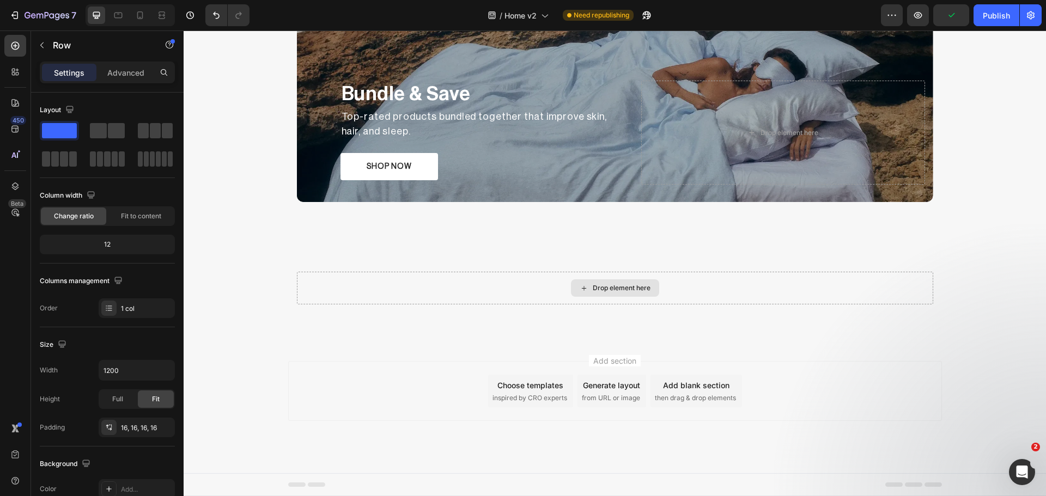
click at [461, 283] on div "Drop element here" at bounding box center [615, 288] width 636 height 33
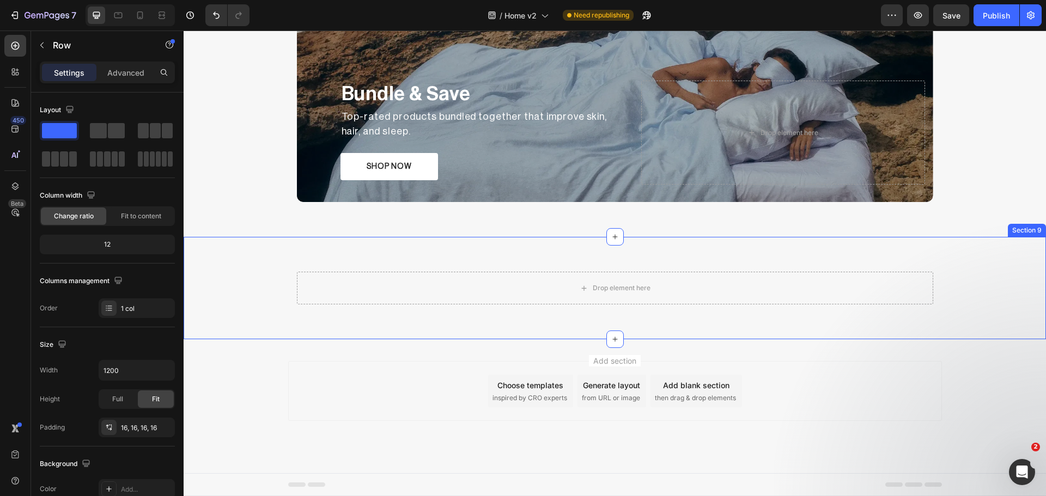
click at [414, 260] on div "Drop element here Row Section 9" at bounding box center [615, 288] width 862 height 102
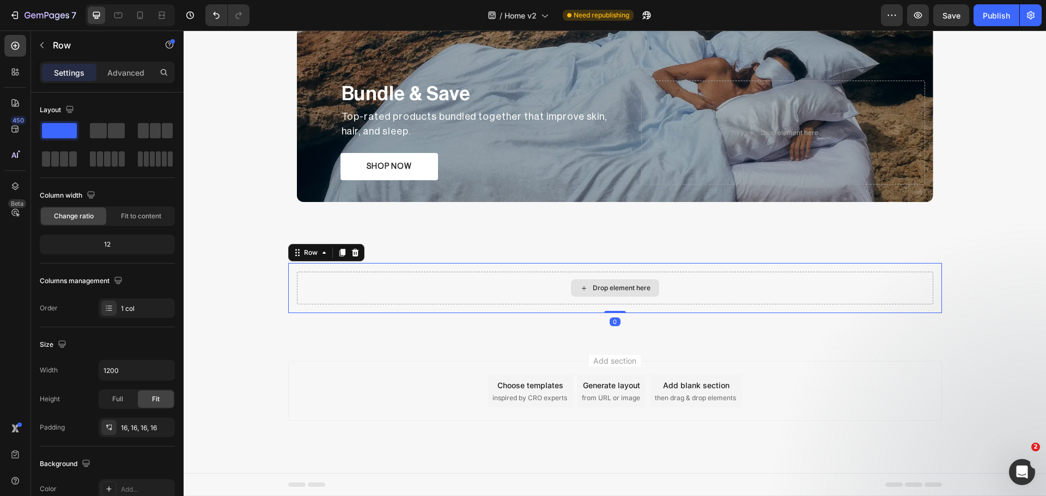
click at [475, 289] on div "Drop element here" at bounding box center [615, 288] width 636 height 33
click at [20, 47] on icon at bounding box center [15, 45] width 11 height 11
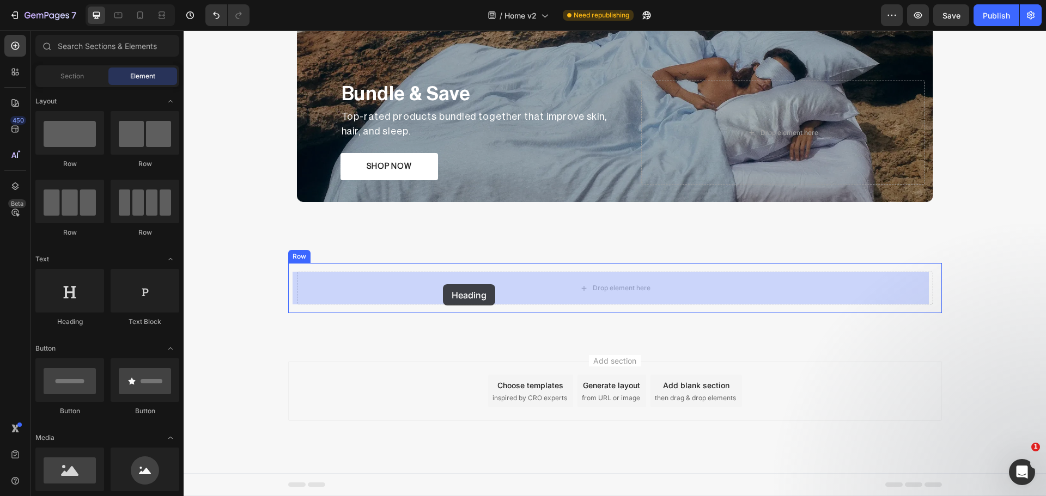
drag, startPoint x: 350, startPoint y: 329, endPoint x: 443, endPoint y: 284, distance: 102.6
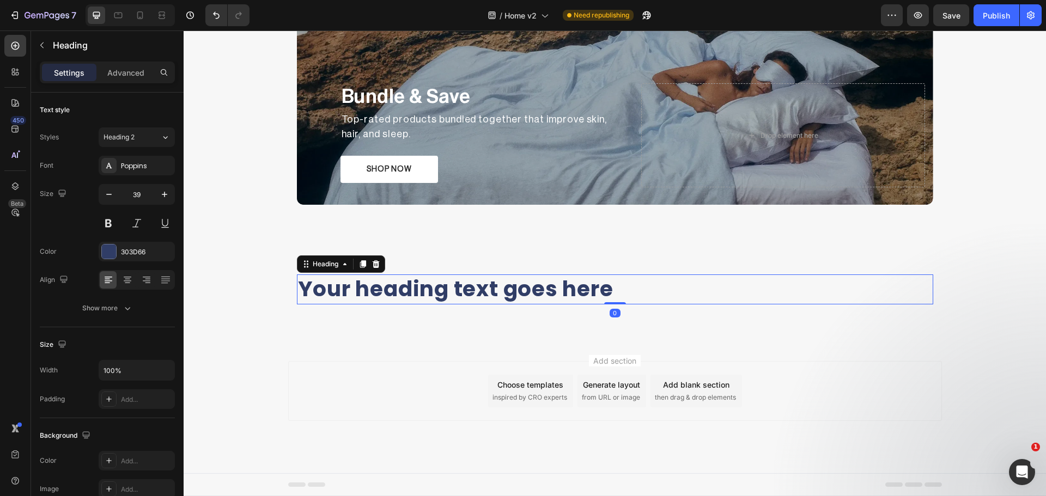
scroll to position [1791, 0]
click at [112, 248] on div at bounding box center [109, 252] width 14 height 14
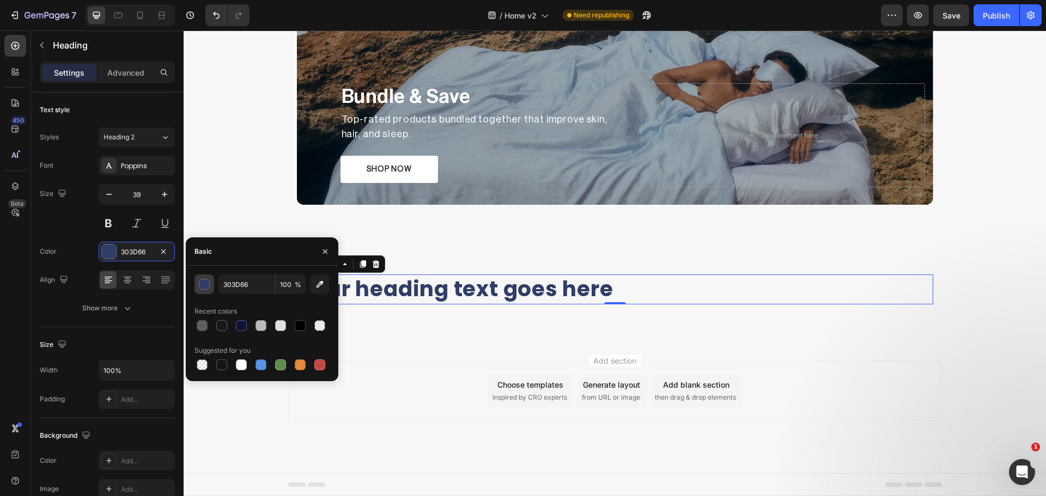
click at [210, 287] on button "button" at bounding box center [205, 285] width 20 height 20
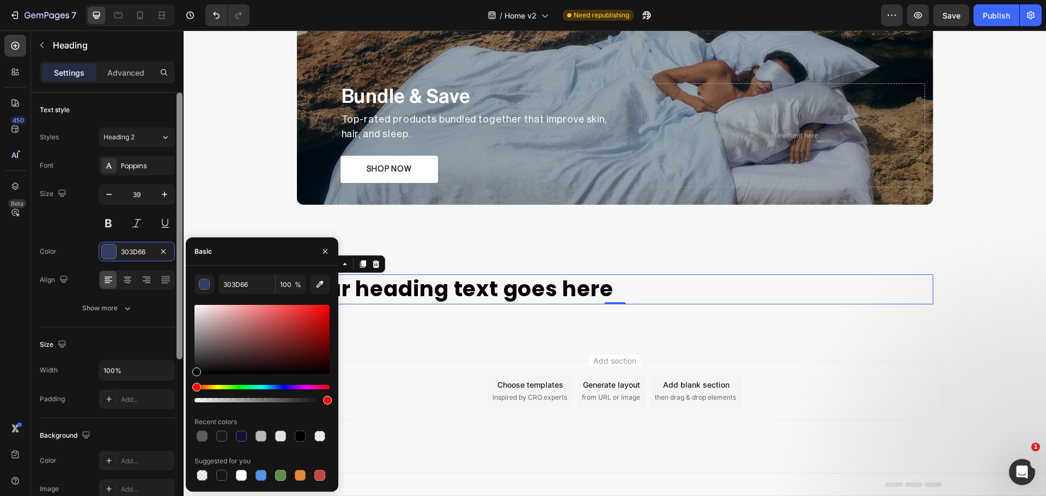
drag, startPoint x: 225, startPoint y: 353, endPoint x: 181, endPoint y: 375, distance: 49.0
click at [186, 380] on div "303D66 100 % Recent colors Suggested for you" at bounding box center [262, 379] width 153 height 209
type input "000000"
click at [494, 295] on h2 "Your heading text goes here" at bounding box center [615, 290] width 636 height 30
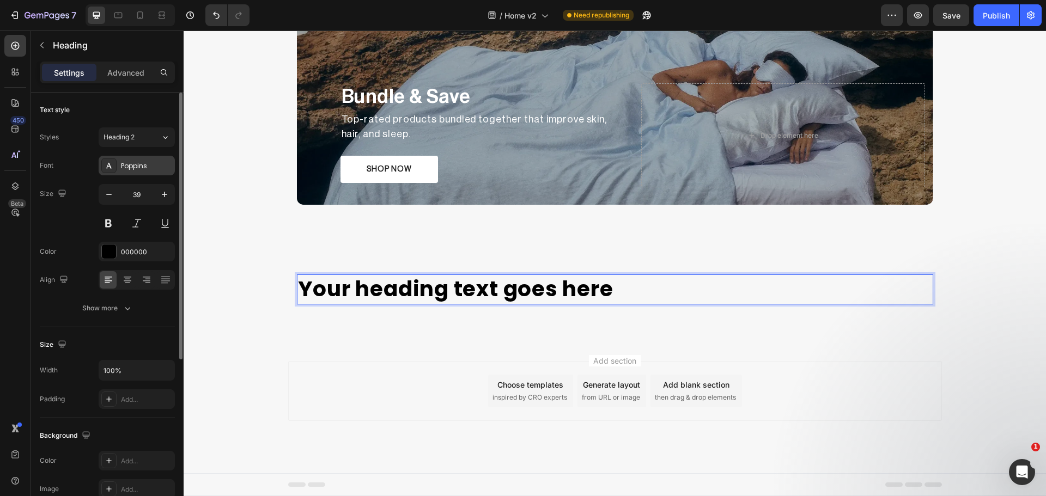
click at [136, 168] on div "Poppins" at bounding box center [146, 166] width 51 height 10
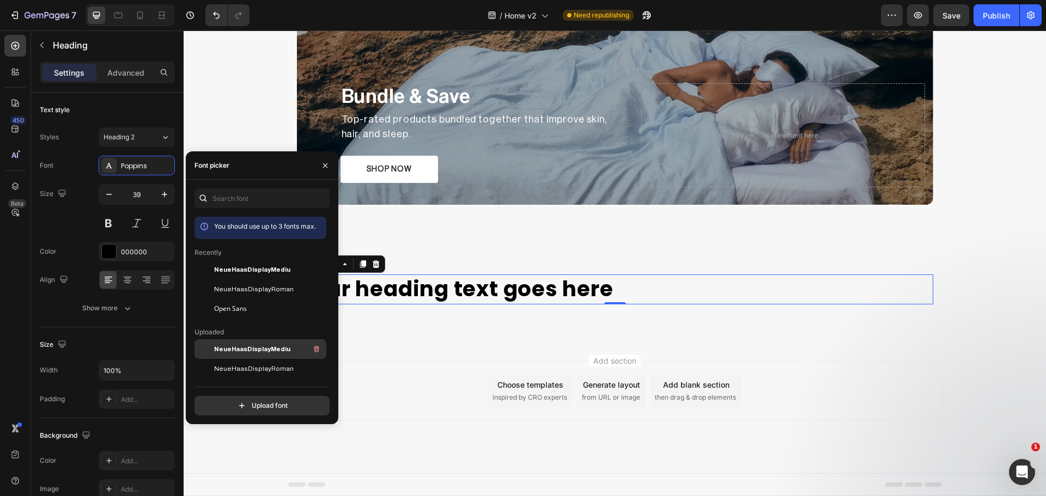
click at [269, 350] on span "NeueHaasDisplayMediu" at bounding box center [252, 349] width 76 height 10
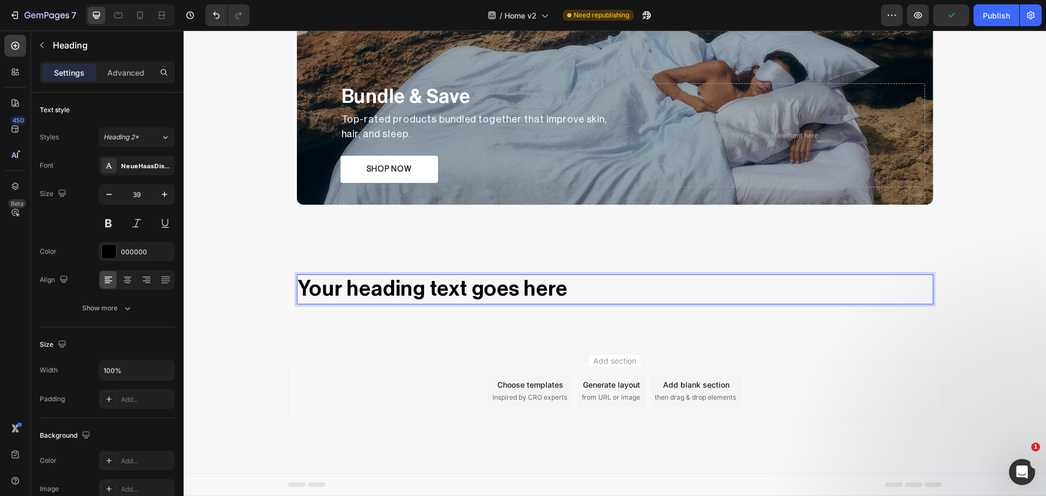
click at [503, 294] on p "Your heading text goes here" at bounding box center [615, 290] width 634 height 28
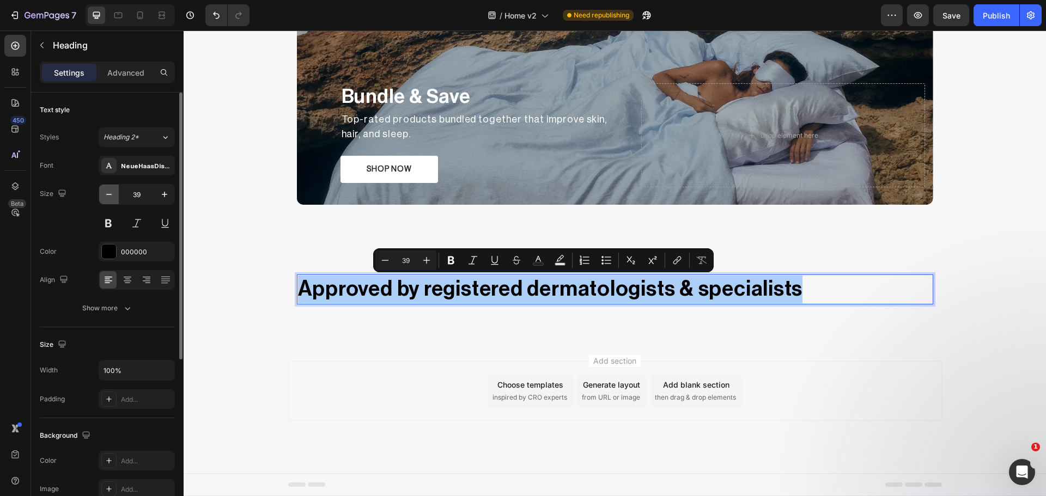
click at [106, 198] on icon "button" at bounding box center [109, 194] width 11 height 11
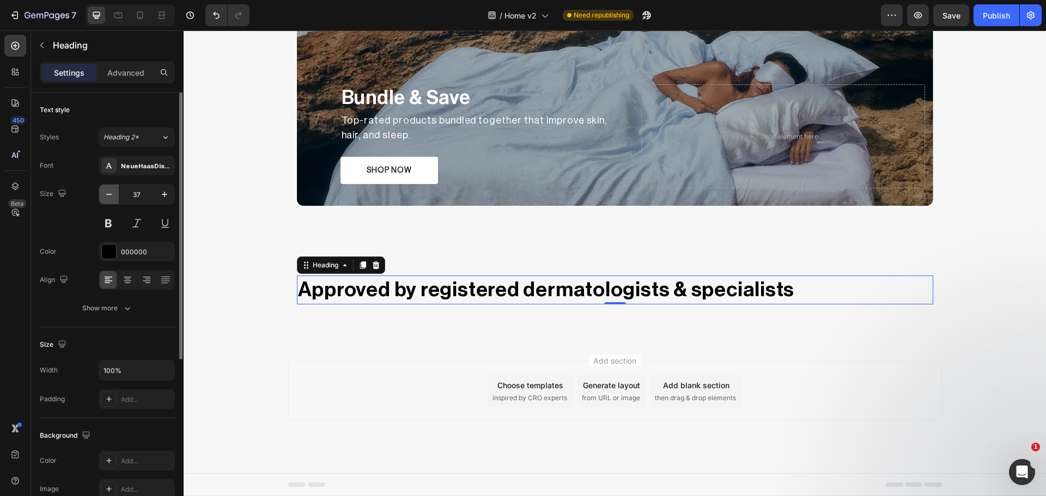
click at [106, 198] on icon "button" at bounding box center [109, 194] width 11 height 11
type input "36"
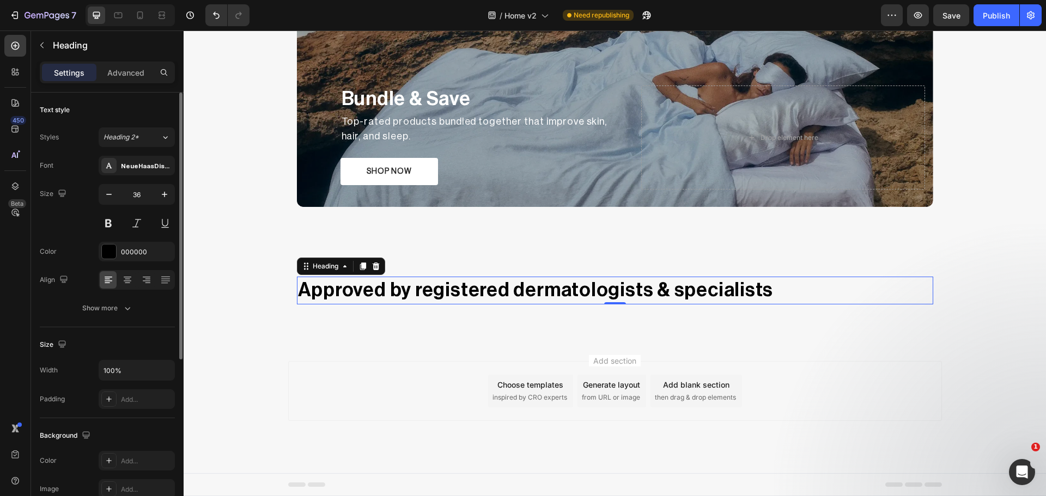
click at [75, 245] on div "Color 000000" at bounding box center [107, 252] width 135 height 20
click at [994, 10] on div "Publish" at bounding box center [996, 15] width 27 height 11
click at [136, 222] on button at bounding box center [137, 224] width 20 height 20
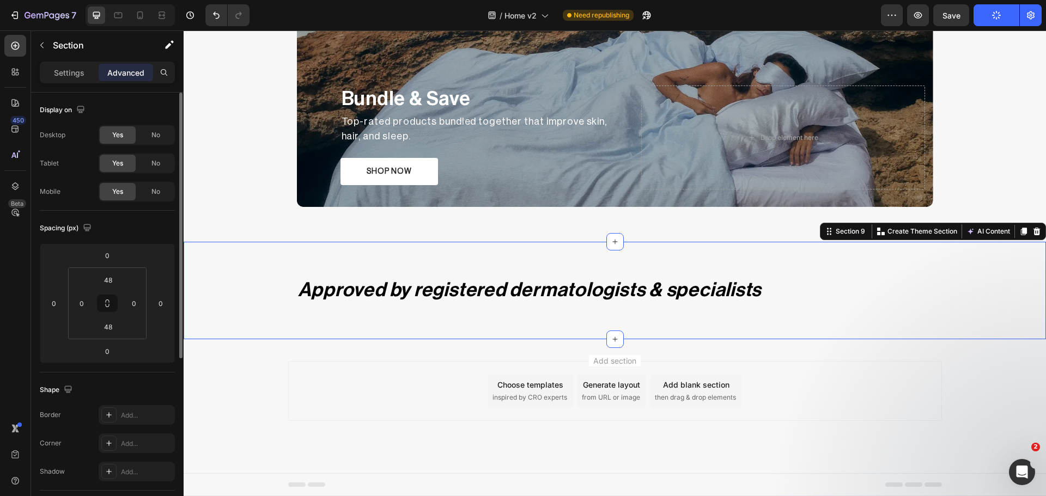
click at [229, 289] on div "Approved by registered dermatologists & specialists Heading Row" at bounding box center [615, 290] width 862 height 45
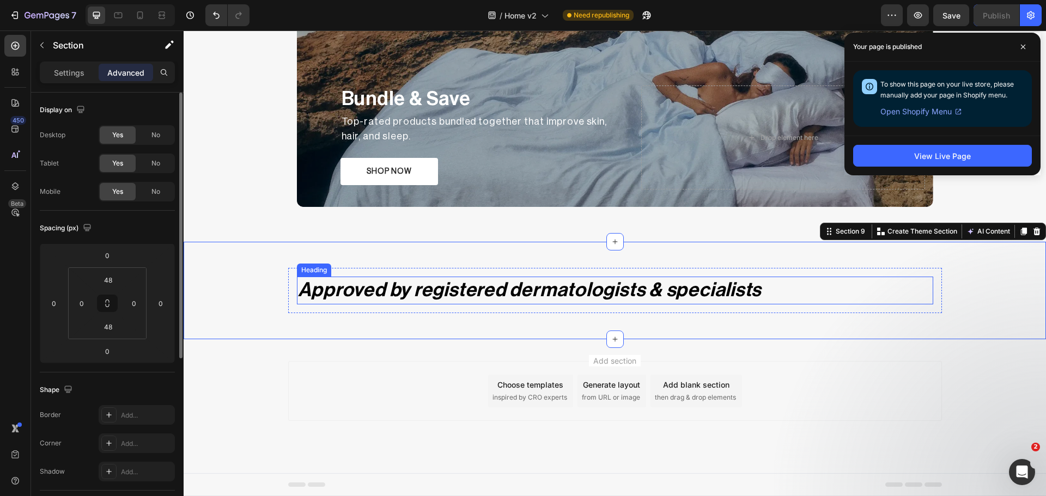
click at [579, 284] on p "Approved by registered dermatologists & specialists" at bounding box center [615, 291] width 634 height 26
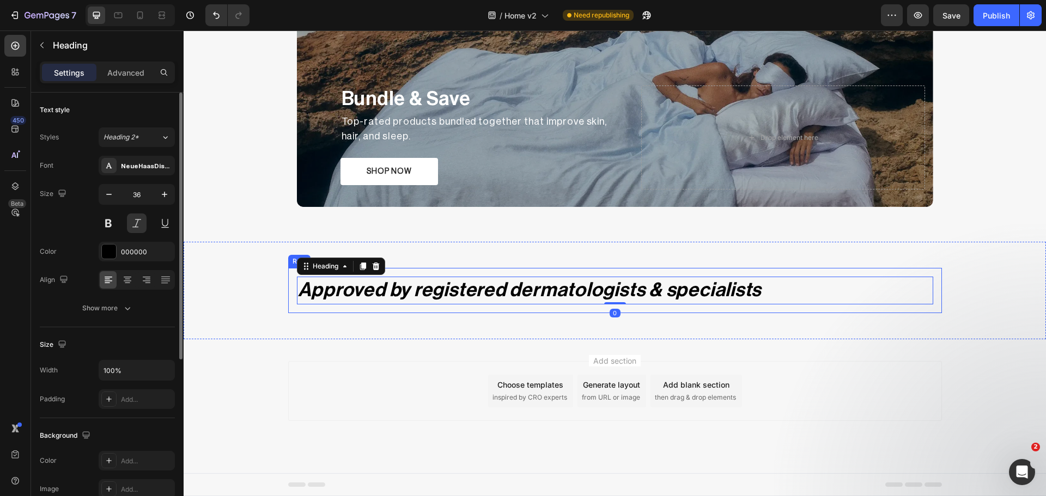
click at [290, 284] on div "Approved by registered dermatologists & specialists Heading 0 Row" at bounding box center [615, 290] width 654 height 45
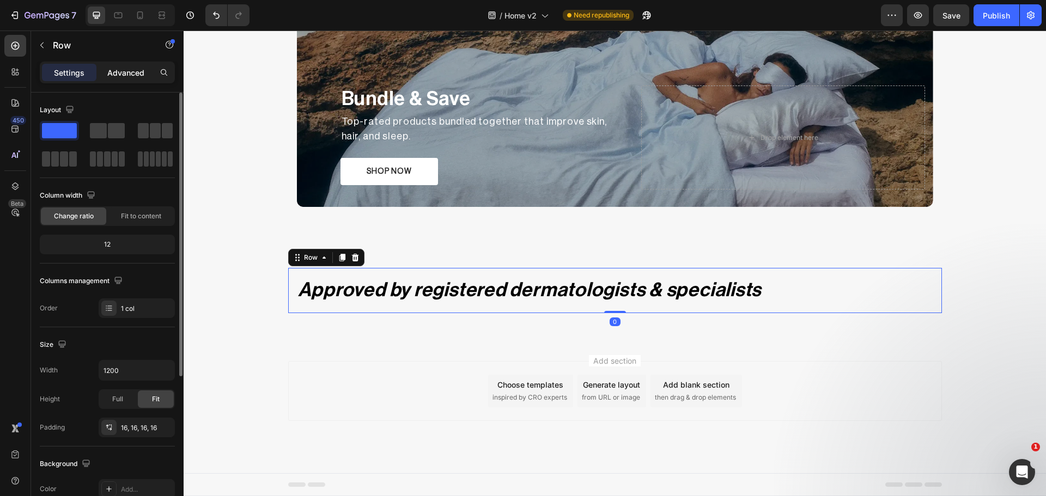
click at [112, 78] on div "Advanced" at bounding box center [126, 72] width 54 height 17
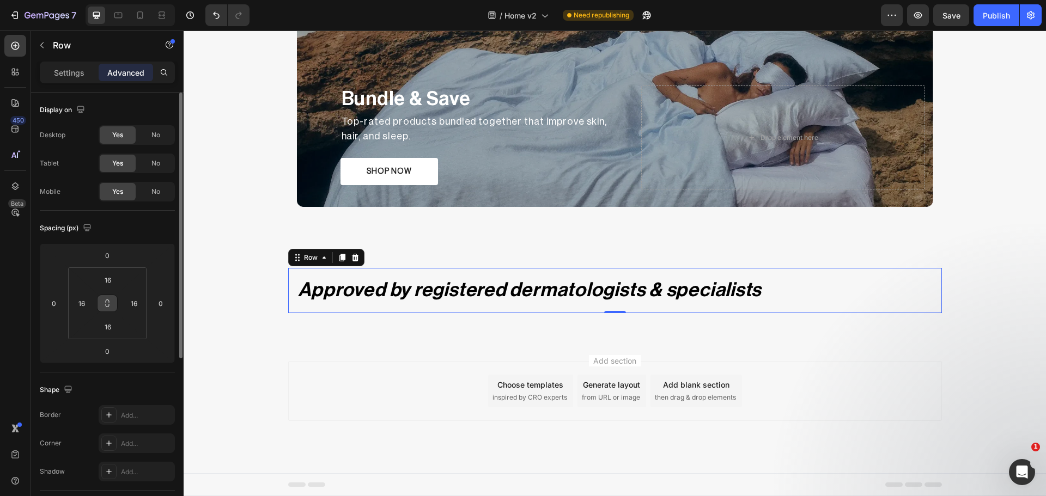
click at [110, 303] on icon at bounding box center [107, 303] width 9 height 9
click at [110, 281] on input "16" at bounding box center [108, 280] width 22 height 16
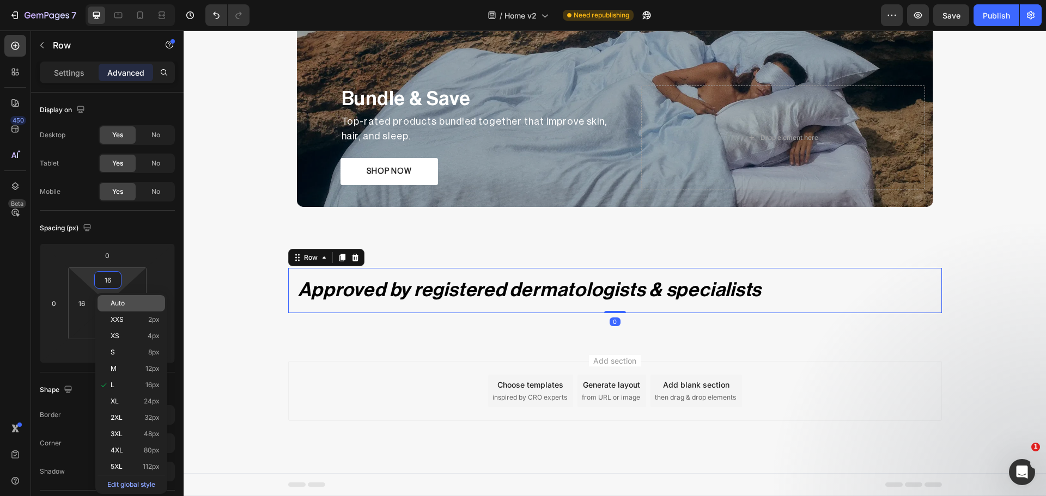
click at [110, 299] on div "Auto" at bounding box center [132, 303] width 68 height 16
type input "Auto"
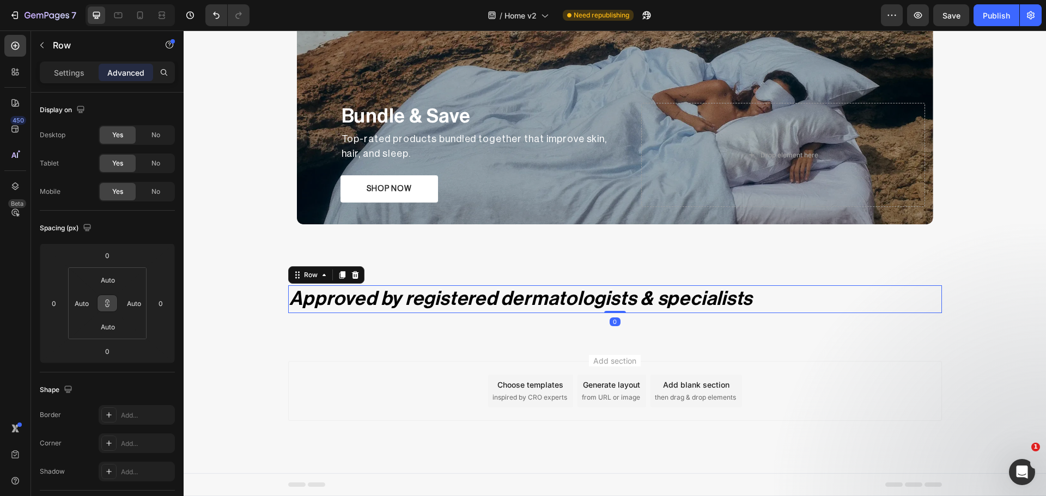
scroll to position [1772, 0]
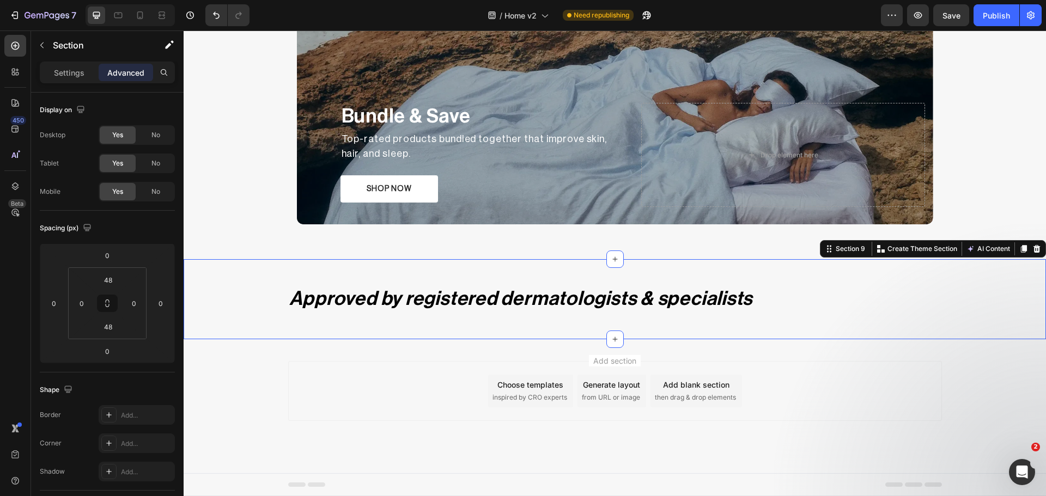
click at [270, 318] on div "Approved by registered dermatologists & specialists Heading Row Section 9 You c…" at bounding box center [615, 299] width 862 height 80
click at [341, 304] on p "Approved by registered dermatologists & specialists" at bounding box center [615, 300] width 652 height 26
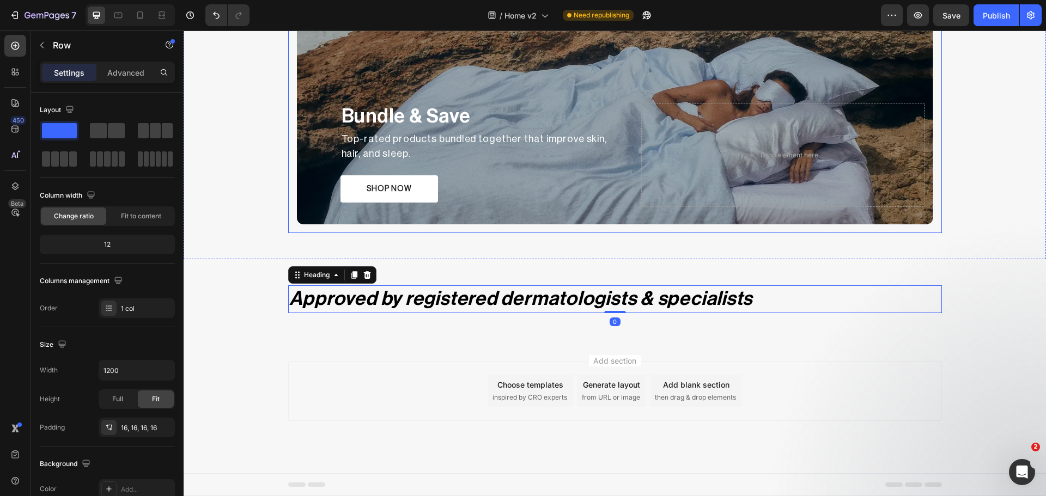
click at [289, 190] on div "Bundle & Save Text Block Top-rated products bundled together that improve skin,…" at bounding box center [615, 56] width 654 height 353
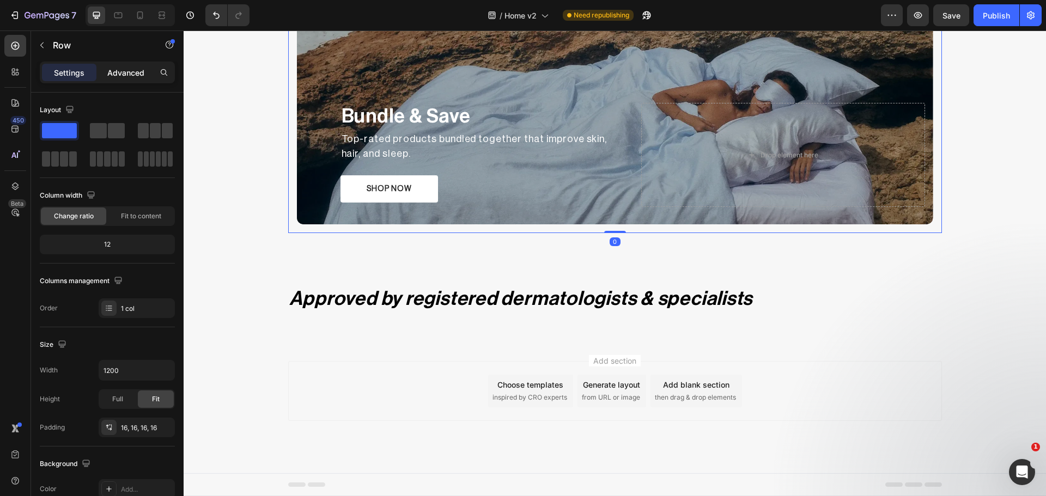
click at [123, 72] on p "Advanced" at bounding box center [125, 72] width 37 height 11
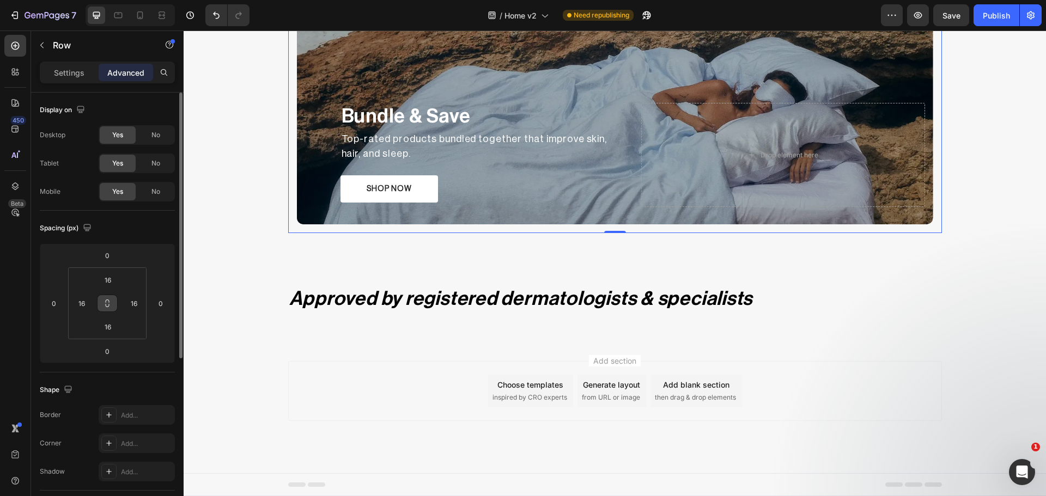
click at [110, 296] on button at bounding box center [107, 303] width 21 height 17
click at [113, 282] on input "16" at bounding box center [108, 280] width 22 height 16
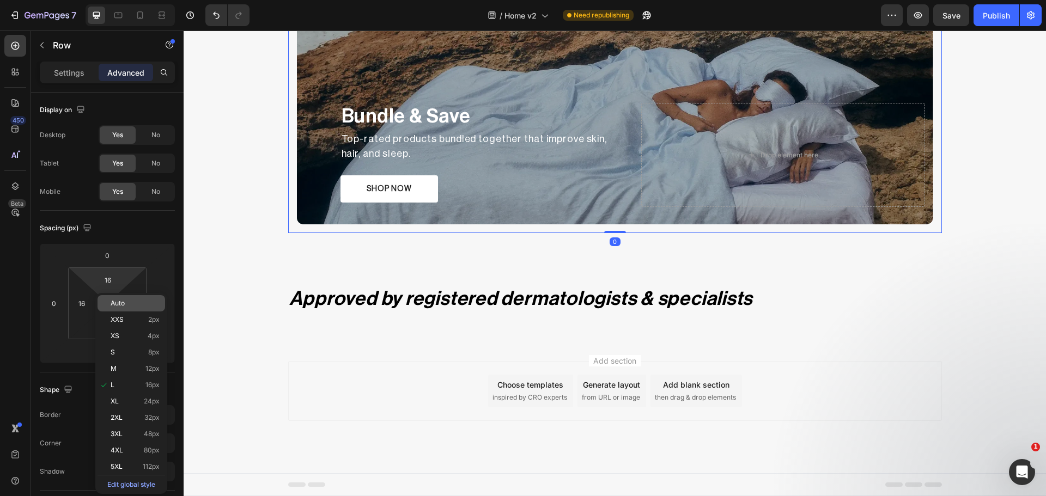
click at [113, 307] on div "Auto" at bounding box center [132, 303] width 68 height 16
type input "Auto"
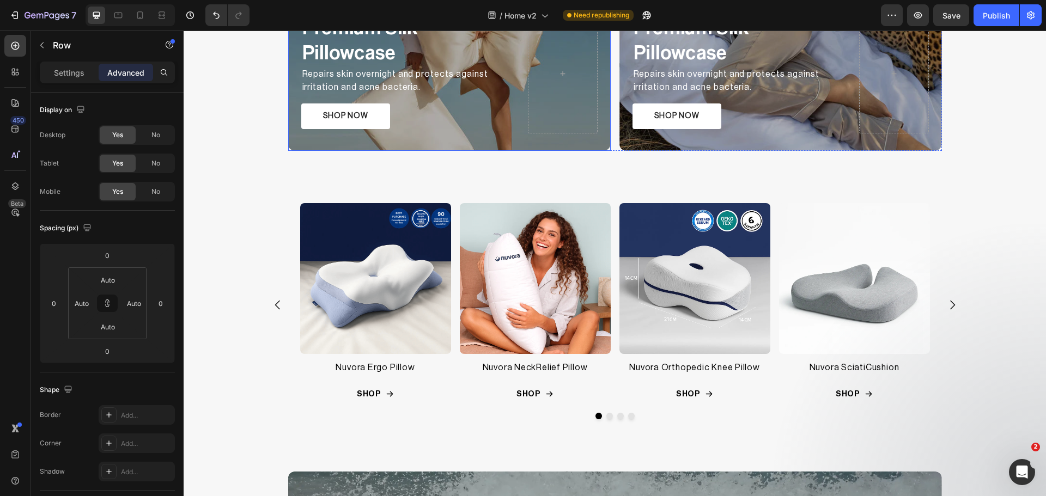
scroll to position [1190, 0]
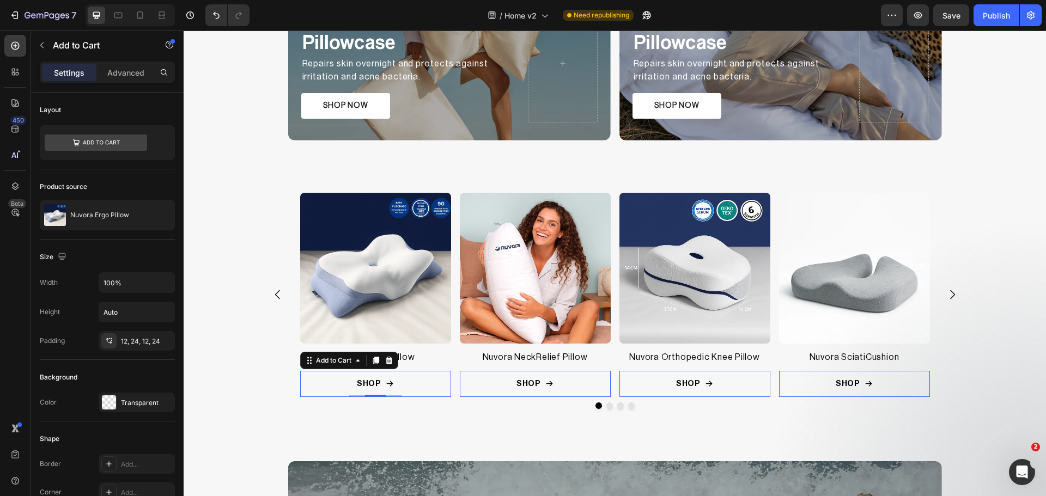
click at [306, 386] on button "SHOP" at bounding box center [375, 384] width 151 height 26
click at [317, 362] on div "Add to Cart" at bounding box center [334, 361] width 40 height 10
click at [318, 319] on div "Row 1 col" at bounding box center [321, 322] width 33 height 7
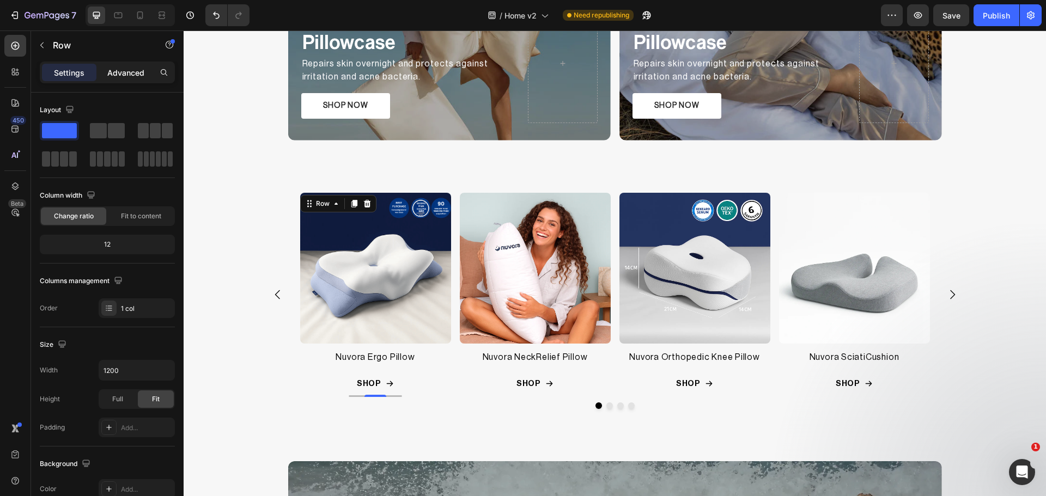
click at [118, 71] on p "Advanced" at bounding box center [125, 72] width 37 height 11
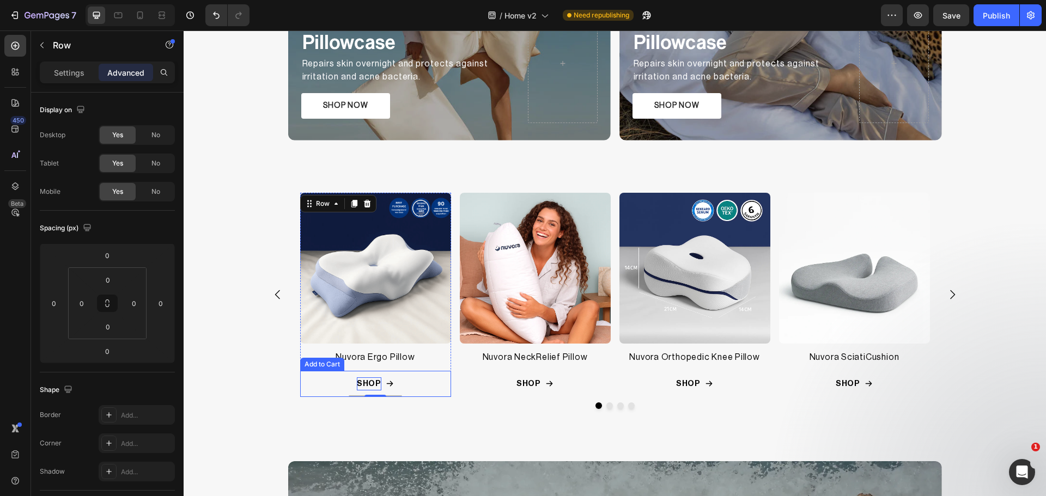
click at [360, 385] on div "SHOP" at bounding box center [369, 384] width 25 height 13
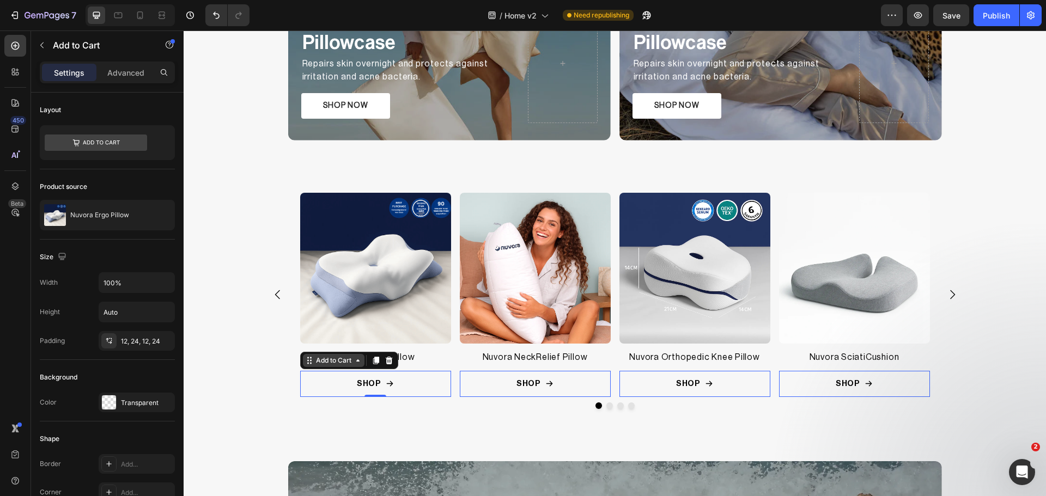
click at [338, 363] on div "Add to Cart" at bounding box center [334, 361] width 40 height 10
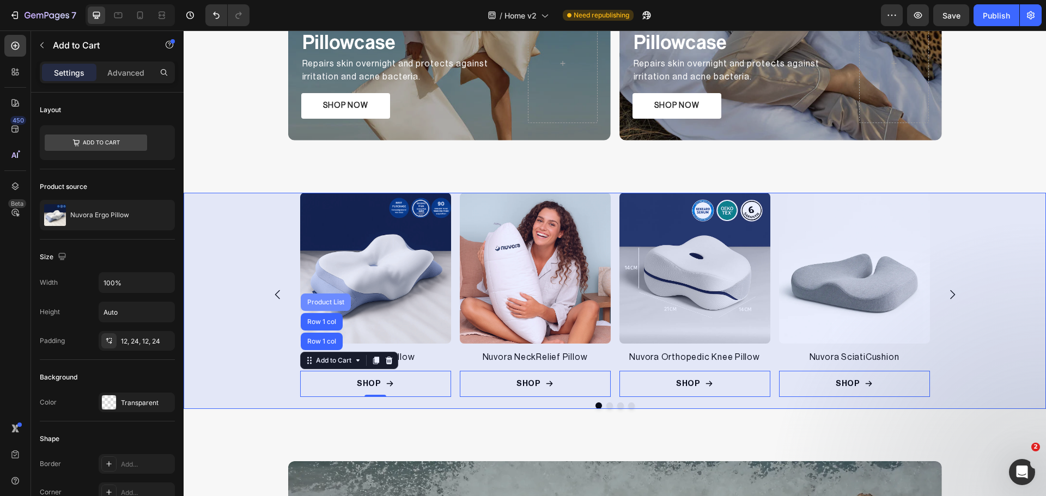
click at [312, 302] on div "Product List" at bounding box center [325, 302] width 41 height 7
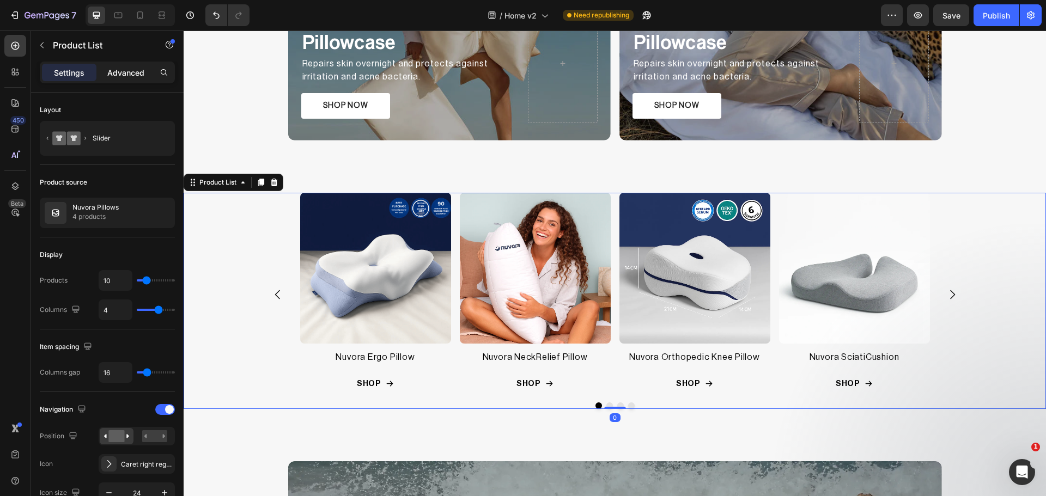
click at [112, 77] on p "Advanced" at bounding box center [125, 72] width 37 height 11
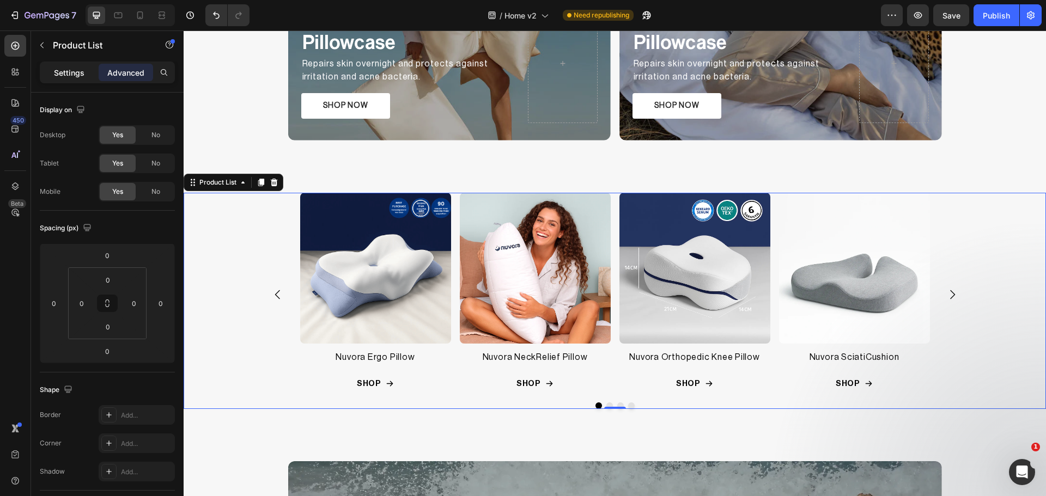
click at [71, 68] on p "Settings" at bounding box center [69, 72] width 31 height 11
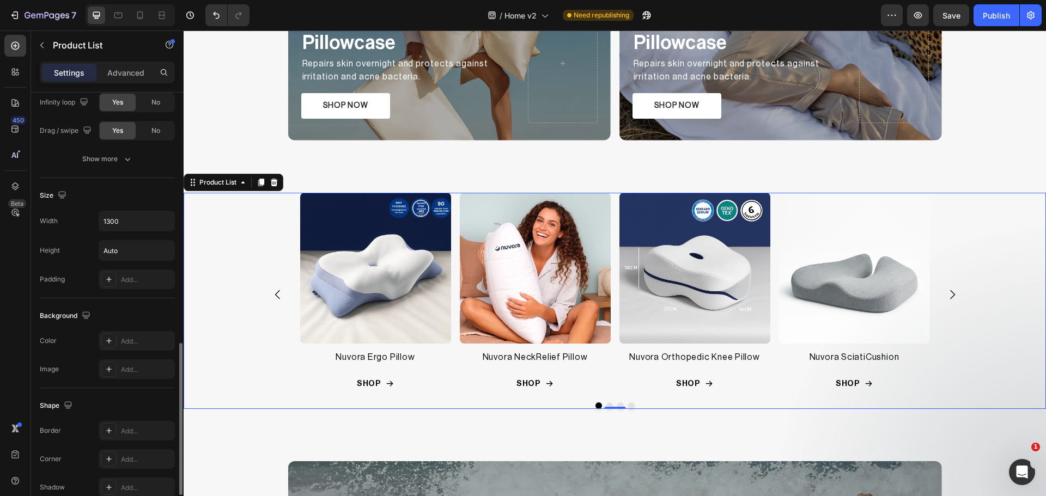
scroll to position [623, 0]
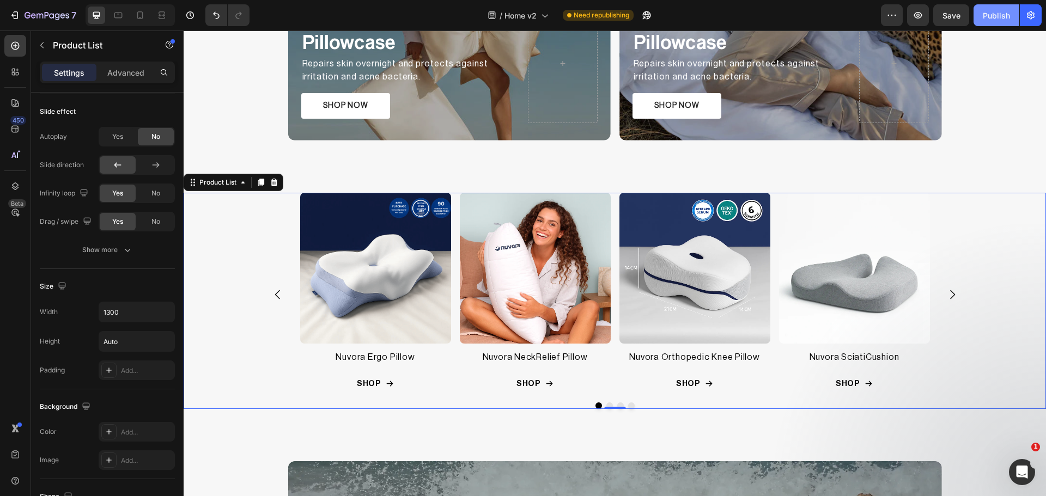
click at [994, 17] on div "Publish" at bounding box center [996, 15] width 27 height 11
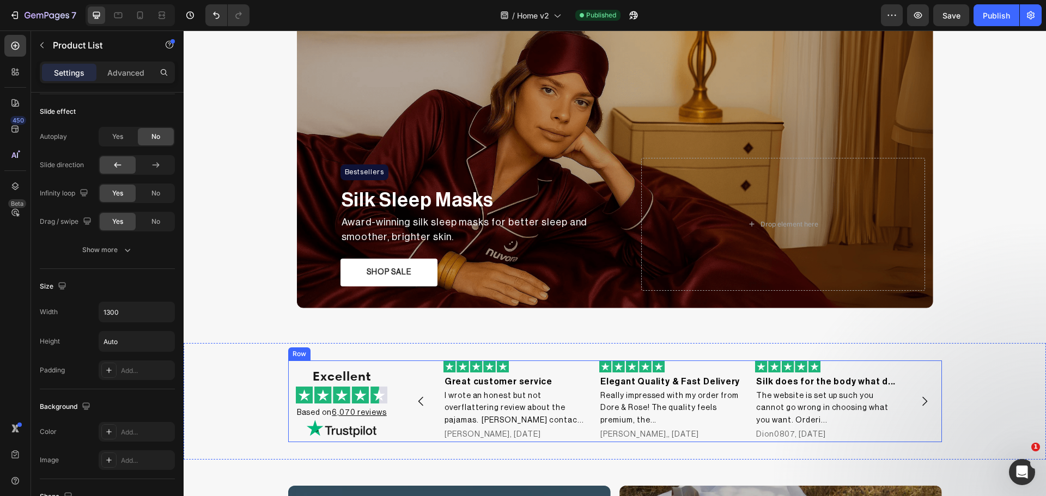
scroll to position [482, 0]
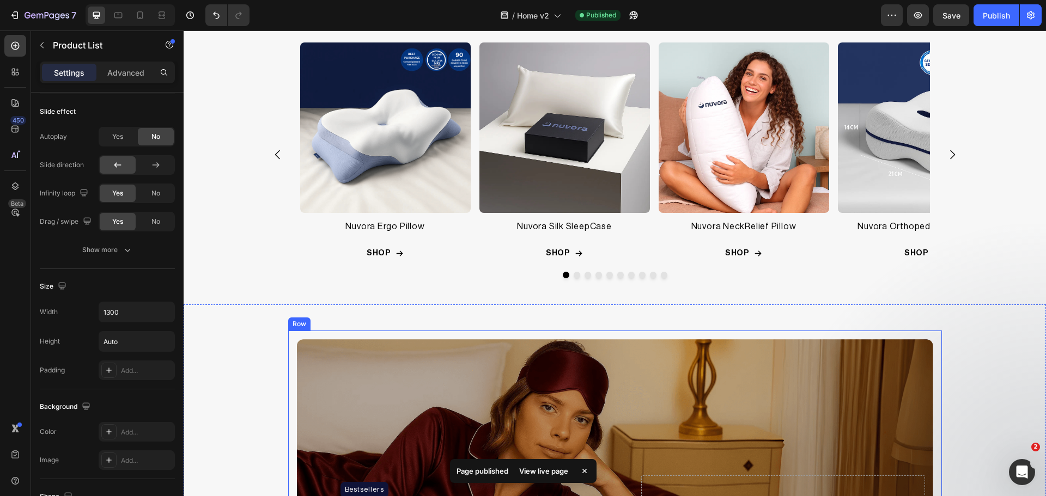
click at [286, 151] on button "Carousel Back Arrow" at bounding box center [278, 154] width 31 height 31
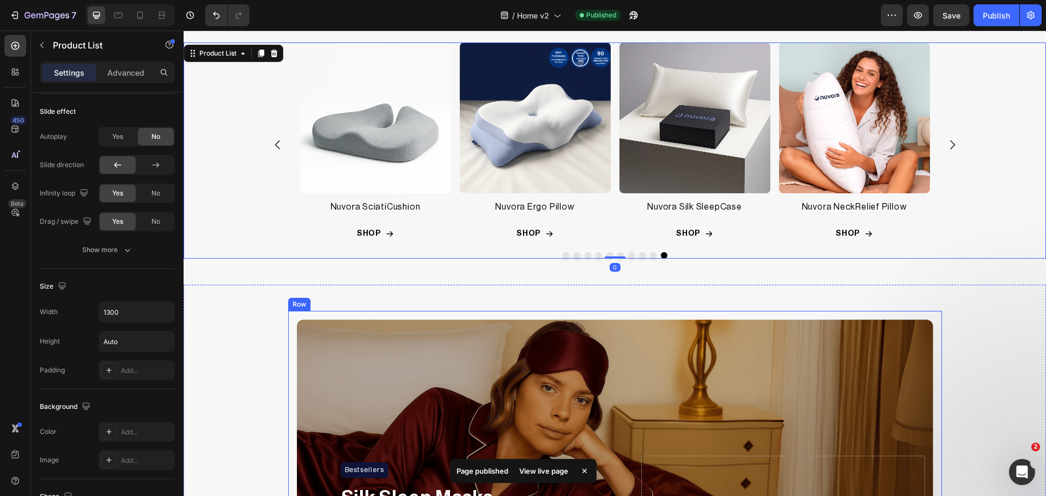
scroll to position [0, 0]
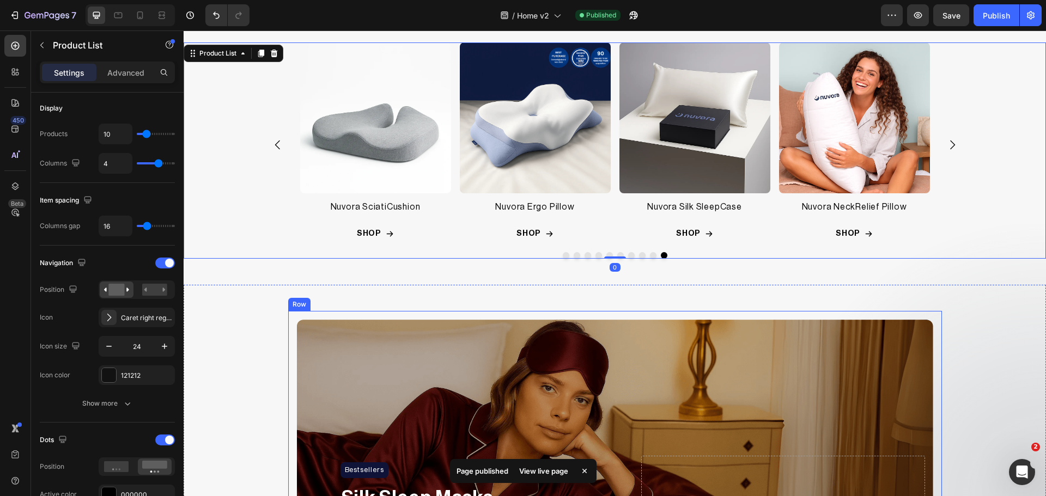
click at [288, 349] on div "Bestsellers Heading Row Silk Sleep Masks Text Block Award-winning silk sleep ma…" at bounding box center [615, 463] width 654 height 304
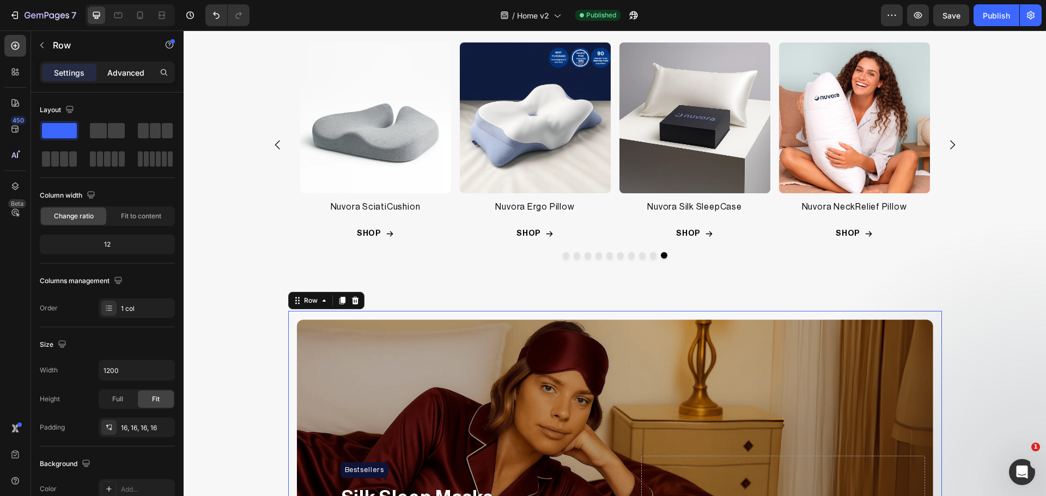
click at [115, 74] on p "Advanced" at bounding box center [125, 72] width 37 height 11
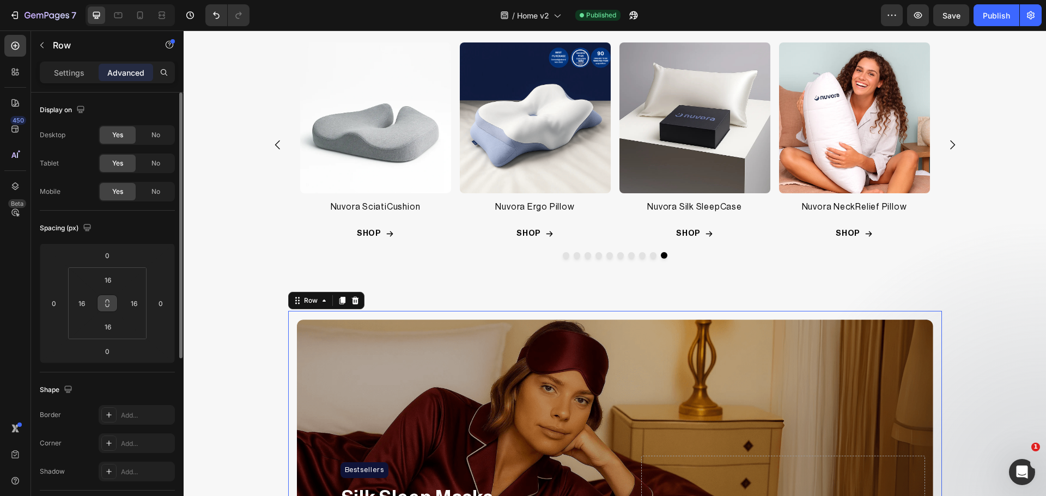
click at [108, 301] on icon at bounding box center [107, 303] width 9 height 9
click at [115, 284] on input "16" at bounding box center [108, 280] width 22 height 16
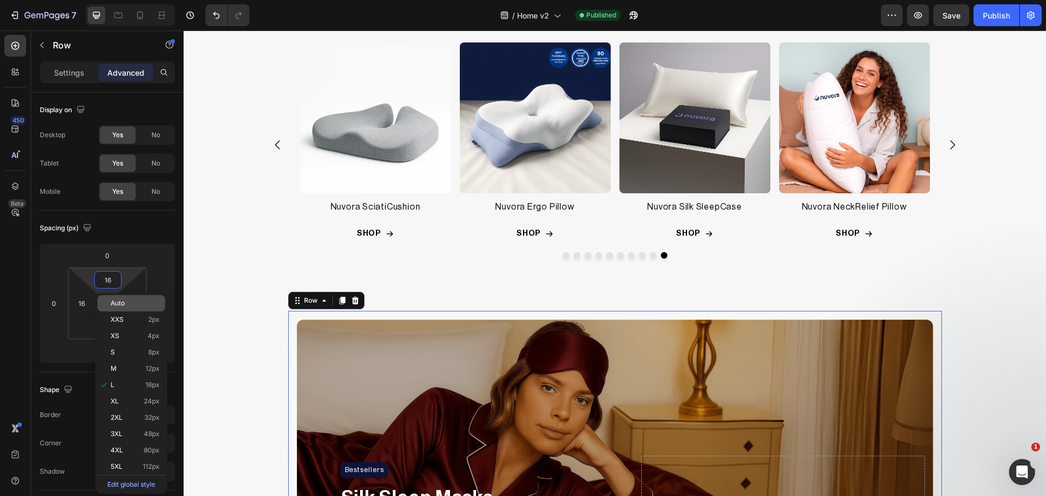
click at [118, 304] on span "Auto" at bounding box center [118, 304] width 14 height 8
type input "Auto"
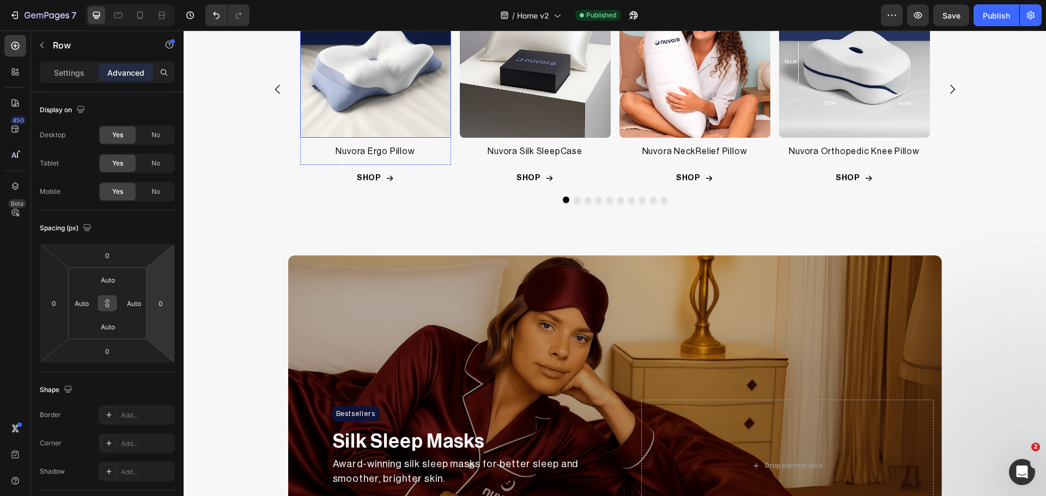
scroll to position [545, 0]
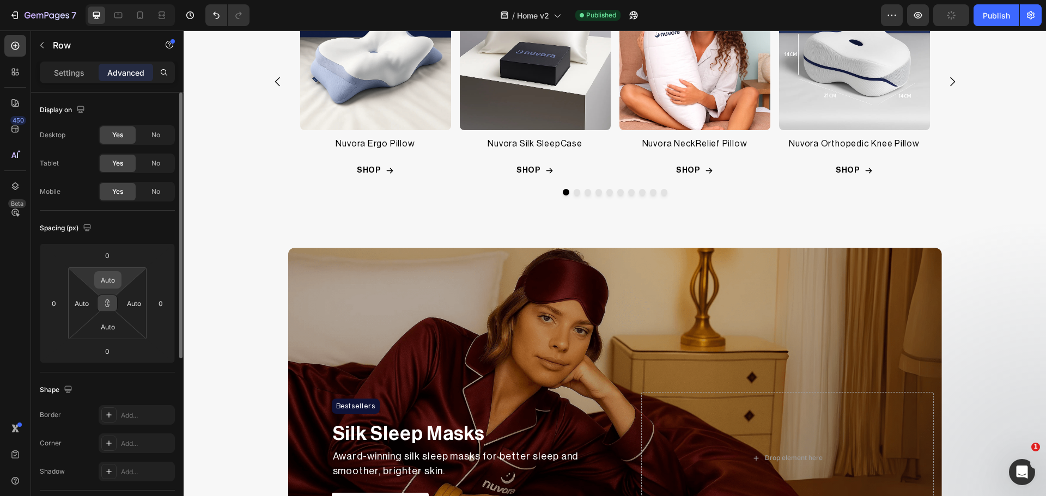
click at [114, 281] on input "Auto" at bounding box center [108, 280] width 22 height 16
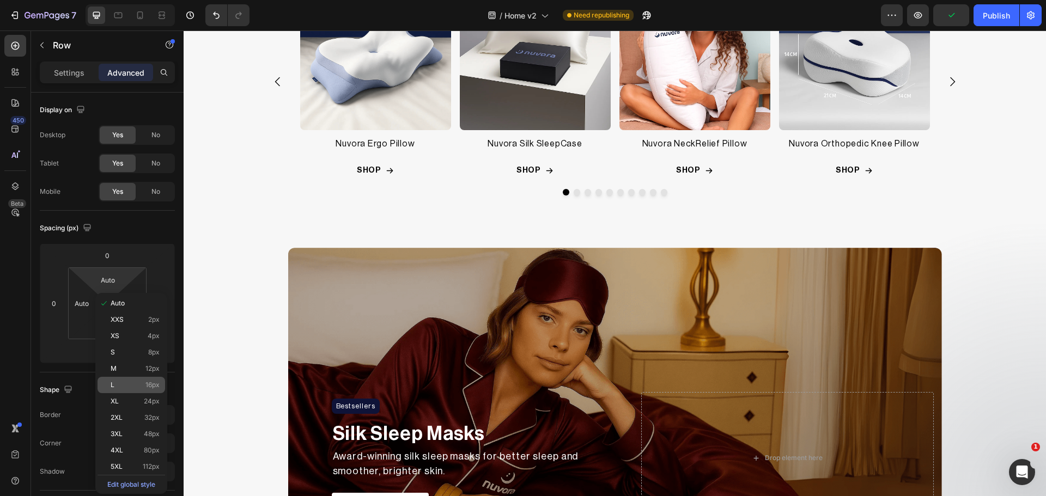
click at [128, 383] on p "L 16px" at bounding box center [135, 385] width 49 height 8
type input "16"
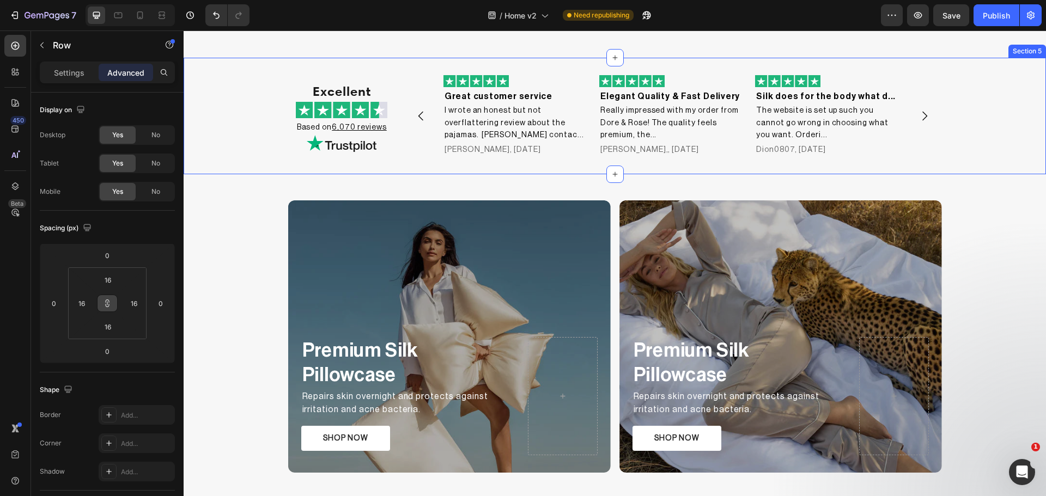
scroll to position [1090, 0]
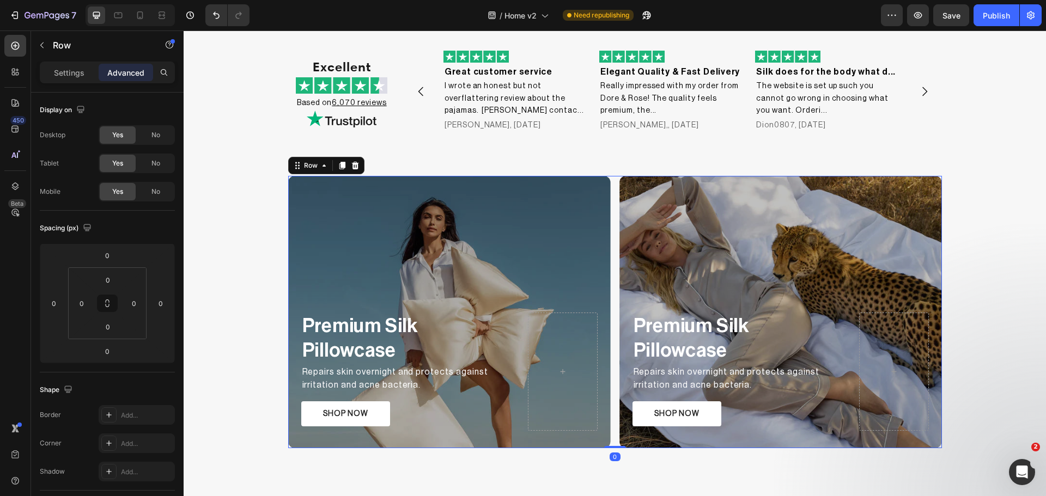
click at [609, 202] on div "Premium Silk Pillowcase Text Block Repairs skin overnight and protects against …" at bounding box center [615, 312] width 654 height 272
drag, startPoint x: 105, startPoint y: 302, endPoint x: 105, endPoint y: 288, distance: 14.7
click at [105, 300] on icon at bounding box center [107, 303] width 9 height 9
click at [105, 281] on input "0" at bounding box center [108, 280] width 22 height 16
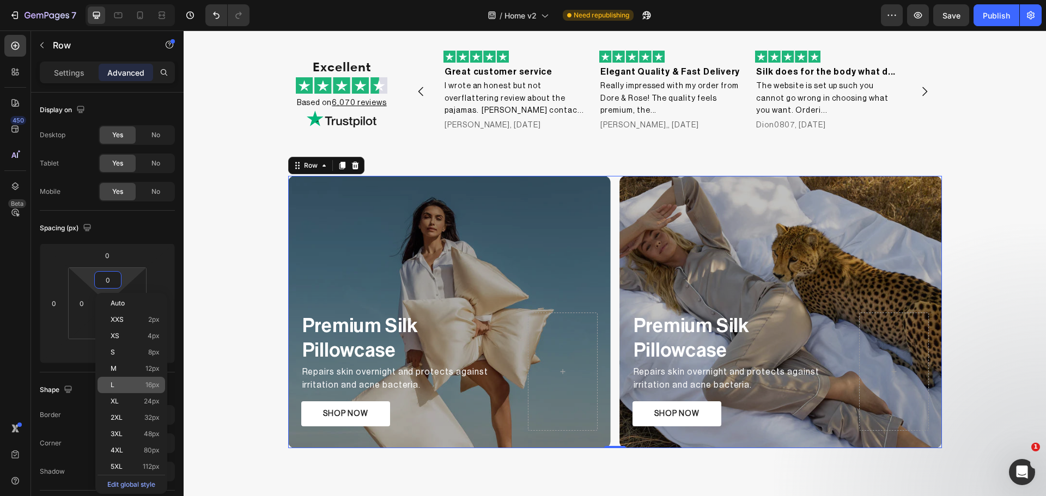
click at [128, 384] on p "L 16px" at bounding box center [135, 385] width 49 height 8
type input "16"
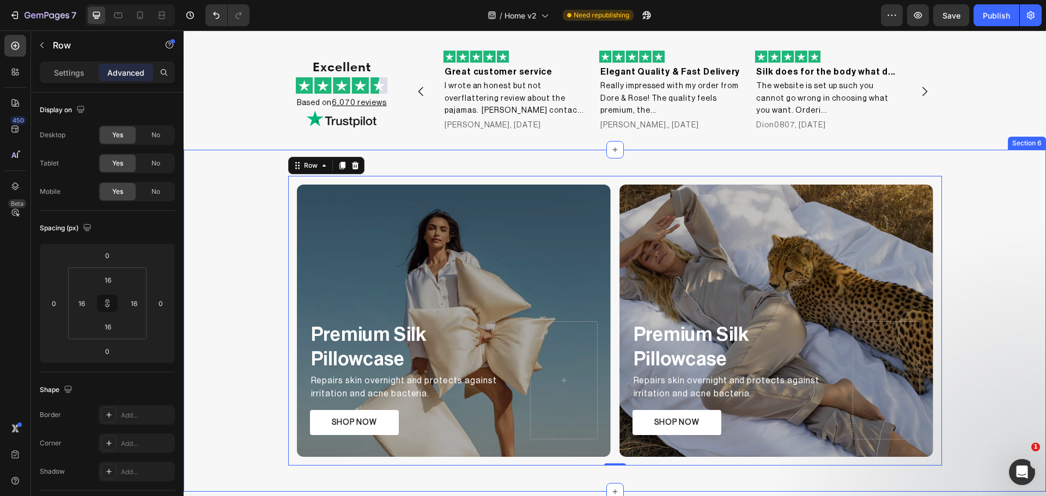
click at [260, 325] on div "Premium Silk Pillowcase Text Block Repairs skin overnight and protects against …" at bounding box center [615, 321] width 862 height 290
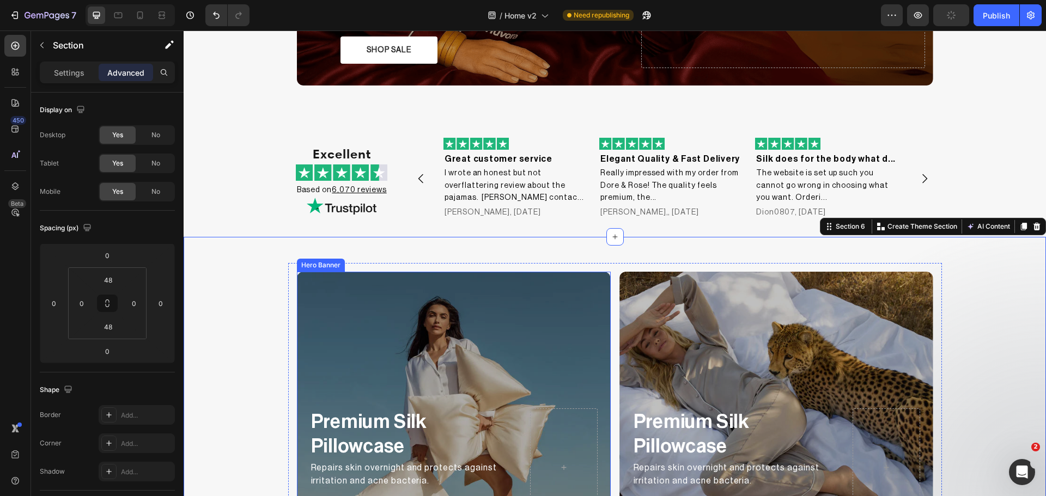
scroll to position [999, 0]
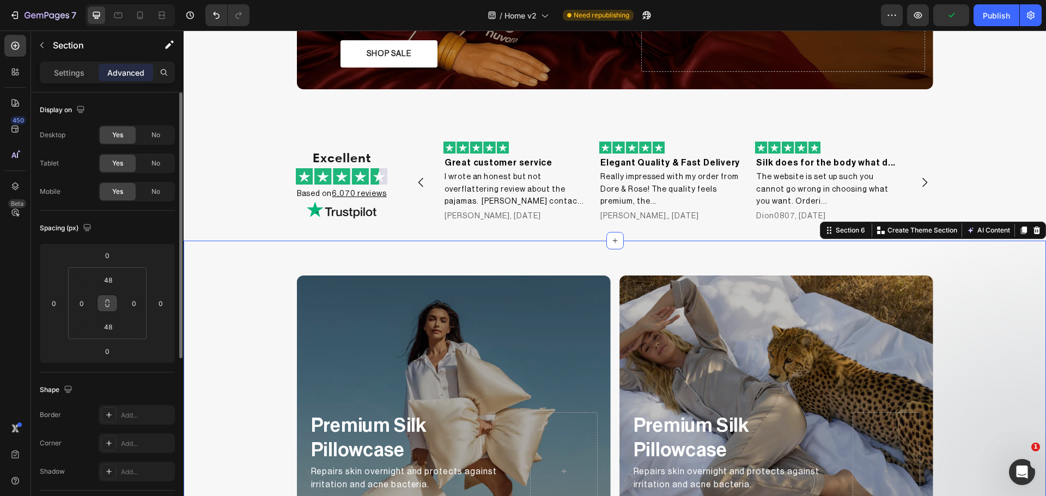
click at [103, 301] on icon at bounding box center [107, 303] width 9 height 9
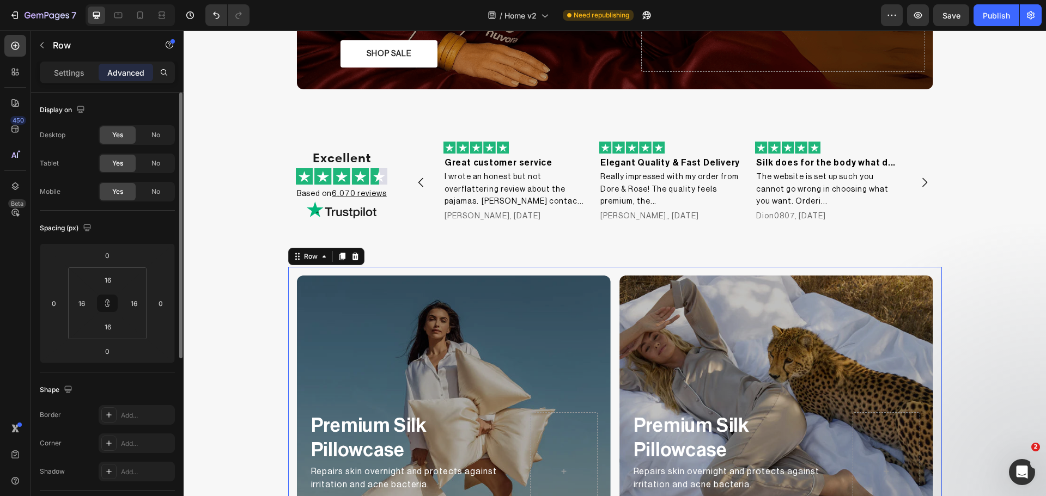
click at [612, 278] on div "Premium Silk Pillowcase Text Block Repairs skin overnight and protects against …" at bounding box center [615, 412] width 654 height 290
click at [105, 284] on input "16" at bounding box center [108, 280] width 22 height 16
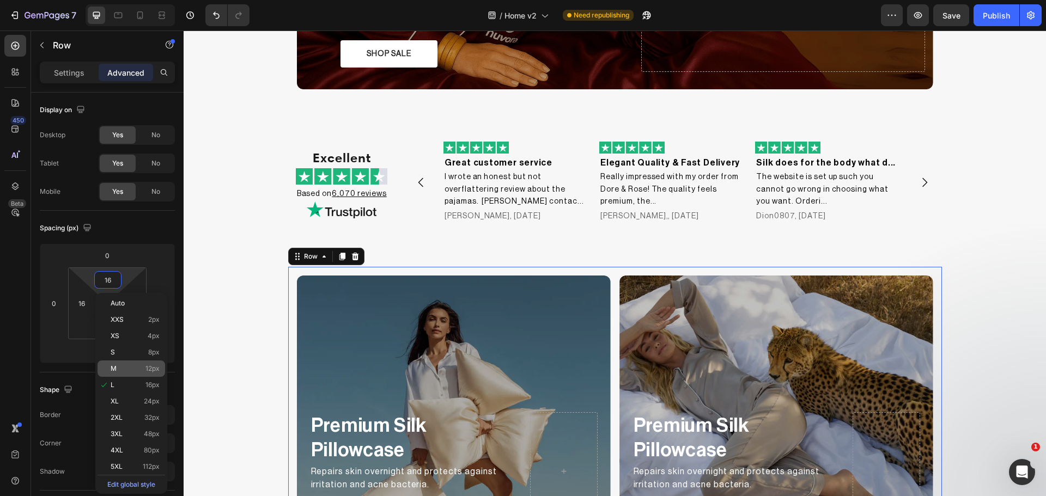
click at [138, 365] on p "M 12px" at bounding box center [135, 369] width 49 height 8
type input "12"
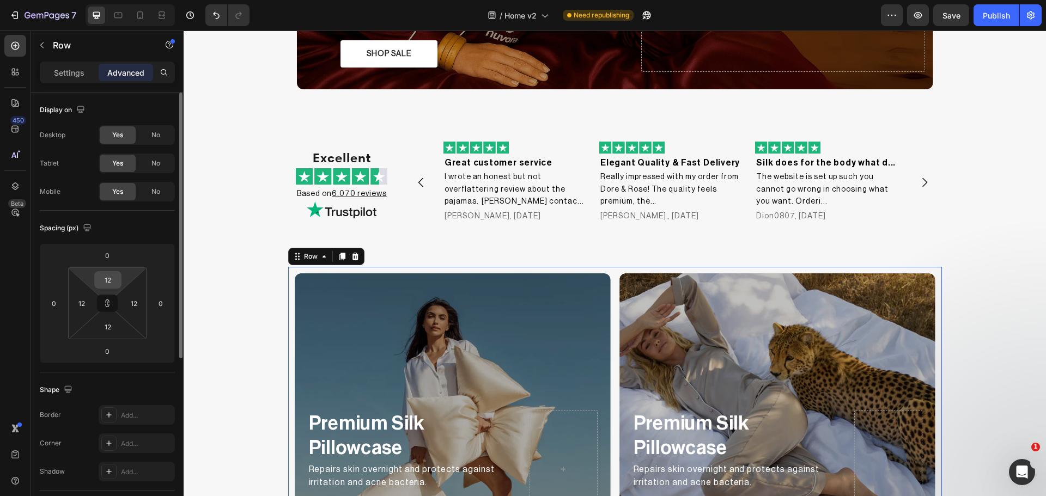
click at [108, 282] on input "12" at bounding box center [108, 280] width 22 height 16
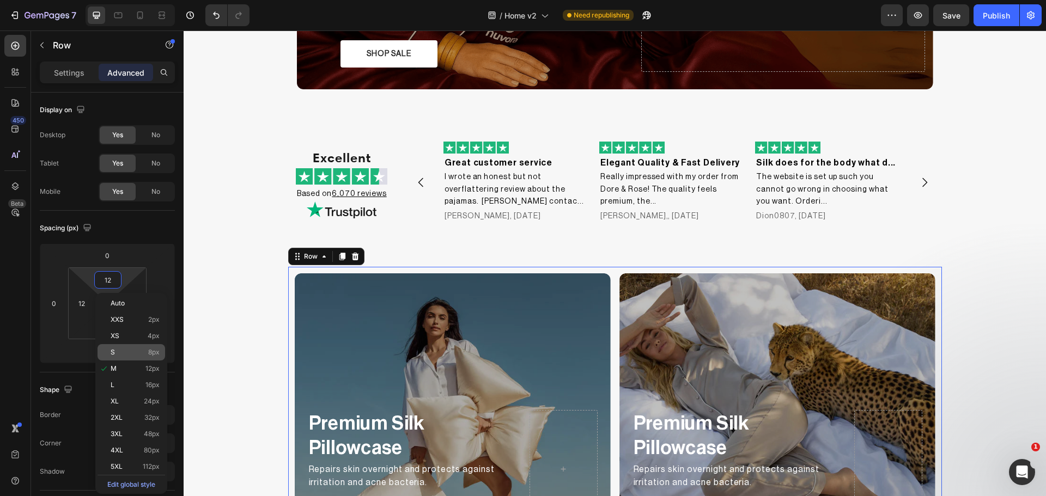
click at [124, 351] on p "S 8px" at bounding box center [135, 353] width 49 height 8
type input "8"
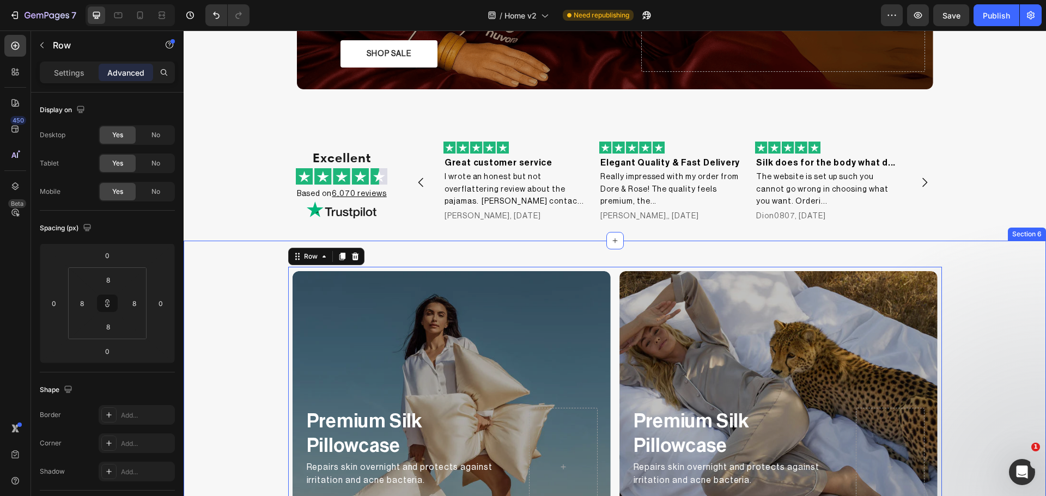
click at [218, 335] on div "Premium Silk Pillowcase Text Block Repairs skin overnight and protects against …" at bounding box center [615, 407] width 862 height 281
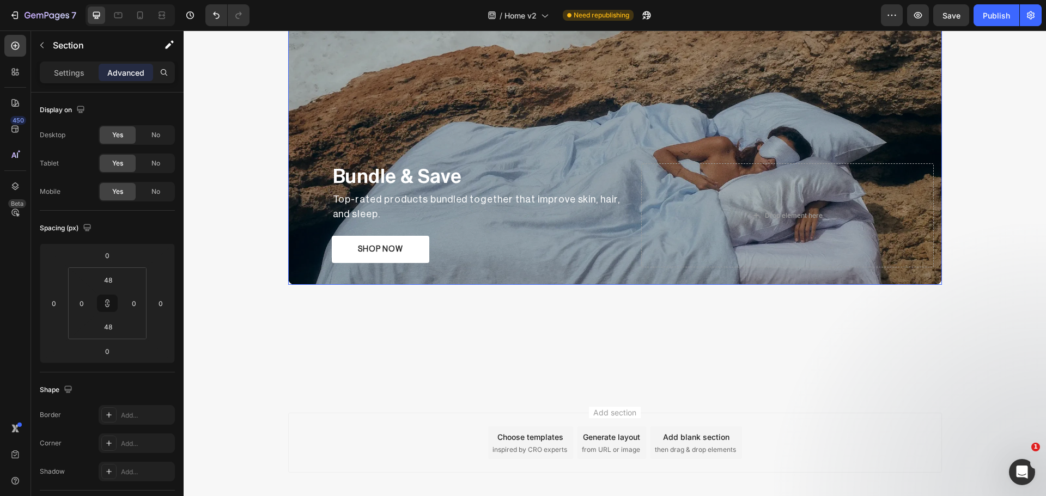
scroll to position [1980, 0]
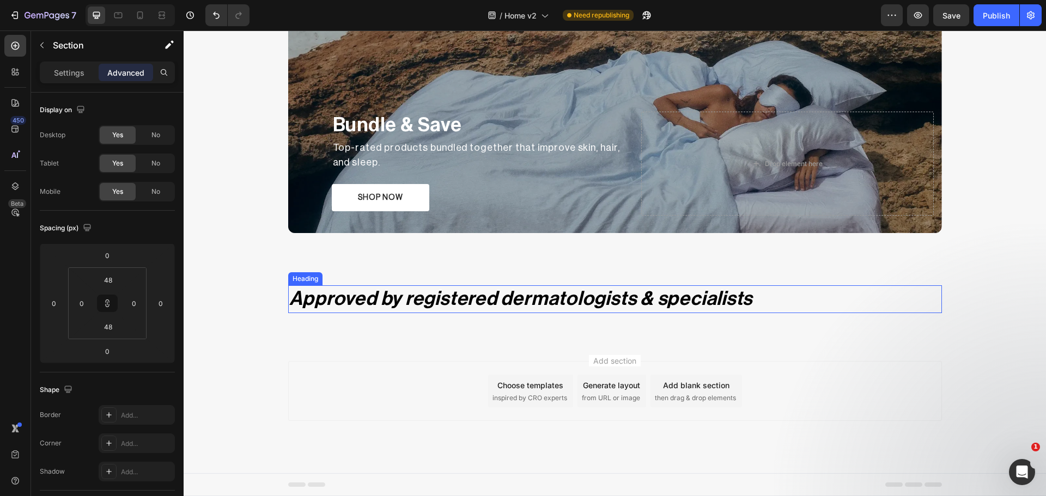
drag, startPoint x: 315, startPoint y: 299, endPoint x: 305, endPoint y: 289, distance: 14.3
click at [313, 299] on h2 "Approved by registered dermatologists & specialists" at bounding box center [615, 299] width 654 height 28
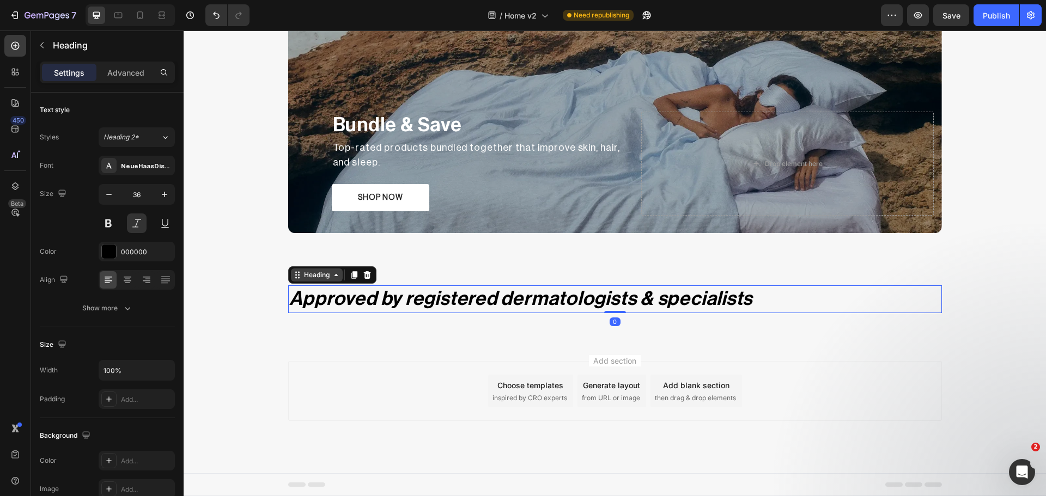
click at [307, 276] on div "Heading" at bounding box center [317, 275] width 30 height 10
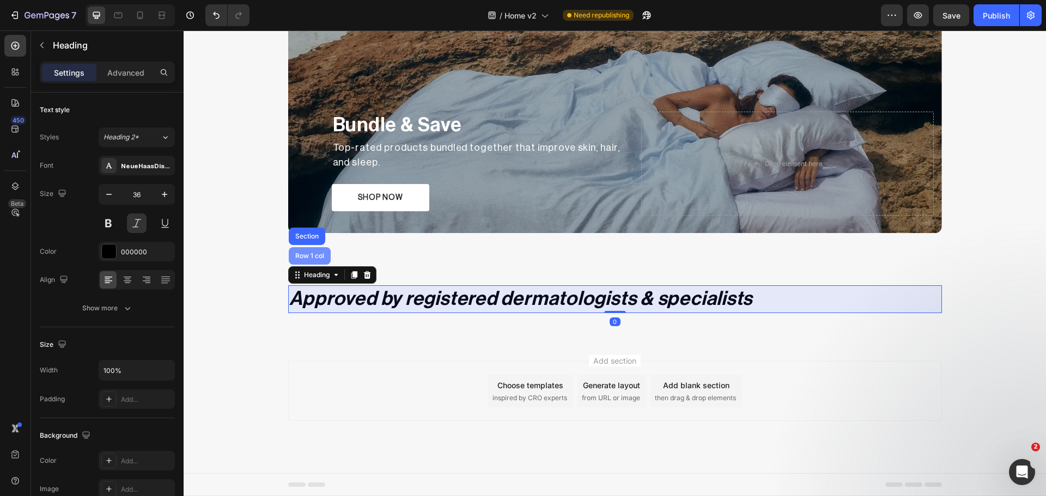
click at [307, 253] on div "Row 1 col" at bounding box center [309, 256] width 33 height 7
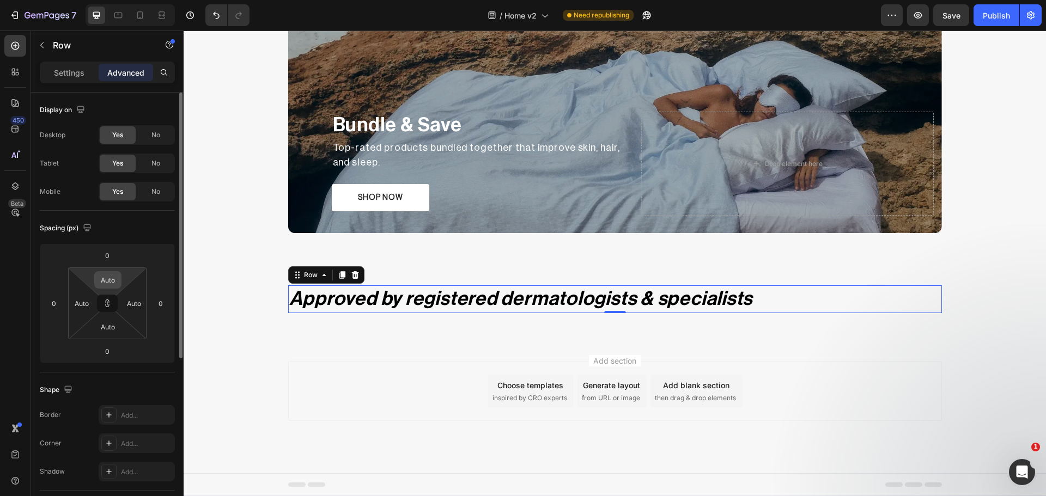
click at [114, 279] on input "Auto" at bounding box center [108, 280] width 22 height 16
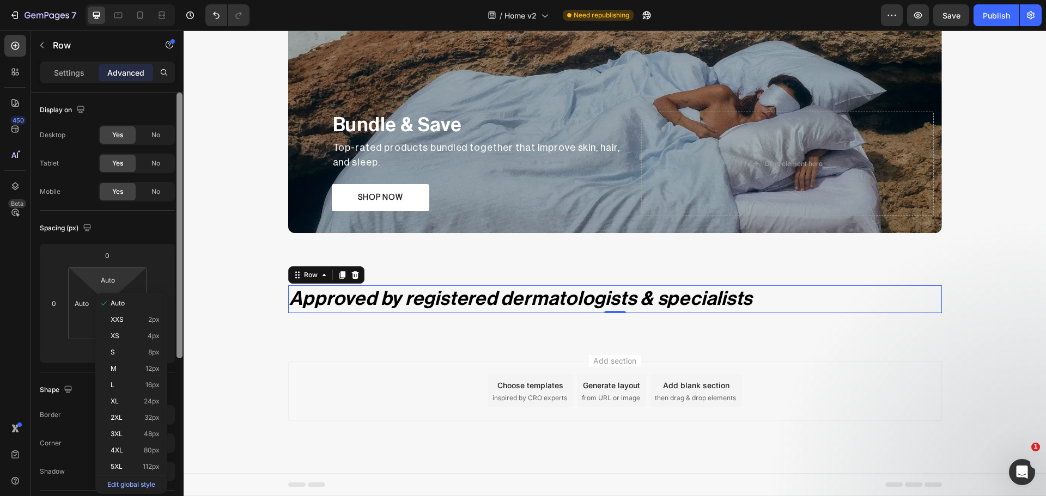
drag, startPoint x: 122, startPoint y: 387, endPoint x: 183, endPoint y: 361, distance: 66.6
click at [124, 386] on p "L 16px" at bounding box center [135, 385] width 49 height 8
type input "16"
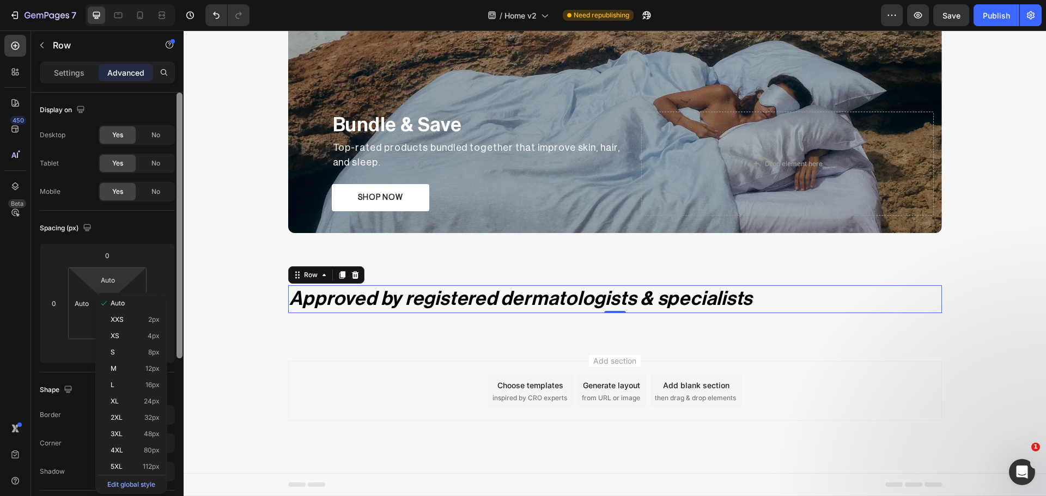
type input "16"
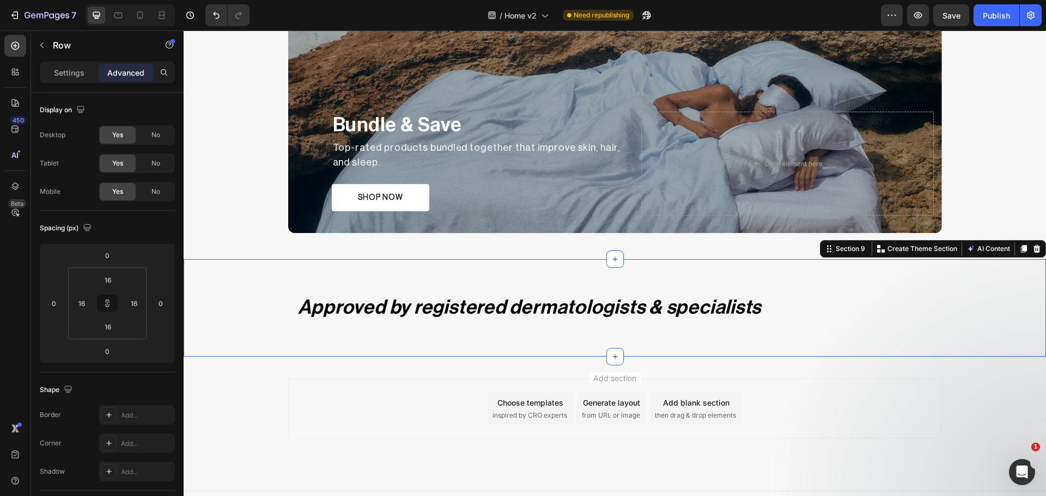
click at [251, 300] on div "Approved by registered dermatologists & specialists Heading Row" at bounding box center [615, 307] width 862 height 45
click at [14, 52] on div at bounding box center [15, 46] width 22 height 22
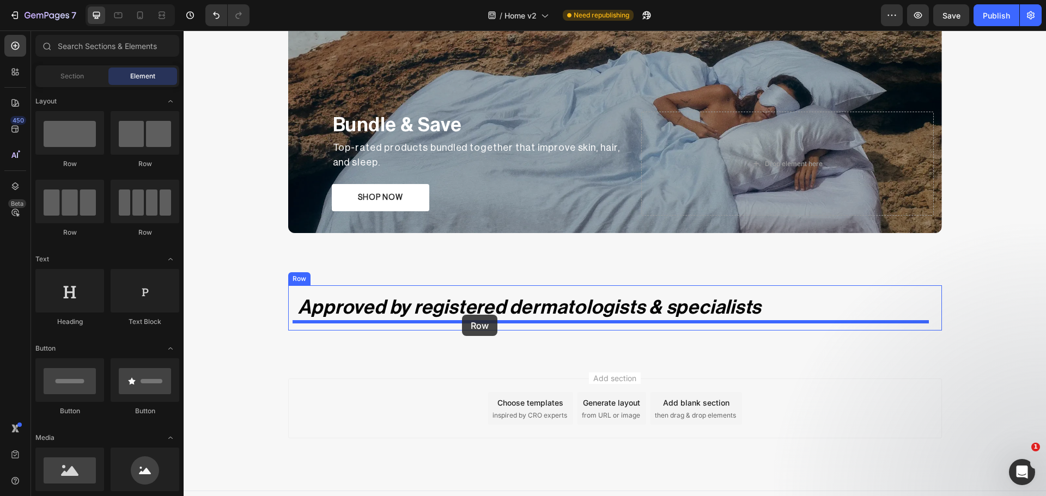
drag, startPoint x: 250, startPoint y: 240, endPoint x: 462, endPoint y: 315, distance: 225.2
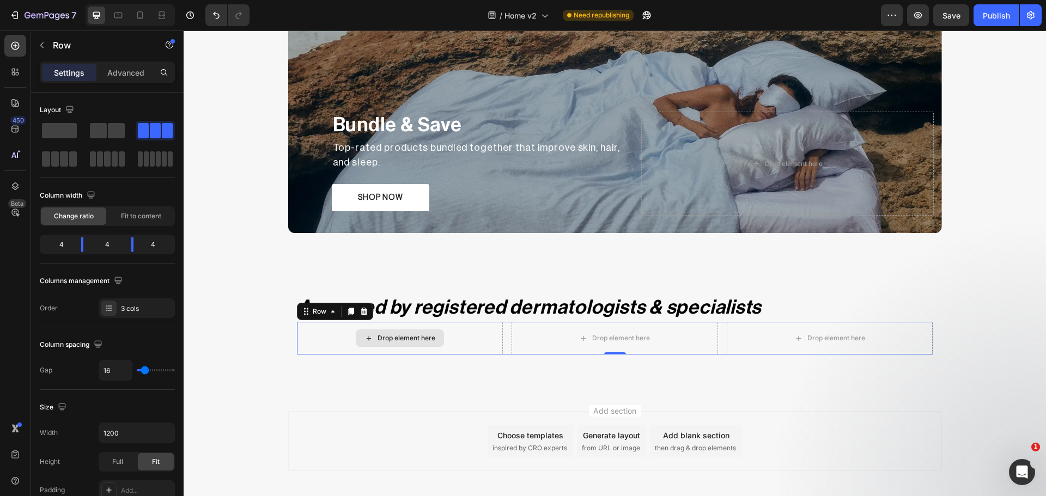
click at [402, 337] on div "Drop element here" at bounding box center [407, 338] width 58 height 9
click at [503, 346] on div "Drop element here Drop element here Drop element here Row 0" at bounding box center [615, 338] width 636 height 33
click at [360, 313] on icon at bounding box center [363, 312] width 7 height 8
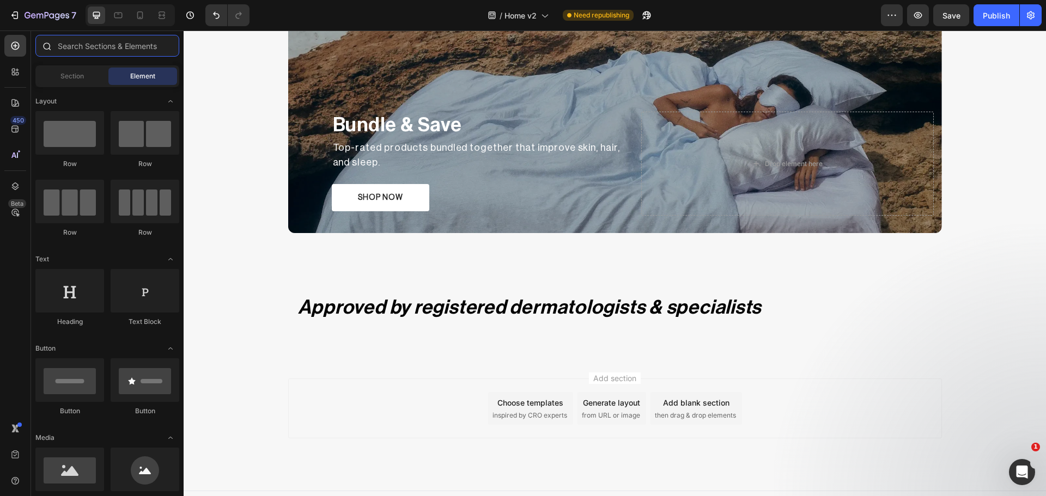
click at [95, 53] on input "text" at bounding box center [107, 46] width 144 height 22
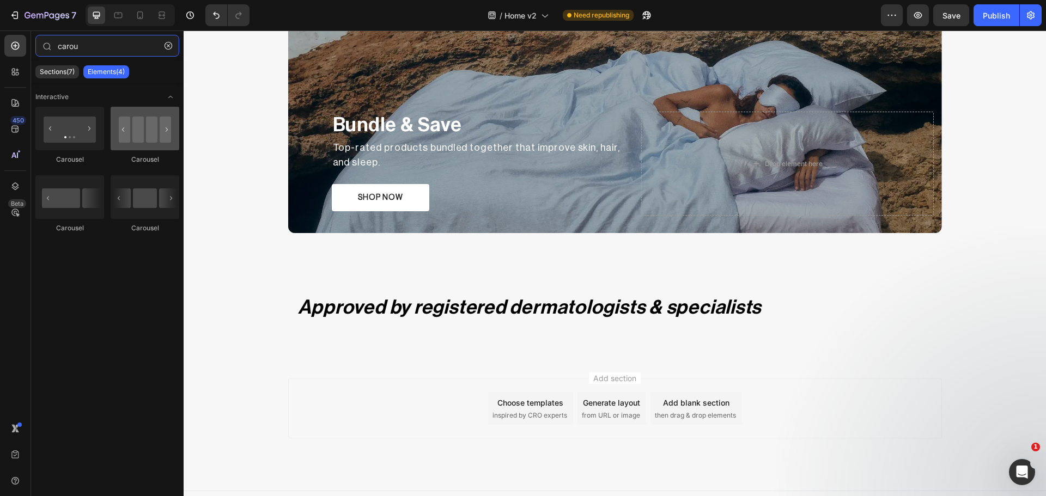
type input "carou"
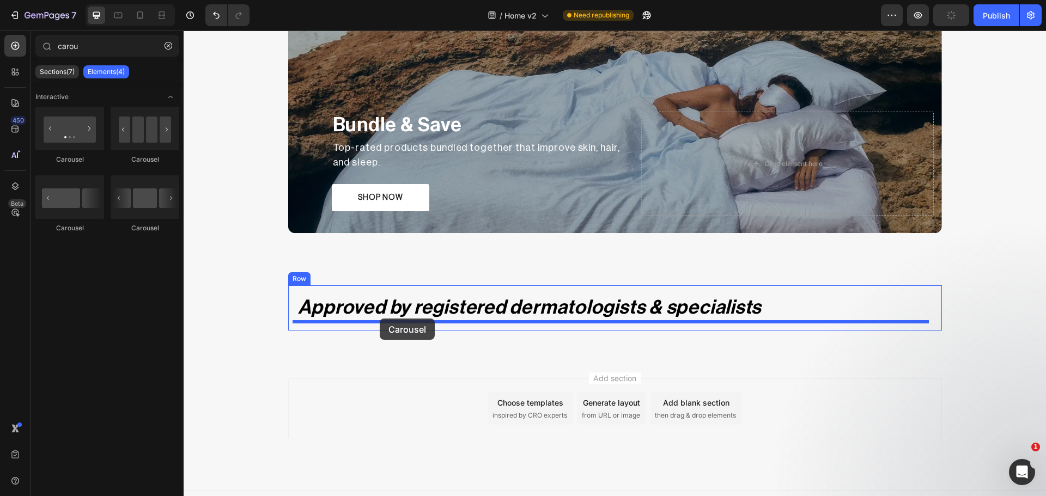
drag, startPoint x: 321, startPoint y: 168, endPoint x: 380, endPoint y: 319, distance: 161.5
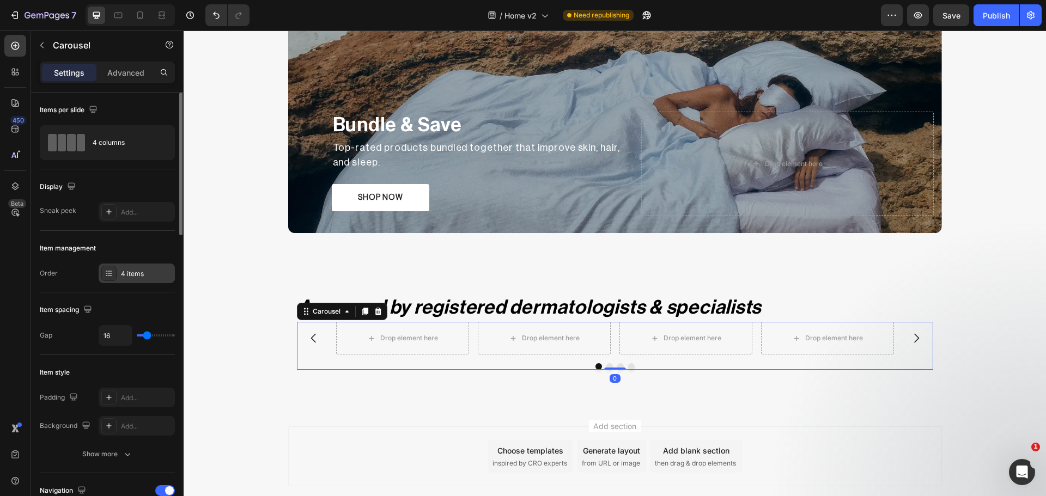
click at [104, 274] on div at bounding box center [108, 273] width 15 height 15
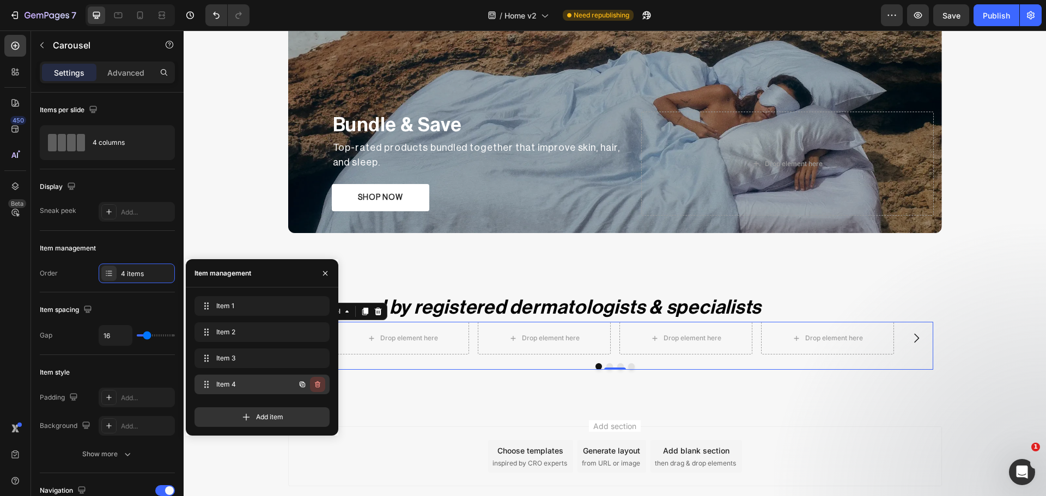
click at [320, 383] on icon "button" at bounding box center [317, 384] width 5 height 7
click at [317, 384] on div "Delete" at bounding box center [310, 385] width 20 height 10
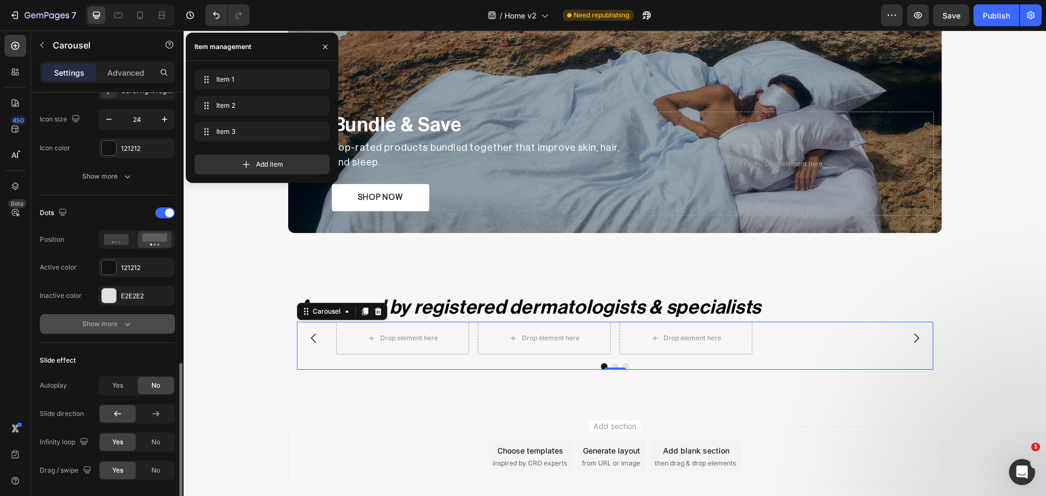
scroll to position [546, 0]
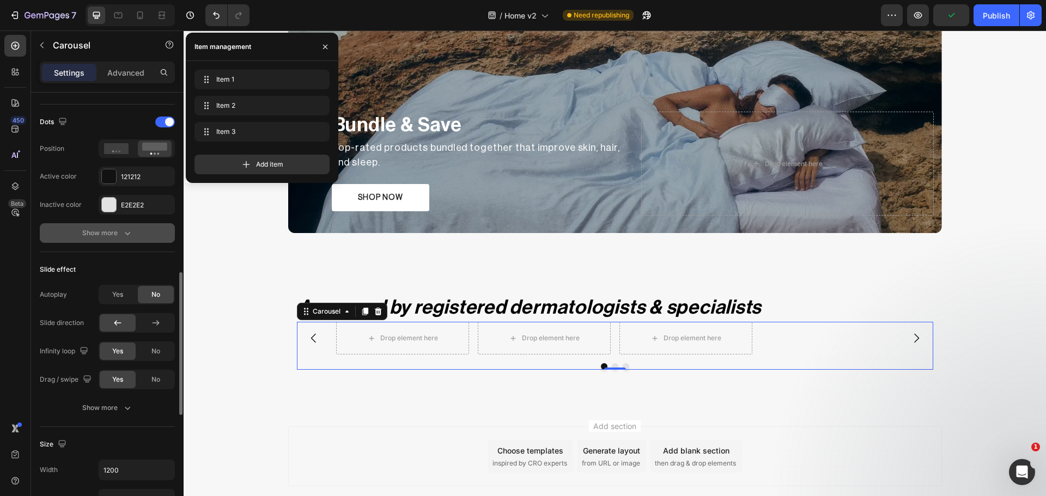
click at [102, 225] on button "Show more" at bounding box center [107, 233] width 135 height 20
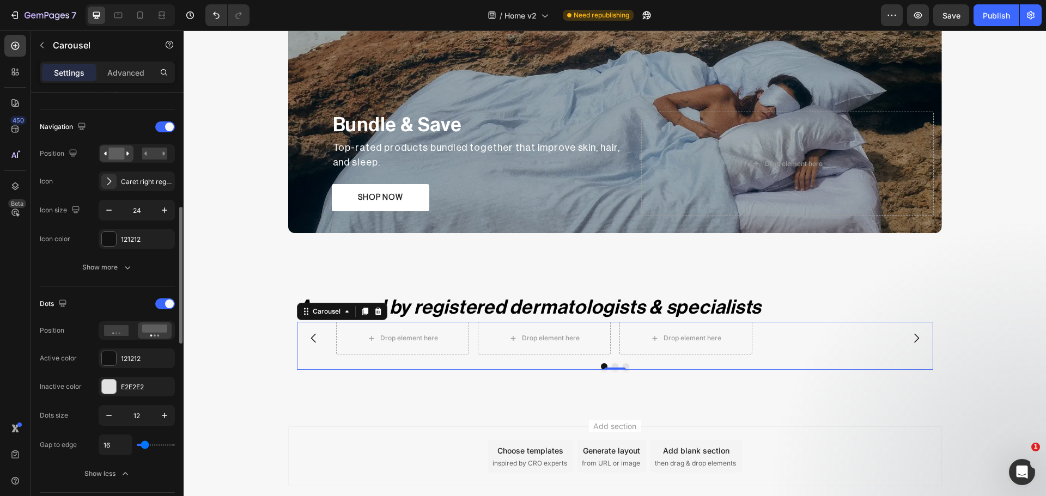
scroll to position [0, 0]
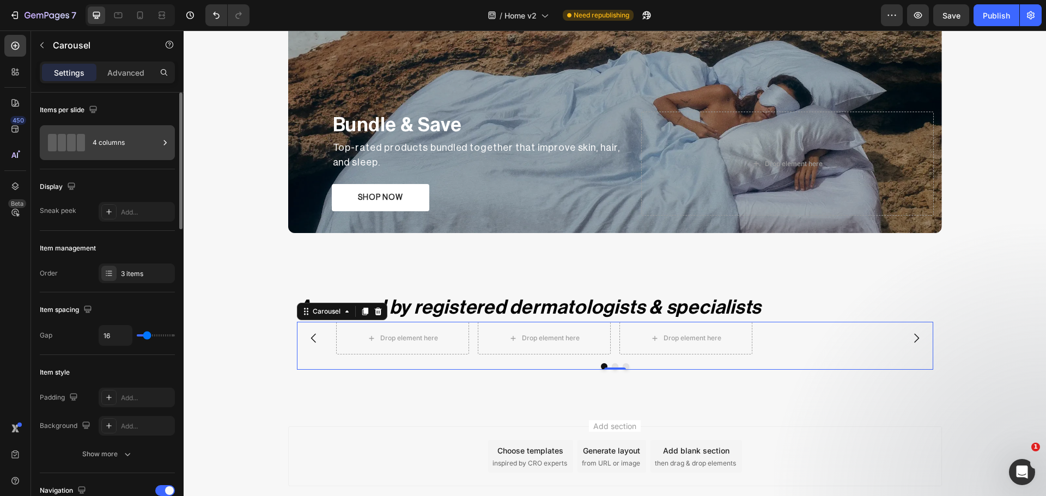
click at [105, 147] on div "4 columns" at bounding box center [126, 142] width 66 height 25
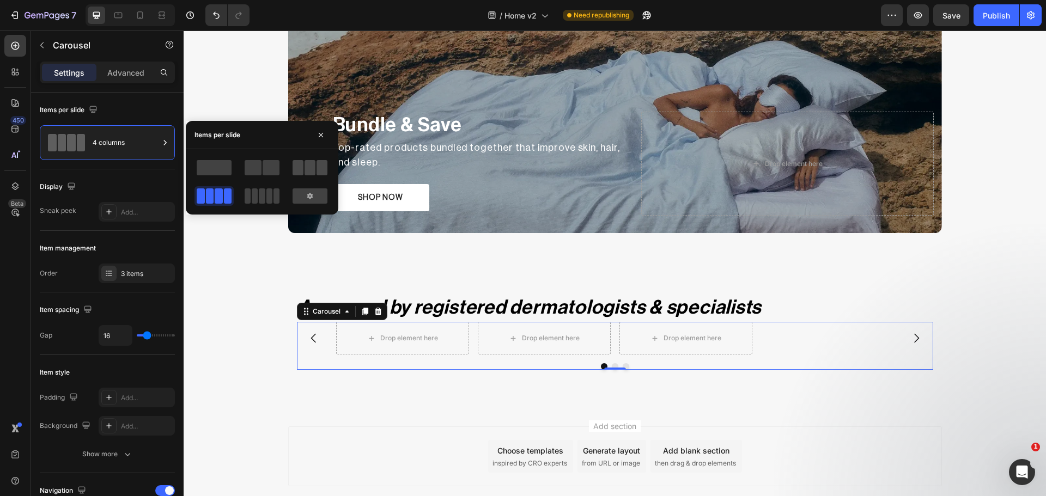
click at [311, 171] on span at bounding box center [310, 167] width 11 height 15
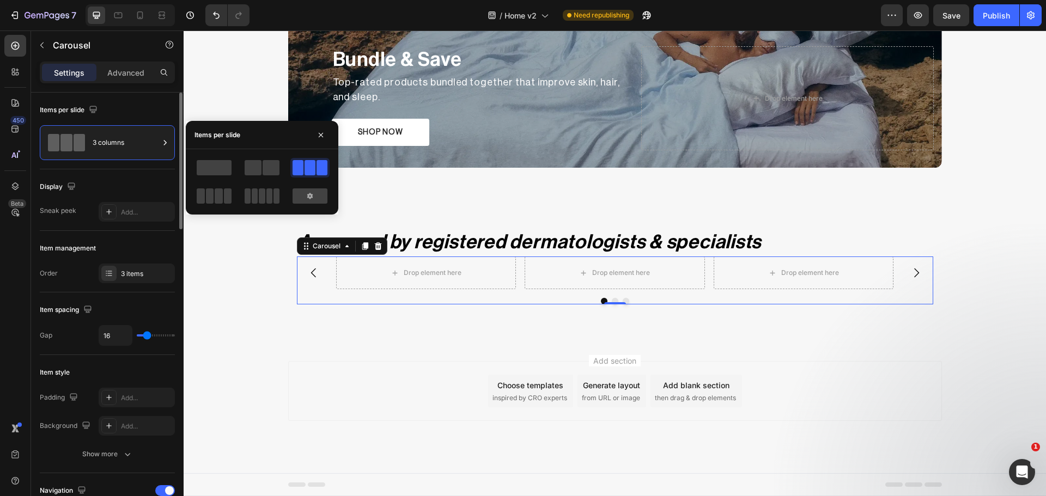
scroll to position [182, 0]
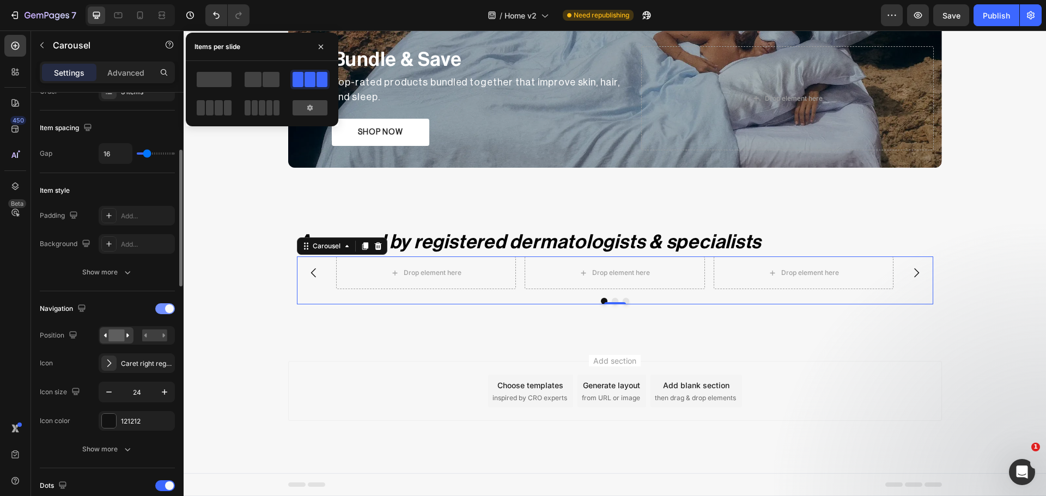
click at [169, 309] on span at bounding box center [169, 309] width 9 height 9
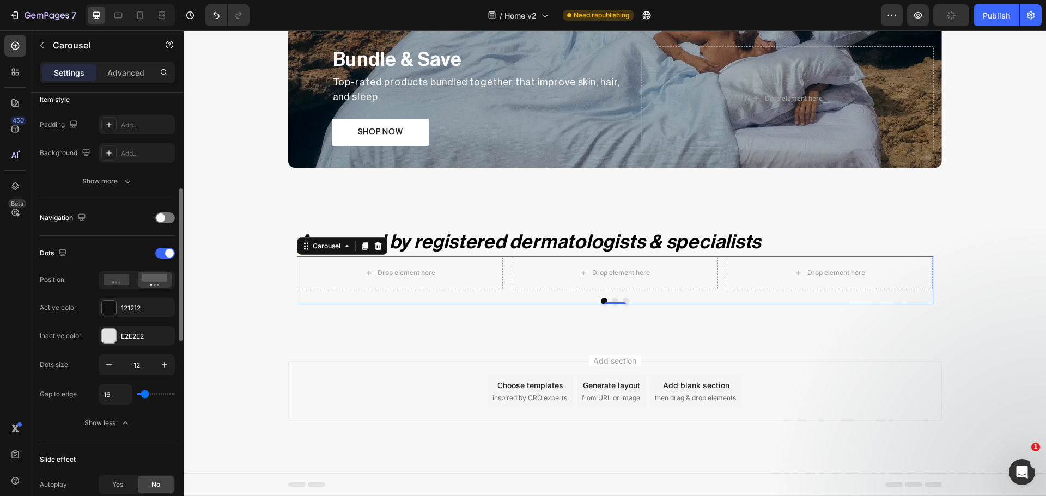
scroll to position [364, 0]
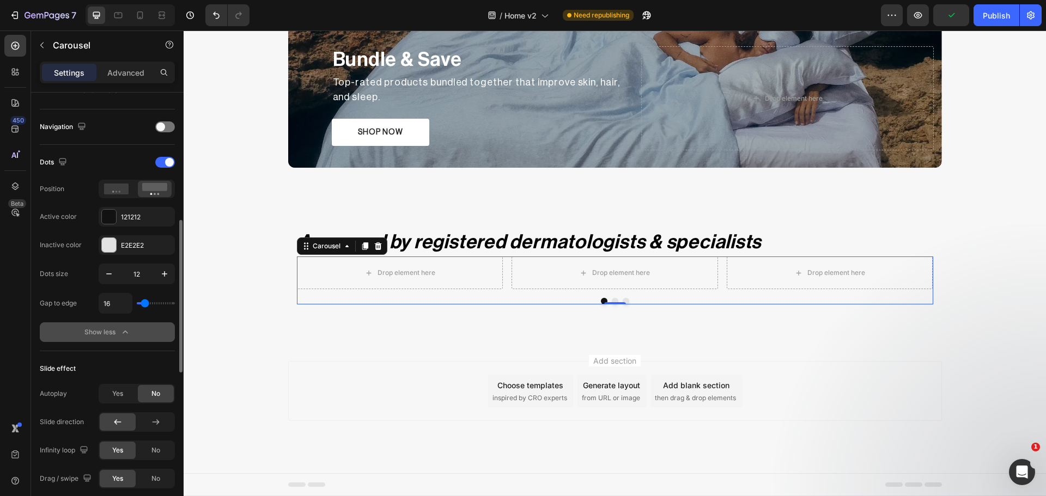
click at [94, 330] on div "Show less" at bounding box center [107, 332] width 46 height 11
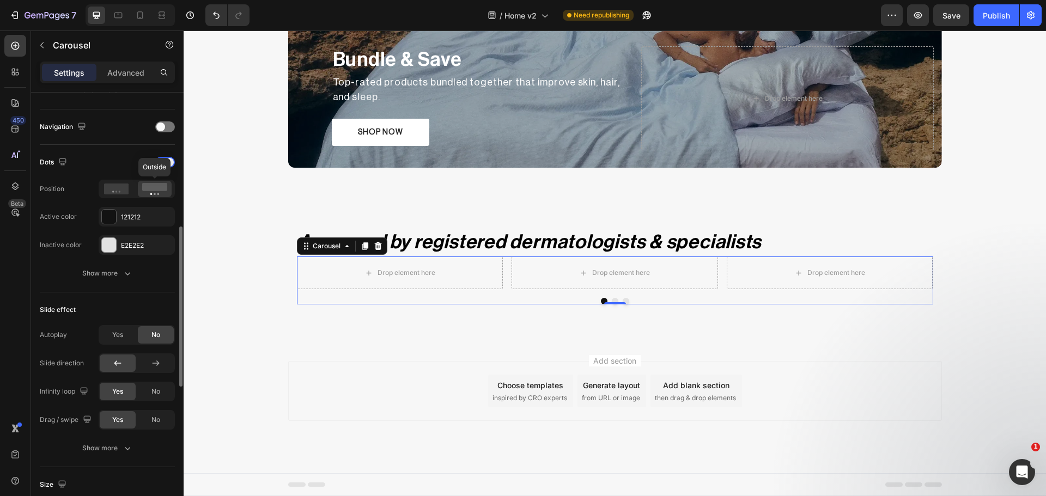
click at [144, 192] on icon at bounding box center [154, 189] width 25 height 12
click at [103, 262] on div "Dots Position Active color 121212 Inactive color E2E2E2 Show more" at bounding box center [107, 219] width 135 height 130
click at [102, 268] on button "Show more" at bounding box center [107, 274] width 135 height 20
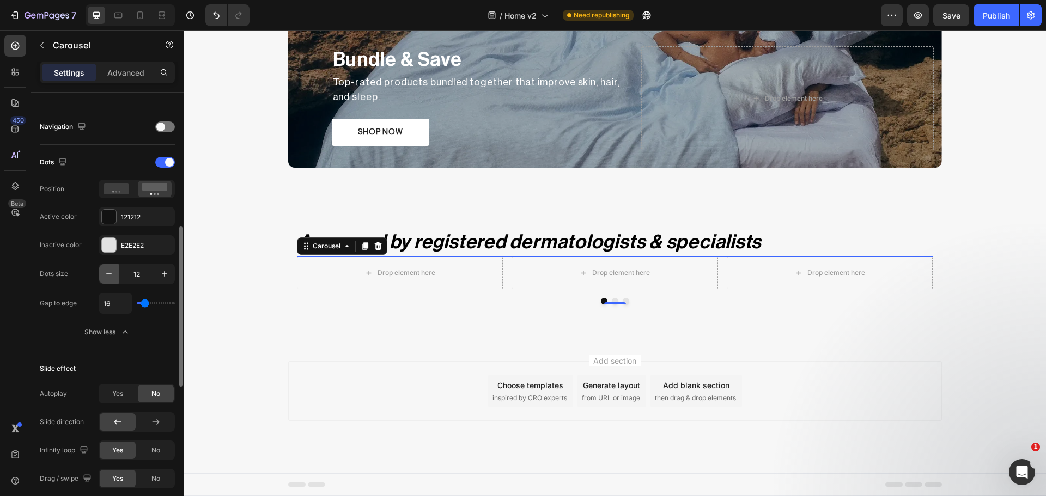
click at [105, 276] on icon "button" at bounding box center [109, 274] width 11 height 11
type input "10"
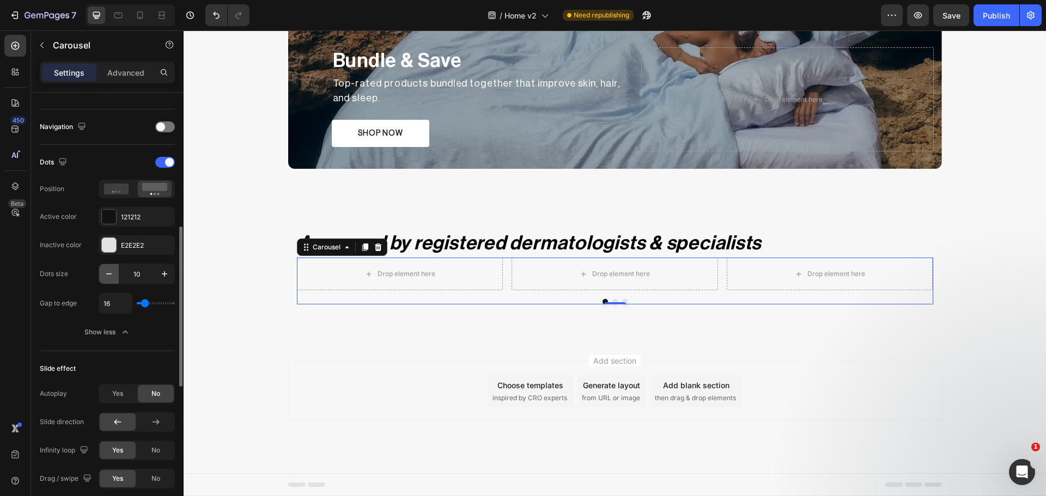
scroll to position [2044, 0]
click at [990, 13] on div "Publish" at bounding box center [996, 15] width 27 height 11
click at [399, 278] on div "Drop element here" at bounding box center [407, 274] width 58 height 9
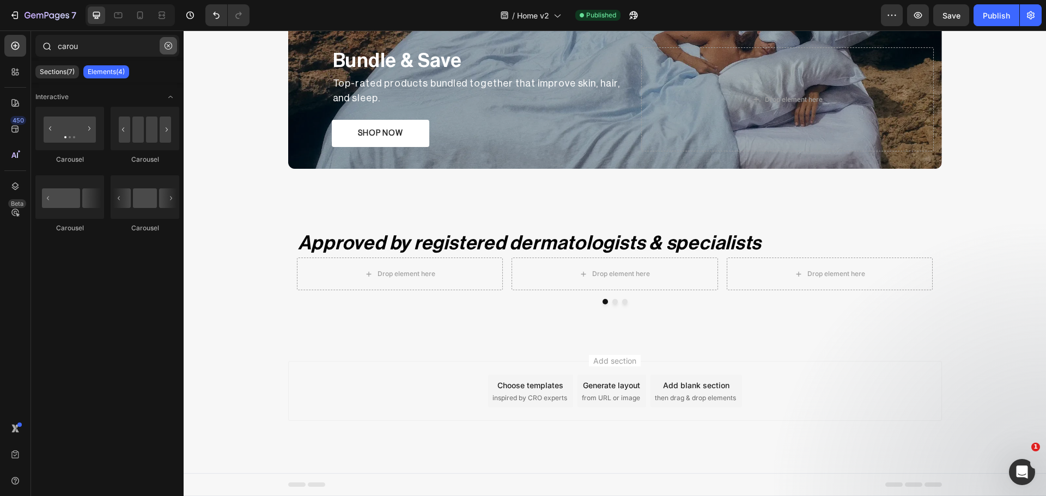
click at [173, 46] on button "button" at bounding box center [168, 45] width 17 height 17
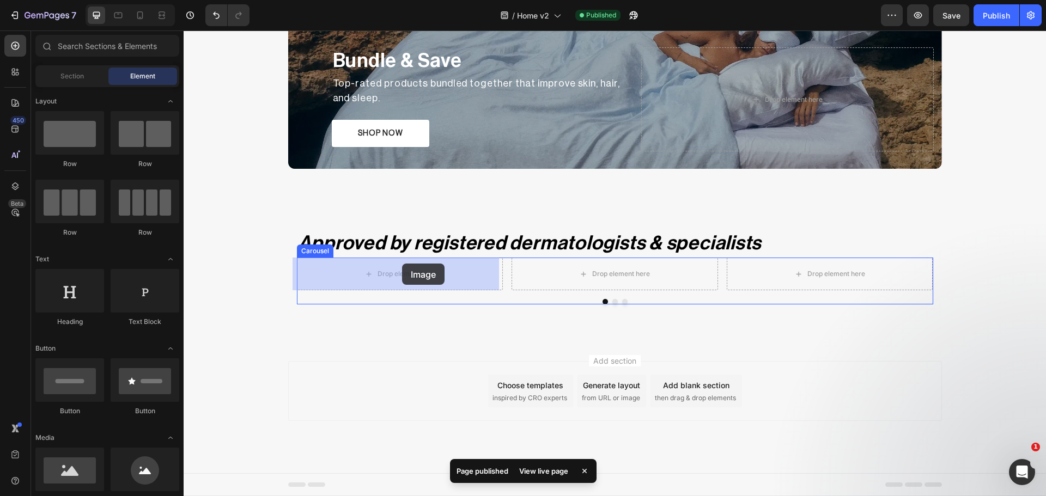
drag, startPoint x: 260, startPoint y: 505, endPoint x: 402, endPoint y: 264, distance: 279.9
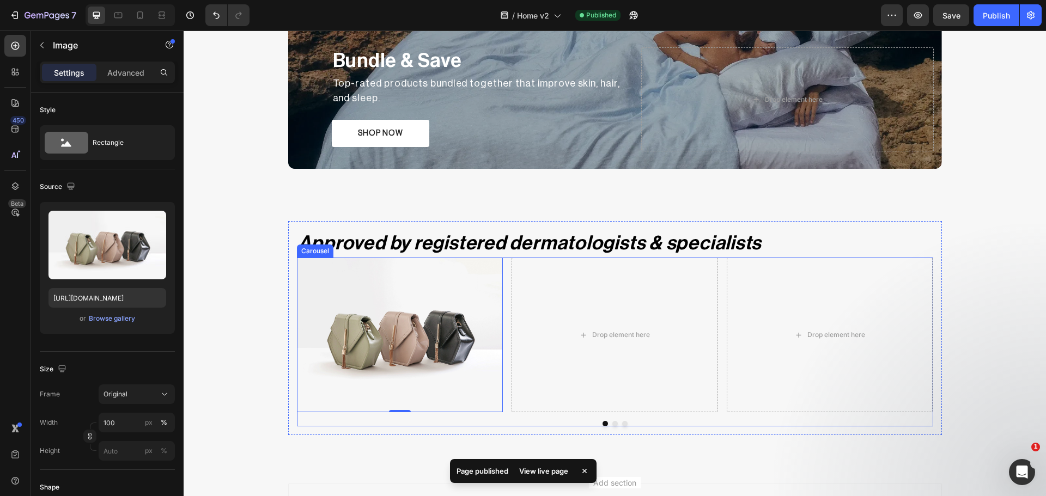
scroll to position [2045, 0]
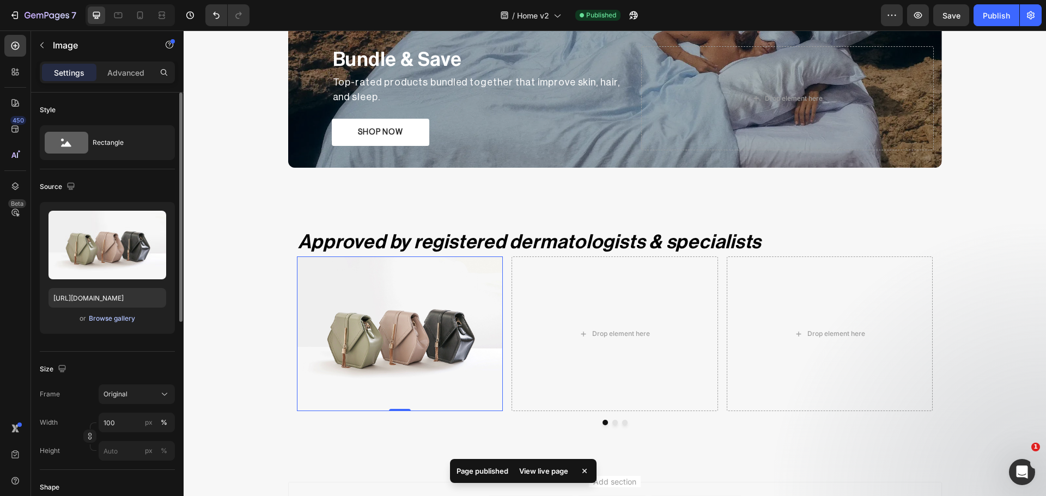
click at [123, 323] on div "or Browse gallery" at bounding box center [107, 318] width 118 height 13
click at [124, 320] on div "Browse gallery" at bounding box center [112, 319] width 46 height 10
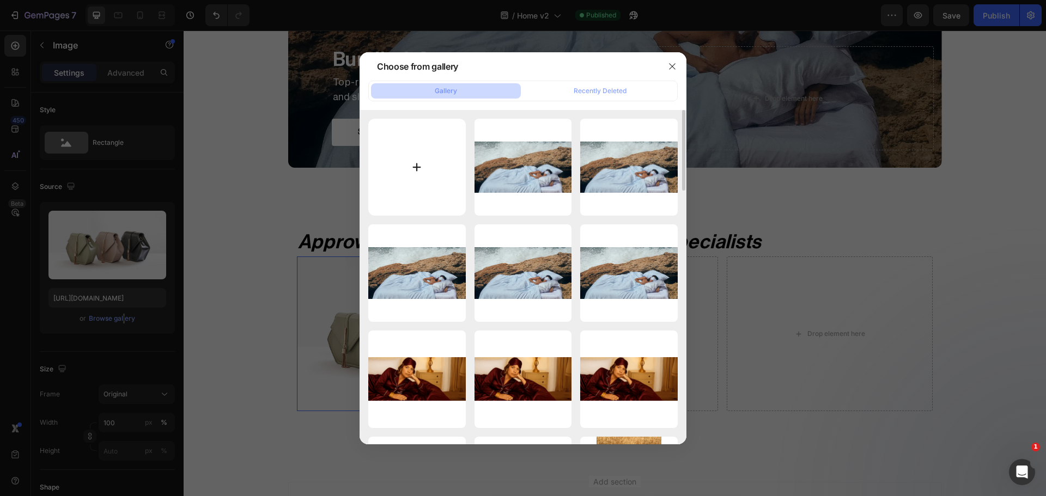
click at [412, 161] on input "file" at bounding box center [417, 168] width 98 height 98
type input "C:\fakepath\drchris_image_807_1000x1000_c0d7f63e-8ee3-4364-ae8b-54e5c4c5a8e8_10…"
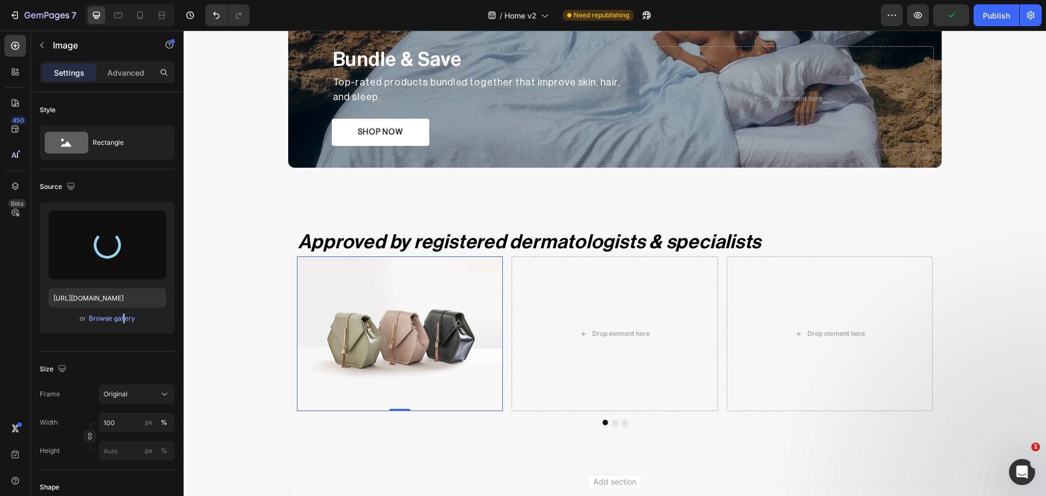
type input "https://cdn.shopify.com/s/files/1/0931/0480/0127/files/gempages_576690581959344…"
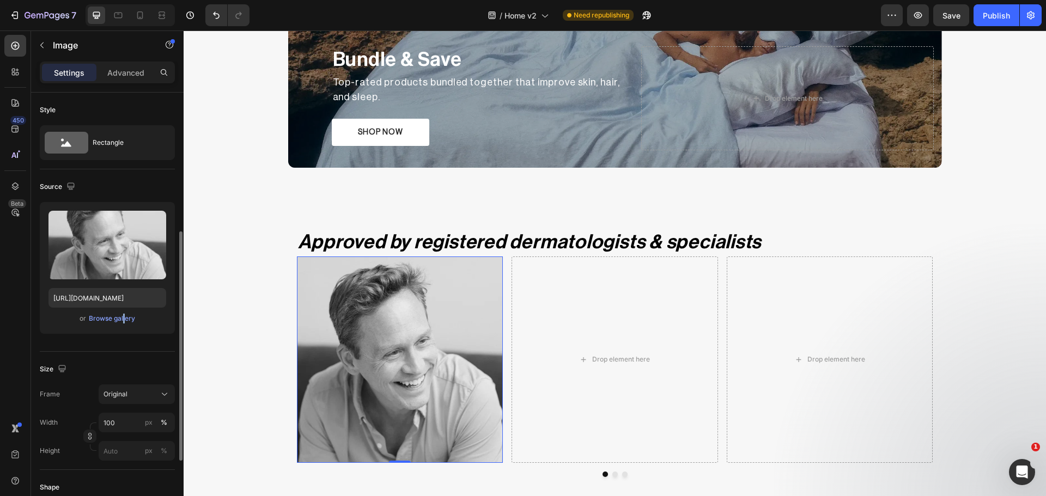
scroll to position [182, 0]
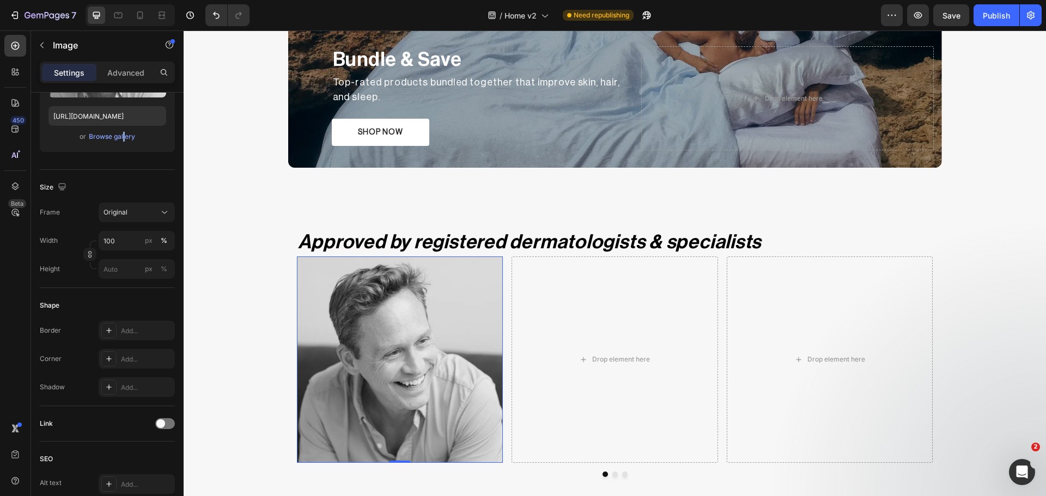
click at [390, 351] on img at bounding box center [400, 360] width 206 height 206
click at [109, 365] on div at bounding box center [108, 358] width 15 height 15
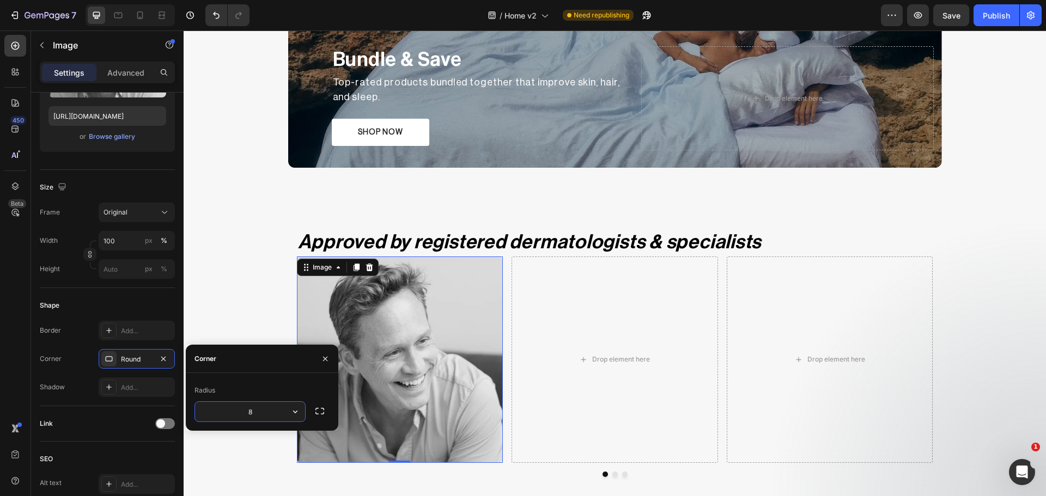
click at [242, 413] on input "8" at bounding box center [250, 412] width 110 height 20
drag, startPoint x: 256, startPoint y: 412, endPoint x: 244, endPoint y: 412, distance: 12.0
click at [244, 412] on input "8" at bounding box center [250, 412] width 110 height 20
type input "15"
click at [432, 387] on img at bounding box center [400, 360] width 206 height 206
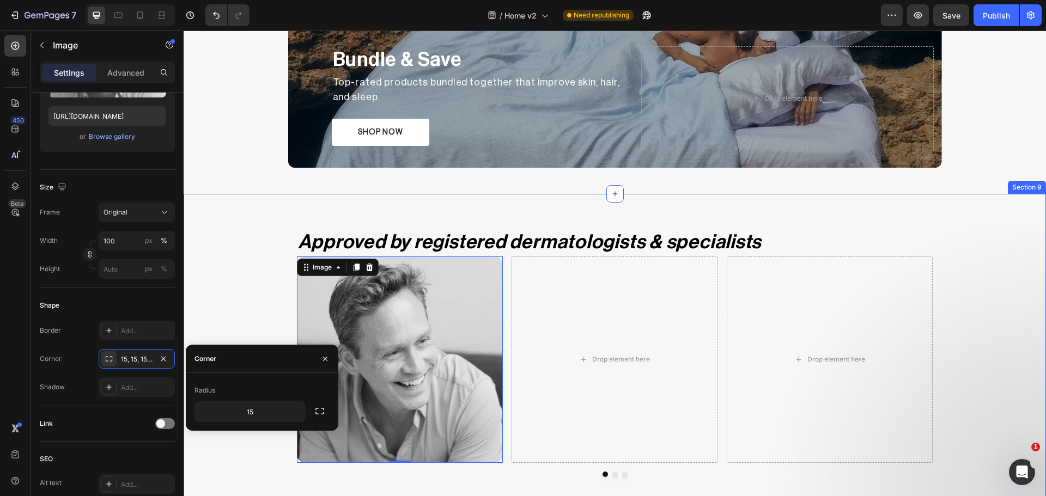
click at [247, 291] on div "Approved by registered dermatologists & specialists Heading Image 0 Drop elemen…" at bounding box center [615, 352] width 862 height 265
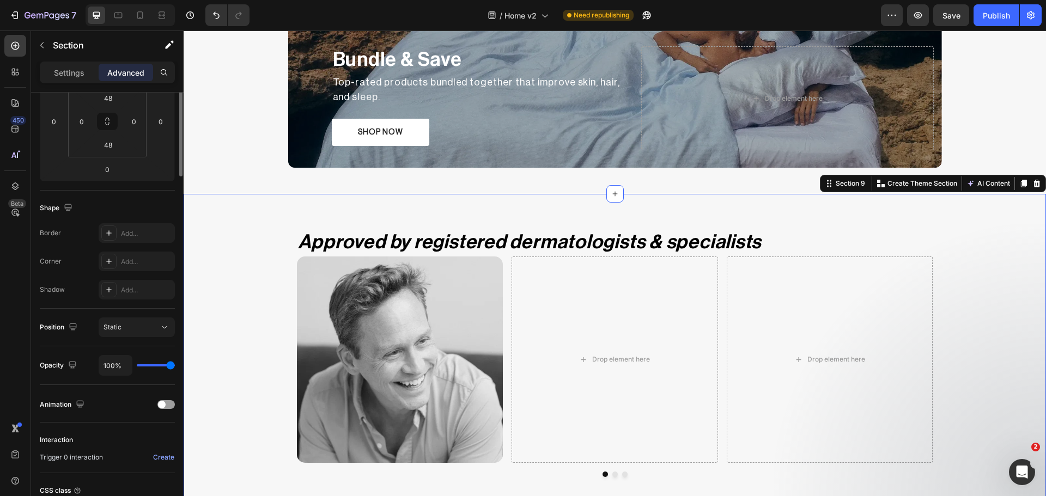
scroll to position [0, 0]
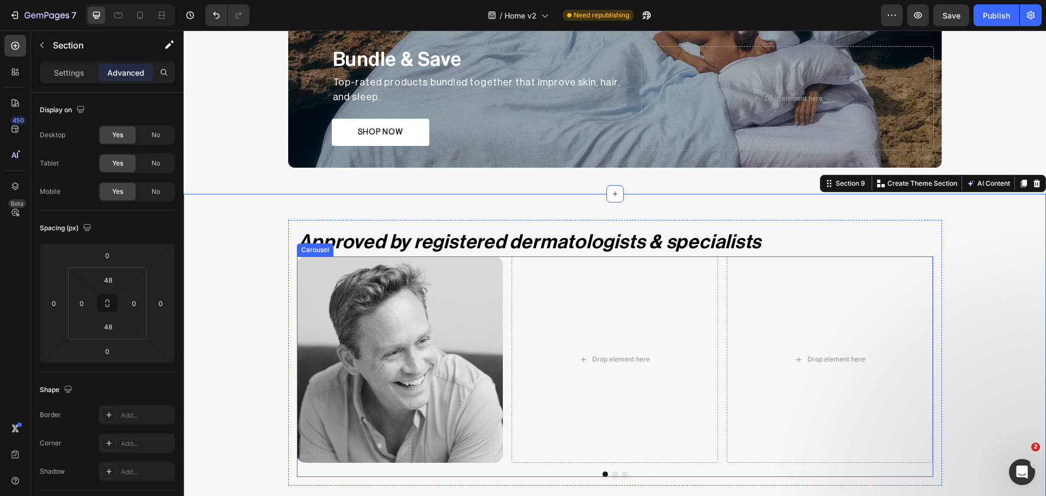
click at [505, 308] on div "Image Drop element here Drop element here" at bounding box center [615, 360] width 636 height 206
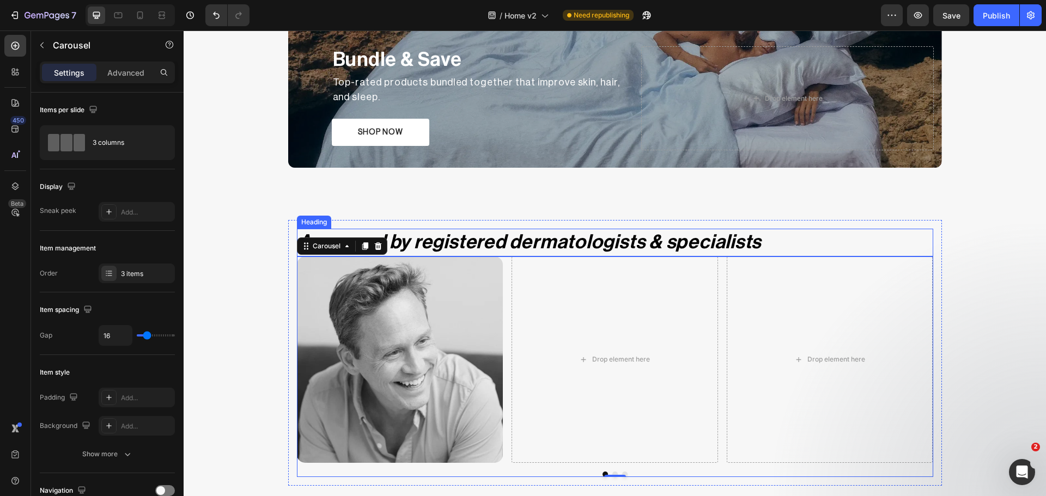
click at [537, 242] on h2 "Approved by registered dermatologists & specialists" at bounding box center [615, 243] width 636 height 28
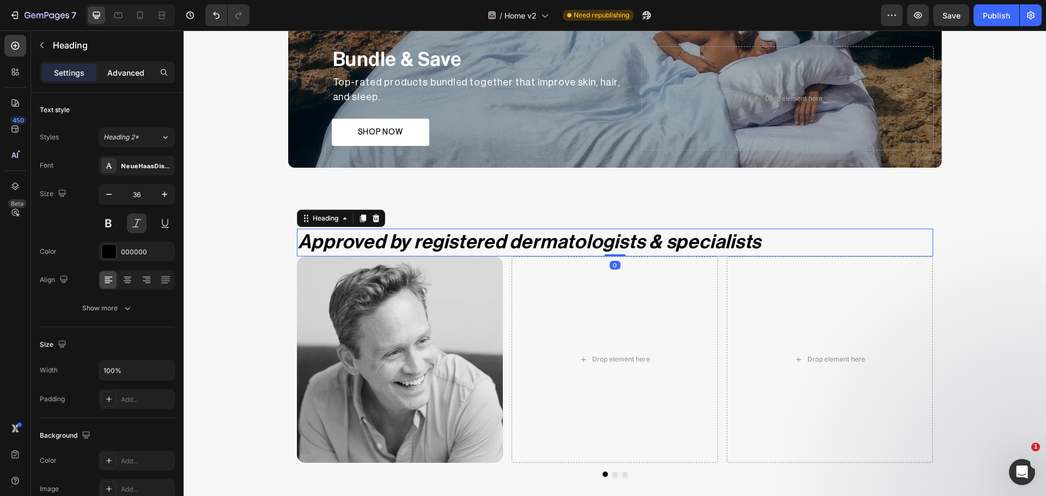
click at [118, 77] on p "Advanced" at bounding box center [125, 72] width 37 height 11
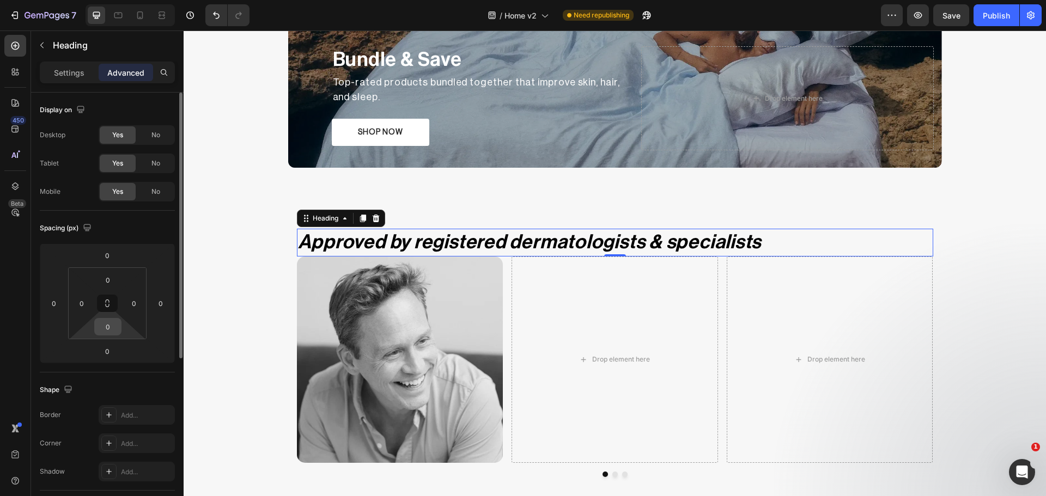
click at [104, 332] on input "0" at bounding box center [108, 327] width 22 height 16
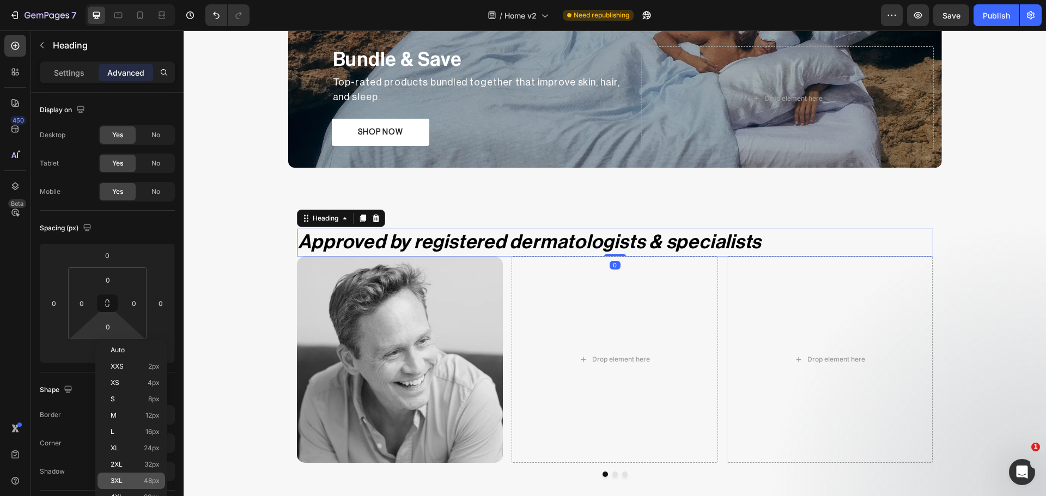
click at [132, 478] on p "3XL 48px" at bounding box center [135, 481] width 49 height 8
type input "48"
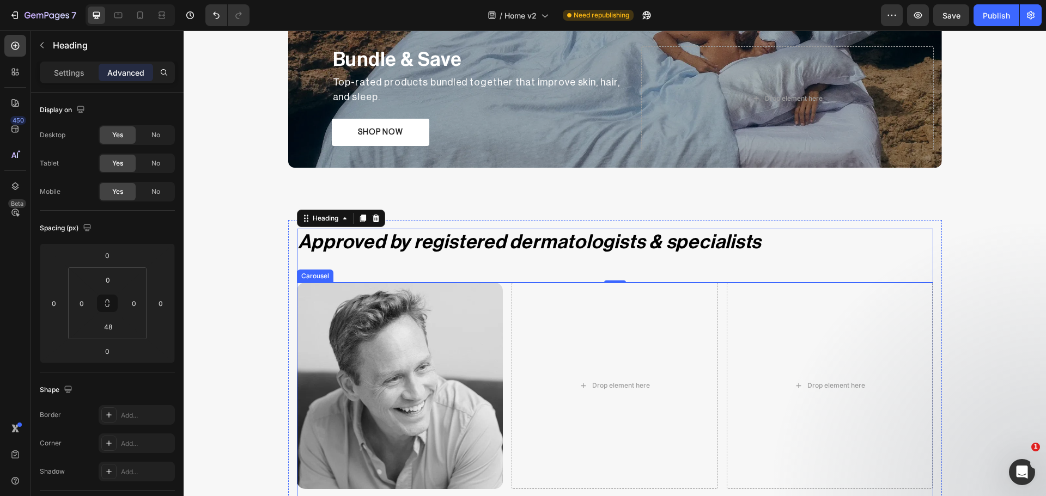
click at [503, 350] on div "Image Drop element here Drop element here" at bounding box center [615, 386] width 636 height 206
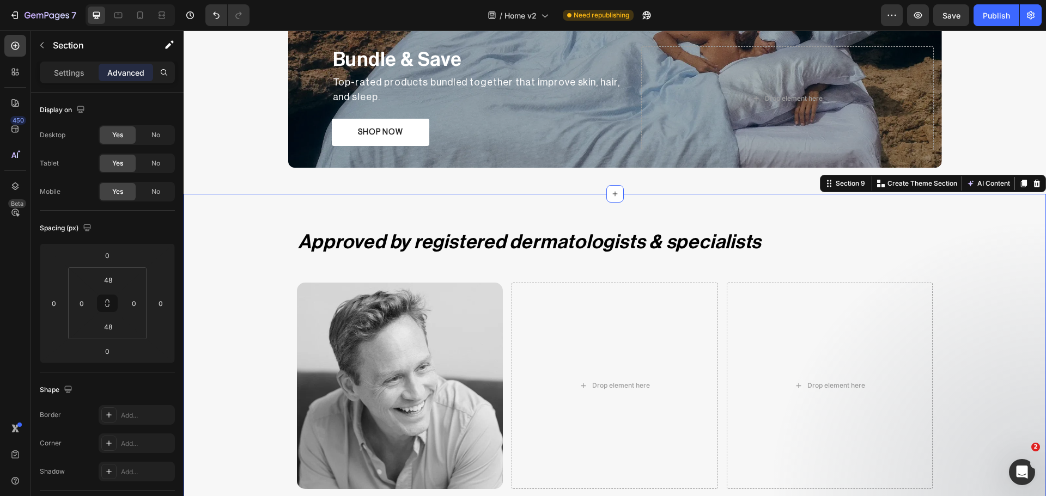
click at [266, 329] on div "Approved by registered dermatologists & specialists Heading Image Drop element …" at bounding box center [615, 365] width 862 height 291
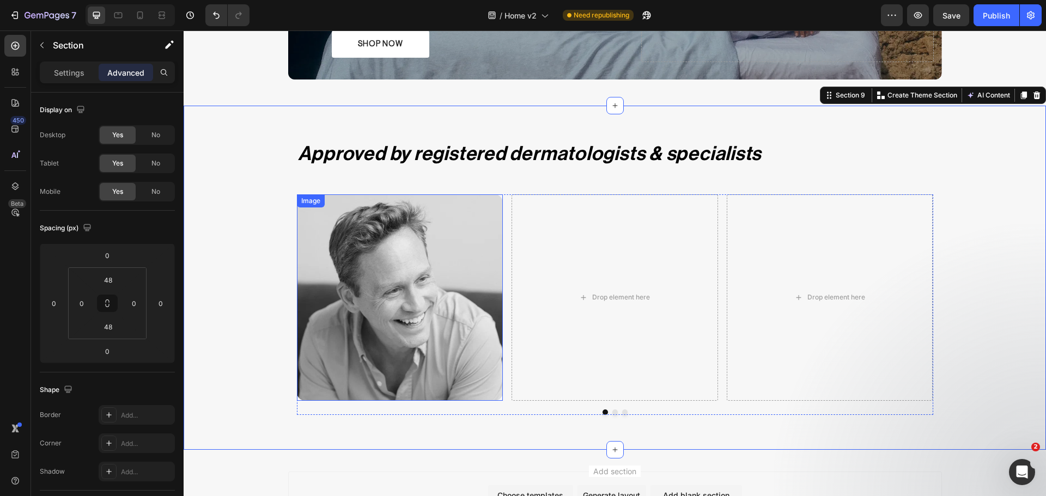
scroll to position [2136, 0]
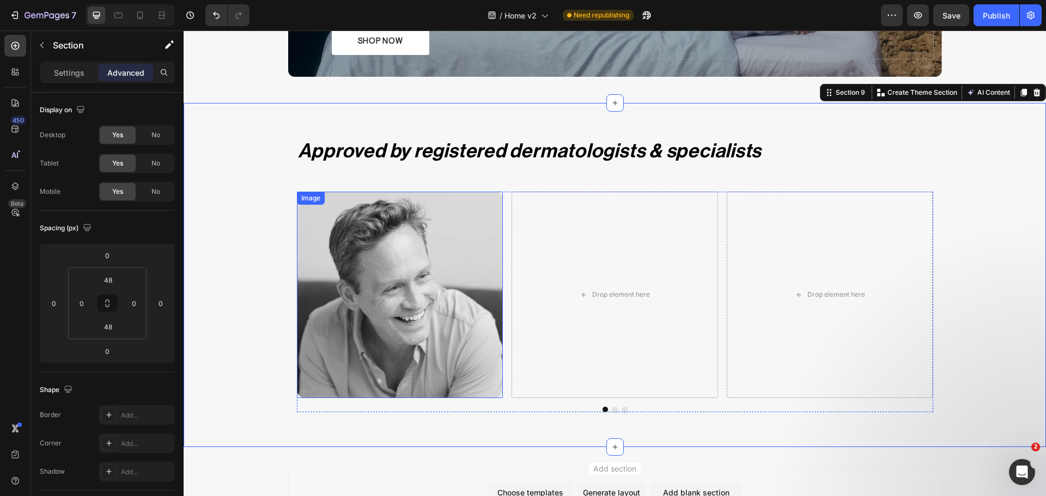
click at [381, 284] on img at bounding box center [400, 295] width 206 height 206
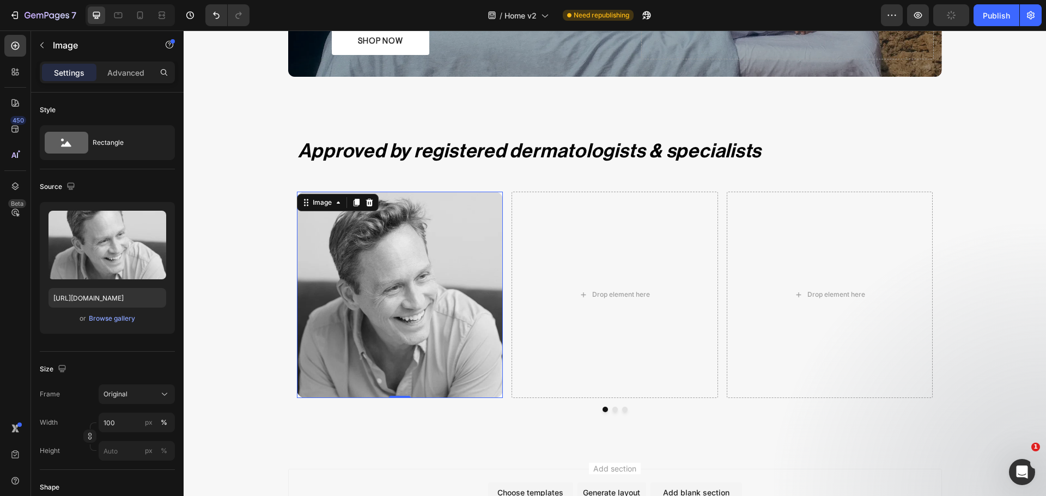
drag, startPoint x: 14, startPoint y: 43, endPoint x: 14, endPoint y: 58, distance: 14.7
click at [14, 43] on icon at bounding box center [15, 45] width 11 height 11
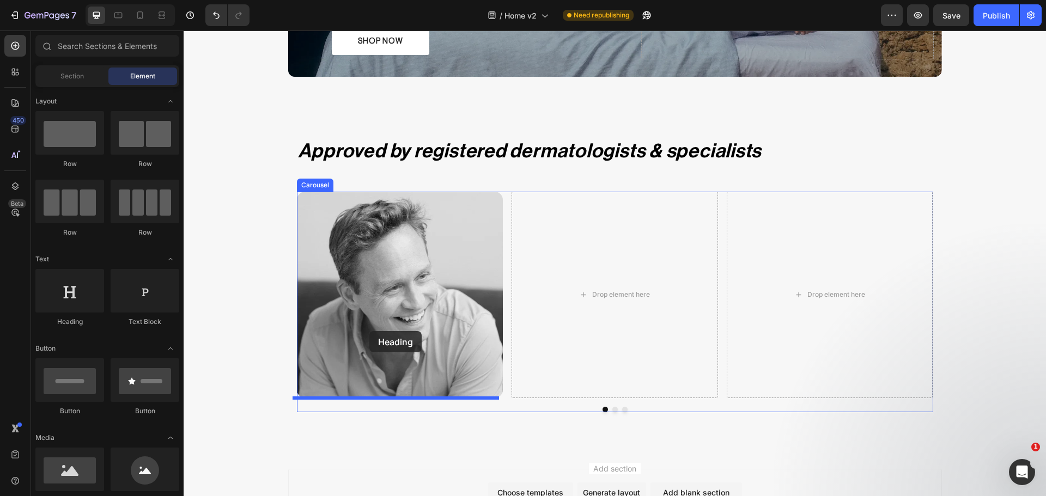
drag, startPoint x: 268, startPoint y: 328, endPoint x: 369, endPoint y: 331, distance: 101.9
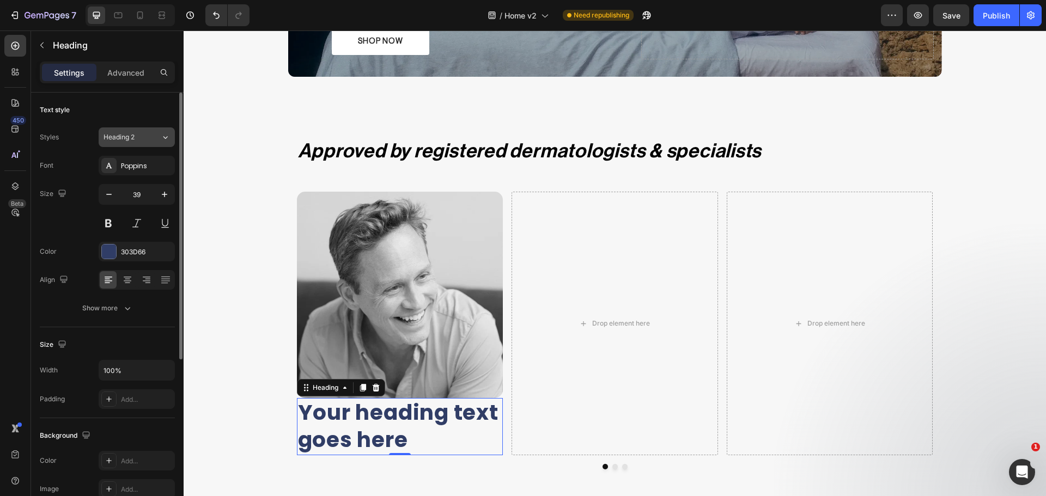
drag, startPoint x: 131, startPoint y: 135, endPoint x: 129, endPoint y: 145, distance: 10.7
click at [131, 139] on span "Heading 2" at bounding box center [119, 137] width 31 height 10
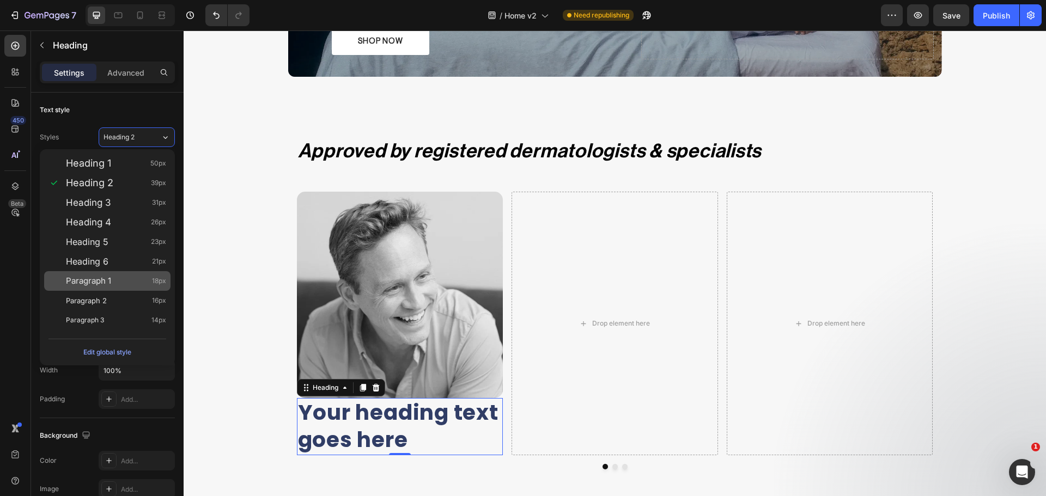
click at [107, 282] on span "Paragraph 1" at bounding box center [88, 281] width 45 height 11
type input "18"
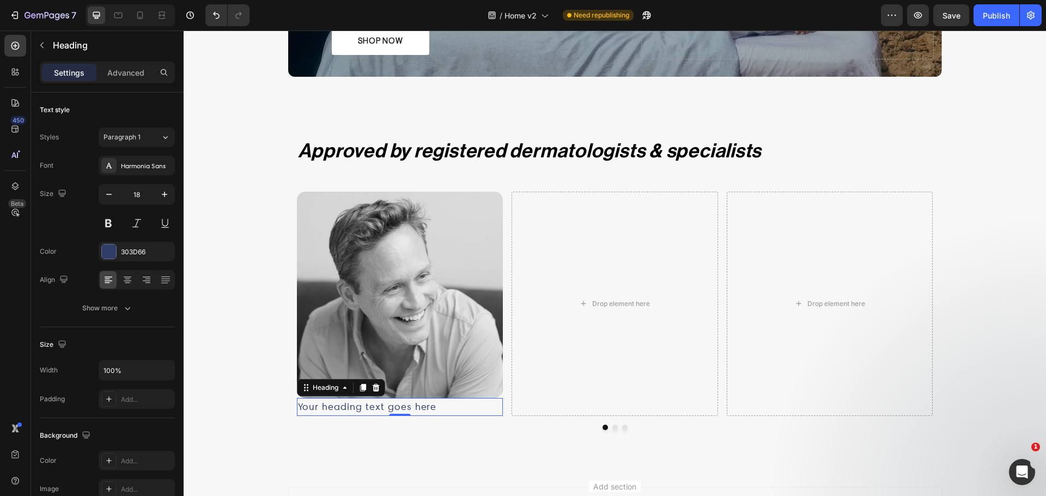
click at [428, 415] on h2 "Your heading text goes here" at bounding box center [400, 407] width 206 height 18
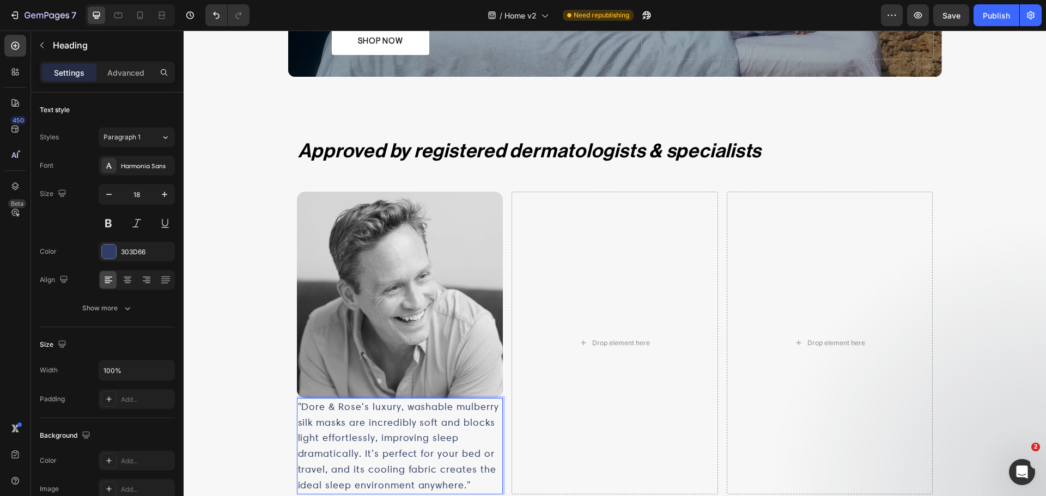
scroll to position [2142, 0]
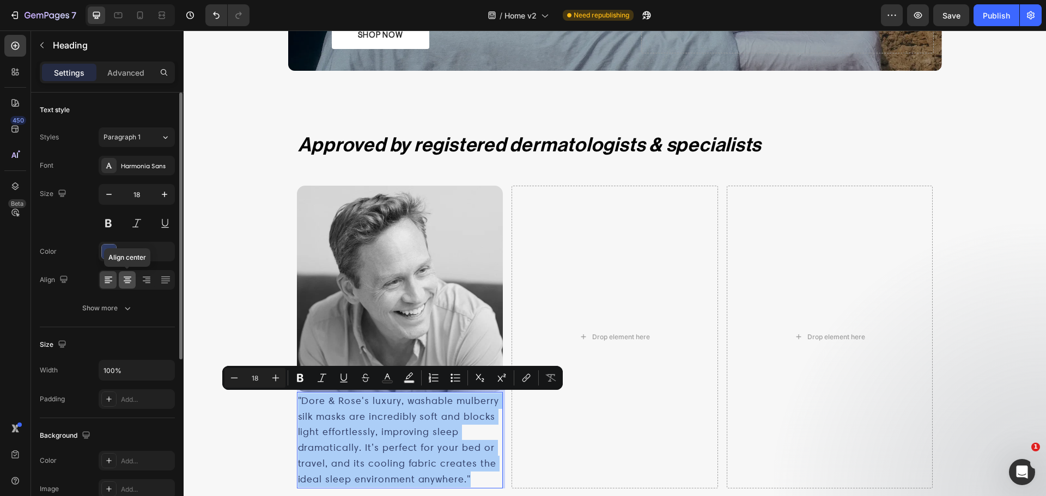
click at [125, 278] on icon at bounding box center [127, 280] width 11 height 11
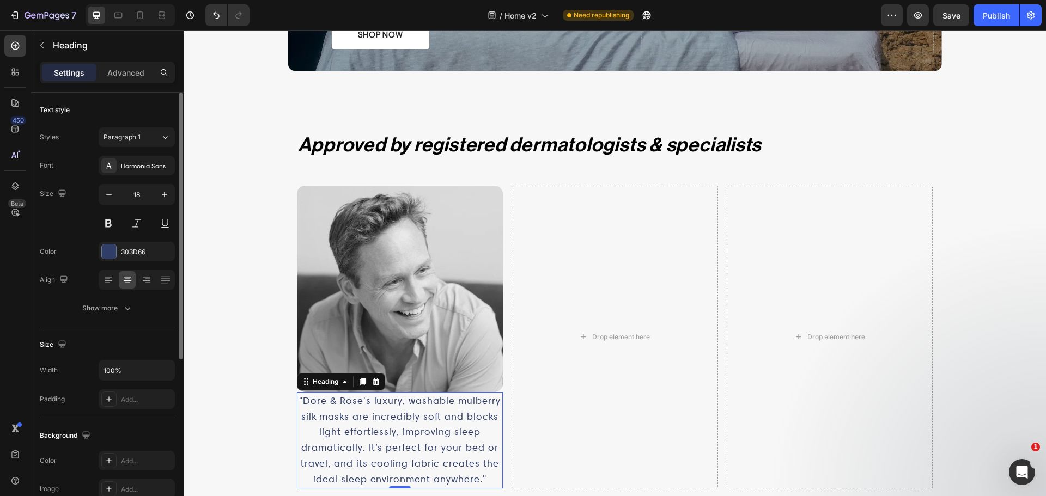
drag, startPoint x: 116, startPoint y: 257, endPoint x: 119, endPoint y: 264, distance: 7.3
click at [116, 257] on div at bounding box center [109, 252] width 14 height 14
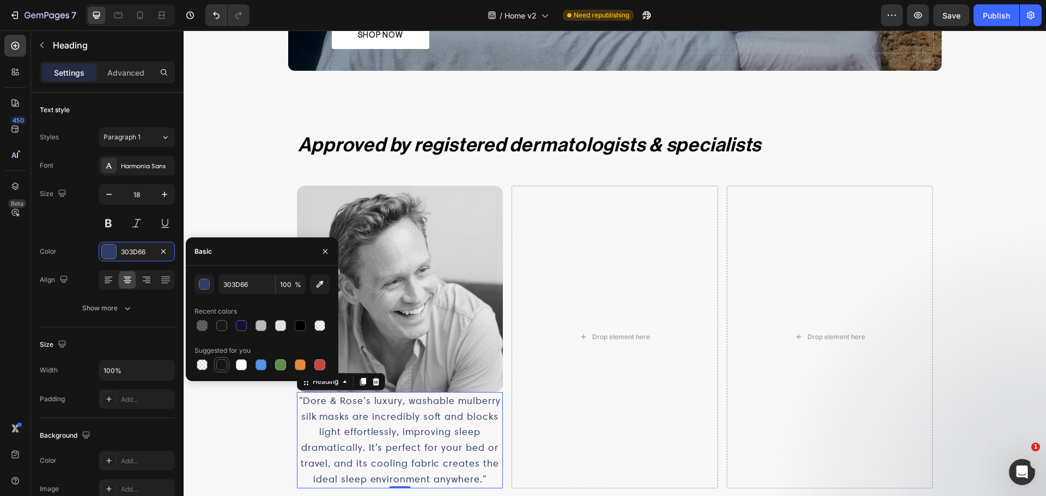
click at [223, 359] on div at bounding box center [221, 364] width 13 height 13
click at [203, 290] on button "button" at bounding box center [205, 285] width 20 height 20
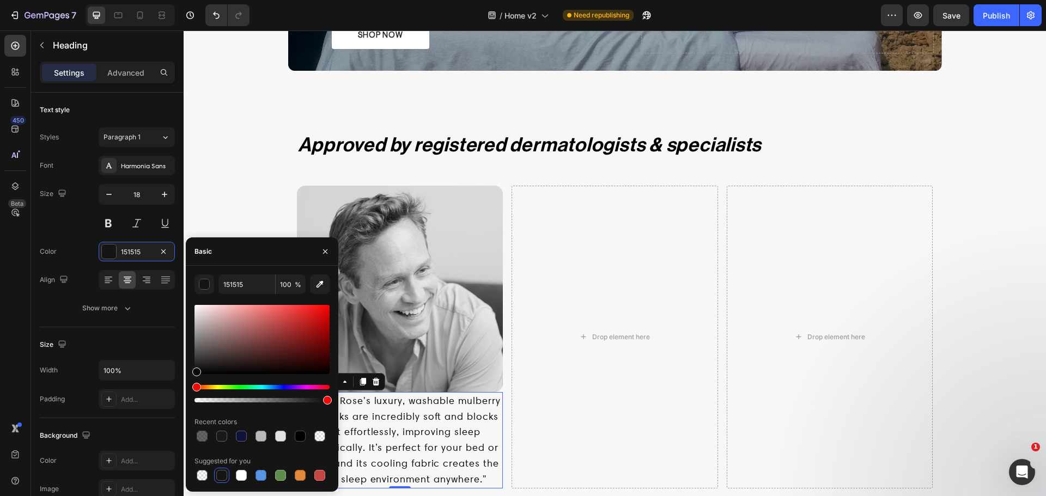
drag, startPoint x: 197, startPoint y: 355, endPoint x: 191, endPoint y: 373, distance: 18.3
click at [191, 373] on div "151515 100 % Recent colors Suggested for you" at bounding box center [262, 379] width 153 height 209
type input "050505"
click at [105, 196] on icon "button" at bounding box center [109, 194] width 11 height 11
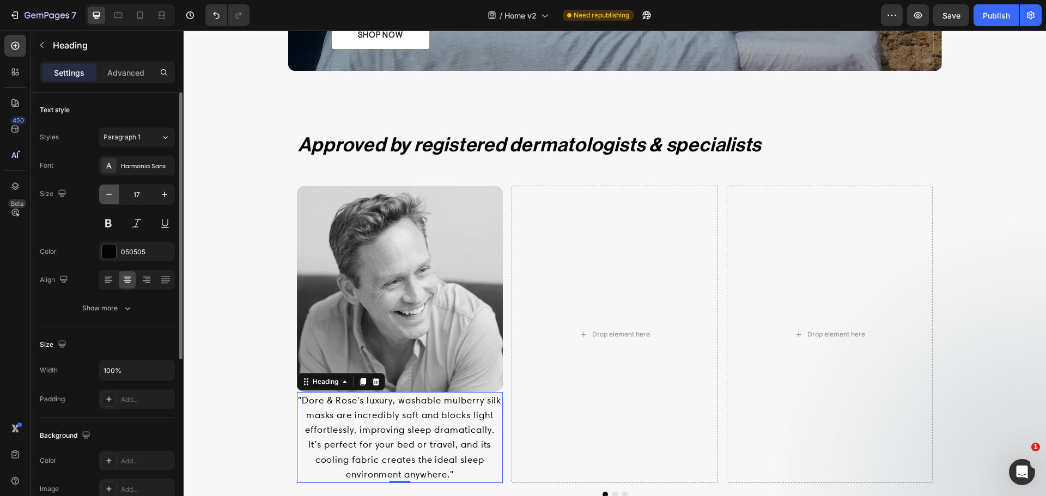
click at [105, 196] on icon "button" at bounding box center [109, 194] width 11 height 11
type input "15"
click at [126, 163] on div "Harmonia Sans" at bounding box center [146, 166] width 51 height 10
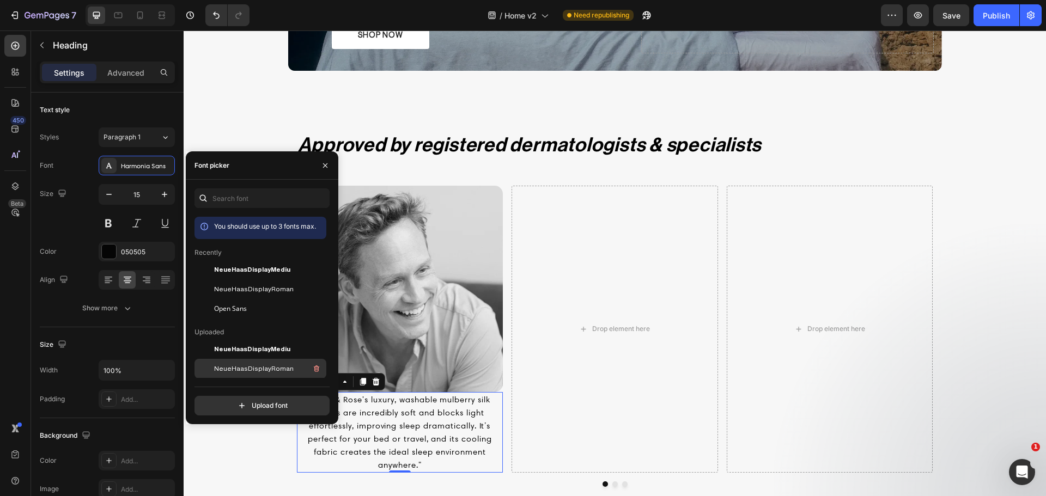
click at [76, 242] on div "Color 050505" at bounding box center [107, 252] width 135 height 20
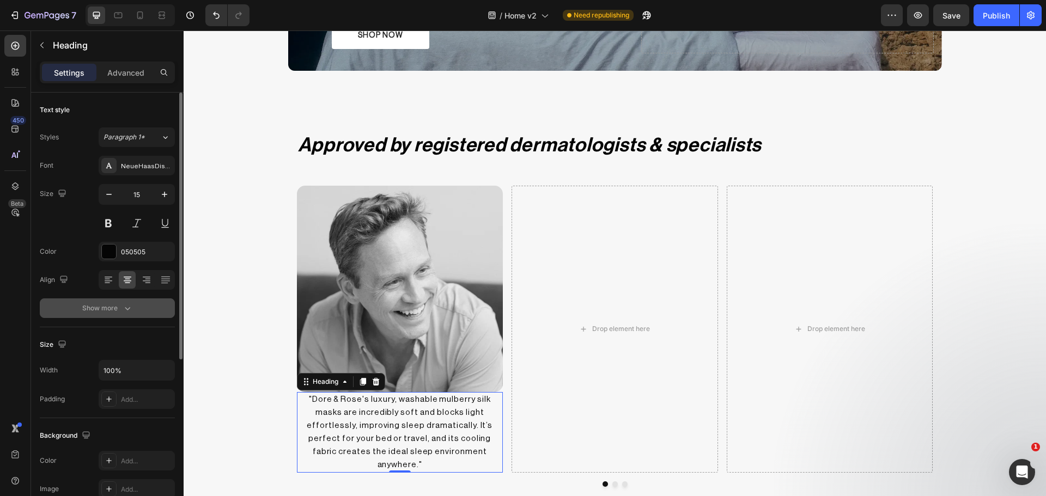
click at [130, 312] on icon "button" at bounding box center [127, 308] width 11 height 11
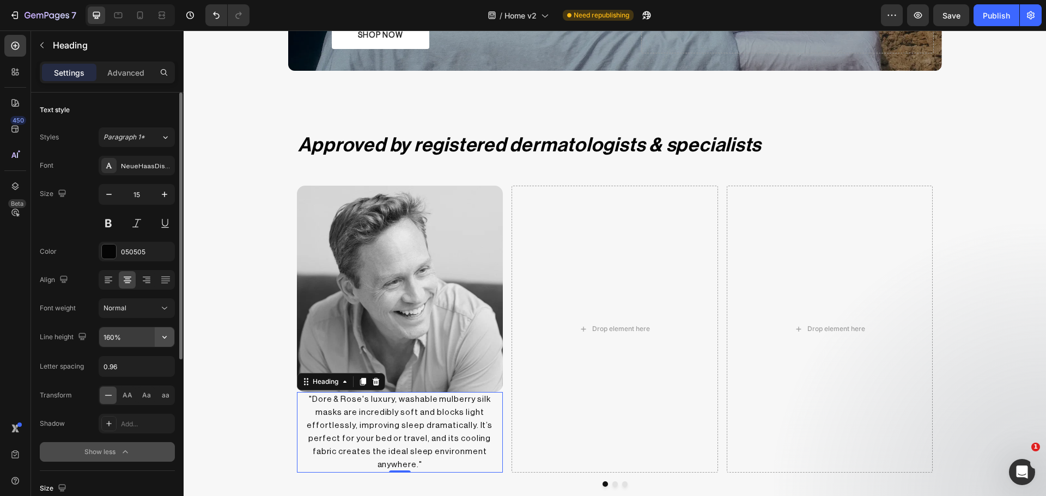
click at [162, 337] on icon "button" at bounding box center [164, 337] width 11 height 11
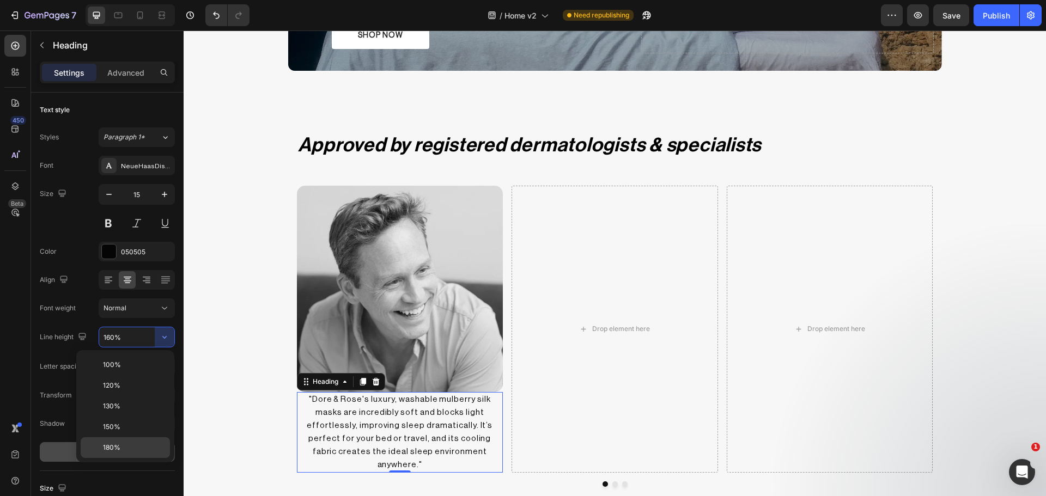
click at [120, 442] on div "180%" at bounding box center [125, 448] width 89 height 21
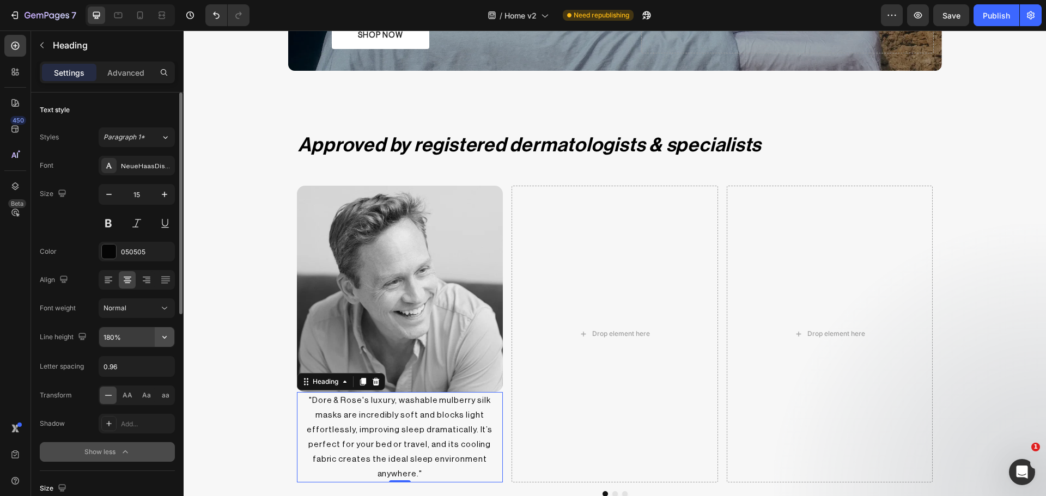
click at [159, 344] on button "button" at bounding box center [165, 337] width 20 height 20
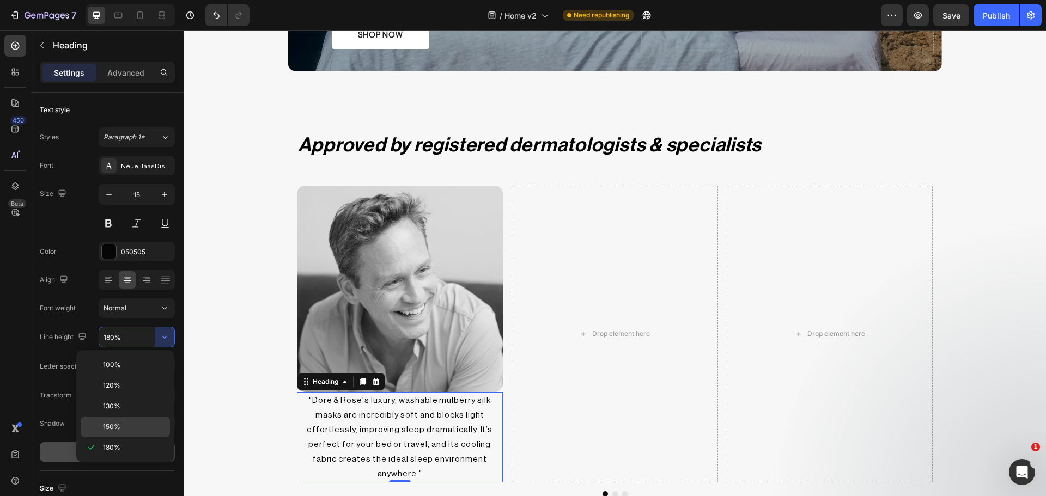
click at [127, 420] on div "150%" at bounding box center [125, 427] width 89 height 21
type input "150%"
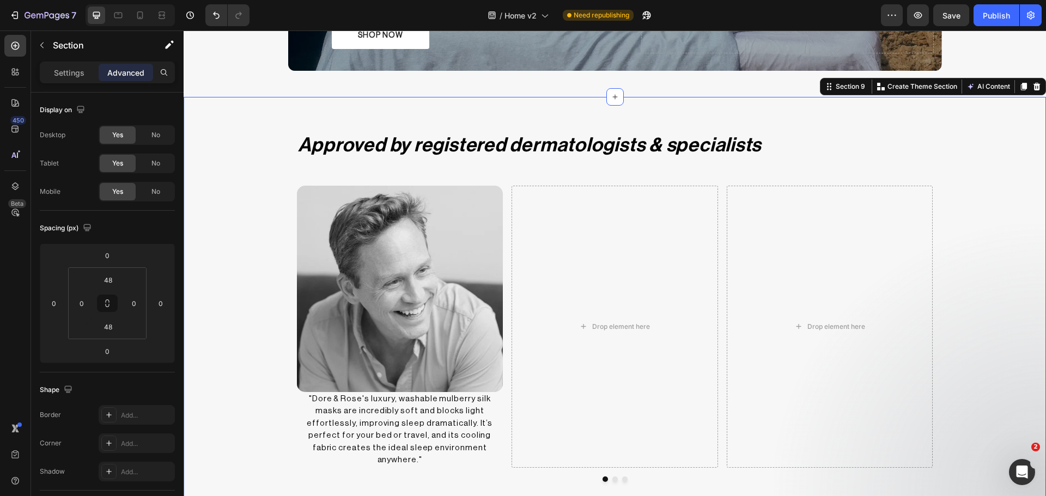
click at [249, 416] on div "Approved by registered dermatologists & specialists Heading Image "Dore & Rose'…" at bounding box center [615, 306] width 862 height 367
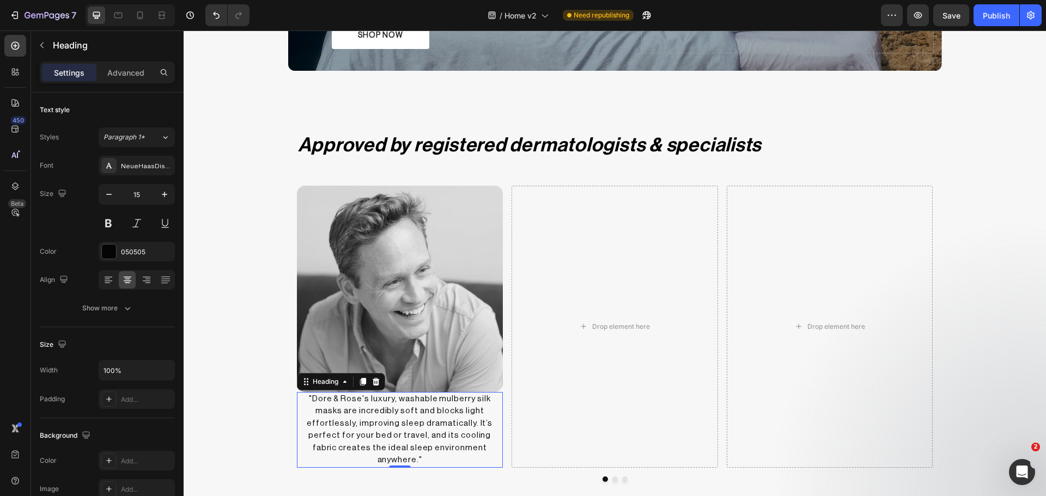
click at [396, 428] on p ""Dore & Rose's luxury, washable mulberry silk masks are incredibly soft and blo…" at bounding box center [400, 430] width 204 height 74
click at [138, 78] on p "Advanced" at bounding box center [125, 72] width 37 height 11
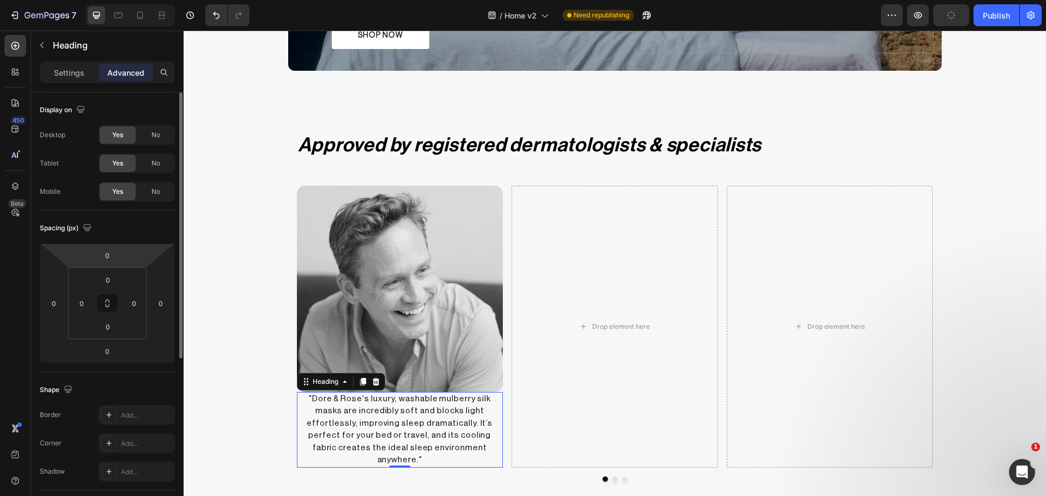
click at [104, 0] on html "7 Version history / Home v2 Need republishing Preview Publish 450 Beta Sections…" at bounding box center [523, 0] width 1046 height 0
click at [112, 257] on input "0" at bounding box center [107, 255] width 22 height 16
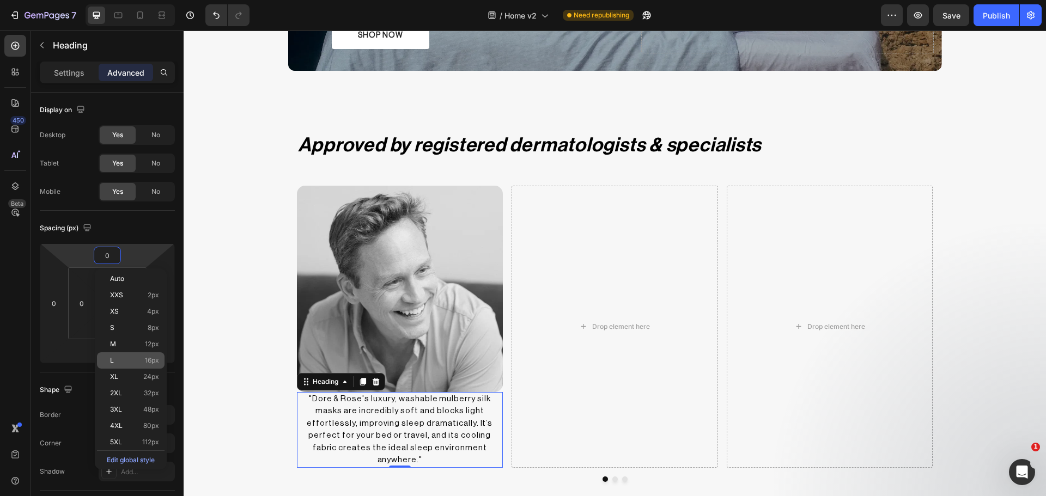
click at [145, 363] on span "16px" at bounding box center [152, 361] width 14 height 8
type input "16"
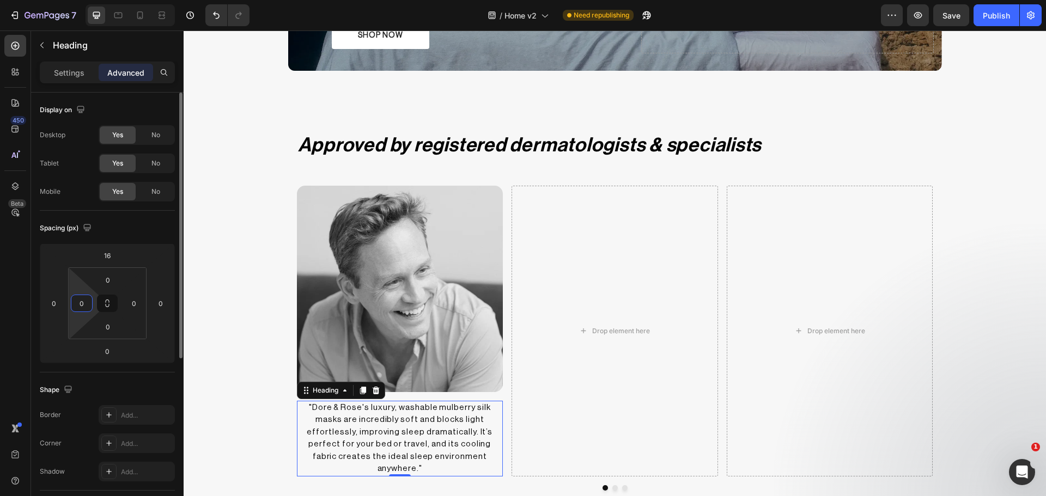
click at [83, 302] on input "0" at bounding box center [82, 303] width 16 height 16
click at [114, 310] on button at bounding box center [107, 303] width 21 height 17
click at [88, 304] on input "0" at bounding box center [82, 303] width 16 height 16
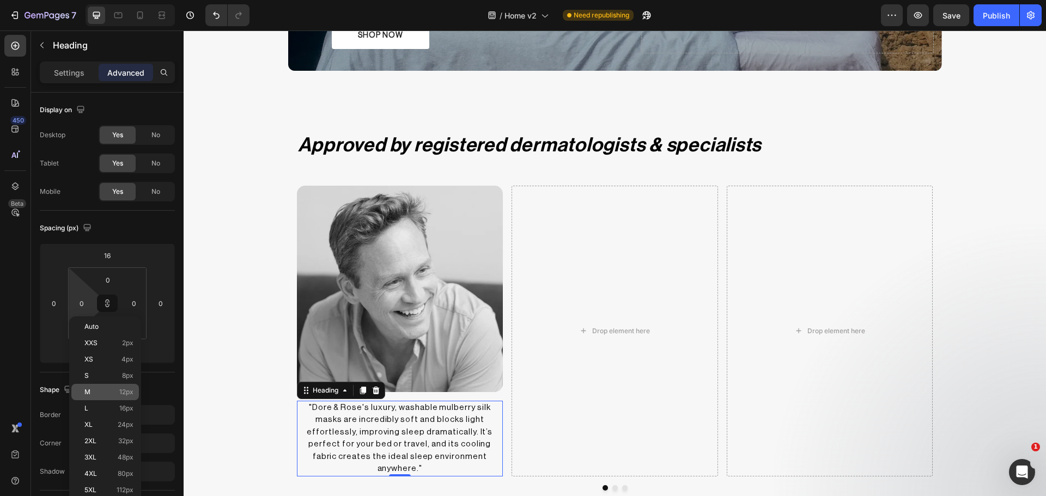
click at [98, 392] on p "M 12px" at bounding box center [108, 392] width 49 height 8
type input "12"
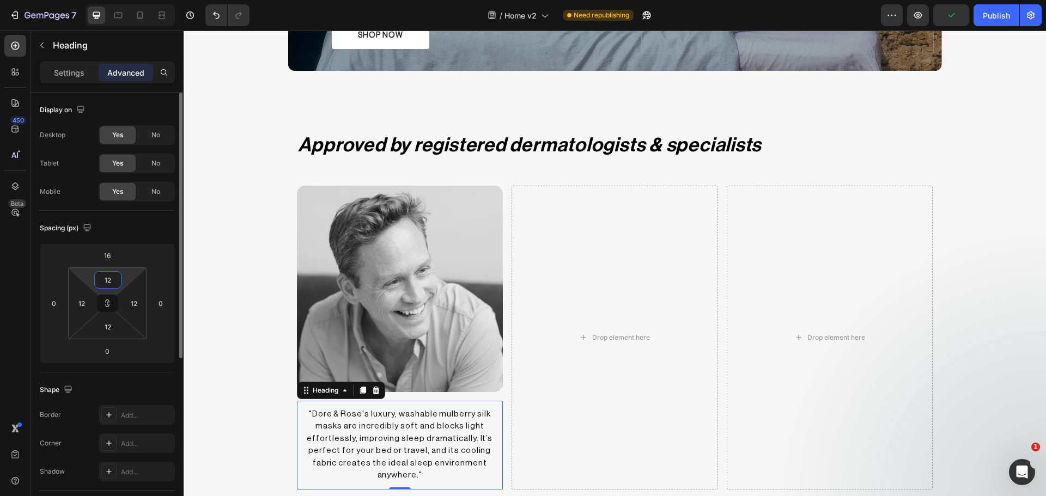
click at [107, 273] on input "12" at bounding box center [108, 280] width 22 height 16
click at [94, 0] on html "7 Version history / Home v2 Need republishing Preview Publish 450 Beta Sections…" at bounding box center [523, 0] width 1046 height 0
click at [110, 305] on icon at bounding box center [107, 303] width 9 height 9
click at [100, 281] on input "12" at bounding box center [108, 280] width 22 height 16
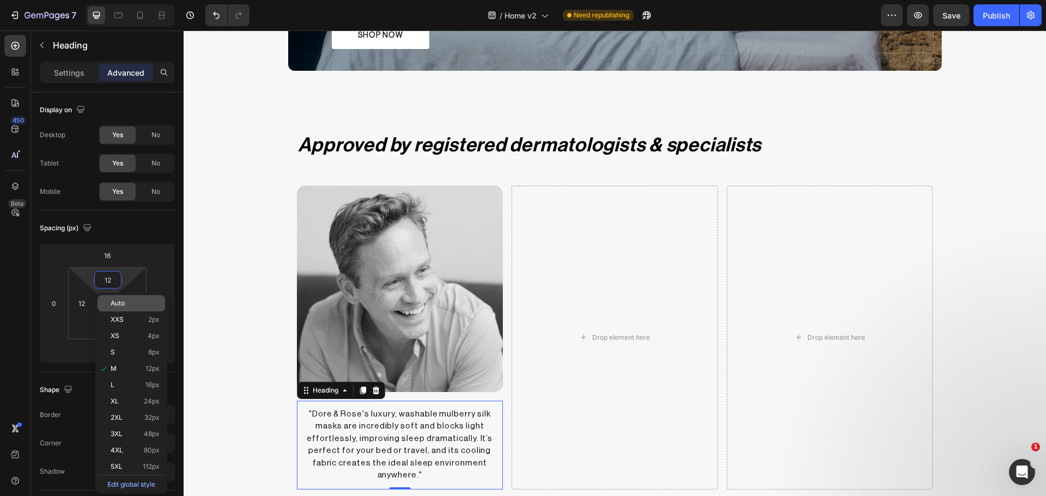
click at [119, 303] on span "Auto" at bounding box center [118, 304] width 14 height 8
type input "Auto"
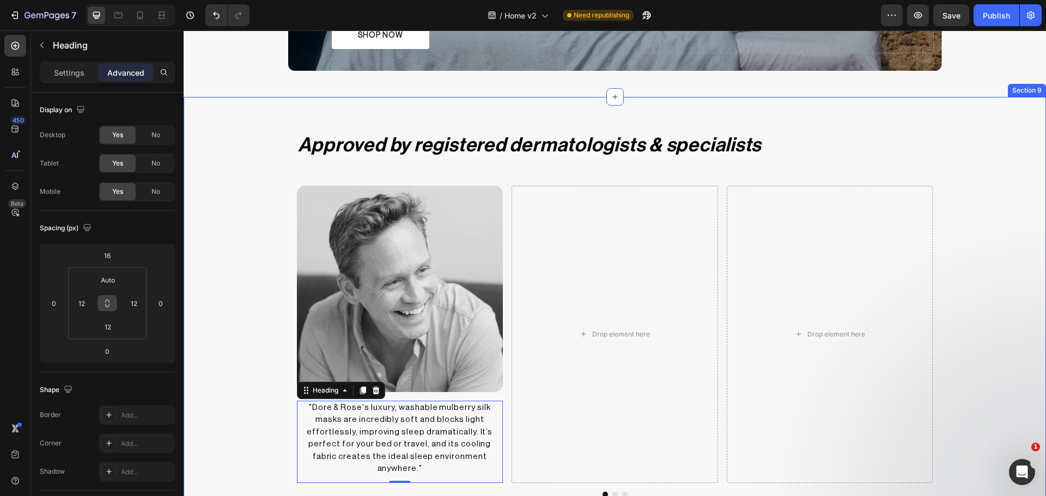
click at [227, 381] on div "Approved by registered dermatologists & specialists Heading Image "Dore & Rose'…" at bounding box center [615, 314] width 862 height 382
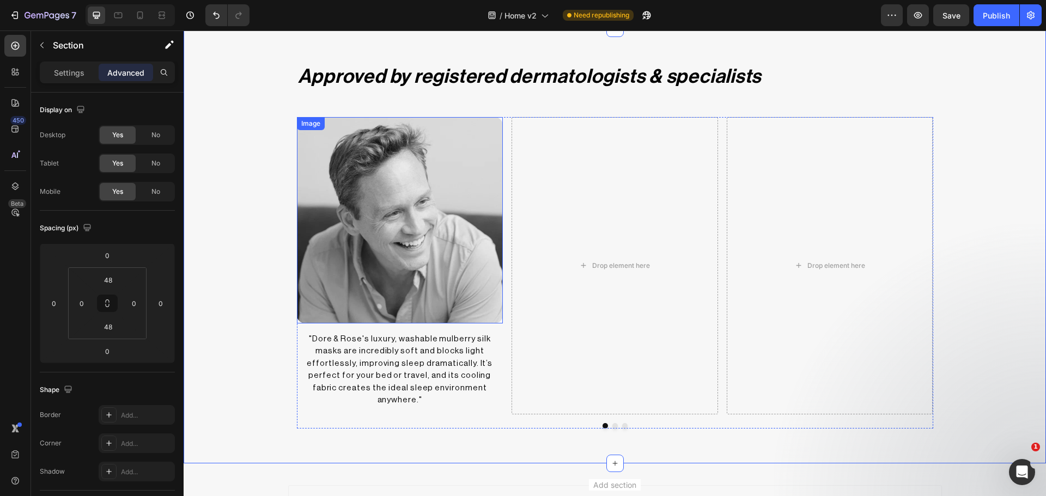
scroll to position [2324, 0]
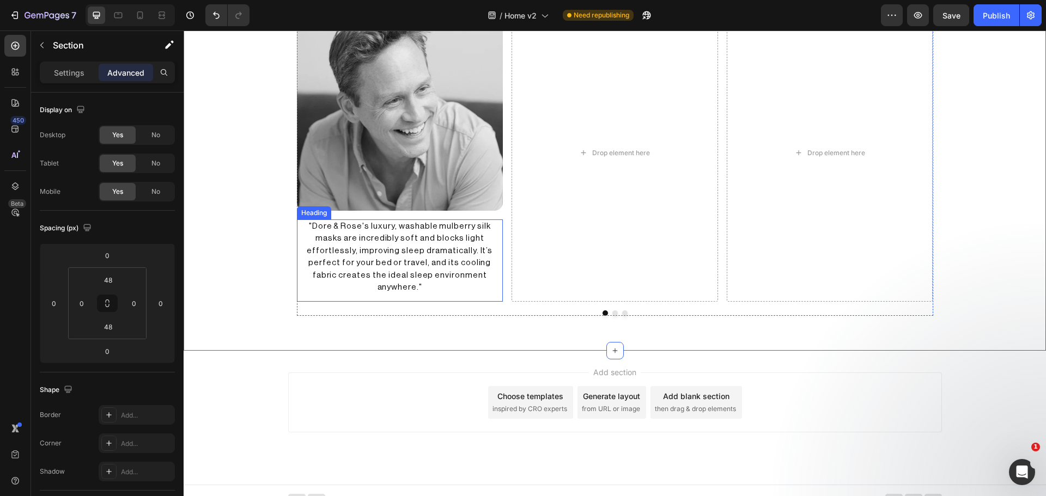
click at [395, 240] on p ""Dore & Rose's luxury, washable mulberry silk masks are incredibly soft and blo…" at bounding box center [400, 258] width 191 height 74
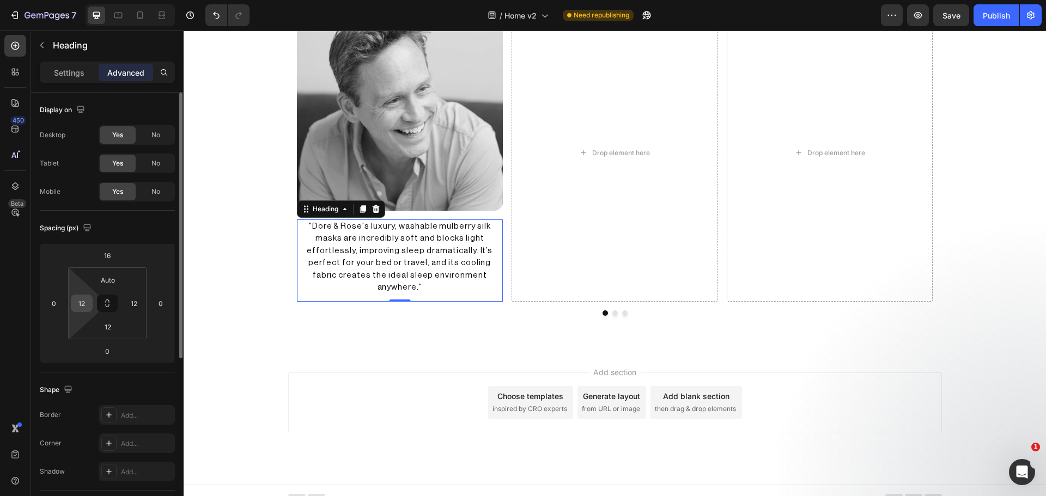
click at [79, 302] on input "12" at bounding box center [82, 303] width 16 height 16
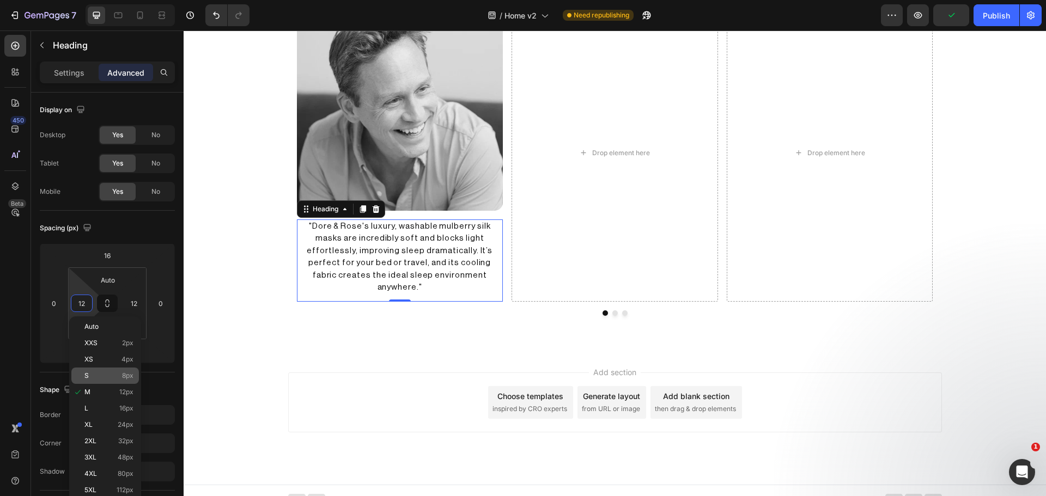
click at [104, 378] on p "S 8px" at bounding box center [108, 376] width 49 height 8
type input "8"
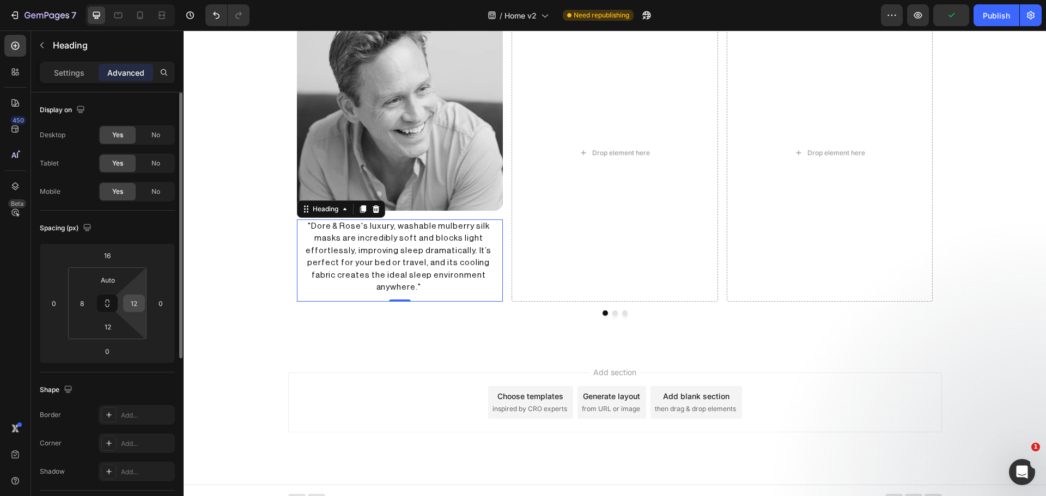
click at [130, 307] on input "12" at bounding box center [134, 303] width 16 height 16
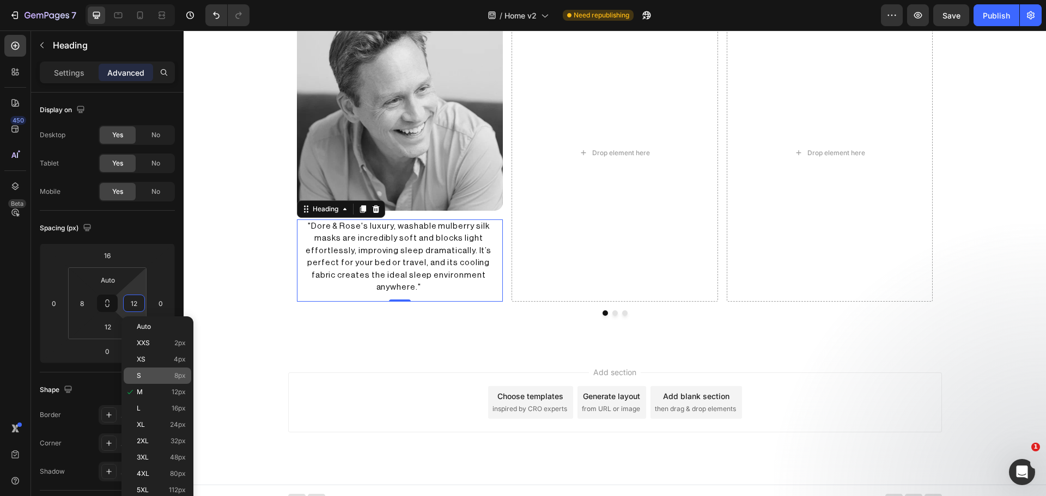
click at [153, 382] on div "S 8px" at bounding box center [158, 376] width 68 height 16
type input "8"
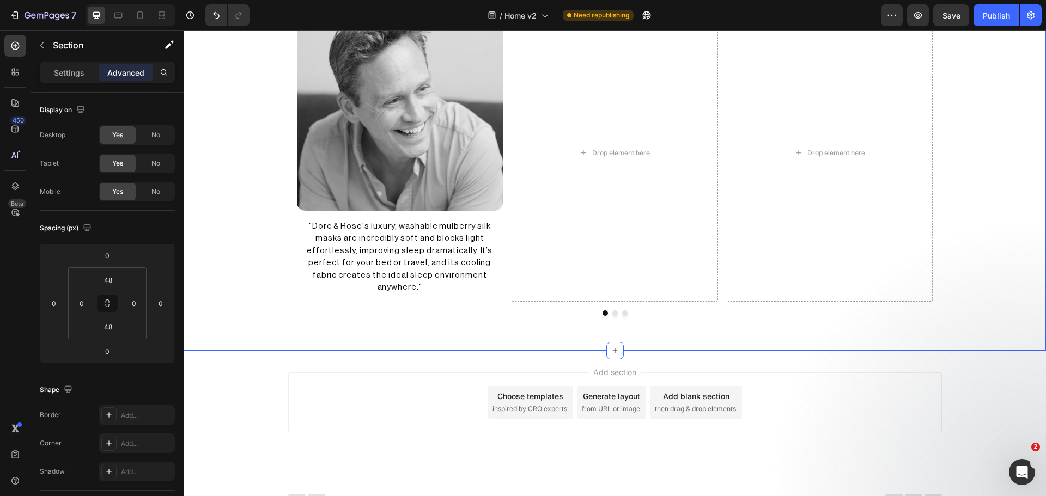
click at [278, 253] on div "Approved by registered dermatologists & specialists Heading Image "Dore & Rose'…" at bounding box center [615, 133] width 862 height 382
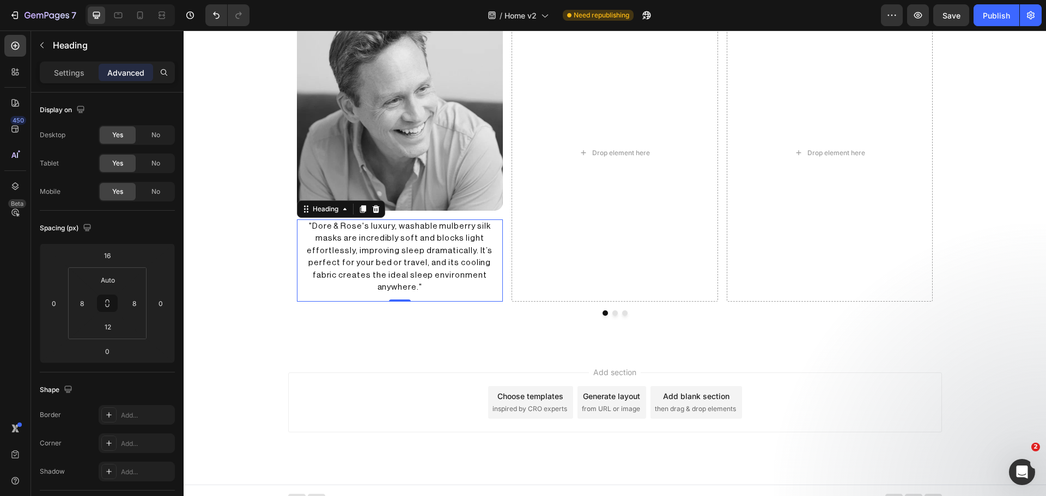
click at [422, 271] on p ""Dore & Rose's luxury, washable mulberry silk masks are incredibly soft and blo…" at bounding box center [400, 258] width 196 height 74
click at [63, 74] on p "Settings" at bounding box center [69, 72] width 31 height 11
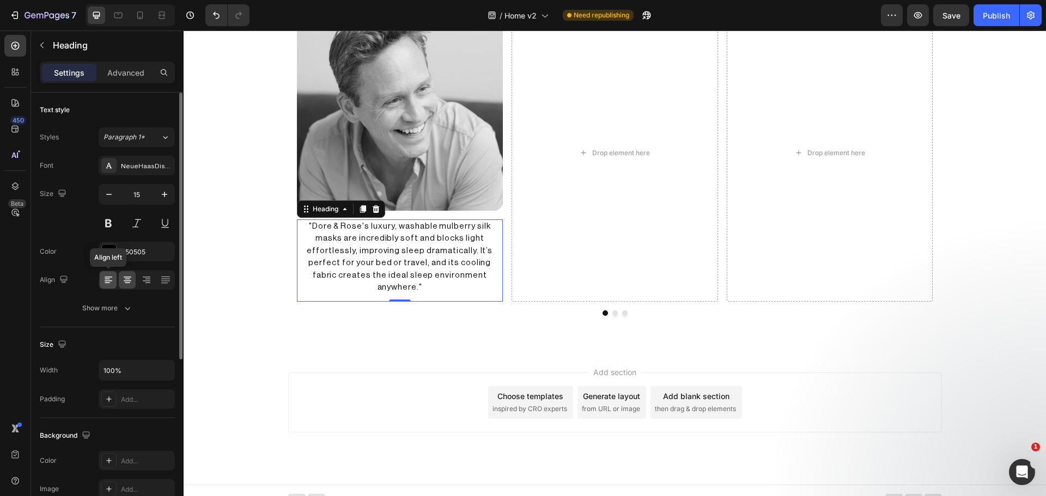
click at [113, 274] on div at bounding box center [108, 279] width 17 height 17
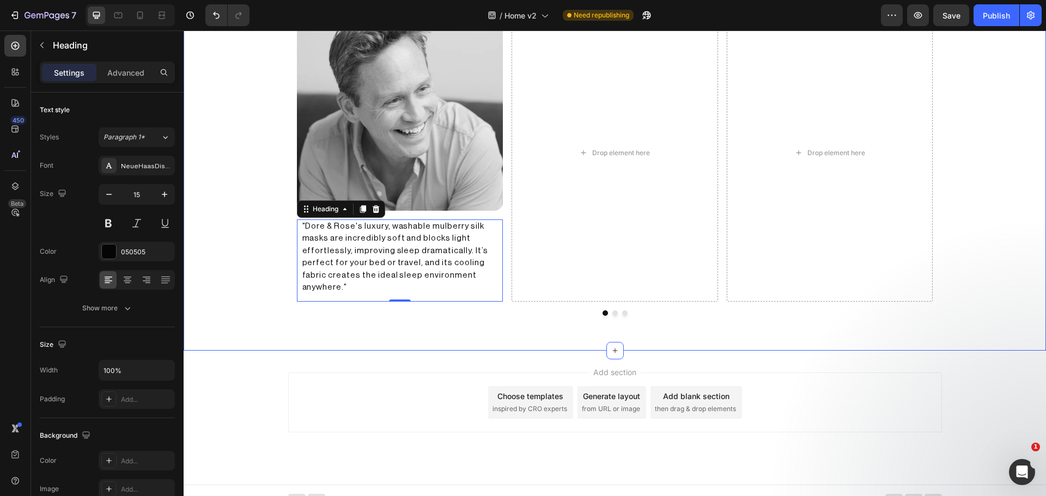
click at [239, 287] on div "Approved by registered dermatologists & specialists Heading Image "Dore & Rose'…" at bounding box center [615, 133] width 862 height 382
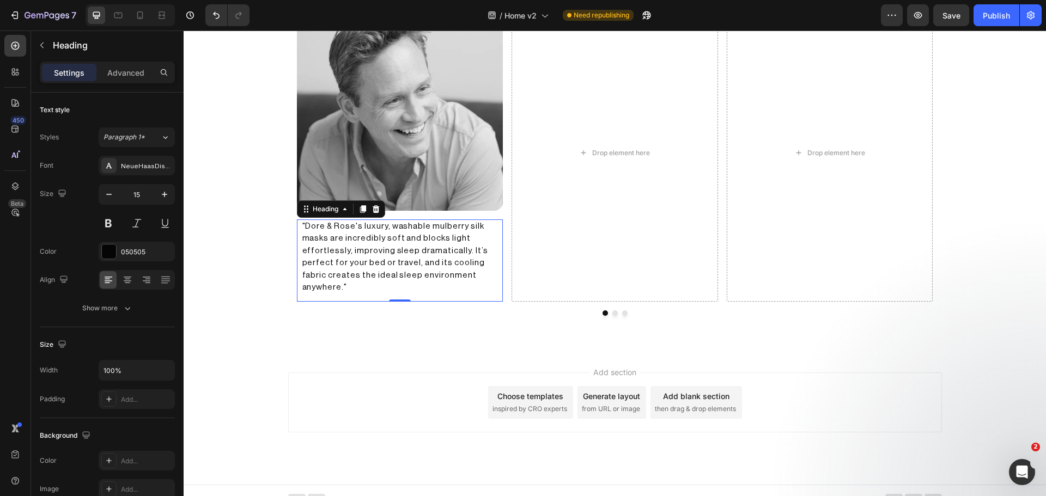
click at [384, 231] on p ""Dore & Rose's luxury, washable mulberry silk masks are incredibly soft and blo…" at bounding box center [400, 258] width 196 height 74
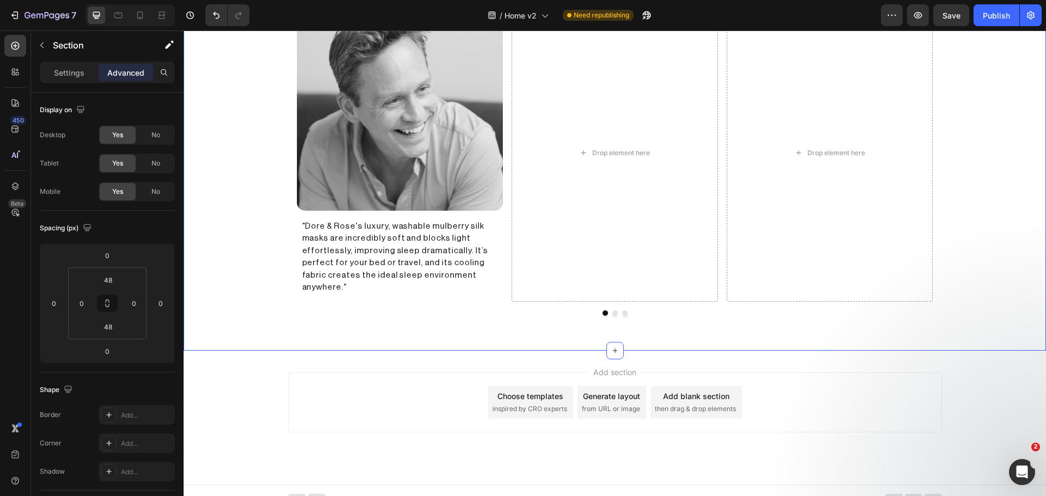
click at [246, 239] on div "Approved by registered dermatologists & specialists Heading Image "Dore & Rose'…" at bounding box center [615, 133] width 862 height 382
click at [983, 16] on button "Publish" at bounding box center [997, 15] width 46 height 22
click at [344, 260] on p ""Dore & Rose's luxury, washable mulberry silk masks are incredibly soft and blo…" at bounding box center [400, 258] width 196 height 74
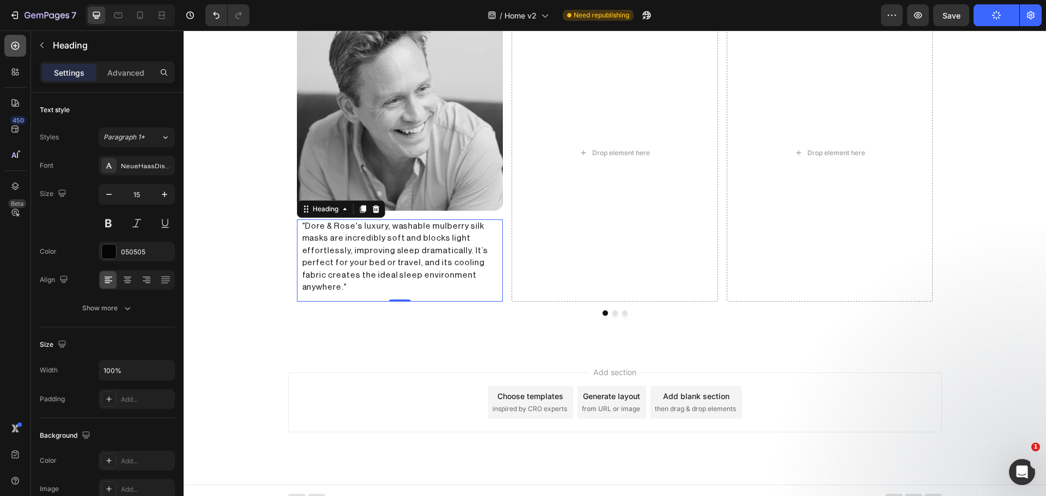
click at [16, 47] on icon at bounding box center [15, 45] width 11 height 11
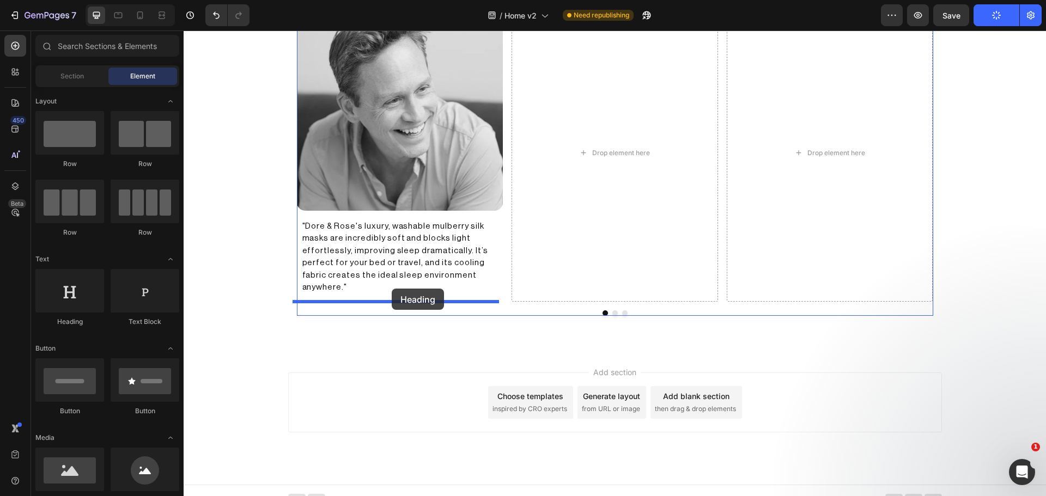
drag, startPoint x: 264, startPoint y: 328, endPoint x: 392, endPoint y: 289, distance: 133.4
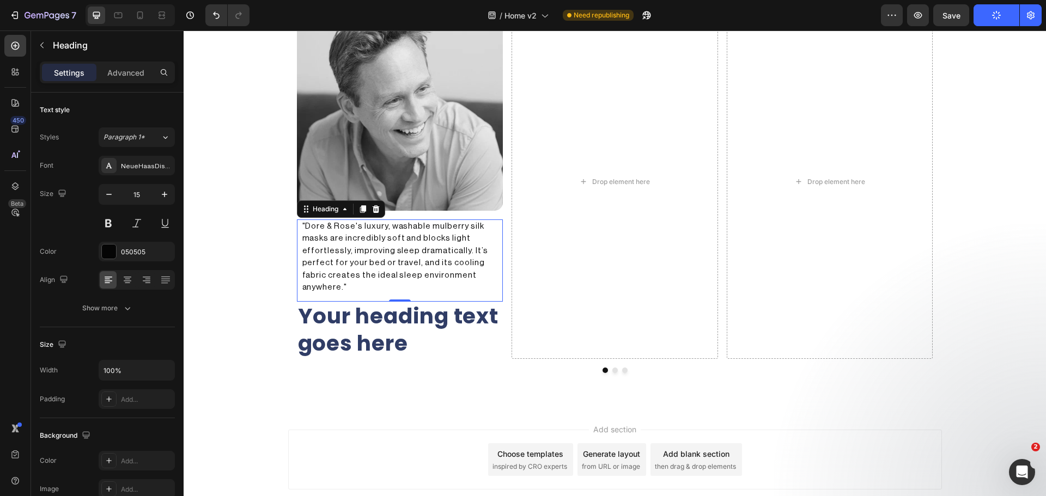
click at [406, 240] on p ""Dore & Rose's luxury, washable mulberry silk masks are incredibly soft and blo…" at bounding box center [400, 258] width 196 height 74
click at [356, 210] on div at bounding box center [362, 209] width 13 height 13
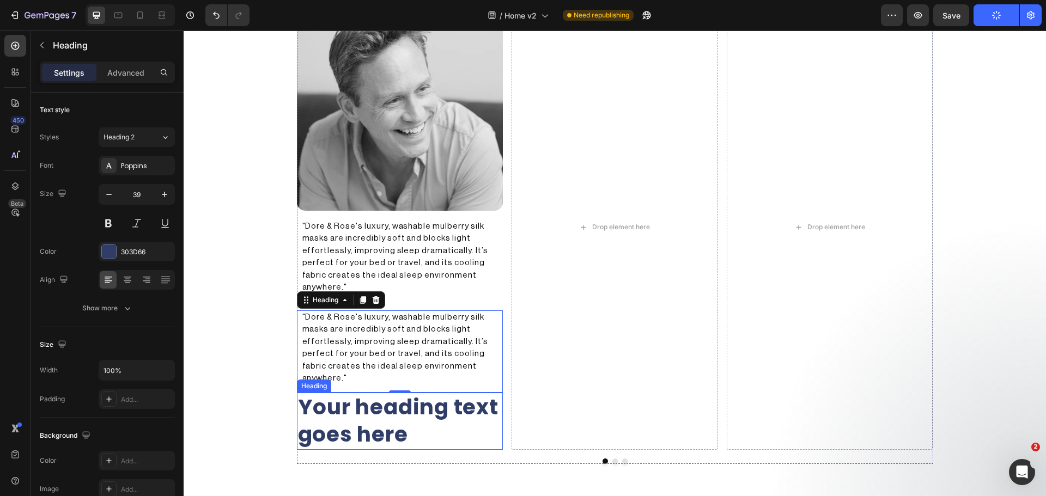
click at [358, 416] on h2 "Your heading text goes here" at bounding box center [400, 421] width 206 height 57
click at [374, 381] on icon at bounding box center [375, 383] width 7 height 8
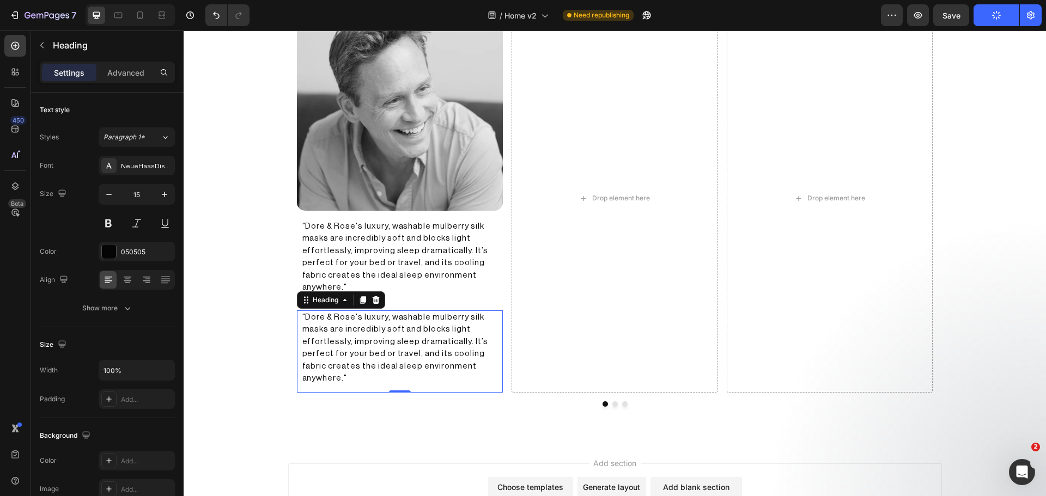
click at [353, 336] on h2 ""Dore & Rose's luxury, washable mulberry silk masks are incredibly soft and blo…" at bounding box center [400, 349] width 198 height 76
click at [111, 142] on span "Paragraph 1*" at bounding box center [124, 137] width 41 height 10
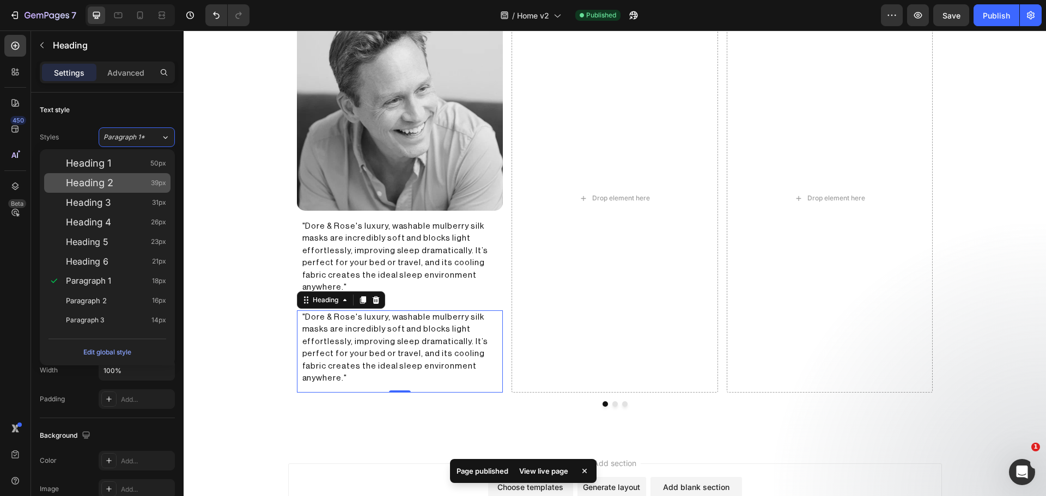
click at [106, 182] on span "Heading 2" at bounding box center [89, 183] width 47 height 11
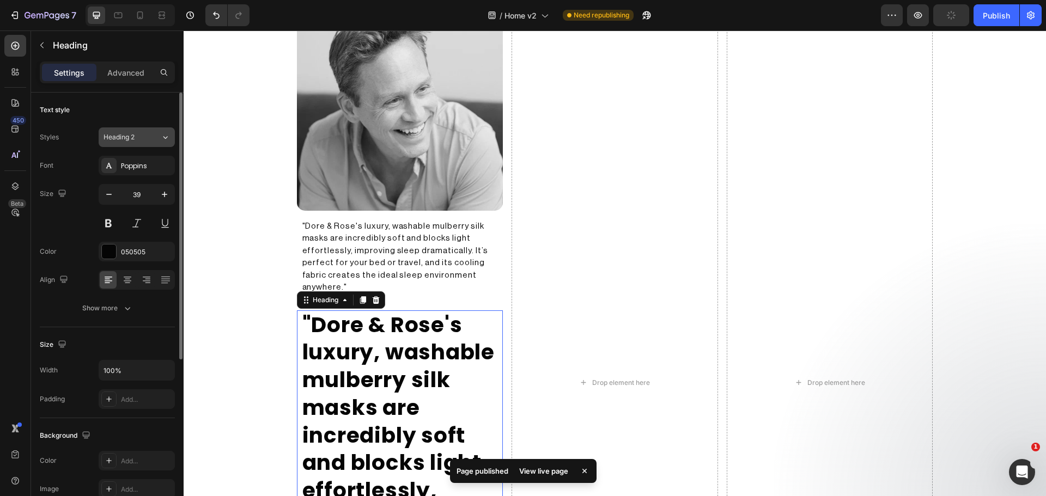
click at [115, 144] on button "Heading 2" at bounding box center [137, 137] width 76 height 20
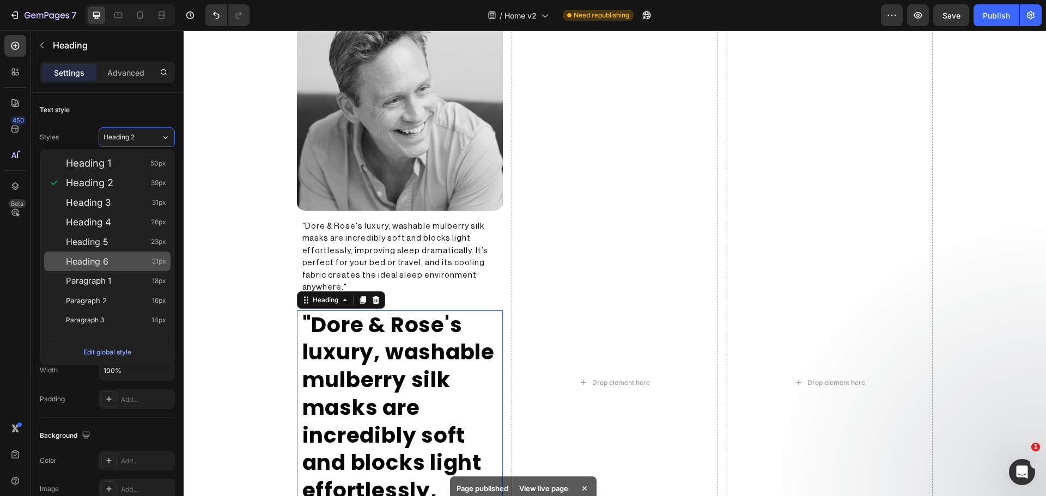
click at [104, 256] on span "Heading 6" at bounding box center [87, 261] width 42 height 11
type input "21"
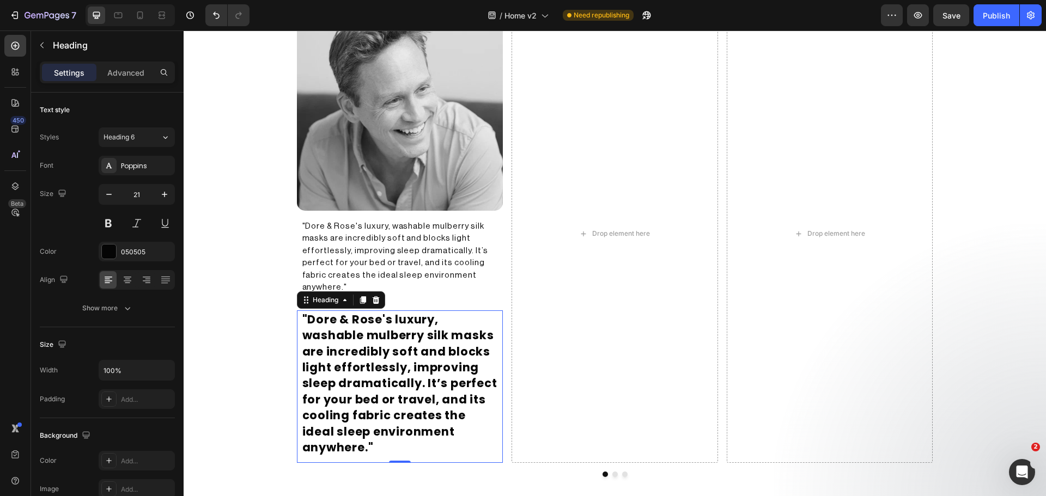
click at [372, 299] on icon at bounding box center [376, 300] width 9 height 9
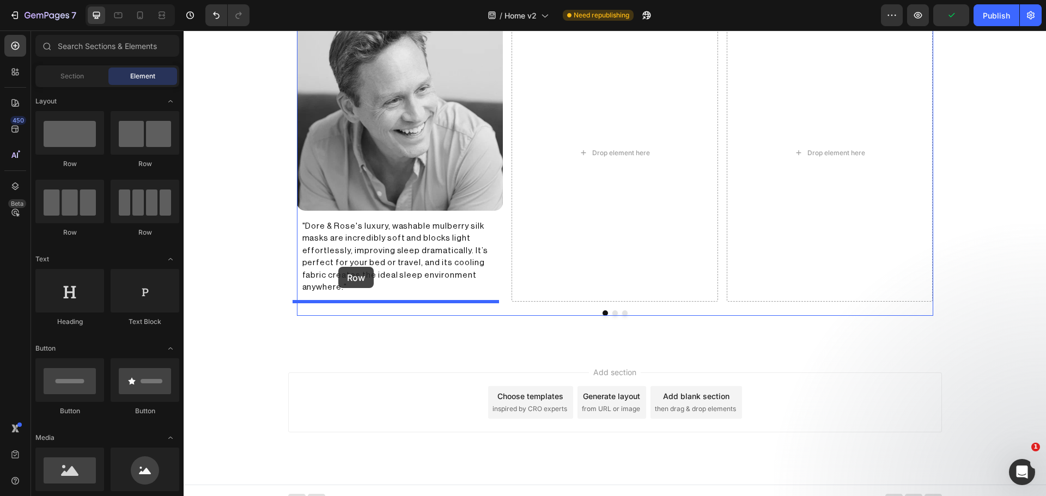
drag, startPoint x: 315, startPoint y: 174, endPoint x: 338, endPoint y: 267, distance: 95.9
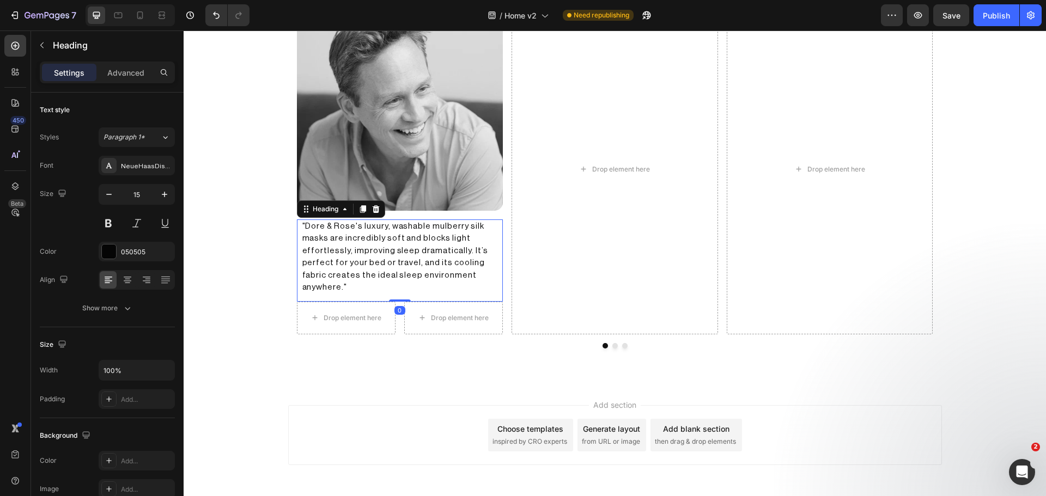
click at [451, 233] on p ""Dore & Rose's luxury, washable mulberry silk masks are incredibly soft and blo…" at bounding box center [400, 258] width 196 height 74
click at [360, 207] on icon at bounding box center [363, 209] width 6 height 8
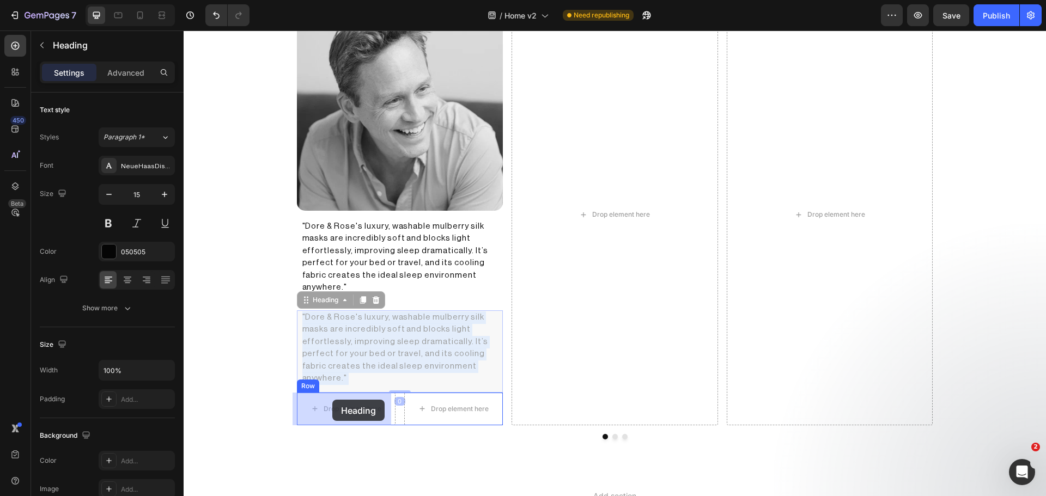
drag, startPoint x: 339, startPoint y: 331, endPoint x: 332, endPoint y: 400, distance: 69.0
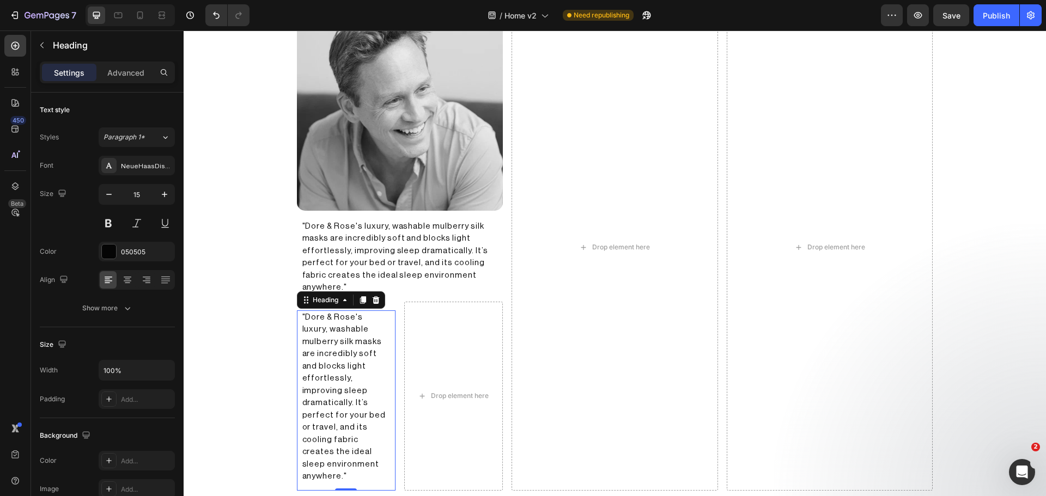
click at [322, 369] on h2 ""Dore & Rose's luxury, washable mulberry silk masks are incredibly soft and blo…" at bounding box center [346, 398] width 90 height 174
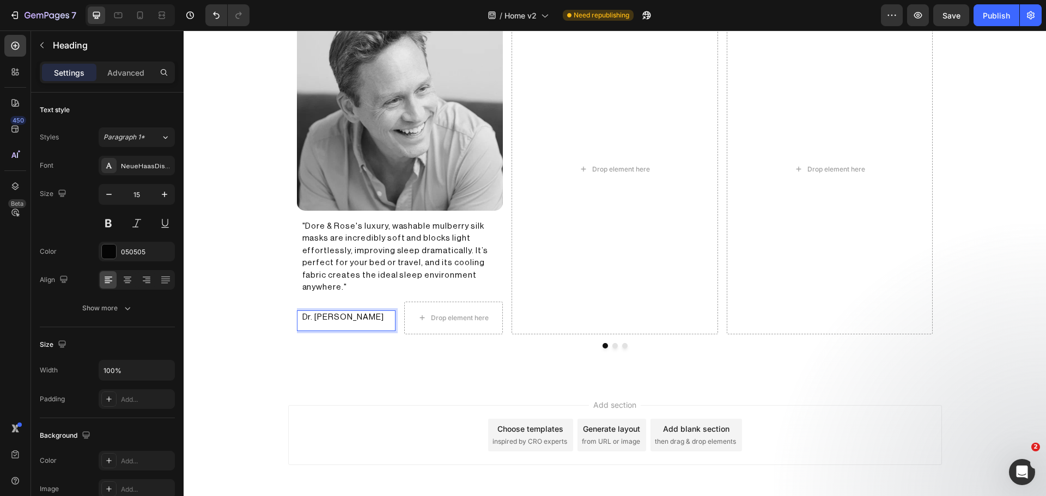
click at [323, 369] on div "Approved by registered dermatologists & specialists Heading Image "Dore & Rose'…" at bounding box center [615, 149] width 862 height 467
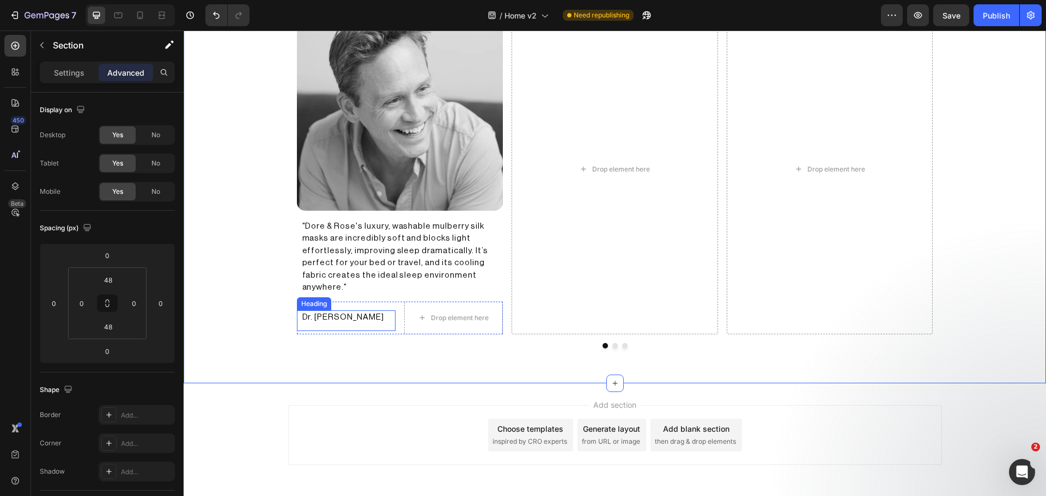
click at [365, 321] on p "Dr. [PERSON_NAME]" at bounding box center [346, 318] width 88 height 13
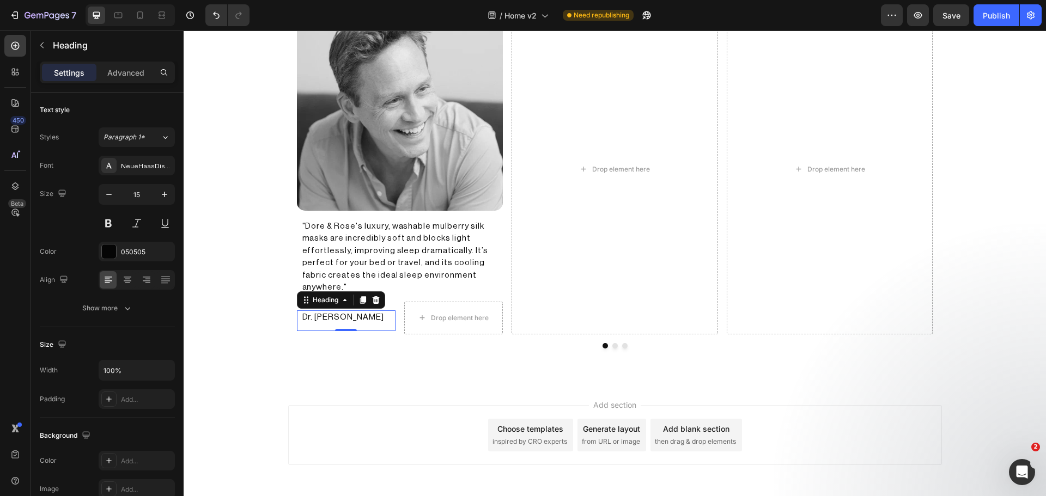
drag, startPoint x: 348, startPoint y: 329, endPoint x: 353, endPoint y: 318, distance: 11.5
click at [353, 318] on div "Dr. Chris Winter Heading 0" at bounding box center [346, 321] width 99 height 21
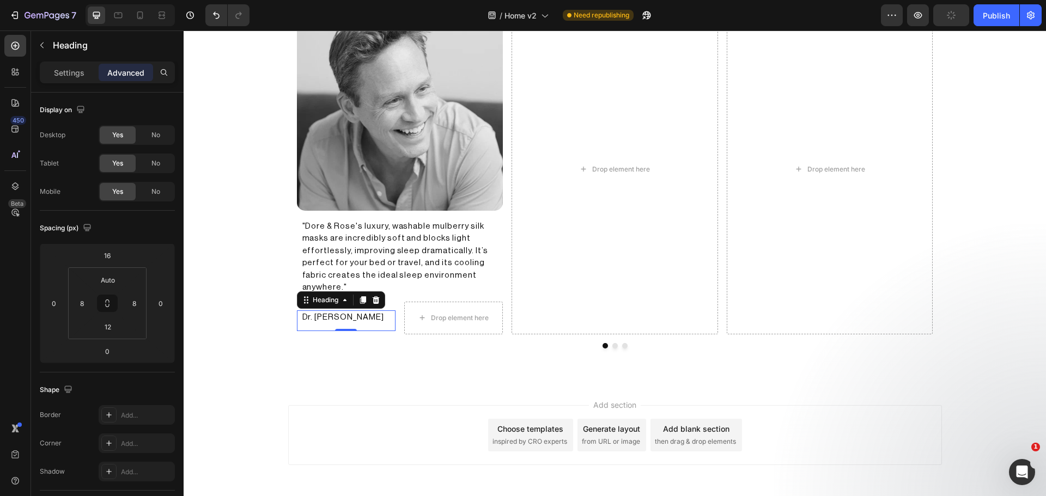
drag, startPoint x: 61, startPoint y: 76, endPoint x: 61, endPoint y: 84, distance: 8.7
click at [61, 76] on p "Settings" at bounding box center [69, 72] width 31 height 11
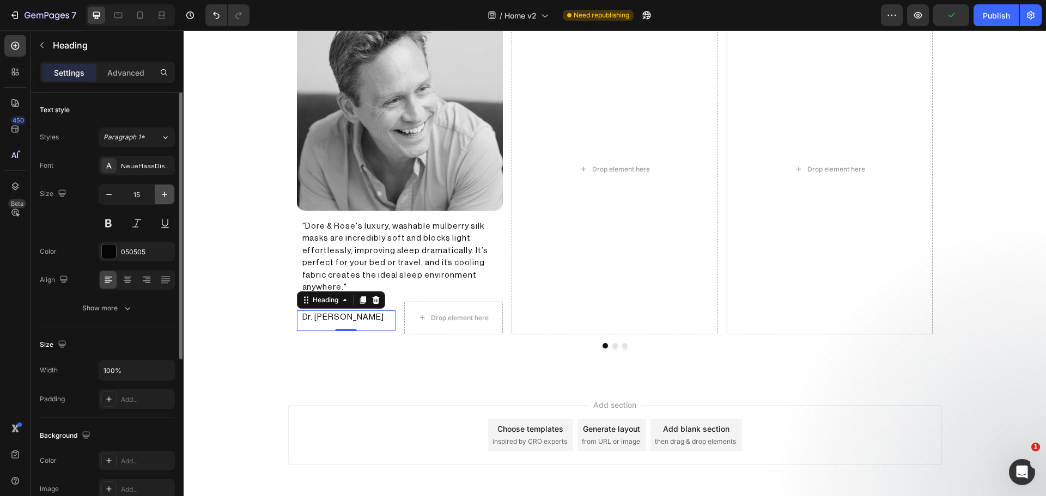
click at [162, 198] on icon "button" at bounding box center [164, 194] width 11 height 11
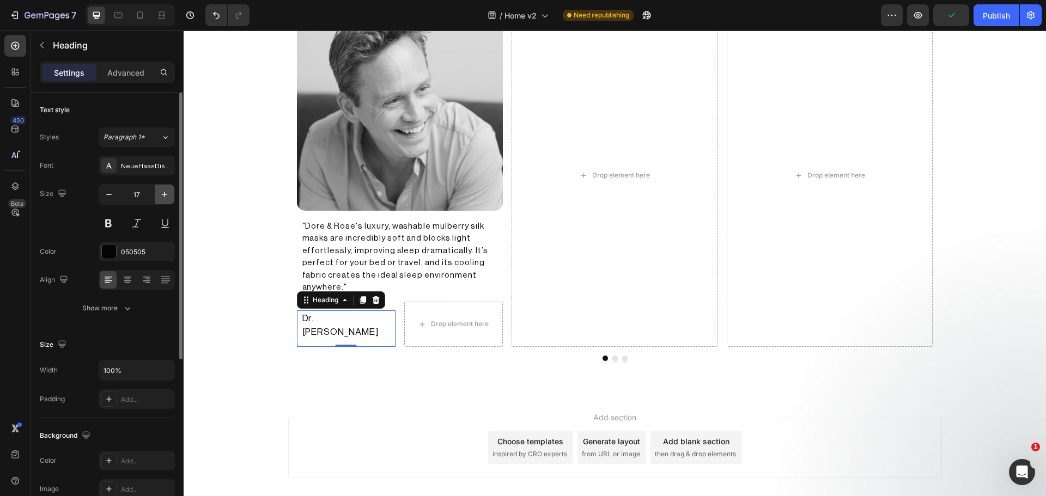
type input "18"
click at [130, 172] on div "NeueHaasDisplayRoman" at bounding box center [137, 166] width 76 height 20
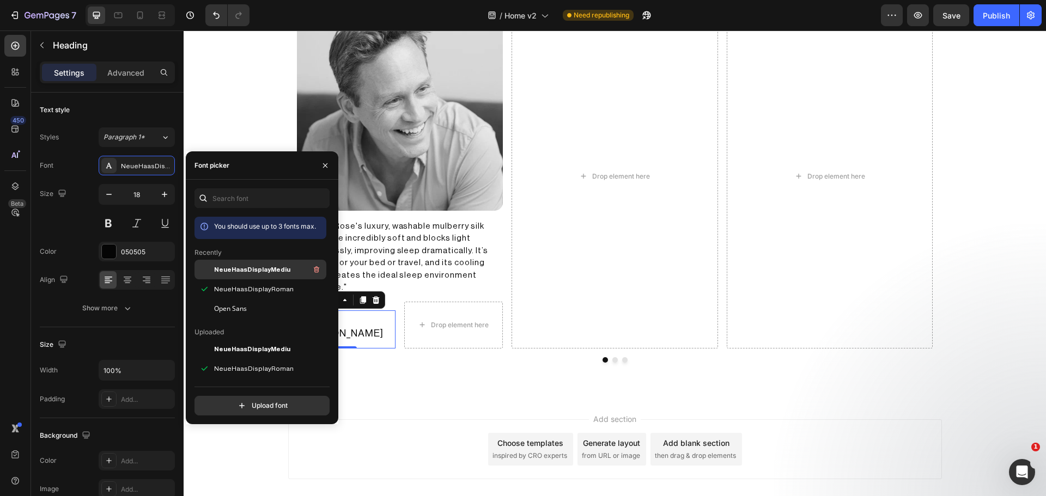
click at [232, 339] on div "NeueHaasDisplayMediu" at bounding box center [261, 349] width 132 height 20
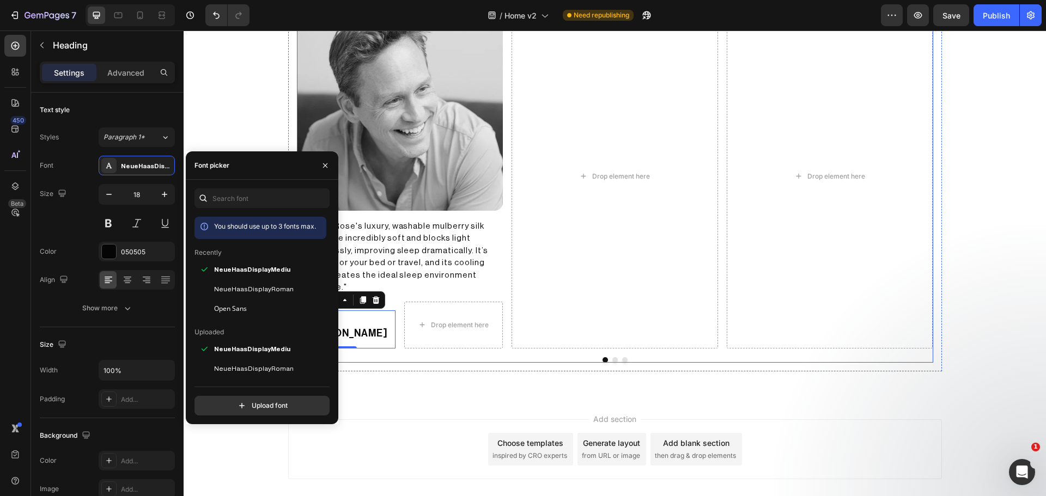
click at [380, 339] on div "Image "Dore & Rose's luxury, washable mulberry silk masks are incredibly soft a…" at bounding box center [615, 183] width 636 height 358
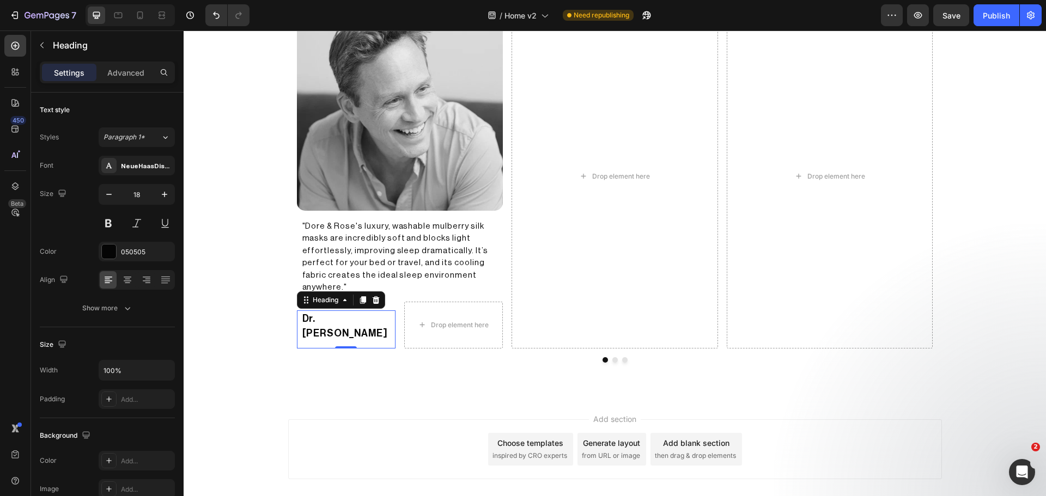
click at [342, 326] on h2 "Dr. [PERSON_NAME]" at bounding box center [346, 327] width 90 height 32
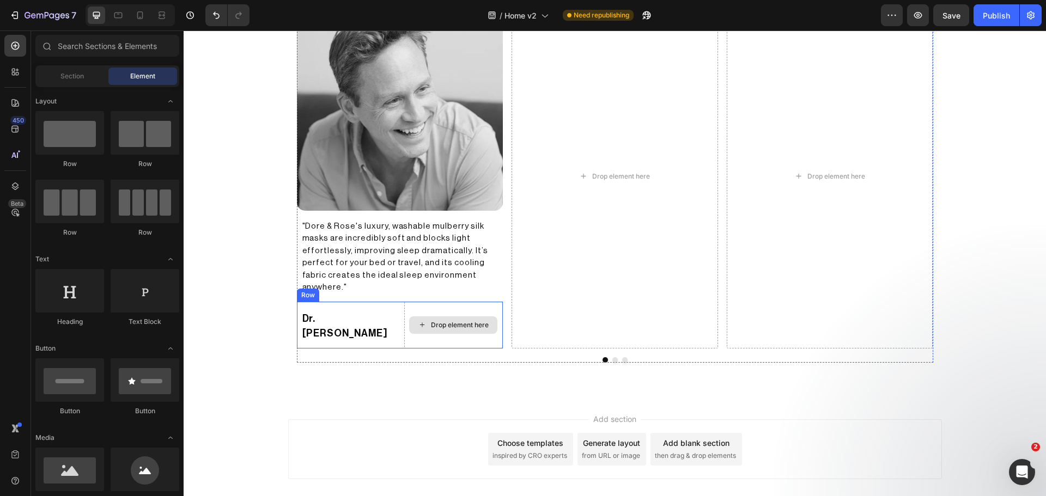
click at [418, 320] on icon at bounding box center [422, 324] width 9 height 9
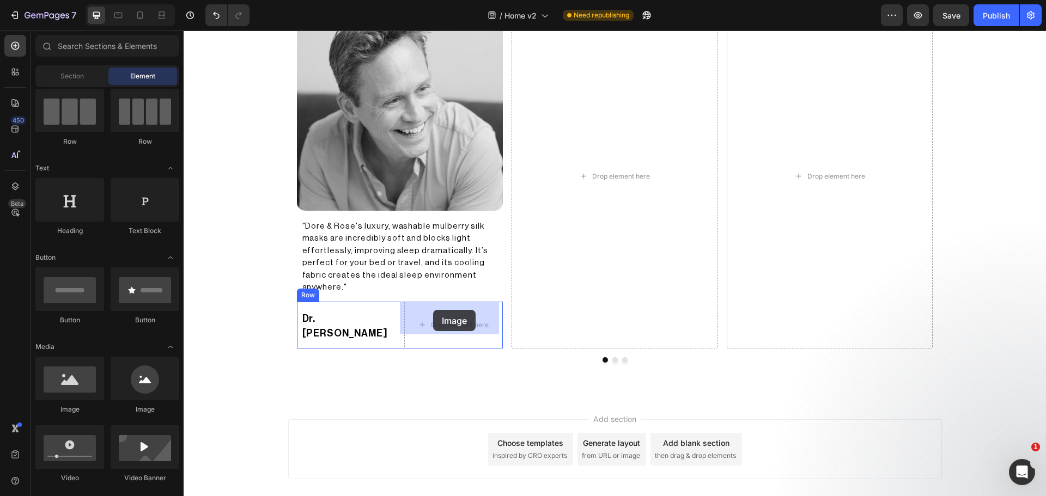
drag, startPoint x: 258, startPoint y: 412, endPoint x: 433, endPoint y: 310, distance: 202.9
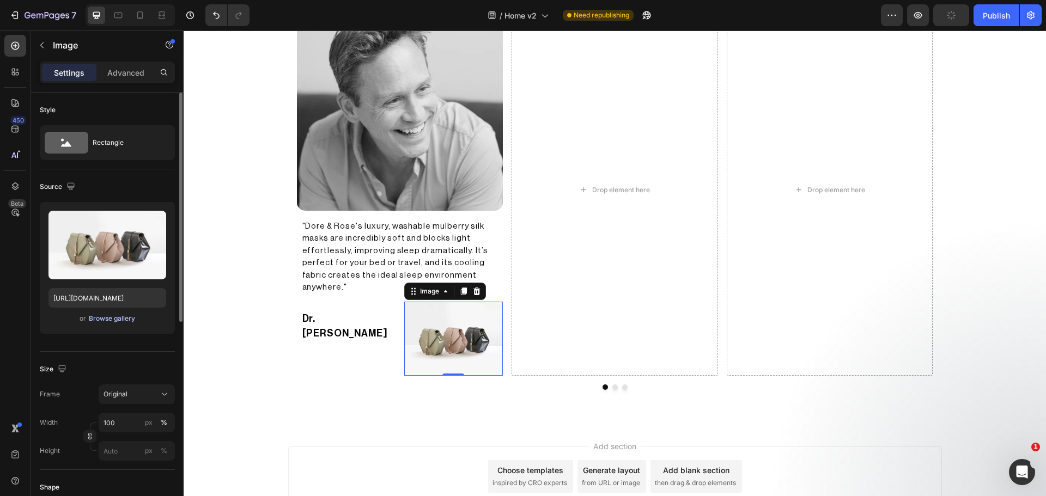
click at [126, 319] on div "Browse gallery" at bounding box center [112, 319] width 46 height 10
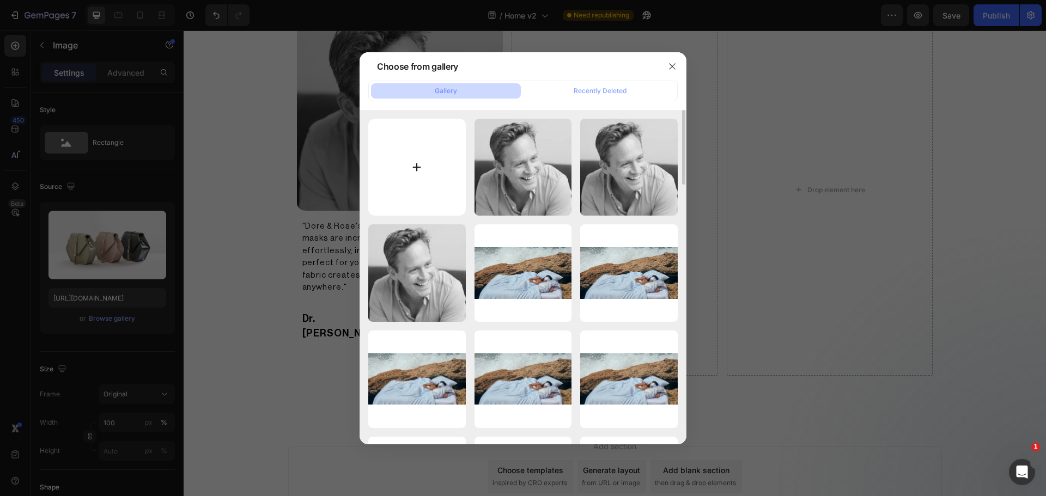
click at [378, 175] on input "file" at bounding box center [417, 168] width 98 height 98
type input "C:\fakepath\image_6.svg"
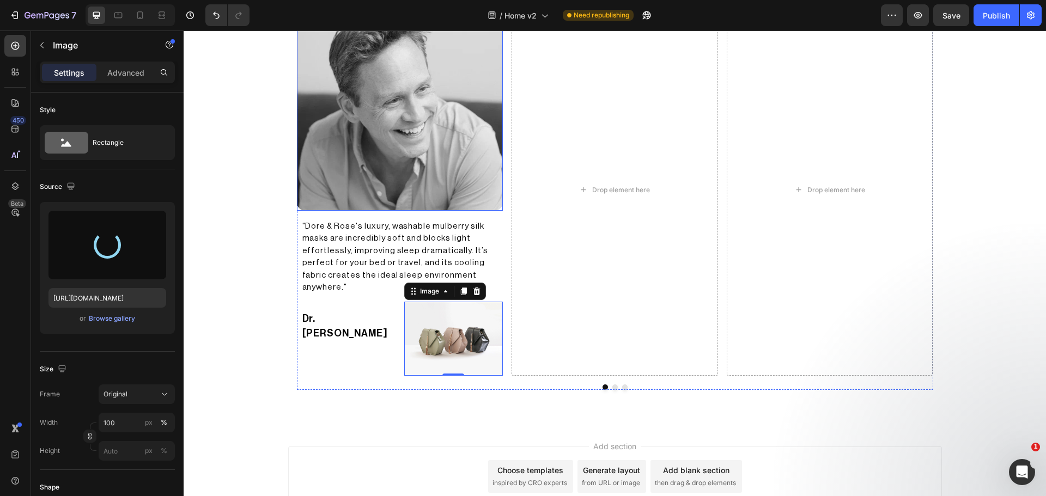
type input "https://cdn.shopify.com/s/files/1/0931/0480/0127/files/gempages_576690581959344…"
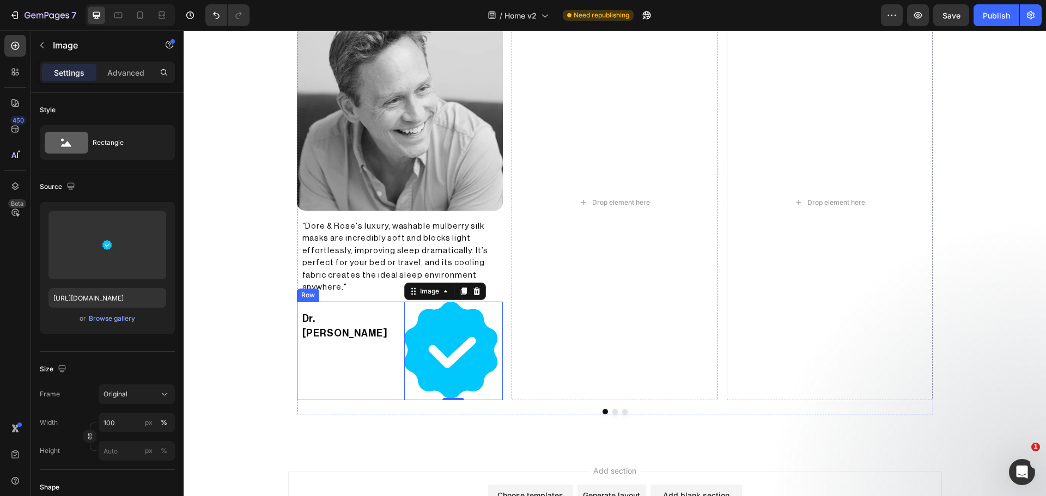
click at [392, 322] on div "Dr. Chris Winter Heading Image 0 Row" at bounding box center [400, 351] width 206 height 99
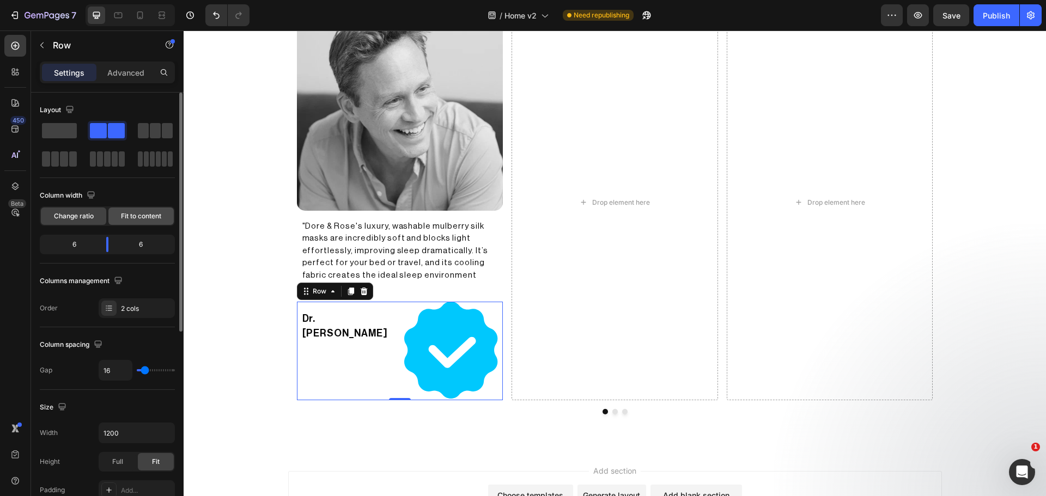
click at [141, 211] on div "Fit to content" at bounding box center [140, 216] width 65 height 17
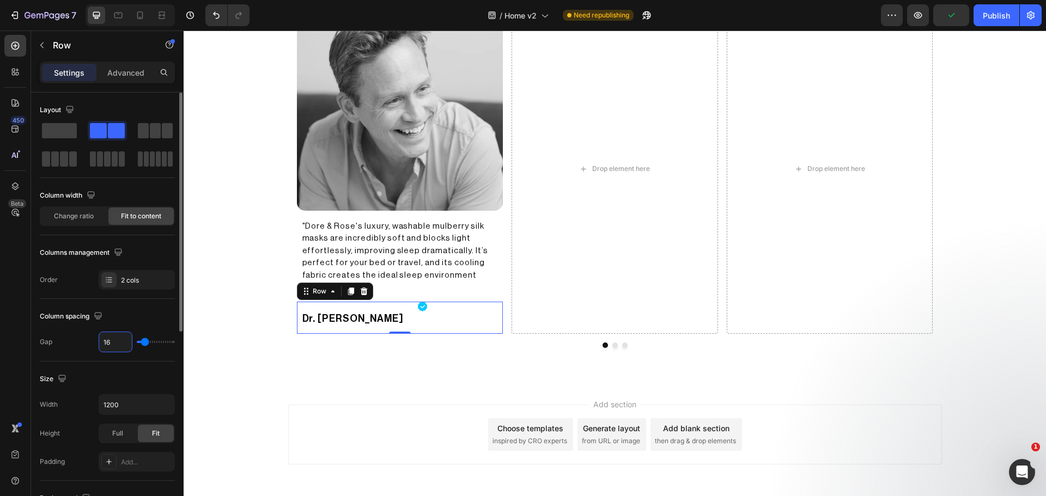
click at [105, 343] on input "16" at bounding box center [115, 342] width 33 height 20
type input "0"
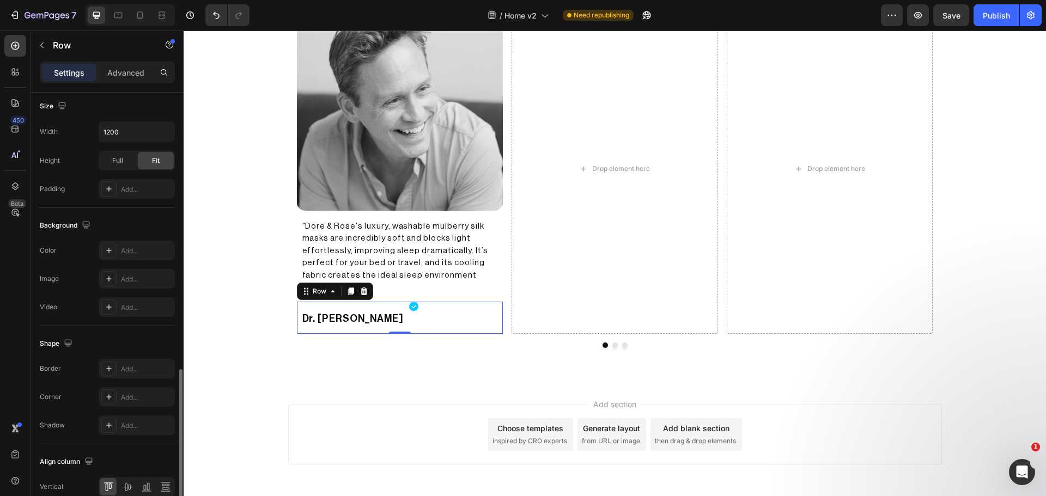
scroll to position [354, 0]
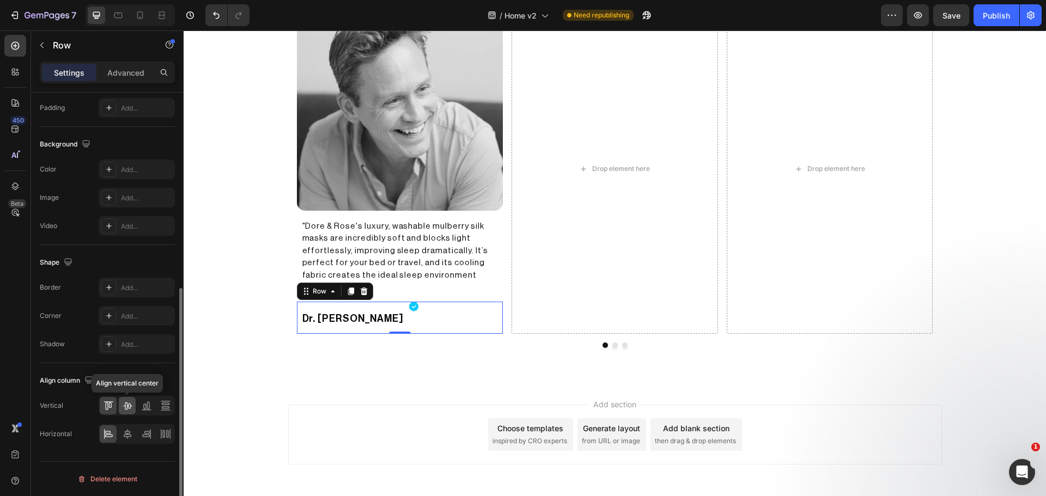
type input "0"
click at [126, 406] on icon at bounding box center [127, 405] width 11 height 11
click at [334, 318] on p "Dr. [PERSON_NAME]" at bounding box center [352, 319] width 101 height 15
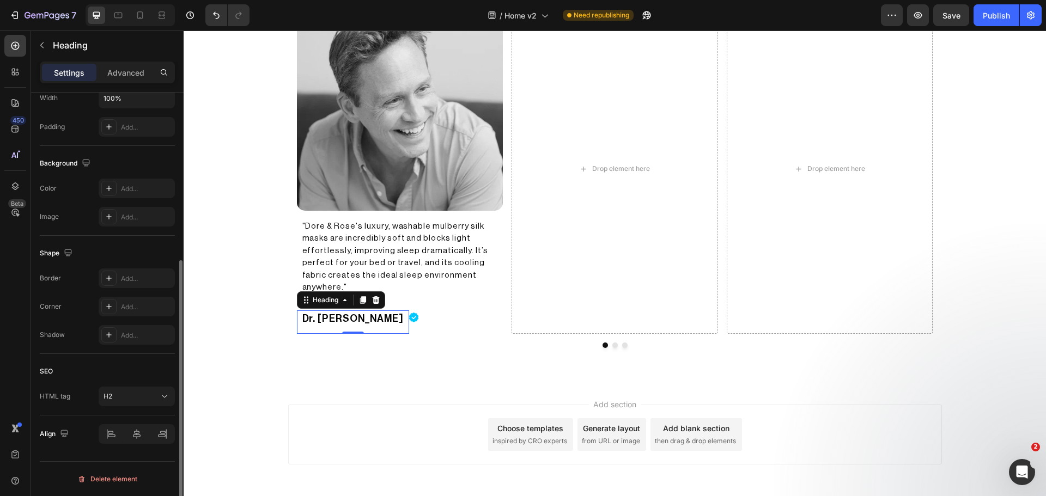
scroll to position [0, 0]
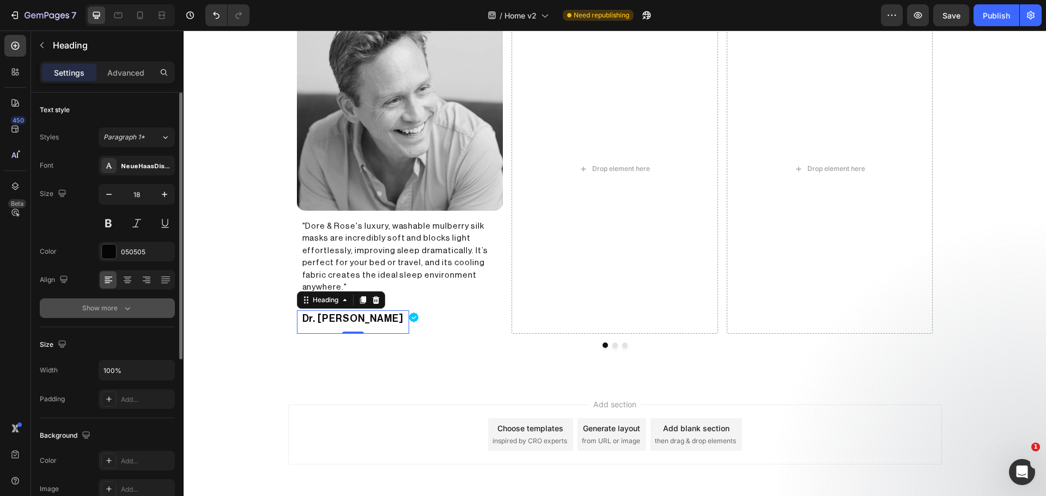
click at [106, 310] on div "Show more" at bounding box center [107, 308] width 51 height 11
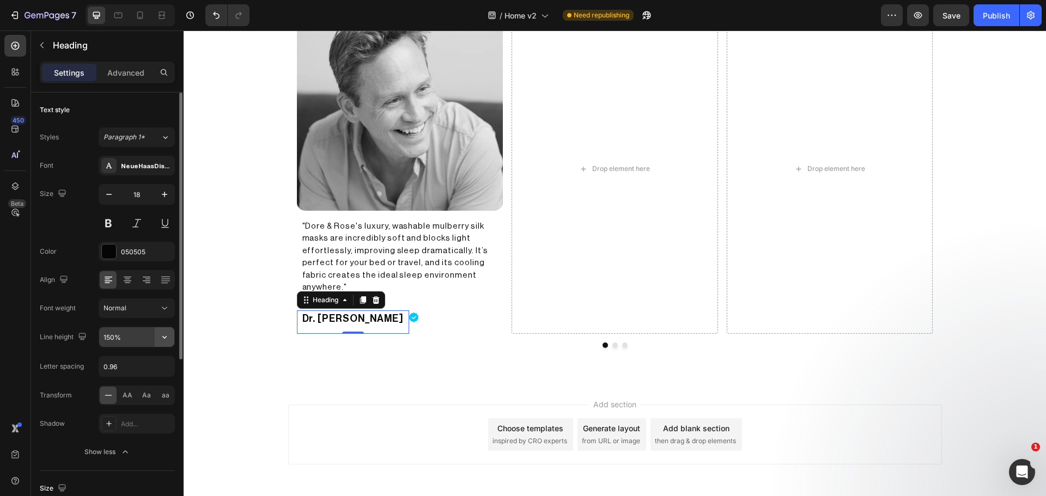
click at [166, 332] on icon "button" at bounding box center [164, 337] width 11 height 11
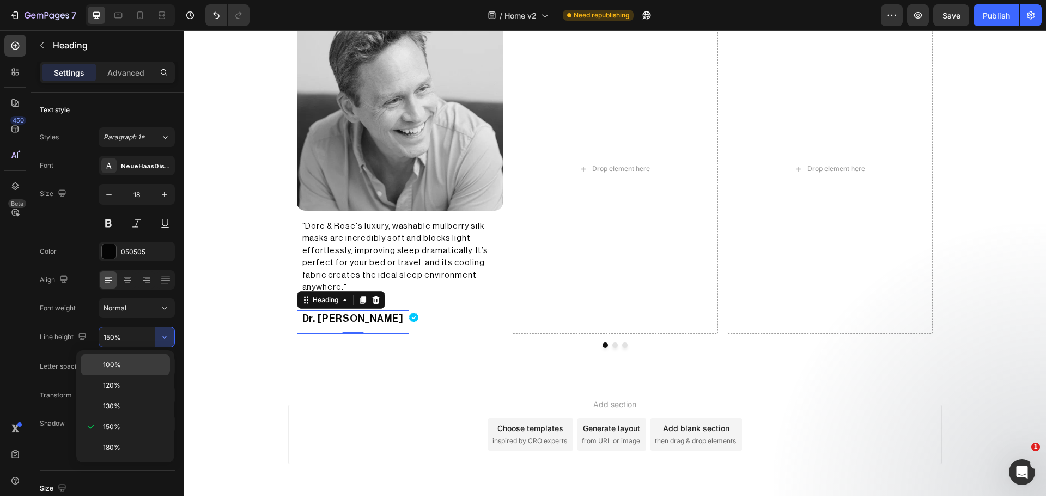
click at [120, 363] on span "100%" at bounding box center [112, 365] width 18 height 10
type input "100%"
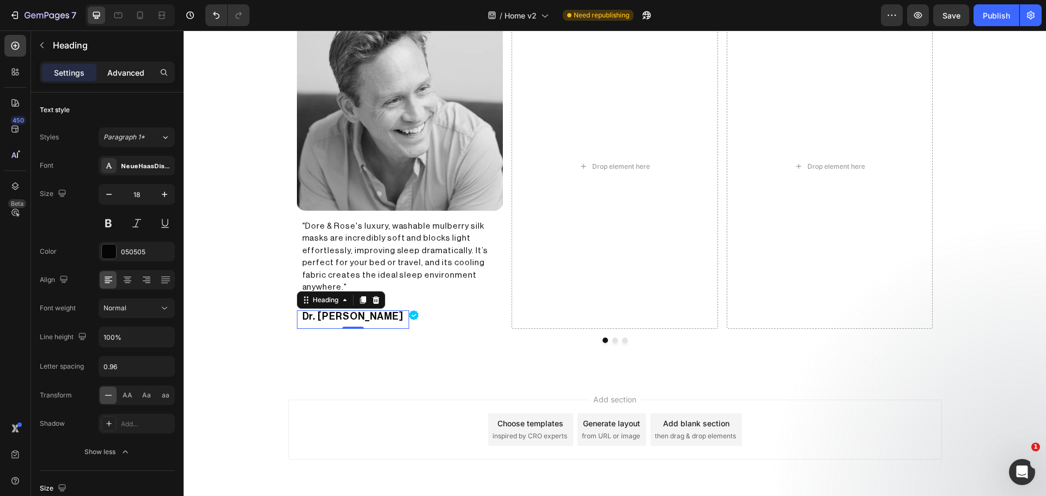
click at [128, 70] on p "Advanced" at bounding box center [125, 72] width 37 height 11
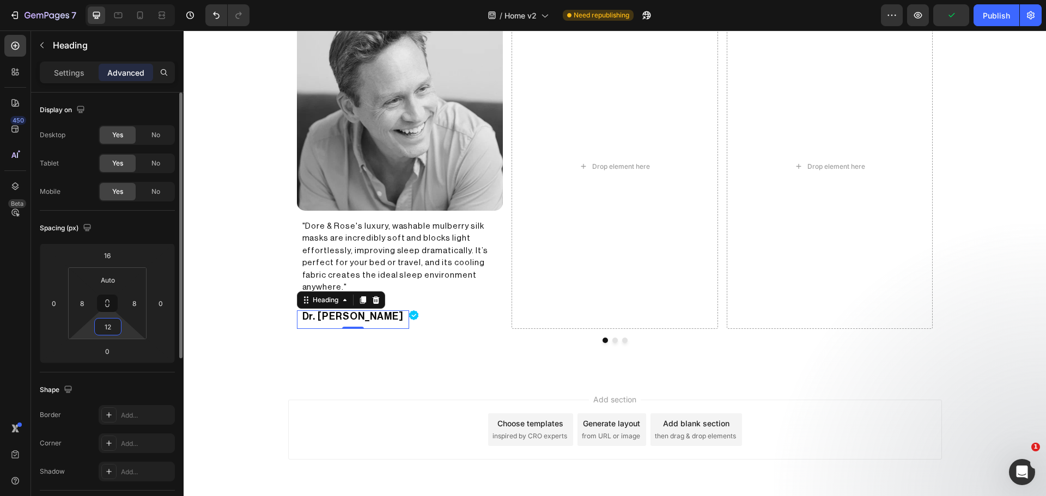
click at [115, 332] on input "12" at bounding box center [108, 327] width 22 height 16
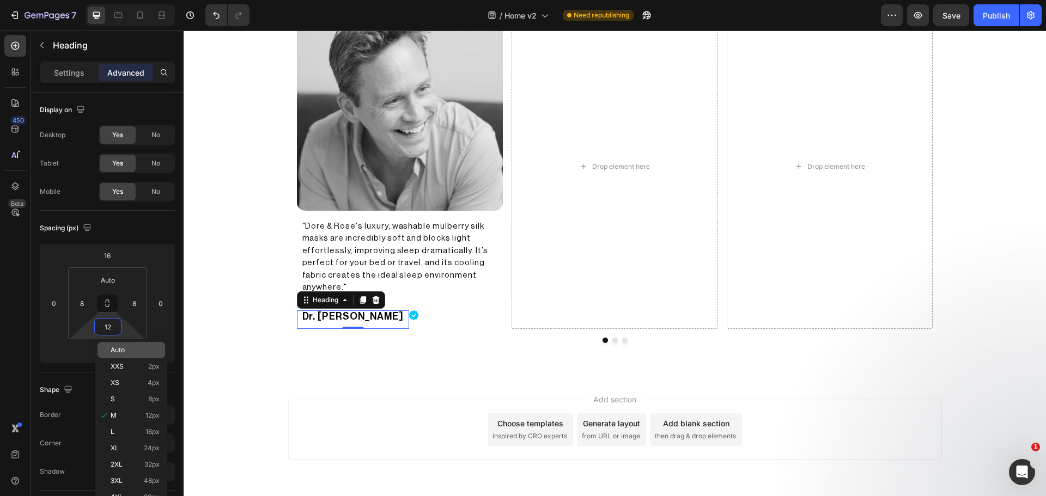
click at [113, 348] on span "Auto" at bounding box center [118, 351] width 14 height 8
type input "Auto"
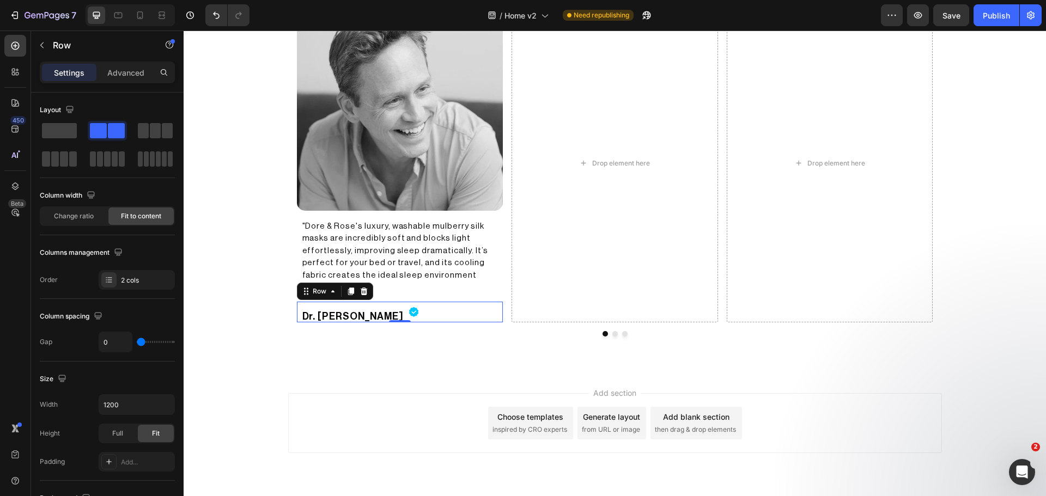
click at [394, 315] on div "Dr. Chris Winter Heading Image Row 0" at bounding box center [400, 312] width 206 height 21
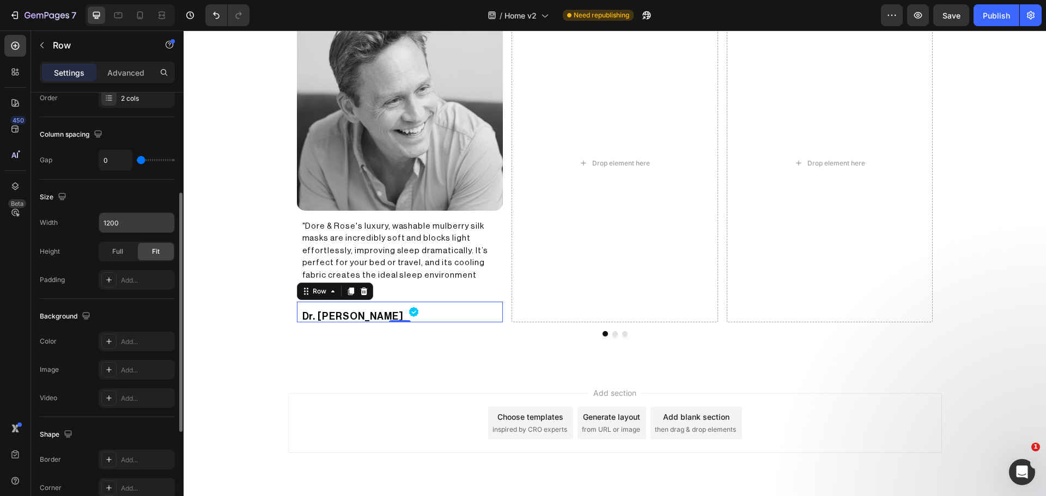
scroll to position [354, 0]
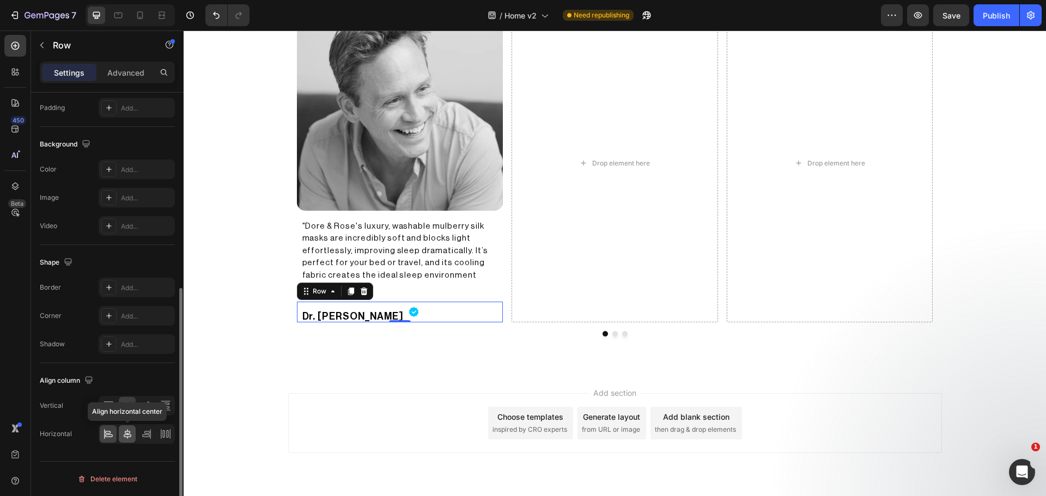
click at [129, 435] on icon at bounding box center [128, 434] width 8 height 10
click at [111, 431] on icon at bounding box center [108, 434] width 11 height 11
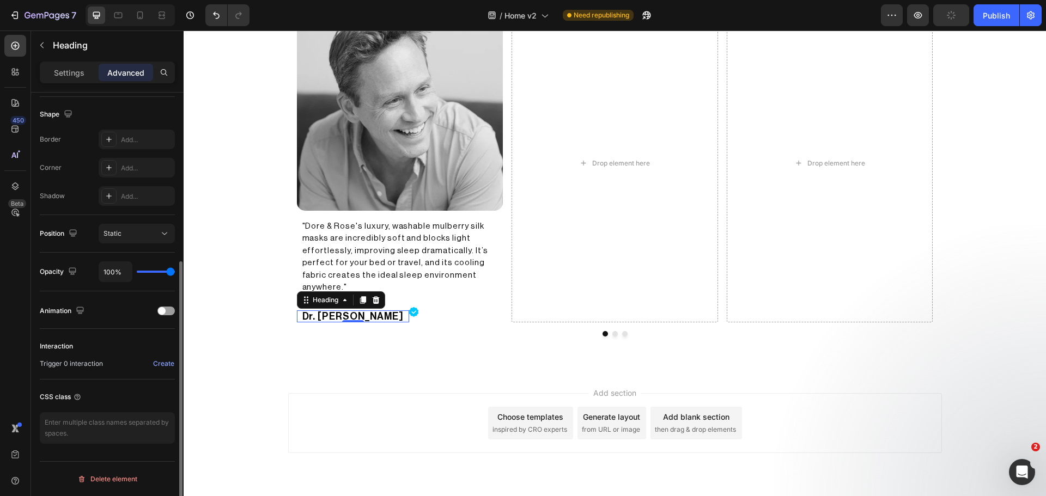
click at [339, 317] on p "Dr. [PERSON_NAME]" at bounding box center [352, 317] width 101 height 10
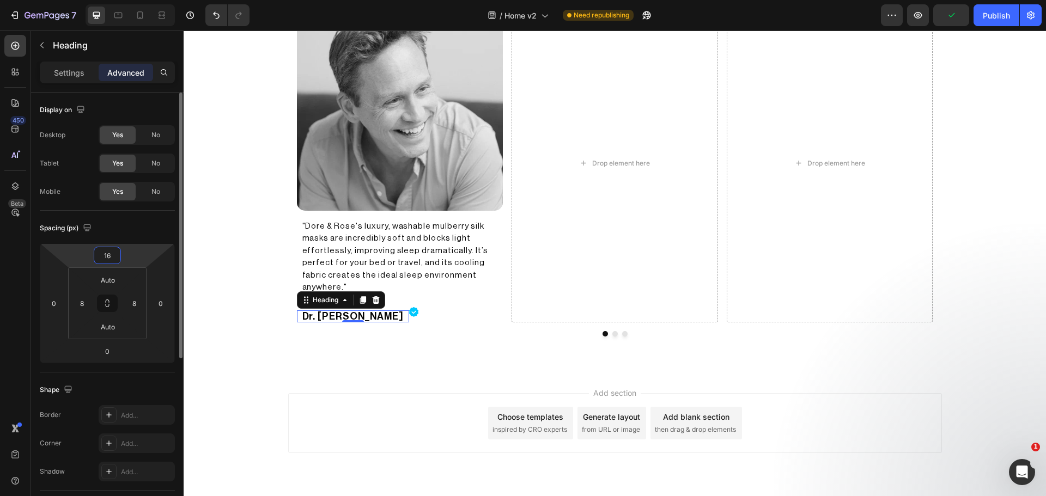
click at [112, 257] on input "16" at bounding box center [107, 255] width 22 height 16
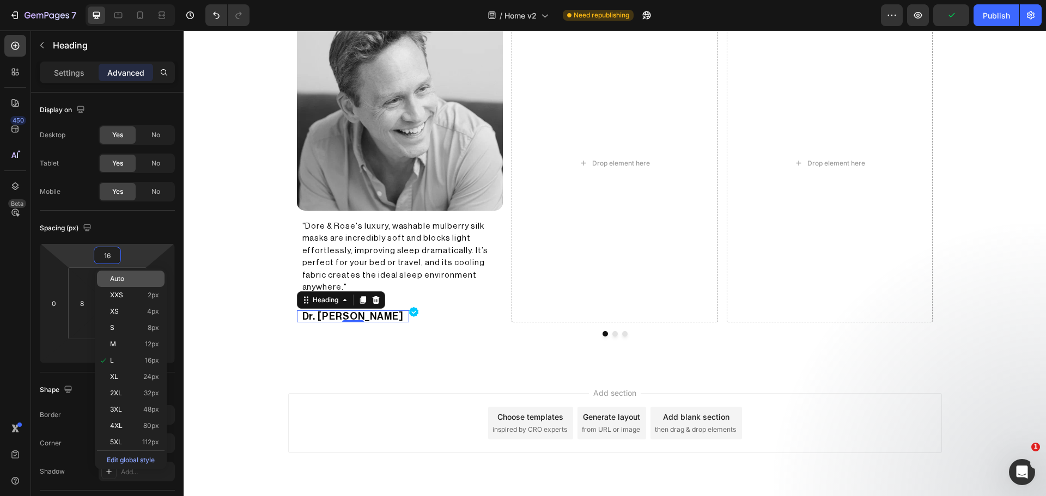
click at [124, 276] on span "Auto" at bounding box center [117, 279] width 14 height 8
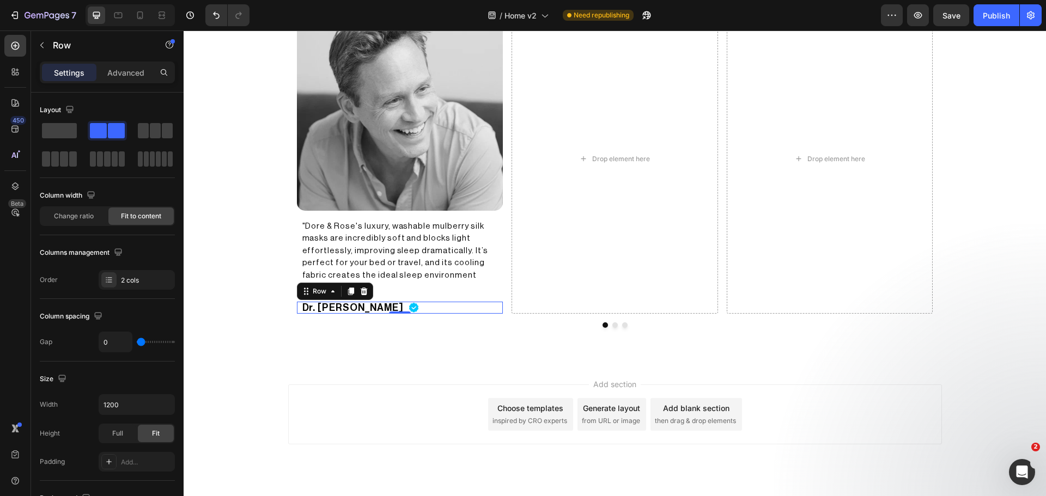
click at [391, 307] on div "Dr. Chris Winter Heading Image Row 0" at bounding box center [400, 308] width 206 height 12
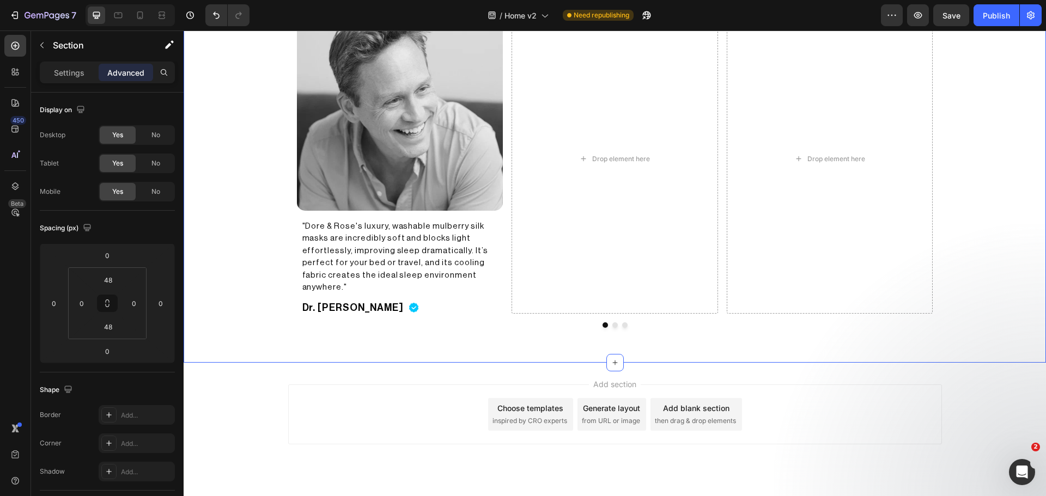
click at [214, 310] on div "Approved by registered dermatologists & specialists Heading Image "Dore & Rose'…" at bounding box center [615, 139] width 862 height 394
drag, startPoint x: 18, startPoint y: 44, endPoint x: 17, endPoint y: 63, distance: 19.1
click at [17, 45] on icon at bounding box center [15, 45] width 11 height 11
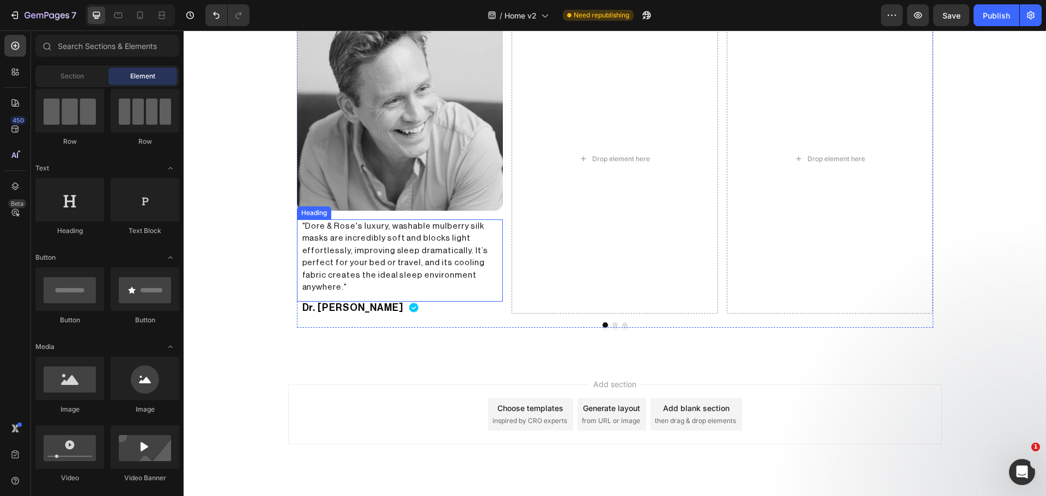
click at [399, 252] on p ""Dore & Rose's luxury, washable mulberry silk masks are incredibly soft and blo…" at bounding box center [400, 258] width 196 height 74
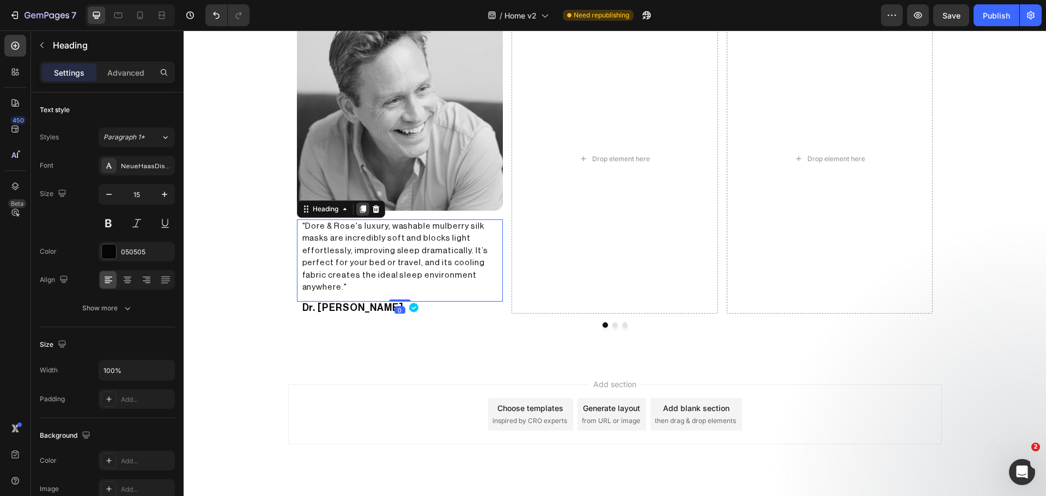
click at [358, 205] on icon at bounding box center [362, 209] width 9 height 9
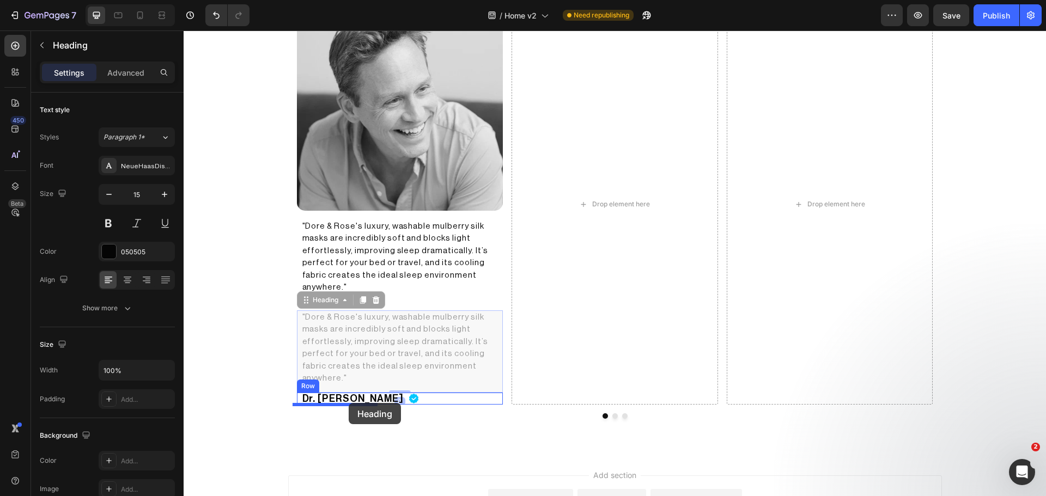
drag, startPoint x: 321, startPoint y: 301, endPoint x: 349, endPoint y: 401, distance: 103.9
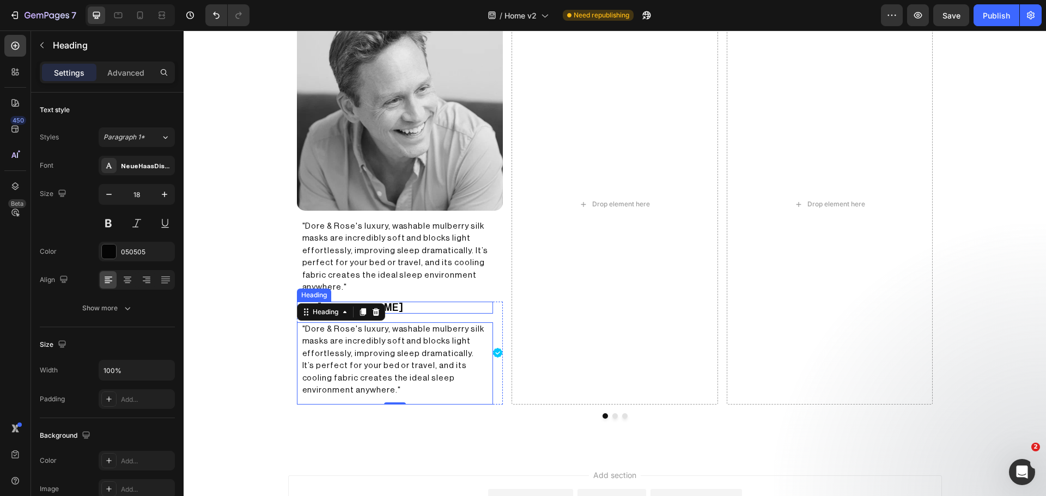
click at [426, 312] on p "Dr. [PERSON_NAME]" at bounding box center [395, 308] width 186 height 10
click at [443, 336] on h2 ""Dore & Rose's luxury, washable mulberry silk masks are incredibly soft and blo…" at bounding box center [395, 361] width 188 height 76
click at [380, 346] on h2 ""Dore & Rose's luxury, washable mulberry silk masks are incredibly soft and blo…" at bounding box center [395, 361] width 188 height 76
click at [380, 346] on p ""Dore & Rose's luxury, washable mulberry silk masks are incredibly soft and blo…" at bounding box center [395, 361] width 186 height 74
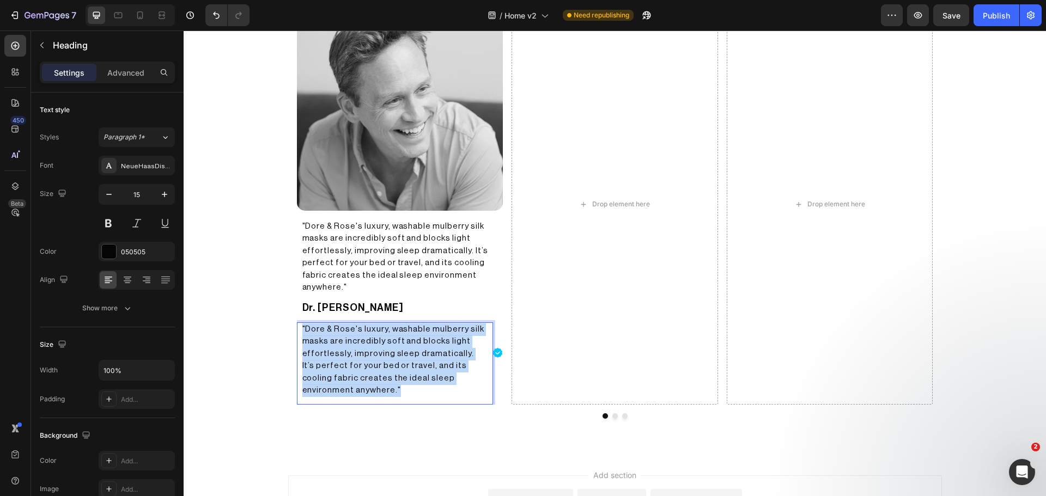
click at [380, 346] on p ""Dore & Rose's luxury, washable mulberry silk masks are incredibly soft and blo…" at bounding box center [395, 361] width 186 height 74
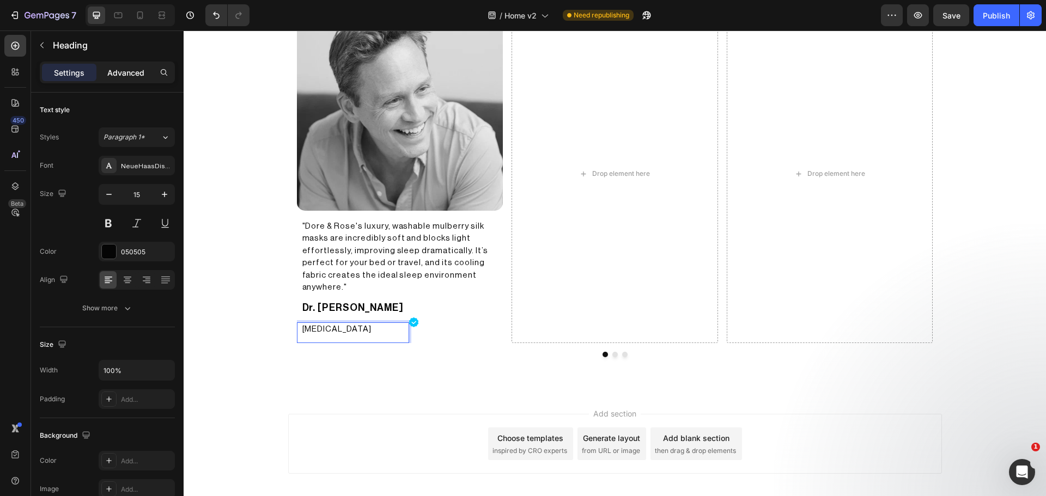
click at [136, 70] on p "Advanced" at bounding box center [125, 72] width 37 height 11
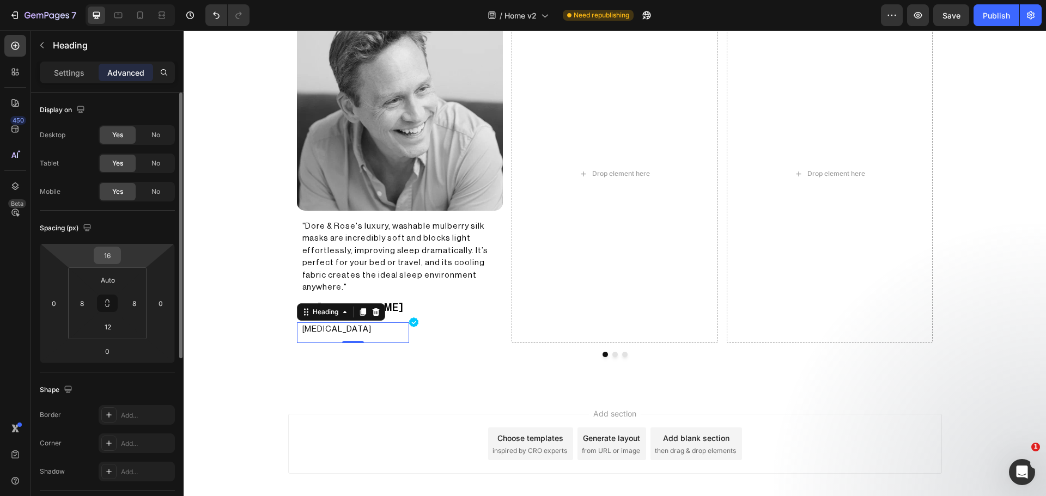
click at [109, 251] on input "16" at bounding box center [107, 255] width 22 height 16
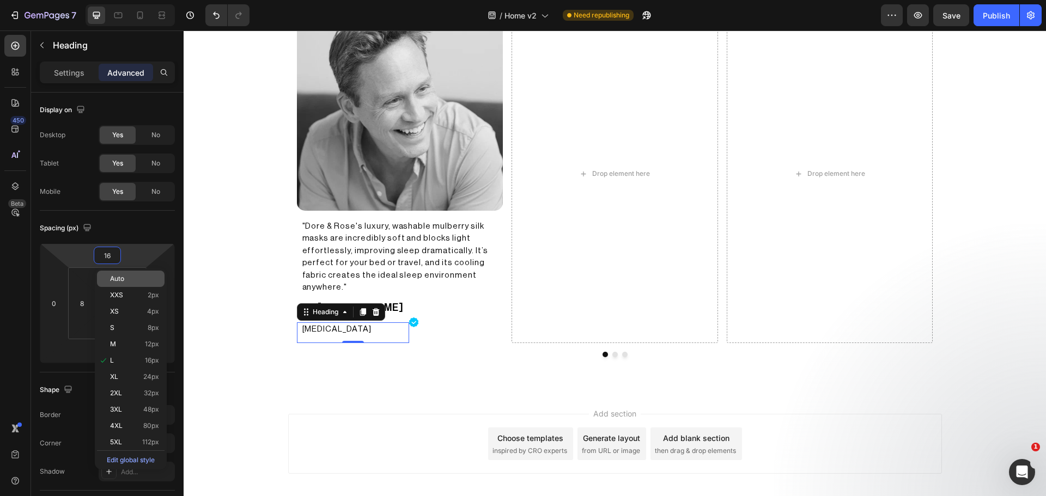
click at [117, 275] on div "Auto" at bounding box center [131, 279] width 68 height 16
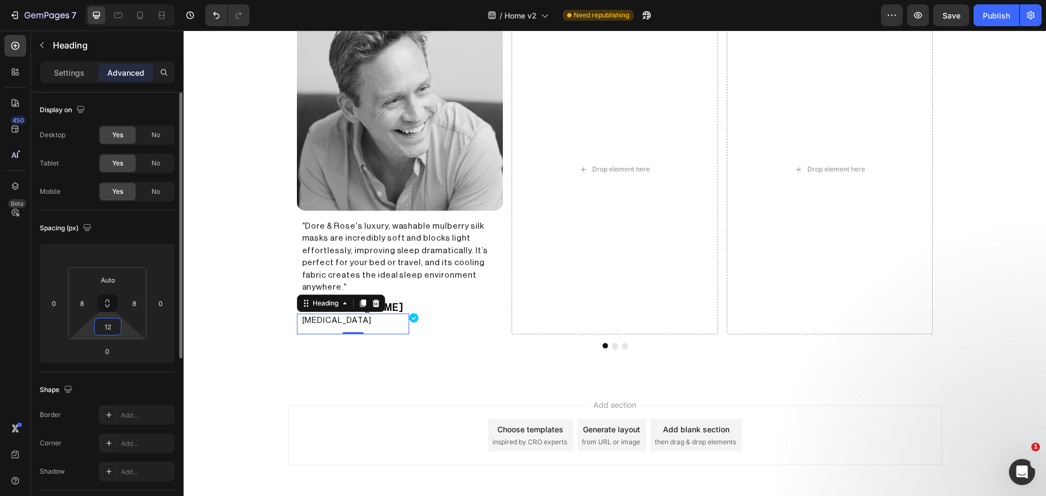
click at [105, 332] on input "12" at bounding box center [108, 327] width 22 height 16
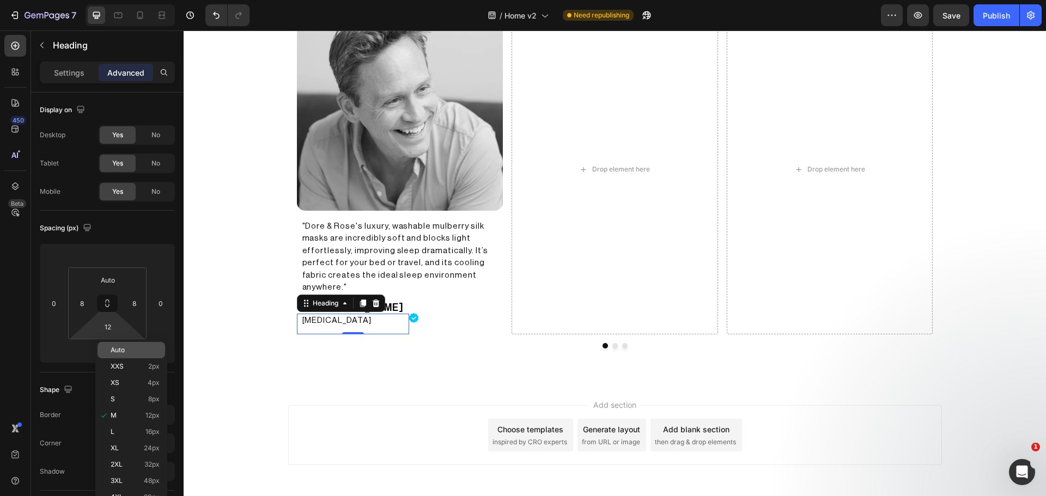
click at [111, 345] on div "Auto" at bounding box center [132, 350] width 68 height 16
type input "Auto"
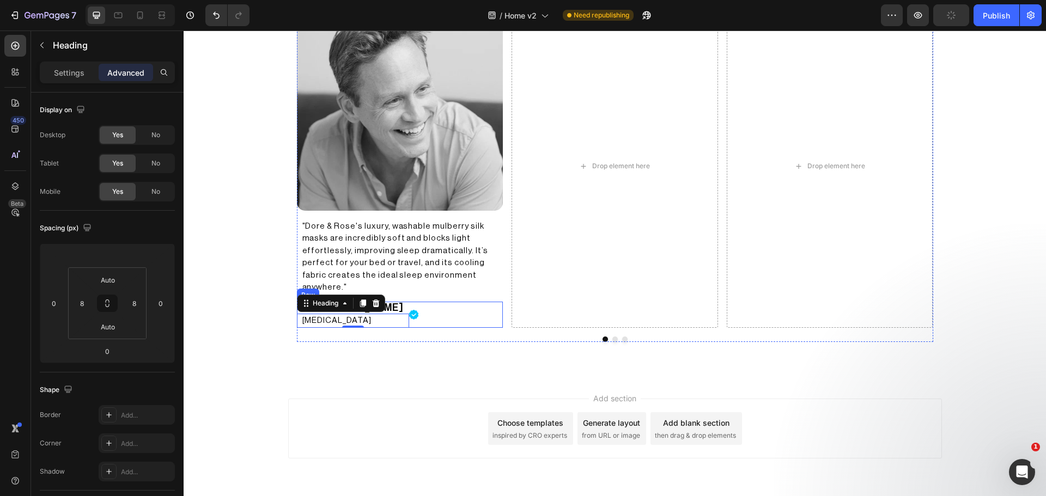
click at [422, 320] on div "Dr. Chris Winter Heading Neurologist Heading 0 Image Row" at bounding box center [400, 315] width 206 height 27
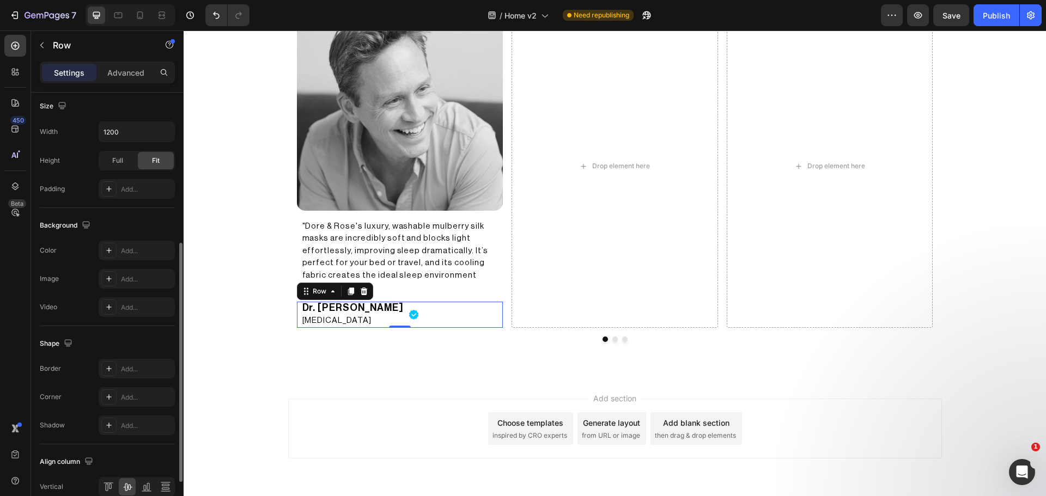
scroll to position [354, 0]
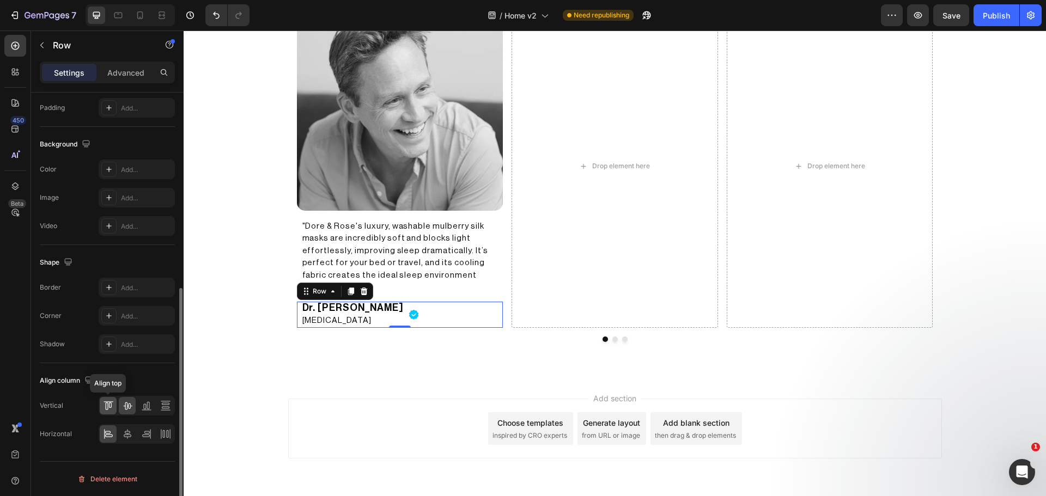
click at [111, 402] on icon at bounding box center [108, 405] width 11 height 11
click at [324, 353] on div "Approved by registered dermatologists & specialists Heading Image "Dore & Rose'…" at bounding box center [615, 146] width 862 height 461
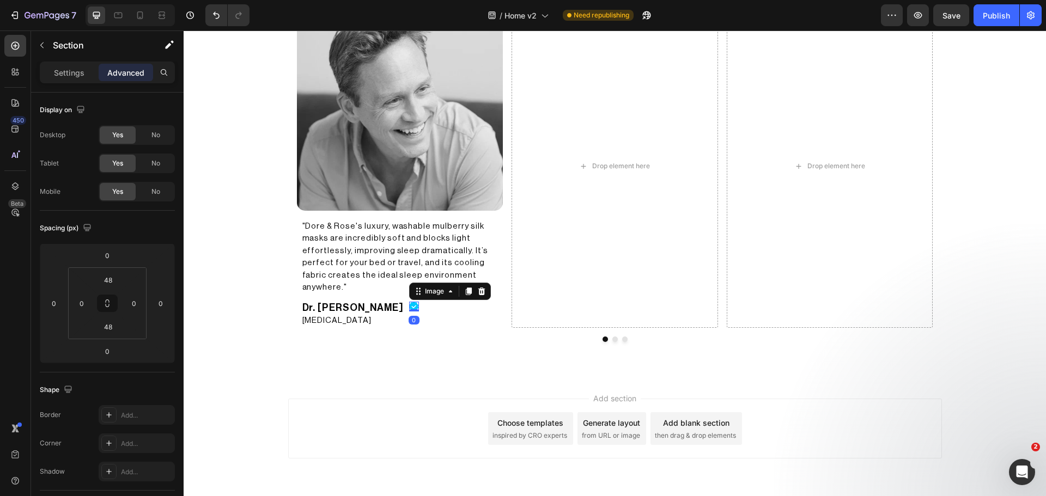
click at [409, 303] on img at bounding box center [414, 307] width 10 height 10
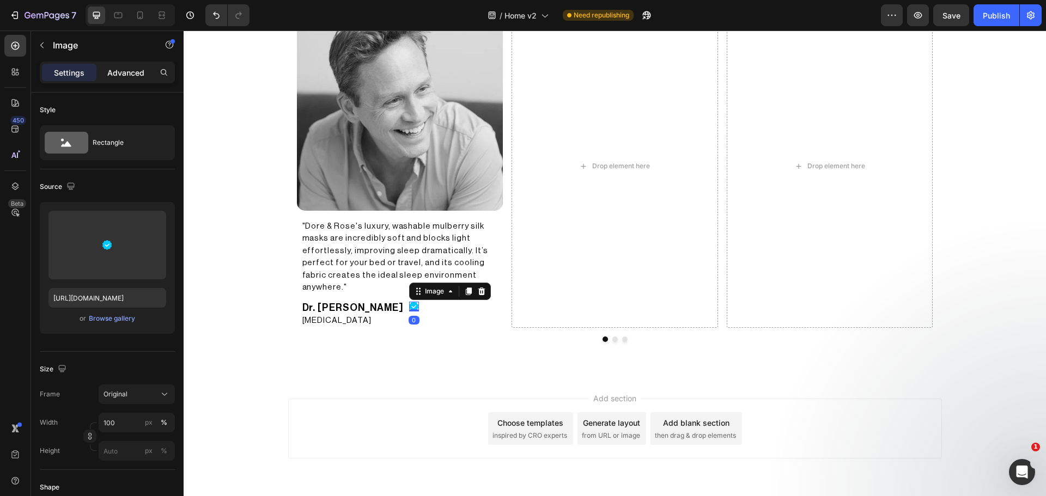
click at [120, 71] on p "Advanced" at bounding box center [125, 72] width 37 height 11
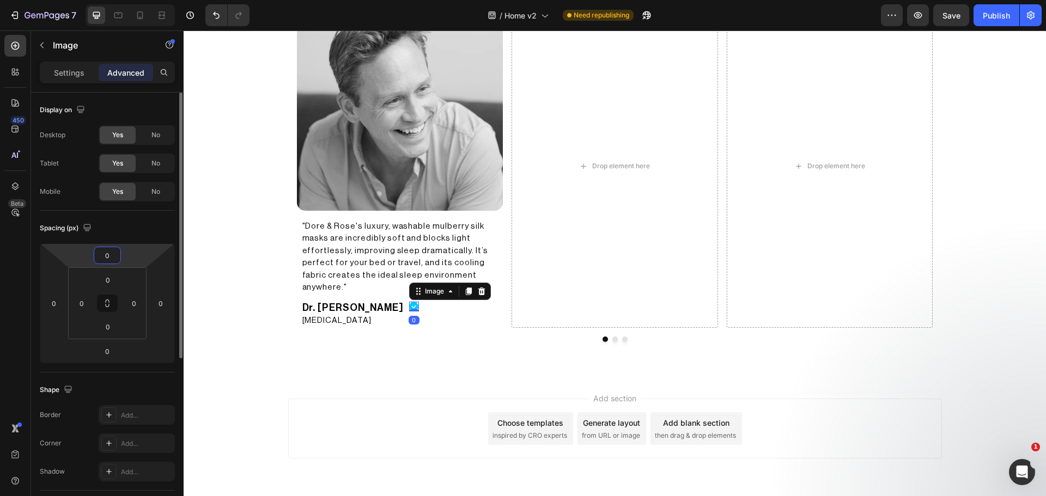
click at [112, 254] on input "0" at bounding box center [107, 255] width 22 height 16
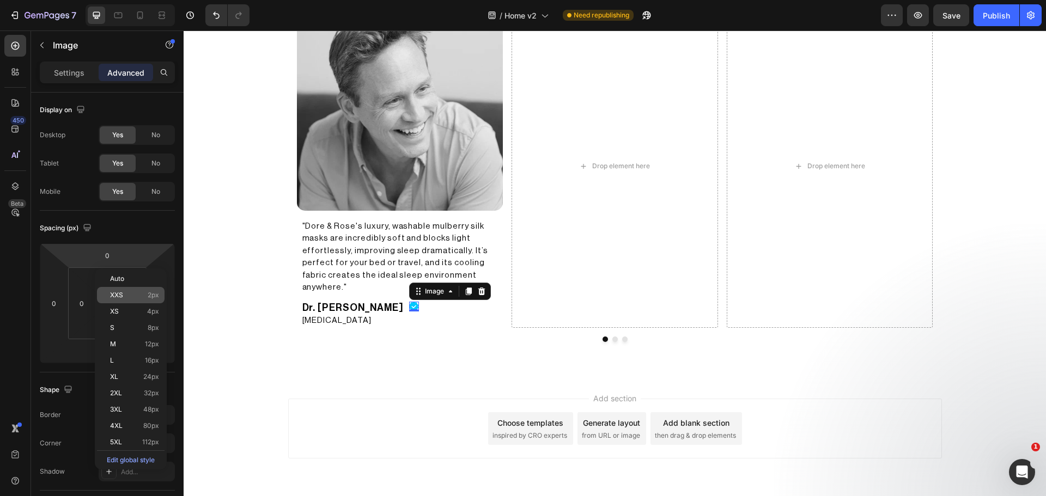
click at [120, 301] on div "XXS 2px" at bounding box center [131, 295] width 68 height 16
type input "2"
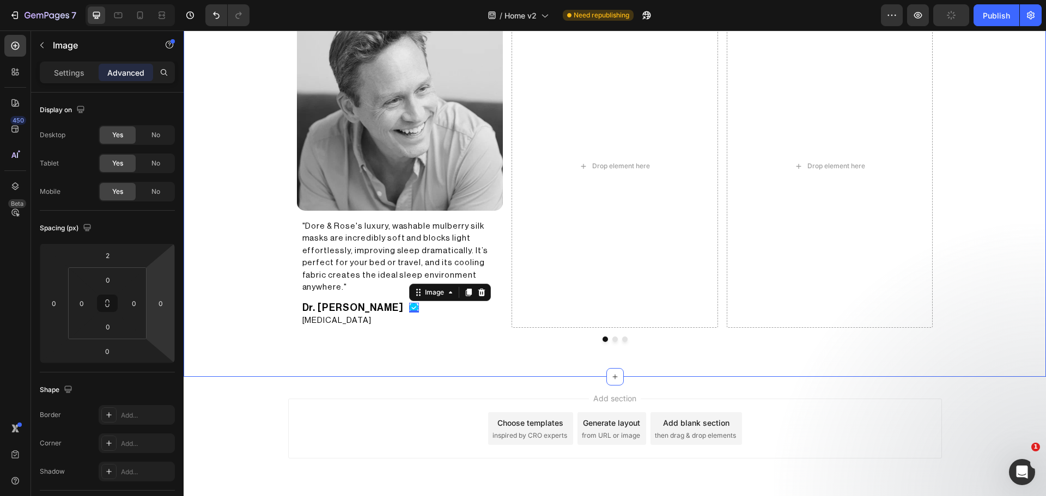
click at [252, 315] on div "Approved by registered dermatologists & specialists Heading Image "Dore & Rose'…" at bounding box center [615, 146] width 862 height 409
click at [409, 307] on img at bounding box center [414, 308] width 10 height 10
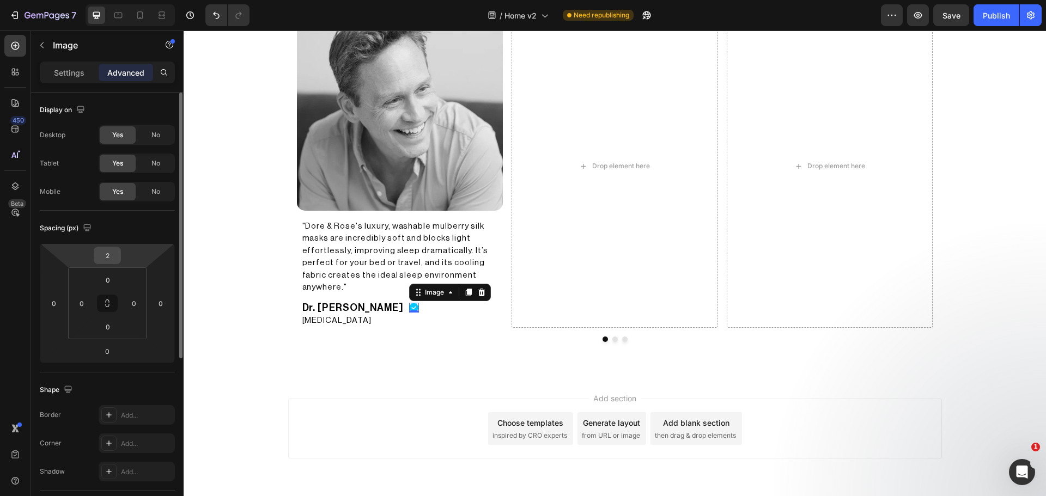
click at [112, 261] on input "2" at bounding box center [107, 255] width 22 height 16
type input "4"
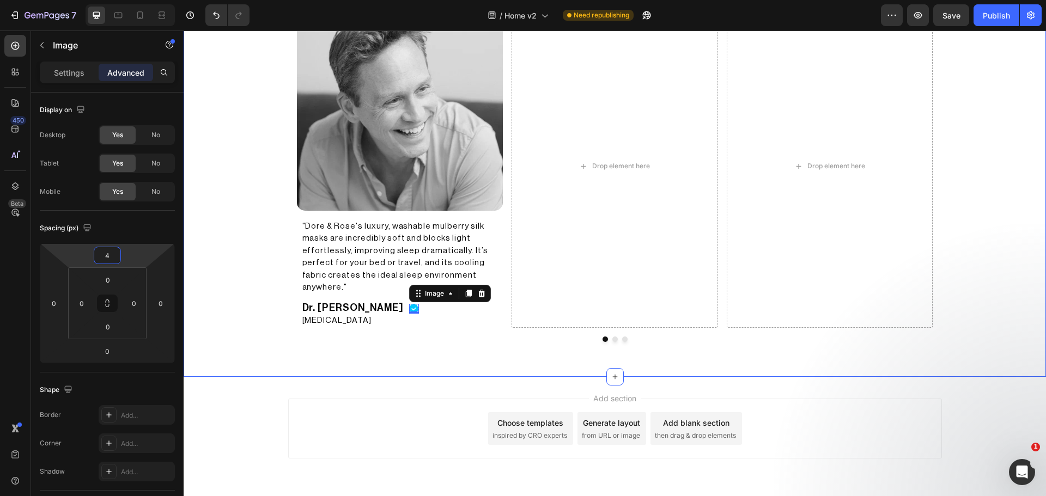
click at [255, 355] on div "Approved by registered dermatologists & specialists Heading Image "Dore & Rose'…" at bounding box center [615, 146] width 862 height 461
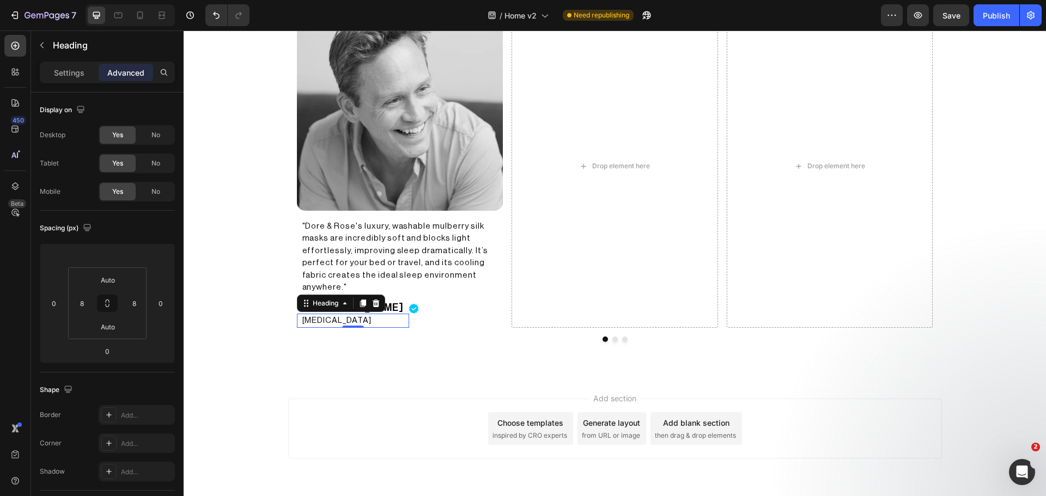
click at [312, 319] on p "[MEDICAL_DATA]" at bounding box center [352, 321] width 101 height 13
click at [60, 74] on p "Settings" at bounding box center [69, 72] width 31 height 11
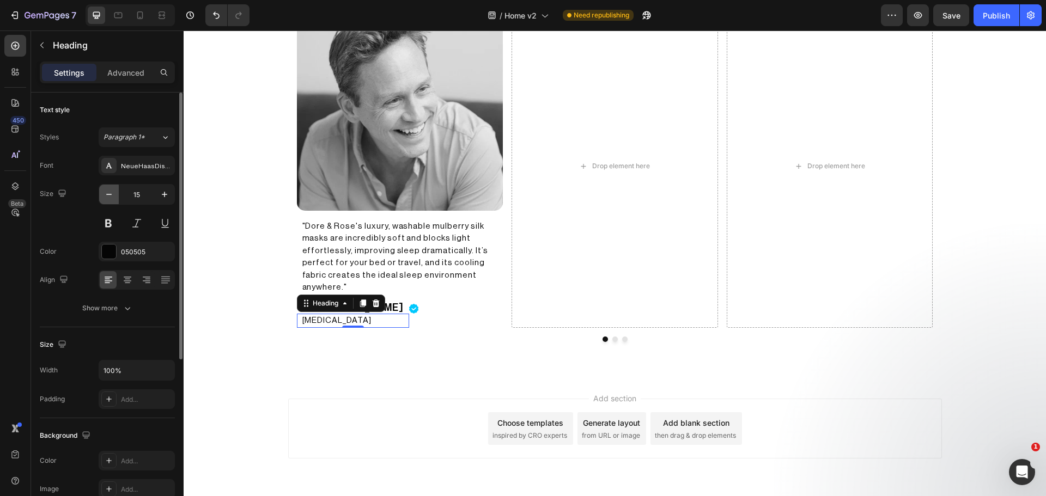
click at [105, 193] on icon "button" at bounding box center [109, 194] width 11 height 11
click at [165, 199] on icon "button" at bounding box center [164, 194] width 11 height 11
type input "14"
click at [222, 310] on div "Approved by registered dermatologists & specialists Heading Image "Dore & Rose'…" at bounding box center [615, 146] width 862 height 408
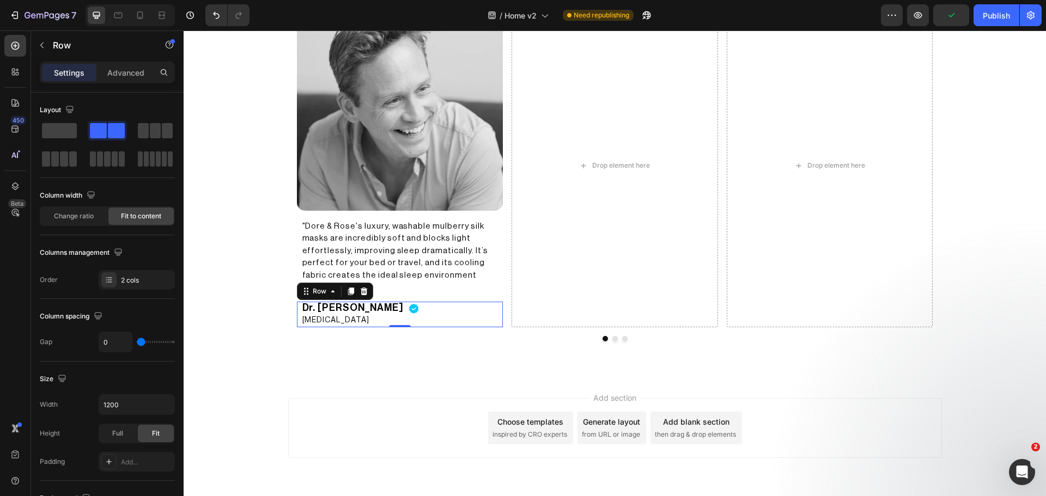
click at [409, 317] on div "Image" at bounding box center [414, 315] width 10 height 26
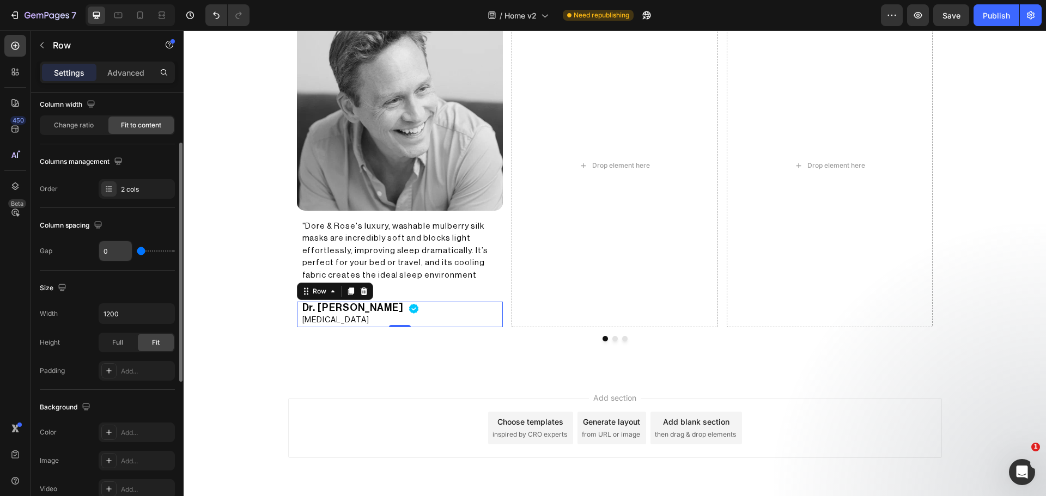
click at [117, 257] on input "0" at bounding box center [115, 251] width 33 height 20
type input "2"
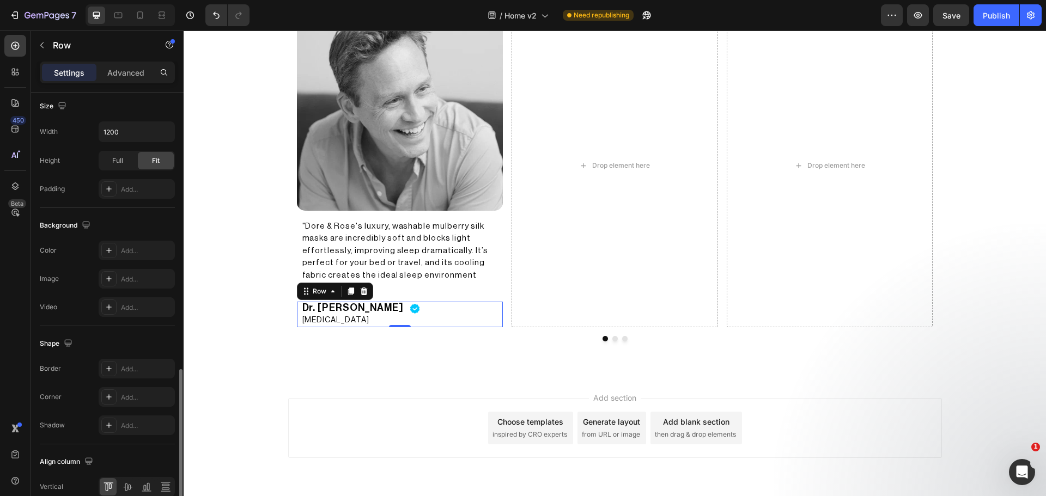
scroll to position [354, 0]
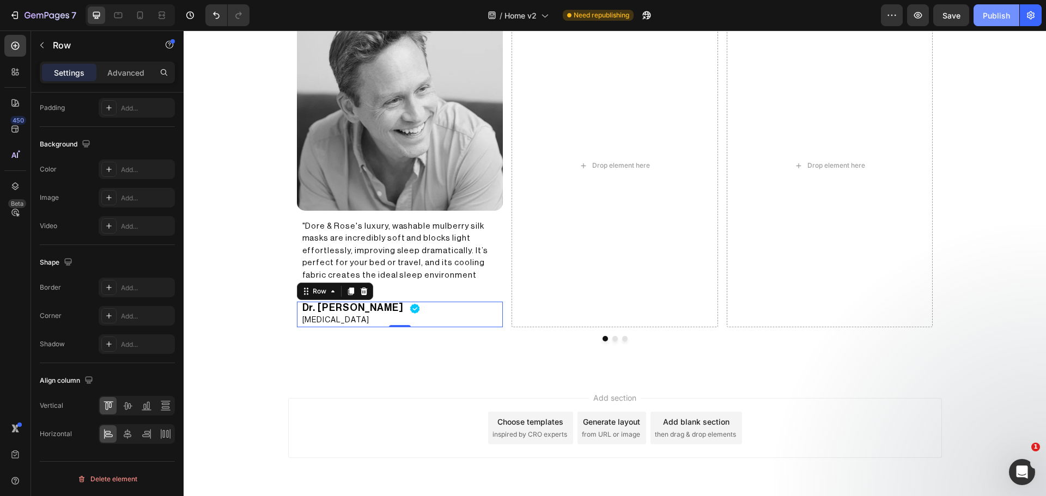
type input "2"
click at [1001, 16] on div "Publish" at bounding box center [996, 15] width 27 height 11
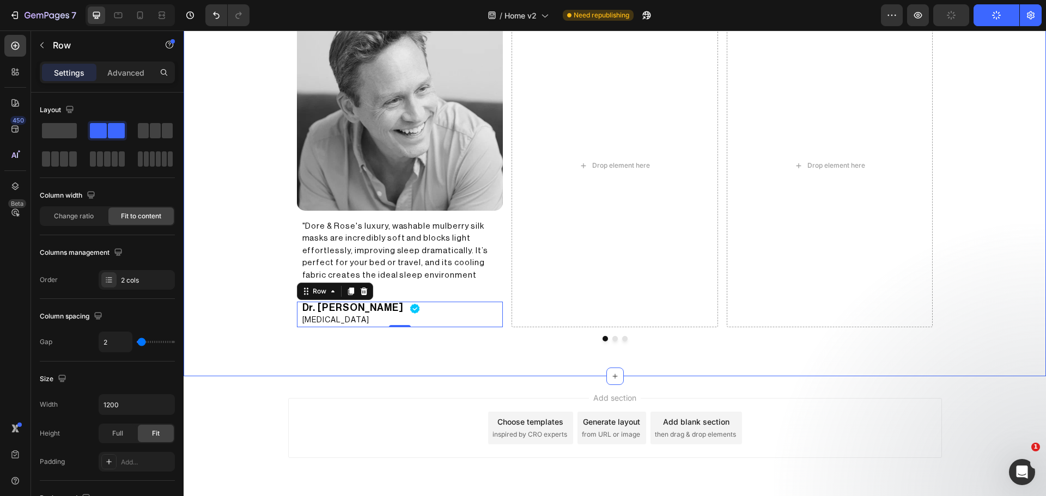
click at [958, 215] on div "Approved by registered dermatologists & specialists Heading Image "Dore & Rose'…" at bounding box center [615, 146] width 862 height 408
